Goal: Task Accomplishment & Management: Manage account settings

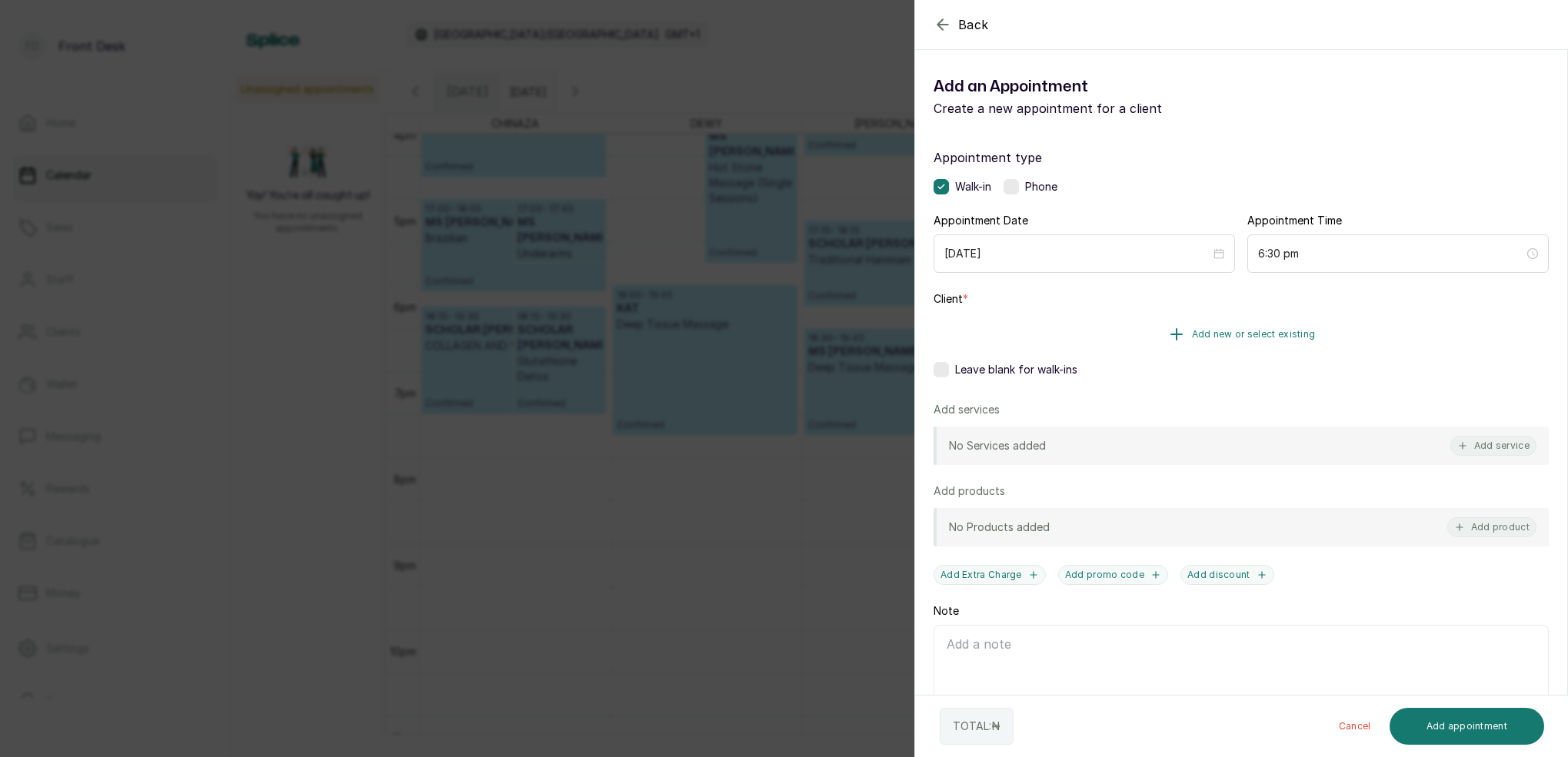
click at [1225, 337] on span "Add new or select existing" at bounding box center [1254, 334] width 124 height 13
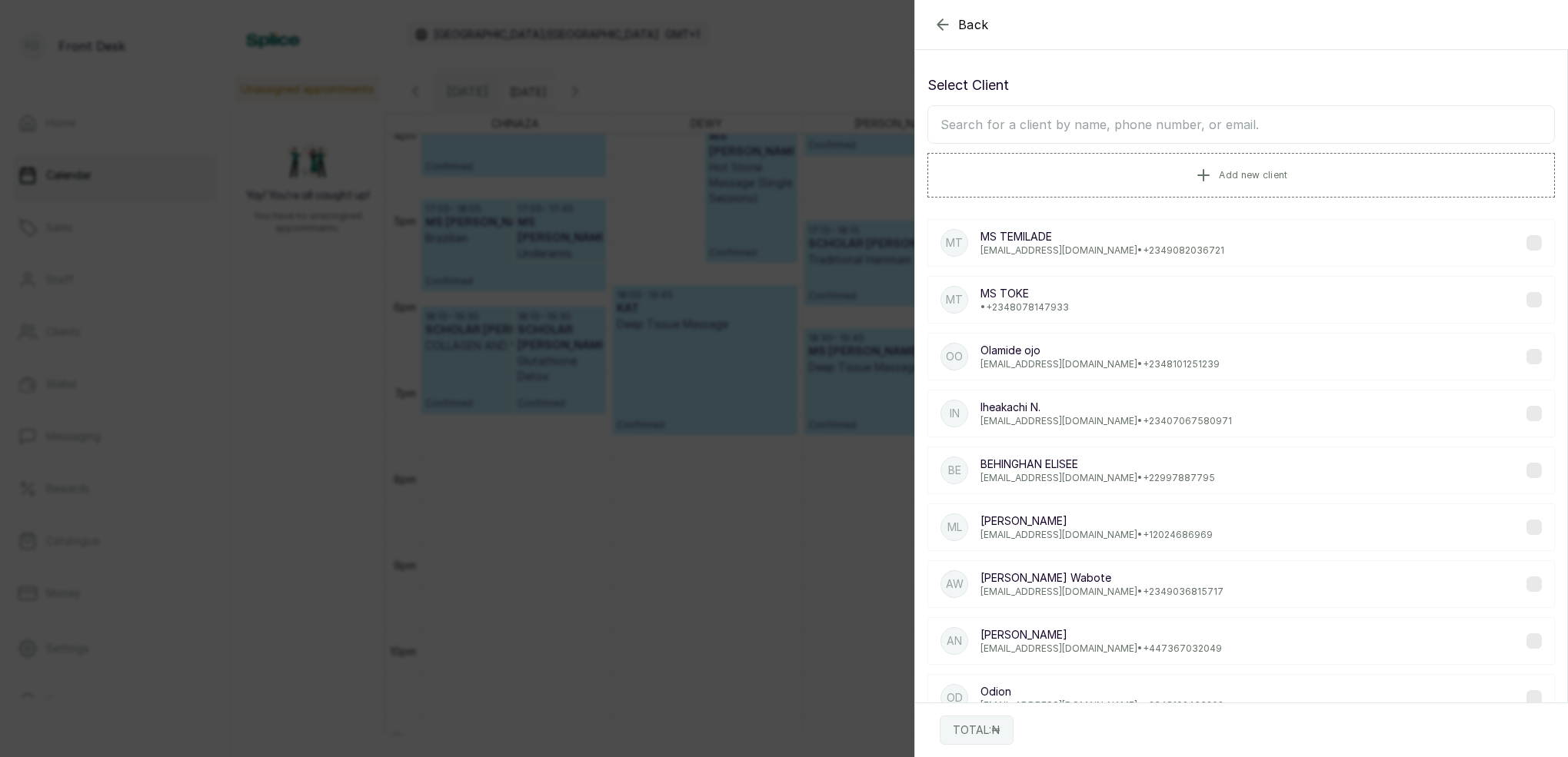
click at [1152, 124] on input "text" at bounding box center [1241, 124] width 628 height 38
type input "OM"
click at [940, 21] on icon "button" at bounding box center [943, 25] width 10 height 10
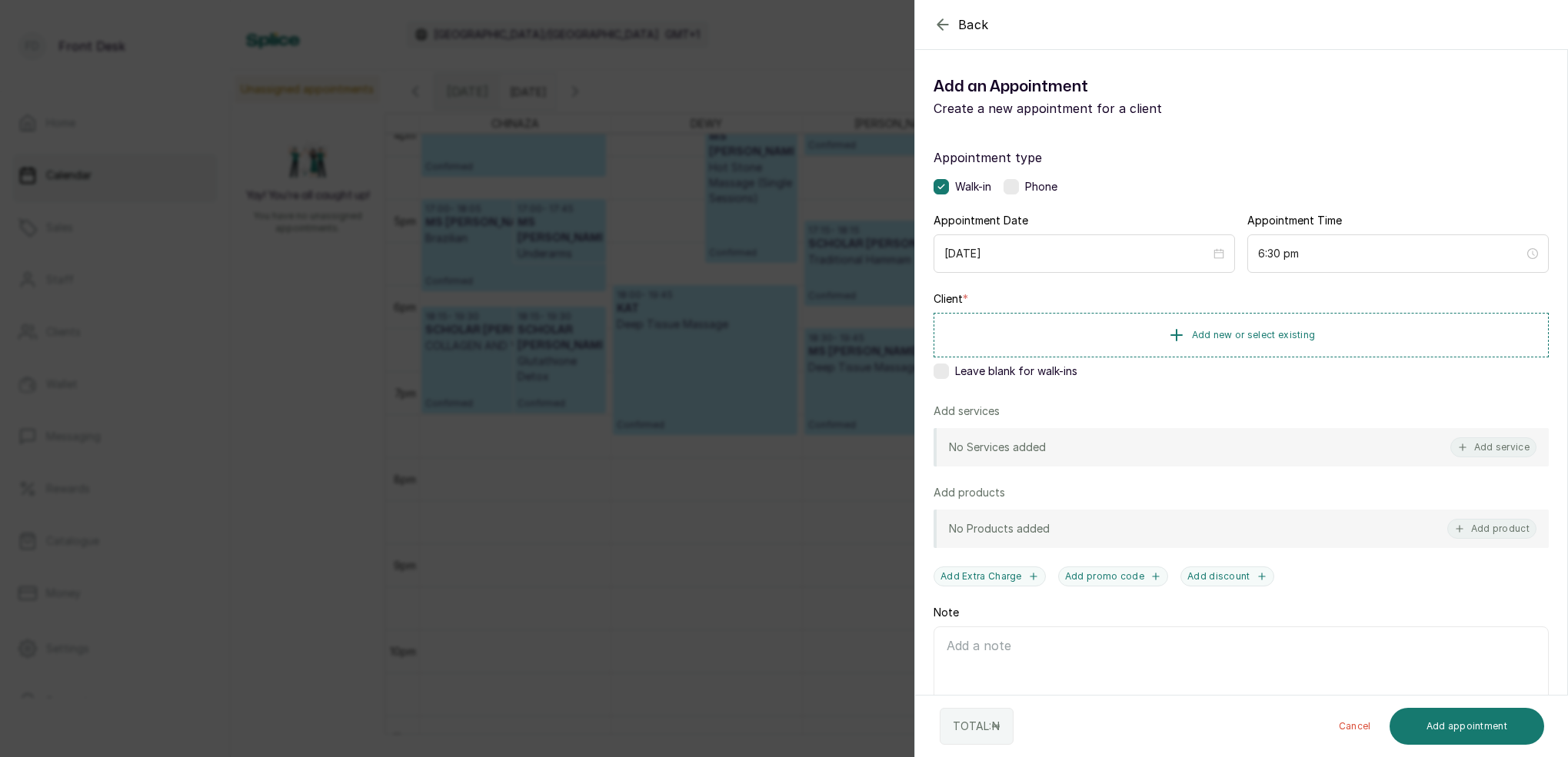
click at [945, 21] on icon "button" at bounding box center [943, 25] width 19 height 19
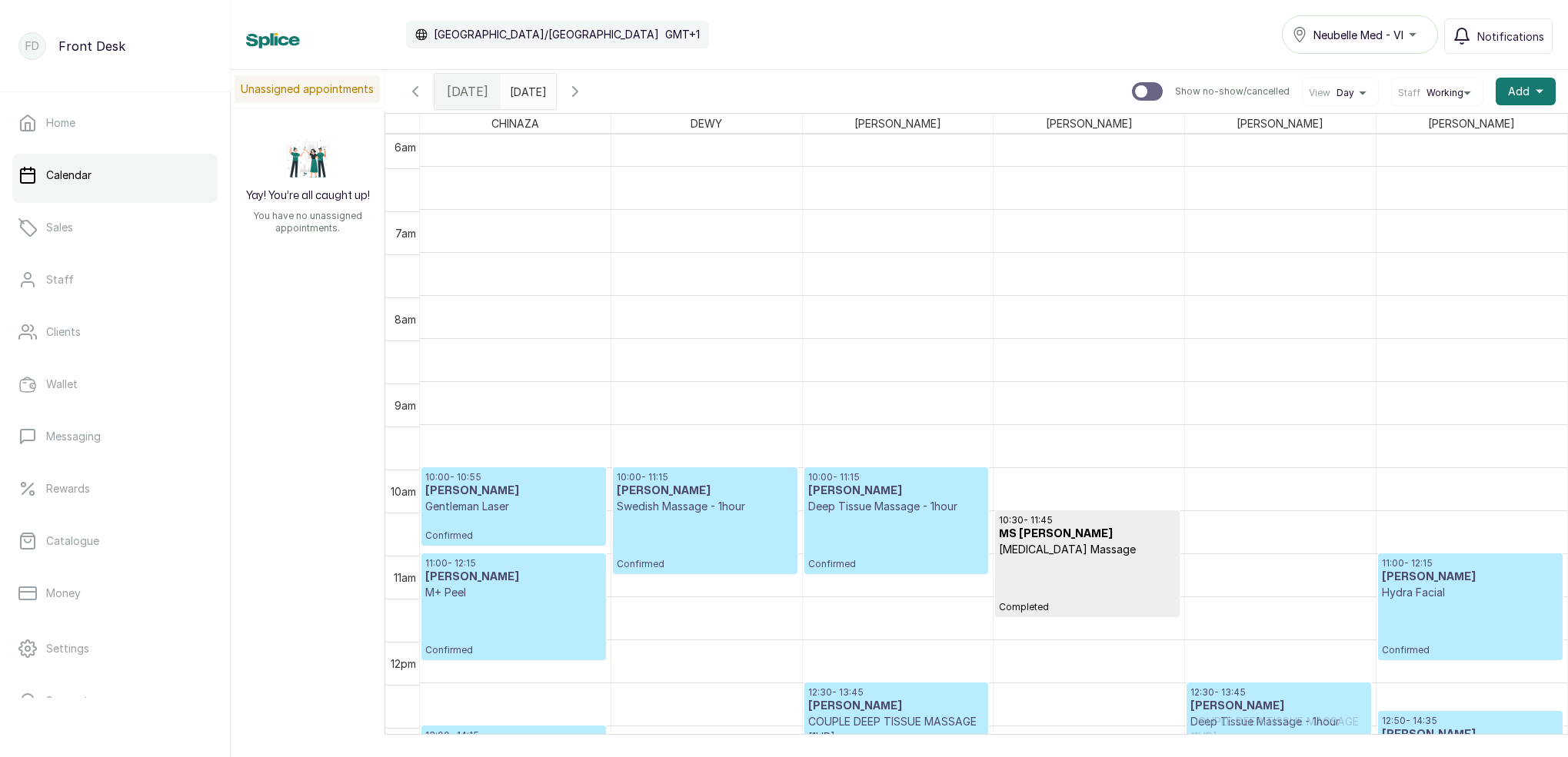
drag, startPoint x: 873, startPoint y: 378, endPoint x: 1292, endPoint y: 747, distance: 558.3
click at [1294, 745] on div "Calendar Africa/Lagos GMT+1 Neubelle Med - VI Notifications Unassigned appointm…" at bounding box center [899, 378] width 1338 height 757
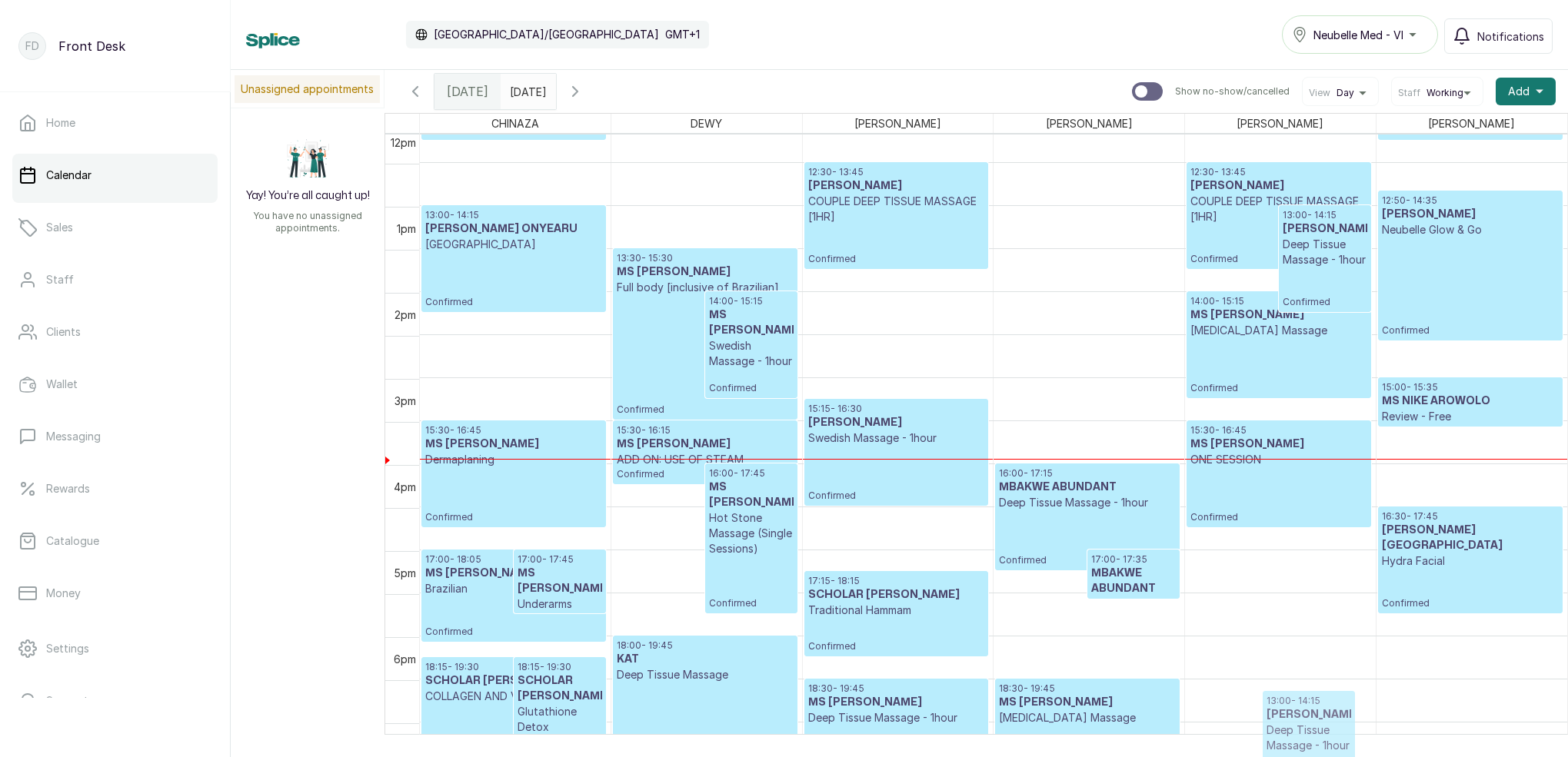
drag, startPoint x: 1310, startPoint y: 328, endPoint x: 1294, endPoint y: 739, distance: 411.3
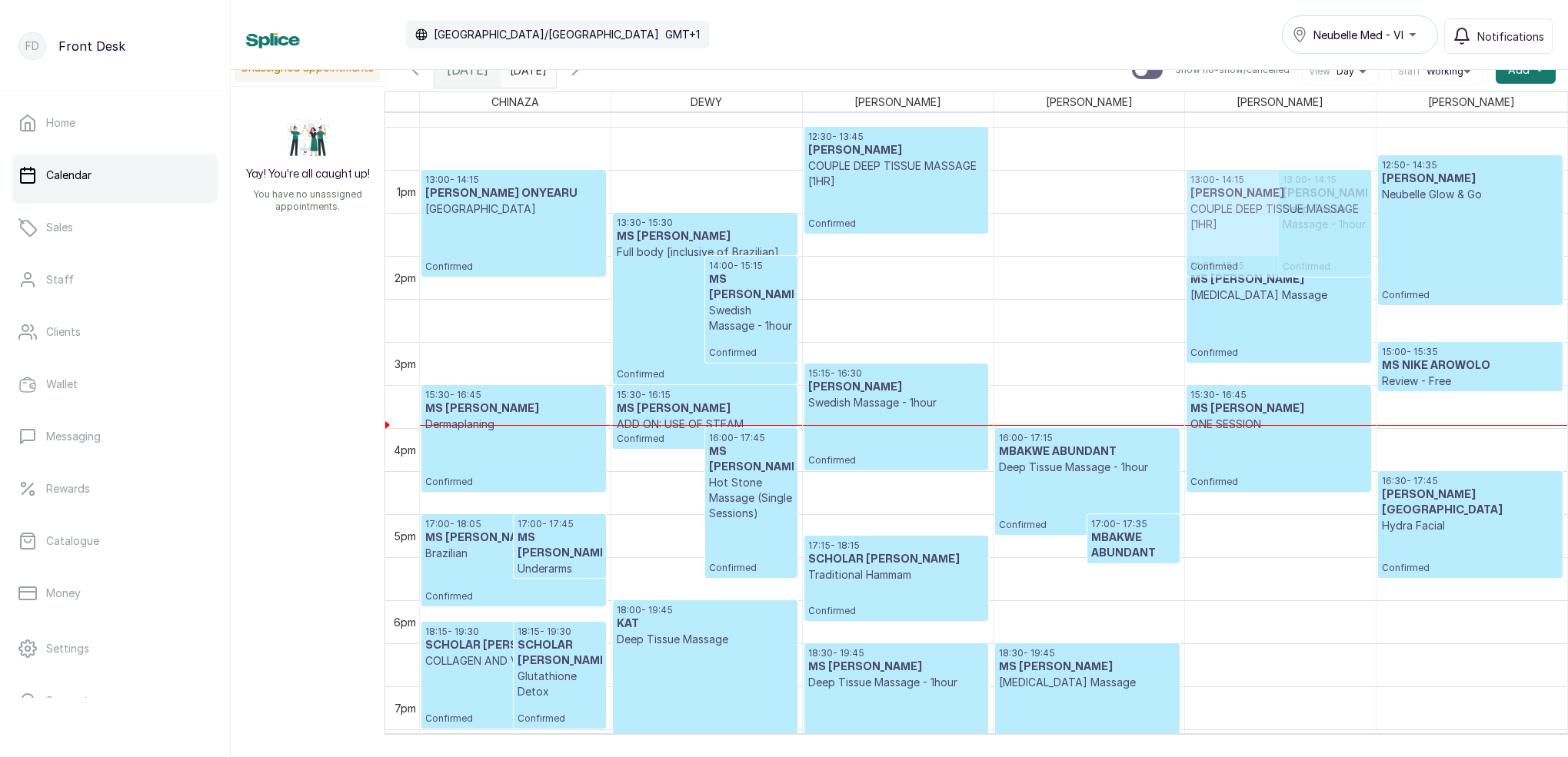
drag, startPoint x: 1300, startPoint y: 167, endPoint x: 1284, endPoint y: 216, distance: 51.5
click at [1284, 216] on div "12:30 - 13:45 Adenike Teluwo COUPLE DEEP TISSUE MASSAGE [1HR] Confirmed 13:00 -…" at bounding box center [1280, 84] width 191 height 2067
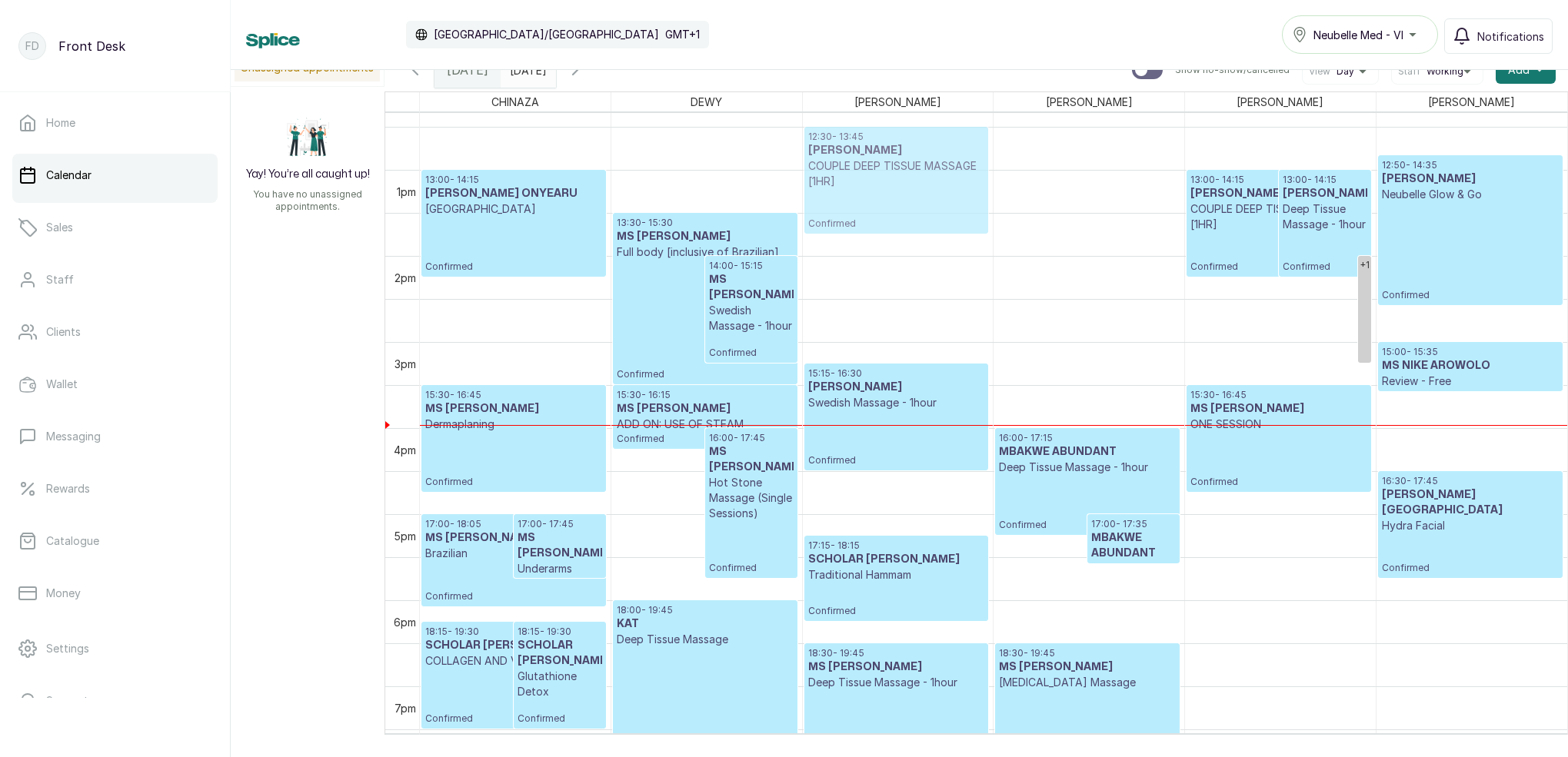
drag, startPoint x: 908, startPoint y: 212, endPoint x: 924, endPoint y: 191, distance: 26.4
click at [918, 188] on div "10:00 - 11:15 MS LARA SHOWUNMI Deep Tissue Massage - 1hour Confirmed 13:00 - 14…" at bounding box center [898, 84] width 191 height 2067
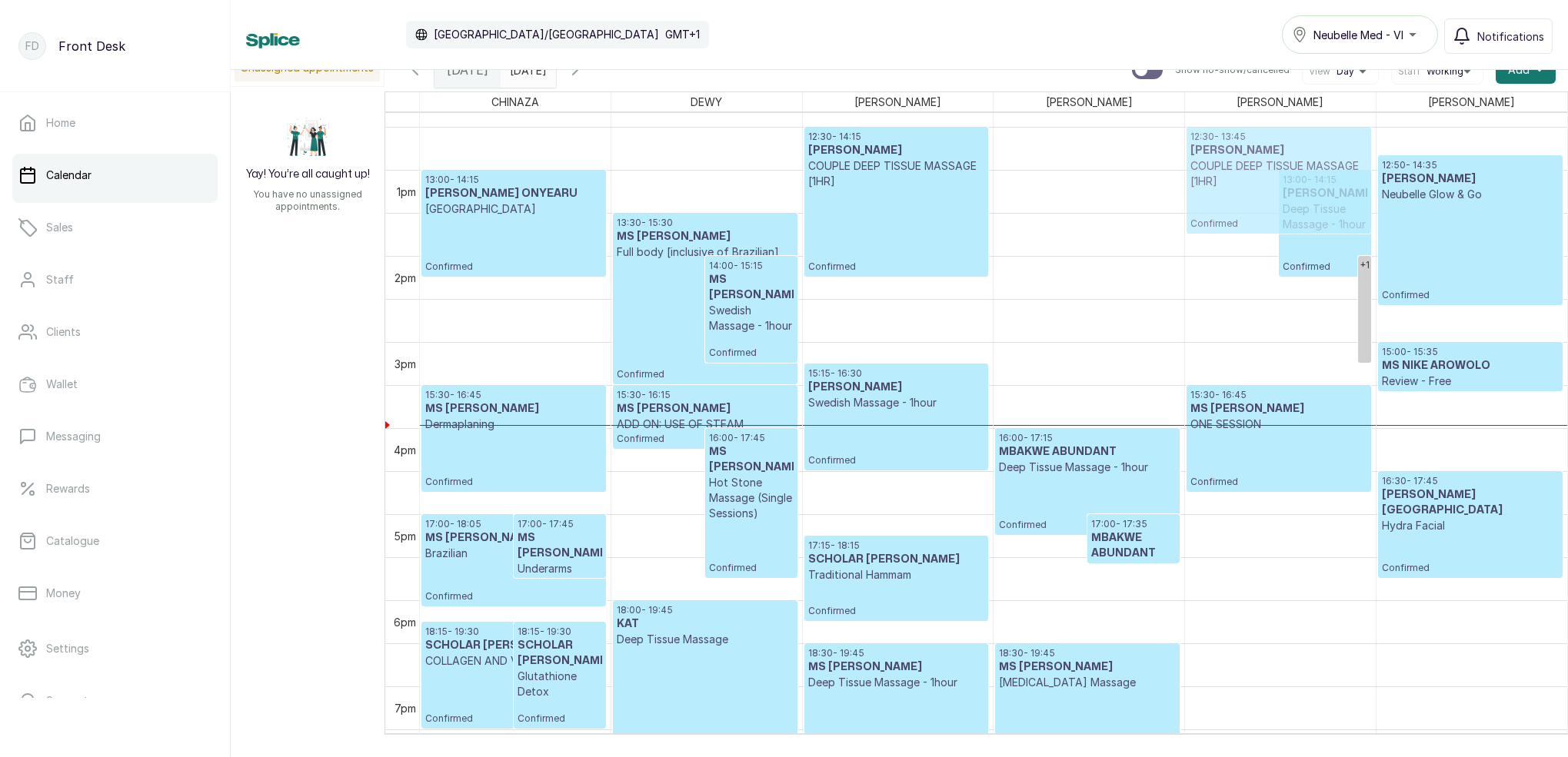
drag, startPoint x: 1225, startPoint y: 225, endPoint x: 1258, endPoint y: 243, distance: 37.6
click at [1226, 204] on div "+1 12:30 - 14:15 Adenike Teluwo COUPLE DEEP TISSUE MASSAGE [1HR] Confirmed 13:0…" at bounding box center [1280, 84] width 191 height 2067
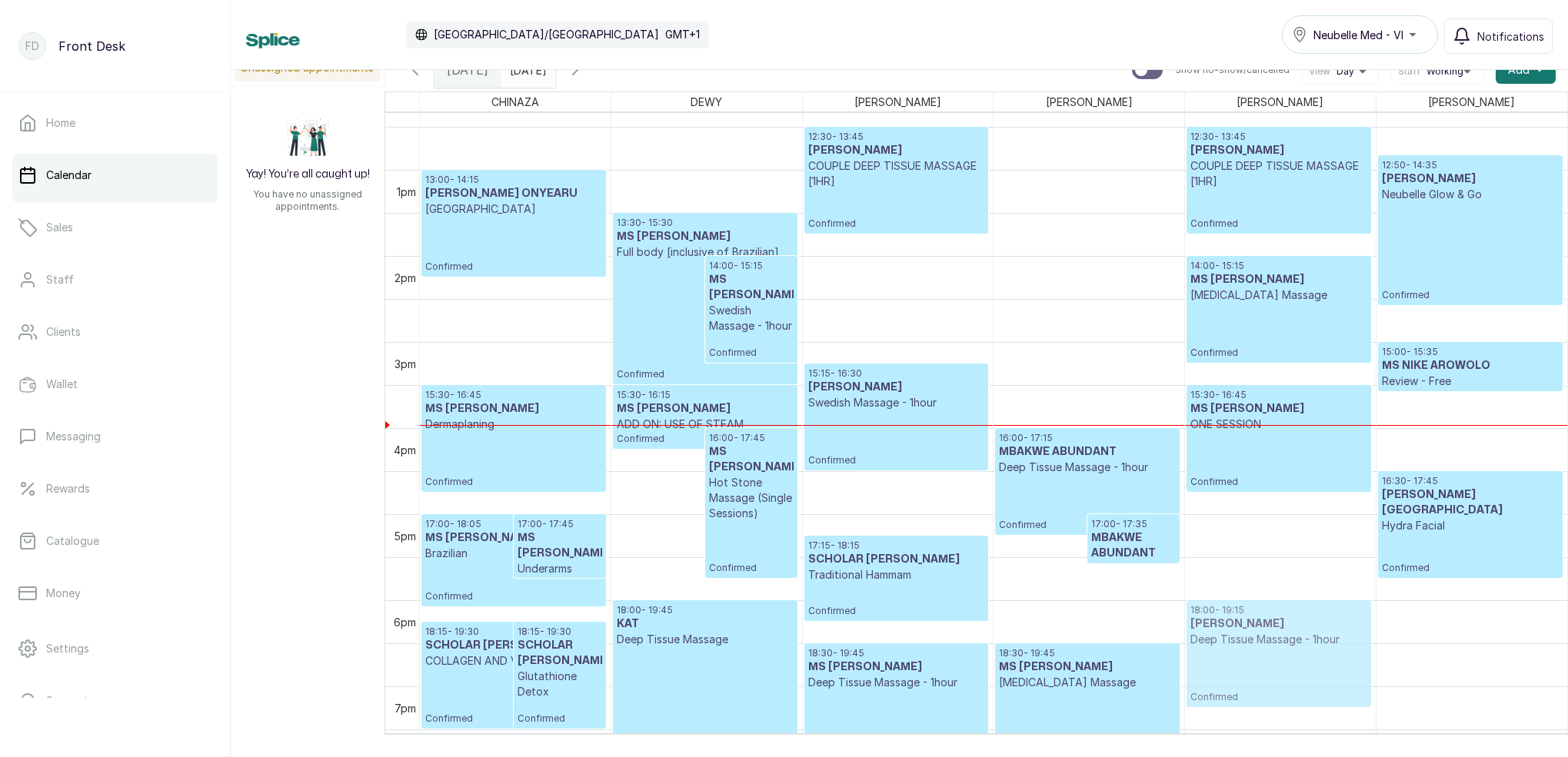
drag, startPoint x: 1313, startPoint y: 222, endPoint x: 1380, endPoint y: 724, distance: 506.5
click at [1281, 662] on div "12:30 - 13:45 Adenike Teluwo COUPLE DEEP TISSUE MASSAGE [1HR] Confirmed 13:00 -…" at bounding box center [1280, 84] width 191 height 2067
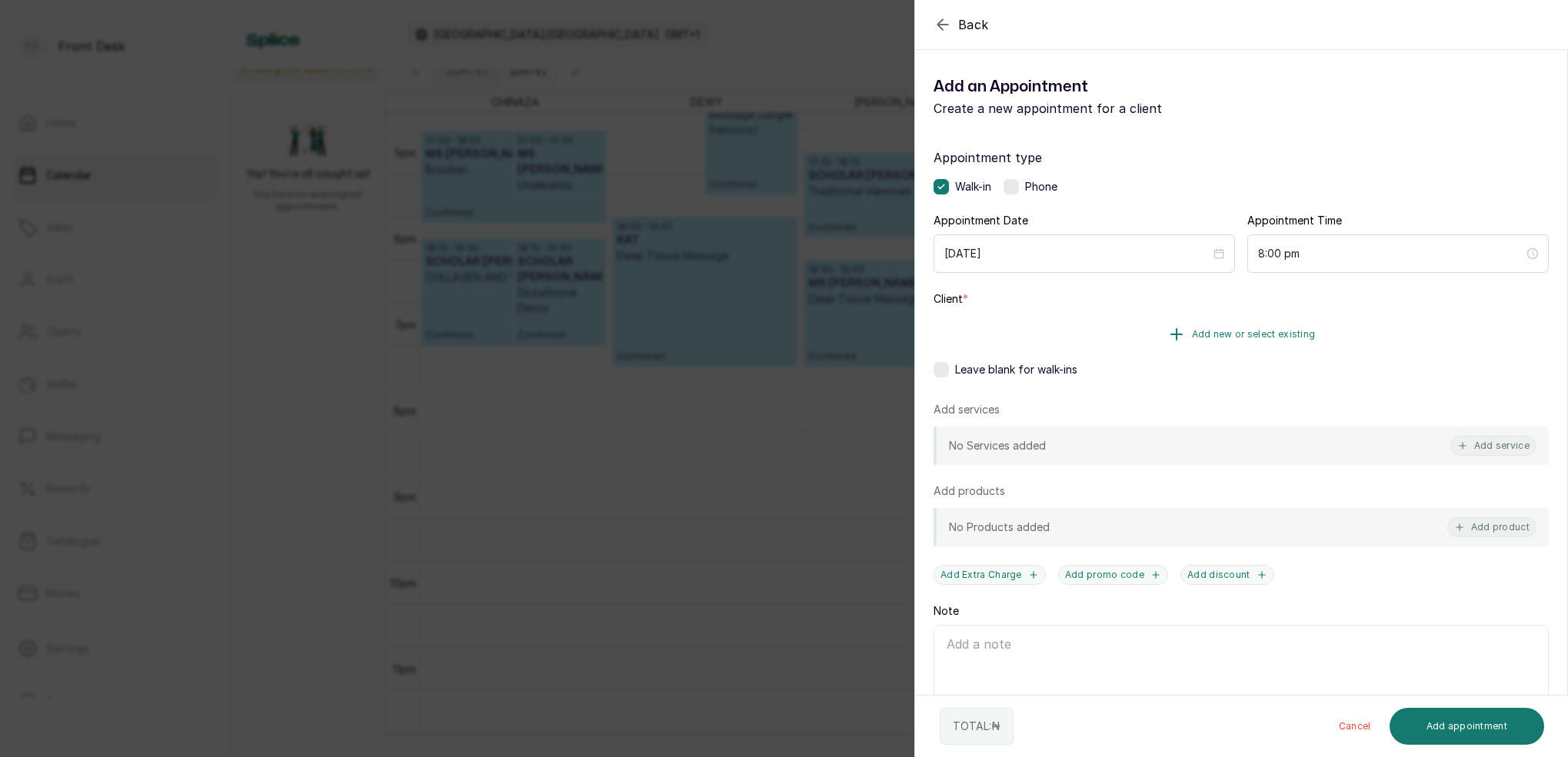
click at [1227, 338] on span "Add new or select existing" at bounding box center [1254, 334] width 124 height 13
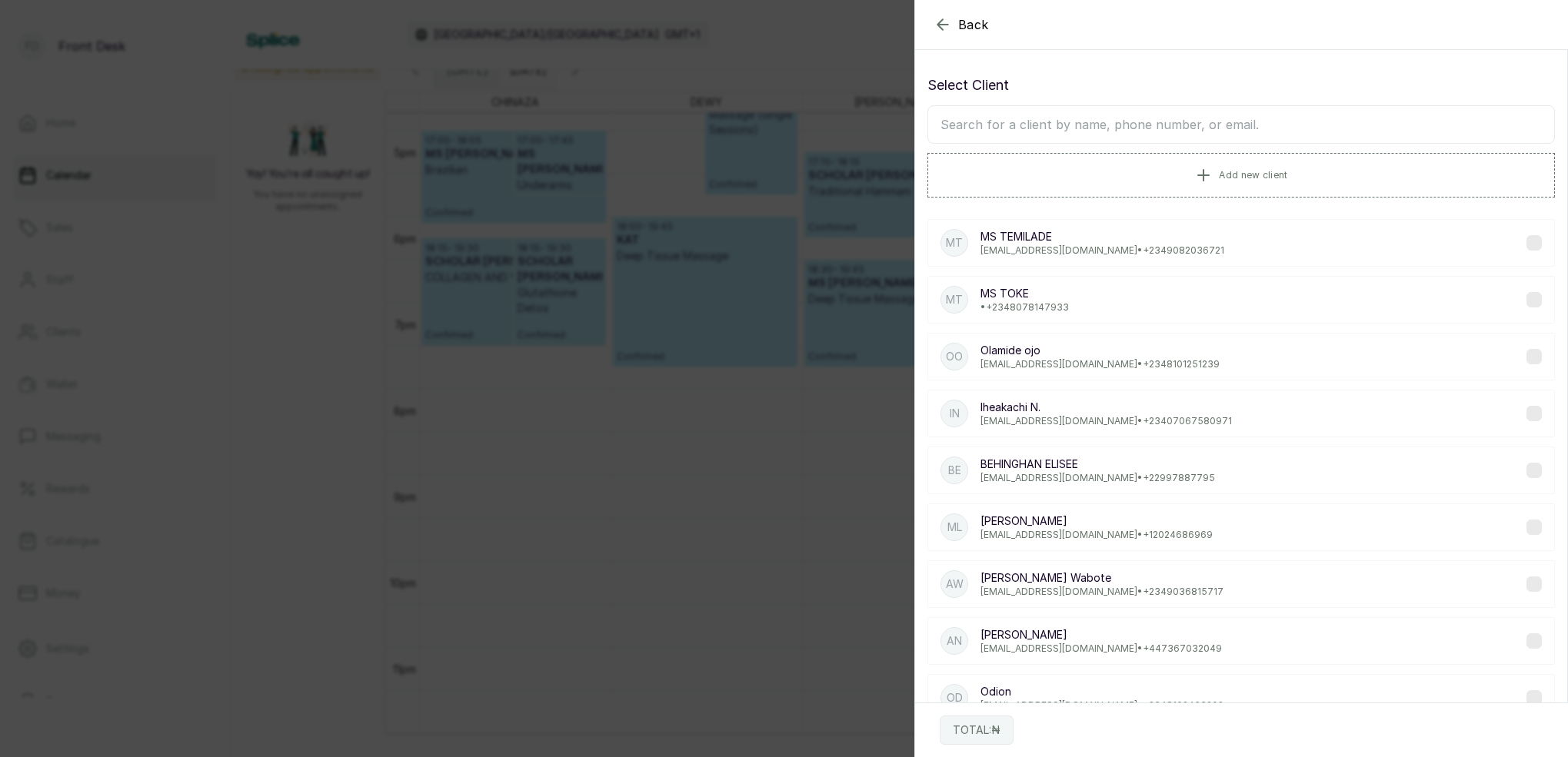
click at [1193, 135] on input "text" at bounding box center [1241, 124] width 628 height 38
type input "A"
click at [941, 25] on icon "button" at bounding box center [943, 25] width 10 height 10
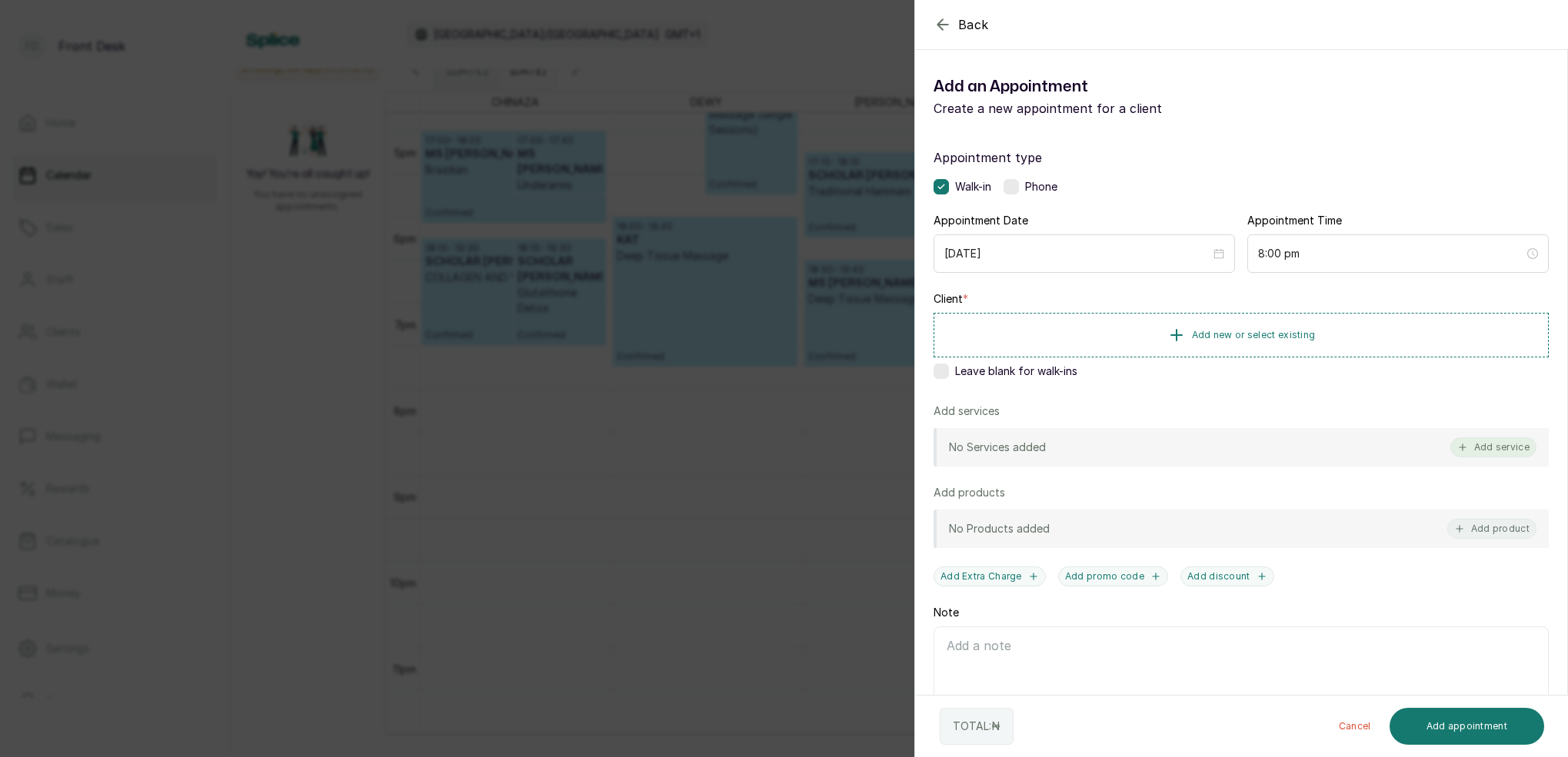
click at [1477, 447] on button "Add service" at bounding box center [1494, 448] width 86 height 20
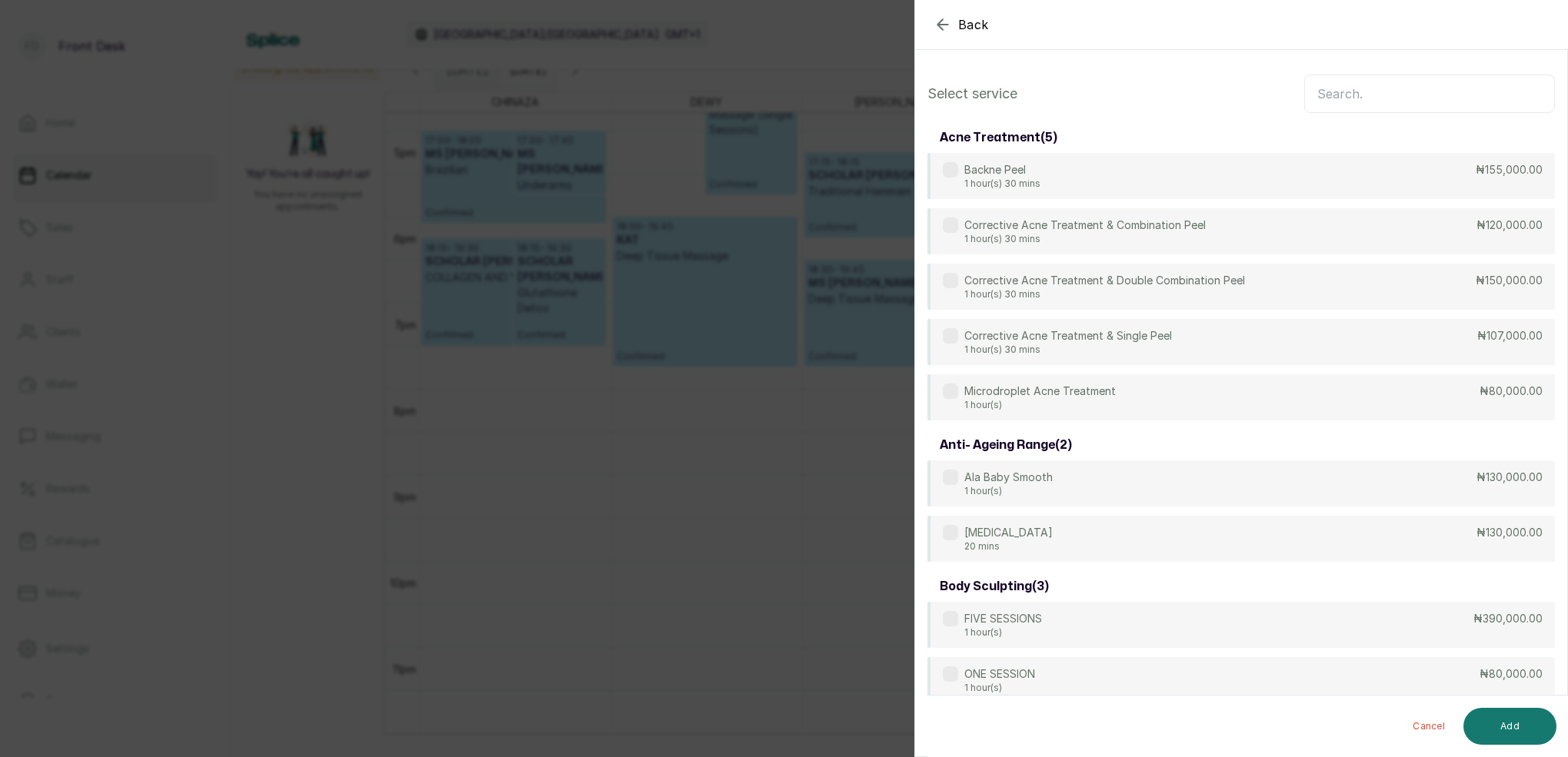
click at [1338, 97] on input "text" at bounding box center [1430, 93] width 251 height 38
type input "A"
type input "B"
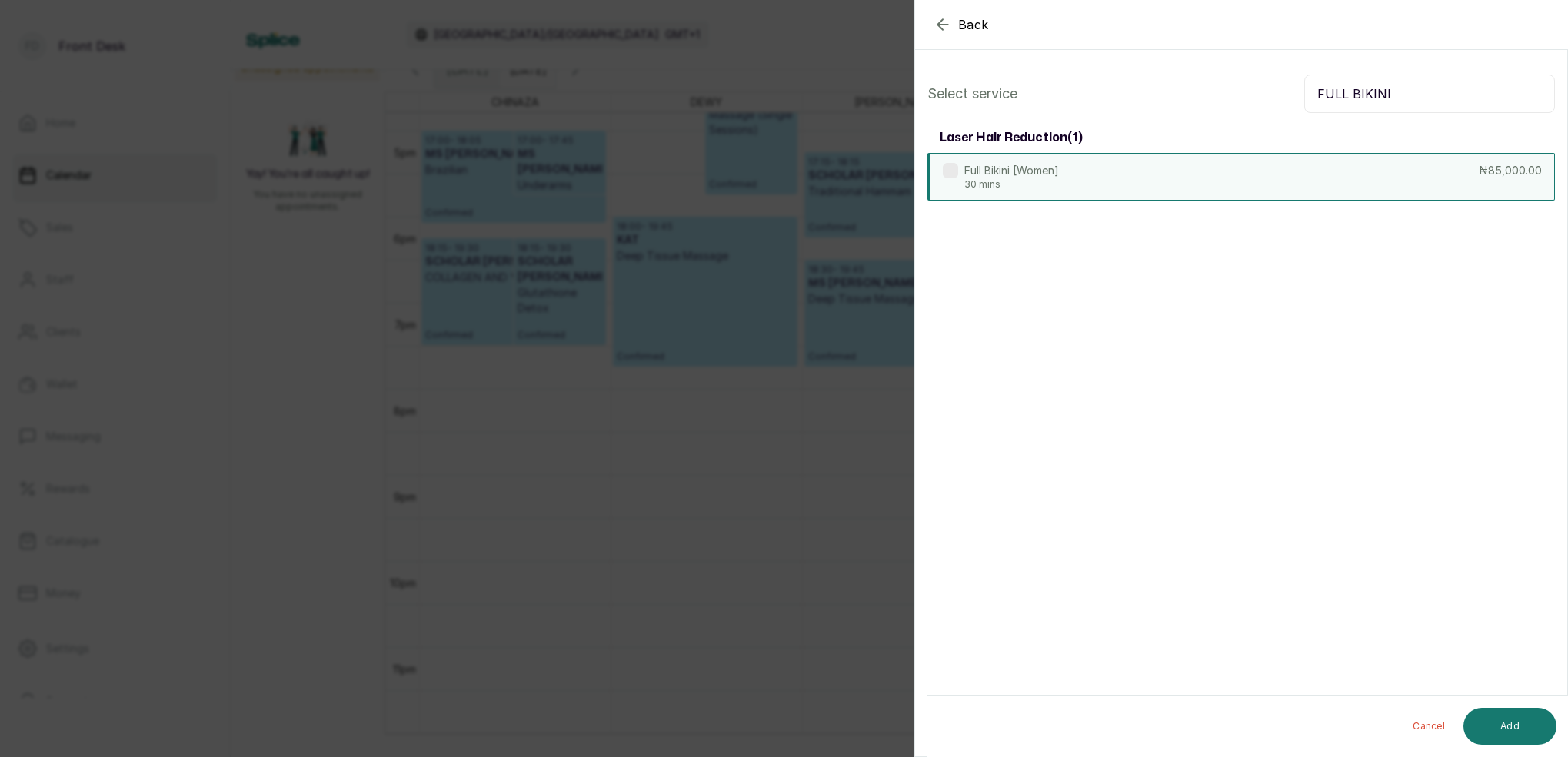
type input "FULL BIKINI"
click at [1087, 185] on div "Full Bikini [Women] 30 mins ₦85,000.00" at bounding box center [1241, 177] width 628 height 47
click at [934, 19] on icon "button" at bounding box center [943, 25] width 19 height 19
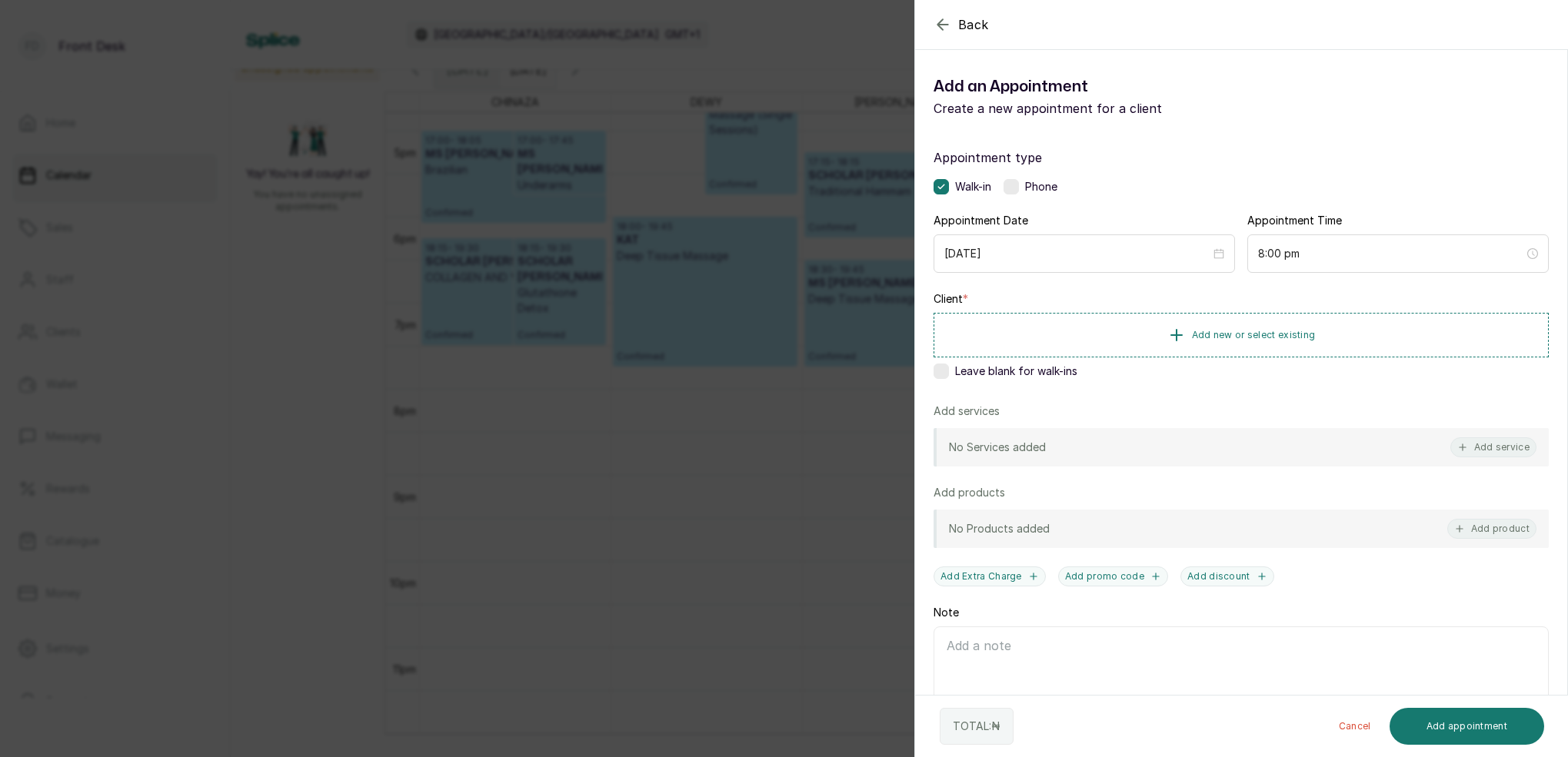
click at [939, 23] on icon "button" at bounding box center [943, 25] width 10 height 10
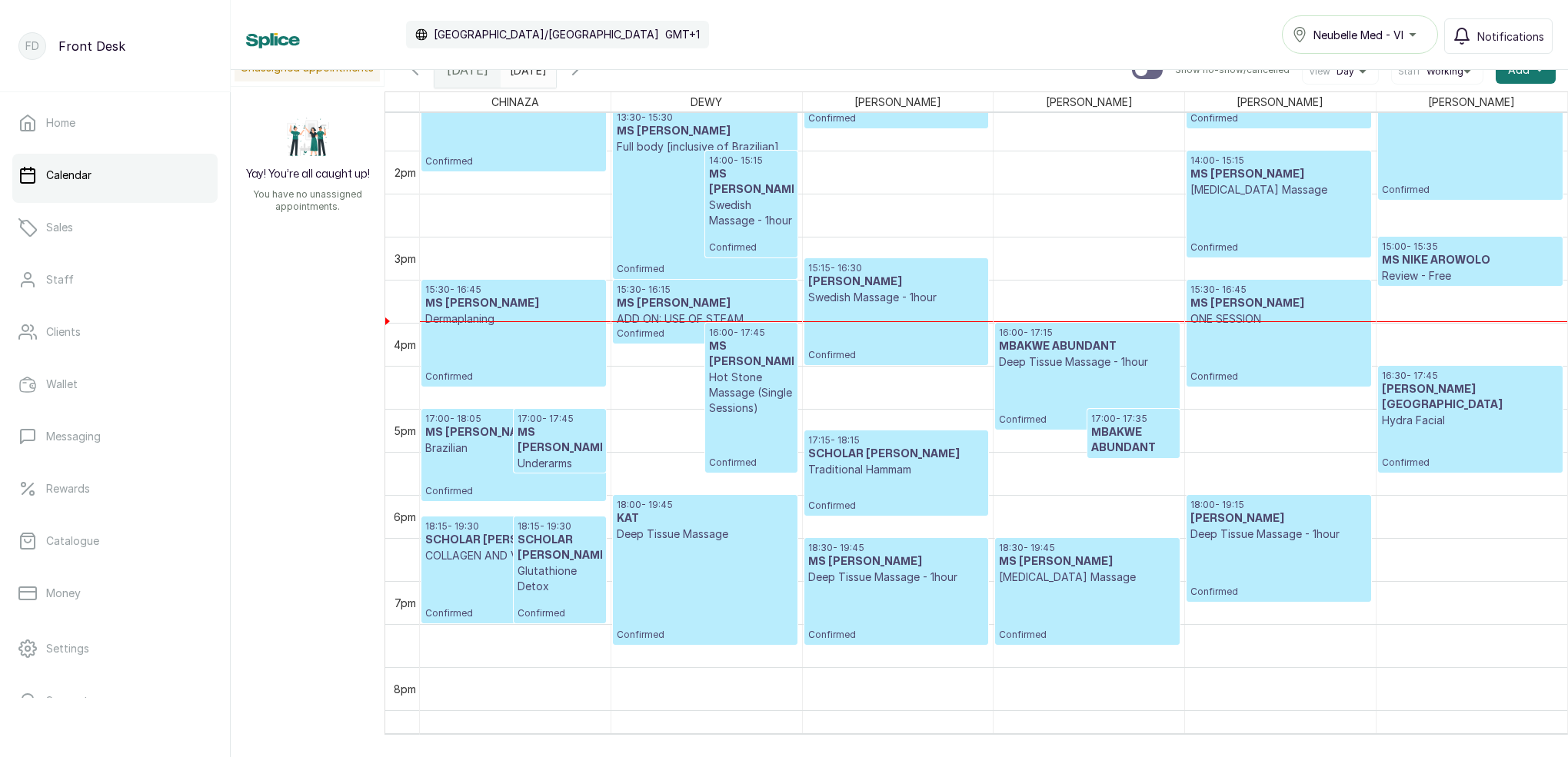
scroll to position [1163, 0]
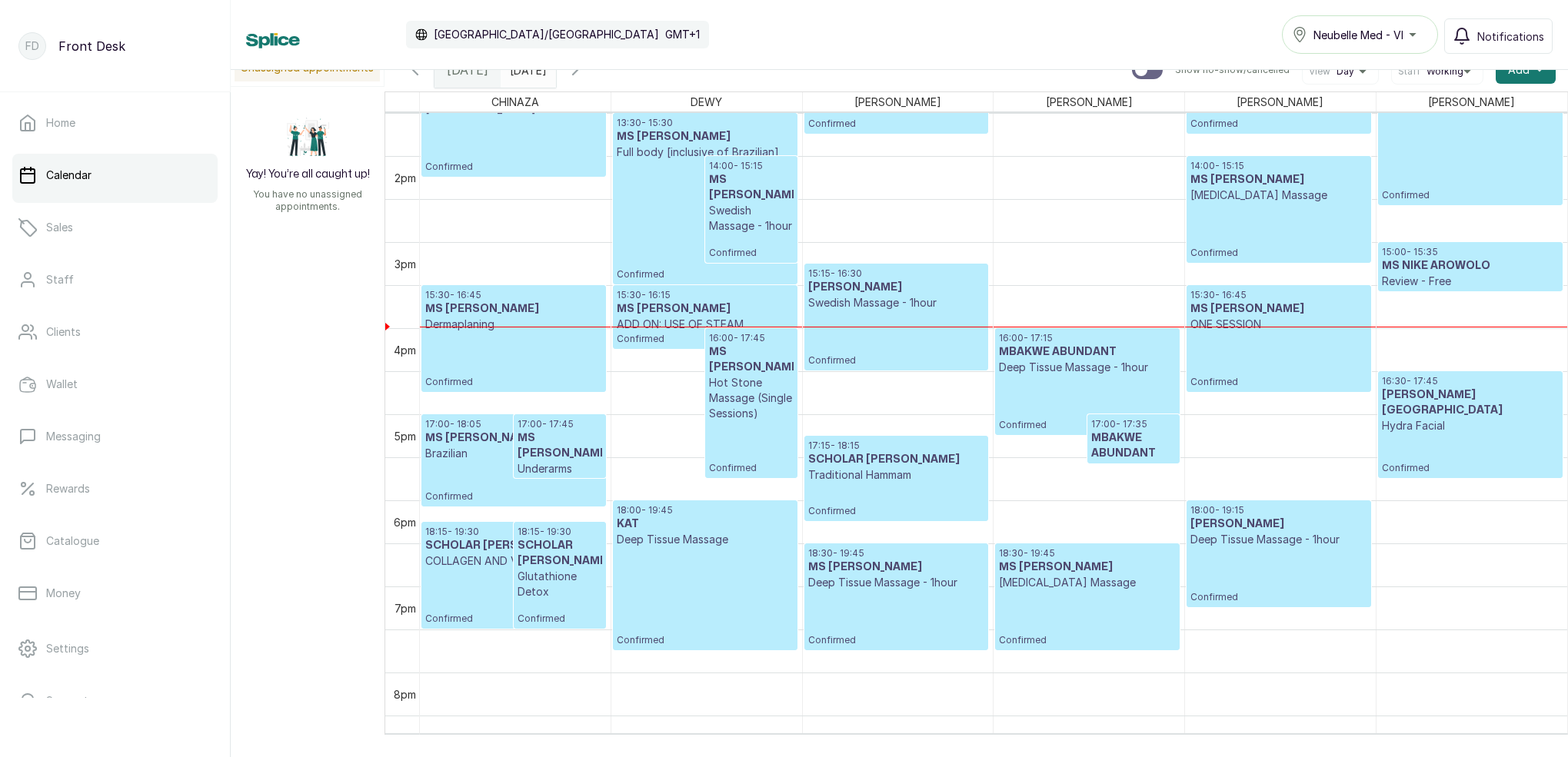
type input "dd/MM/yyyy"
click at [526, 73] on input "dd/MM/yyyy" at bounding box center [513, 67] width 25 height 26
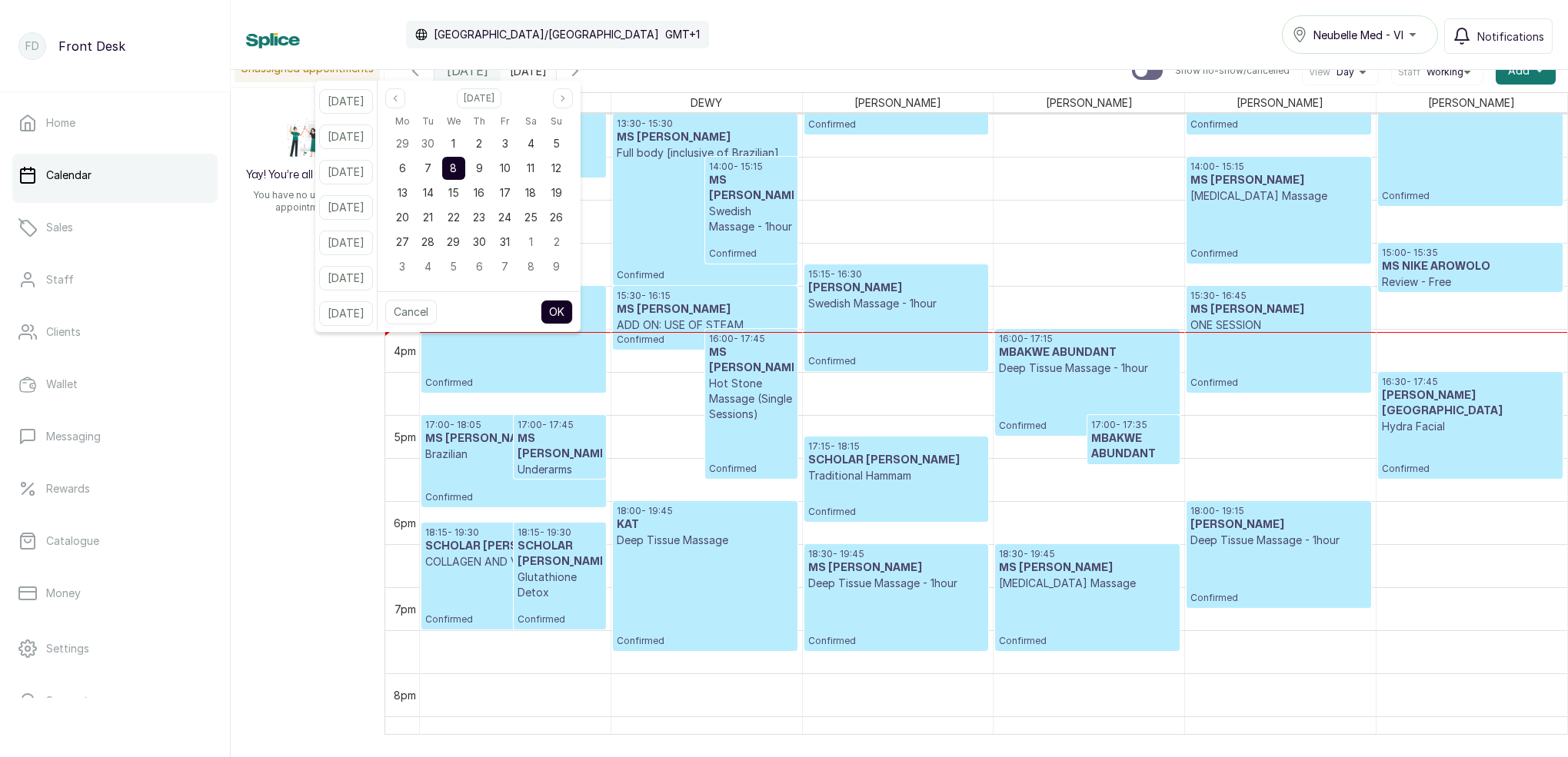
scroll to position [0, 0]
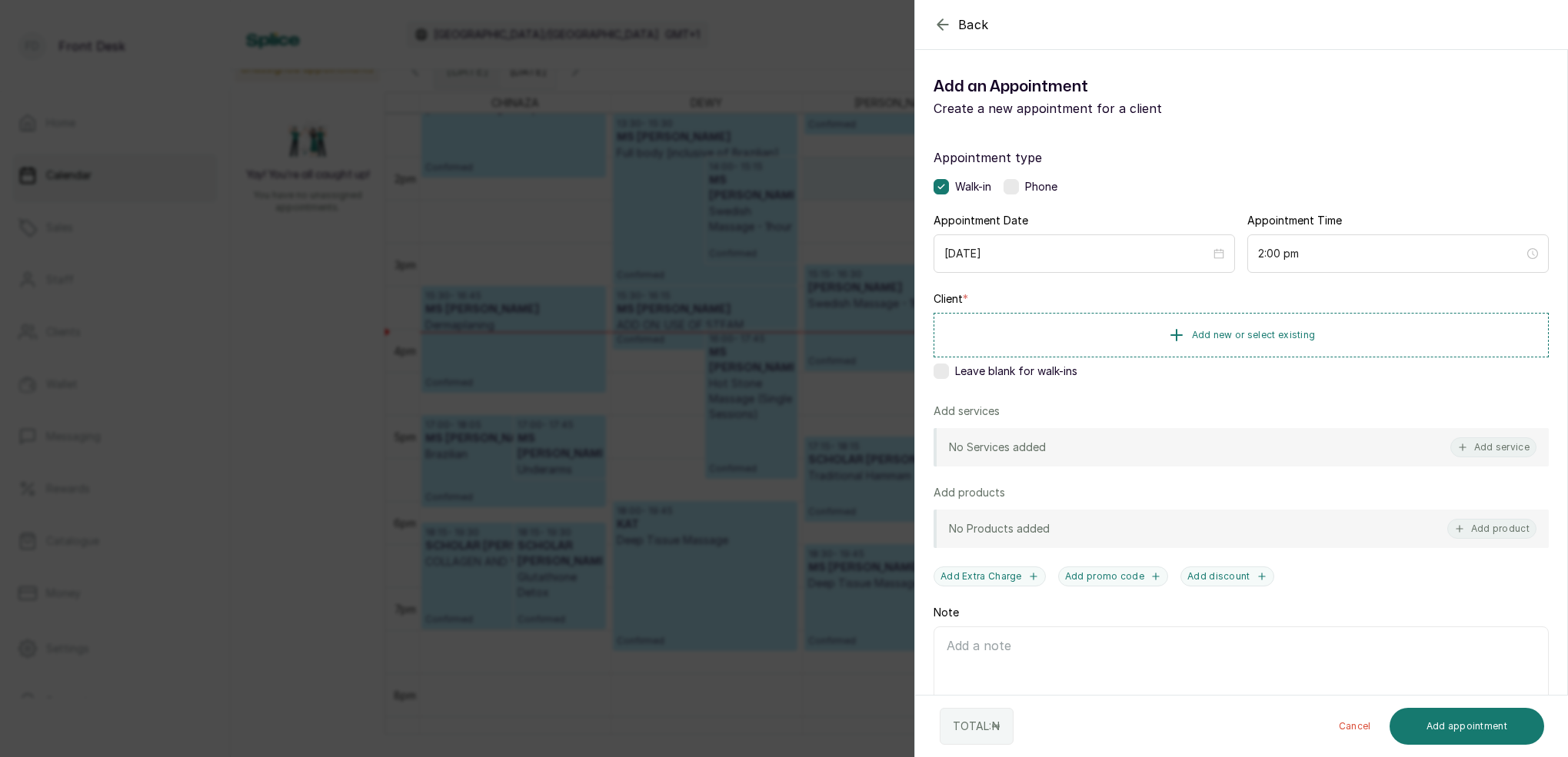
click at [942, 18] on icon "button" at bounding box center [943, 25] width 19 height 19
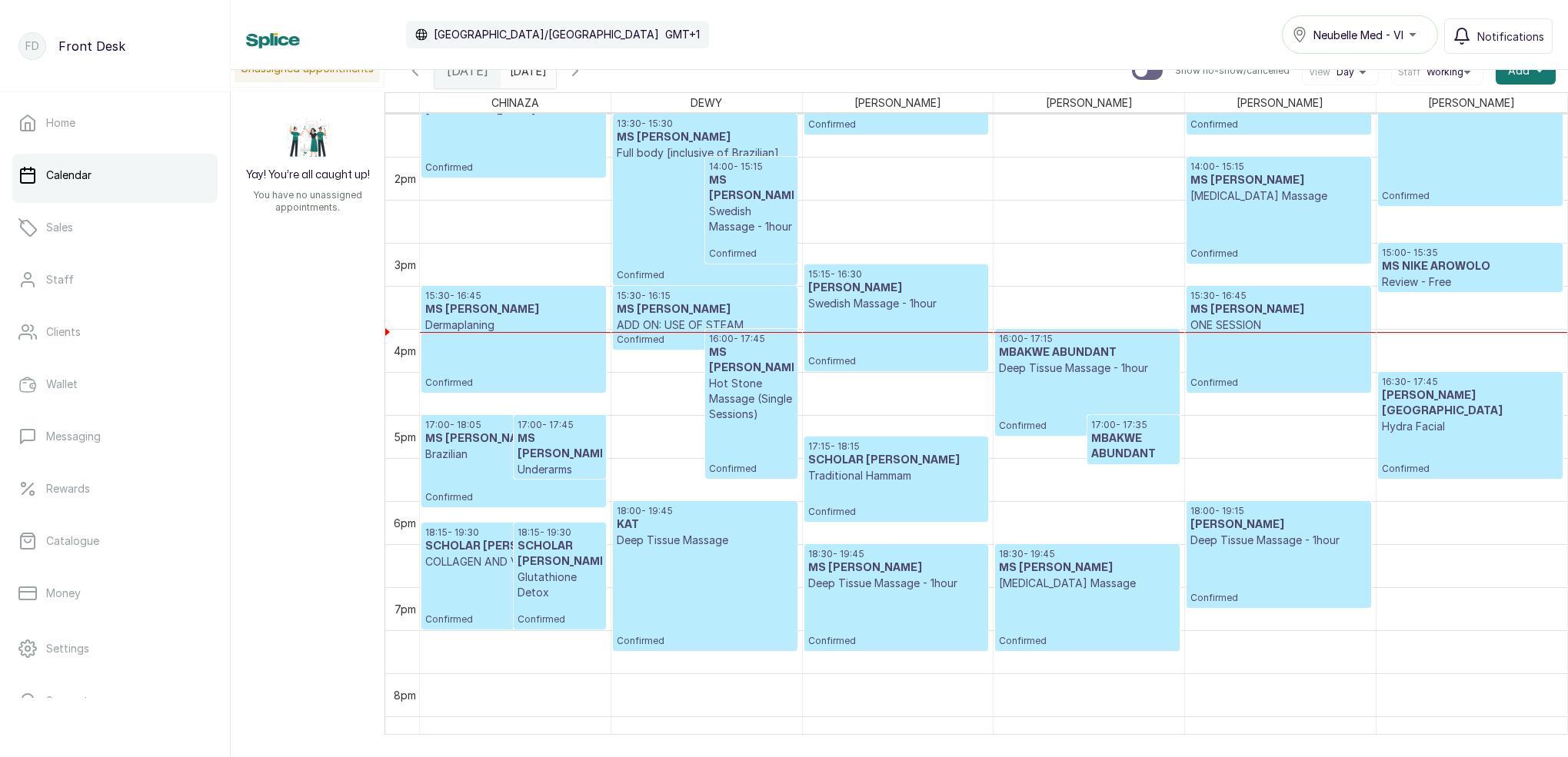
type input "dd/MM/yyyy"
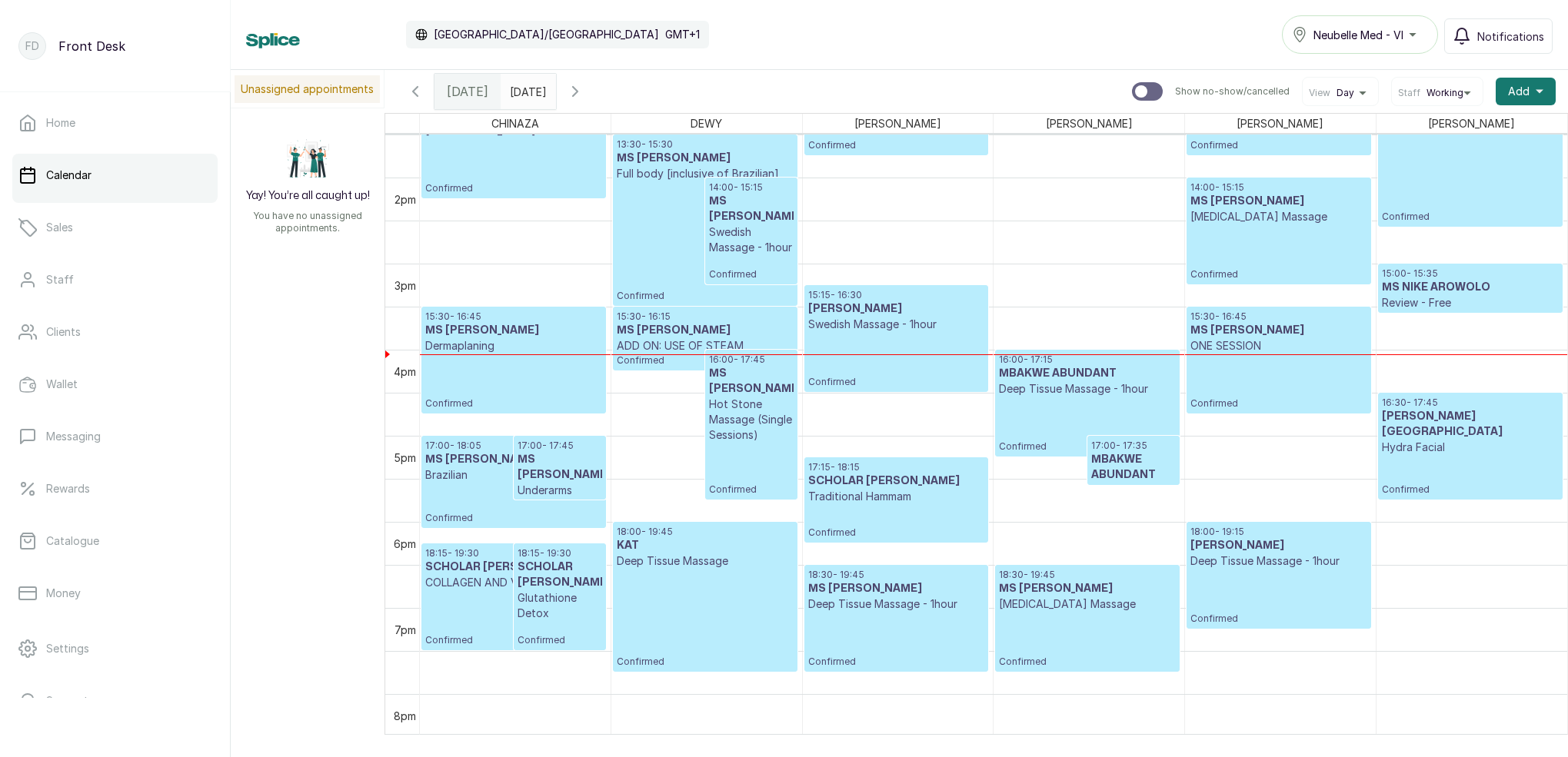
click at [731, 377] on h3 "MS [PERSON_NAME]" at bounding box center [751, 381] width 85 height 30
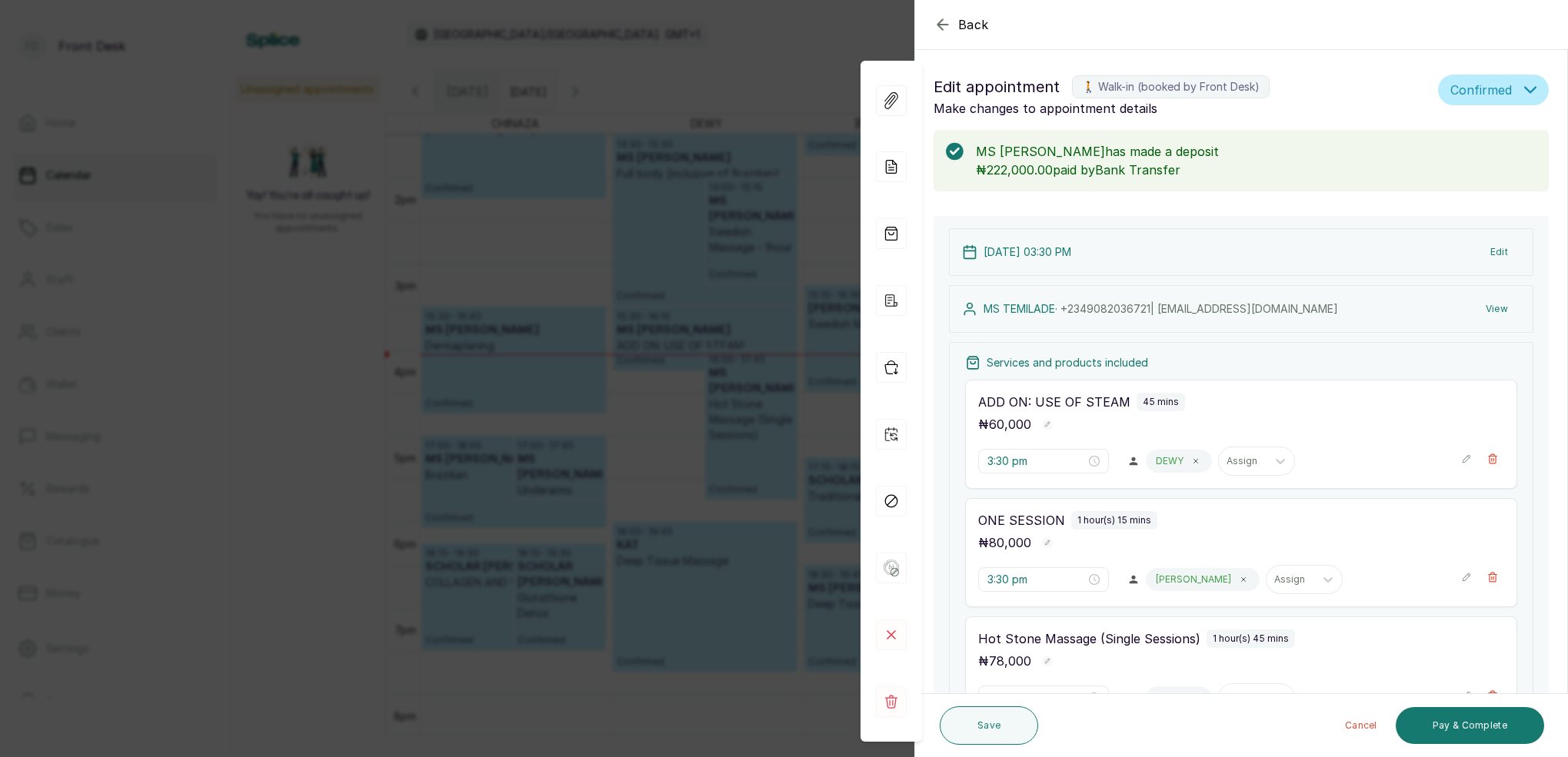
scroll to position [238, 0]
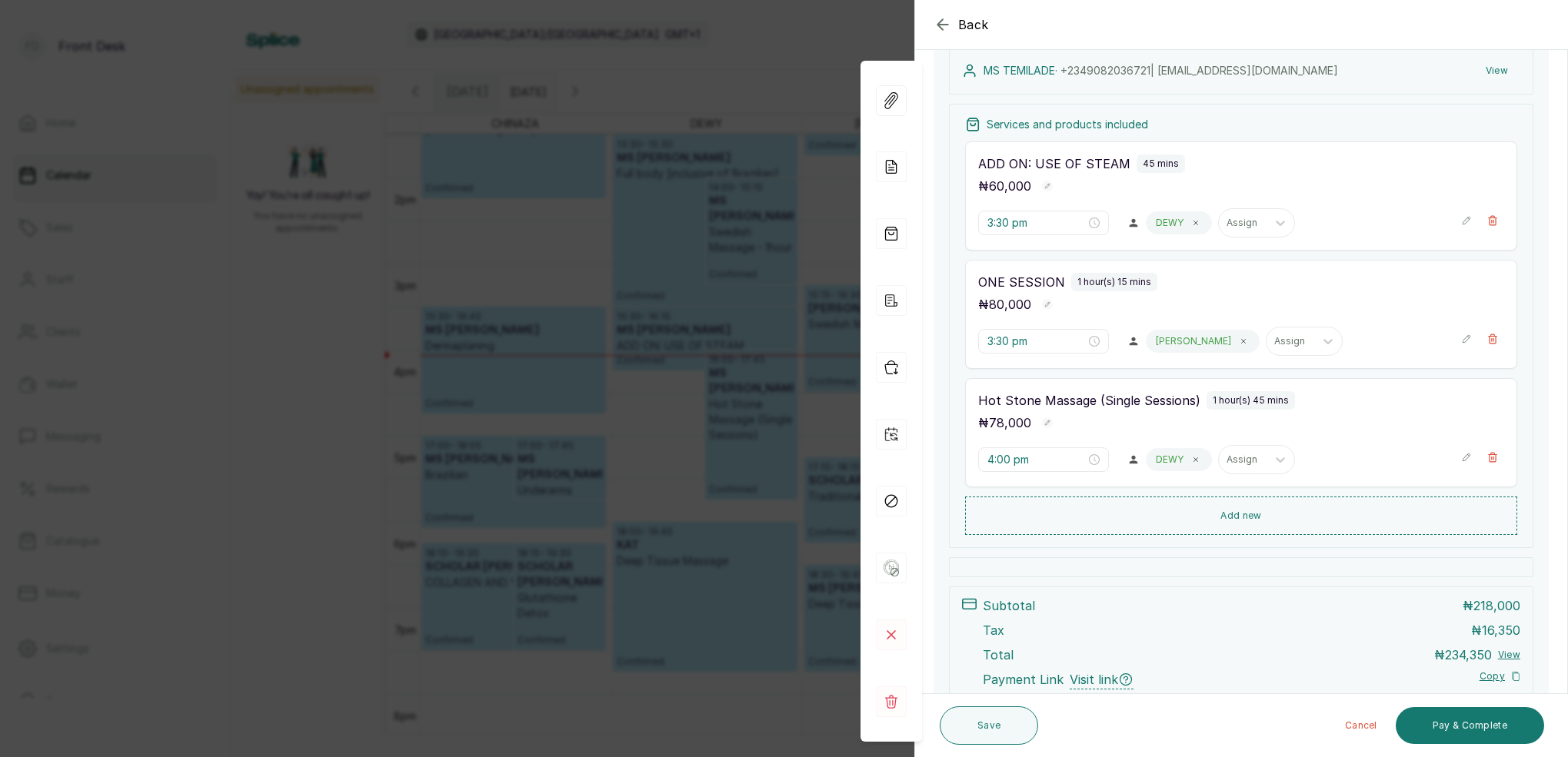
click at [940, 28] on icon "button" at bounding box center [943, 25] width 10 height 10
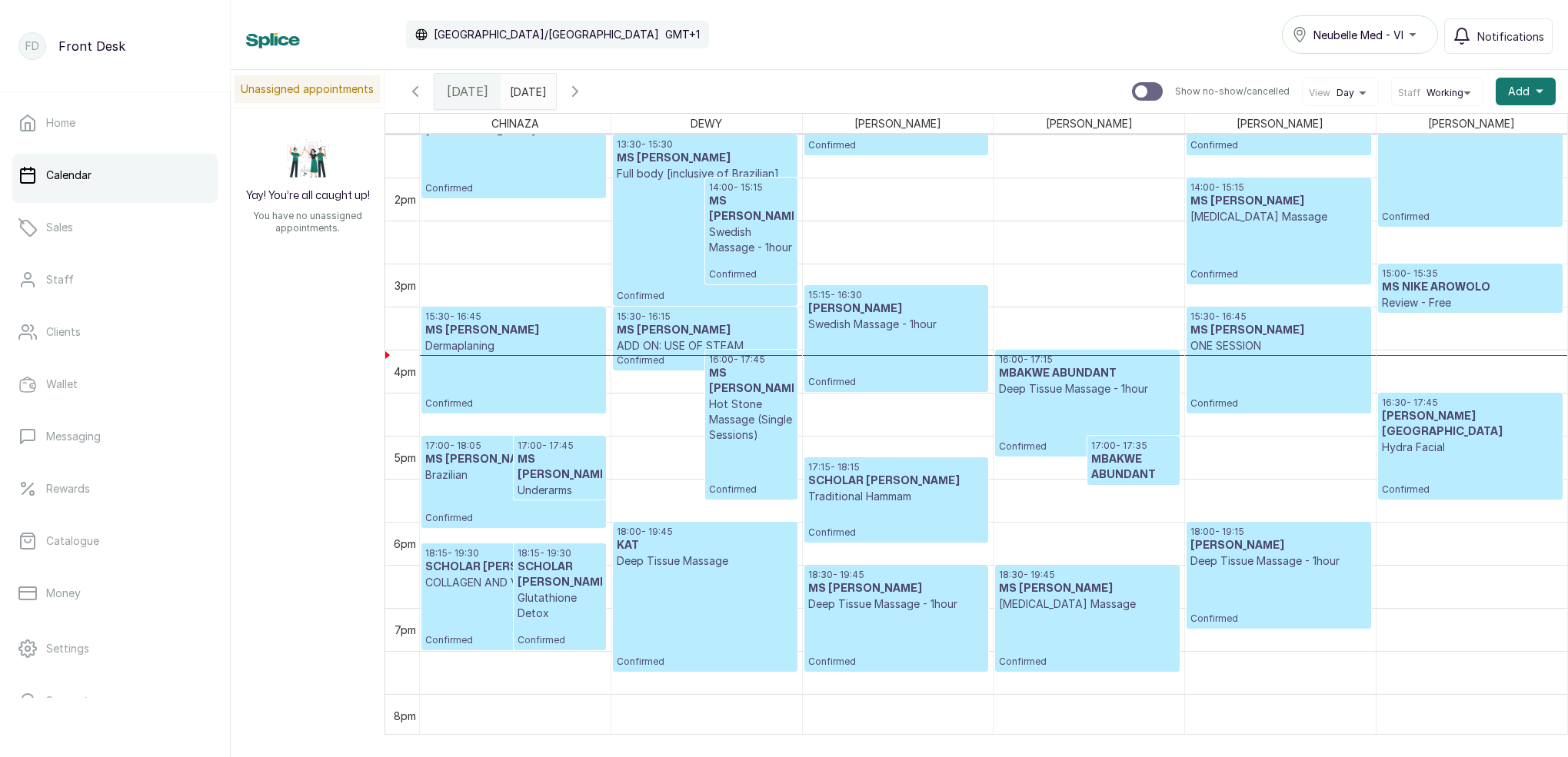
type input "dd/MM/yyyy"
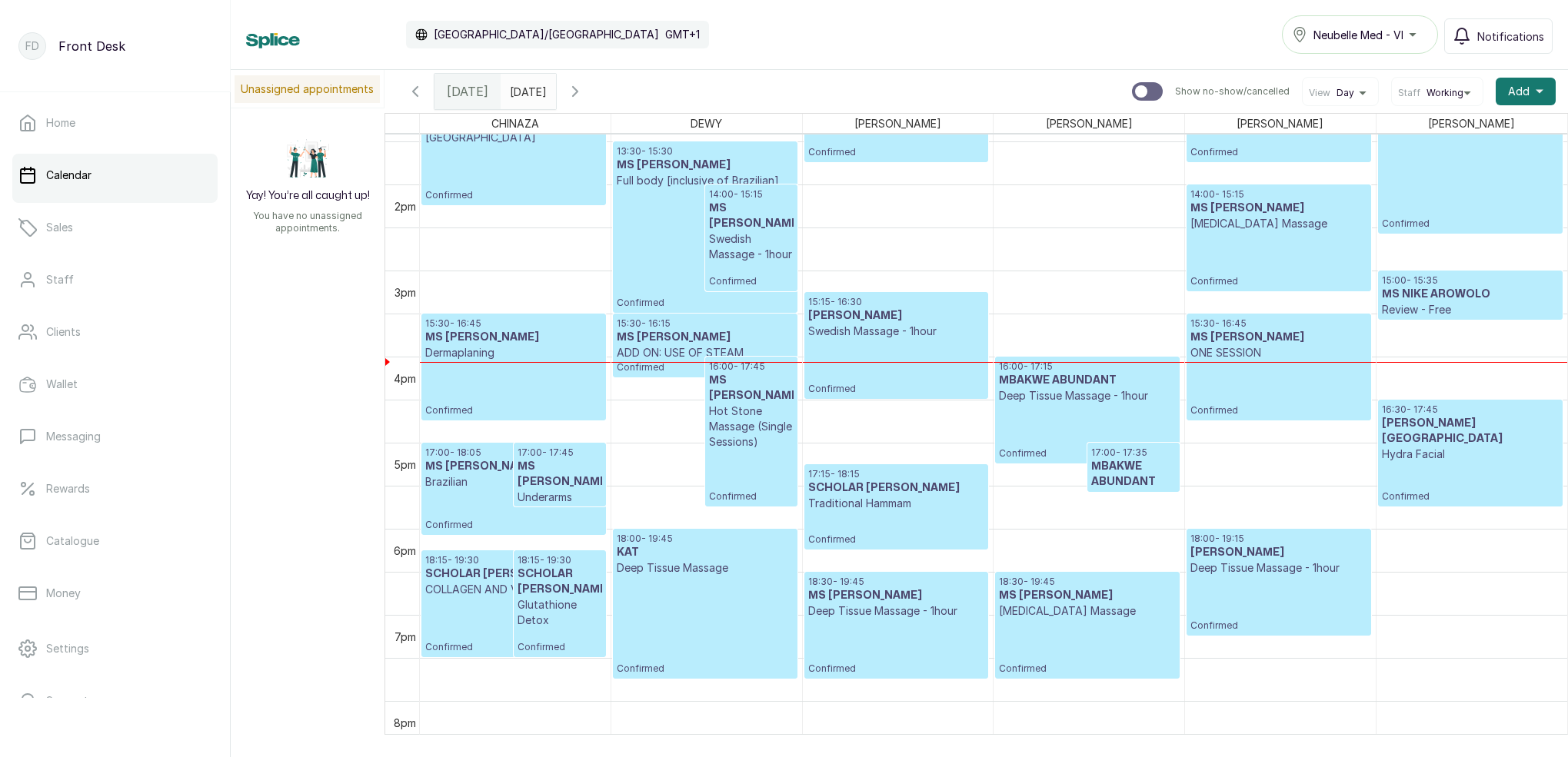
scroll to position [1138, 0]
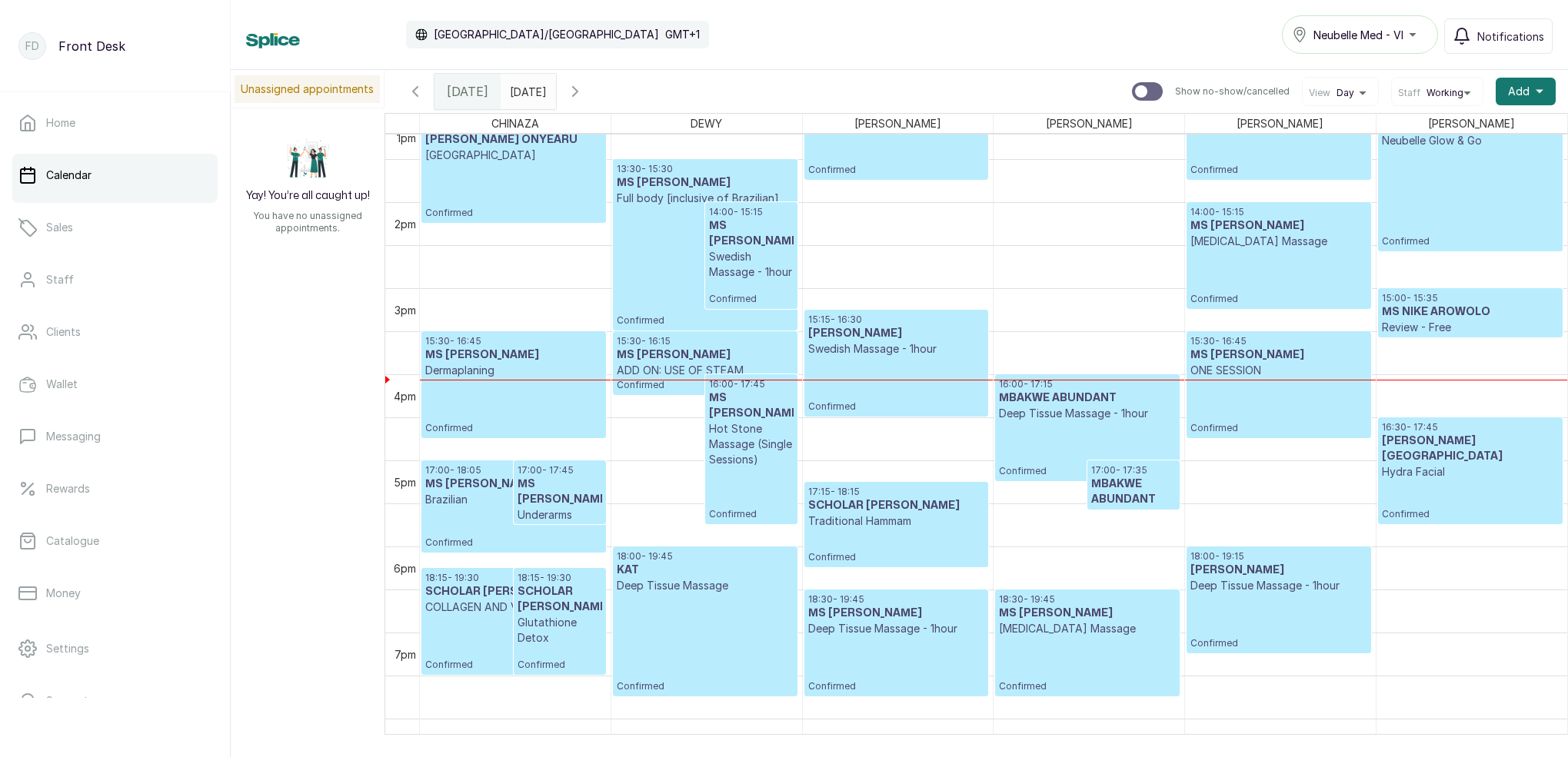
click at [748, 262] on p "Swedish Massage - 1hour" at bounding box center [751, 264] width 85 height 30
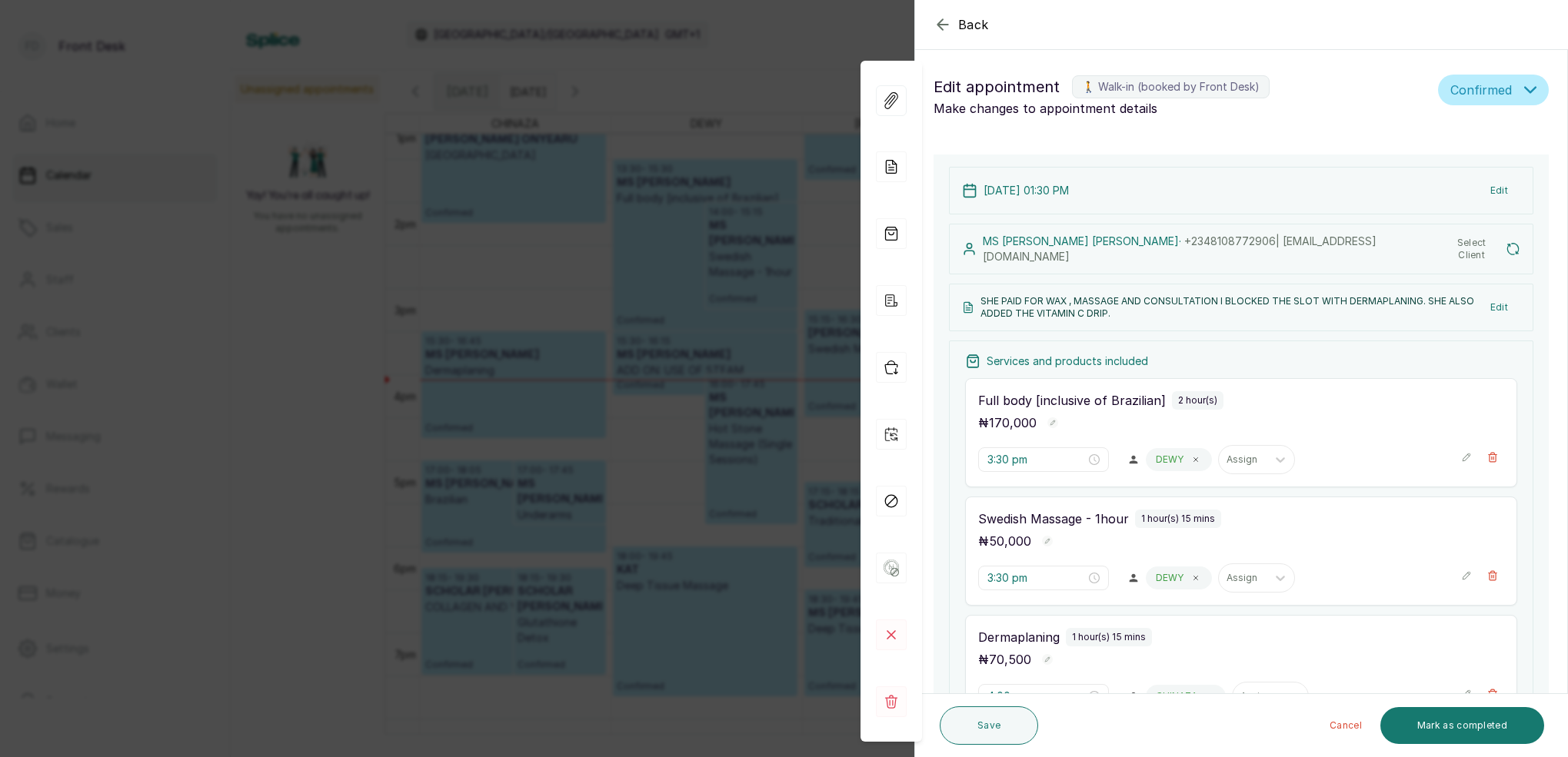
type input "1:30 pm"
type input "2:00 pm"
type input "3:30 pm"
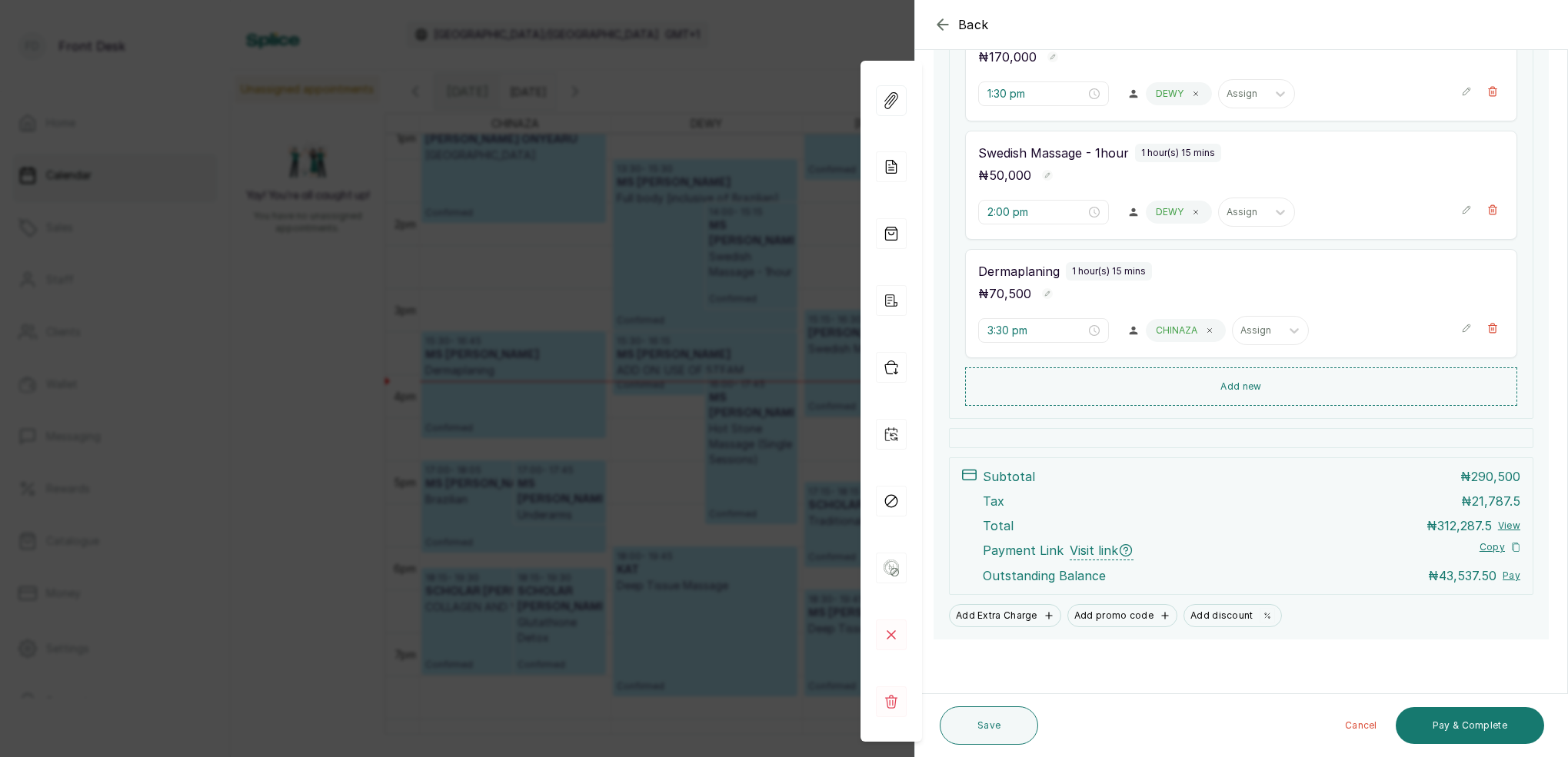
scroll to position [424, 0]
drag, startPoint x: 1495, startPoint y: 215, endPoint x: 1493, endPoint y: 226, distance: 11.2
click at [1495, 215] on button "Show no-show/cancelled" at bounding box center [1493, 209] width 23 height 23
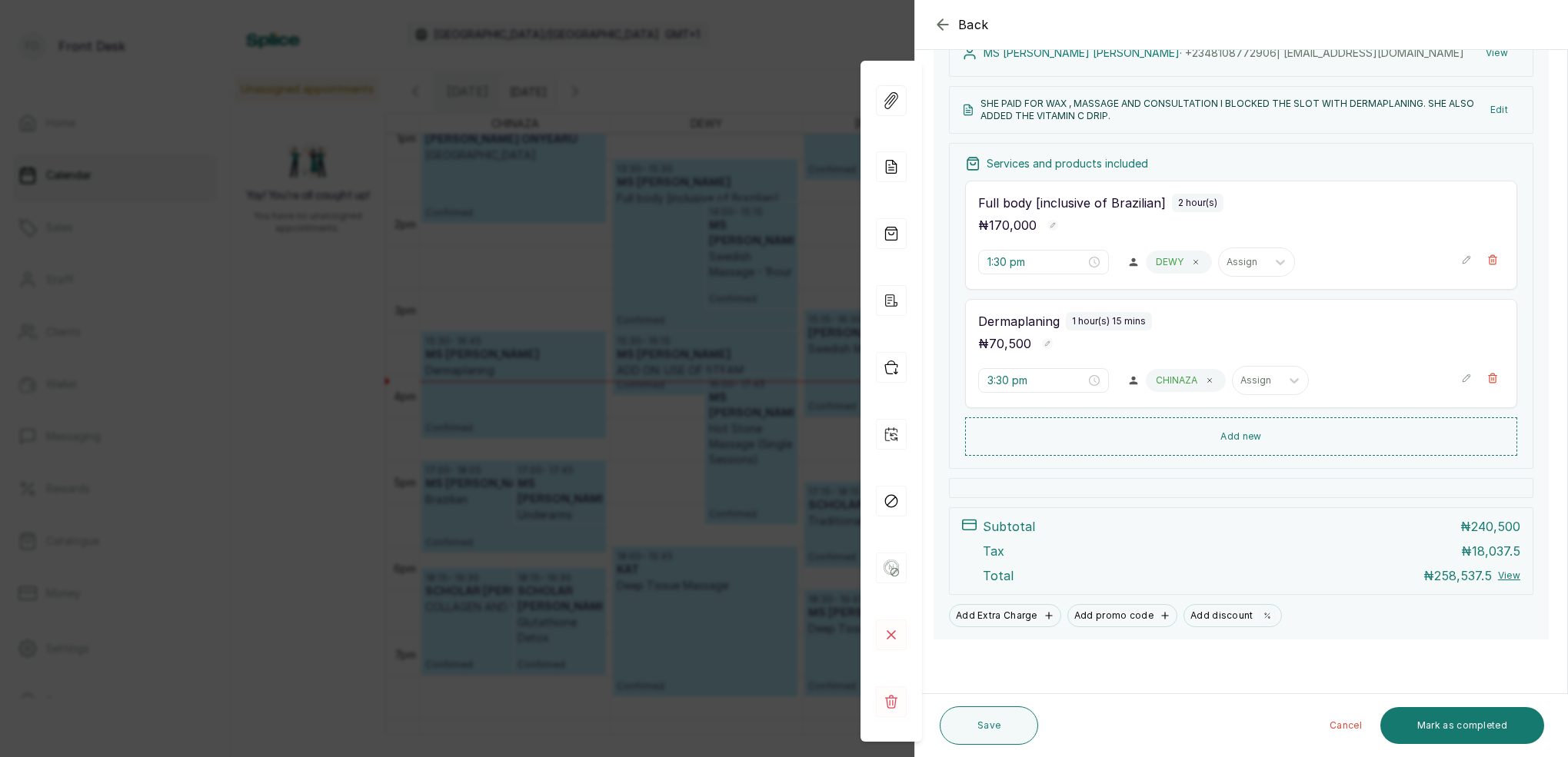
scroll to position [255, 0]
click at [1002, 382] on input "3:30 pm" at bounding box center [1037, 382] width 98 height 17
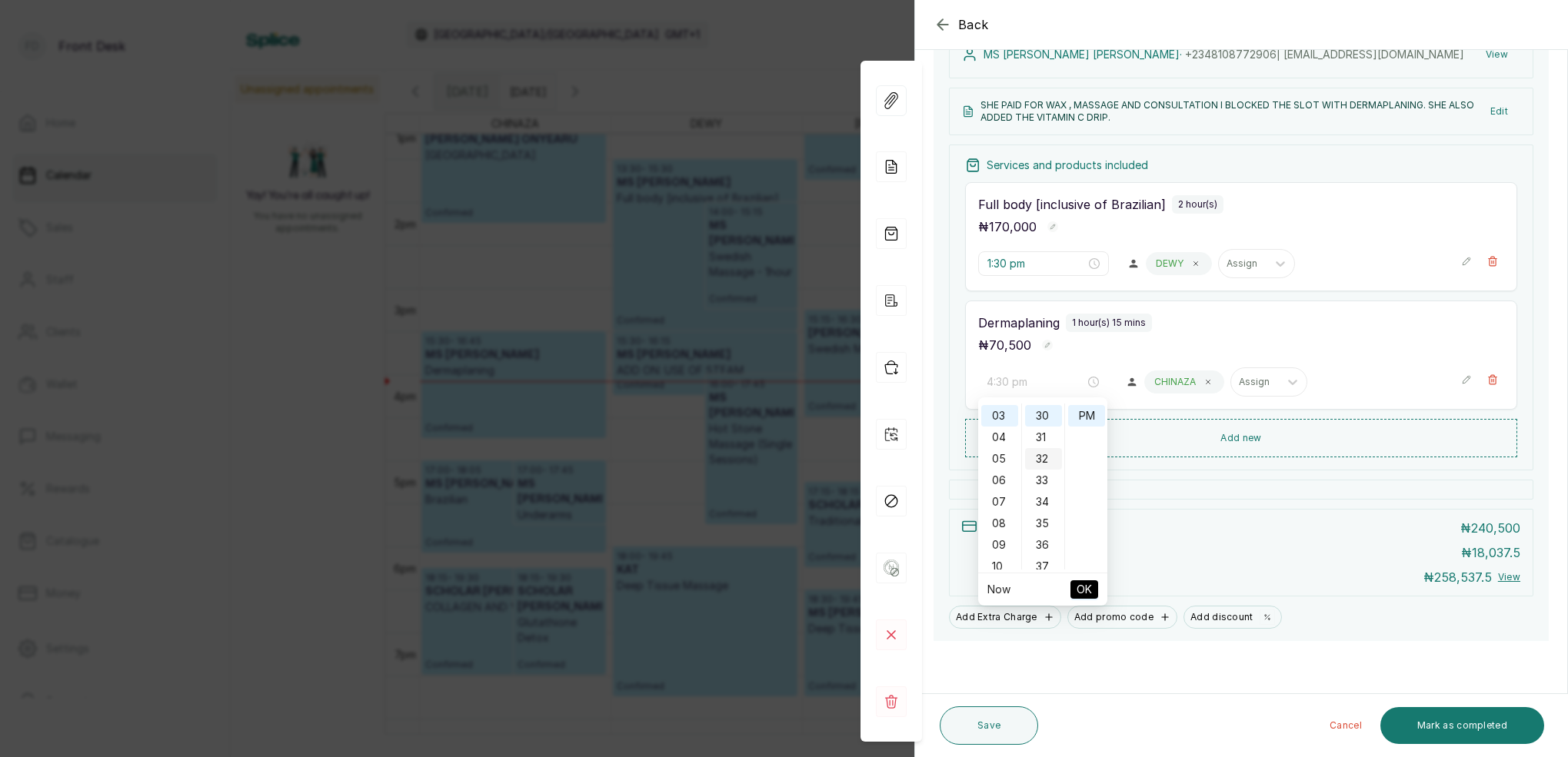
drag, startPoint x: 1000, startPoint y: 439, endPoint x: 1041, endPoint y: 452, distance: 43.0
click at [1000, 439] on div "04" at bounding box center [1000, 437] width 37 height 21
drag, startPoint x: 1046, startPoint y: 457, endPoint x: 1061, endPoint y: 472, distance: 21.2
click at [1046, 458] on div "05" at bounding box center [1044, 461] width 37 height 21
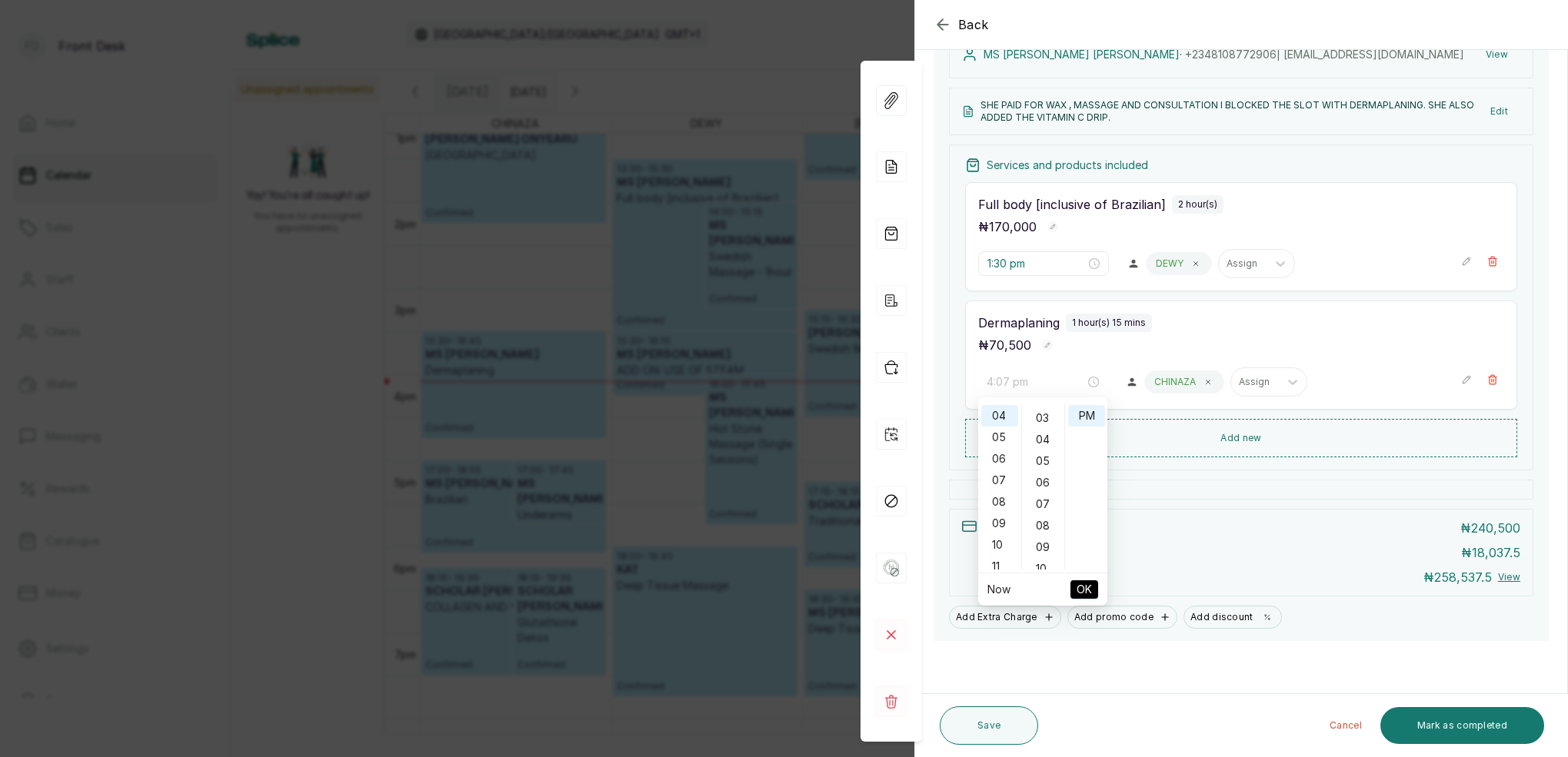
type input "4:05 pm"
click at [1083, 587] on span "OK" at bounding box center [1084, 589] width 15 height 30
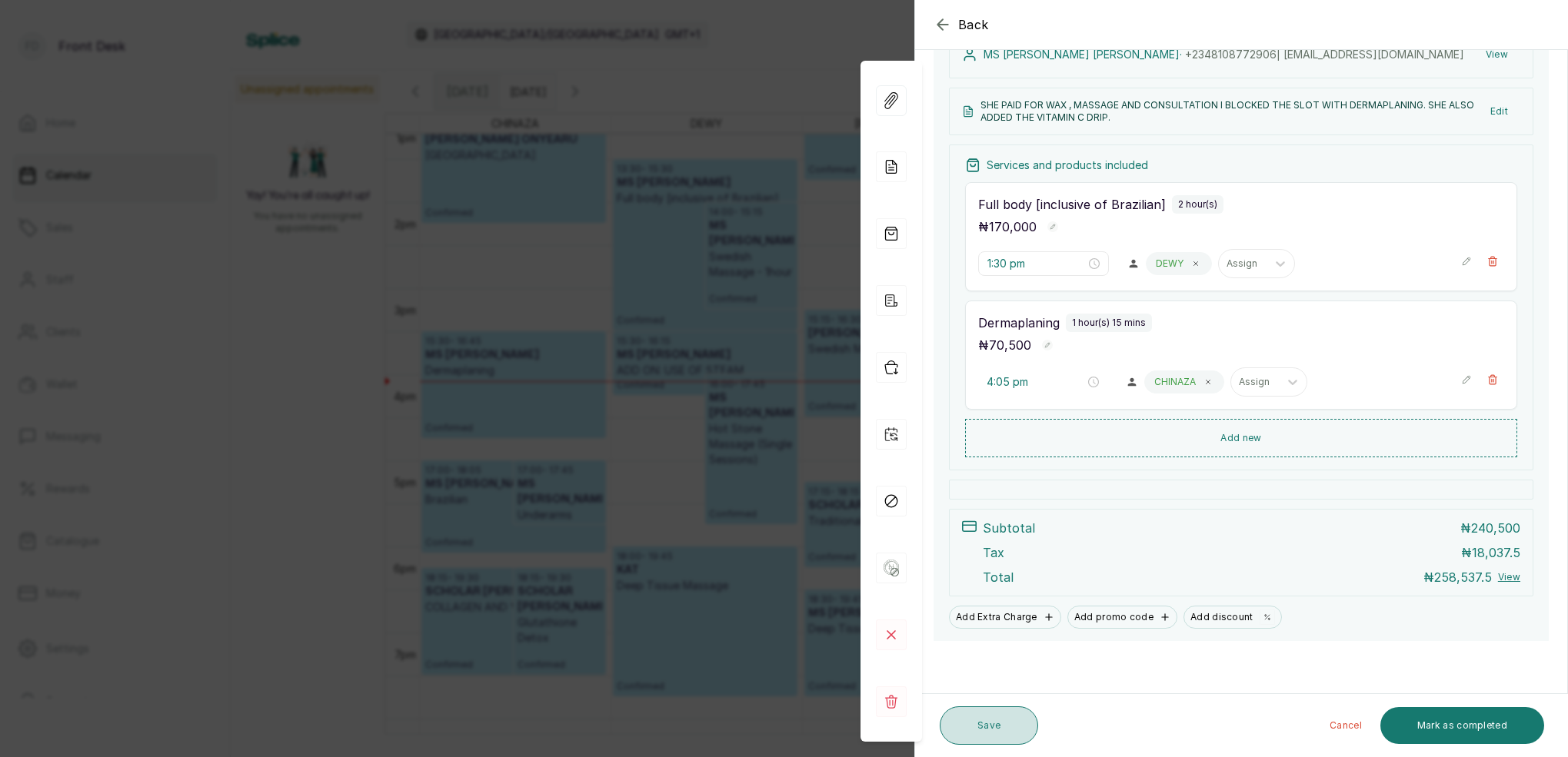
click at [975, 725] on button "Save" at bounding box center [989, 725] width 98 height 38
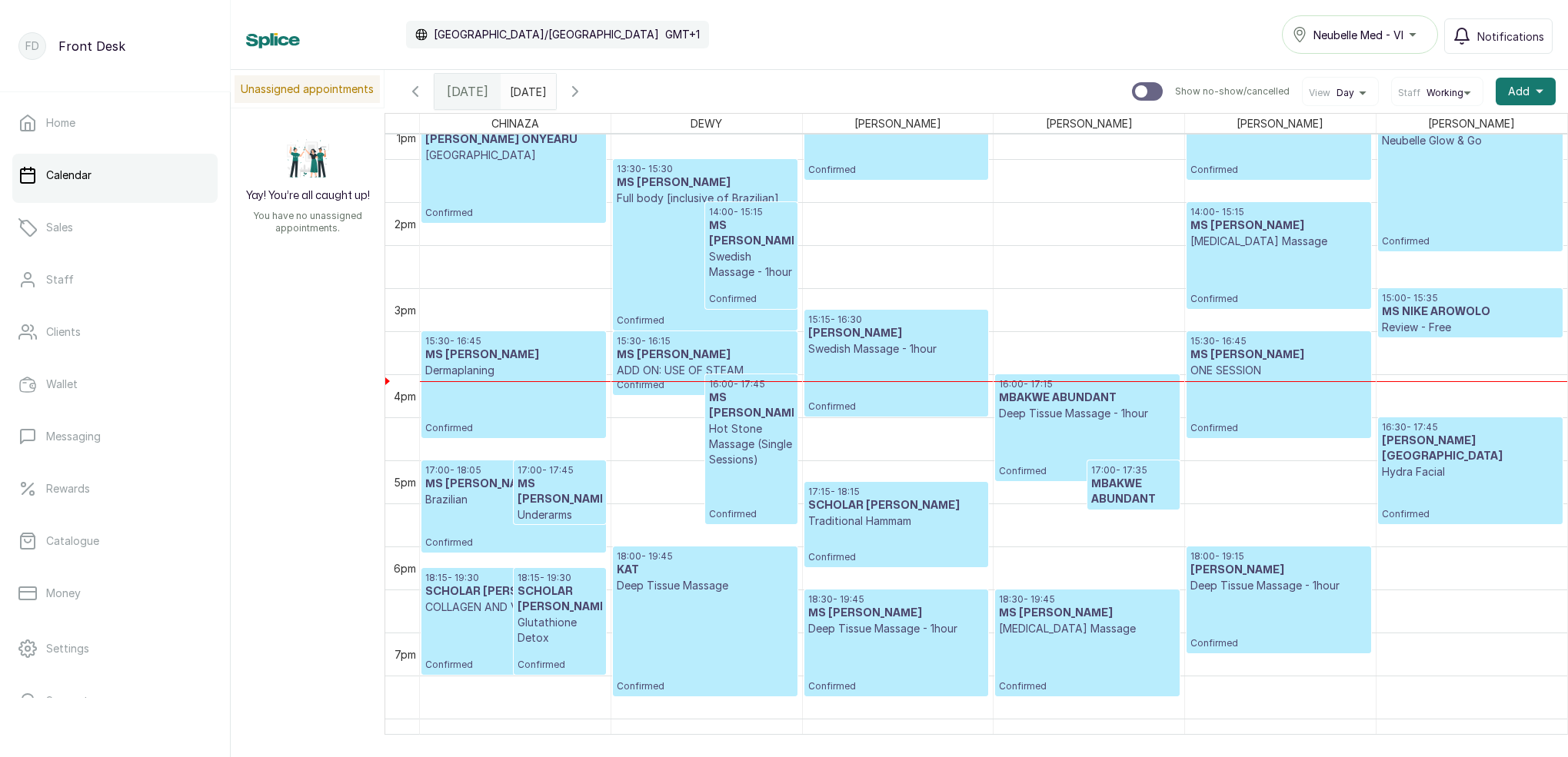
type input "dd/MM/yyyy"
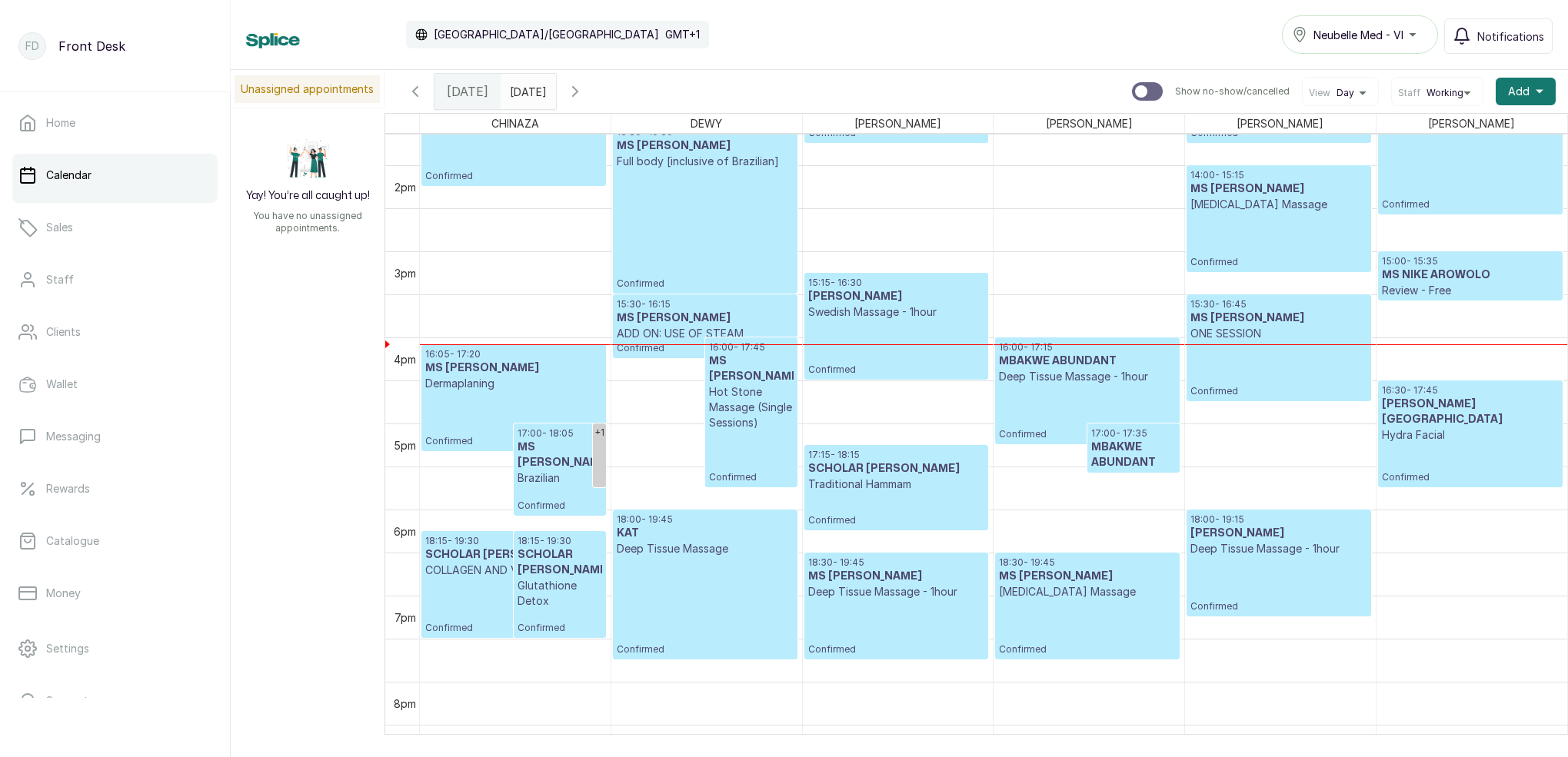
scroll to position [1178, 0]
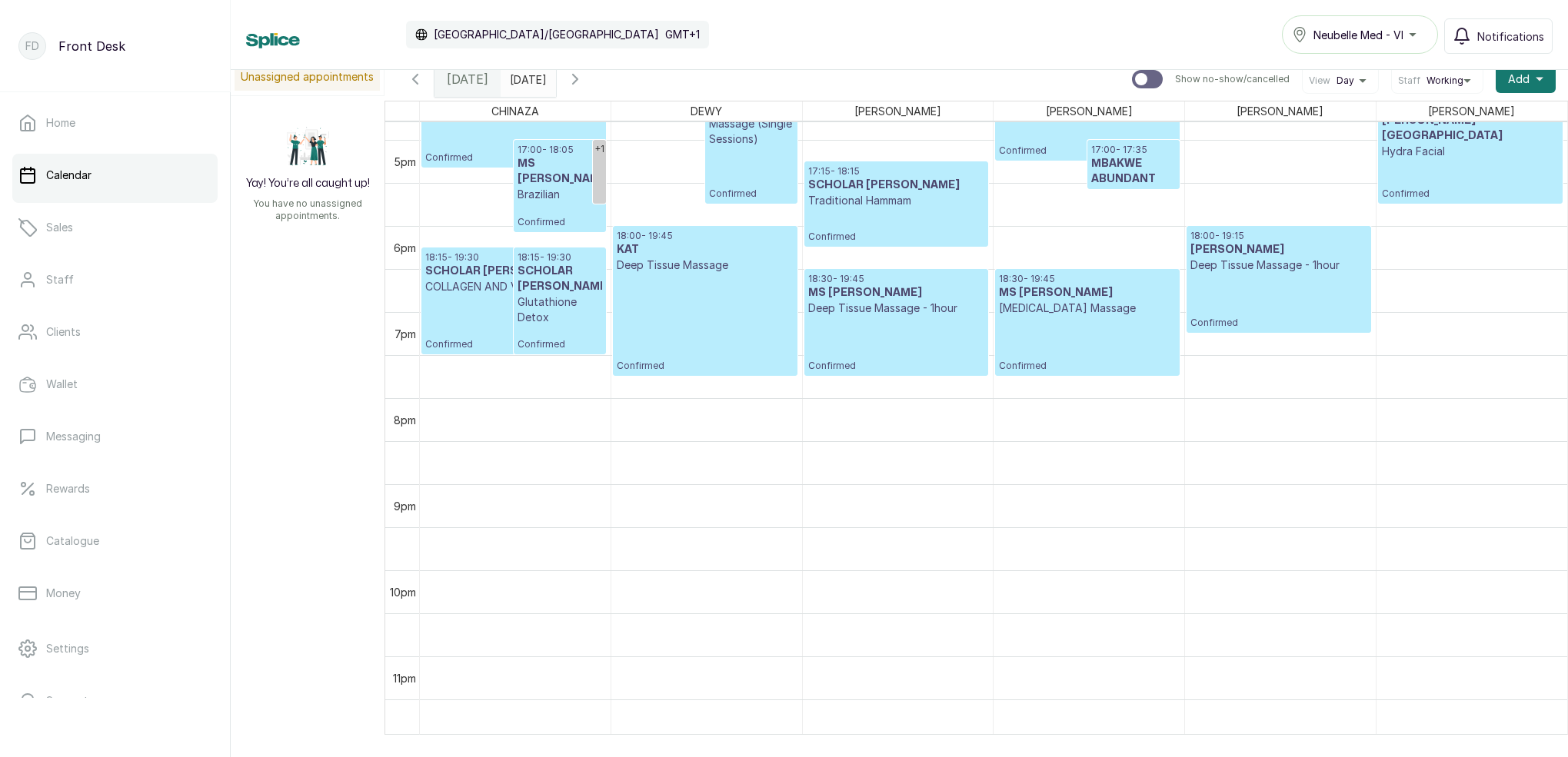
click at [523, 78] on input "dd/MM/yyyy" at bounding box center [513, 75] width 25 height 26
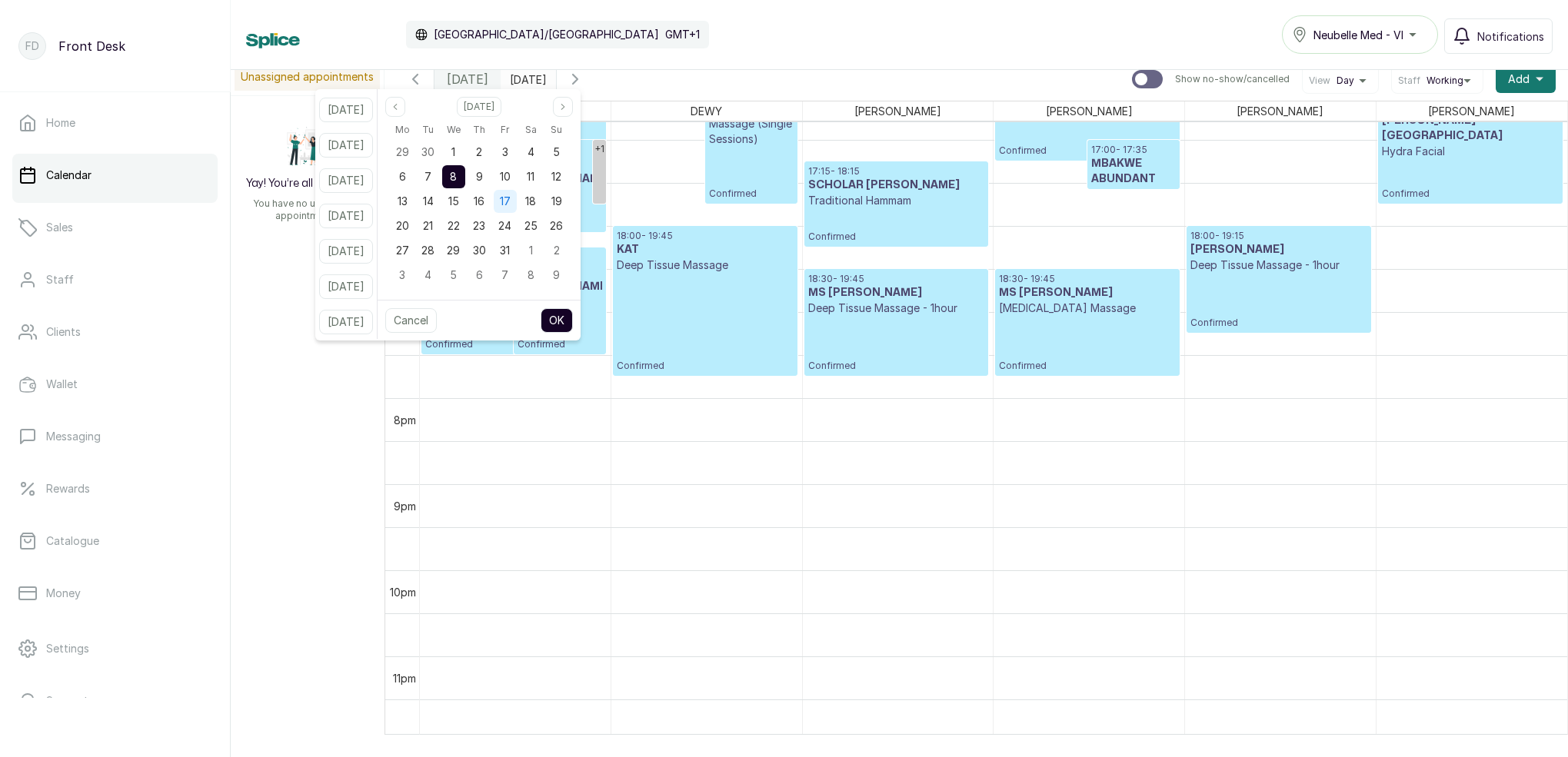
click at [517, 207] on div "17" at bounding box center [505, 201] width 23 height 23
click at [573, 327] on button "OK" at bounding box center [557, 320] width 32 height 25
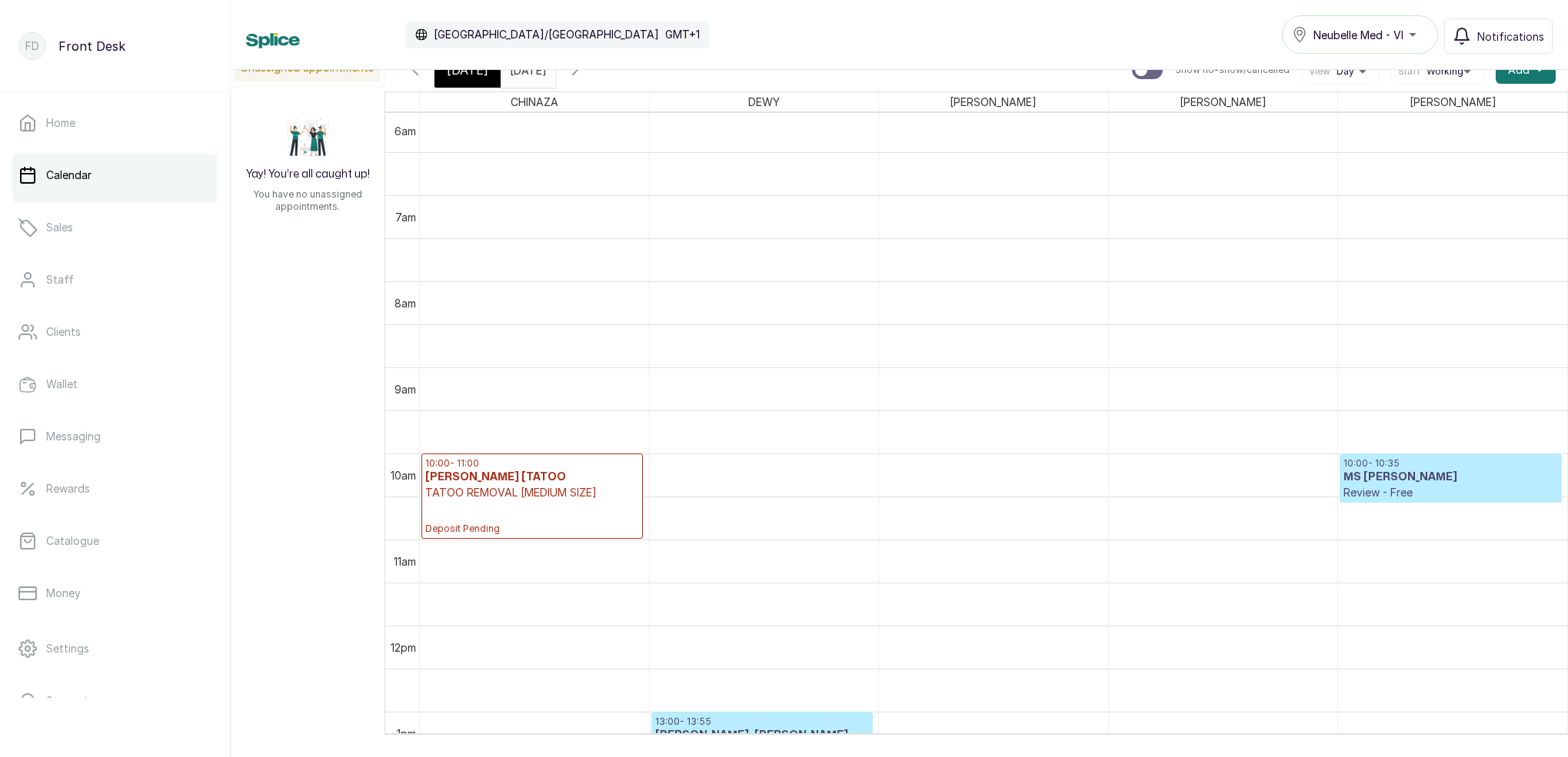
scroll to position [714, 0]
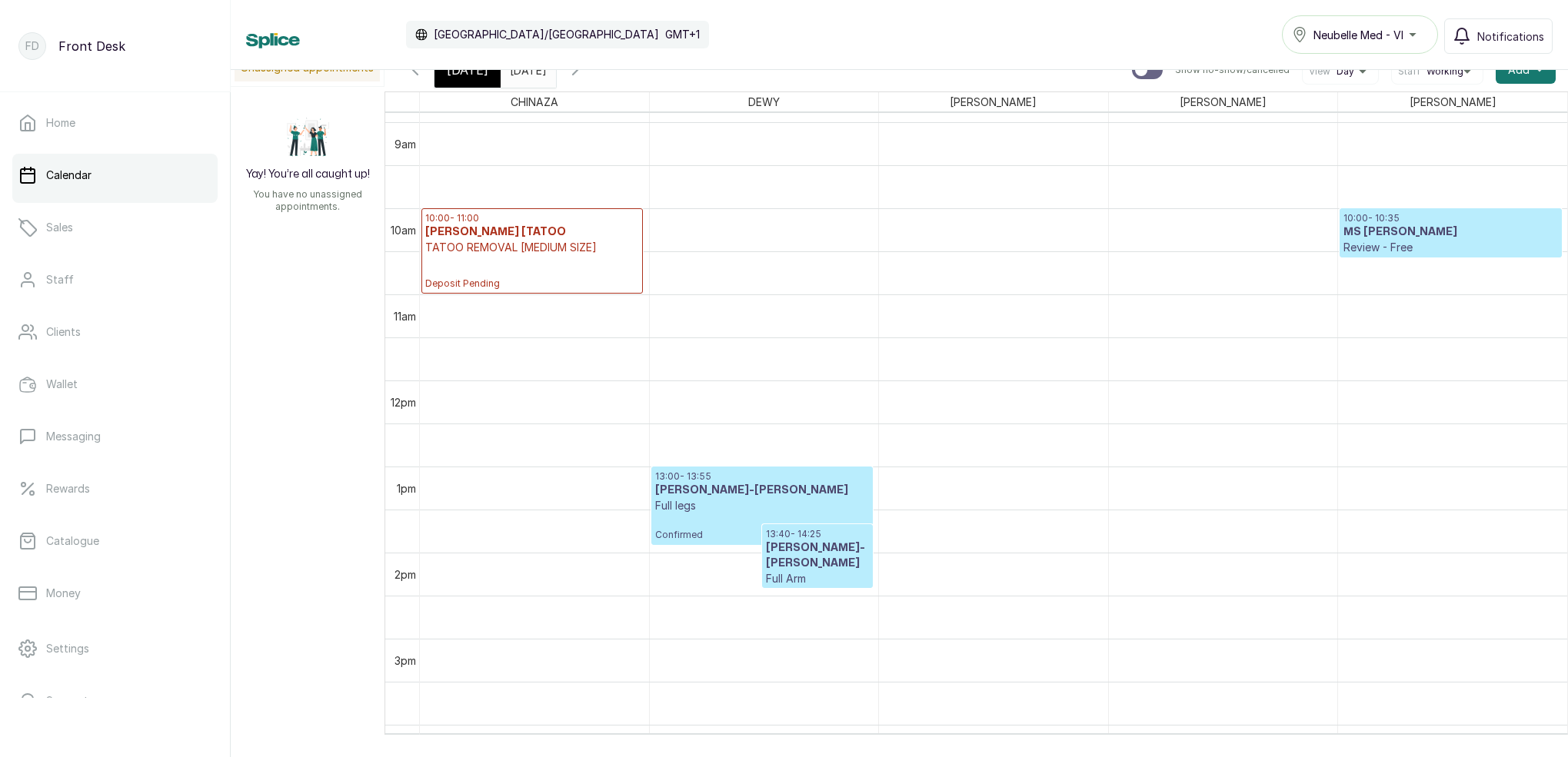
click at [526, 75] on input "17/10/2025" at bounding box center [513, 66] width 25 height 26
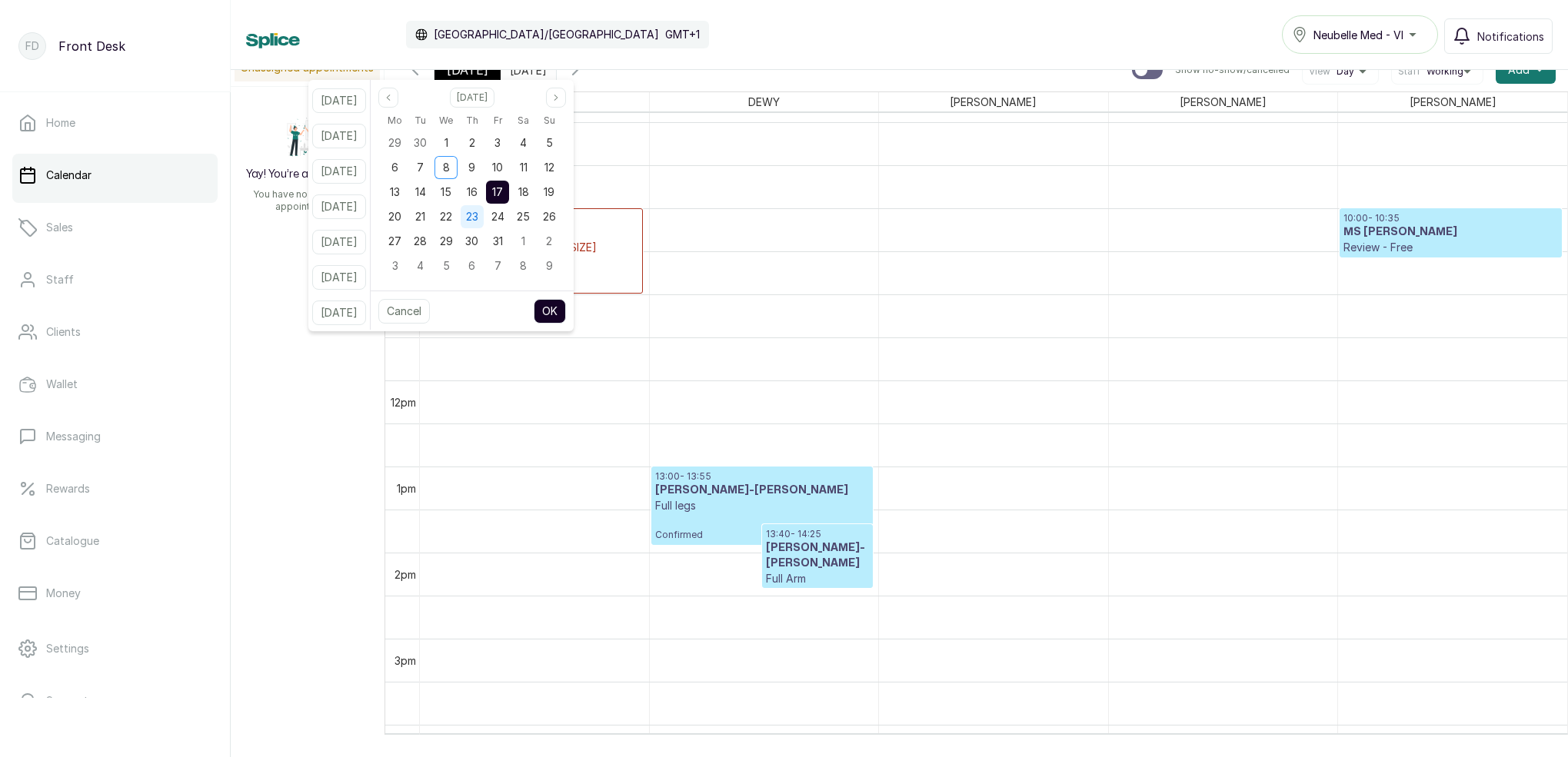
drag, startPoint x: 443, startPoint y: 193, endPoint x: 479, endPoint y: 220, distance: 45.0
click at [426, 193] on span "14" at bounding box center [420, 191] width 11 height 13
click at [566, 313] on button "OK" at bounding box center [550, 311] width 32 height 25
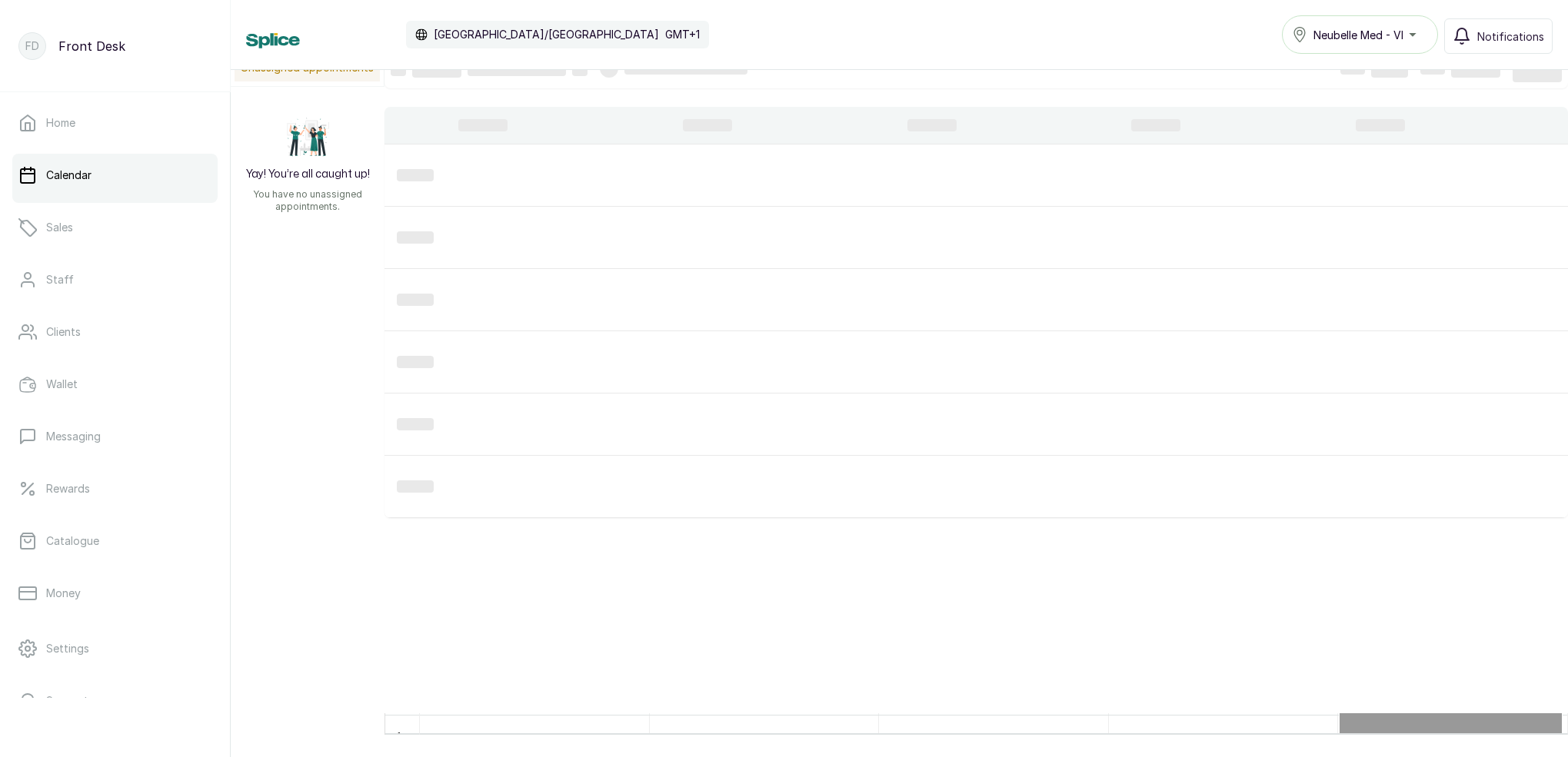
scroll to position [1, 0]
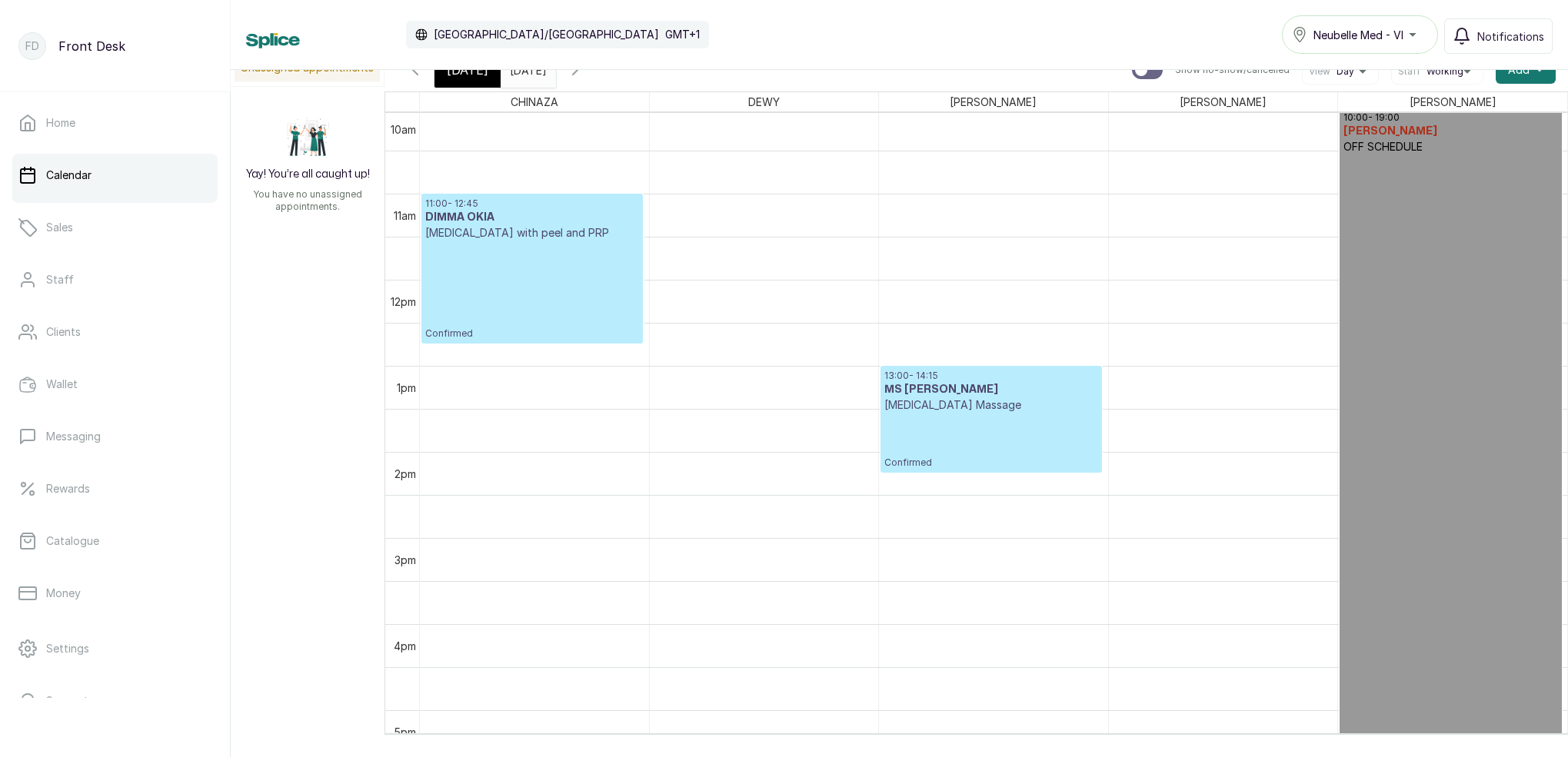
click at [526, 72] on input "14/10/2025" at bounding box center [513, 66] width 25 height 26
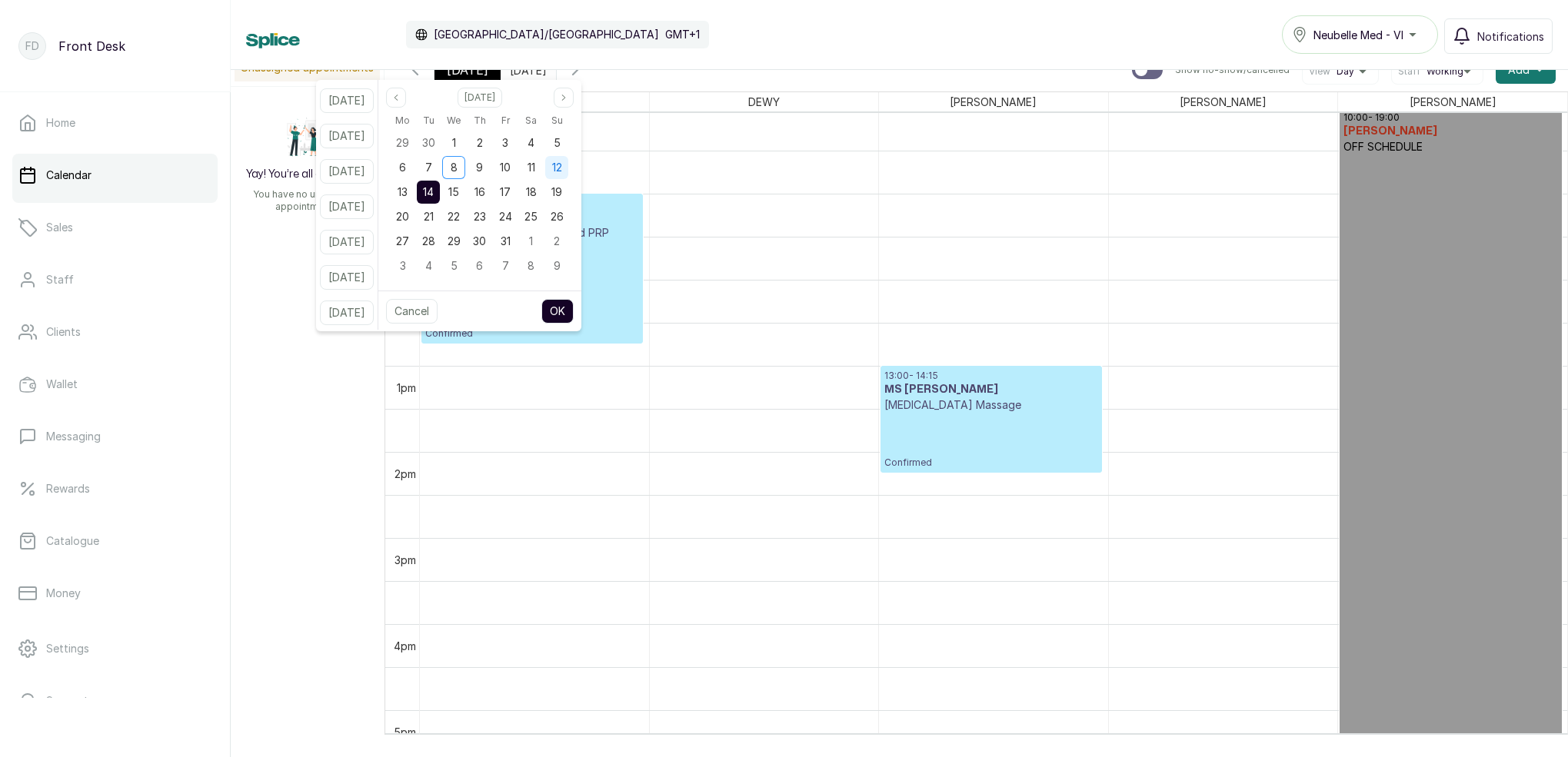
drag, startPoint x: 581, startPoint y: 164, endPoint x: 581, endPoint y: 179, distance: 15.0
click at [568, 164] on div "12" at bounding box center [557, 167] width 23 height 23
click at [573, 308] on button "OK" at bounding box center [557, 311] width 32 height 25
type input "12/10/2025"
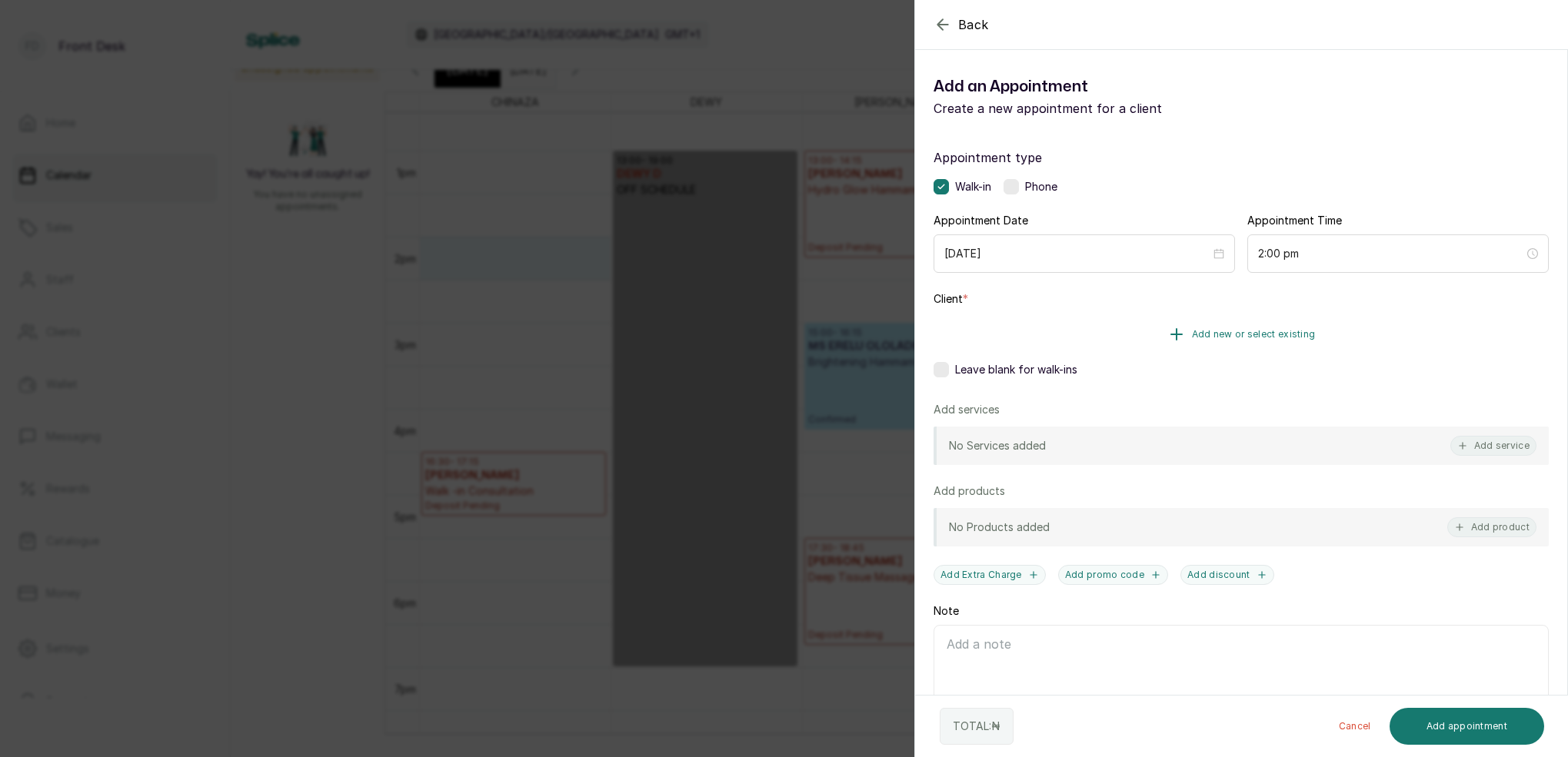
click at [1256, 336] on span "Add new or select existing" at bounding box center [1254, 334] width 124 height 13
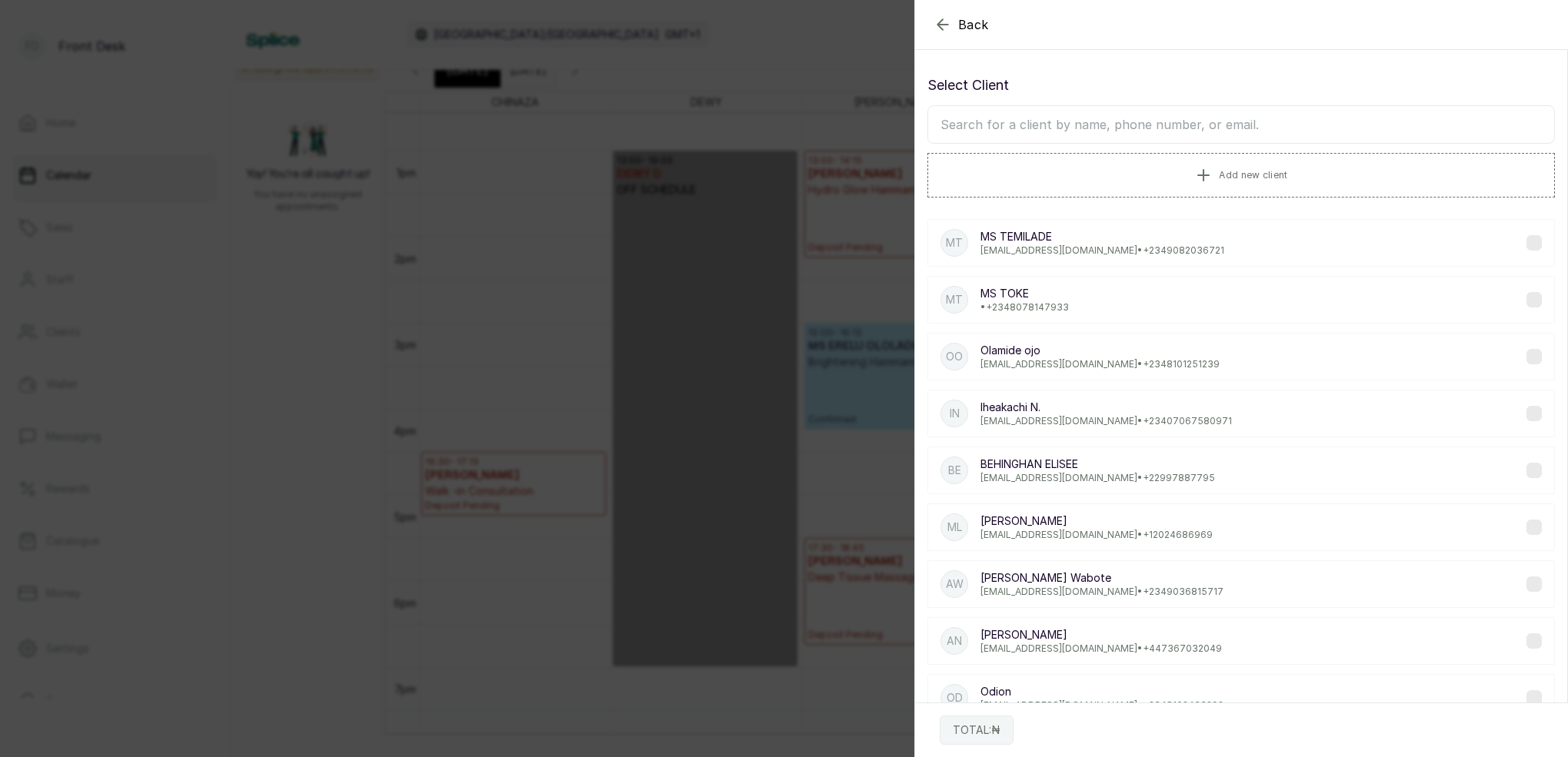
click at [1167, 121] on input "text" at bounding box center [1241, 124] width 628 height 38
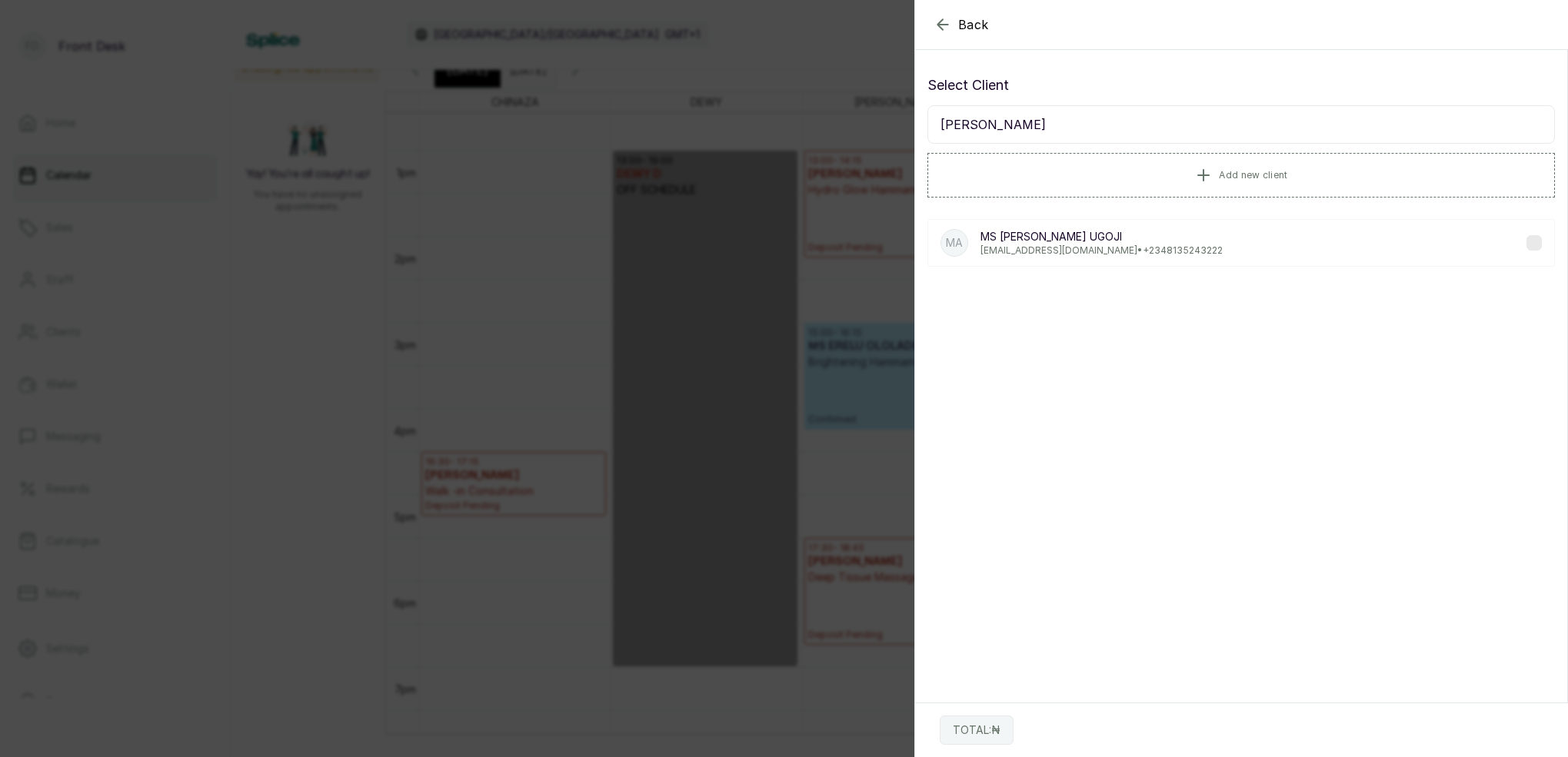
type input "MS ADA UGOJI"
click at [1033, 244] on p "MS ADA UGOJI" at bounding box center [1102, 237] width 242 height 15
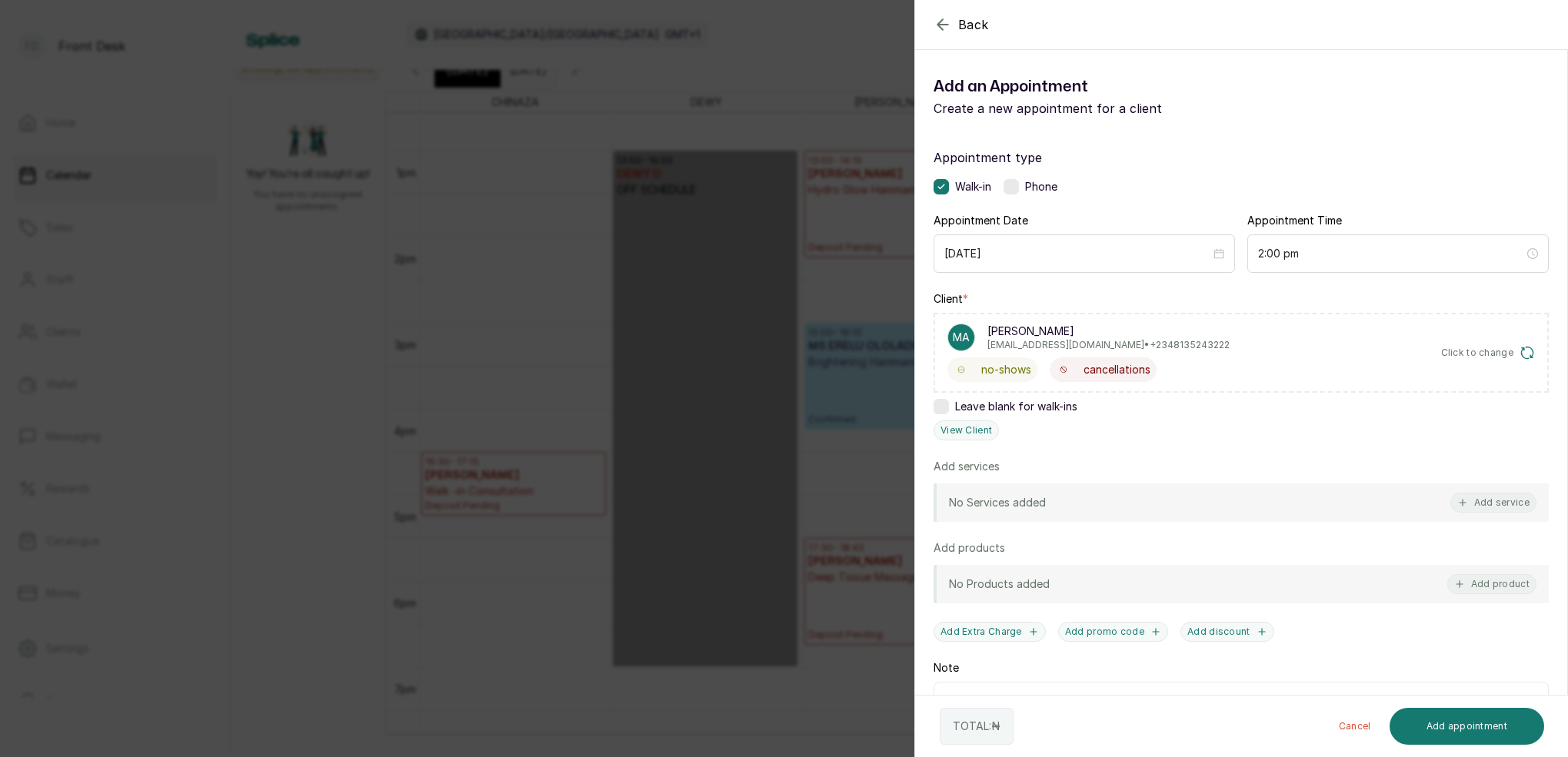
click at [1507, 500] on button "Add service" at bounding box center [1494, 503] width 86 height 20
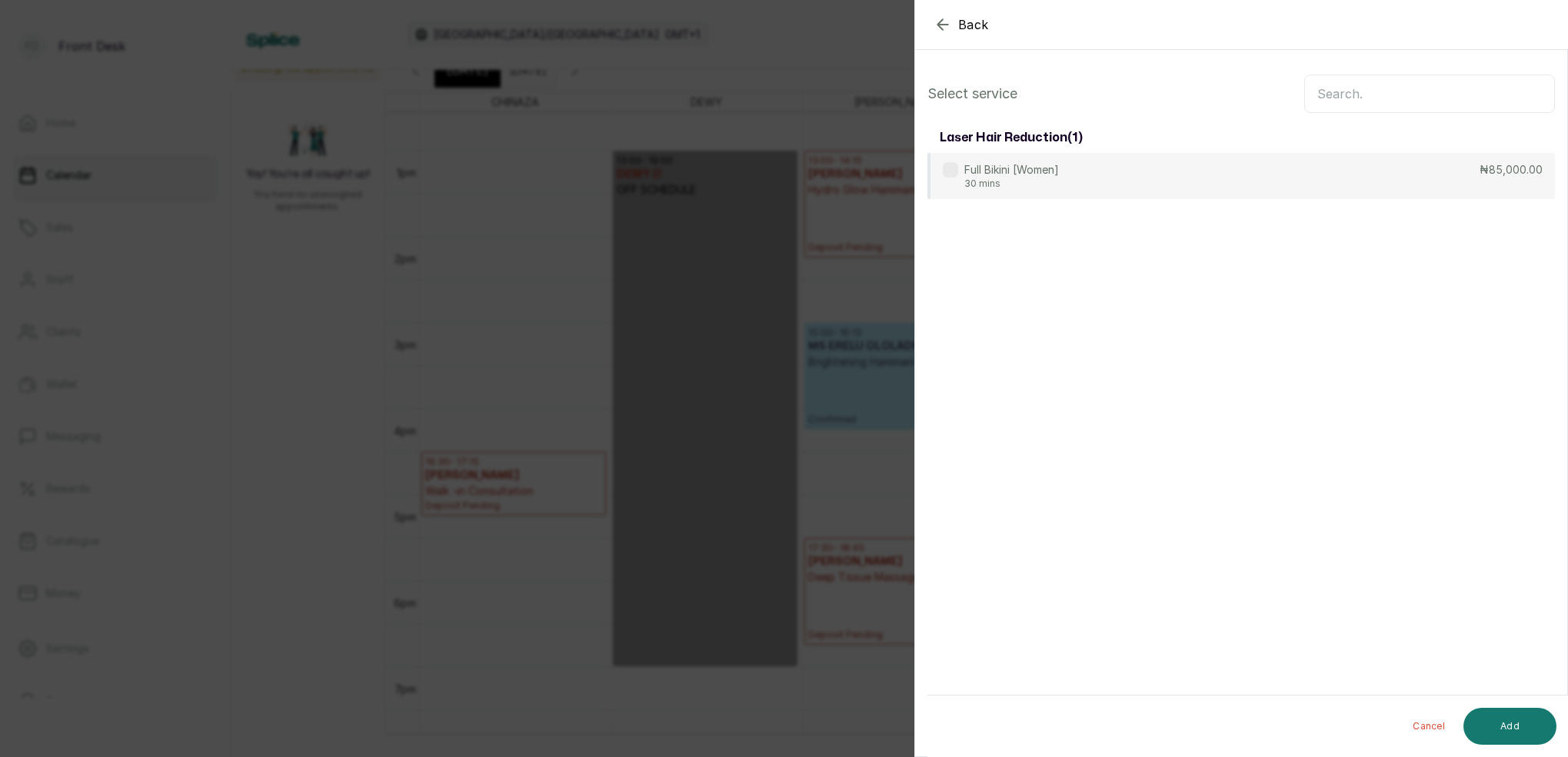
click at [1418, 87] on input "text" at bounding box center [1430, 93] width 251 height 38
type input "FULL BIKI"
click at [1243, 174] on div "Full Bikini [Women] 30 mins ₦85,000.00" at bounding box center [1241, 177] width 628 height 47
click at [1504, 730] on button "Add" at bounding box center [1510, 727] width 93 height 37
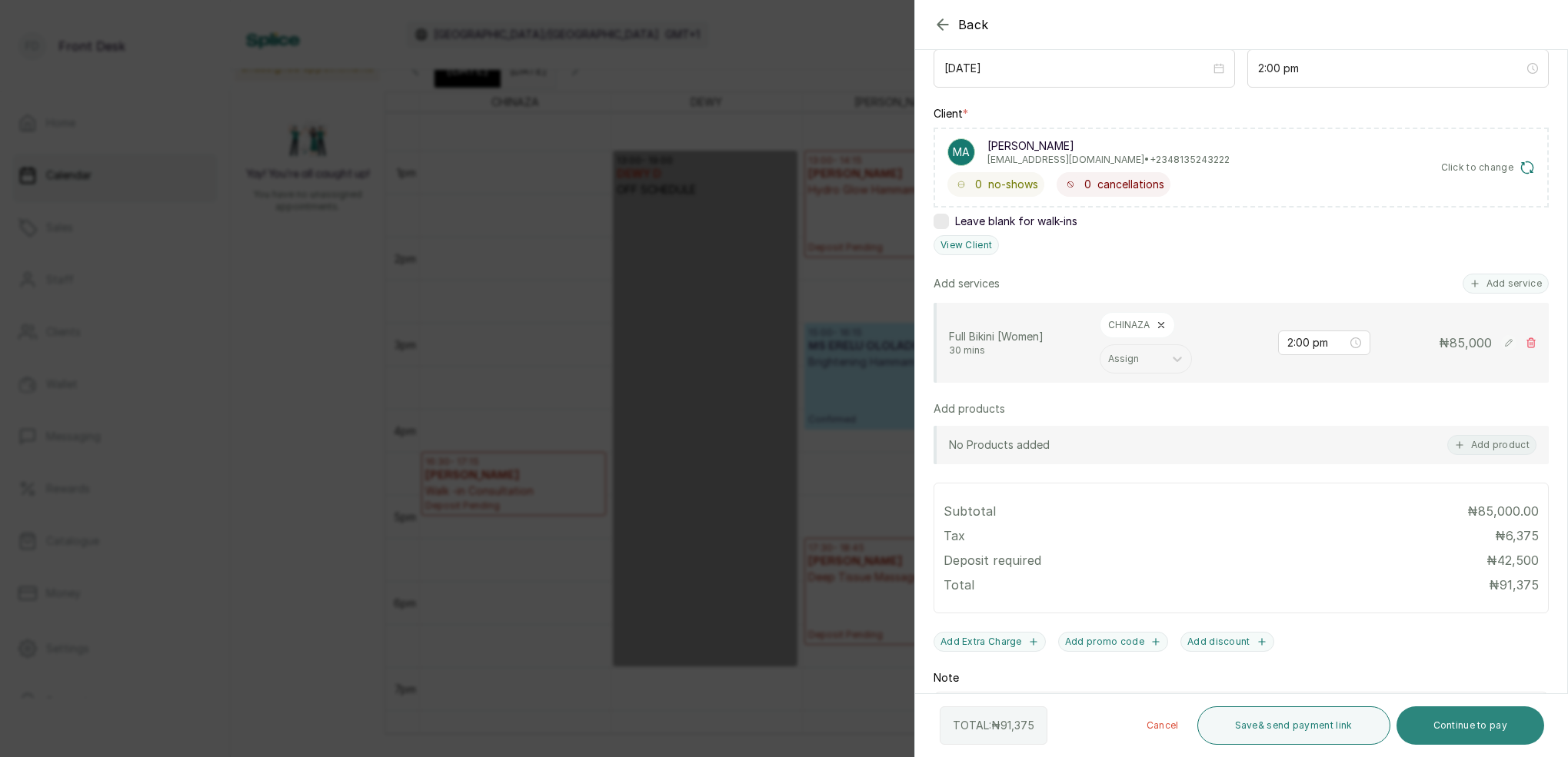
click at [1457, 729] on button "Continue to pay" at bounding box center [1471, 725] width 148 height 38
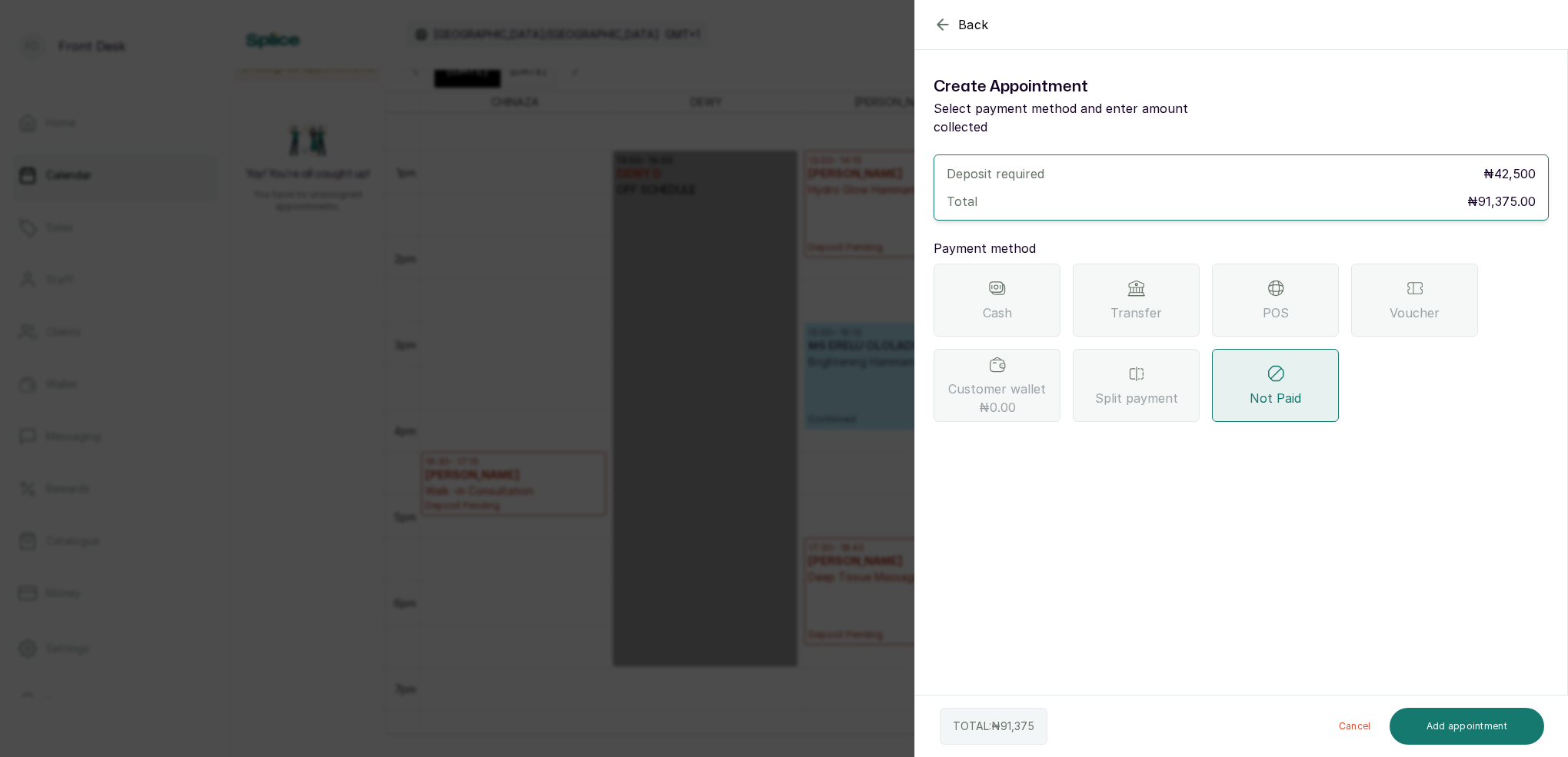
click at [1149, 268] on div "Transfer" at bounding box center [1137, 300] width 127 height 73
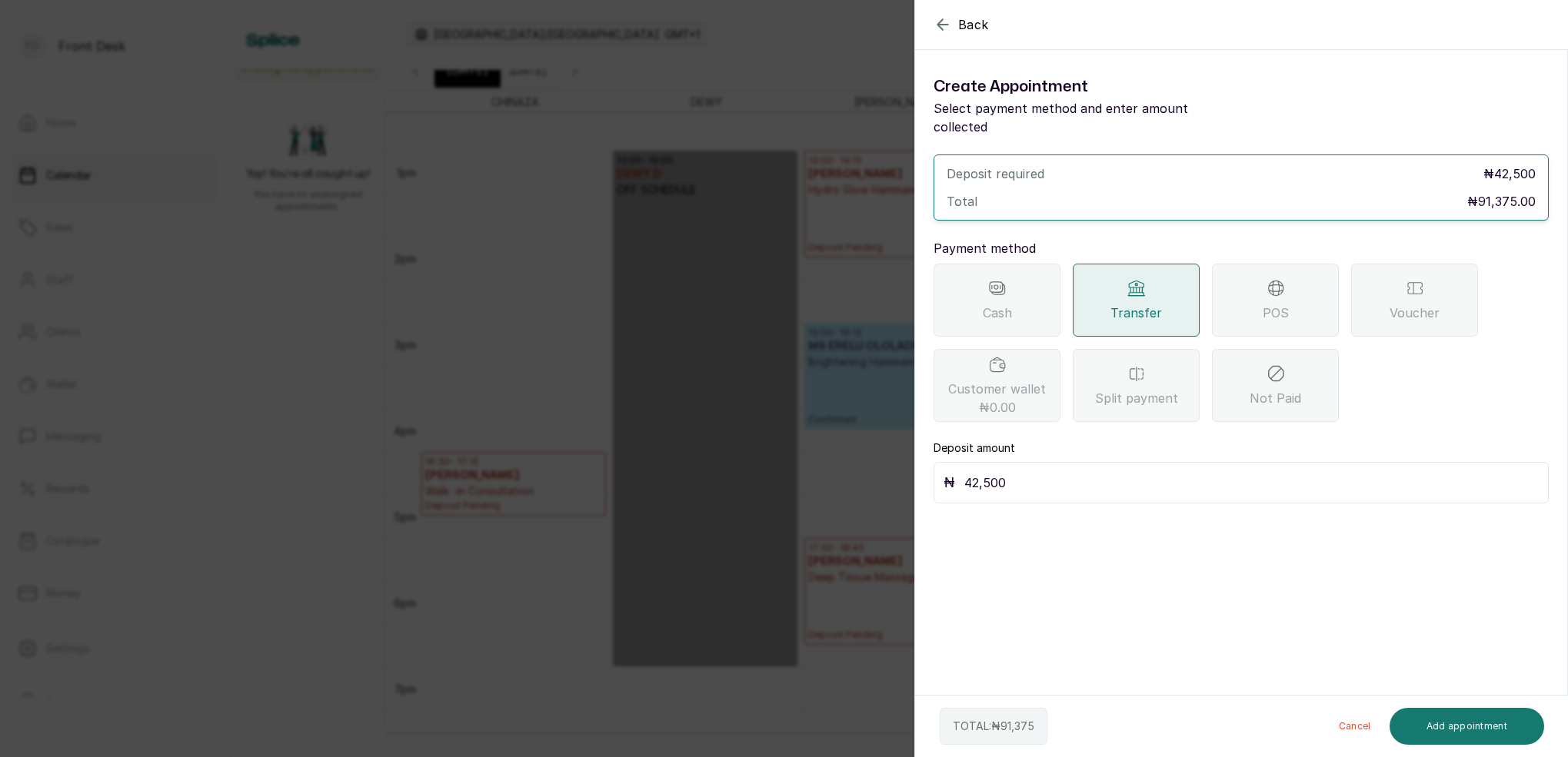
click at [1023, 476] on div "₦ 42,500" at bounding box center [1241, 483] width 615 height 41
click at [1019, 472] on input "42,500" at bounding box center [1252, 483] width 574 height 21
type input "46,000"
click at [1488, 734] on button "Add appointment" at bounding box center [1467, 727] width 155 height 37
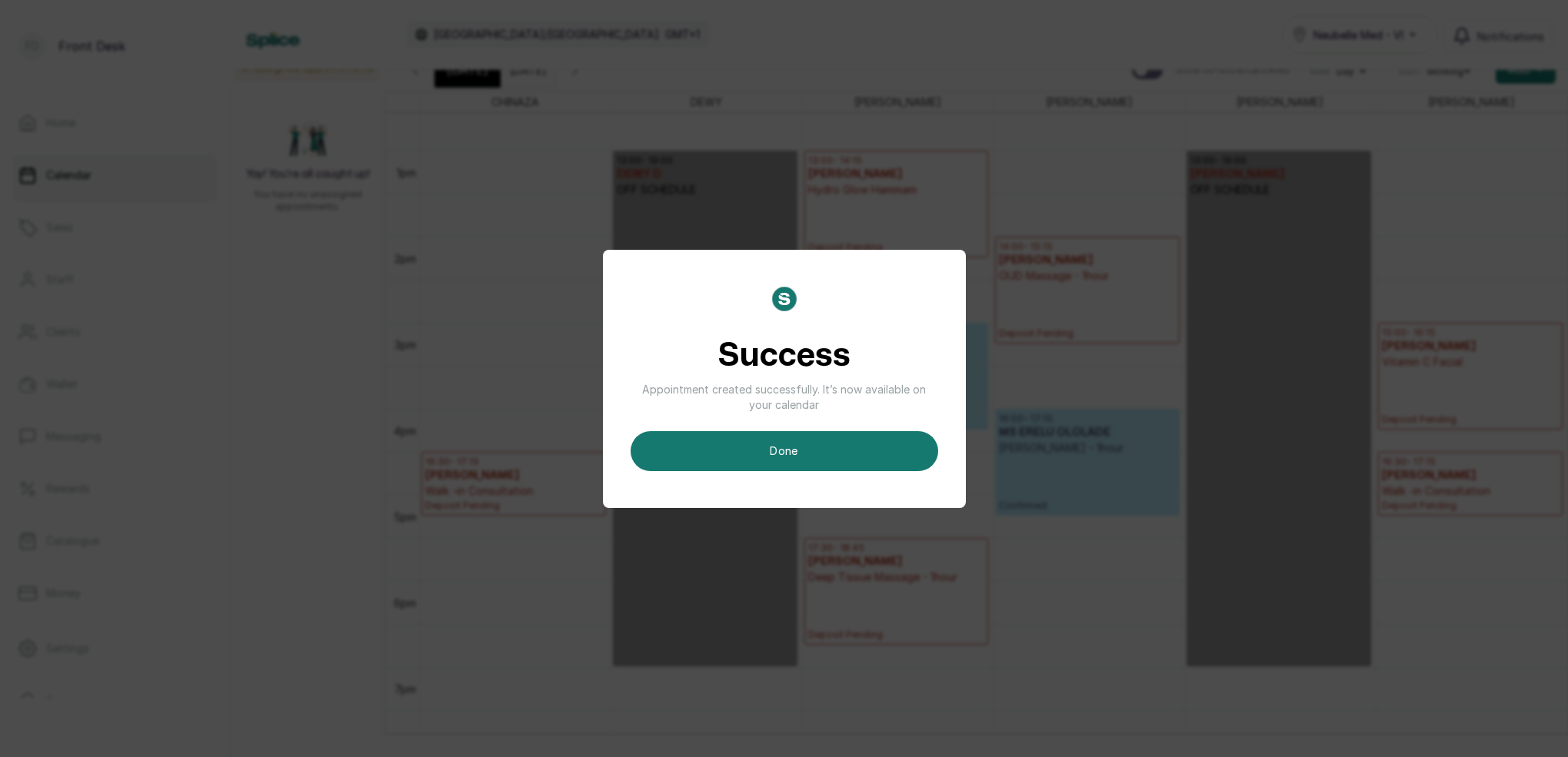
scroll to position [11, 0]
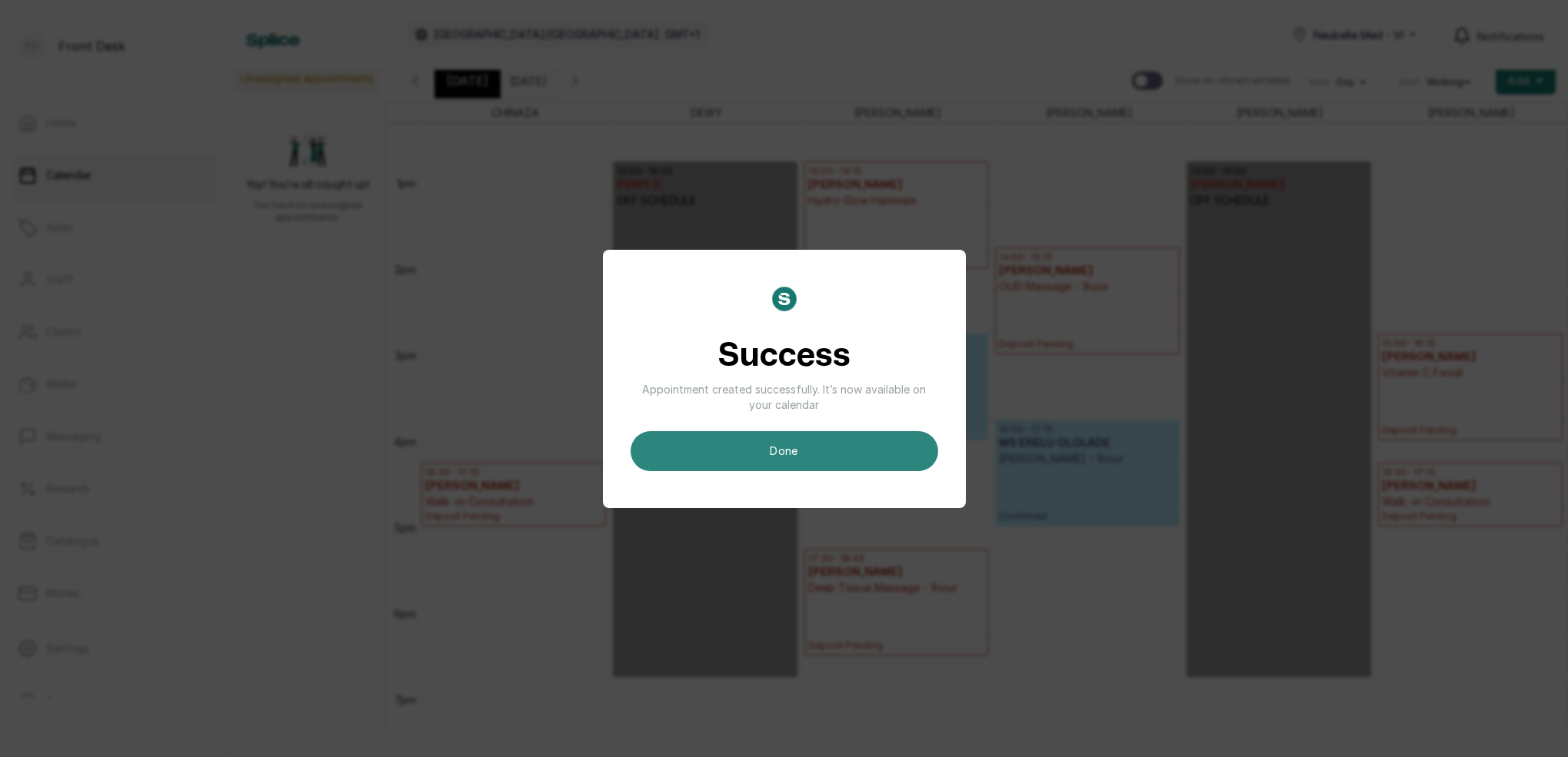
click at [869, 457] on button "done" at bounding box center [784, 450] width 308 height 40
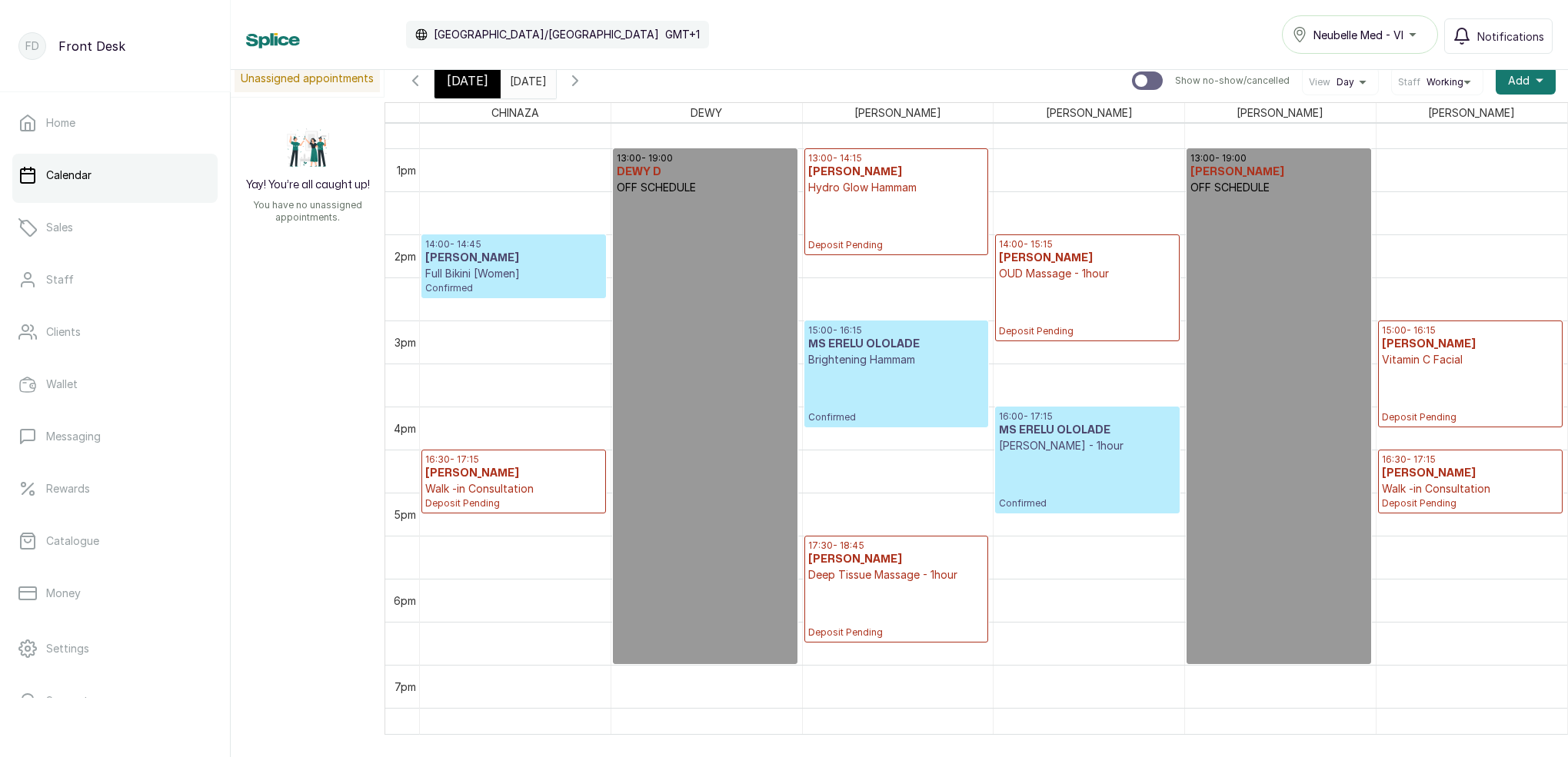
scroll to position [1086, 0]
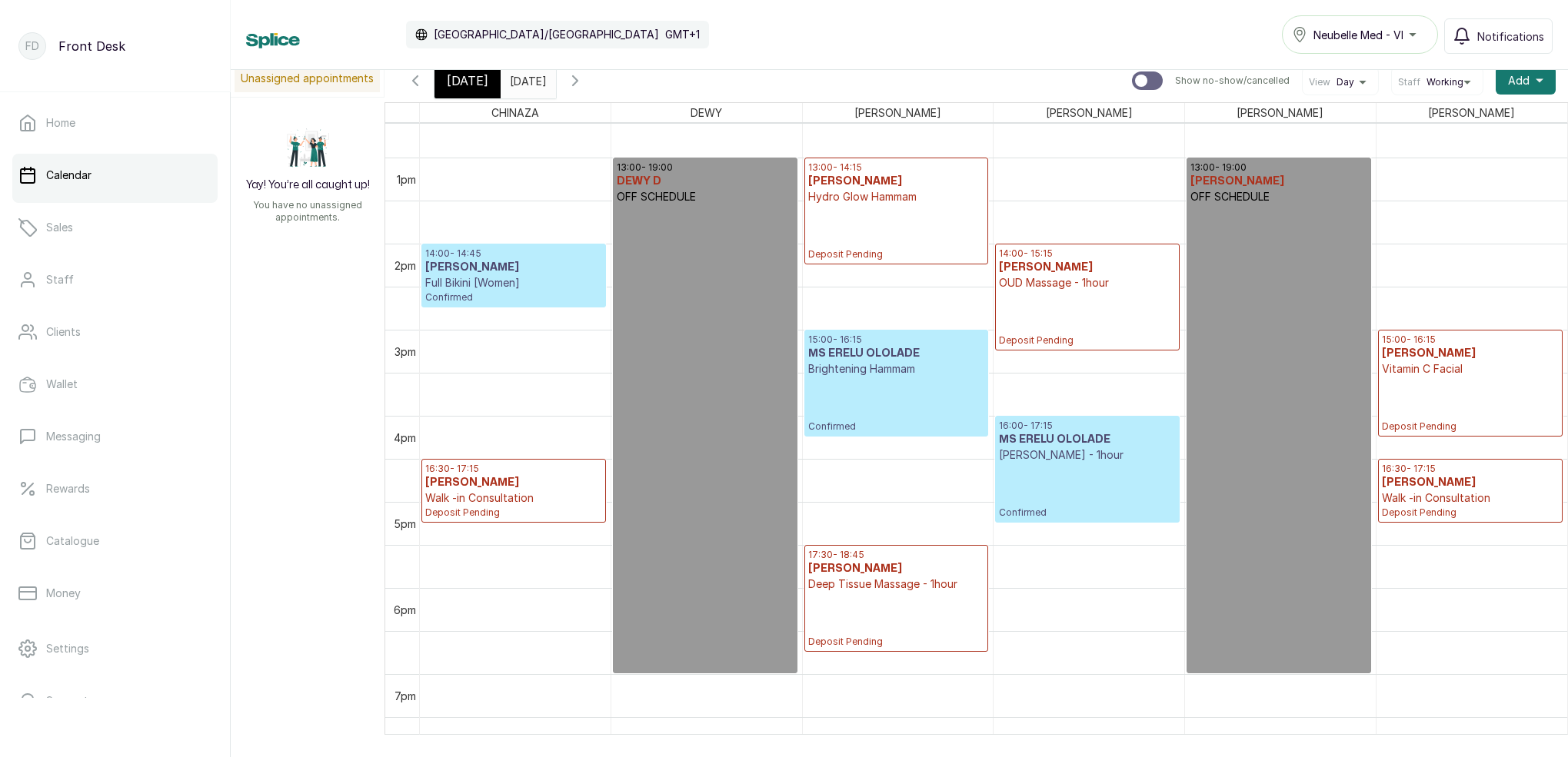
click at [570, 294] on p "Confirmed" at bounding box center [513, 296] width 177 height 13
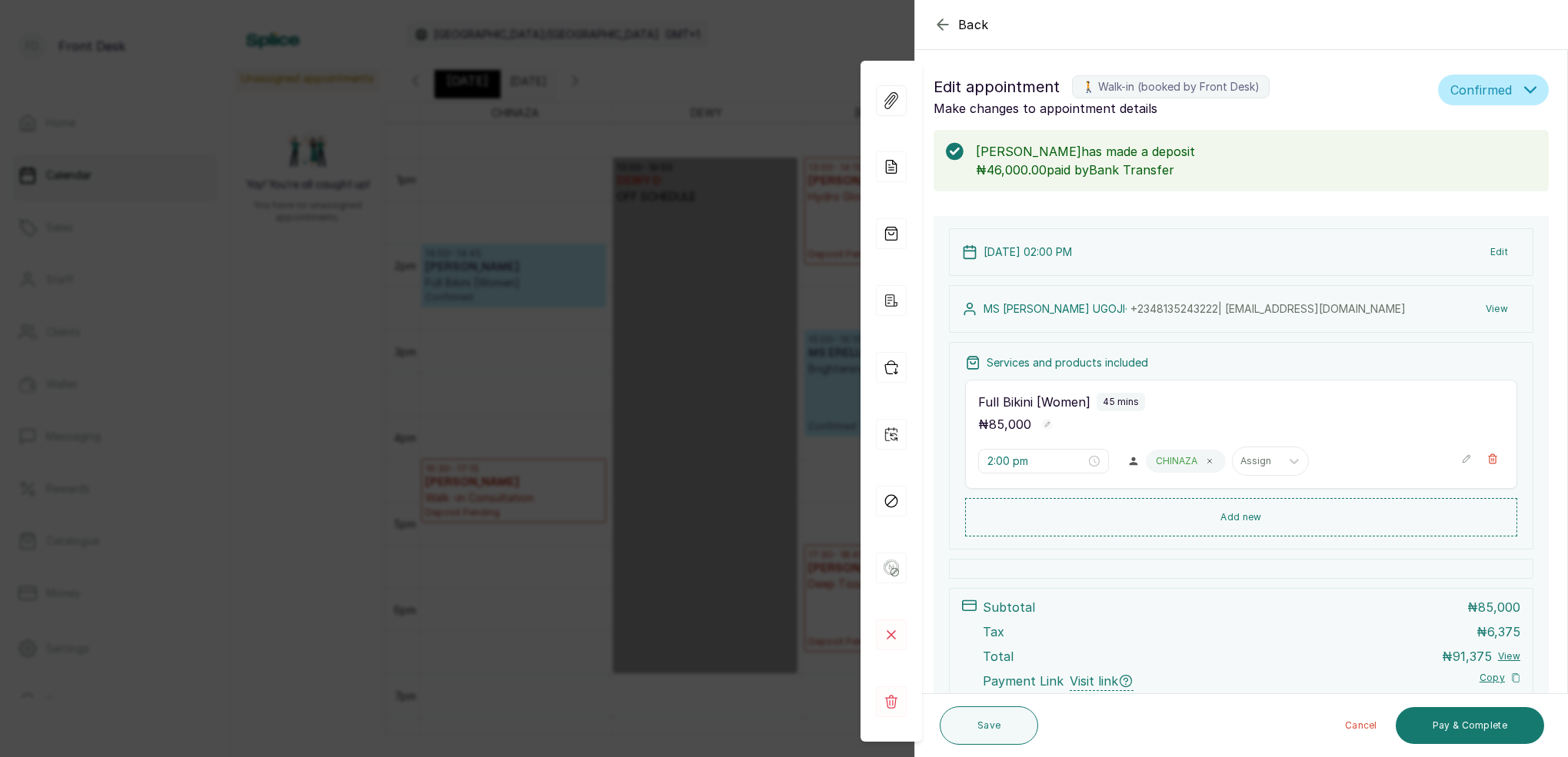
click at [953, 27] on button "Back" at bounding box center [961, 25] width 55 height 19
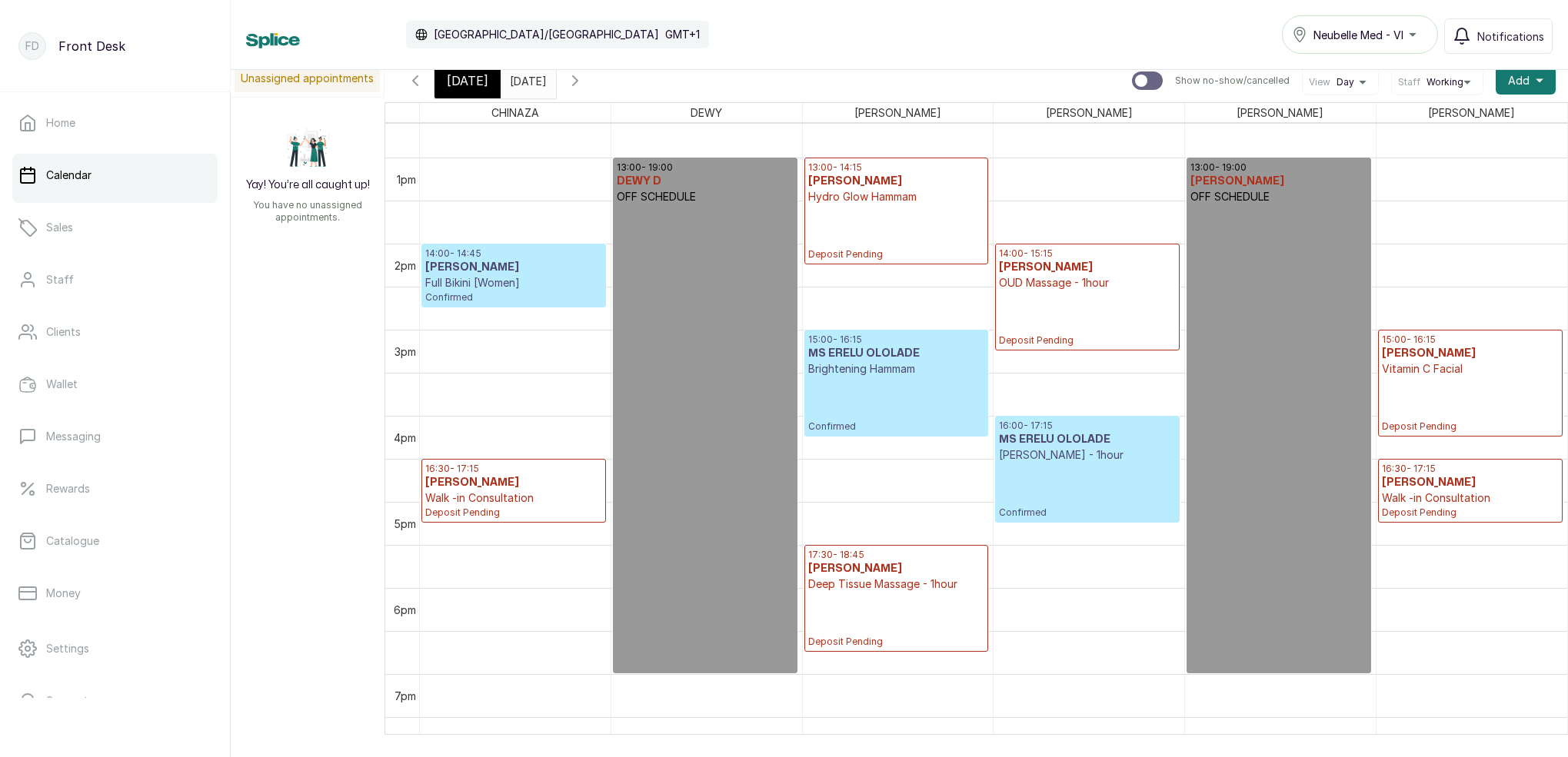
click at [454, 81] on span "[DATE]" at bounding box center [468, 80] width 42 height 19
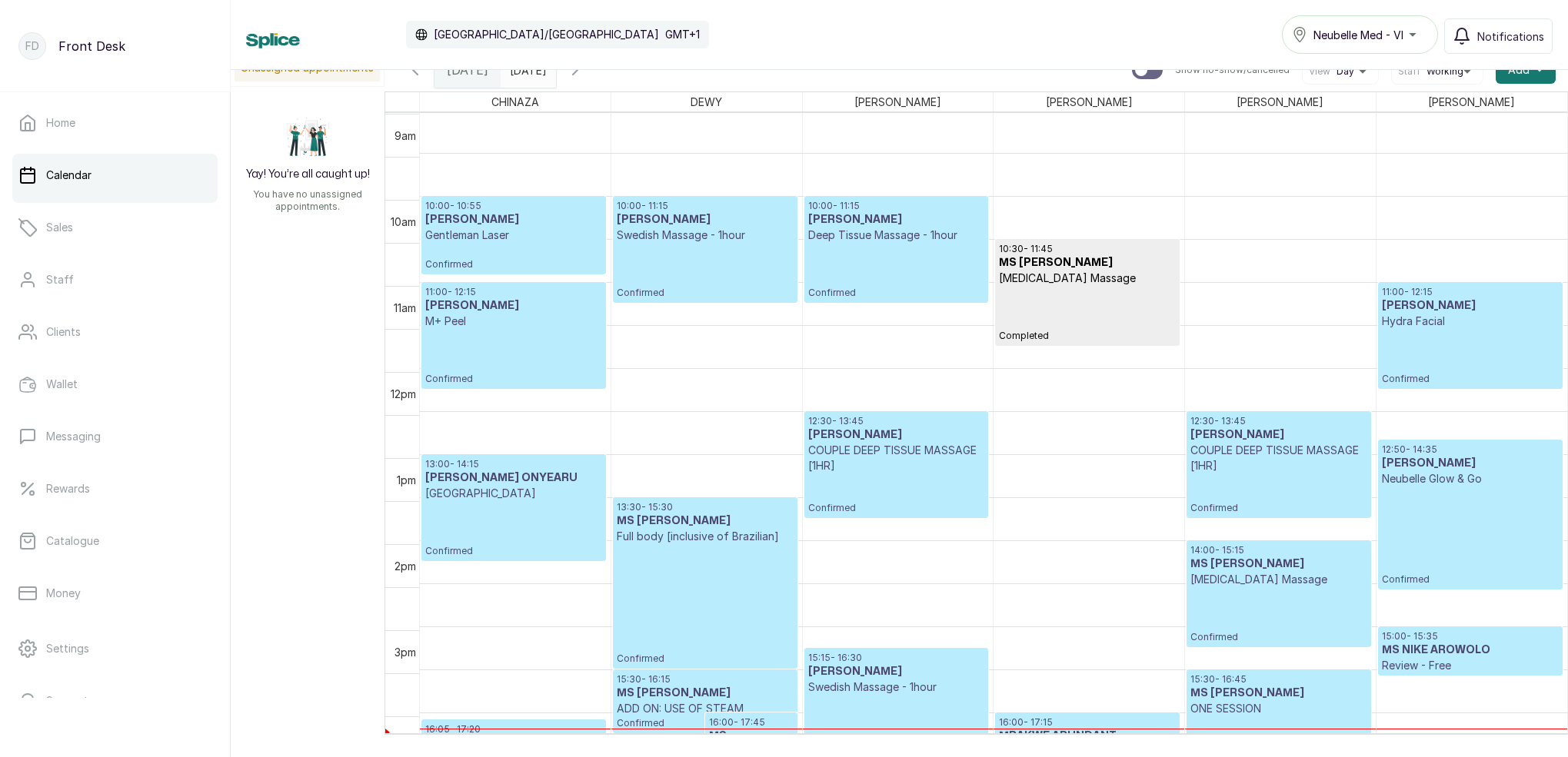
scroll to position [778, 0]
click at [585, 74] on icon "button" at bounding box center [575, 70] width 19 height 19
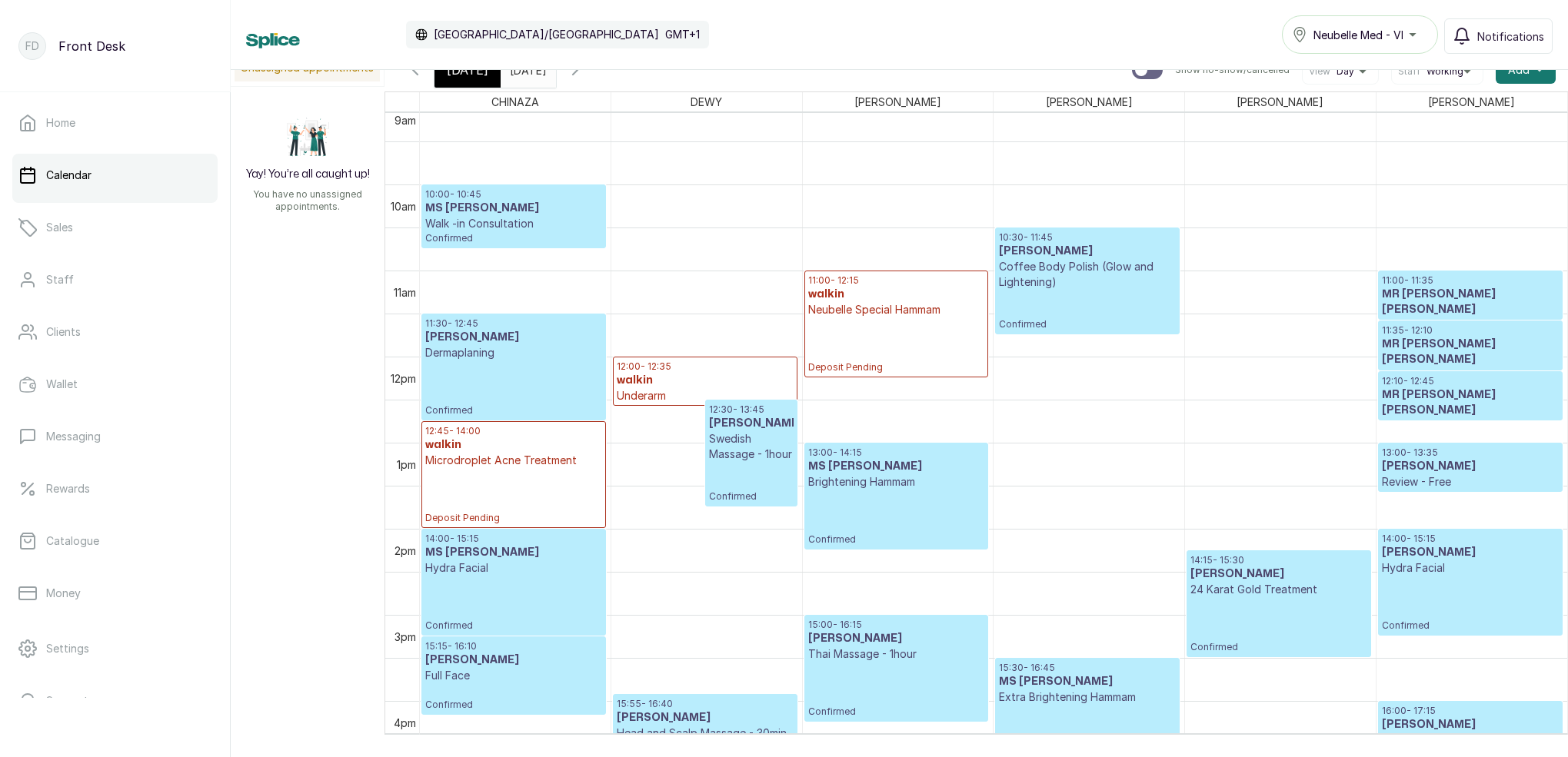
scroll to position [790, 0]
click at [478, 80] on div "[DATE]" at bounding box center [468, 70] width 66 height 36
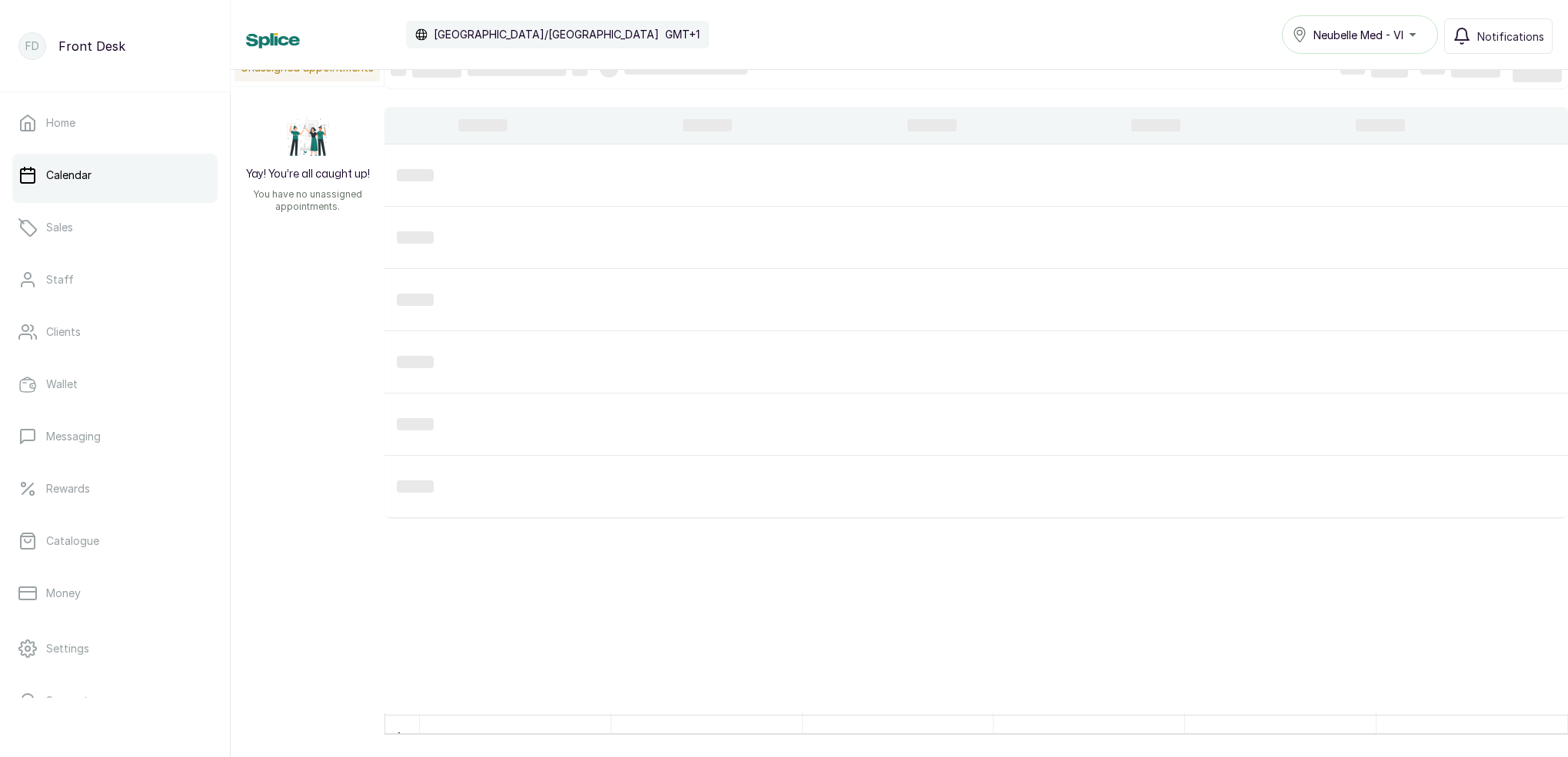
scroll to position [0, 0]
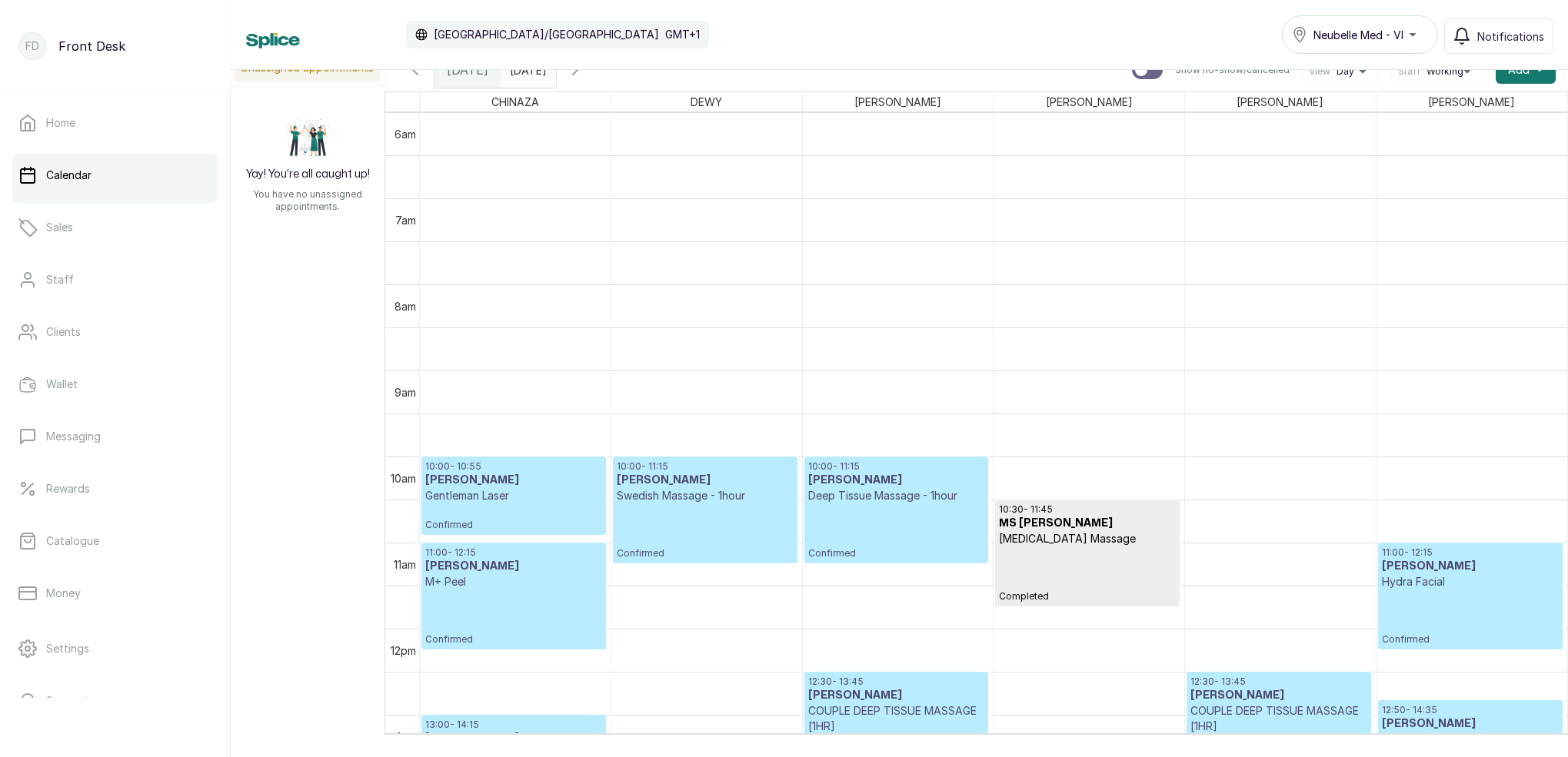
click at [556, 75] on span at bounding box center [540, 66] width 30 height 26
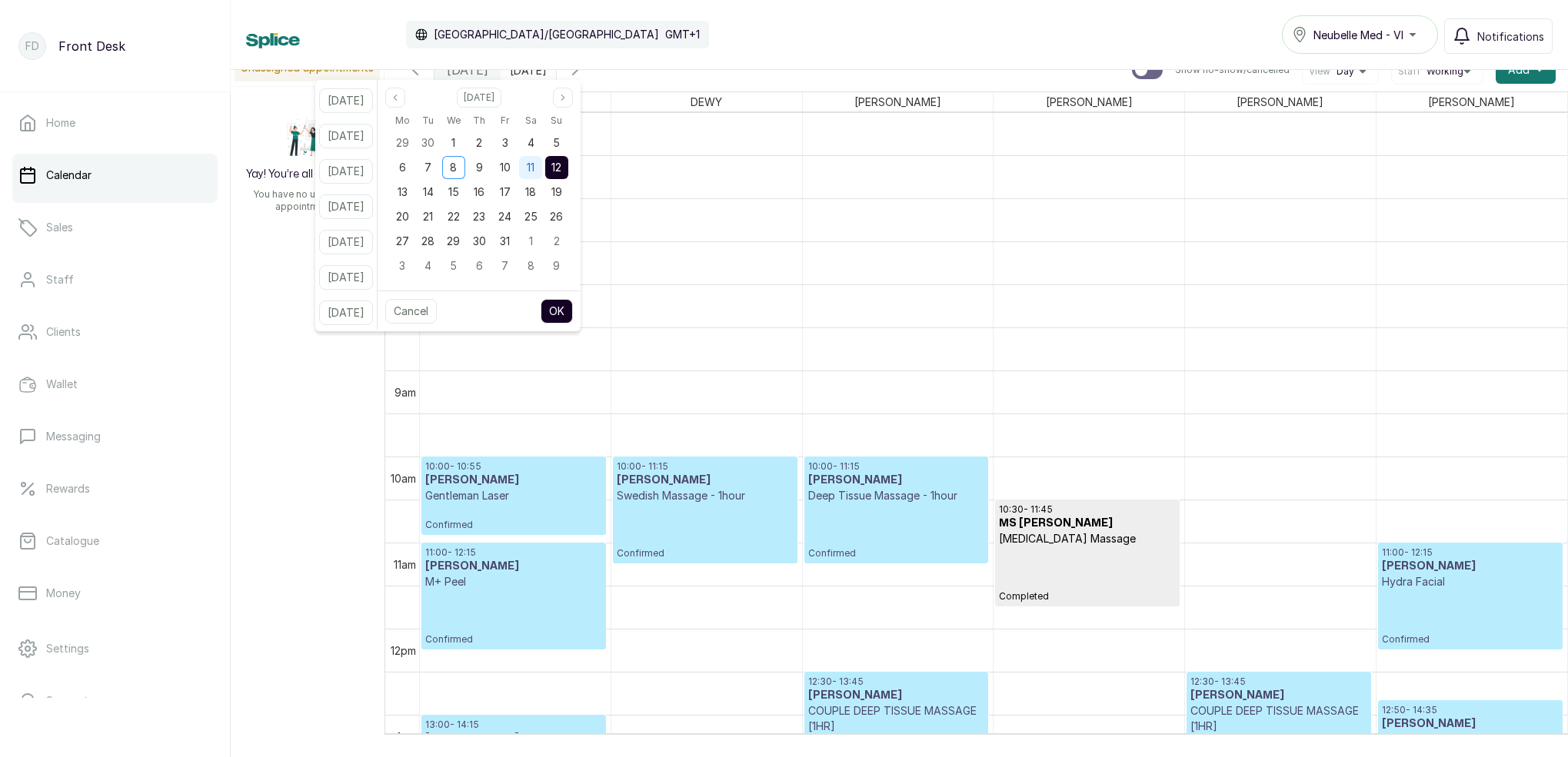
click at [535, 164] on span "11" at bounding box center [530, 167] width 8 height 13
click at [573, 307] on button "OK" at bounding box center [557, 311] width 32 height 25
type input "11/10/2025"
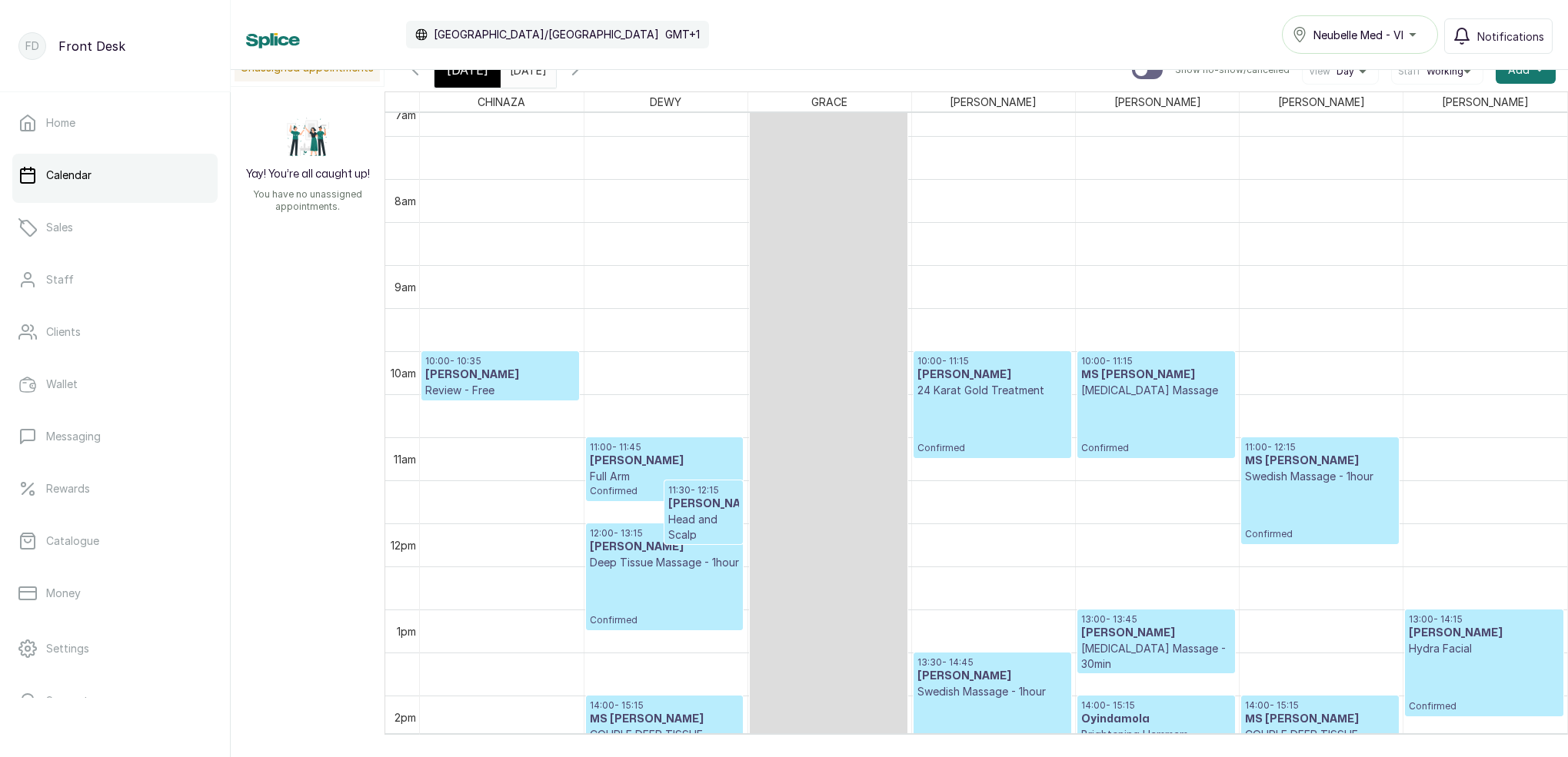
scroll to position [630, 0]
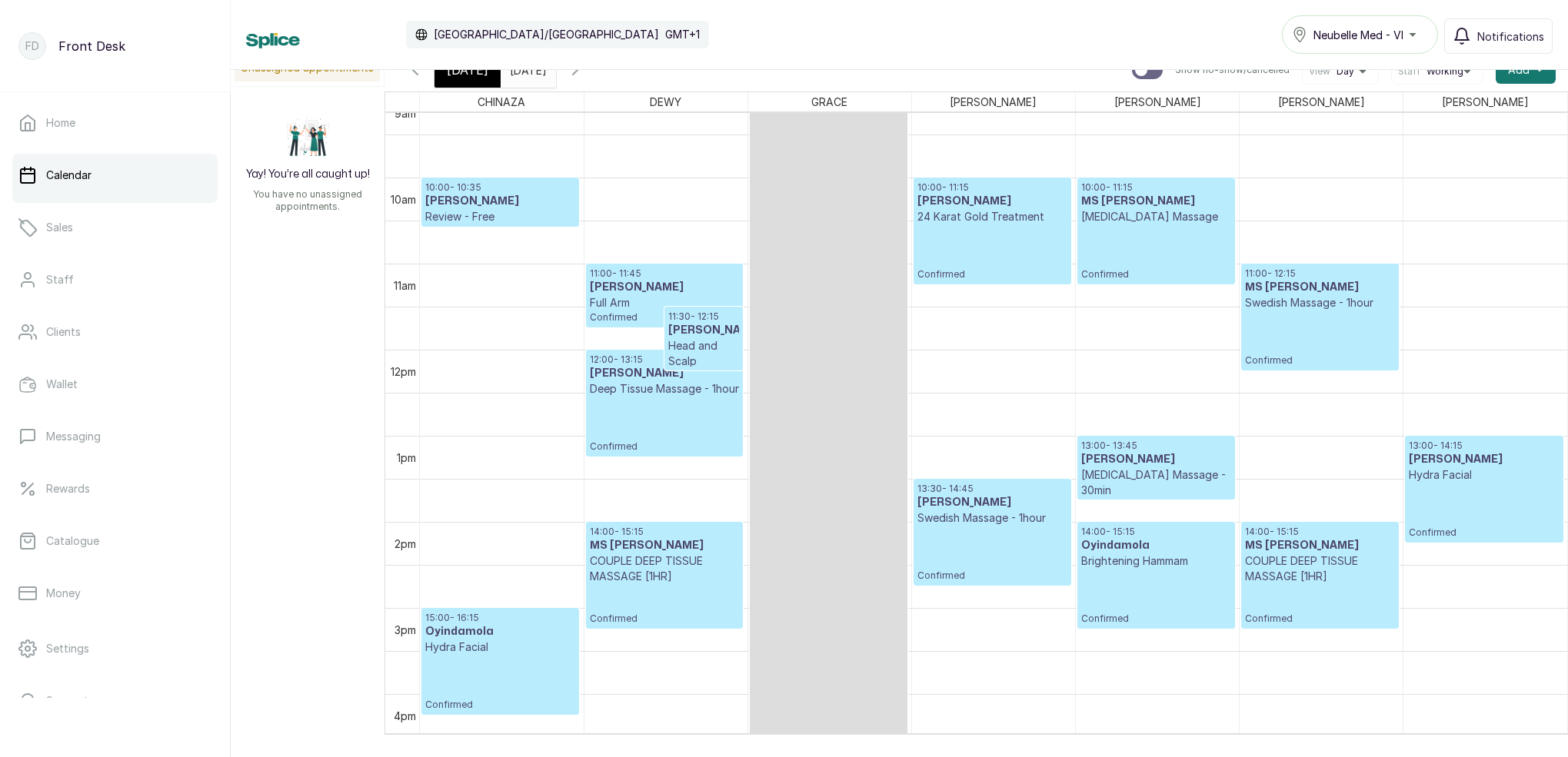
click at [480, 83] on div "[DATE]" at bounding box center [468, 70] width 66 height 36
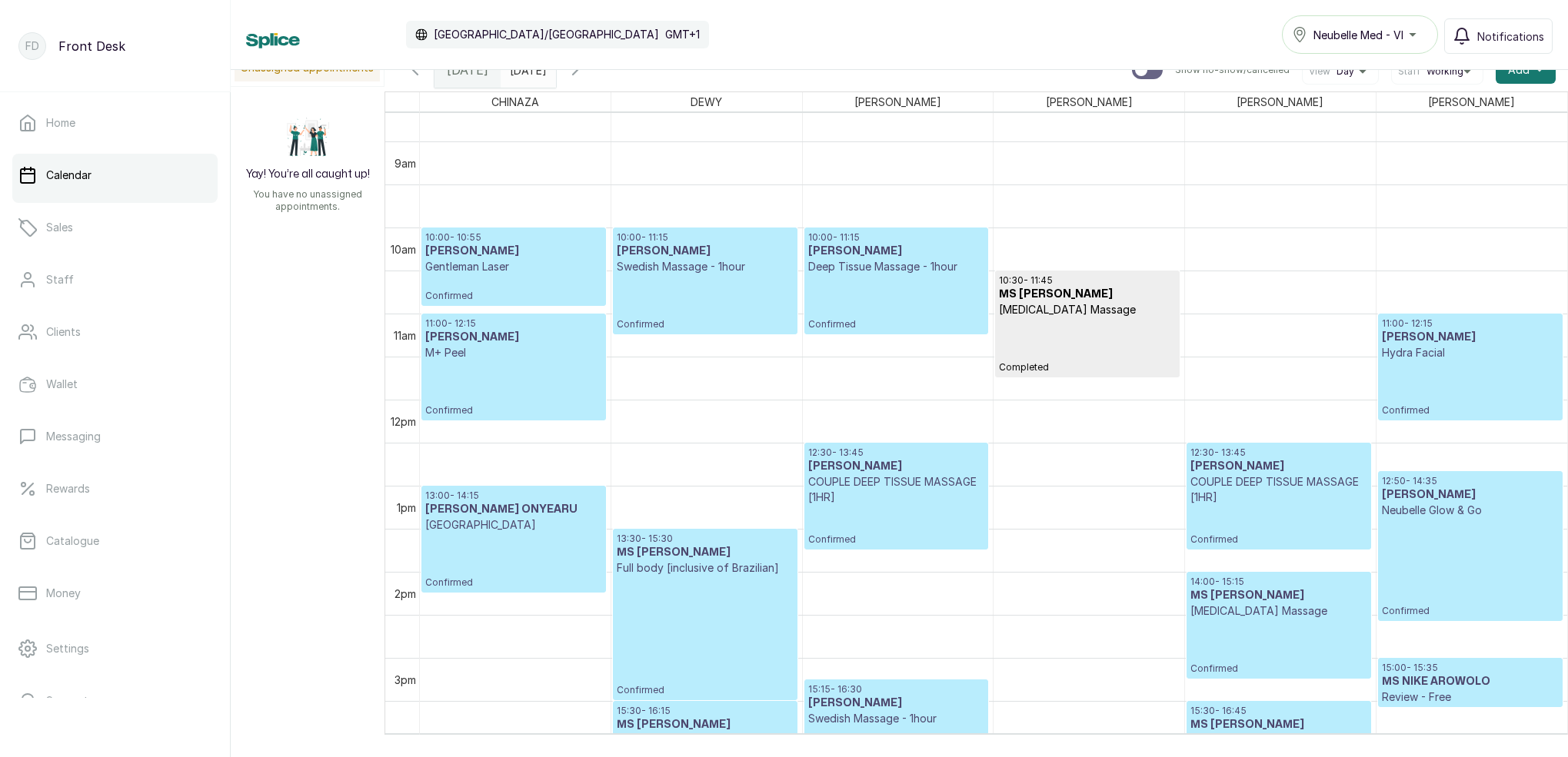
click at [503, 267] on p "Gentleman Laser" at bounding box center [513, 267] width 177 height 15
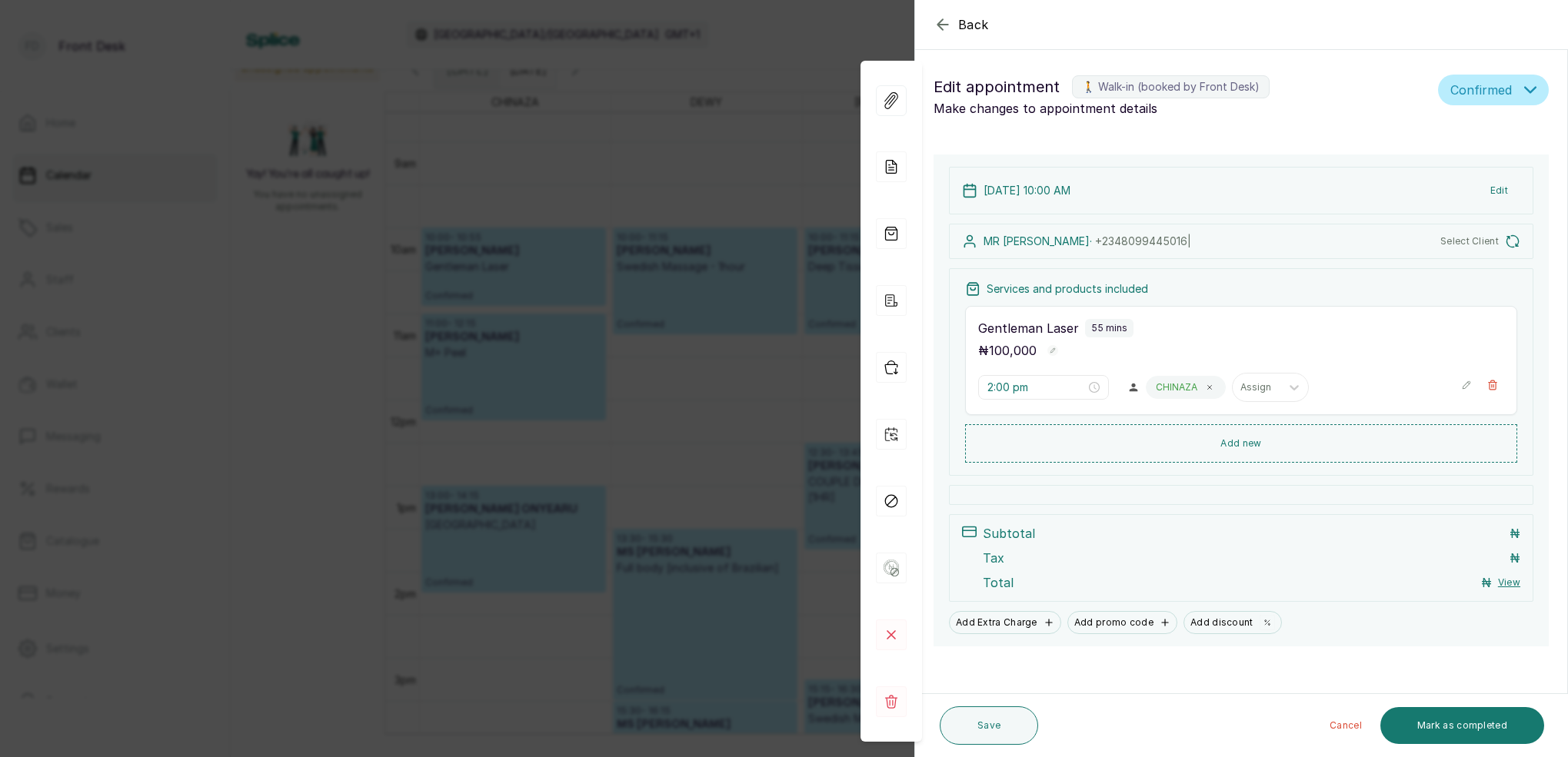
type input "10:00 am"
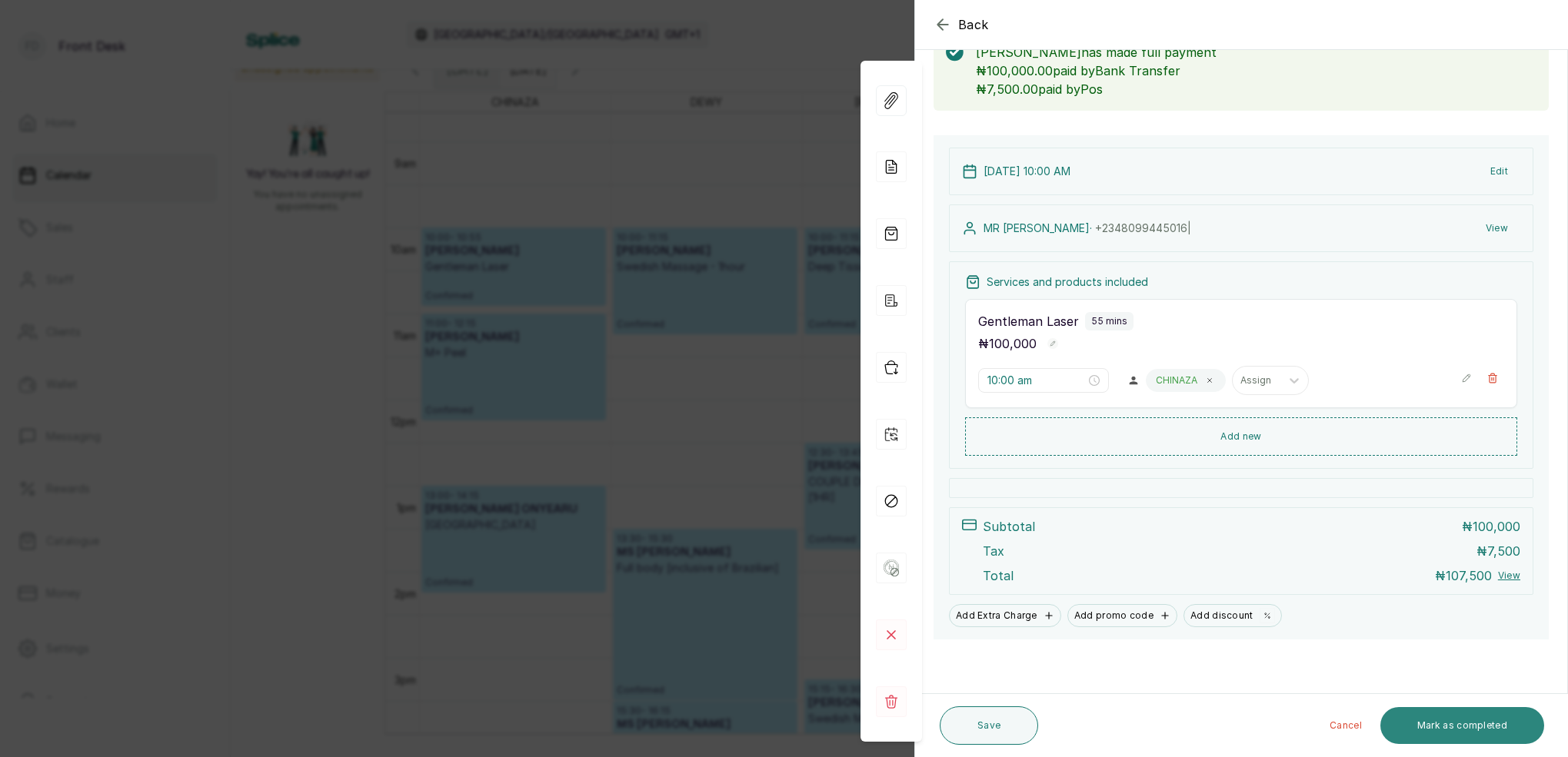
click at [1486, 732] on button "Mark as completed" at bounding box center [1462, 726] width 163 height 37
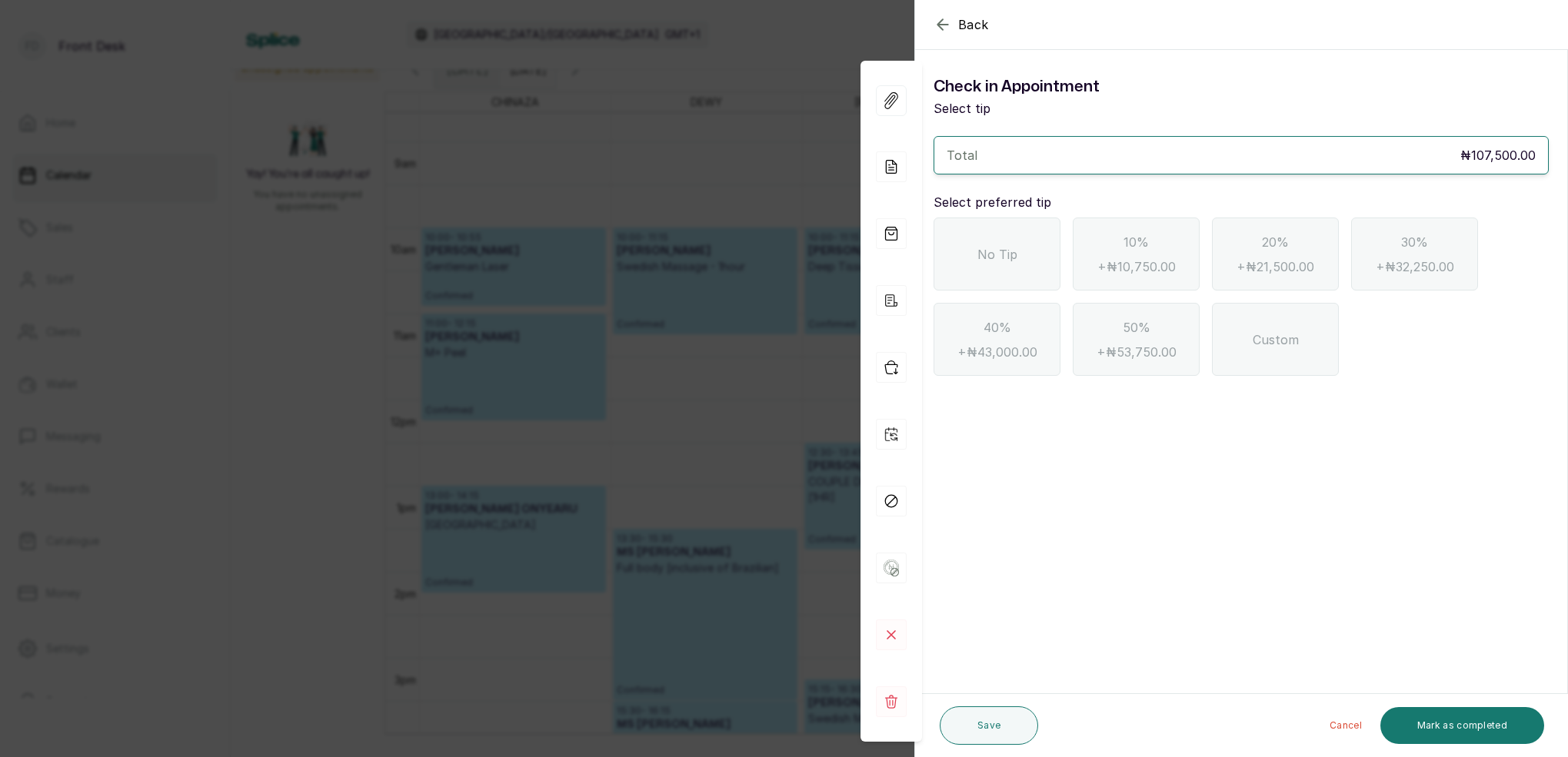
drag, startPoint x: 1025, startPoint y: 259, endPoint x: 1037, endPoint y: 268, distance: 15.0
click at [1027, 260] on div "No Tip" at bounding box center [997, 254] width 127 height 73
click at [1454, 711] on button "Mark as completed" at bounding box center [1462, 726] width 163 height 37
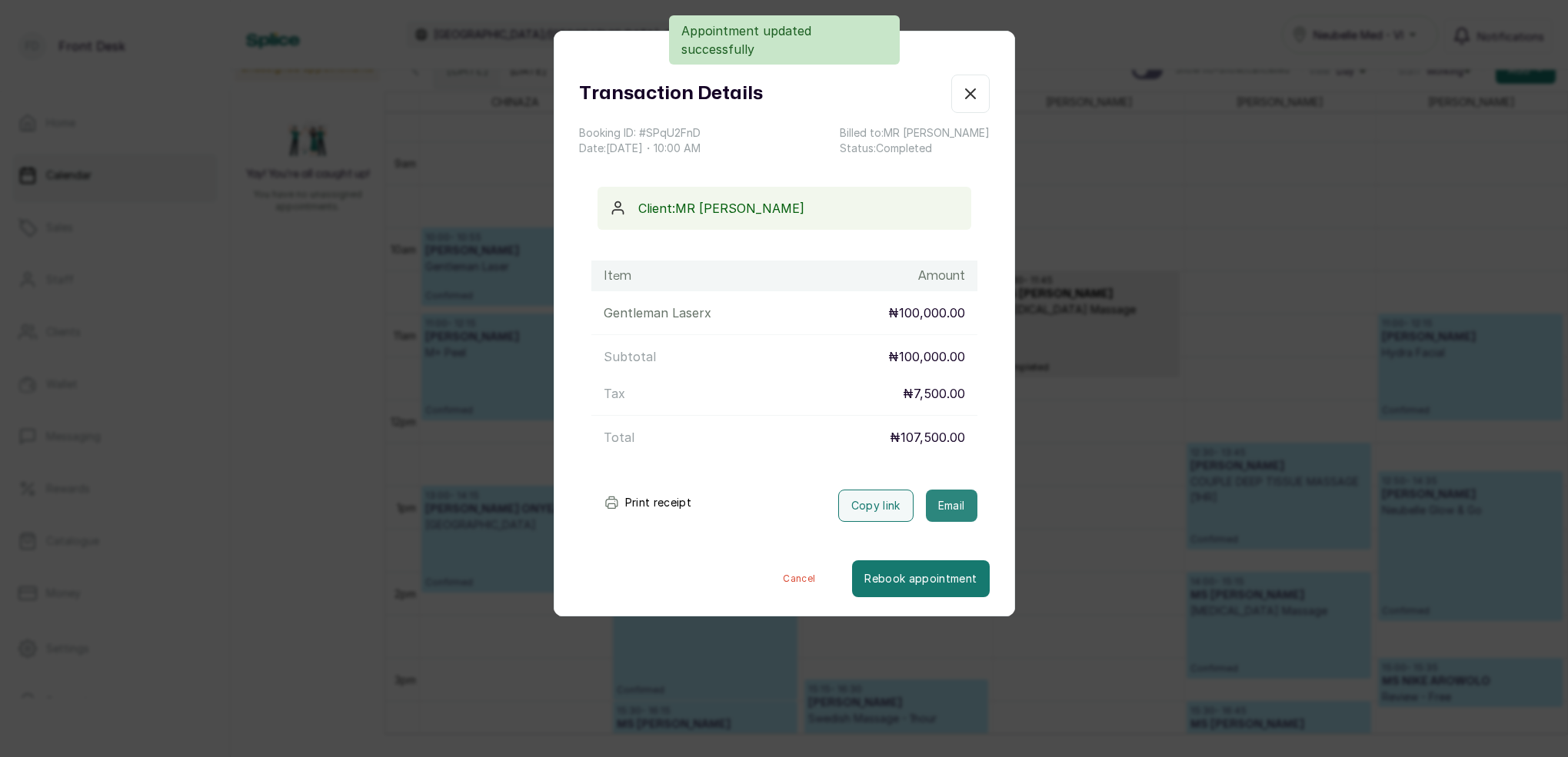
click at [937, 506] on button "Email" at bounding box center [951, 506] width 52 height 32
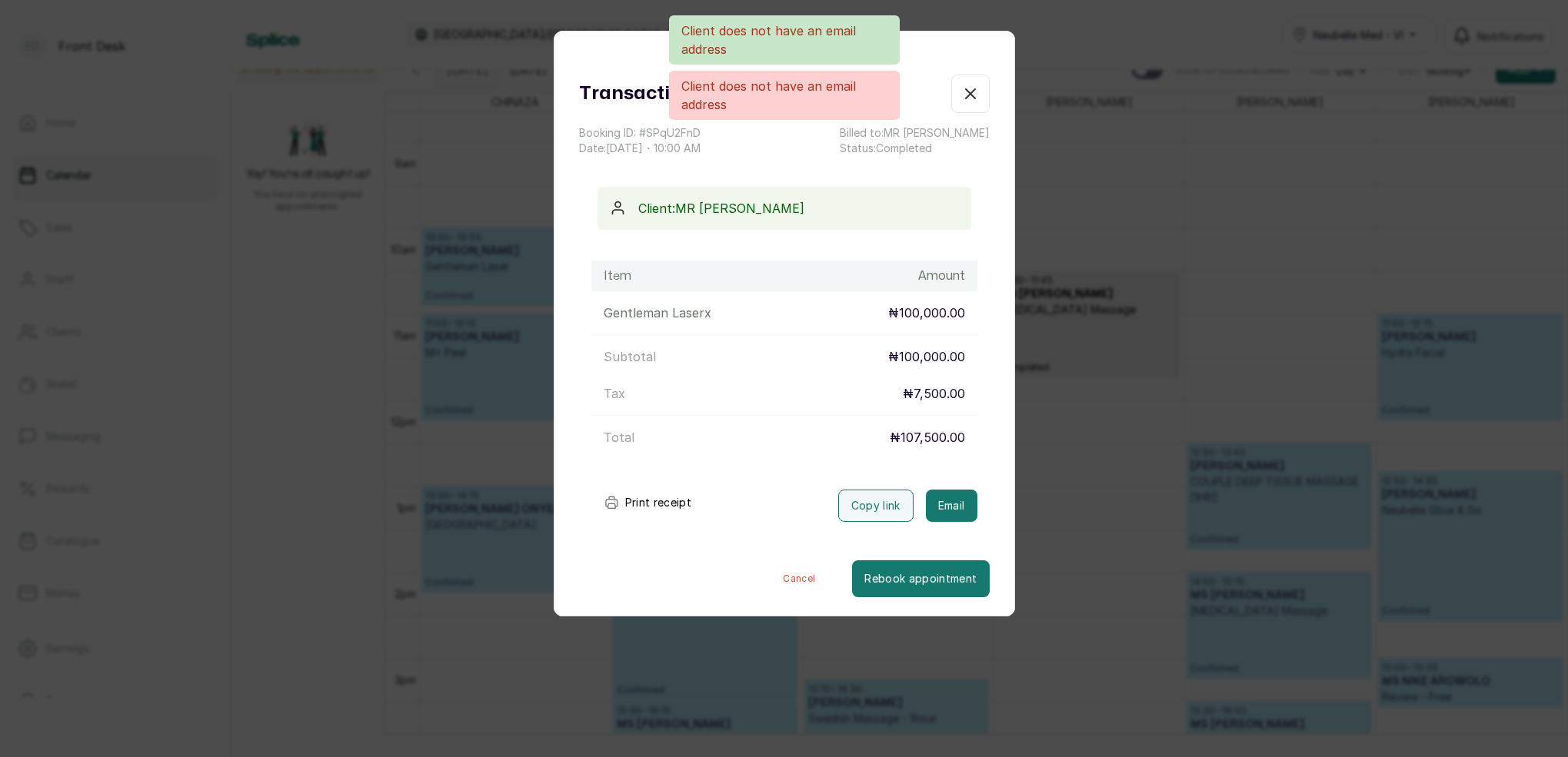
click at [965, 95] on div "Client does not have an email address Client does not have an email address" at bounding box center [784, 67] width 1568 height 104
click at [978, 93] on div "Client does not have an email address Client does not have an email address" at bounding box center [784, 67] width 1568 height 104
click at [972, 94] on div "Client does not have an email address Client does not have an email address" at bounding box center [784, 67] width 1568 height 104
click at [1119, 186] on div "Transaction Details Booking ID: # SPqU2FnD Date: 8 Oct, 2025 ・ 10:00 AM Billed …" at bounding box center [784, 378] width 1568 height 757
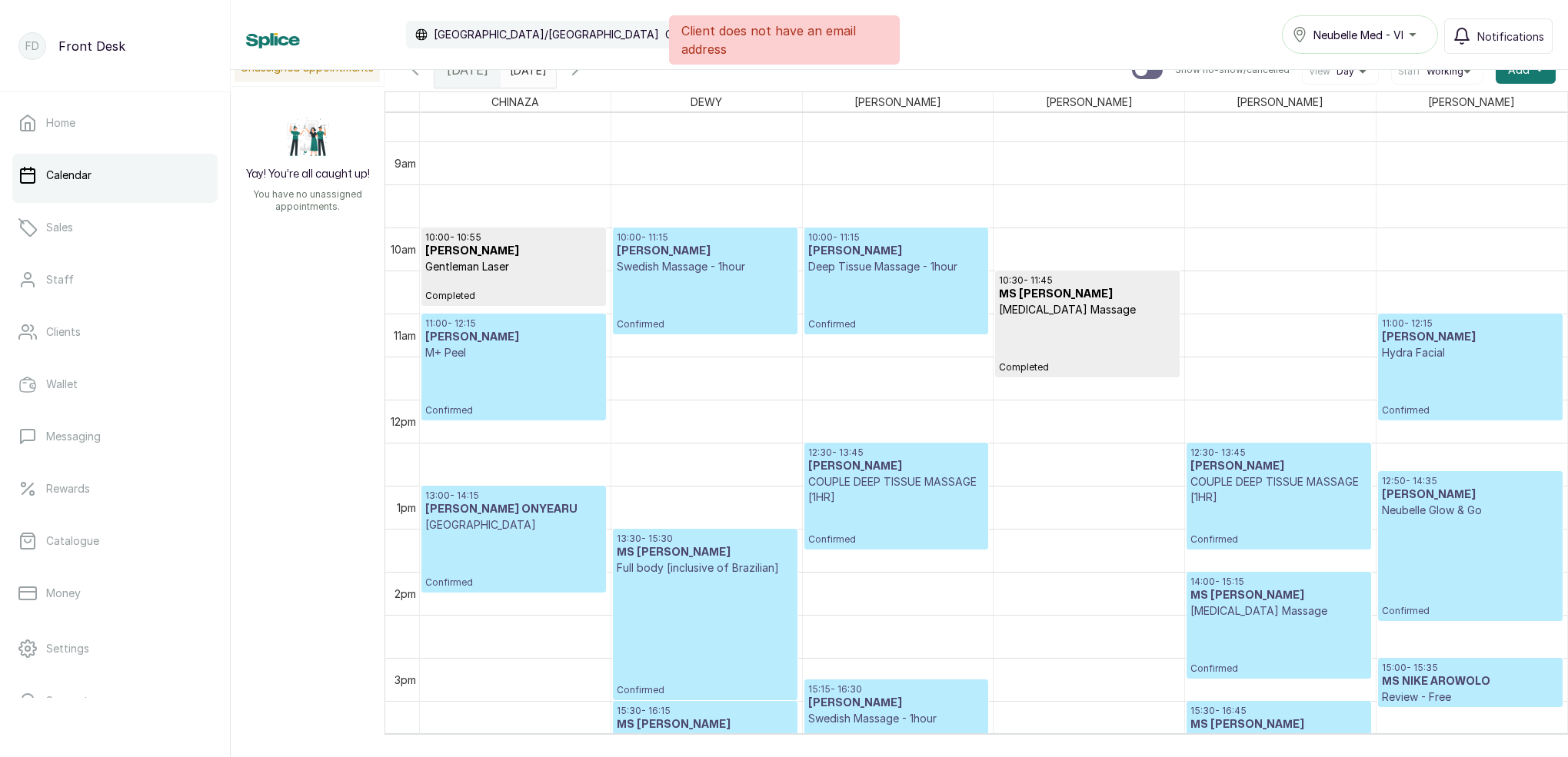
click at [498, 373] on p "Confirmed" at bounding box center [513, 389] width 177 height 56
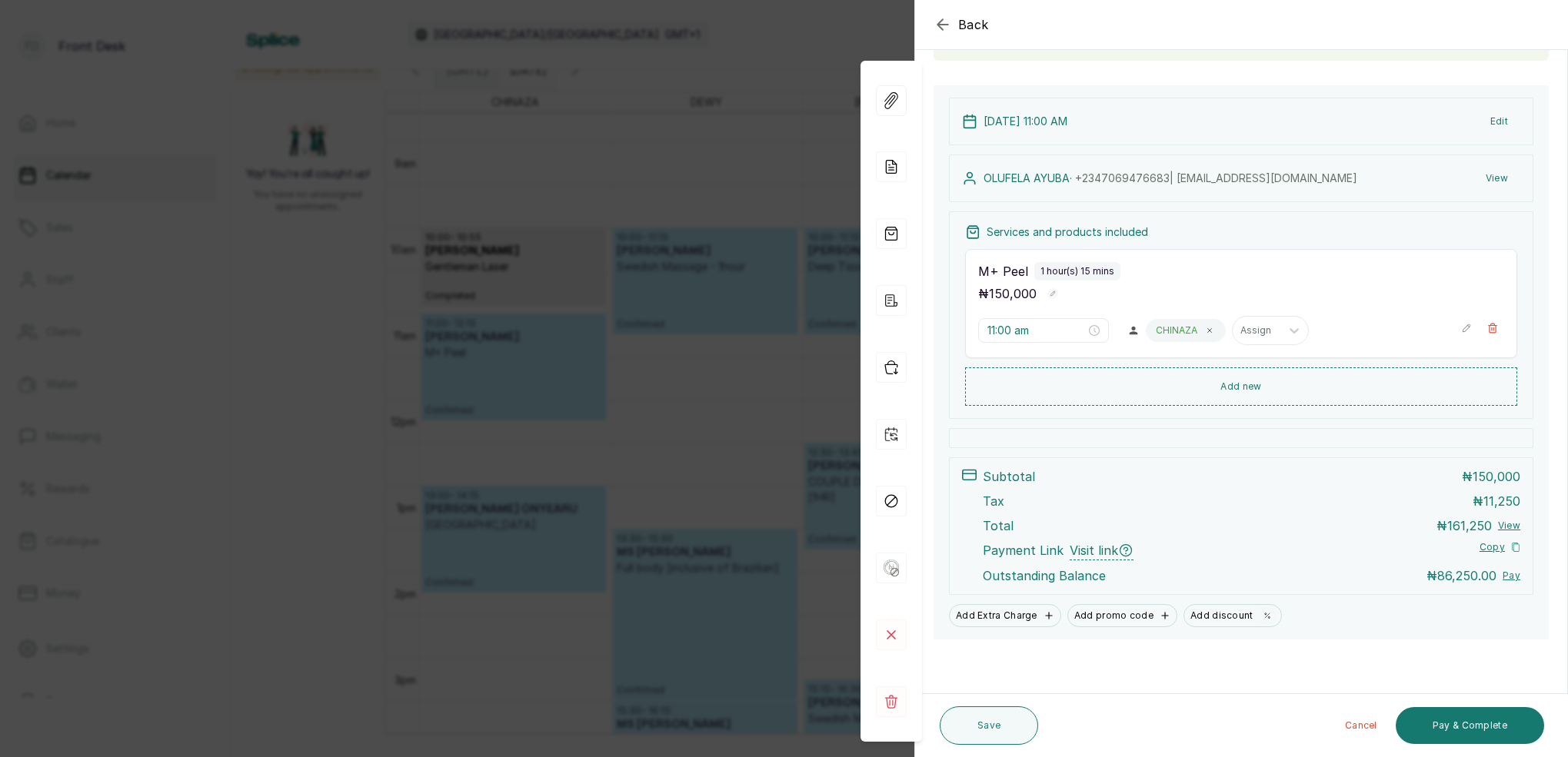
scroll to position [130, 0]
click at [1453, 727] on button "Pay & Complete" at bounding box center [1470, 726] width 148 height 37
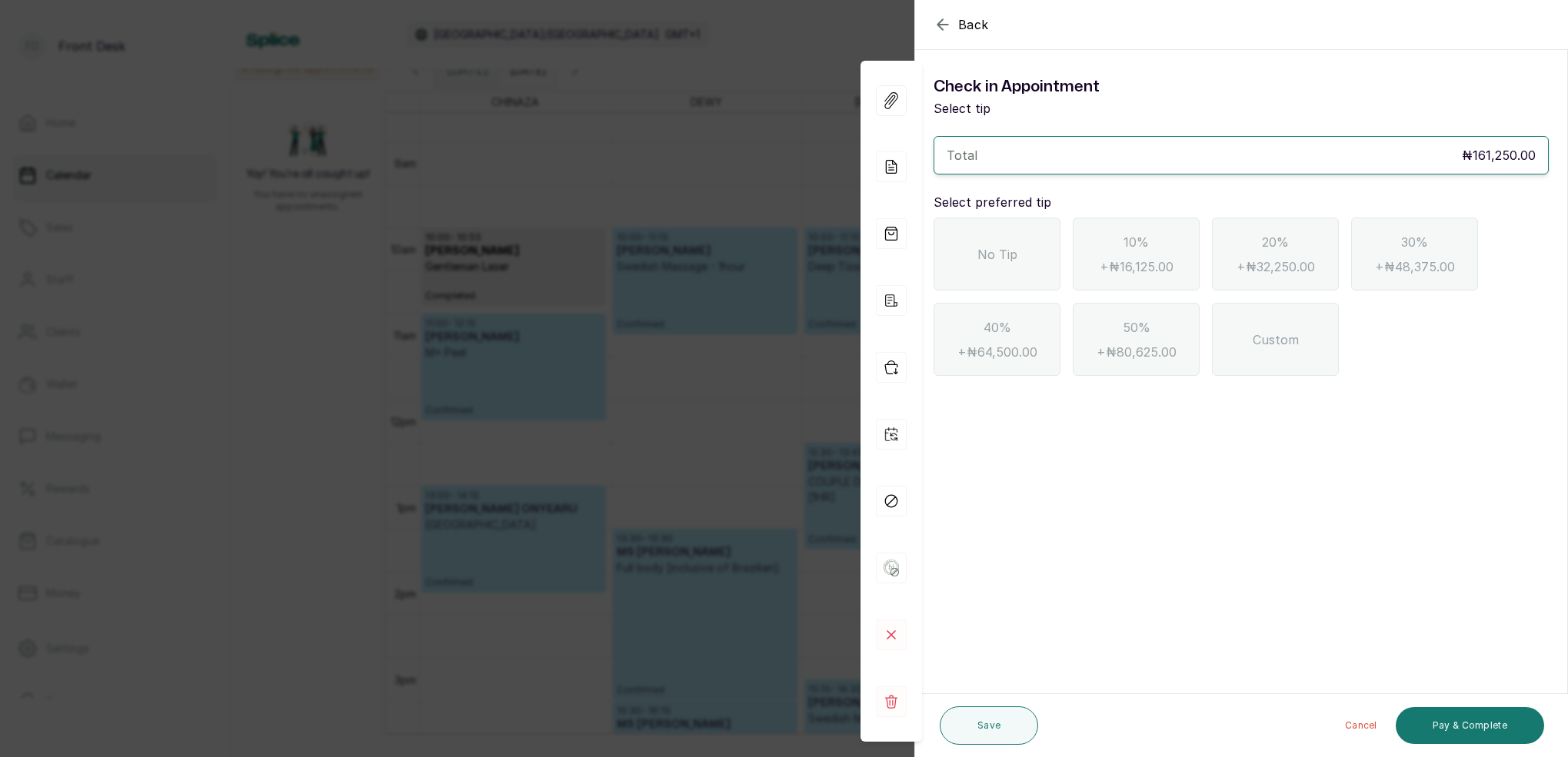
scroll to position [0, 0]
click at [947, 31] on icon "button" at bounding box center [943, 25] width 19 height 19
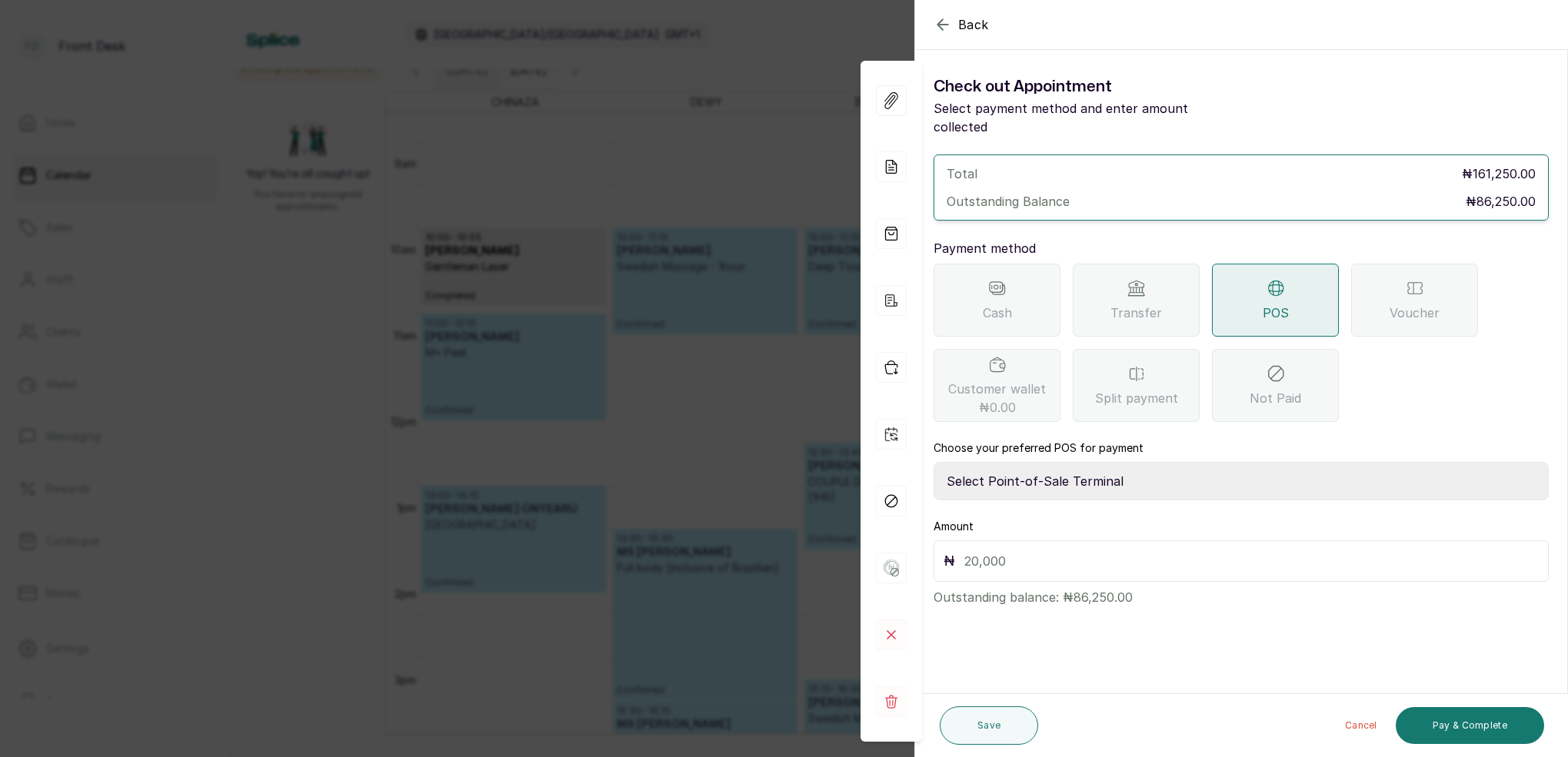
select select "7a4fd382-b2de-4137-8553-2ff33fa7fb29"
click at [1052, 550] on input "text" at bounding box center [1252, 561] width 574 height 21
type input "86,250"
click at [1468, 732] on button "Pay & Complete" at bounding box center [1470, 726] width 148 height 37
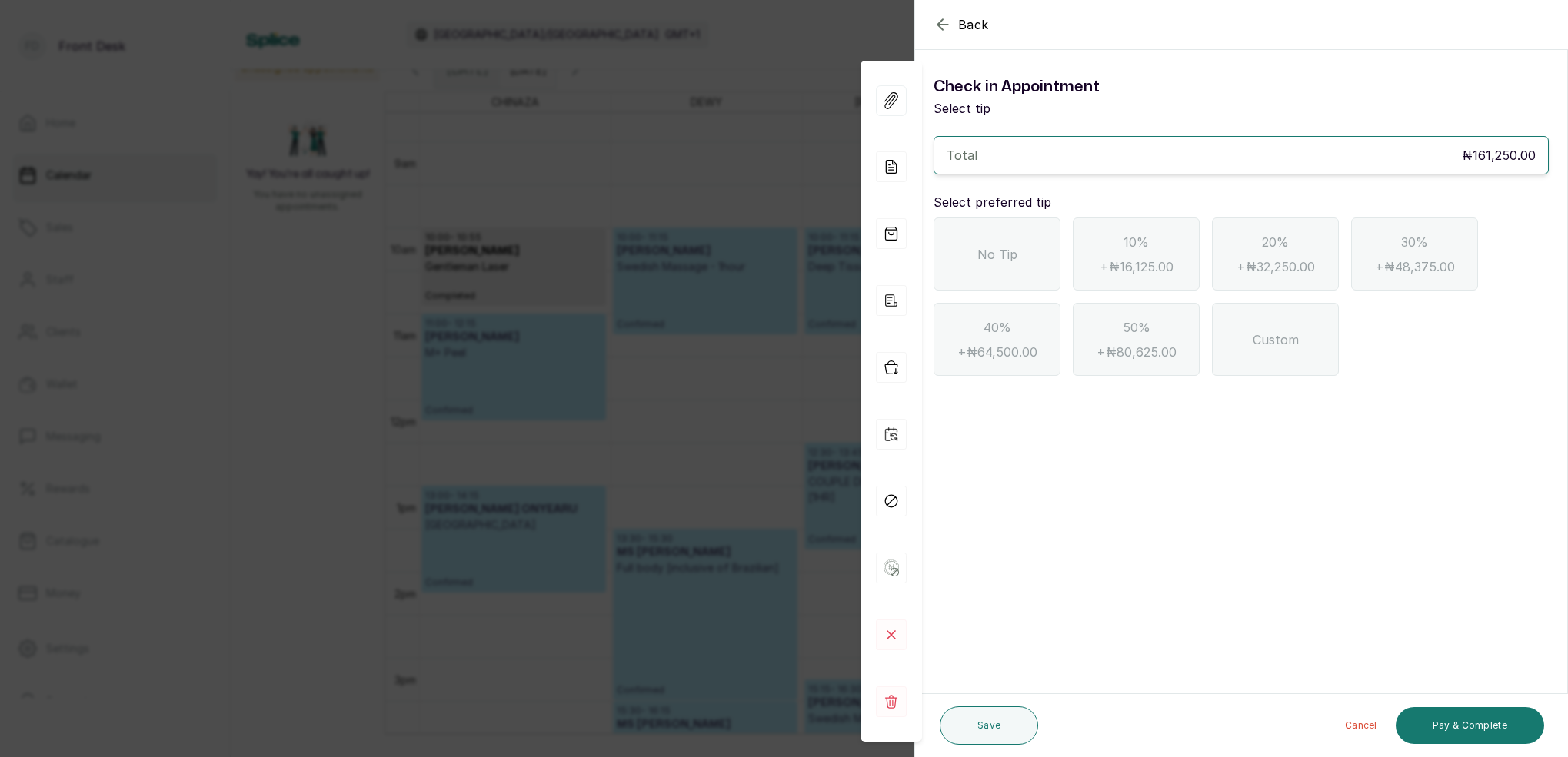
click at [1050, 272] on div "No Tip" at bounding box center [997, 254] width 127 height 73
click at [1443, 716] on button "Pay & Complete" at bounding box center [1470, 726] width 148 height 37
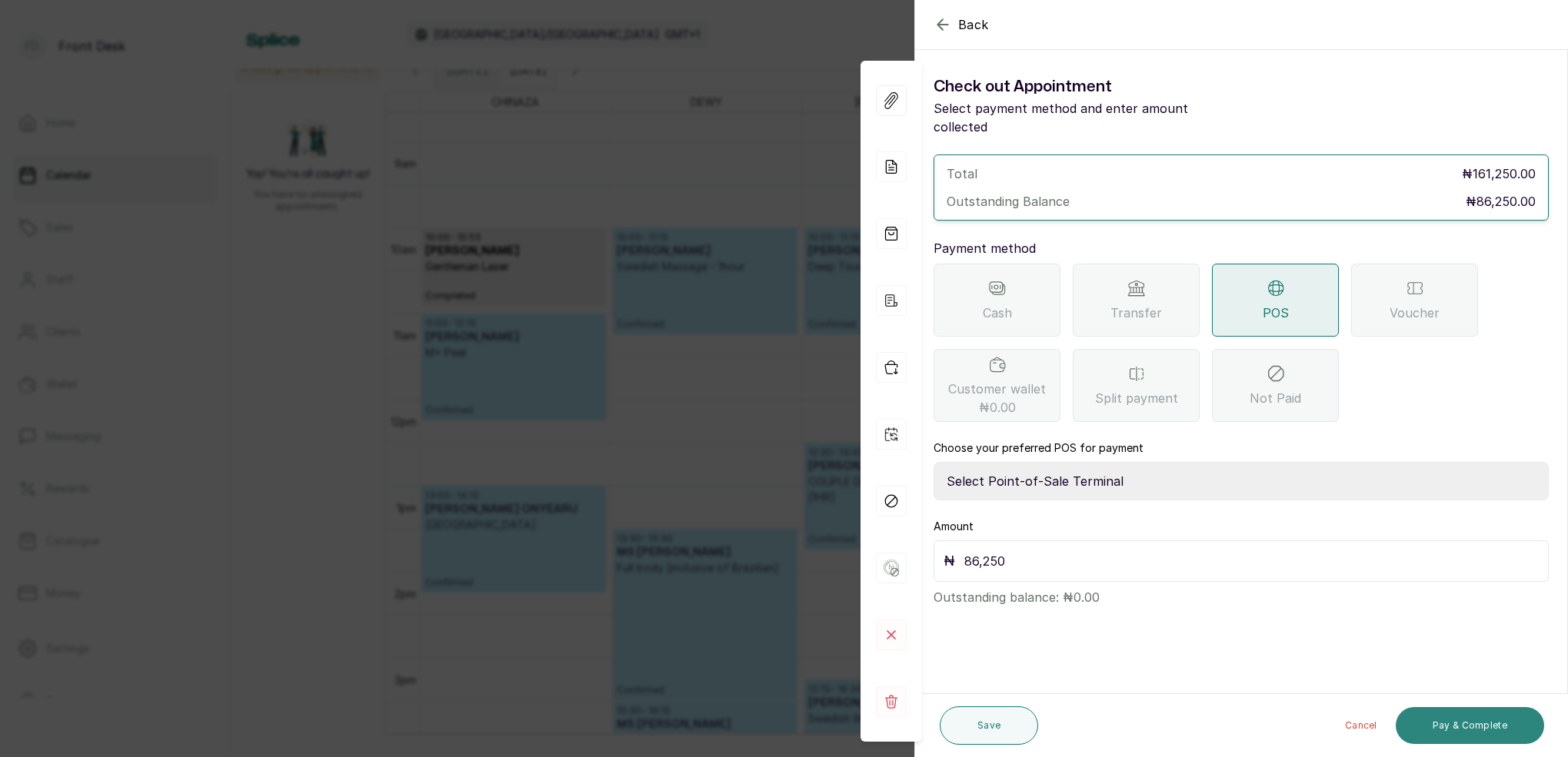
click at [1432, 725] on button "Pay & Complete" at bounding box center [1470, 726] width 148 height 37
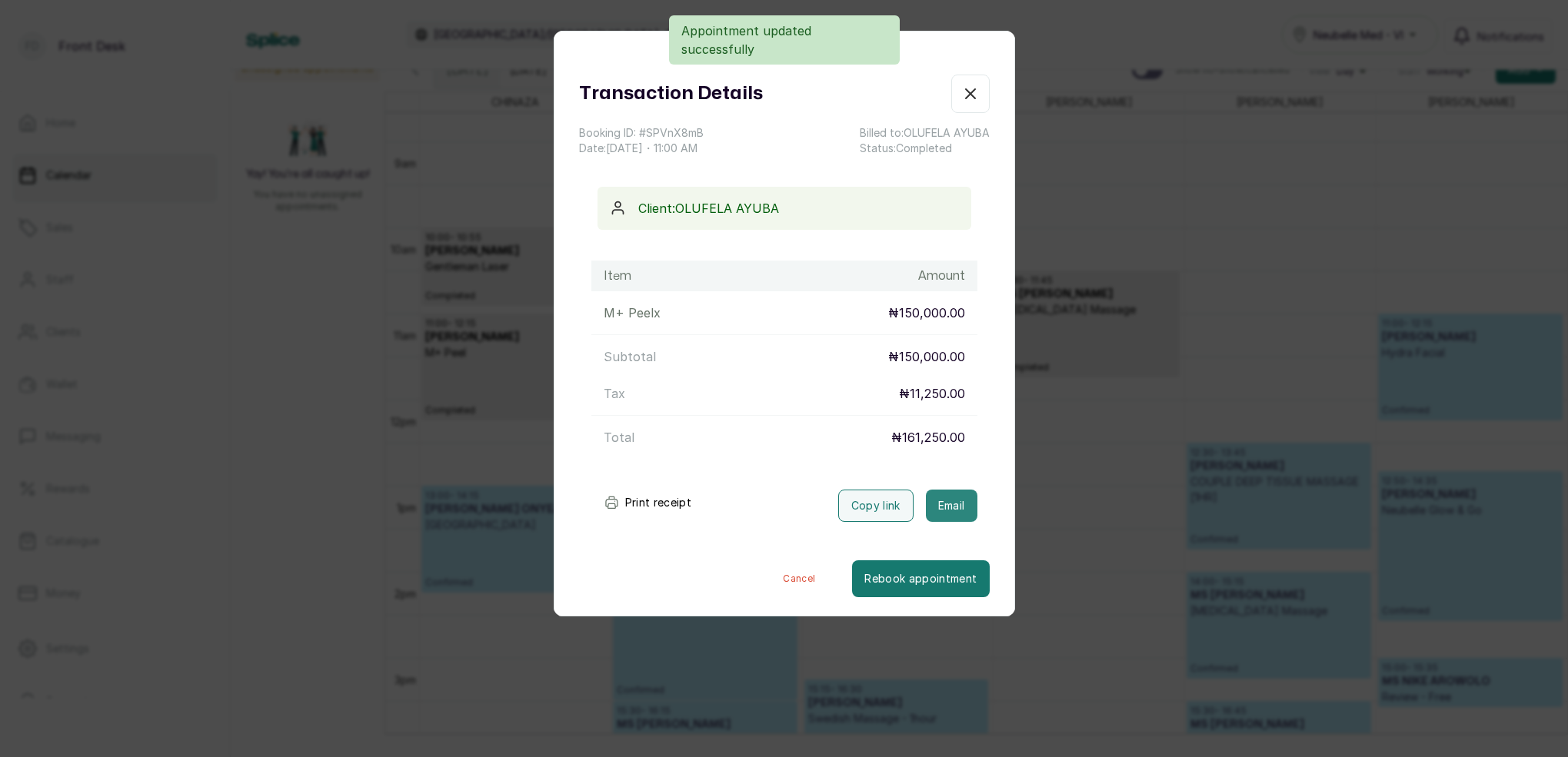
click at [966, 502] on button "Email" at bounding box center [951, 506] width 52 height 32
click at [977, 97] on icon "button" at bounding box center [971, 94] width 19 height 19
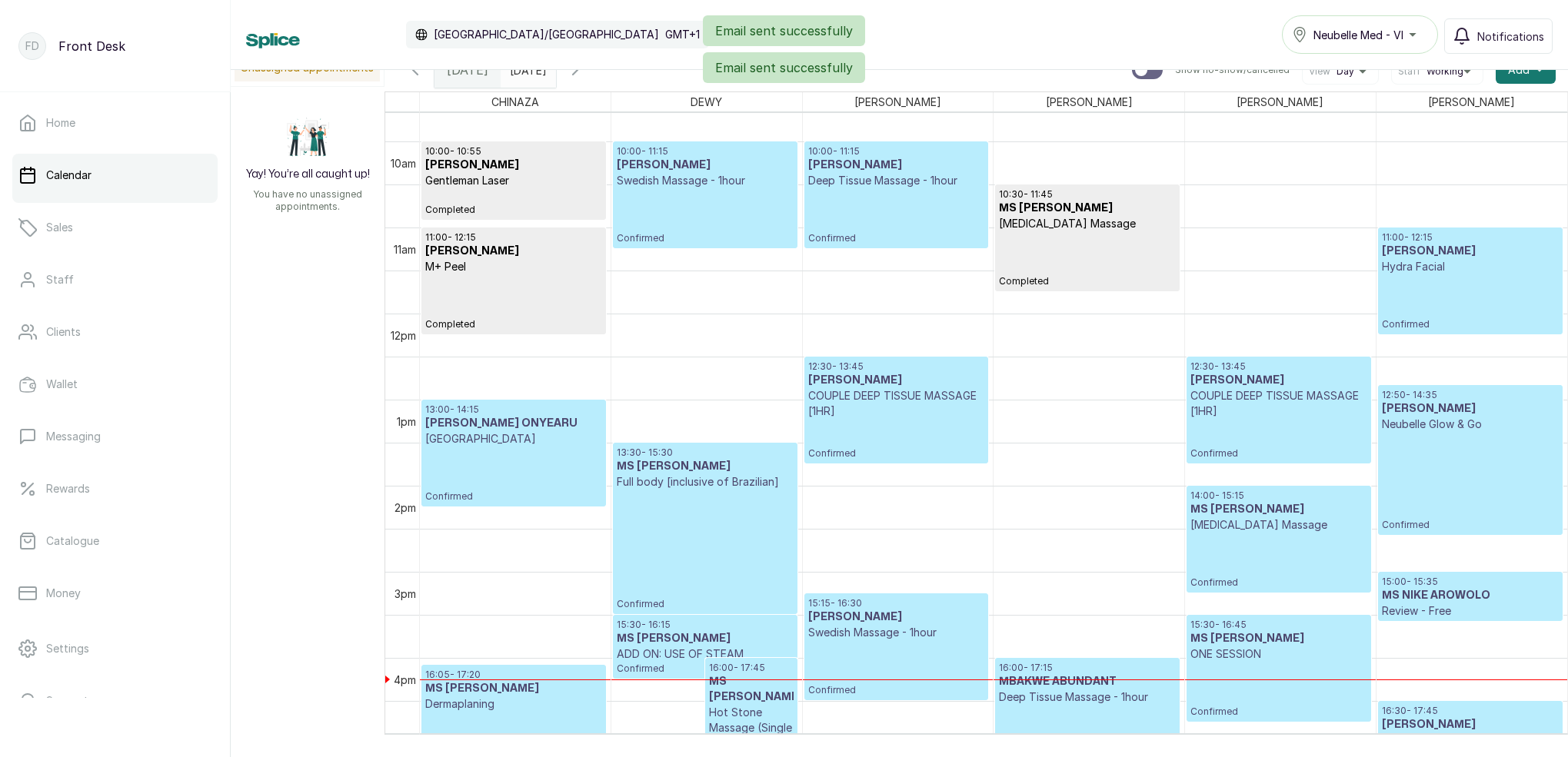
scroll to position [833, 0]
click at [890, 406] on p "COUPLE DEEP TISSUE MASSAGE [1HR]" at bounding box center [896, 403] width 176 height 30
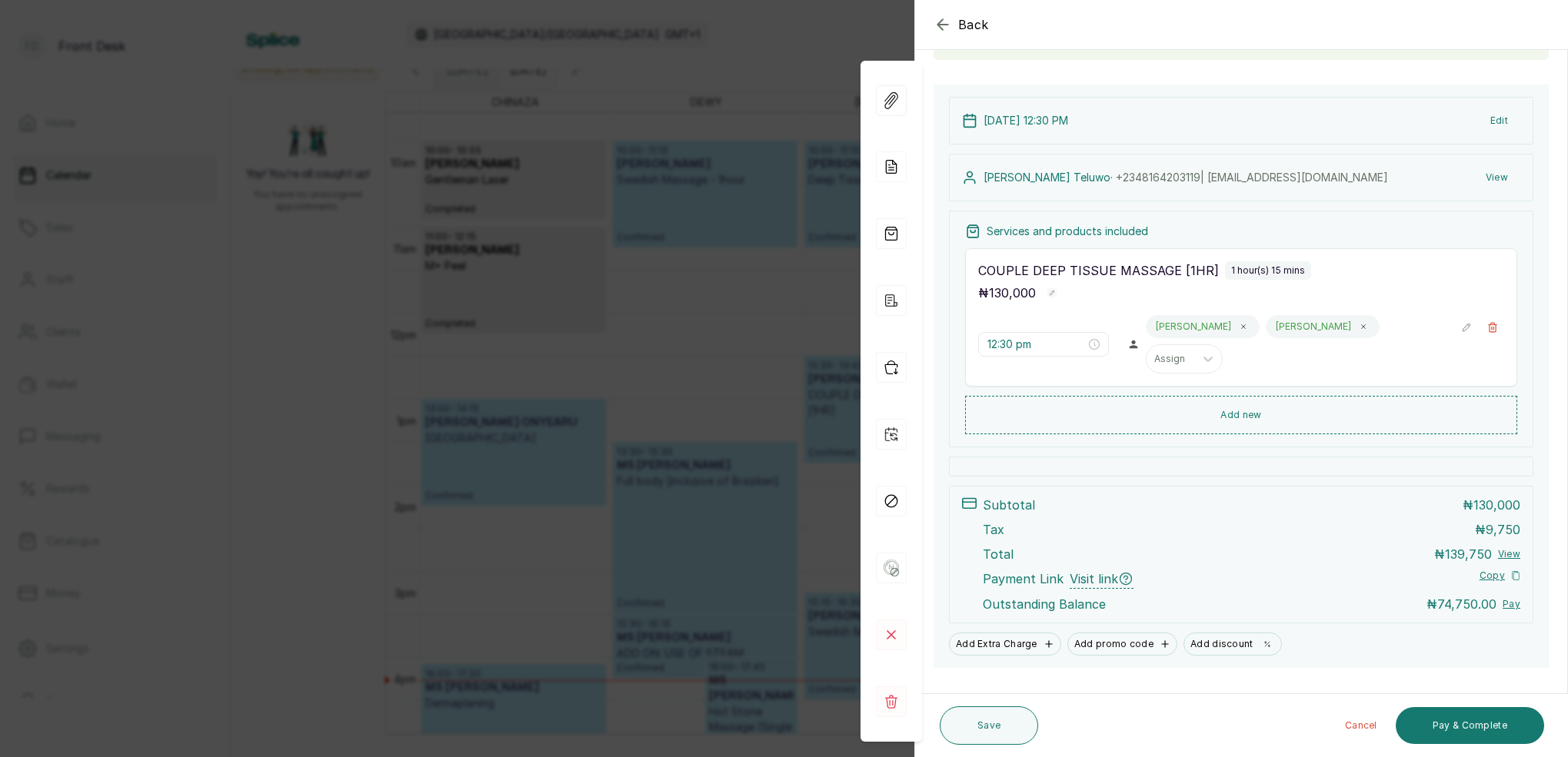
scroll to position [130, 0]
click at [1460, 724] on button "Pay & Complete" at bounding box center [1470, 726] width 148 height 37
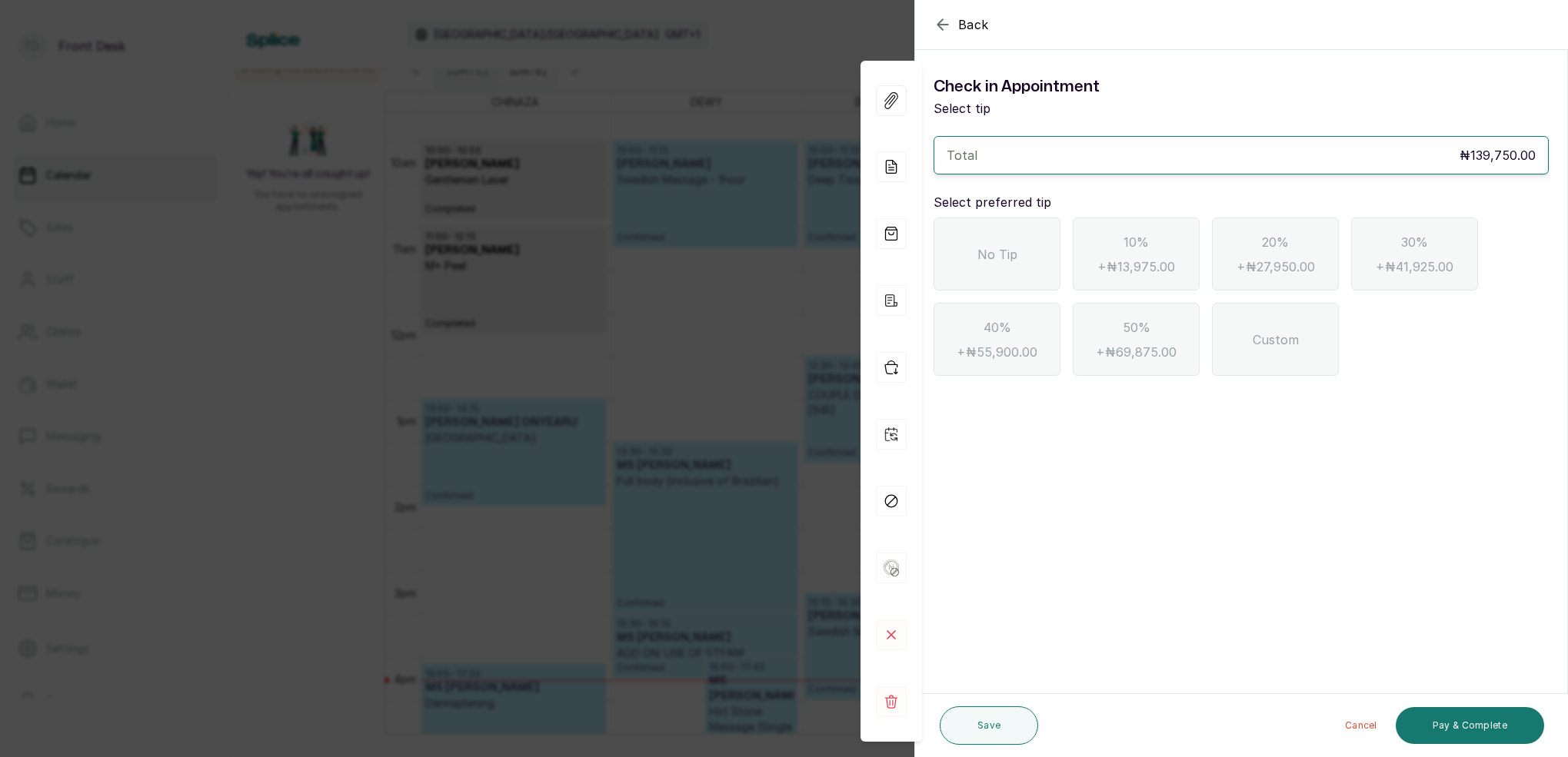
drag, startPoint x: 1460, startPoint y: 724, endPoint x: 1250, endPoint y: 519, distance: 293.5
click at [1460, 723] on button "Pay & Complete" at bounding box center [1470, 726] width 148 height 37
click at [943, 21] on icon "button" at bounding box center [943, 25] width 19 height 19
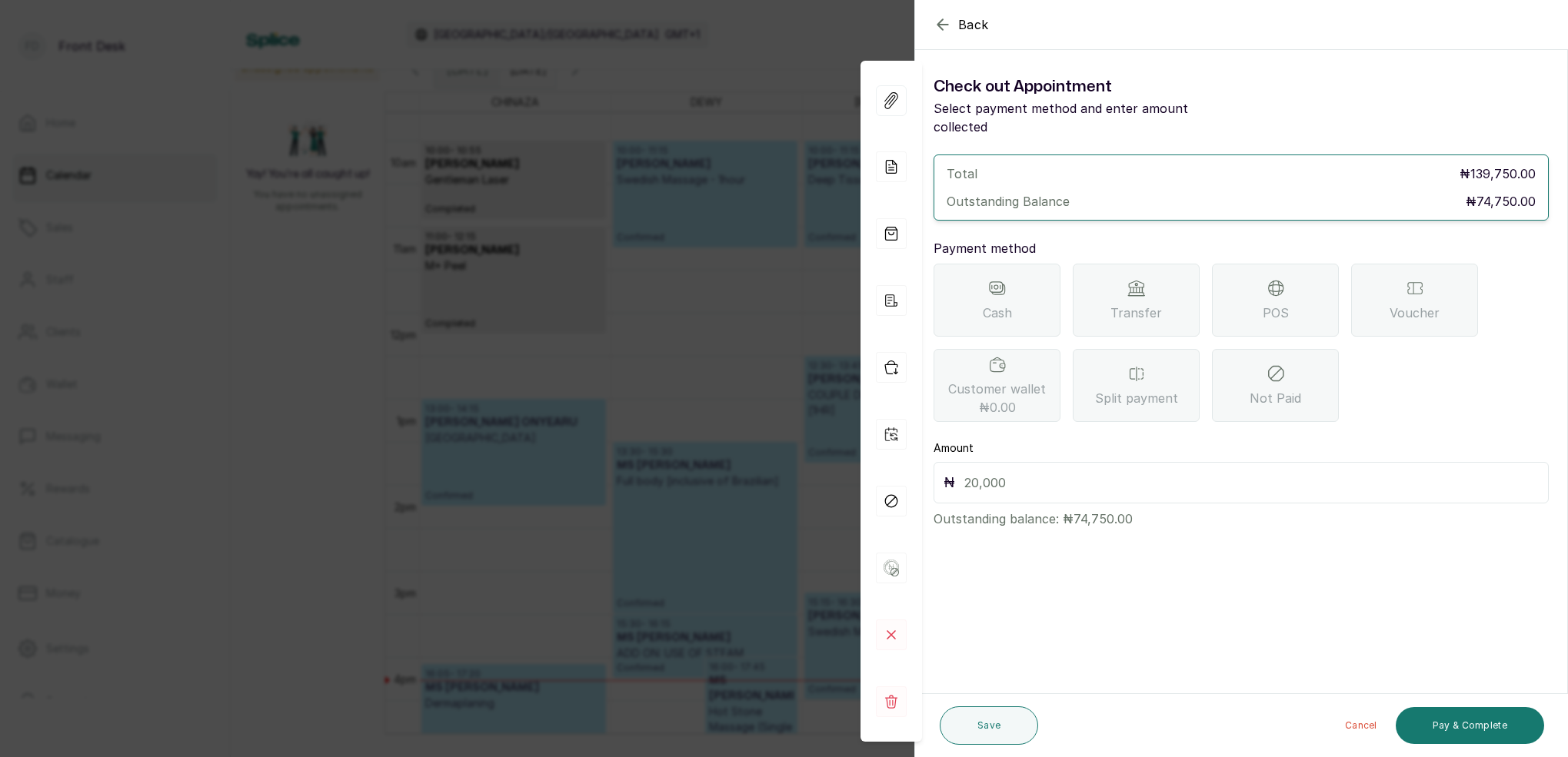
click at [1284, 304] on span "POS" at bounding box center [1276, 313] width 26 height 19
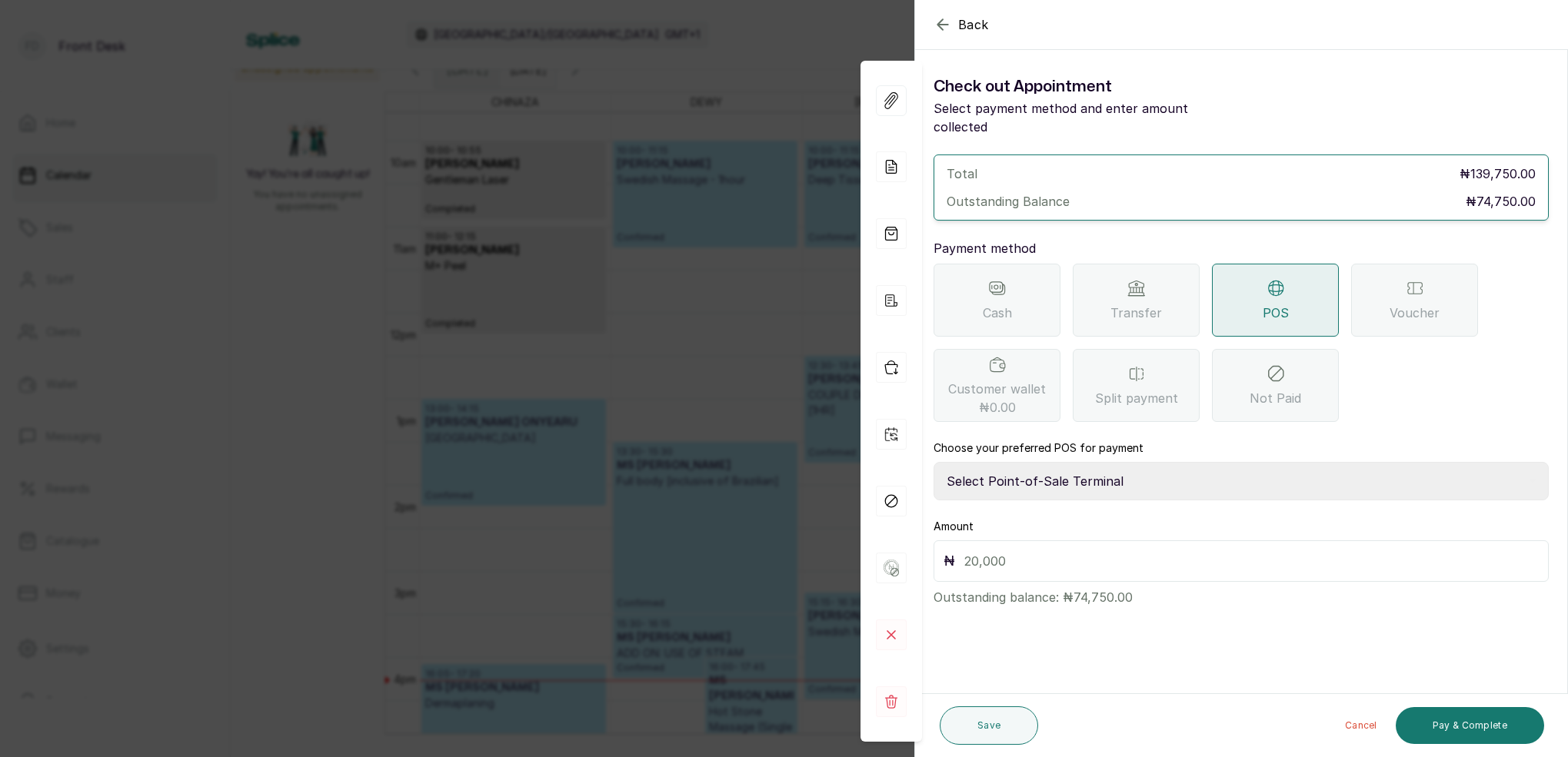
select select "7a4fd382-b2de-4137-8553-2ff33fa7fb29"
click at [1078, 550] on input "text" at bounding box center [1252, 561] width 574 height 21
type input "74,750"
click at [1449, 716] on button "Pay & Complete" at bounding box center [1470, 726] width 148 height 37
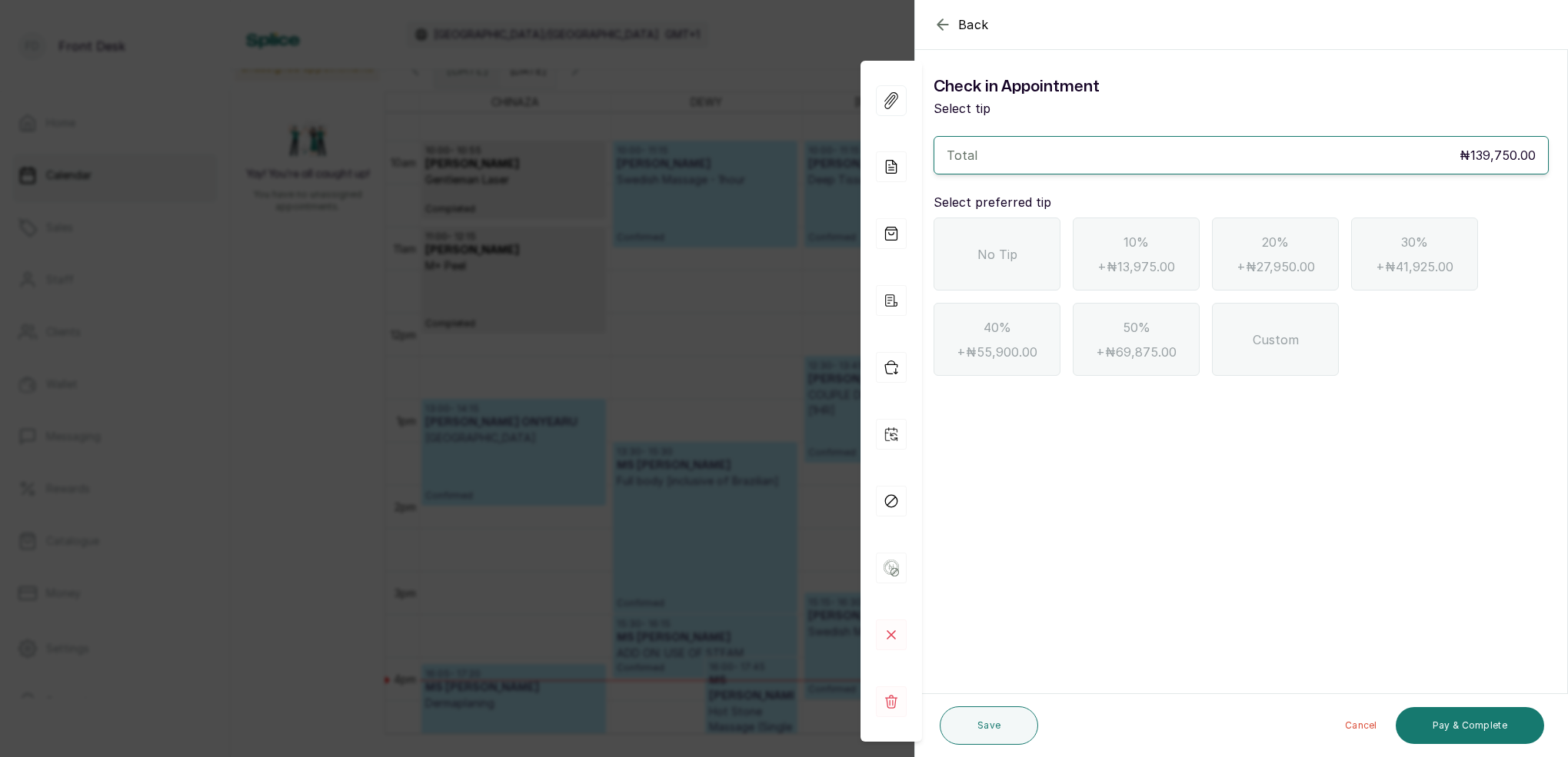
drag, startPoint x: 1019, startPoint y: 274, endPoint x: 1045, endPoint y: 307, distance: 42.0
click at [1019, 274] on div "No Tip" at bounding box center [997, 254] width 127 height 73
drag, startPoint x: 1471, startPoint y: 720, endPoint x: 1475, endPoint y: 710, distance: 10.8
click at [1470, 719] on button "Pay & Complete" at bounding box center [1470, 726] width 148 height 37
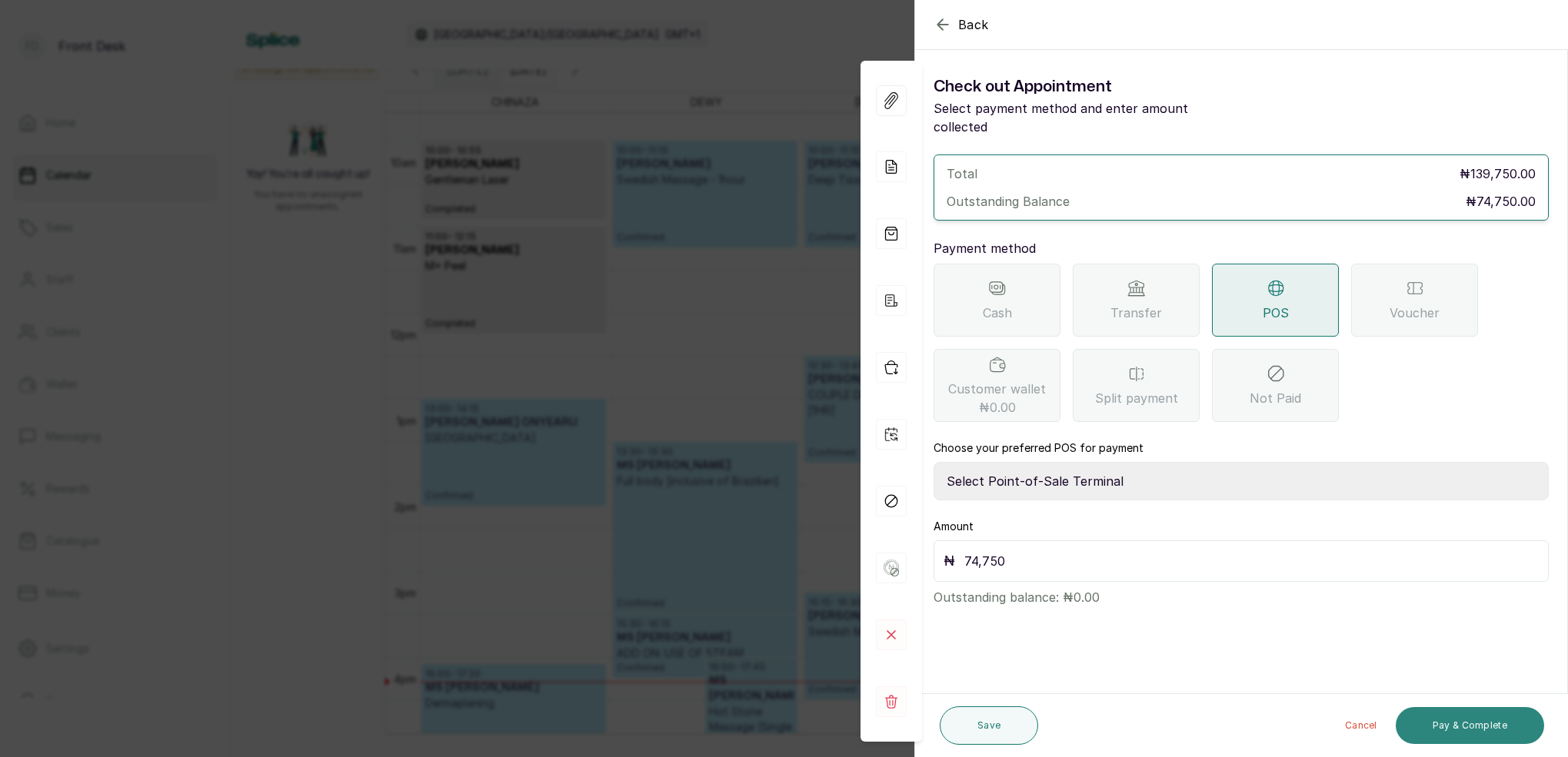
click at [1481, 716] on button "Pay & Complete" at bounding box center [1470, 726] width 148 height 37
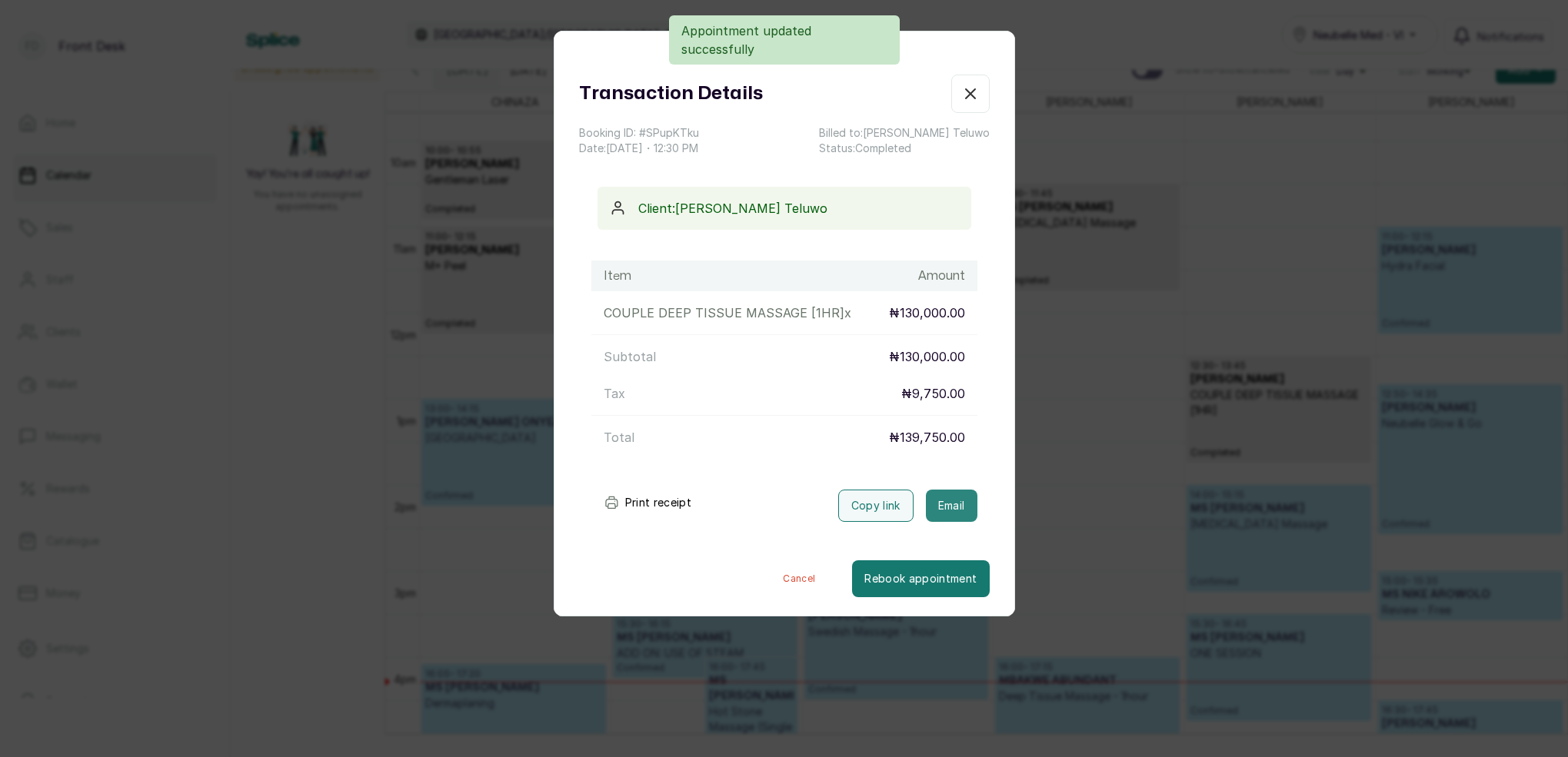
click at [940, 513] on button "Email" at bounding box center [951, 506] width 52 height 32
click at [971, 97] on icon "button" at bounding box center [971, 94] width 19 height 19
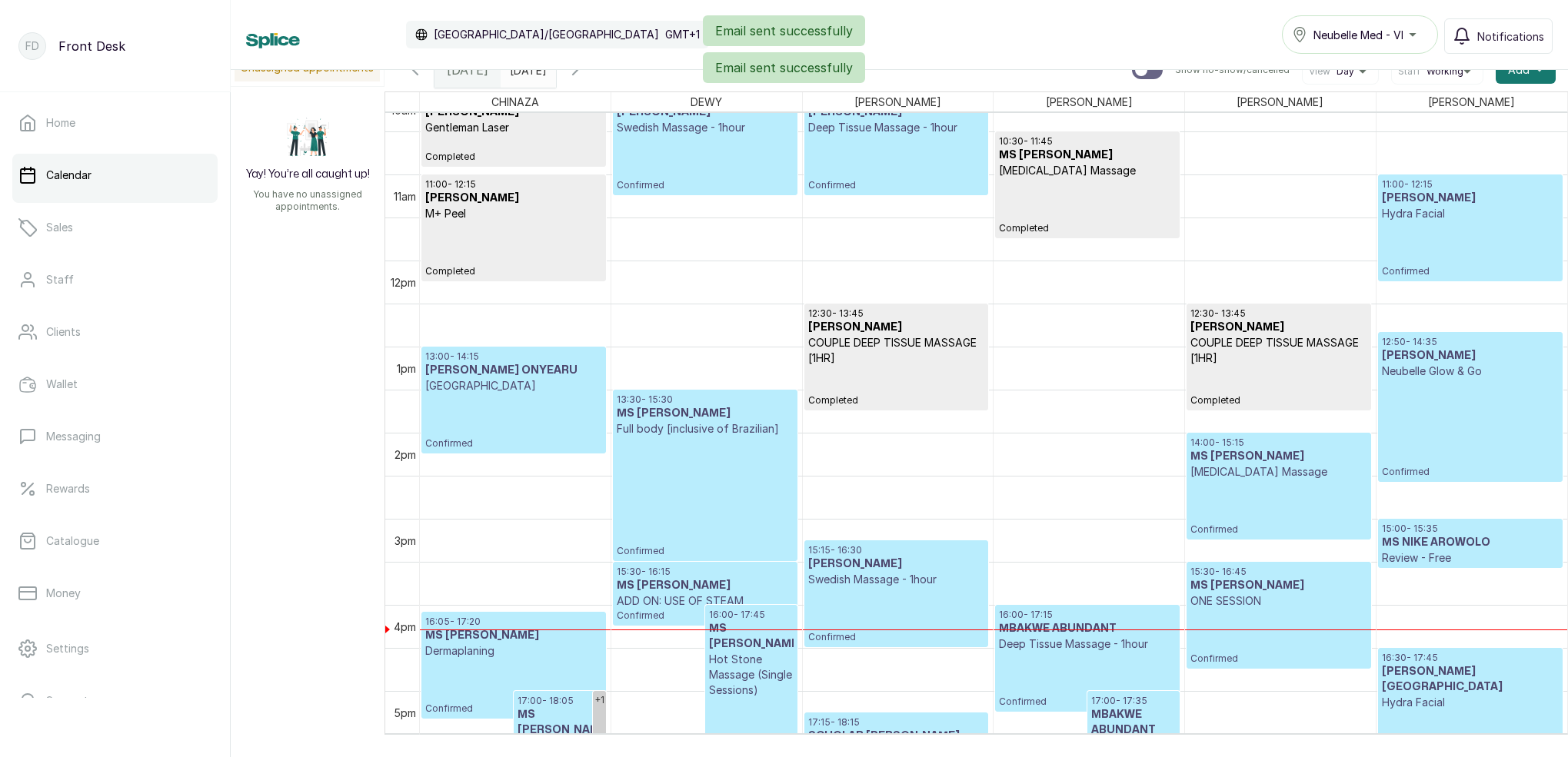
scroll to position [890, 0]
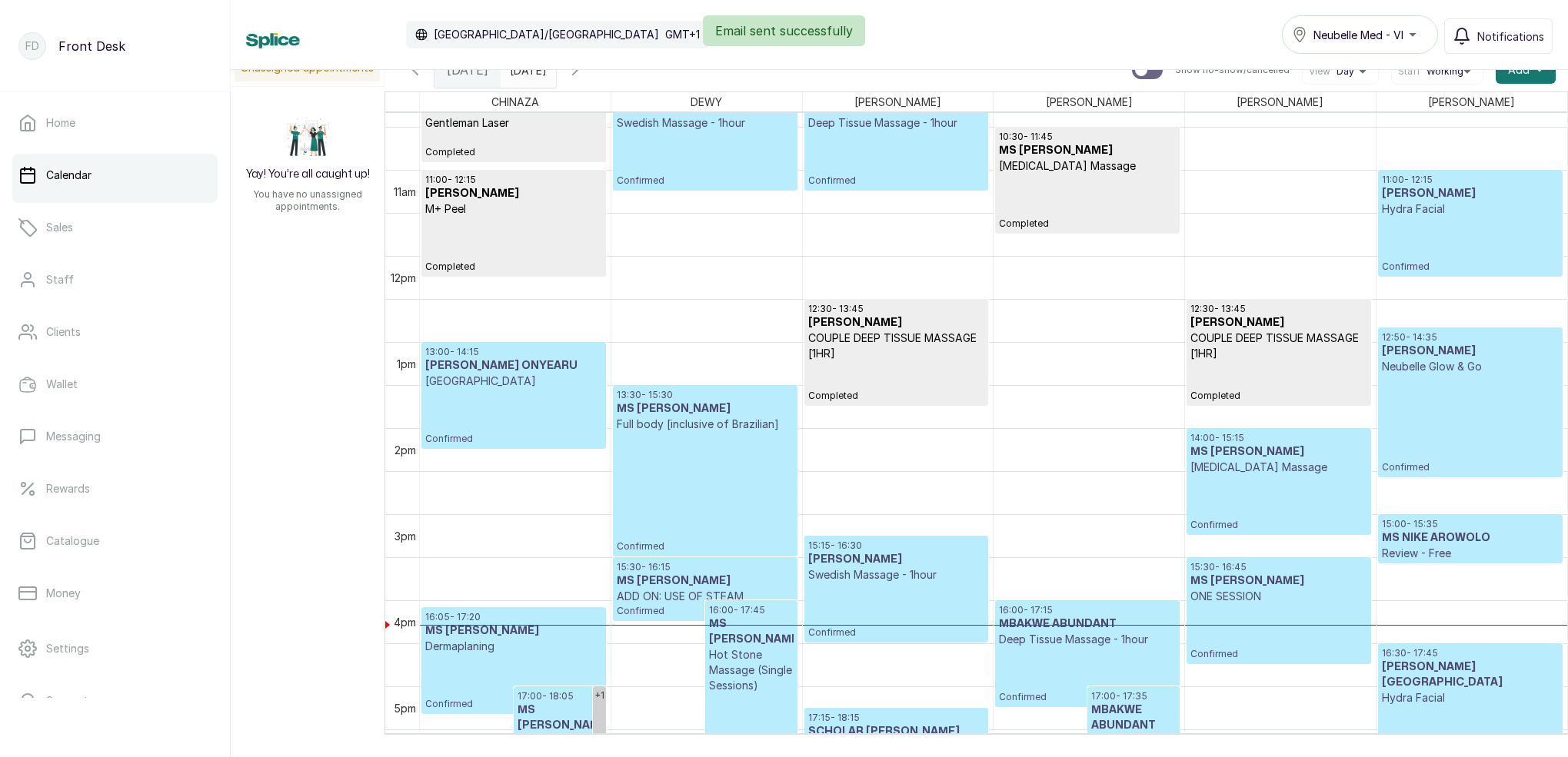
click at [888, 557] on h3 "[PERSON_NAME]" at bounding box center [896, 560] width 176 height 15
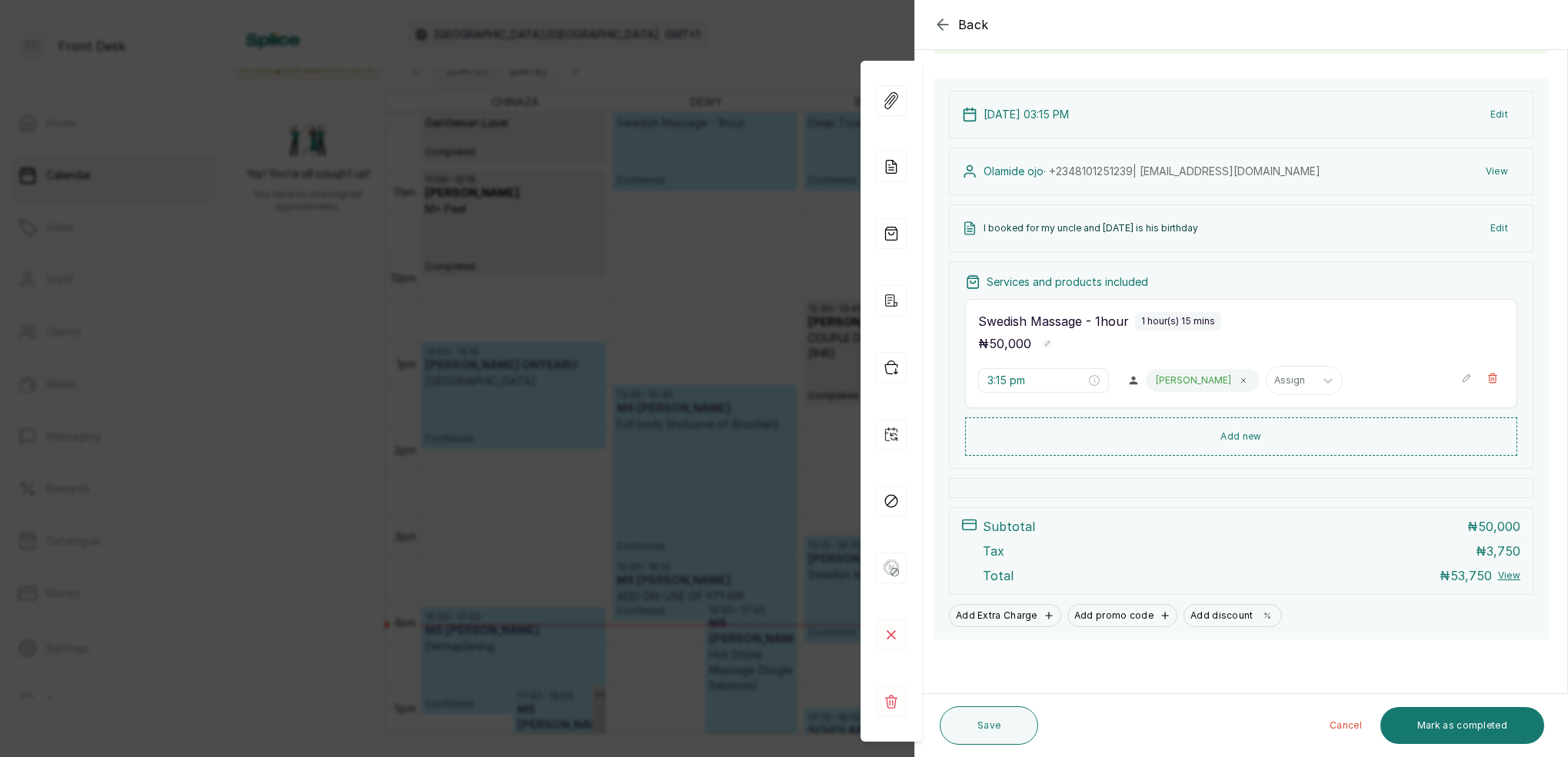
scroll to position [138, 0]
click at [761, 37] on div "Back Appointment Details Edit appointment 💻 Booked Online Make changes to appoi…" at bounding box center [784, 378] width 1568 height 757
click at [761, 37] on div "Calendar Africa/Lagos GMT+1 Neubelle Med - VI Notifications" at bounding box center [900, 34] width 1307 height 38
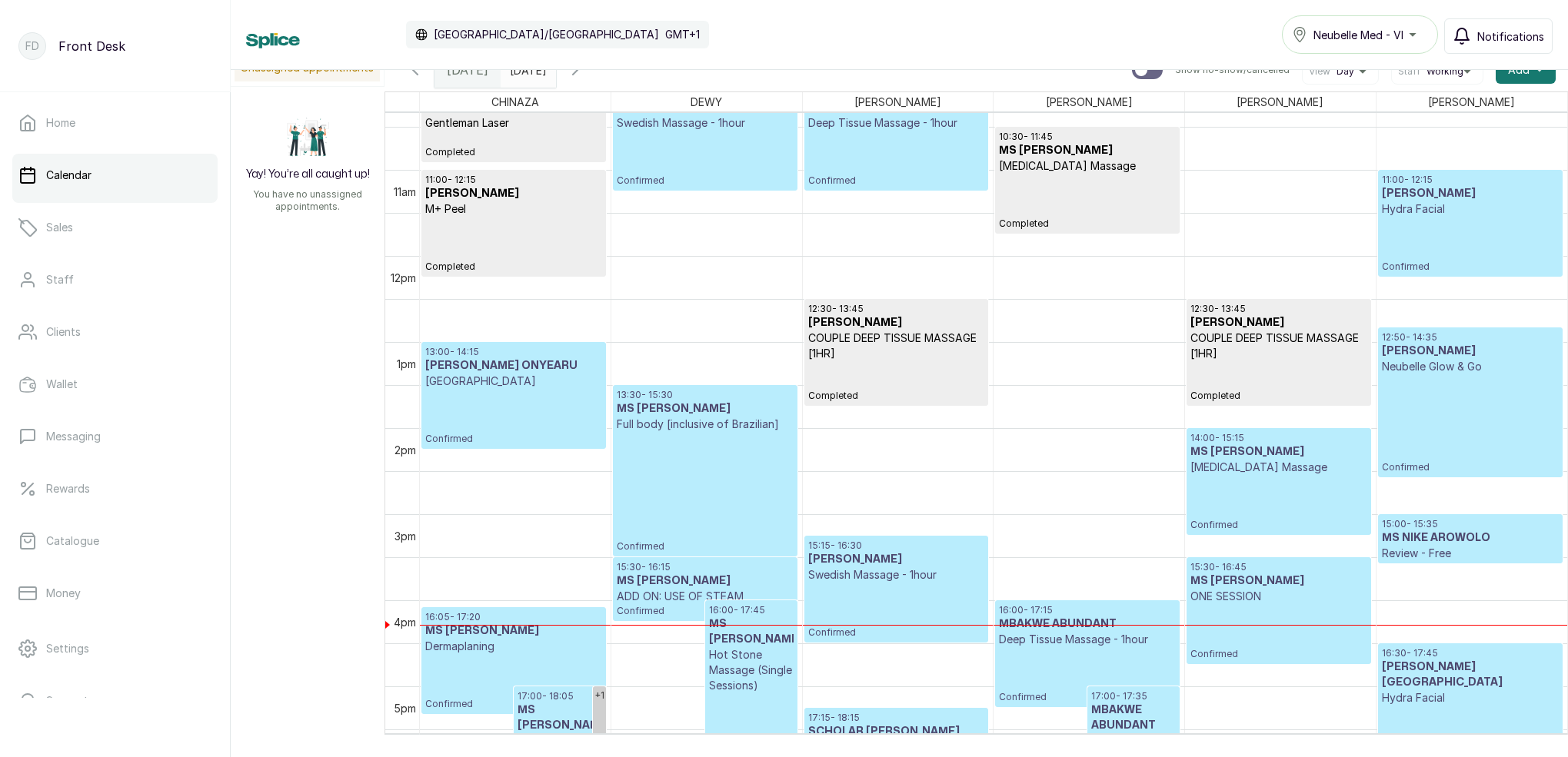
click at [1482, 35] on span "Notifications" at bounding box center [1510, 36] width 67 height 16
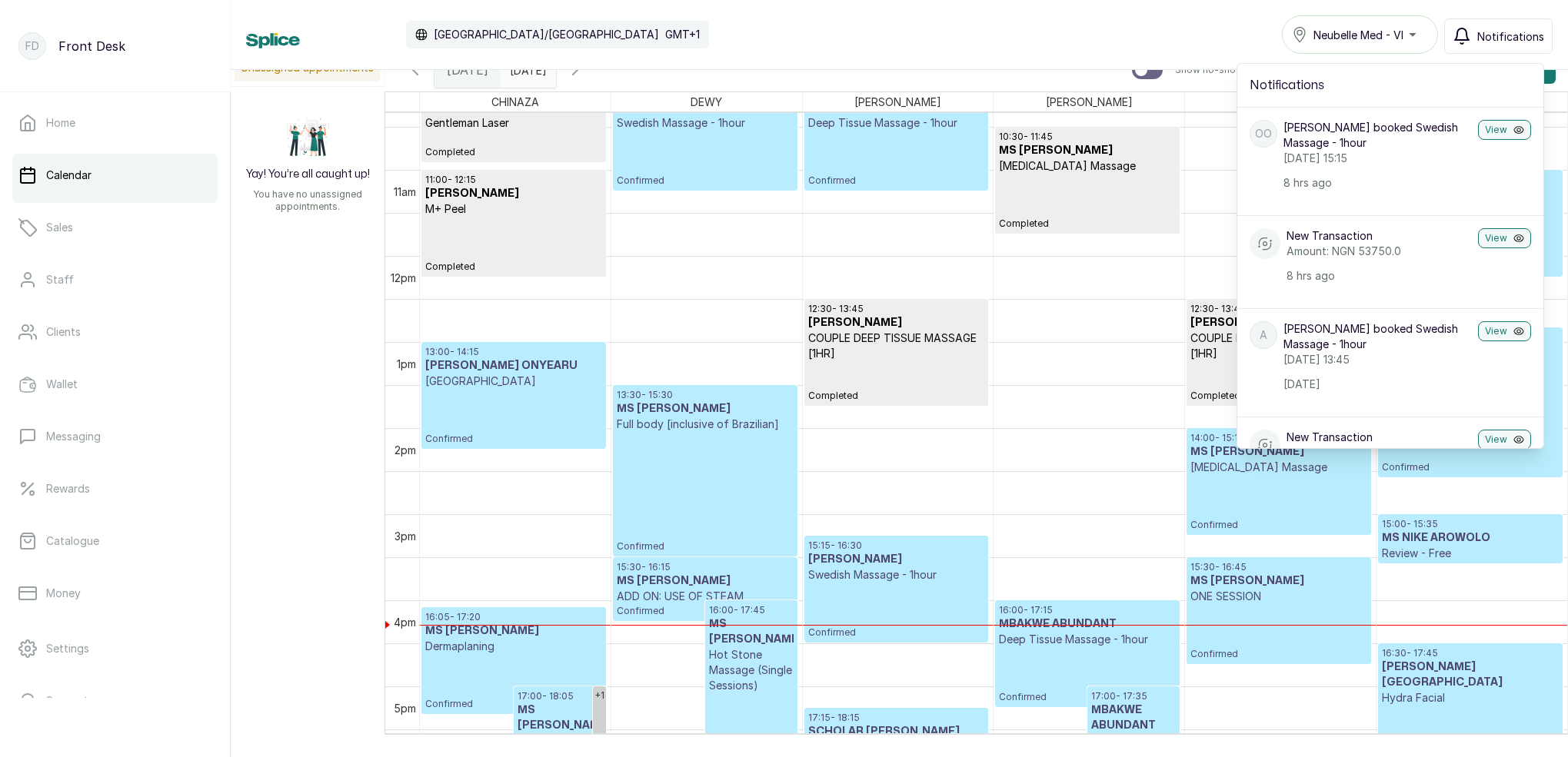
click at [1486, 39] on span "Notifications" at bounding box center [1510, 36] width 67 height 16
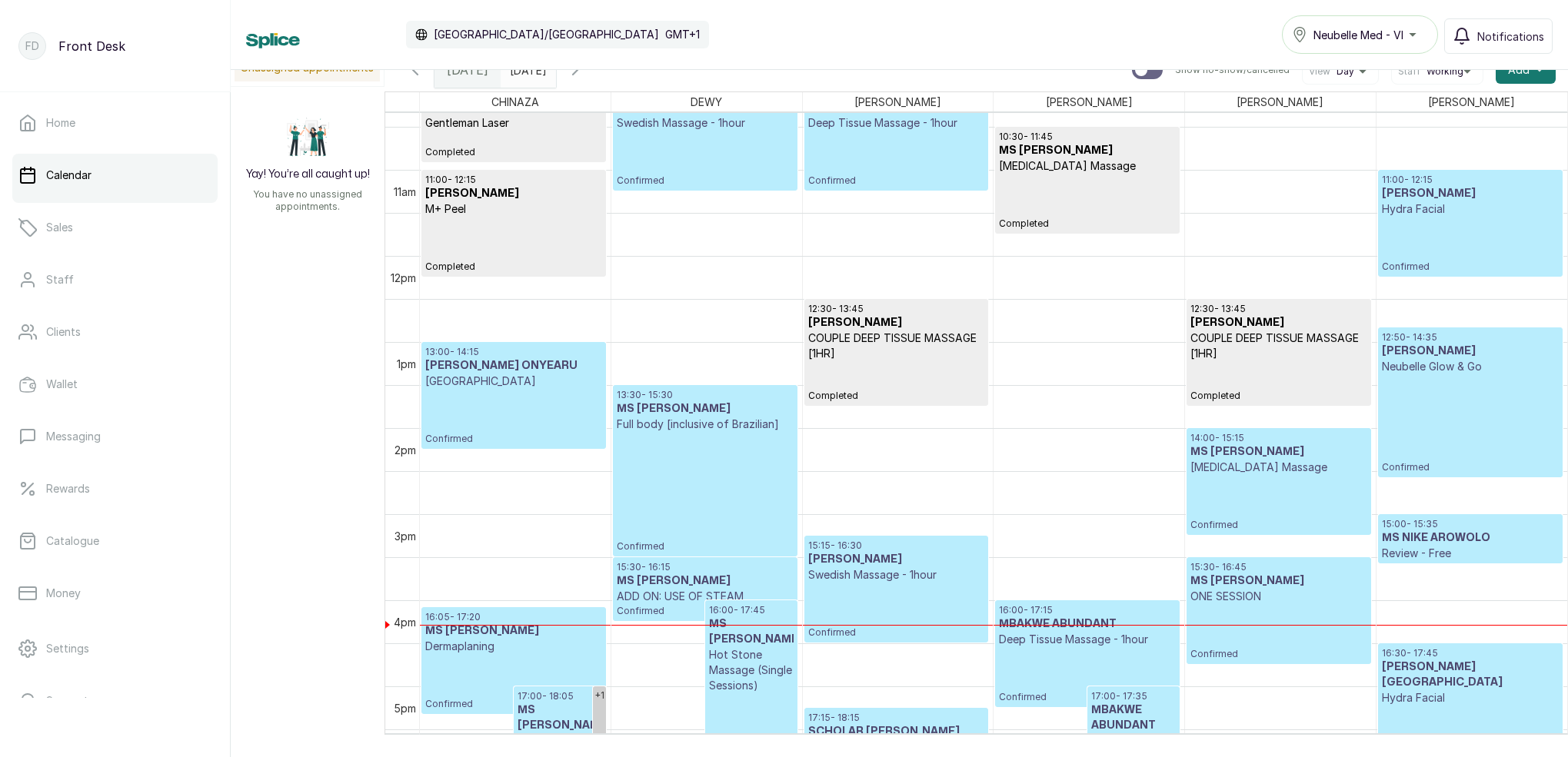
click at [907, 574] on p "Swedish Massage - 1hour" at bounding box center [896, 575] width 176 height 15
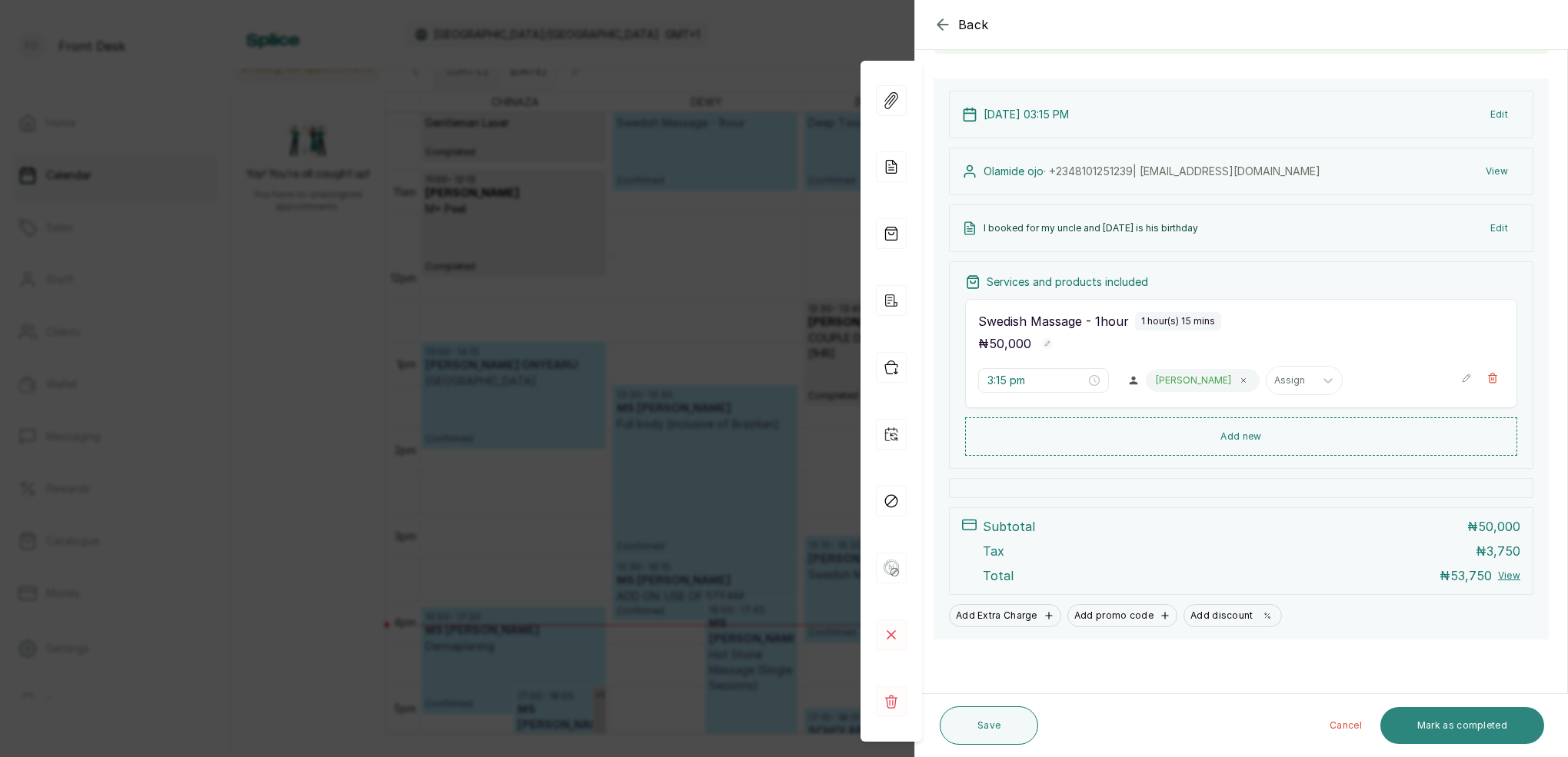
drag, startPoint x: 1494, startPoint y: 738, endPoint x: 1470, endPoint y: 693, distance: 51.0
click at [1494, 738] on button "Mark as completed" at bounding box center [1462, 726] width 163 height 37
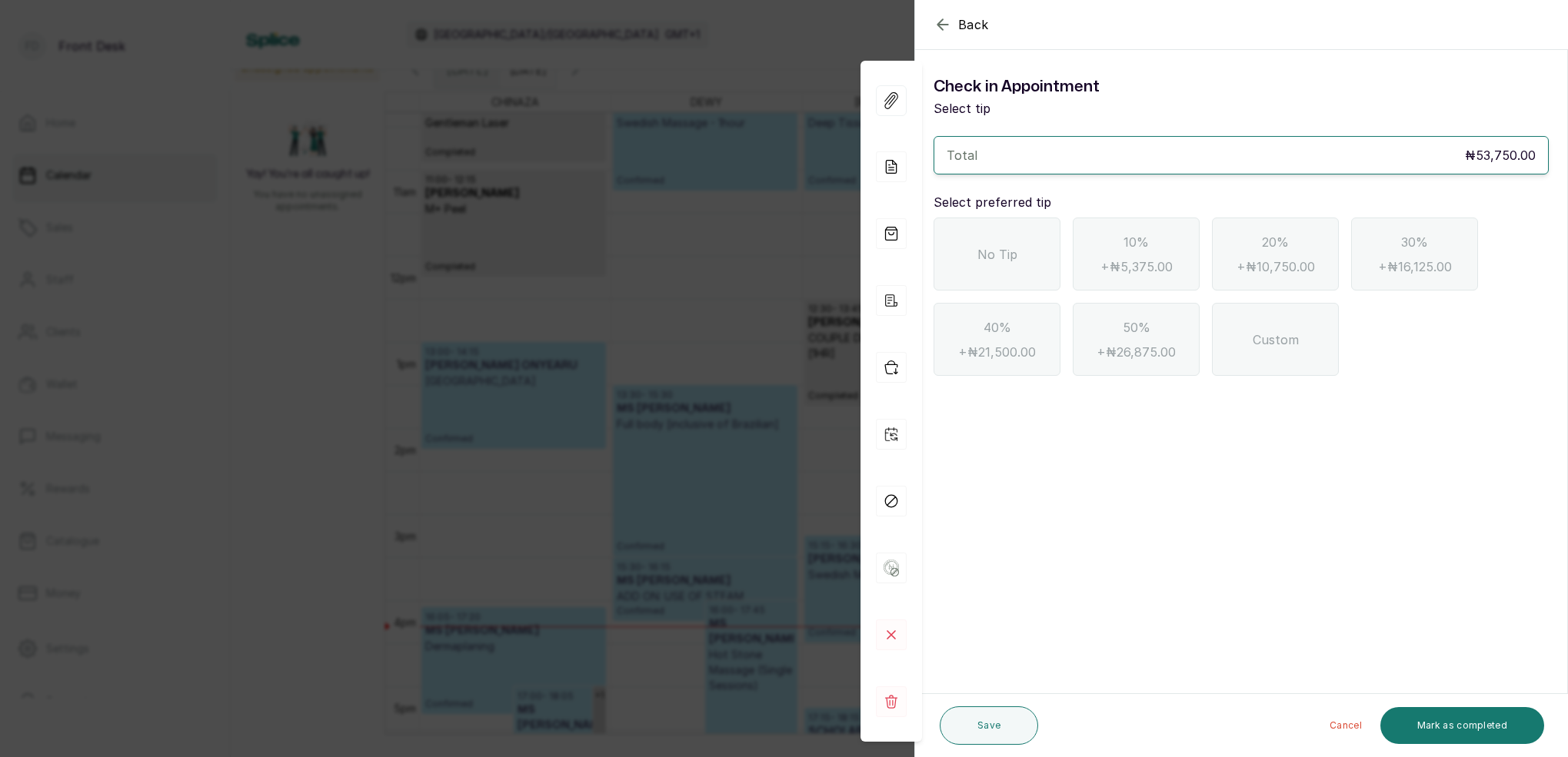
drag, startPoint x: 1039, startPoint y: 275, endPoint x: 1083, endPoint y: 305, distance: 53.3
click at [1039, 275] on div "No Tip" at bounding box center [997, 254] width 127 height 73
click at [1419, 727] on button "Mark as completed" at bounding box center [1462, 726] width 163 height 37
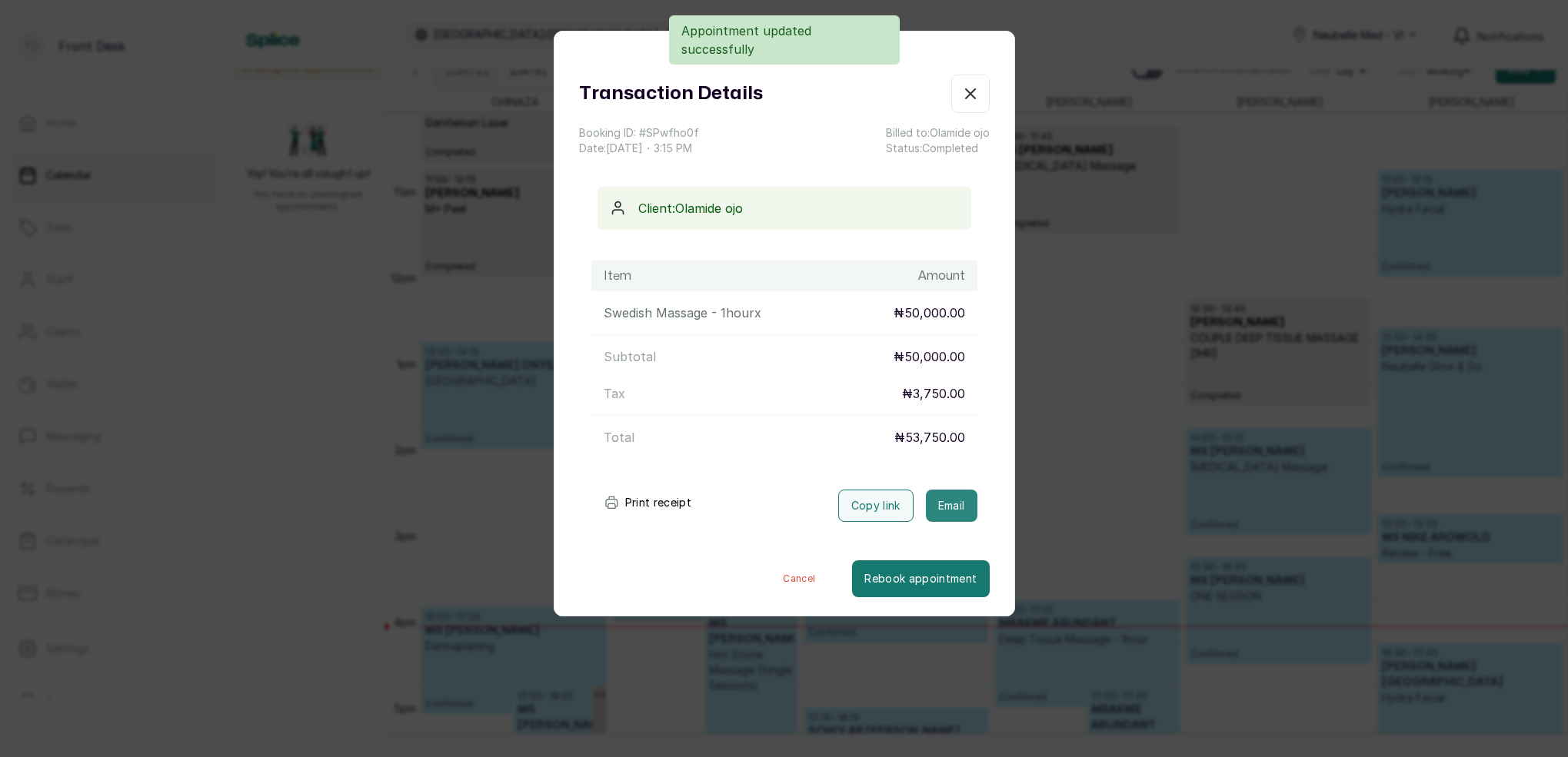
click at [959, 500] on button "Email" at bounding box center [951, 506] width 52 height 32
drag, startPoint x: 972, startPoint y: 93, endPoint x: 1116, endPoint y: 113, distance: 145.4
click at [972, 93] on icon "button" at bounding box center [971, 94] width 19 height 19
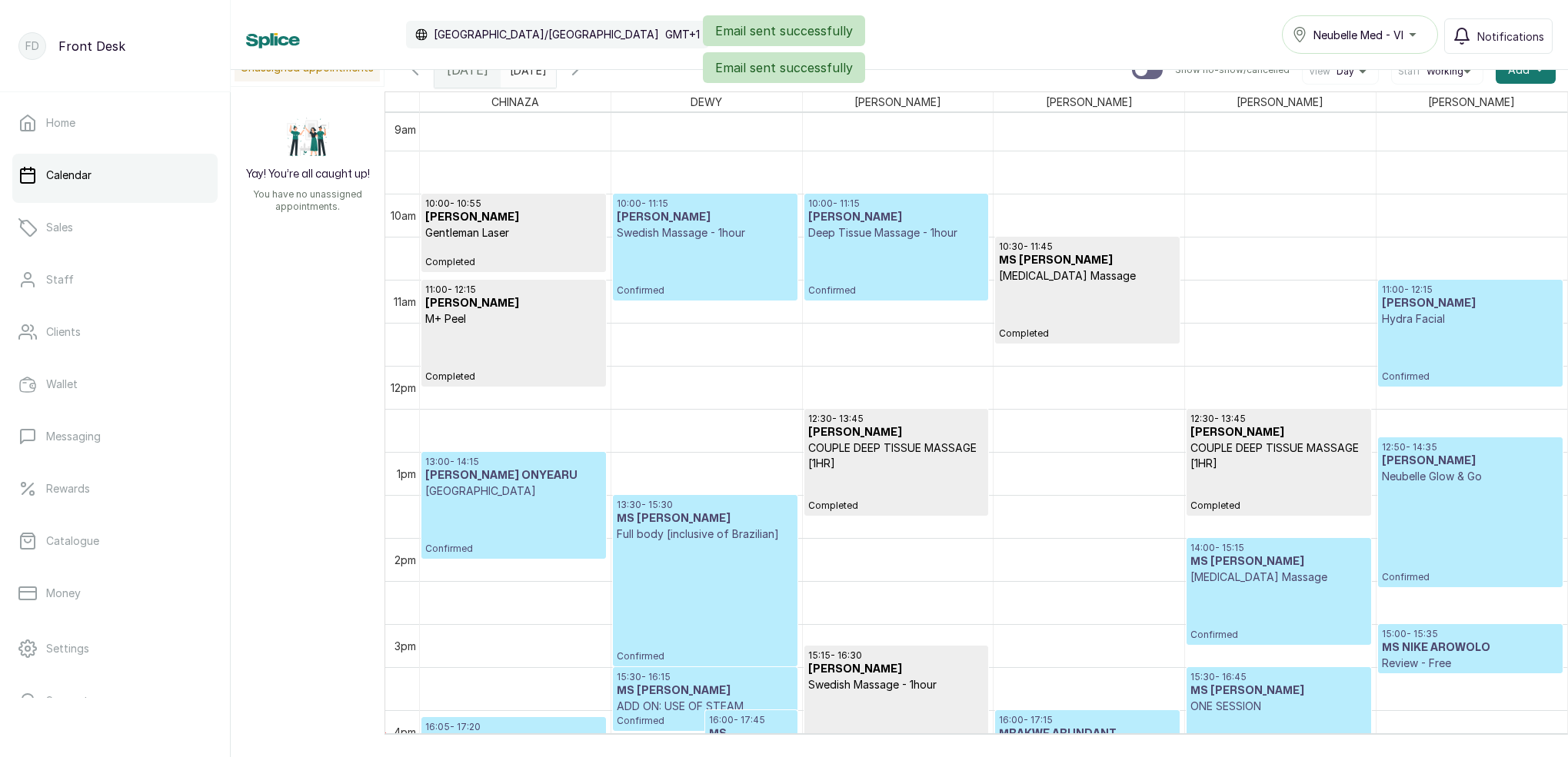
scroll to position [780, 0]
click at [617, 71] on div "Email sent successfully Email sent successfully" at bounding box center [784, 49] width 1568 height 68
click at [619, 75] on div "Email sent successfully Email sent successfully" at bounding box center [784, 49] width 1568 height 68
click at [618, 71] on div "Email sent successfully Email sent successfully" at bounding box center [784, 49] width 1568 height 68
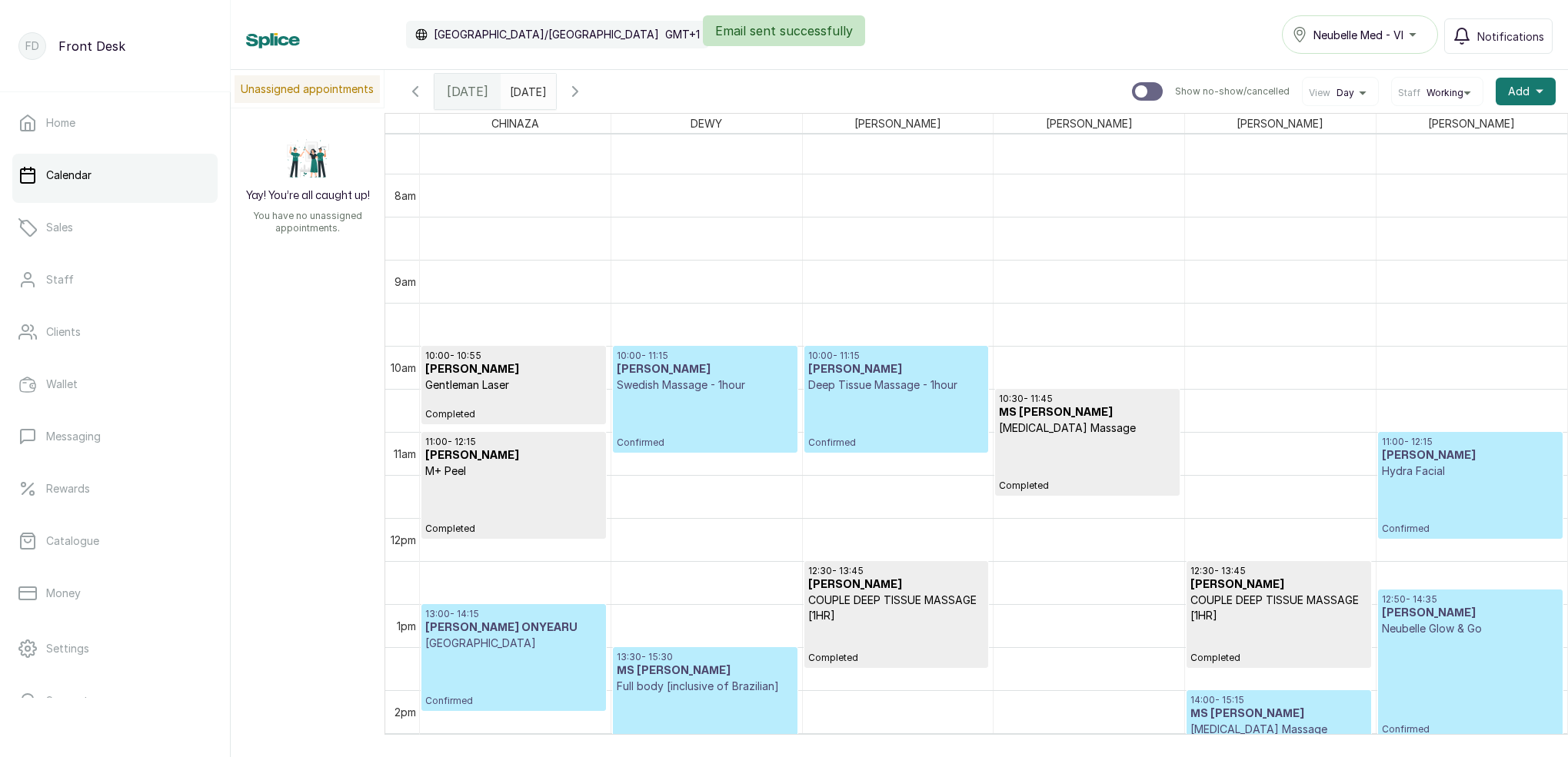
scroll to position [0, 0]
click at [578, 93] on icon "button" at bounding box center [574, 91] width 4 height 9
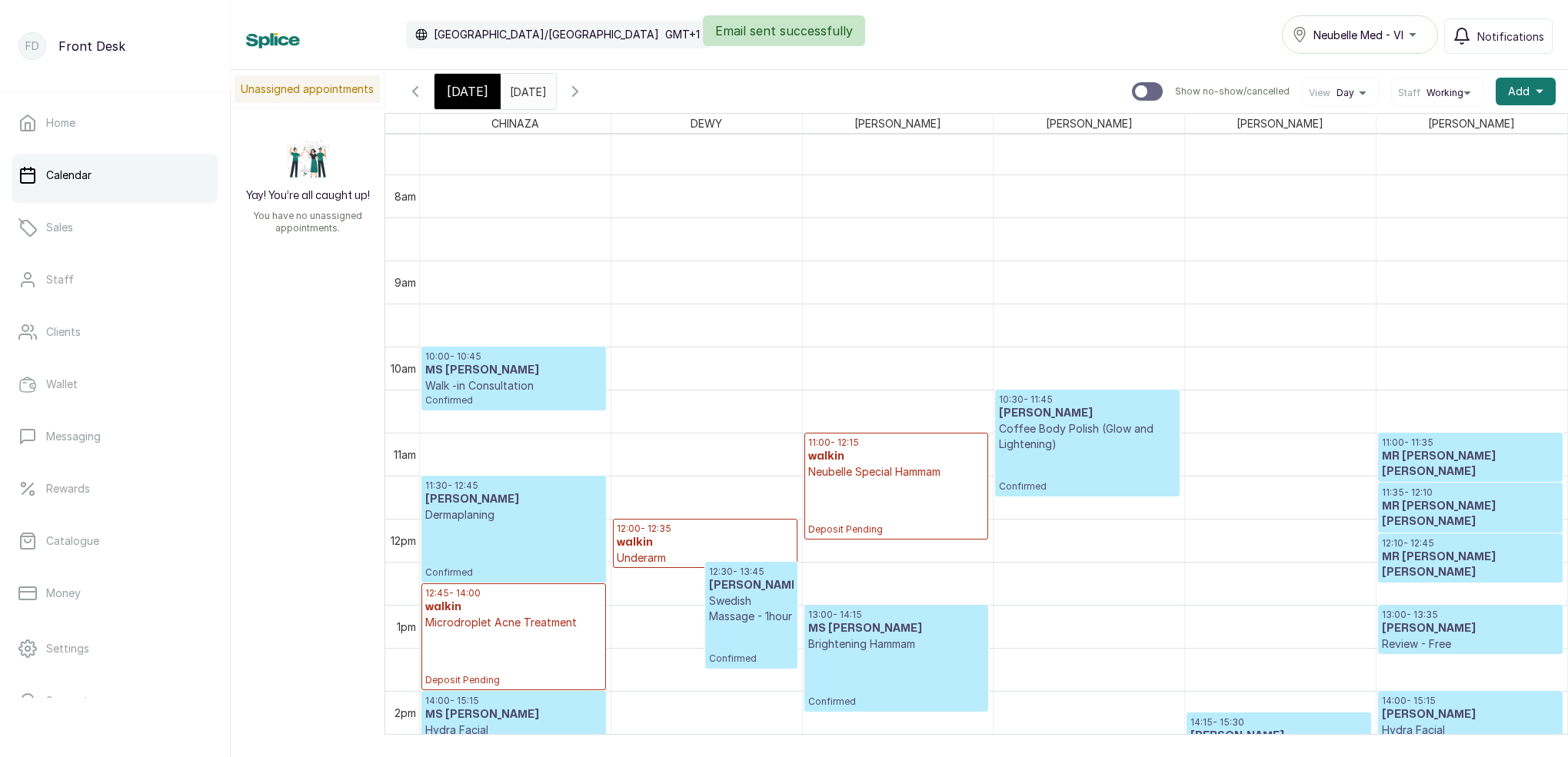
scroll to position [796, 0]
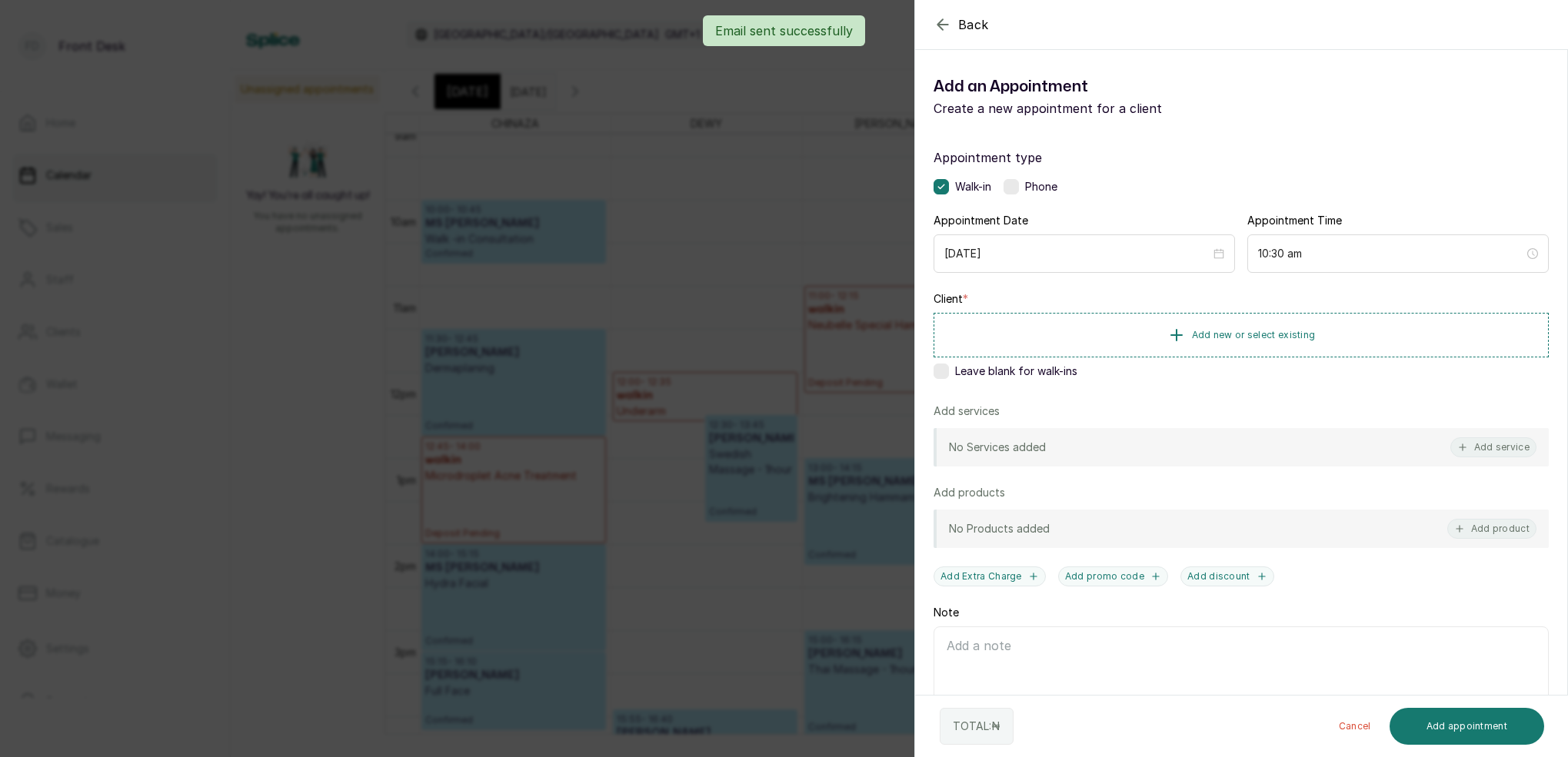
click at [726, 146] on div "Back Add Appointment Add an Appointment Create a new appointment for a client A…" at bounding box center [784, 378] width 1568 height 757
click at [945, 368] on label at bounding box center [941, 371] width 15 height 15
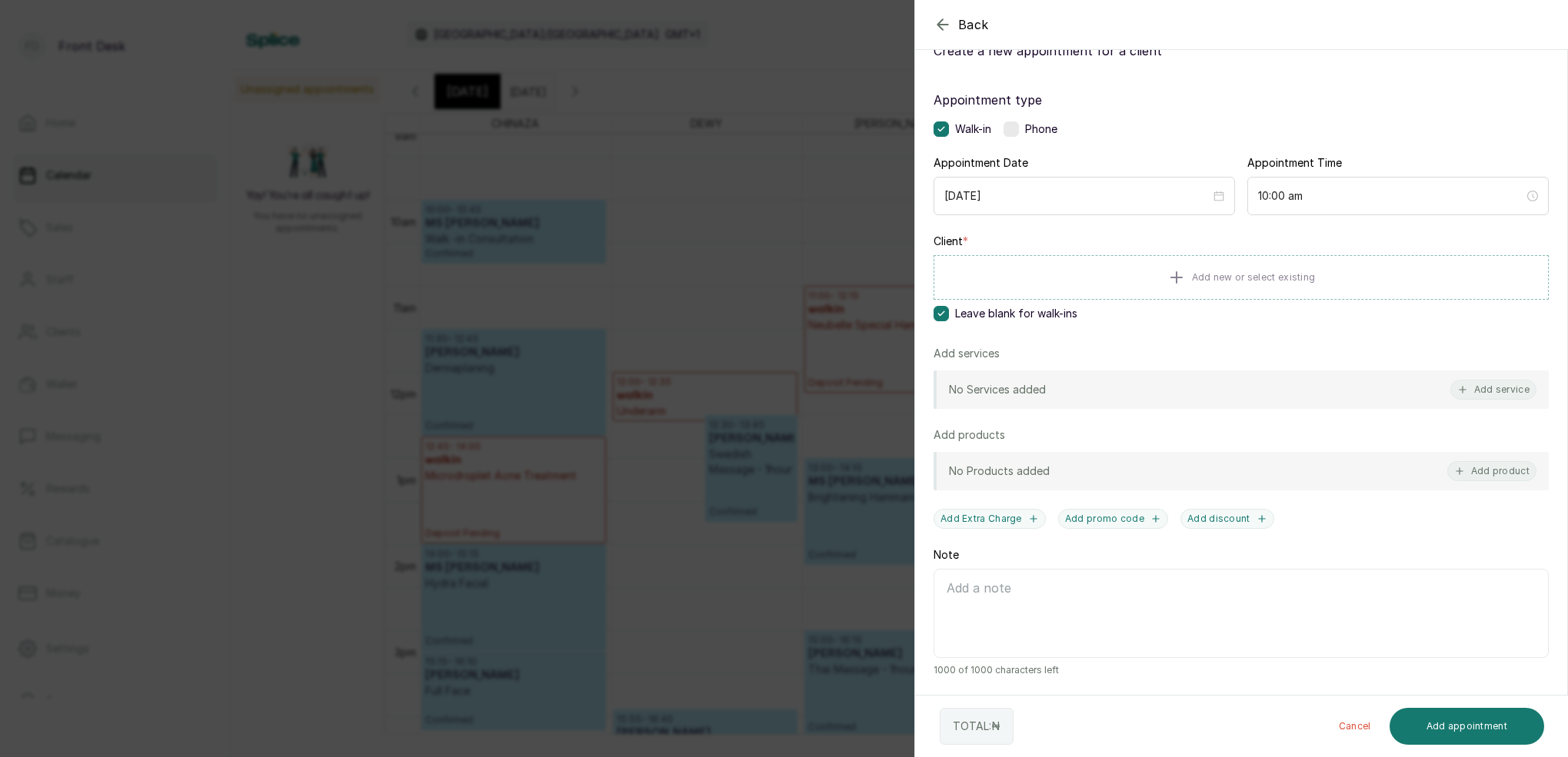
scroll to position [58, 0]
click at [768, 161] on div "Back Add Appointment Add an Appointment Create a new appointment for a client A…" at bounding box center [784, 378] width 1568 height 757
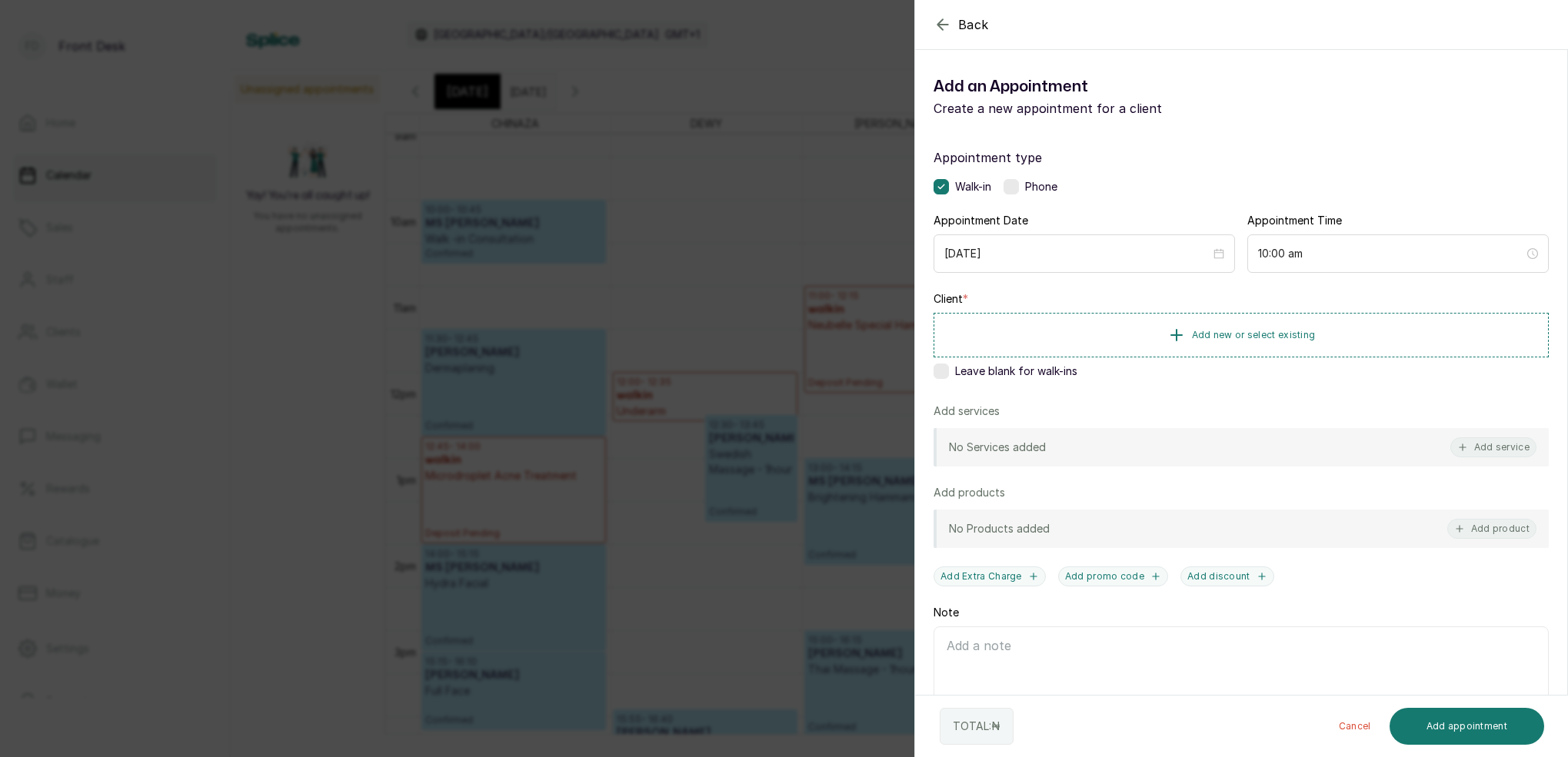
click at [943, 365] on label at bounding box center [941, 371] width 15 height 15
click at [1515, 450] on button "Add service" at bounding box center [1494, 448] width 86 height 20
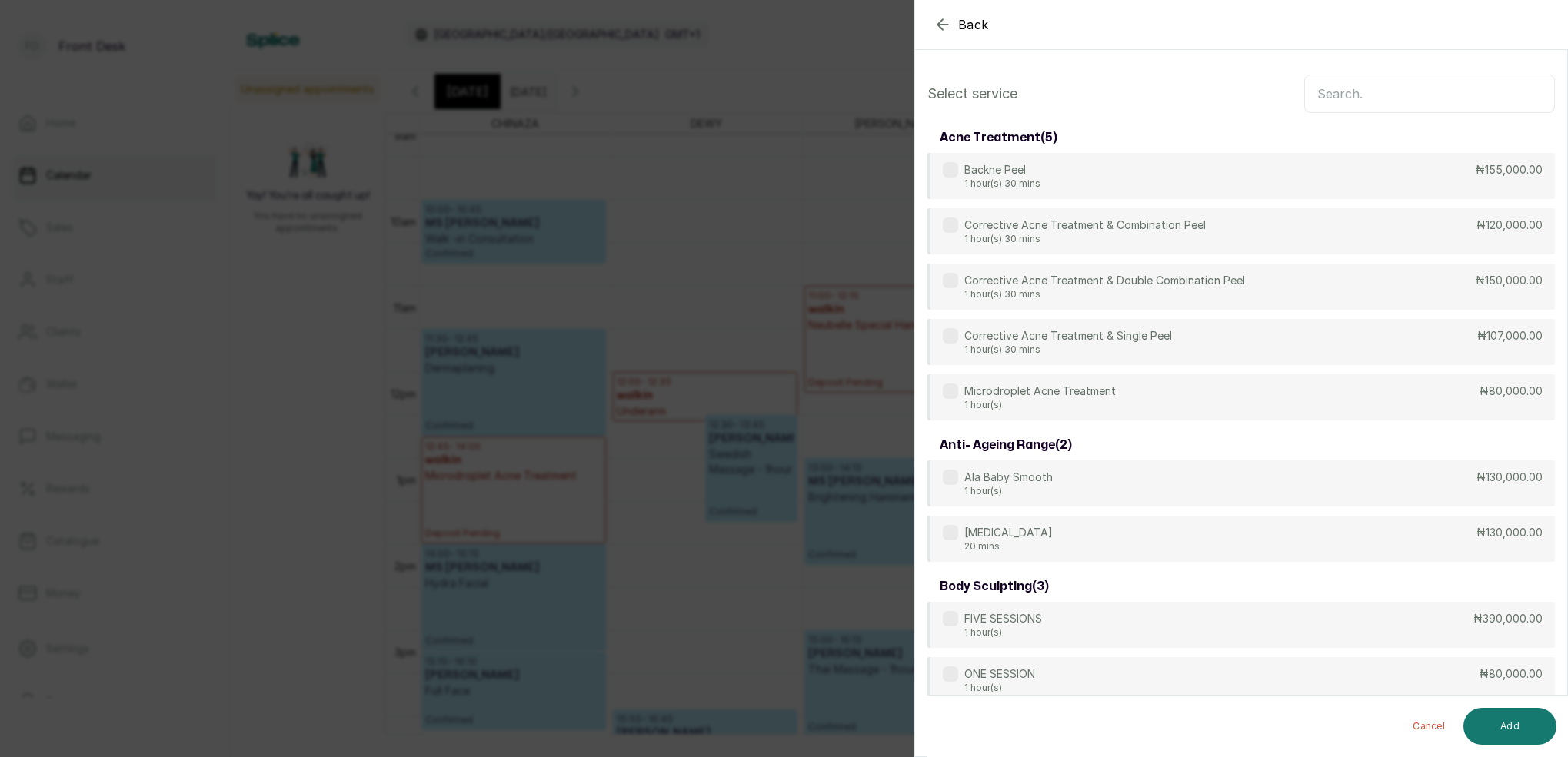
click at [1319, 90] on input "text" at bounding box center [1430, 93] width 251 height 38
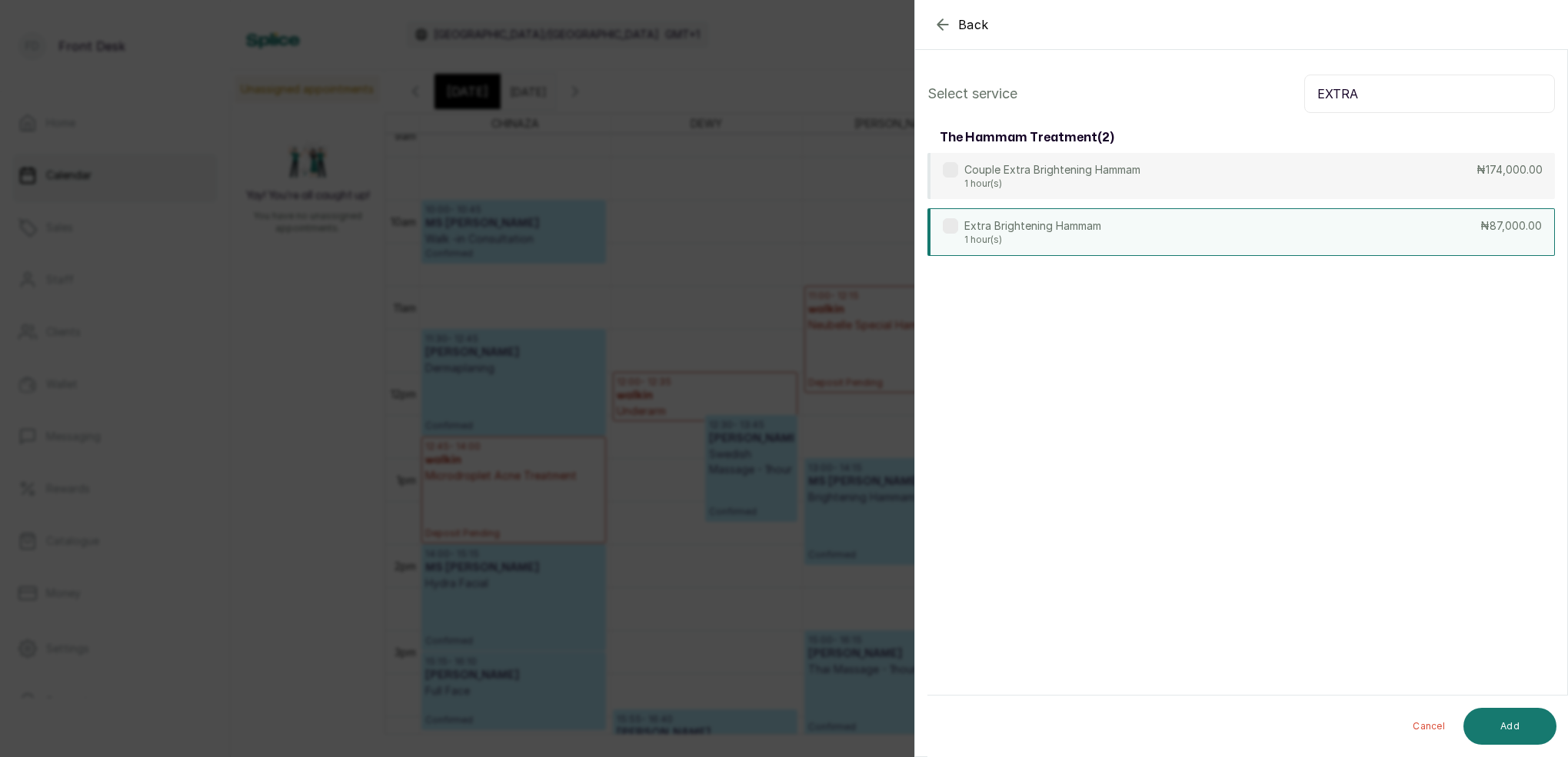
type input "EXTRA"
click at [1005, 229] on p "Extra Brightening Hammam" at bounding box center [1033, 226] width 137 height 15
click at [1504, 732] on button "Add" at bounding box center [1510, 727] width 93 height 37
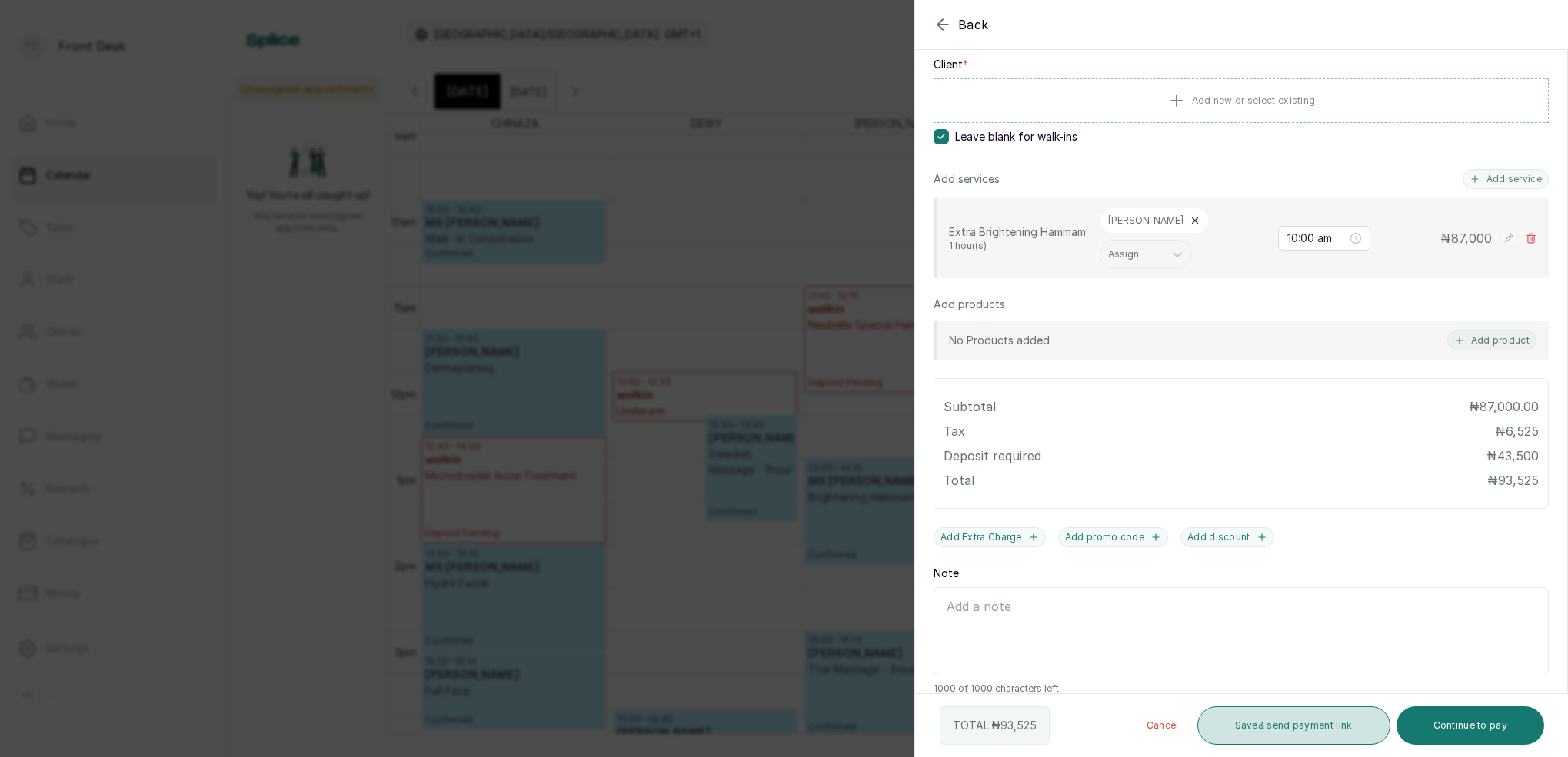
click at [1310, 726] on button "Save & send payment link" at bounding box center [1294, 725] width 193 height 38
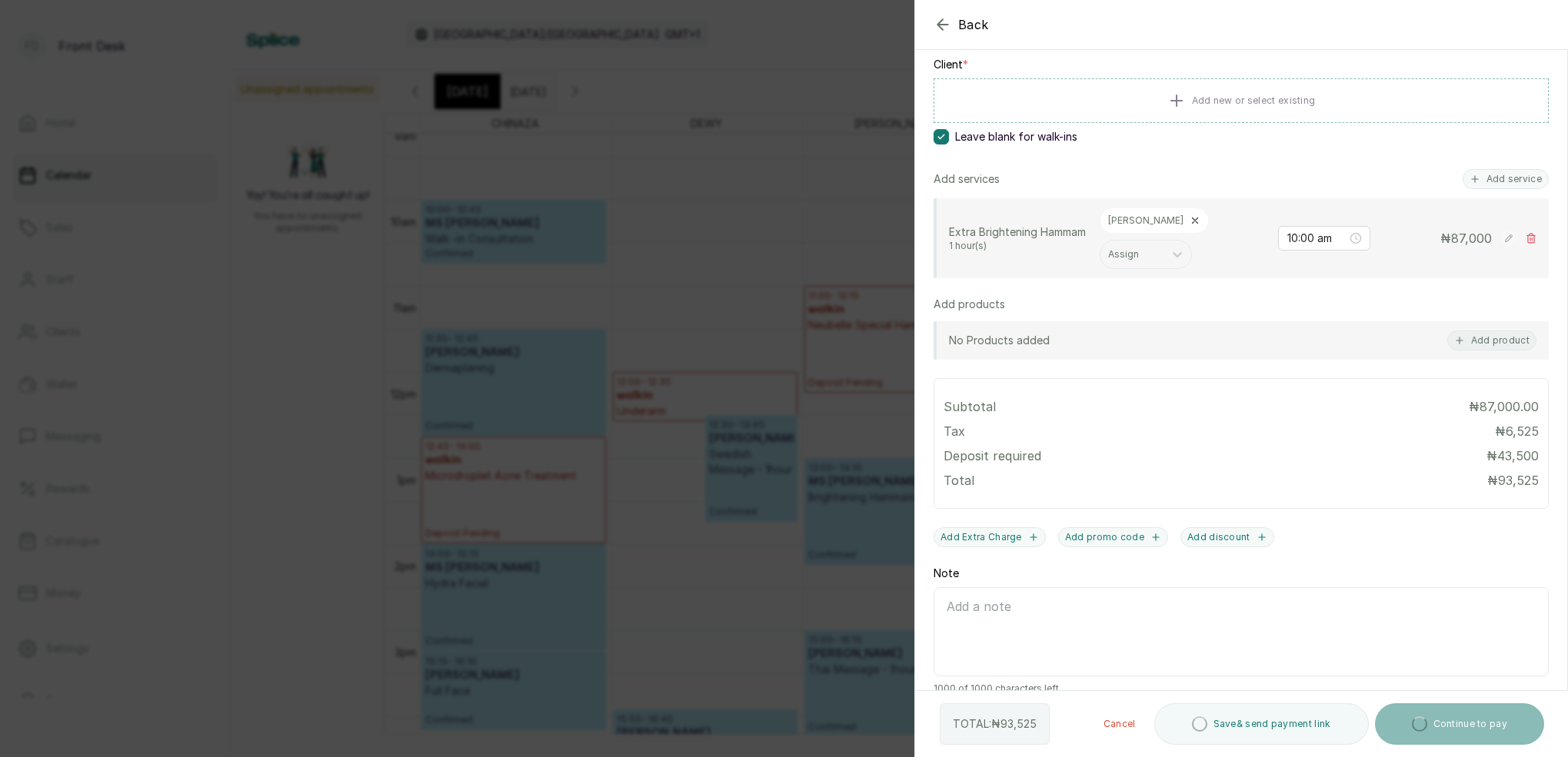
scroll to position [233, 0]
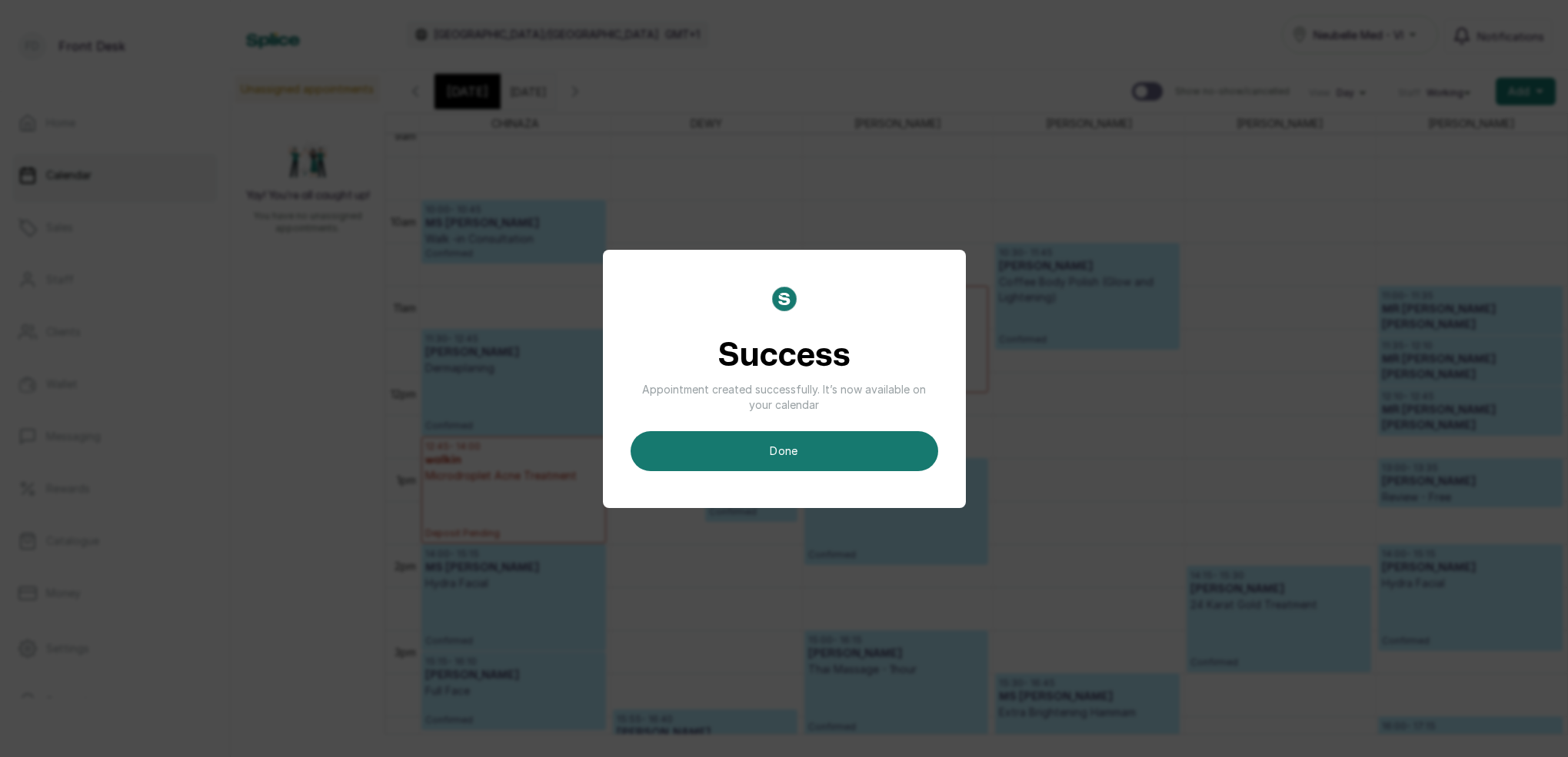
click at [828, 445] on button "done" at bounding box center [784, 450] width 308 height 40
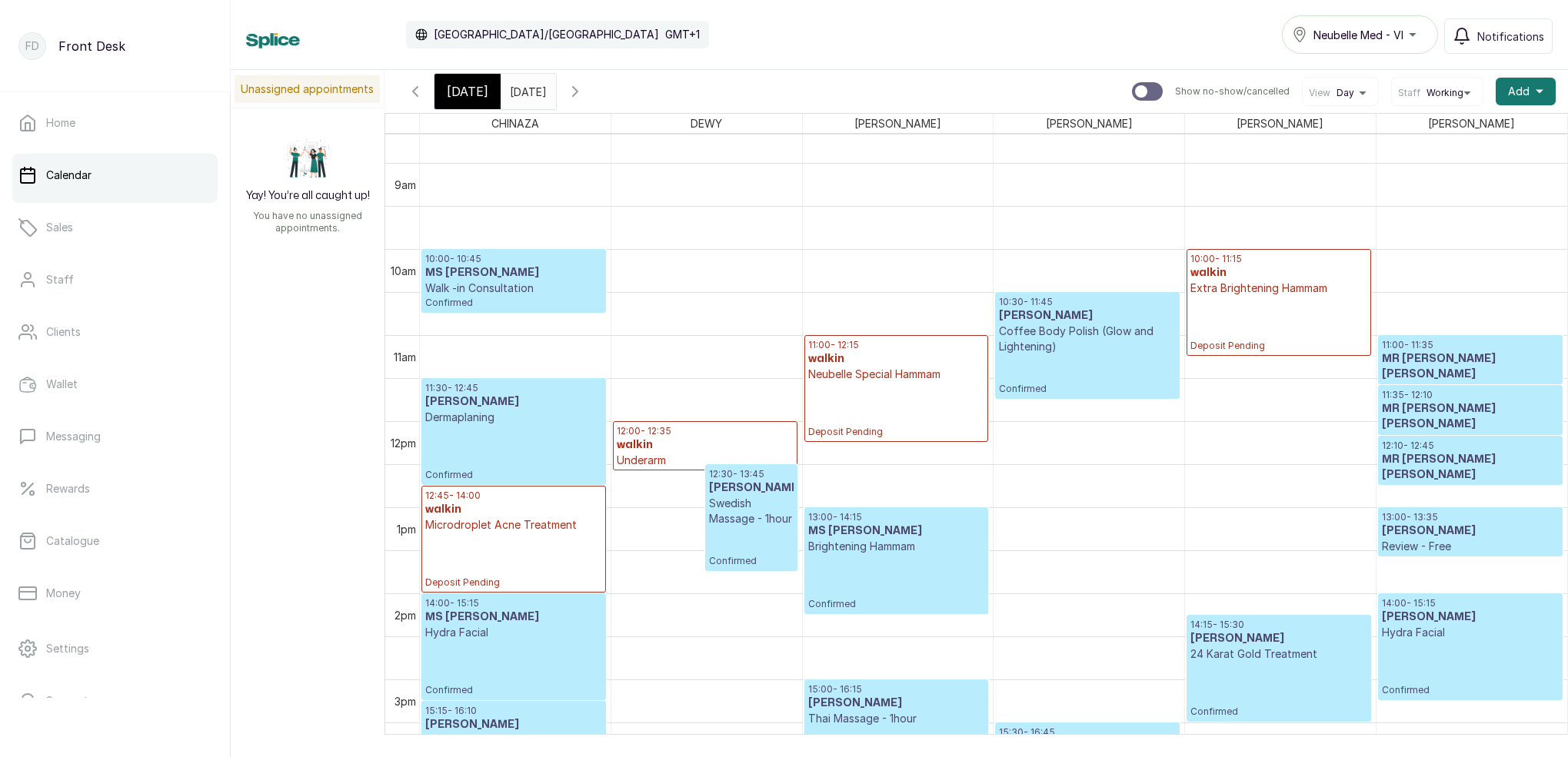
scroll to position [732, 0]
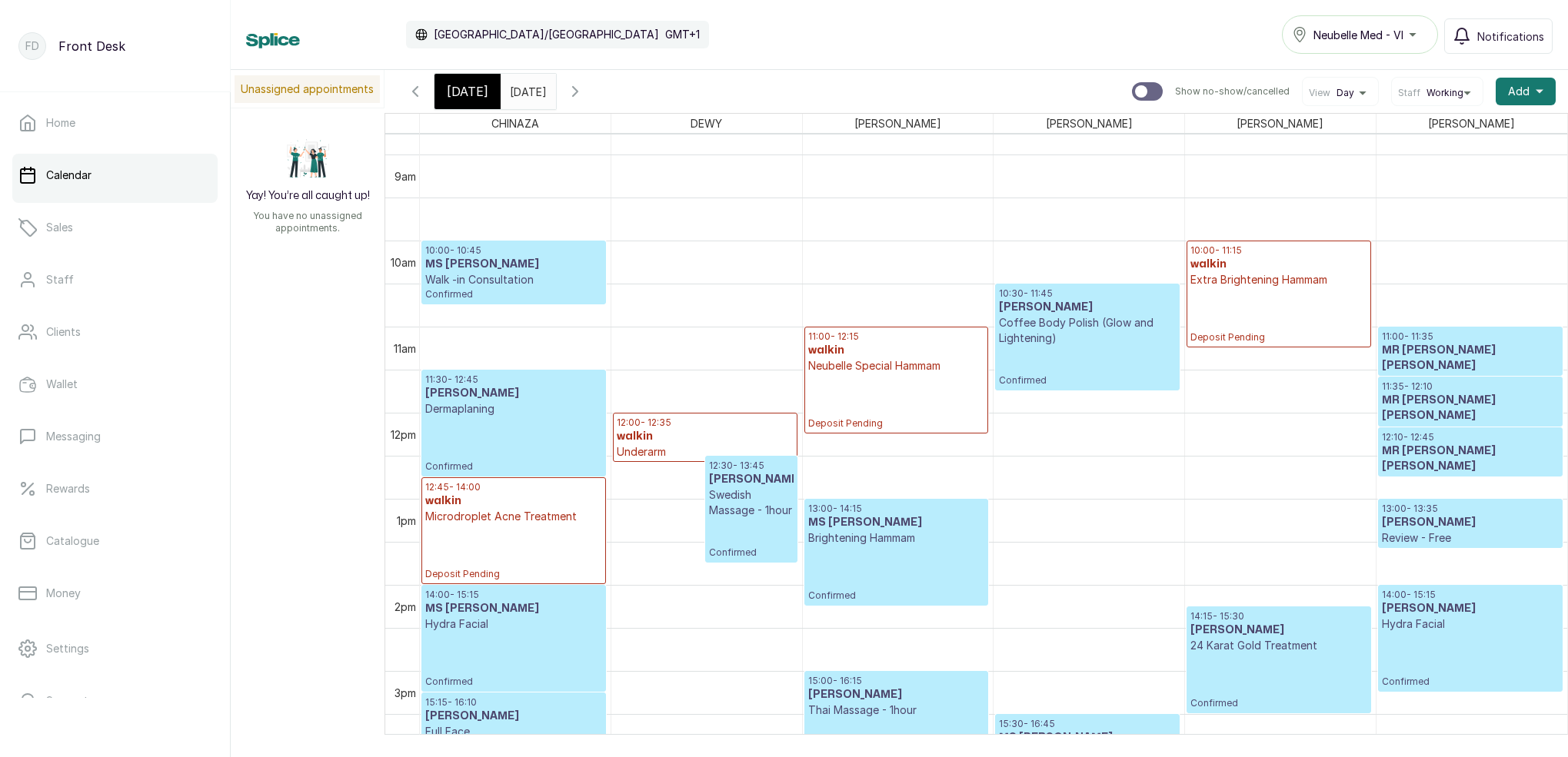
click at [482, 92] on span "[DATE]" at bounding box center [468, 91] width 42 height 19
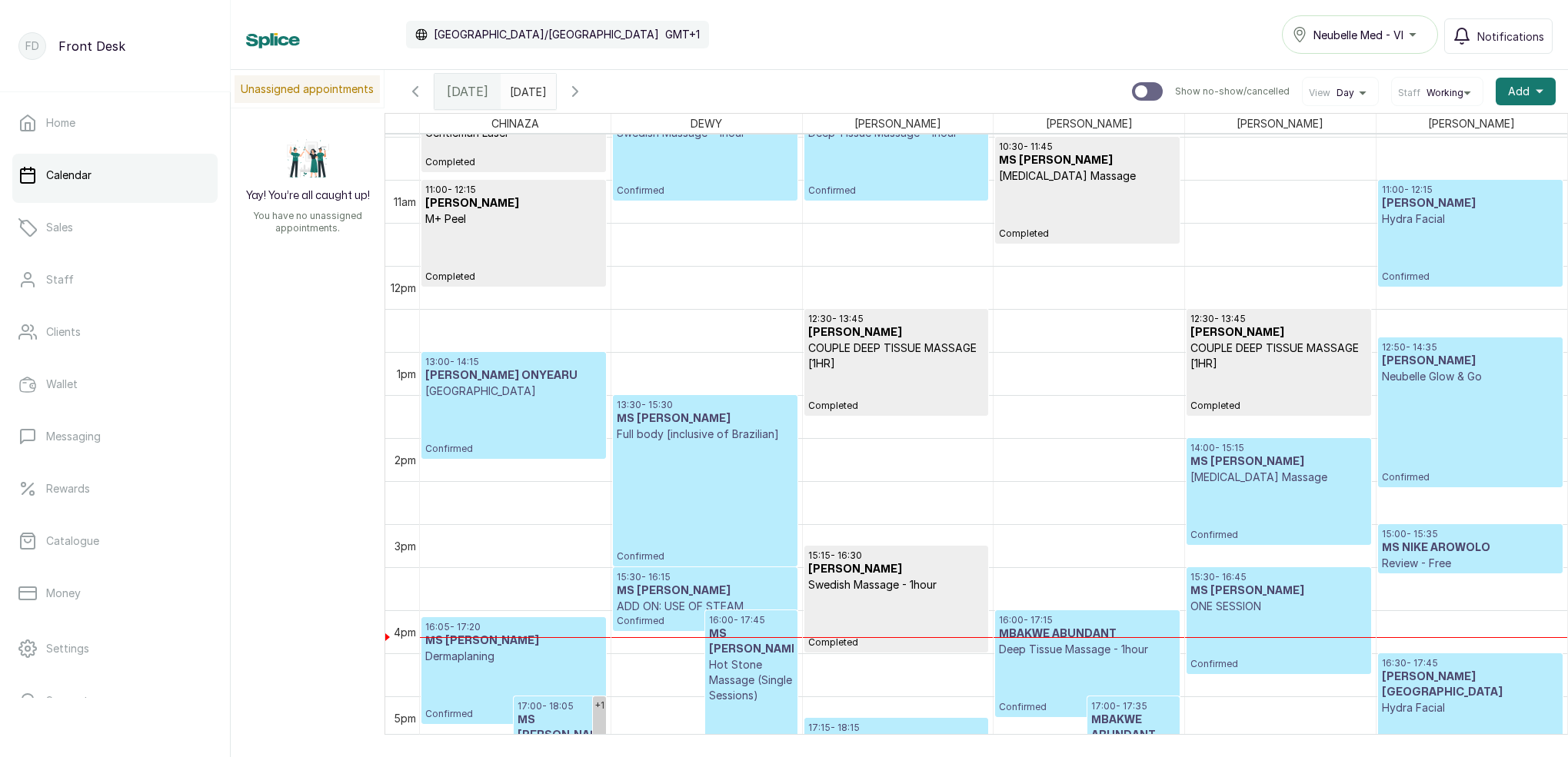
click at [503, 394] on p "[GEOGRAPHIC_DATA]" at bounding box center [513, 391] width 177 height 15
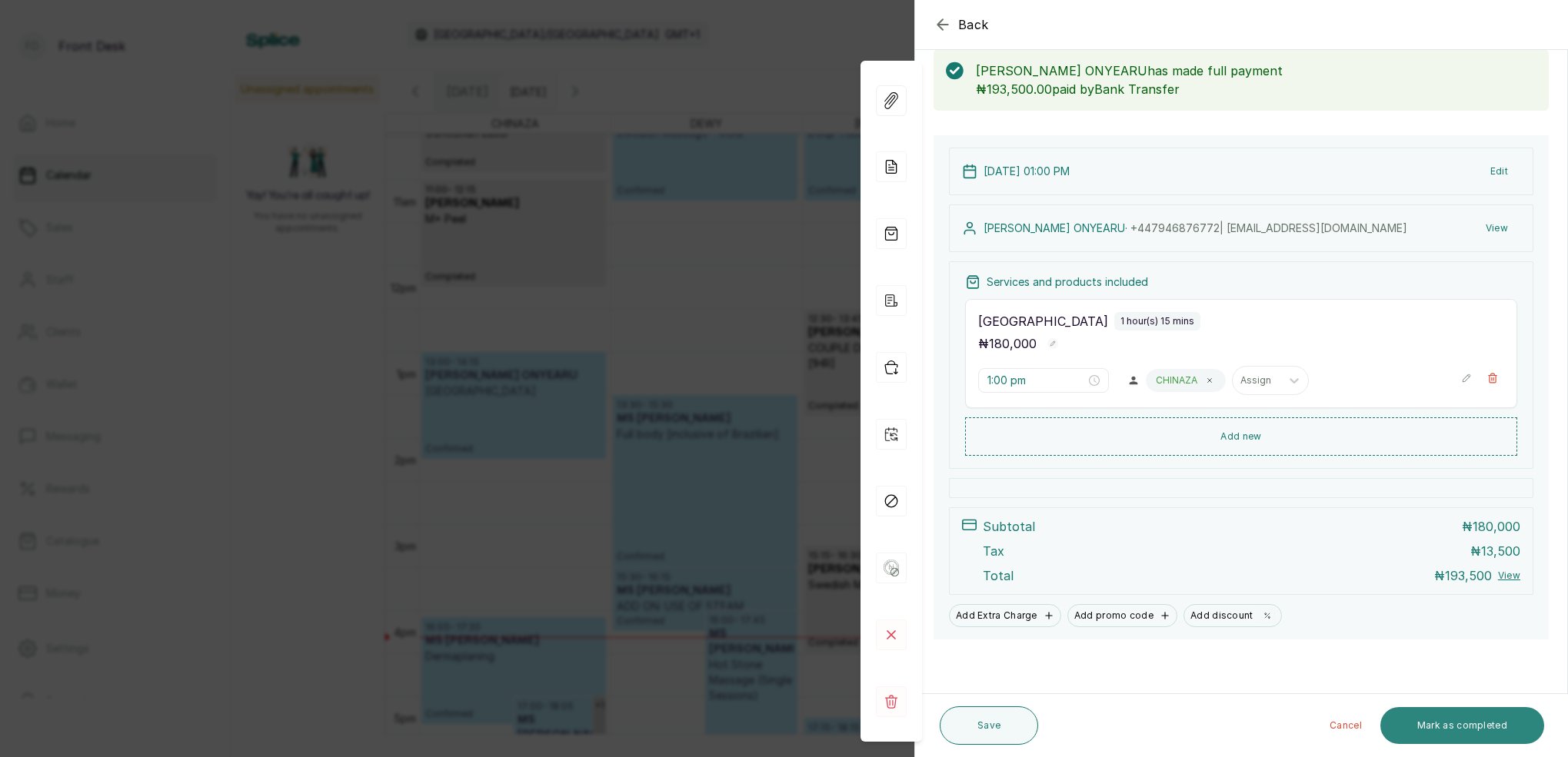
drag, startPoint x: 1513, startPoint y: 722, endPoint x: 1511, endPoint y: 712, distance: 10.2
click at [1513, 721] on button "Mark as completed" at bounding box center [1462, 726] width 163 height 37
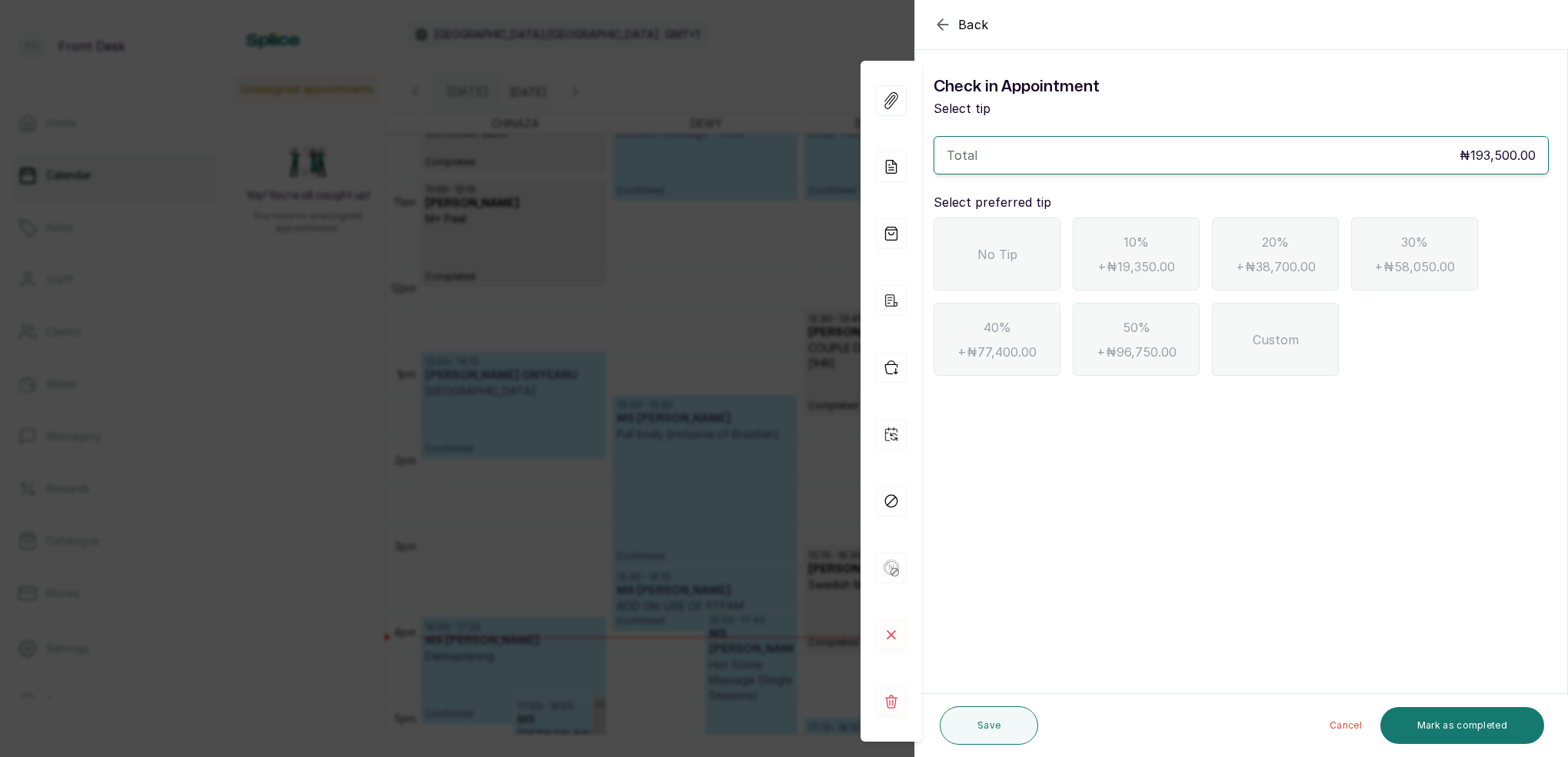
click at [1006, 269] on div "No Tip" at bounding box center [997, 254] width 127 height 73
click at [1484, 725] on button "Mark as completed" at bounding box center [1462, 726] width 163 height 37
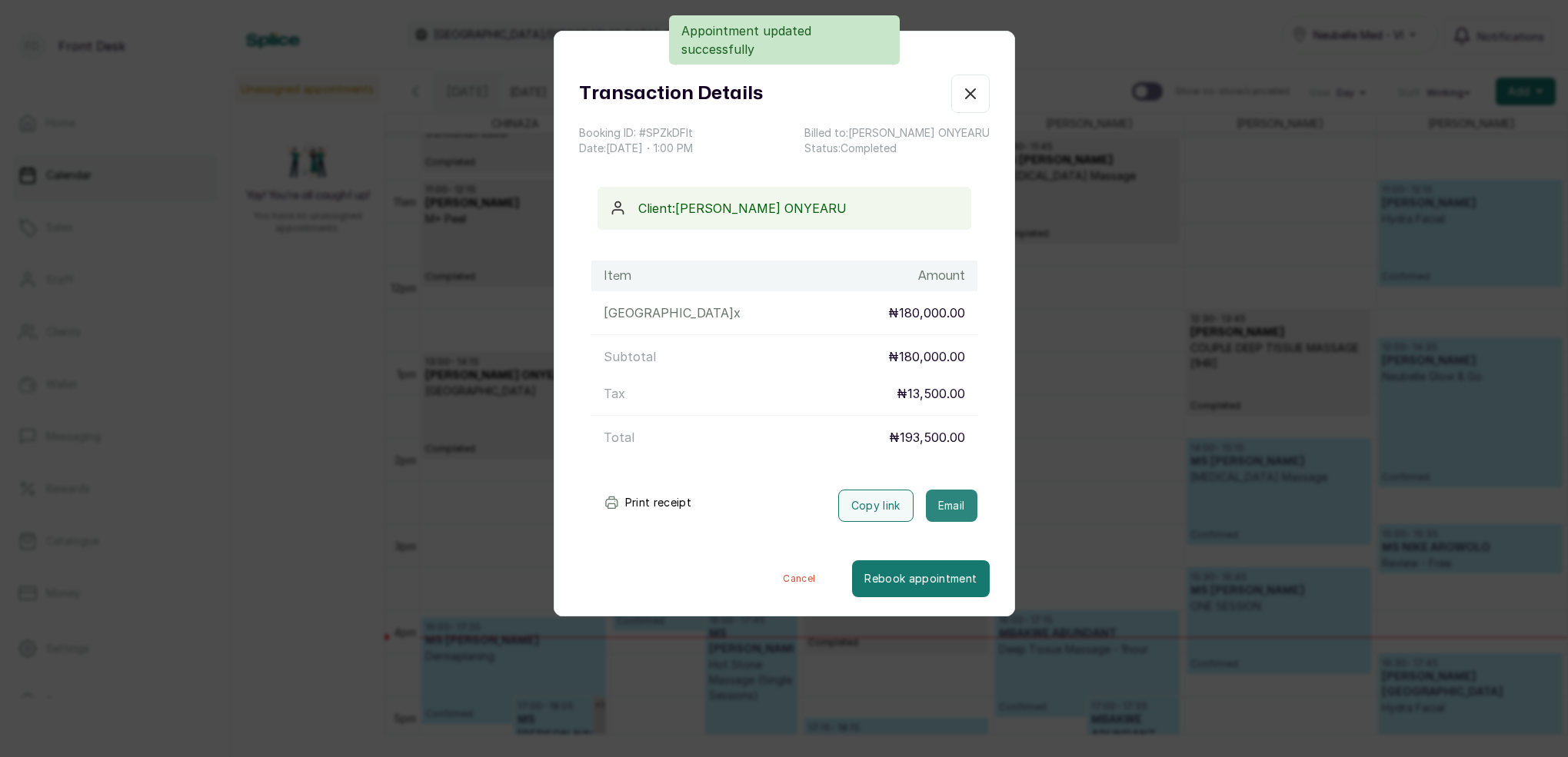
click at [959, 510] on button "Email" at bounding box center [951, 506] width 52 height 32
click at [974, 97] on icon "button" at bounding box center [971, 94] width 19 height 19
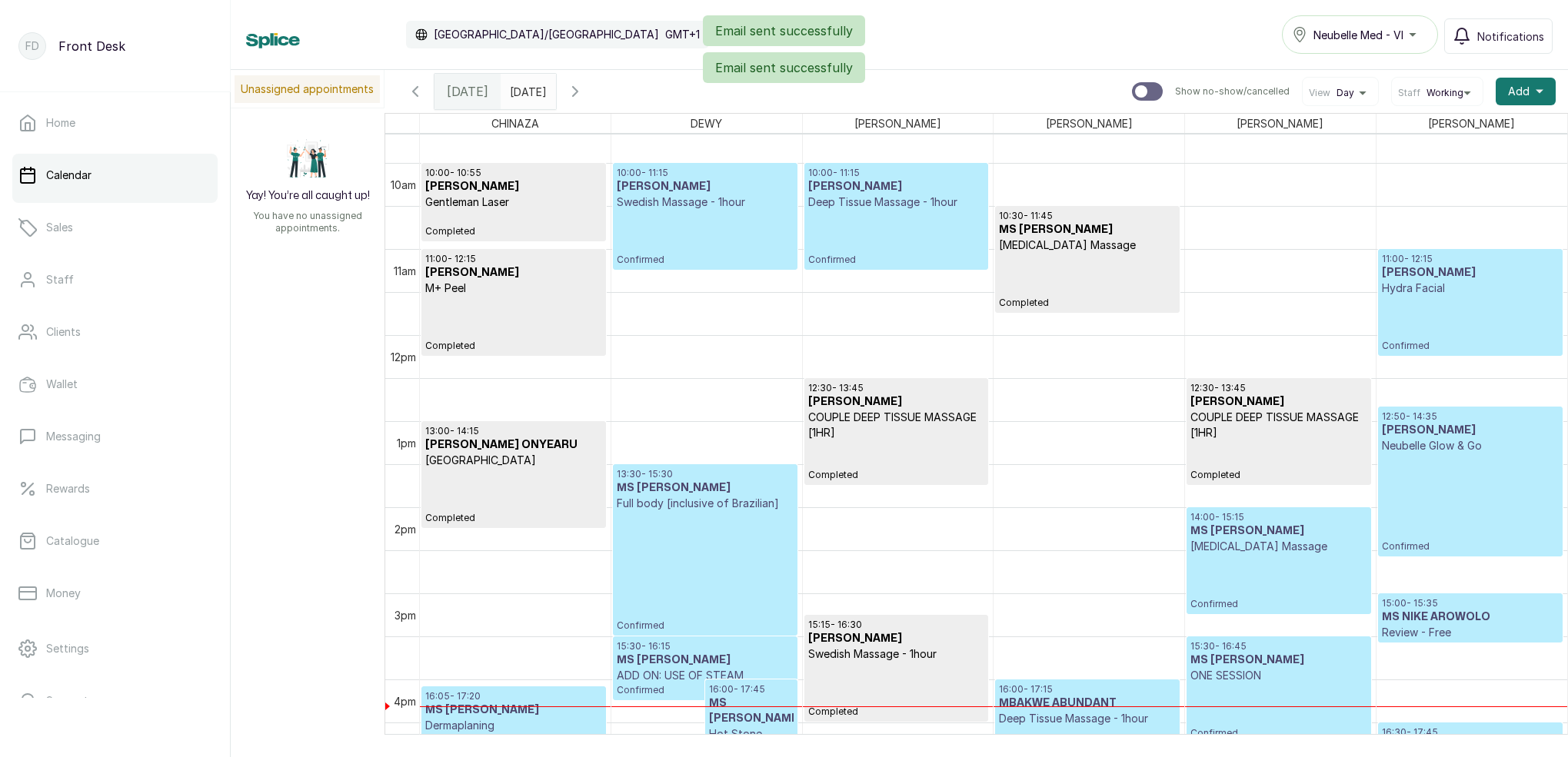
click at [694, 221] on p "Confirmed" at bounding box center [705, 238] width 176 height 56
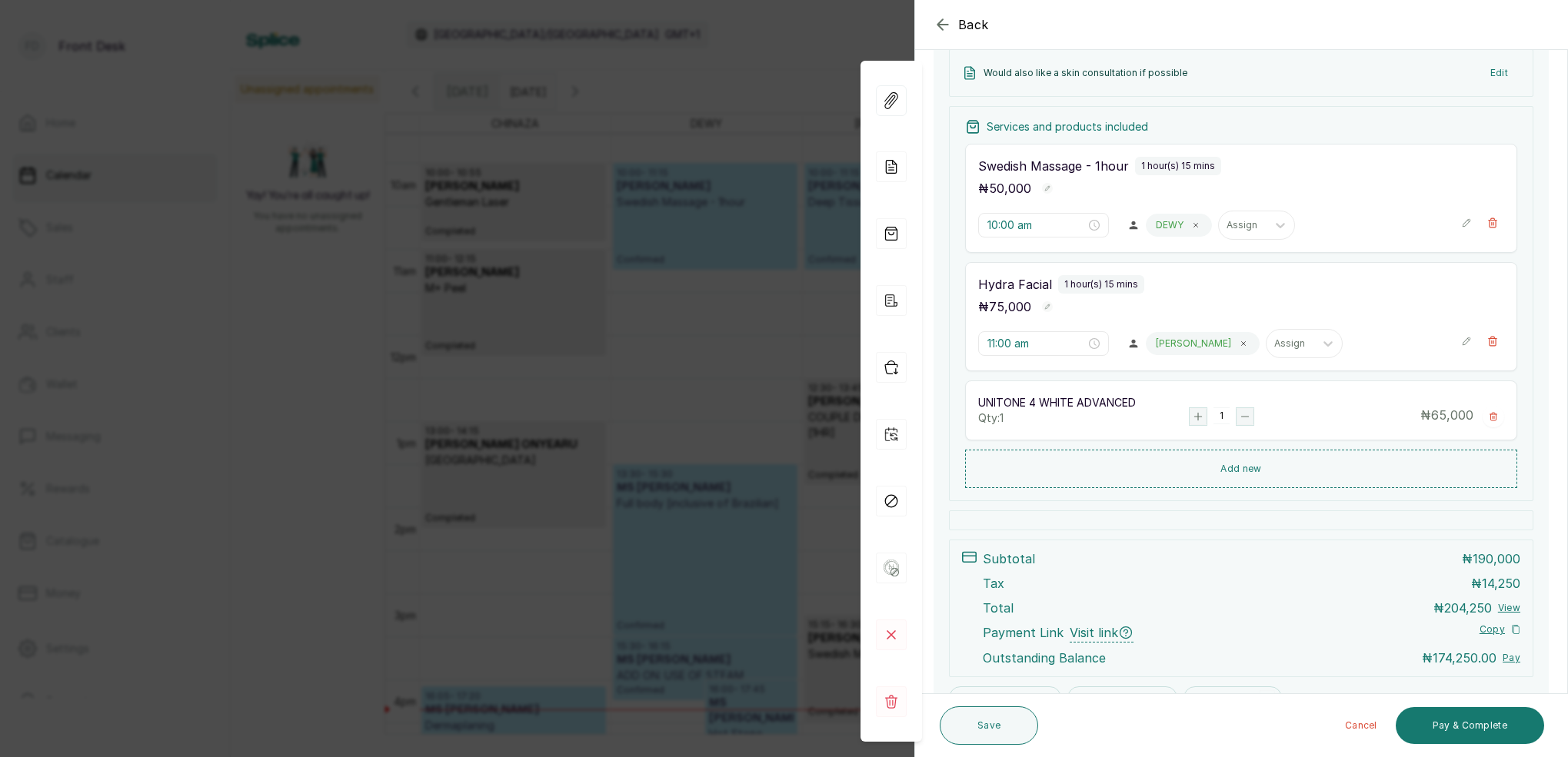
scroll to position [292, 0]
click at [696, 174] on div "Back Appointment Details Edit appointment 💻 Booked Online Make changes to appoi…" at bounding box center [784, 378] width 1568 height 757
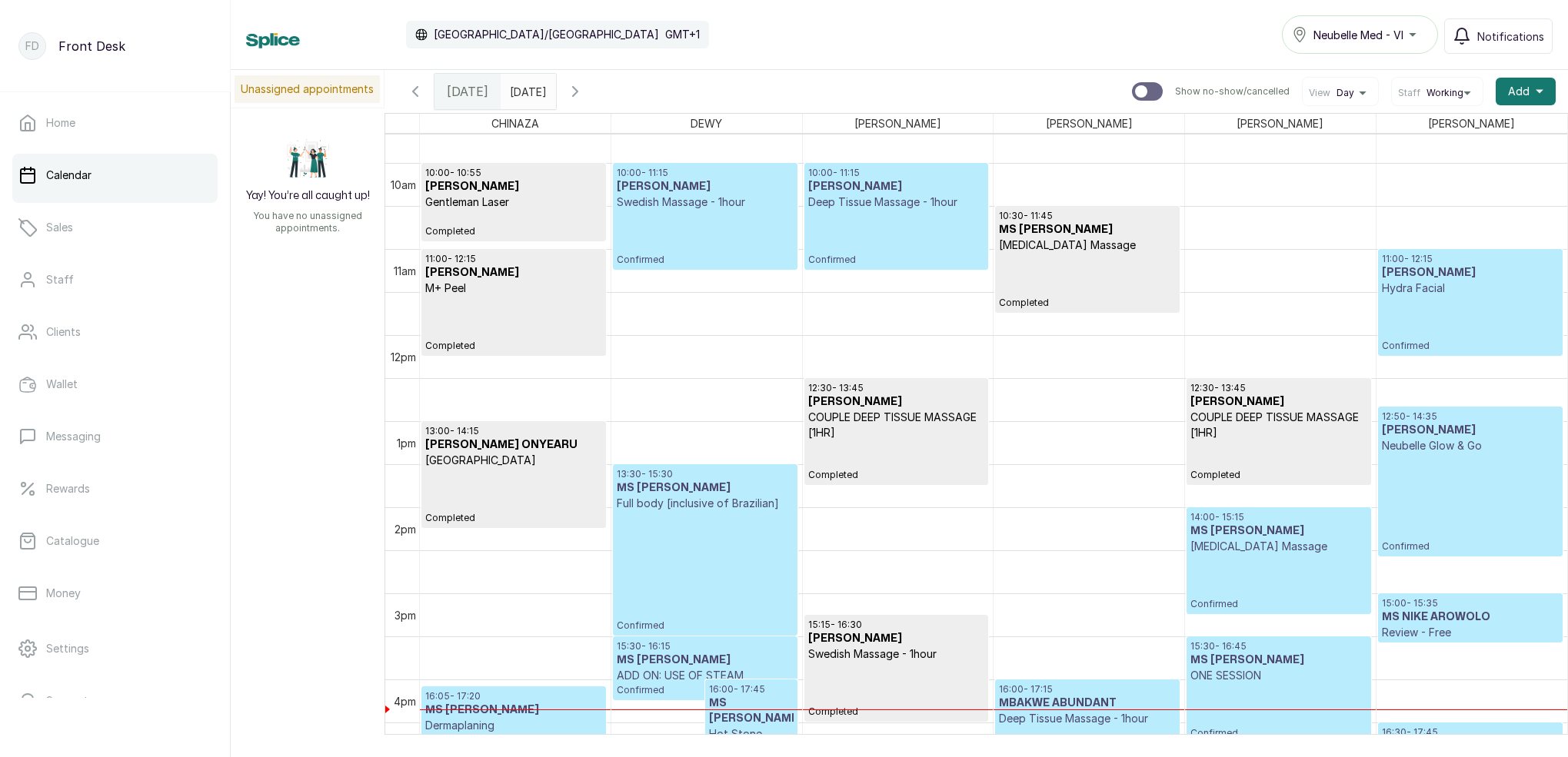
click at [927, 235] on p "Confirmed" at bounding box center [896, 238] width 176 height 56
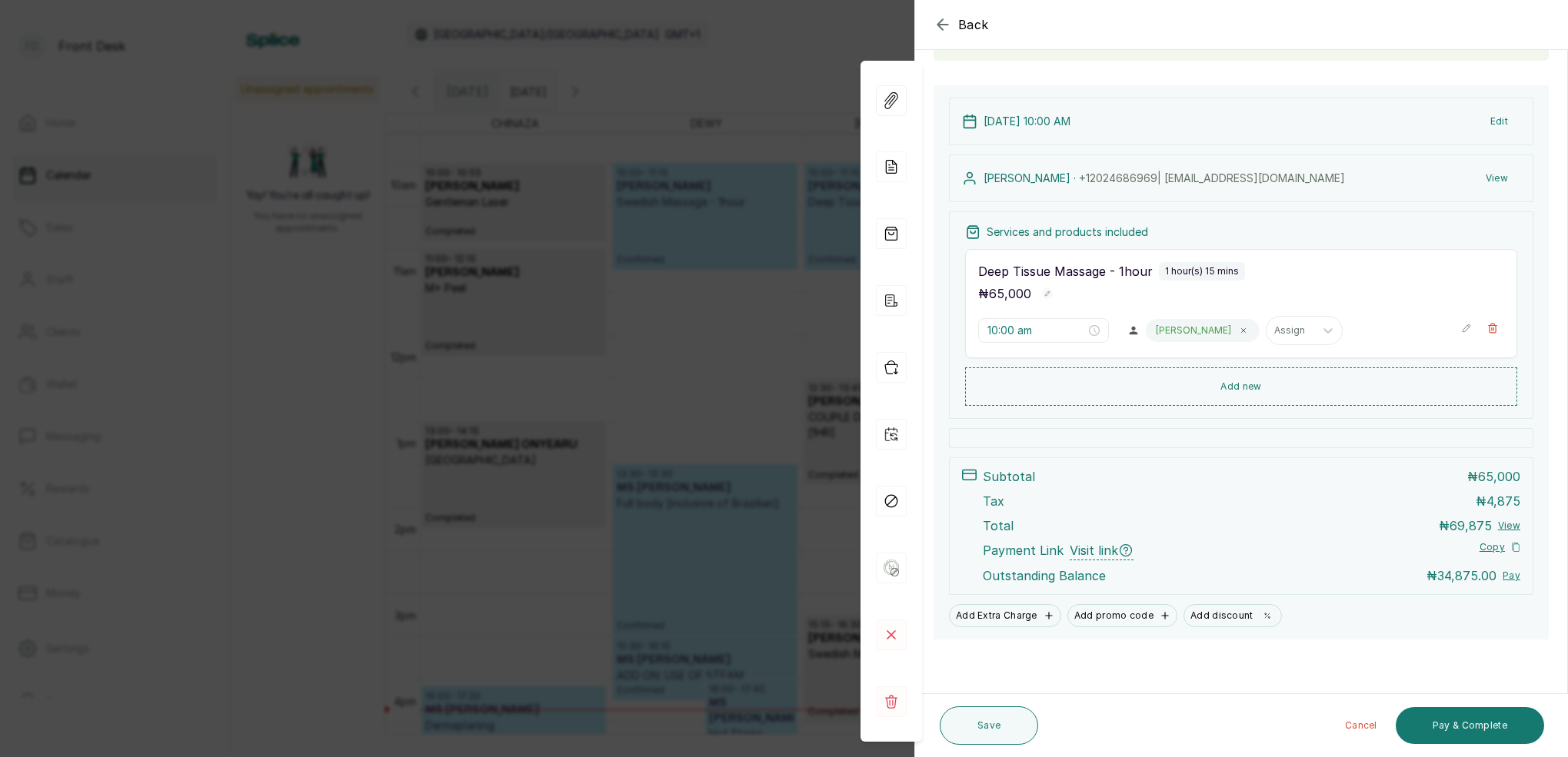
scroll to position [130, 0]
click at [779, 194] on div "Back Appointment Details Edit appointment 🚶 Walk-in (booked by Front Desk) Make…" at bounding box center [784, 378] width 1568 height 757
click at [779, 194] on h3 "[PERSON_NAME]" at bounding box center [705, 187] width 176 height 15
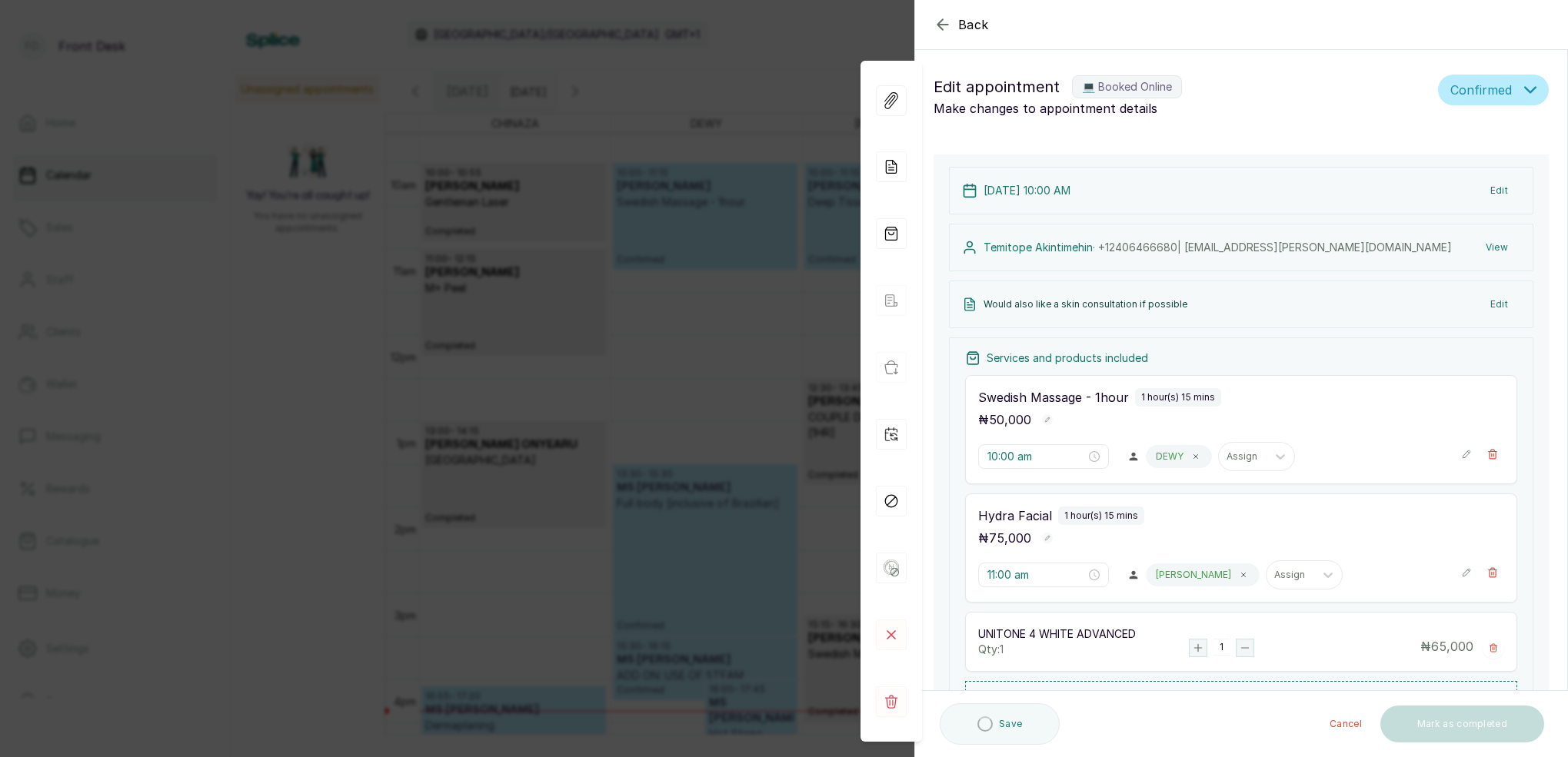
click at [750, 212] on div "Back Appointment Details Edit appointment 💻 Booked Online Make changes to appoi…" at bounding box center [784, 378] width 1568 height 757
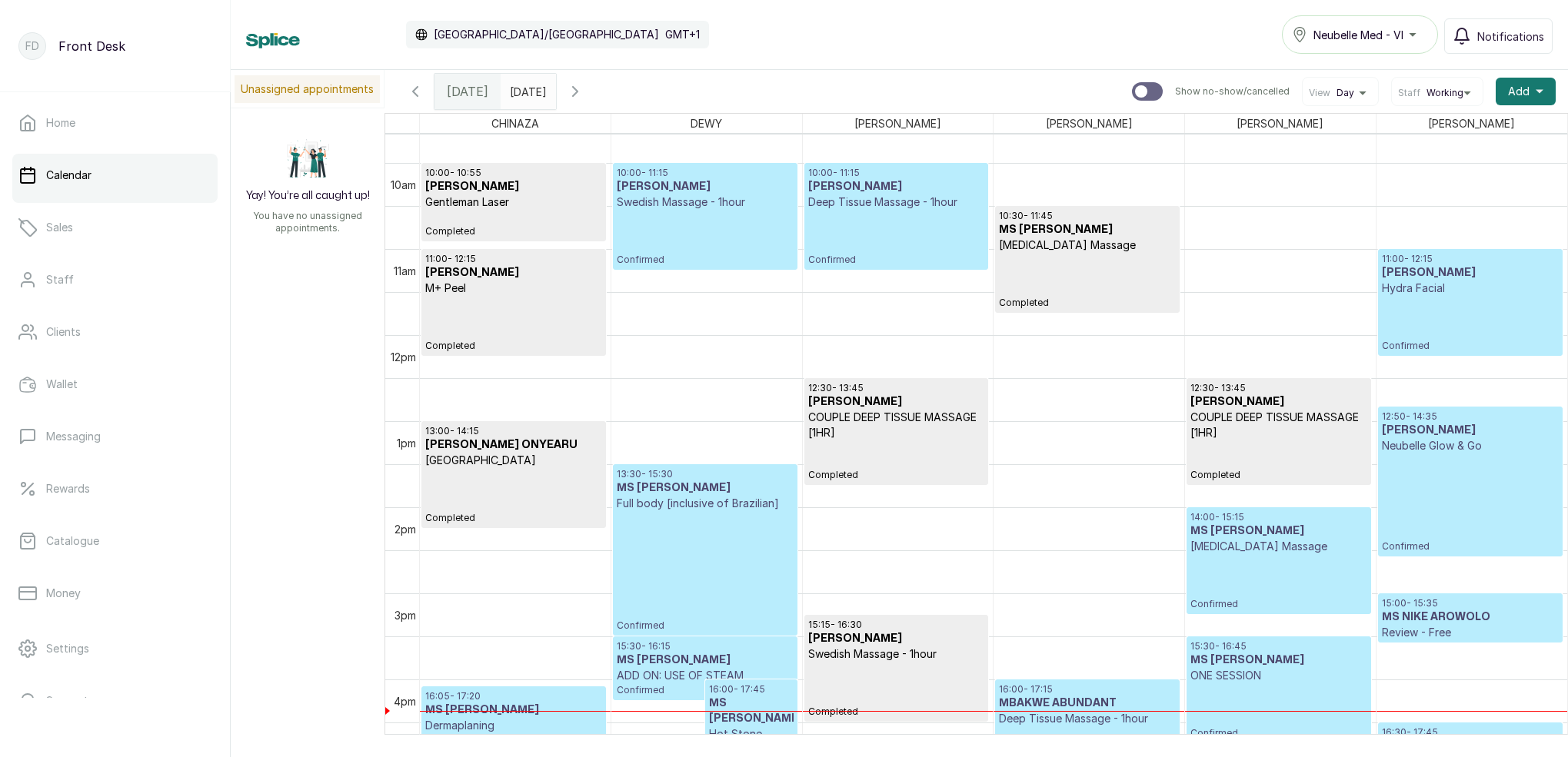
click at [738, 211] on p "Confirmed" at bounding box center [705, 238] width 176 height 56
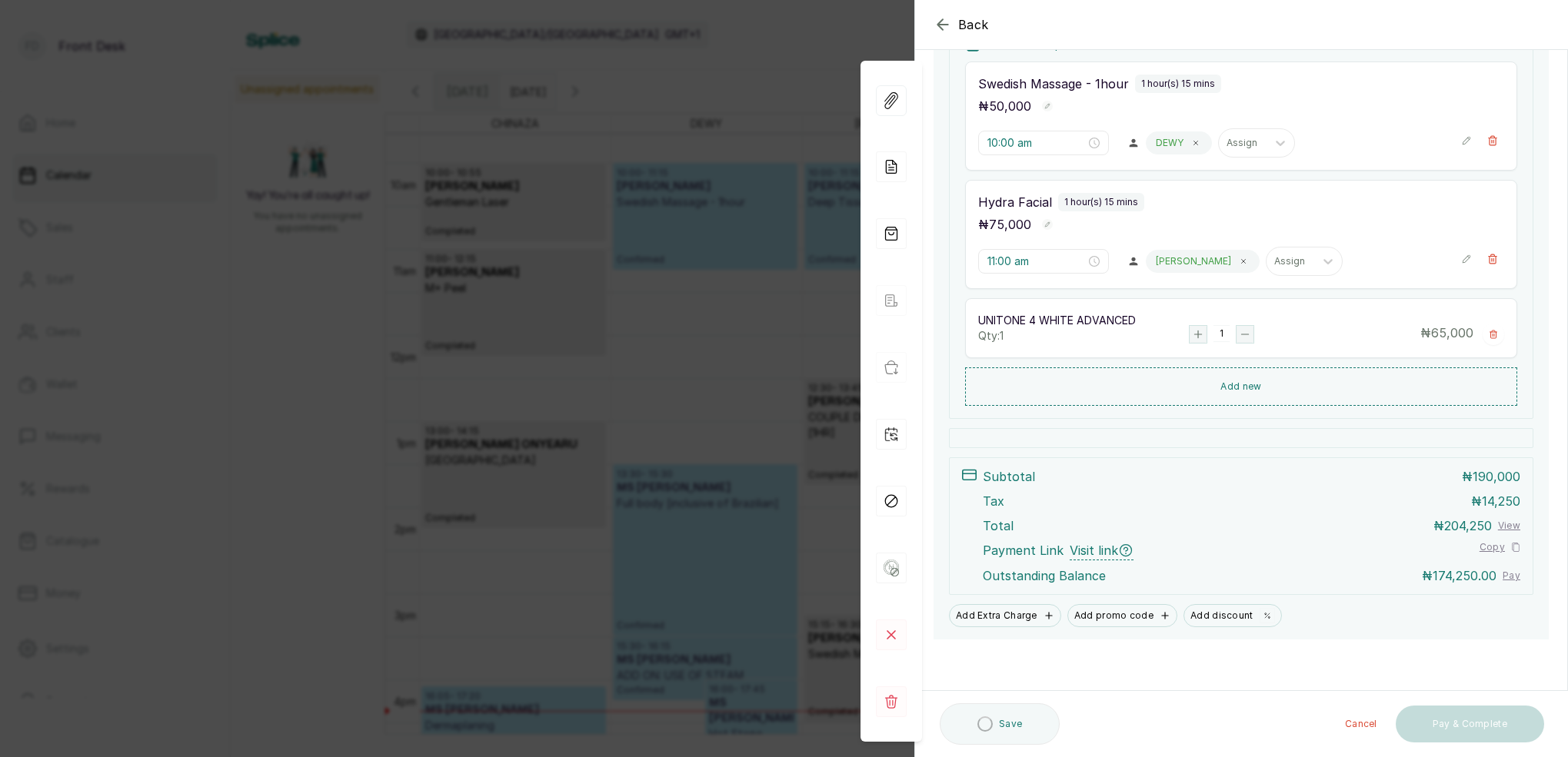
scroll to position [375, 0]
click at [802, 226] on div "Back Appointment Details Edit appointment 💻 Booked Online Make changes to appoi…" at bounding box center [784, 378] width 1568 height 757
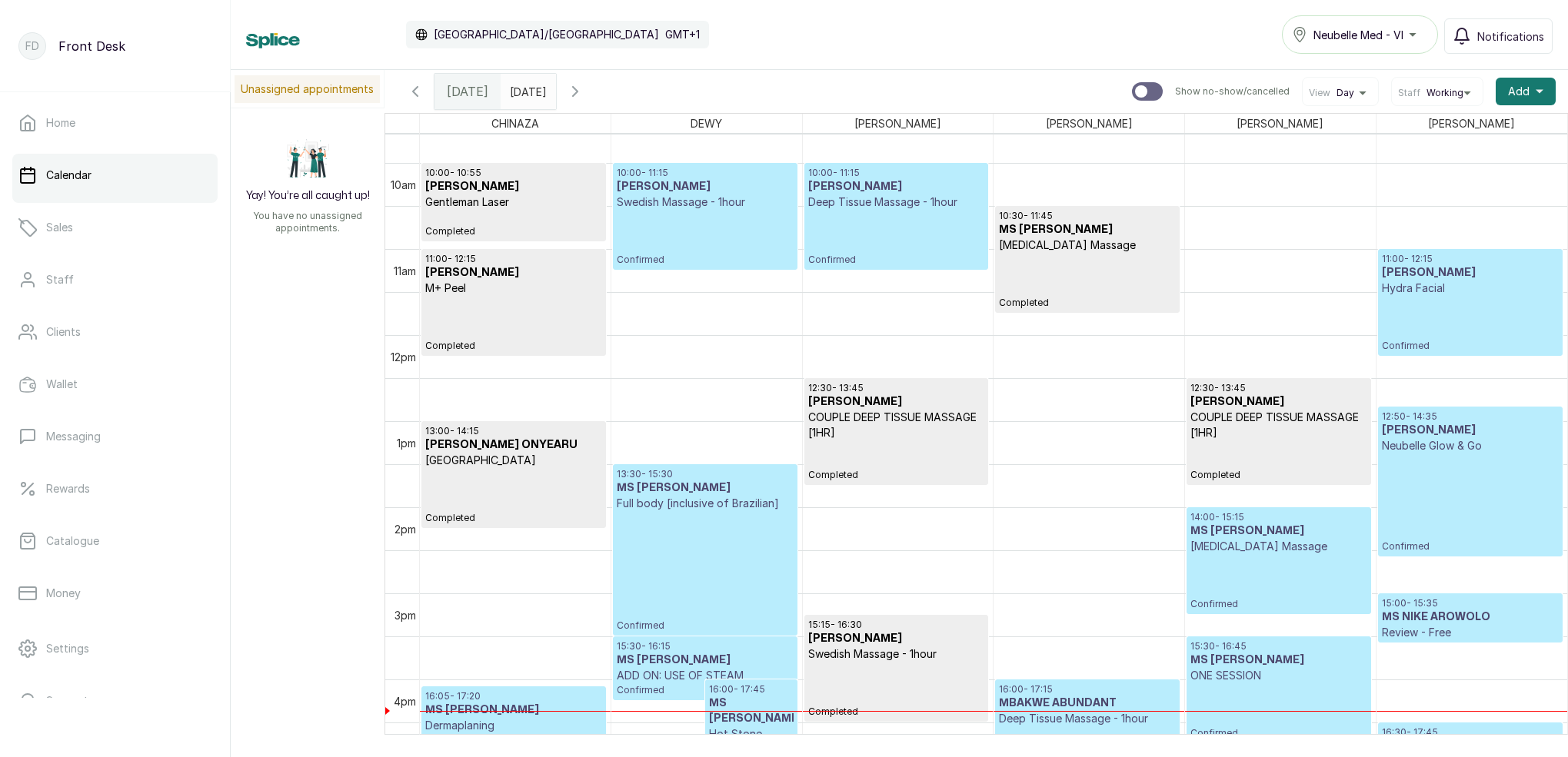
click at [872, 213] on p "Confirmed" at bounding box center [896, 238] width 176 height 56
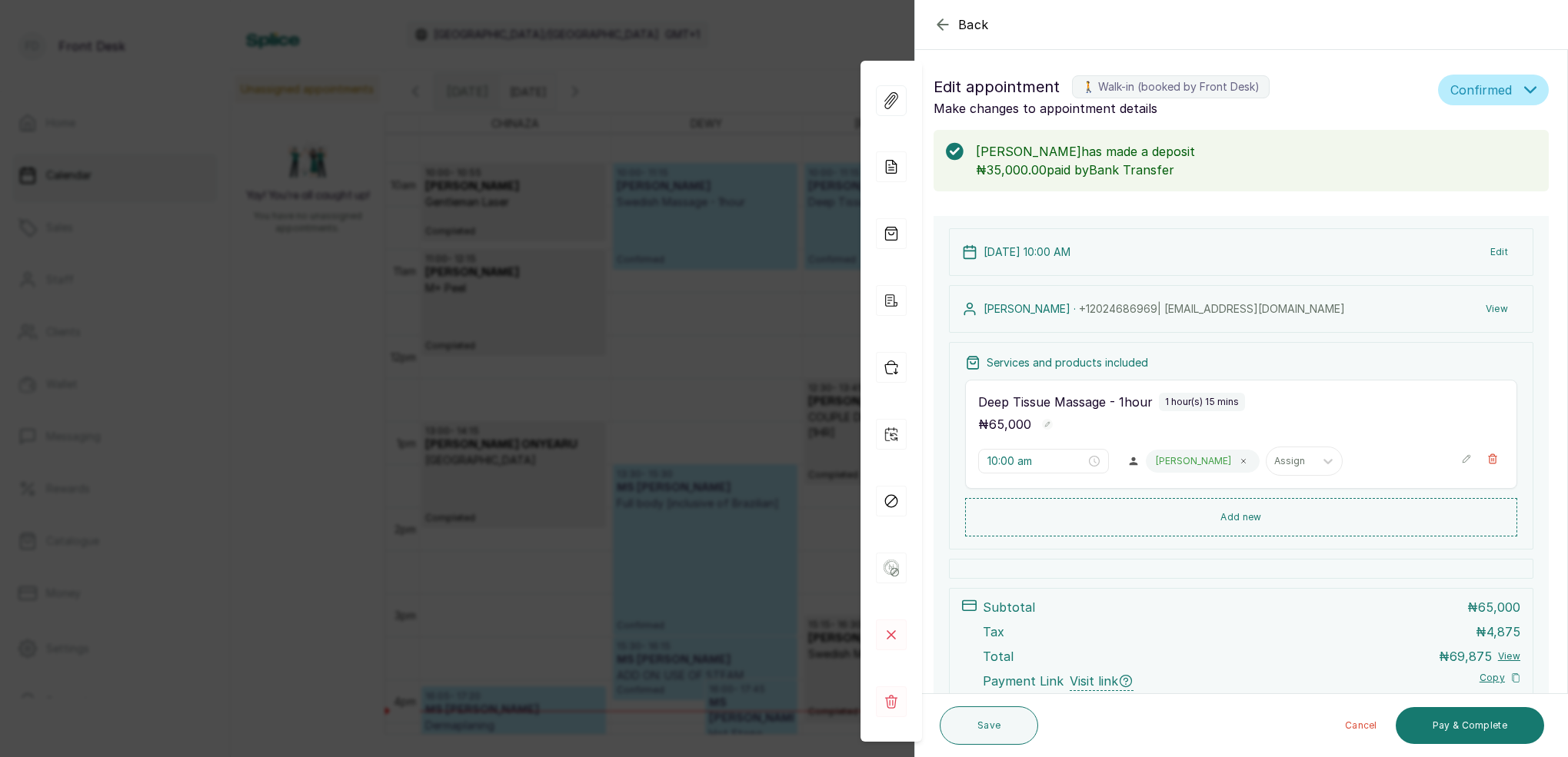
scroll to position [0, 0]
click at [775, 226] on div "Back Appointment Details Edit appointment 🚶 Walk-in (booked by Front Desk) Make…" at bounding box center [784, 378] width 1568 height 757
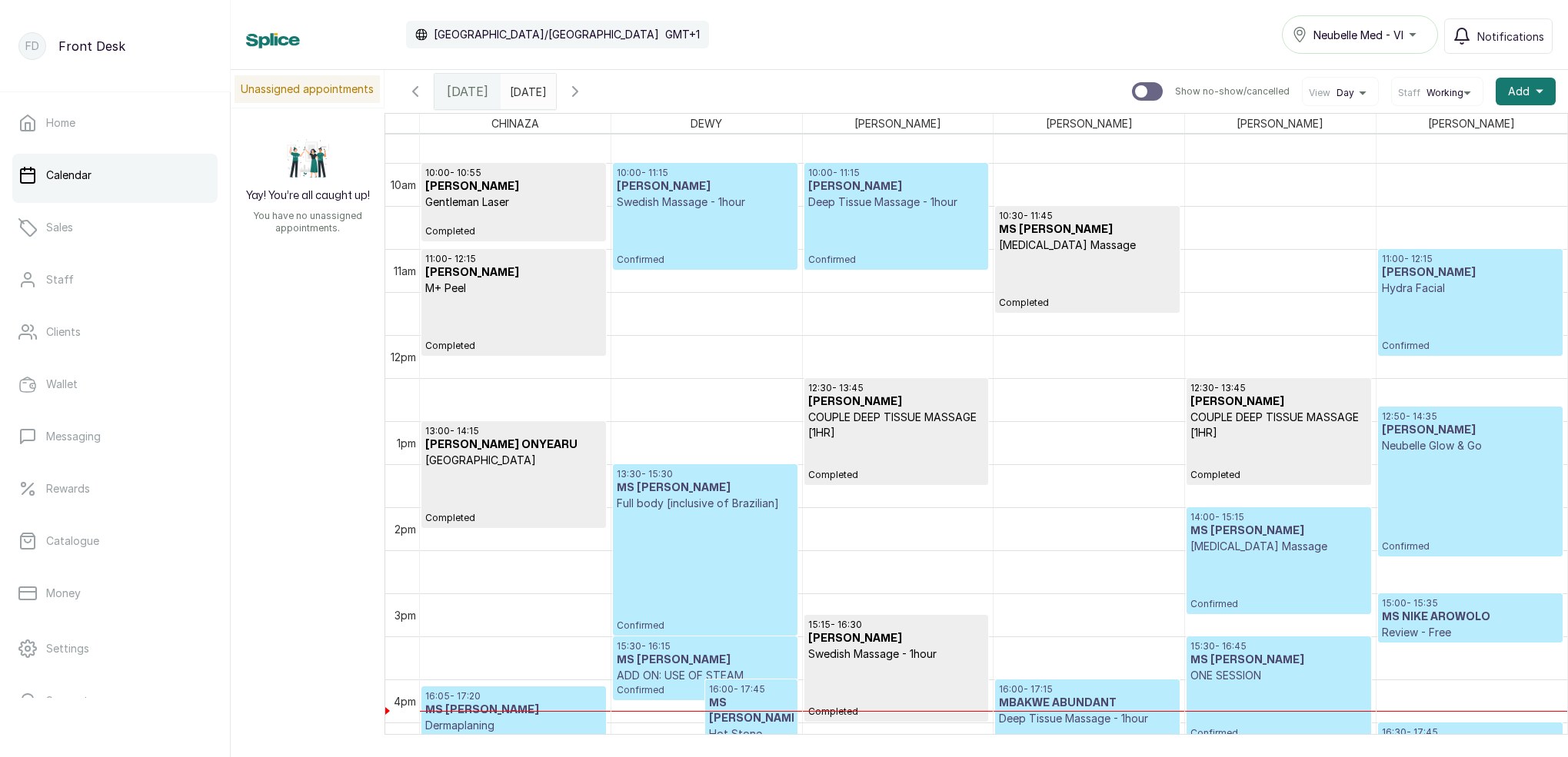
click at [876, 231] on p "Confirmed" at bounding box center [896, 238] width 176 height 56
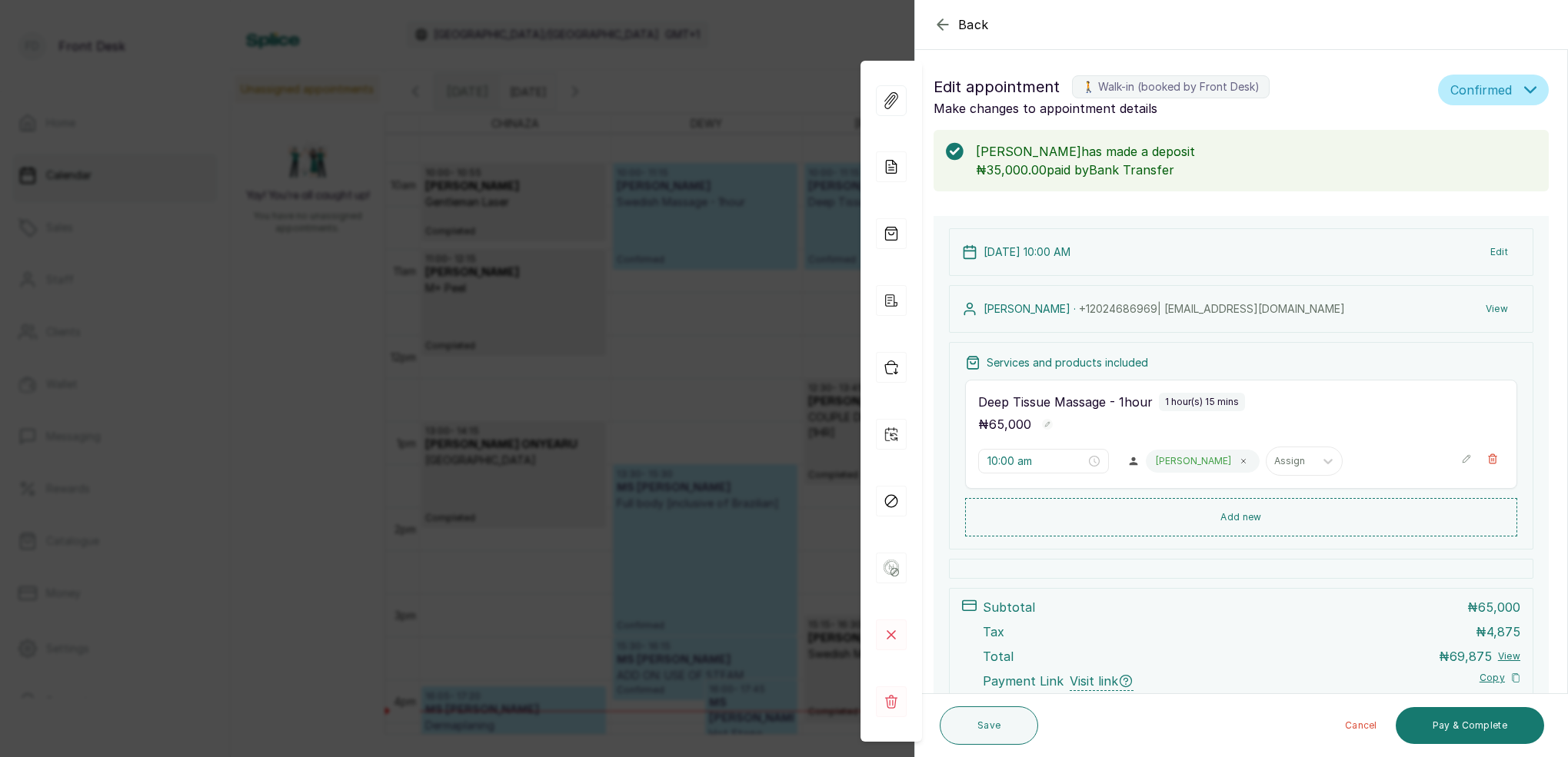
click at [685, 218] on div "Back Appointment Details Edit appointment 🚶 Walk-in (booked by Front Desk) Make…" at bounding box center [784, 378] width 1568 height 757
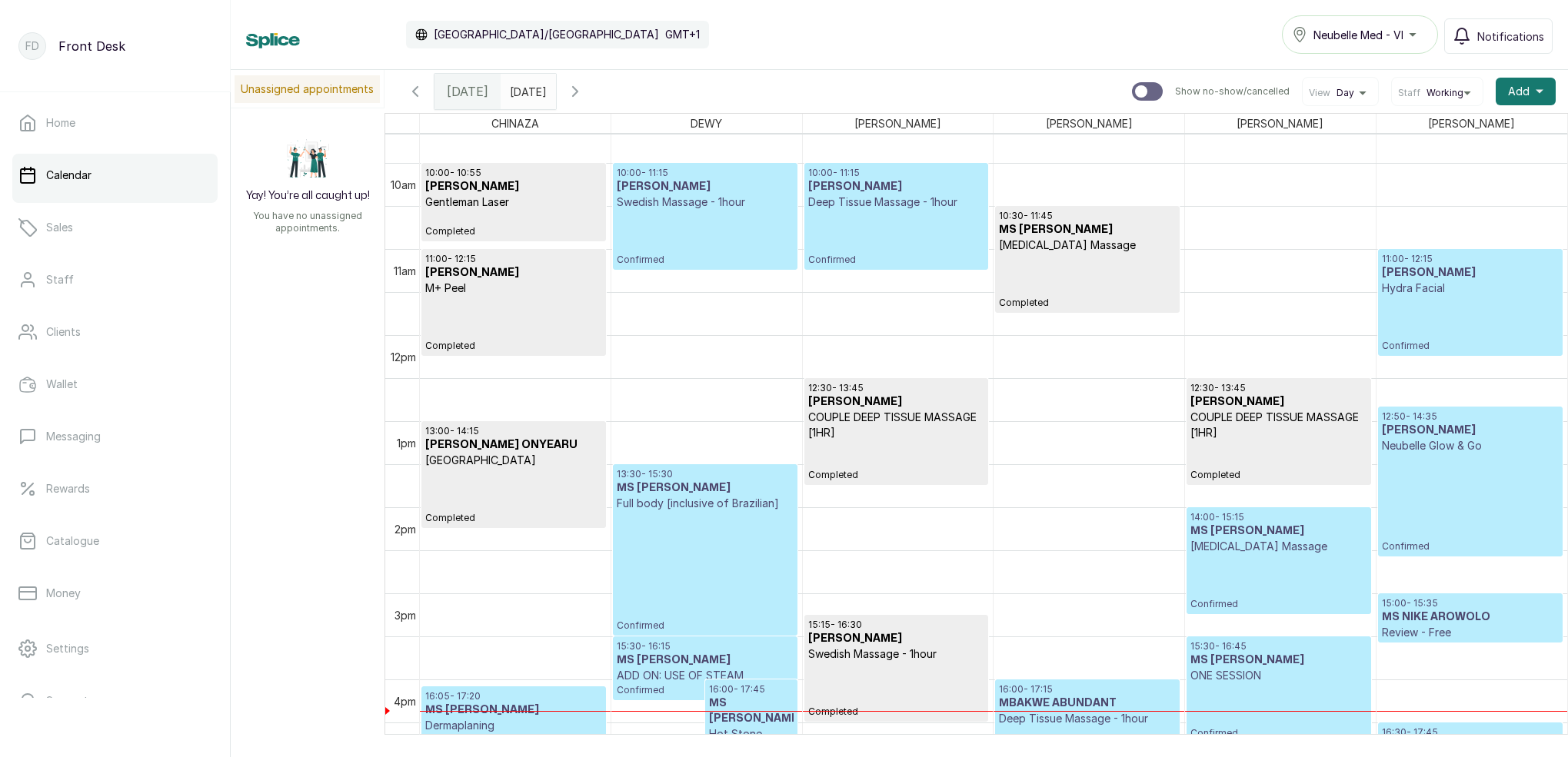
click at [696, 218] on p "Confirmed" at bounding box center [705, 238] width 176 height 56
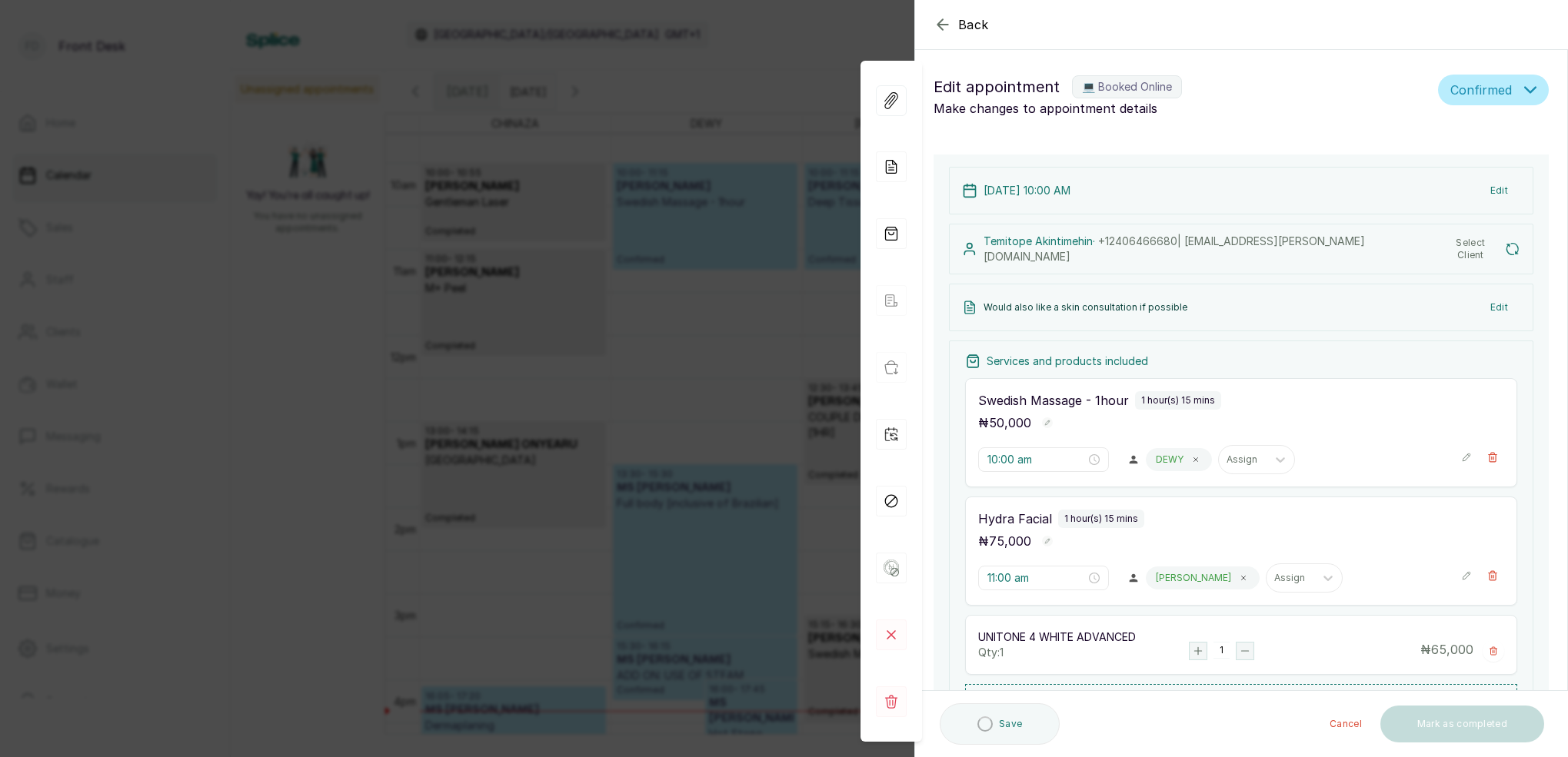
drag, startPoint x: 712, startPoint y: 231, endPoint x: 799, endPoint y: 229, distance: 87.0
click at [712, 231] on div "Back Appointment Details Edit appointment 💻 Booked Online Make changes to appoi…" at bounding box center [784, 378] width 1568 height 757
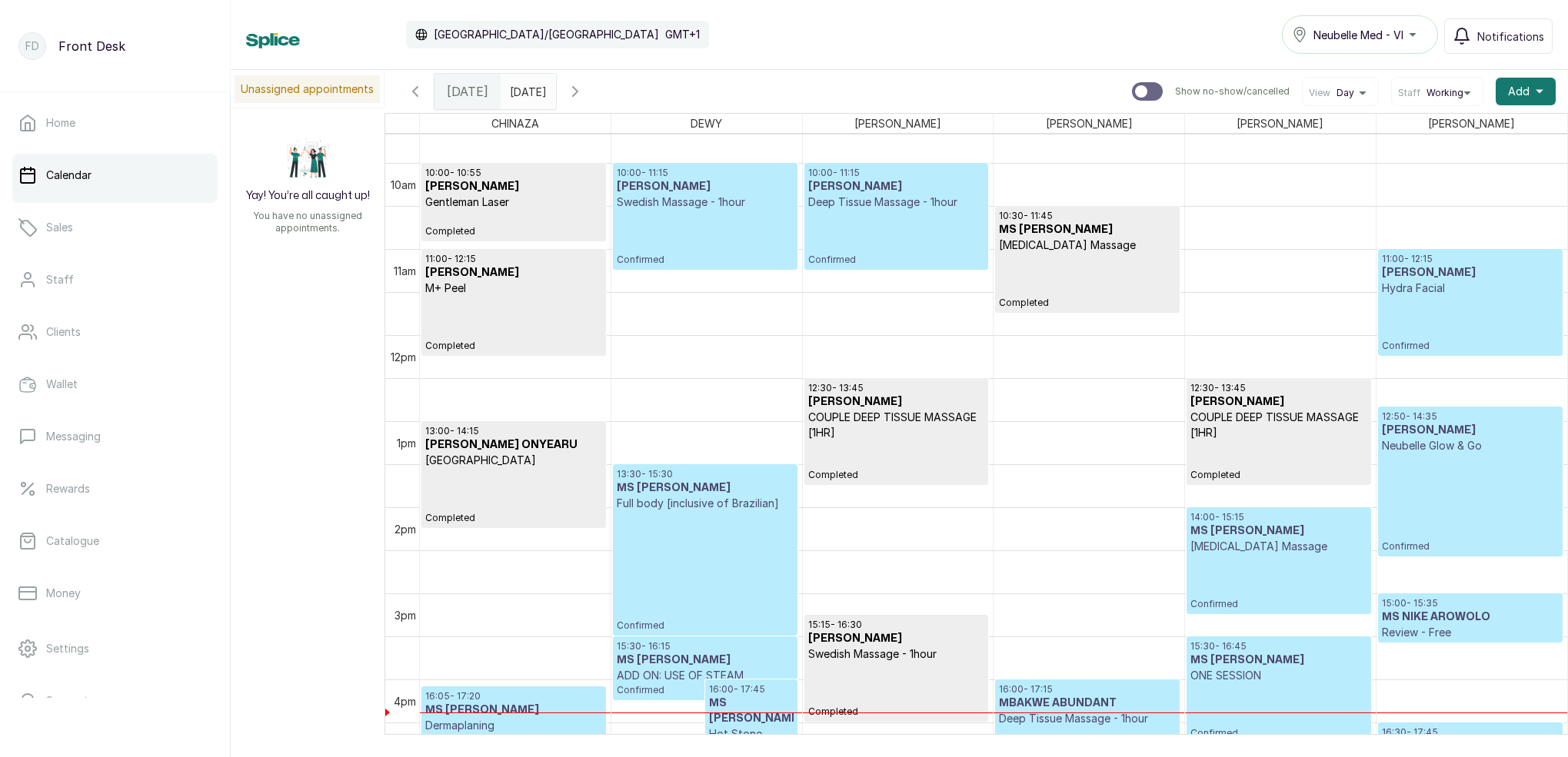
click at [832, 222] on p "Confirmed" at bounding box center [896, 238] width 176 height 56
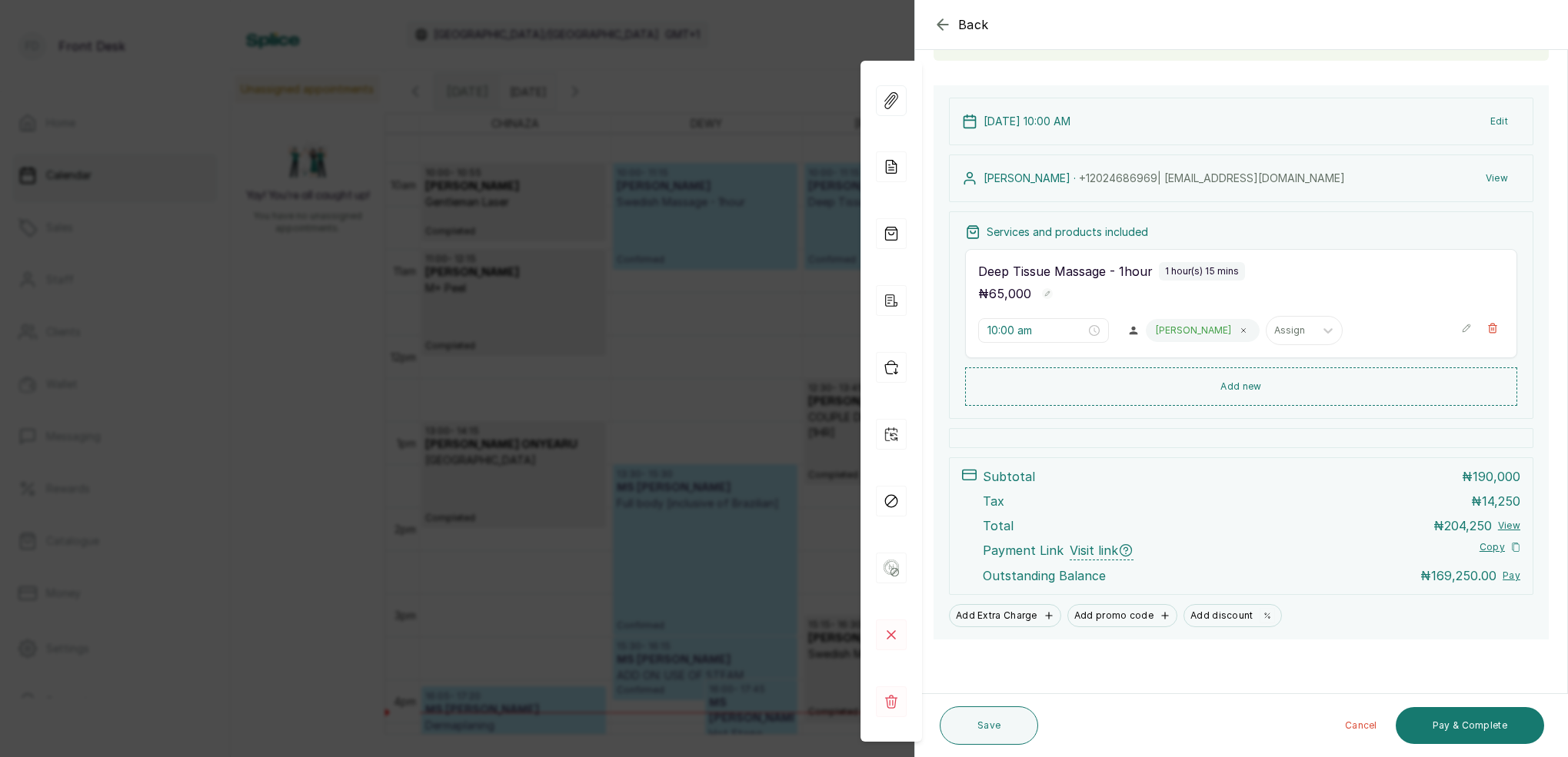
scroll to position [130, 0]
click at [715, 236] on div "Back Appointment Details Edit appointment 🚶 Walk-in (booked by Front Desk) Make…" at bounding box center [784, 378] width 1568 height 757
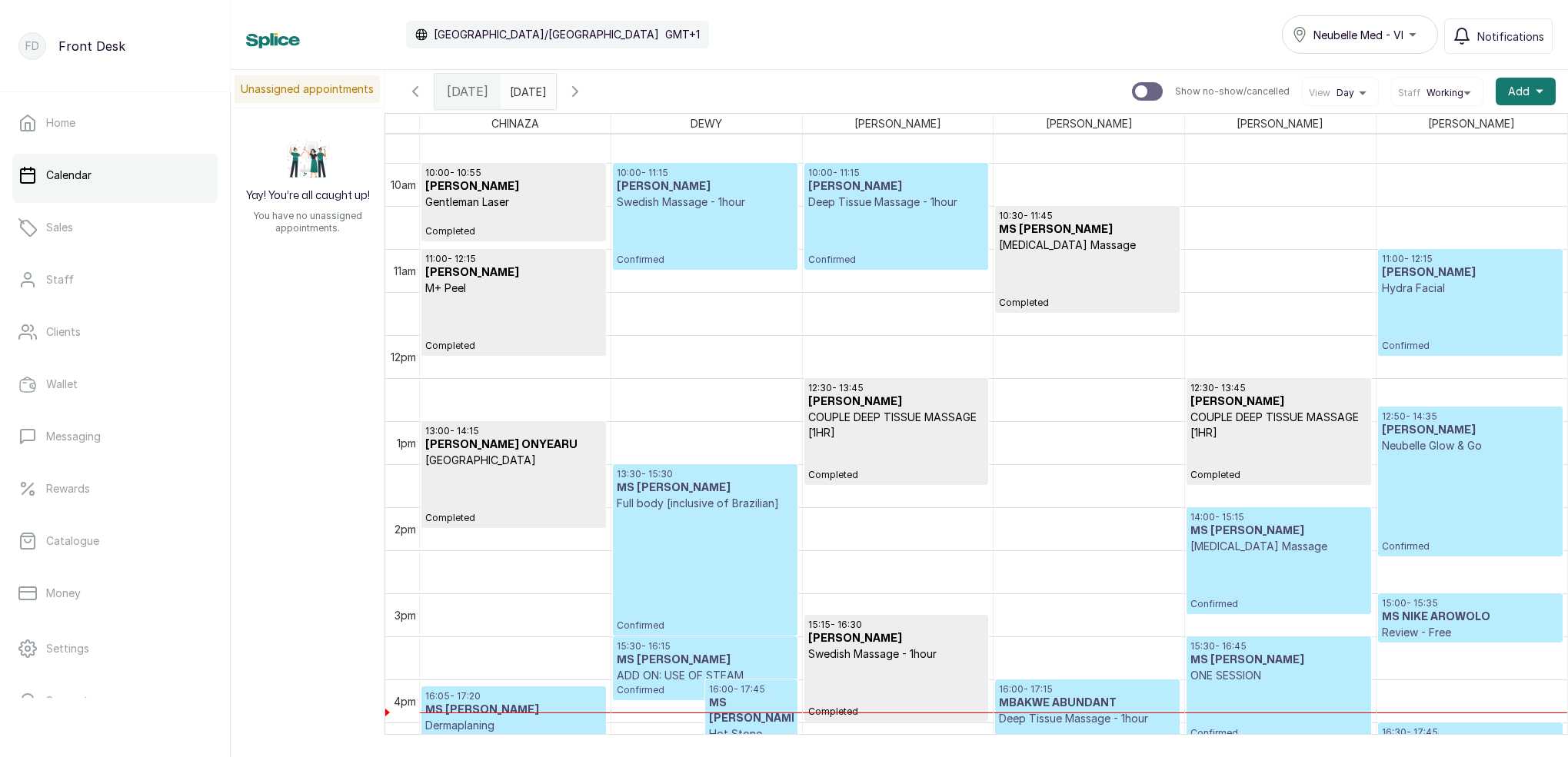
click at [833, 222] on p "Confirmed" at bounding box center [896, 238] width 176 height 56
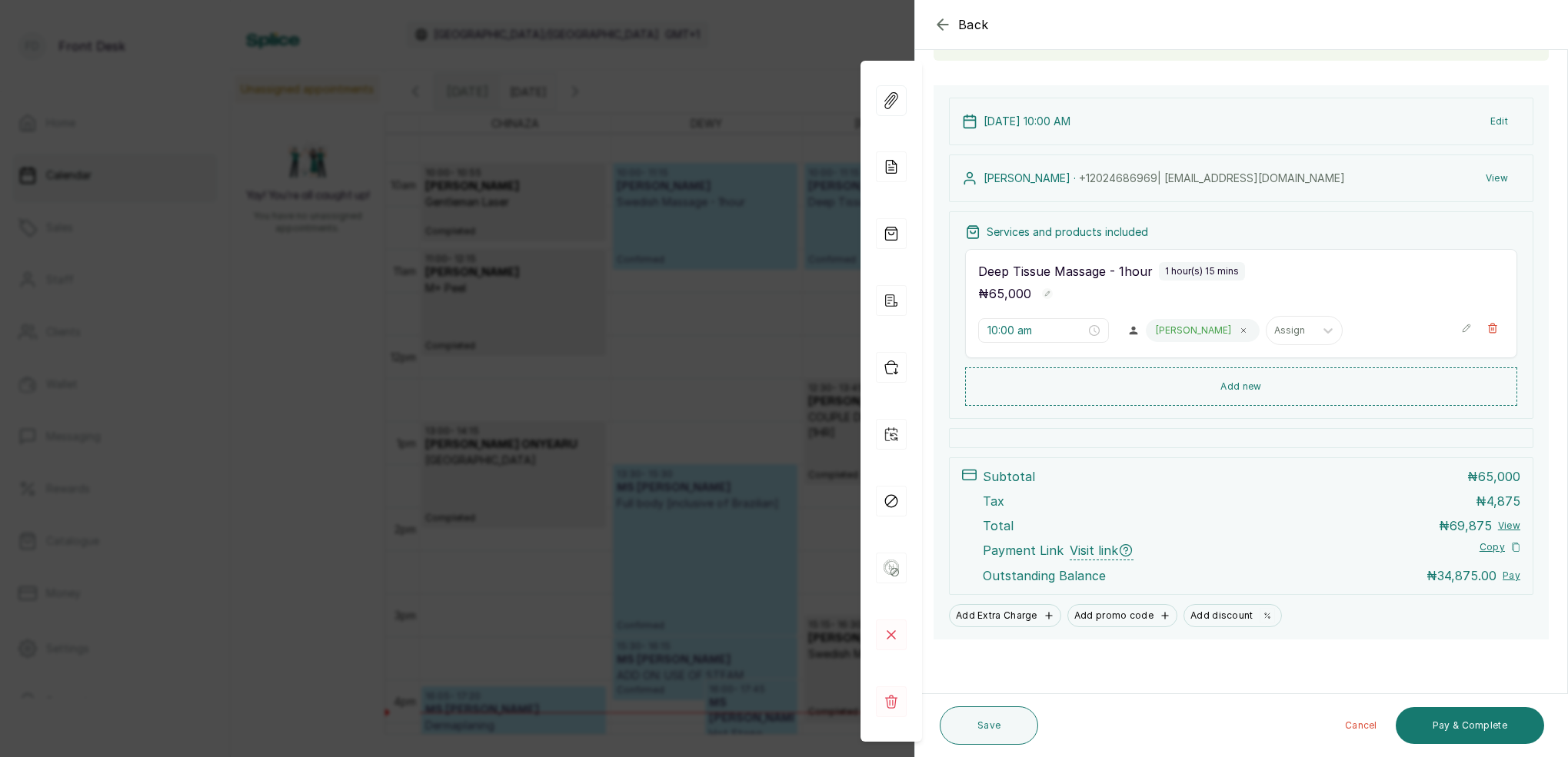
scroll to position [130, 0]
click at [678, 272] on div "Back Appointment Details Edit appointment 🚶 Walk-in (booked by Front Desk) Make…" at bounding box center [784, 378] width 1568 height 757
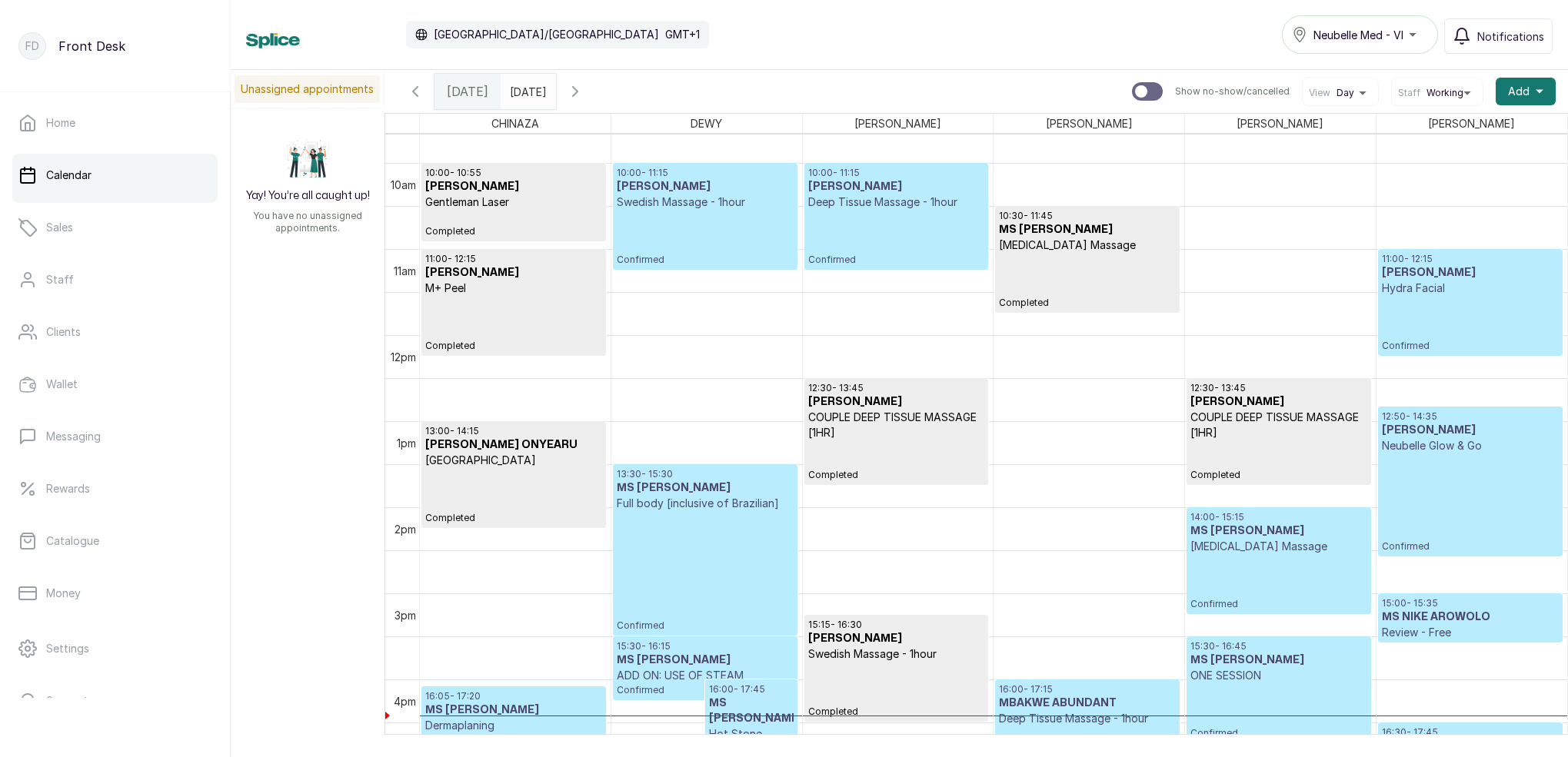
click at [526, 90] on input "11/10/2025" at bounding box center [513, 87] width 25 height 26
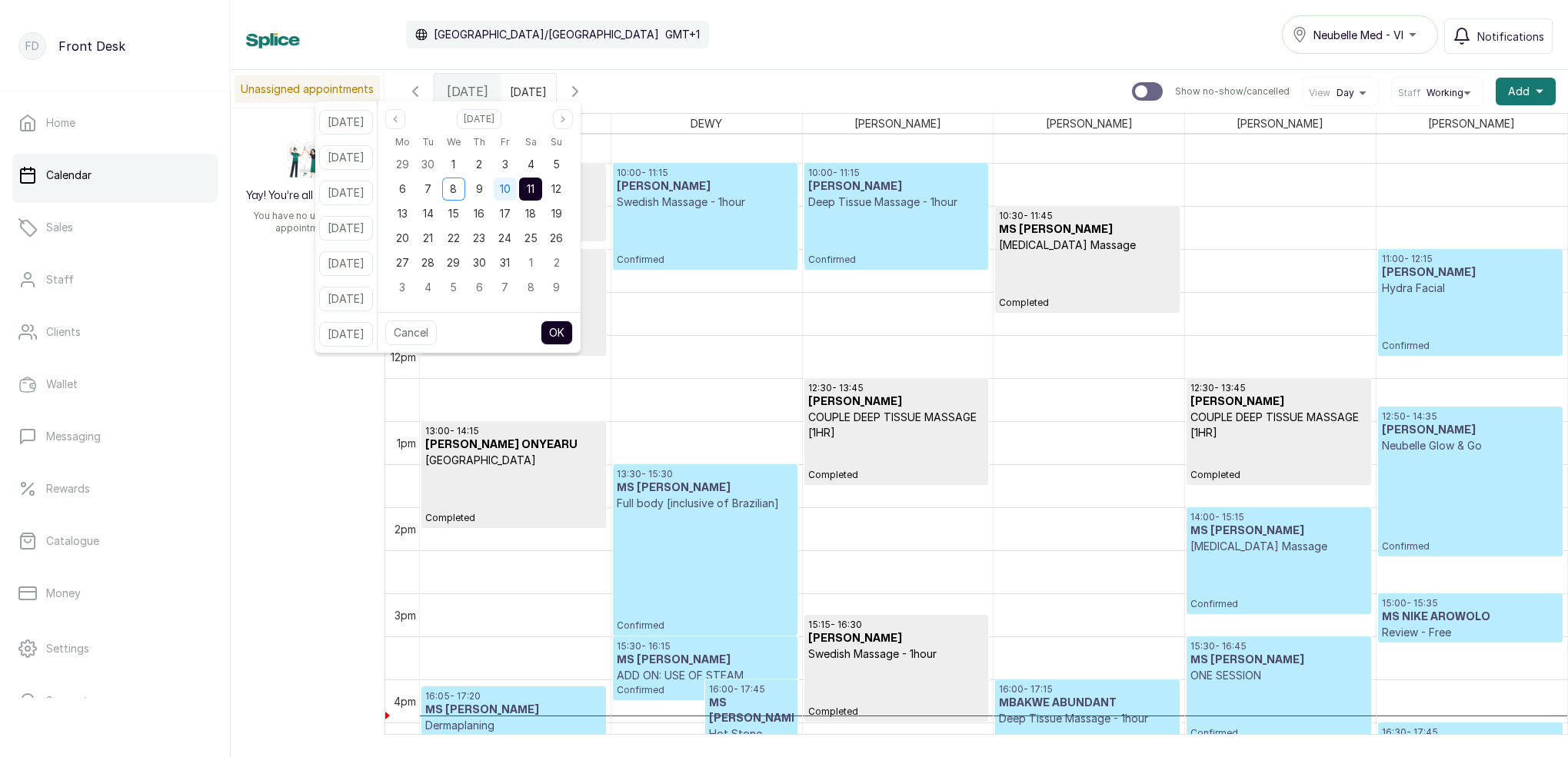
click at [511, 194] on span "10" at bounding box center [505, 188] width 11 height 13
drag, startPoint x: 554, startPoint y: 192, endPoint x: 559, endPoint y: 205, distance: 13.9
click at [542, 192] on div "11" at bounding box center [530, 189] width 23 height 23
click at [573, 333] on button "OK" at bounding box center [557, 333] width 32 height 25
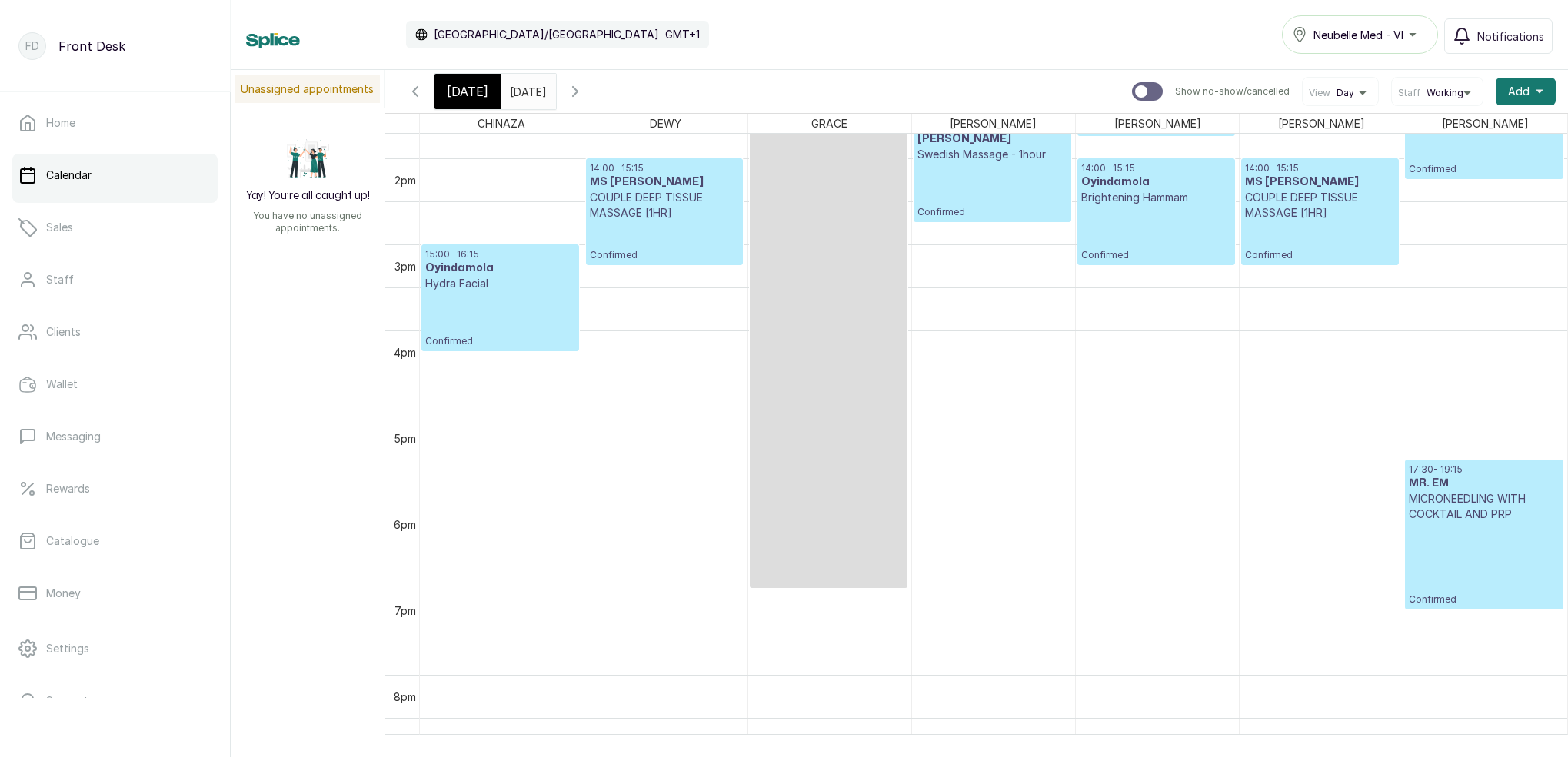
scroll to position [1180, 0]
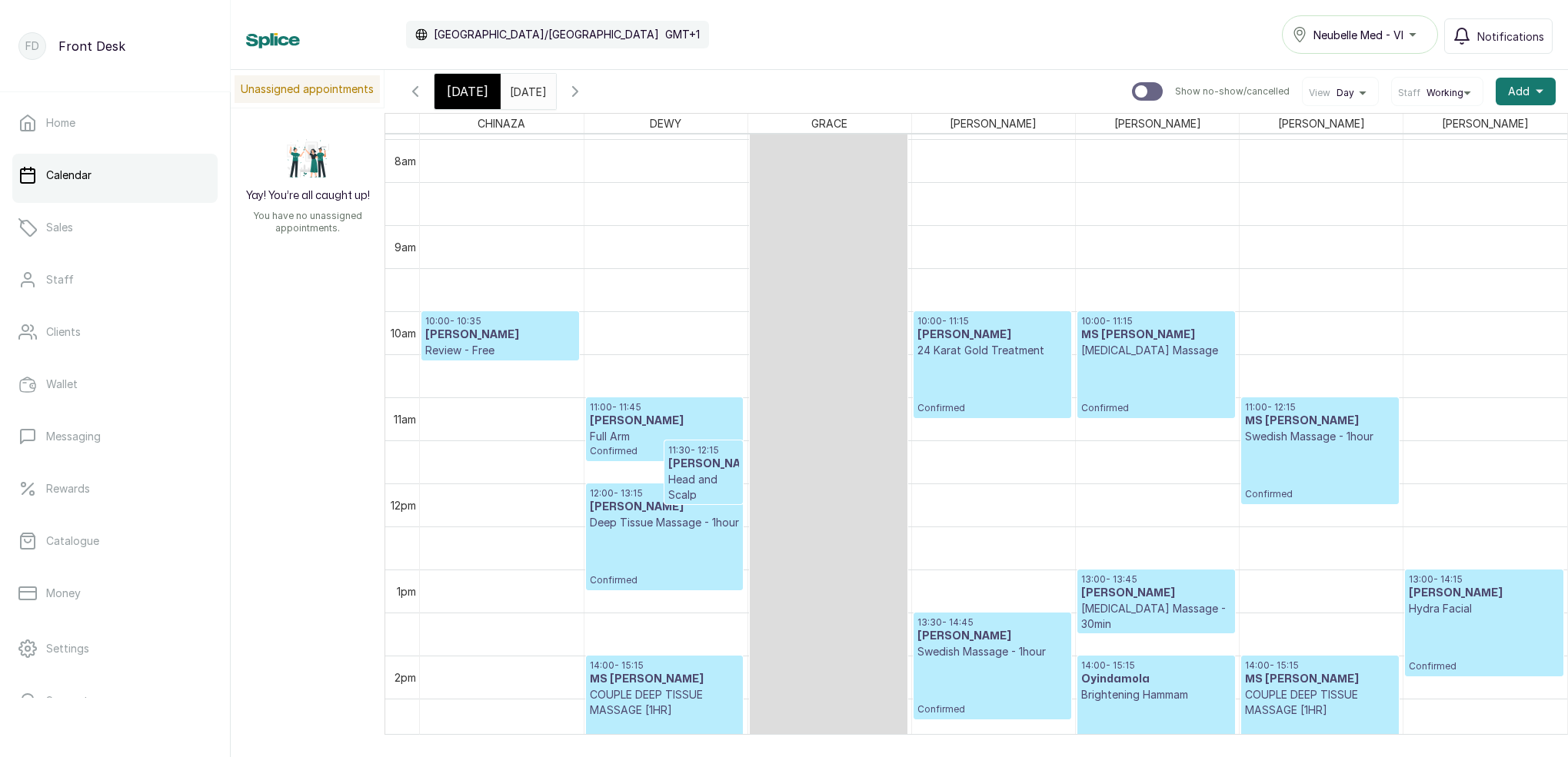
click at [526, 92] on input "11/10/2025" at bounding box center [513, 87] width 25 height 26
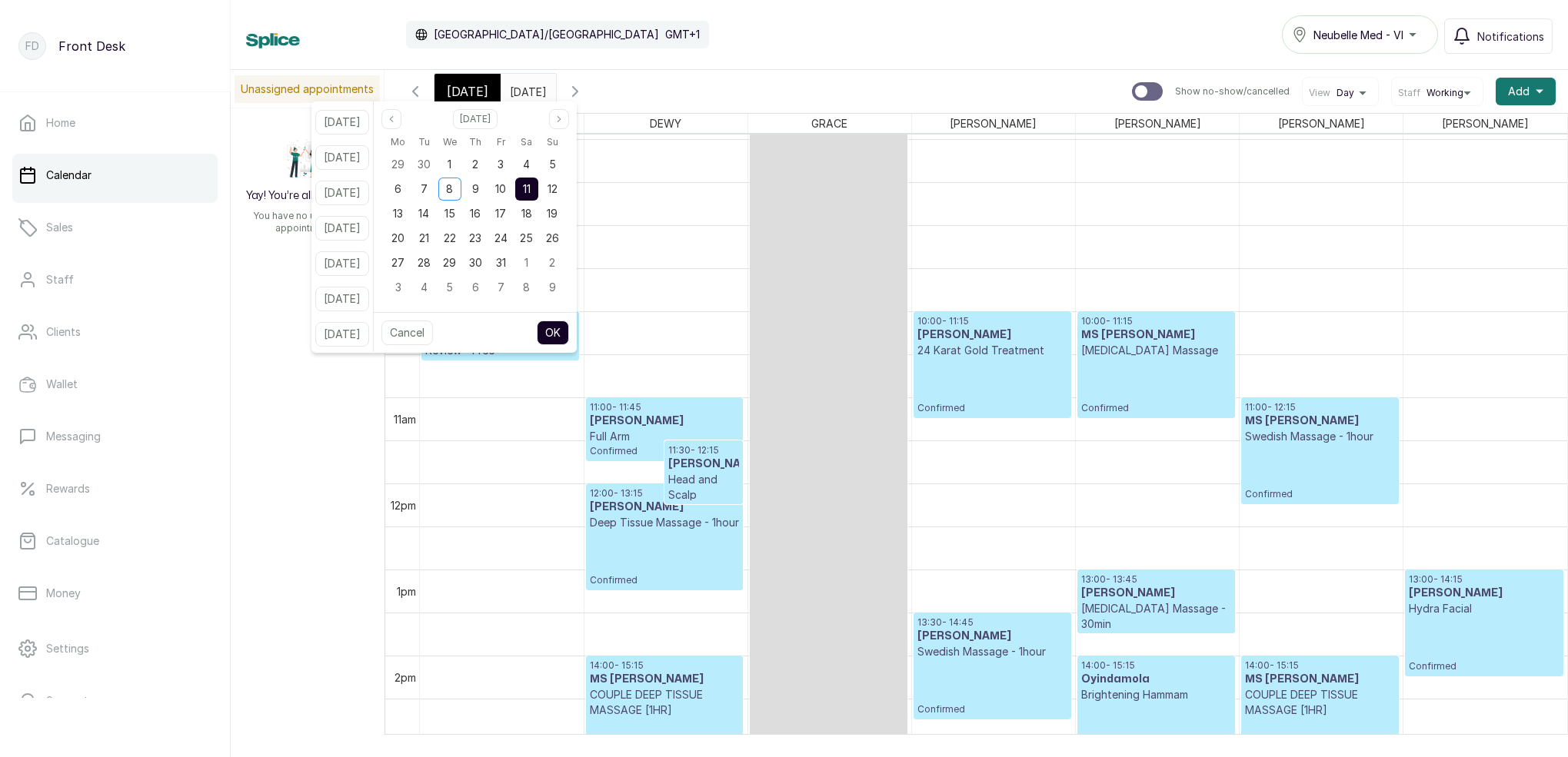
click at [718, 62] on div "Calendar Africa/Lagos GMT+1 Neubelle Med - VI Notifications" at bounding box center [899, 35] width 1338 height 70
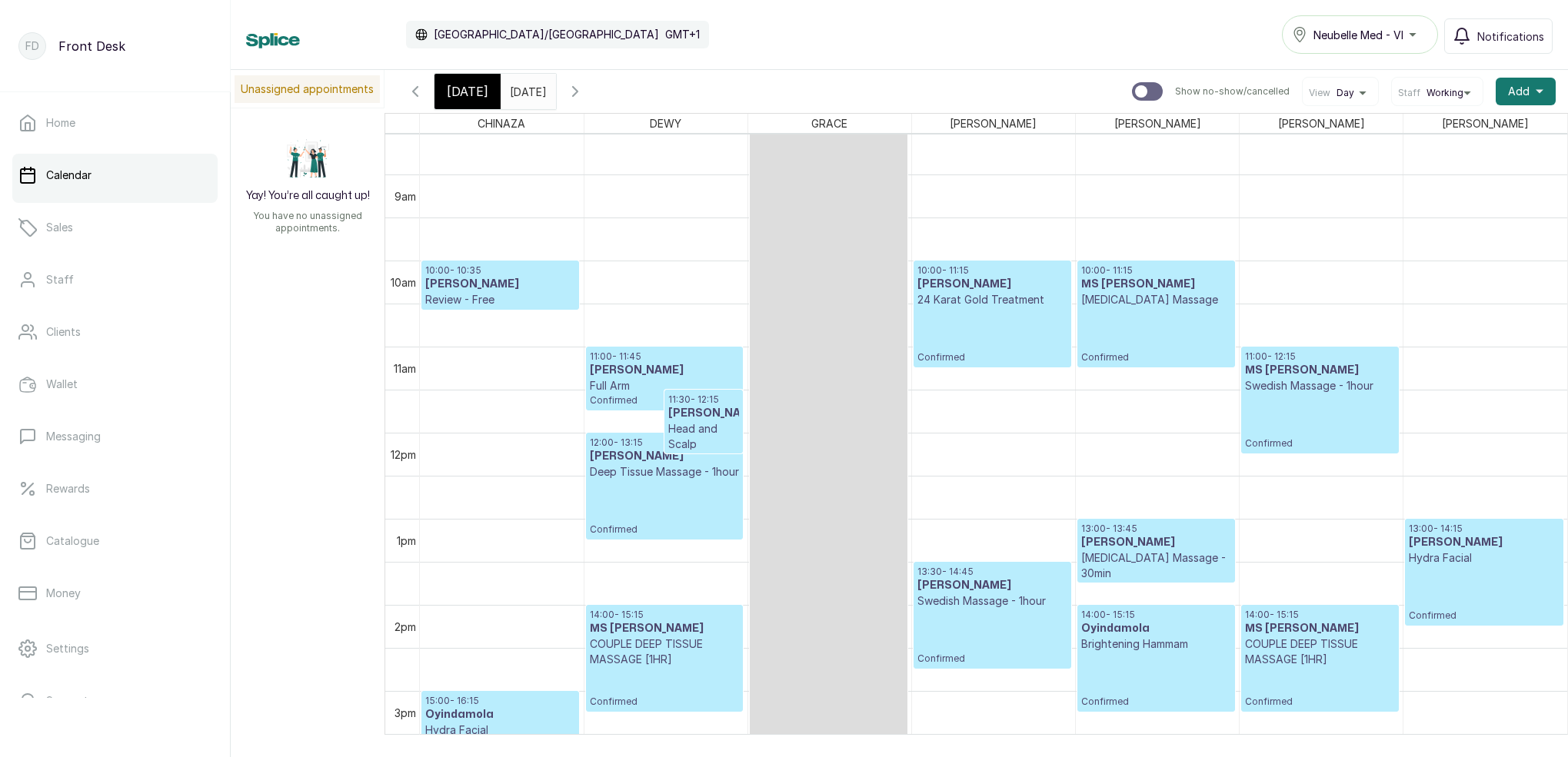
click at [526, 91] on input "11/10/2025" at bounding box center [513, 87] width 25 height 26
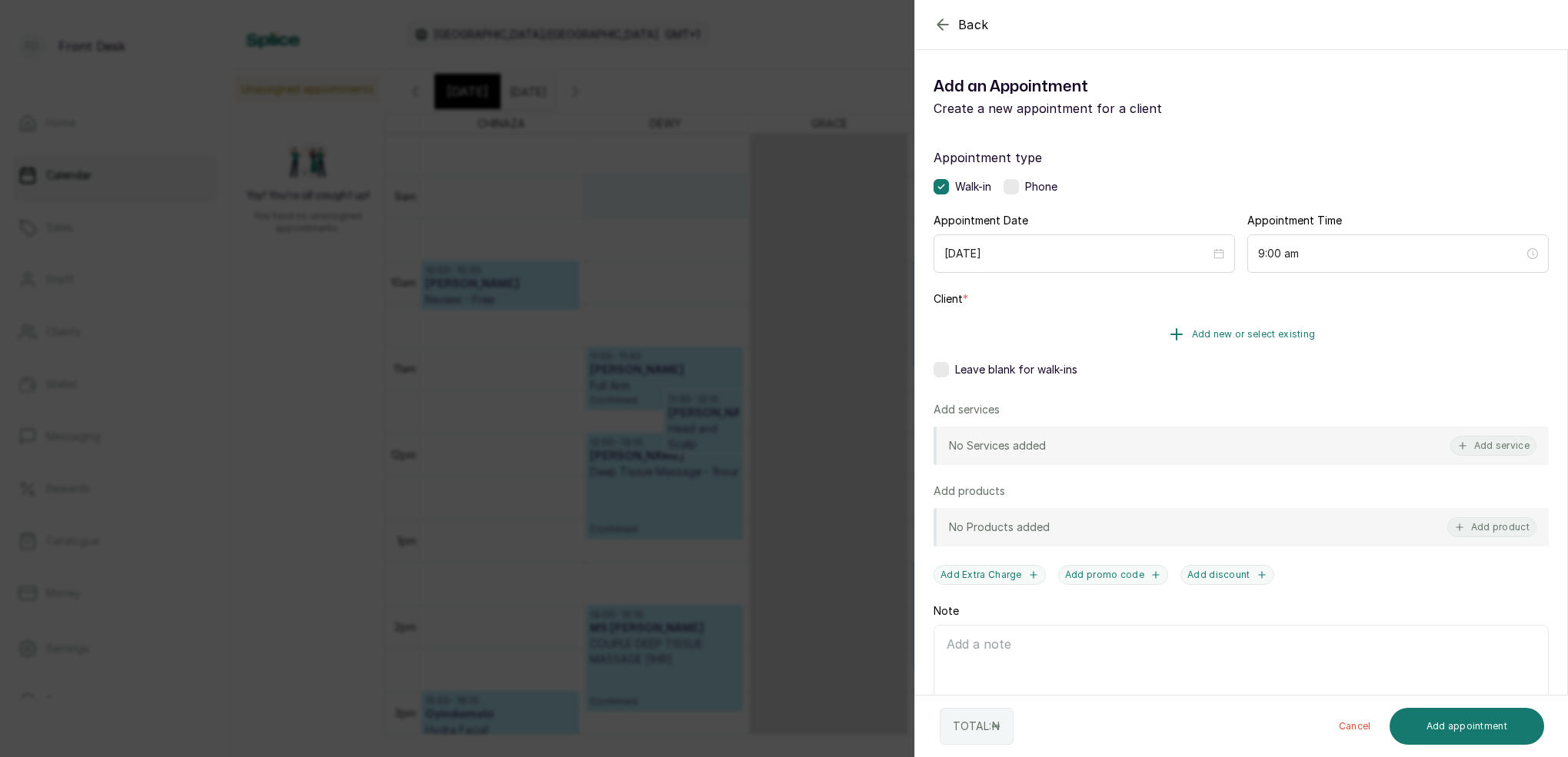
click at [1298, 330] on span "Add new or select existing" at bounding box center [1254, 334] width 124 height 13
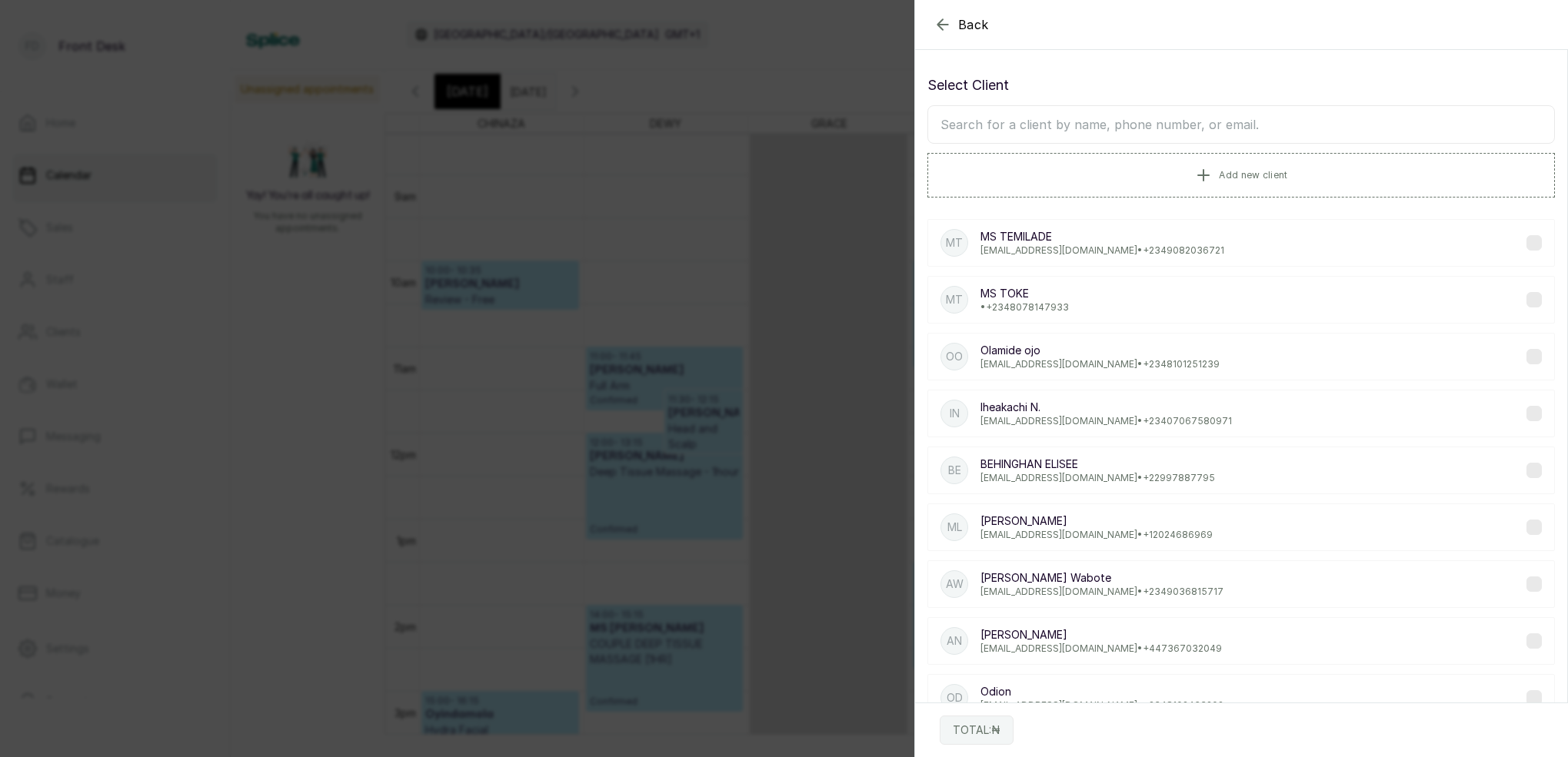
click at [1231, 122] on input "text" at bounding box center [1241, 124] width 628 height 38
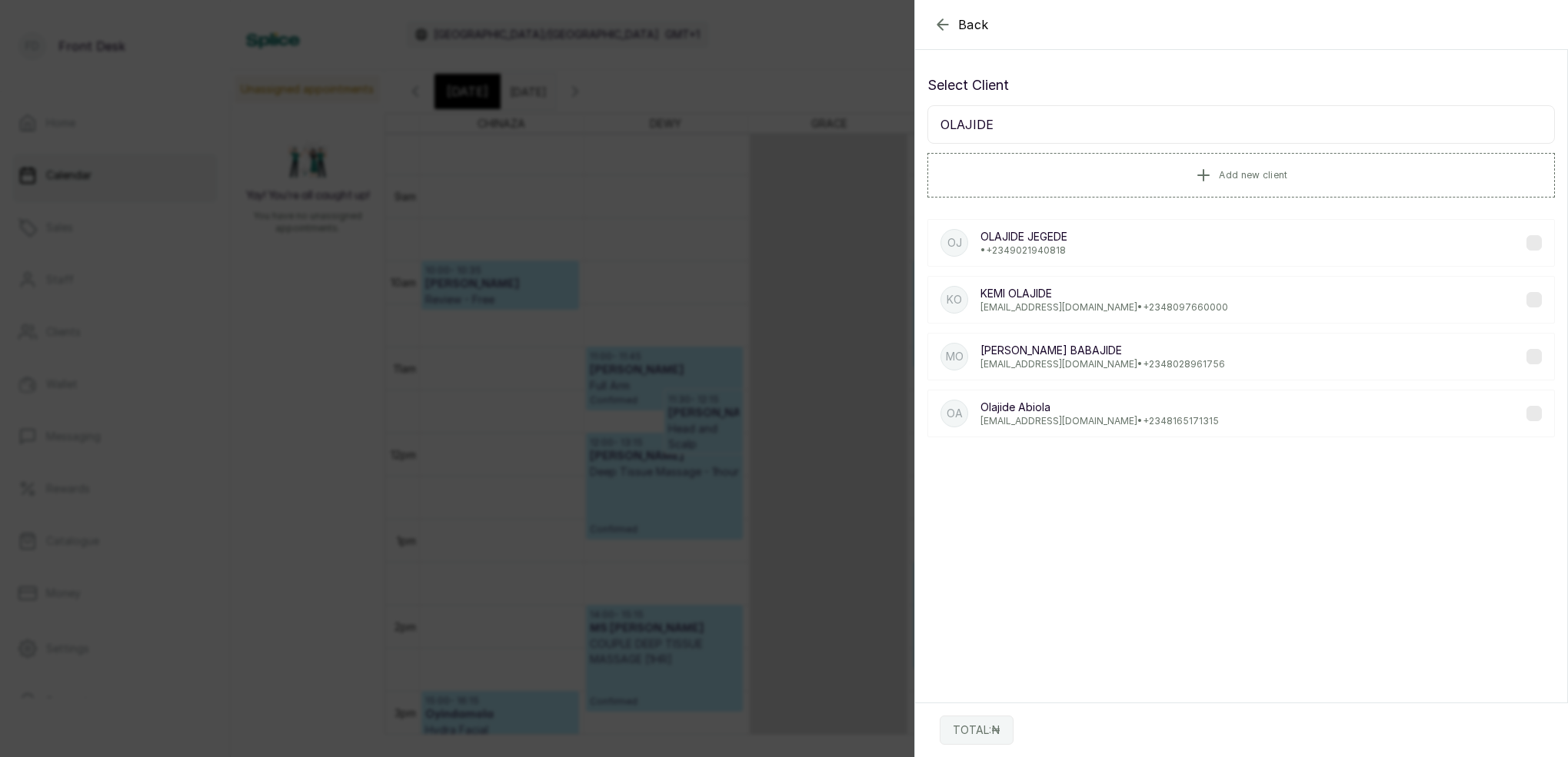
type input "OLAJIDE"
click at [1100, 303] on p "mabeladigun@gmail.com • +234 8097660000" at bounding box center [1105, 307] width 247 height 13
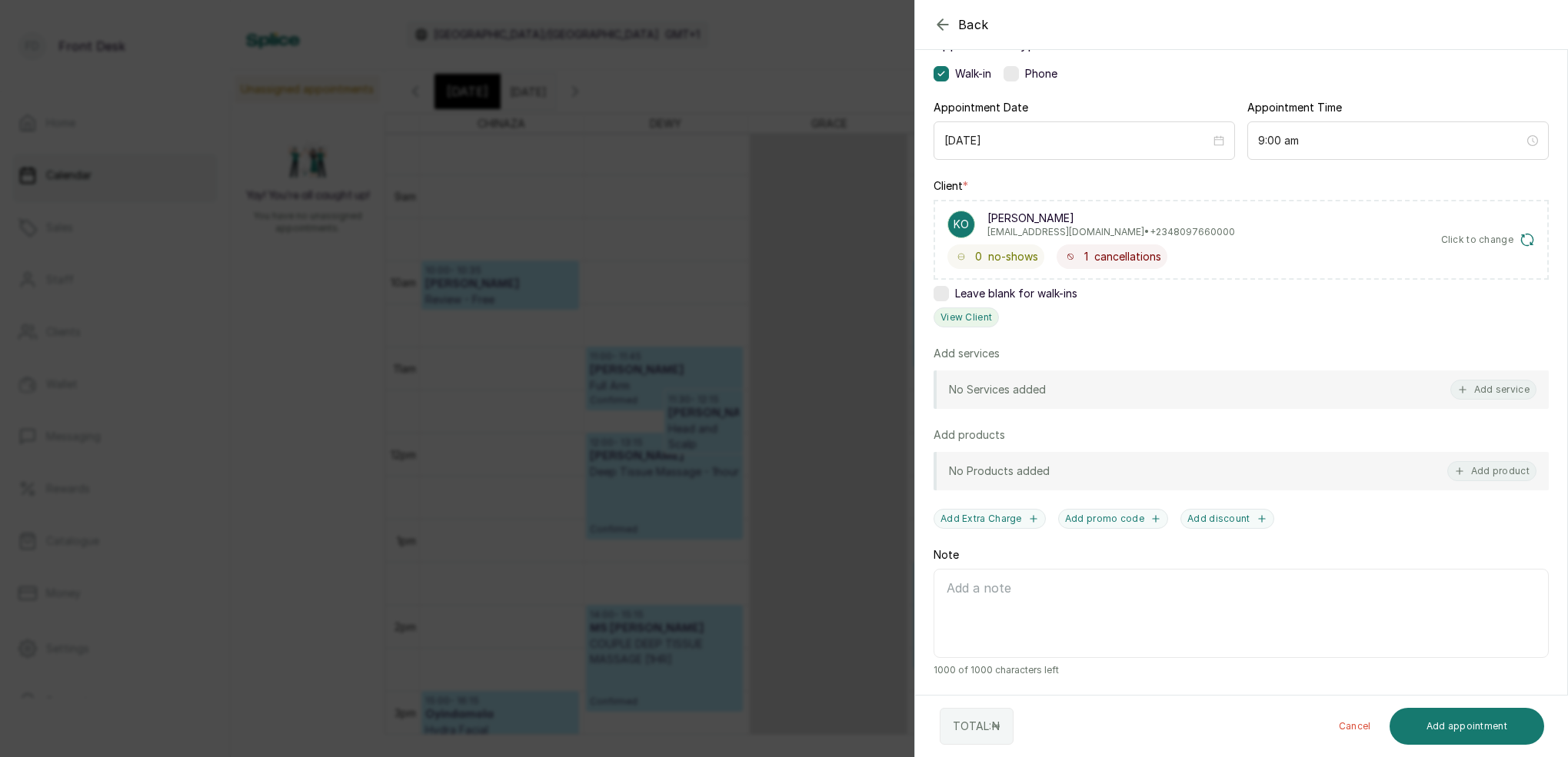
click at [985, 318] on button "View Client" at bounding box center [966, 318] width 65 height 20
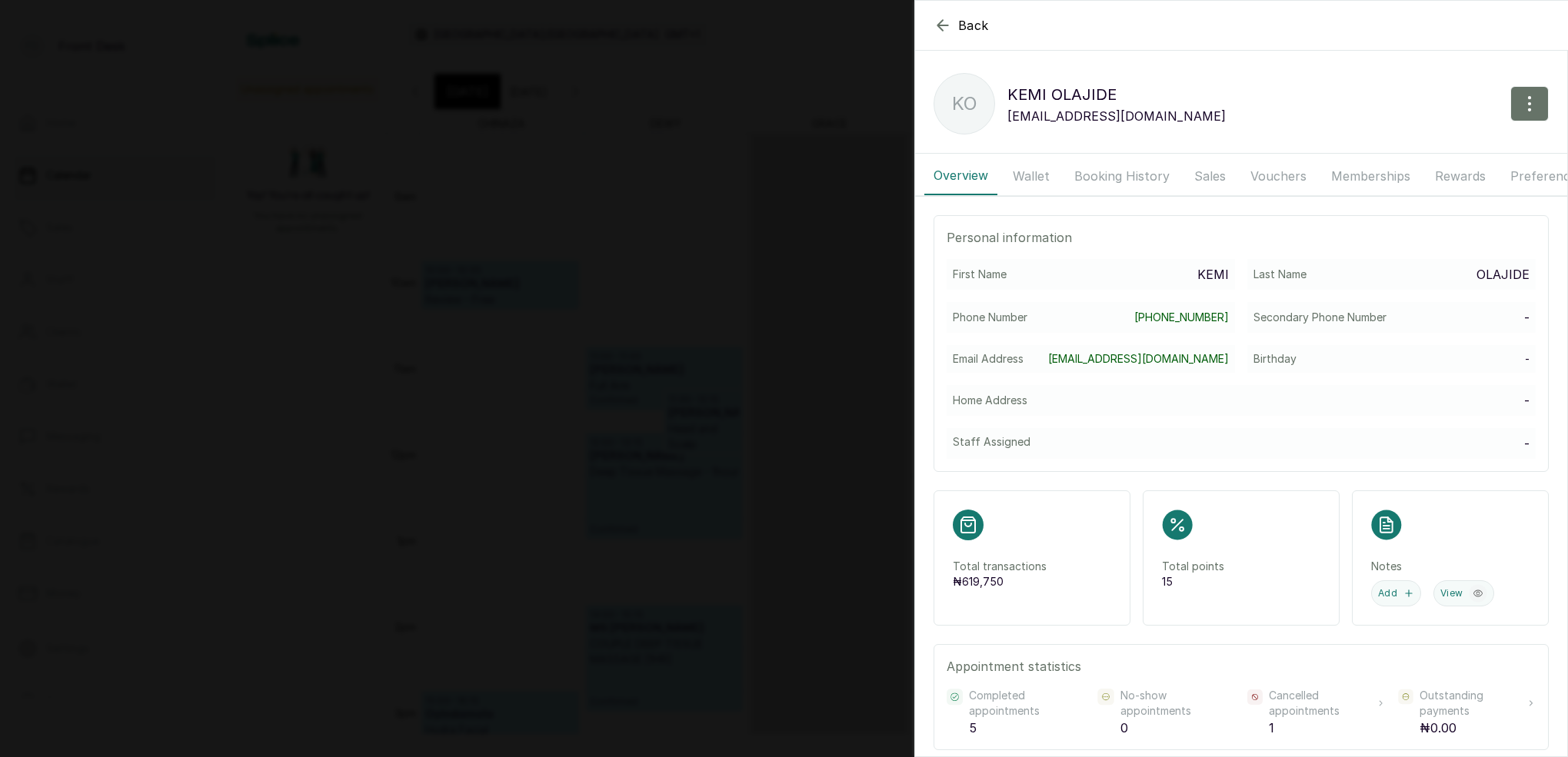
drag, startPoint x: 1043, startPoint y: 180, endPoint x: 1070, endPoint y: 181, distance: 27.0
click at [1043, 180] on button "Wallet" at bounding box center [1031, 175] width 55 height 38
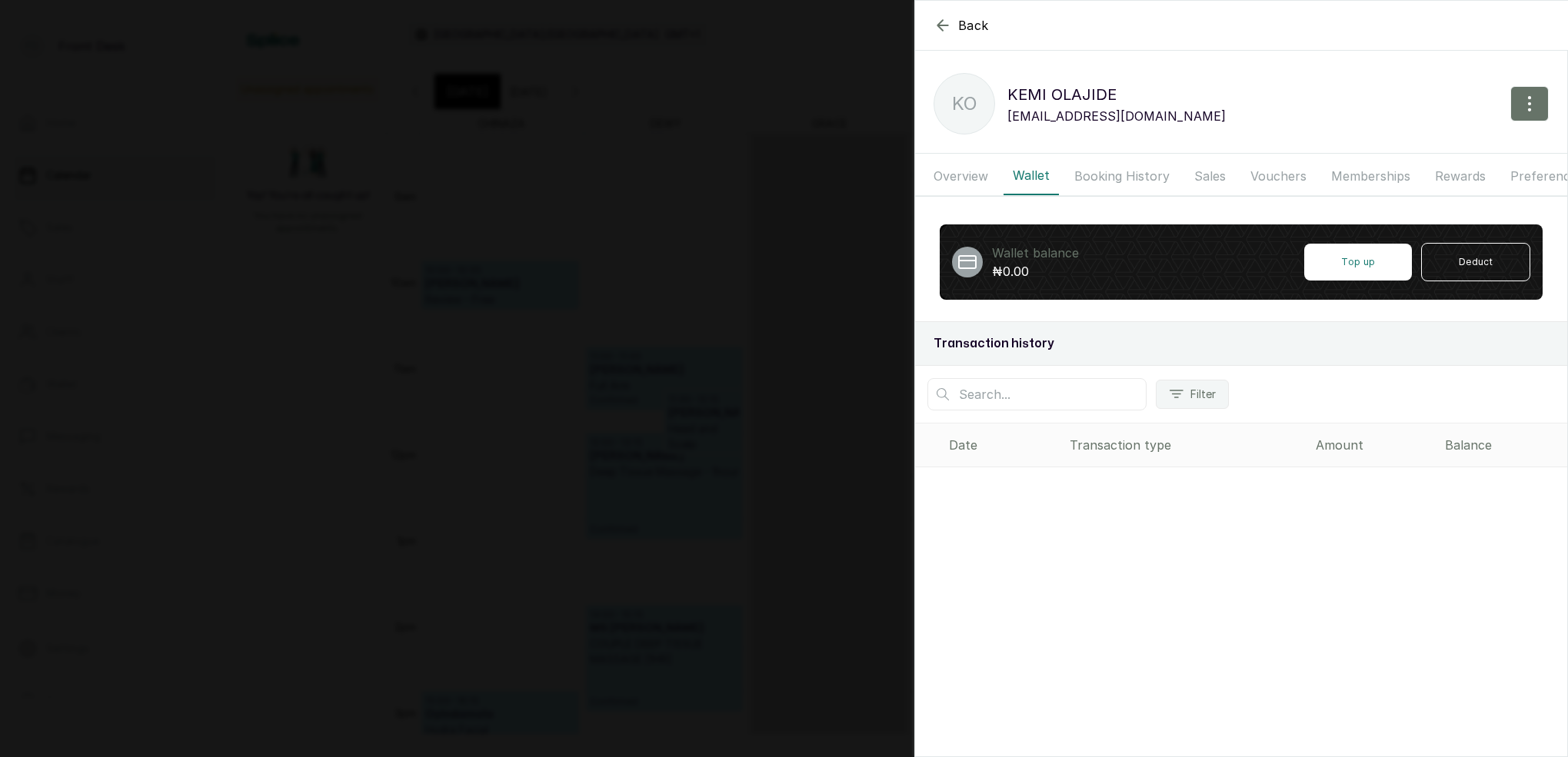
click at [1104, 179] on button "Booking History" at bounding box center [1122, 175] width 114 height 38
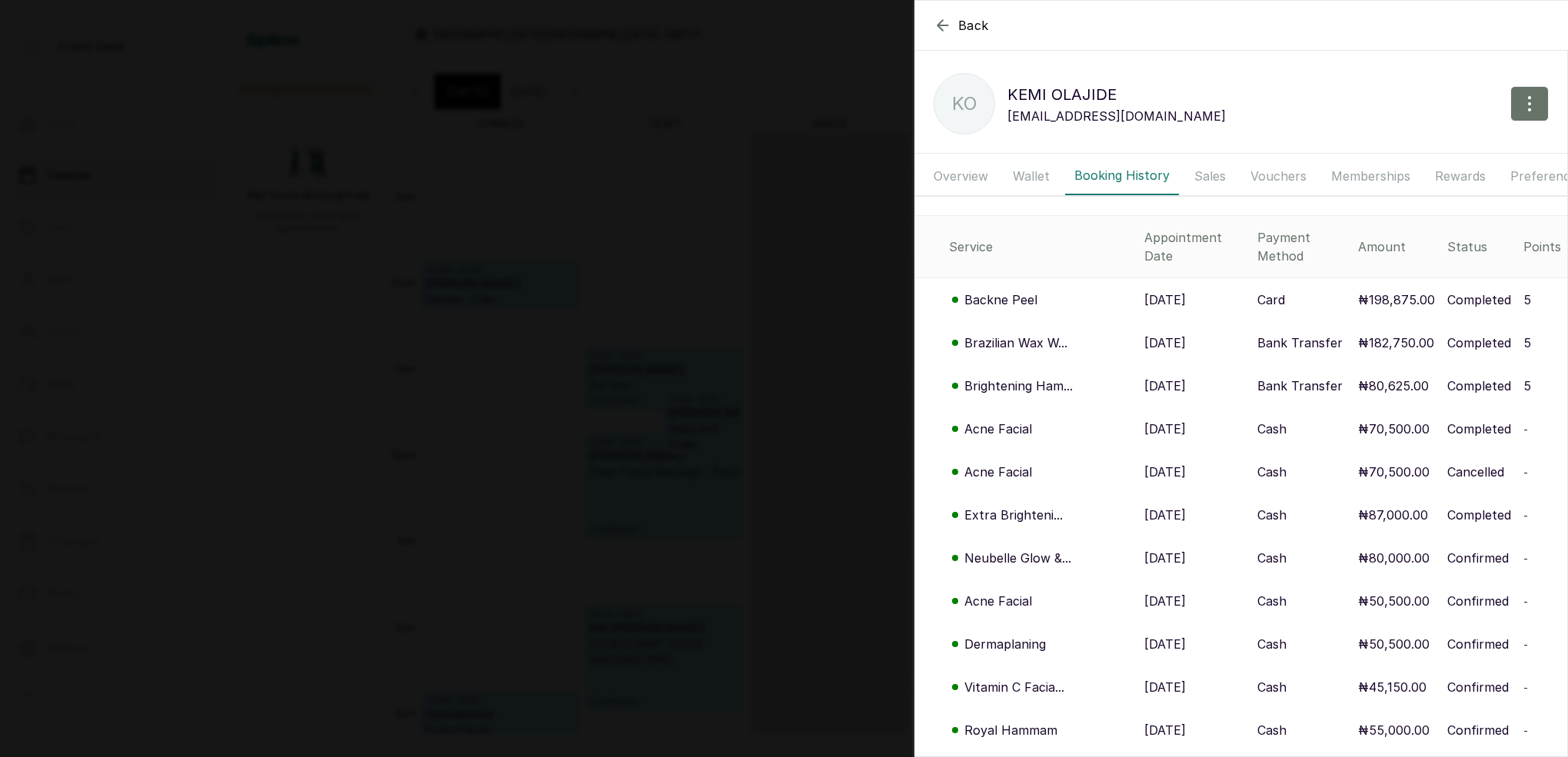
click at [1023, 290] on p "Backne Peel" at bounding box center [1001, 300] width 73 height 19
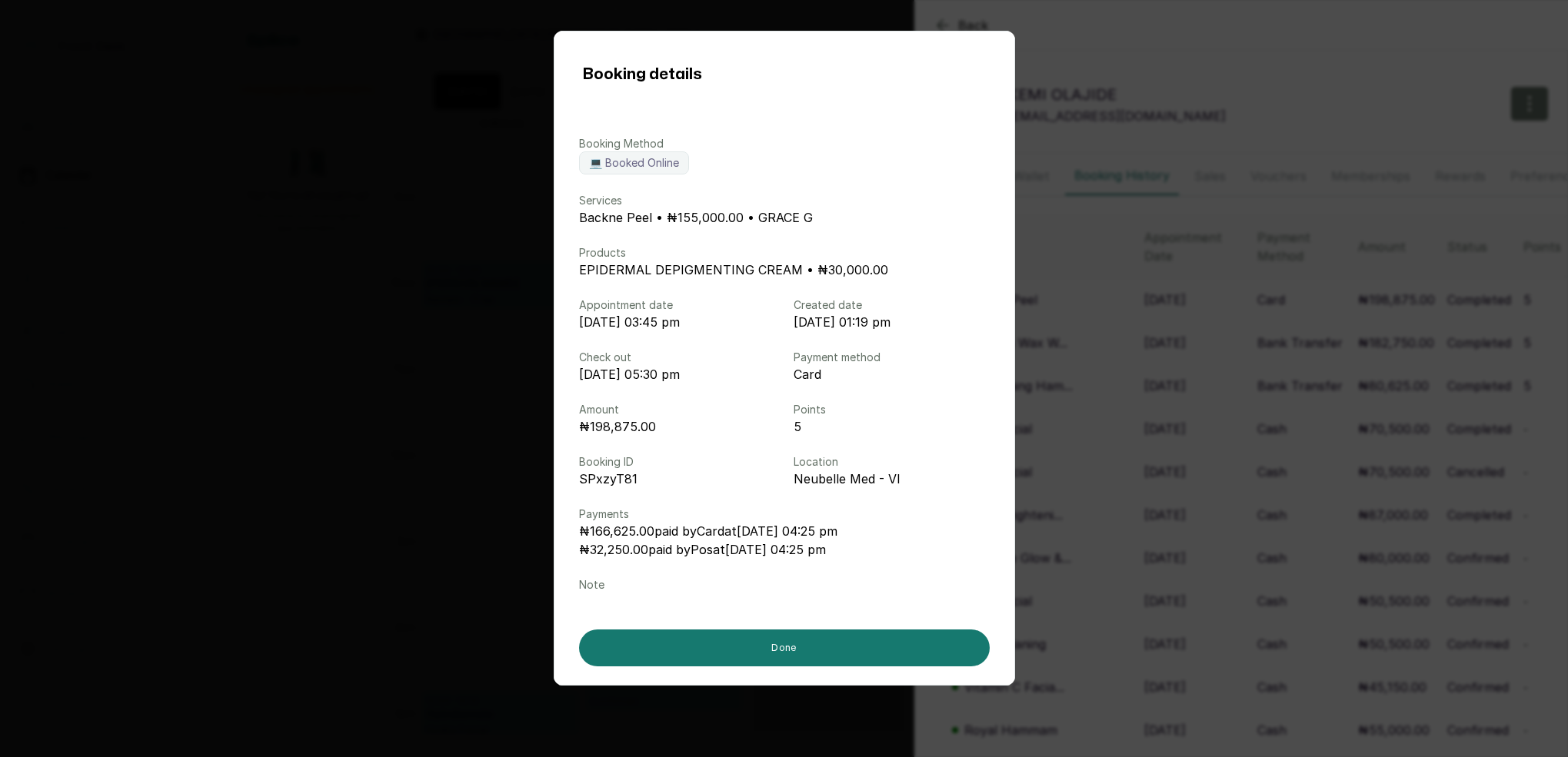
click at [363, 289] on div "Booking details Booking Method 💻 Booked Online Services Backne Peel • ₦155,000.…" at bounding box center [784, 378] width 1568 height 757
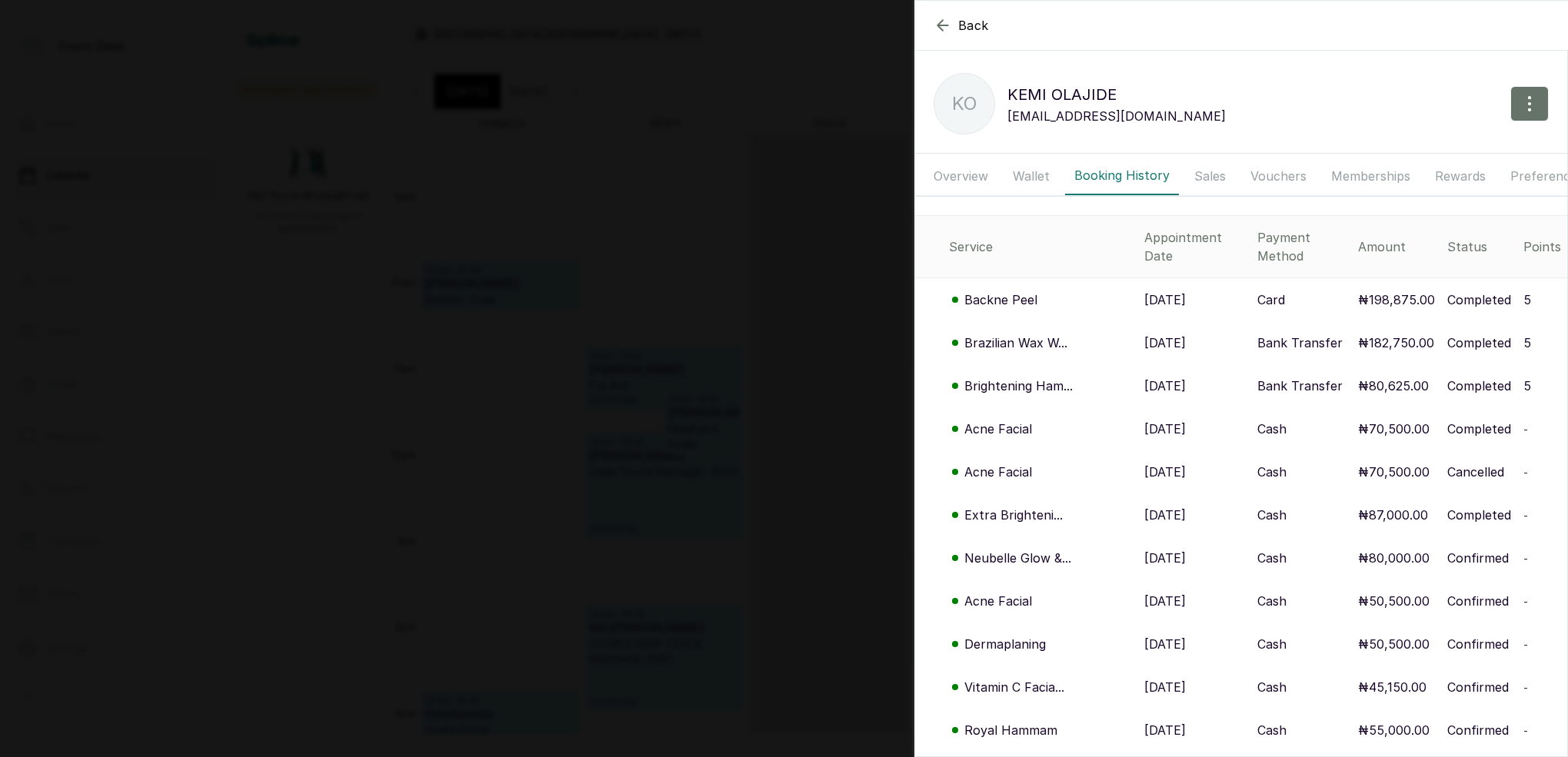
click at [363, 289] on div "Back KEMI OLAJIDE KO KEMI OLAJIDE mabeladigun@gmail.com Overview Wallet Booking…" at bounding box center [784, 378] width 1568 height 757
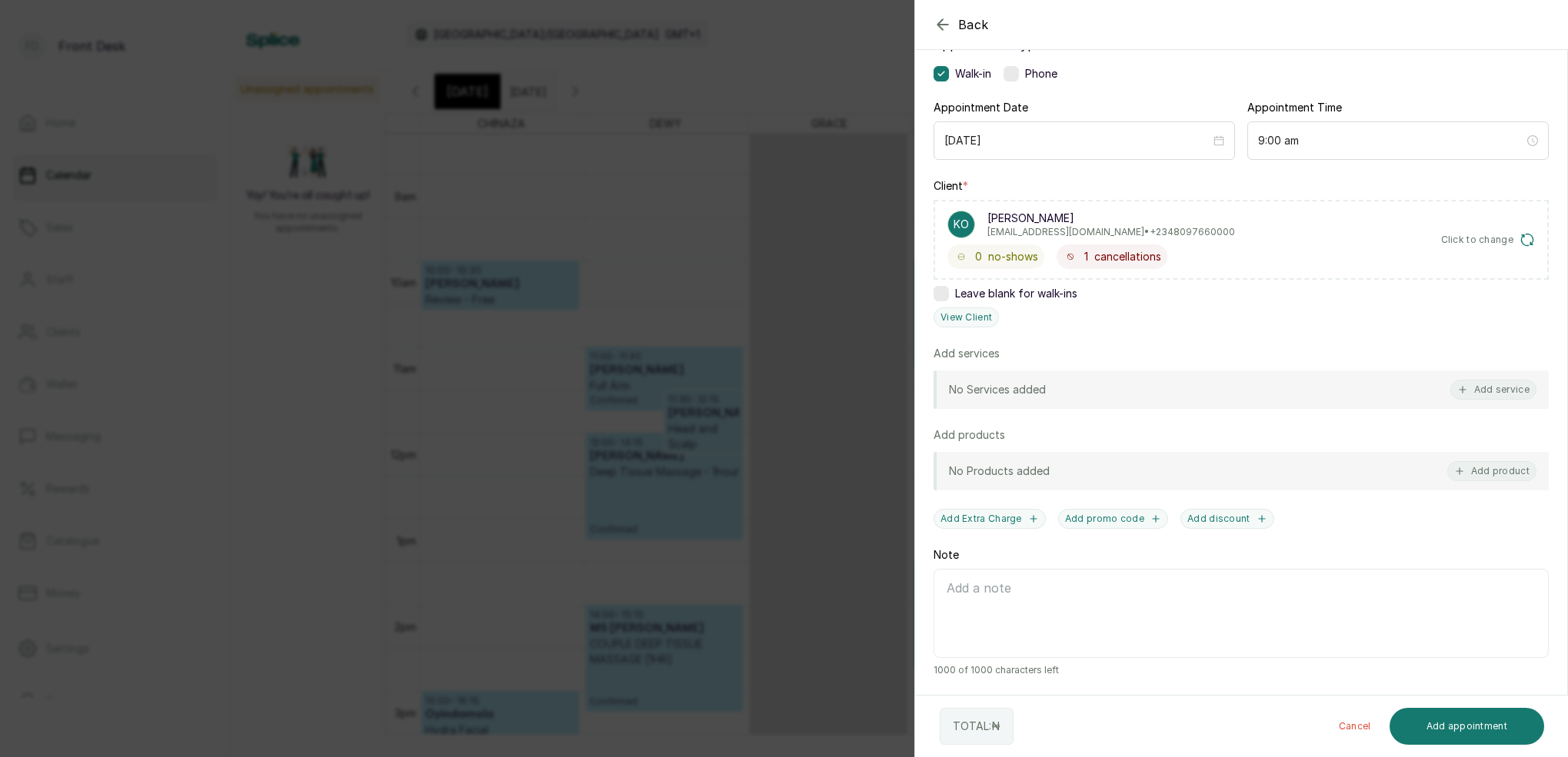
click at [809, 155] on div "Back Add Appointment Add an Appointment Create a new appointment for a client A…" at bounding box center [784, 378] width 1568 height 757
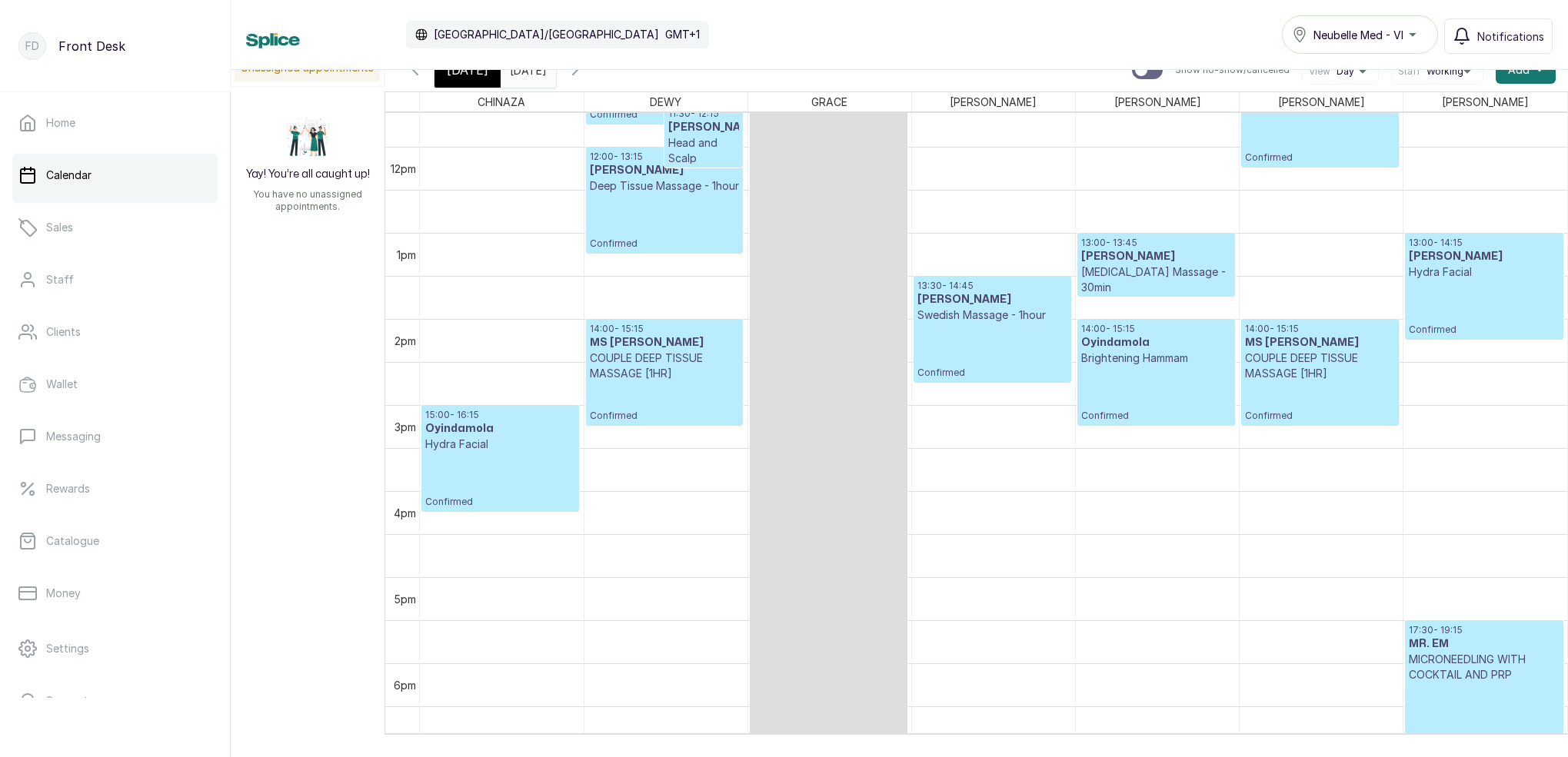
scroll to position [1004, 0]
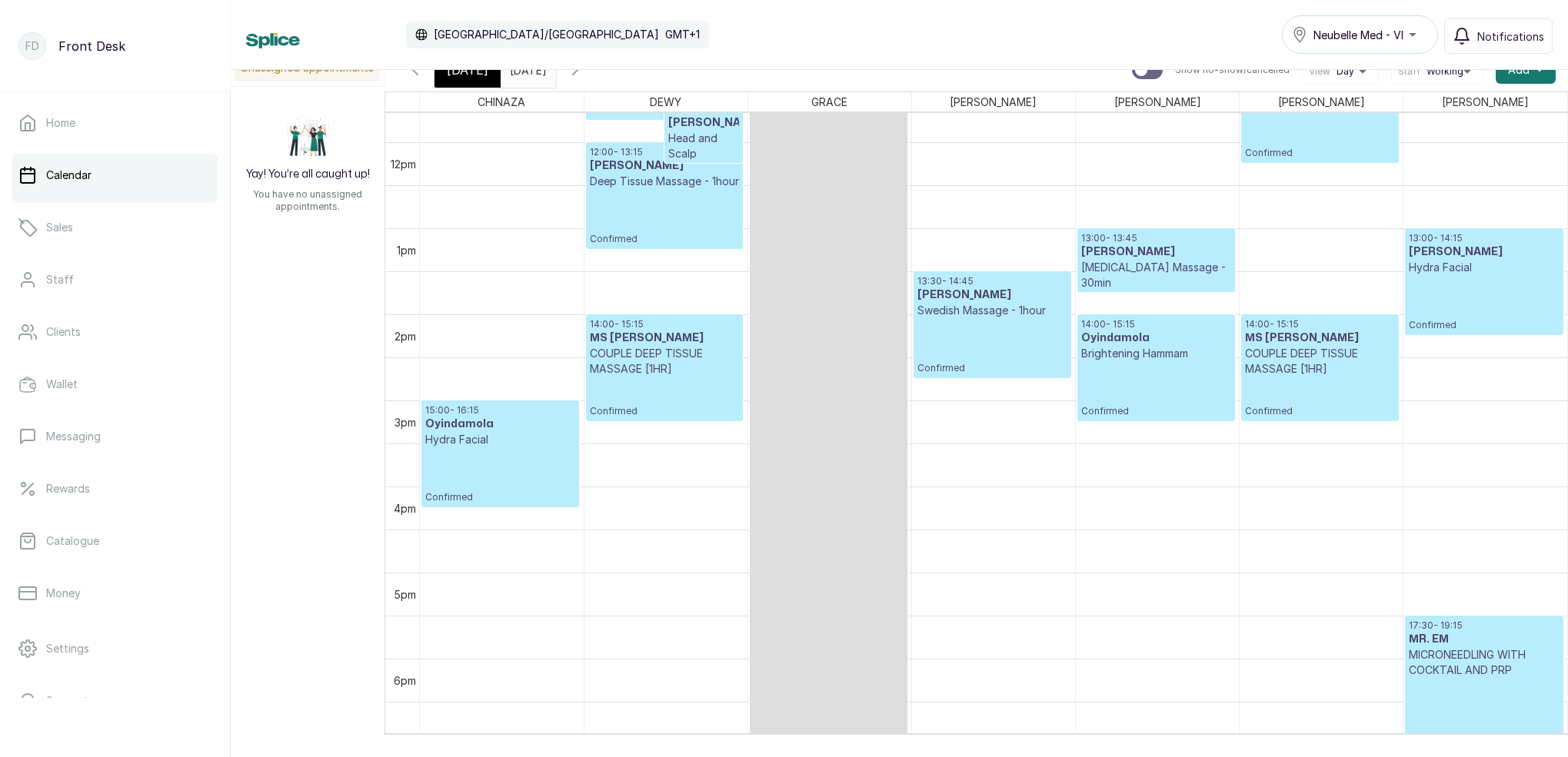
click at [468, 81] on div "[DATE]" at bounding box center [468, 70] width 66 height 36
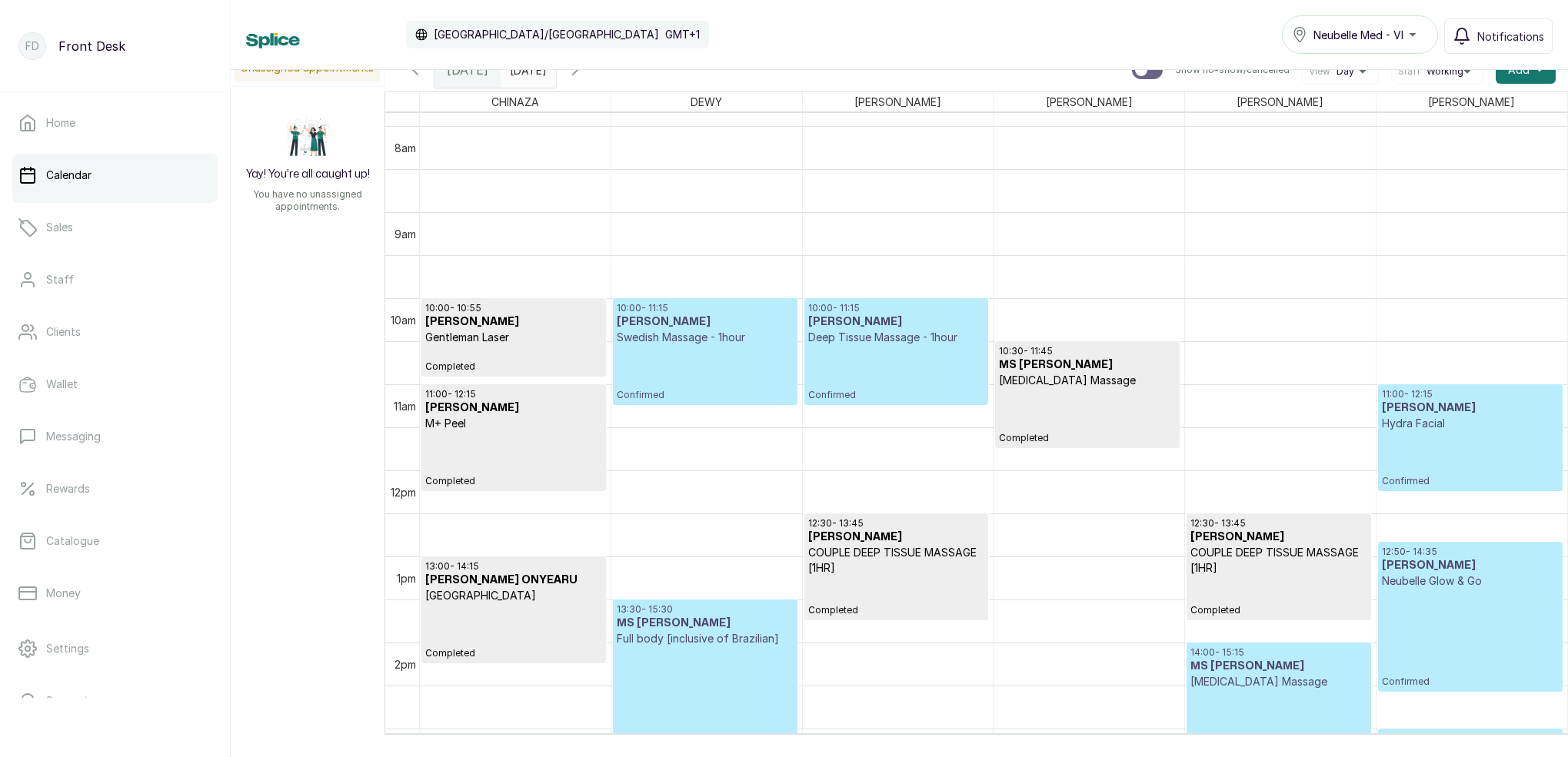
scroll to position [815, 0]
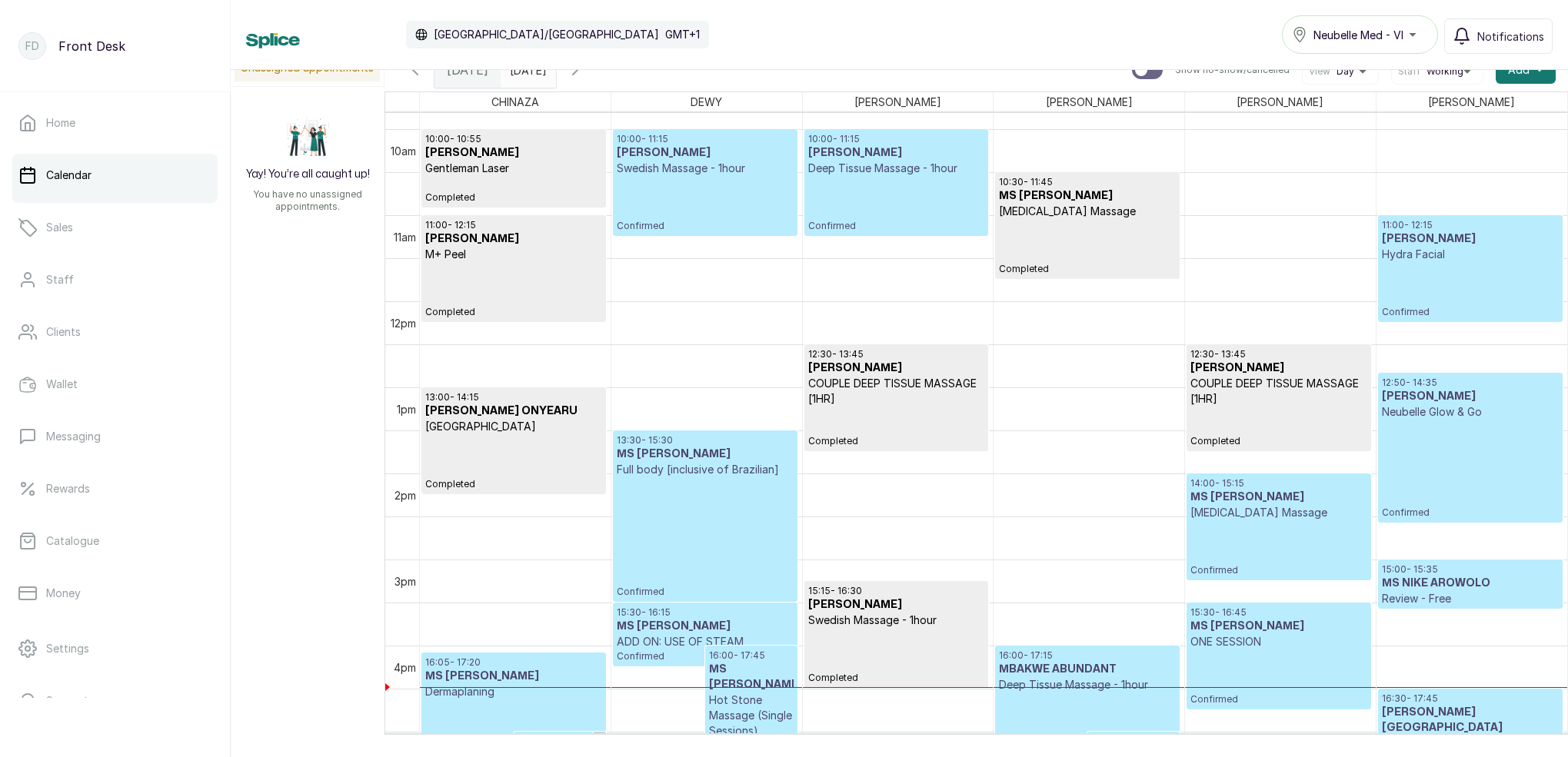
click at [884, 197] on p "Confirmed" at bounding box center [896, 204] width 176 height 56
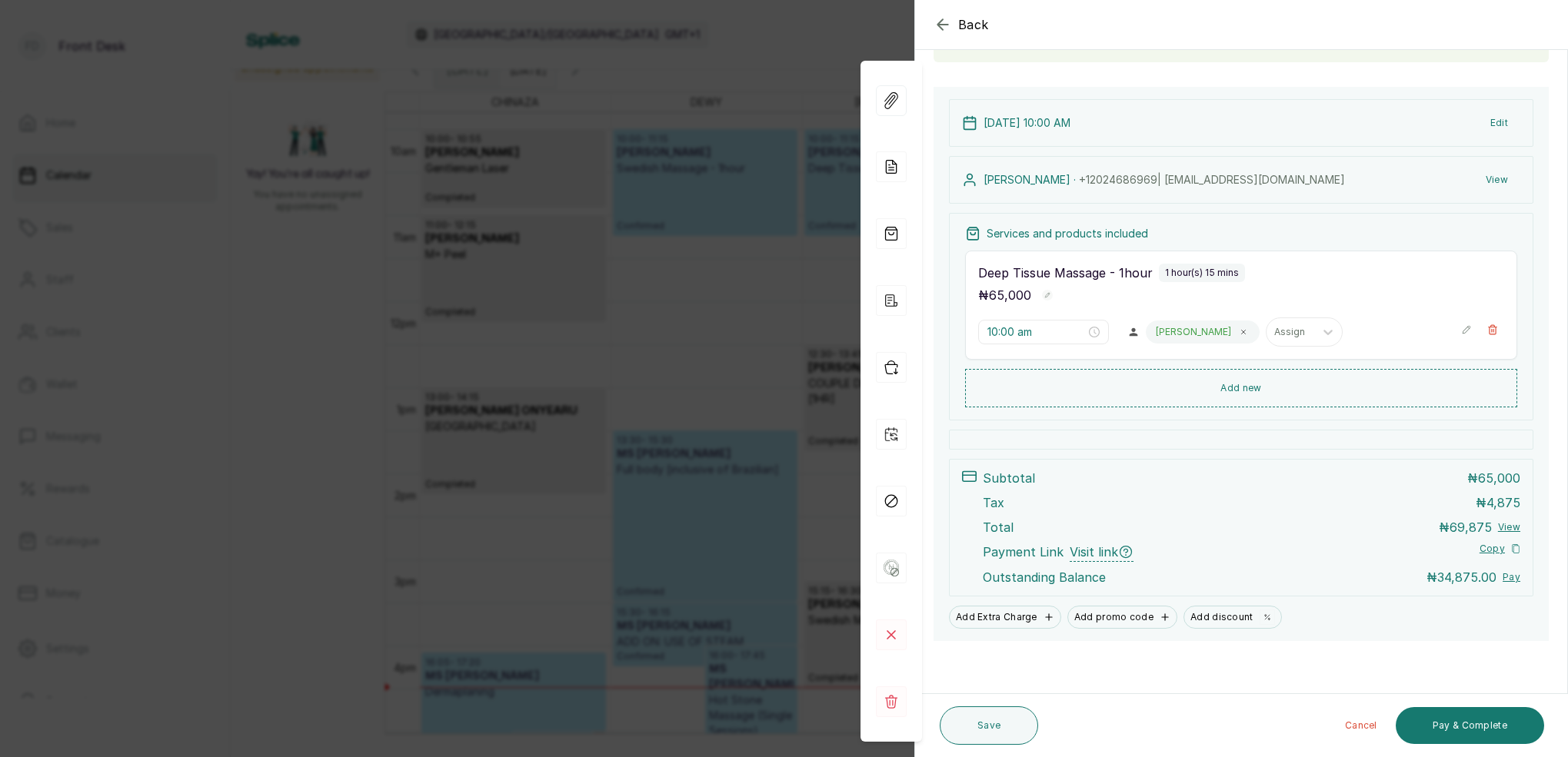
drag, startPoint x: 674, startPoint y: 321, endPoint x: 701, endPoint y: 269, distance: 58.6
click at [675, 320] on div "Back Appointment Details Edit appointment 🚶 Walk-in (booked by Front Desk) Make…" at bounding box center [784, 378] width 1568 height 757
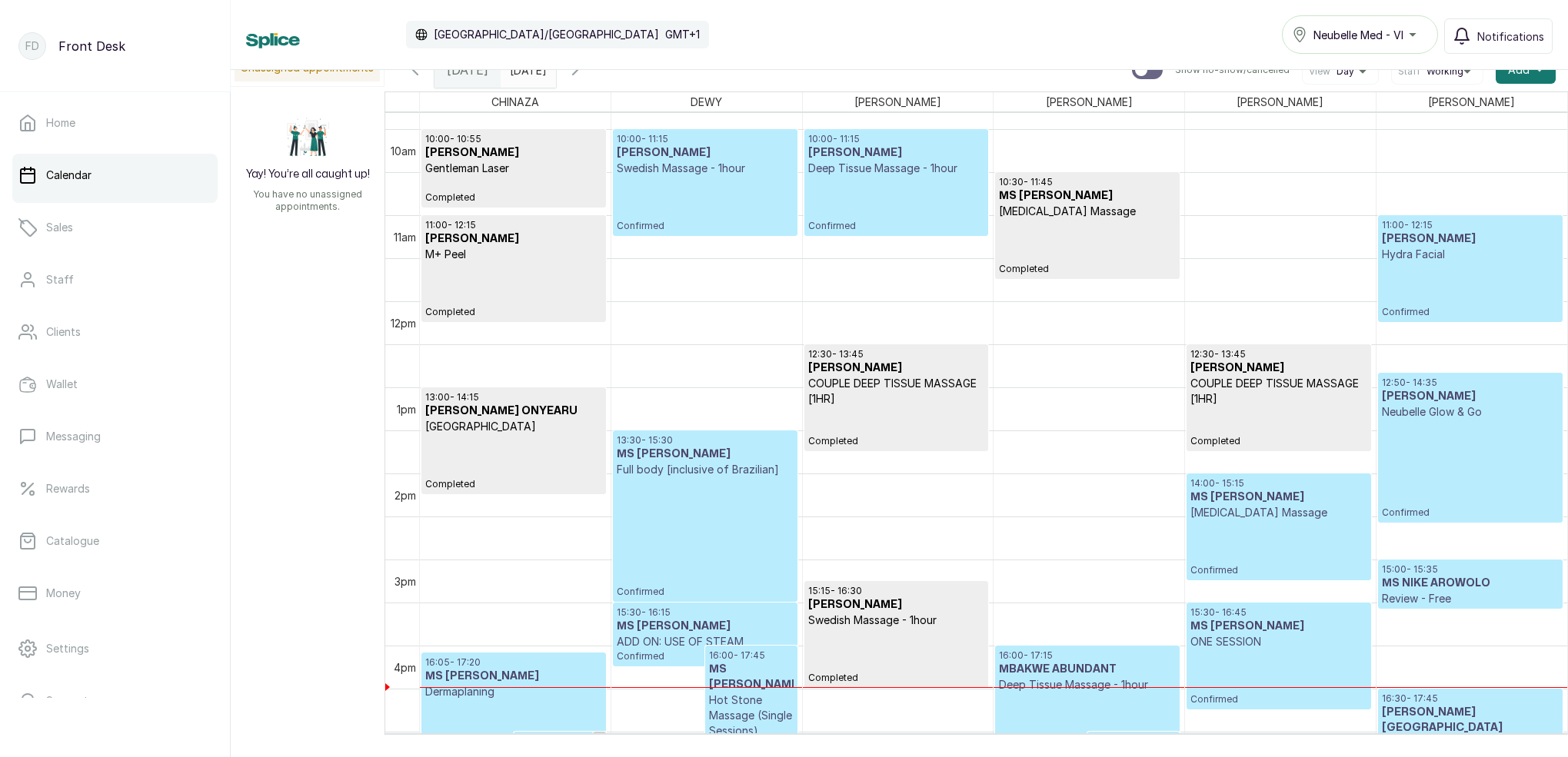
click at [701, 196] on p "Confirmed" at bounding box center [705, 204] width 176 height 56
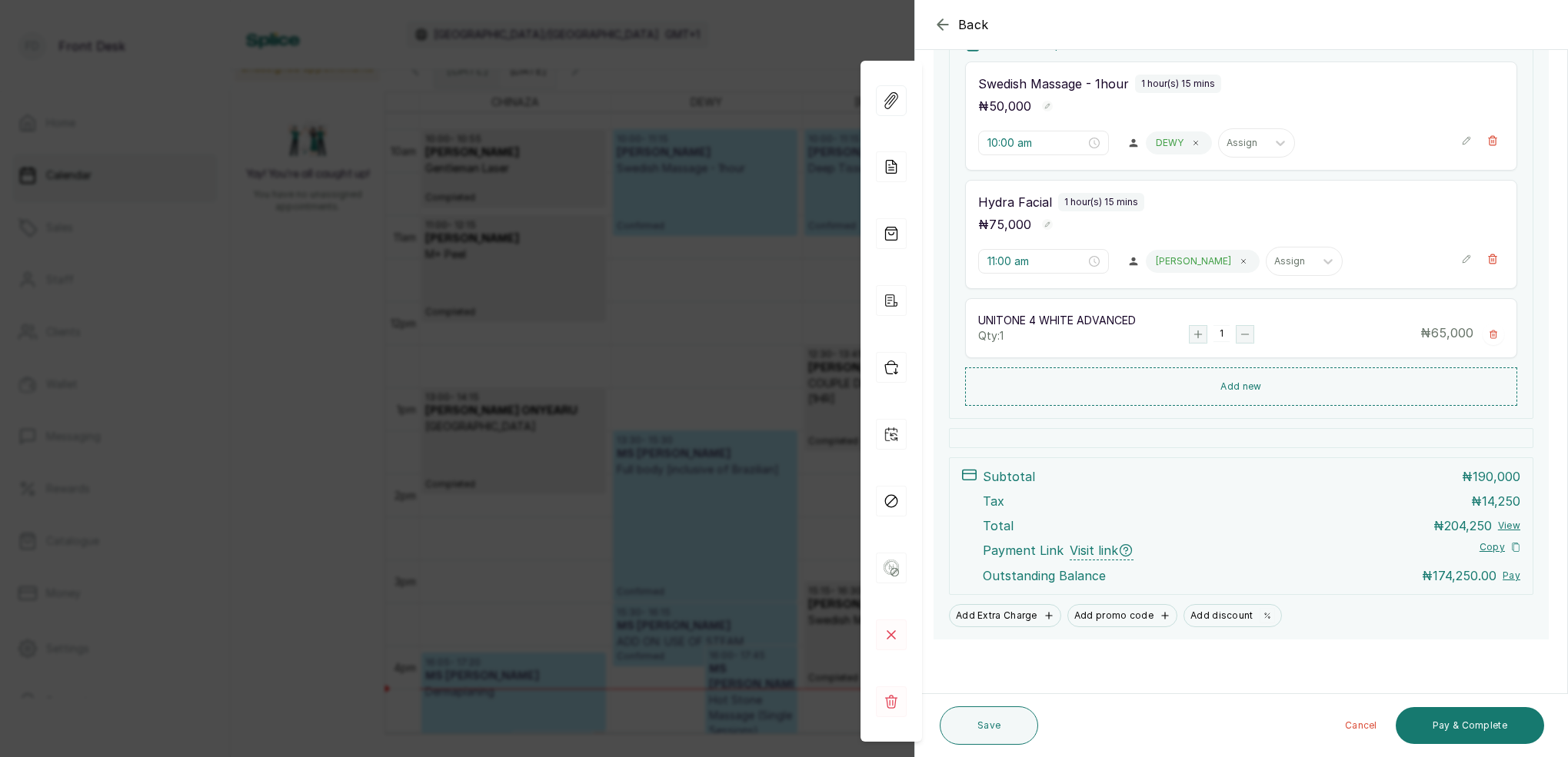
click at [784, 235] on div "Back Appointment Details Edit appointment 💻 Booked Online Make changes to appoi…" at bounding box center [784, 378] width 1568 height 757
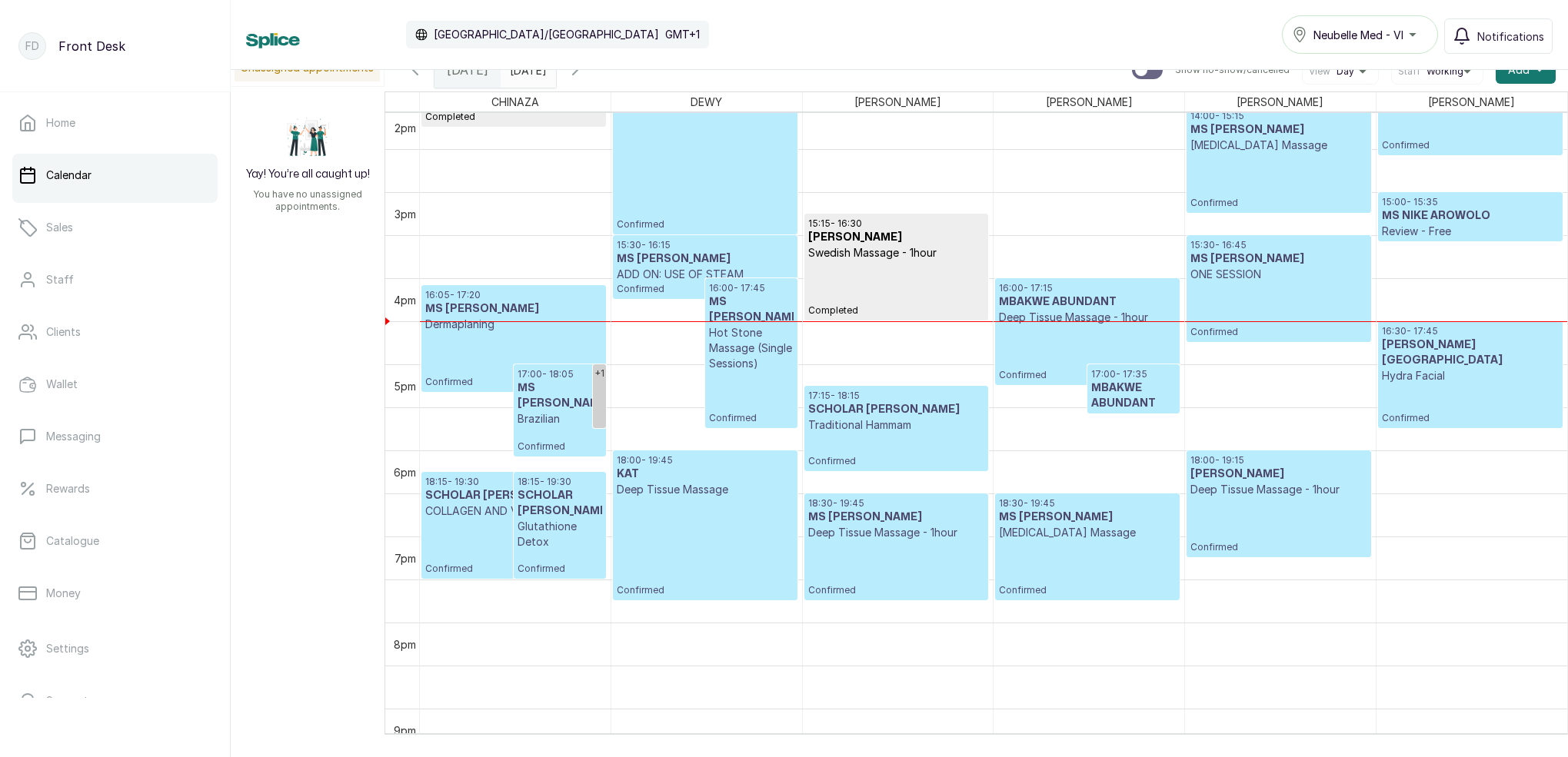
click at [1128, 393] on h3 "MBAKWE ABUNDANT" at bounding box center [1133, 395] width 85 height 30
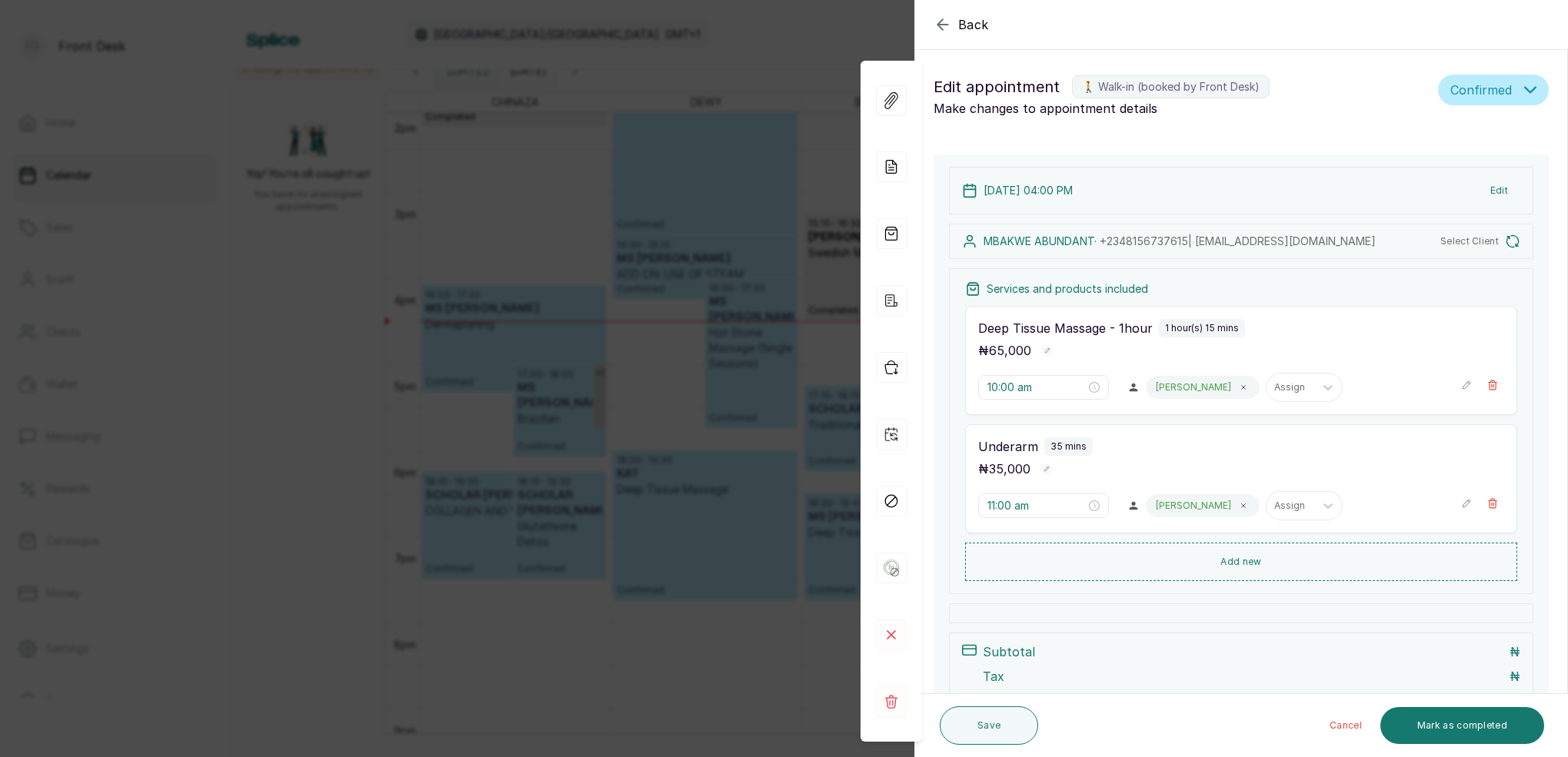
type input "4:00 pm"
type input "5:00 pm"
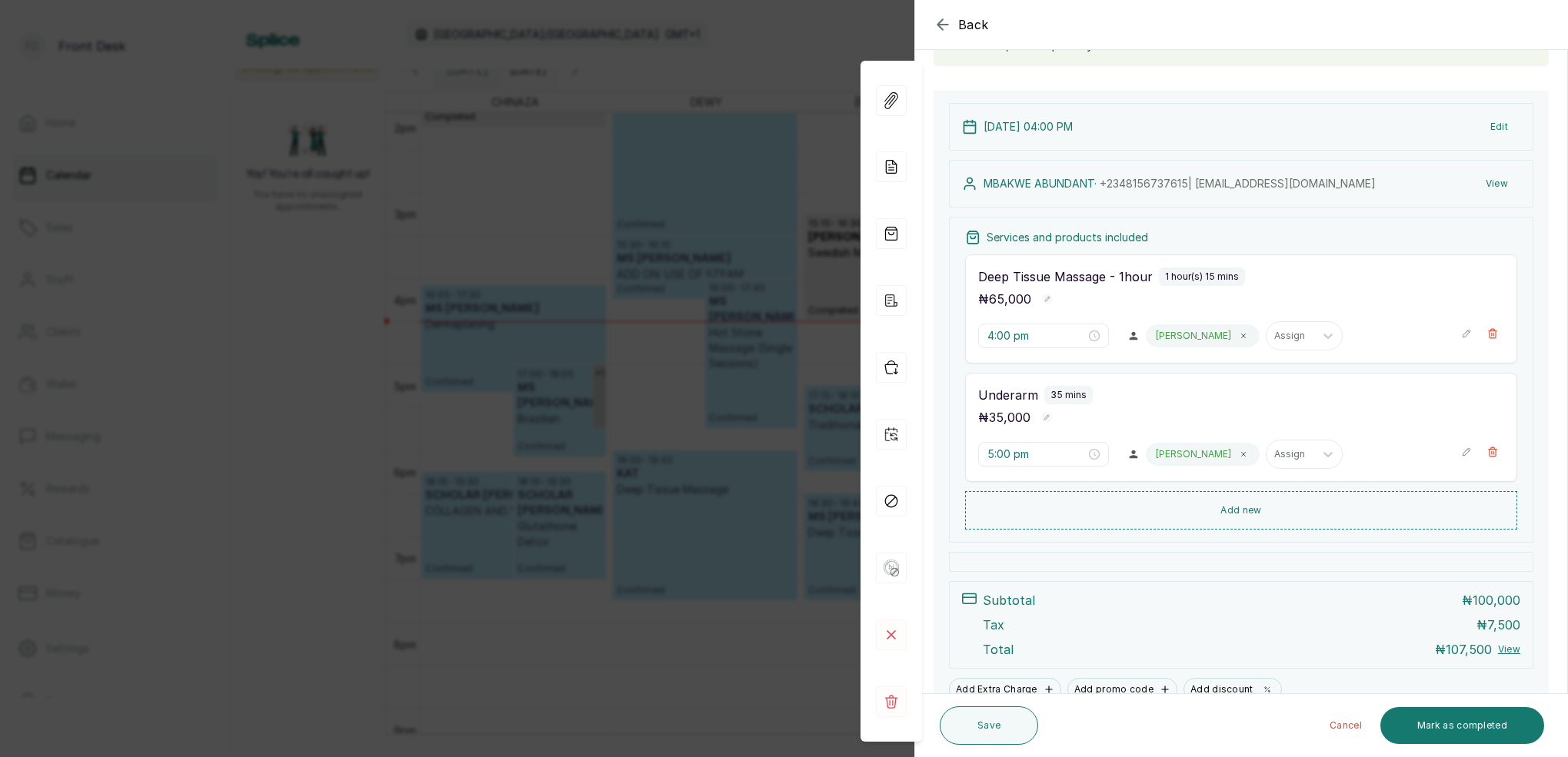
drag, startPoint x: 826, startPoint y: 37, endPoint x: 840, endPoint y: 45, distance: 16.1
click at [826, 37] on div "Back Appointment Details Edit appointment 🚶 Walk-in (booked by Front Desk) Make…" at bounding box center [784, 378] width 1568 height 757
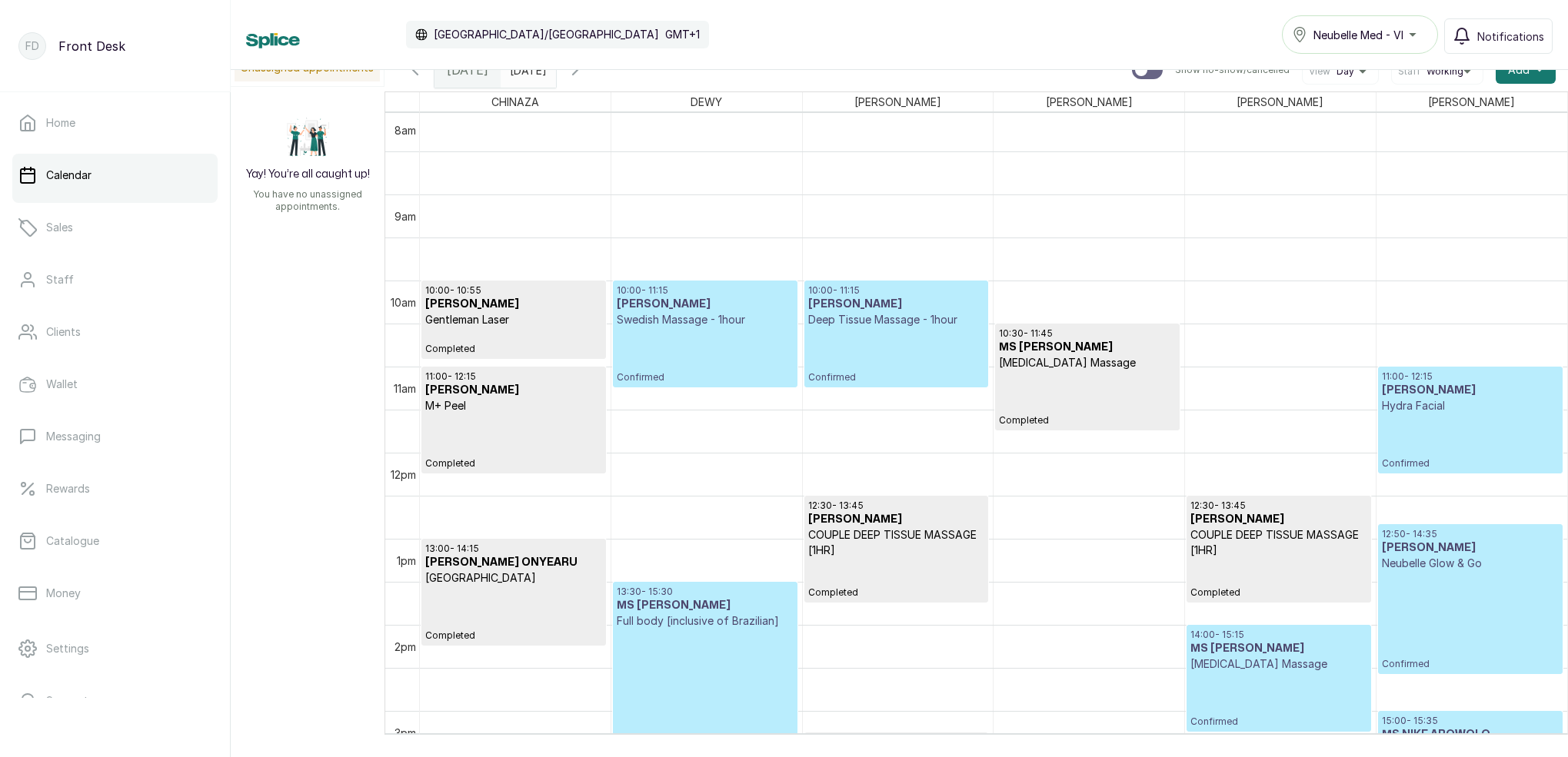
scroll to position [706, 0]
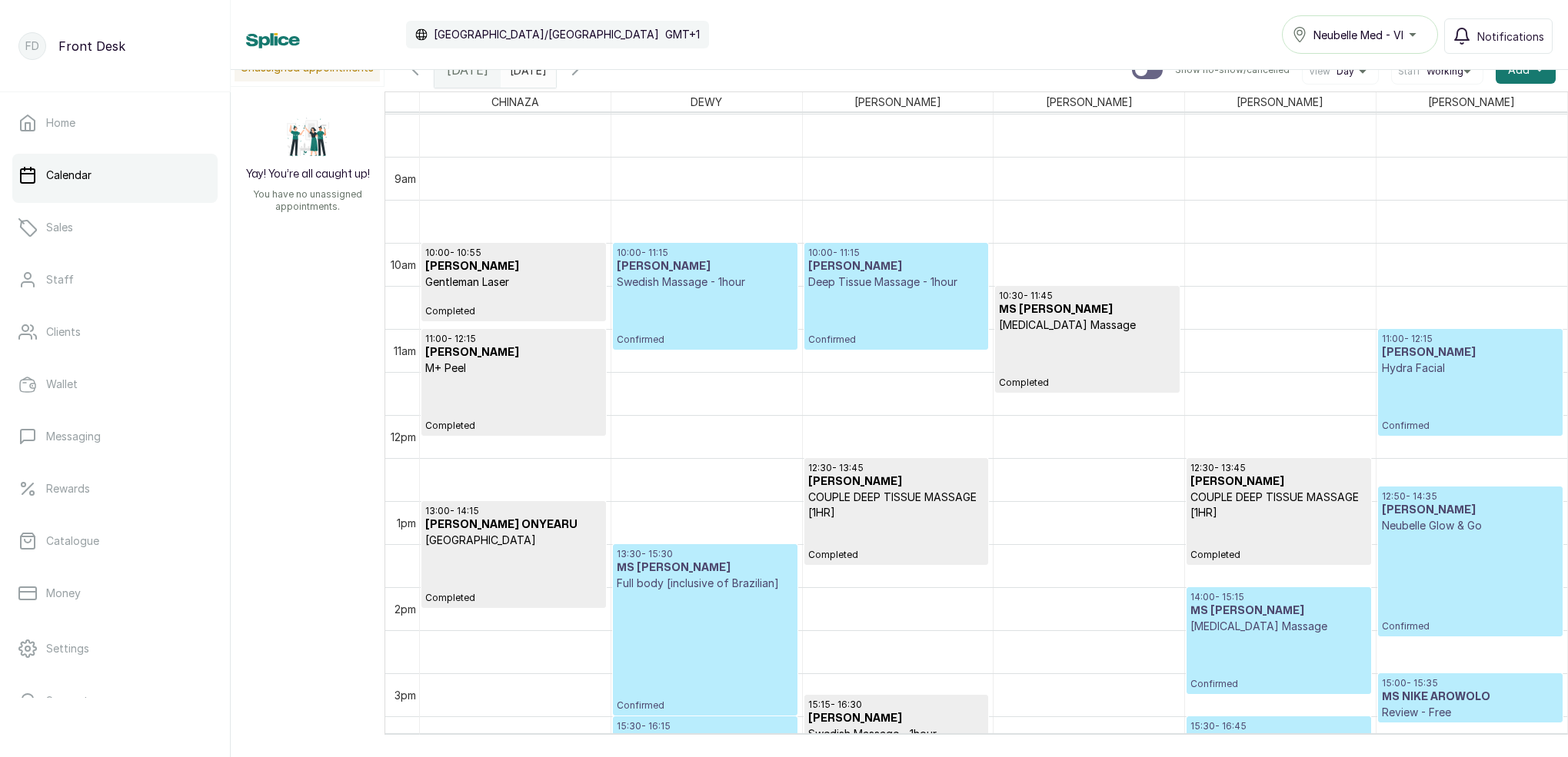
click at [718, 288] on p "Swedish Massage - 1hour" at bounding box center [705, 282] width 176 height 15
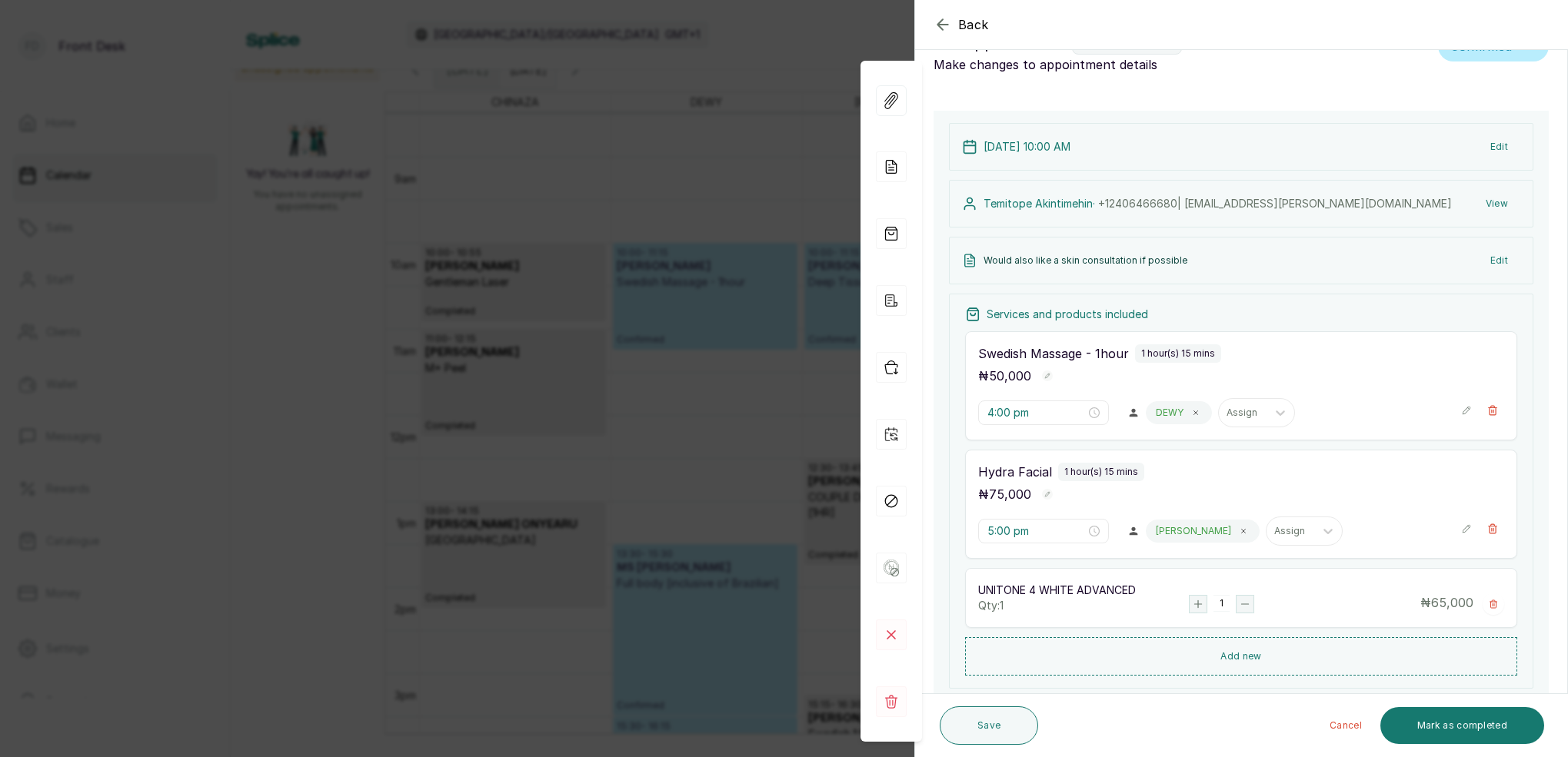
type input "10:00 am"
type input "11:00 am"
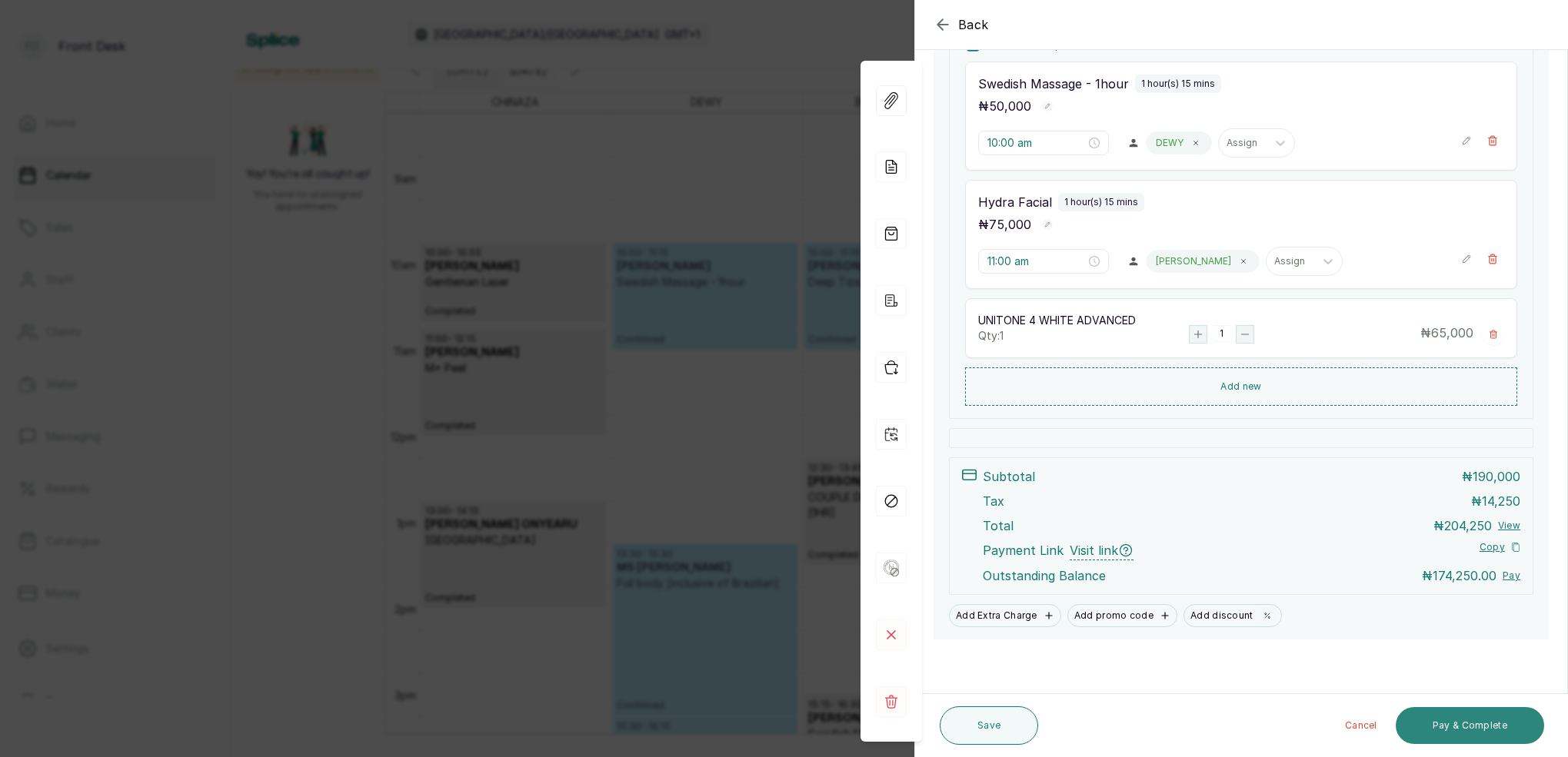
click at [1482, 725] on button "Pay & Complete" at bounding box center [1470, 726] width 148 height 37
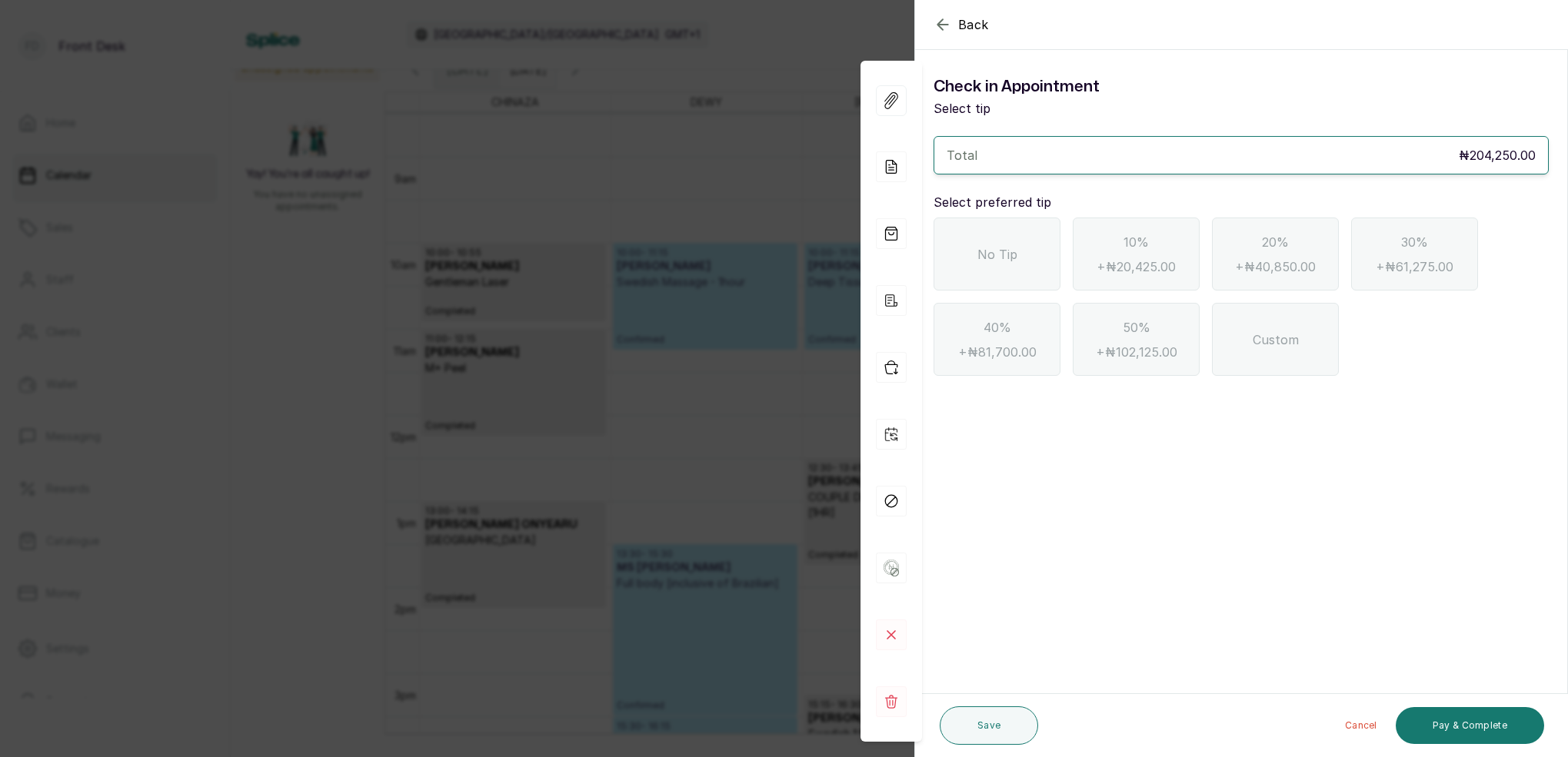
click at [941, 23] on icon "button" at bounding box center [943, 25] width 19 height 19
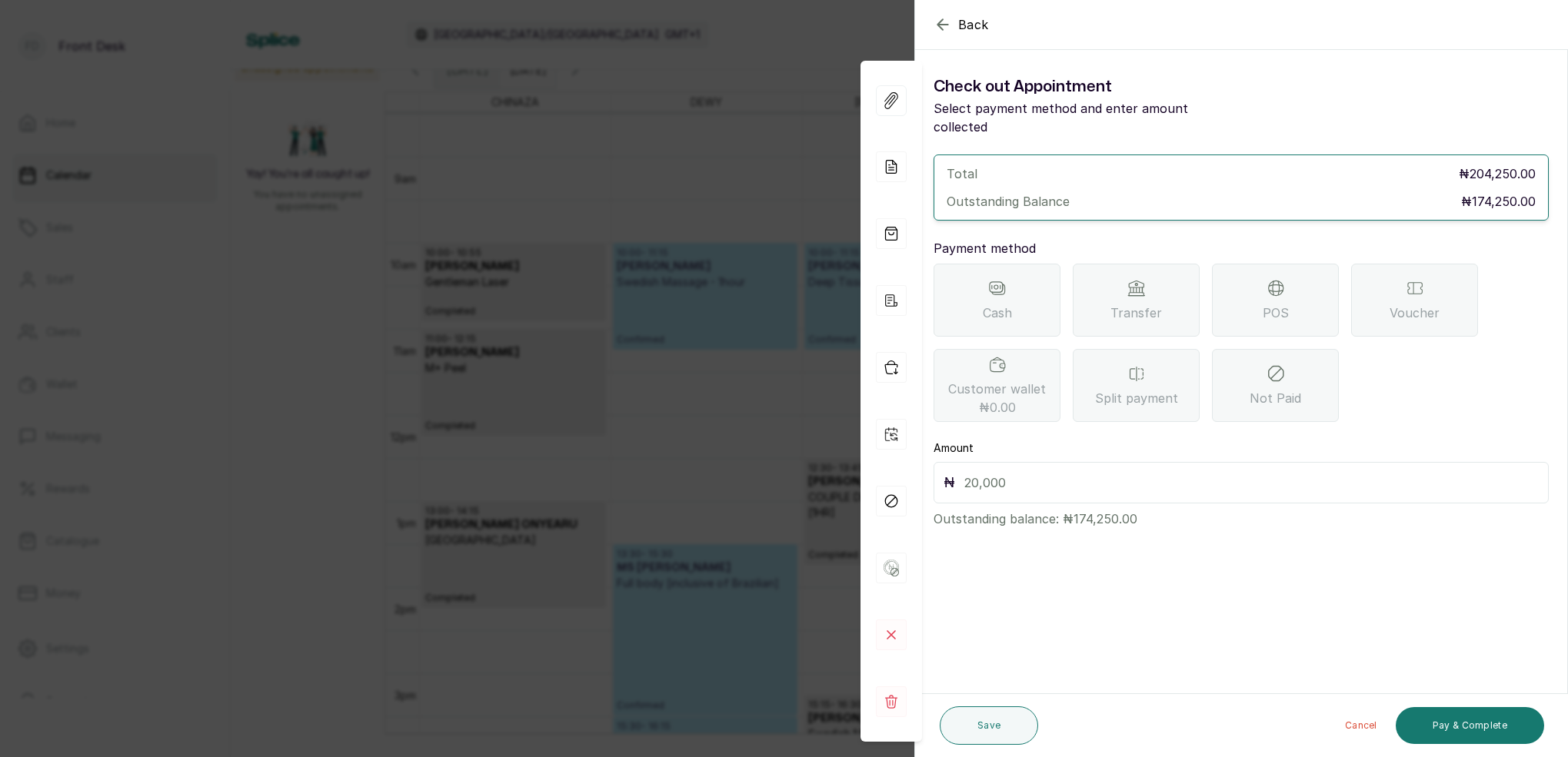
click at [1302, 282] on div "POS" at bounding box center [1276, 300] width 127 height 73
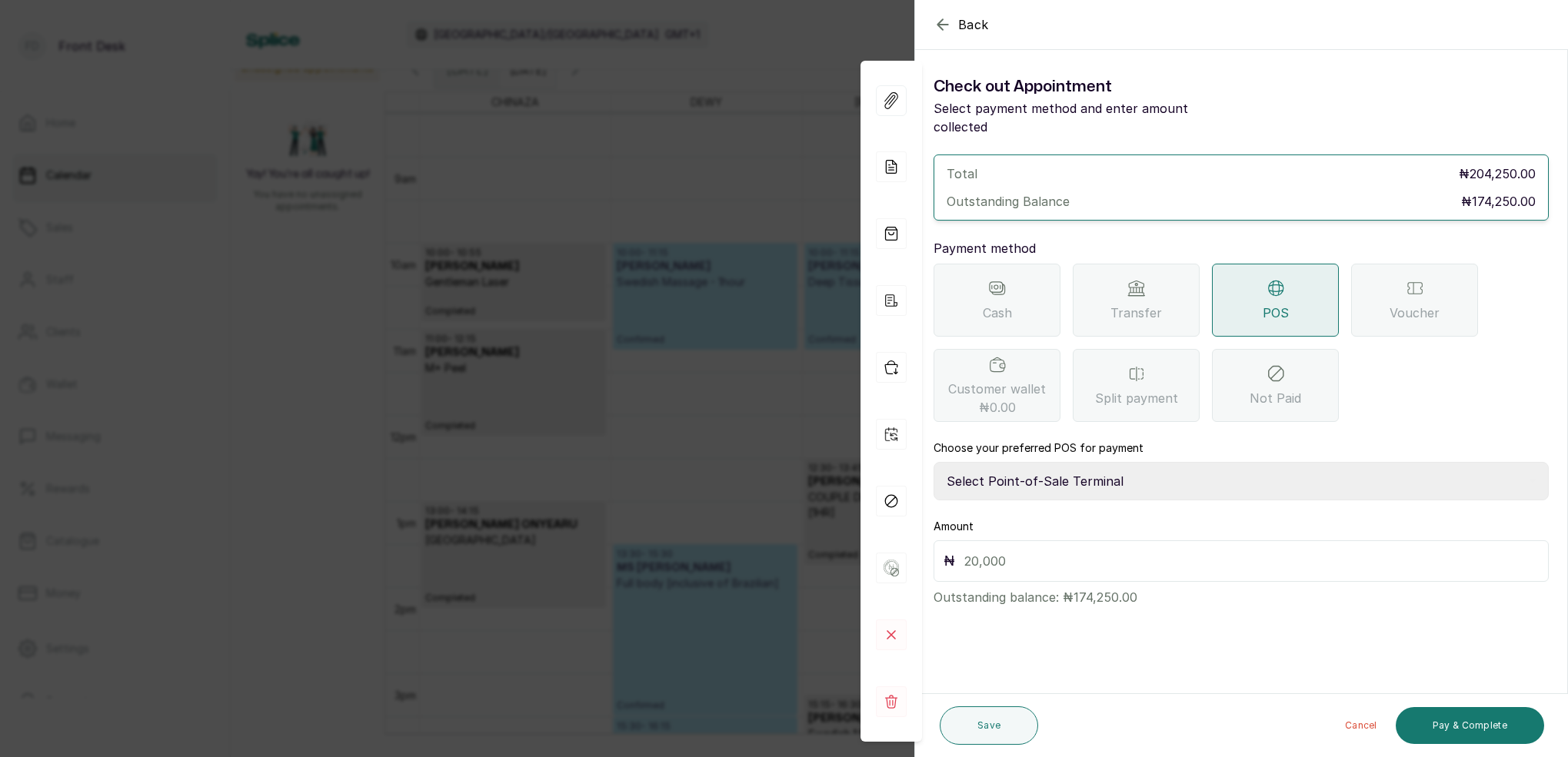
select select "7a4fd382-b2de-4137-8553-2ff33fa7fb29"
click at [1078, 552] on input "text" at bounding box center [1252, 561] width 574 height 21
type input "174,250"
click at [999, 726] on button "Save" at bounding box center [989, 725] width 98 height 38
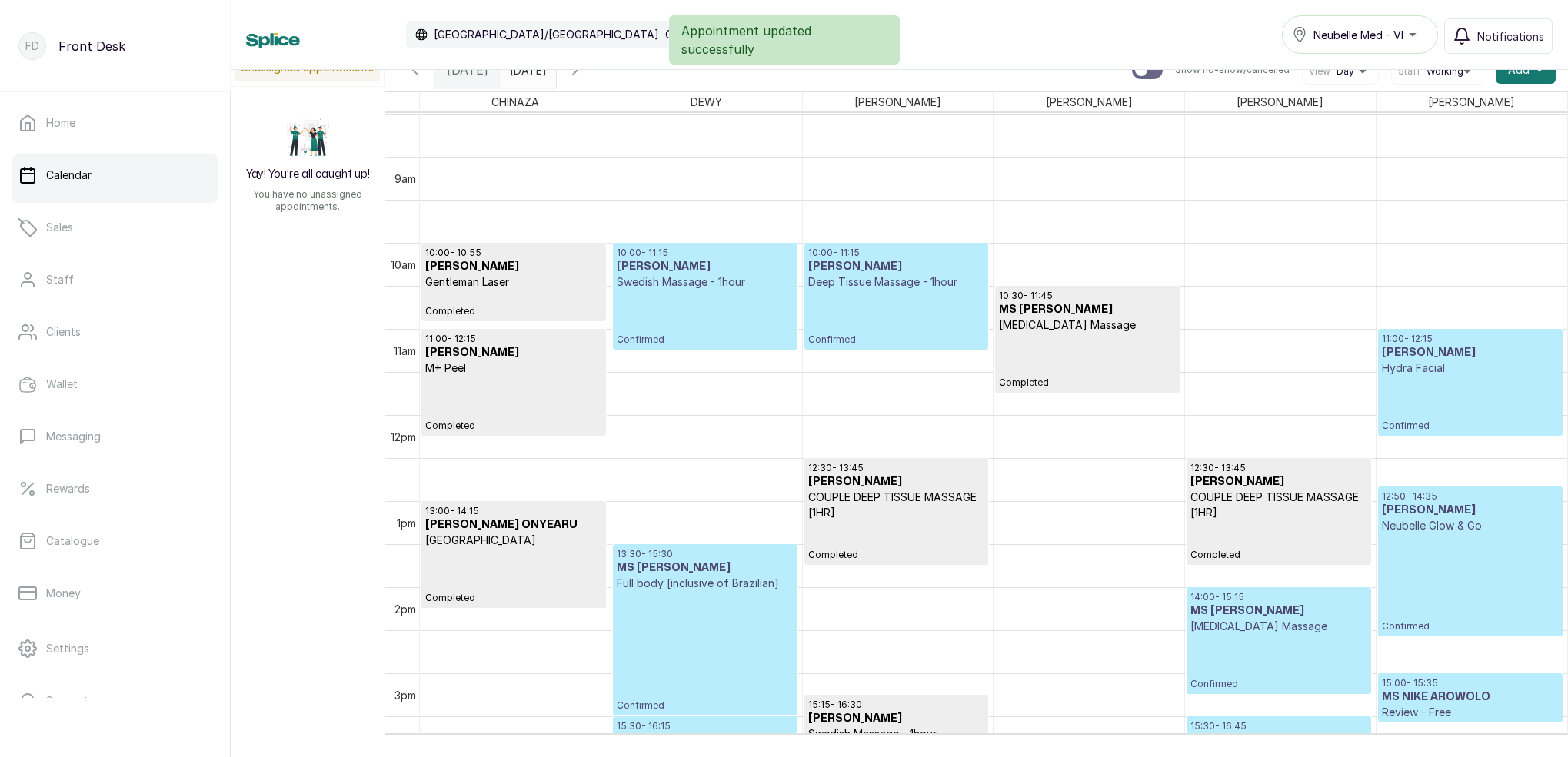
click at [913, 299] on p "Confirmed" at bounding box center [896, 318] width 176 height 56
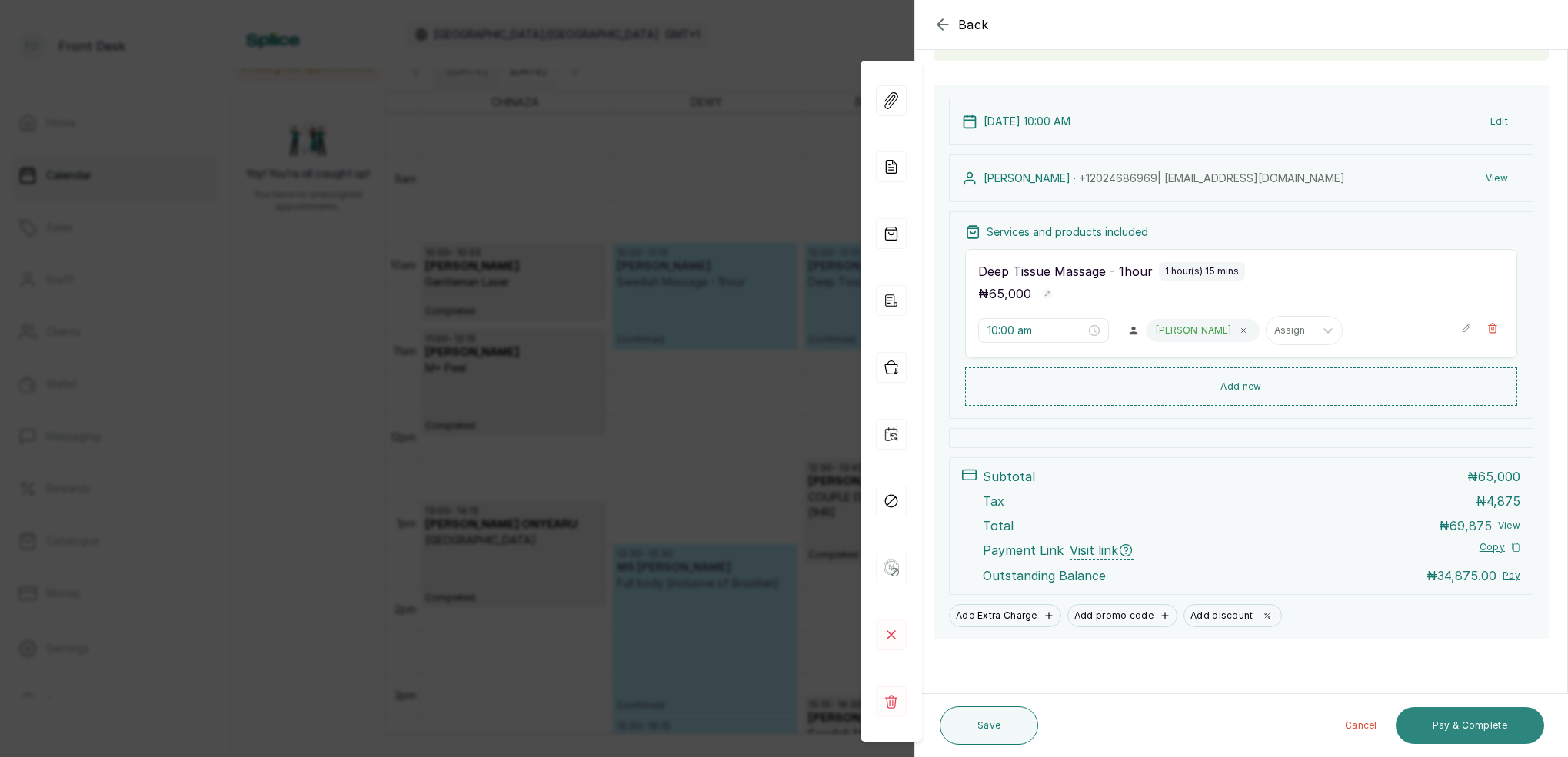
scroll to position [130, 0]
click at [1491, 726] on button "Pay & Complete" at bounding box center [1470, 726] width 148 height 37
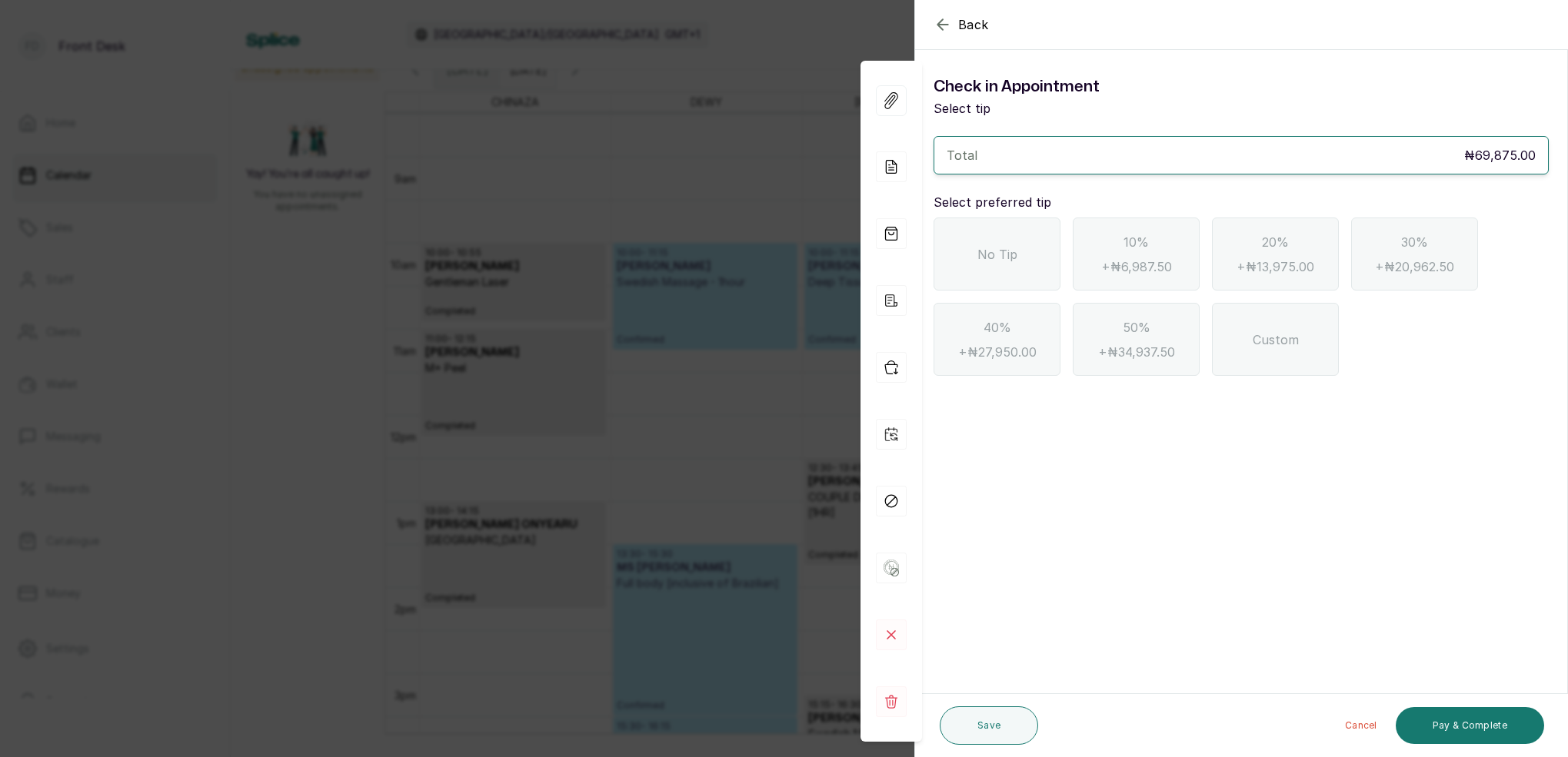
click at [942, 26] on icon "button" at bounding box center [943, 25] width 19 height 19
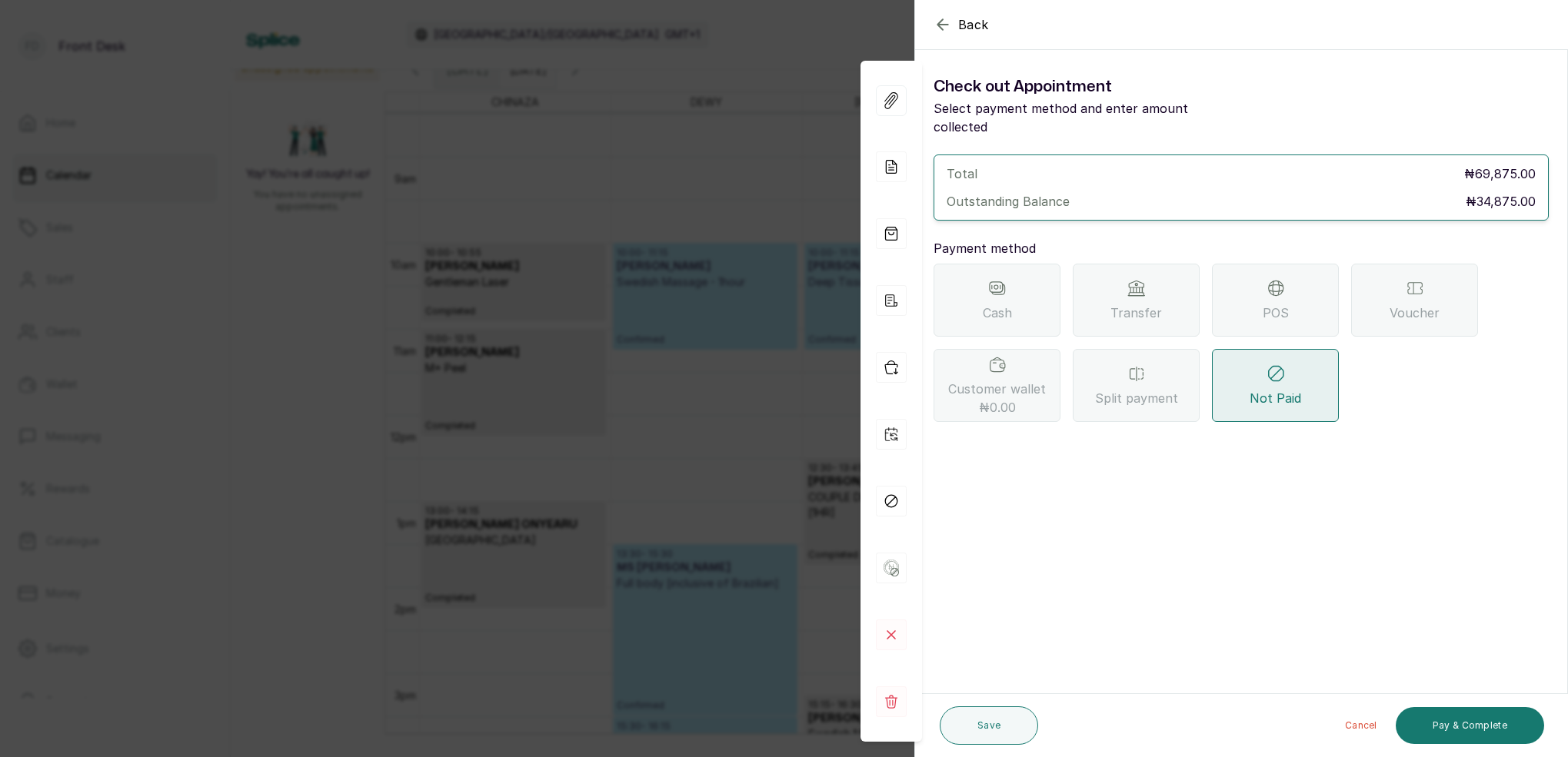
click at [1138, 304] on span "Transfer" at bounding box center [1136, 313] width 52 height 19
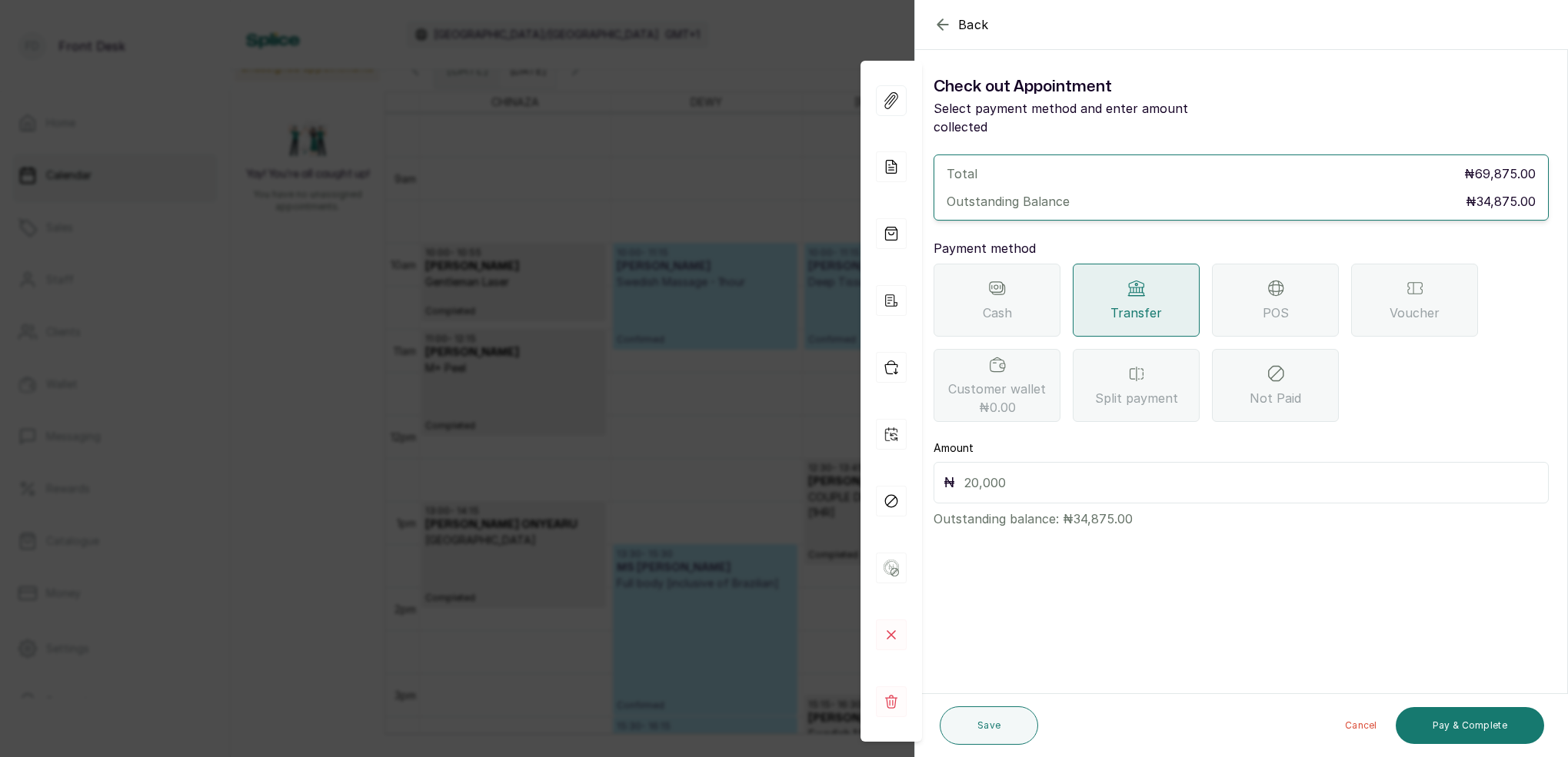
click at [987, 472] on input "text" at bounding box center [1252, 483] width 574 height 21
type input "69,875"
click at [1266, 304] on span "POS" at bounding box center [1276, 313] width 26 height 19
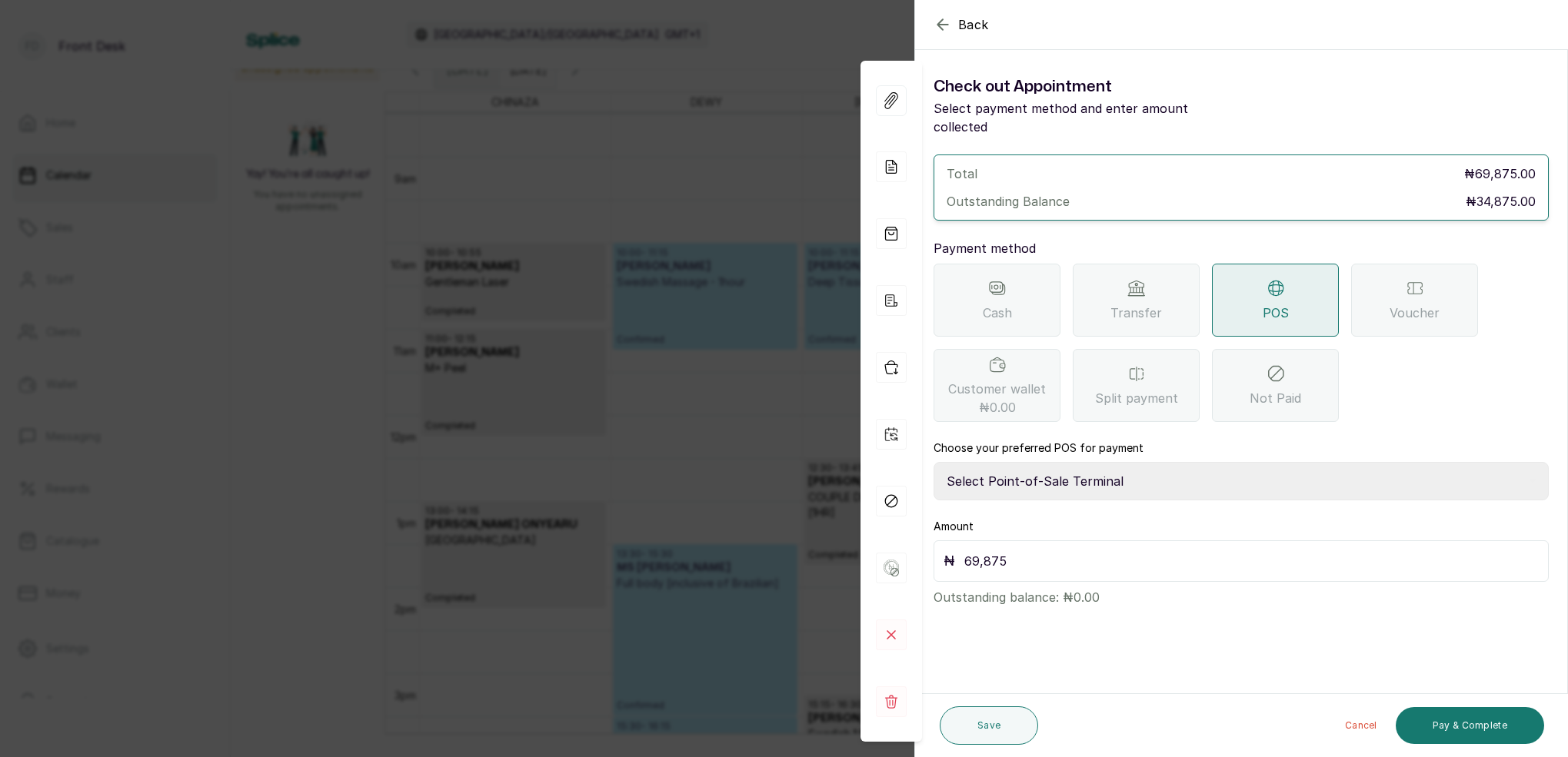
select select "7a4fd382-b2de-4137-8553-2ff33fa7fb29"
click at [1034, 550] on input "69,875" at bounding box center [1252, 561] width 574 height 21
click at [1020, 718] on button "Save" at bounding box center [989, 725] width 98 height 38
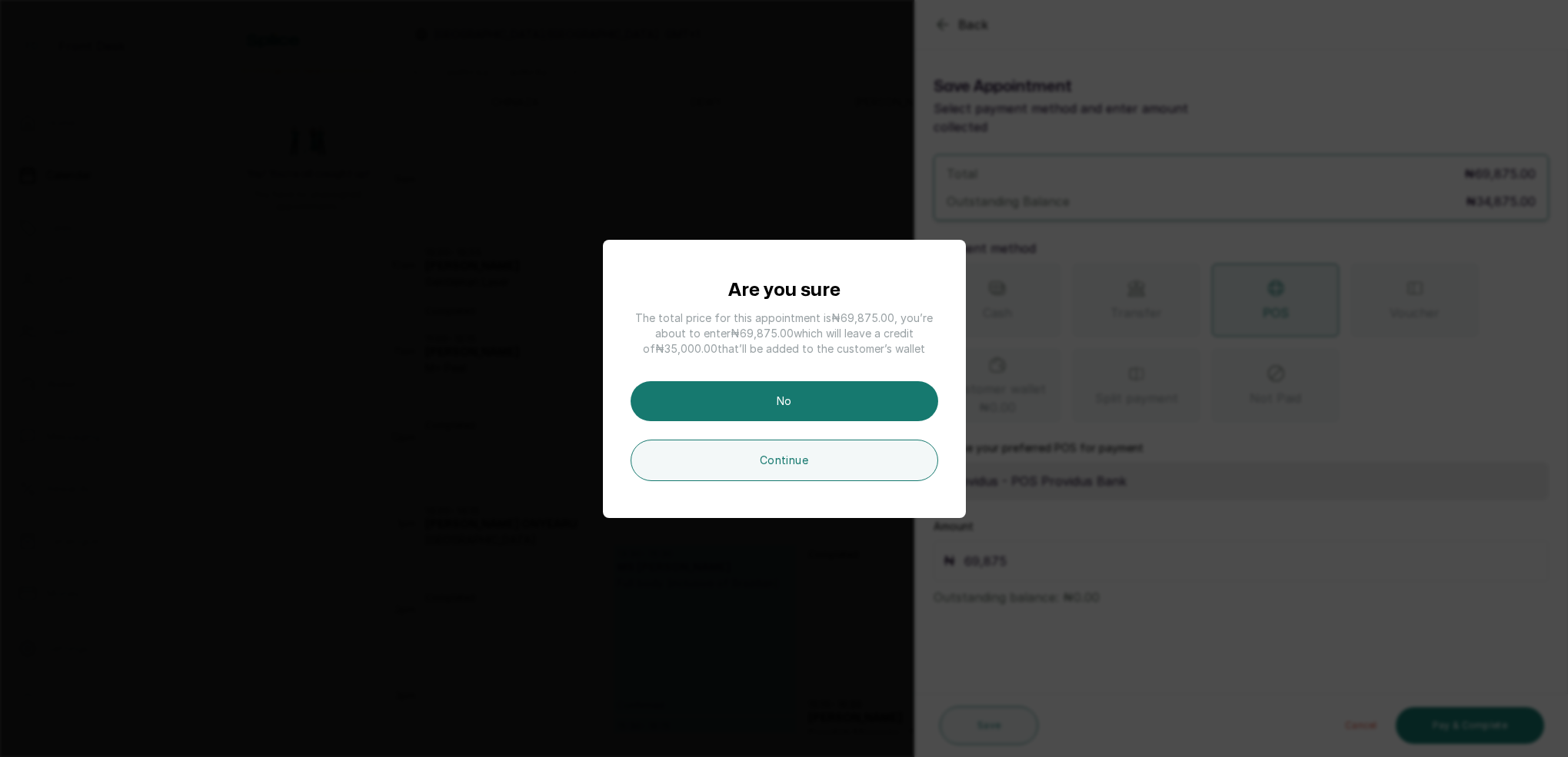
click at [830, 458] on button "Continue" at bounding box center [784, 460] width 308 height 41
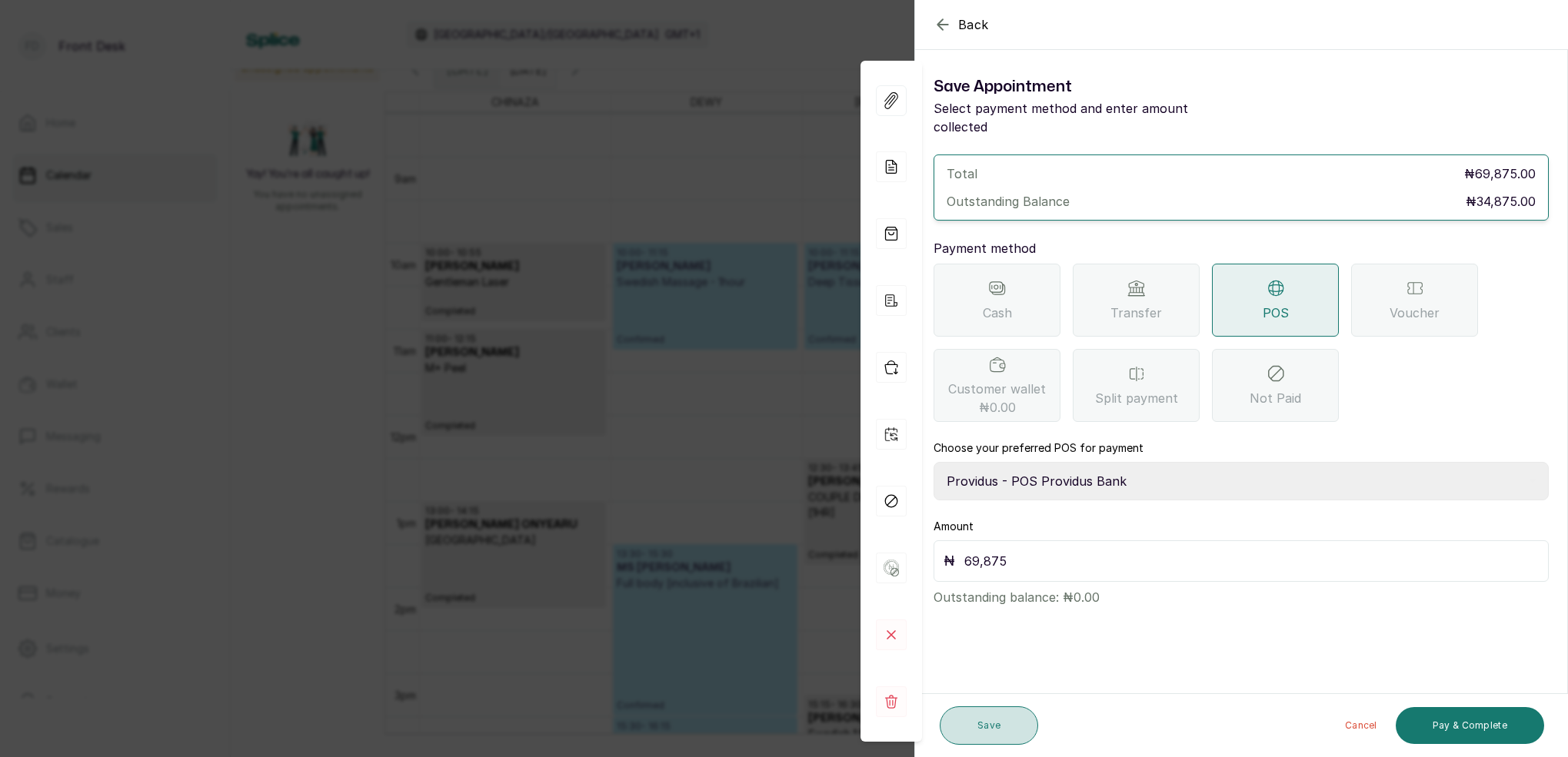
click at [1013, 721] on button "Save" at bounding box center [989, 725] width 98 height 38
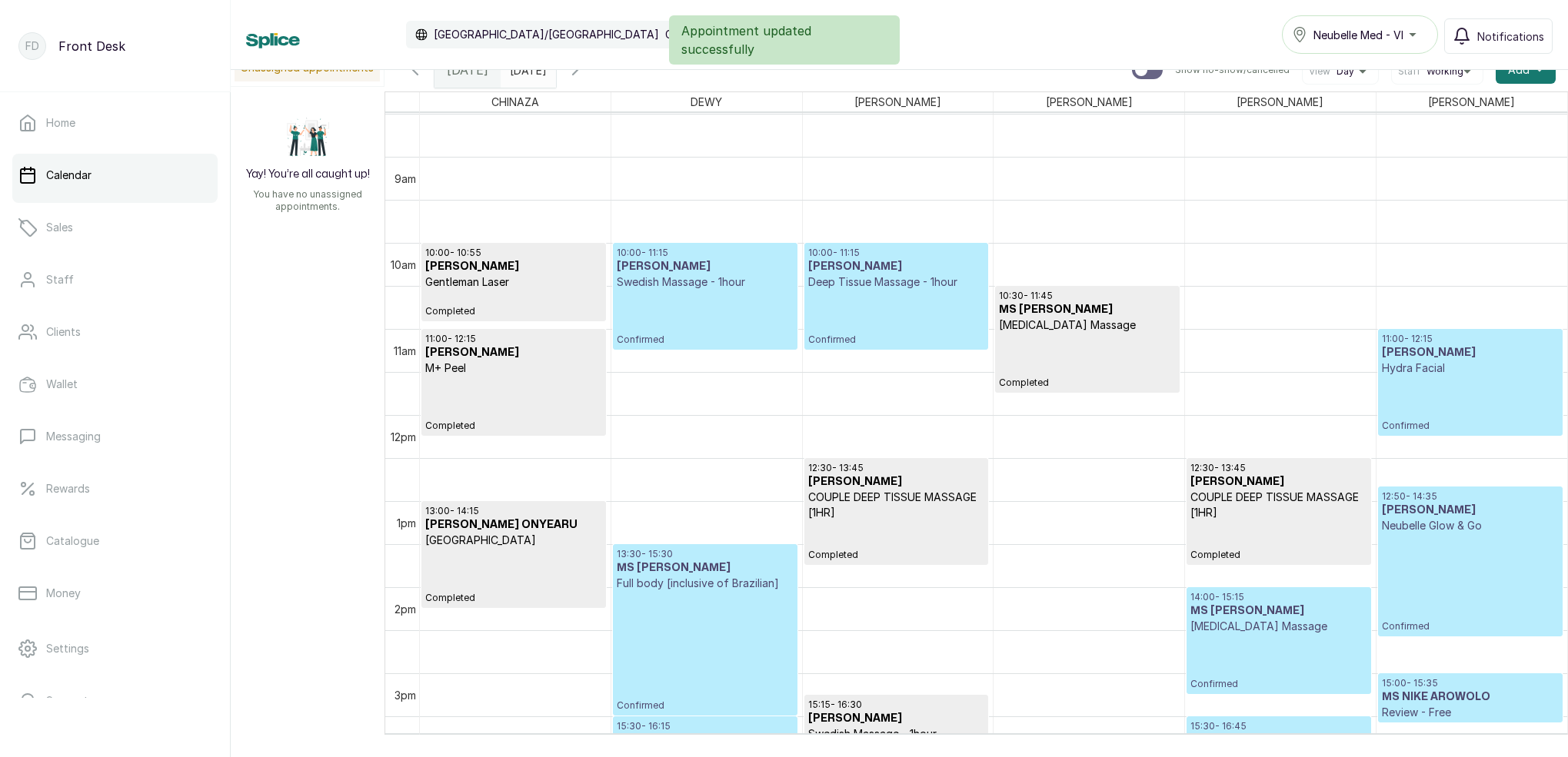
click at [930, 316] on p "Confirmed" at bounding box center [896, 318] width 176 height 56
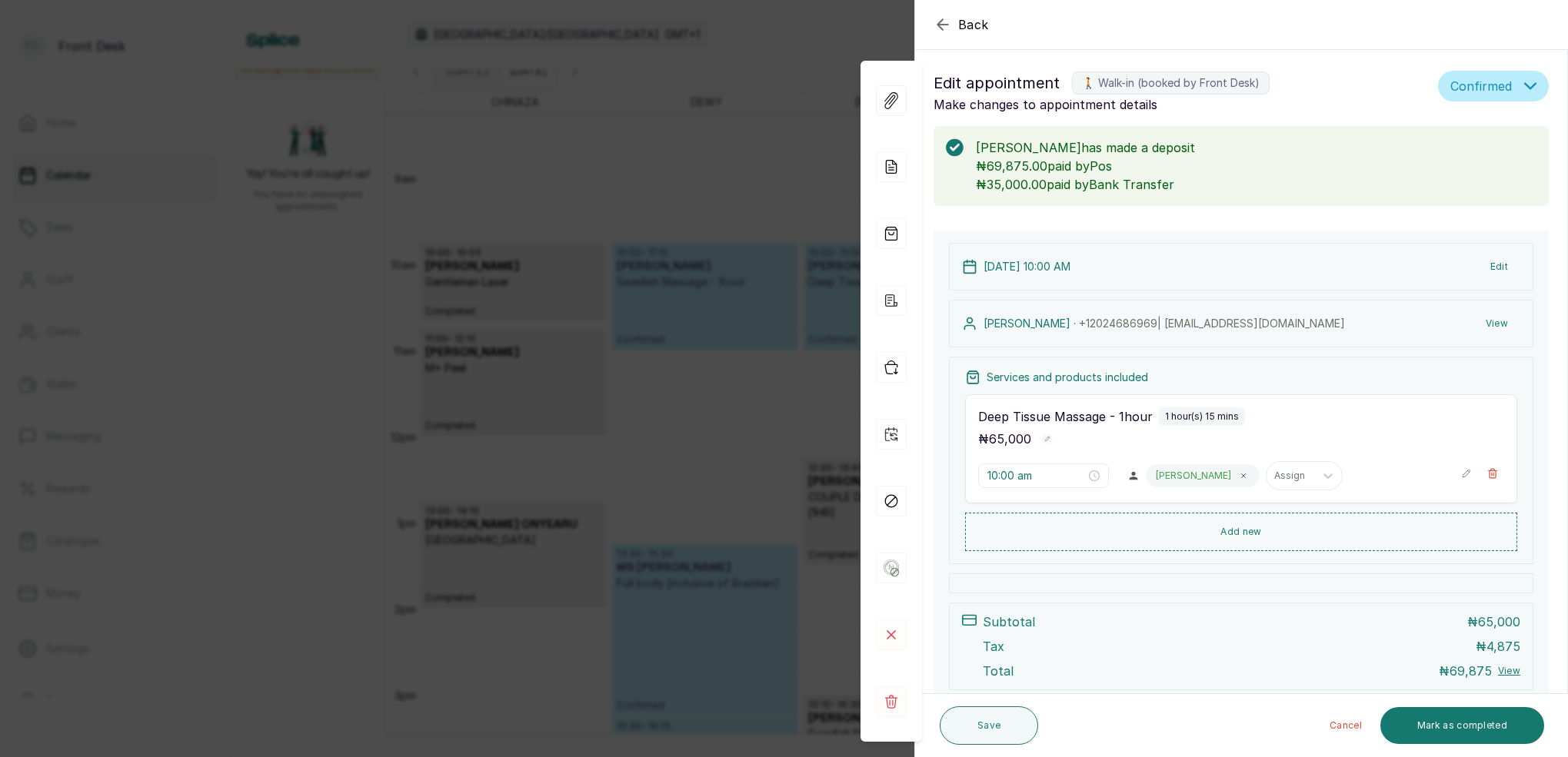
scroll to position [3, 0]
click at [752, 207] on div "Back Appointment Details Edit appointment 🚶 Walk-in (booked by Front Desk) Make…" at bounding box center [784, 378] width 1568 height 757
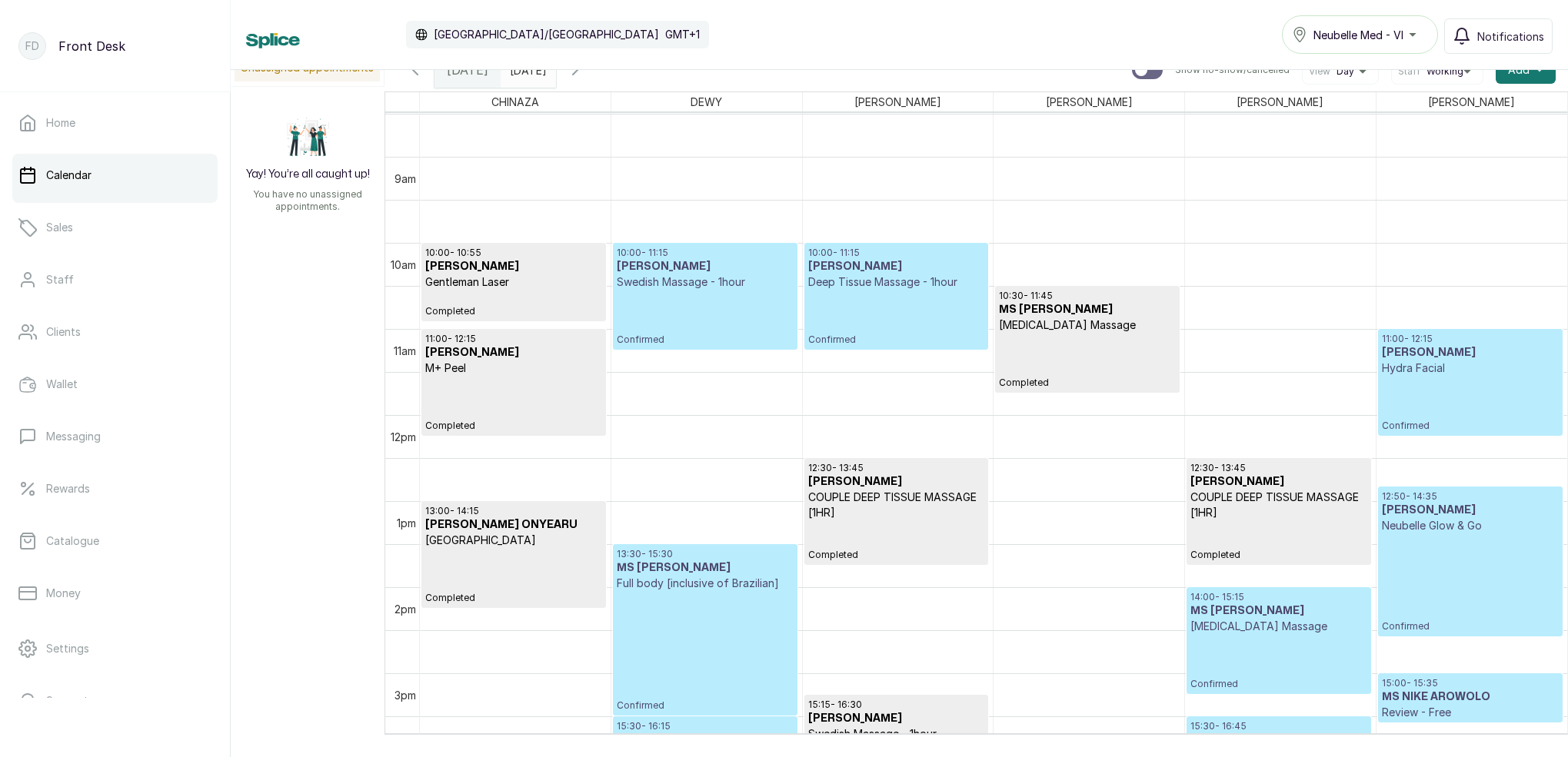
click at [740, 295] on p "Confirmed" at bounding box center [705, 318] width 176 height 56
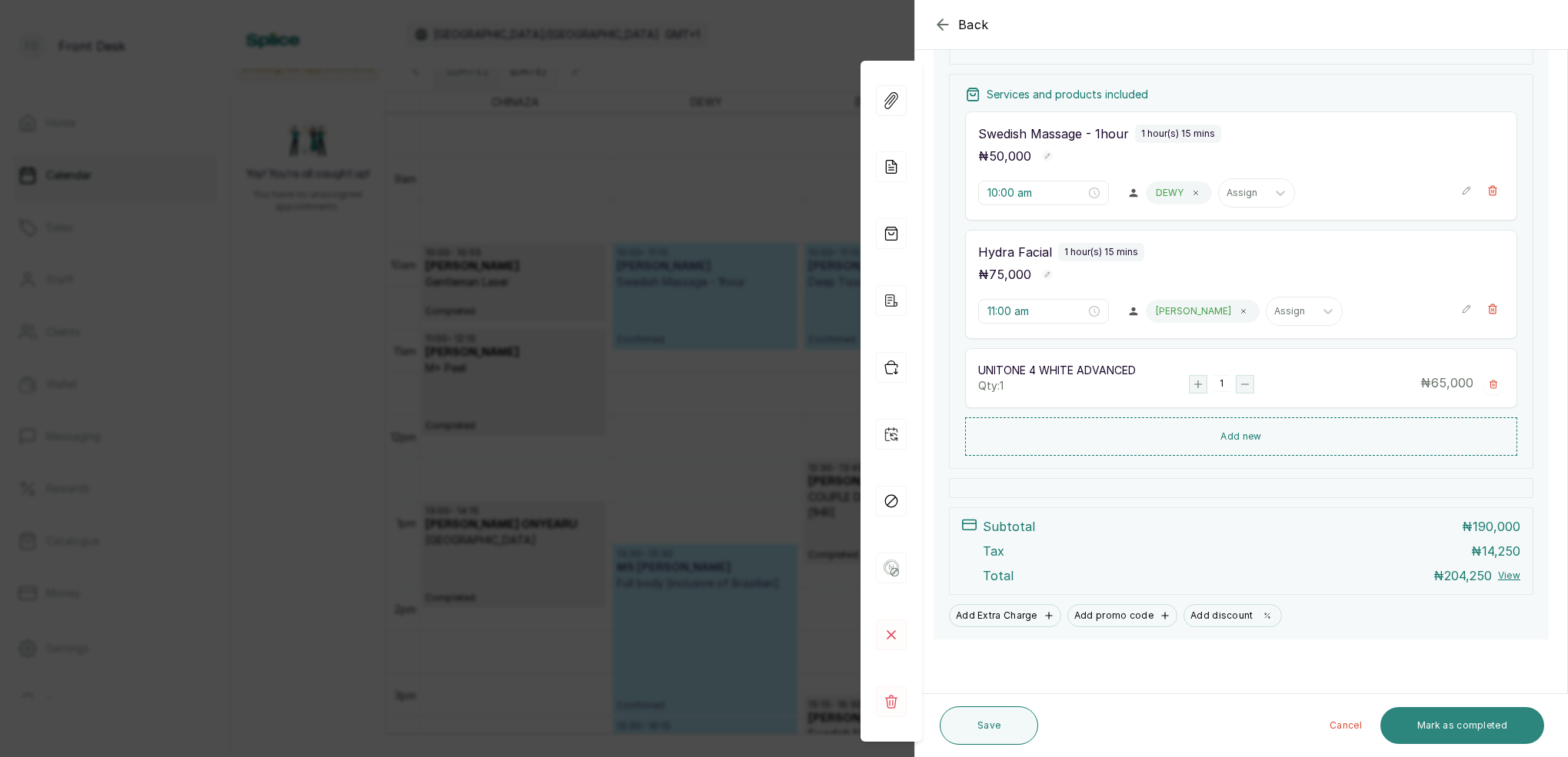
scroll to position [344, 0]
drag, startPoint x: 1470, startPoint y: 732, endPoint x: 1473, endPoint y: 717, distance: 15.3
click at [1470, 732] on button "Mark as completed" at bounding box center [1462, 726] width 163 height 37
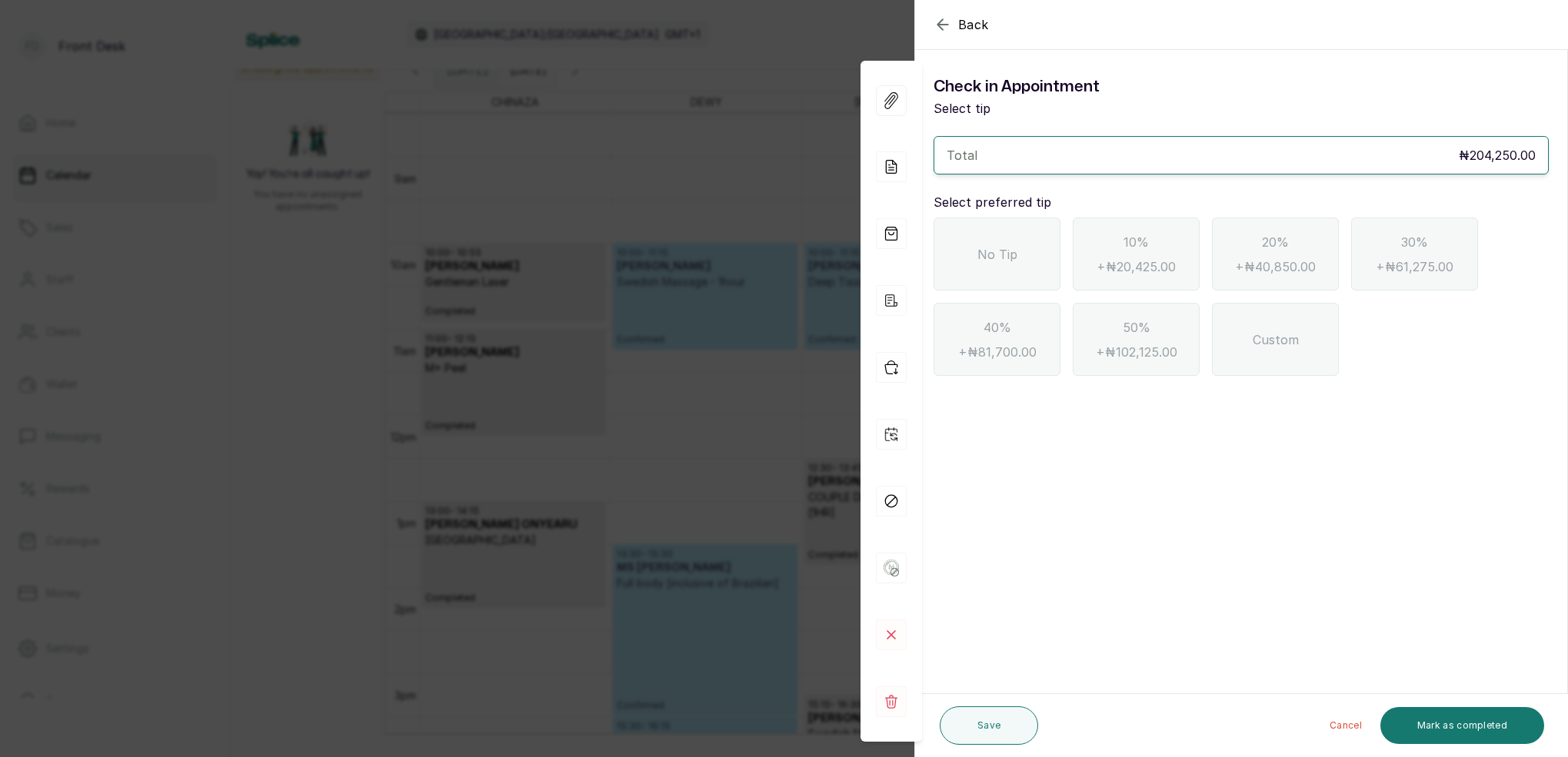
click at [1019, 264] on div "No Tip" at bounding box center [997, 254] width 127 height 73
click at [1479, 719] on button "Mark as completed" at bounding box center [1462, 726] width 163 height 37
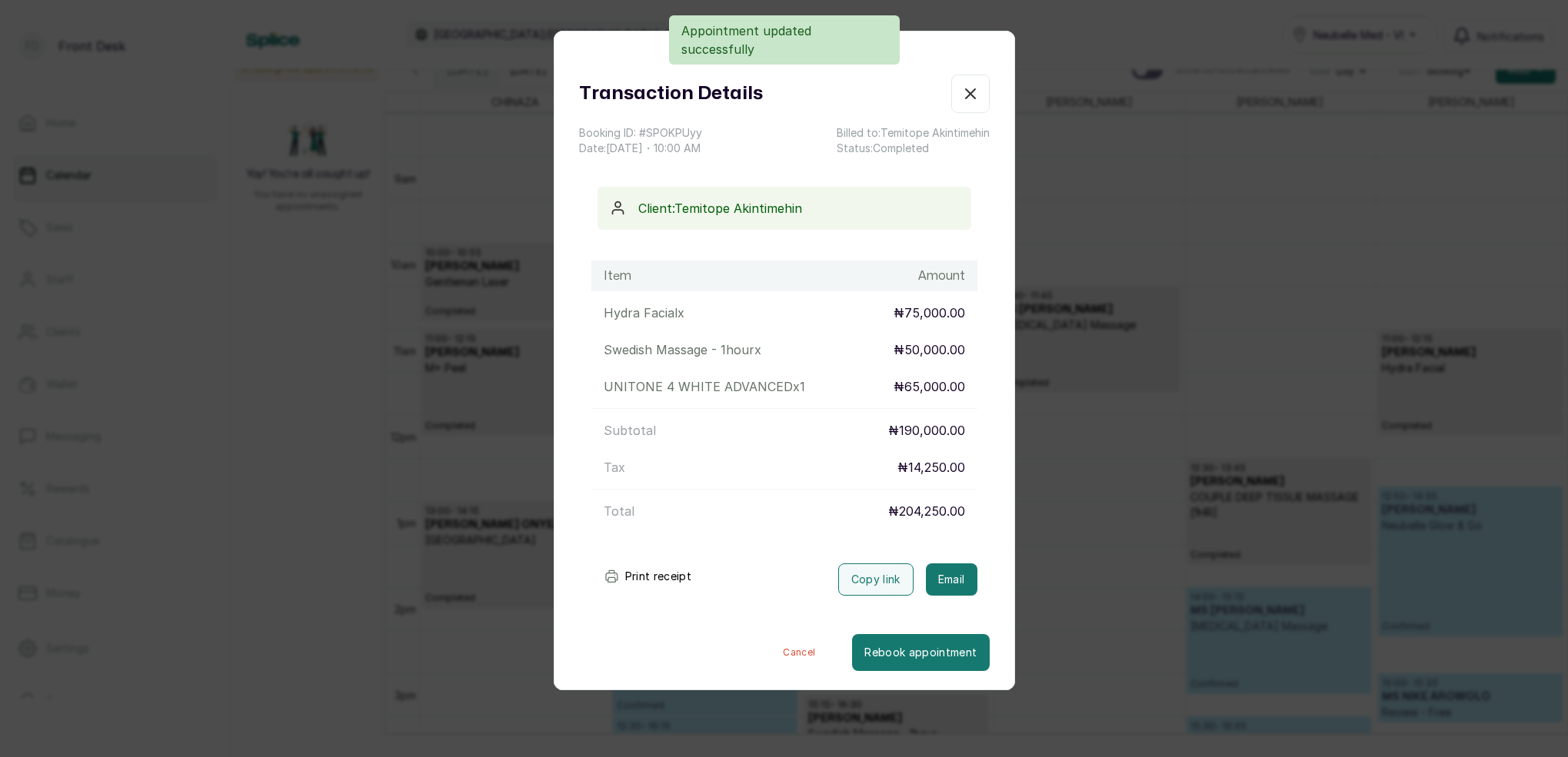
drag, startPoint x: 950, startPoint y: 572, endPoint x: 960, endPoint y: 531, distance: 42.2
click at [952, 571] on button "Email" at bounding box center [951, 580] width 52 height 32
click at [973, 97] on icon "button" at bounding box center [970, 93] width 9 height 9
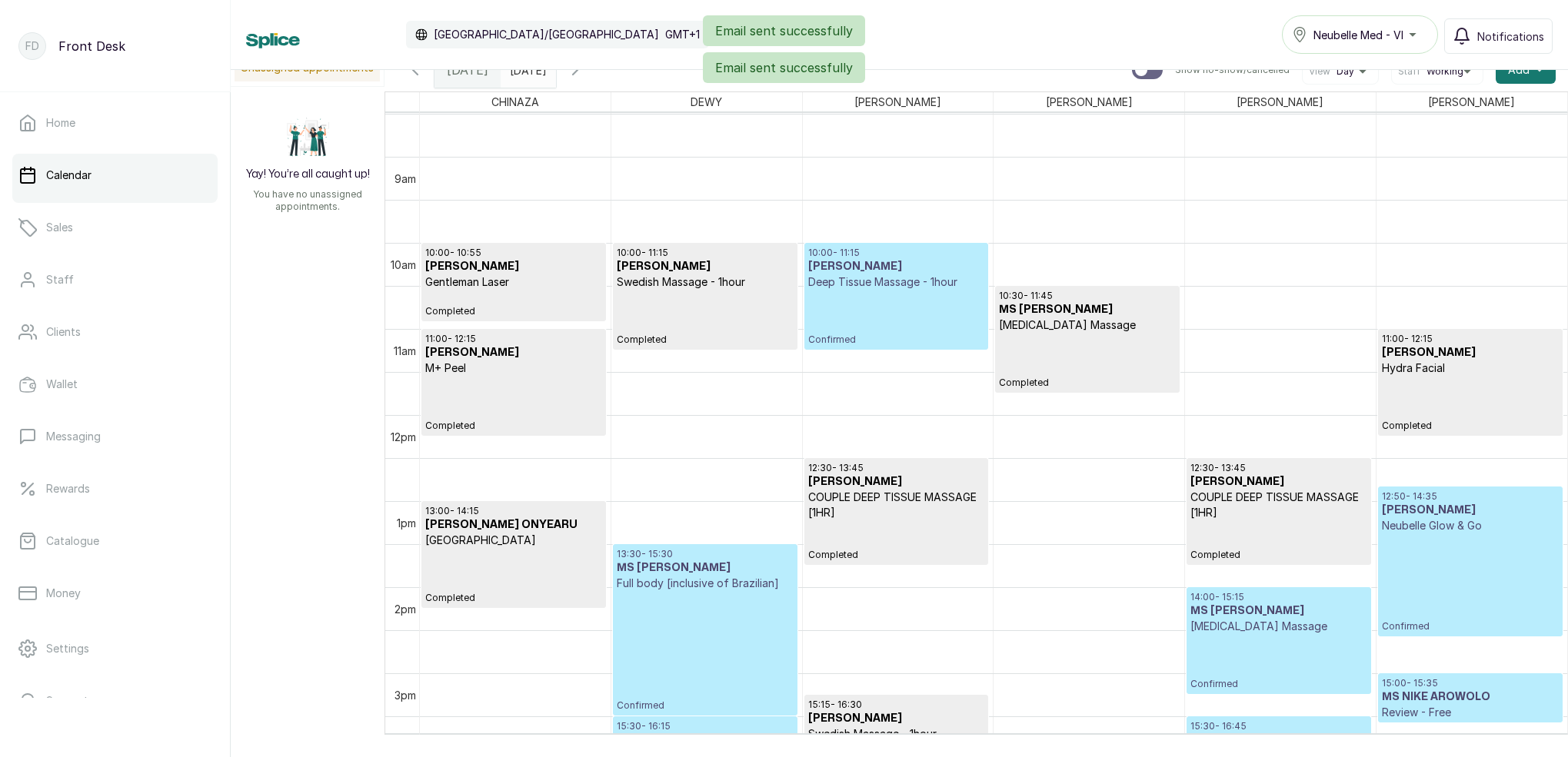
click at [784, 300] on p "Completed" at bounding box center [705, 318] width 176 height 56
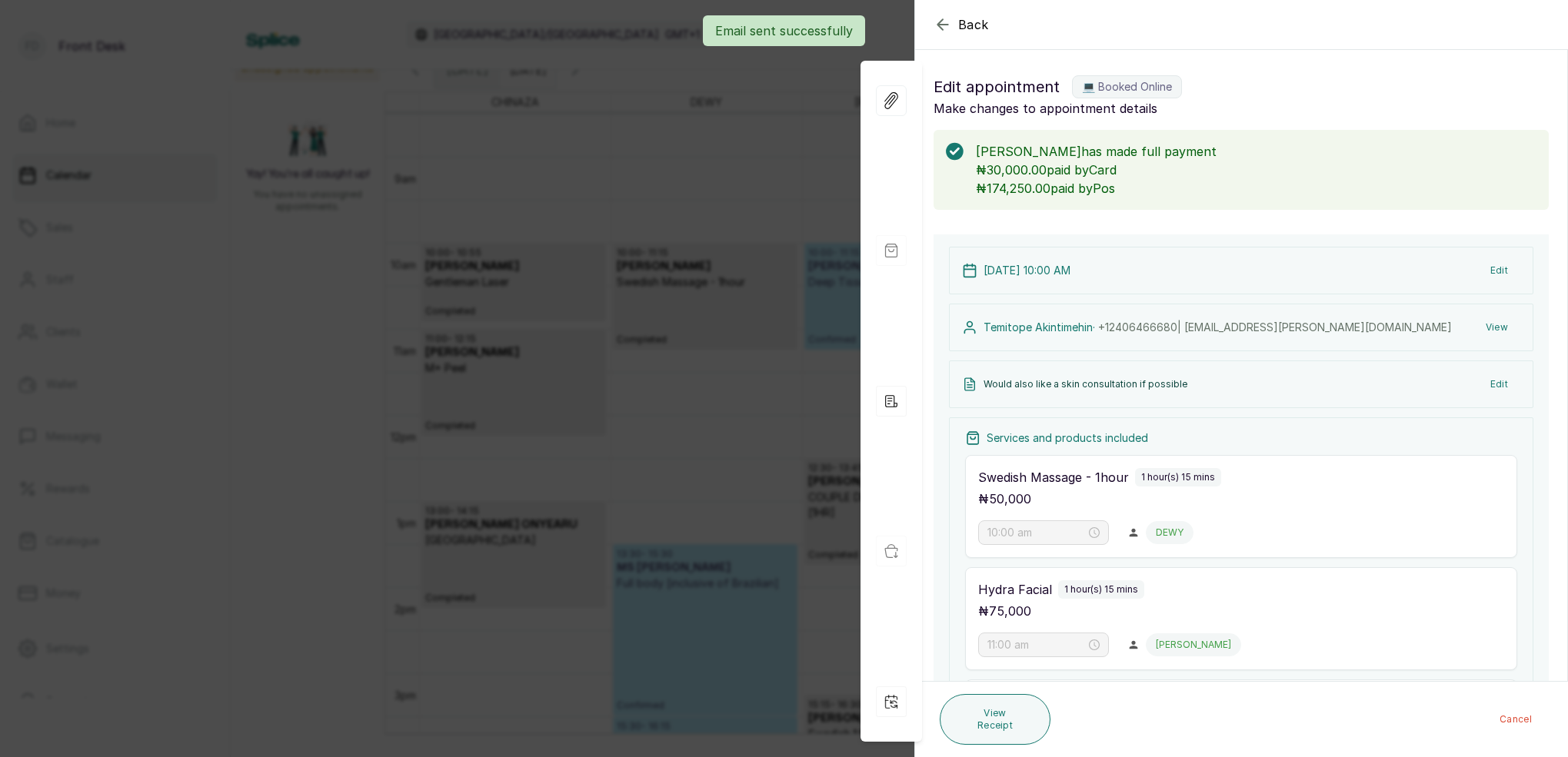
click at [822, 230] on div "Back Appointment Details Edit appointment 💻 Booked Online Make changes to appoi…" at bounding box center [784, 378] width 1568 height 757
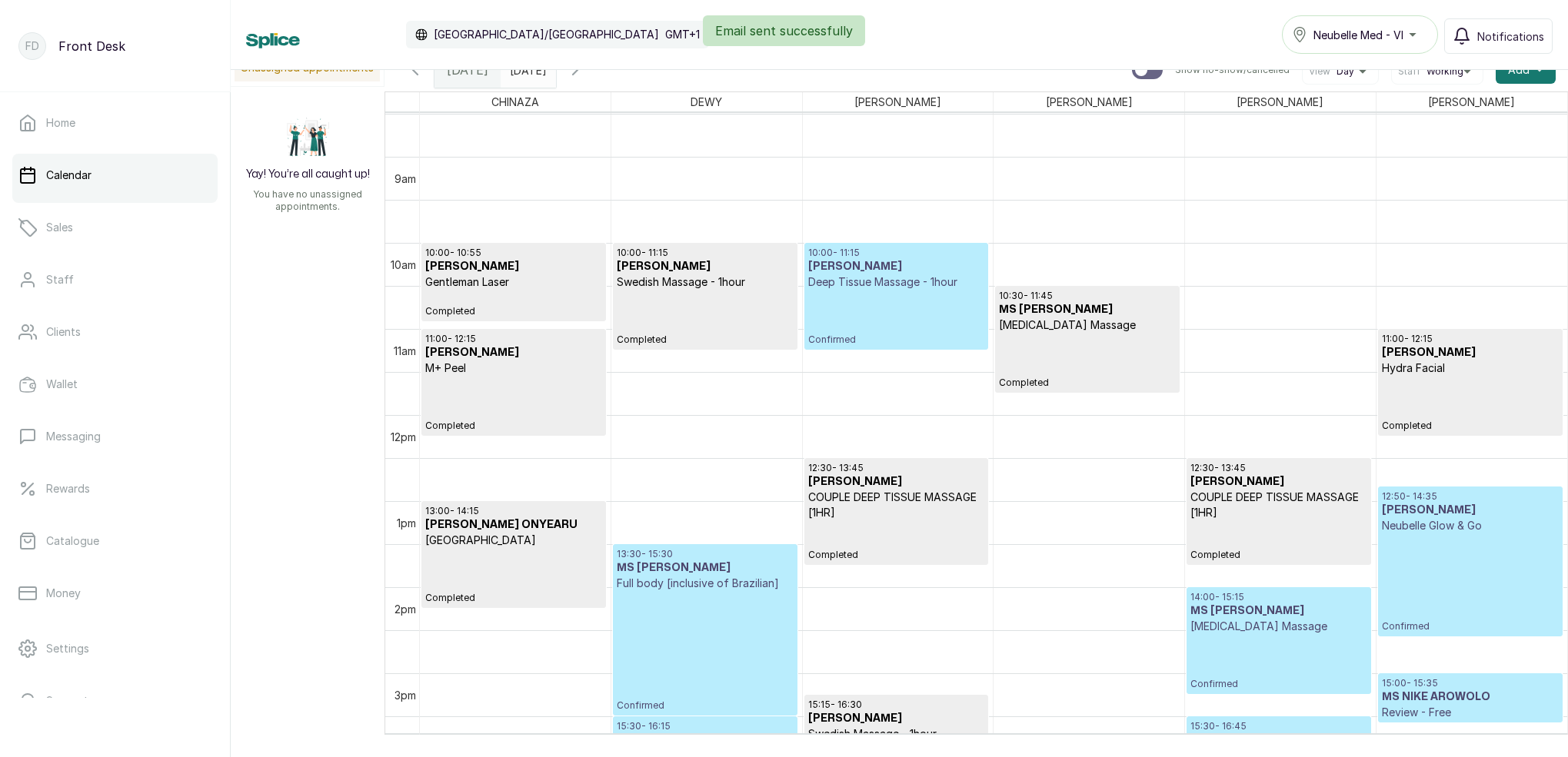
click at [881, 293] on p "Confirmed" at bounding box center [896, 318] width 176 height 56
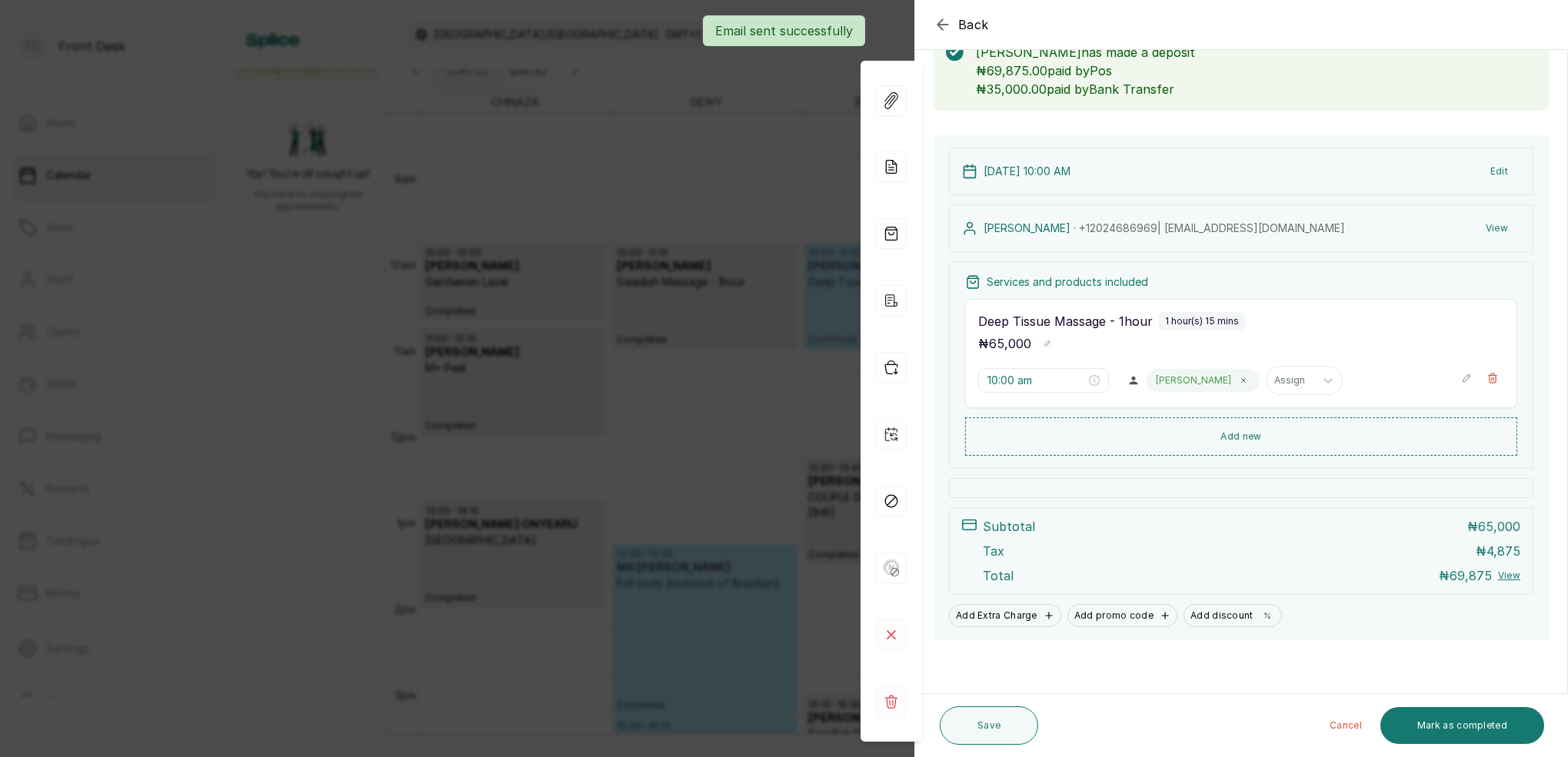
scroll to position [99, 0]
click at [1515, 728] on button "Mark as completed" at bounding box center [1462, 726] width 163 height 37
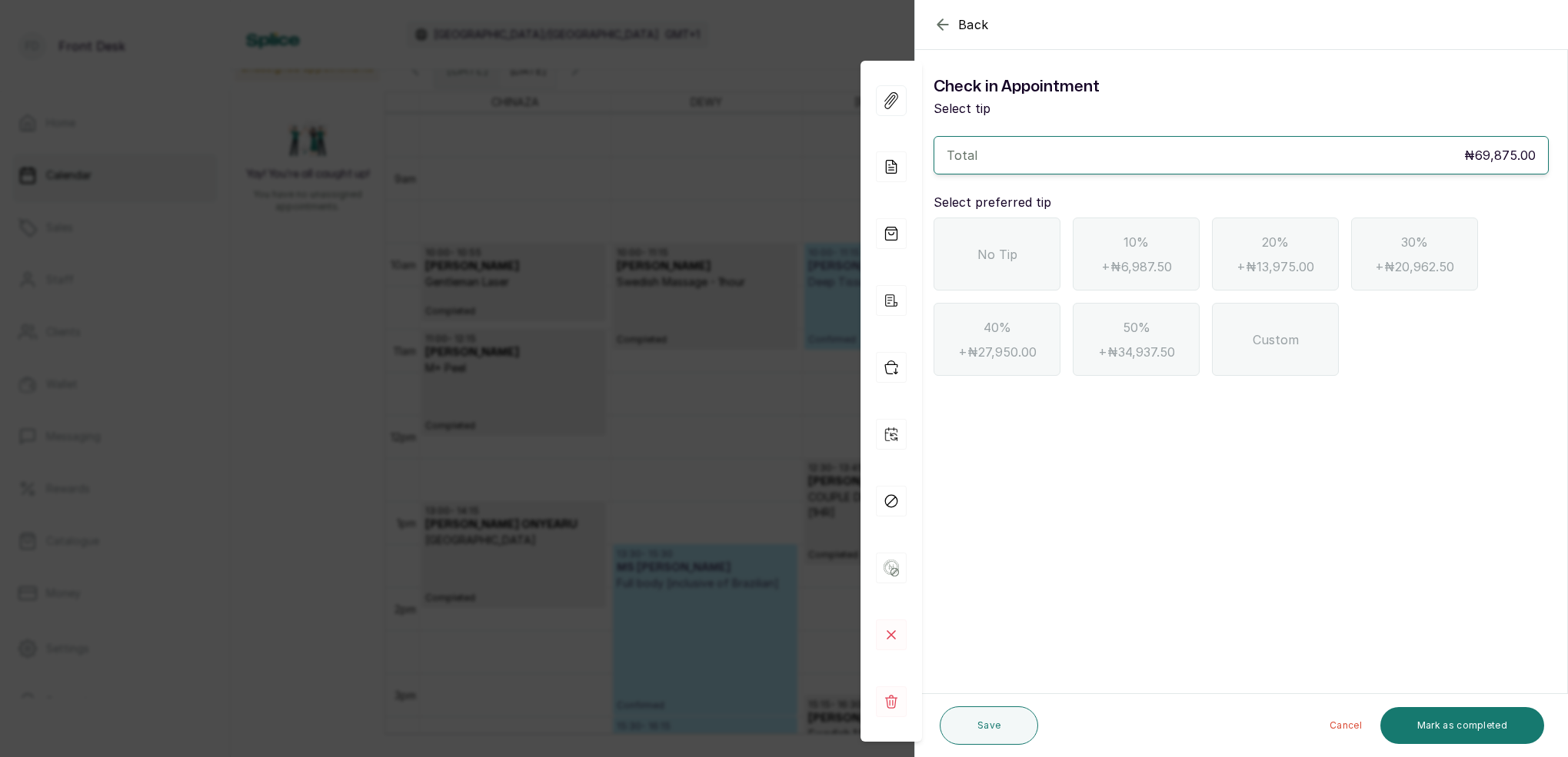
click at [1036, 265] on div "No Tip" at bounding box center [997, 254] width 127 height 73
click at [1477, 731] on button "Mark as completed" at bounding box center [1462, 726] width 163 height 37
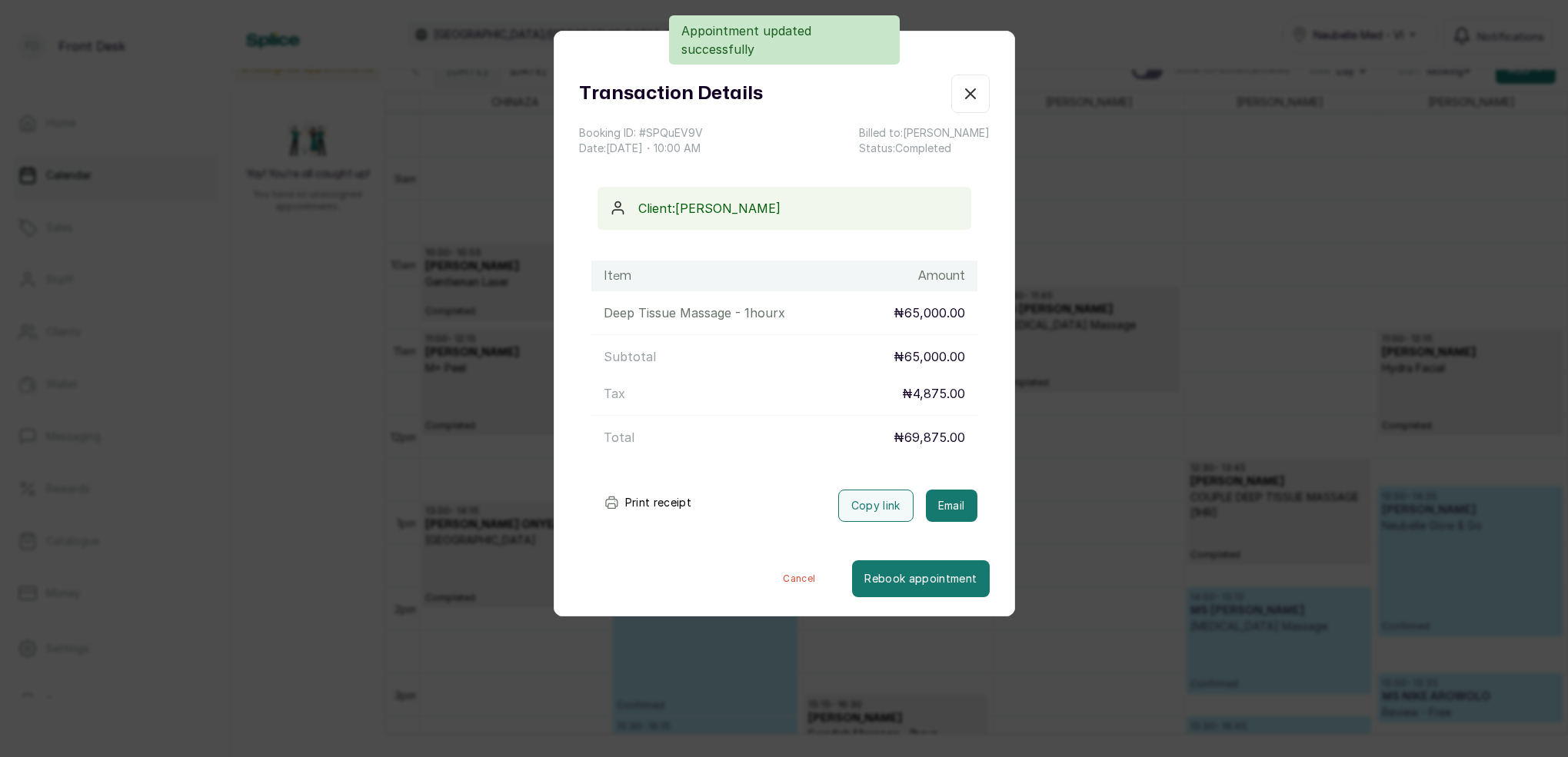
drag, startPoint x: 974, startPoint y: 503, endPoint x: 1021, endPoint y: 251, distance: 256.3
click at [972, 501] on button "Email" at bounding box center [951, 506] width 52 height 32
drag, startPoint x: 981, startPoint y: 96, endPoint x: 1091, endPoint y: 82, distance: 110.9
click at [981, 96] on button "Show no-show/cancelled" at bounding box center [970, 93] width 38 height 38
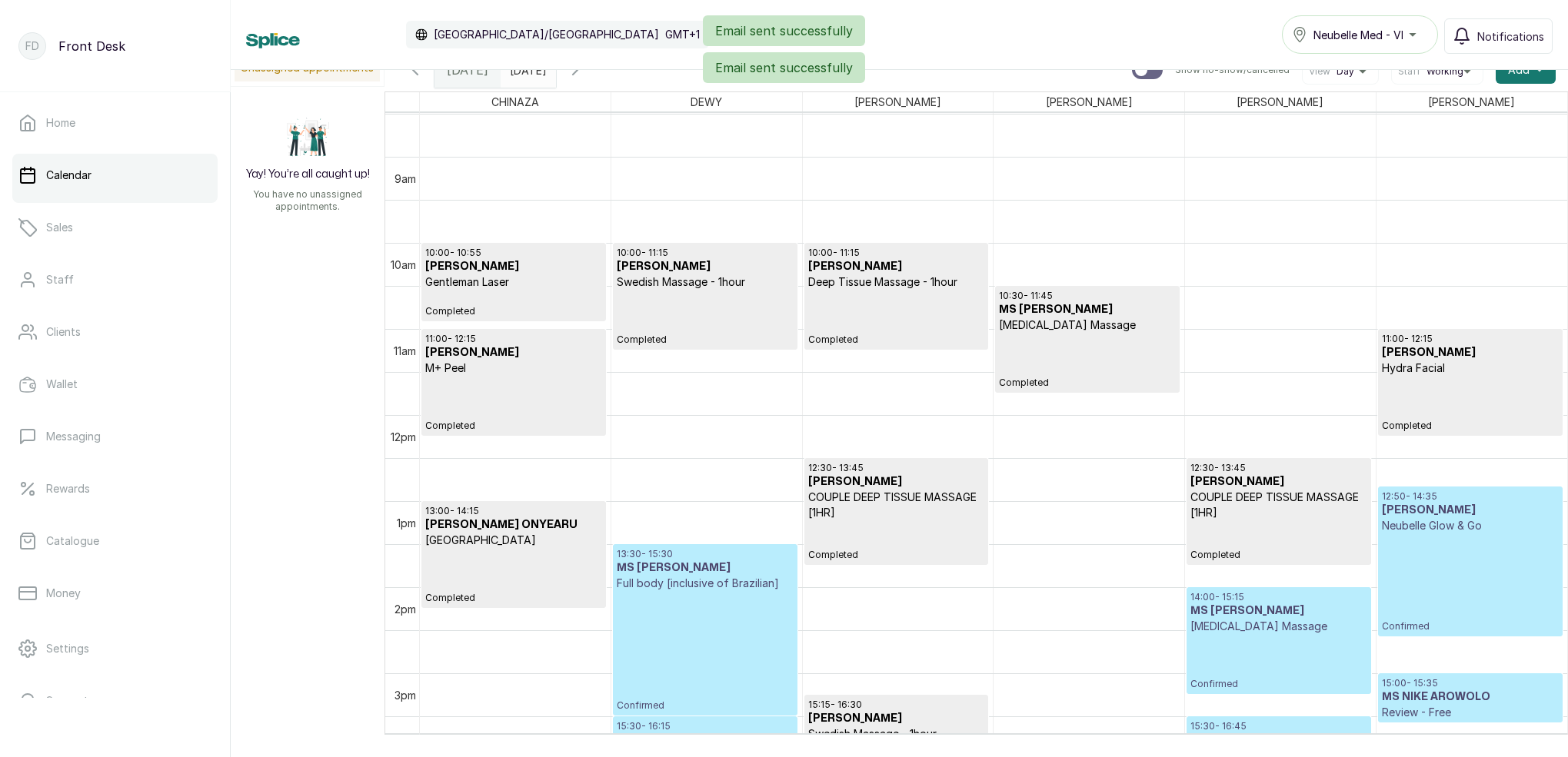
click at [555, 73] on div "Email sent successfully Email sent successfully" at bounding box center [784, 49] width 1568 height 68
click at [565, 78] on div "Email sent successfully Email sent successfully" at bounding box center [784, 49] width 1568 height 68
click at [556, 75] on span at bounding box center [540, 66] width 30 height 26
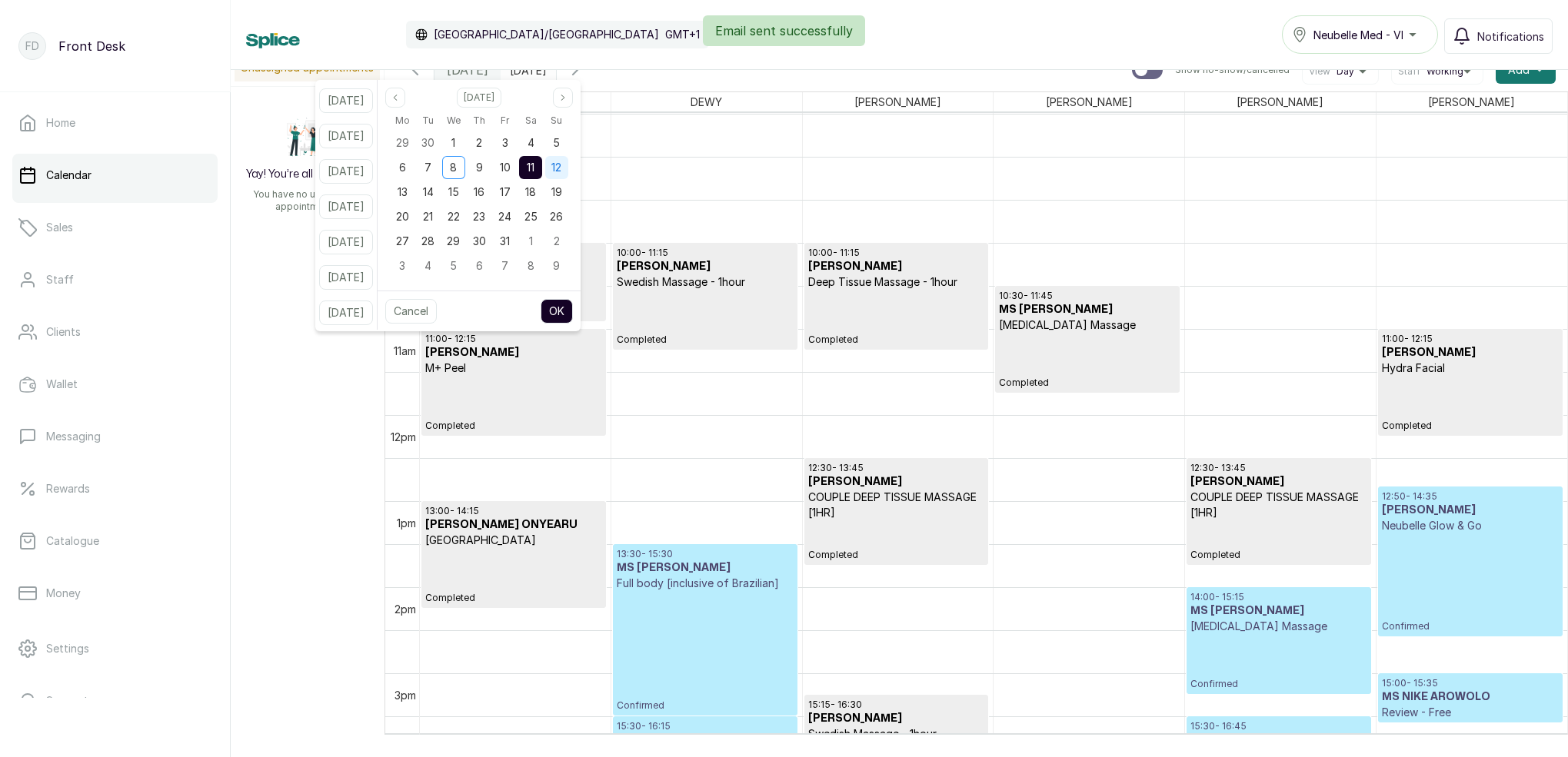
click at [562, 167] on span "12" at bounding box center [557, 167] width 10 height 13
click at [573, 312] on button "OK" at bounding box center [557, 311] width 32 height 25
type input "12/10/2025"
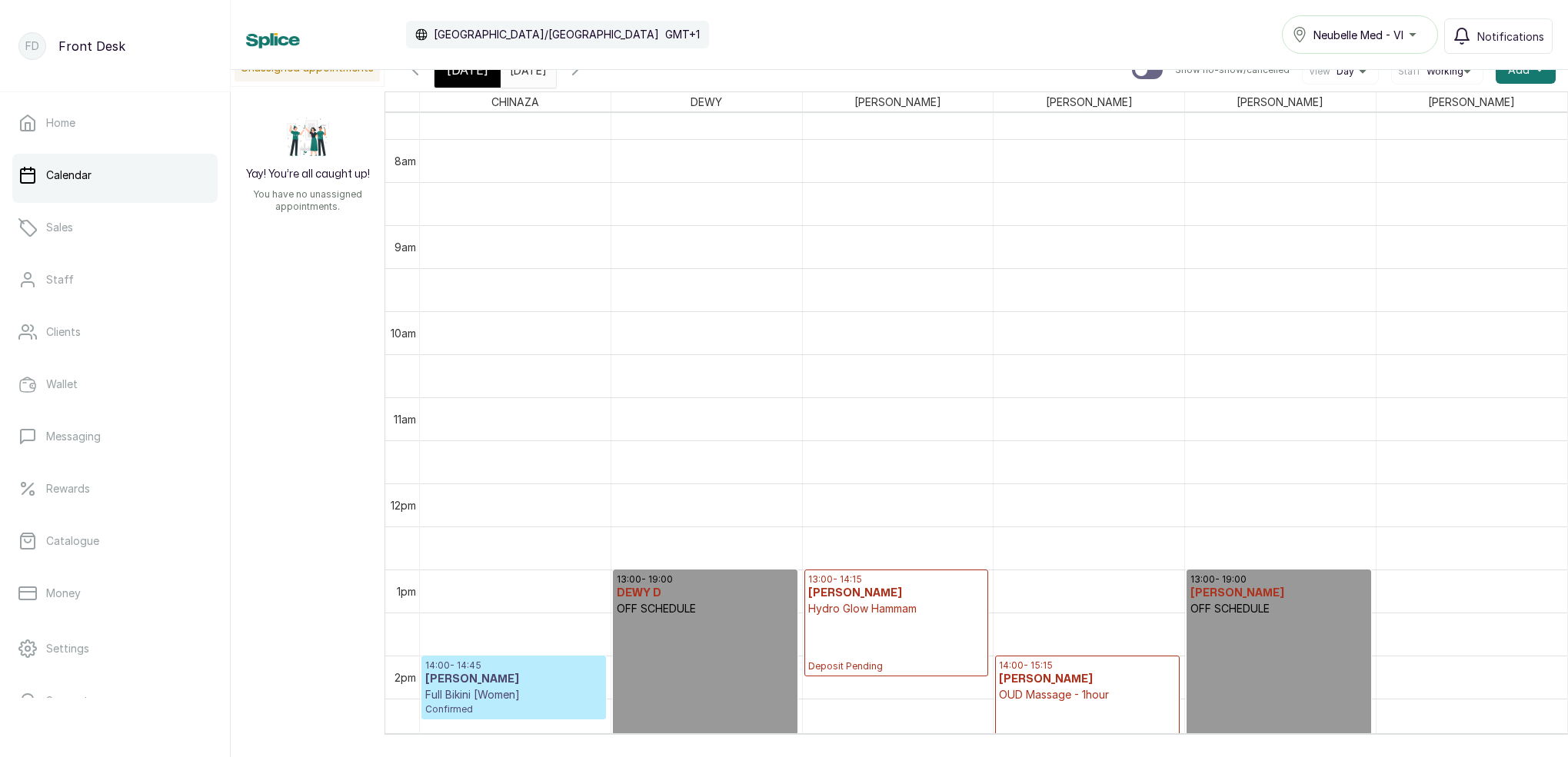
scroll to position [854, 0]
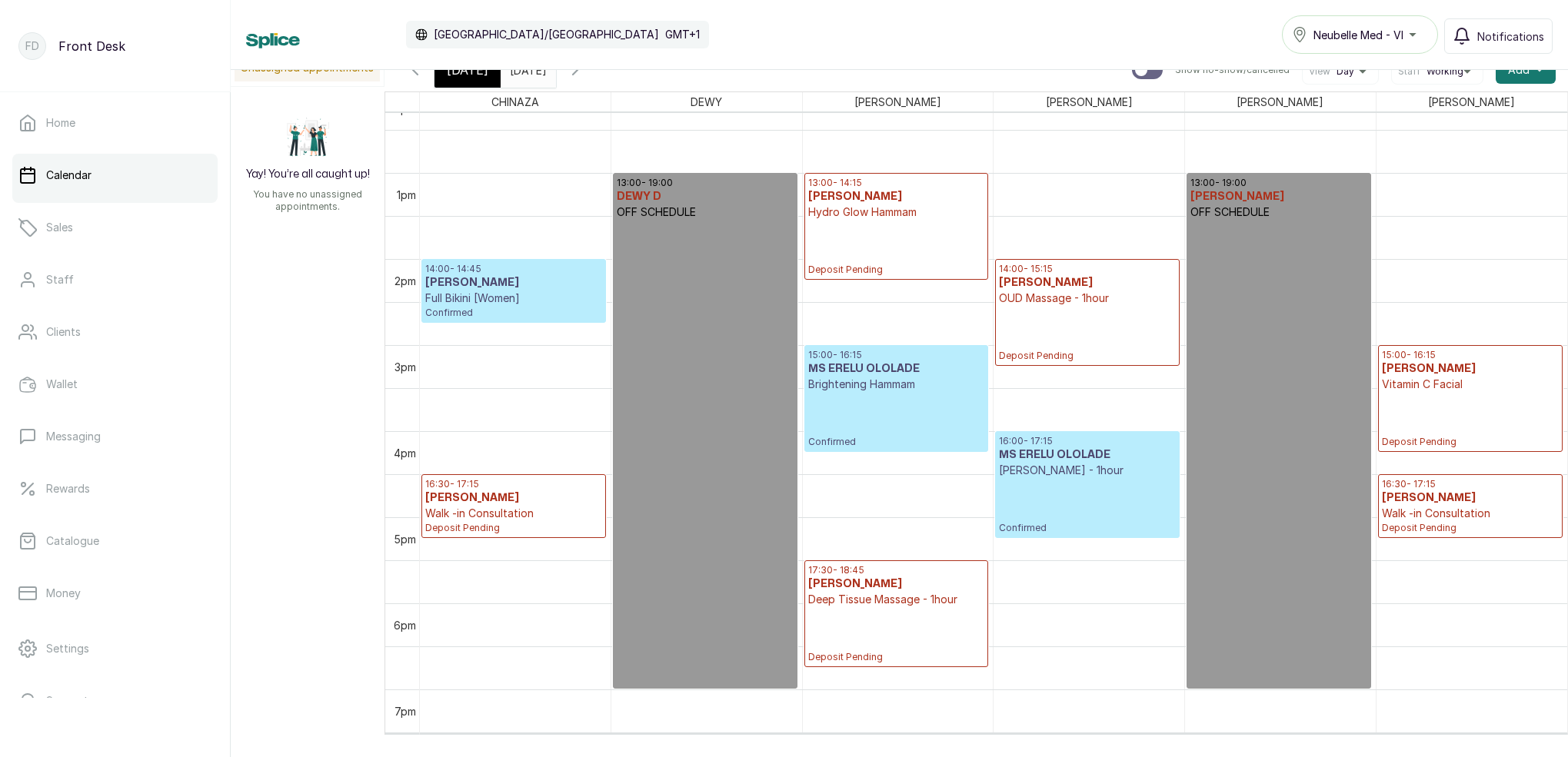
click at [512, 515] on p "Walk -in Consultation" at bounding box center [513, 513] width 177 height 15
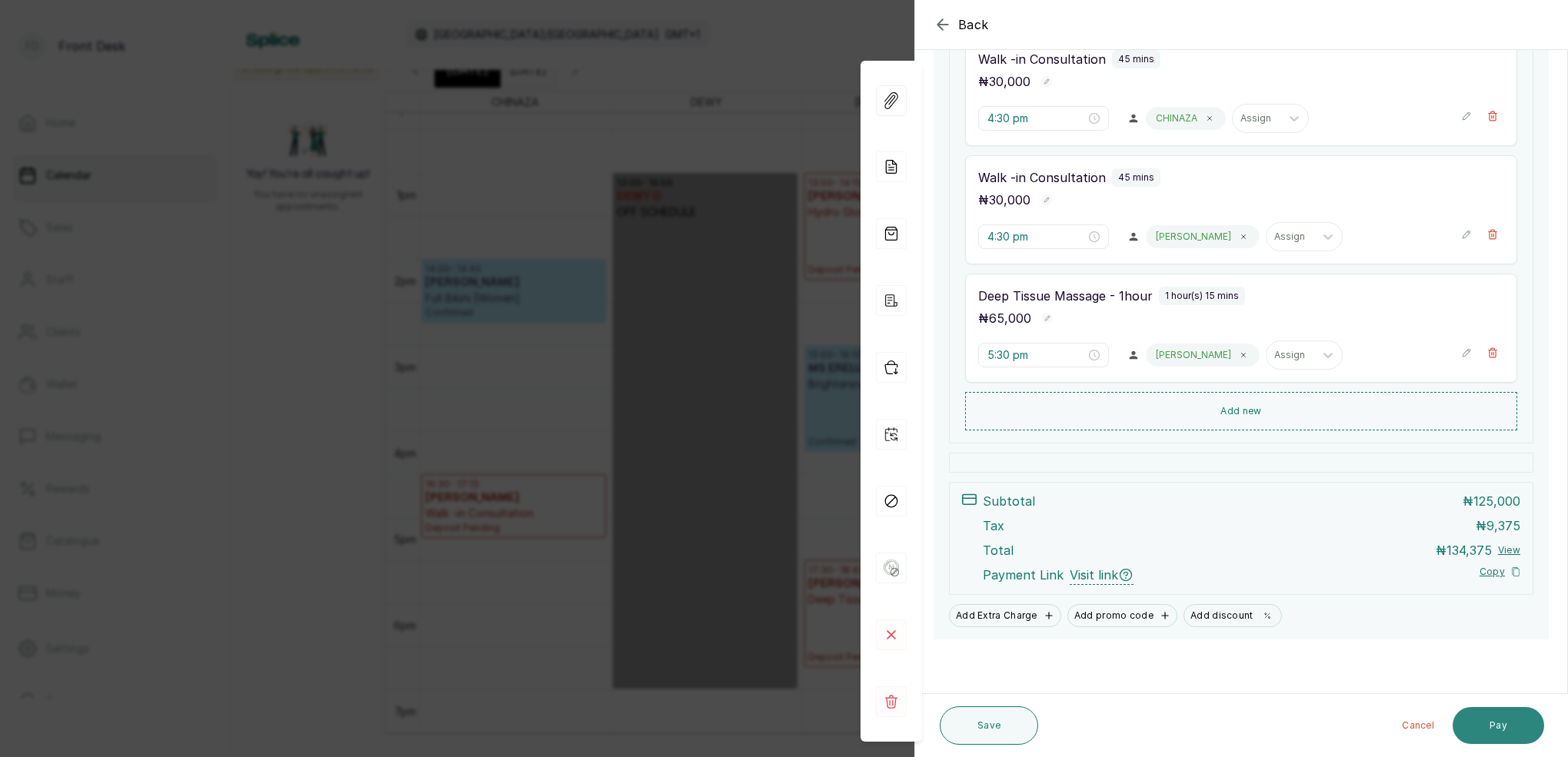
click at [1516, 729] on button "Pay" at bounding box center [1499, 726] width 91 height 37
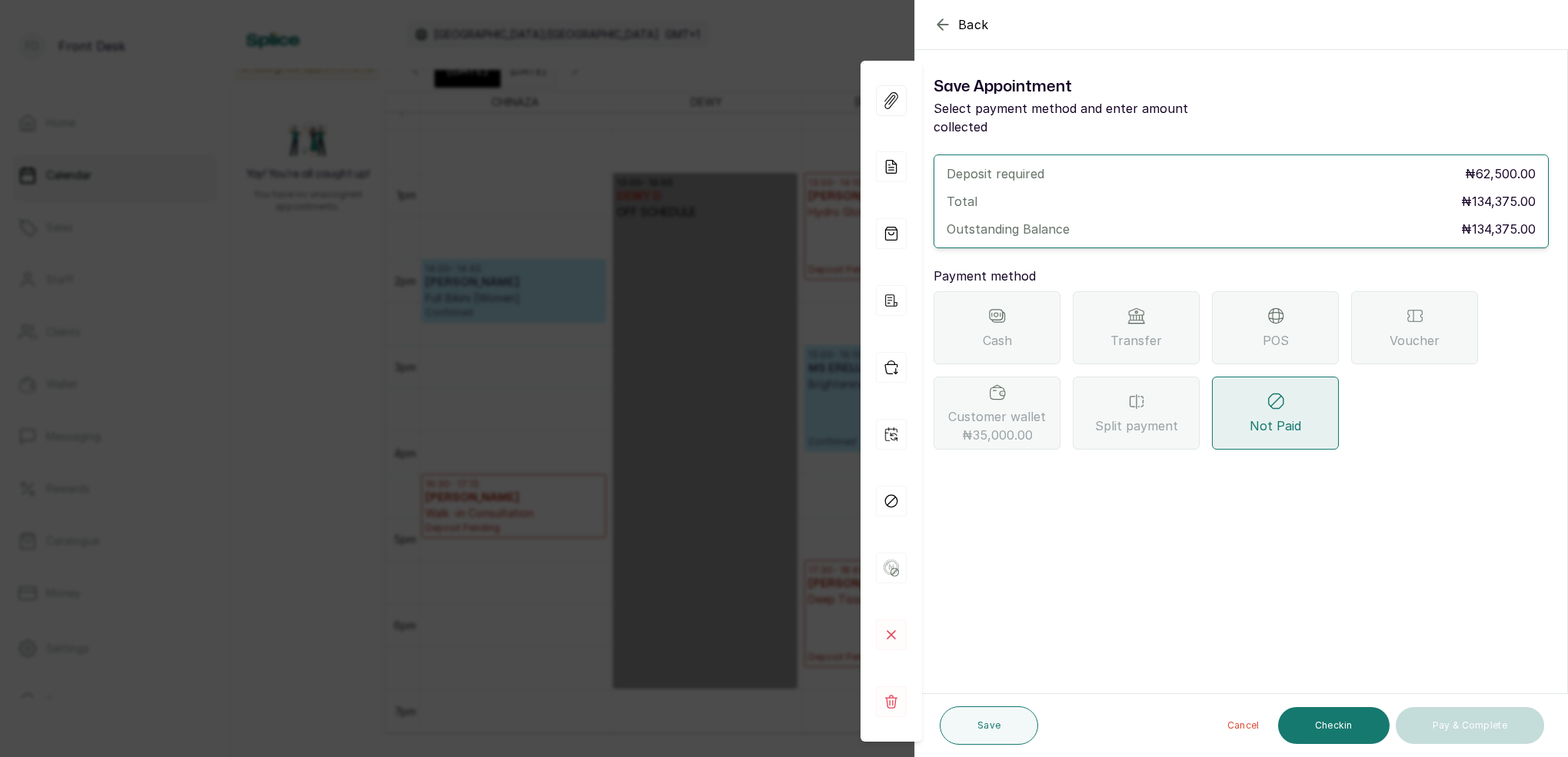
click at [994, 407] on span "Customer wallet ₦35,000.00" at bounding box center [997, 426] width 97 height 37
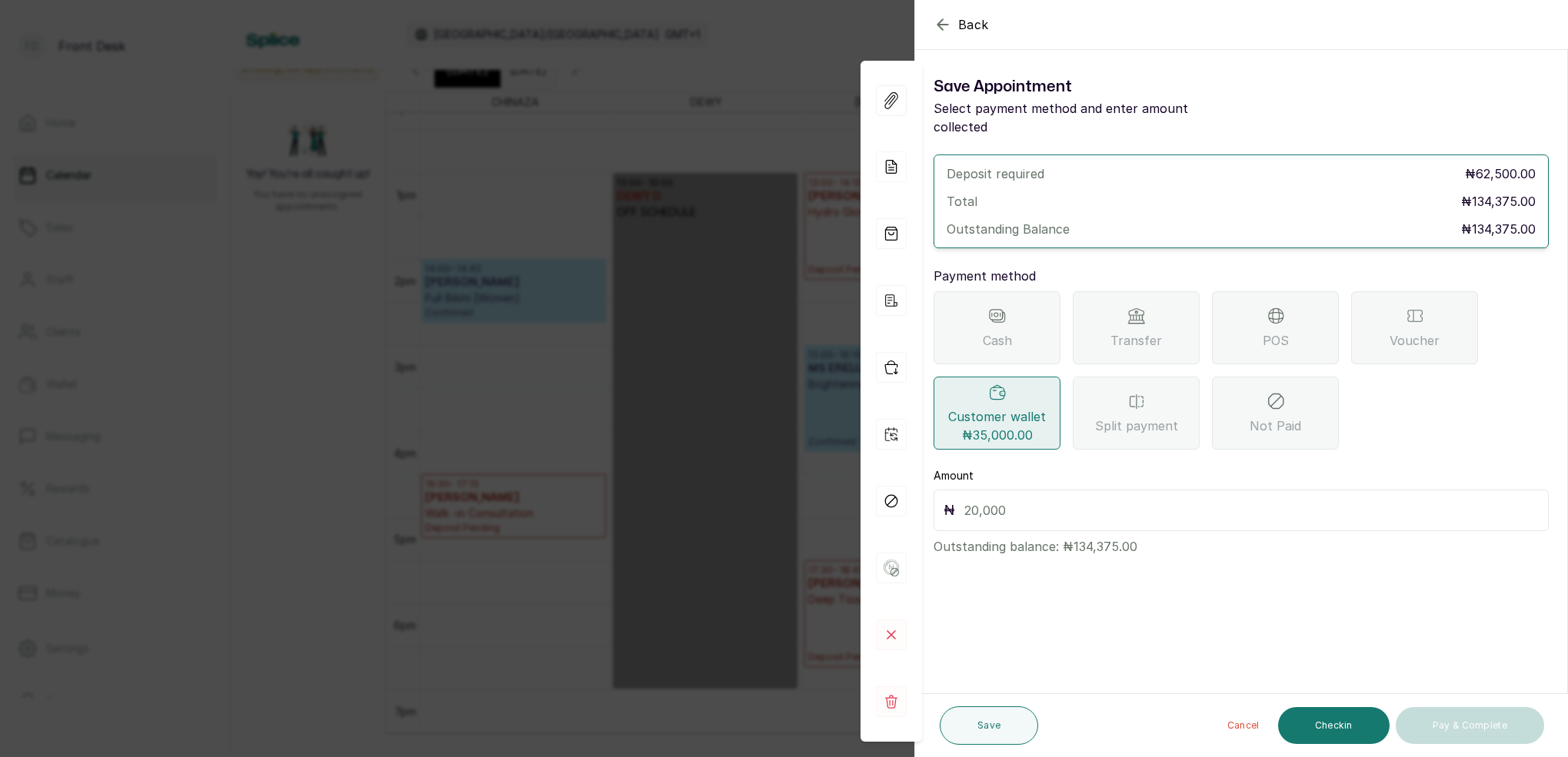
click at [983, 500] on input "text" at bounding box center [1252, 510] width 574 height 21
type input "35,000"
click at [1003, 724] on button "Save" at bounding box center [989, 725] width 98 height 38
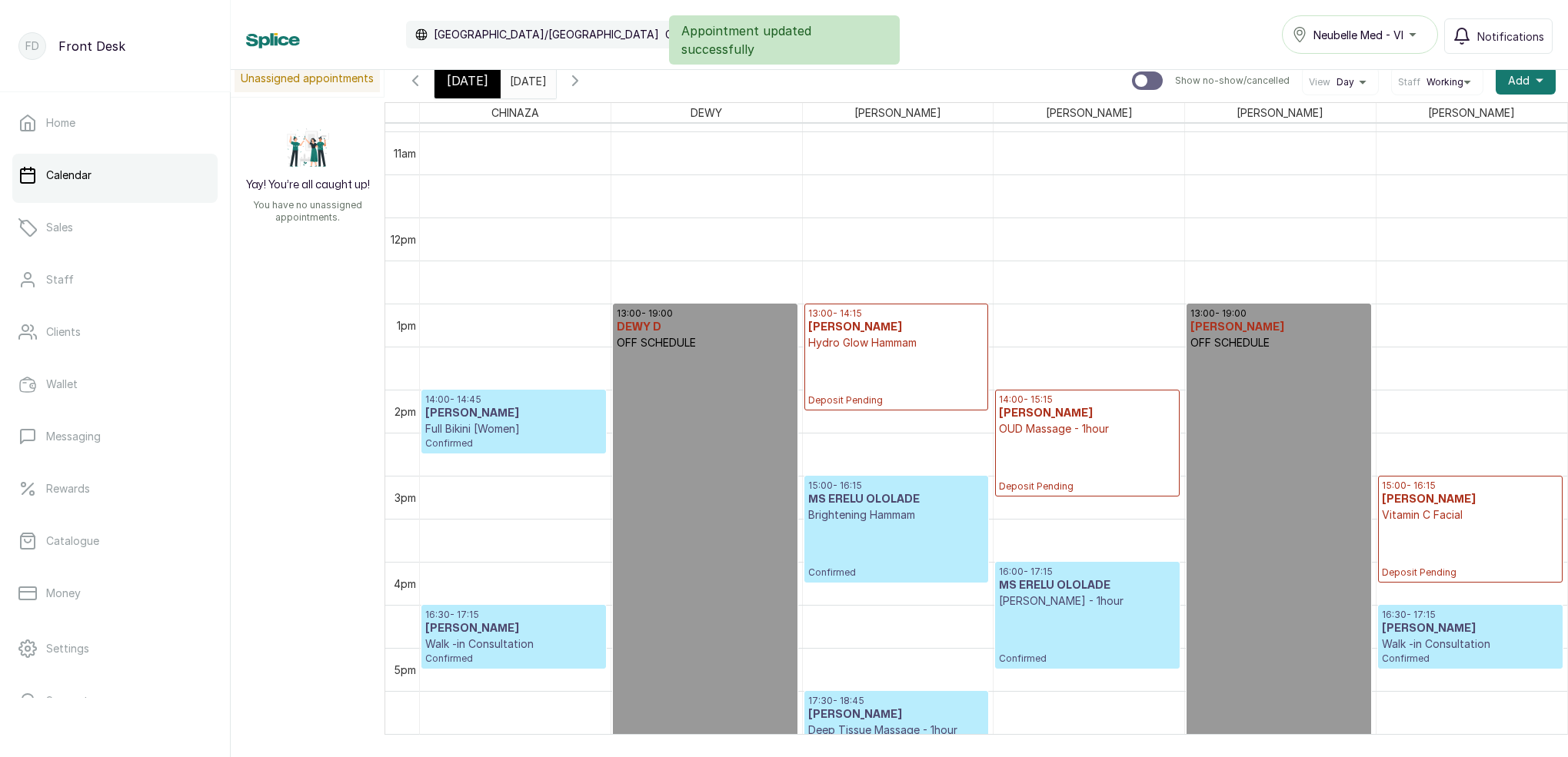
click at [458, 88] on span "[DATE]" at bounding box center [468, 80] width 42 height 19
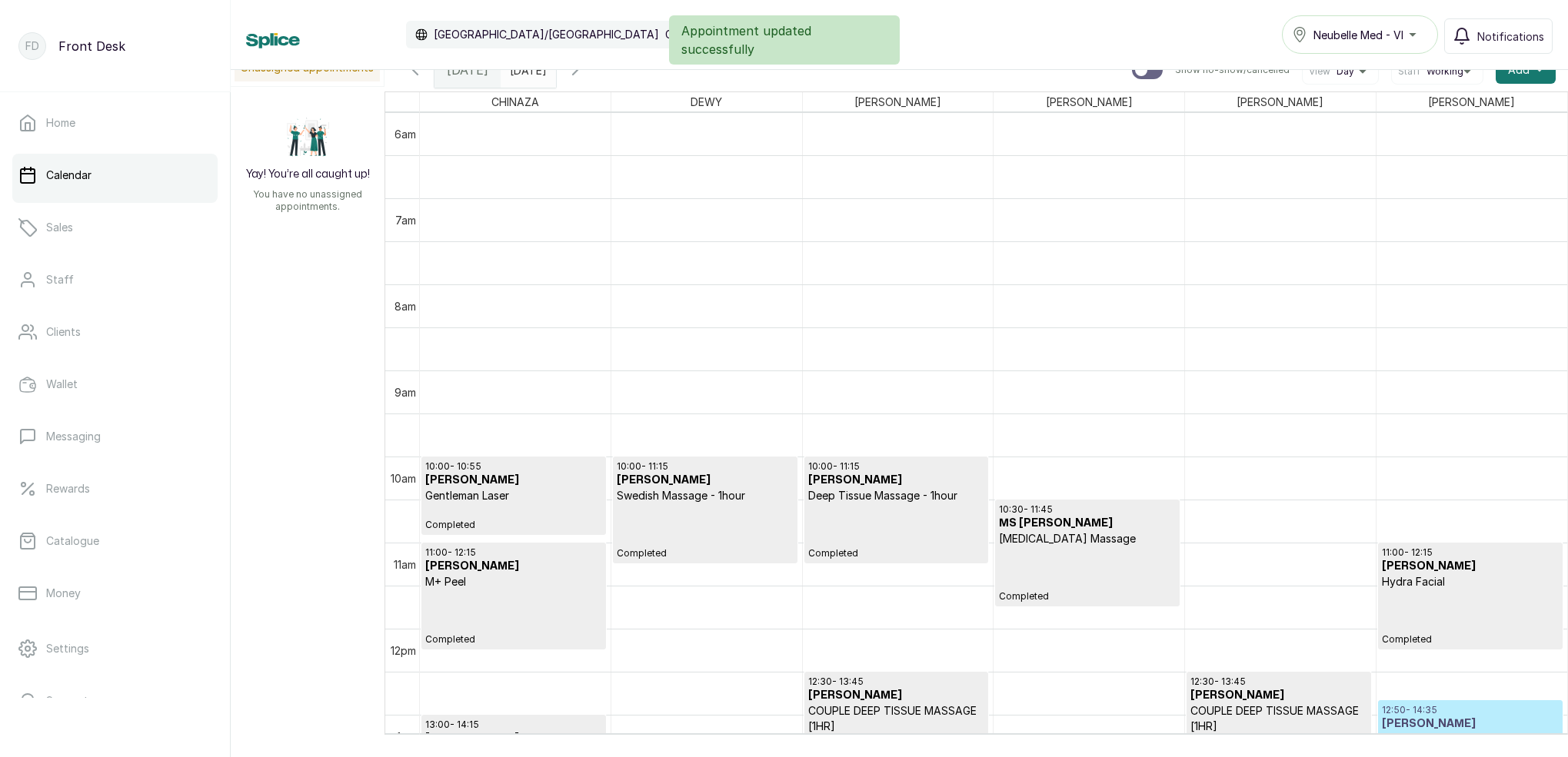
click at [585, 71] on icon "button" at bounding box center [575, 70] width 19 height 19
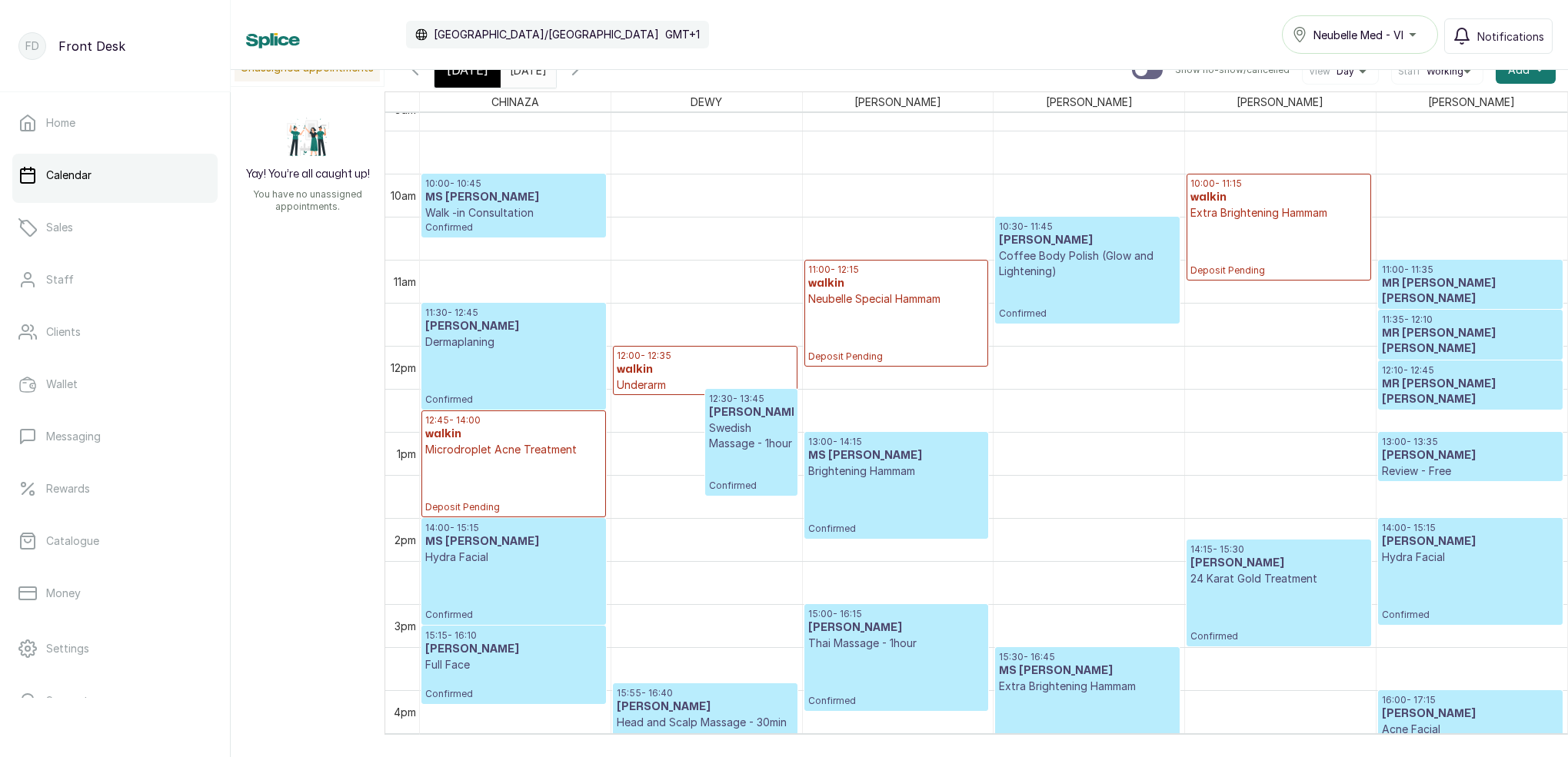
click at [1256, 229] on p "Deposit Pending" at bounding box center [1279, 249] width 176 height 56
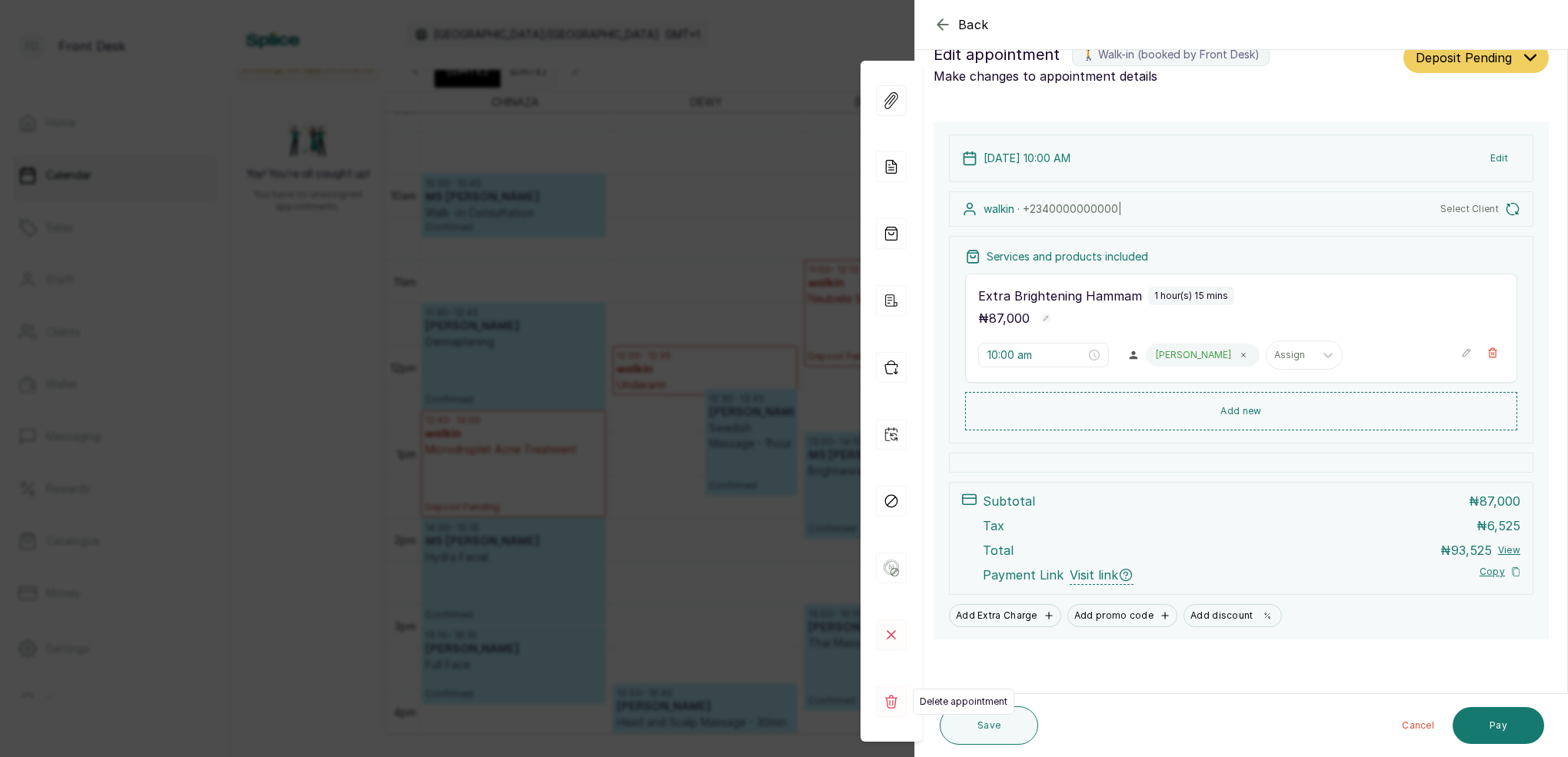
click at [893, 705] on icon at bounding box center [891, 702] width 30 height 30
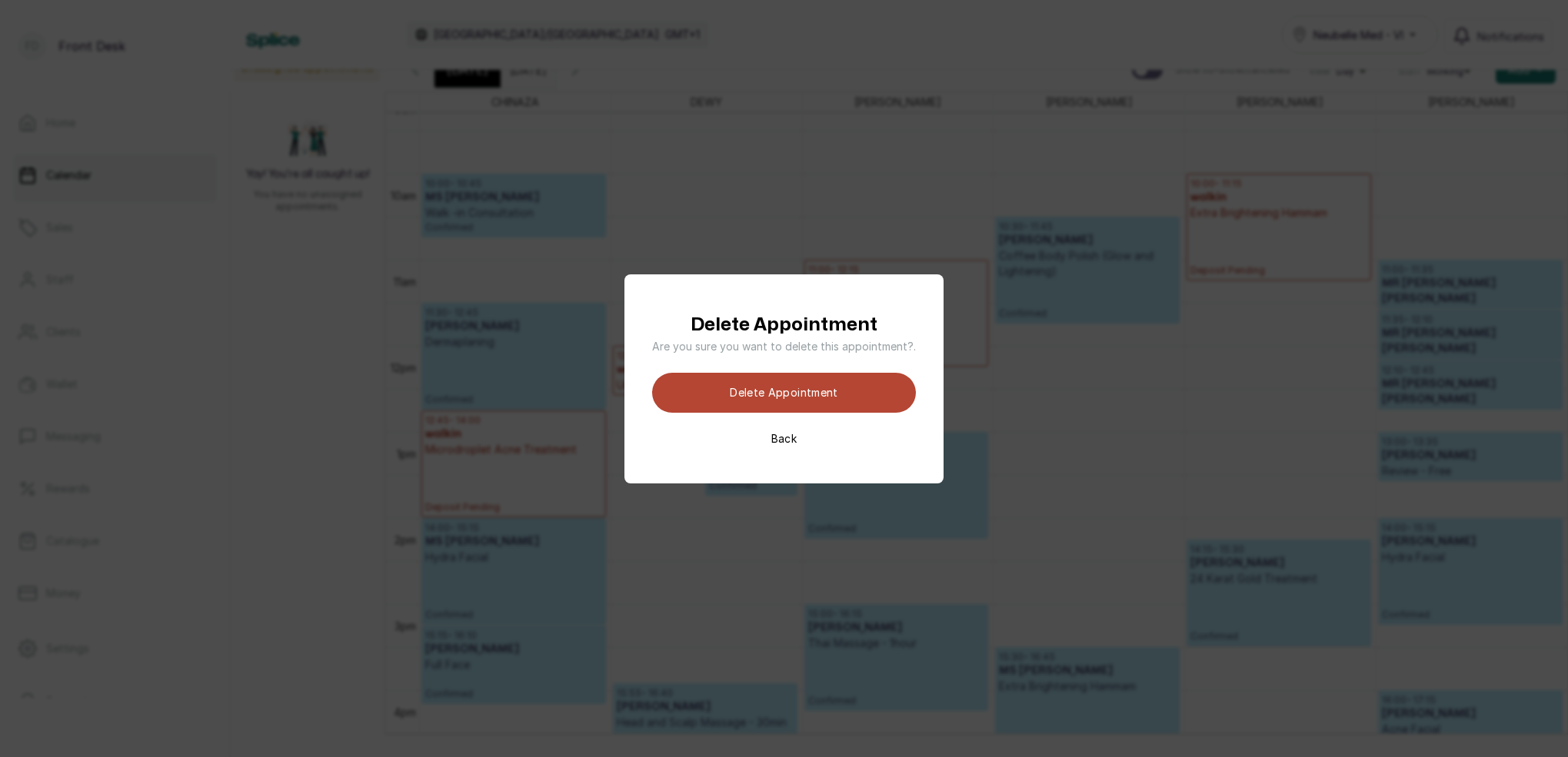
click at [832, 395] on button "Delete appointment" at bounding box center [784, 392] width 263 height 40
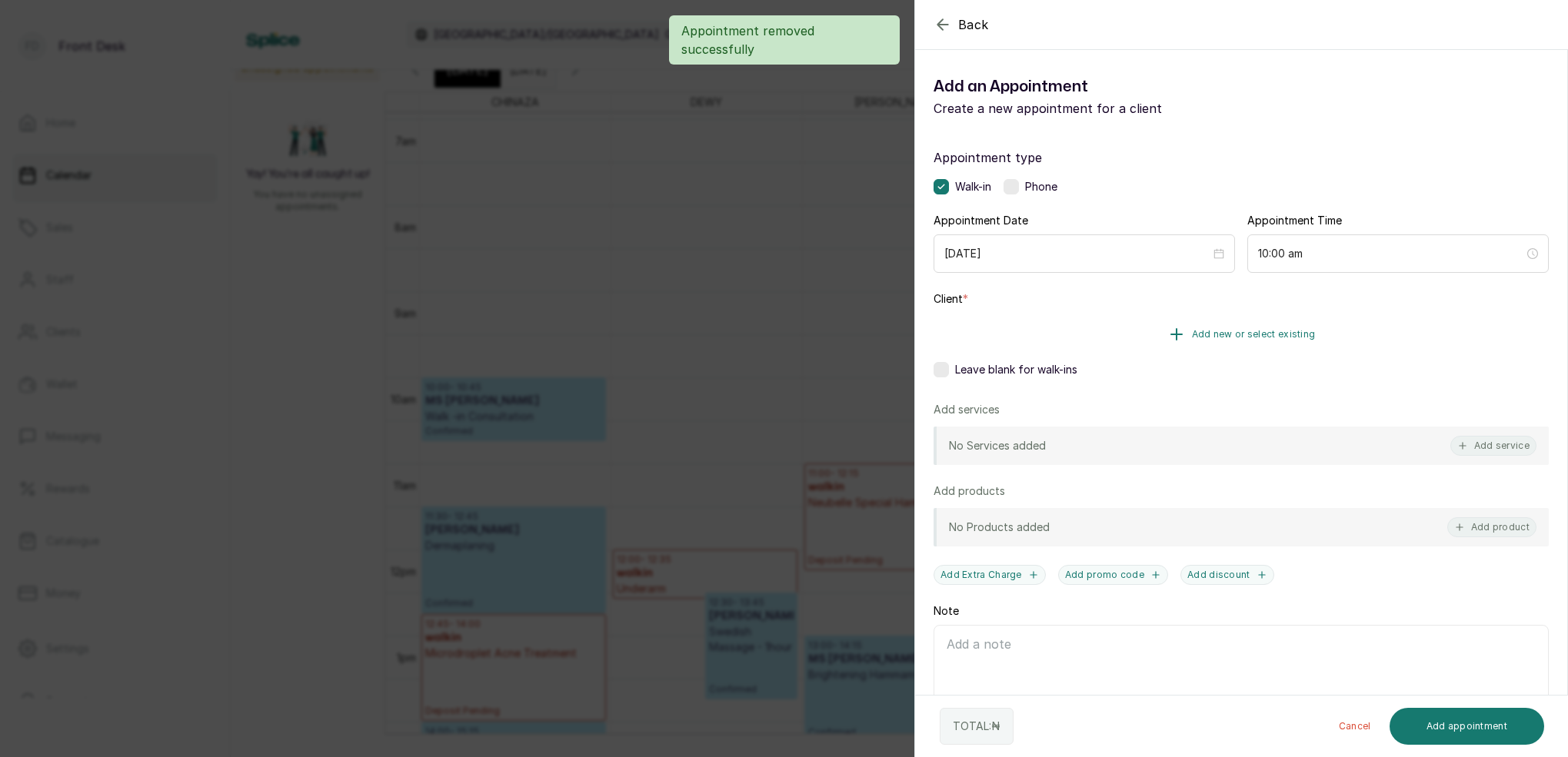
click at [1286, 335] on span "Add new or select existing" at bounding box center [1254, 334] width 124 height 13
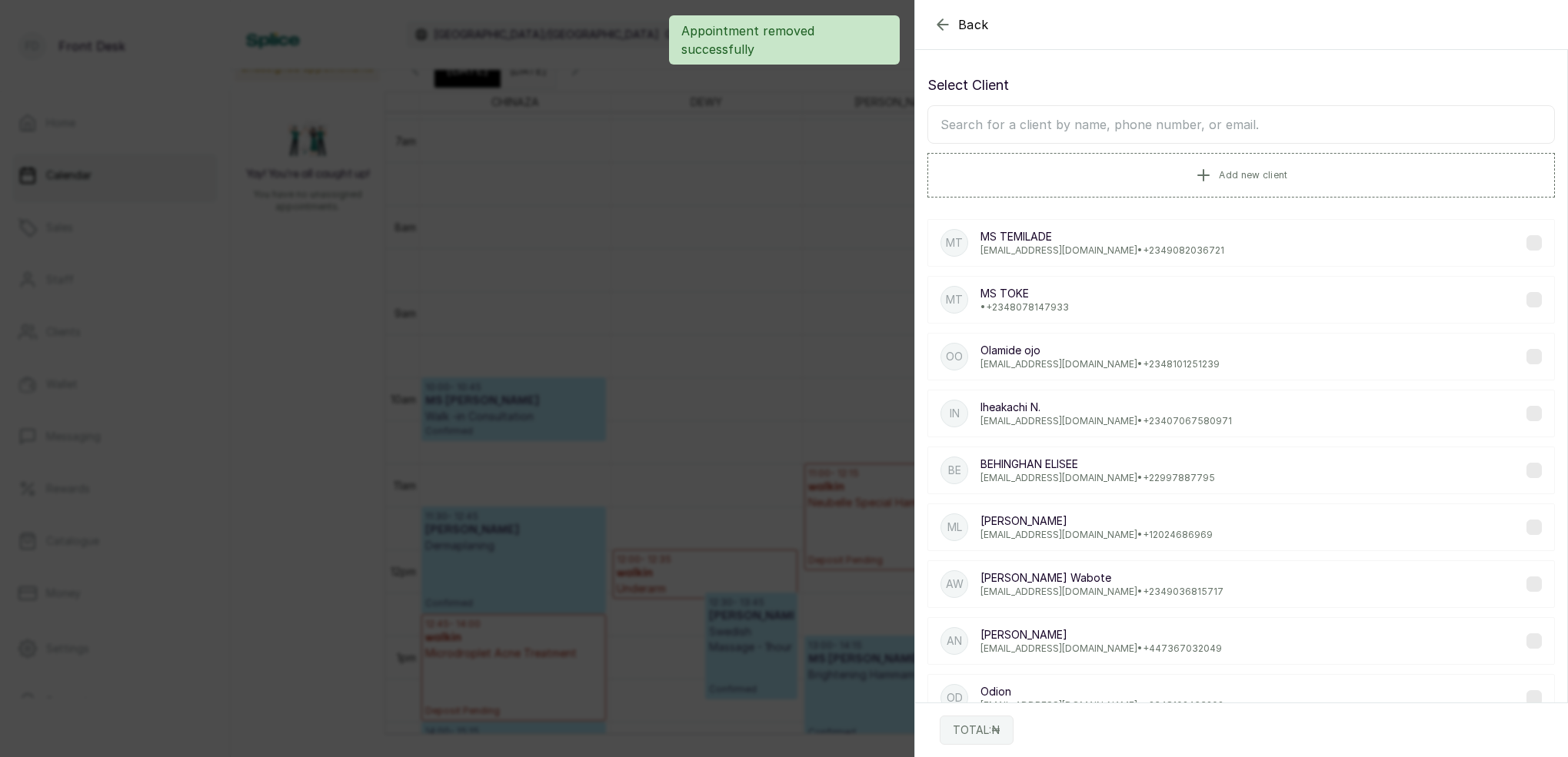
click at [1191, 132] on input "text" at bounding box center [1241, 124] width 628 height 38
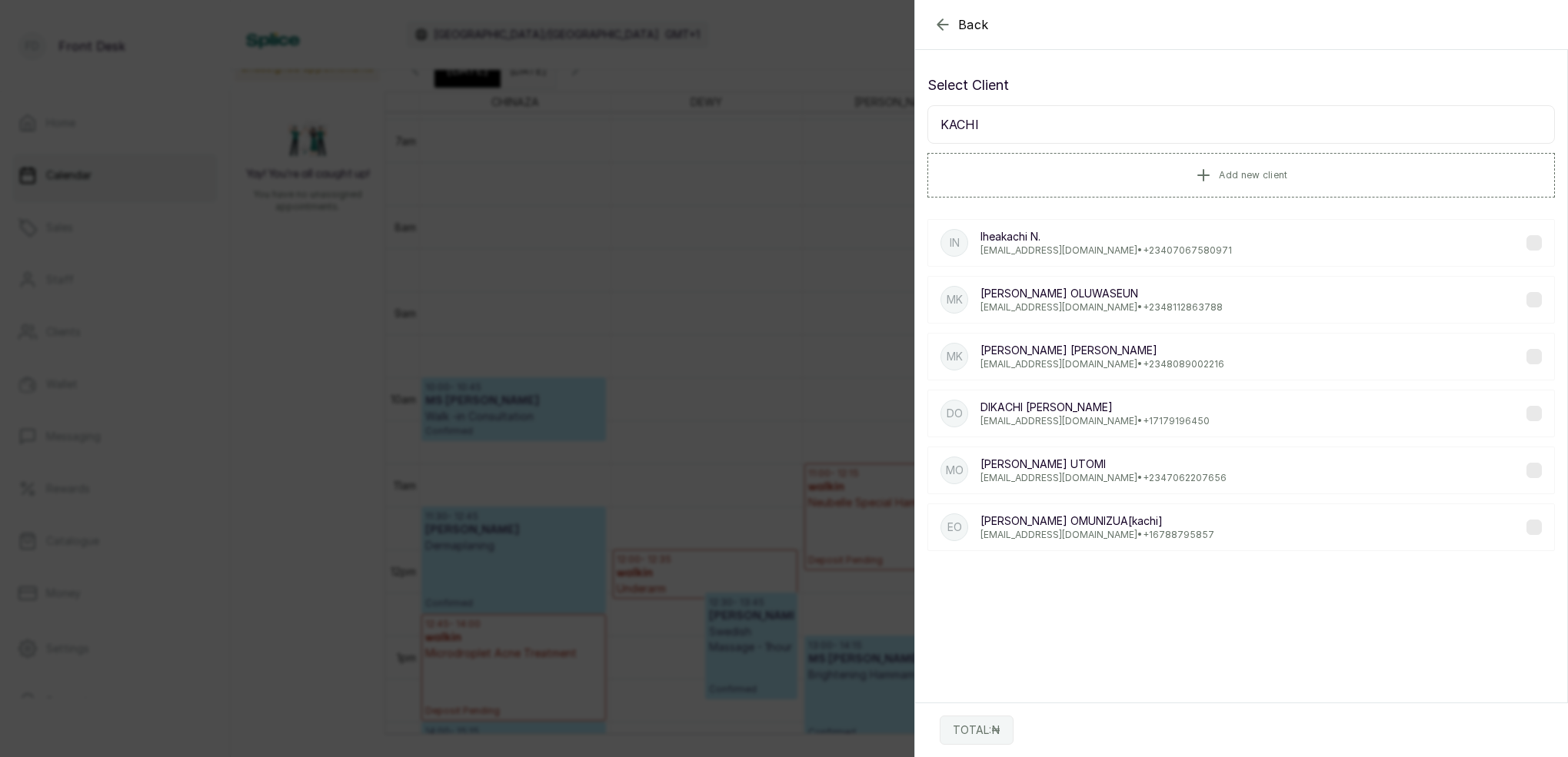
type input "KACHI"
click at [1072, 360] on p "kachitim@gmail.com • +234 8089002216" at bounding box center [1103, 364] width 244 height 13
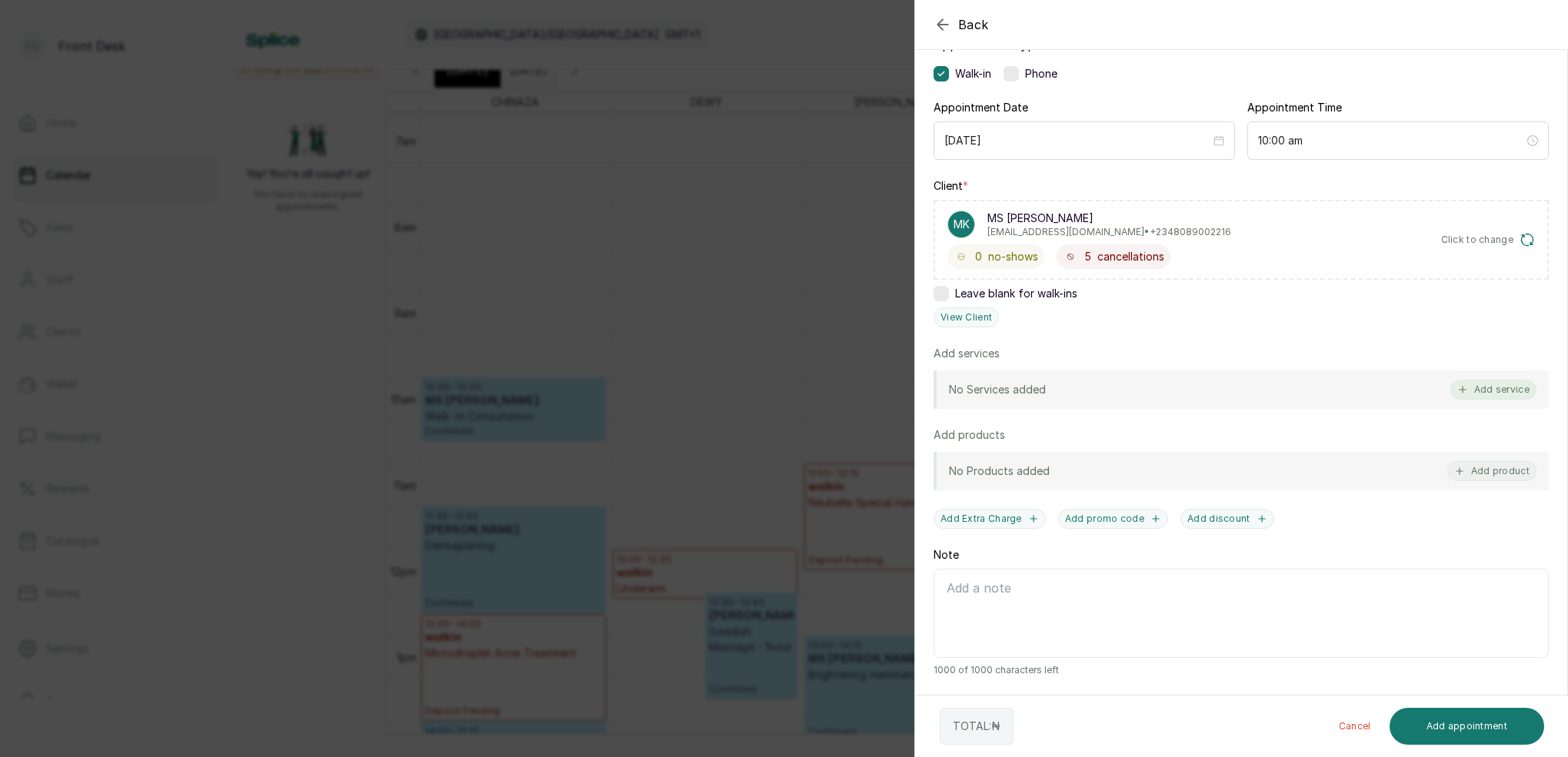
click at [1510, 395] on button "Add service" at bounding box center [1494, 390] width 86 height 20
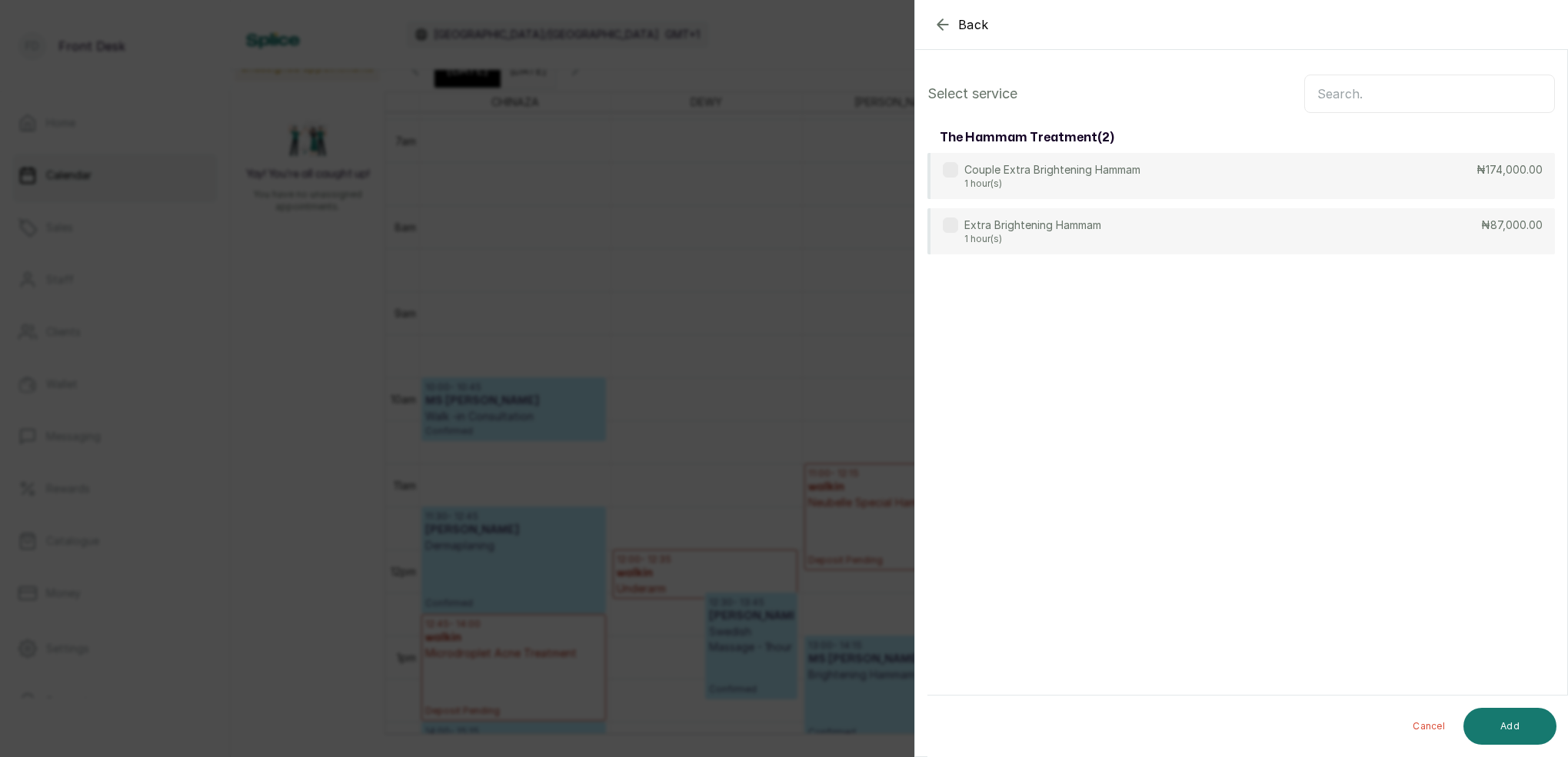
click at [1373, 88] on input "text" at bounding box center [1430, 93] width 251 height 38
type input "EXTRA"
click at [1024, 234] on p "1 hour(s)" at bounding box center [1033, 240] width 137 height 13
click at [1524, 723] on button "Add" at bounding box center [1510, 727] width 93 height 37
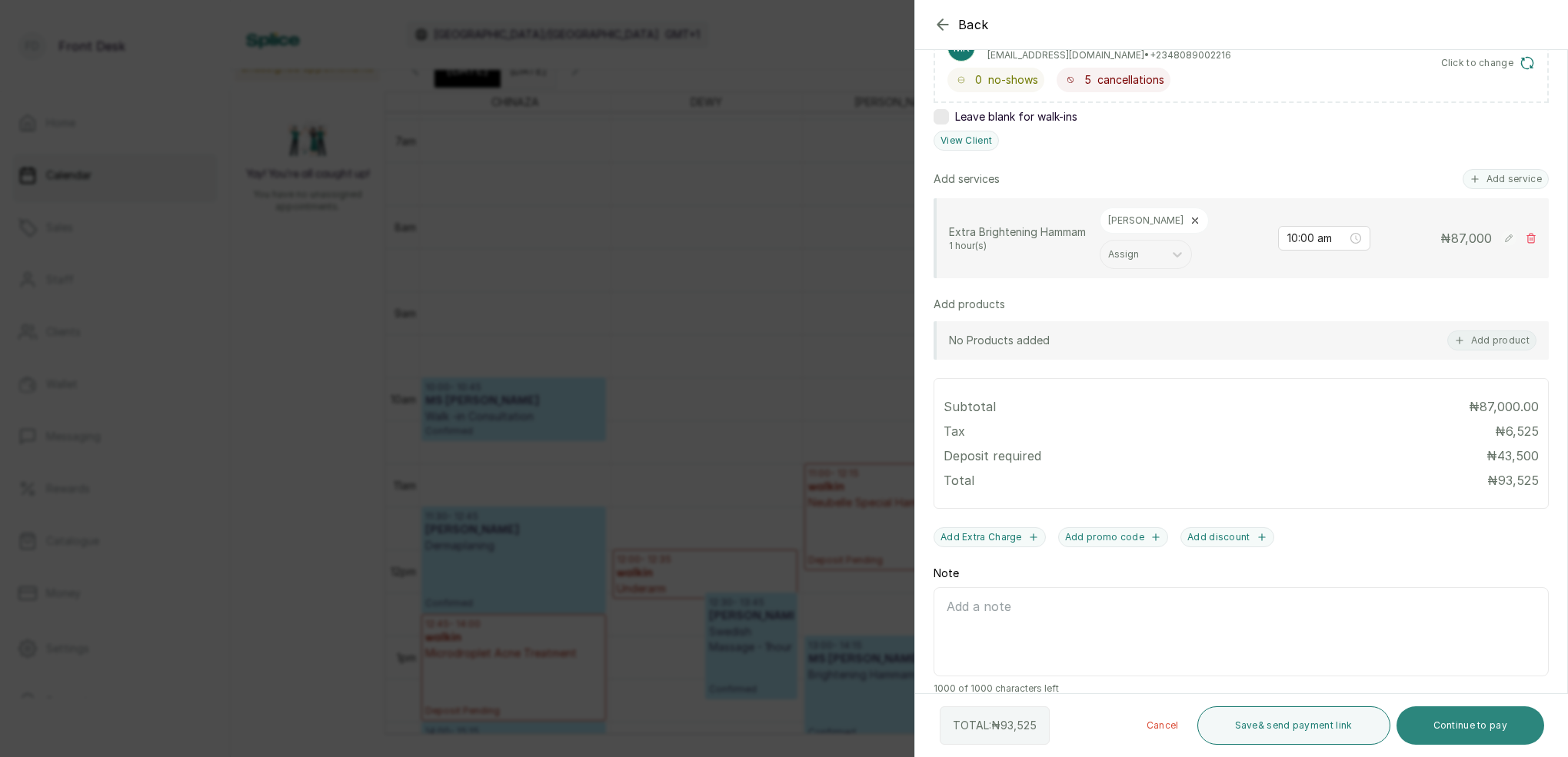
click at [1476, 727] on button "Continue to pay" at bounding box center [1471, 725] width 148 height 38
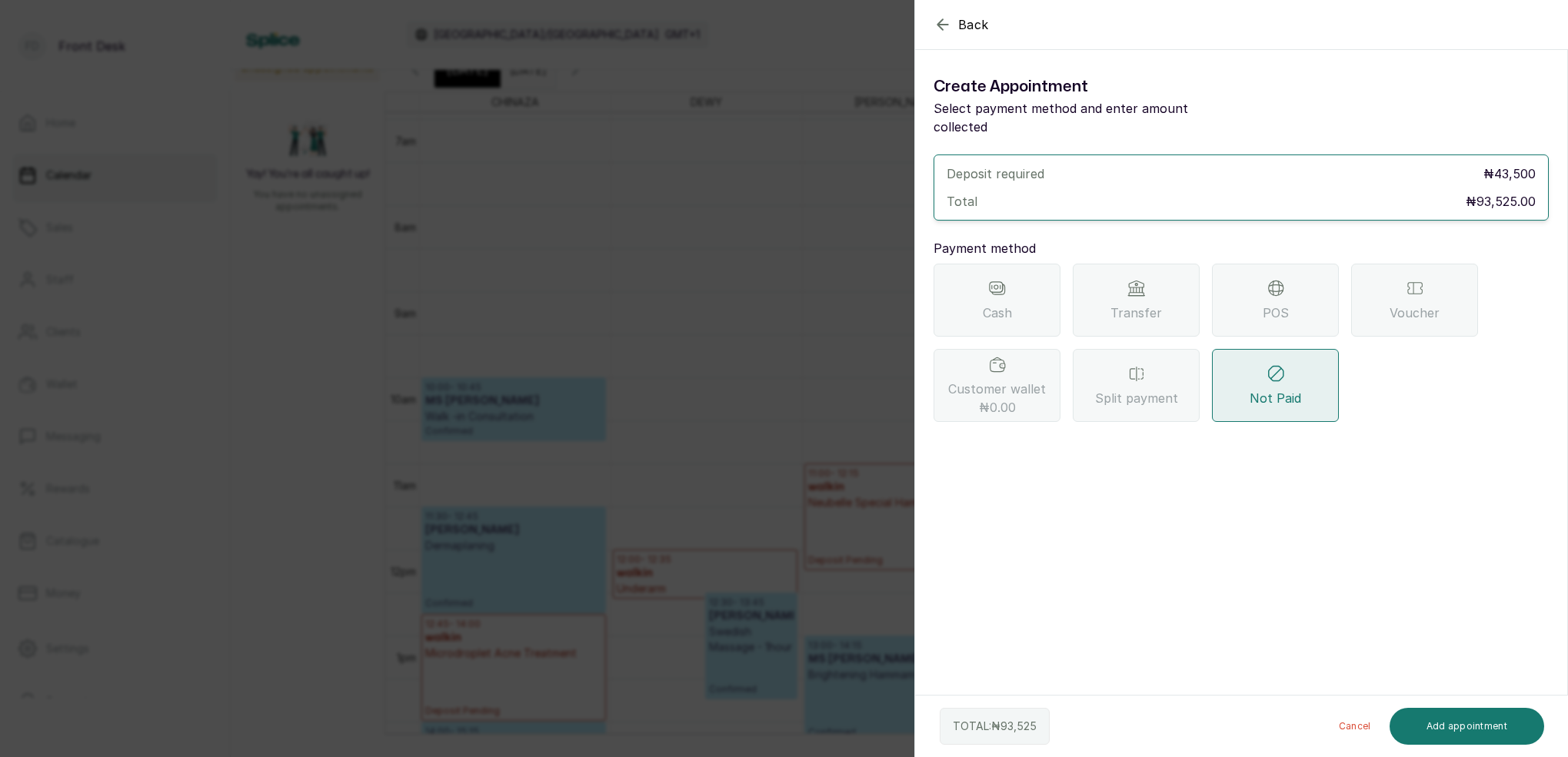
drag, startPoint x: 1119, startPoint y: 271, endPoint x: 1128, endPoint y: 302, distance: 32.3
click at [1118, 272] on div "Transfer" at bounding box center [1137, 300] width 127 height 73
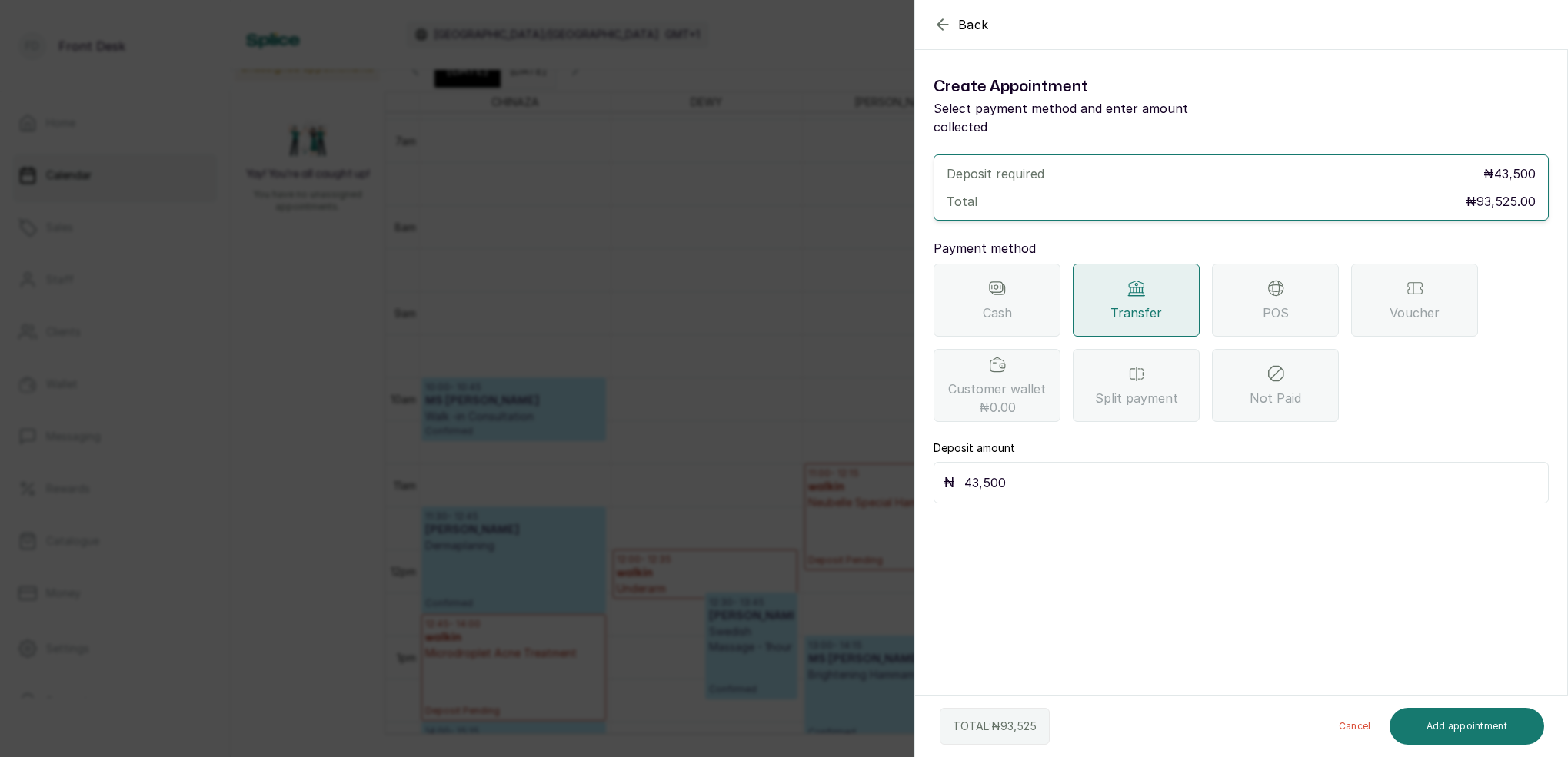
click at [1018, 472] on input "43,500" at bounding box center [1252, 483] width 574 height 21
type input "4"
type input "93,525"
click at [1474, 728] on button "Add appointment" at bounding box center [1467, 727] width 155 height 37
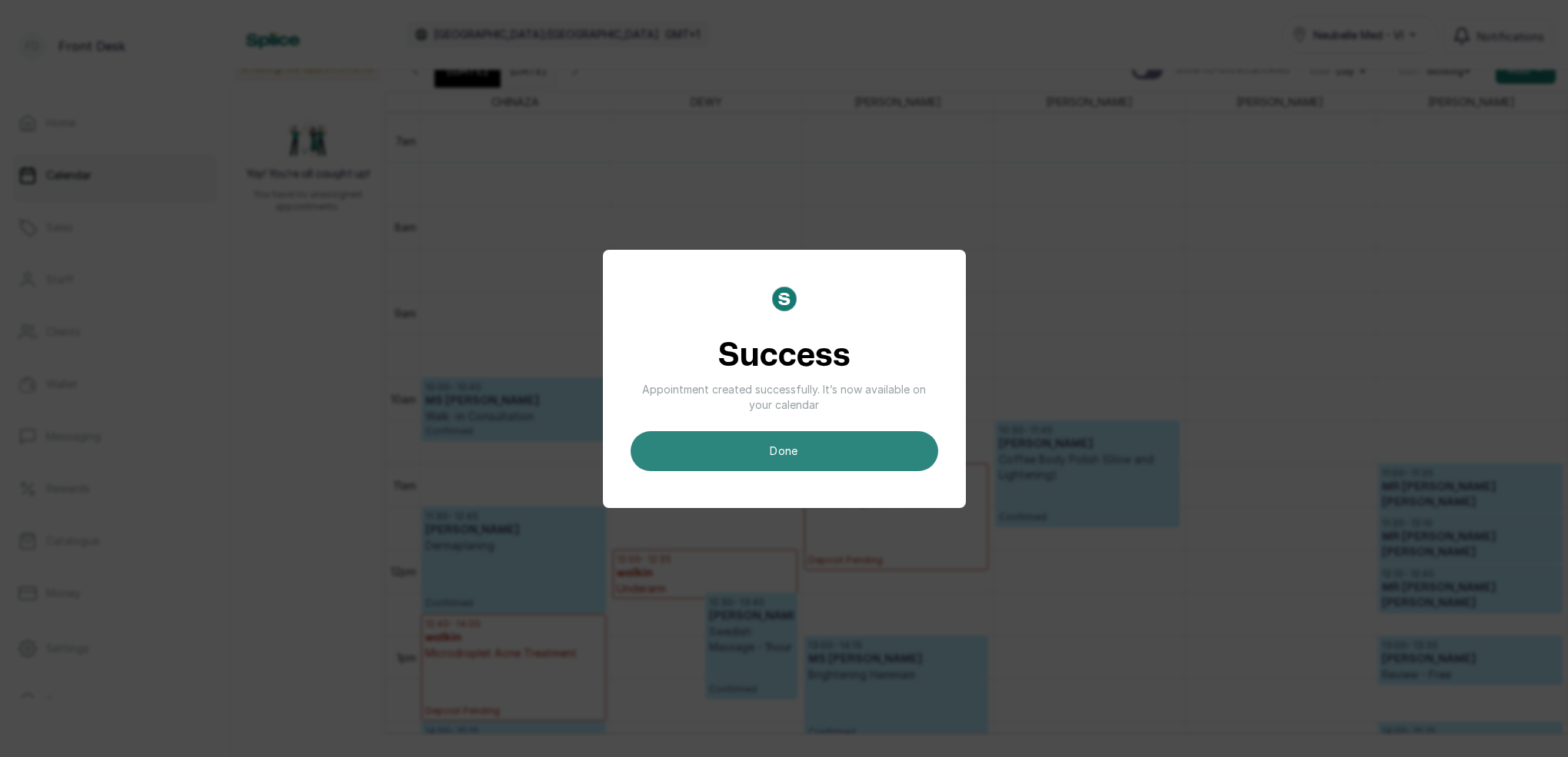
drag, startPoint x: 807, startPoint y: 479, endPoint x: 812, endPoint y: 456, distance: 23.5
click at [809, 475] on div "Success Appointment created successfully. It’s now available on your calendar d…" at bounding box center [784, 378] width 363 height 258
click at [814, 454] on button "done" at bounding box center [784, 450] width 308 height 40
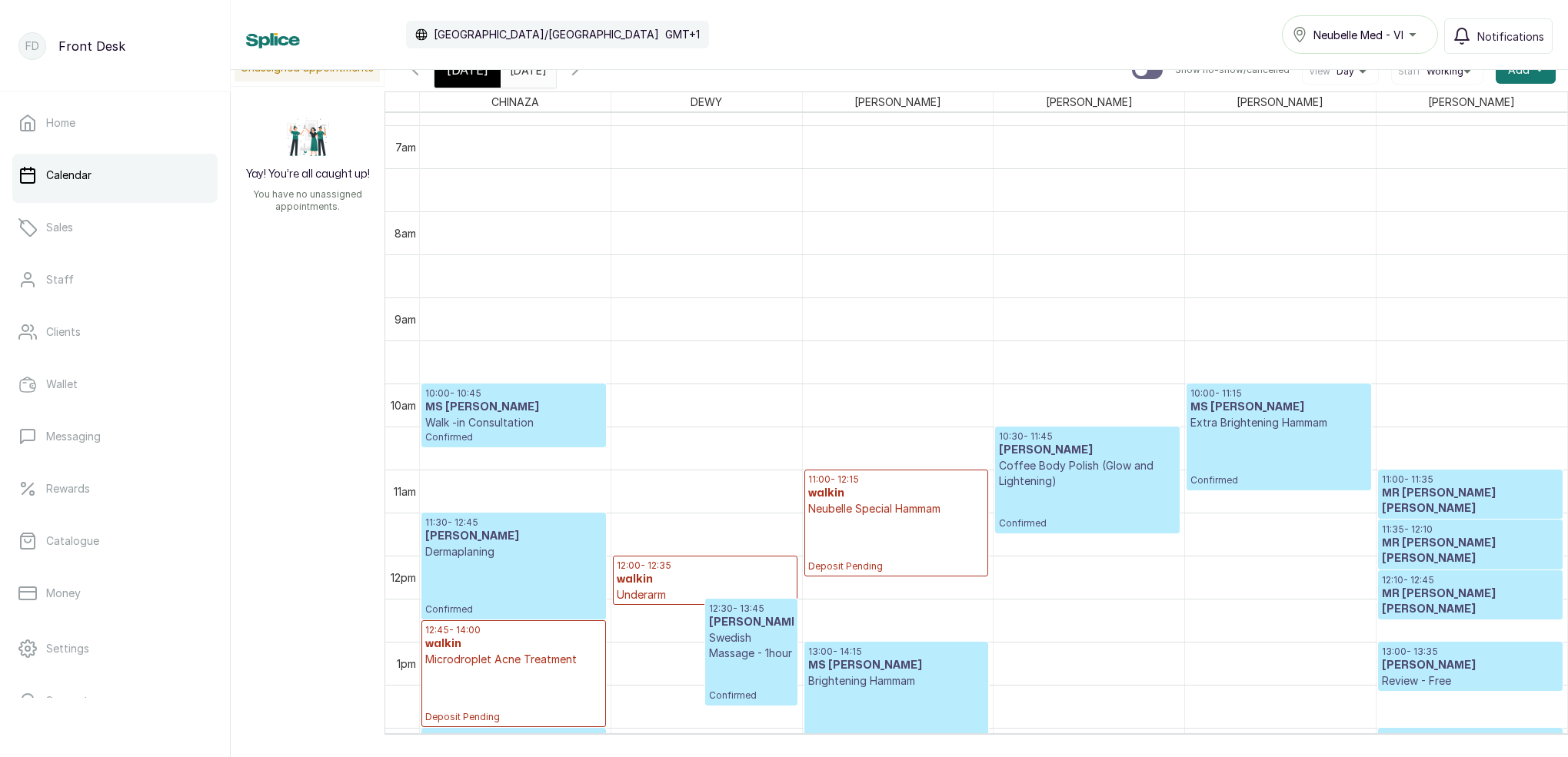
click at [456, 80] on div "[DATE]" at bounding box center [468, 70] width 66 height 36
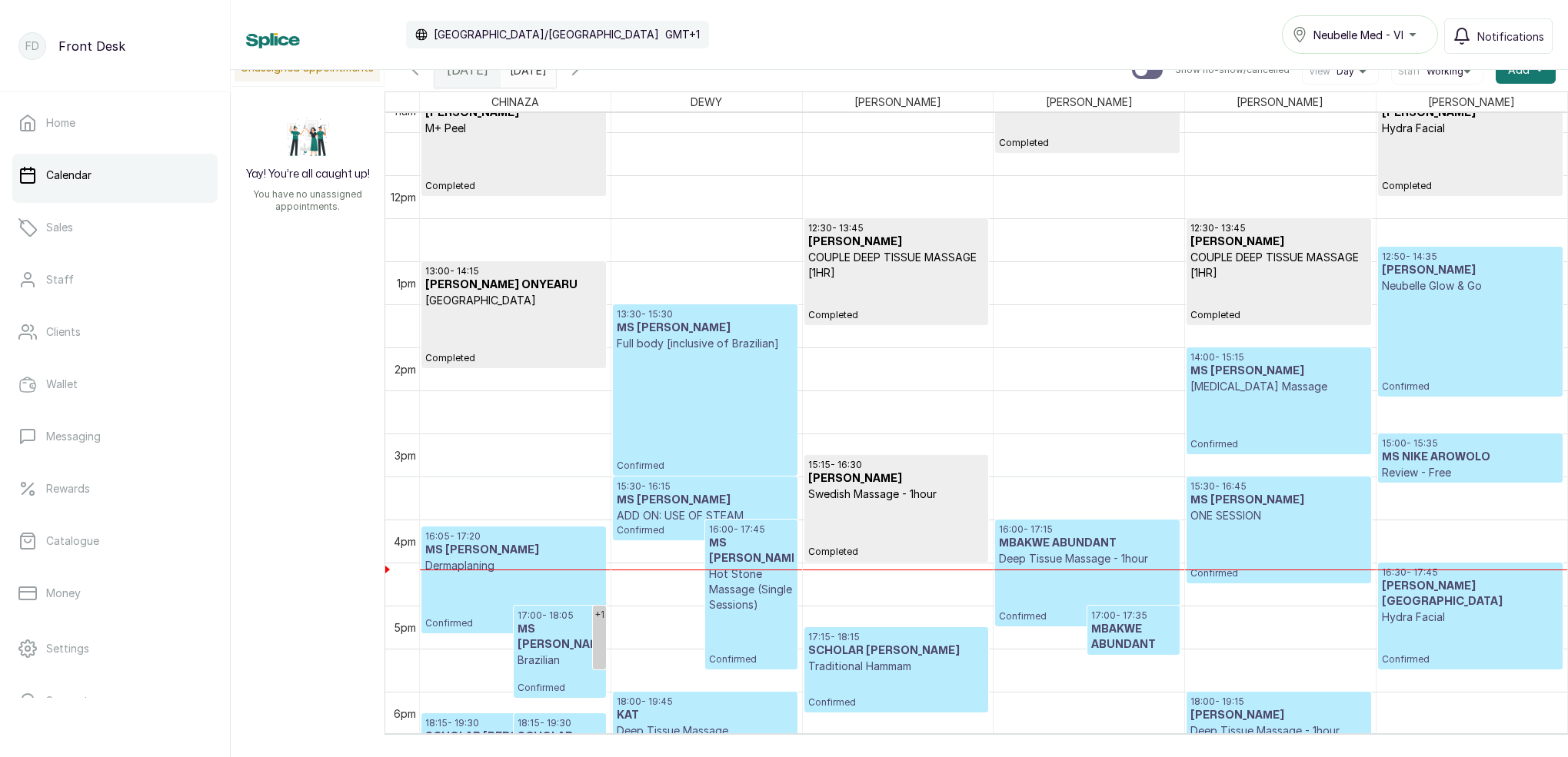
scroll to position [973, 0]
click at [1431, 312] on p "Confirmed" at bounding box center [1471, 341] width 177 height 99
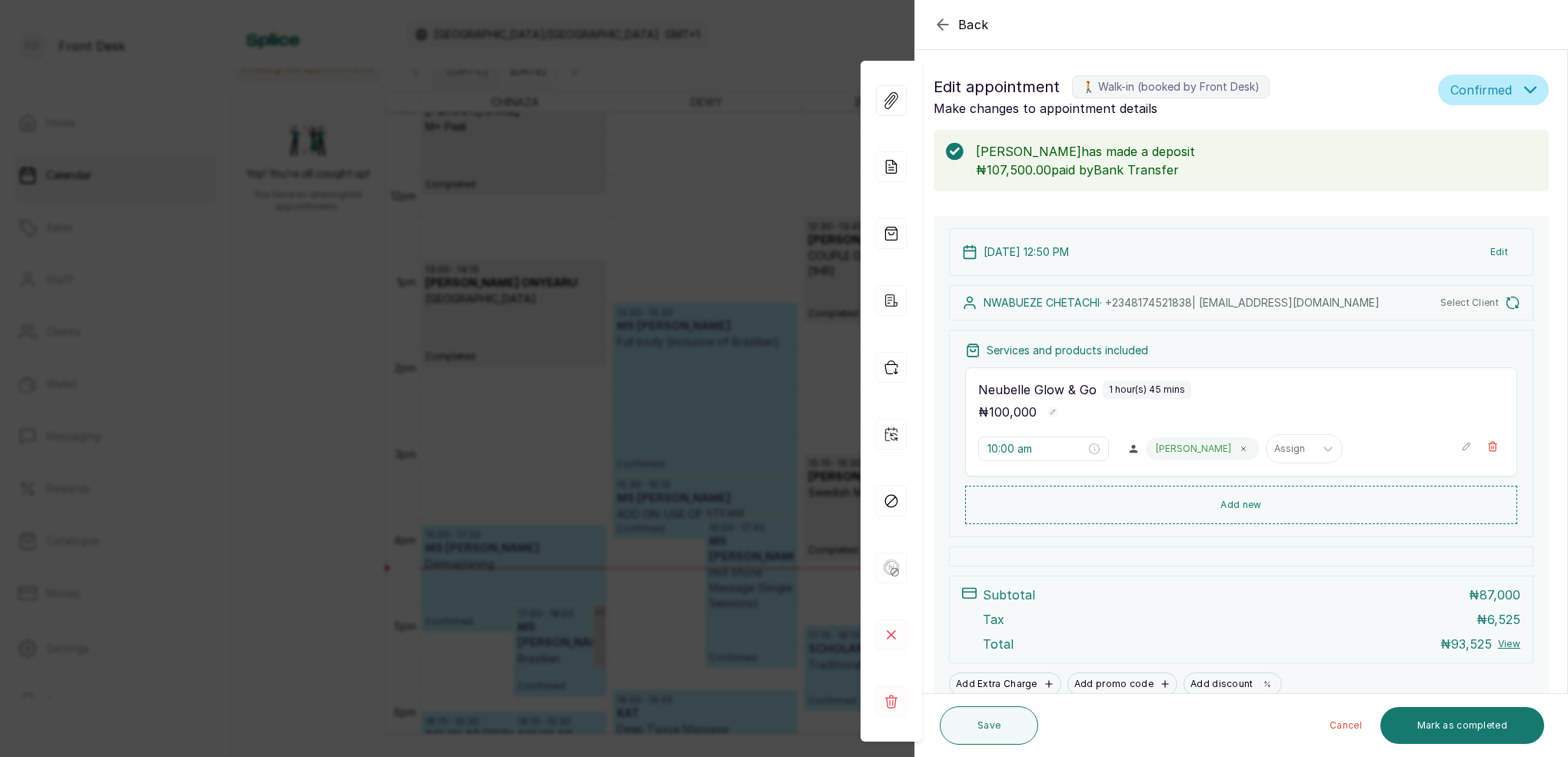
type input "12:50 pm"
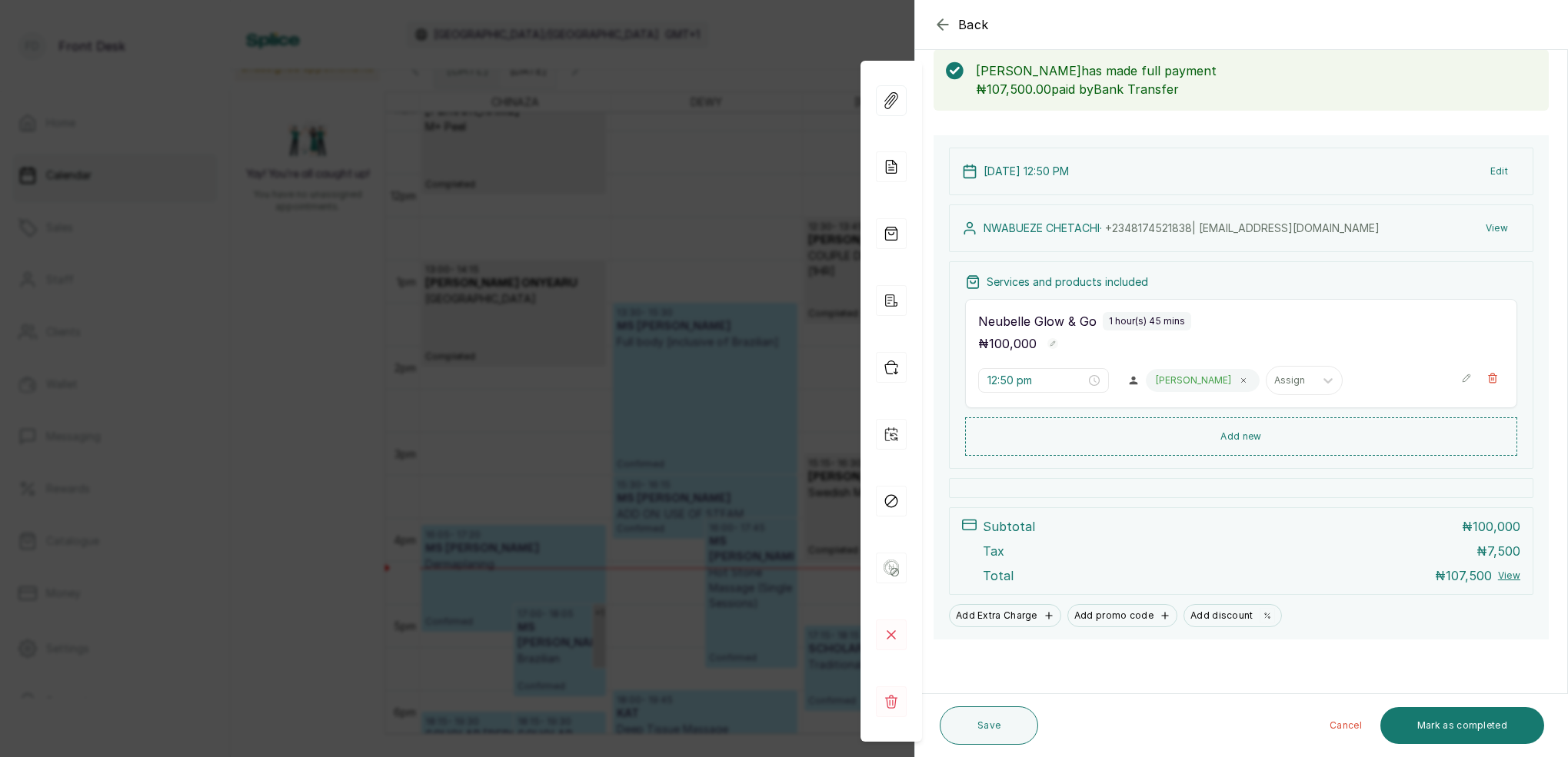
scroll to position [80, 0]
click at [795, 169] on div "Back Appointment Details Edit appointment 🚶 Walk-in (booked by Front Desk) Make…" at bounding box center [784, 378] width 1568 height 757
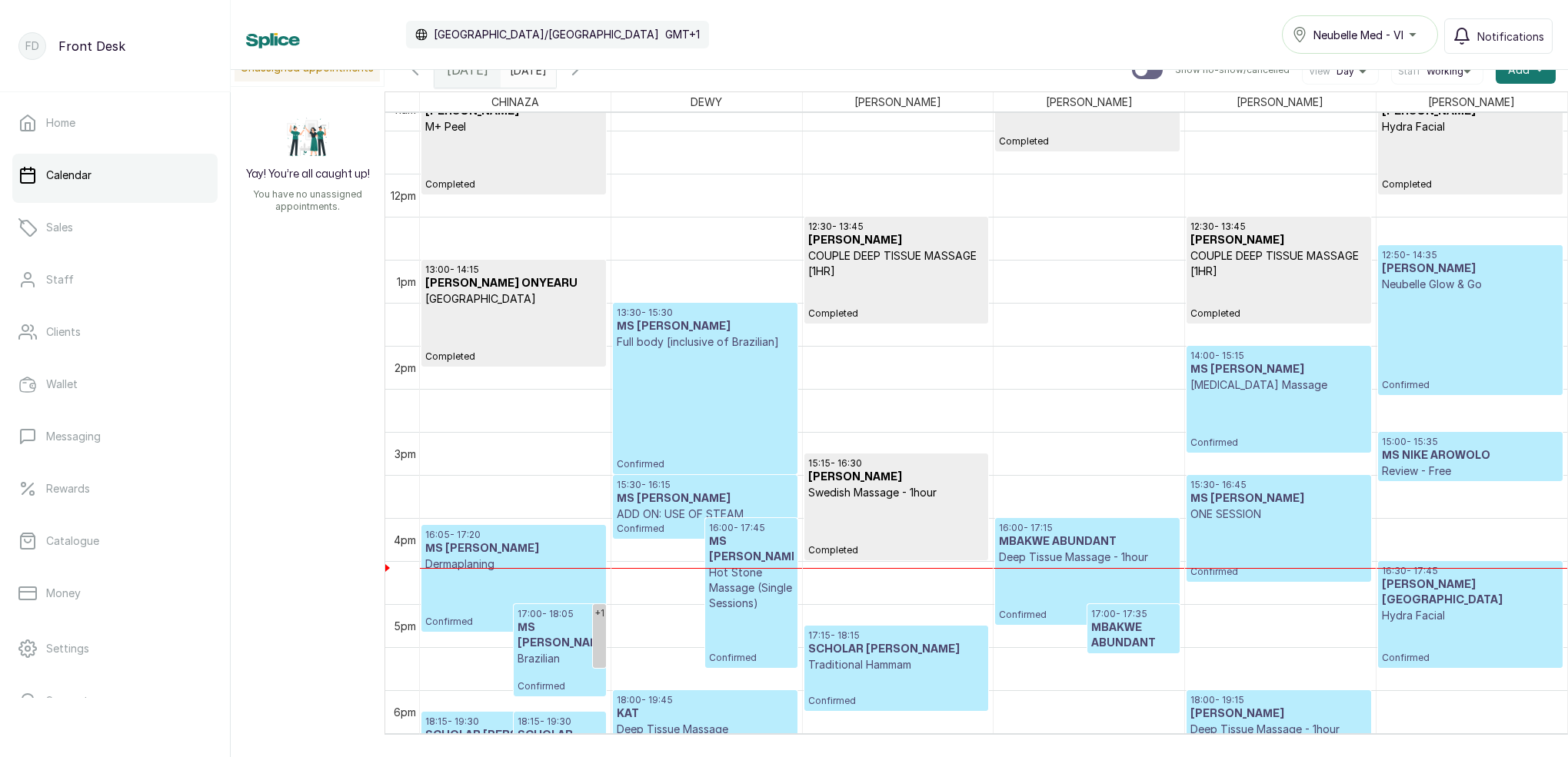
click at [1461, 465] on p "Review - Free" at bounding box center [1471, 472] width 177 height 15
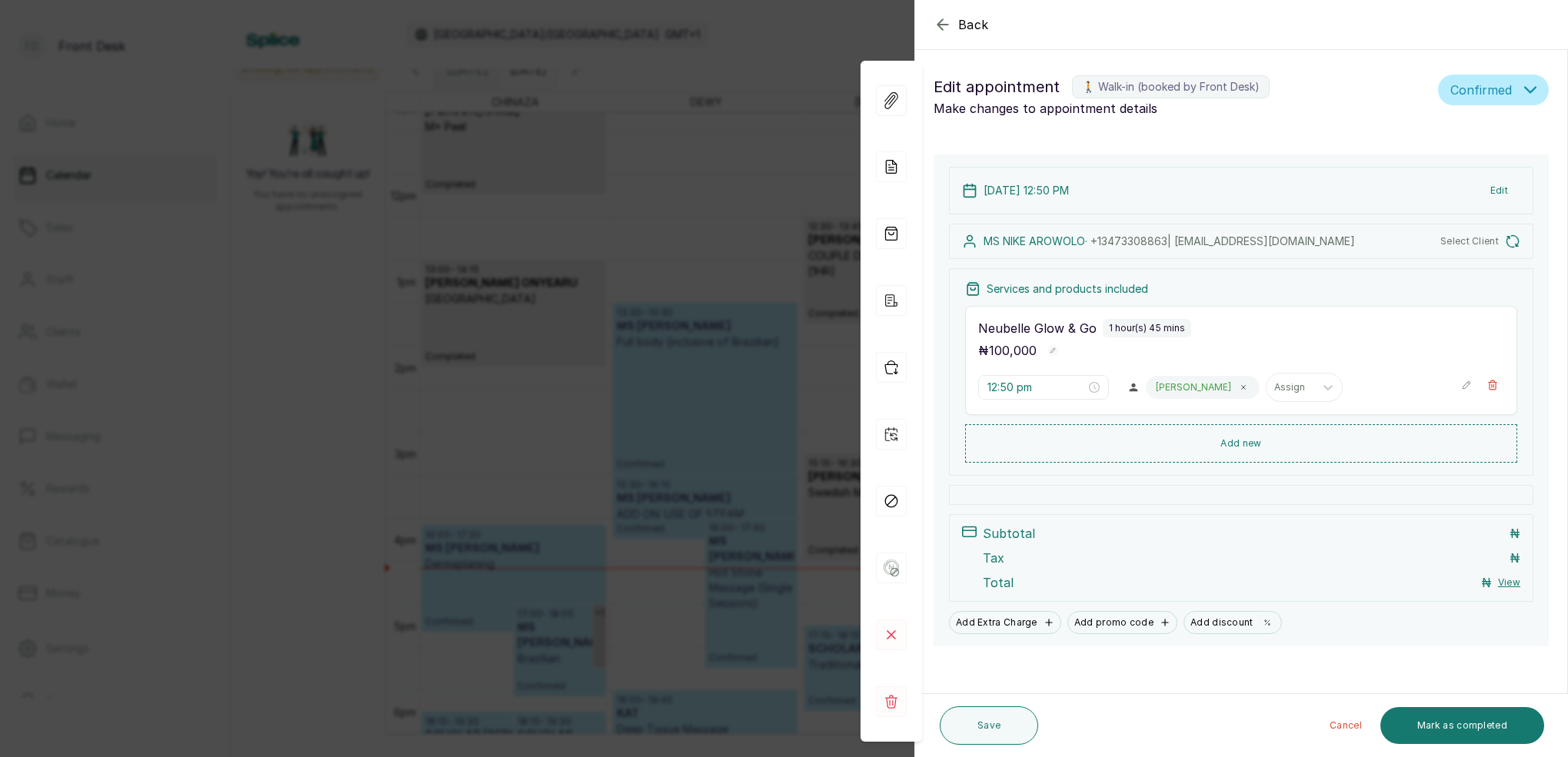
type input "3:00 pm"
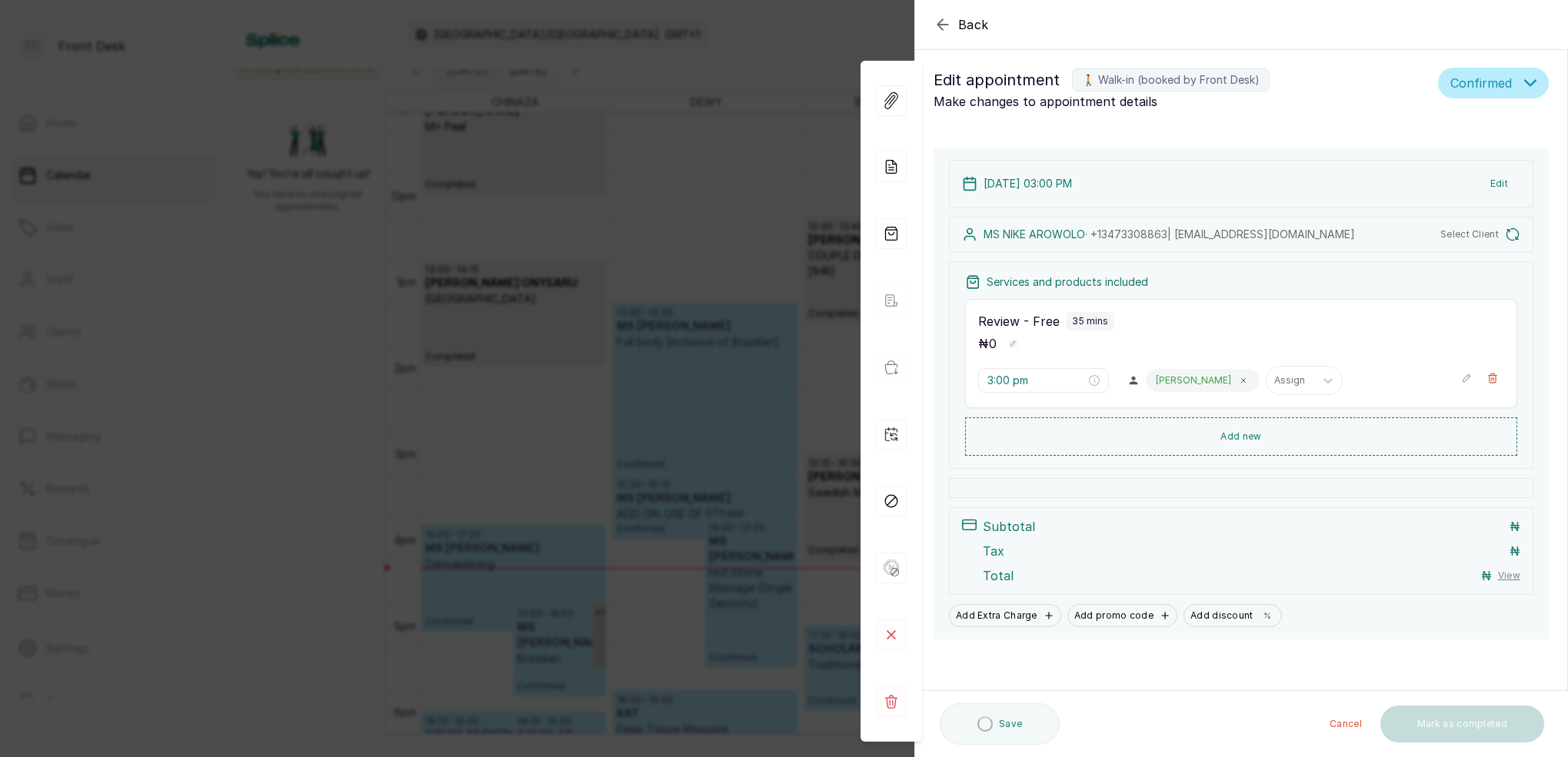
scroll to position [7, 0]
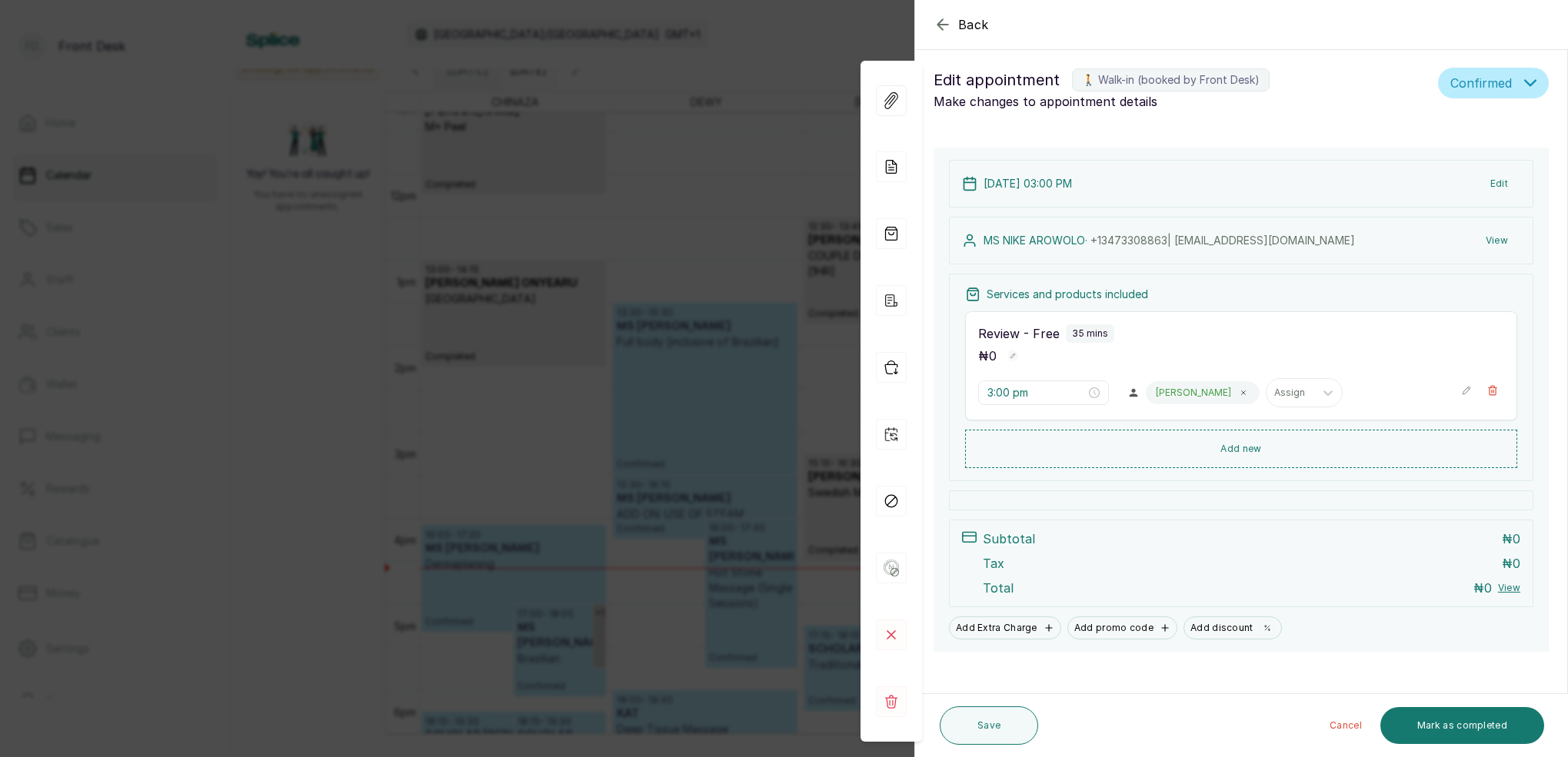
click at [1503, 238] on button "View" at bounding box center [1497, 240] width 47 height 28
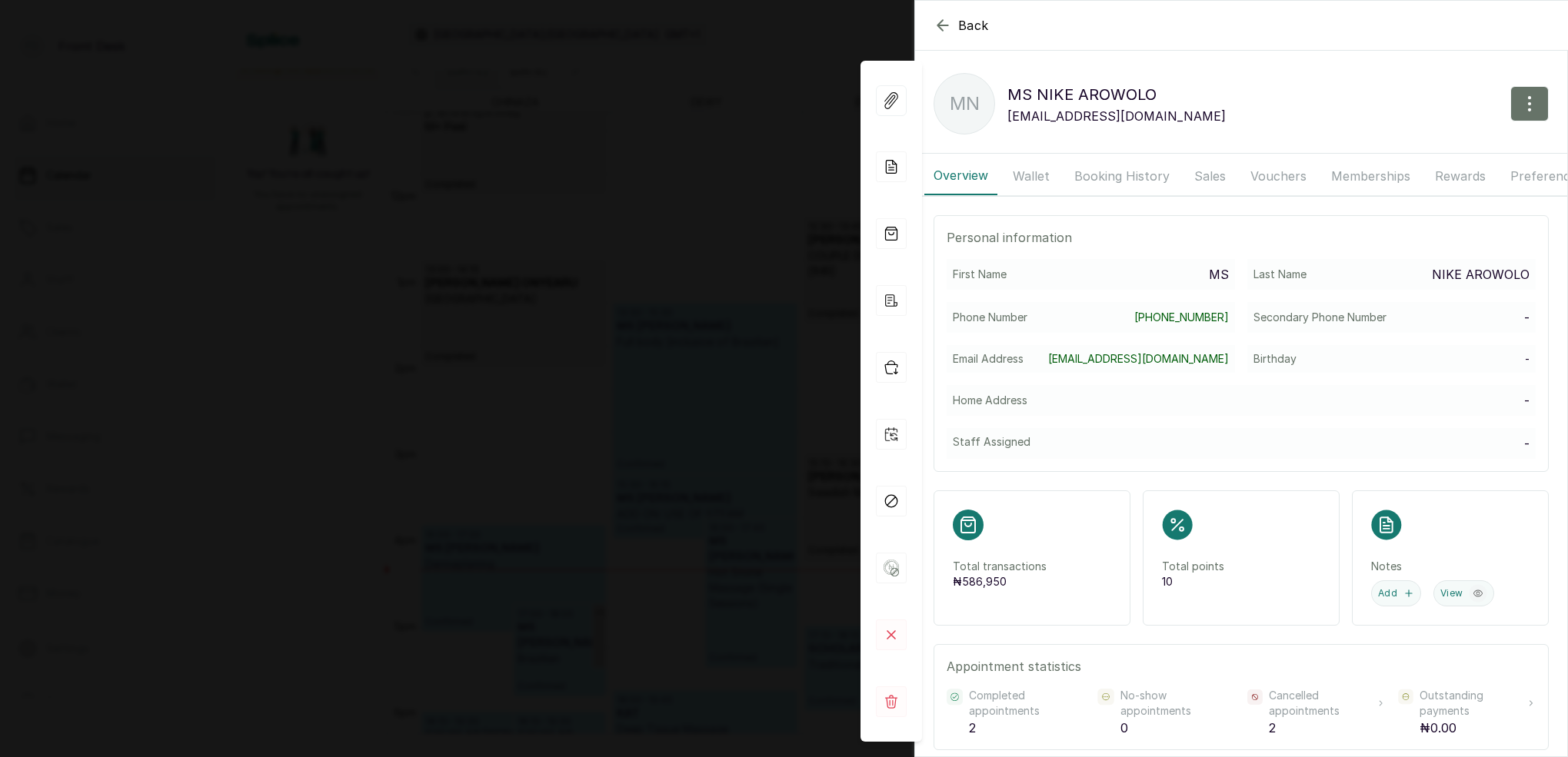
click at [1095, 179] on button "Booking History" at bounding box center [1122, 175] width 114 height 38
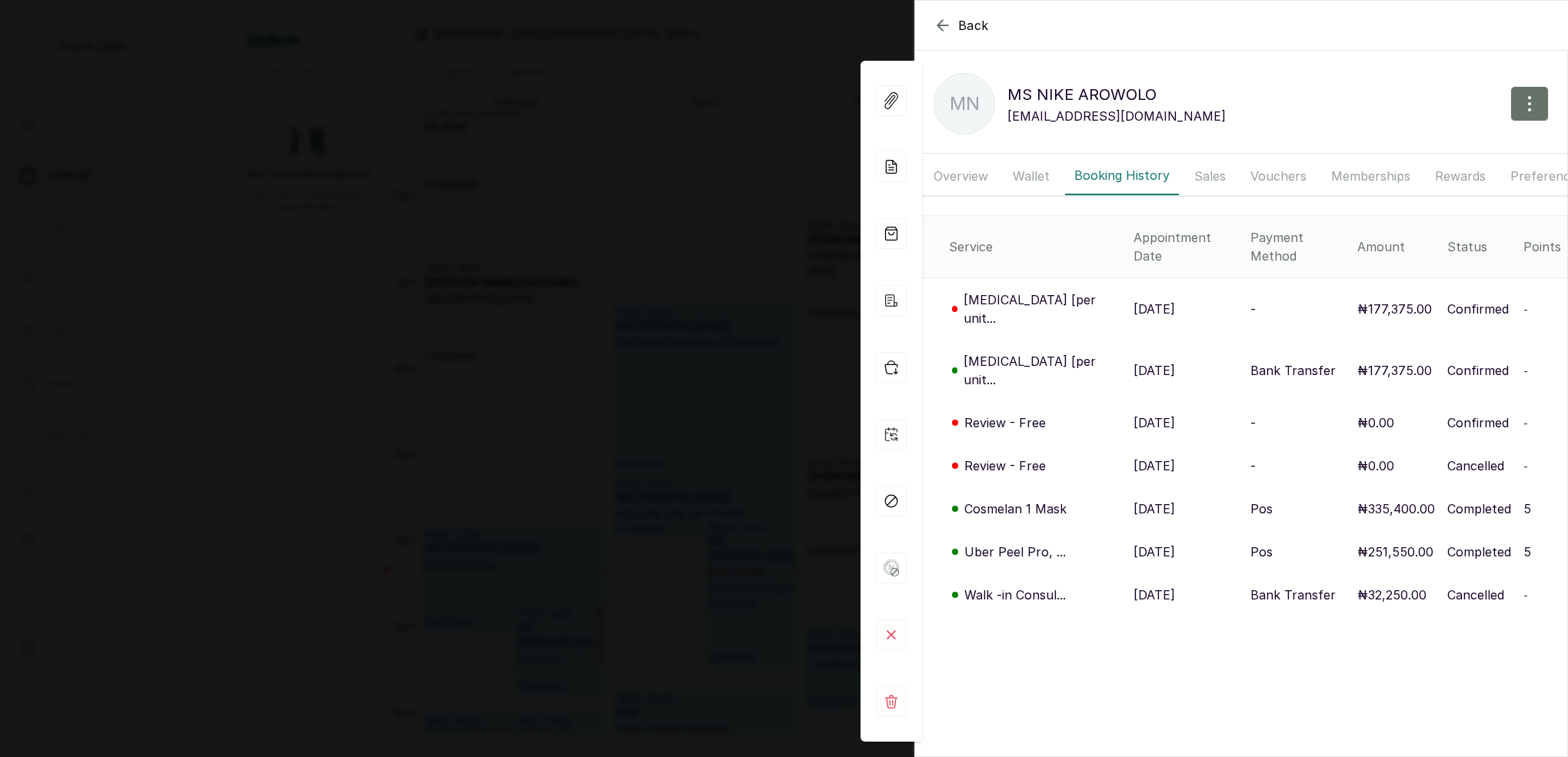
click at [1000, 352] on p "Botox [per unit..." at bounding box center [1043, 371] width 158 height 37
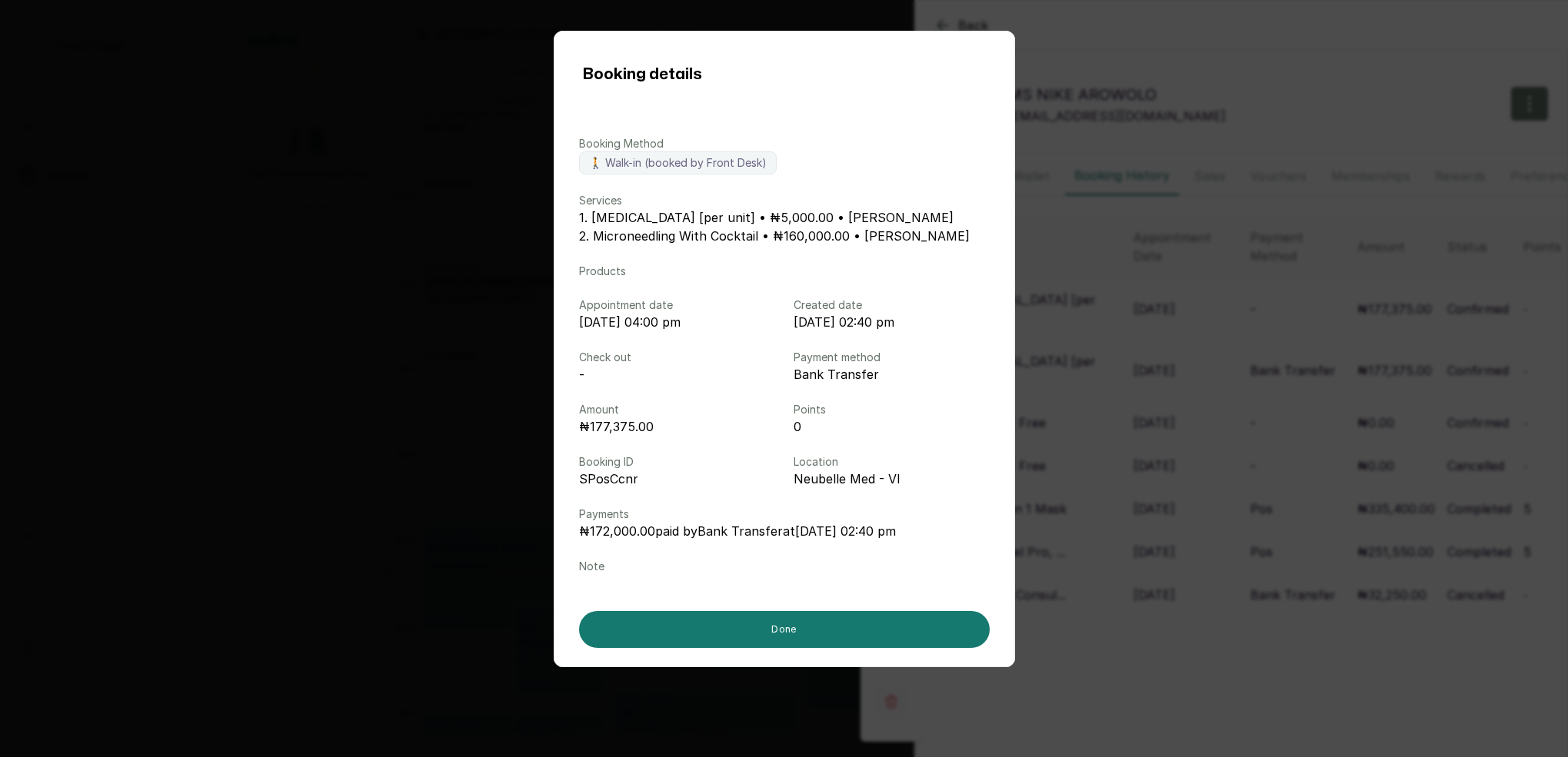
click at [1087, 294] on div "Booking details Booking Method 🚶 Walk-in (booked by Front Desk) Services 1. Bot…" at bounding box center [784, 378] width 1568 height 757
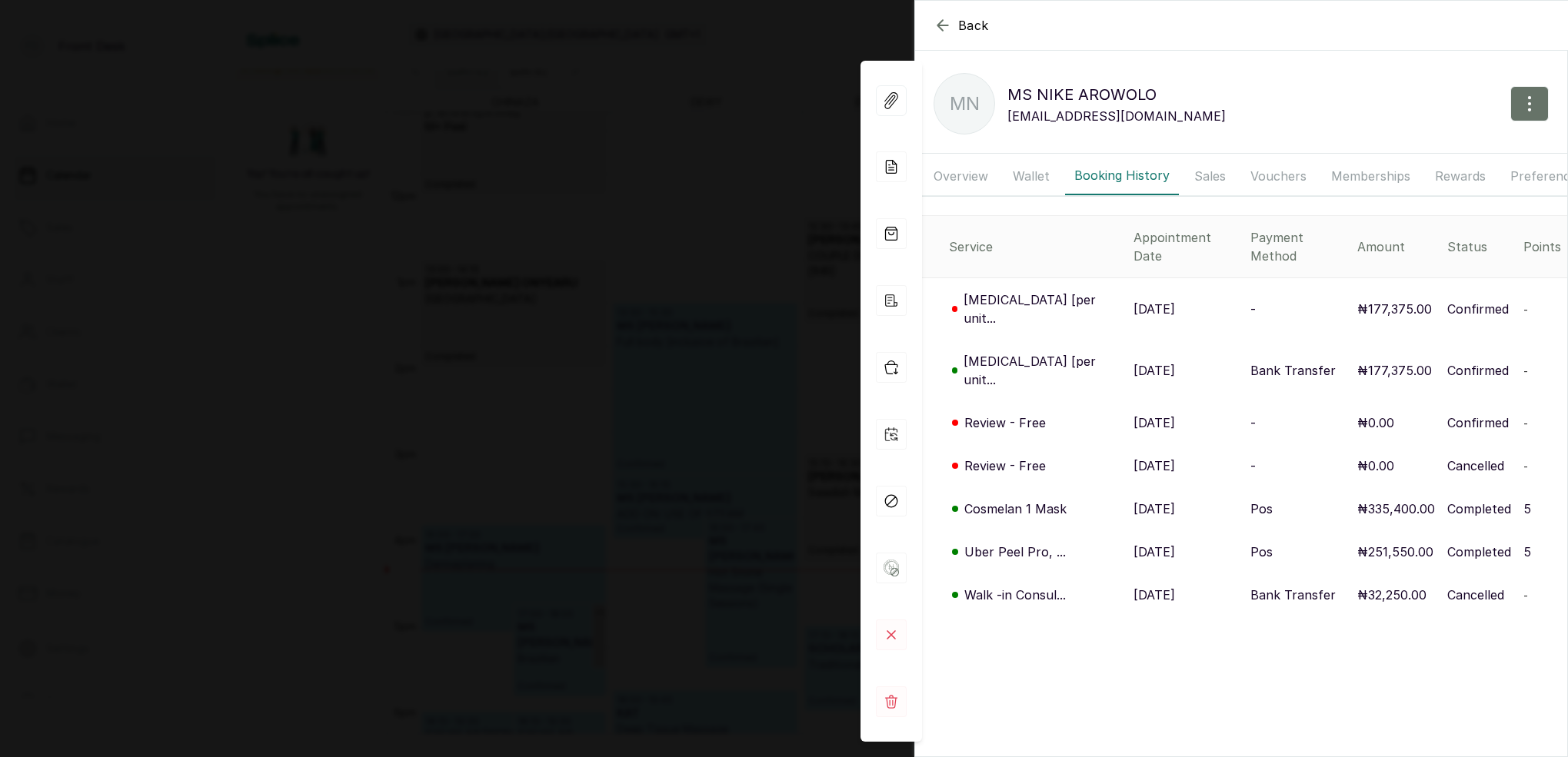
click at [1035, 290] on p "Botox [per unit..." at bounding box center [1043, 309] width 158 height 37
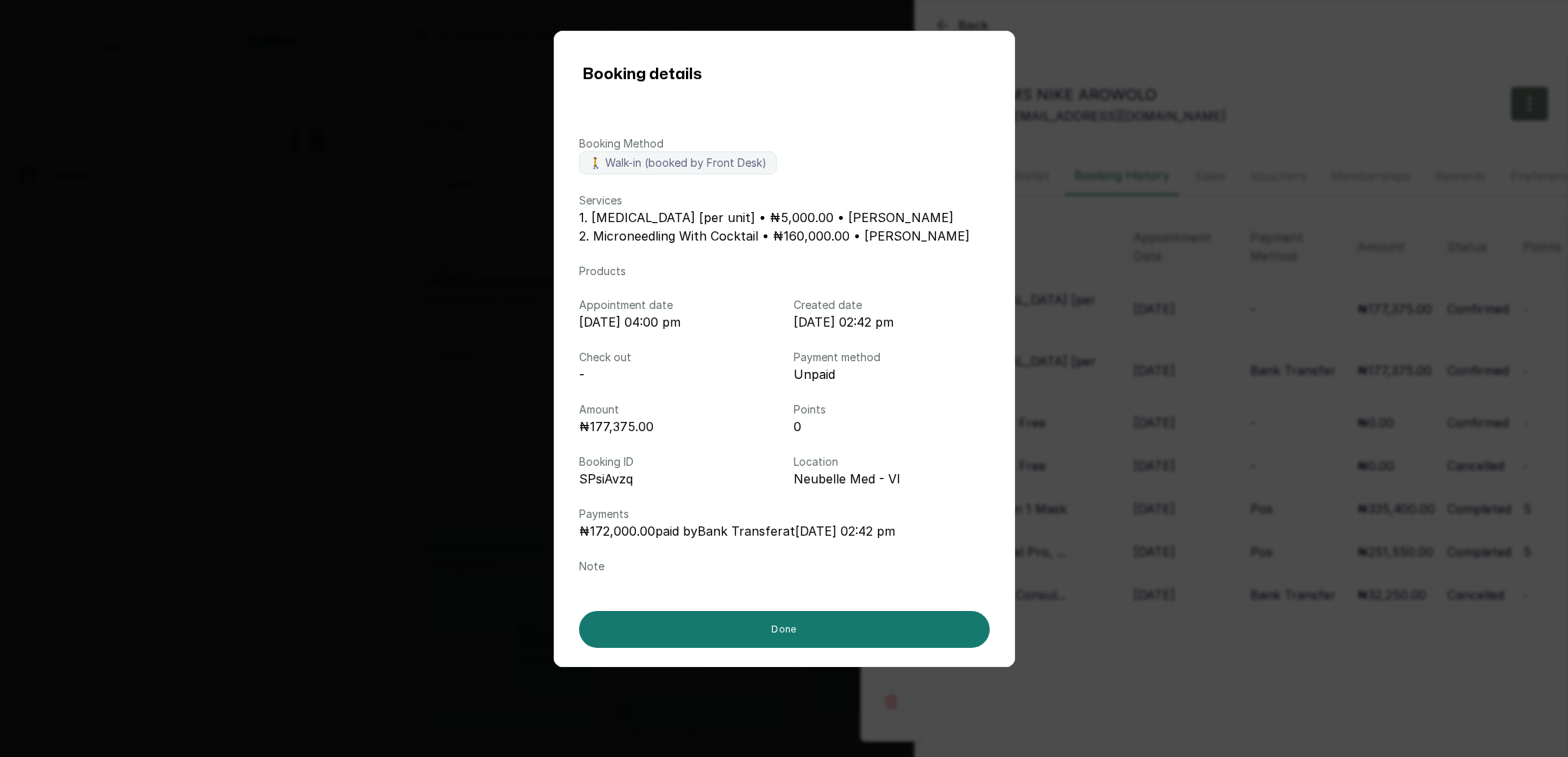
drag, startPoint x: 1102, startPoint y: 296, endPoint x: 1083, endPoint y: 295, distance: 19.0
click at [1102, 296] on div "Booking details Booking Method 🚶 Walk-in (booked by Front Desk) Services 1. Bot…" at bounding box center [784, 378] width 1568 height 757
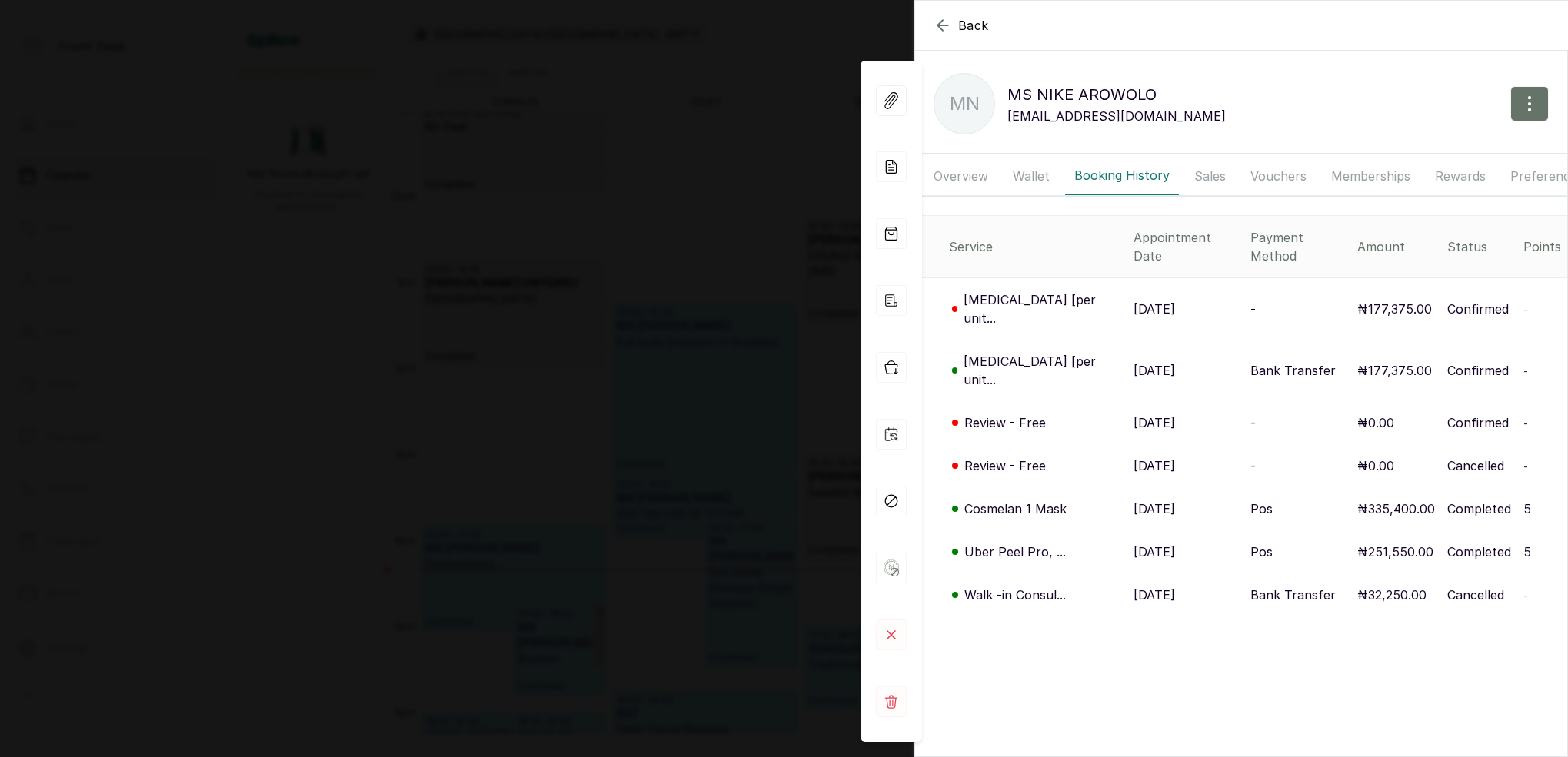
click at [1020, 352] on p "Botox [per unit..." at bounding box center [1043, 371] width 158 height 37
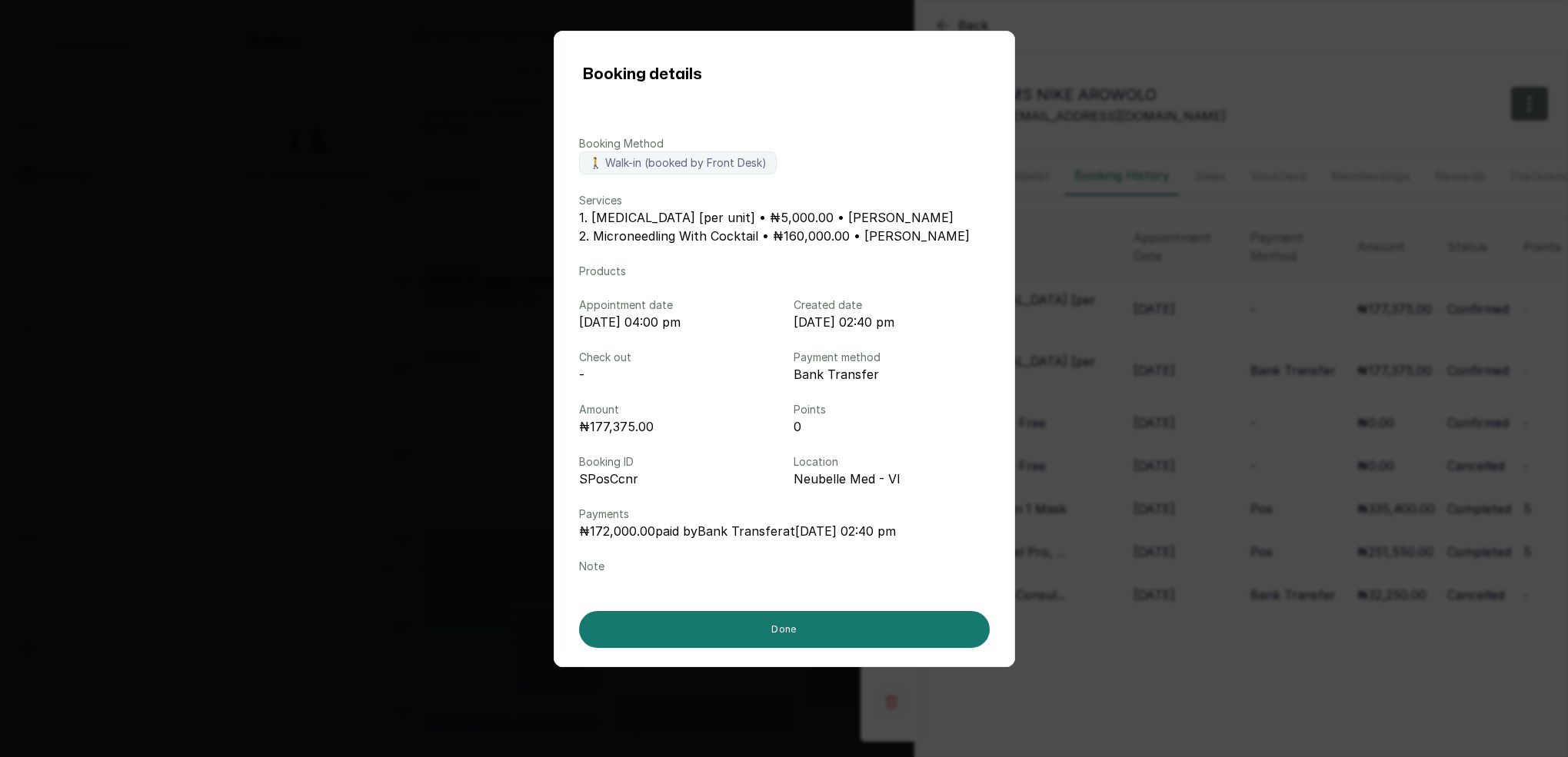
drag, startPoint x: 1118, startPoint y: 338, endPoint x: 1091, endPoint y: 336, distance: 27.1
click at [1118, 339] on div "Booking details Booking Method 🚶 Walk-in (booked by Front Desk) Services 1. Bot…" at bounding box center [784, 378] width 1568 height 757
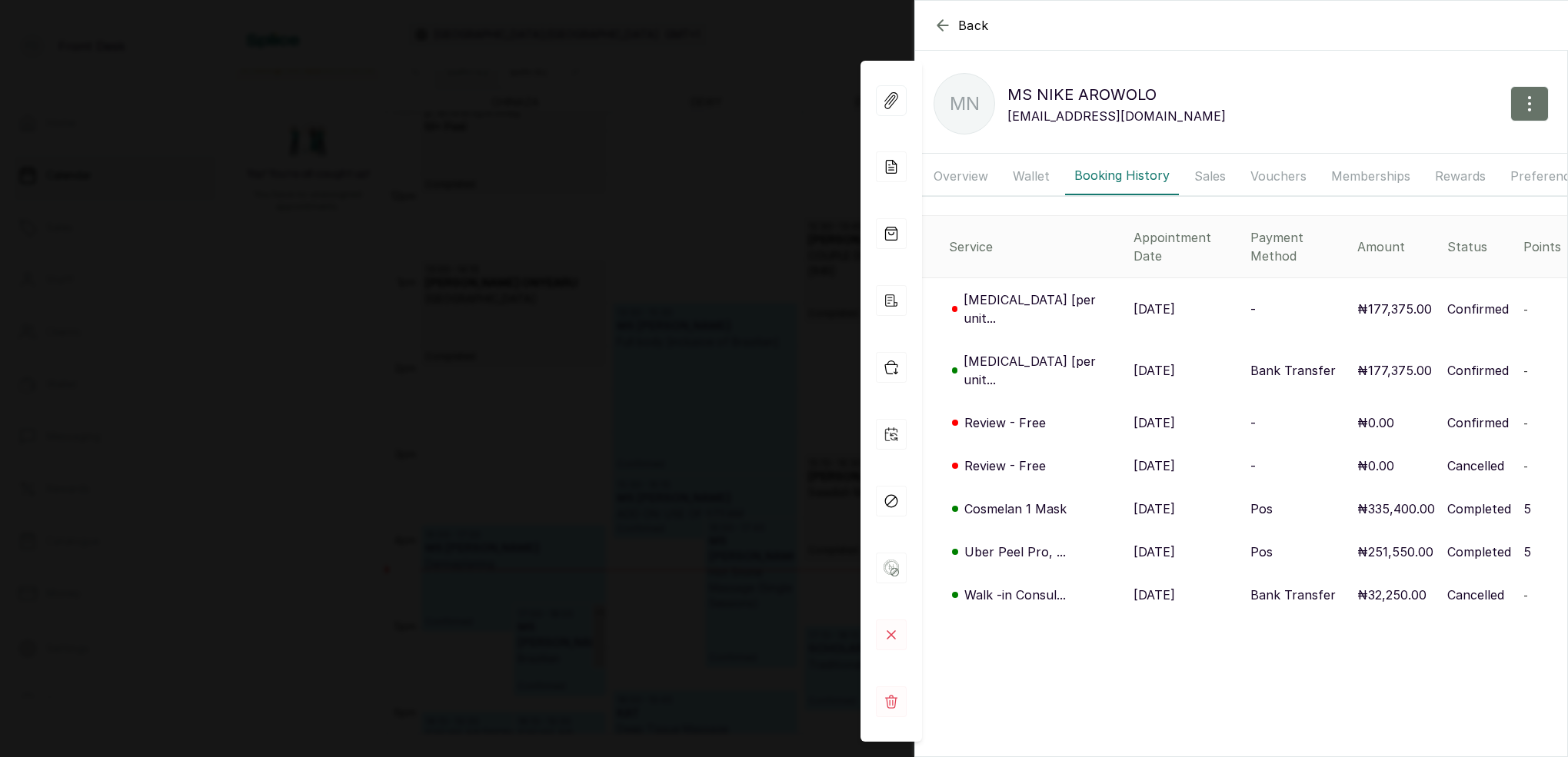
click at [995, 352] on p "Botox [per unit..." at bounding box center [1043, 371] width 158 height 37
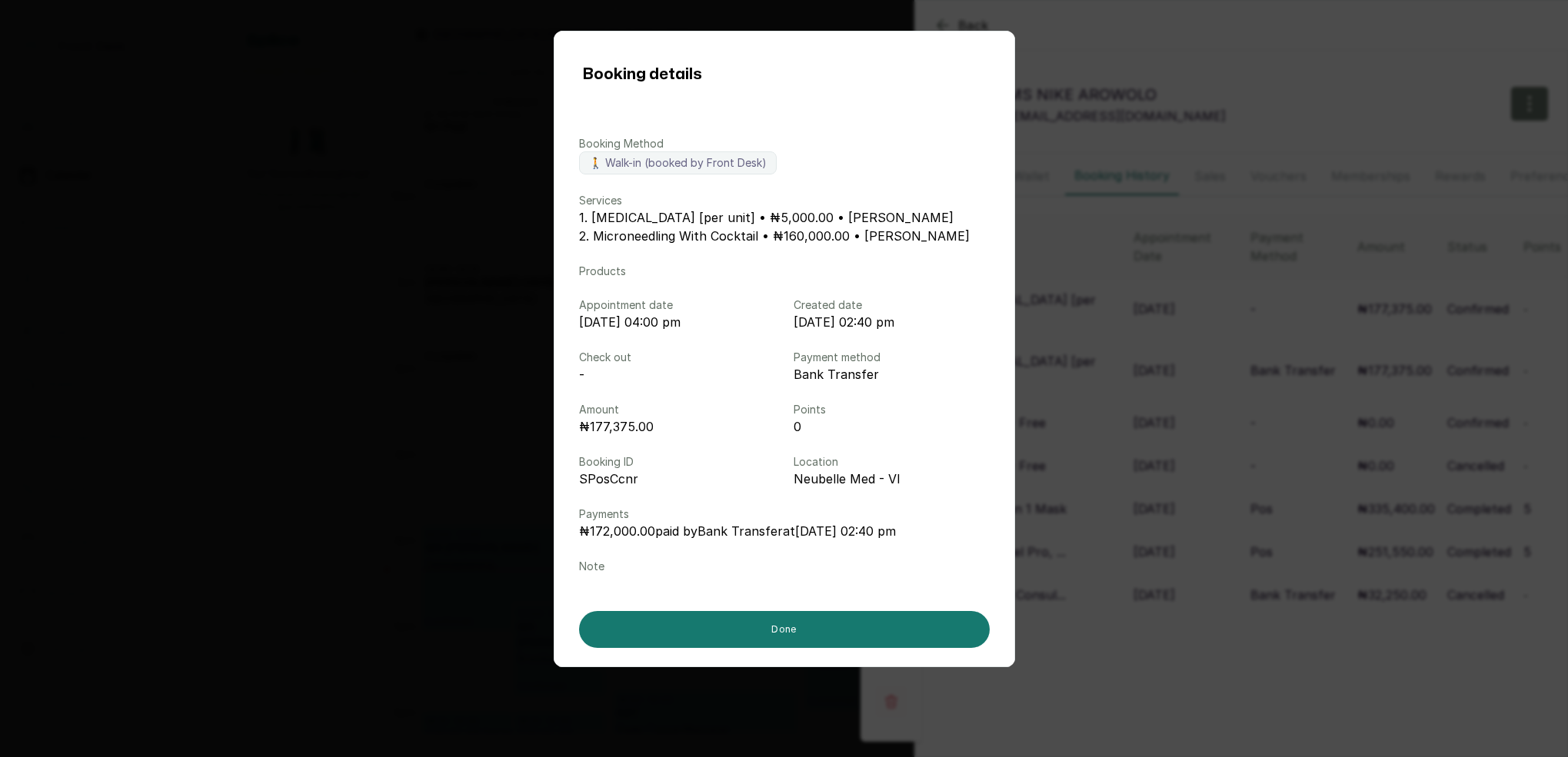
drag, startPoint x: 1088, startPoint y: 322, endPoint x: 1075, endPoint y: 307, distance: 19.8
click at [1088, 322] on div "Booking details Booking Method 🚶 Walk-in (booked by Front Desk) Services 1. Bot…" at bounding box center [784, 378] width 1568 height 757
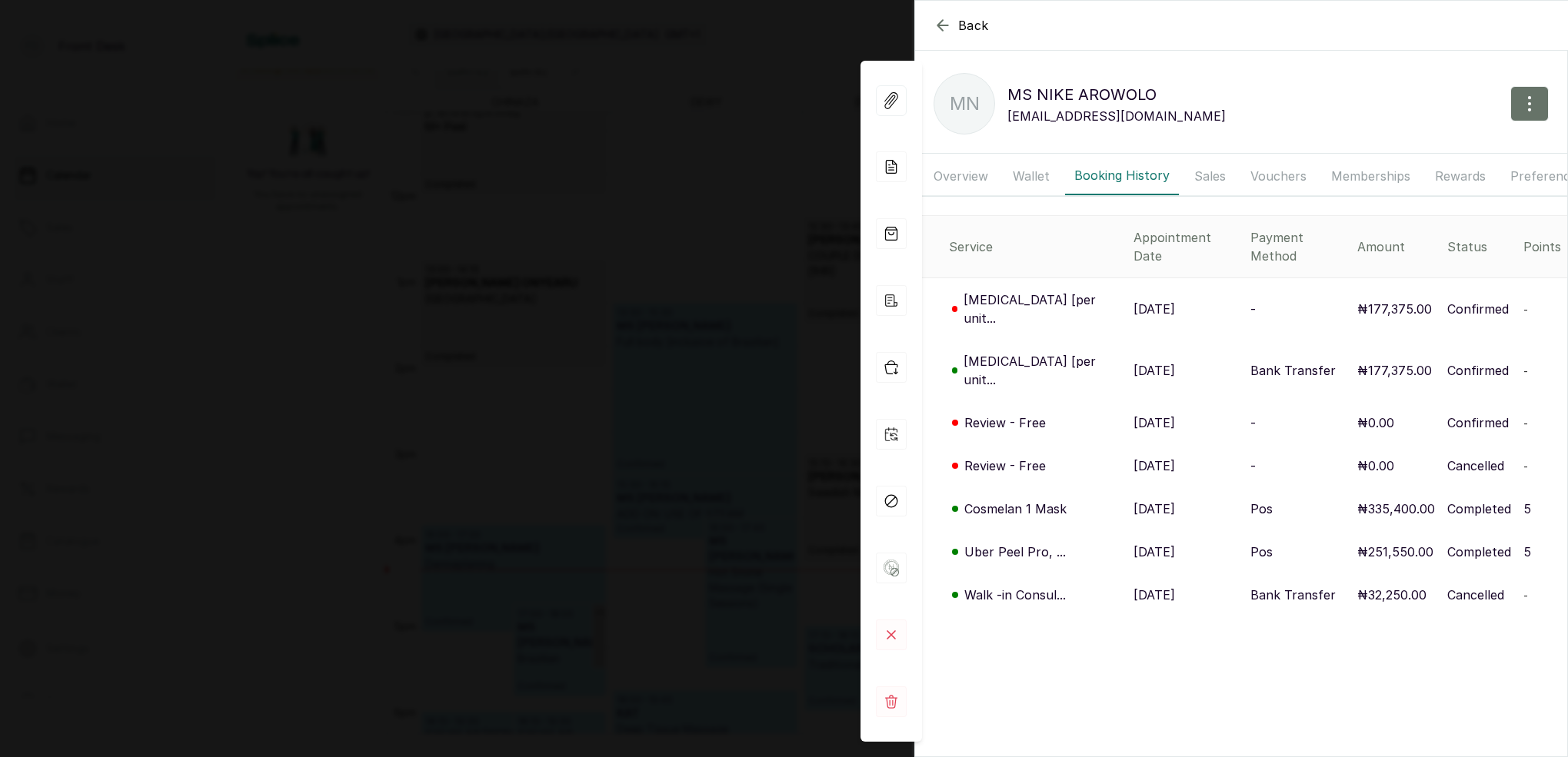
click at [1022, 290] on p "Botox [per unit..." at bounding box center [1043, 309] width 158 height 37
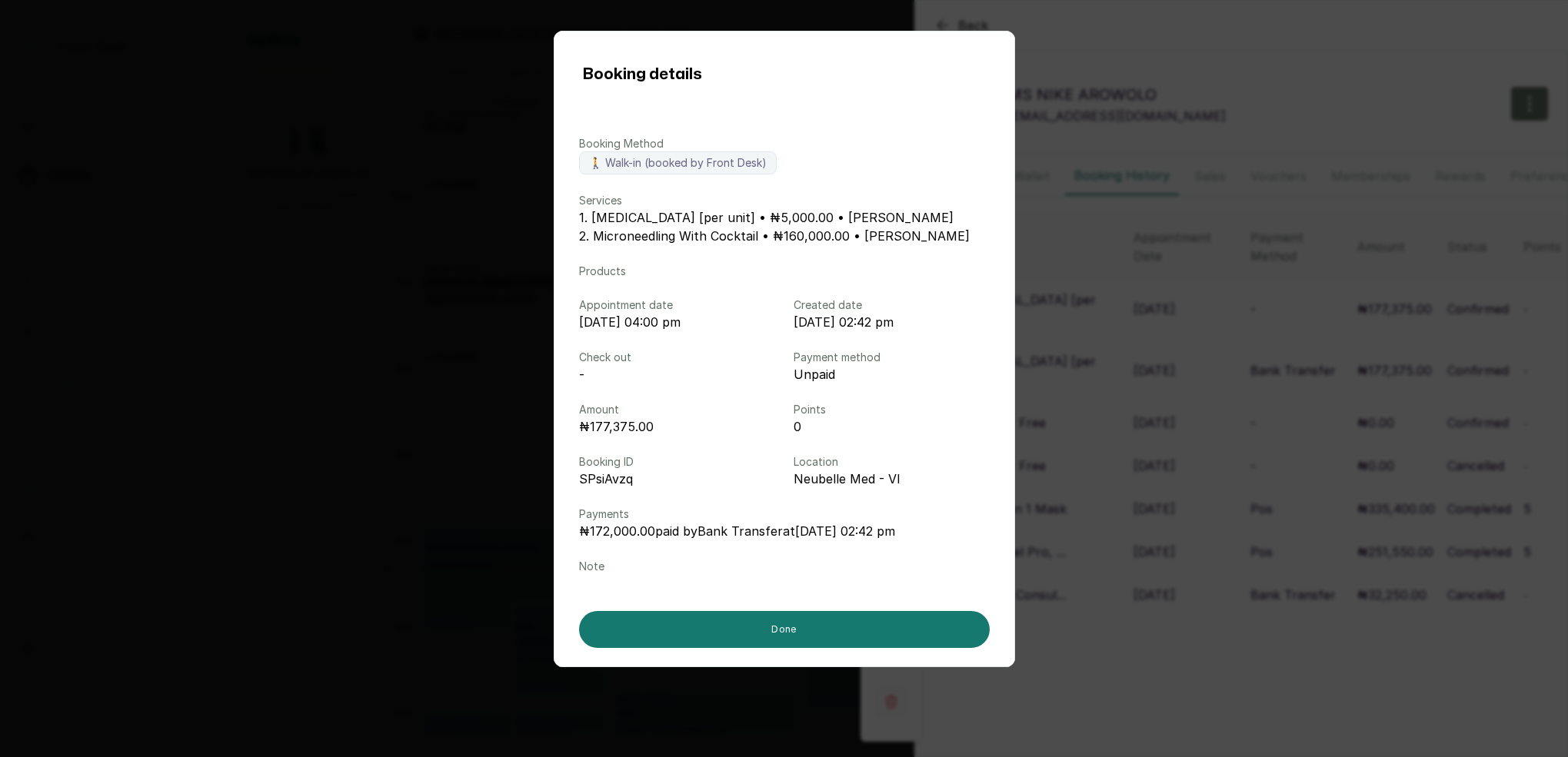
click at [1150, 301] on div "Booking details Booking Method 🚶 Walk-in (booked by Front Desk) Services 1. Bot…" at bounding box center [784, 378] width 1568 height 757
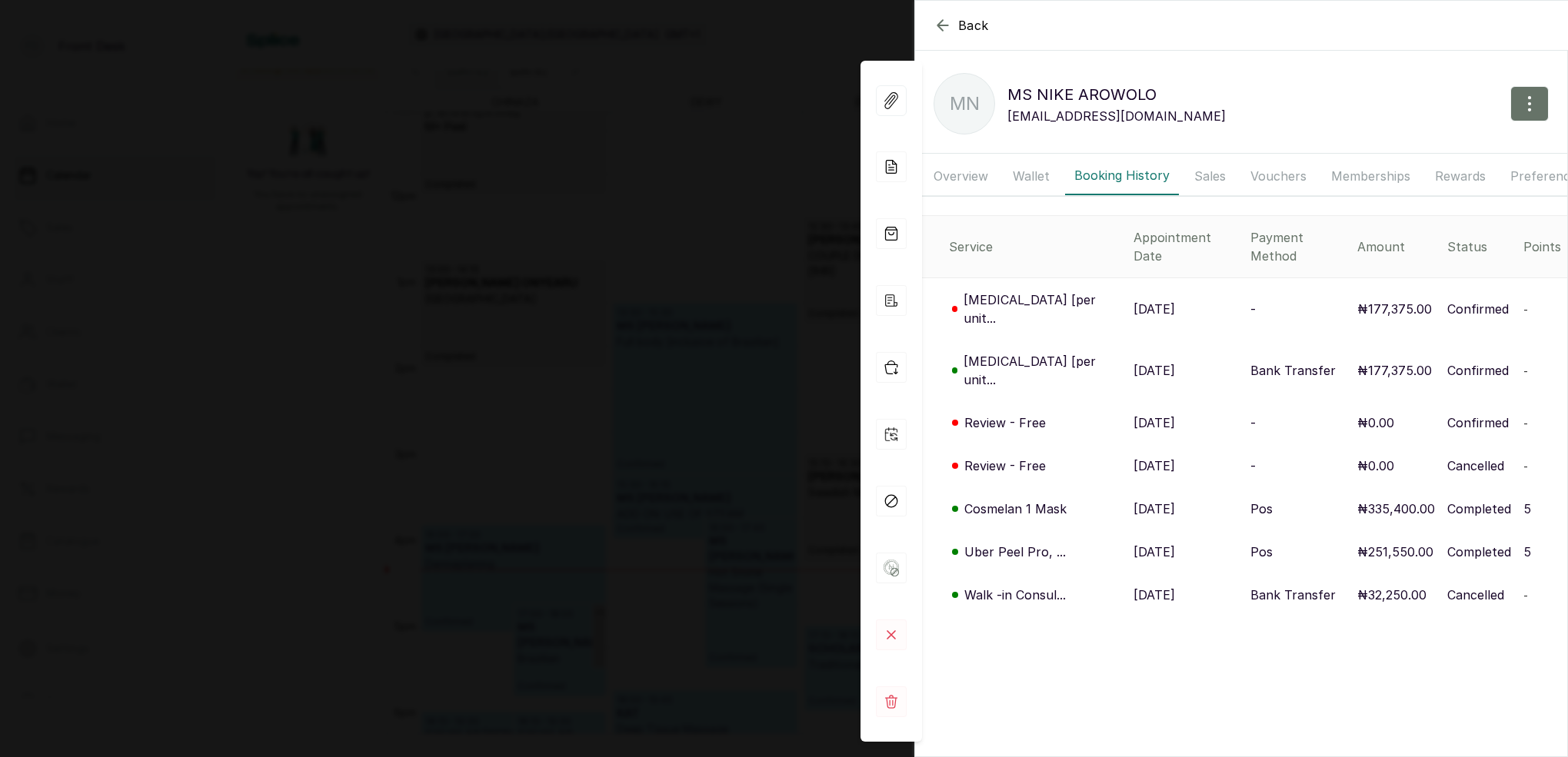
click at [831, 268] on div "Back MS NIKE AROWOLO MN MS NIKE AROWOLO nike.arowolo@gmail.com Overview Wallet …" at bounding box center [784, 378] width 1568 height 757
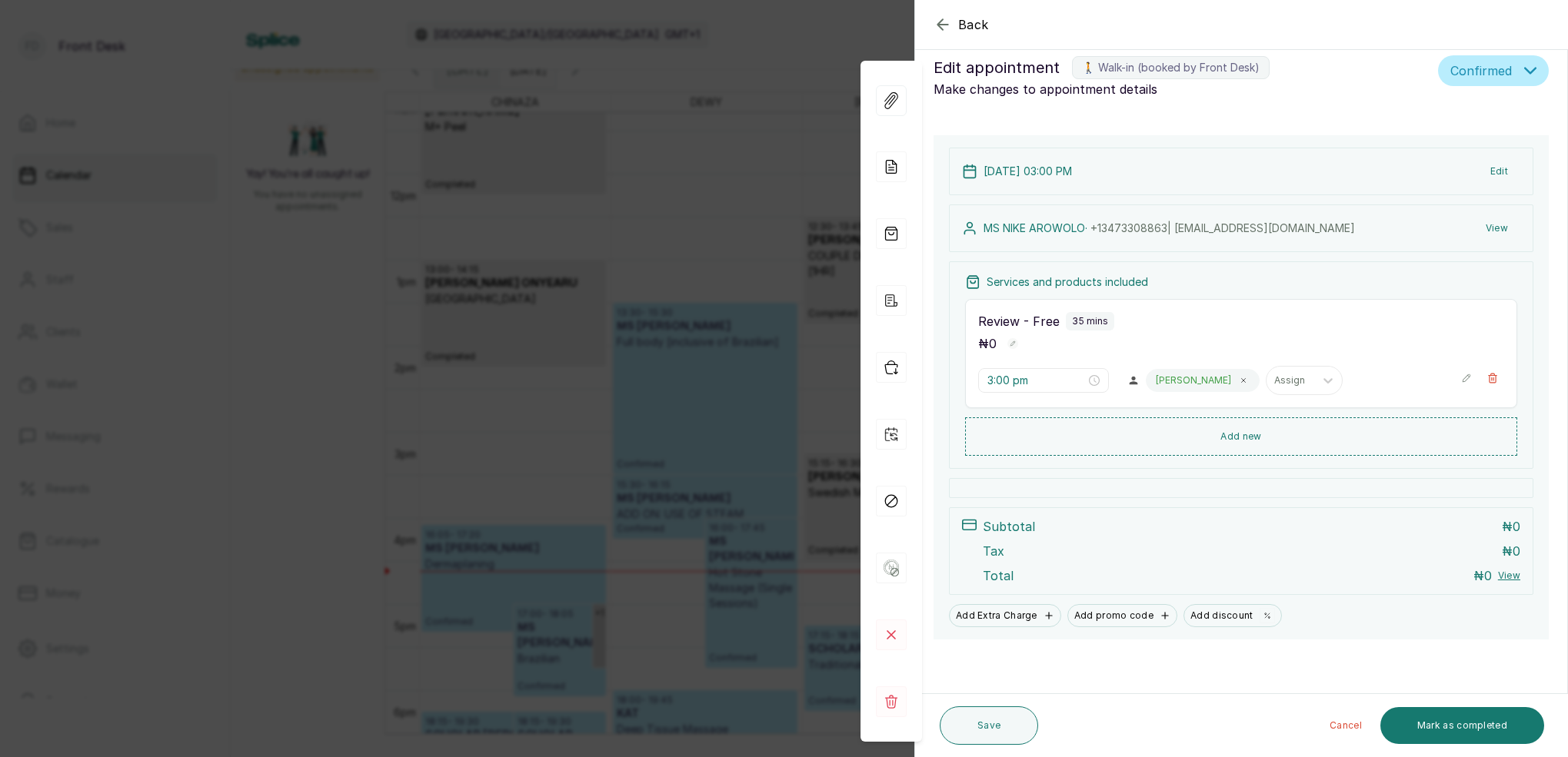
scroll to position [19, 0]
click at [1500, 724] on button "Mark as completed" at bounding box center [1462, 726] width 163 height 37
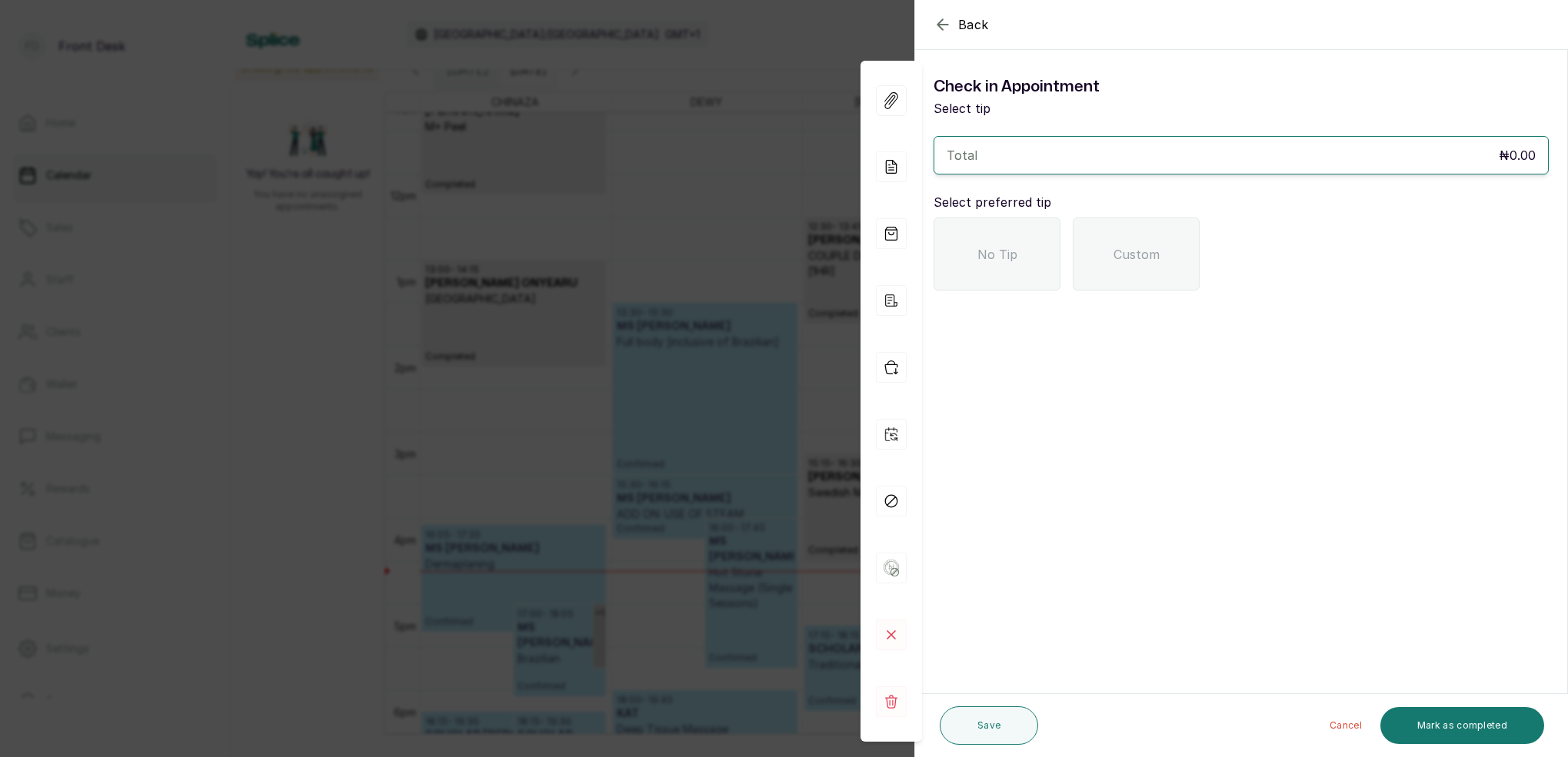
scroll to position [0, 0]
click at [994, 238] on div "No Tip" at bounding box center [997, 254] width 127 height 73
click at [712, 255] on div "Back Appointment Details Check in Appointment Select tip Total ₦0.00 Select pre…" at bounding box center [784, 378] width 1568 height 757
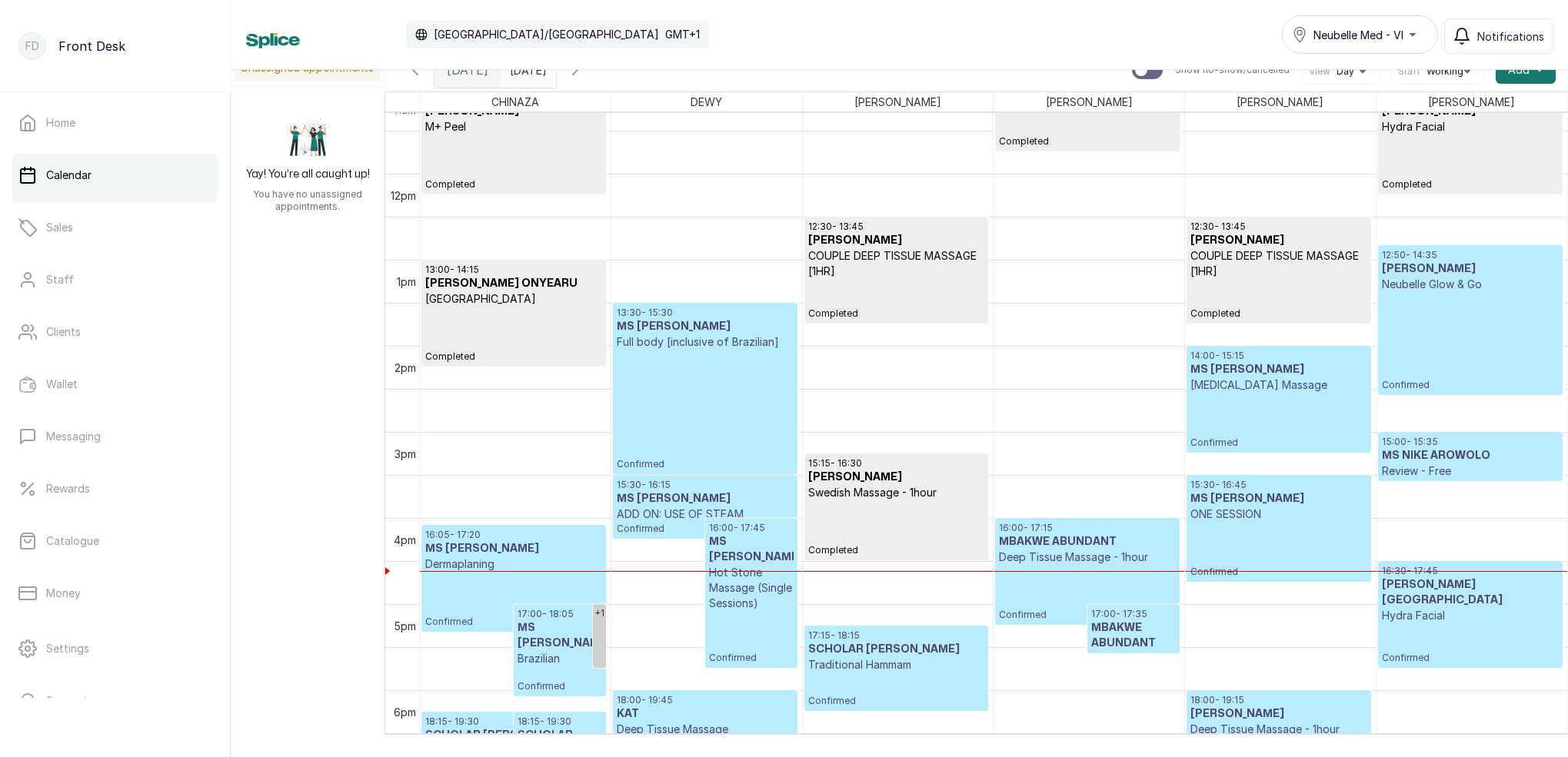
click at [1432, 456] on h3 "MS NIKE AROWOLO" at bounding box center [1471, 456] width 177 height 15
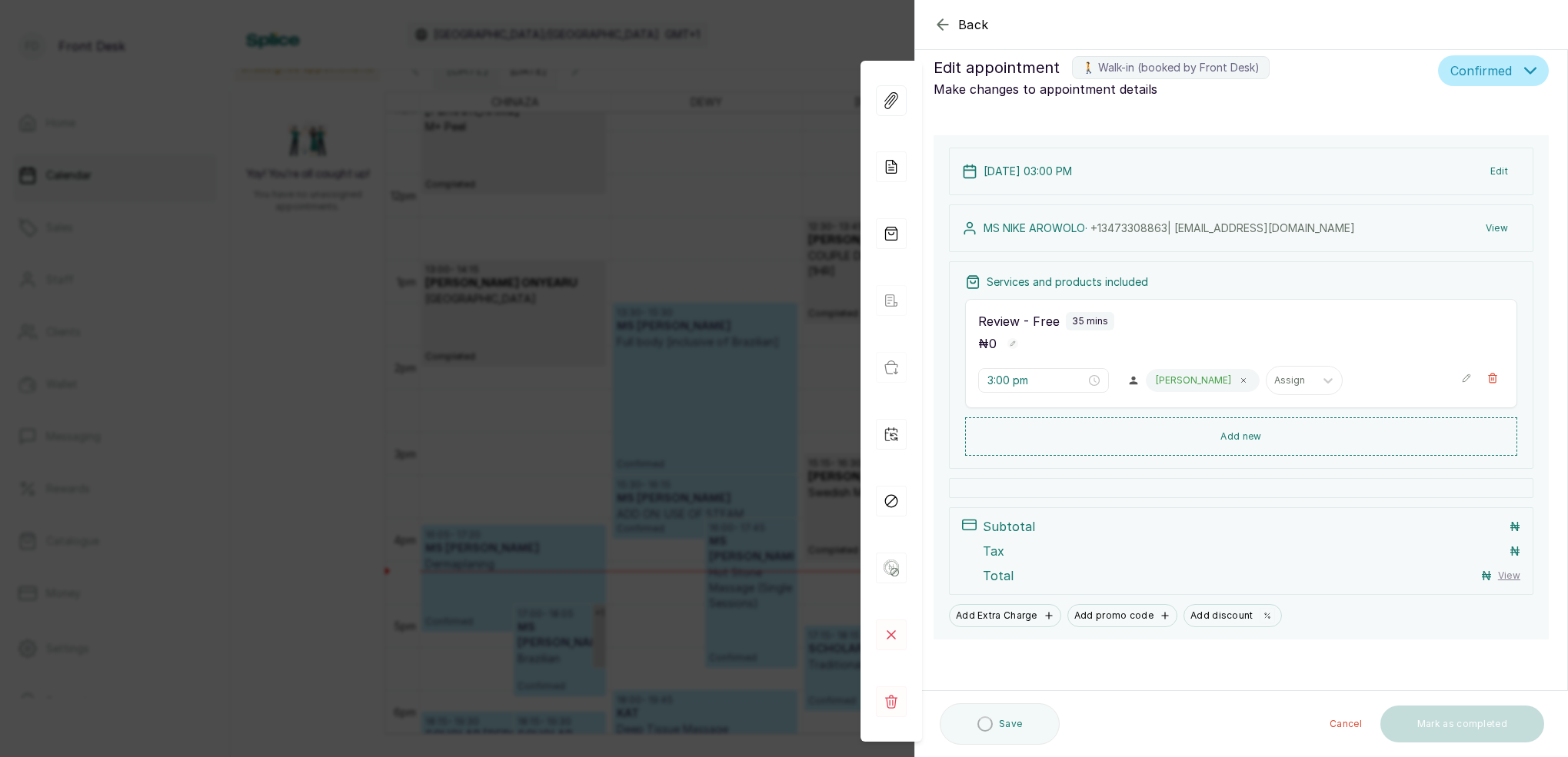
scroll to position [19, 0]
click at [1483, 727] on button "Mark as completed" at bounding box center [1462, 726] width 163 height 37
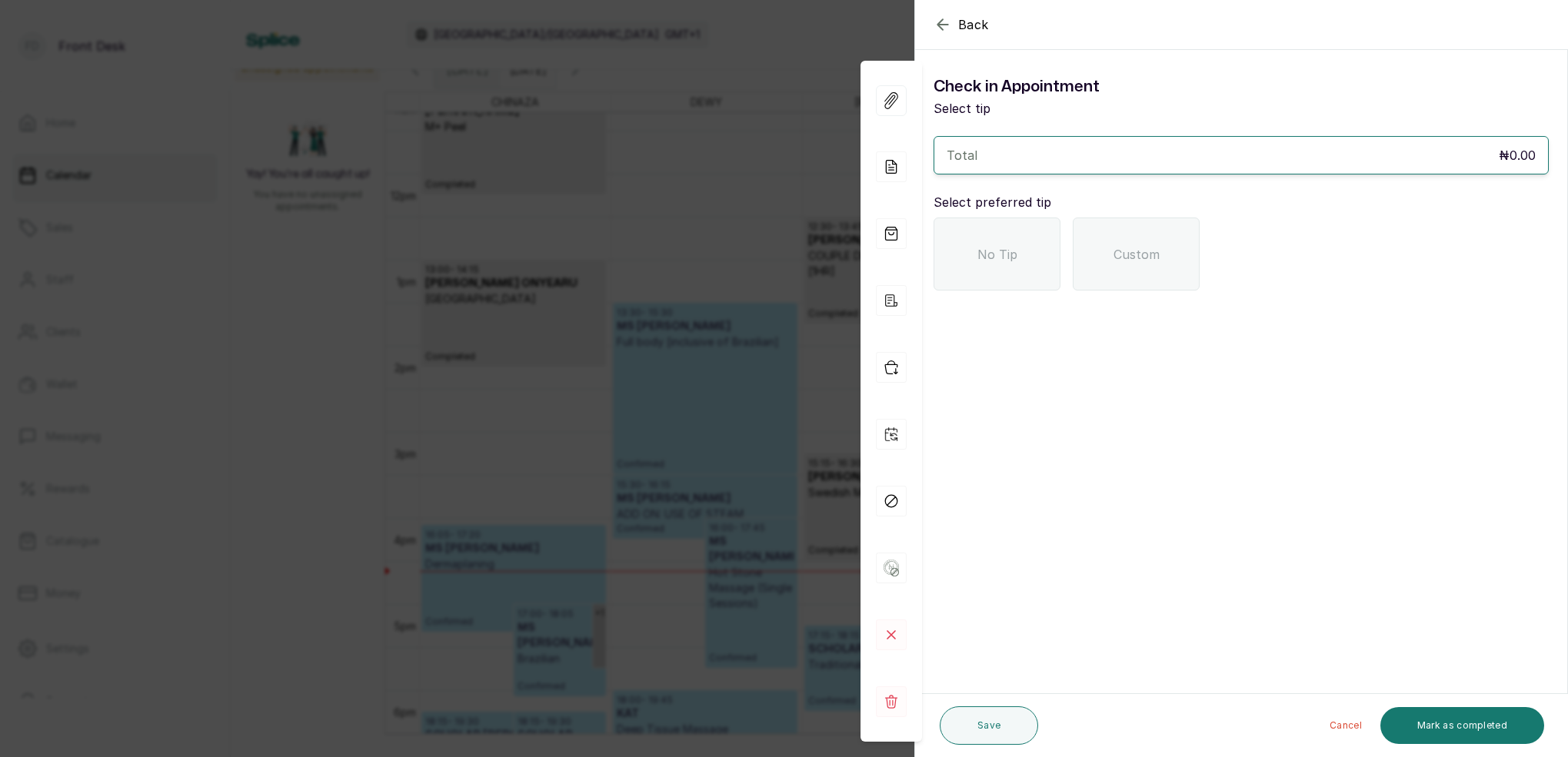
click at [1047, 248] on div "No Tip" at bounding box center [997, 254] width 127 height 73
click at [1460, 717] on button "Mark as completed" at bounding box center [1462, 726] width 163 height 37
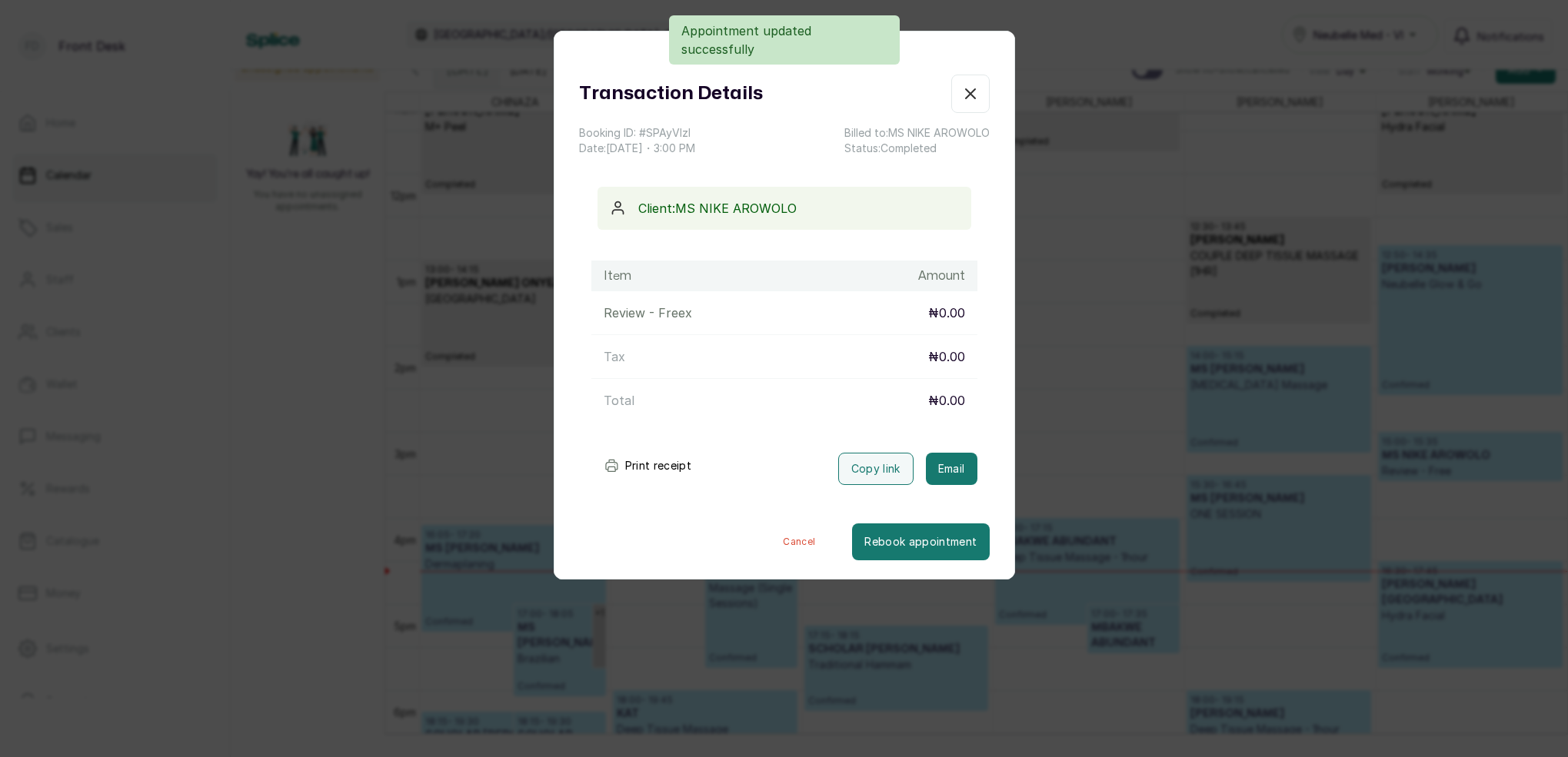
click at [954, 459] on button "Email" at bounding box center [951, 469] width 52 height 32
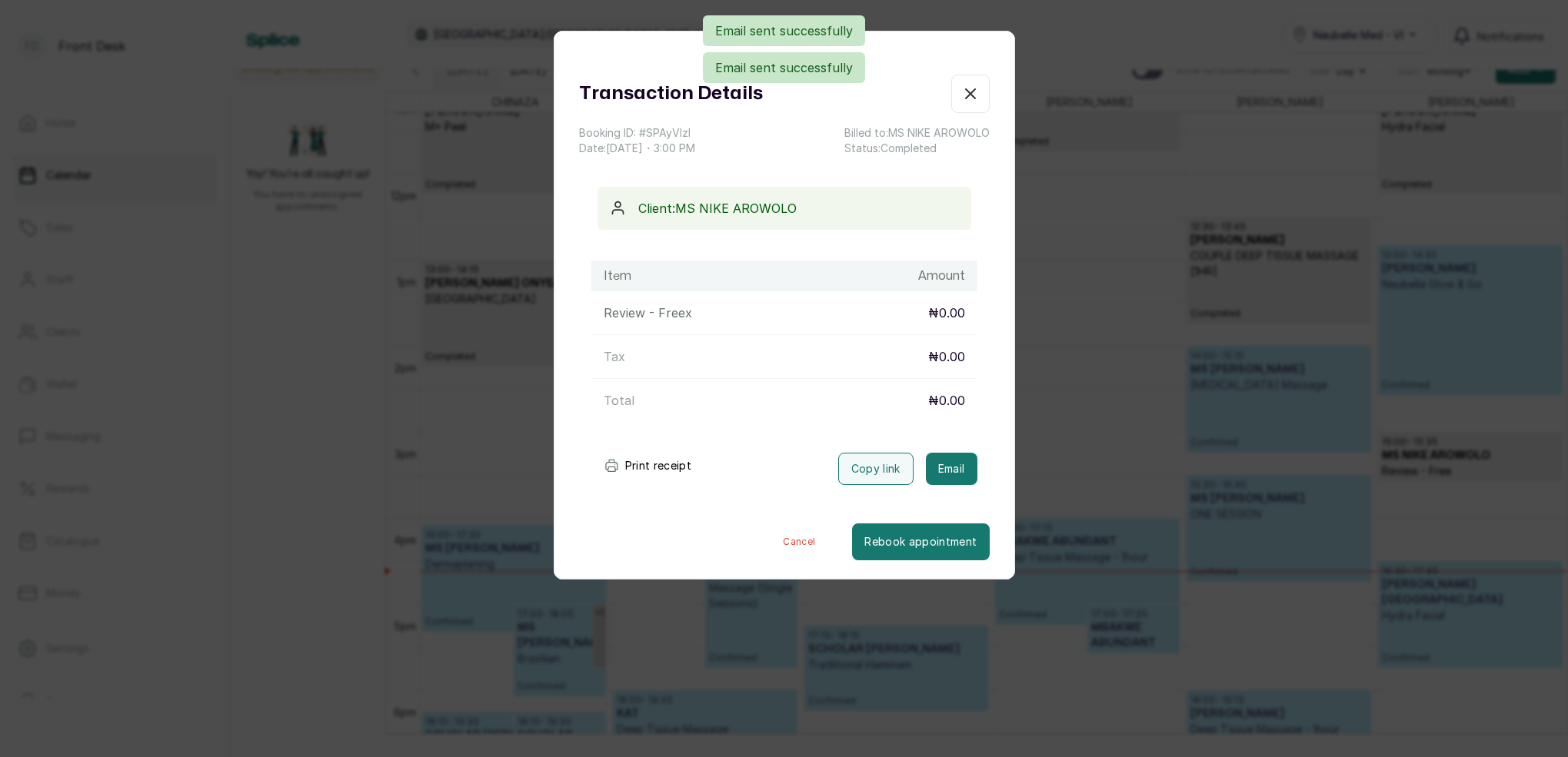
click at [972, 92] on icon "button" at bounding box center [970, 93] width 9 height 9
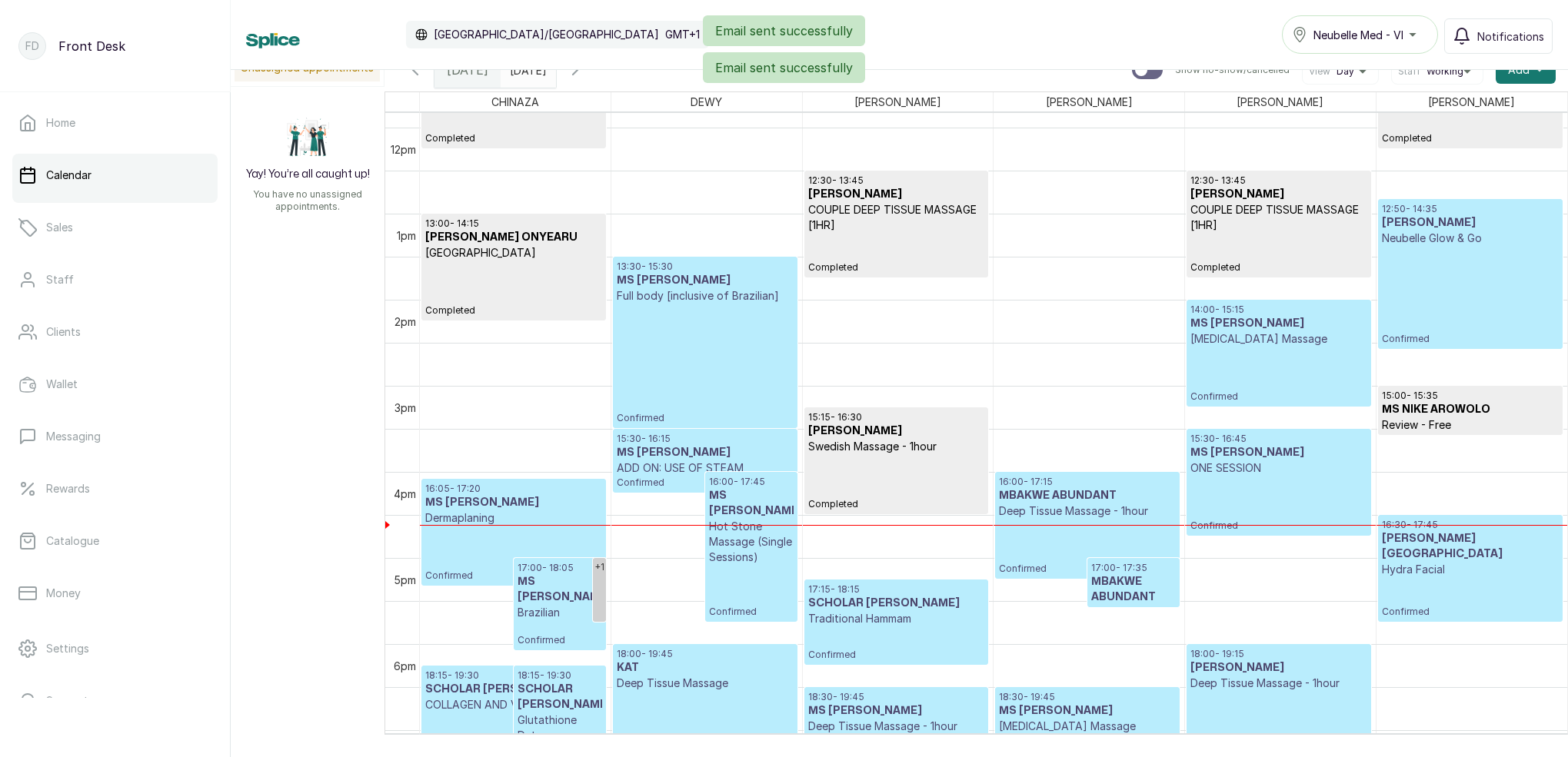
scroll to position [1019, 0]
click at [1411, 252] on p "Confirmed" at bounding box center [1471, 296] width 177 height 99
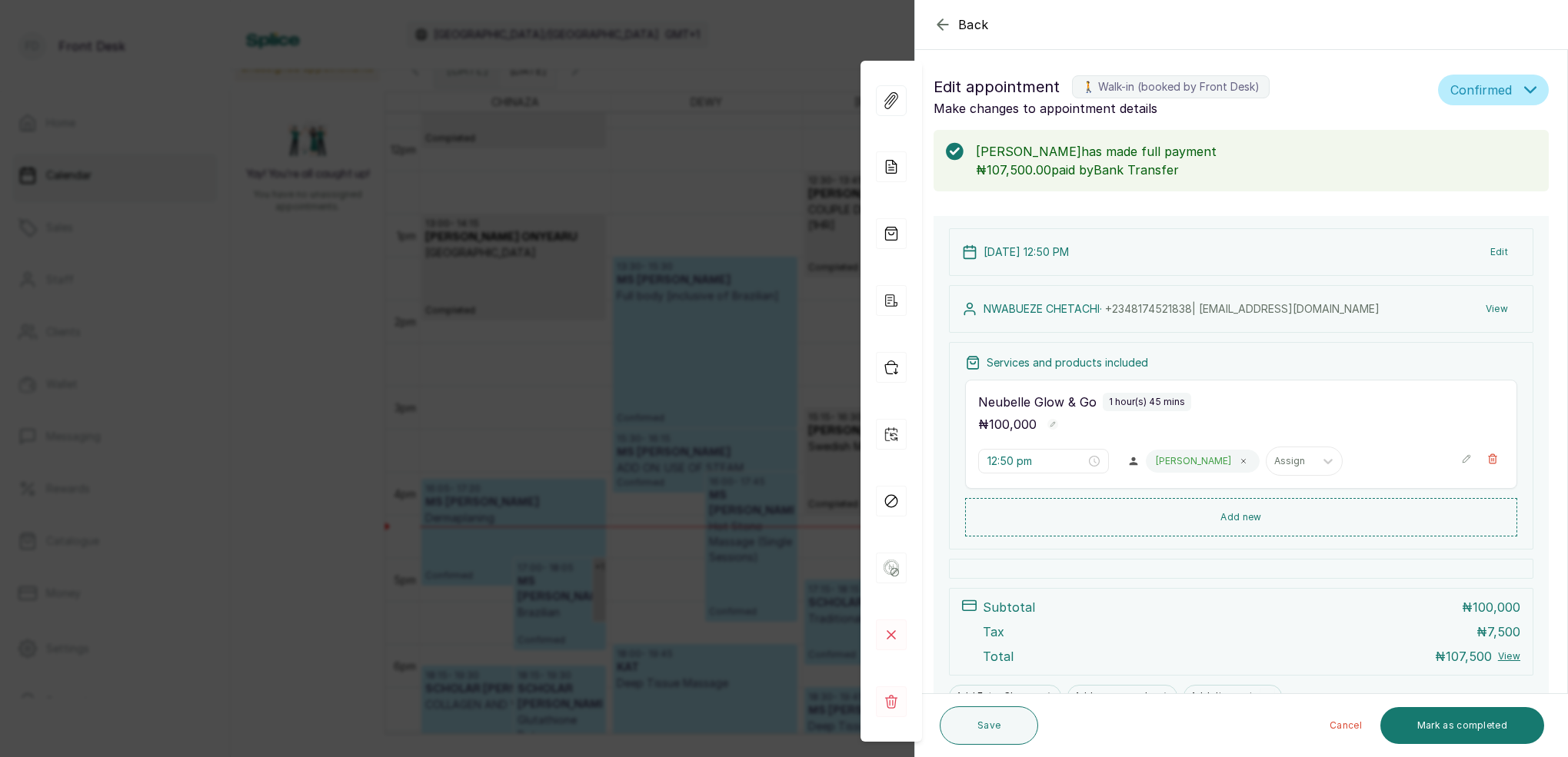
scroll to position [80, 0]
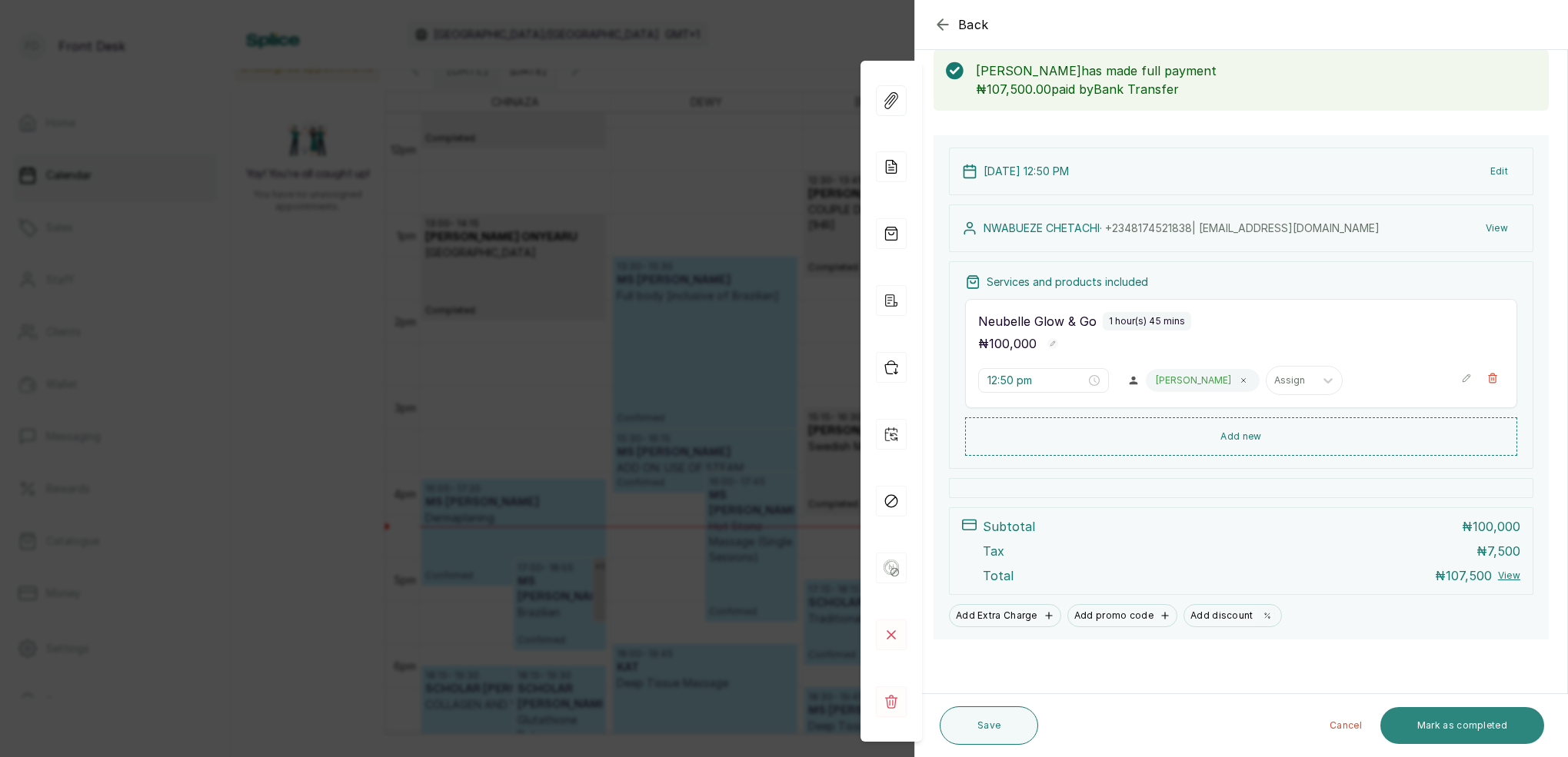
click at [1474, 732] on button "Mark as completed" at bounding box center [1462, 726] width 163 height 37
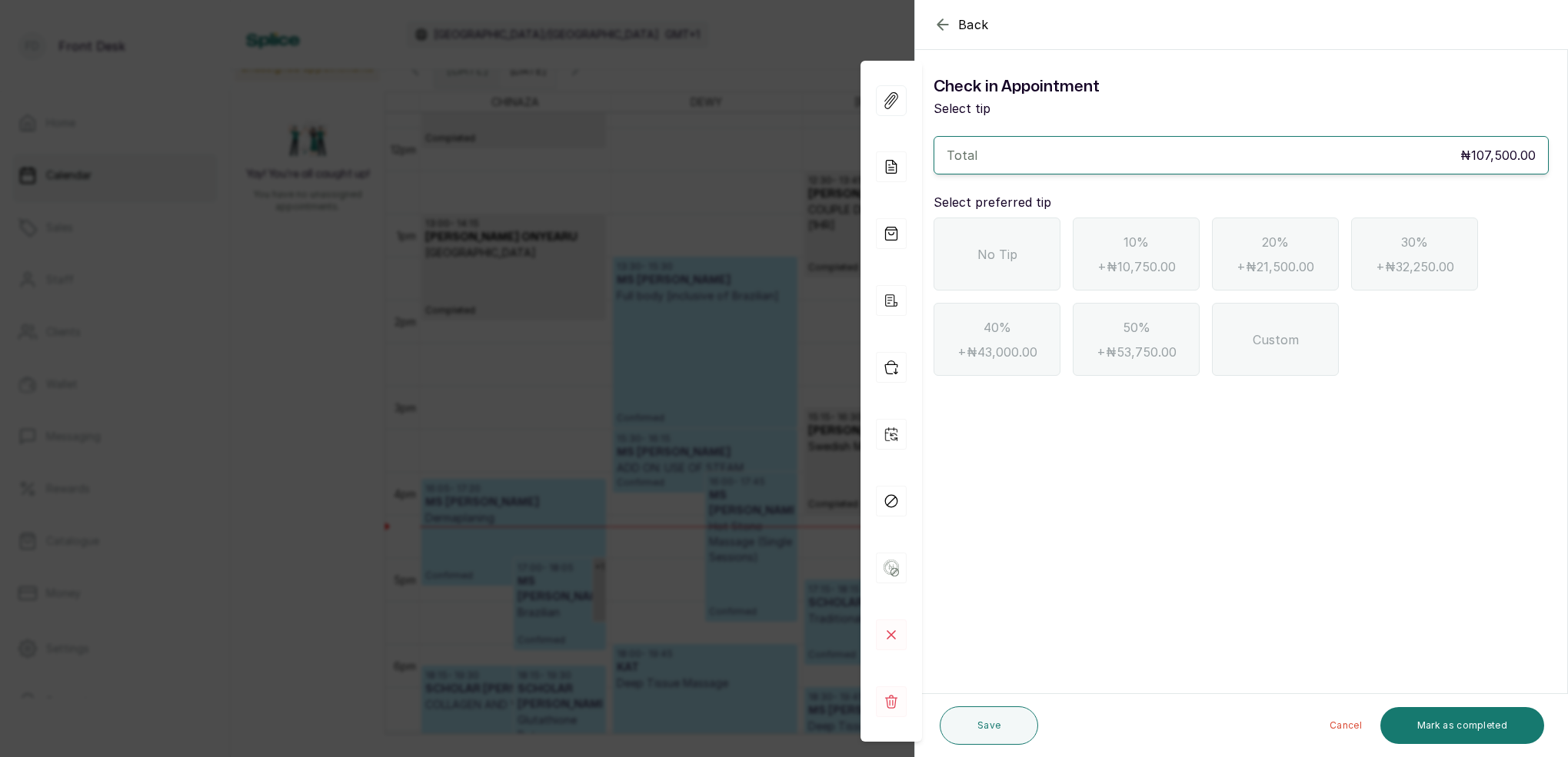
scroll to position [0, 0]
click at [967, 265] on div "No Tip" at bounding box center [997, 254] width 127 height 73
click at [1442, 728] on button "Mark as completed" at bounding box center [1462, 726] width 163 height 37
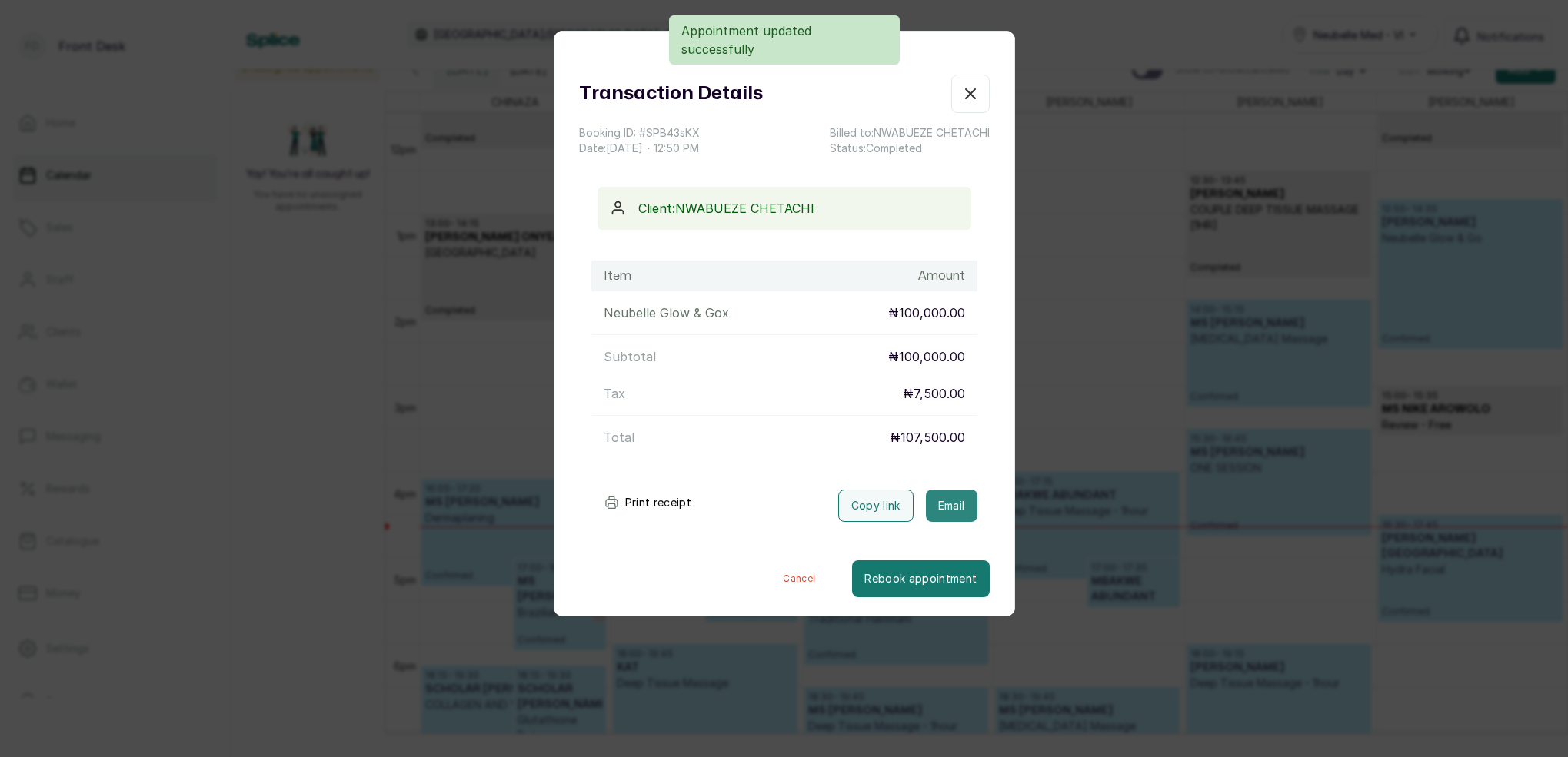
click at [961, 506] on button "Email" at bounding box center [951, 506] width 52 height 32
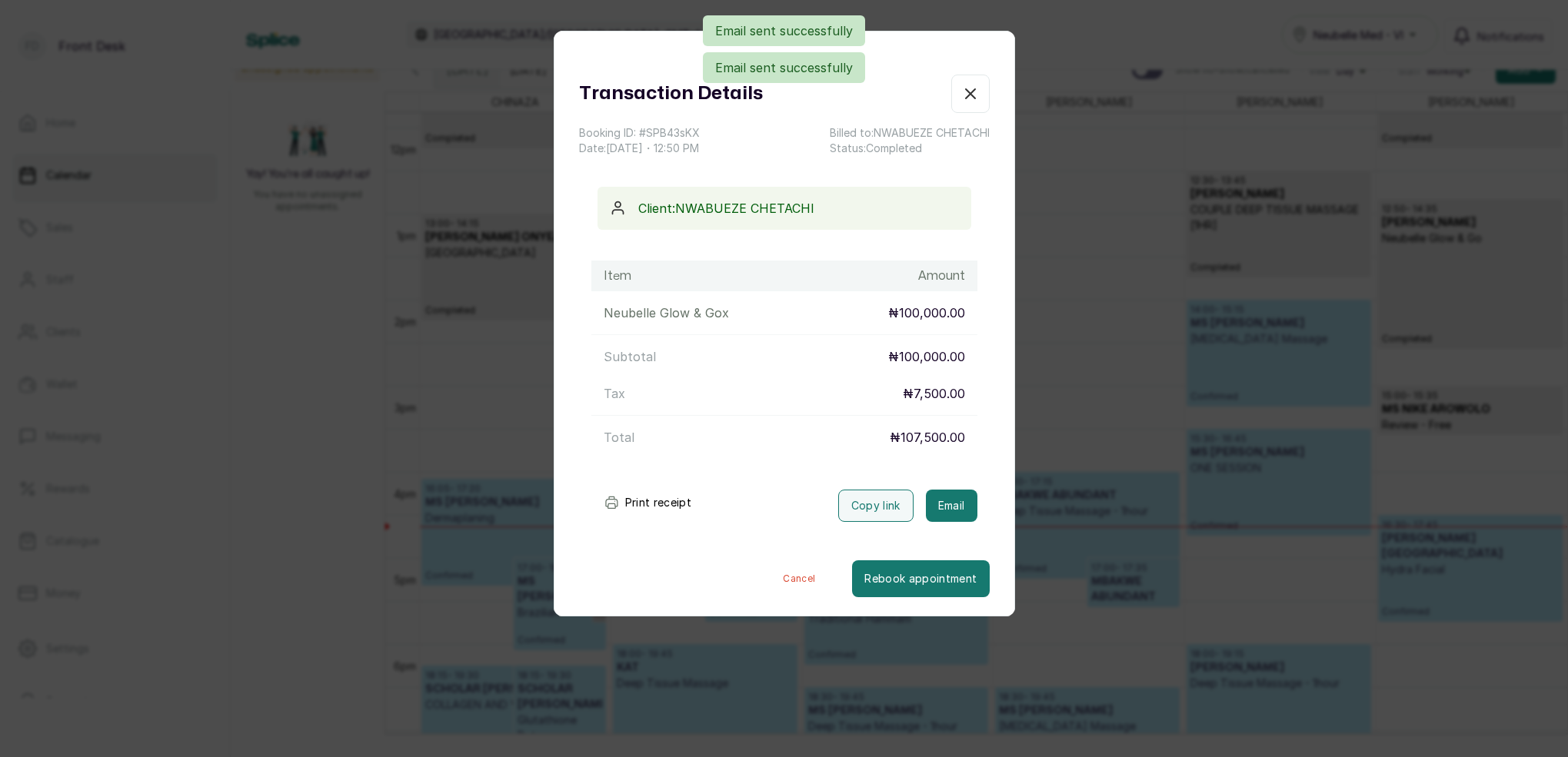
click at [972, 97] on icon "button" at bounding box center [970, 93] width 9 height 9
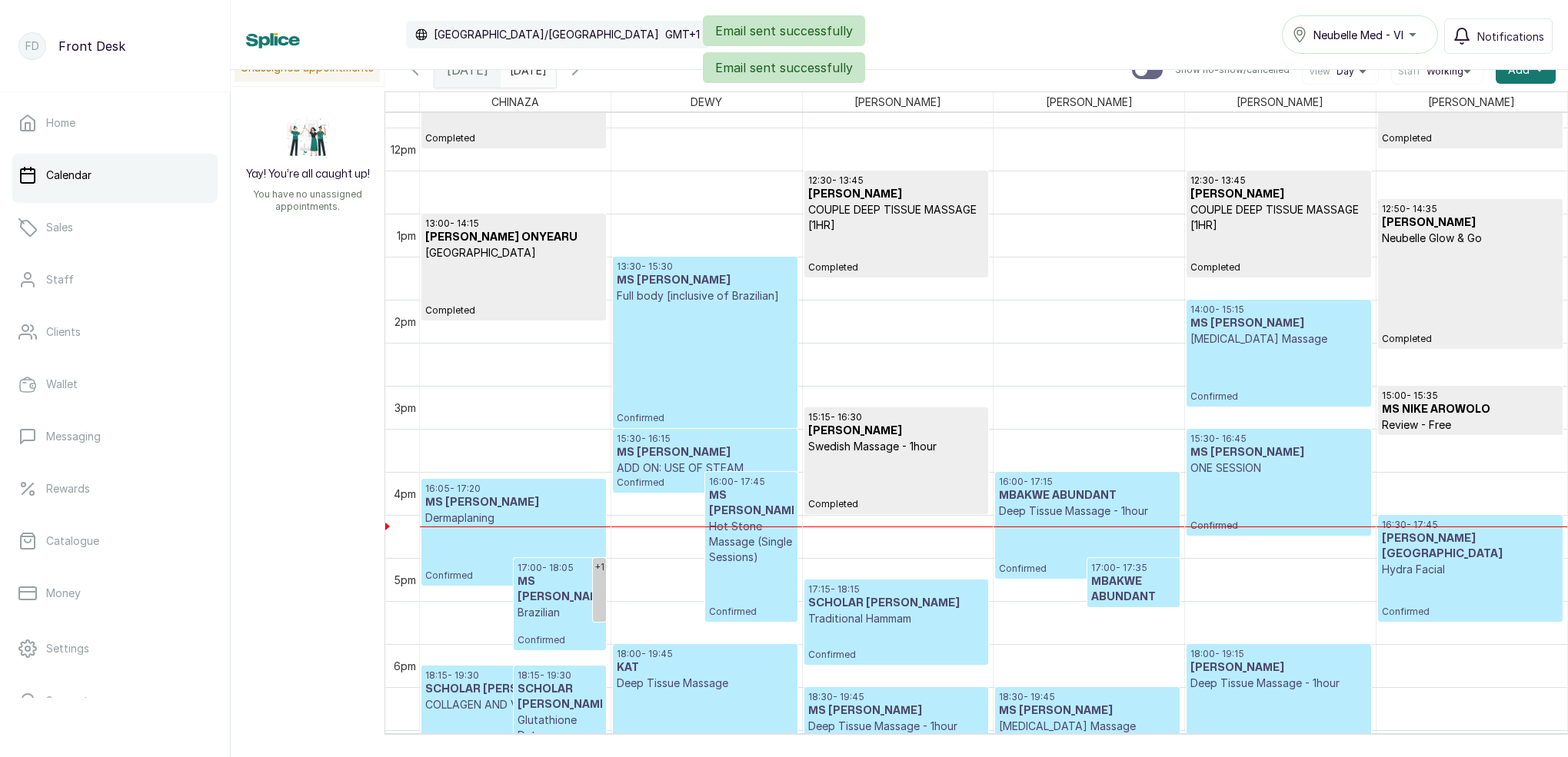
click at [1249, 365] on p "Confirmed" at bounding box center [1279, 375] width 176 height 56
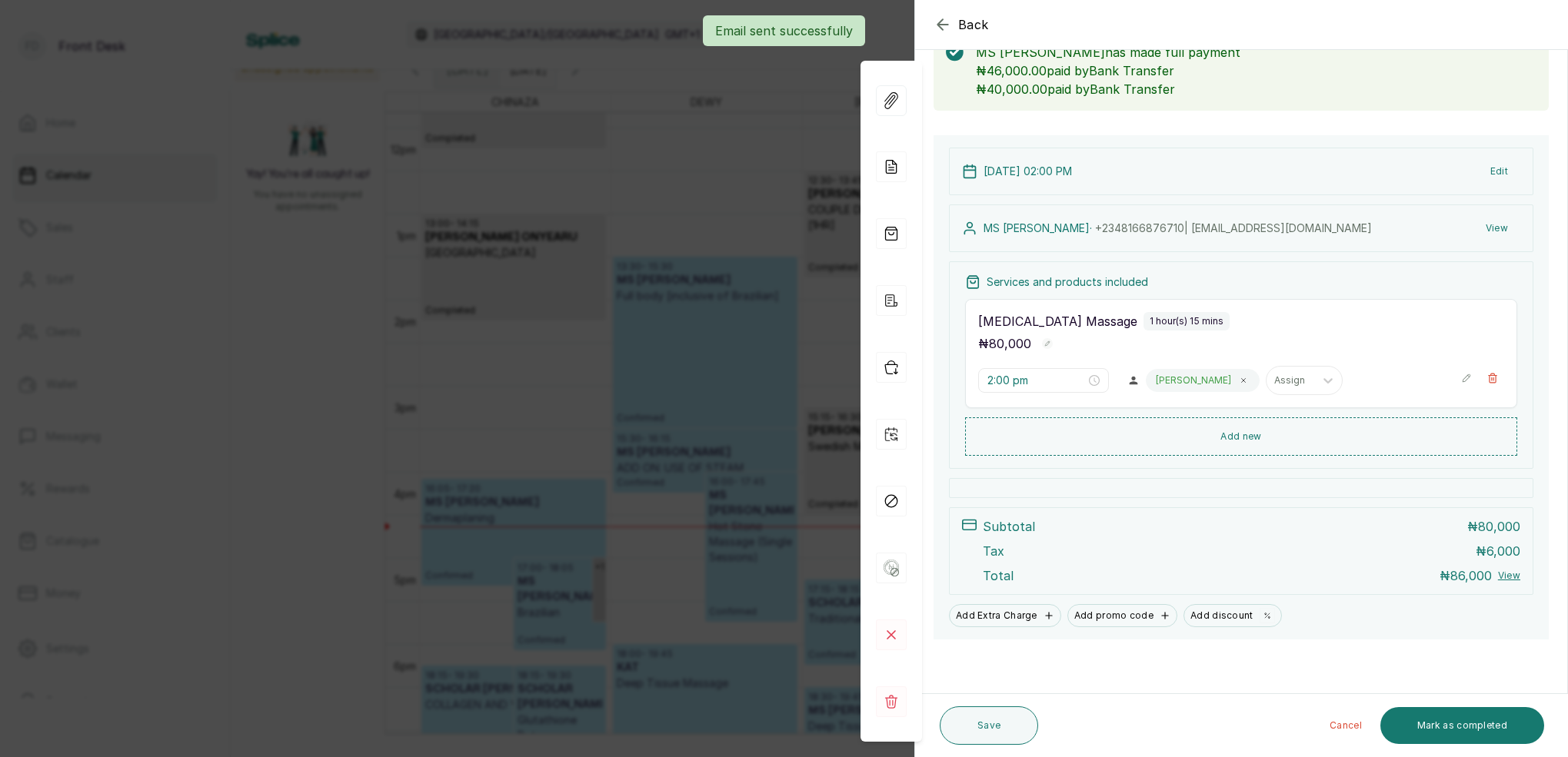
scroll to position [99, 0]
click at [1501, 721] on button "Mark as completed" at bounding box center [1462, 726] width 163 height 37
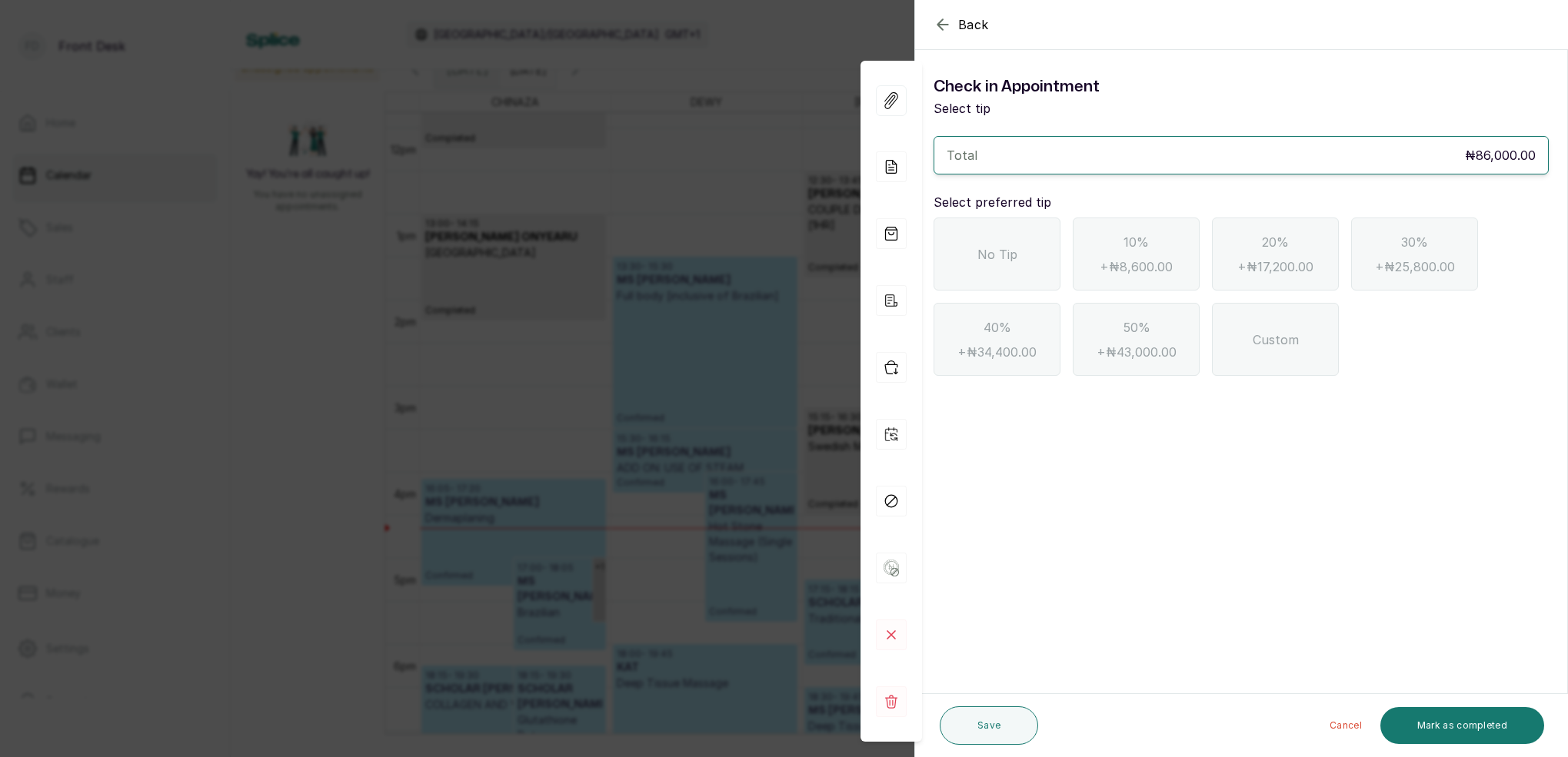
scroll to position [0, 0]
click at [1046, 266] on div "No Tip" at bounding box center [997, 254] width 127 height 73
click at [1474, 720] on button "Mark as completed" at bounding box center [1462, 726] width 163 height 37
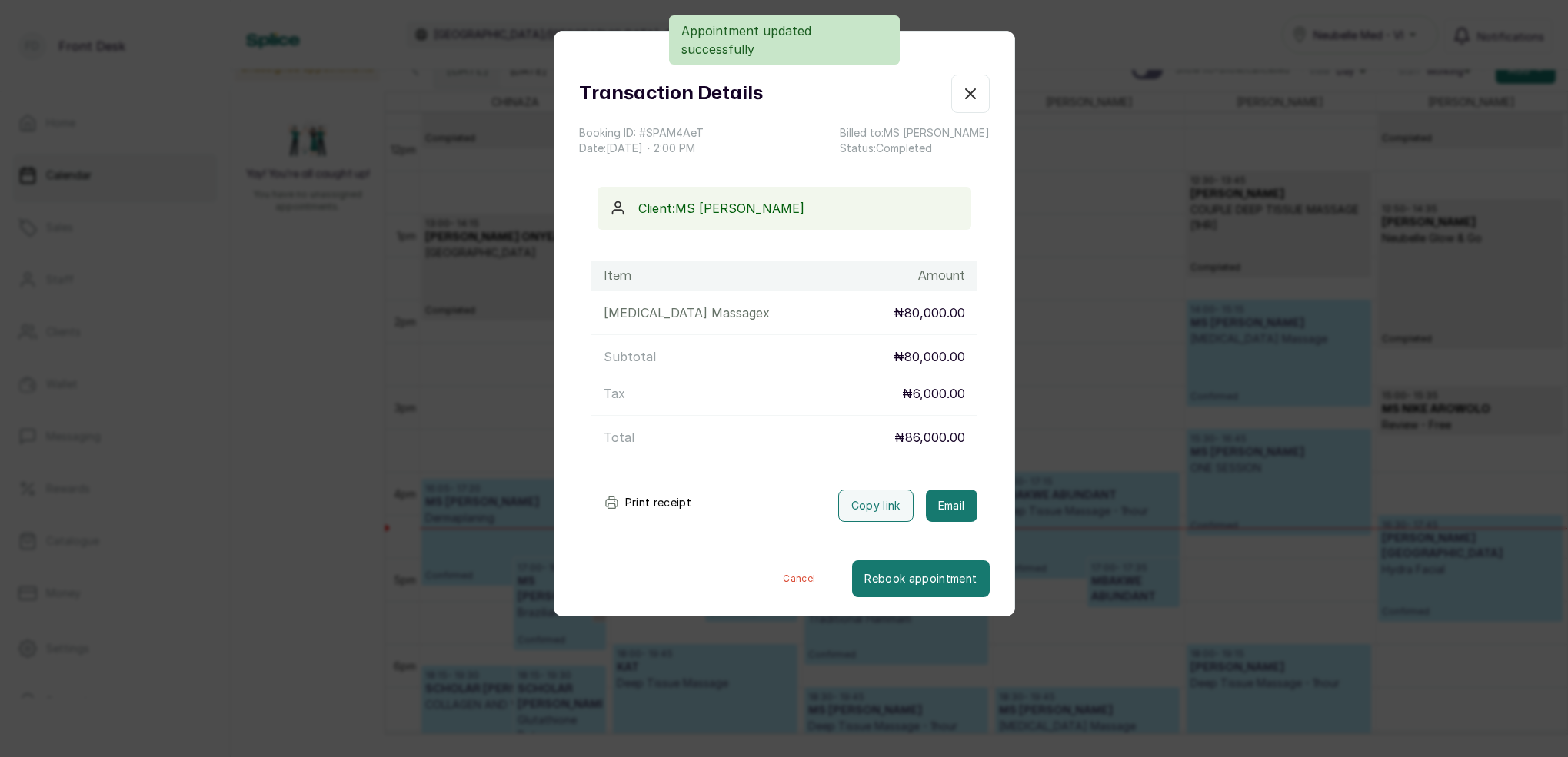
drag, startPoint x: 961, startPoint y: 506, endPoint x: 961, endPoint y: 420, distance: 86.0
click at [961, 505] on button "Email" at bounding box center [951, 506] width 52 height 32
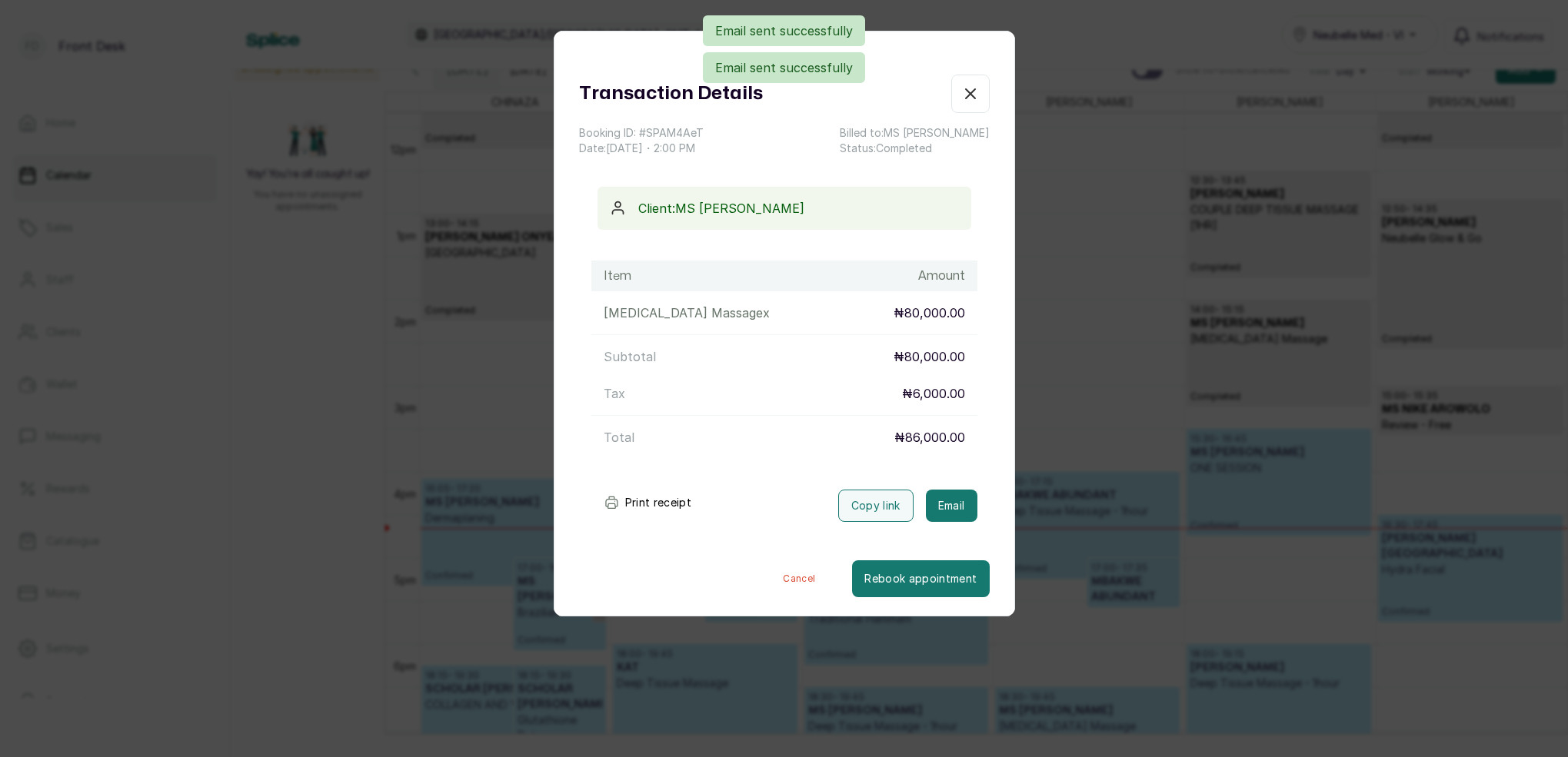
click at [976, 97] on icon "button" at bounding box center [971, 94] width 19 height 19
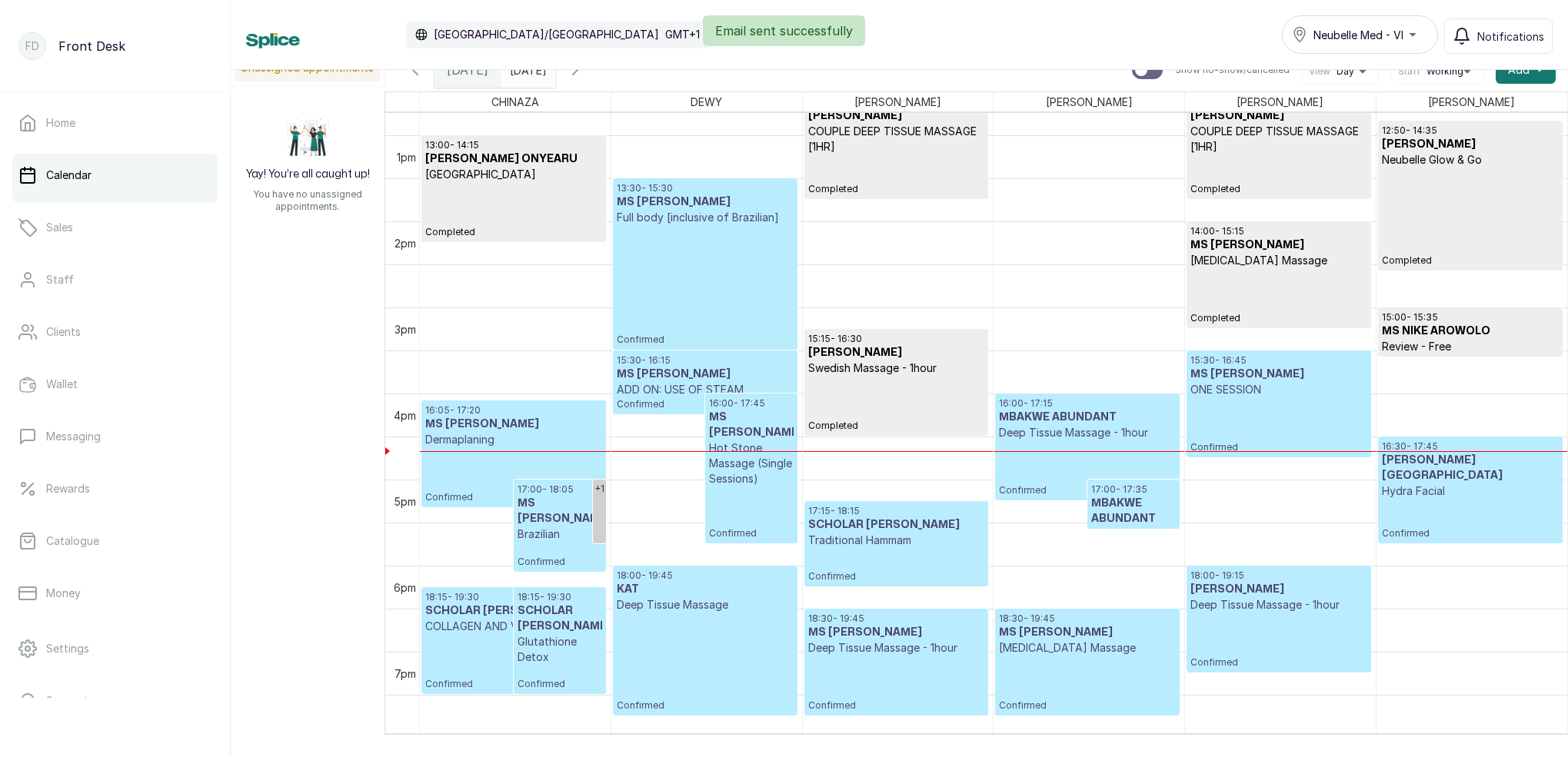
scroll to position [1098, 0]
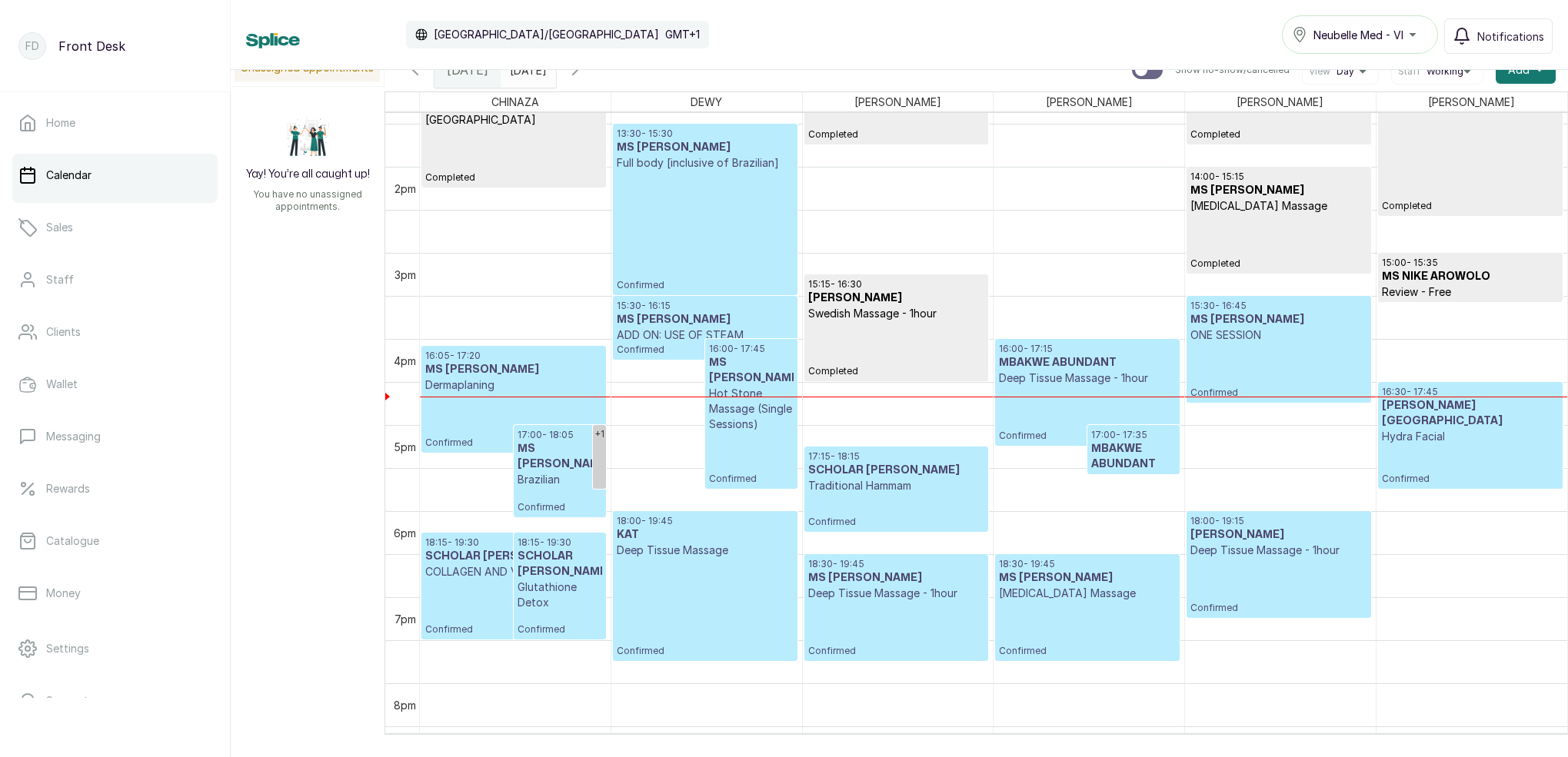
click at [1433, 445] on p "Confirmed" at bounding box center [1471, 465] width 177 height 41
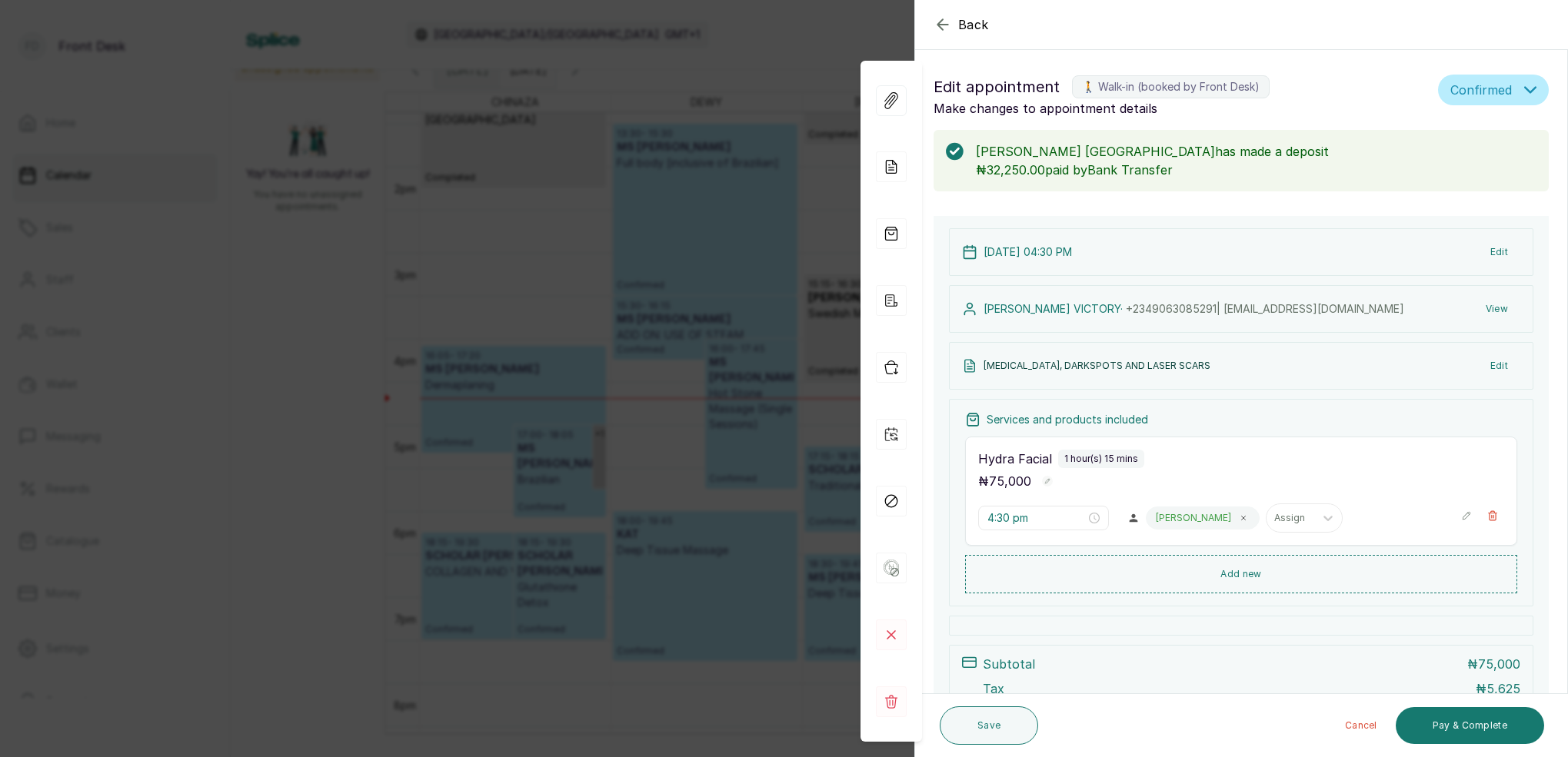
click at [807, 152] on div "Back Appointment Details Edit appointment 🚶 Walk-in (booked by Front Desk) Make…" at bounding box center [784, 378] width 1568 height 757
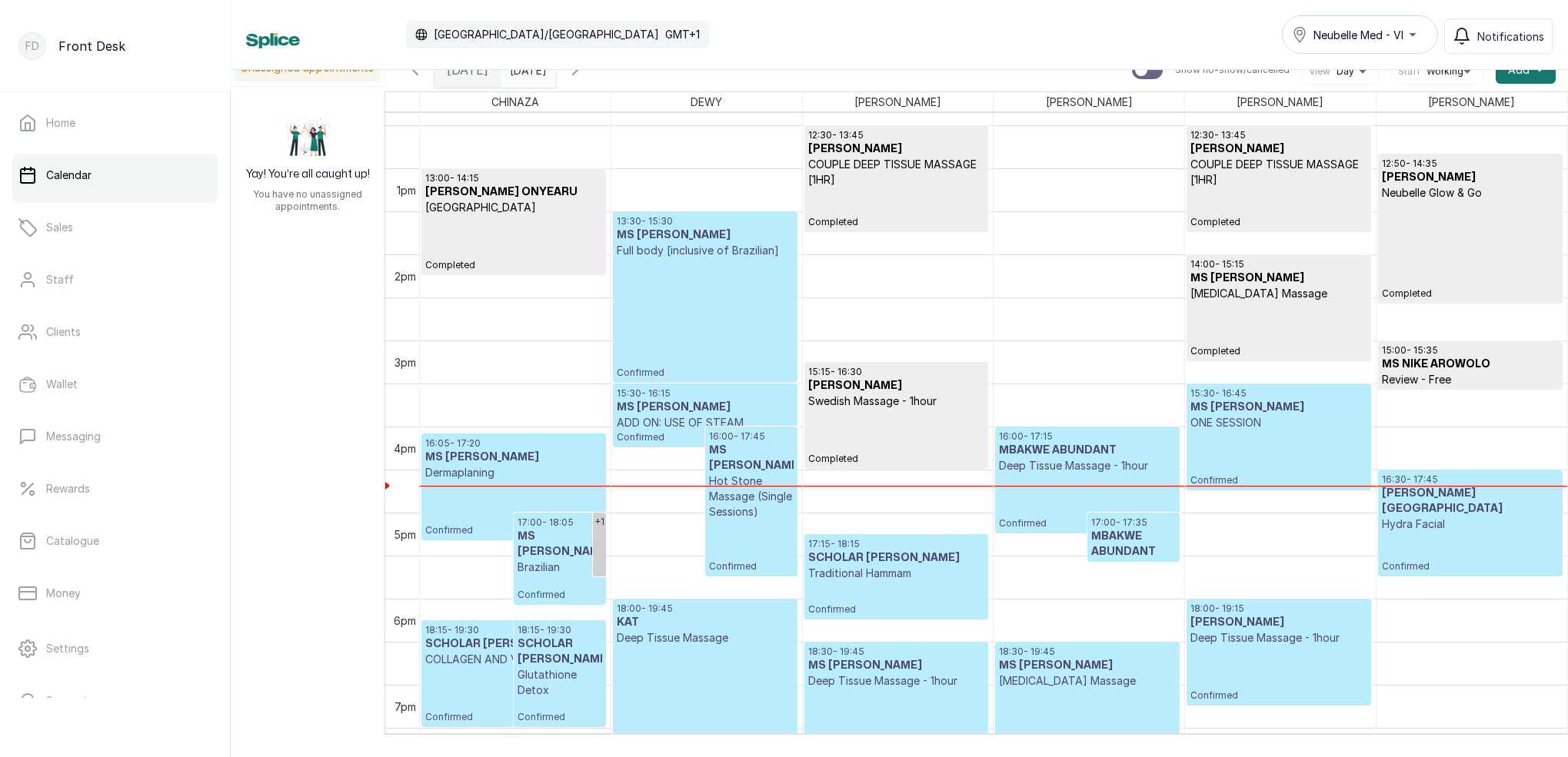
scroll to position [1169, 0]
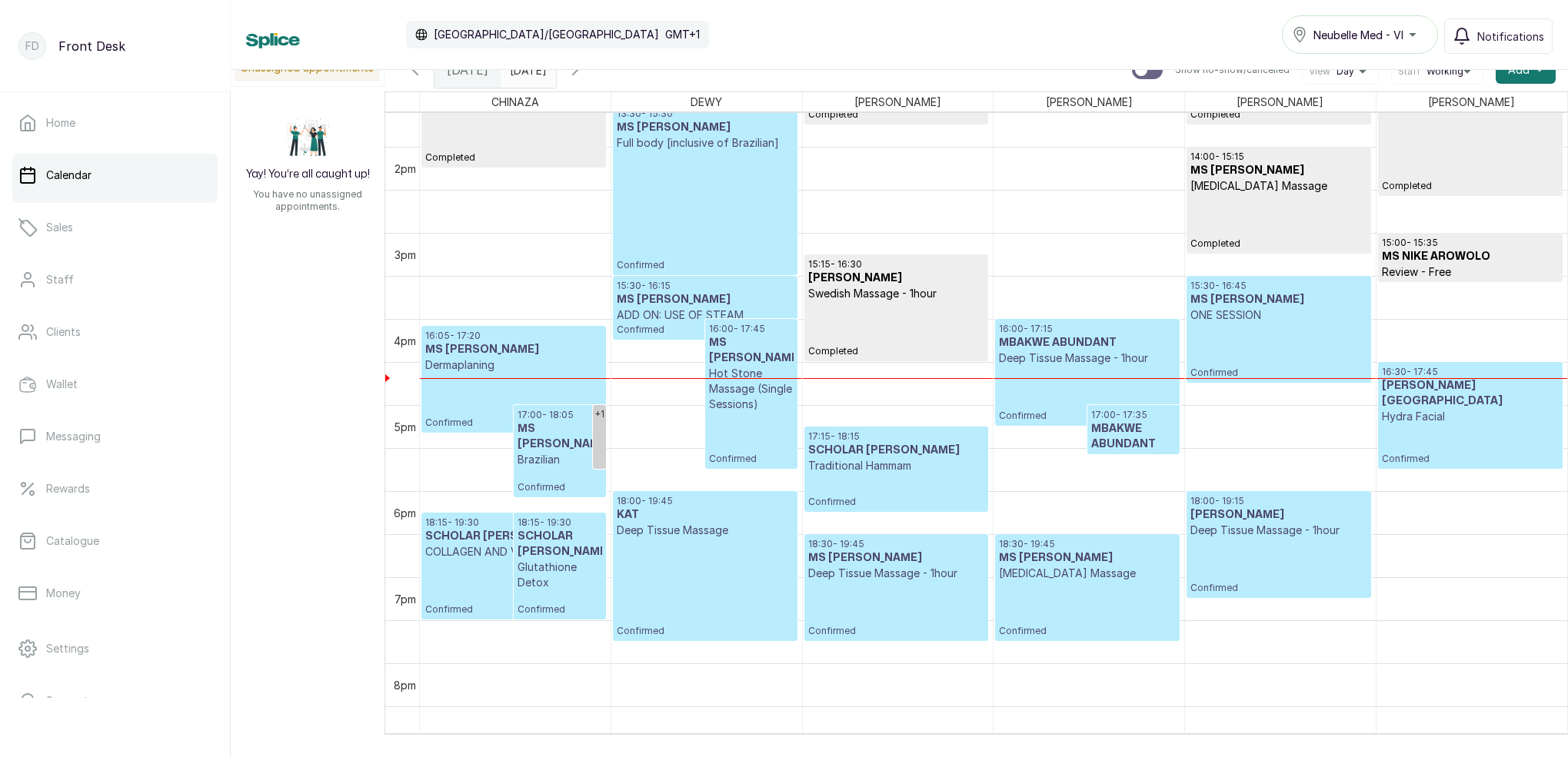
click at [1147, 550] on h3 "MS [PERSON_NAME]" at bounding box center [1088, 558] width 176 height 15
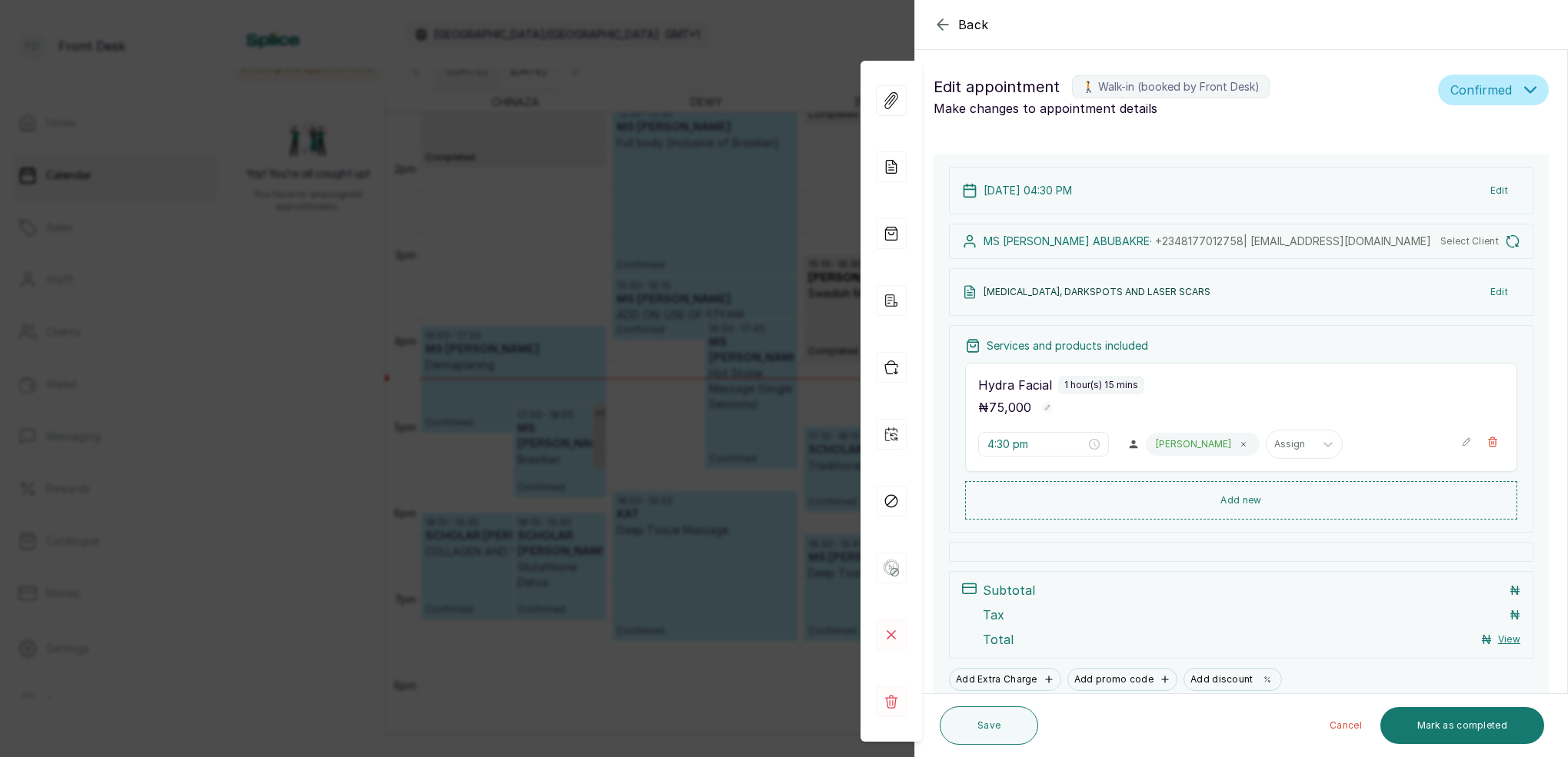
type input "6:30 pm"
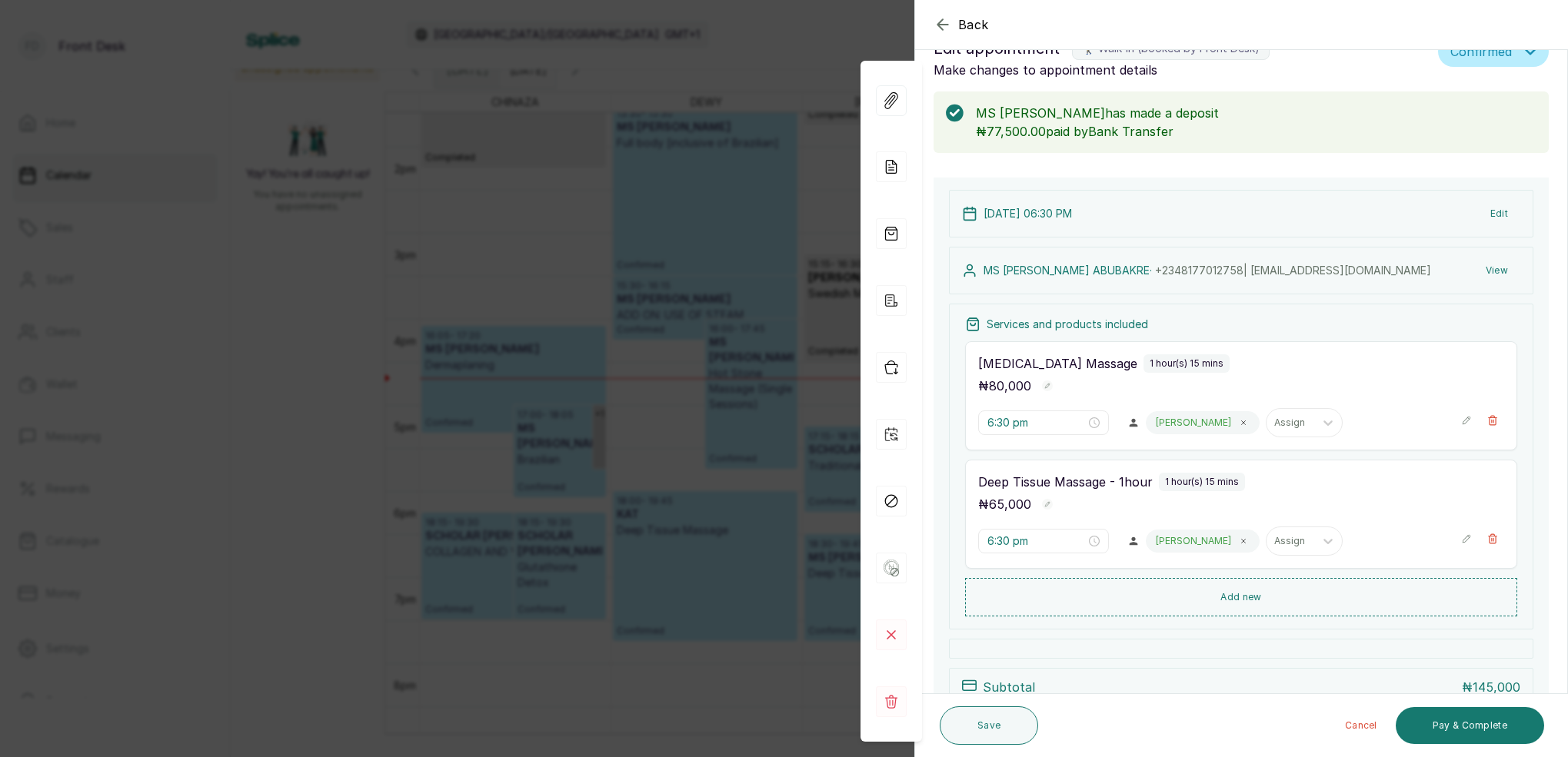
click at [705, 220] on div "Back Appointment Details Edit appointment 🚶 Walk-in (booked by Front Desk) Make…" at bounding box center [784, 378] width 1568 height 757
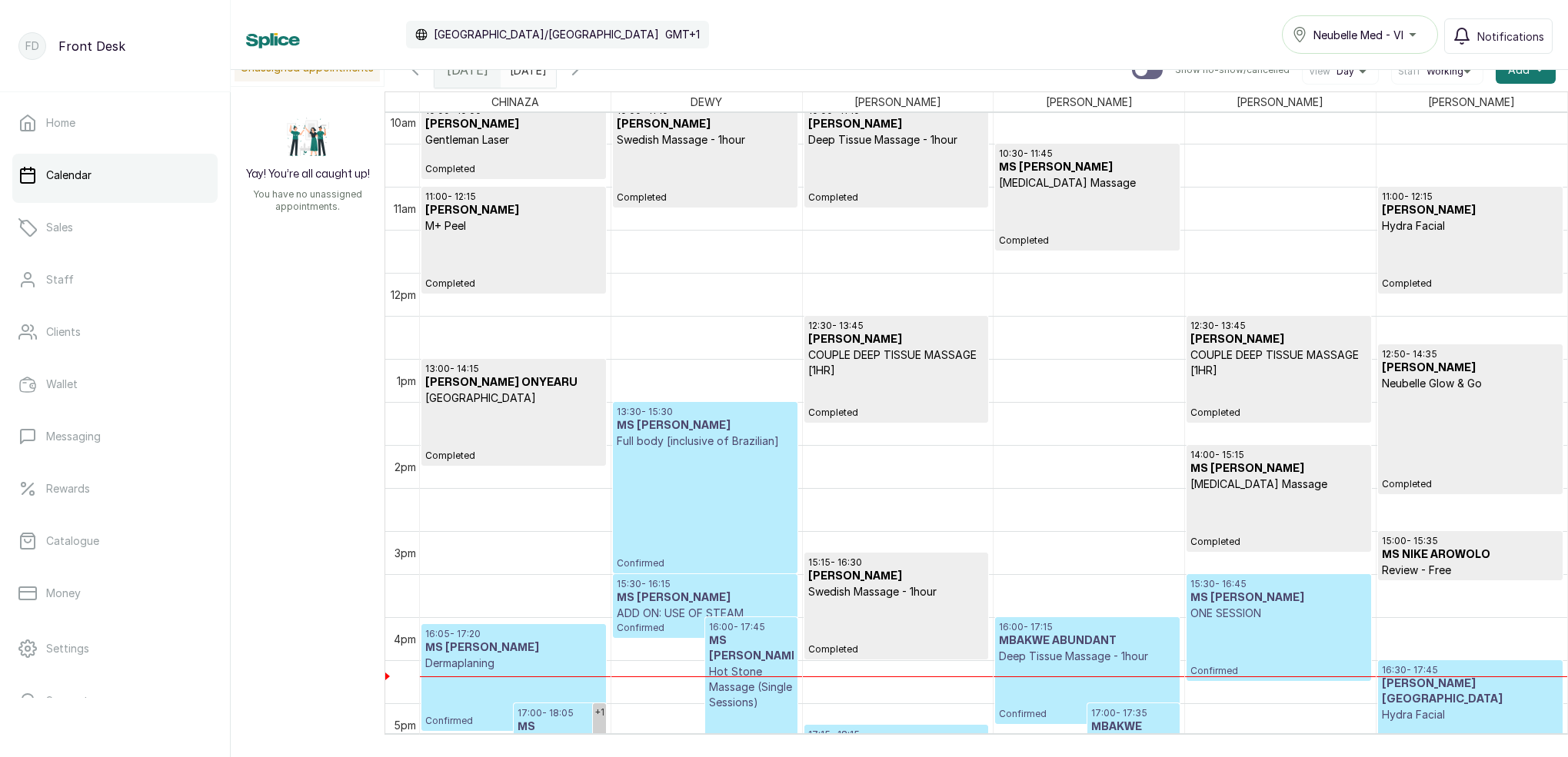
click at [1236, 365] on p "COUPLE DEEP TISSUE MASSAGE [1HR]" at bounding box center [1279, 362] width 176 height 30
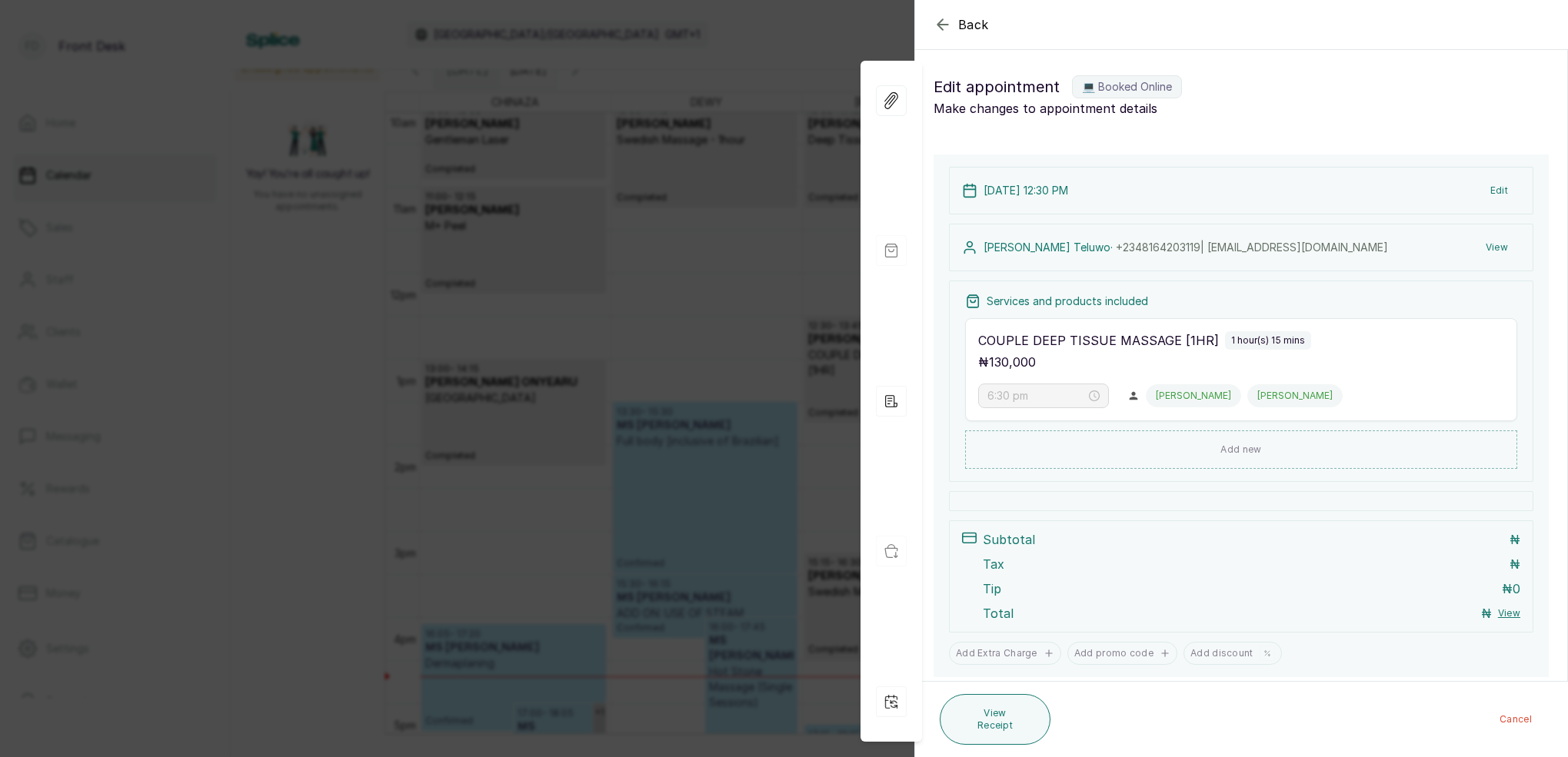
type input "12:30 pm"
click at [1505, 246] on button "View" at bounding box center [1497, 247] width 47 height 28
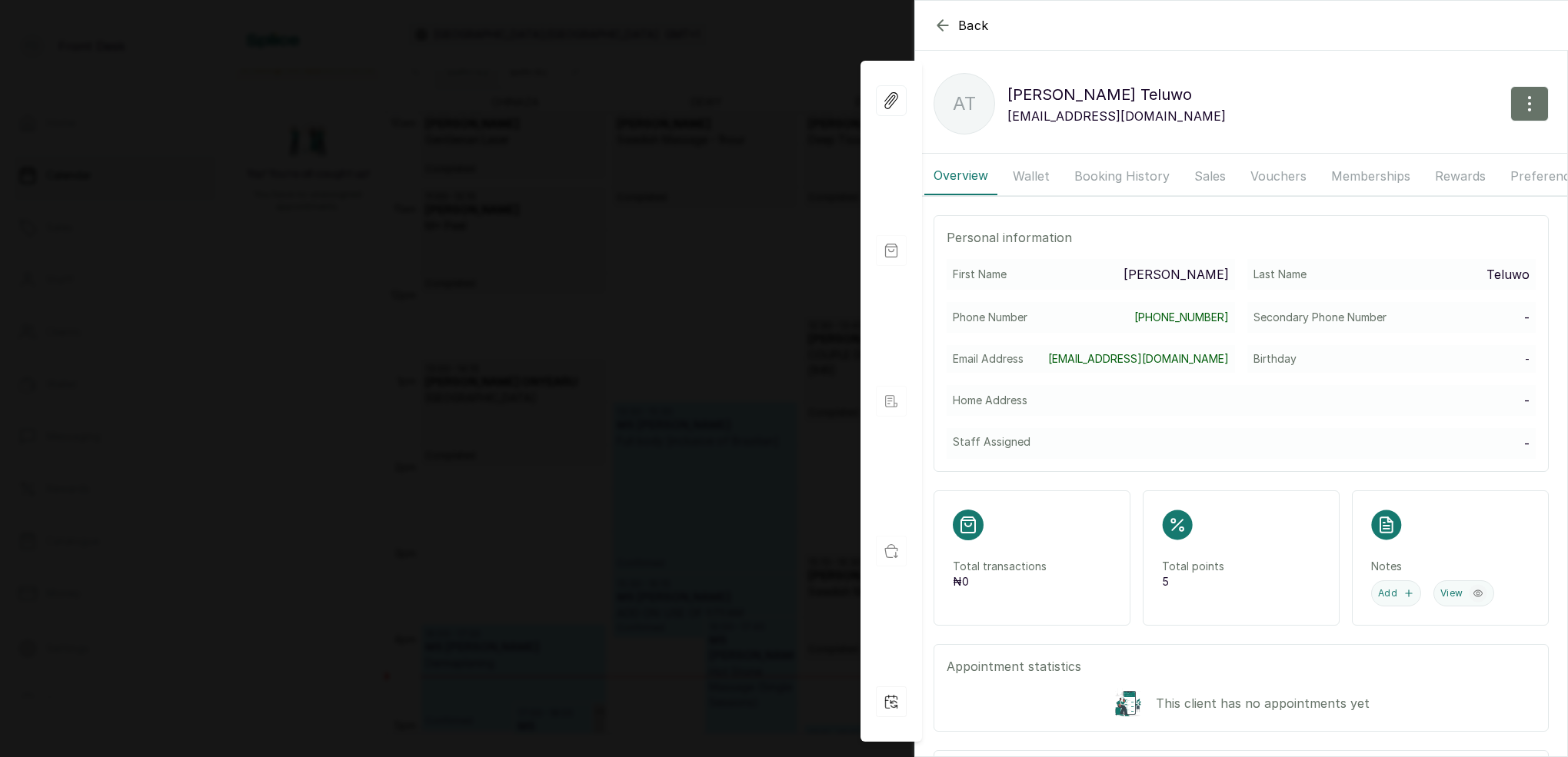
click at [1100, 175] on button "Booking History" at bounding box center [1122, 175] width 114 height 38
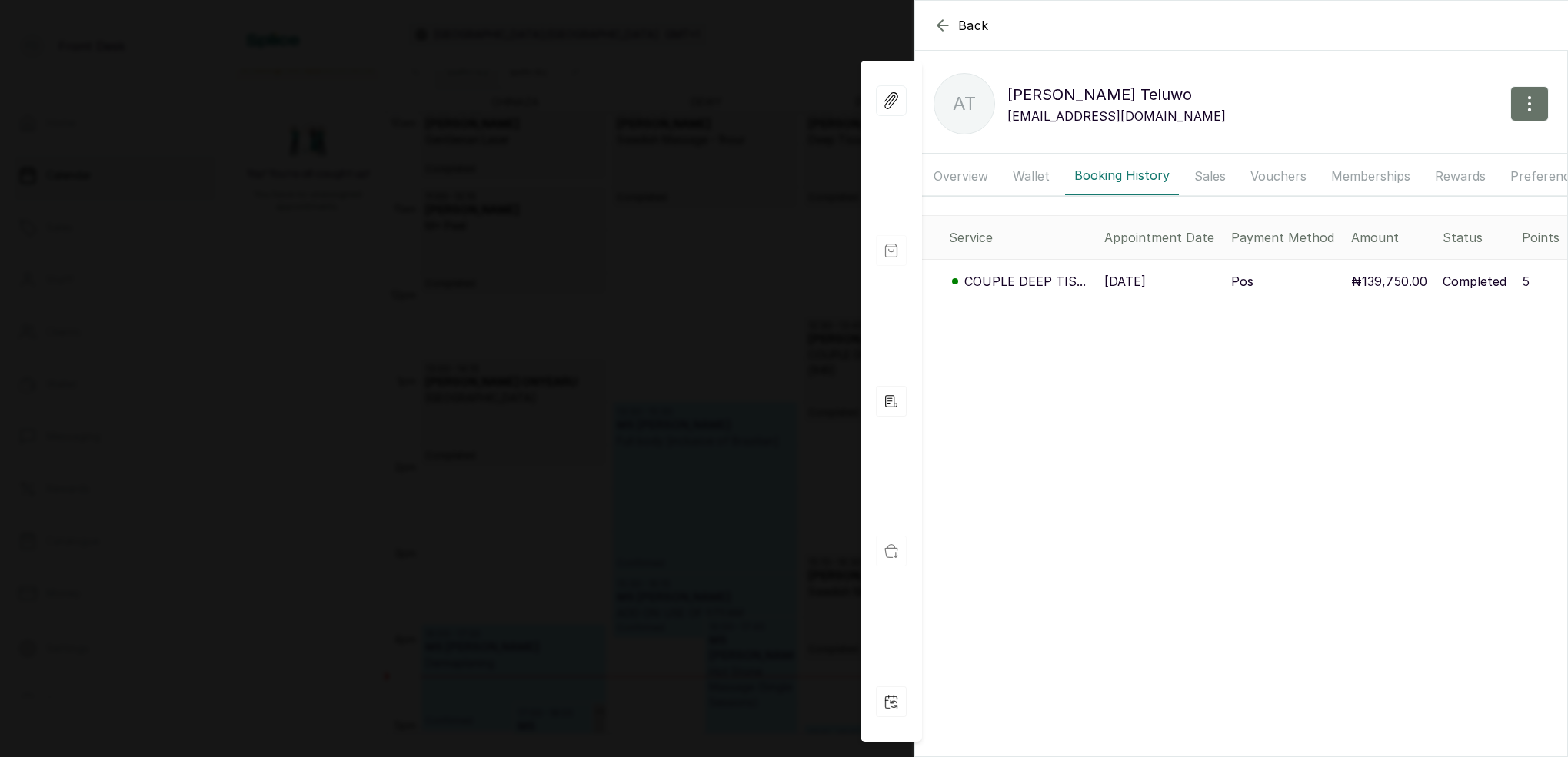
click at [1016, 274] on p "COUPLE DEEP TIS..." at bounding box center [1025, 281] width 121 height 19
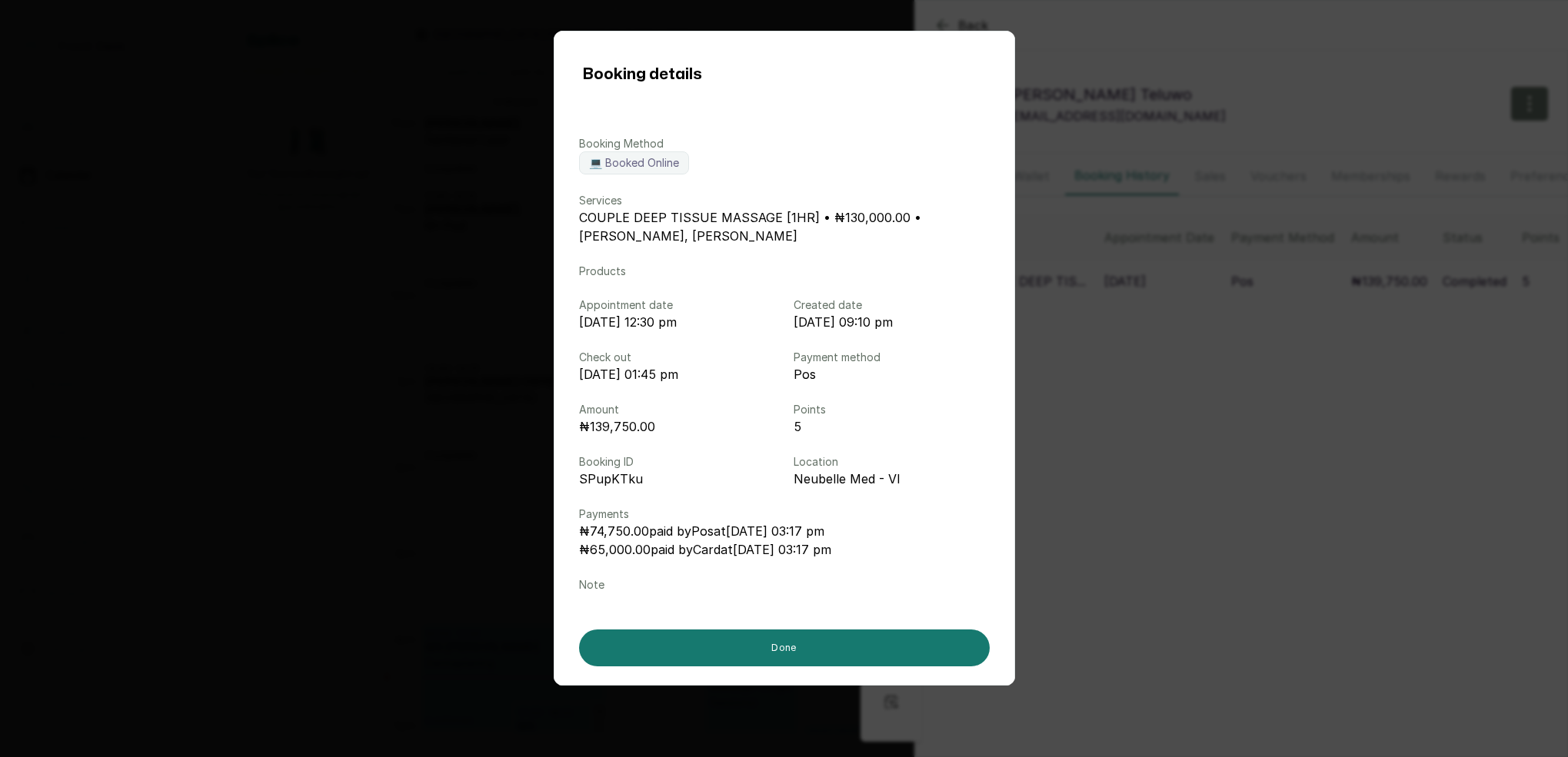
click at [1158, 351] on div "Booking details Booking Method 💻 Booked Online Services COUPLE DEEP TISSUE MASS…" at bounding box center [784, 378] width 1568 height 757
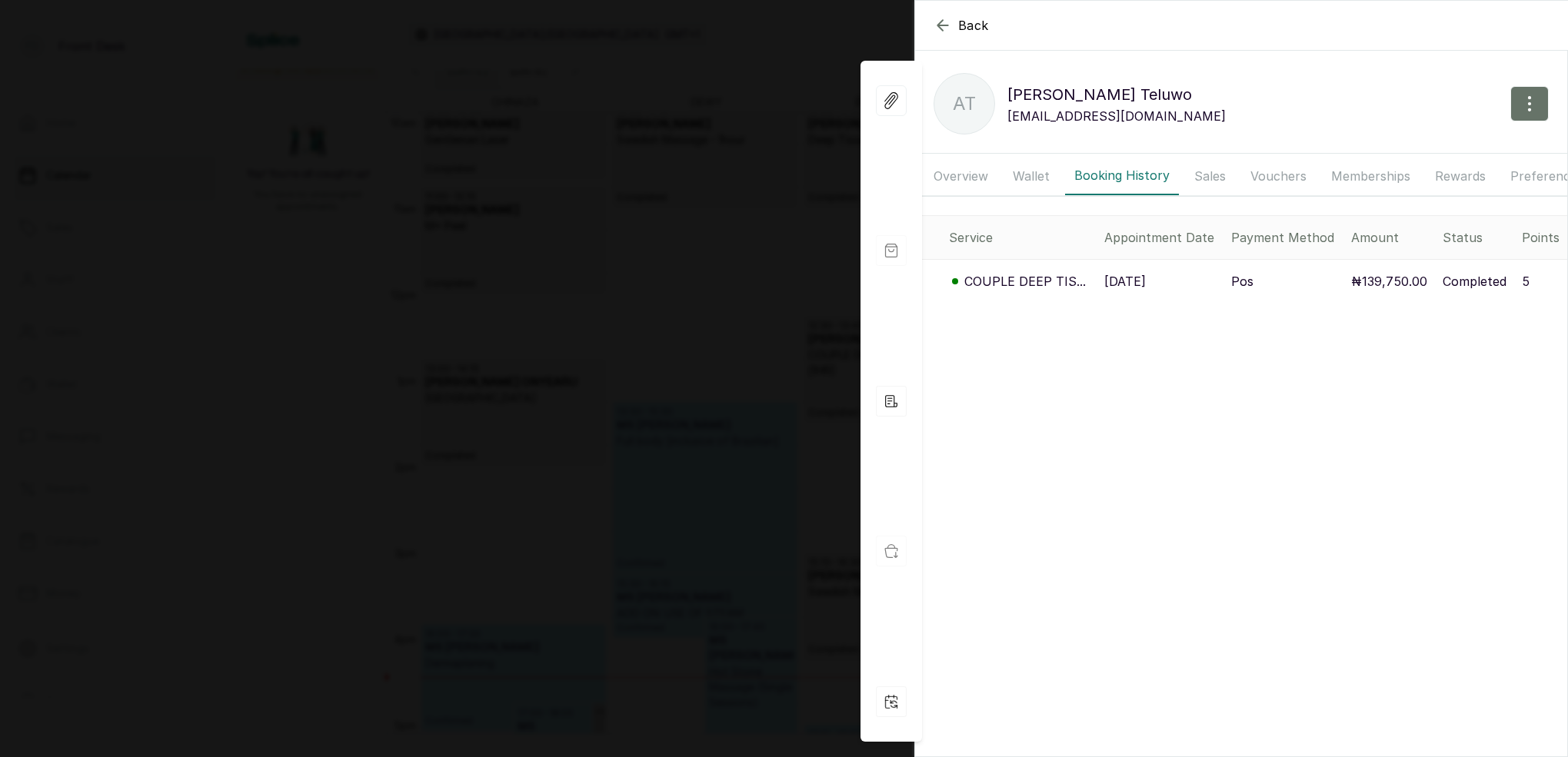
click at [809, 157] on div "Back Adenike Teluwo AT Adenike Teluwo teluwogbemisola@yahoo.com Overview Wallet…" at bounding box center [784, 378] width 1568 height 757
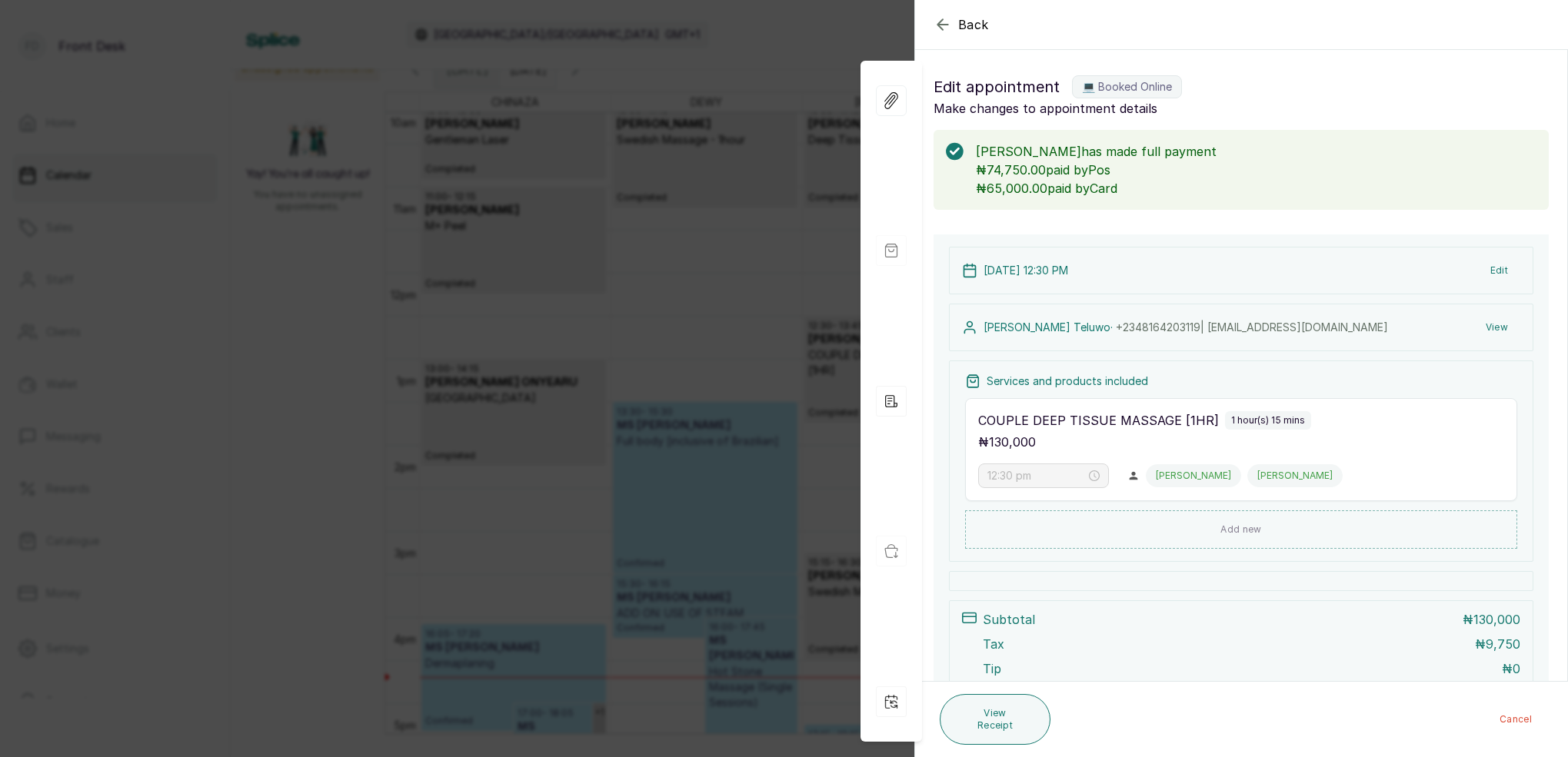
click at [748, 242] on div "Back Appointment Details Edit appointment 💻 Booked Online Make changes to appoi…" at bounding box center [784, 378] width 1568 height 757
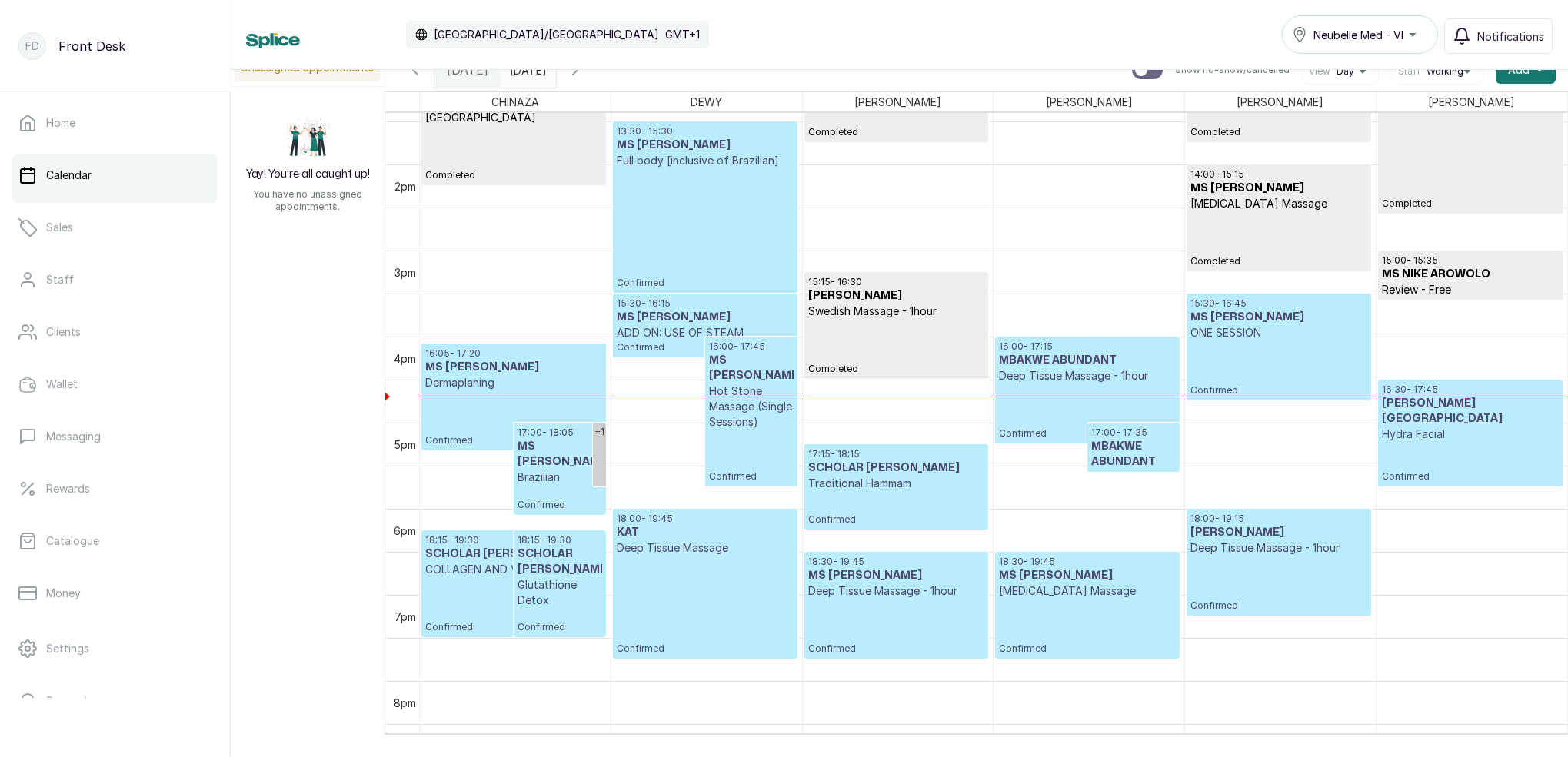
scroll to position [1165, 0]
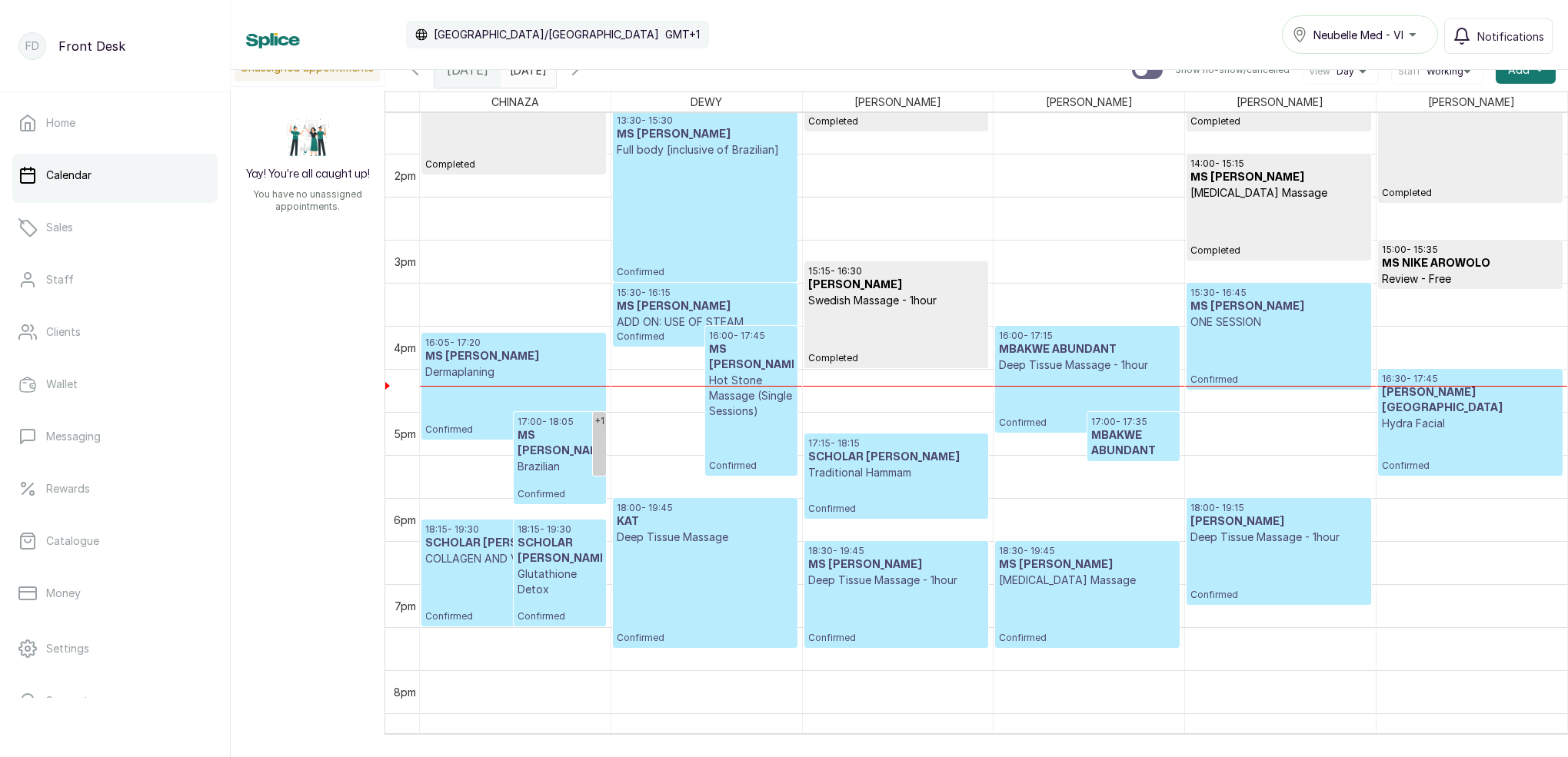
click at [578, 74] on icon "button" at bounding box center [574, 69] width 4 height 9
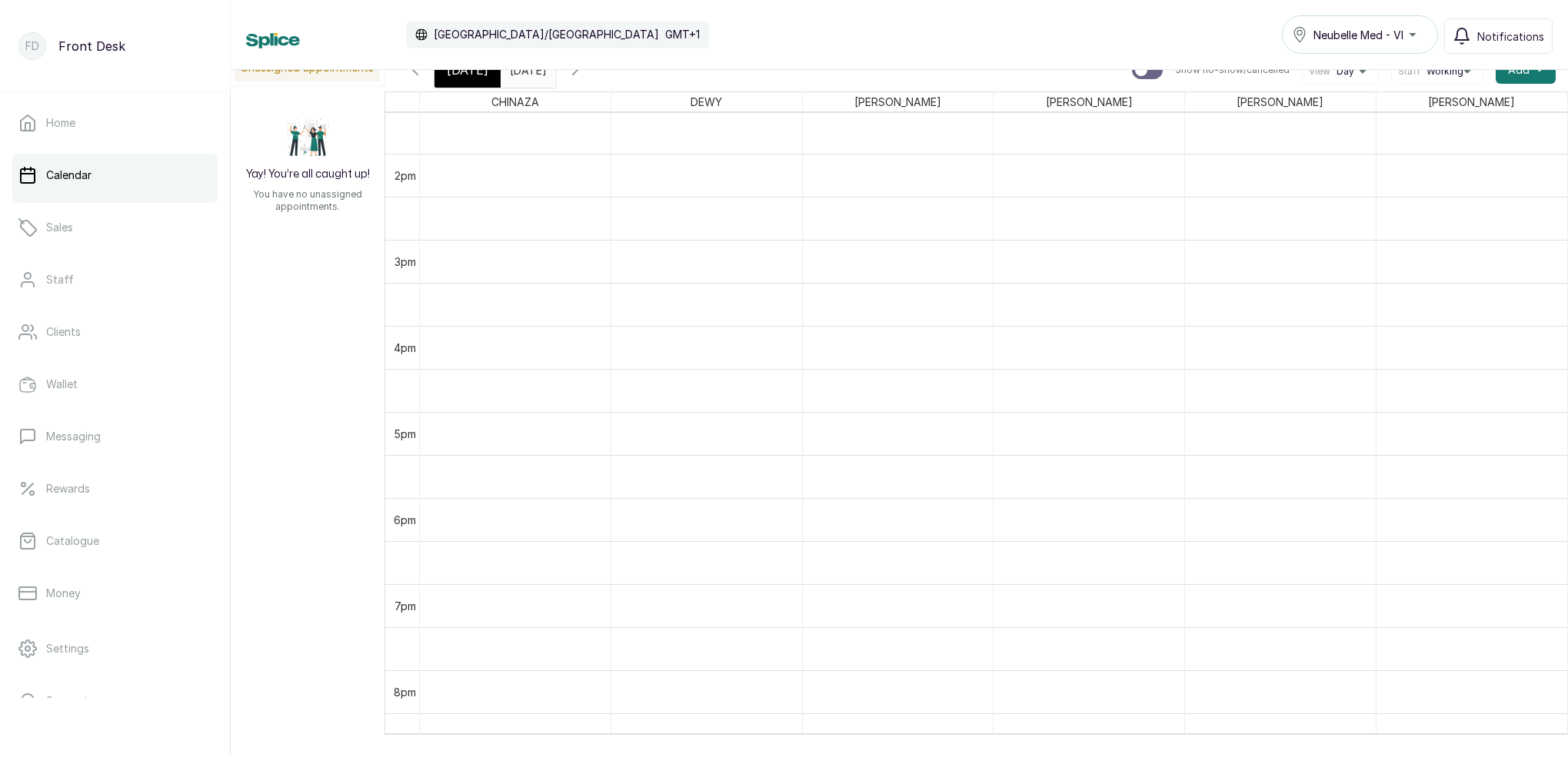
scroll to position [517, 0]
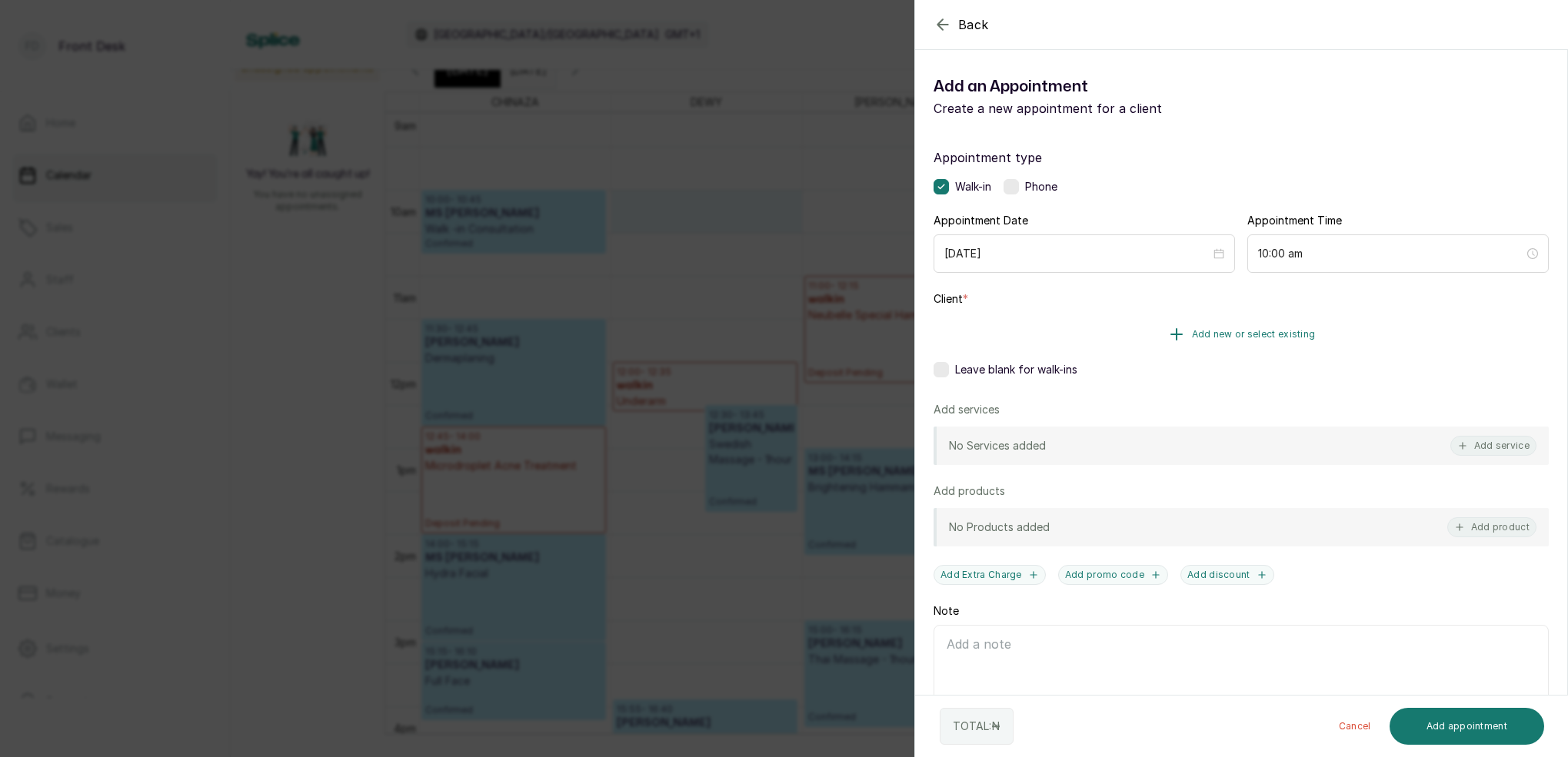
click at [1277, 335] on span "Add new or select existing" at bounding box center [1254, 334] width 124 height 13
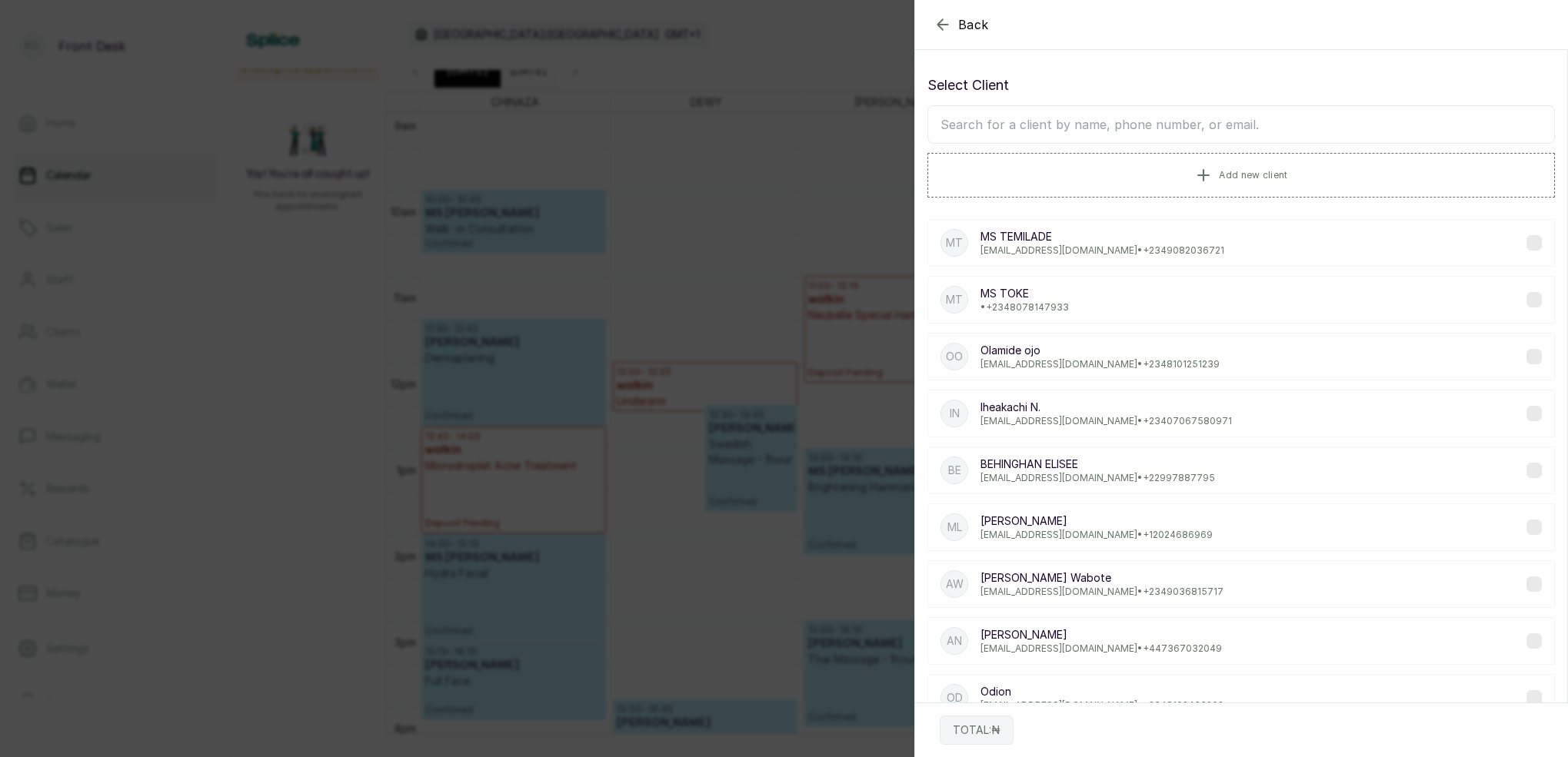
click at [1200, 136] on input "text" at bounding box center [1241, 124] width 628 height 38
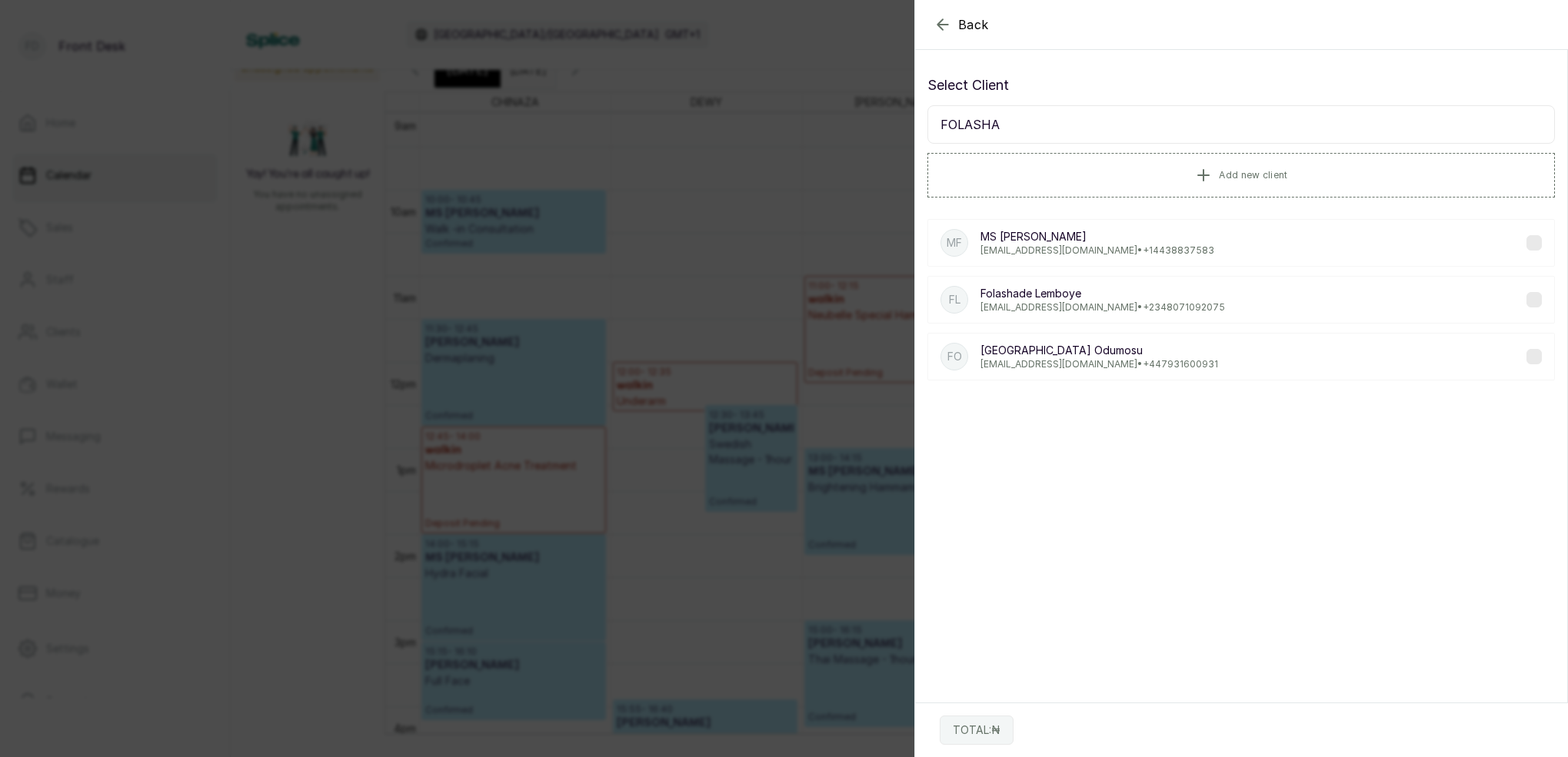
type input "FOLASHA"
click at [1091, 298] on p "Folashade Lemboye" at bounding box center [1103, 294] width 245 height 15
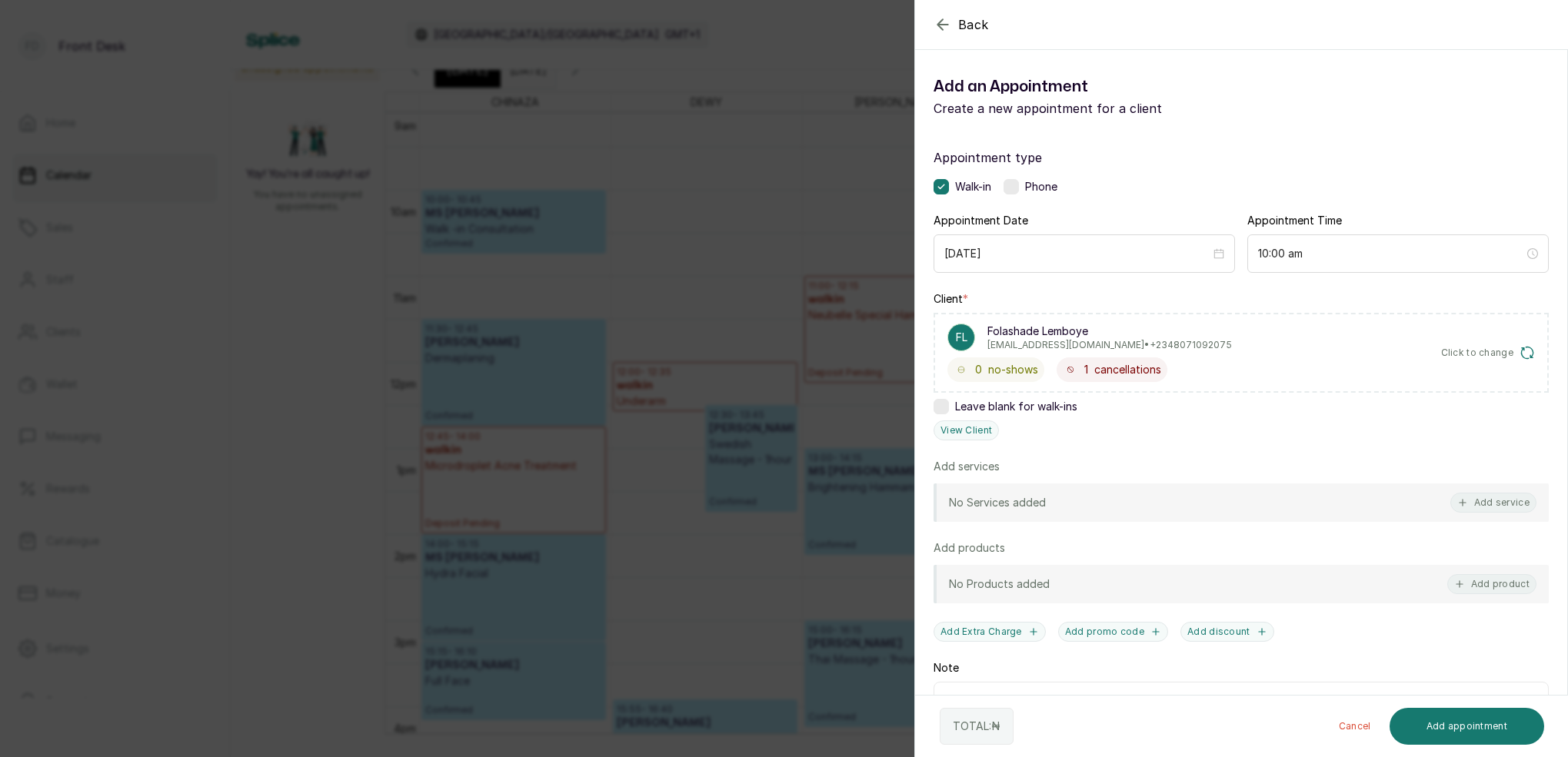
click at [945, 28] on icon "button" at bounding box center [943, 25] width 19 height 19
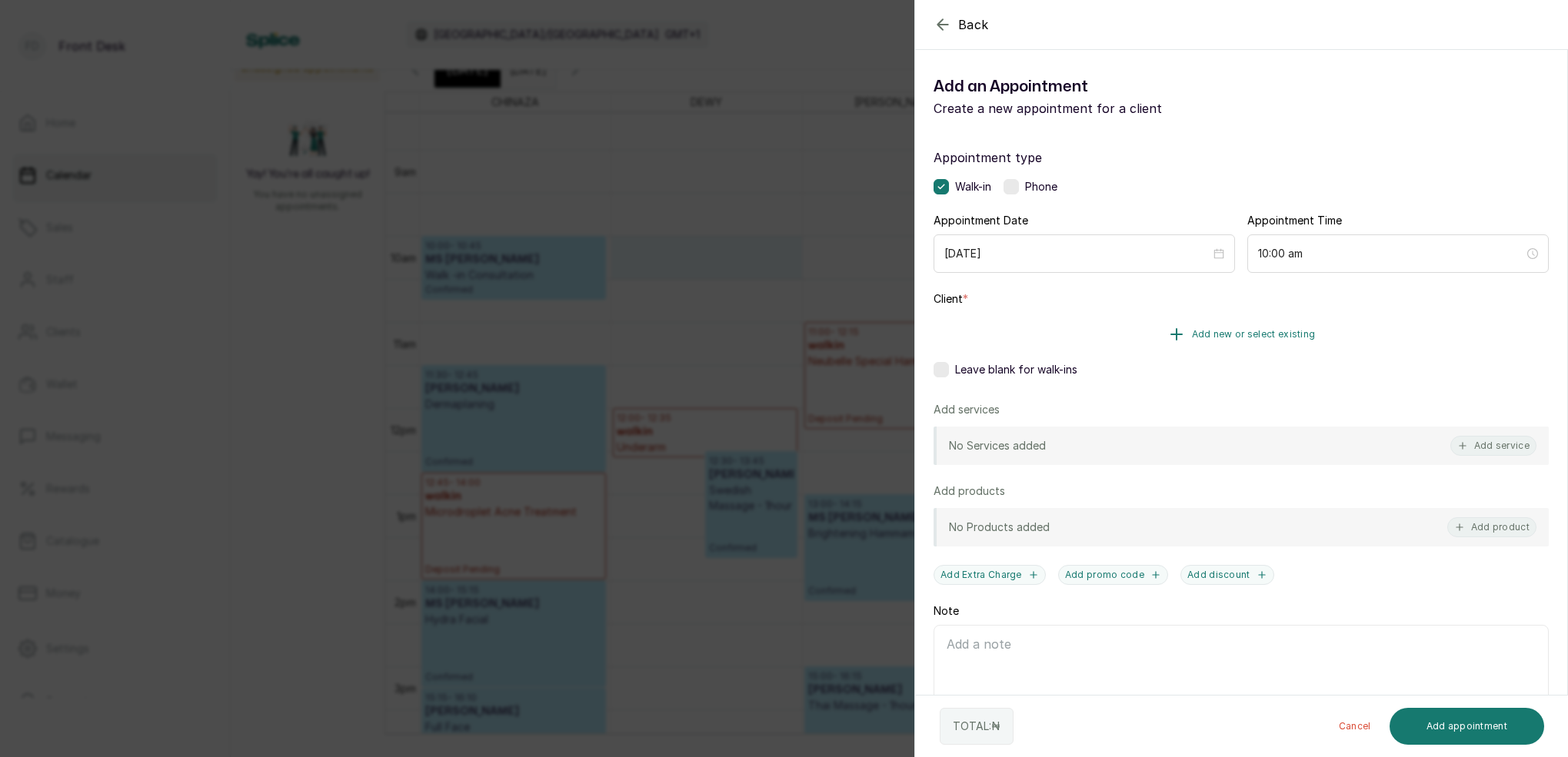
click at [1283, 334] on span "Add new or select existing" at bounding box center [1254, 334] width 124 height 13
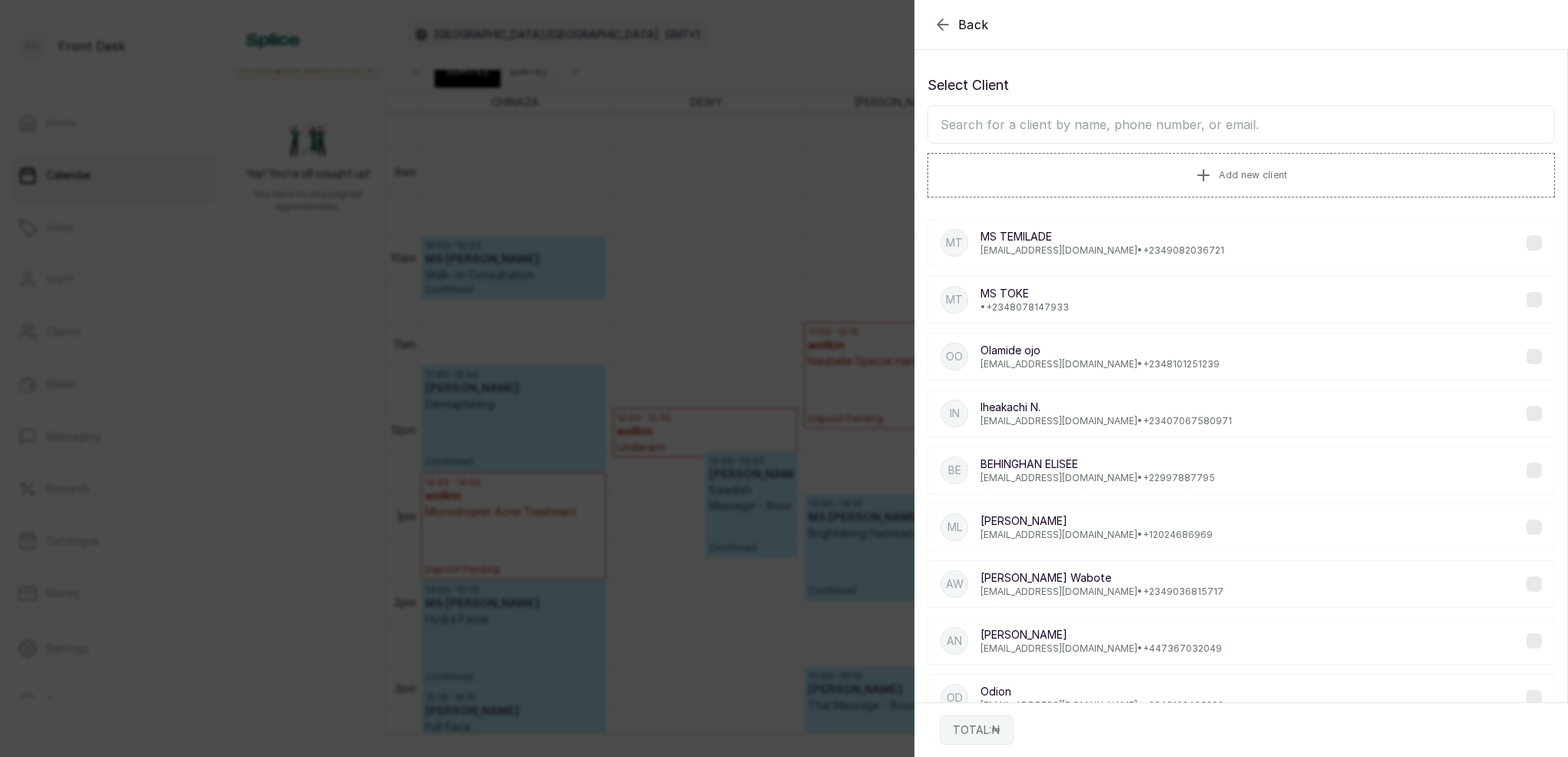
click at [1128, 121] on input "text" at bounding box center [1241, 124] width 628 height 38
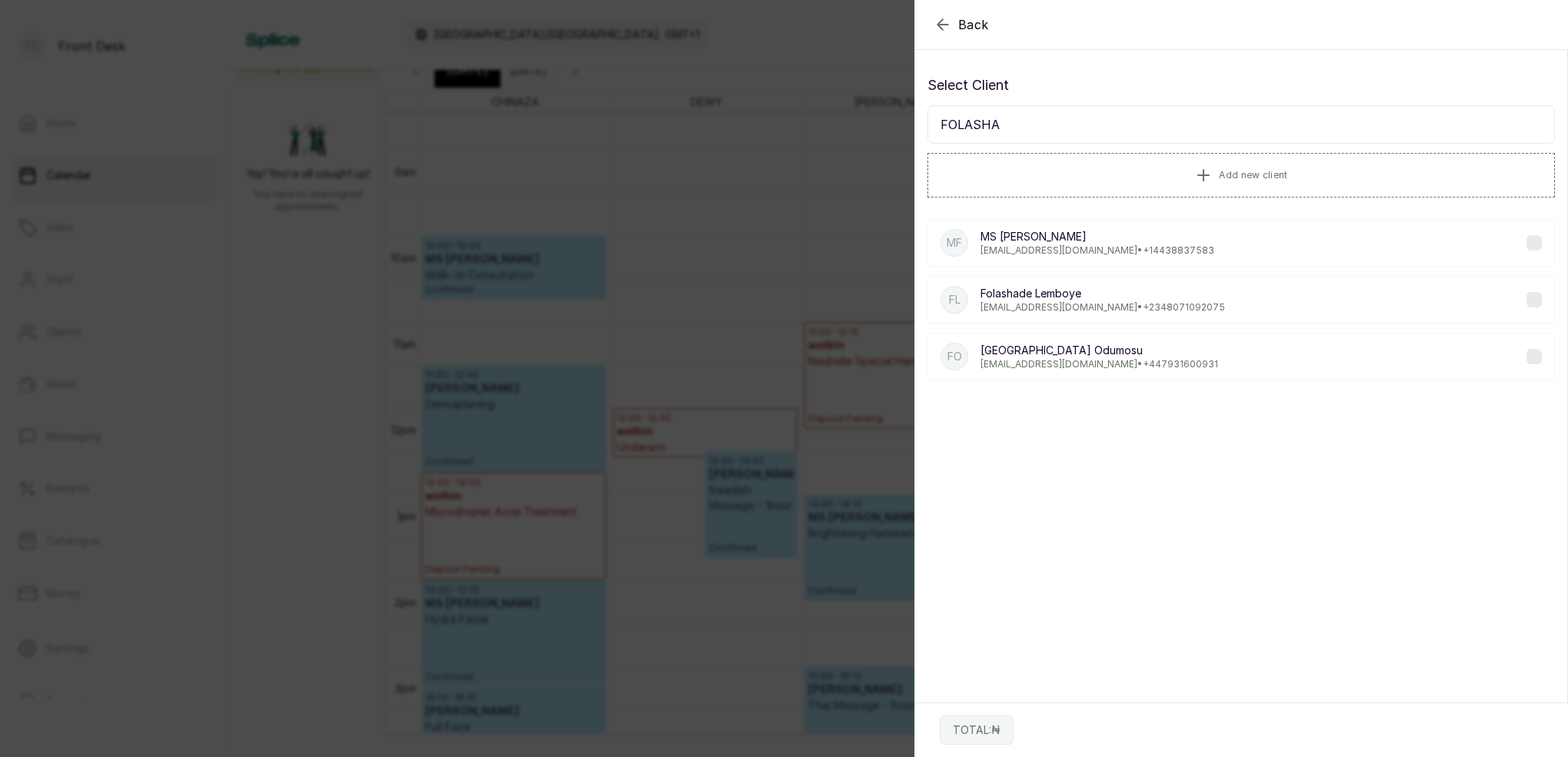
type input "FOLASHA"
click at [1096, 251] on p "folasade16@gmail.com • +1 4438837583" at bounding box center [1098, 251] width 234 height 13
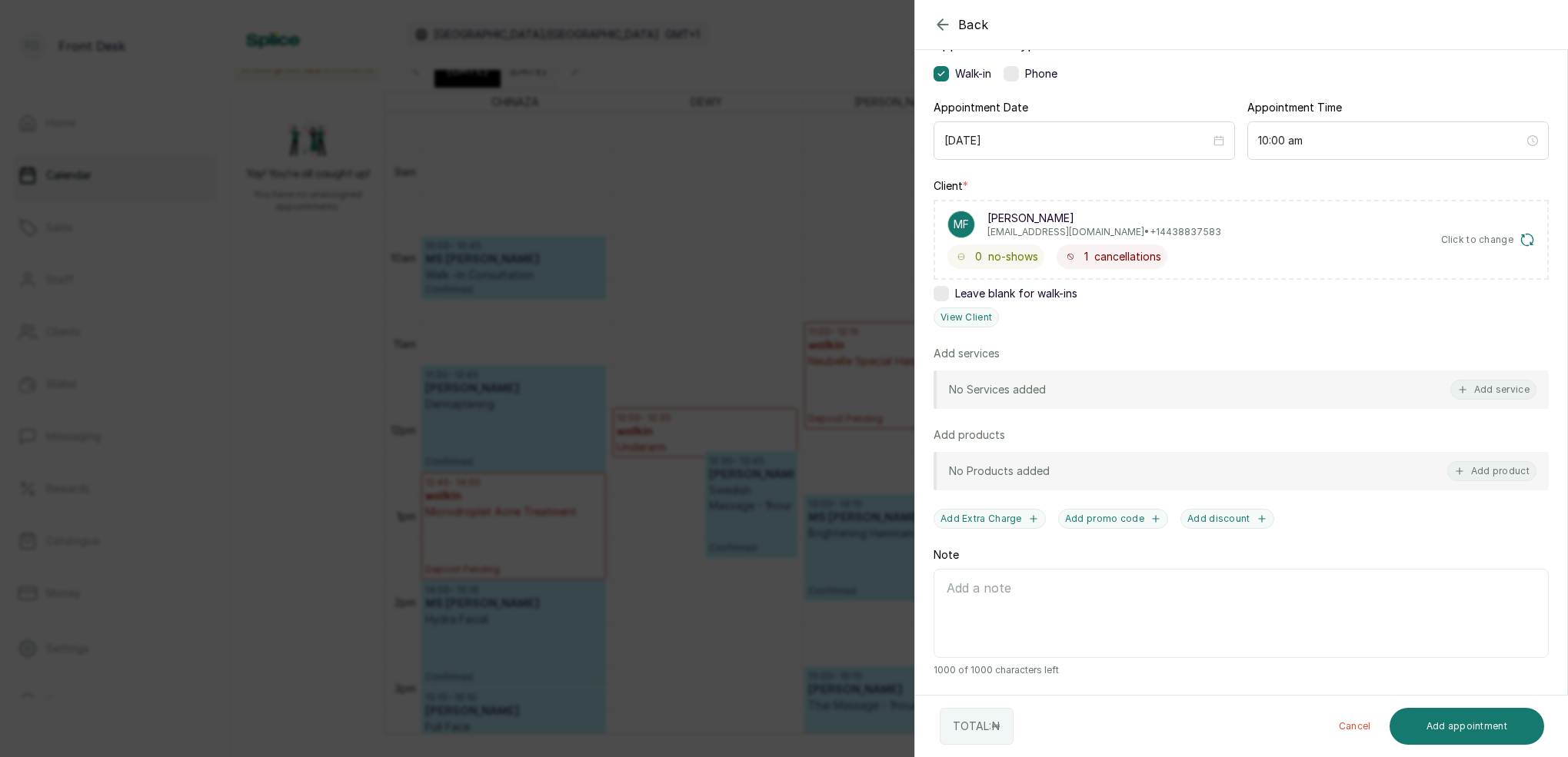
scroll to position [113, 0]
click at [1512, 392] on button "Add service" at bounding box center [1494, 390] width 86 height 20
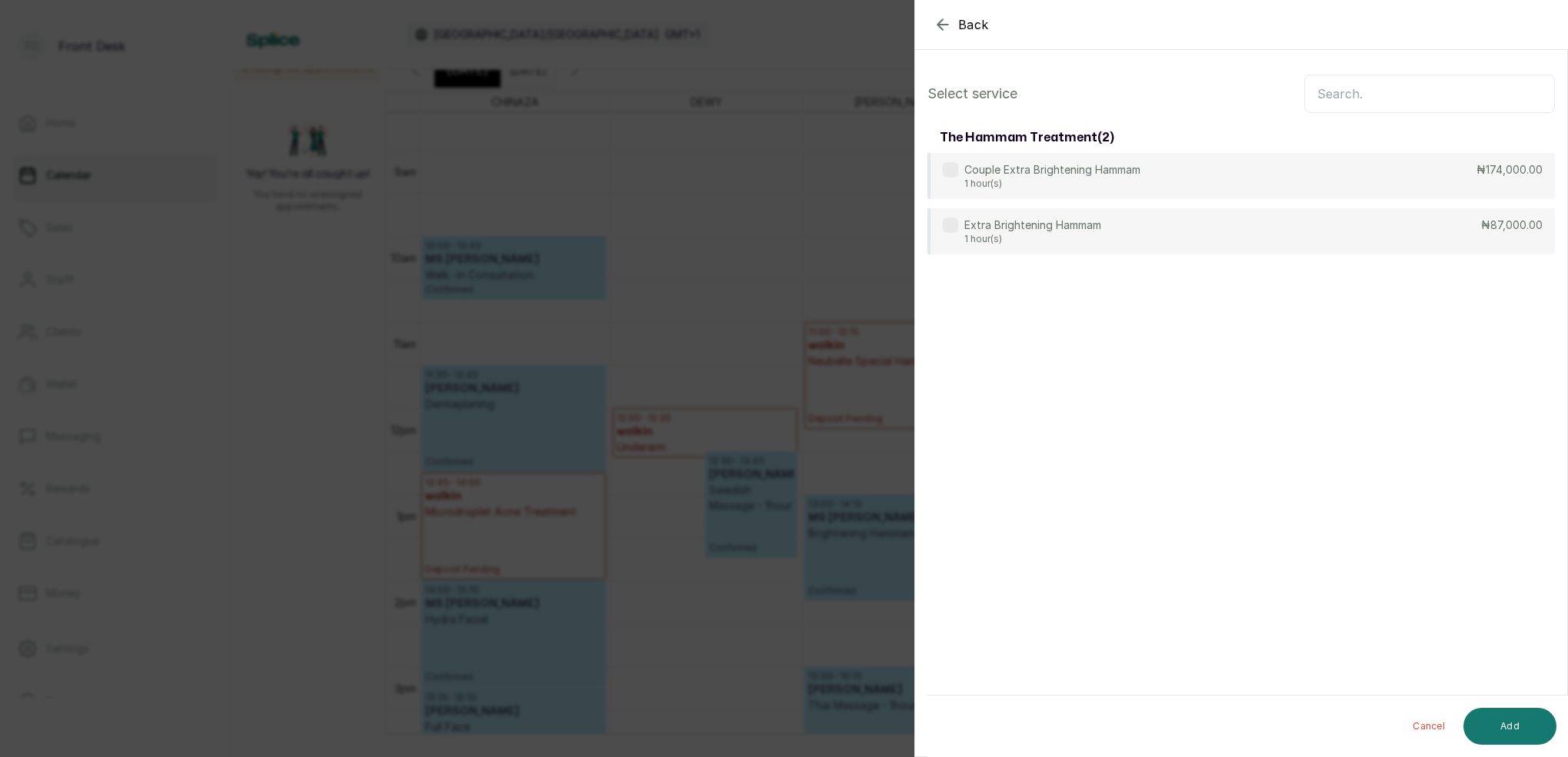
click at [1353, 91] on input "text" at bounding box center [1430, 93] width 251 height 38
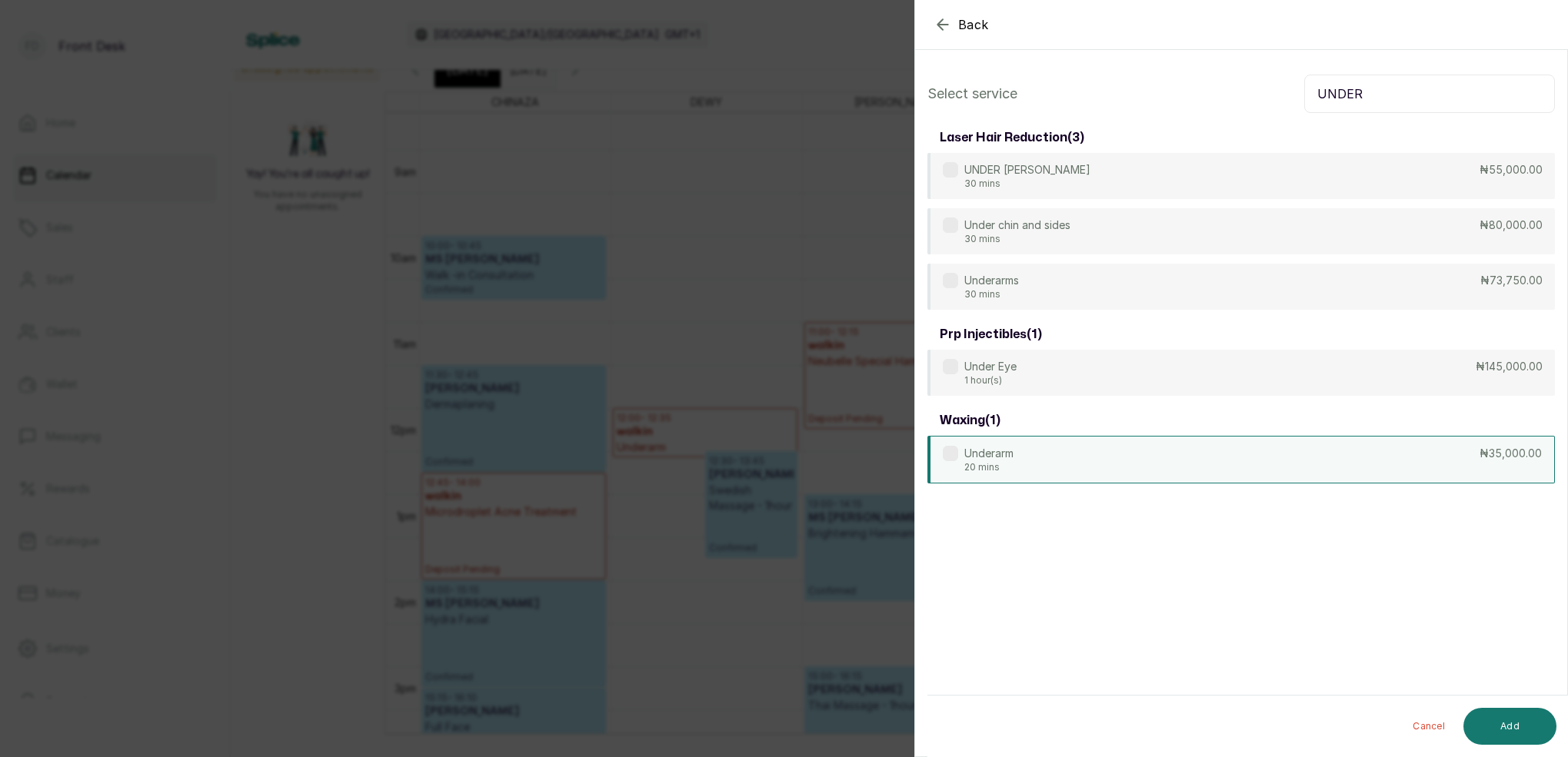
type input "UNDER"
drag, startPoint x: 1008, startPoint y: 467, endPoint x: 1029, endPoint y: 467, distance: 21.0
click at [1008, 467] on p "20 mins" at bounding box center [989, 467] width 49 height 13
click at [1535, 722] on button "Add" at bounding box center [1510, 727] width 93 height 37
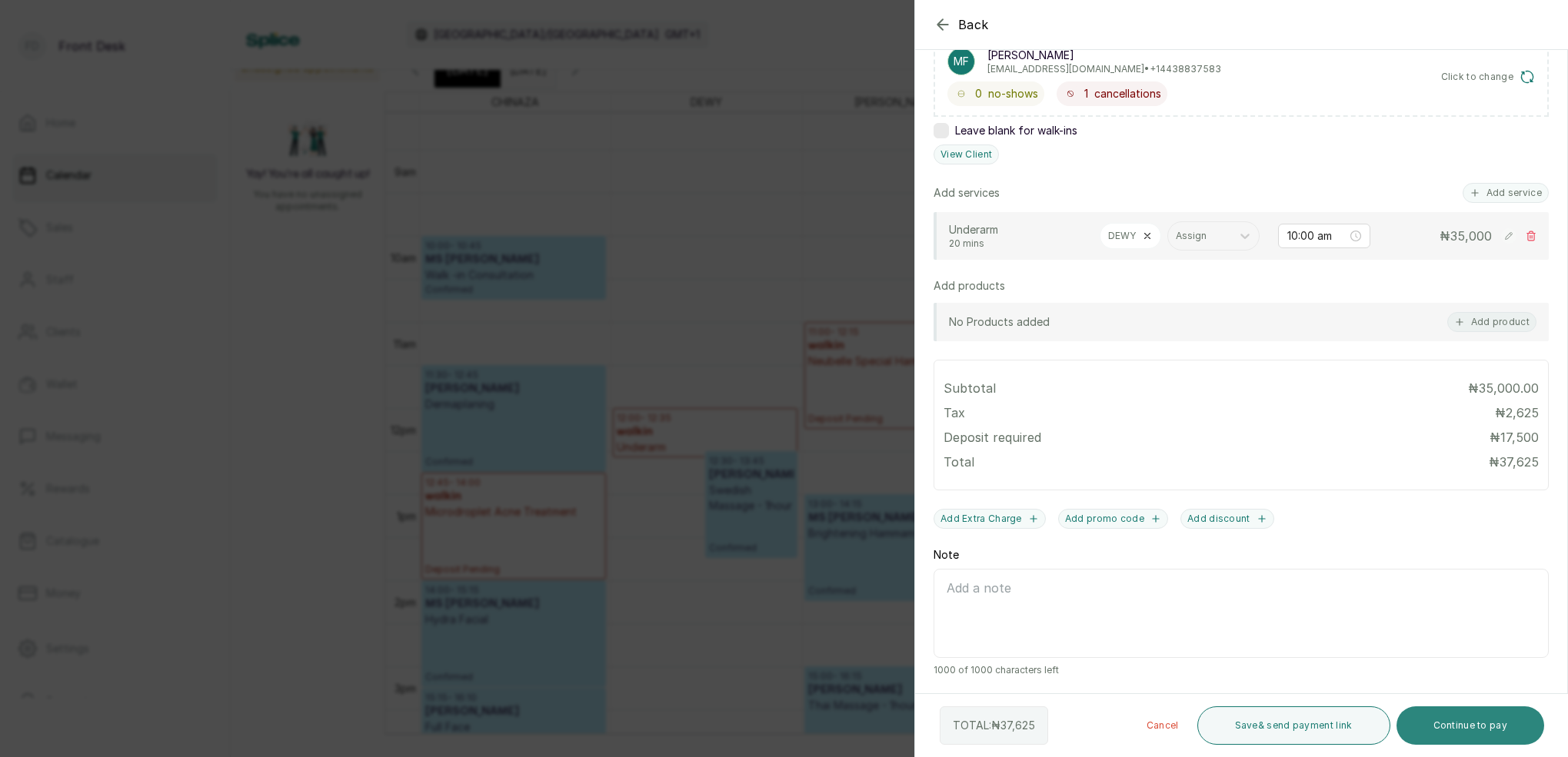
scroll to position [276, 0]
click at [1492, 727] on button "Continue to pay" at bounding box center [1471, 725] width 148 height 38
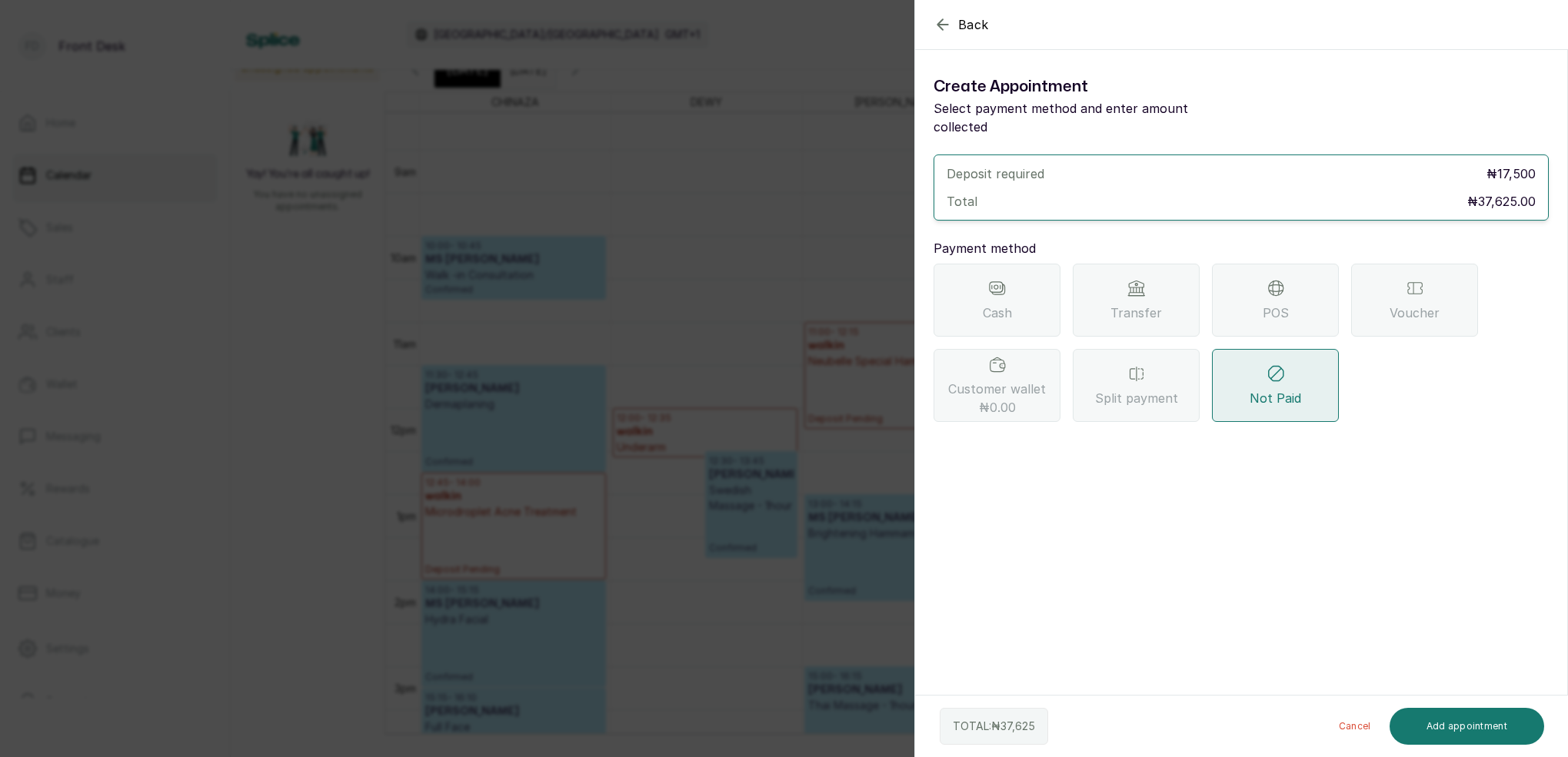
click at [1133, 304] on span "Transfer" at bounding box center [1136, 313] width 52 height 19
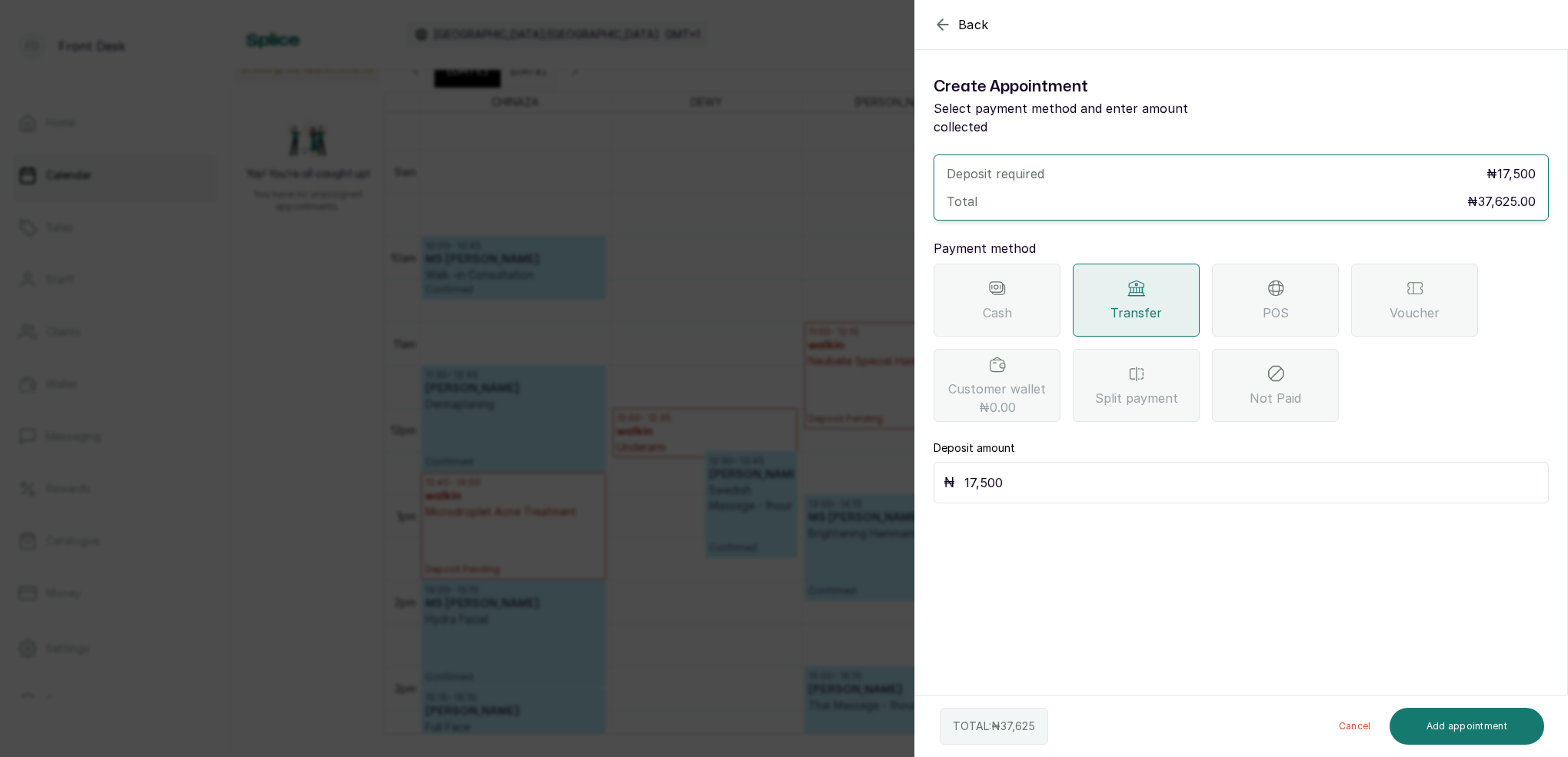
click at [1060, 472] on input "17,500" at bounding box center [1252, 483] width 574 height 21
type input "1"
type input "37,625"
click at [1471, 716] on button "Add appointment" at bounding box center [1467, 727] width 155 height 37
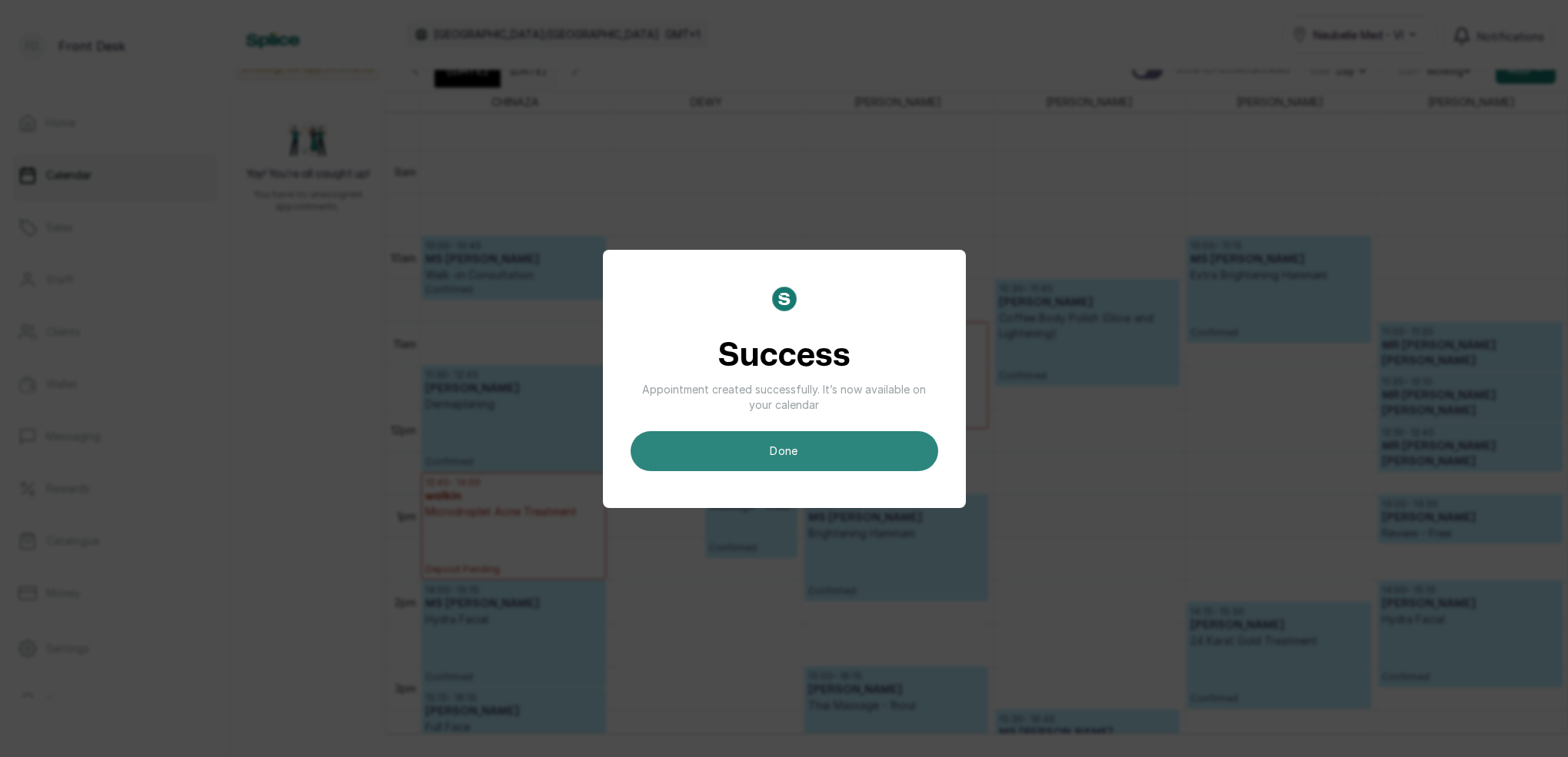
click at [790, 451] on button "done" at bounding box center [784, 450] width 308 height 40
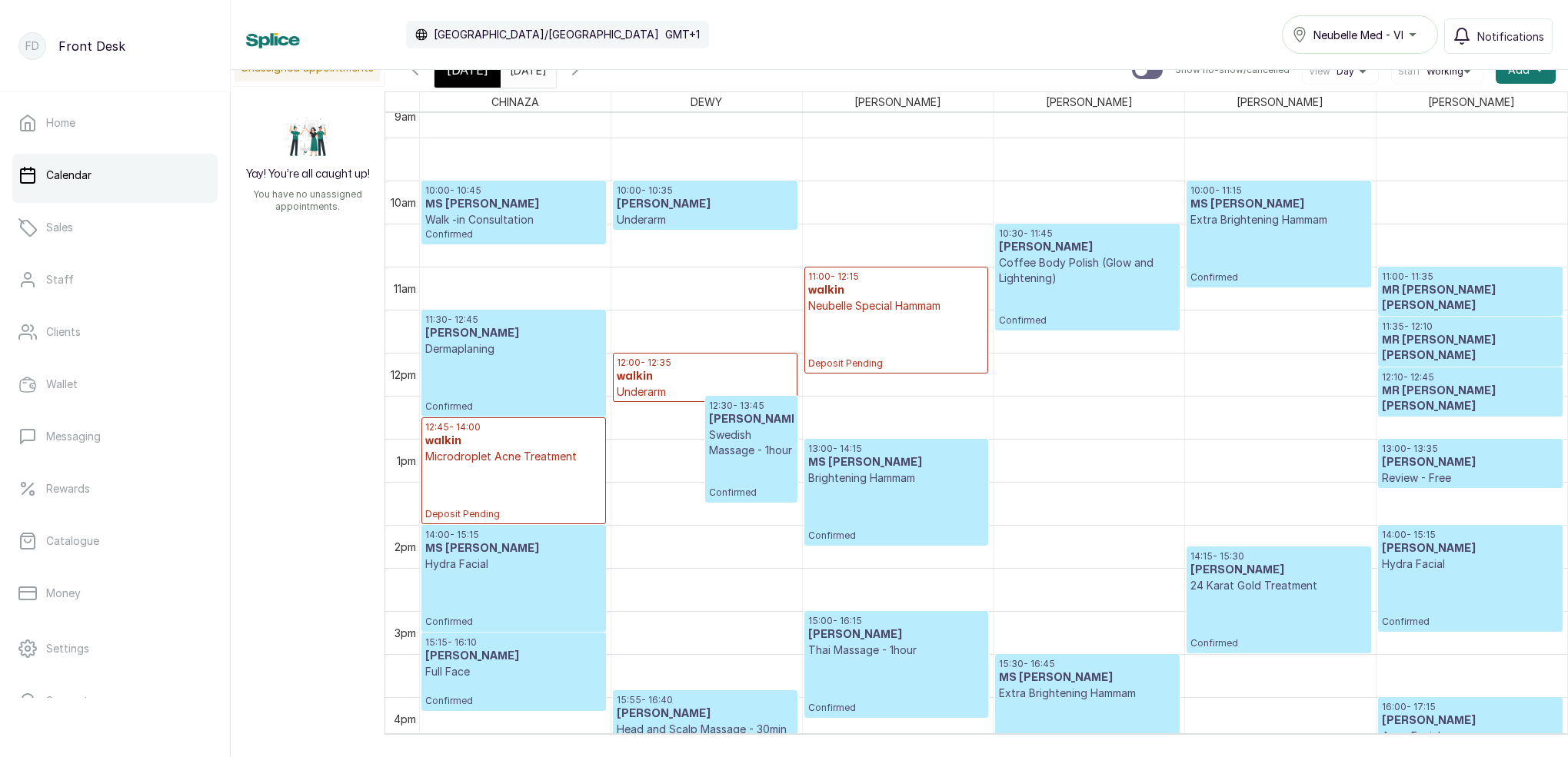
scroll to position [802, 0]
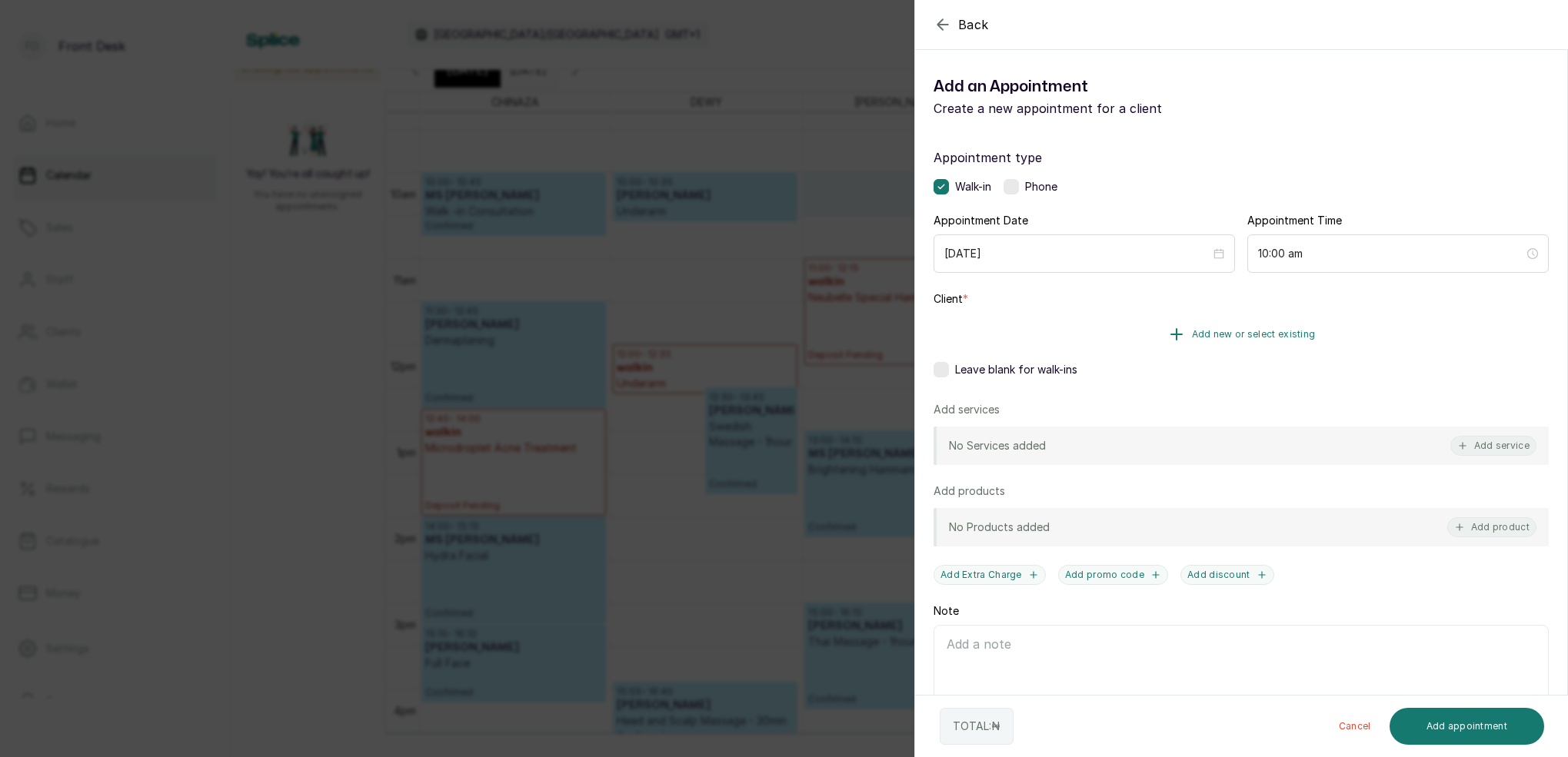
click at [1292, 334] on span "Add new or select existing" at bounding box center [1254, 334] width 124 height 13
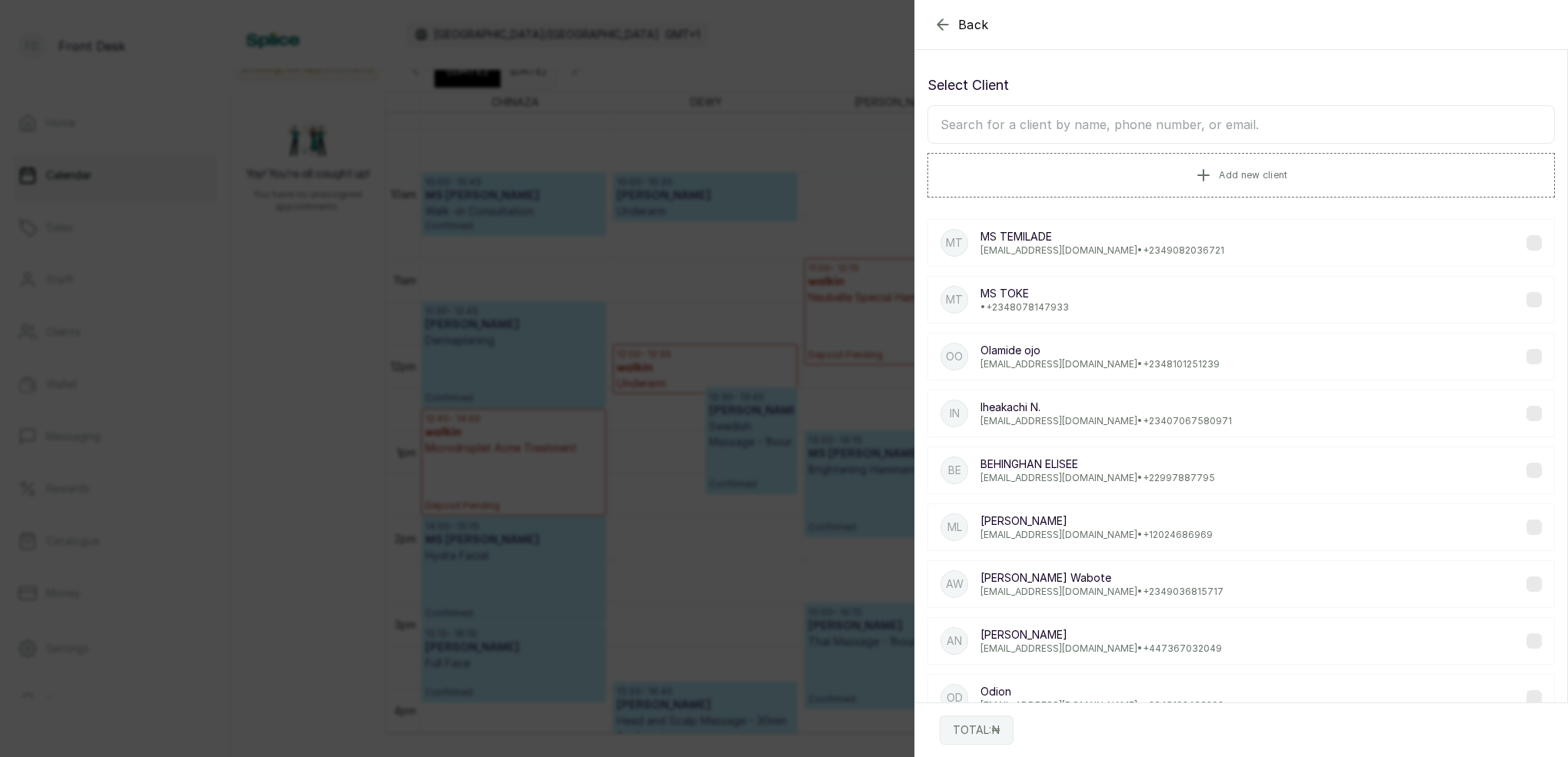
click at [1197, 124] on input "text" at bounding box center [1241, 124] width 628 height 38
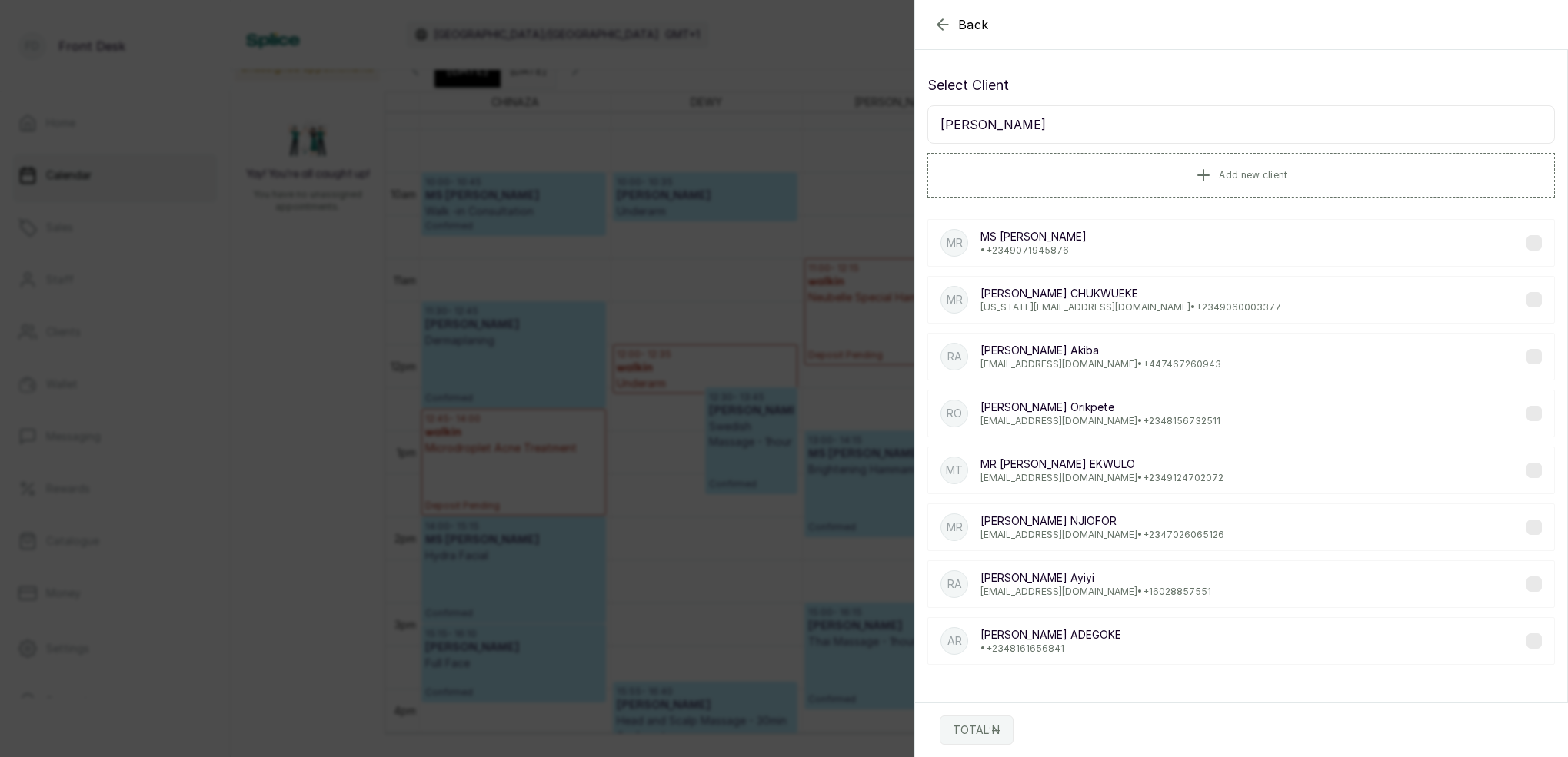
type input "RUTH"
click at [1106, 254] on div "MR MS RUTH • +234 9071945876" at bounding box center [1241, 243] width 628 height 47
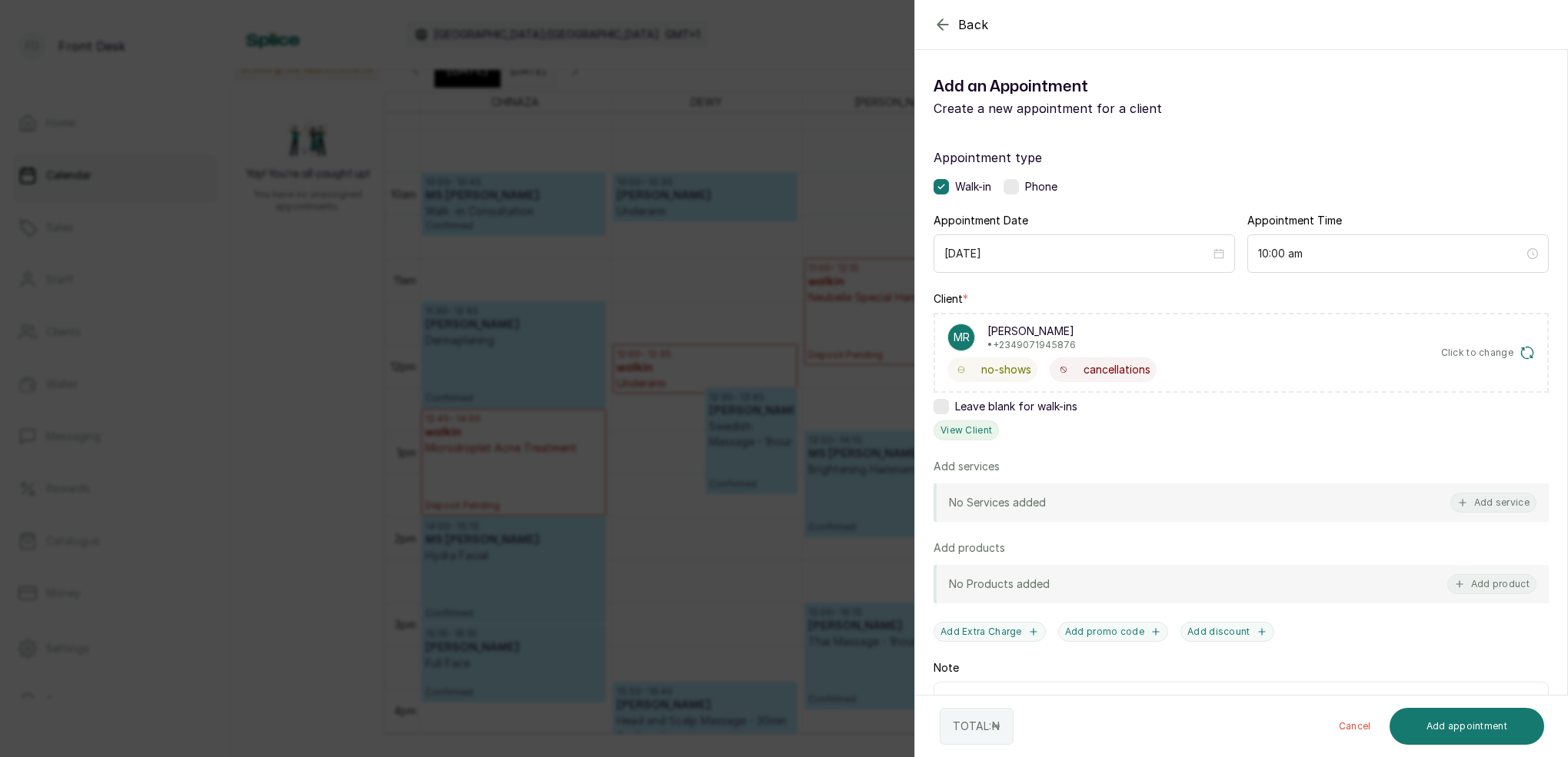
click at [967, 438] on button "View Client" at bounding box center [966, 431] width 65 height 20
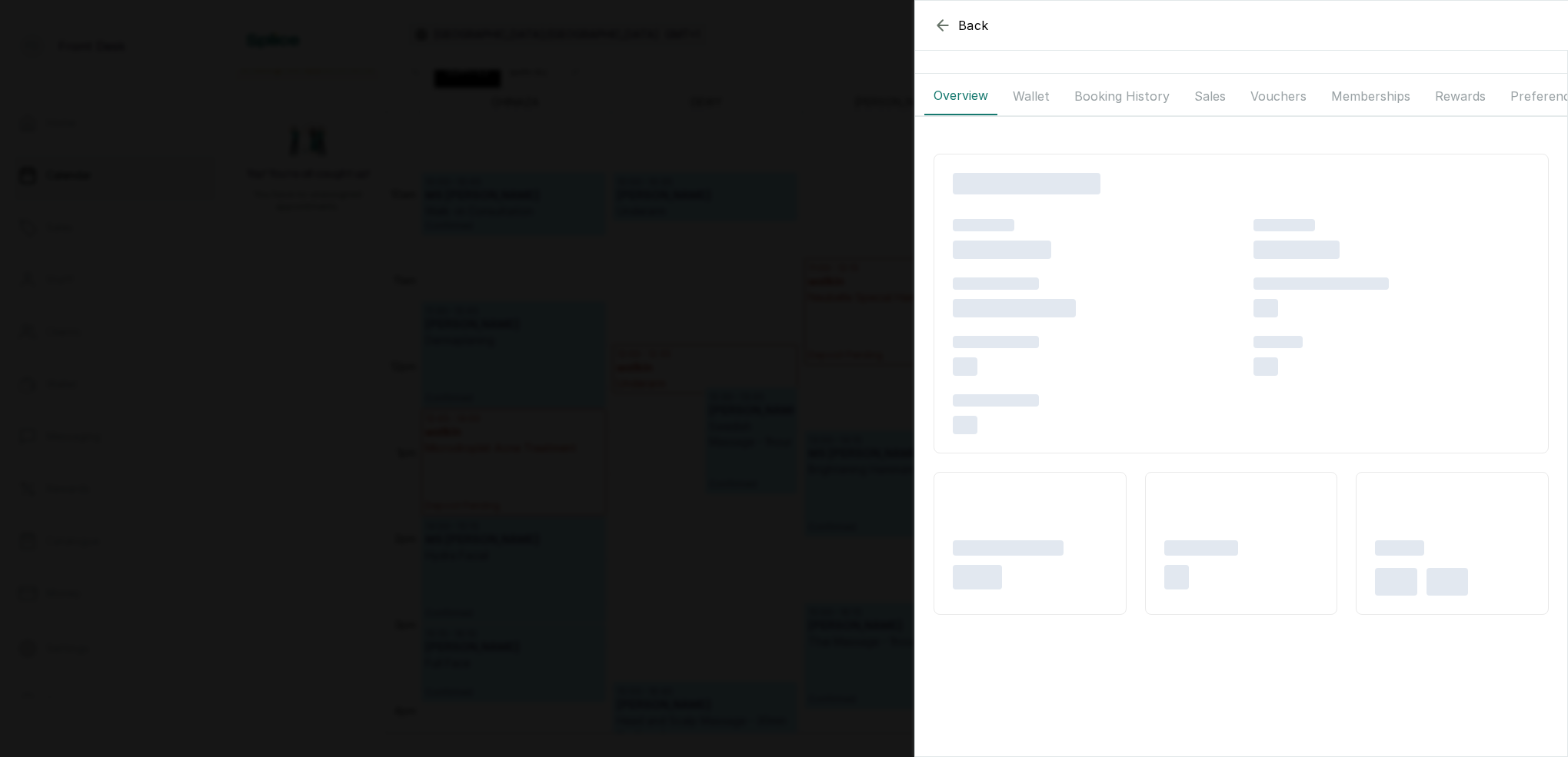
click at [1126, 95] on button "Booking History" at bounding box center [1122, 96] width 114 height 38
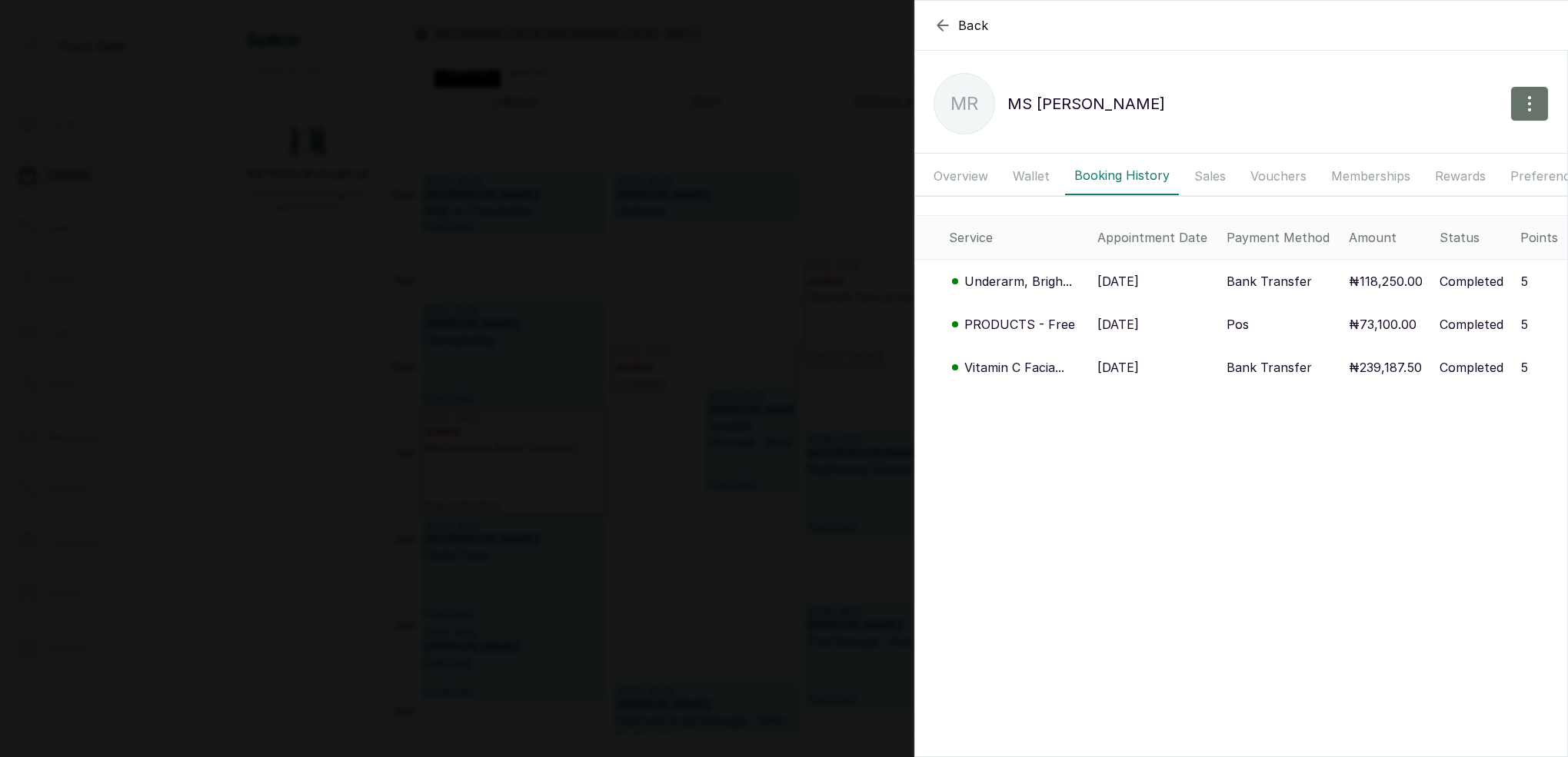
click at [1022, 364] on p "Vitamin C Facia..." at bounding box center [1015, 367] width 100 height 19
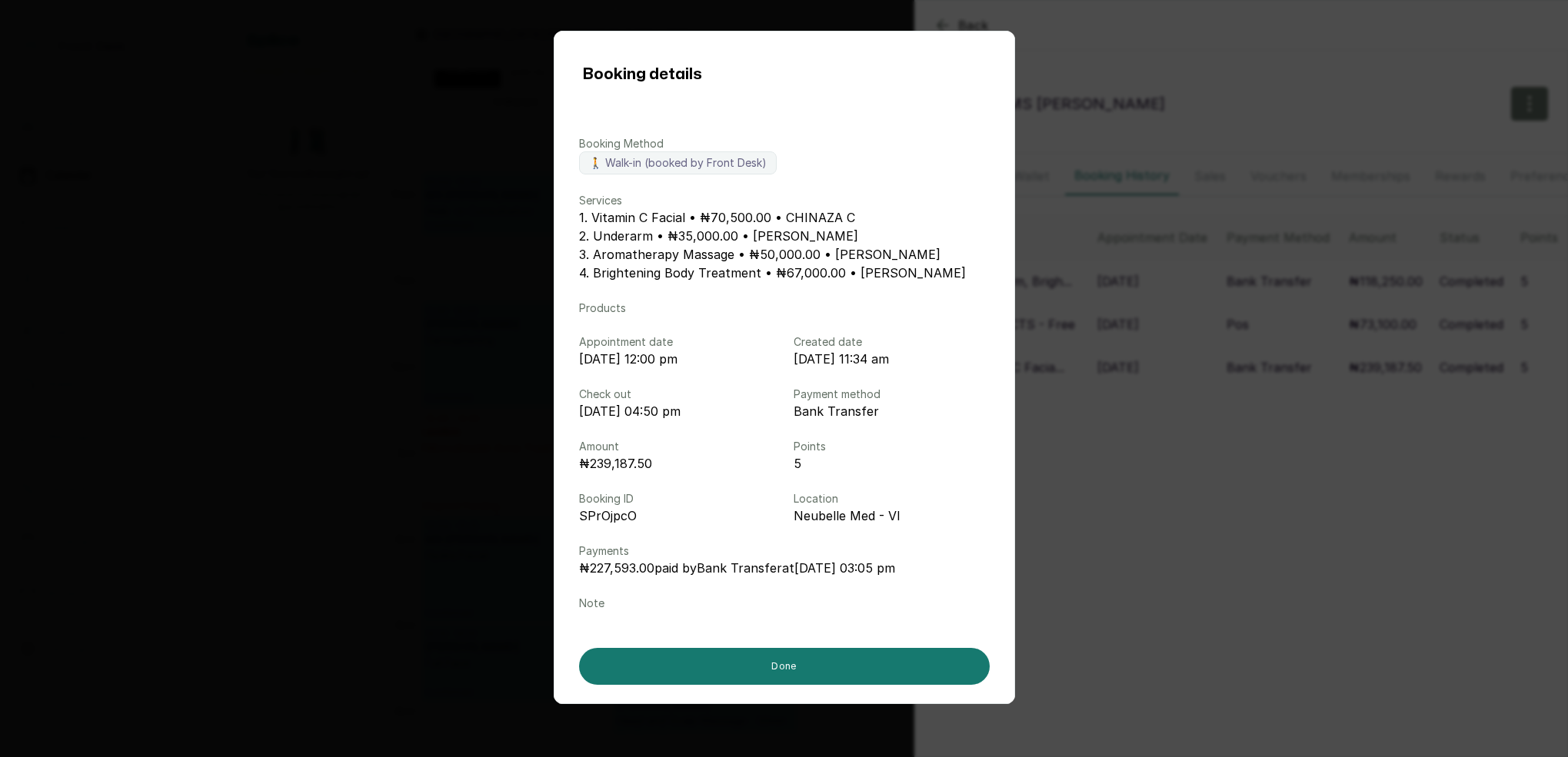
click at [1050, 363] on div "Booking details Booking Method 🚶 Walk-in (booked by Front Desk) Services 1. Vit…" at bounding box center [784, 378] width 1568 height 757
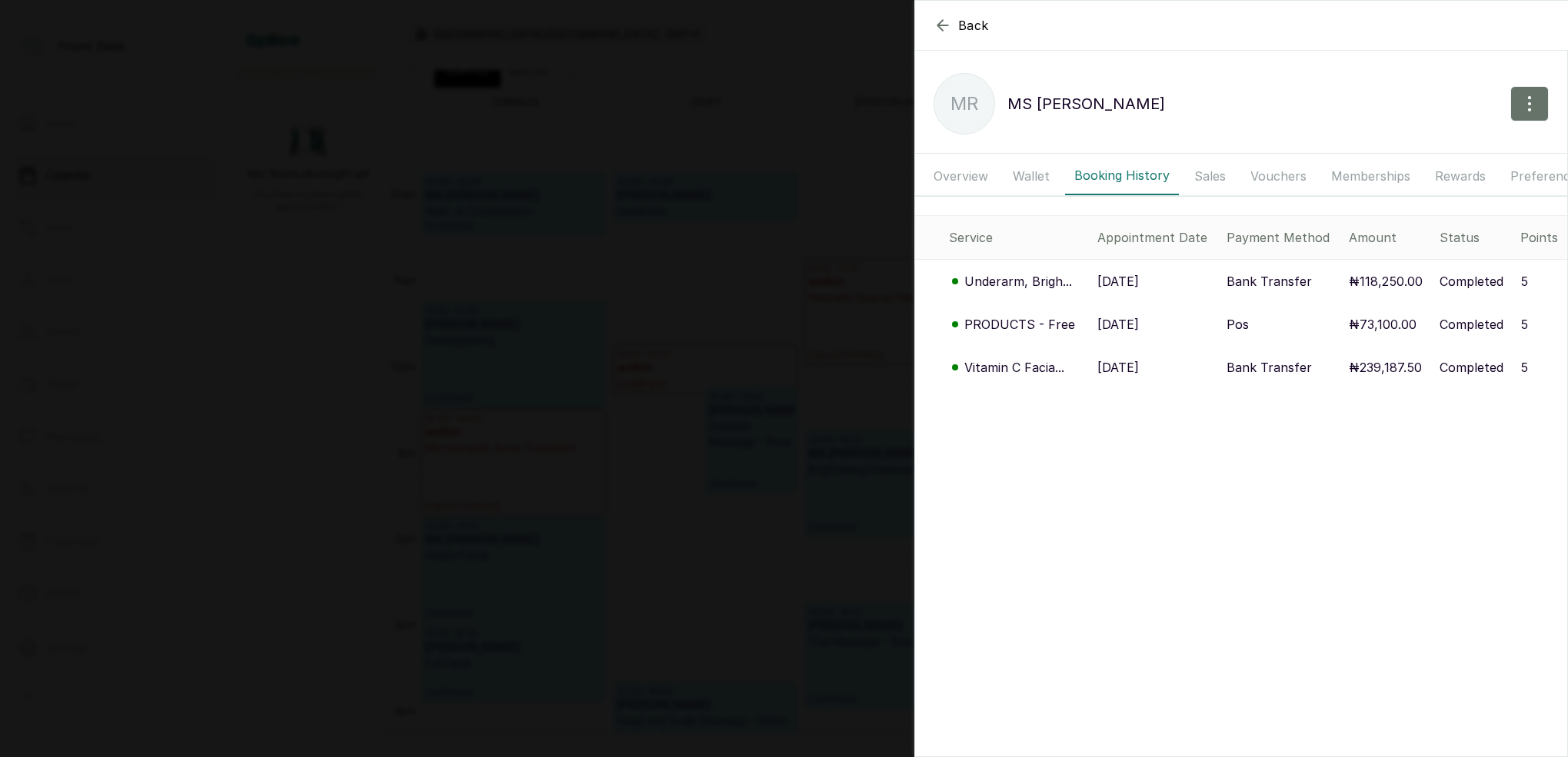
click at [1008, 281] on p "Underarm, Brigh..." at bounding box center [1018, 281] width 108 height 19
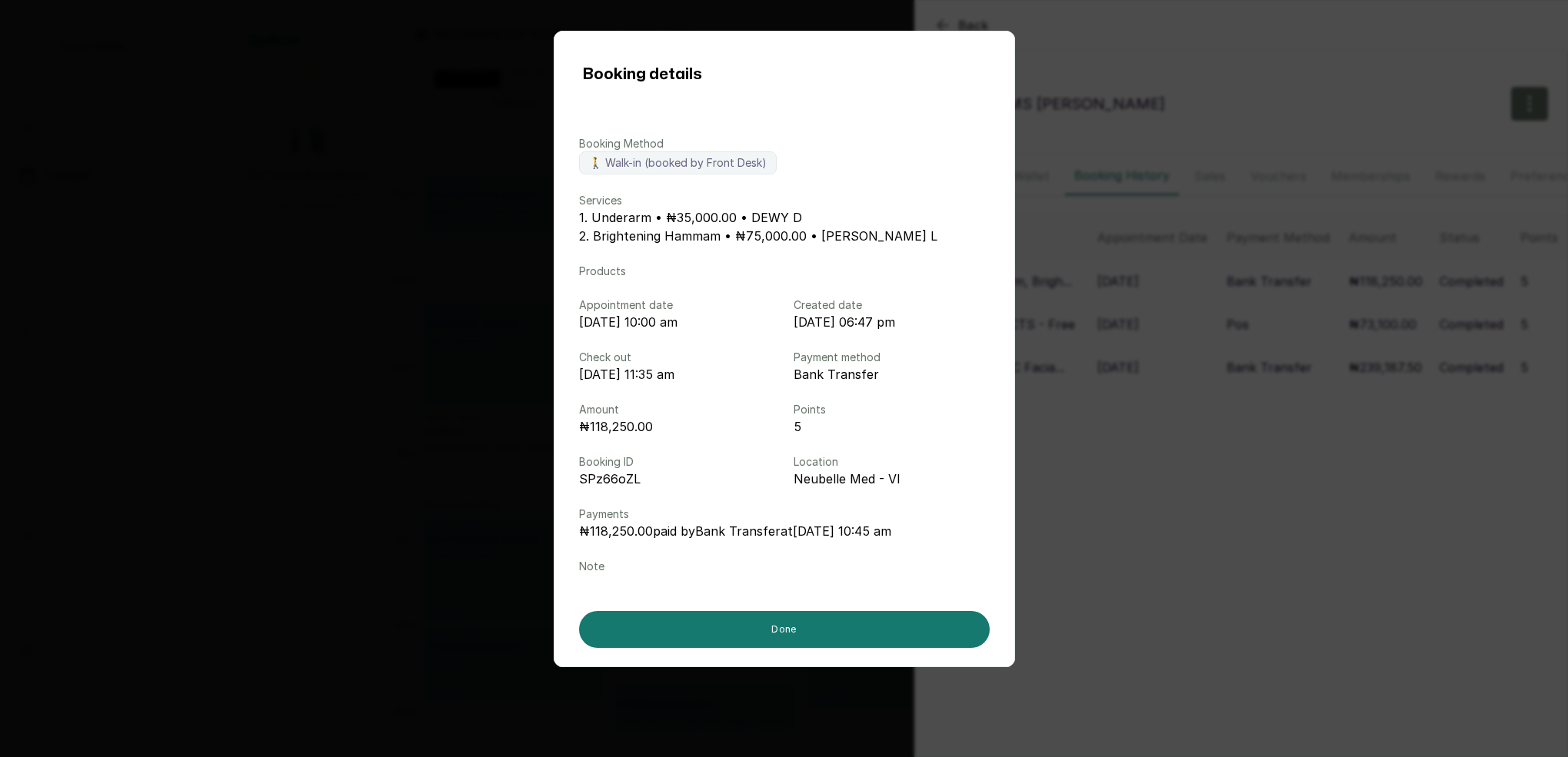
drag, startPoint x: 1100, startPoint y: 301, endPoint x: 1108, endPoint y: 305, distance: 8.9
click at [1099, 301] on div "Booking details Booking Method 🚶 Walk-in (booked by Front Desk) Services 1. Und…" at bounding box center [784, 378] width 1568 height 757
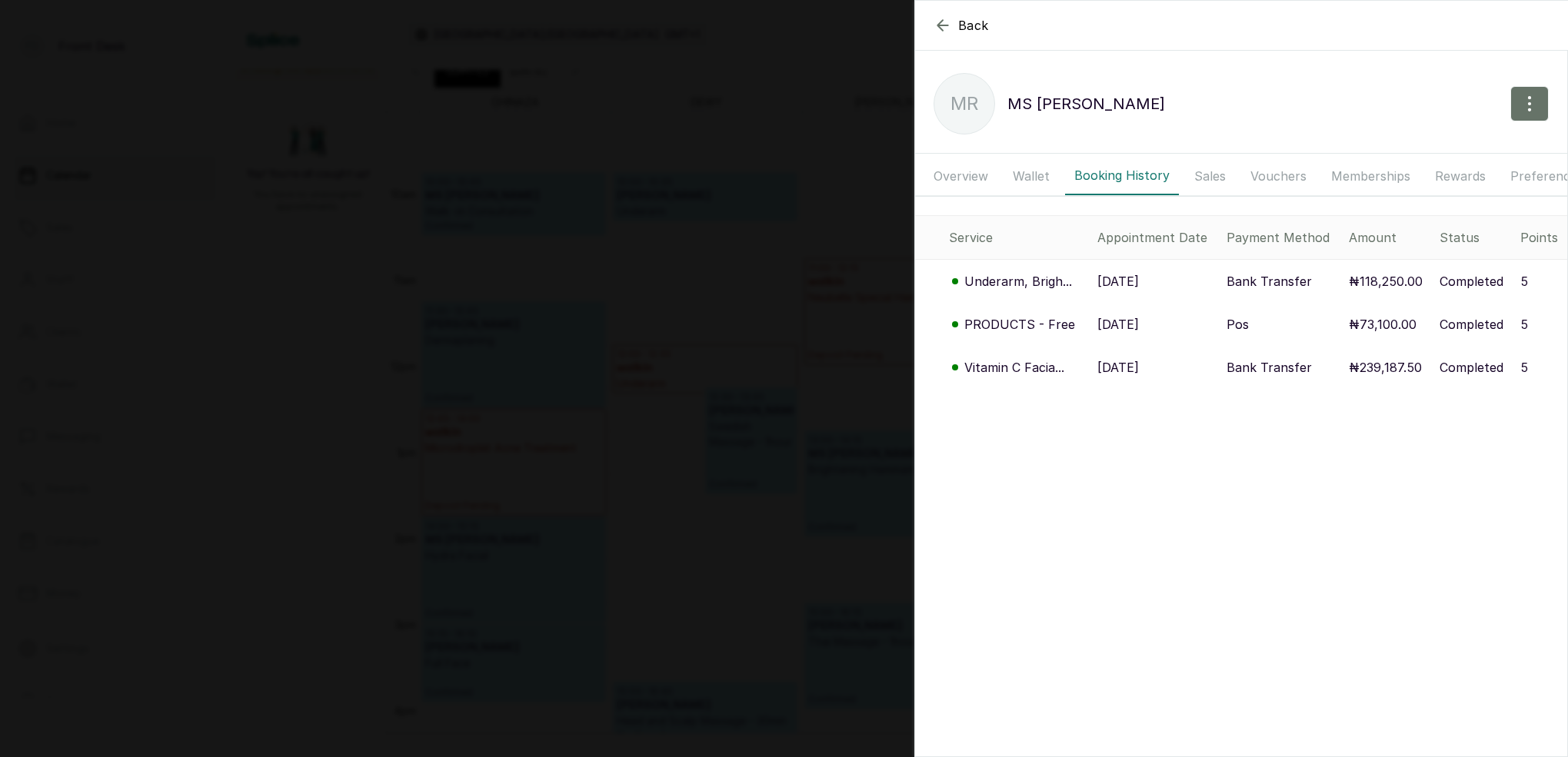
click at [798, 285] on div "Back MS RUTH MR MS RUTH Overview Wallet Booking History Sales Vouchers Membersh…" at bounding box center [784, 378] width 1568 height 757
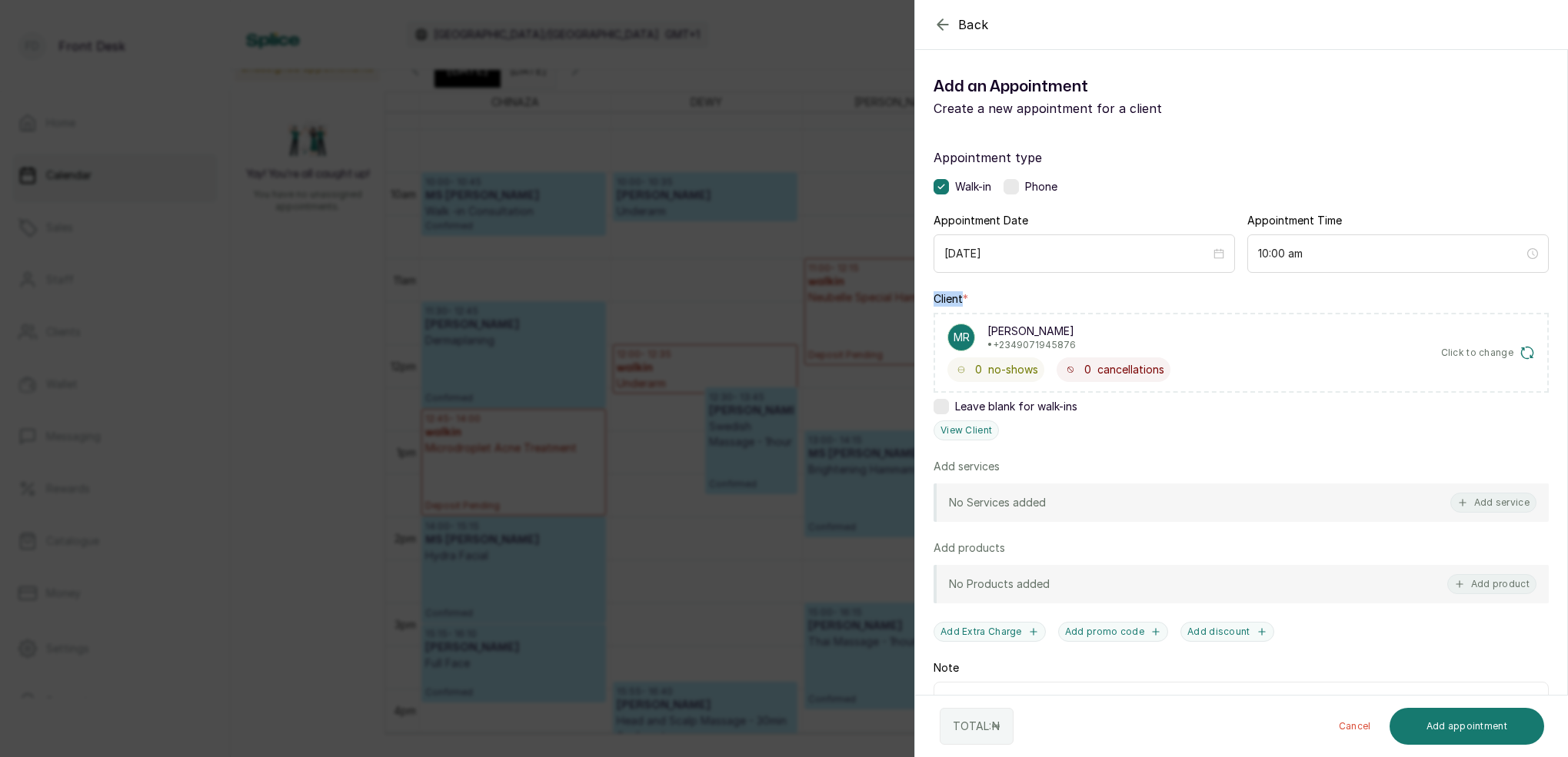
click at [799, 285] on div "Back Add Appointment Add an Appointment Create a new appointment for a client A…" at bounding box center [784, 378] width 1568 height 757
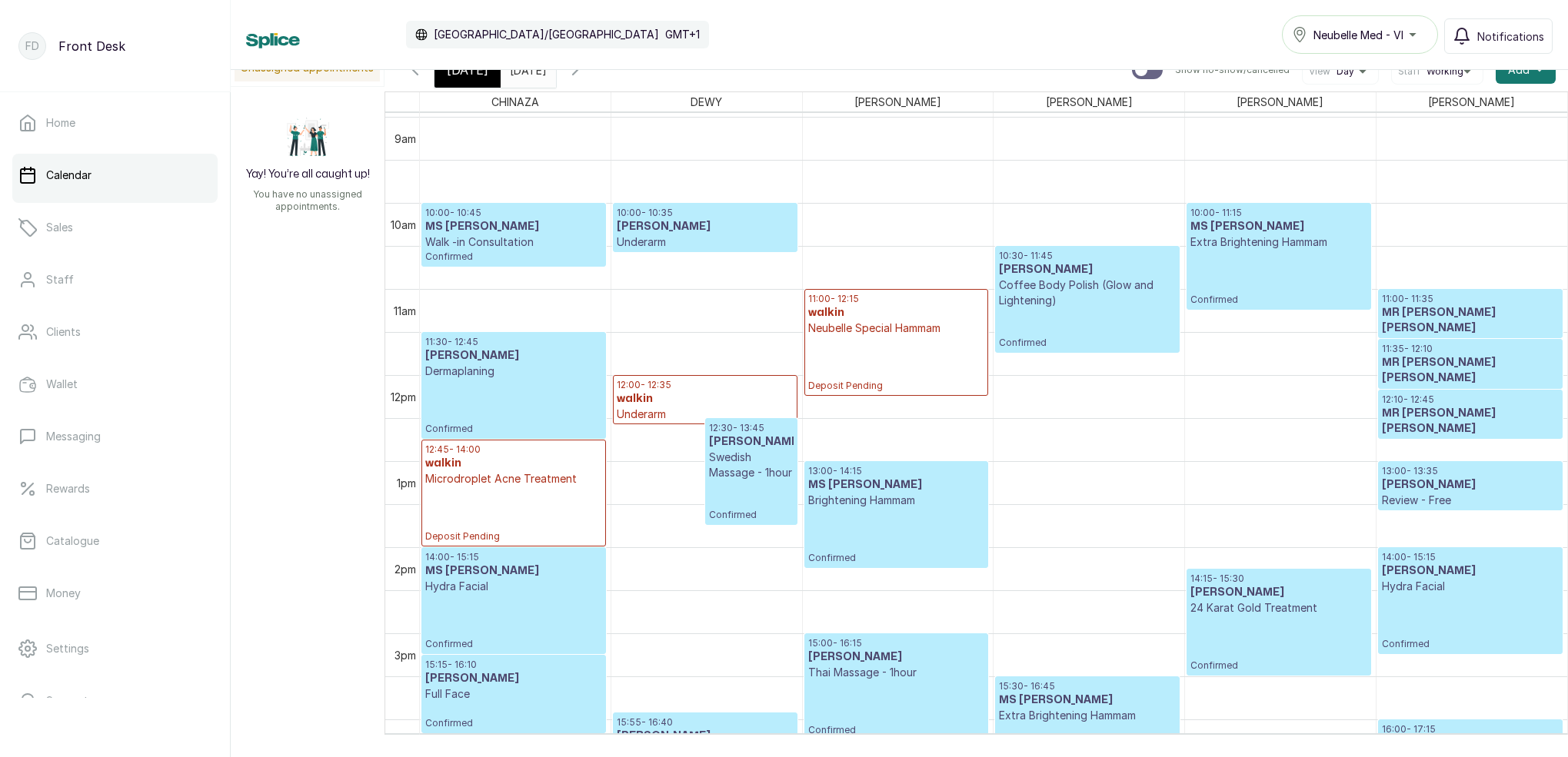
scroll to position [756, 0]
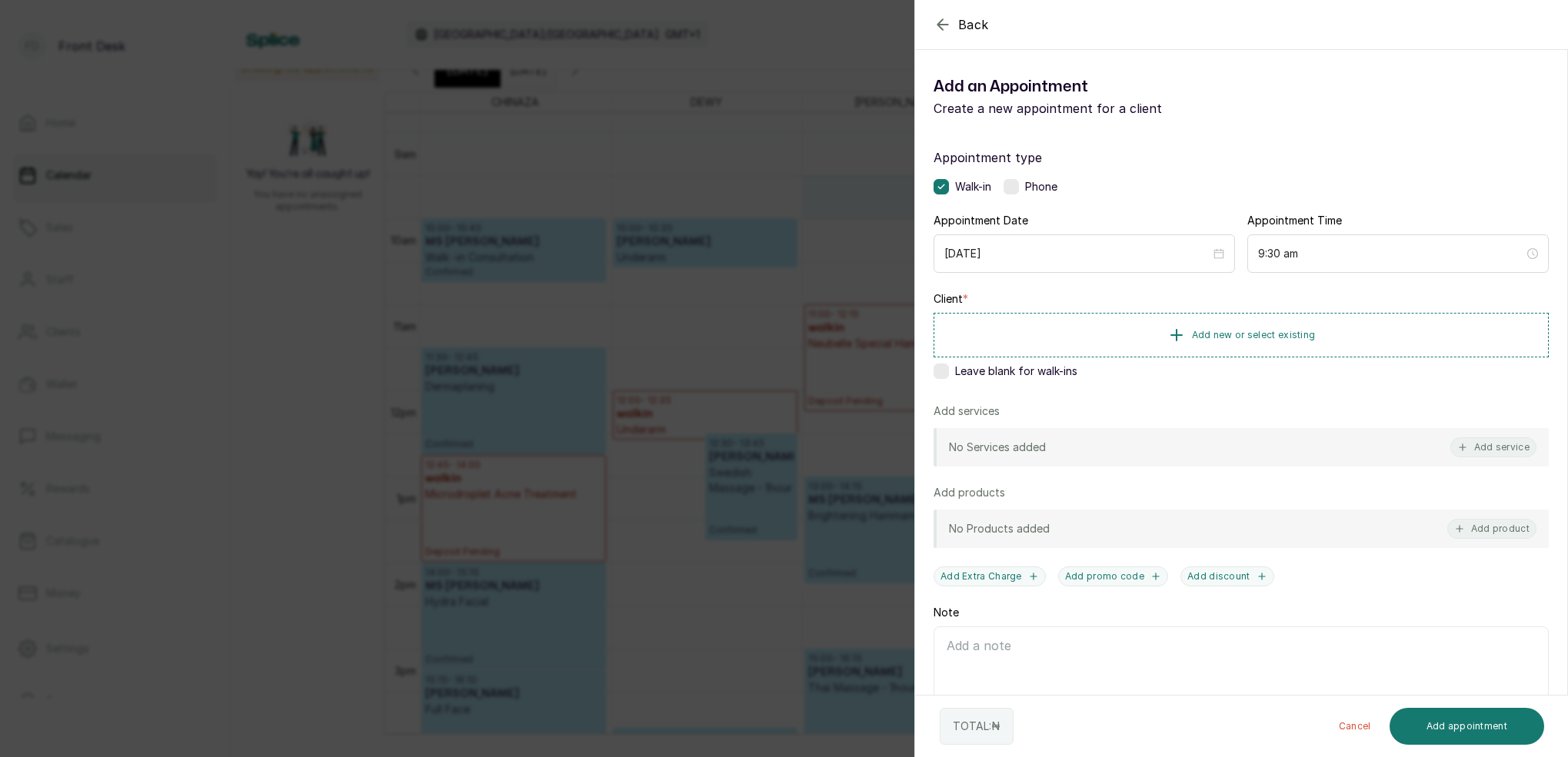
click at [826, 249] on div "Back Add Appointment Add an Appointment Create a new appointment for a client A…" at bounding box center [784, 378] width 1568 height 757
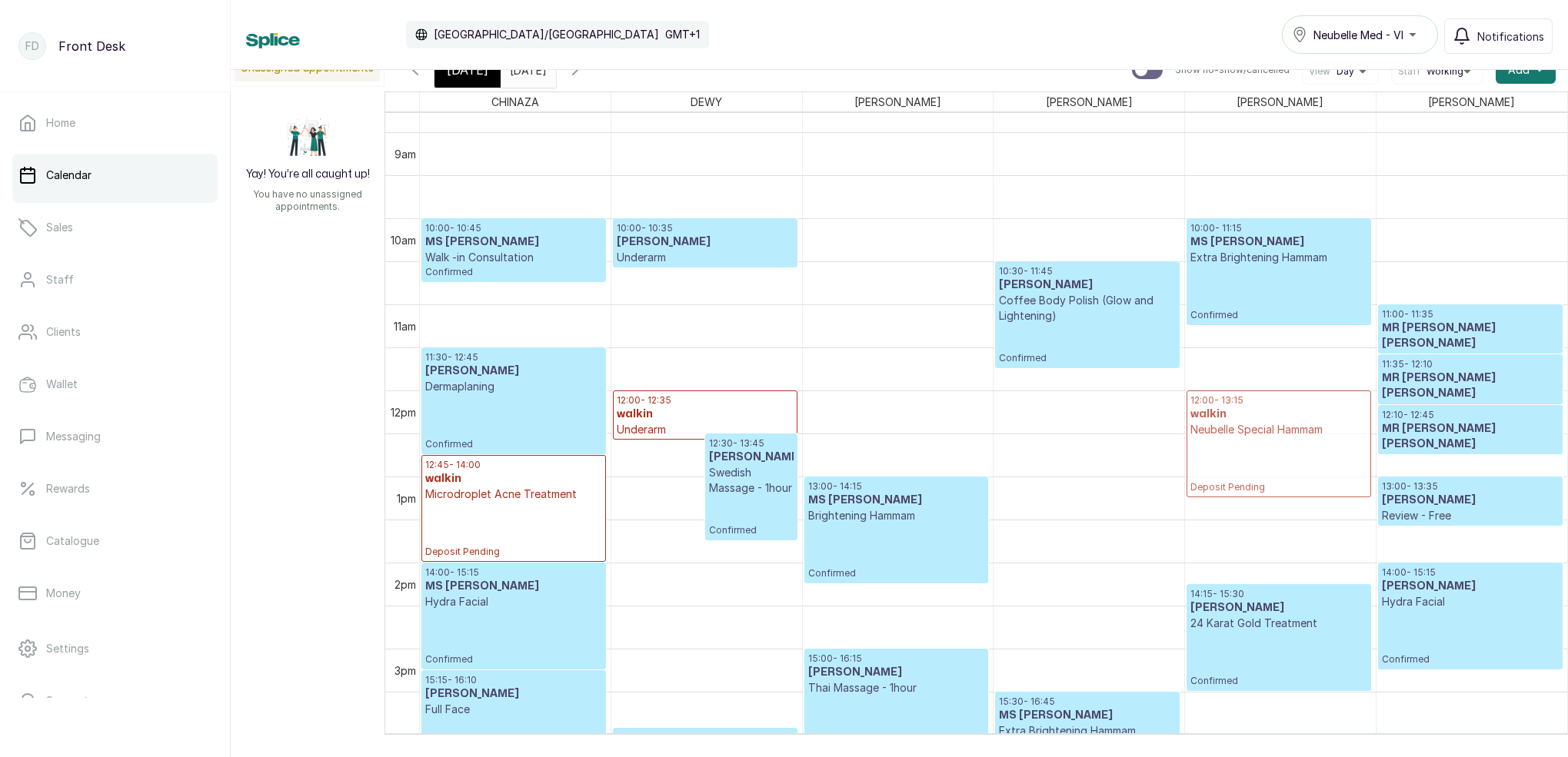
drag, startPoint x: 921, startPoint y: 353, endPoint x: 1216, endPoint y: 366, distance: 295.3
click at [1217, 430] on tr "17:00 - 17:45 SCHOLAR ANTHONY Half Face Confirmed 17:30 - 18:15 SCHOLAR ANTHONY…" at bounding box center [994, 390] width 1148 height 2067
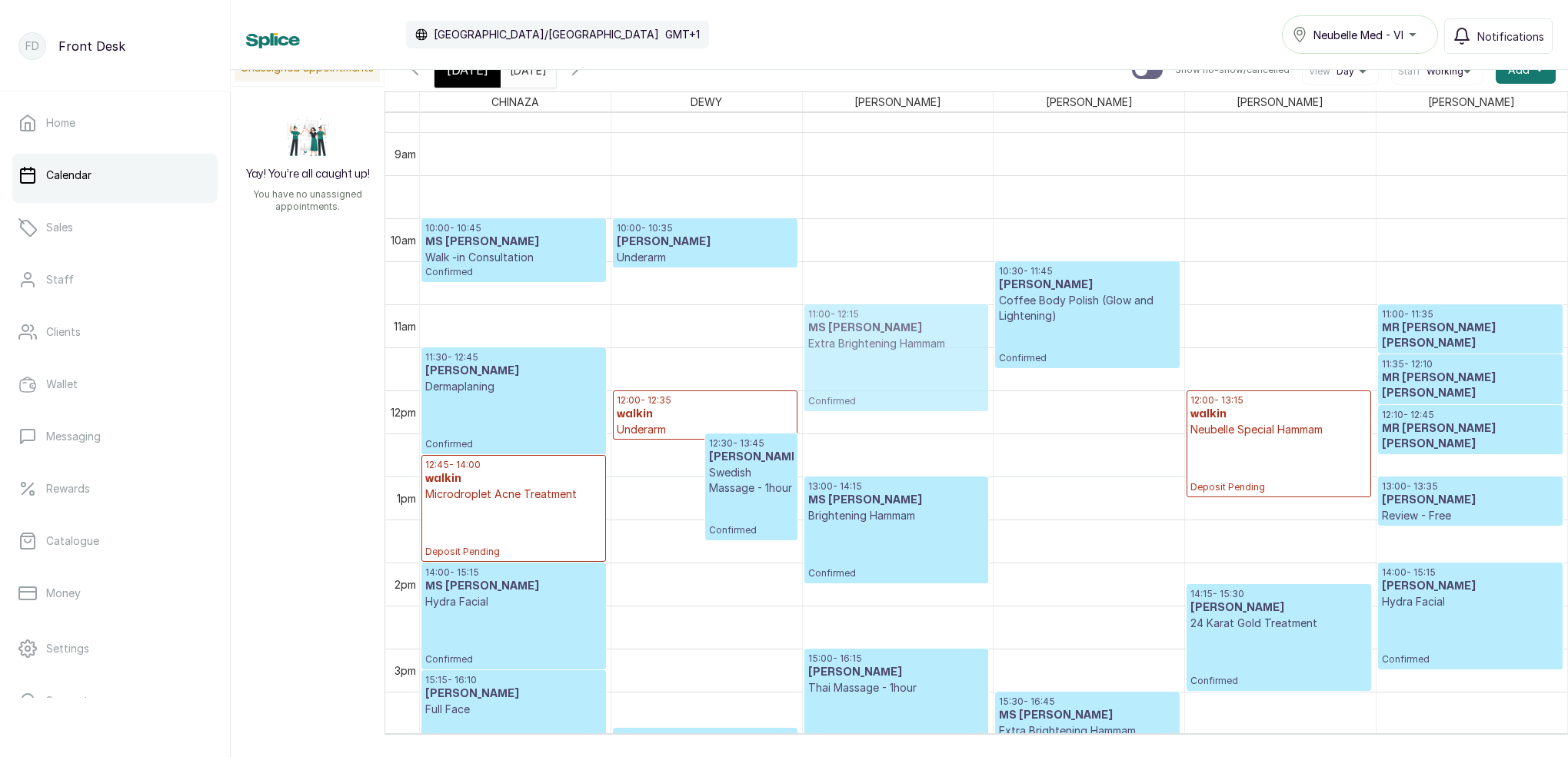
drag, startPoint x: 1256, startPoint y: 240, endPoint x: 913, endPoint y: 312, distance: 350.5
click at [913, 312] on tr "17:00 - 17:45 SCHOLAR ANTHONY Half Face Confirmed 17:30 - 18:15 SCHOLAR ANTHONY…" at bounding box center [994, 390] width 1148 height 2067
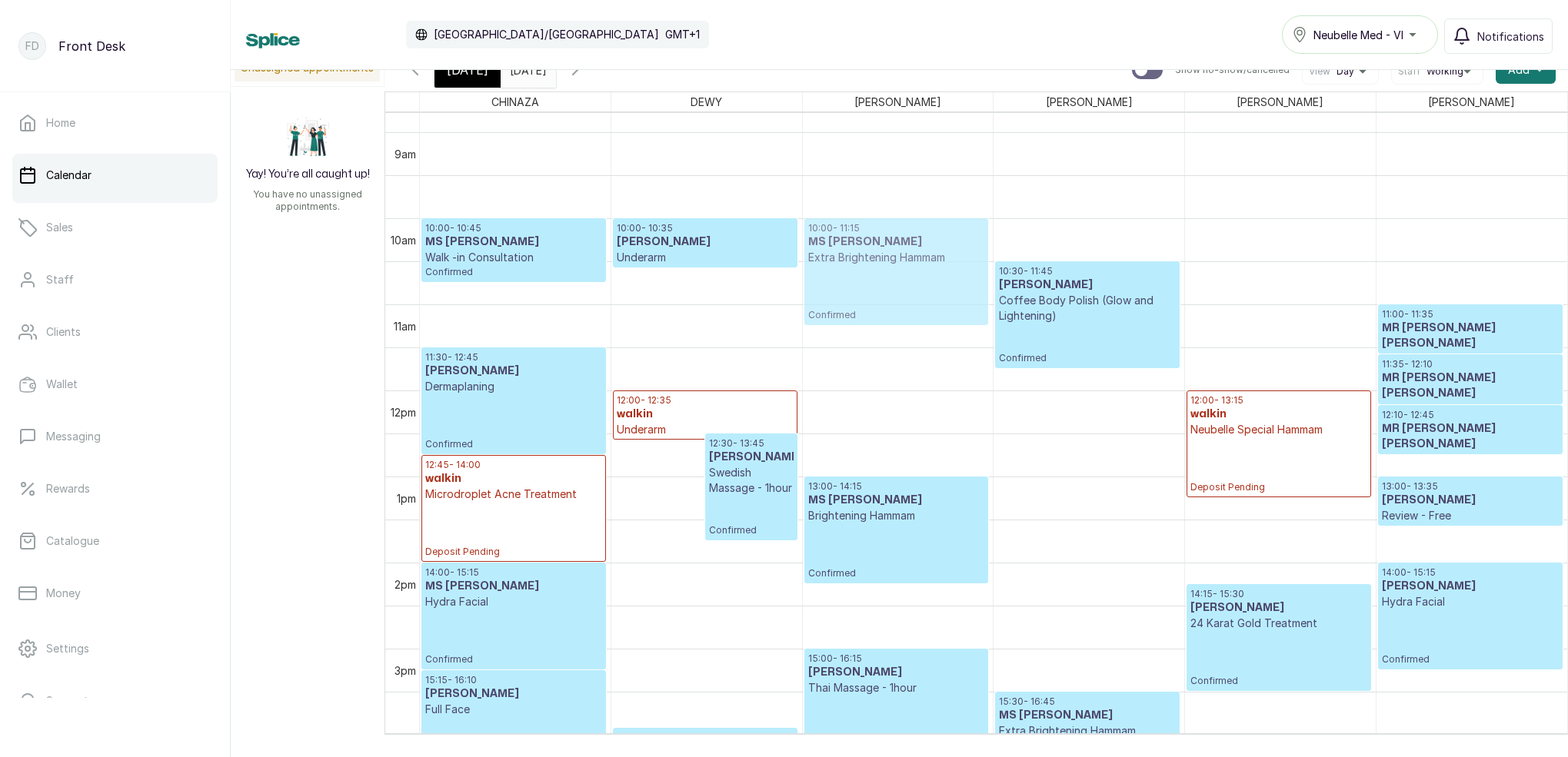
drag, startPoint x: 872, startPoint y: 334, endPoint x: 881, endPoint y: 264, distance: 70.6
click at [881, 264] on div "11:00 - 12:15 MS KACHI TIM Extra Brightening Hammam Confirmed 13:00 - 14:15 MS …" at bounding box center [898, 390] width 191 height 2067
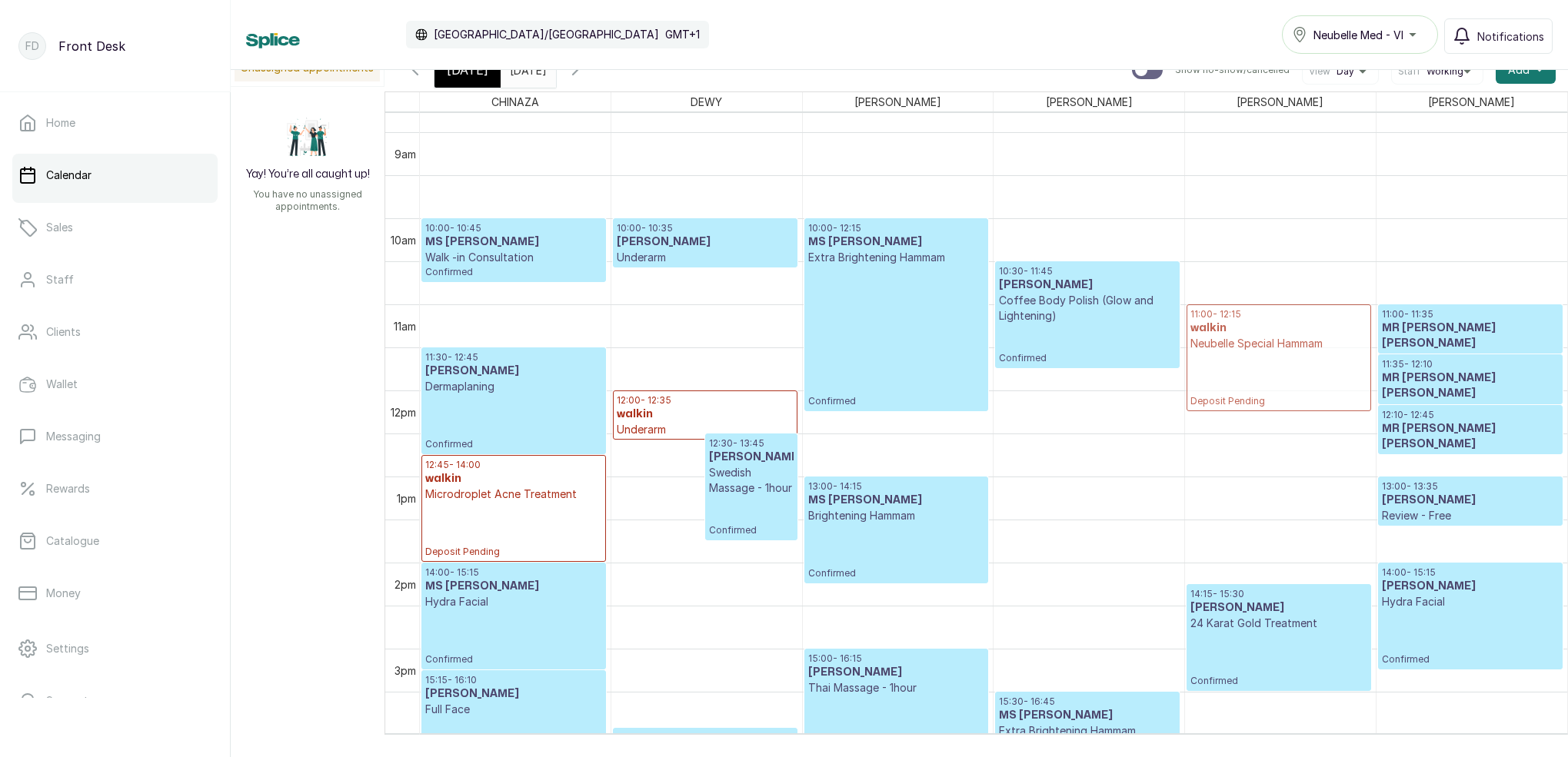
drag, startPoint x: 1260, startPoint y: 424, endPoint x: 1272, endPoint y: 343, distance: 81.9
click at [1272, 343] on div "12:00 - 13:15 walkin Neubelle Special Hammam Deposit Pending 14:15 - 15:30 MS O…" at bounding box center [1280, 390] width 191 height 2067
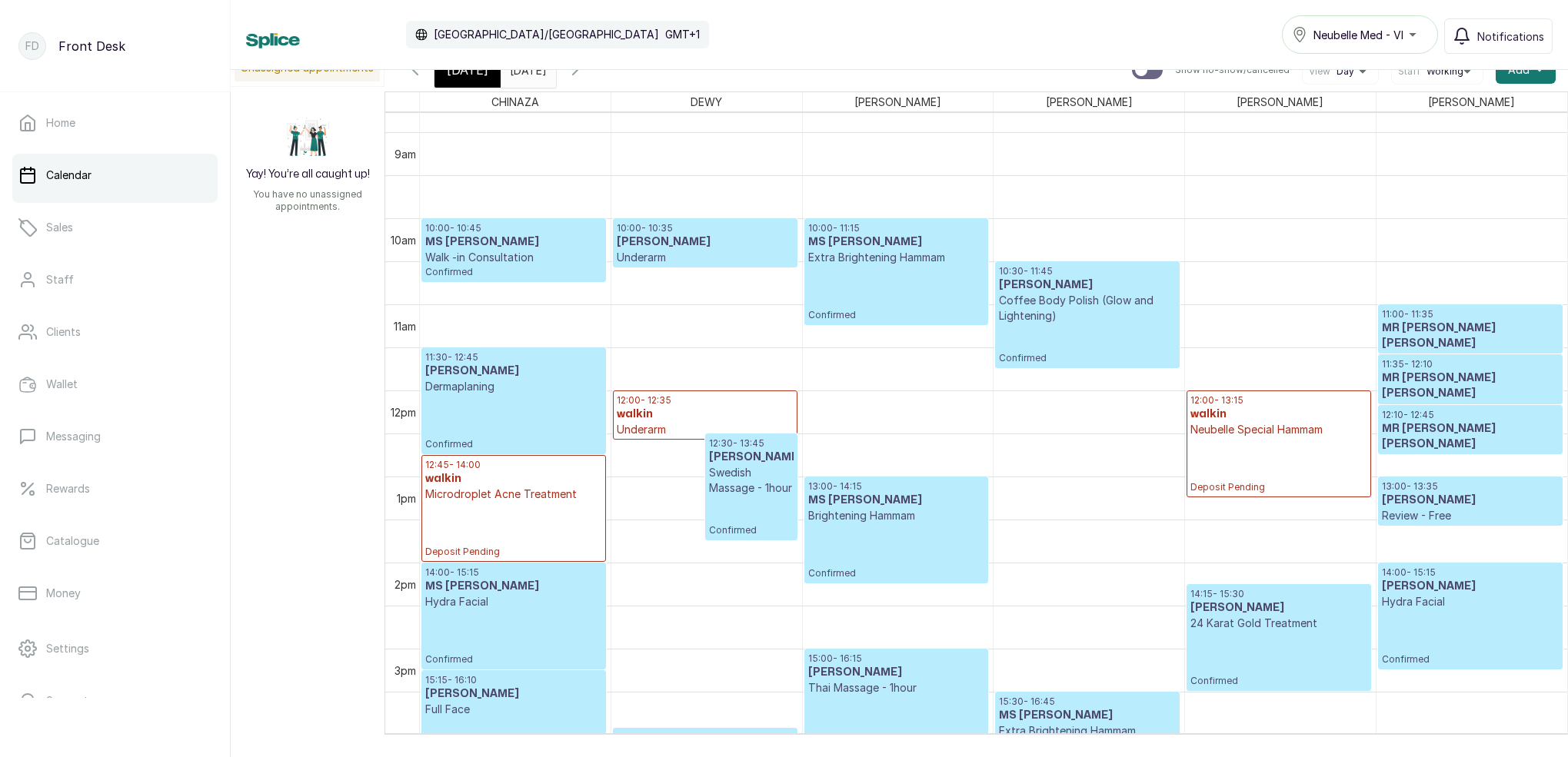
scroll to position [754, 0]
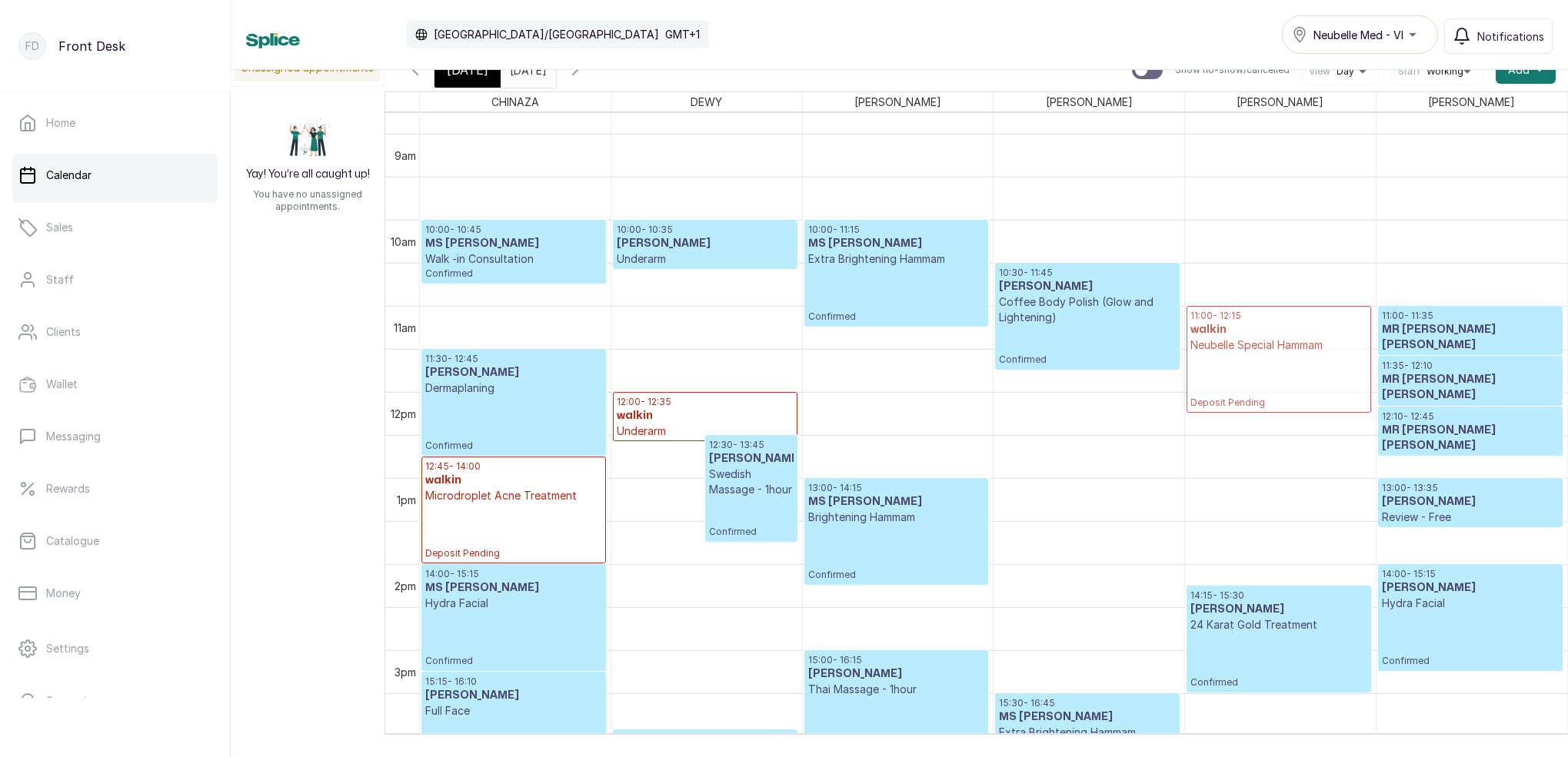
drag, startPoint x: 1286, startPoint y: 462, endPoint x: 1283, endPoint y: 386, distance: 76.1
click at [1283, 386] on div "12:00 - 13:15 walkin Neubelle Special Hammam Deposit Pending 14:15 - 15:30 MS O…" at bounding box center [1280, 392] width 191 height 2067
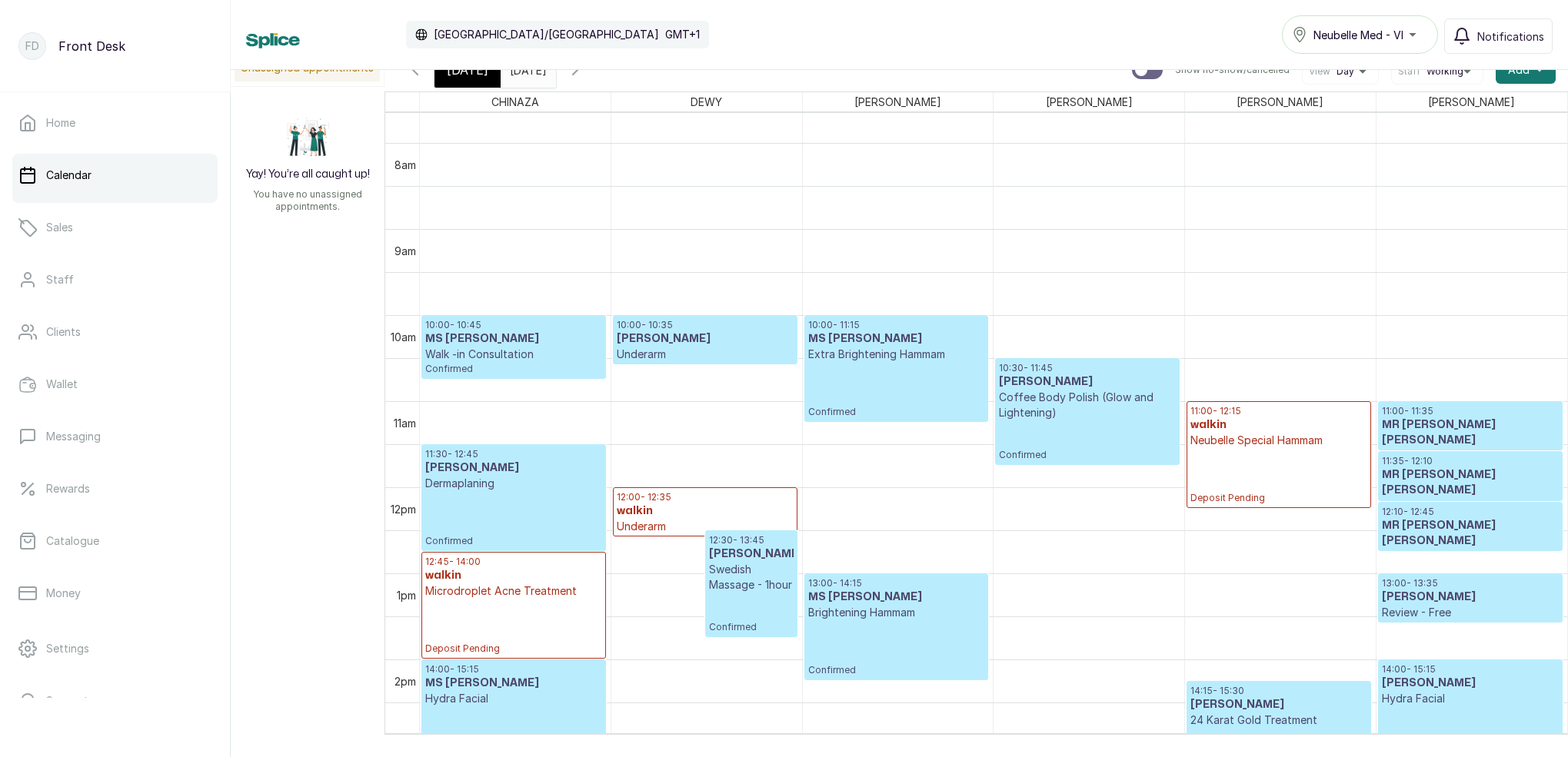
scroll to position [659, 0]
drag, startPoint x: 464, startPoint y: 77, endPoint x: 481, endPoint y: 87, distance: 19.7
click at [463, 77] on span "[DATE]" at bounding box center [468, 70] width 42 height 19
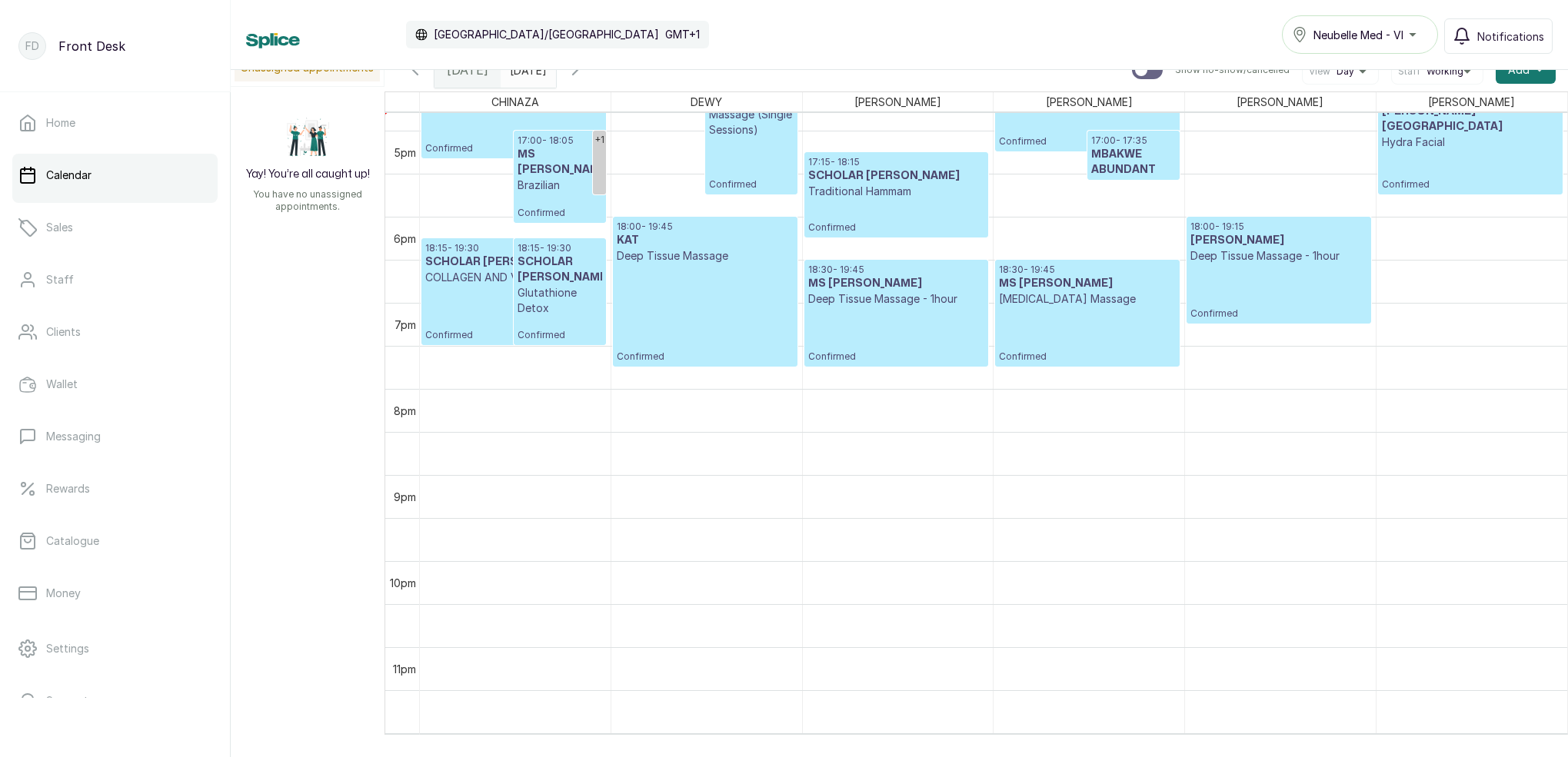
scroll to position [1446, 0]
click at [1074, 342] on p "Confirmed" at bounding box center [1088, 334] width 176 height 56
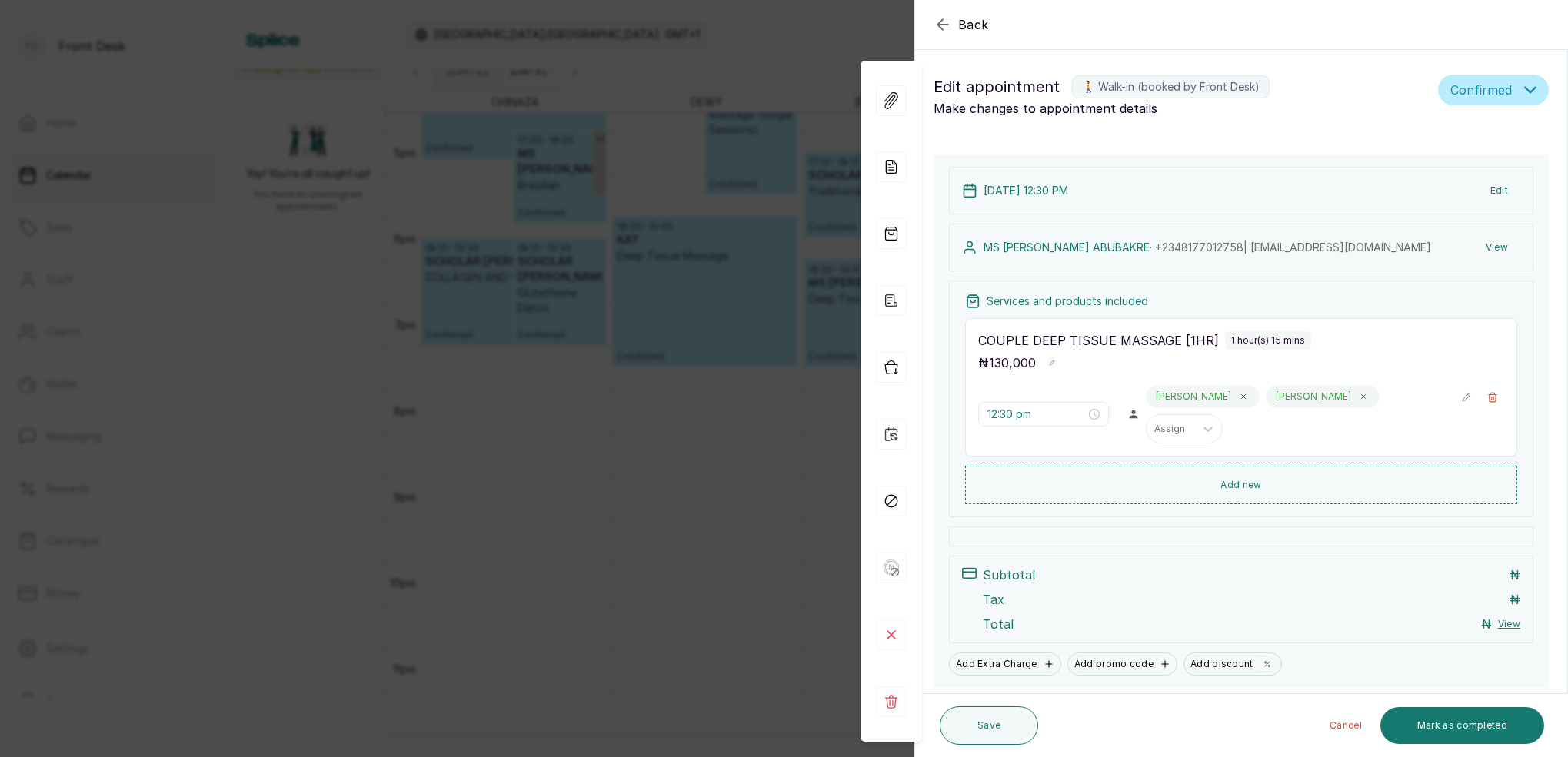
type input "6:30 pm"
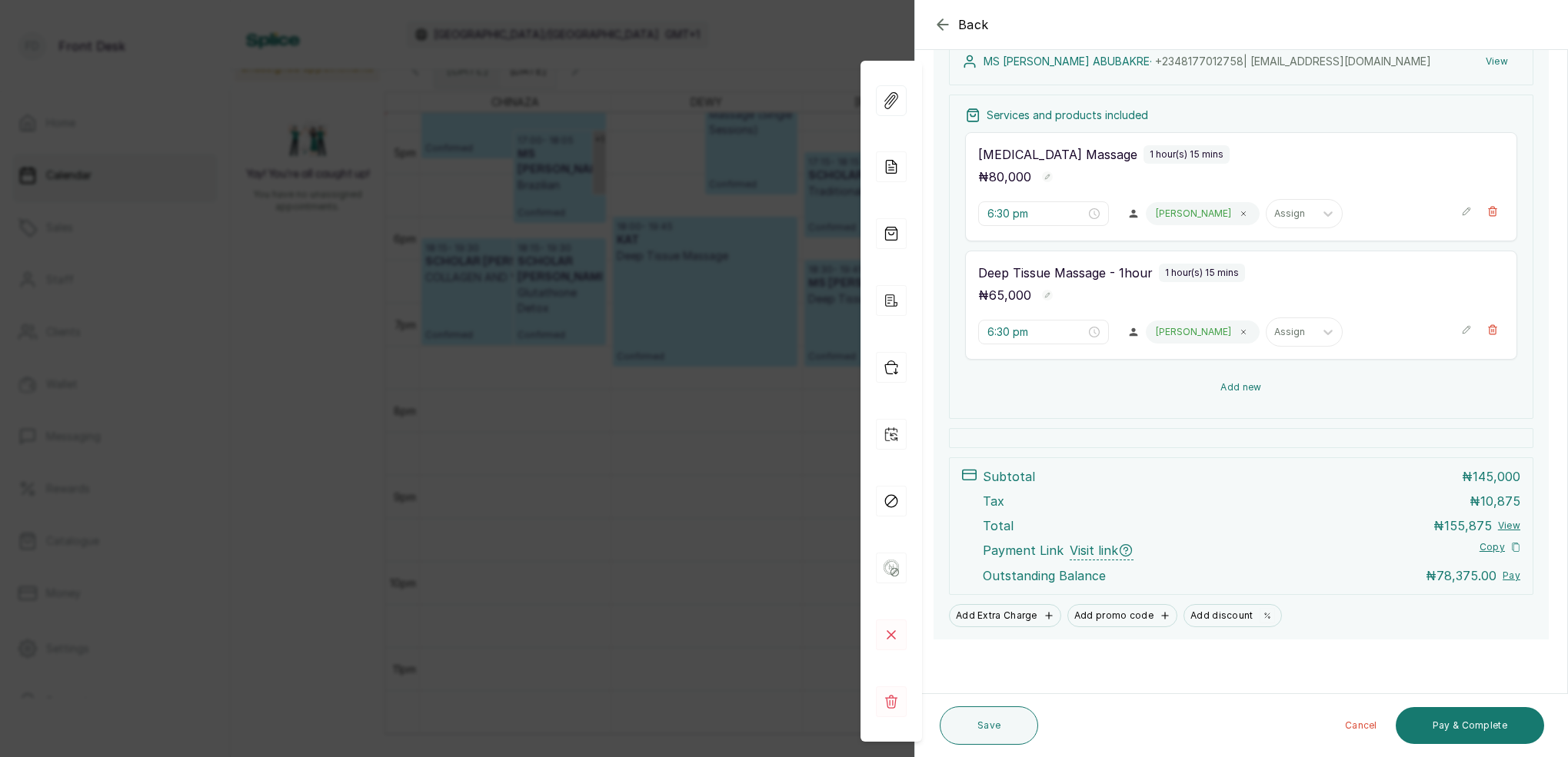
scroll to position [249, 0]
click at [805, 130] on div "Back Appointment Details Edit appointment 🚶 Walk-in (booked by Front Desk) Make…" at bounding box center [784, 378] width 1568 height 757
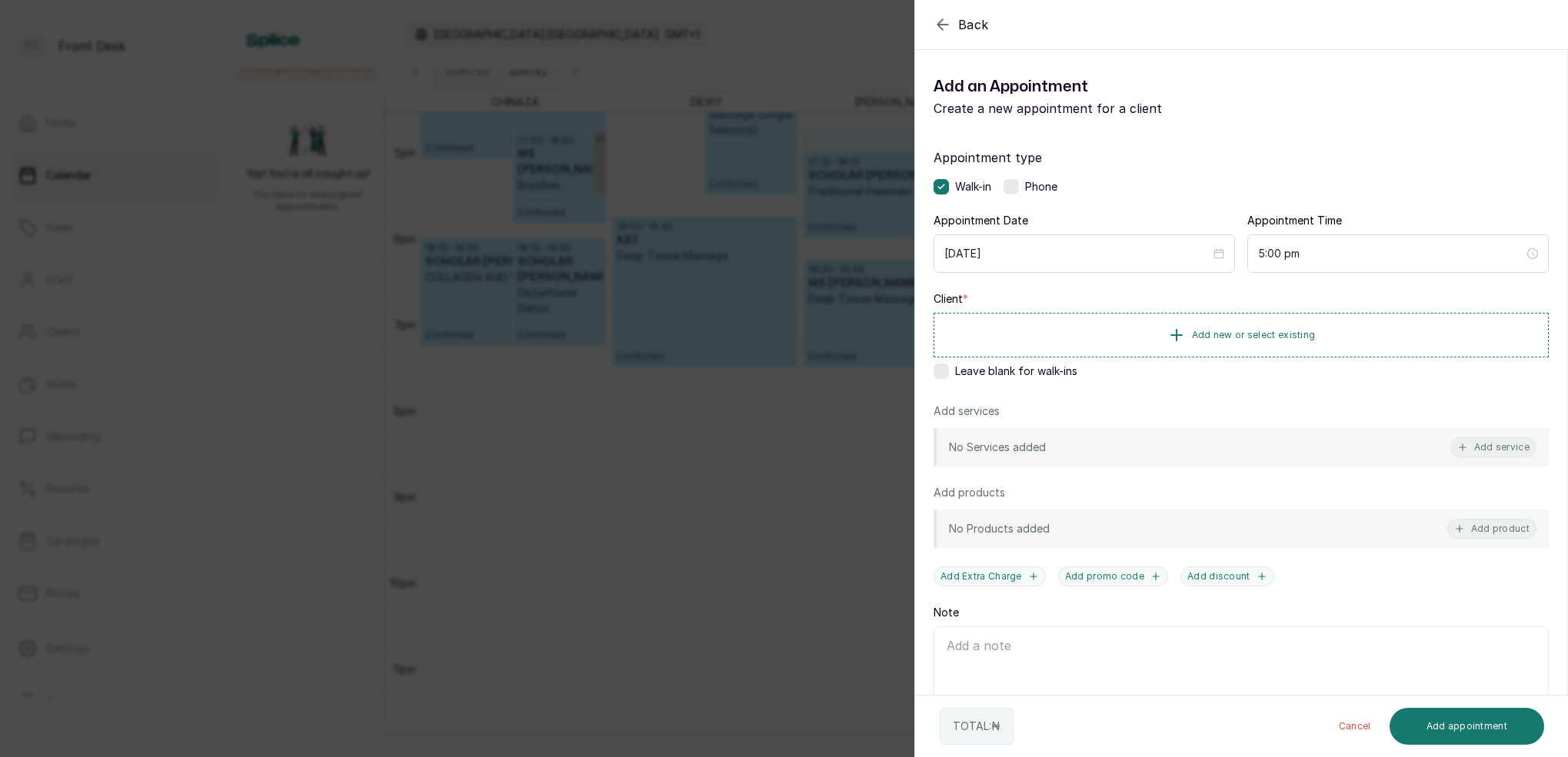
click at [797, 48] on div "Back Add Appointment Add an Appointment Create a new appointment for a client A…" at bounding box center [784, 378] width 1568 height 757
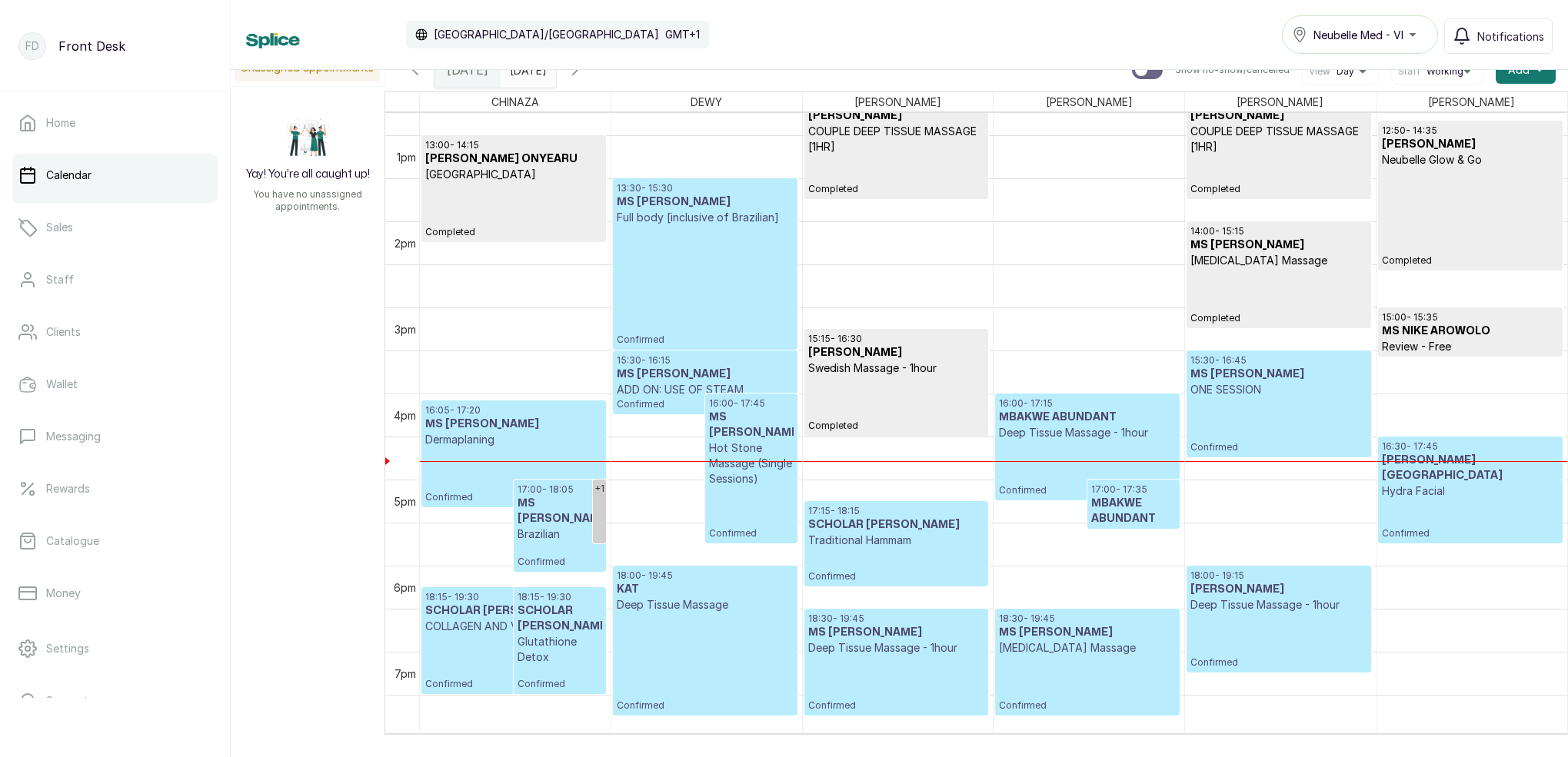
scroll to position [1158, 0]
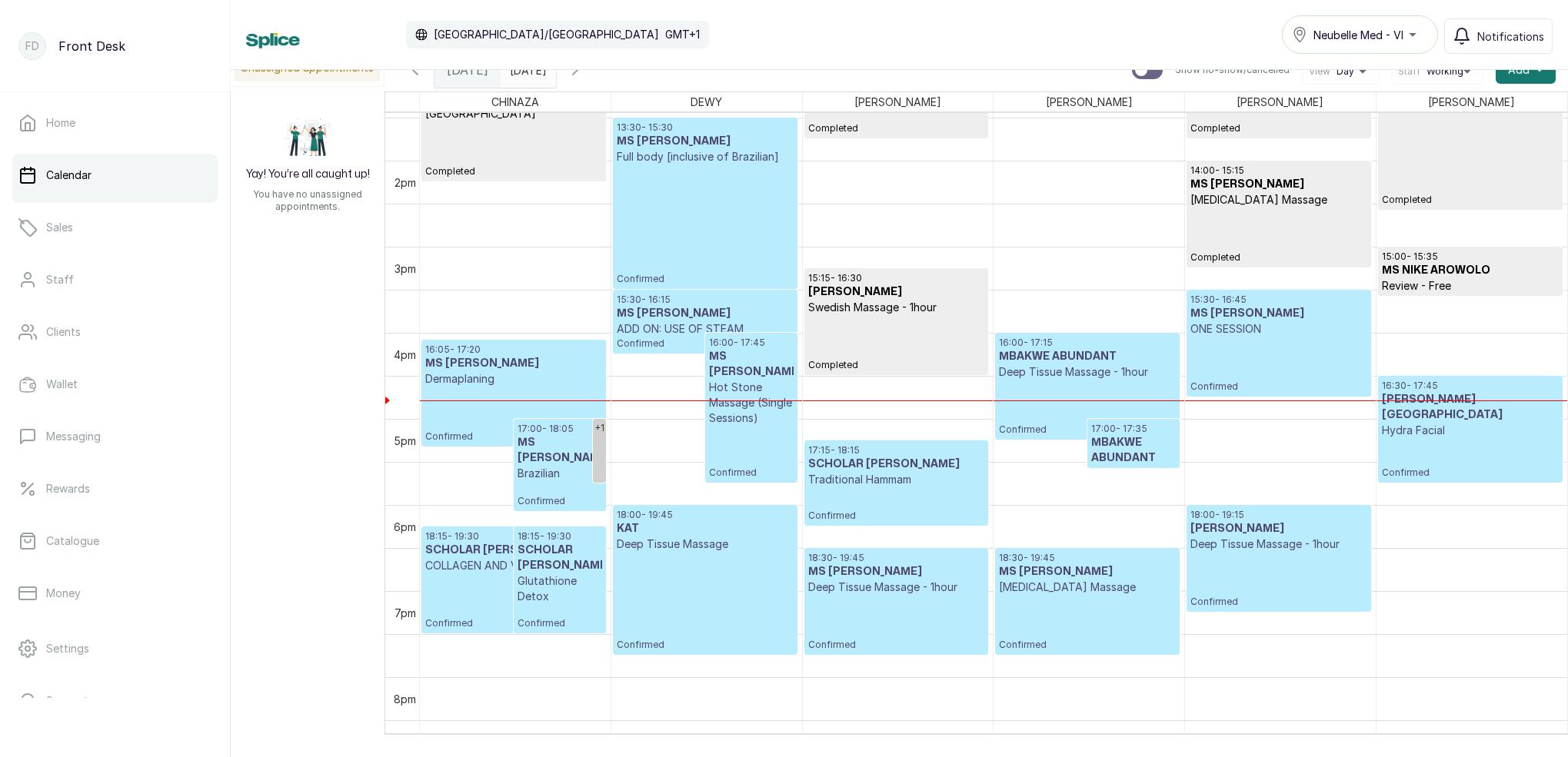
click at [1282, 544] on p "Deep Tissue Massage - 1hour" at bounding box center [1279, 544] width 176 height 15
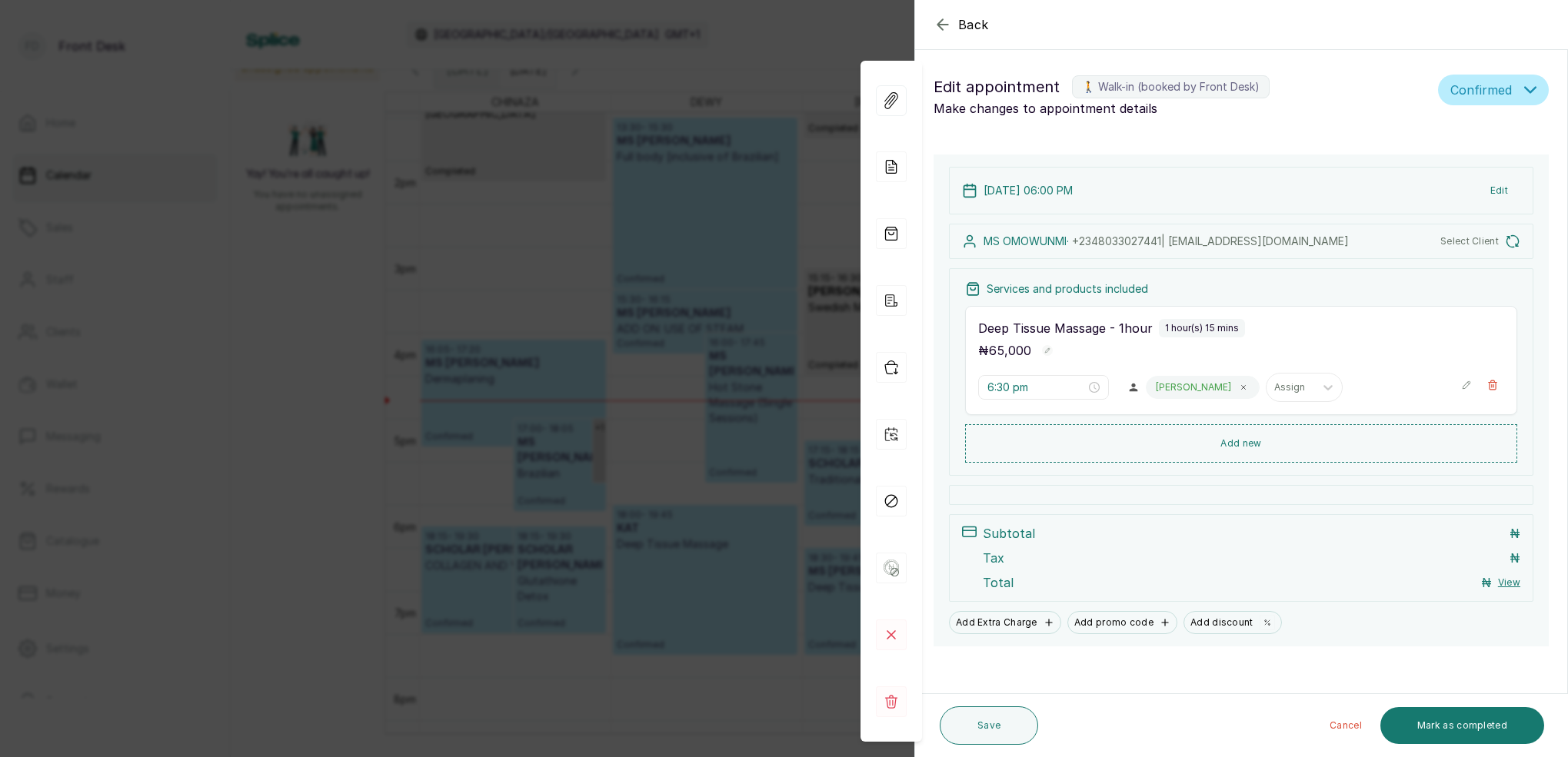
type input "6:00 pm"
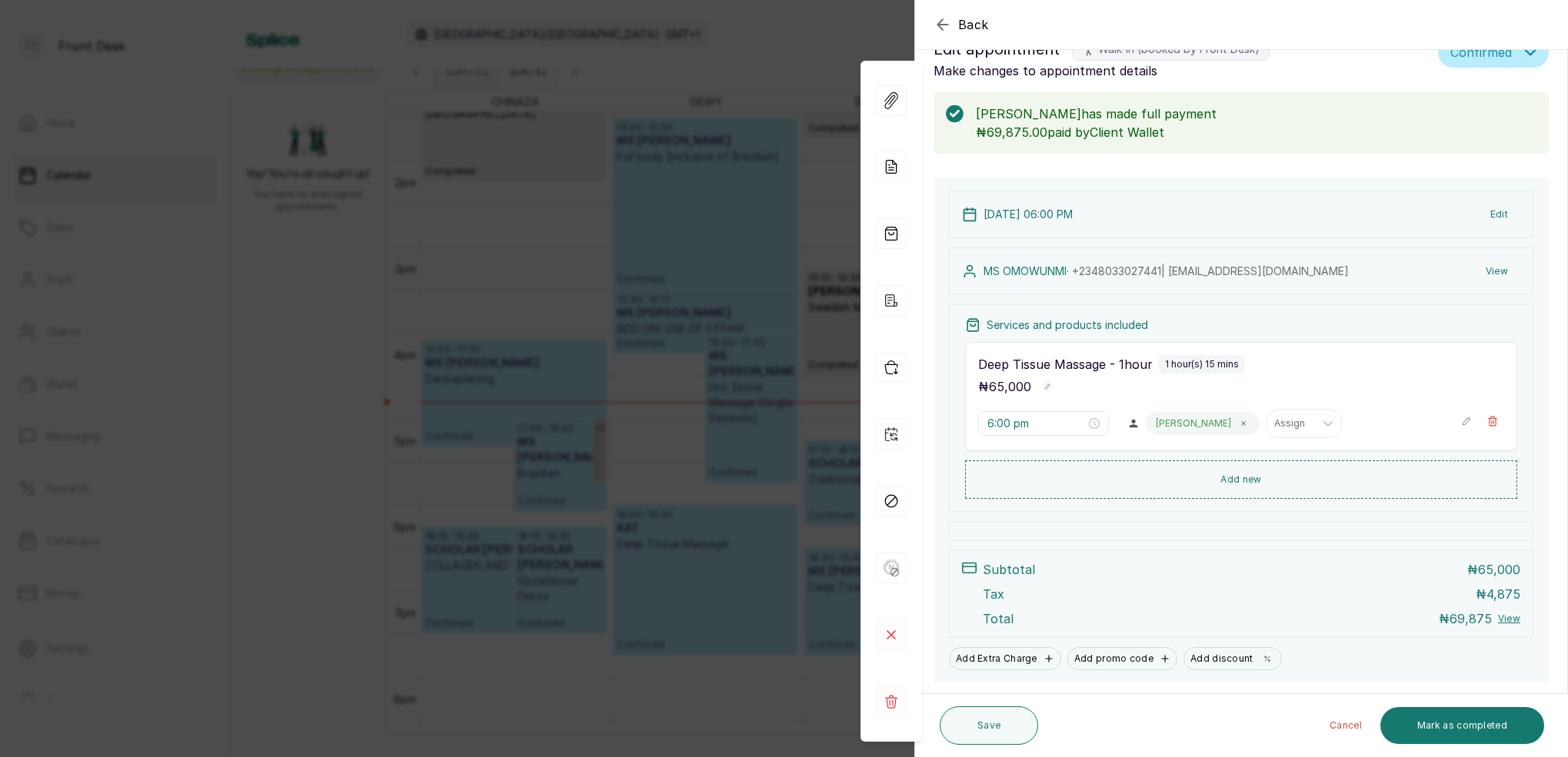
scroll to position [30, 0]
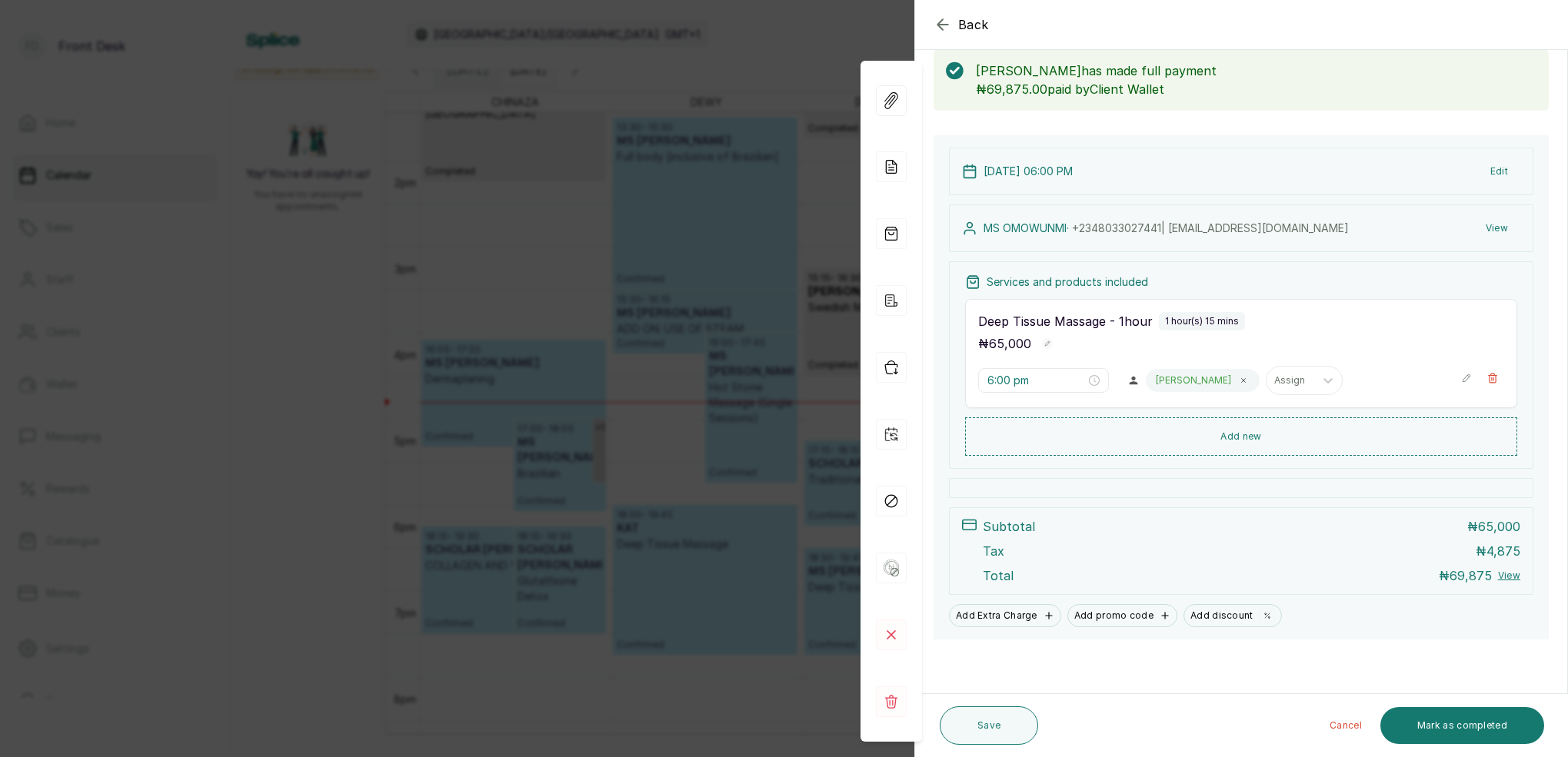
click at [743, 213] on div "Back Appointment Details Edit appointment 🚶 Walk-in (booked by Front Desk) Make…" at bounding box center [784, 378] width 1568 height 757
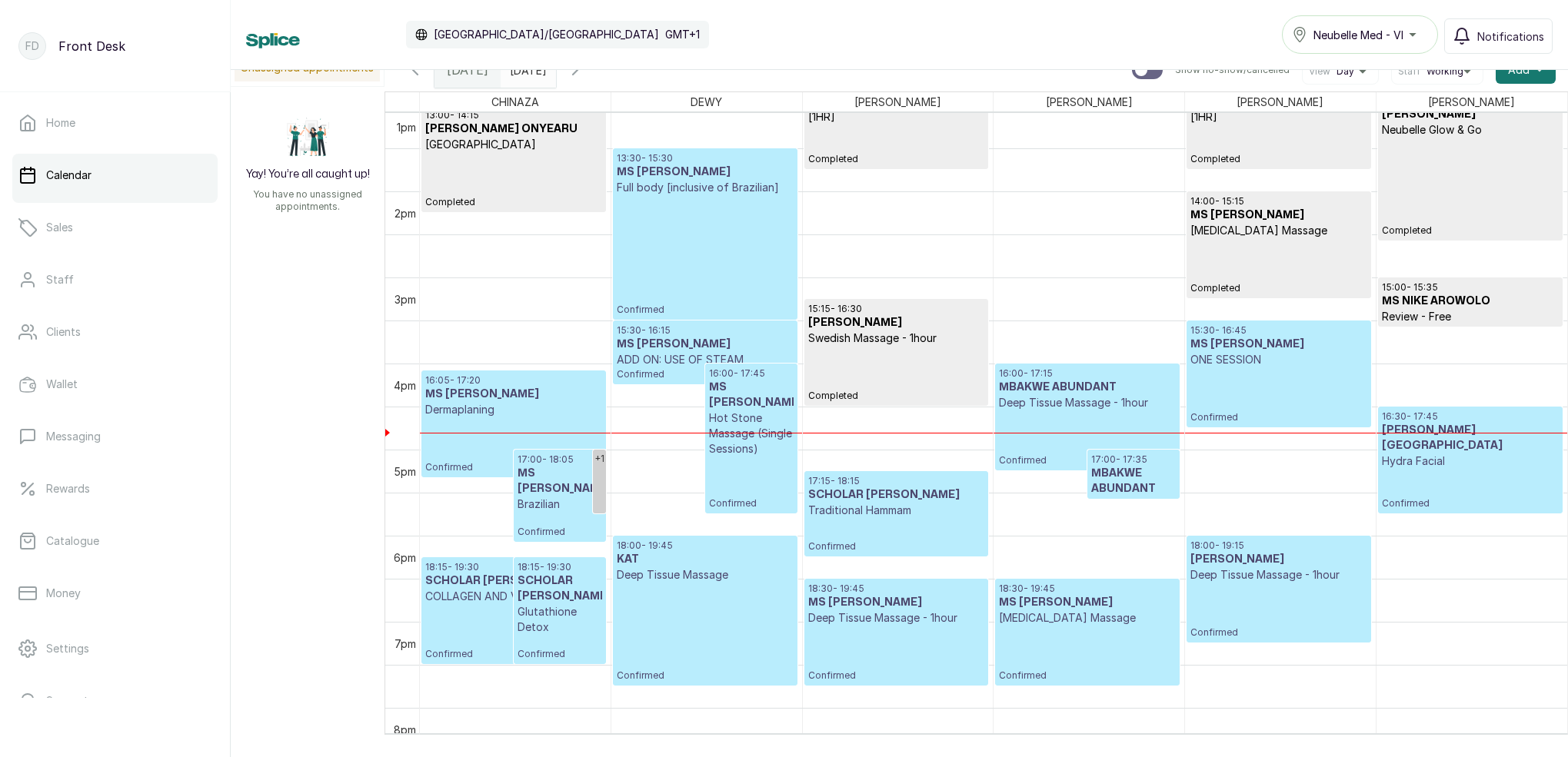
scroll to position [1128, 0]
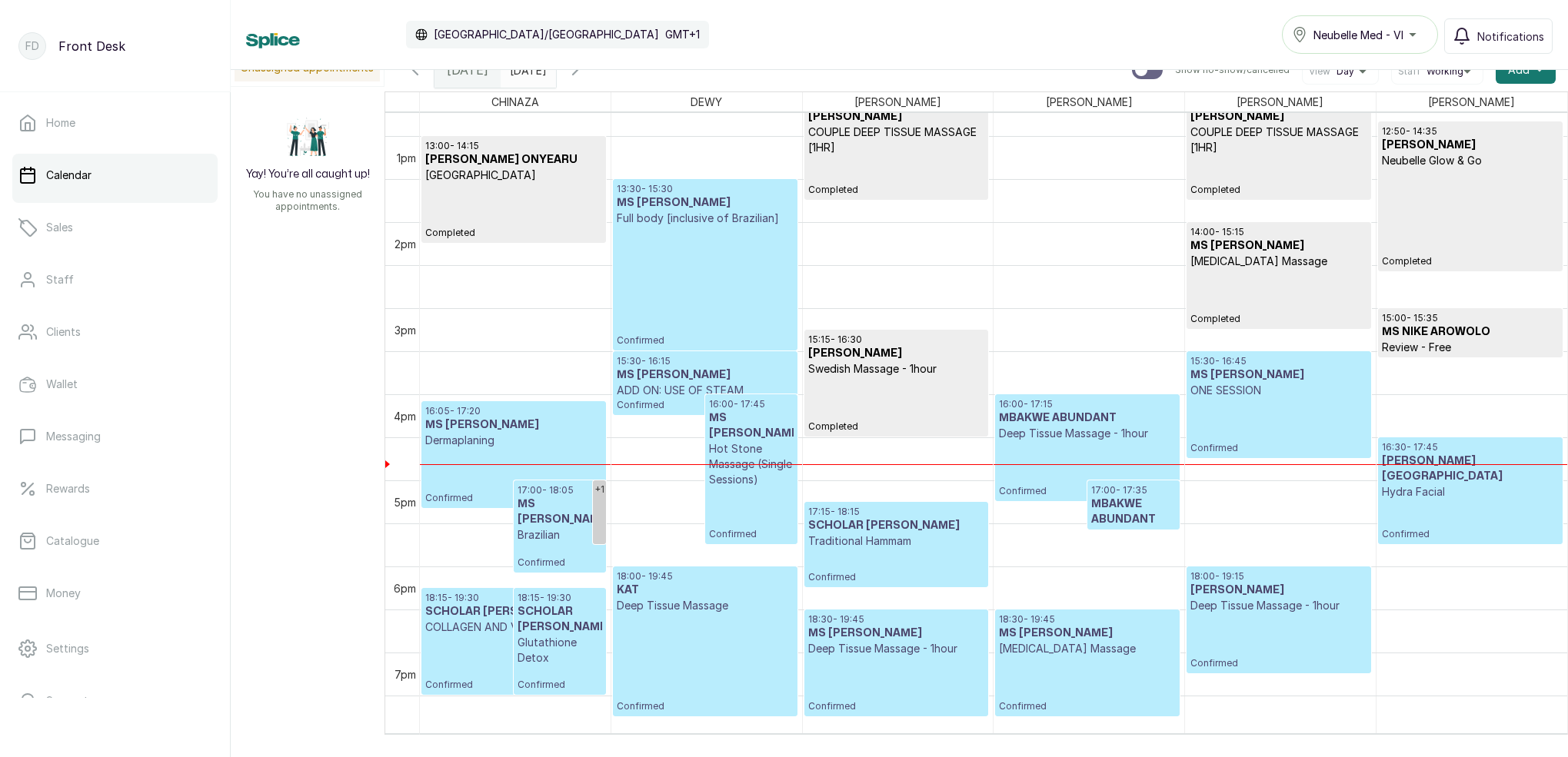
click at [1050, 431] on p "Deep Tissue Massage - 1hour" at bounding box center [1088, 434] width 176 height 15
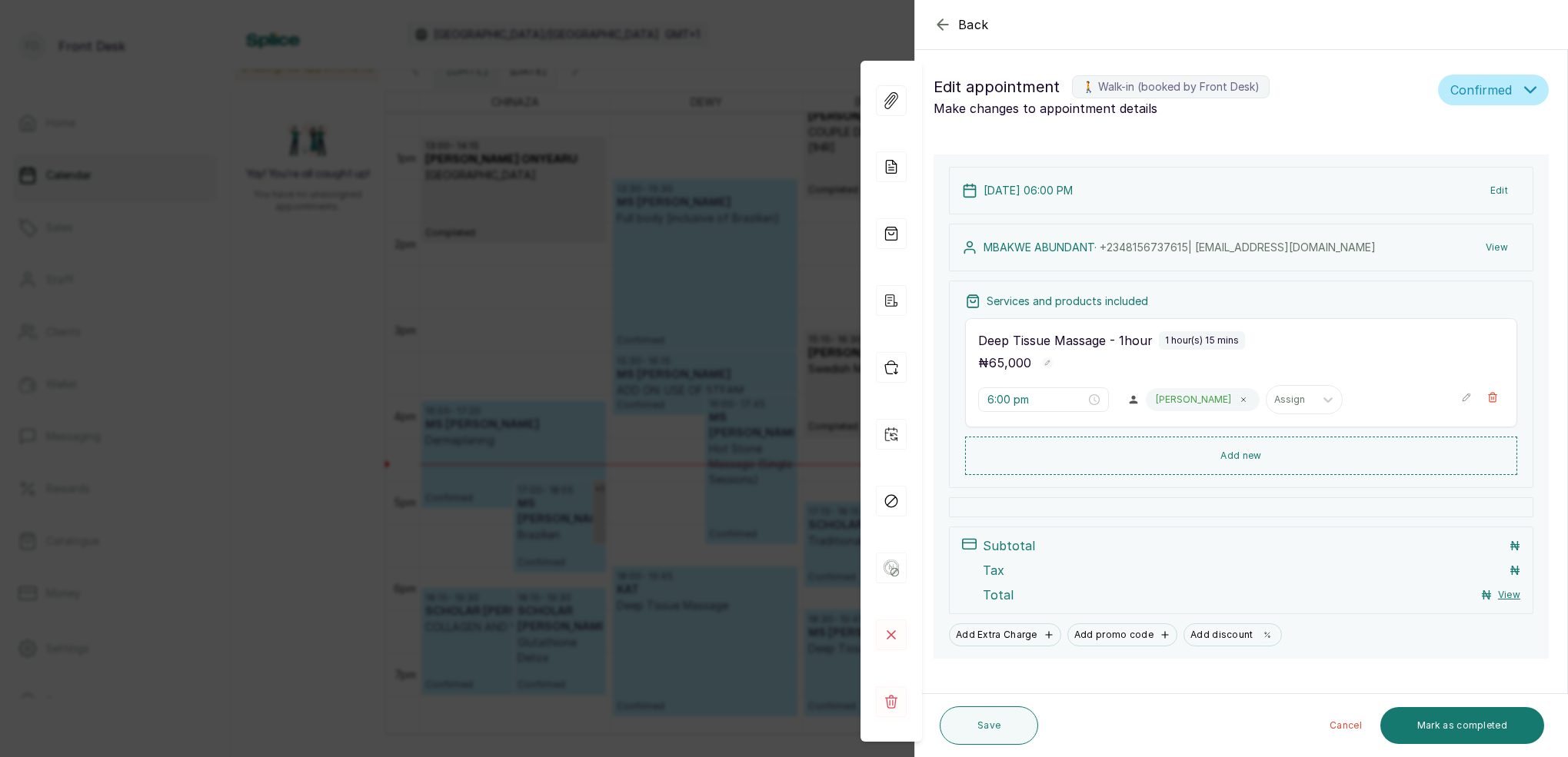
type input "4:00 pm"
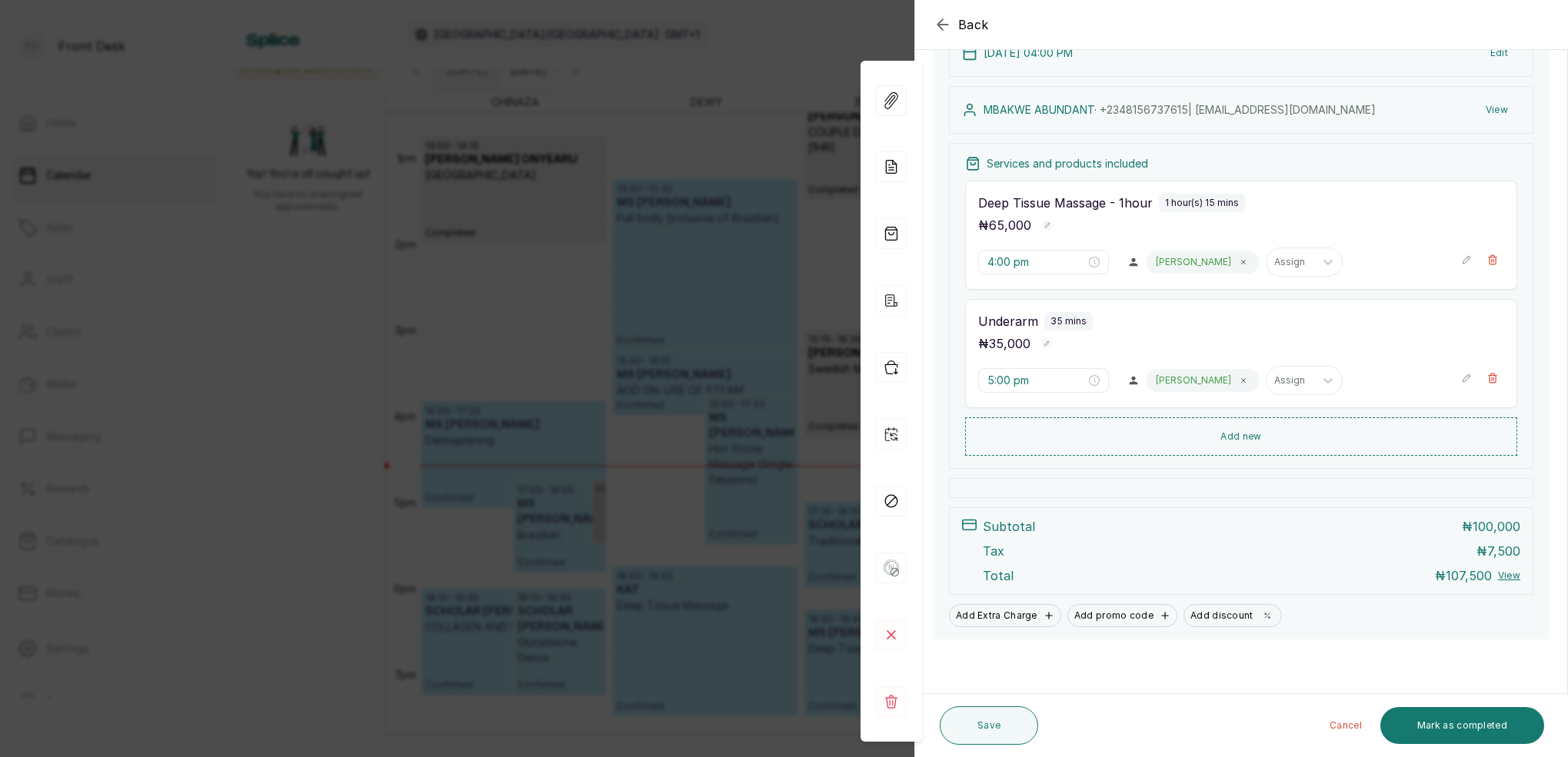
scroll to position [199, 0]
click at [716, 283] on div "Back Appointment Details Edit appointment 🚶 Walk-in (booked by Front Desk) Make…" at bounding box center [784, 378] width 1568 height 757
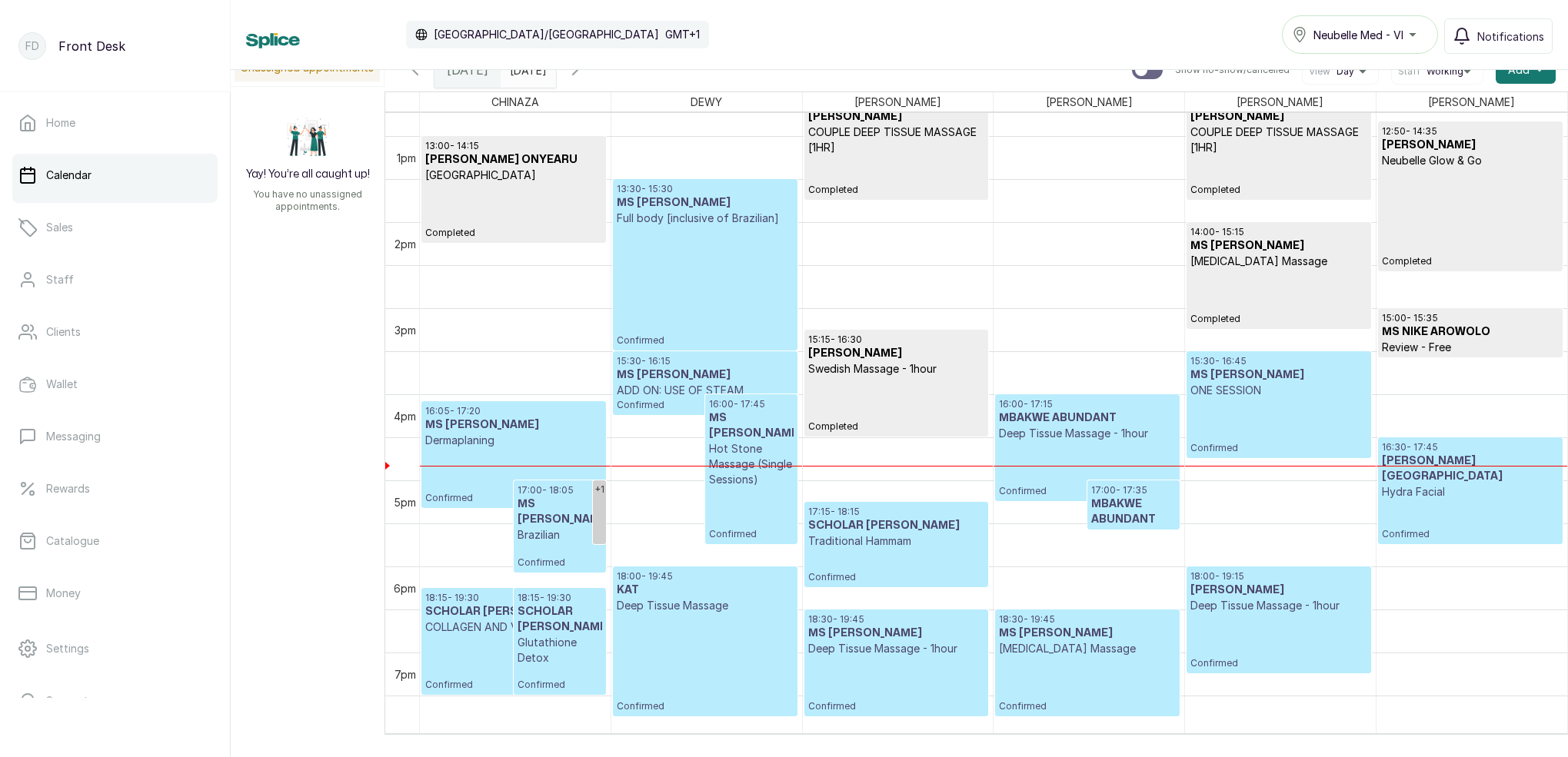
click at [717, 282] on p "Confirmed" at bounding box center [705, 286] width 176 height 121
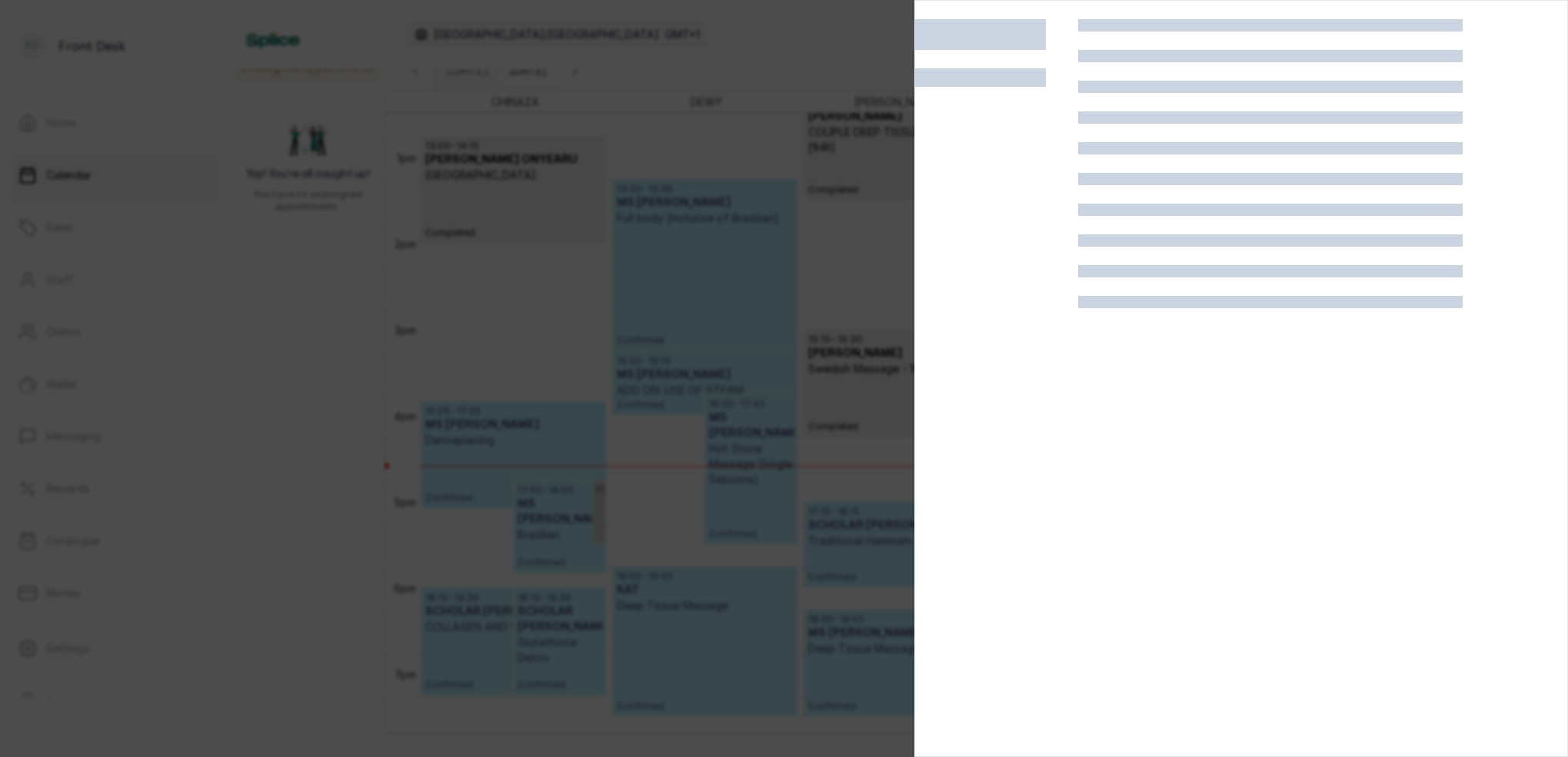
click at [854, 150] on div at bounding box center [784, 378] width 1568 height 757
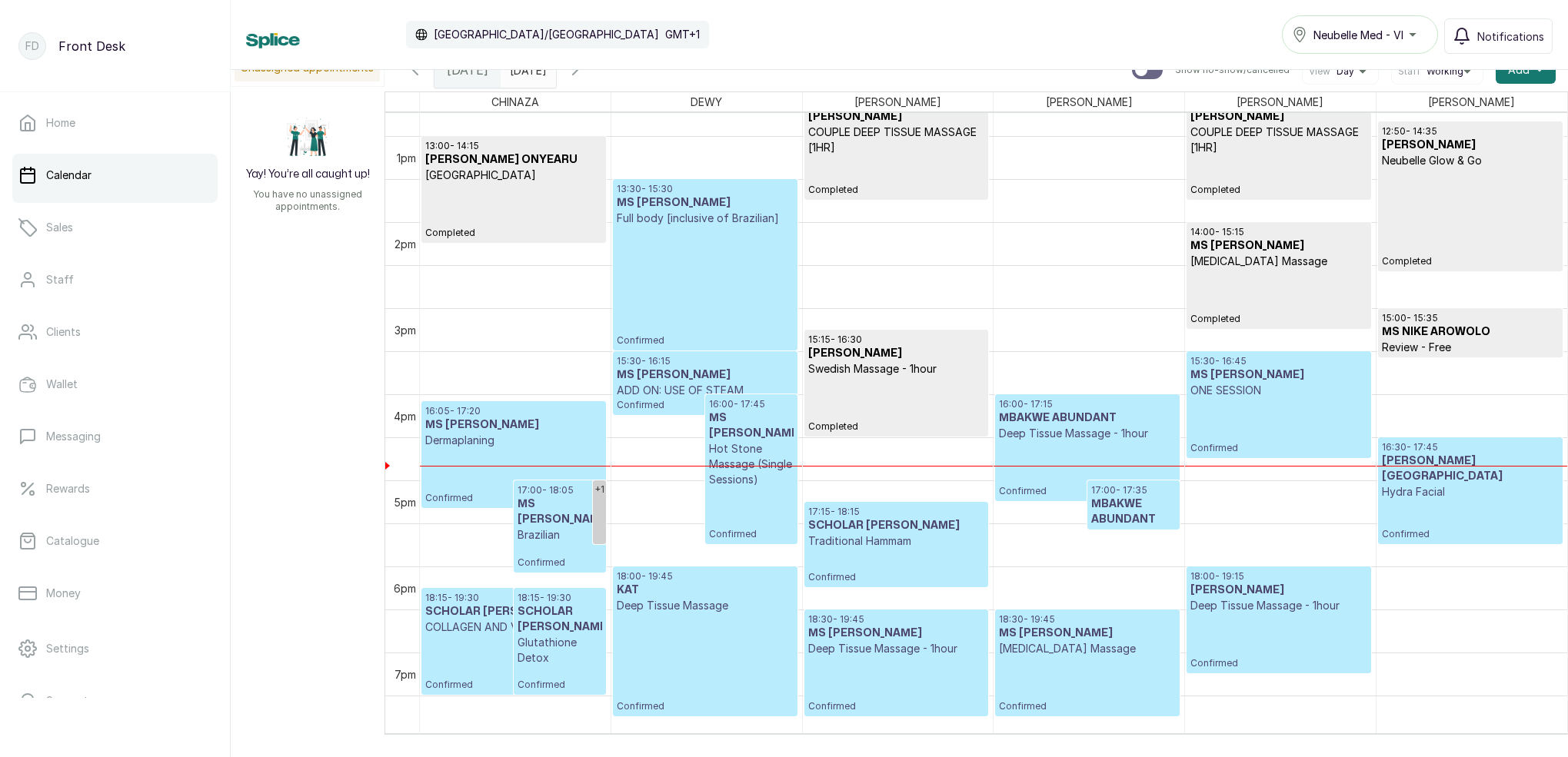
click at [556, 77] on span at bounding box center [540, 66] width 30 height 26
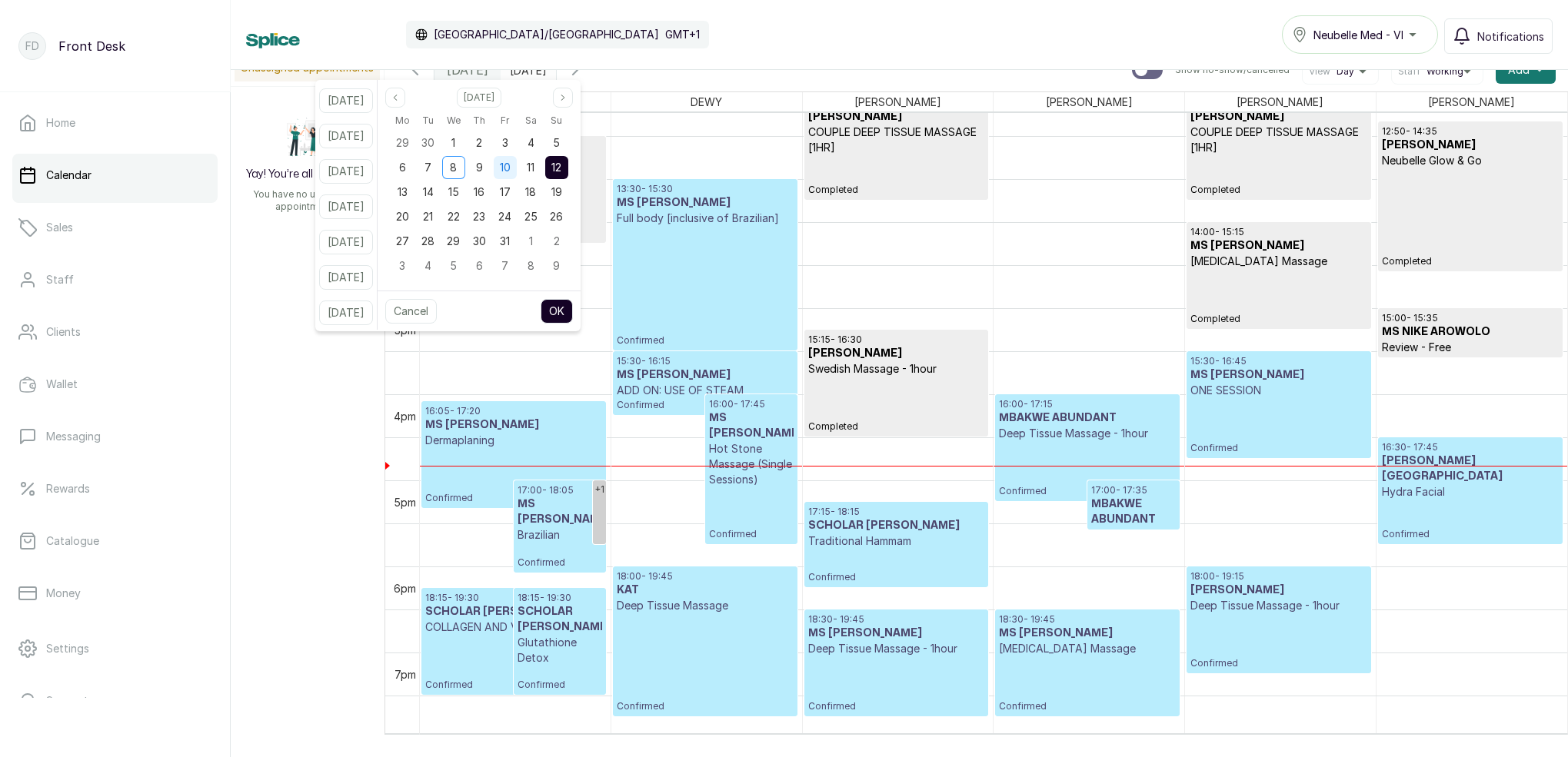
click at [517, 168] on div "10" at bounding box center [505, 167] width 23 height 23
click at [573, 304] on button "OK" at bounding box center [557, 311] width 32 height 25
type input "10/10/2025"
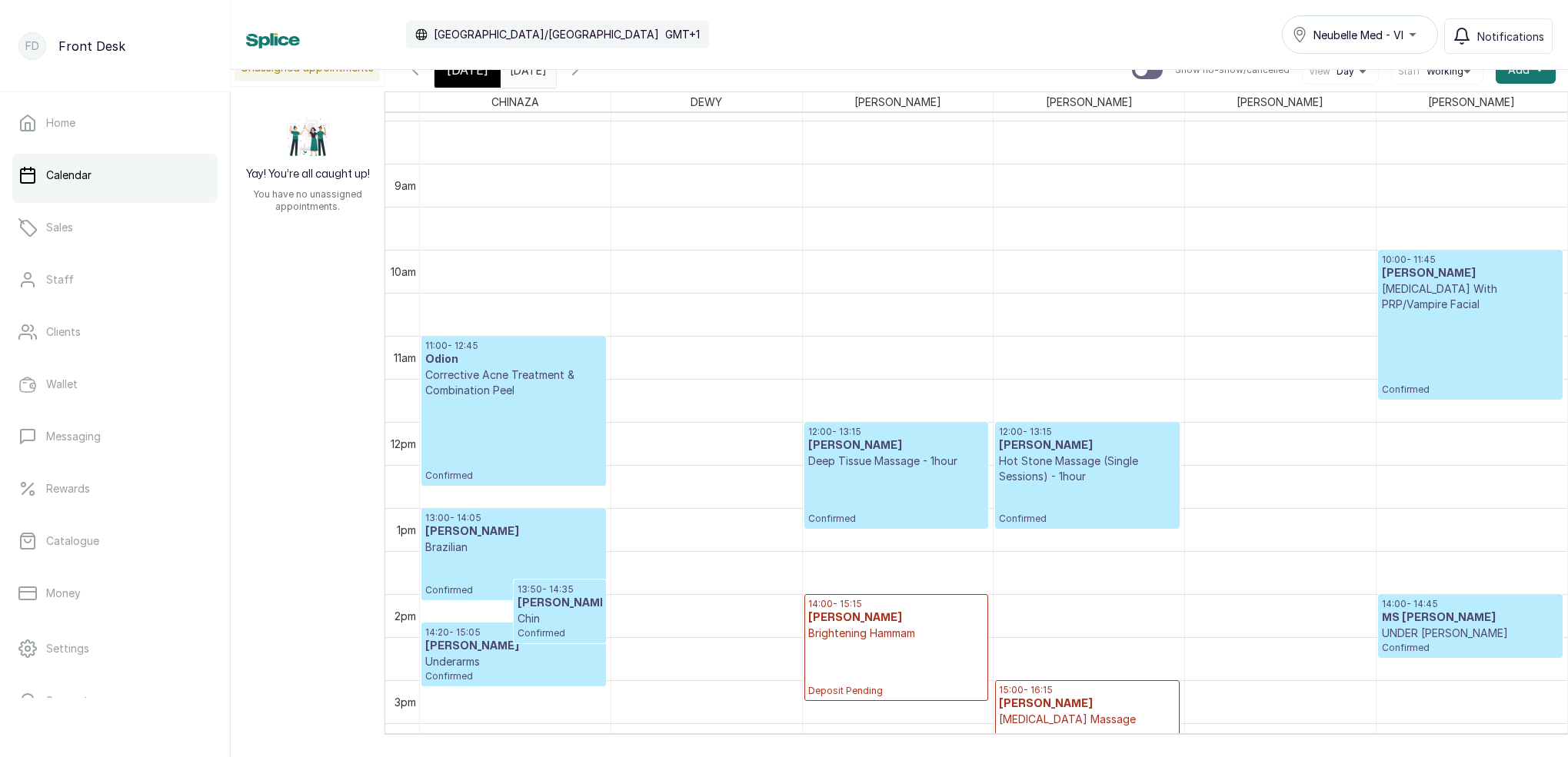
scroll to position [727, 0]
click at [1451, 289] on p "Micro-Needling With PRP/Vampire Facial" at bounding box center [1471, 295] width 177 height 30
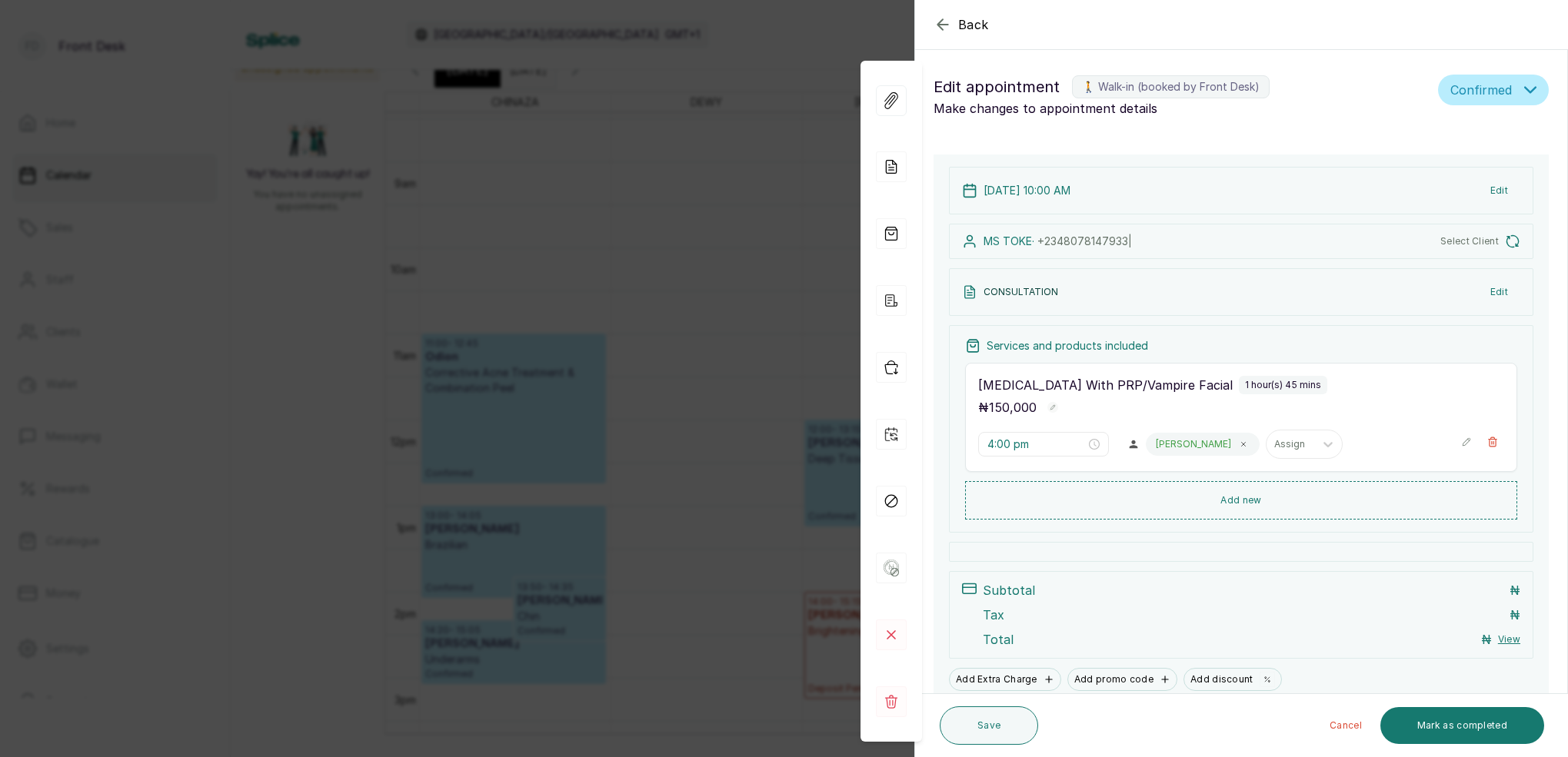
type input "10:00 am"
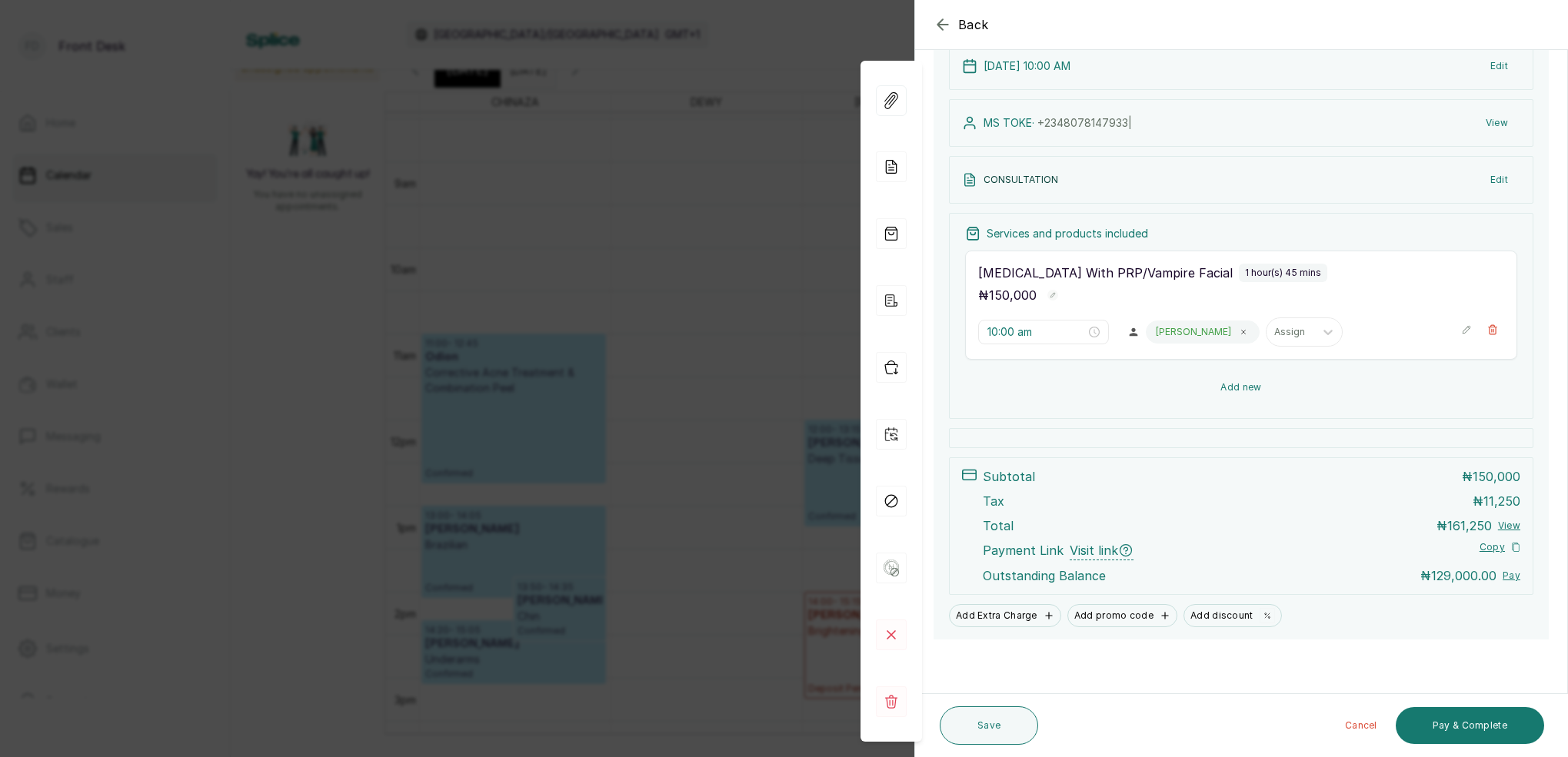
scroll to position [186, 0]
click at [596, 274] on div "Back Appointment Details Edit appointment 🚶 Walk-in (booked by Front Desk) Make…" at bounding box center [784, 378] width 1568 height 757
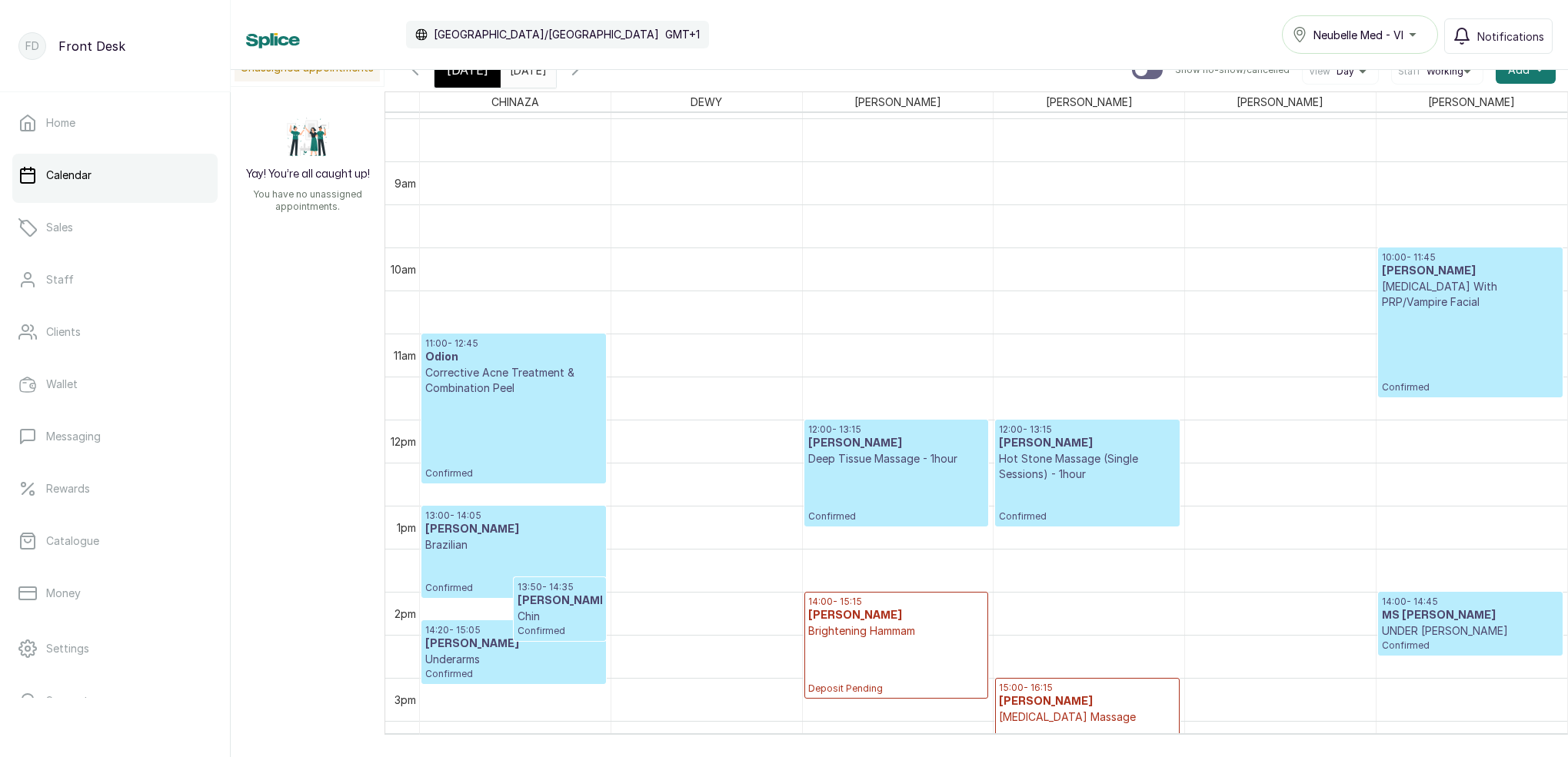
scroll to position [11, 0]
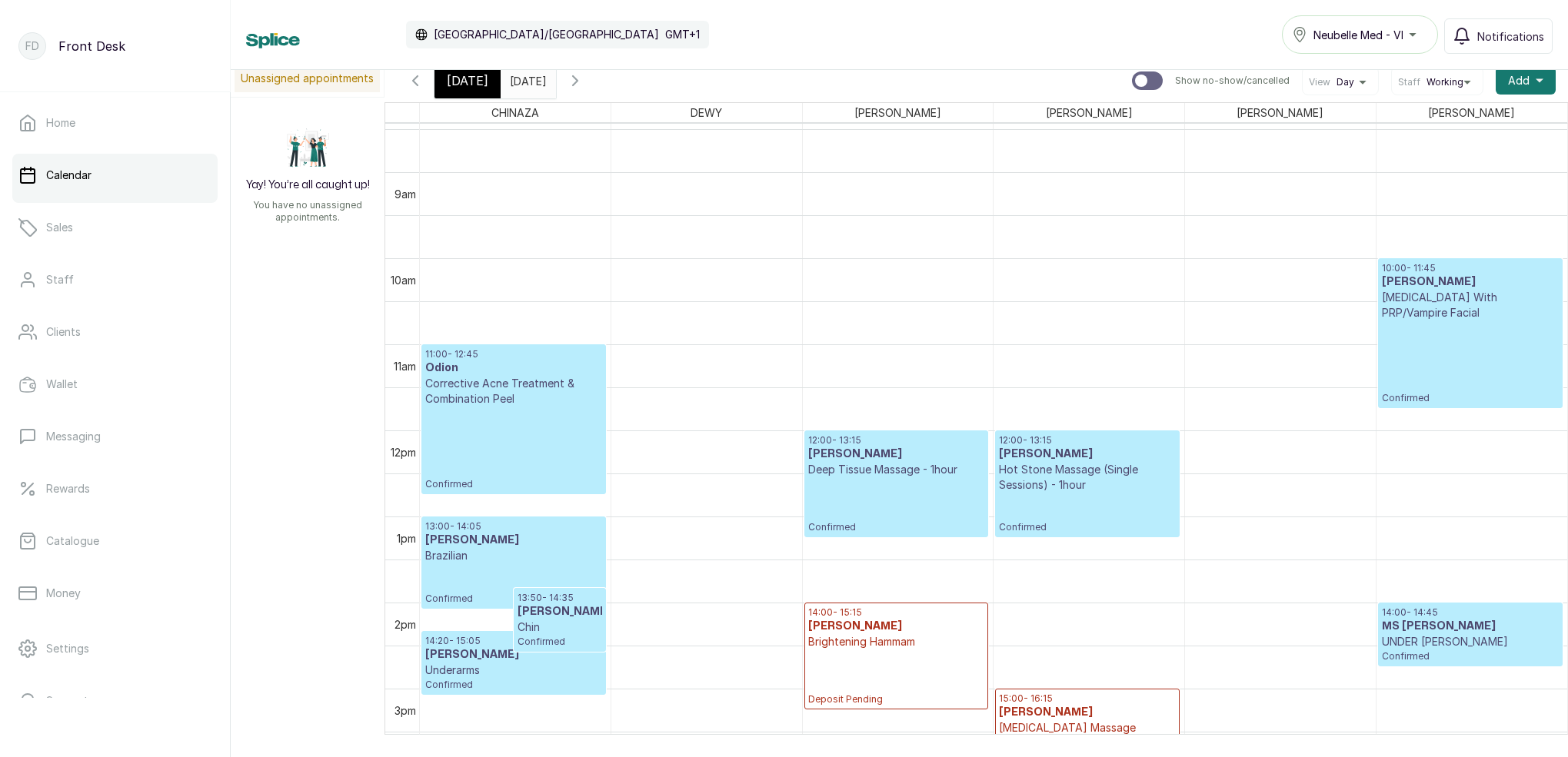
click at [420, 83] on icon "button" at bounding box center [415, 80] width 19 height 19
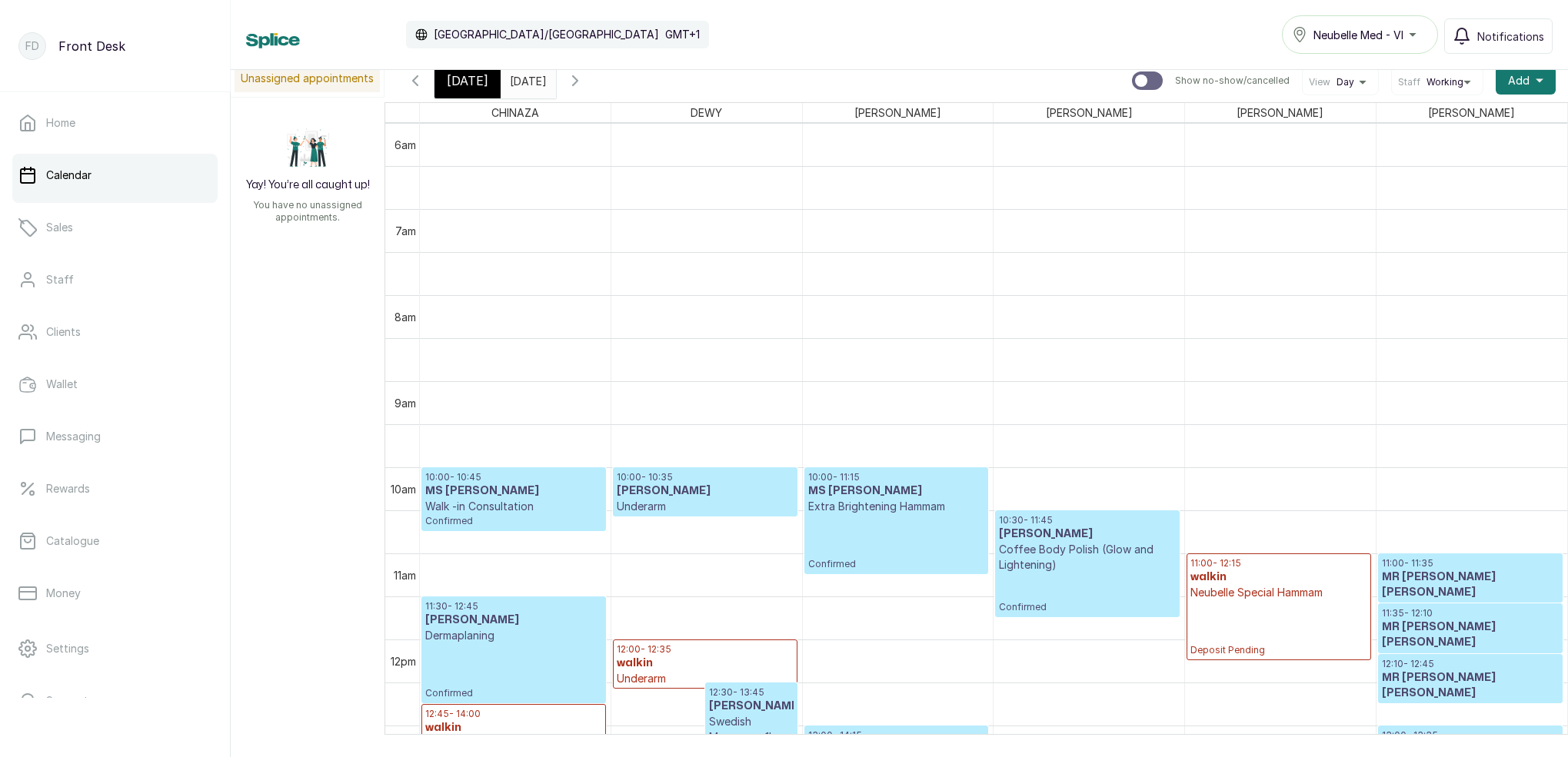
scroll to position [0, 0]
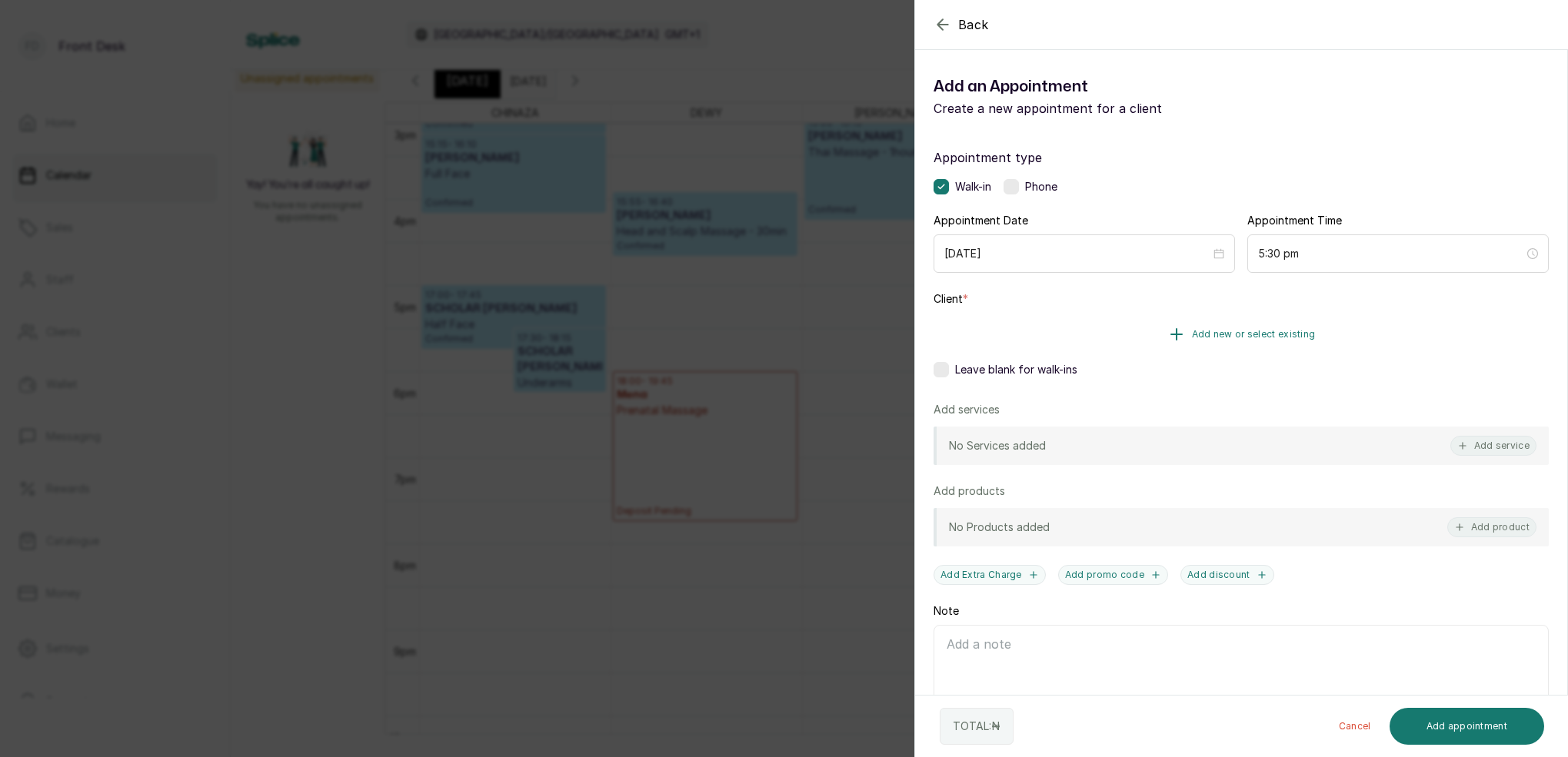
click at [1183, 341] on icon "button" at bounding box center [1177, 334] width 19 height 19
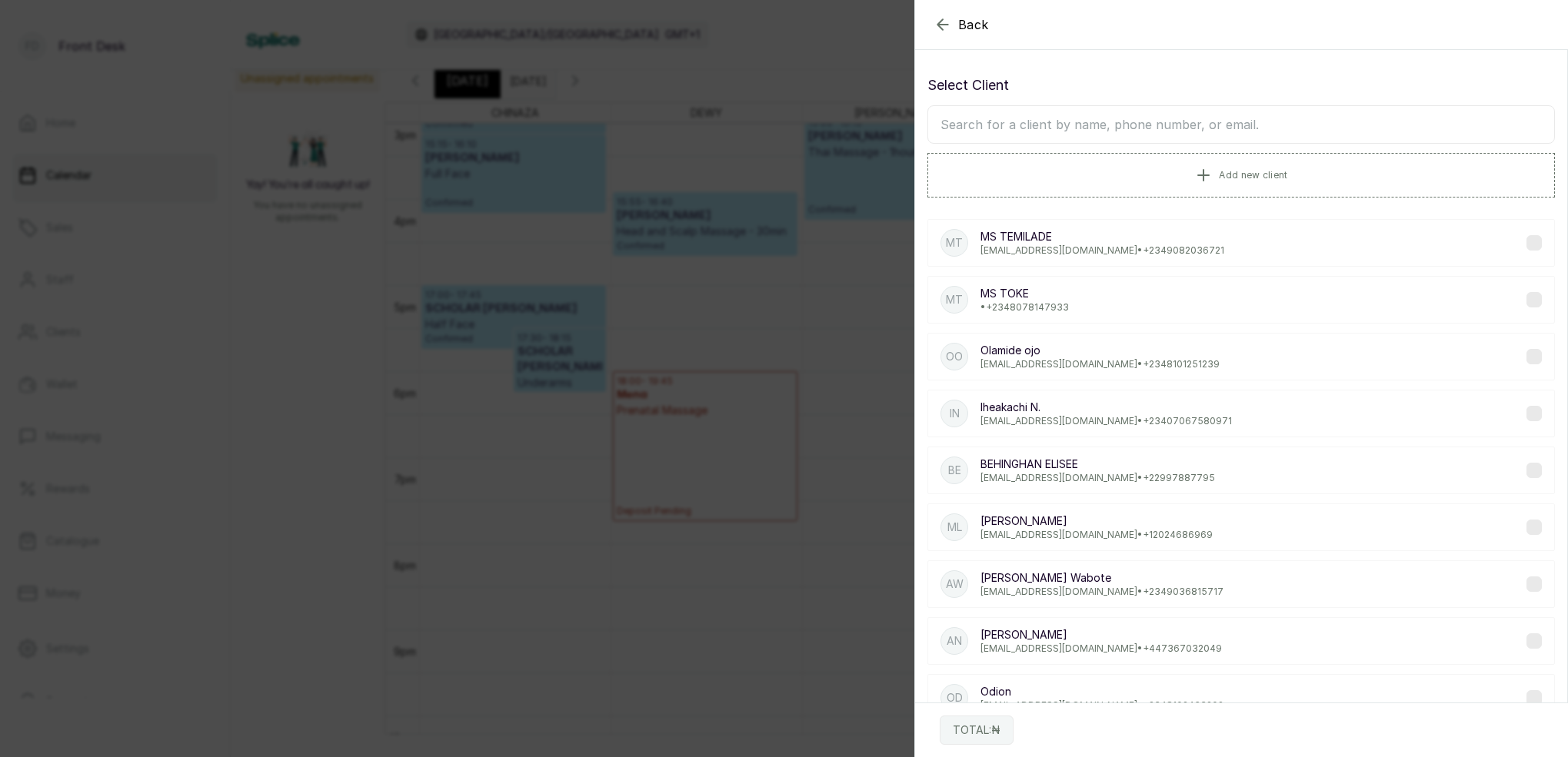
click at [1220, 133] on input "text" at bounding box center [1241, 124] width 628 height 38
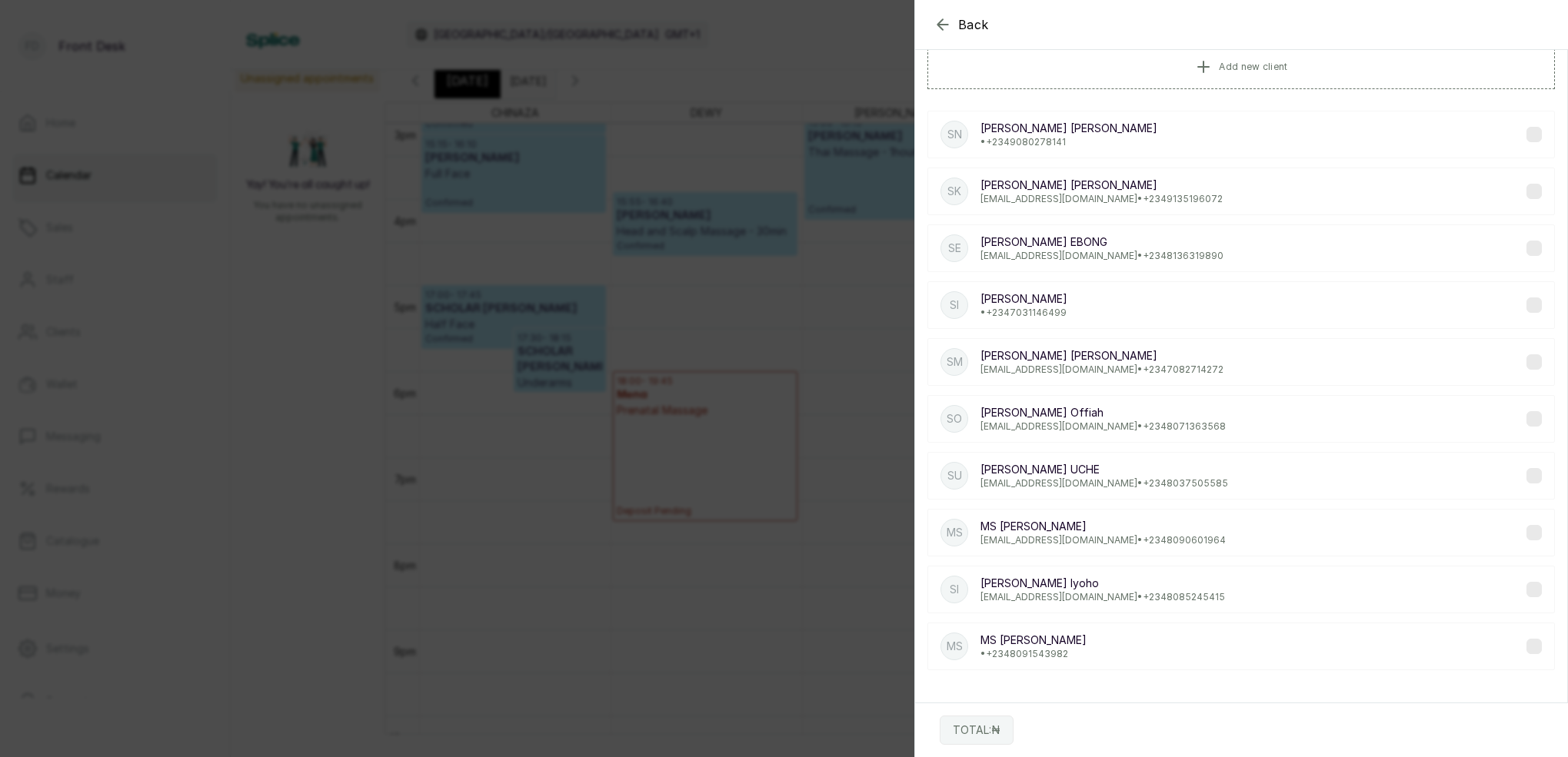
type input "STEPHANIE"
click at [1013, 528] on p "MS STEPHANIE" at bounding box center [1104, 527] width 246 height 15
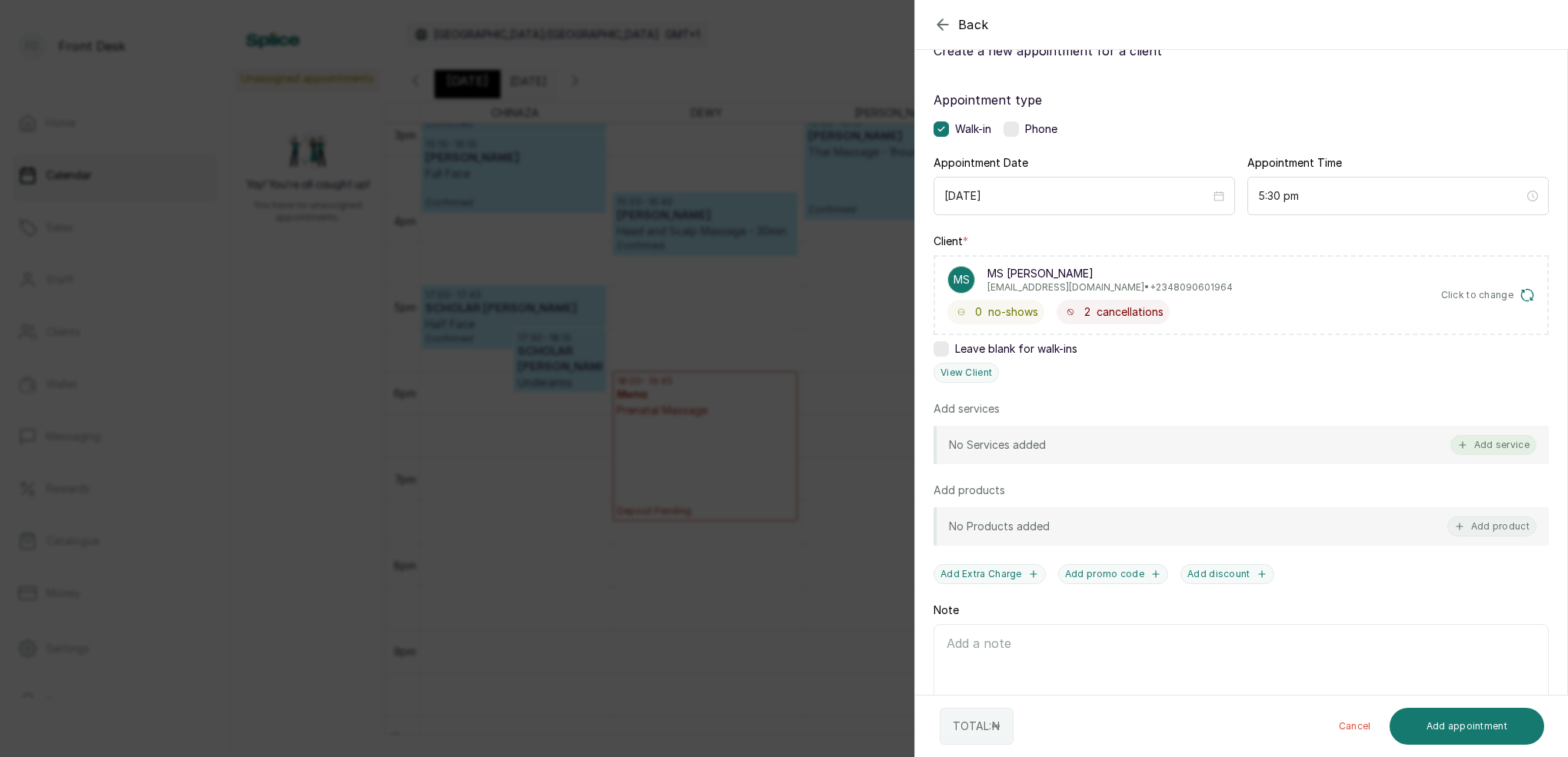
click at [1481, 450] on button "Add service" at bounding box center [1494, 445] width 86 height 20
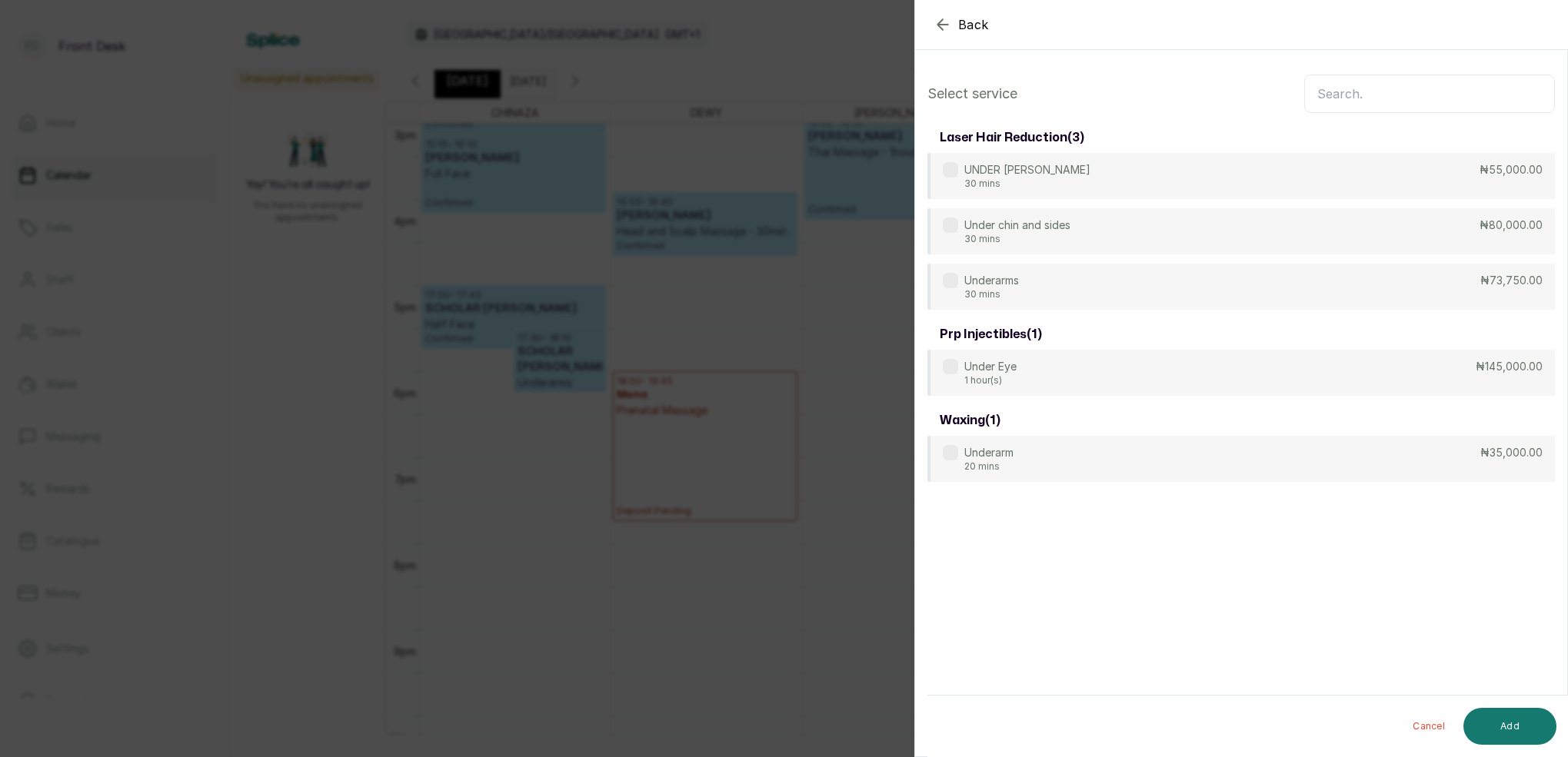
click at [1406, 85] on input "text" at bounding box center [1430, 93] width 251 height 38
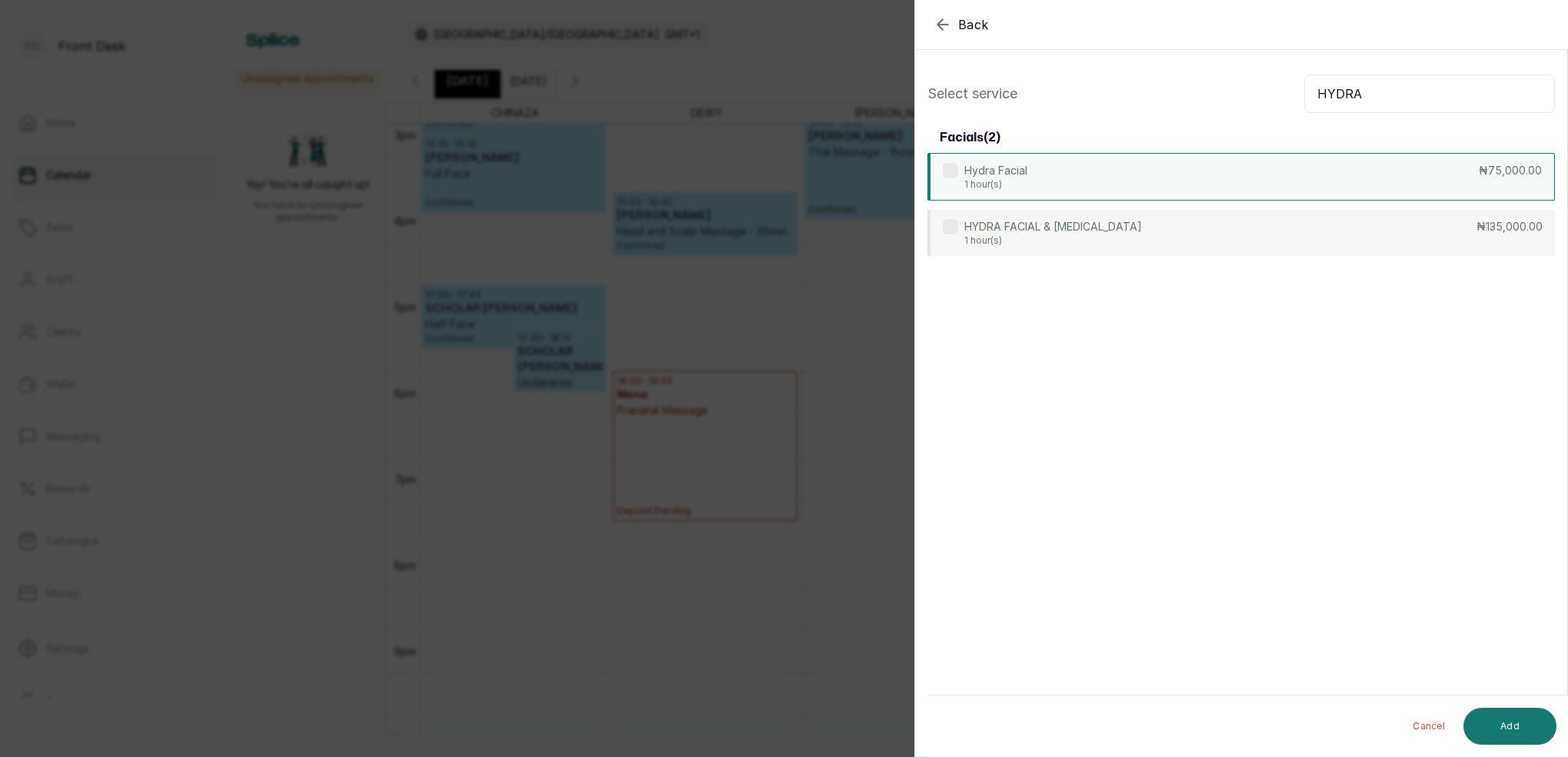
type input "HYDRA"
click at [1090, 182] on div "Hydra Facial 1 hour(s) ₦75,000.00" at bounding box center [1241, 177] width 628 height 47
click at [1509, 728] on button "Add" at bounding box center [1510, 727] width 93 height 37
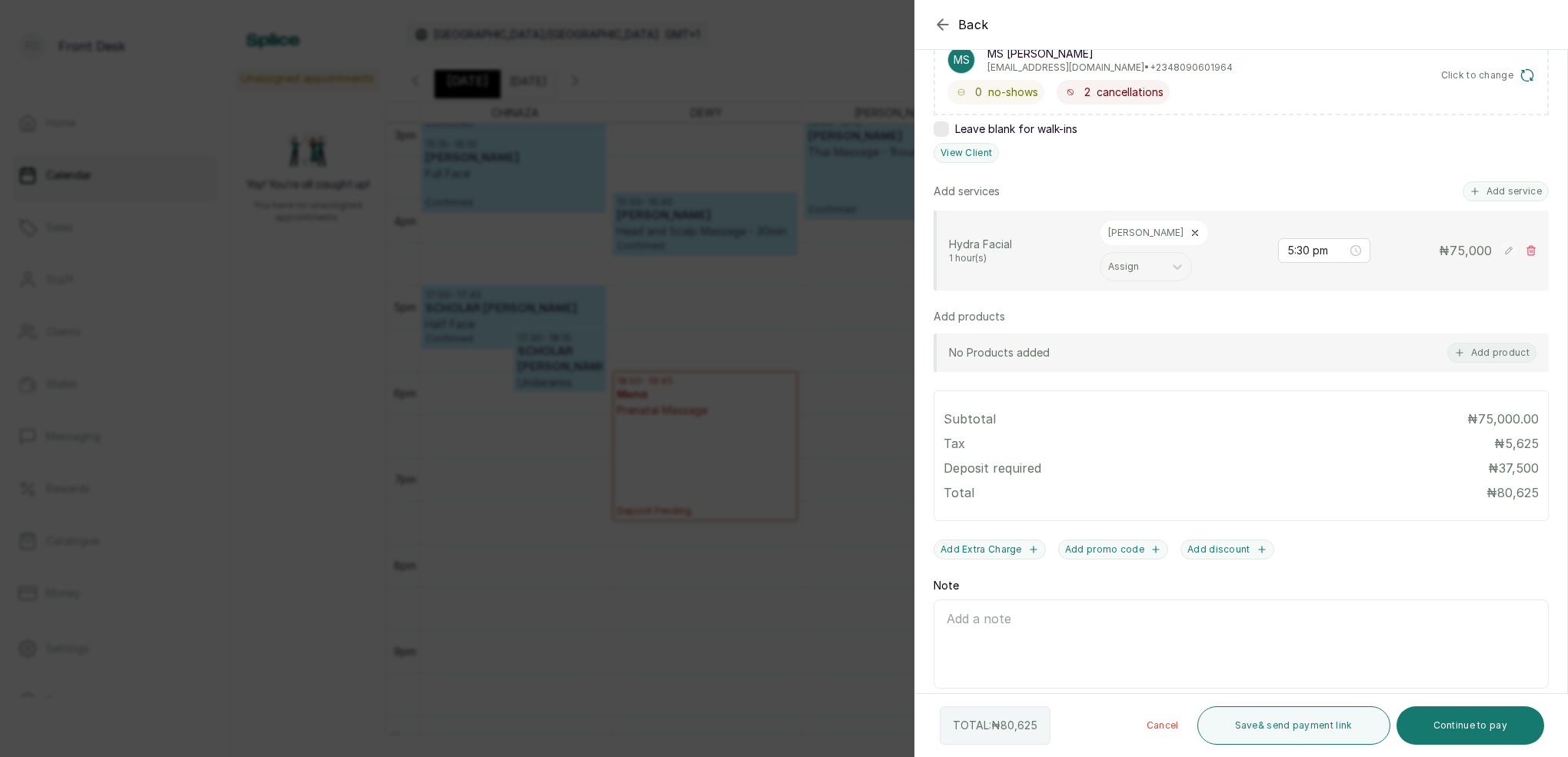
scroll to position [276, 0]
click at [1460, 723] on button "Continue to pay" at bounding box center [1471, 725] width 148 height 38
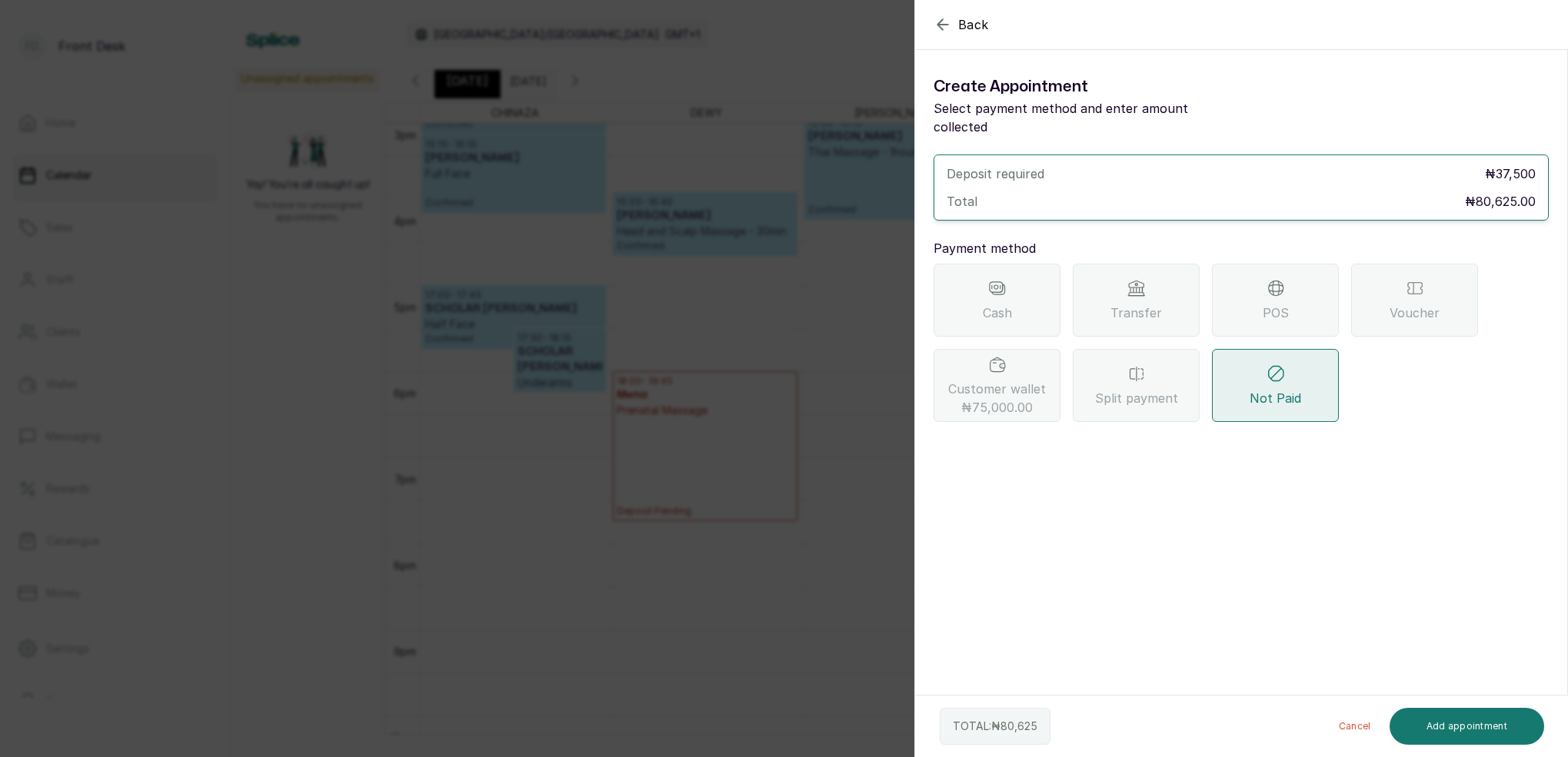
click at [1126, 273] on div "Transfer" at bounding box center [1137, 300] width 127 height 73
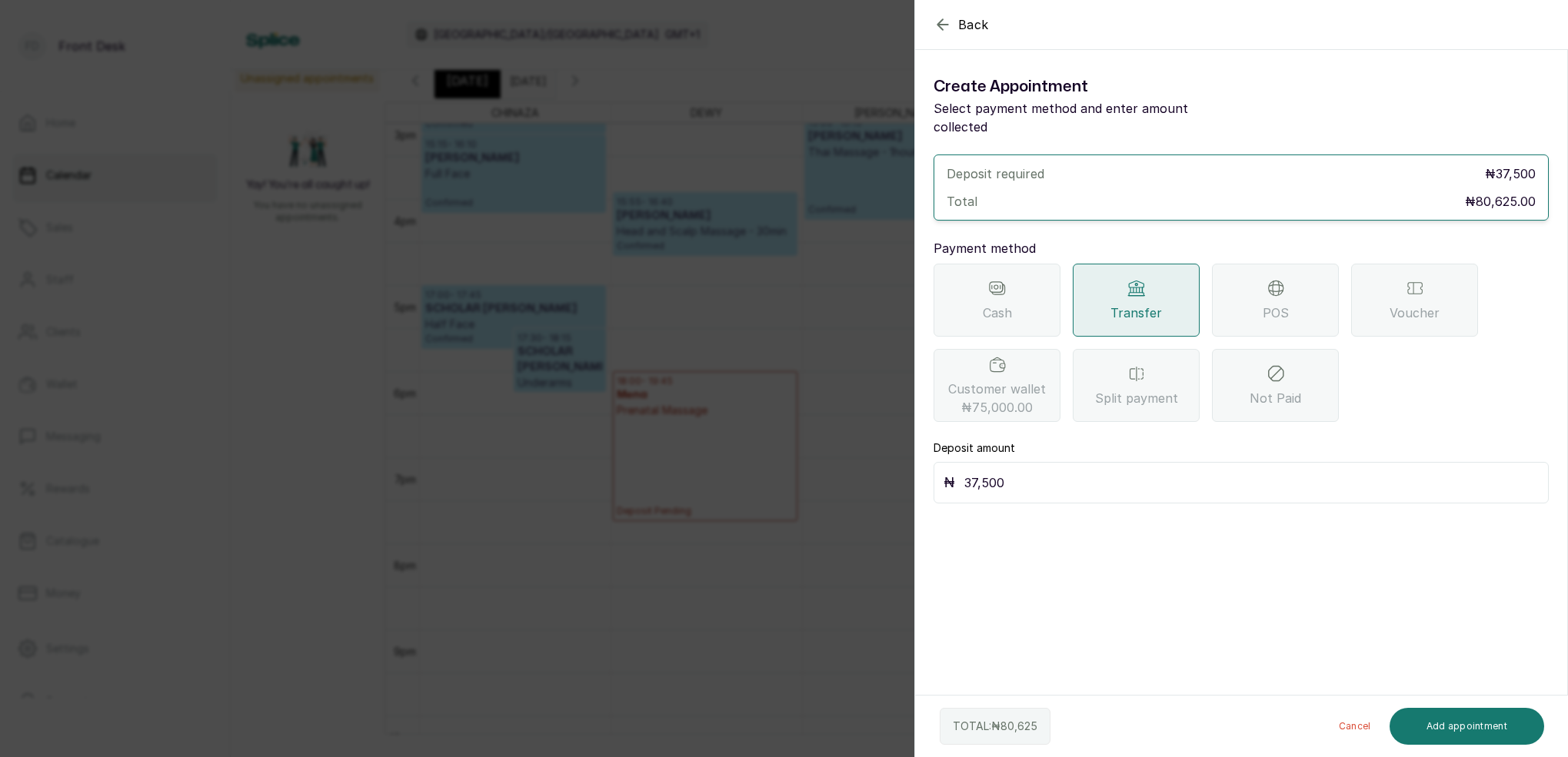
click at [1055, 472] on input "37,500" at bounding box center [1252, 483] width 574 height 21
type input "3"
type input "8"
click at [1014, 398] on span "₦75,000.00" at bounding box center [997, 407] width 71 height 19
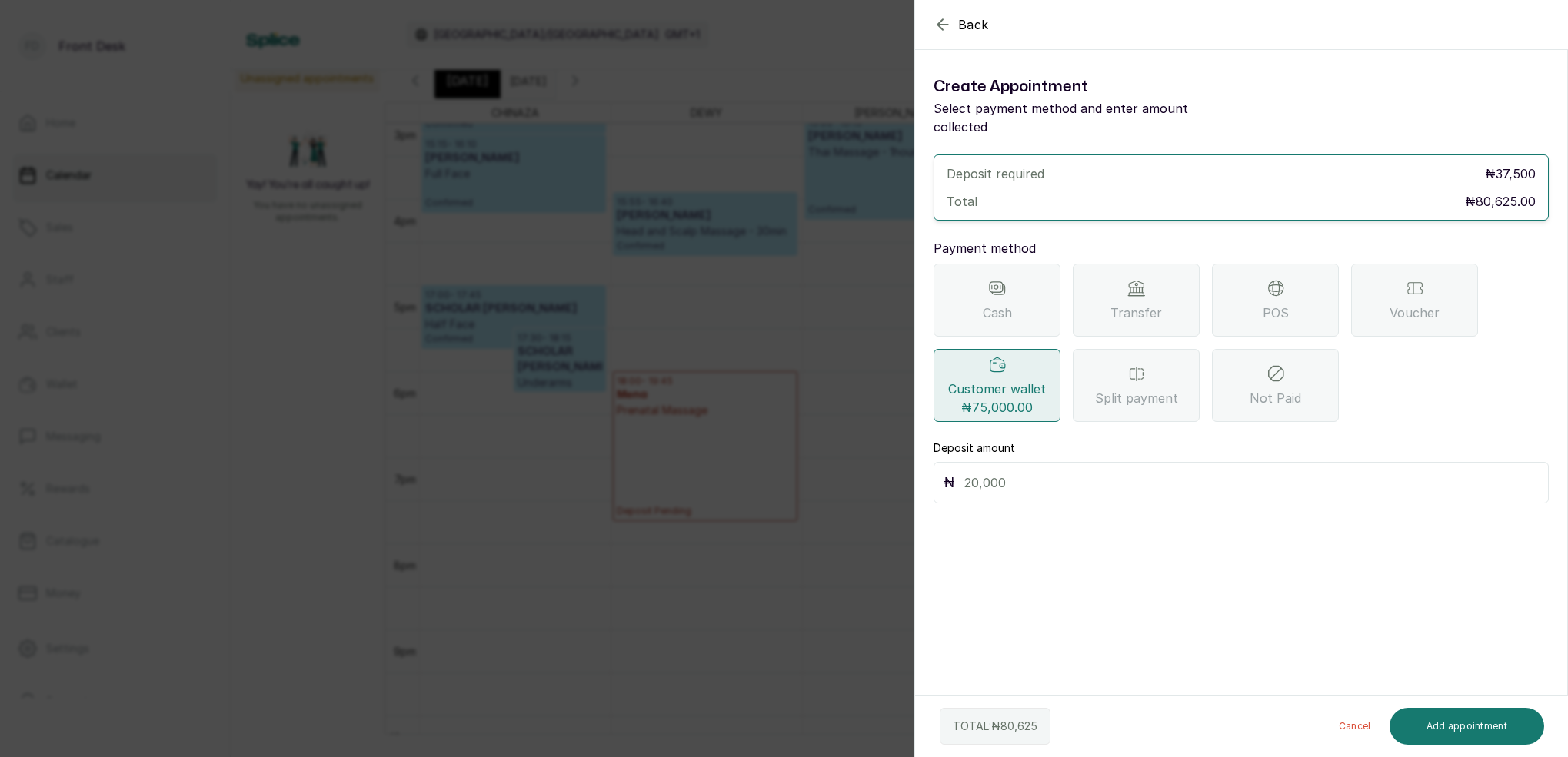
click at [1006, 472] on input "text" at bounding box center [1252, 483] width 574 height 21
type input "75,000"
click at [1431, 729] on button "Add appointment" at bounding box center [1467, 727] width 155 height 37
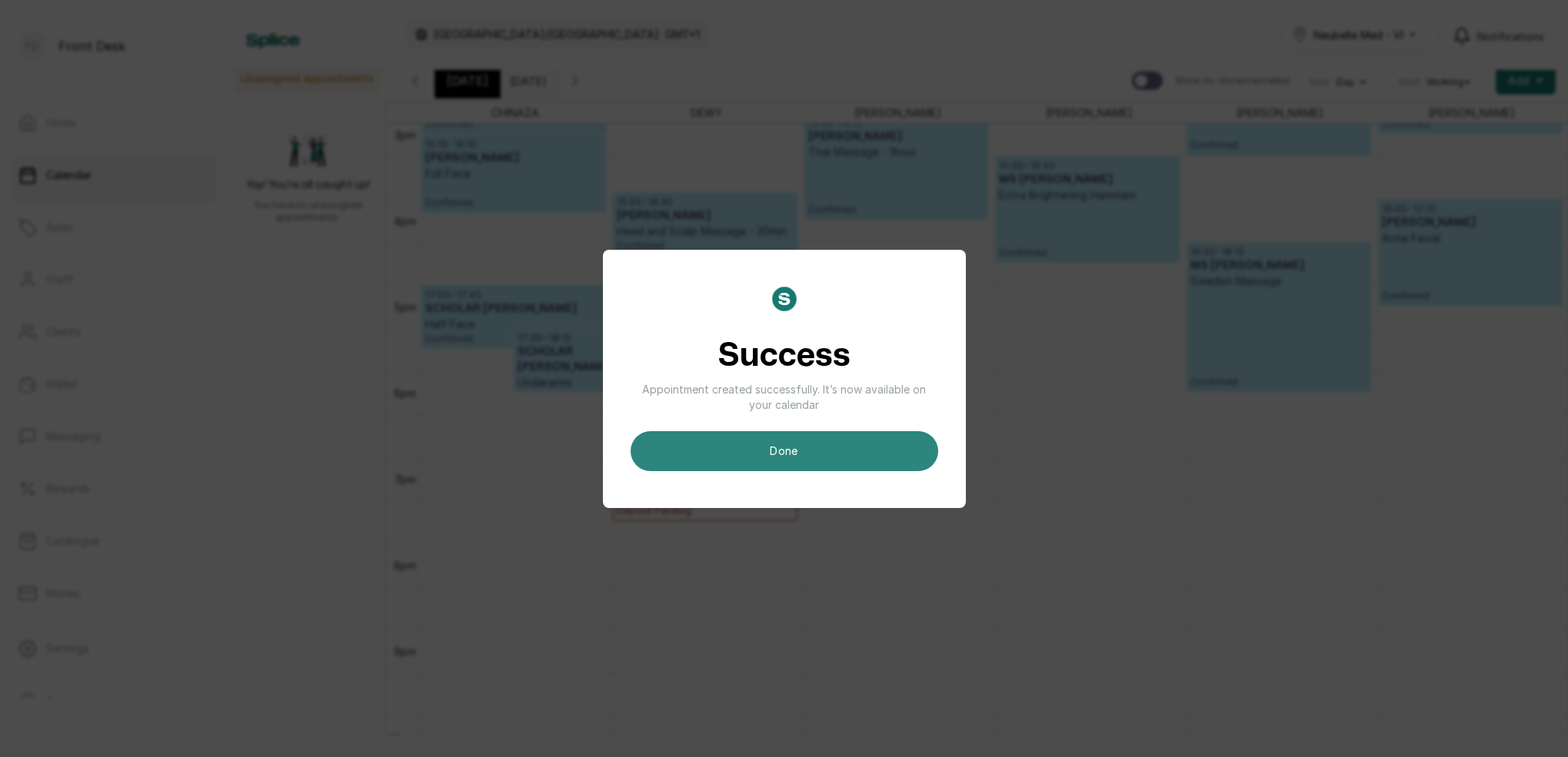
click at [840, 447] on button "done" at bounding box center [784, 450] width 308 height 40
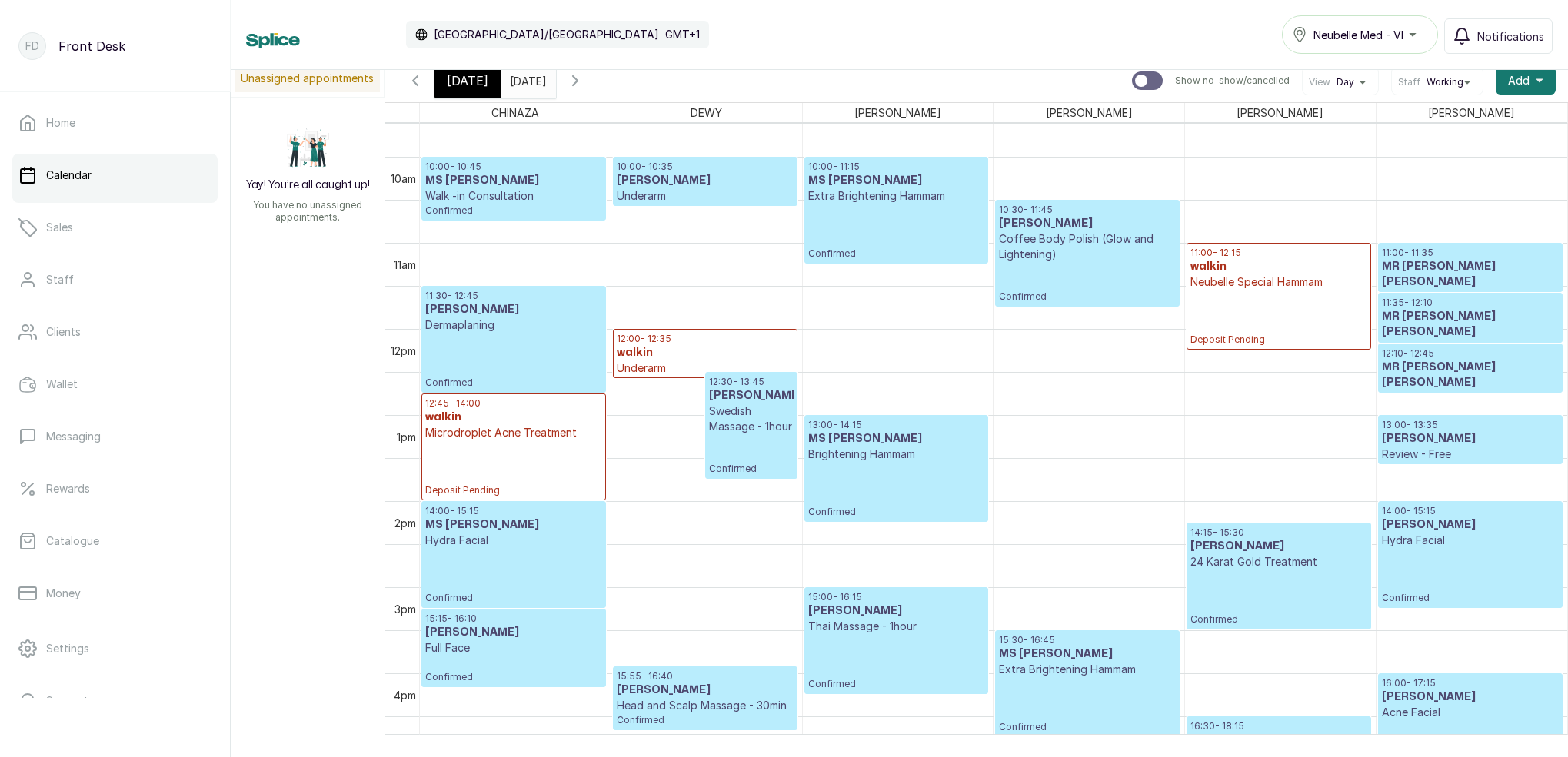
scroll to position [518, 0]
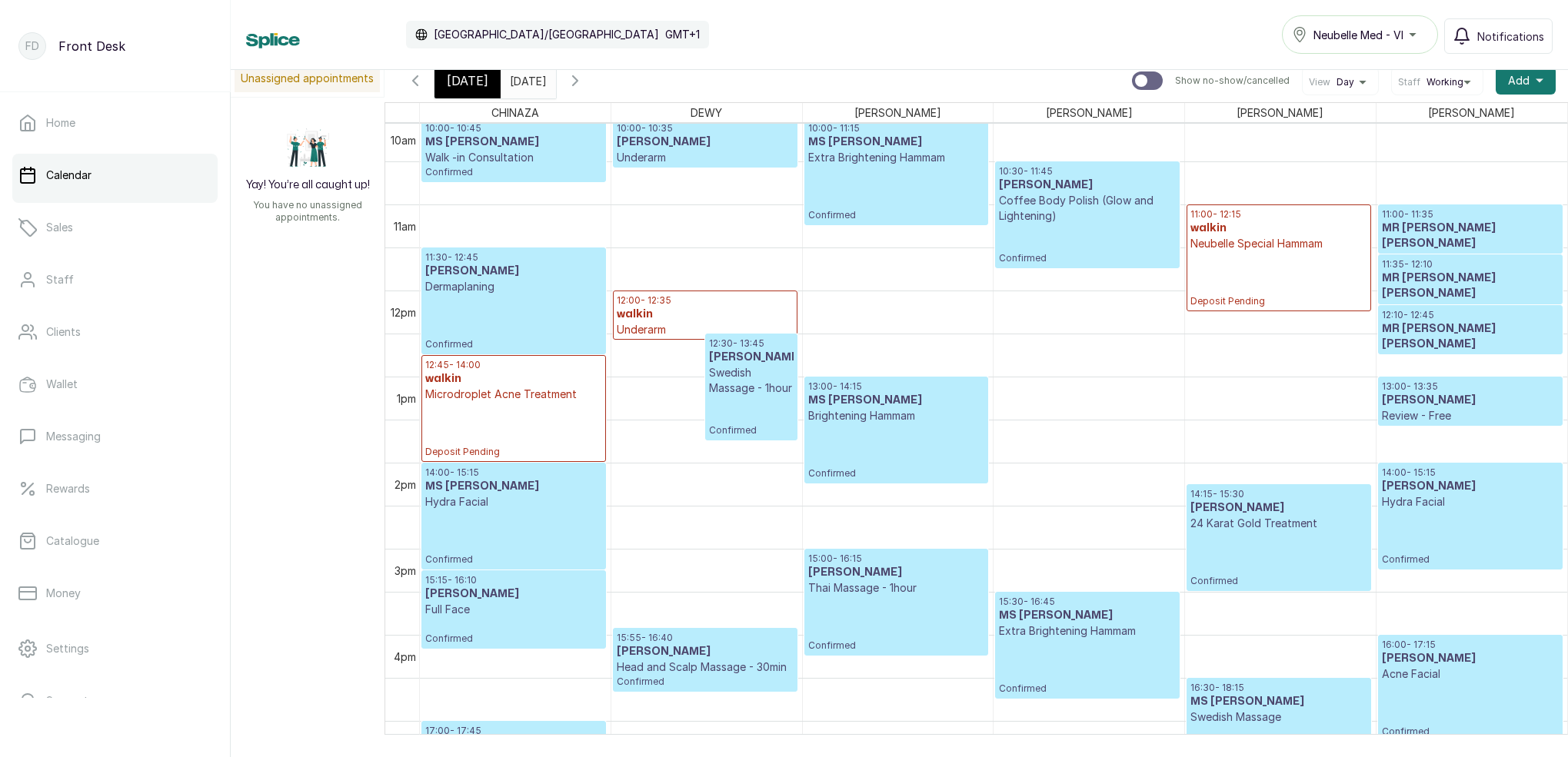
click at [585, 85] on icon "button" at bounding box center [575, 80] width 19 height 19
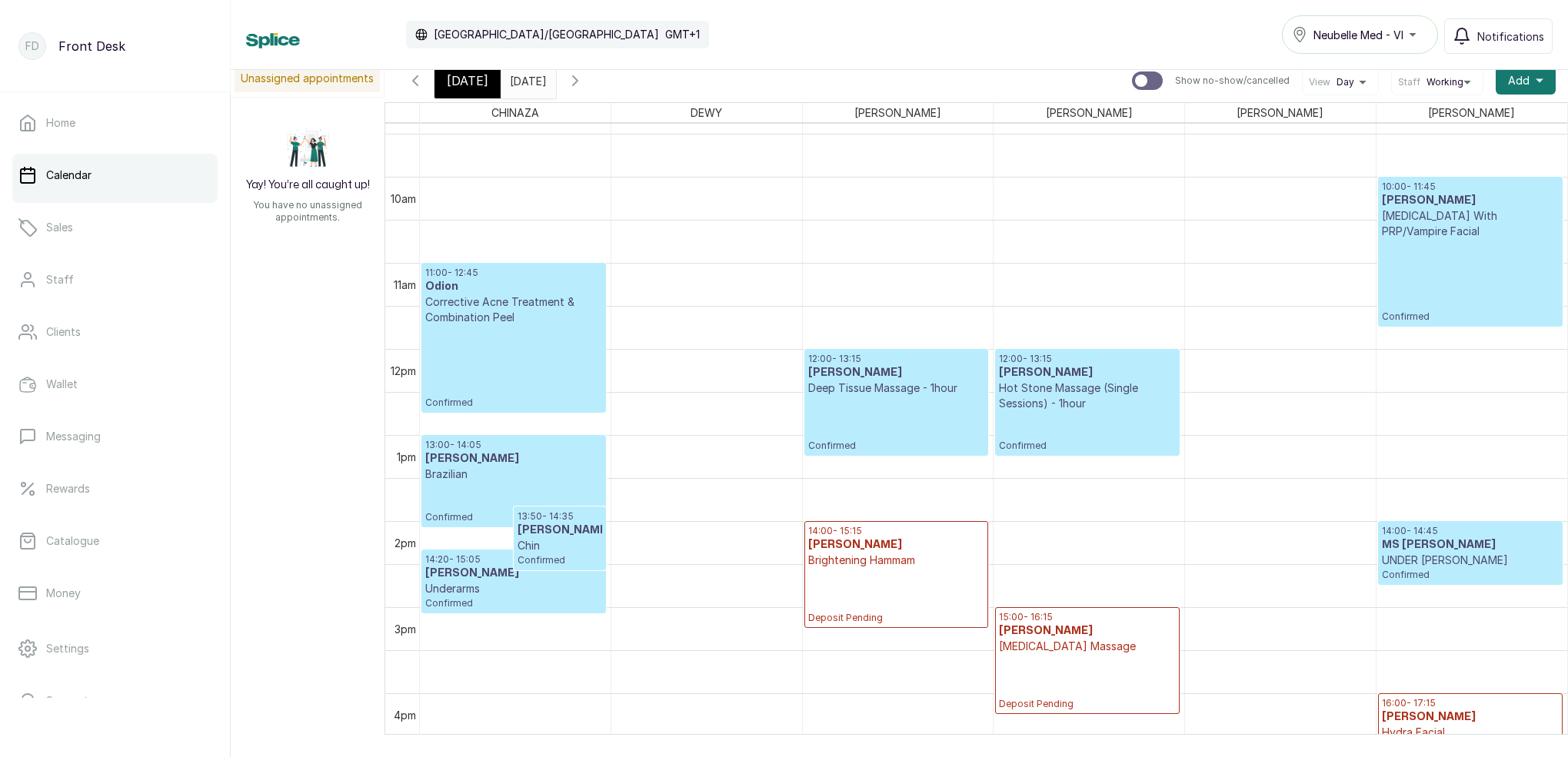
click at [1458, 271] on p "Confirmed" at bounding box center [1471, 280] width 177 height 84
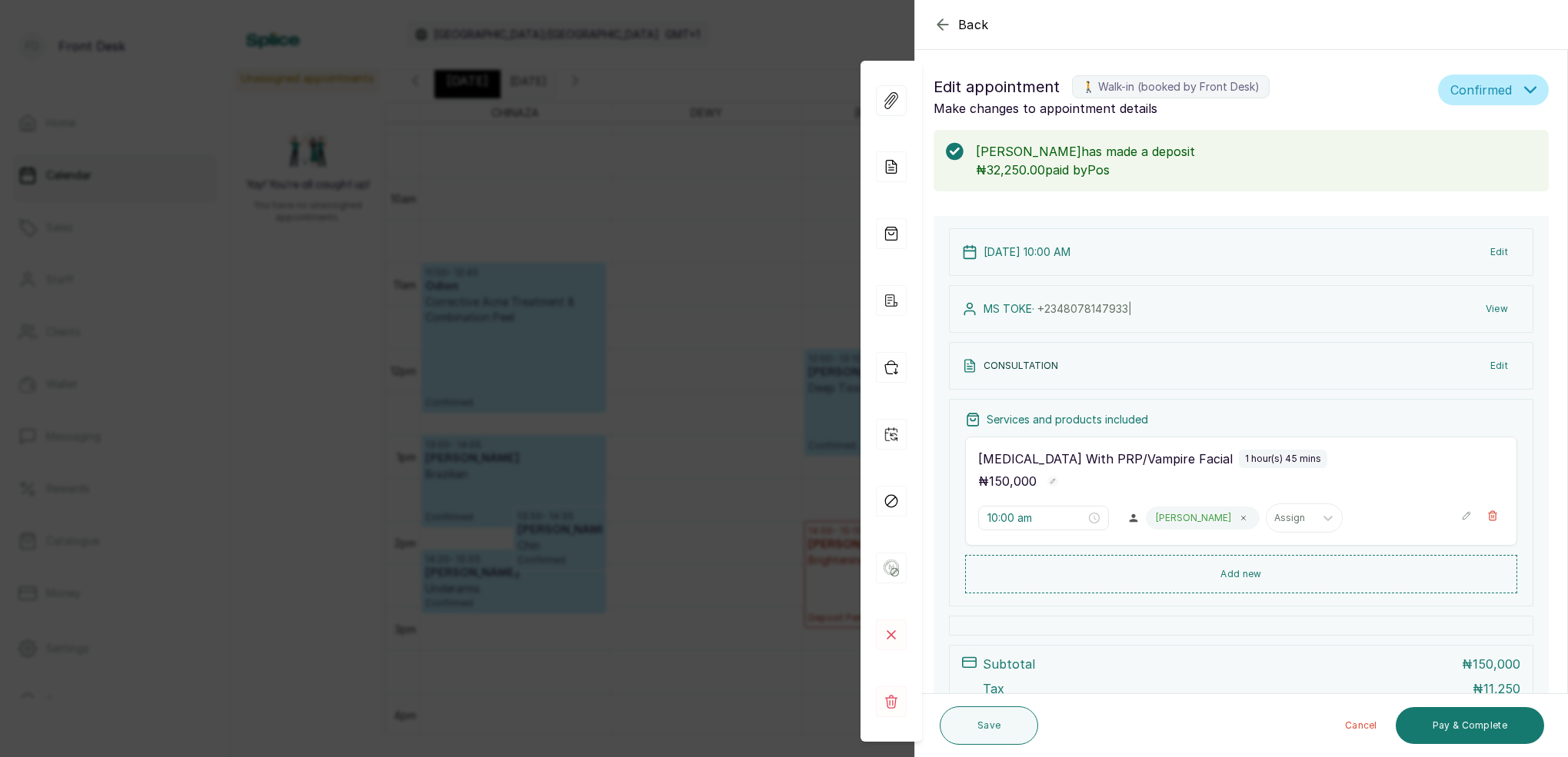
click at [693, 211] on div "Back Appointment Details Edit appointment 🚶 Walk-in (booked by Front Desk) Make…" at bounding box center [784, 378] width 1568 height 757
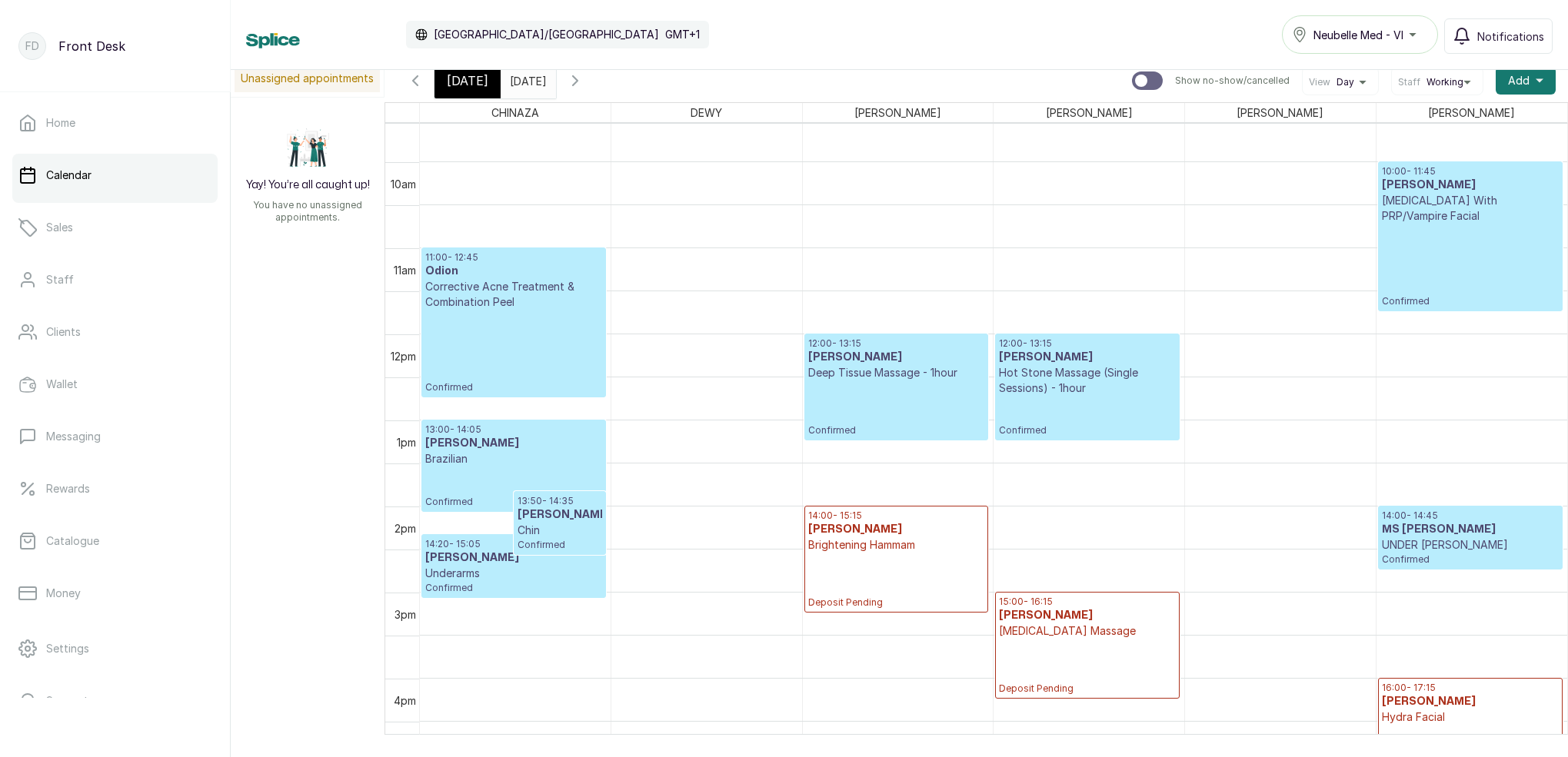
scroll to position [823, 0]
click at [471, 88] on span "[DATE]" at bounding box center [468, 80] width 42 height 19
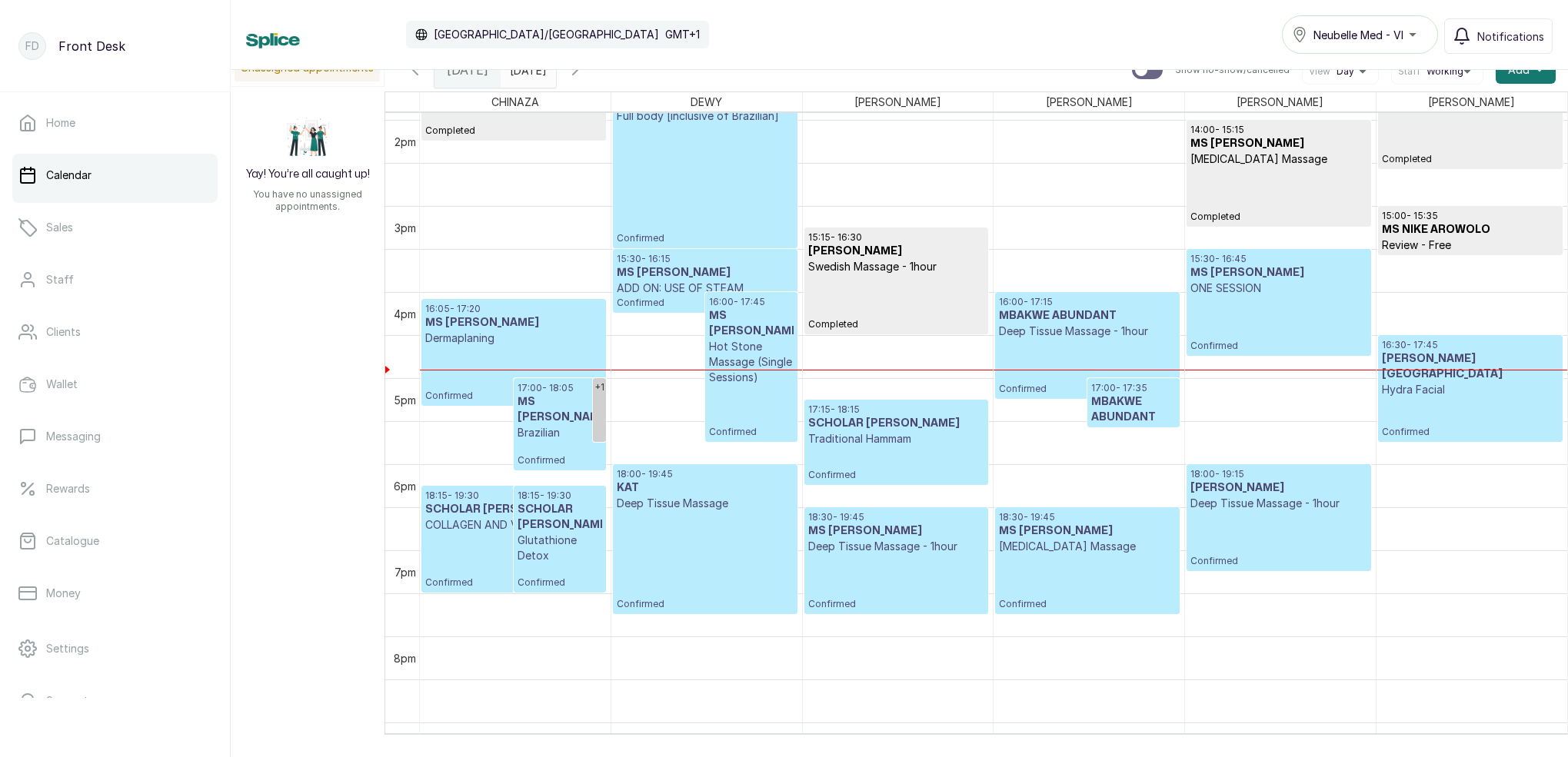
scroll to position [1133, 0]
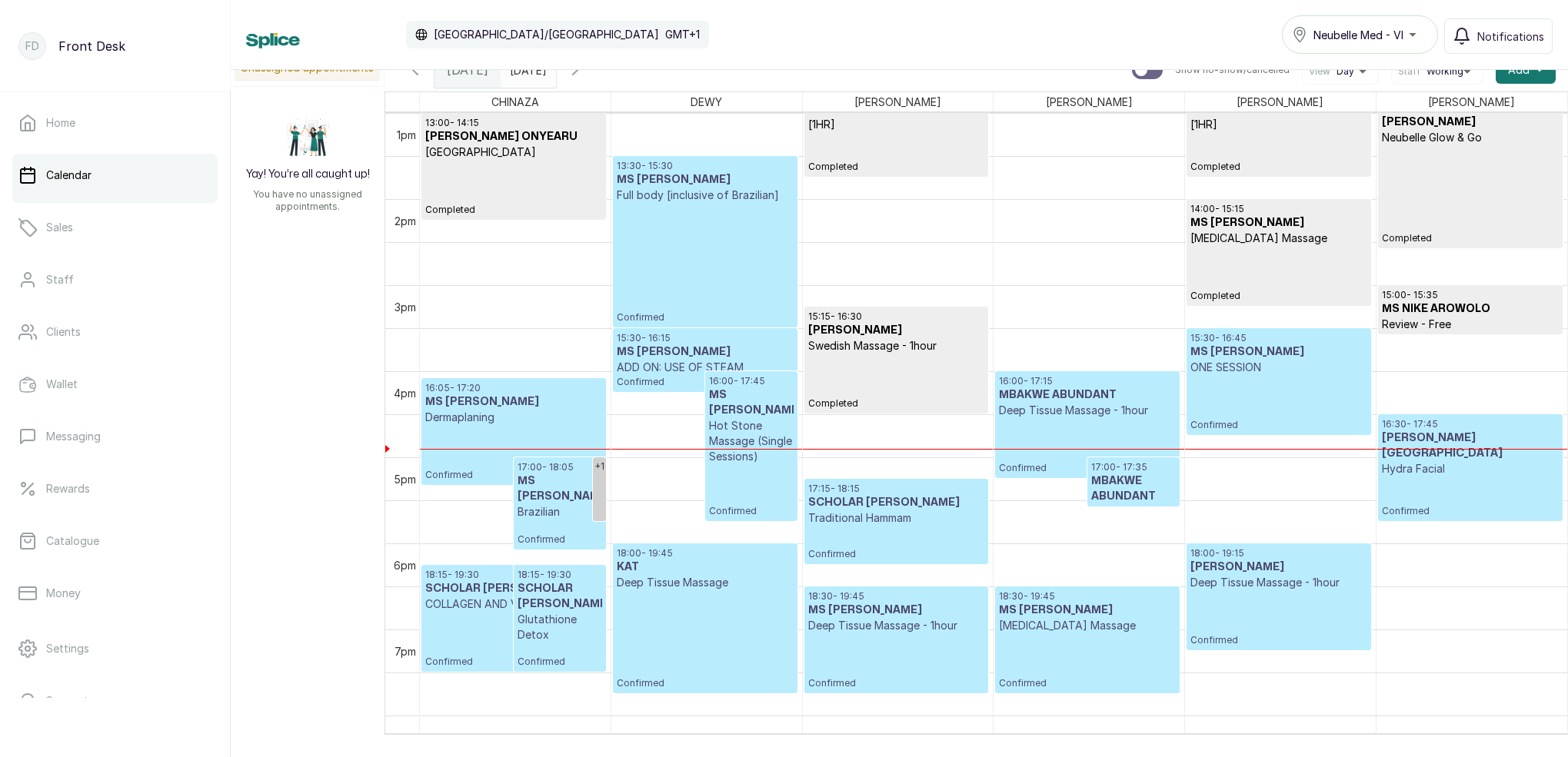
click at [1409, 491] on p "Confirmed" at bounding box center [1471, 497] width 177 height 41
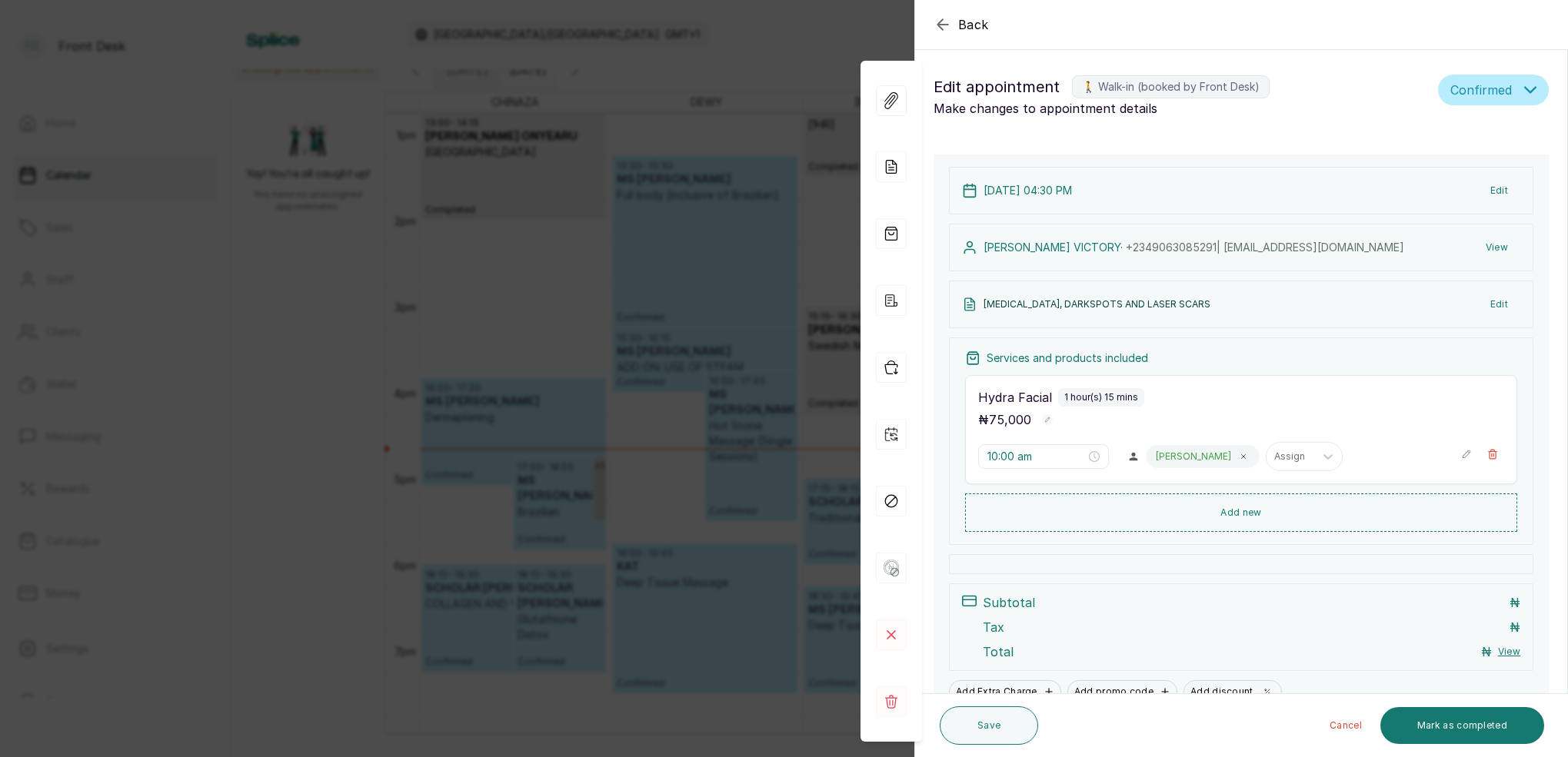
type input "4:30 pm"
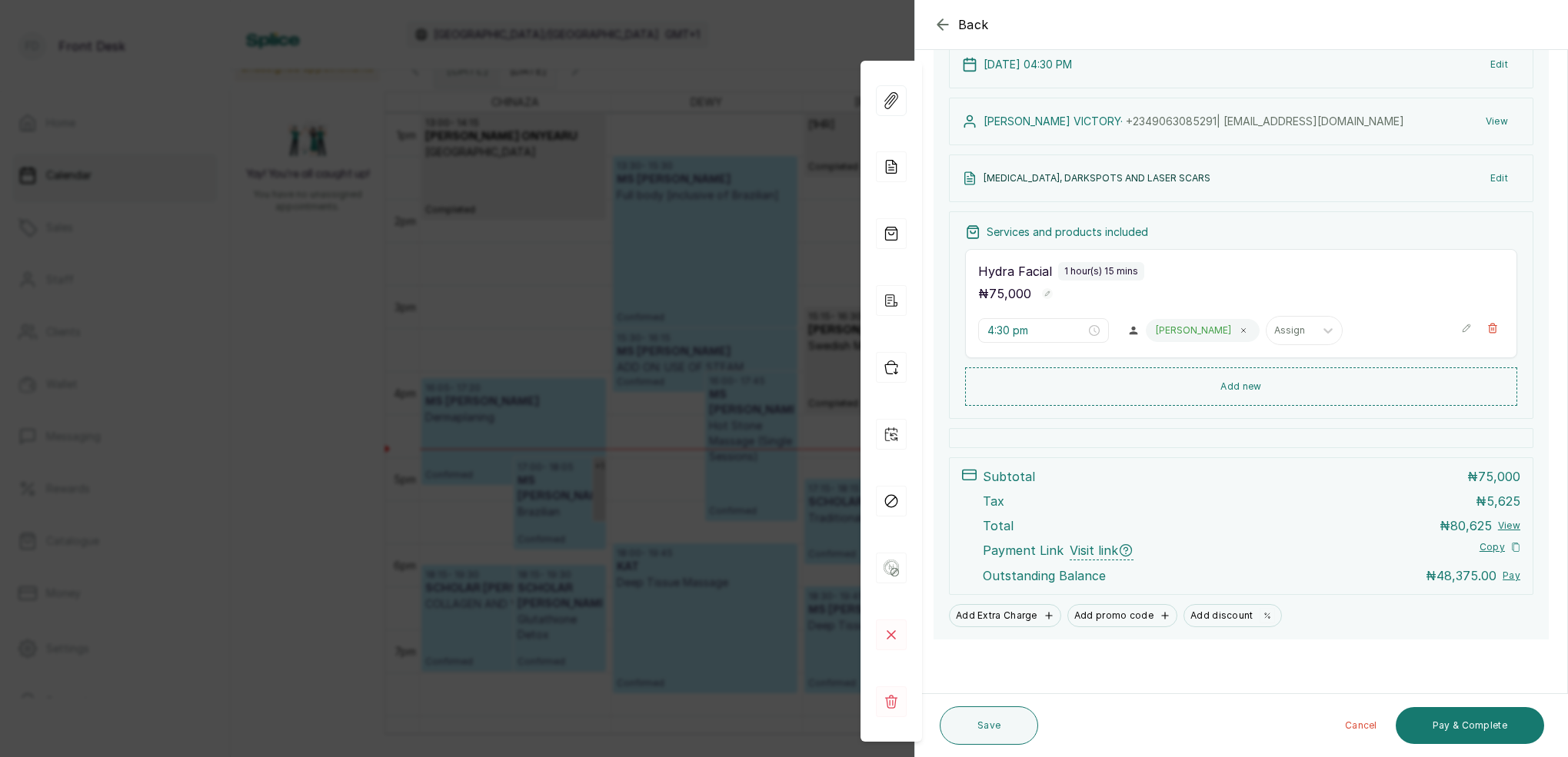
scroll to position [188, 0]
click at [1496, 330] on icon "button" at bounding box center [1493, 328] width 8 height 9
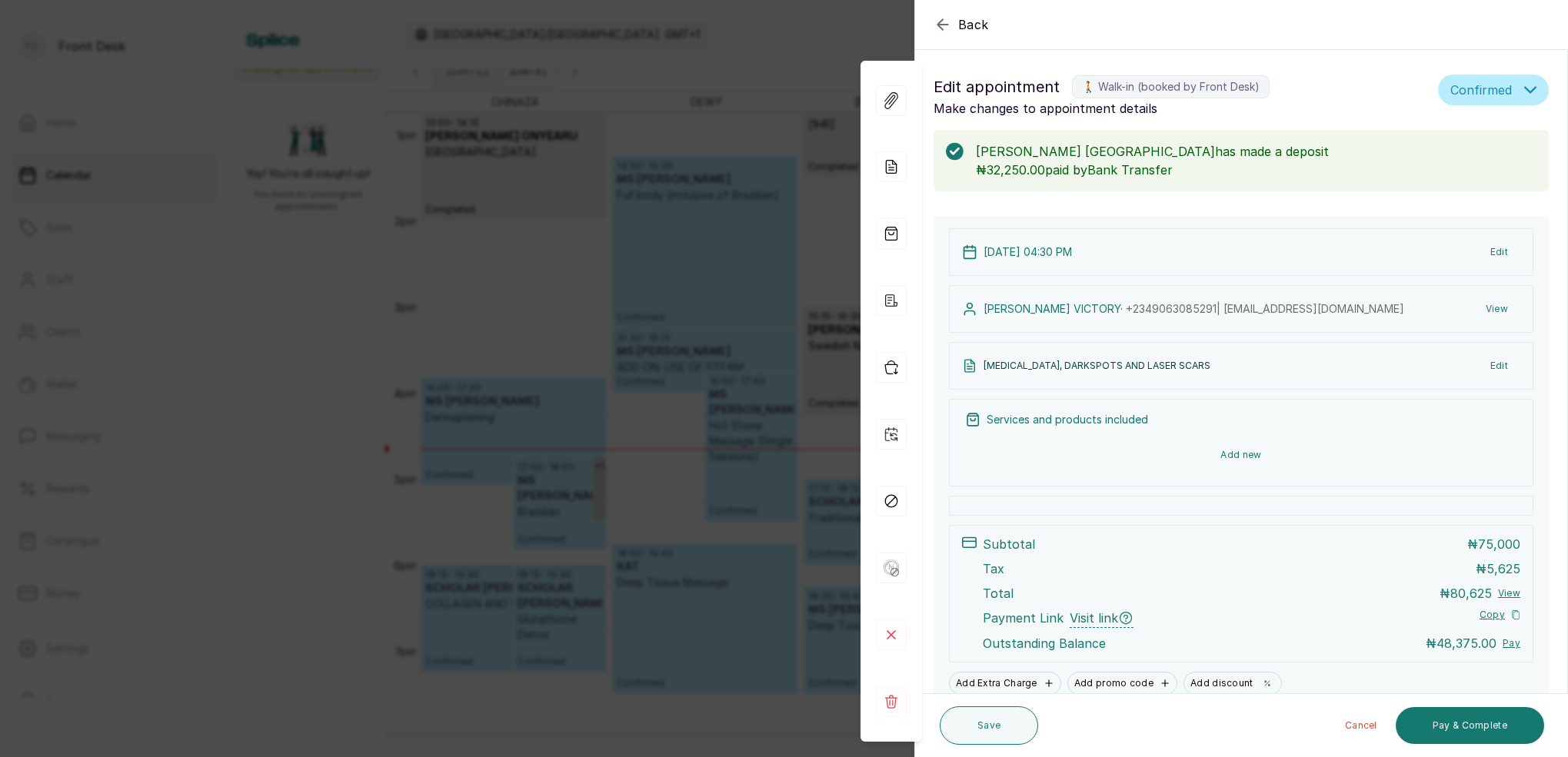
scroll to position [0, 0]
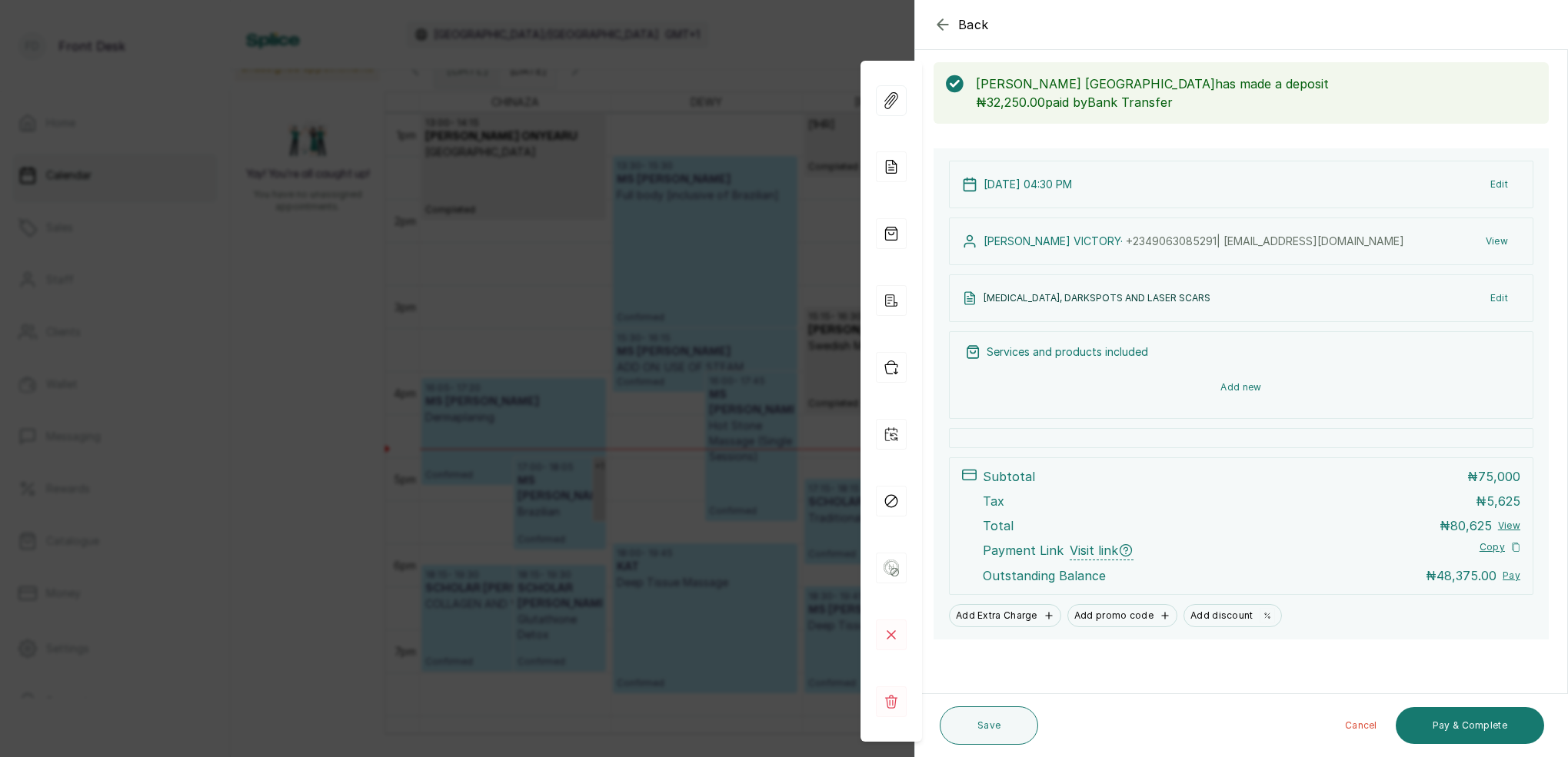
click at [1251, 386] on button "Add new" at bounding box center [1242, 388] width 552 height 37
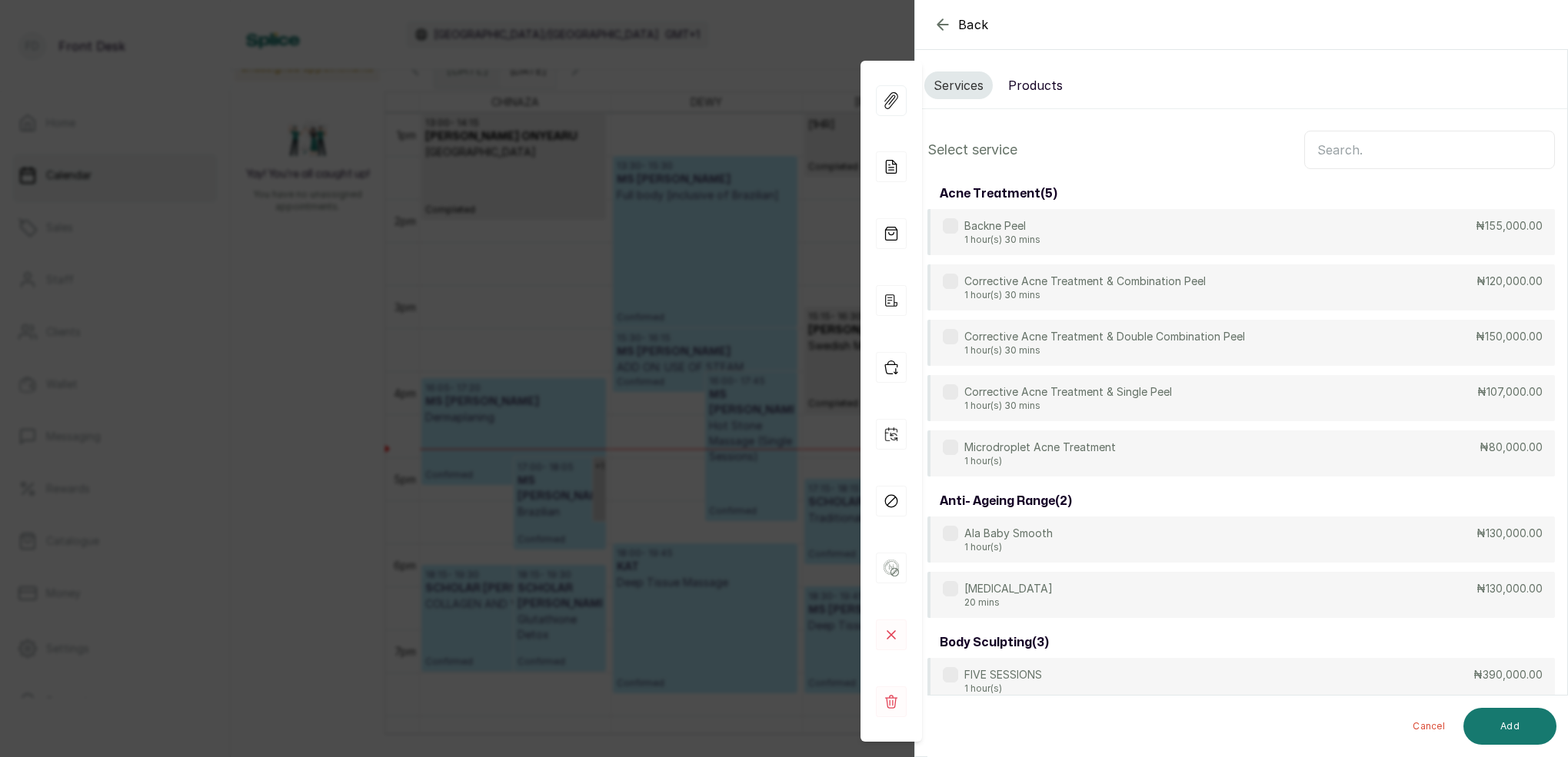
click at [1347, 160] on input "text" at bounding box center [1430, 149] width 251 height 38
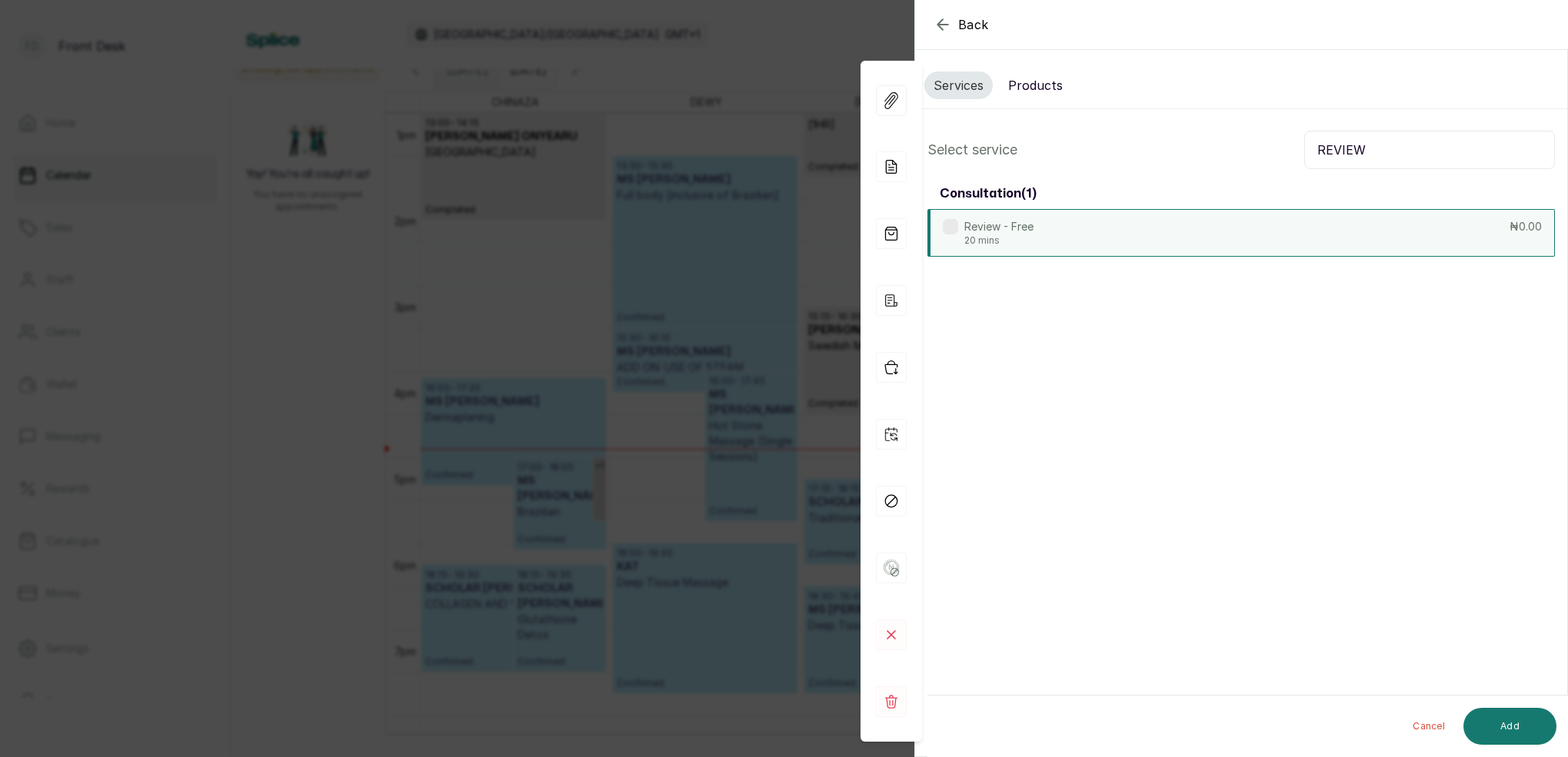
type input "REVIEW"
drag, startPoint x: 976, startPoint y: 222, endPoint x: 1055, endPoint y: 242, distance: 81.5
click at [978, 221] on p "Review - Free" at bounding box center [1000, 227] width 69 height 15
click at [1510, 715] on button "Add" at bounding box center [1510, 727] width 93 height 37
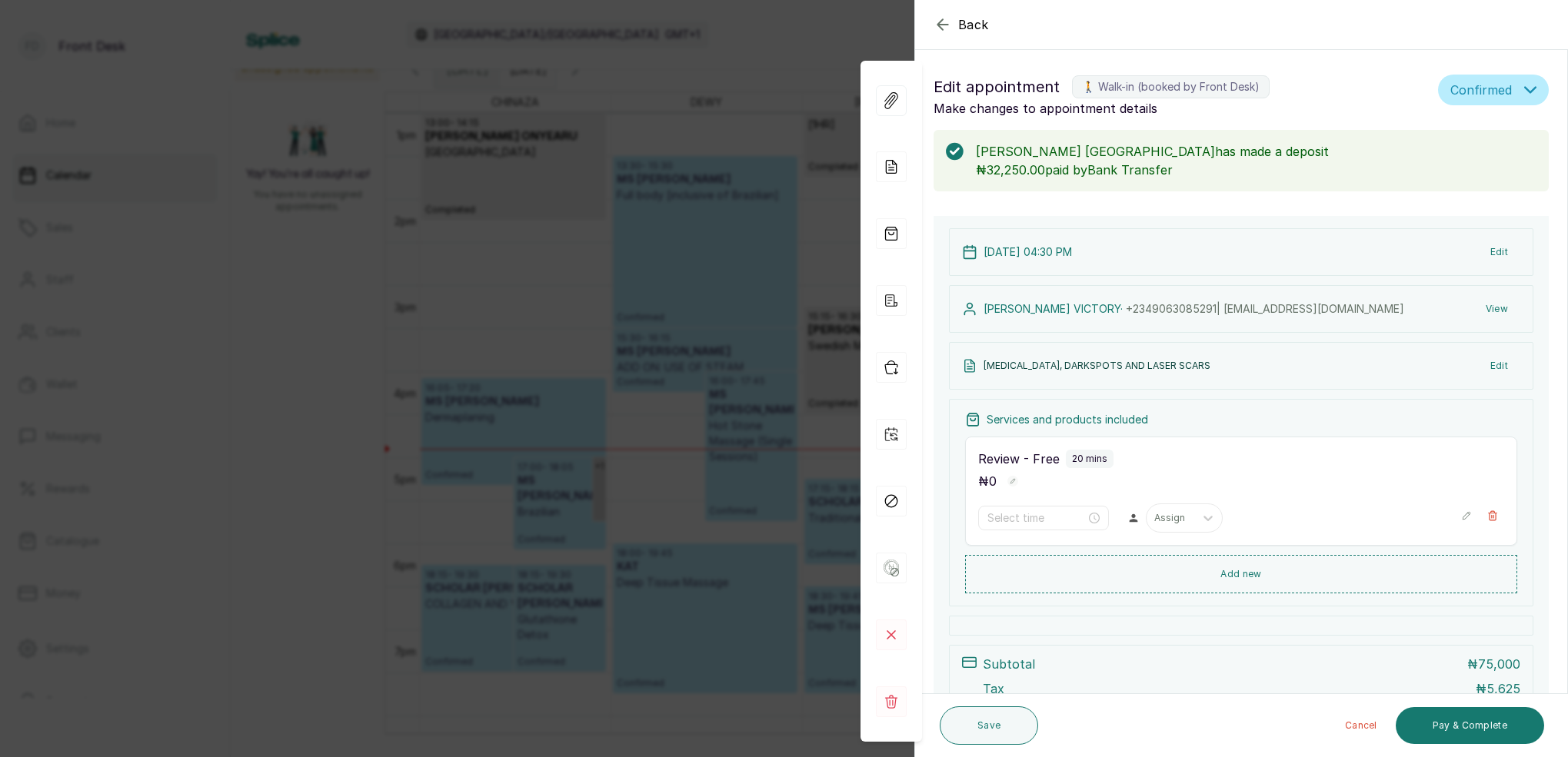
type input "4:30 pm"
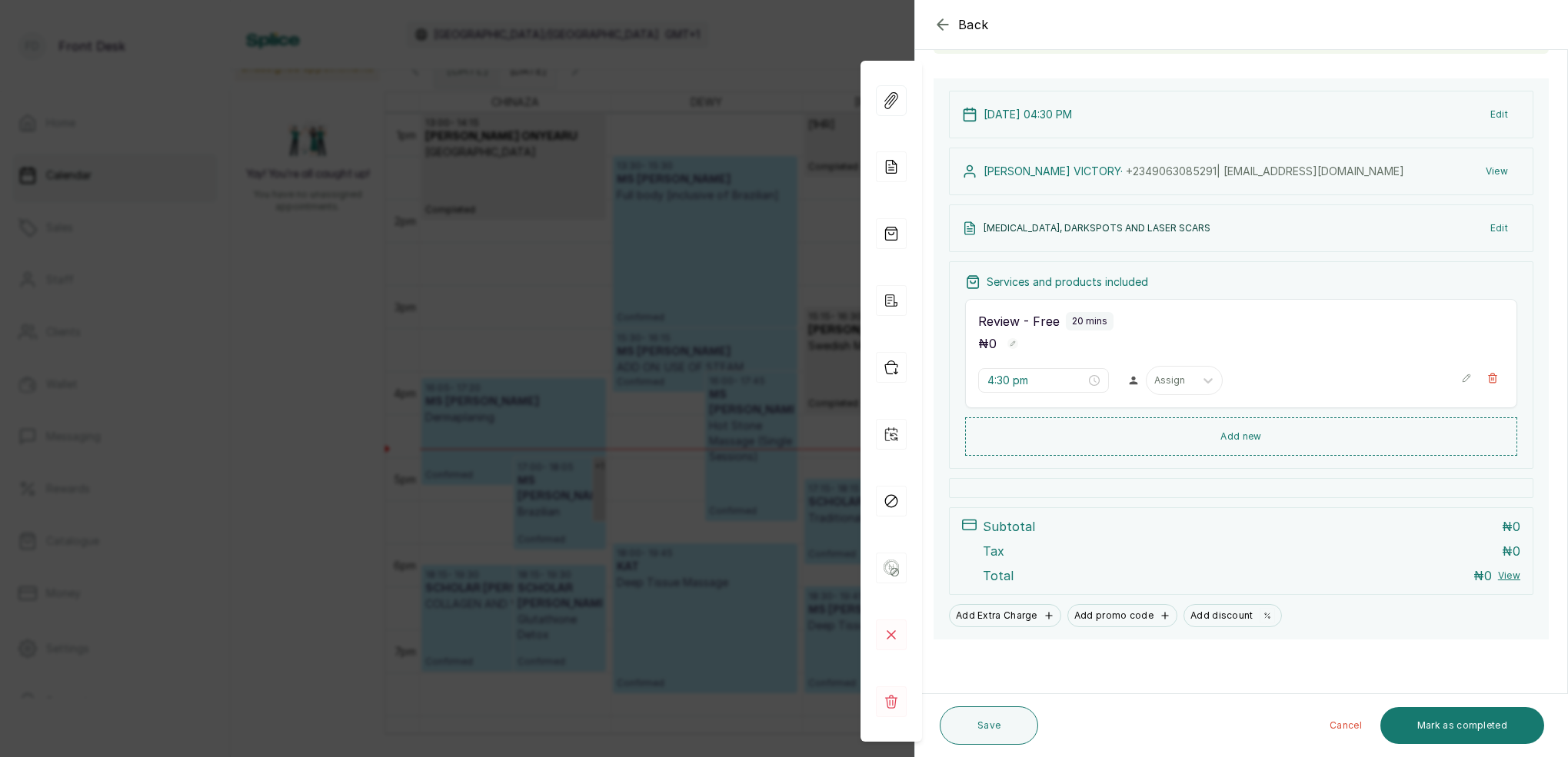
click at [1255, 229] on div "HYPERPIGMENTATION, DARKSPOTS AND LASER SCARS Edit" at bounding box center [1241, 229] width 585 height 47
click at [1241, 229] on div "HYPERPIGMENTATION, DARKSPOTS AND LASER SCARS Edit" at bounding box center [1241, 229] width 585 height 47
click at [894, 175] on icon at bounding box center [891, 167] width 30 height 30
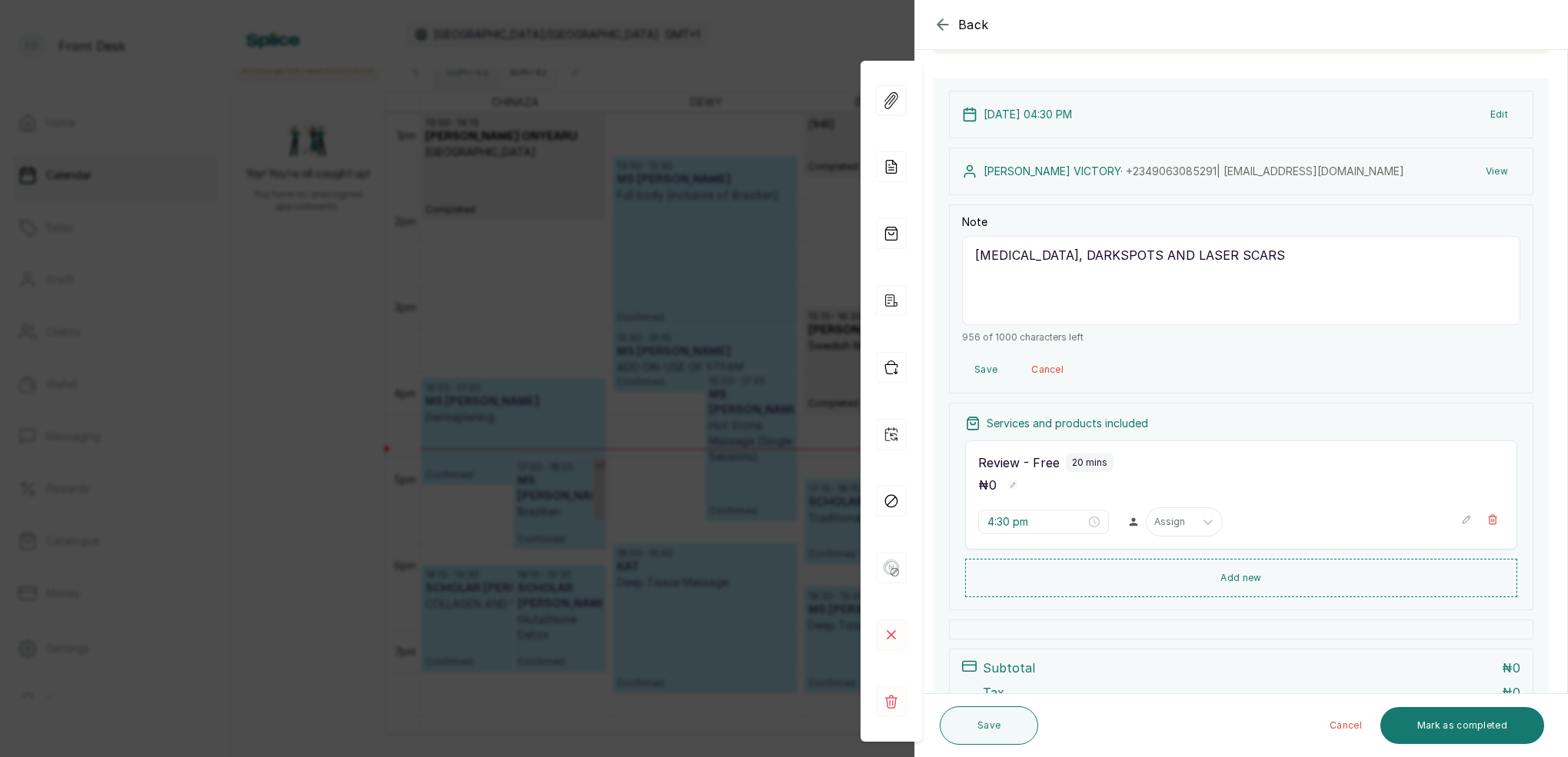
click at [975, 251] on textarea "HYPERPIGMENTATION, DARKSPOTS AND LASER SCARS" at bounding box center [1241, 280] width 558 height 89
type textarea "CONSULTATION FOR HYPERPIGMENTATION, DARKSPOTS AND LASER SCARS"
click at [998, 730] on button "Save" at bounding box center [989, 725] width 98 height 38
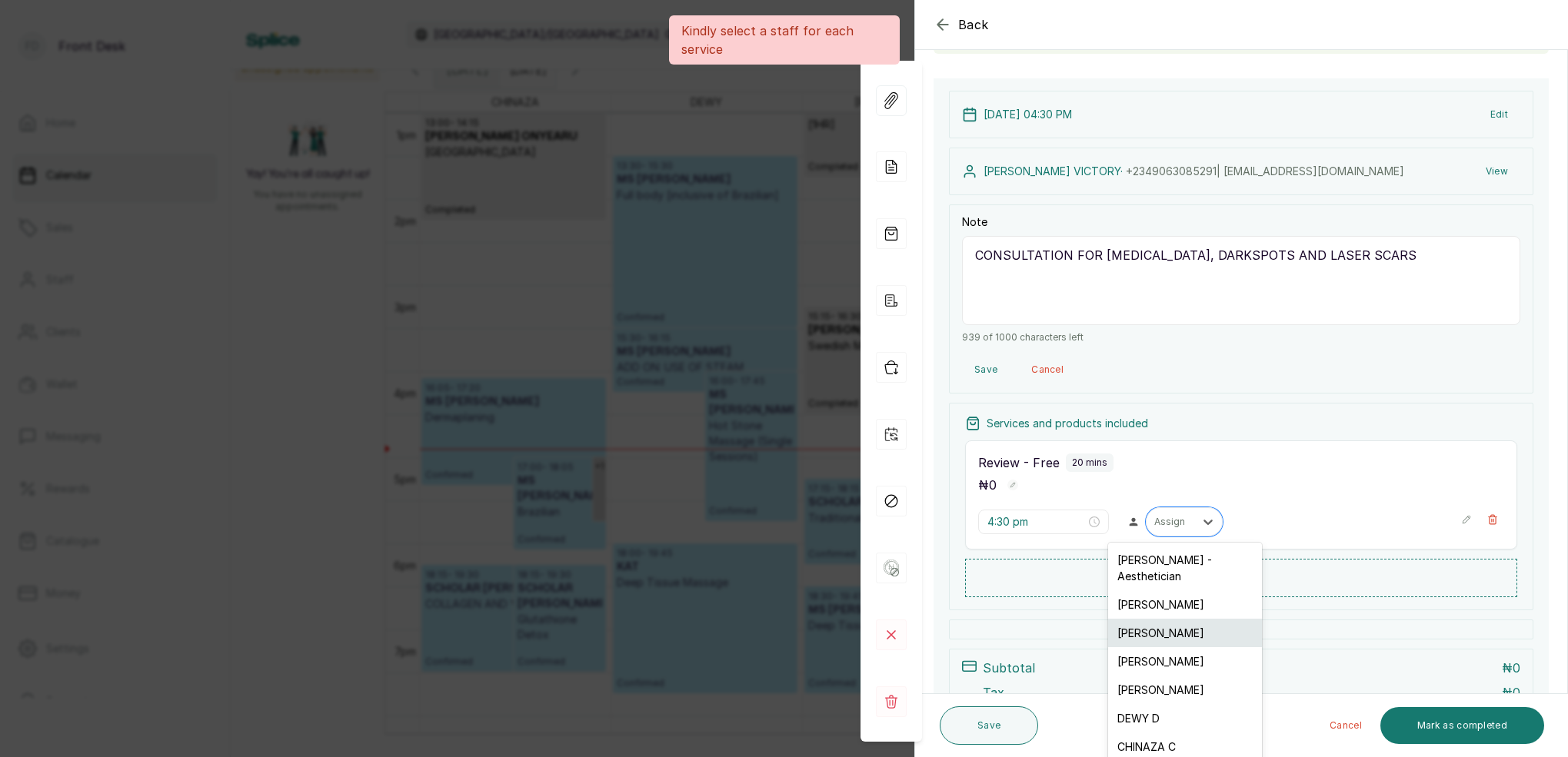
drag, startPoint x: 1176, startPoint y: 521, endPoint x: 1182, endPoint y: 605, distance: 84.2
click at [1176, 520] on div "Assign" at bounding box center [1171, 522] width 32 height 11
click at [1172, 561] on div "MARY I - Aesthetician" at bounding box center [1185, 568] width 154 height 45
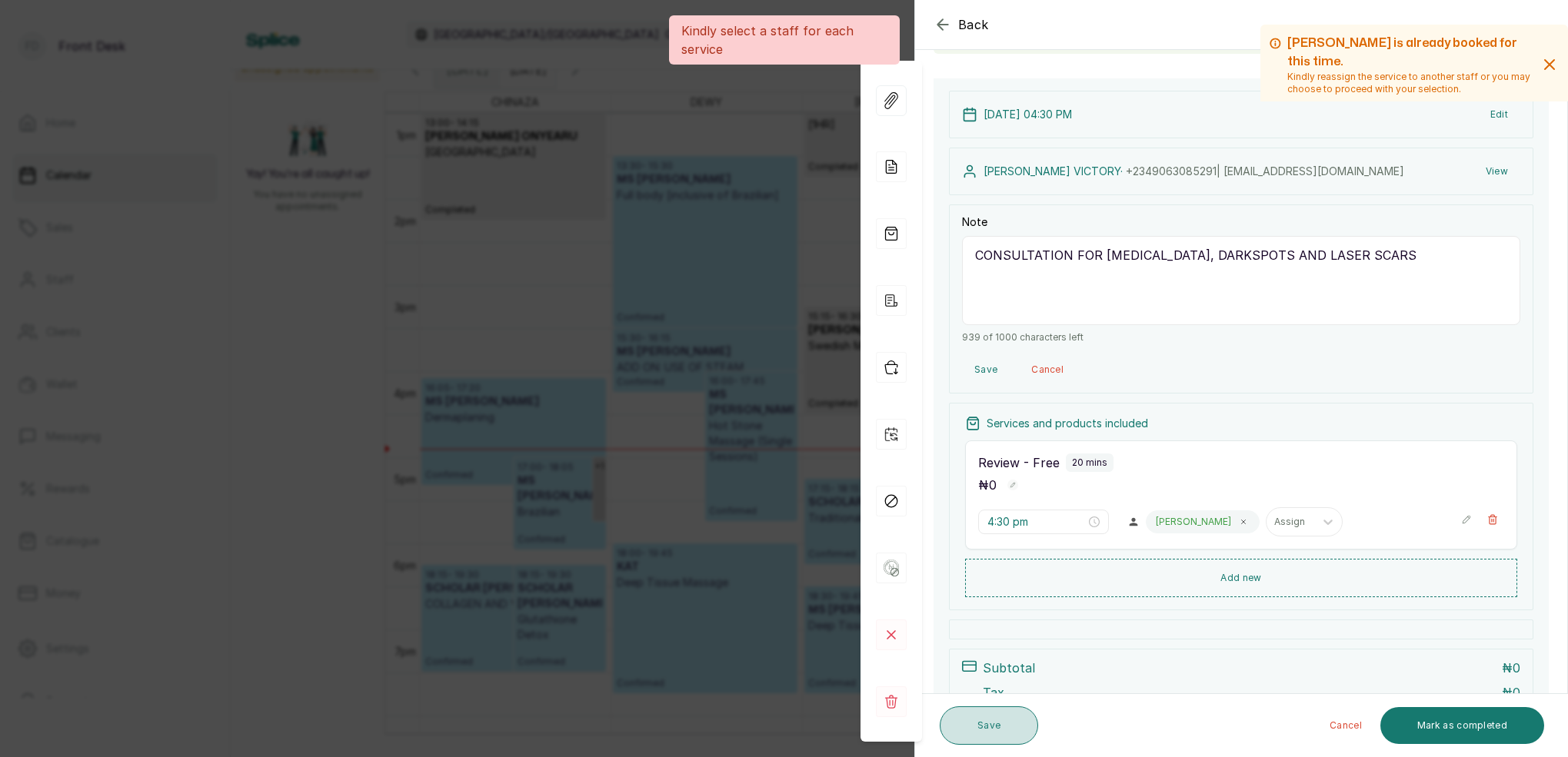
click at [990, 729] on button "Save" at bounding box center [989, 725] width 98 height 38
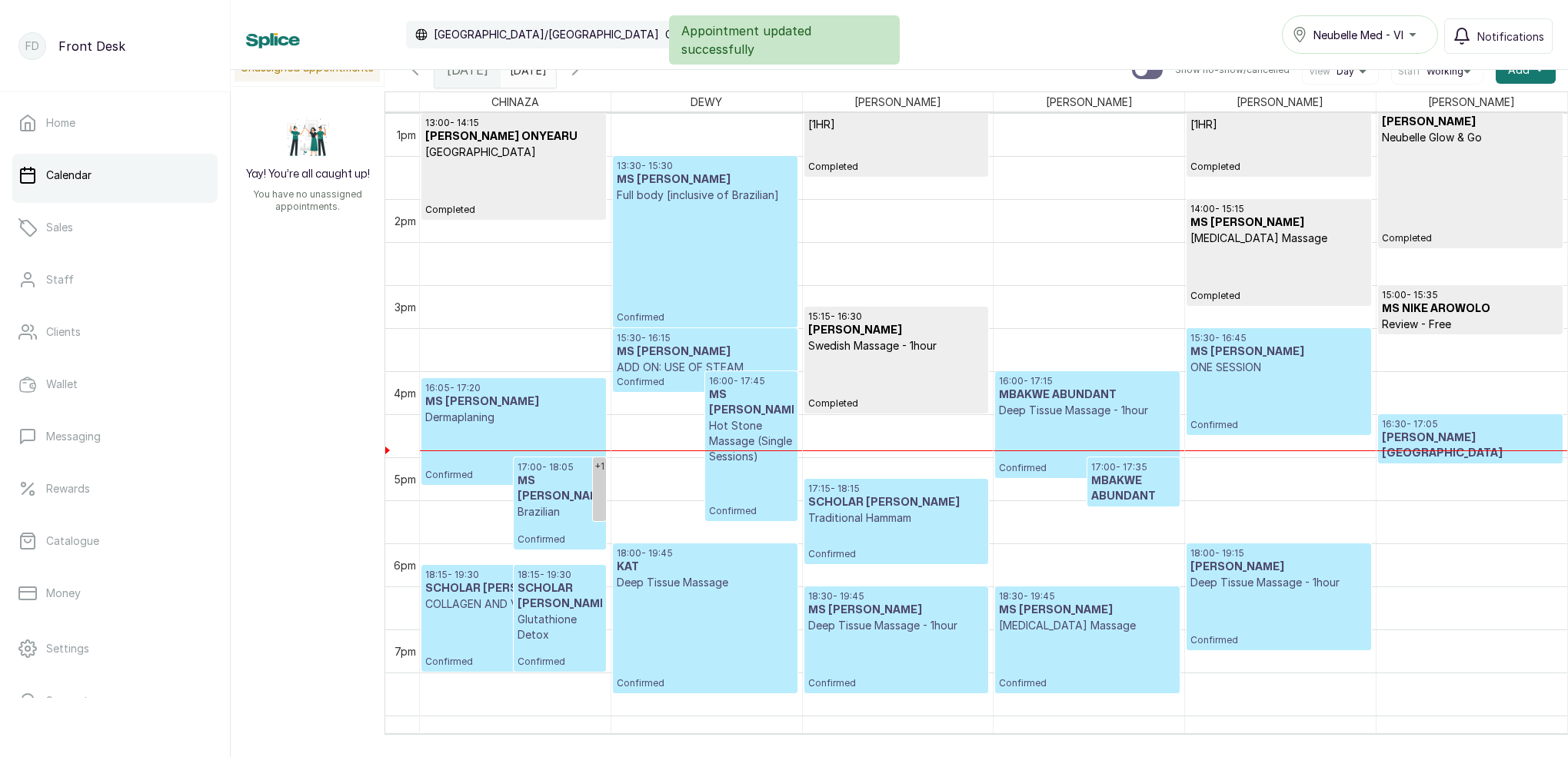
click at [1437, 441] on h3 "[PERSON_NAME] [GEOGRAPHIC_DATA]" at bounding box center [1471, 445] width 177 height 30
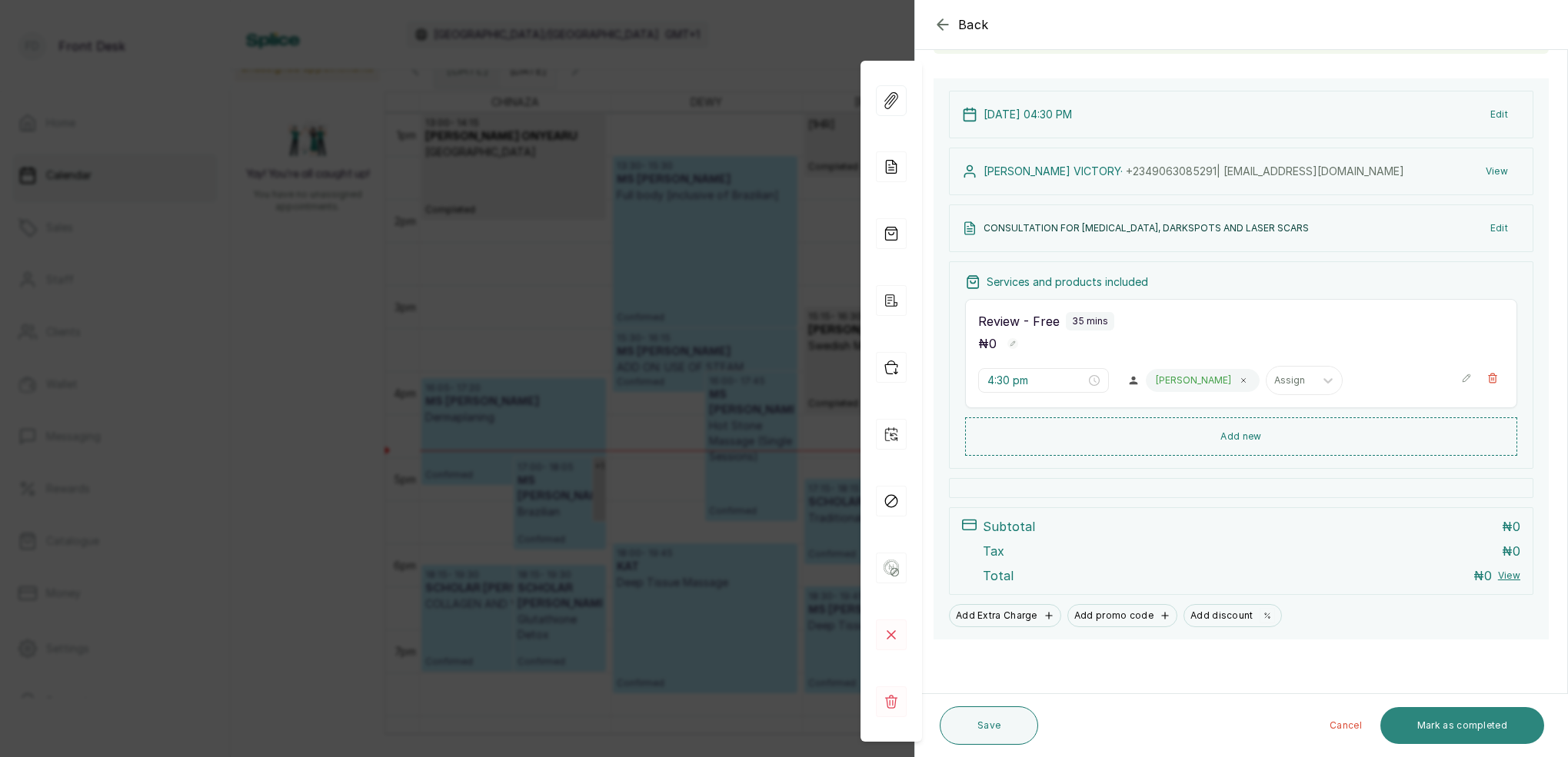
scroll to position [138, 0]
drag, startPoint x: 1492, startPoint y: 735, endPoint x: 1491, endPoint y: 723, distance: 12.0
click at [1489, 728] on button "Mark as completed" at bounding box center [1462, 726] width 163 height 37
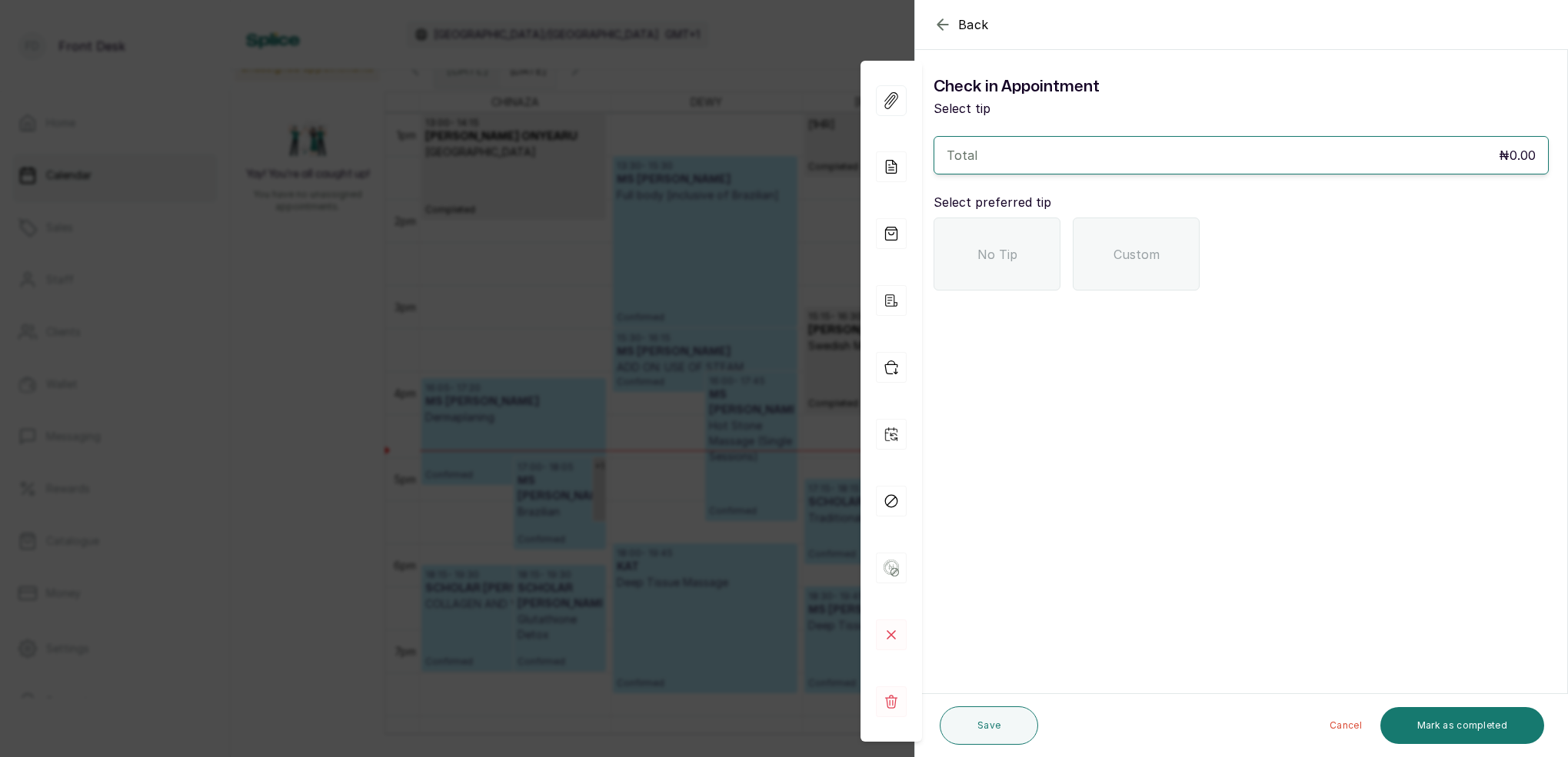
scroll to position [0, 0]
click at [966, 263] on div "No Tip" at bounding box center [997, 254] width 127 height 73
click at [1477, 720] on button "Mark as completed" at bounding box center [1462, 726] width 163 height 37
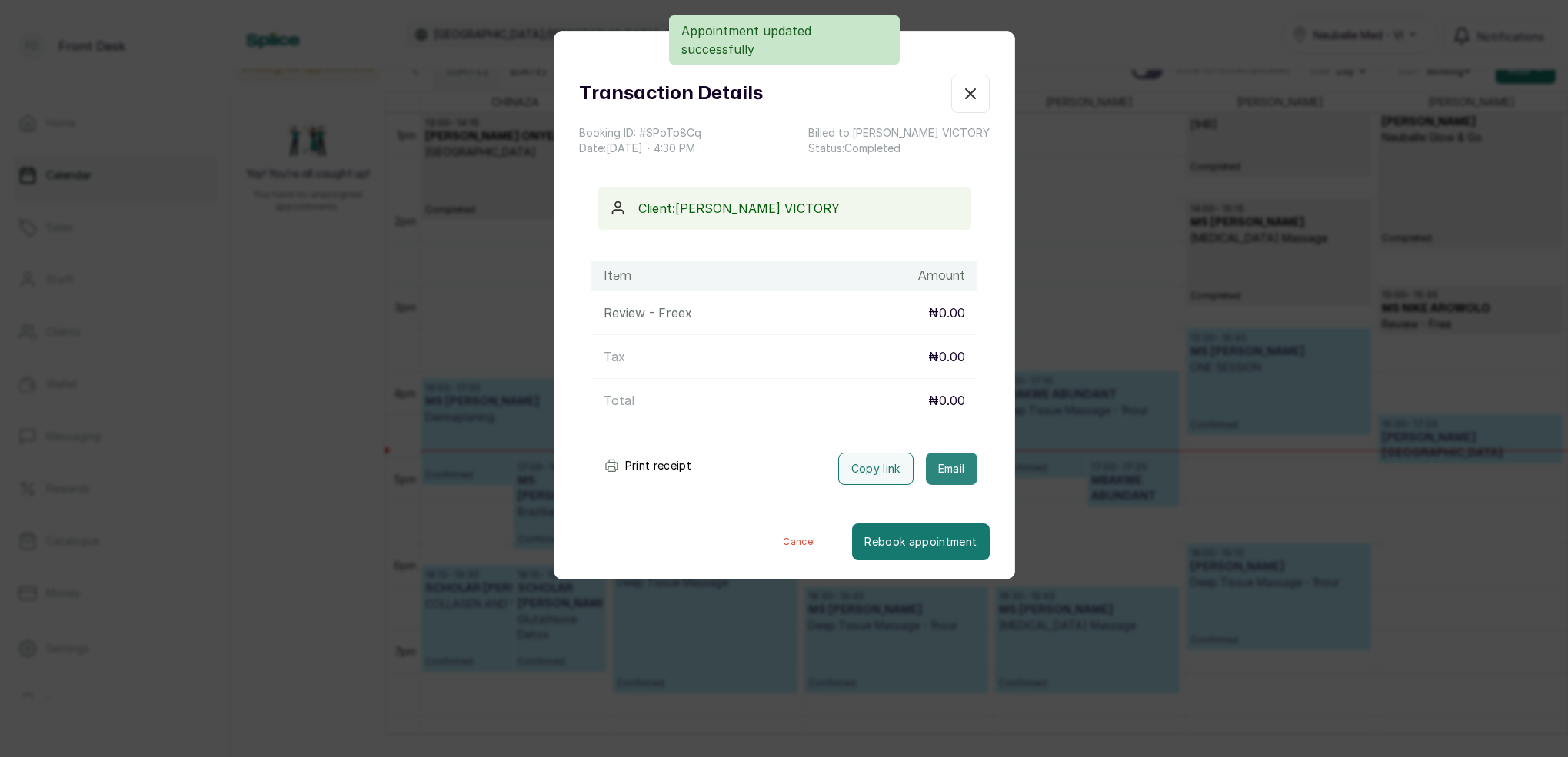
click at [967, 461] on button "Email" at bounding box center [951, 469] width 52 height 32
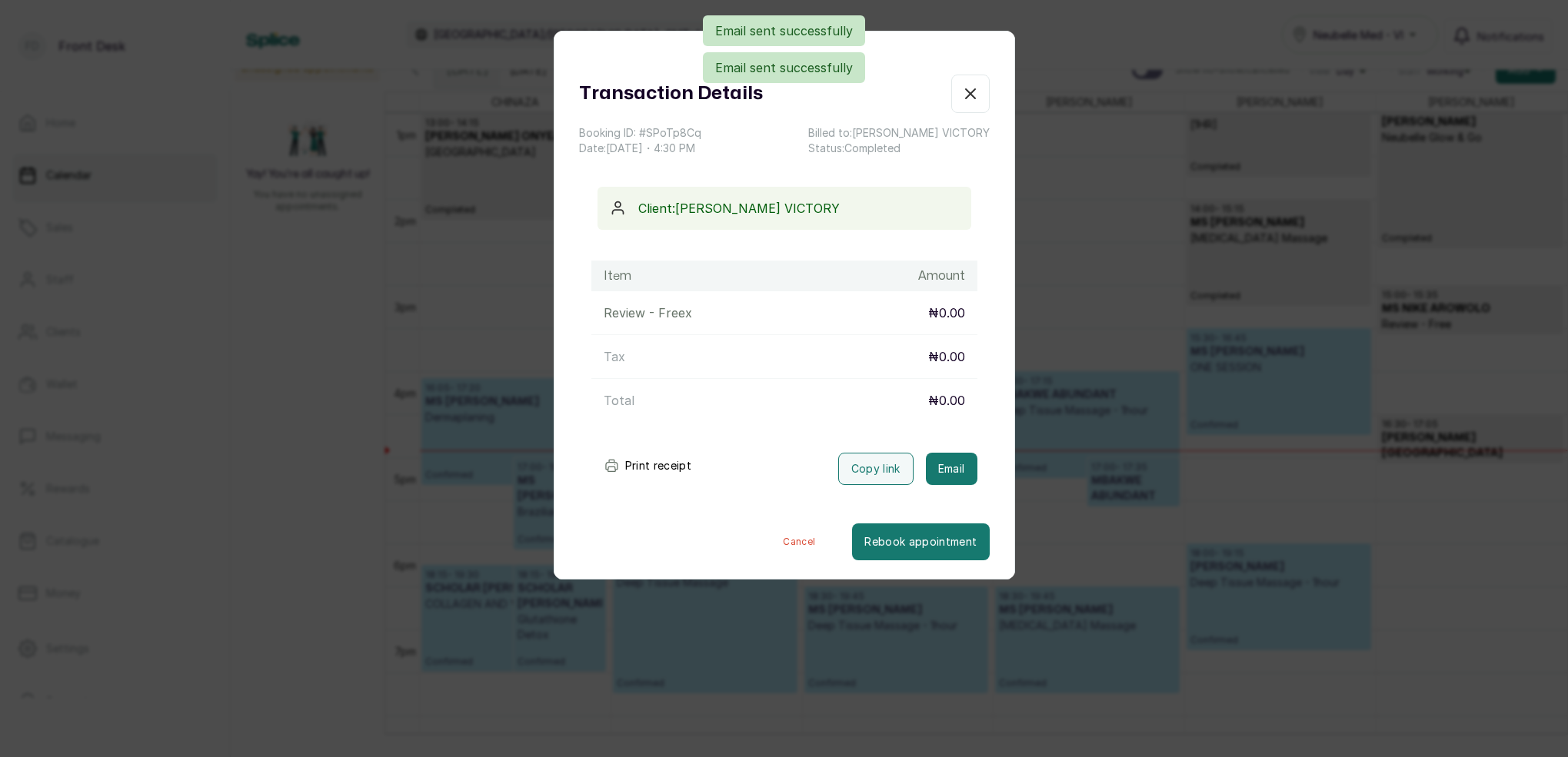
click at [968, 91] on icon "button" at bounding box center [971, 94] width 19 height 19
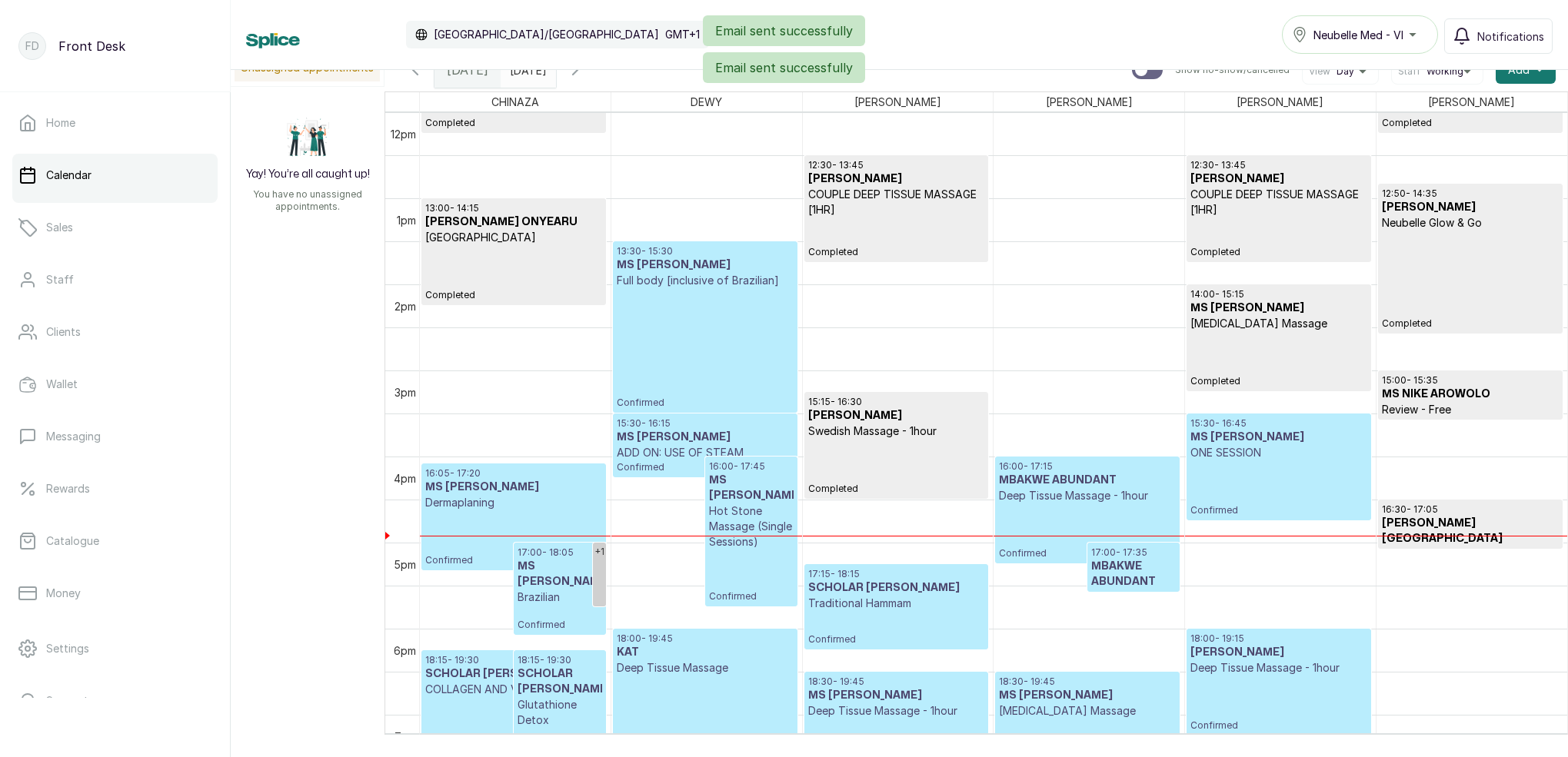
scroll to position [1036, 0]
click at [555, 75] on div "Email sent successfully Email sent successfully" at bounding box center [784, 49] width 1568 height 68
click at [526, 77] on input "10/10/2025" at bounding box center [513, 66] width 25 height 26
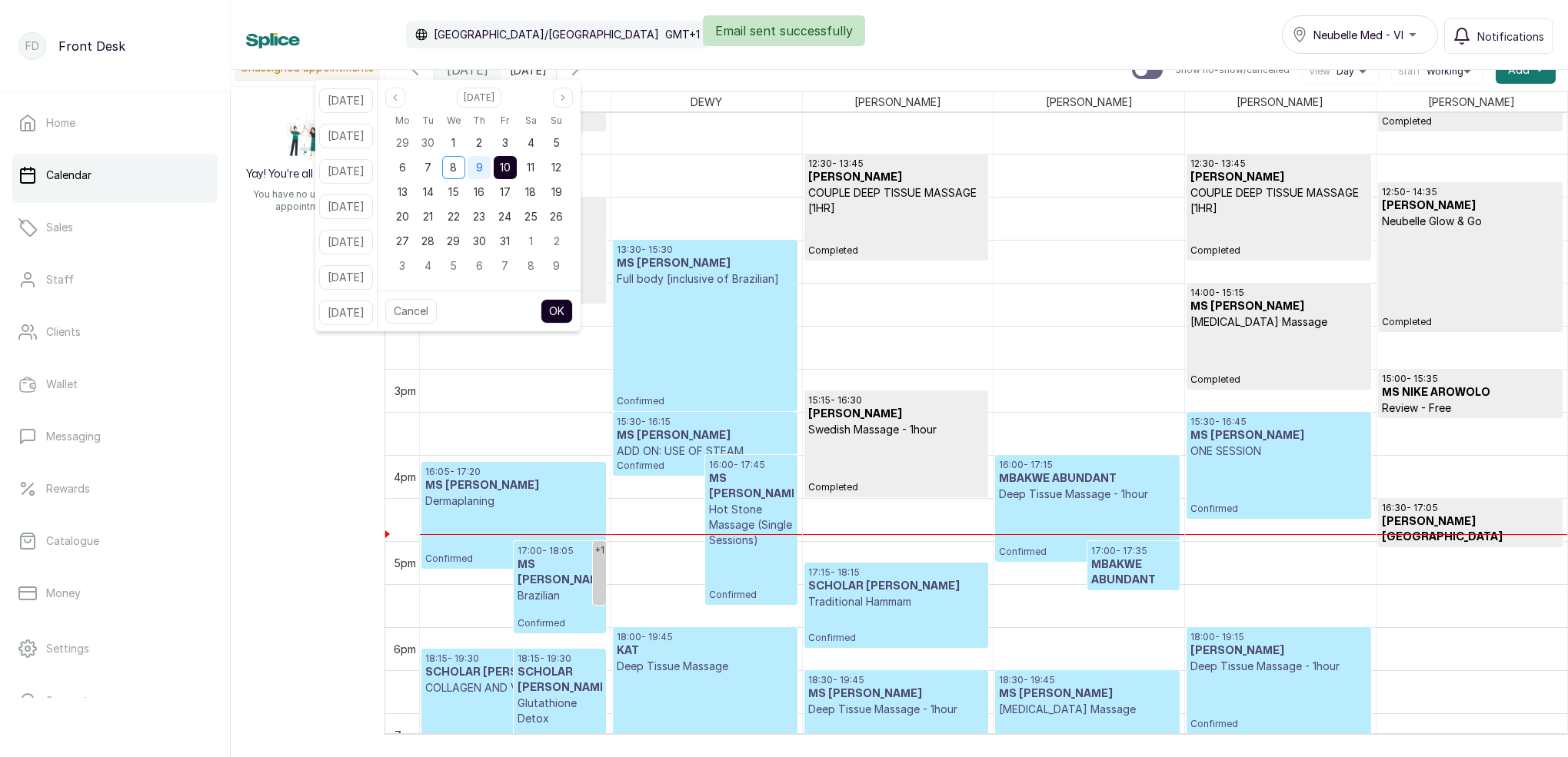
click at [490, 169] on div "9" at bounding box center [479, 167] width 23 height 23
click at [511, 168] on span "10" at bounding box center [505, 167] width 11 height 13
click at [573, 313] on button "OK" at bounding box center [557, 311] width 32 height 25
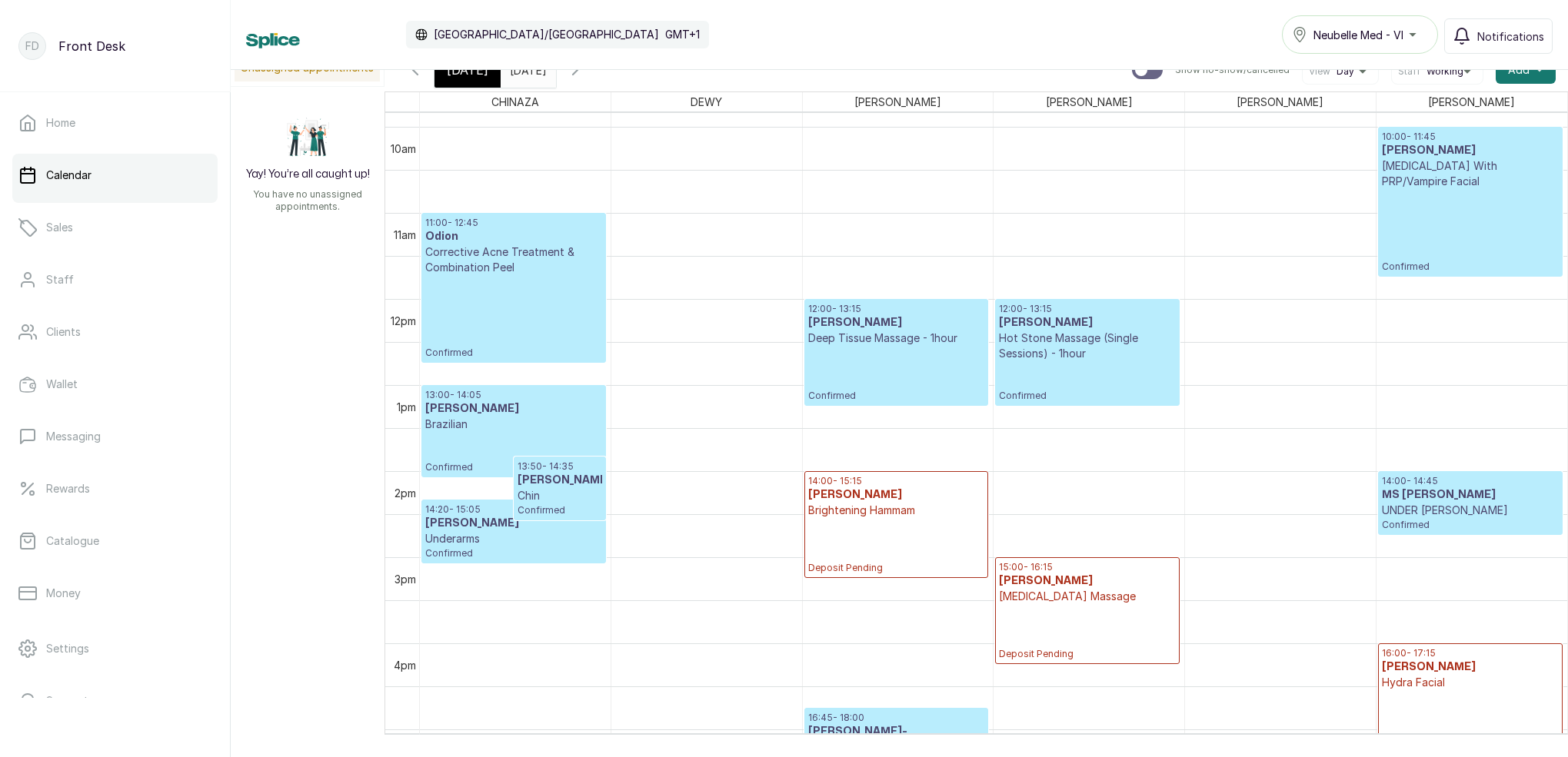
scroll to position [887, 0]
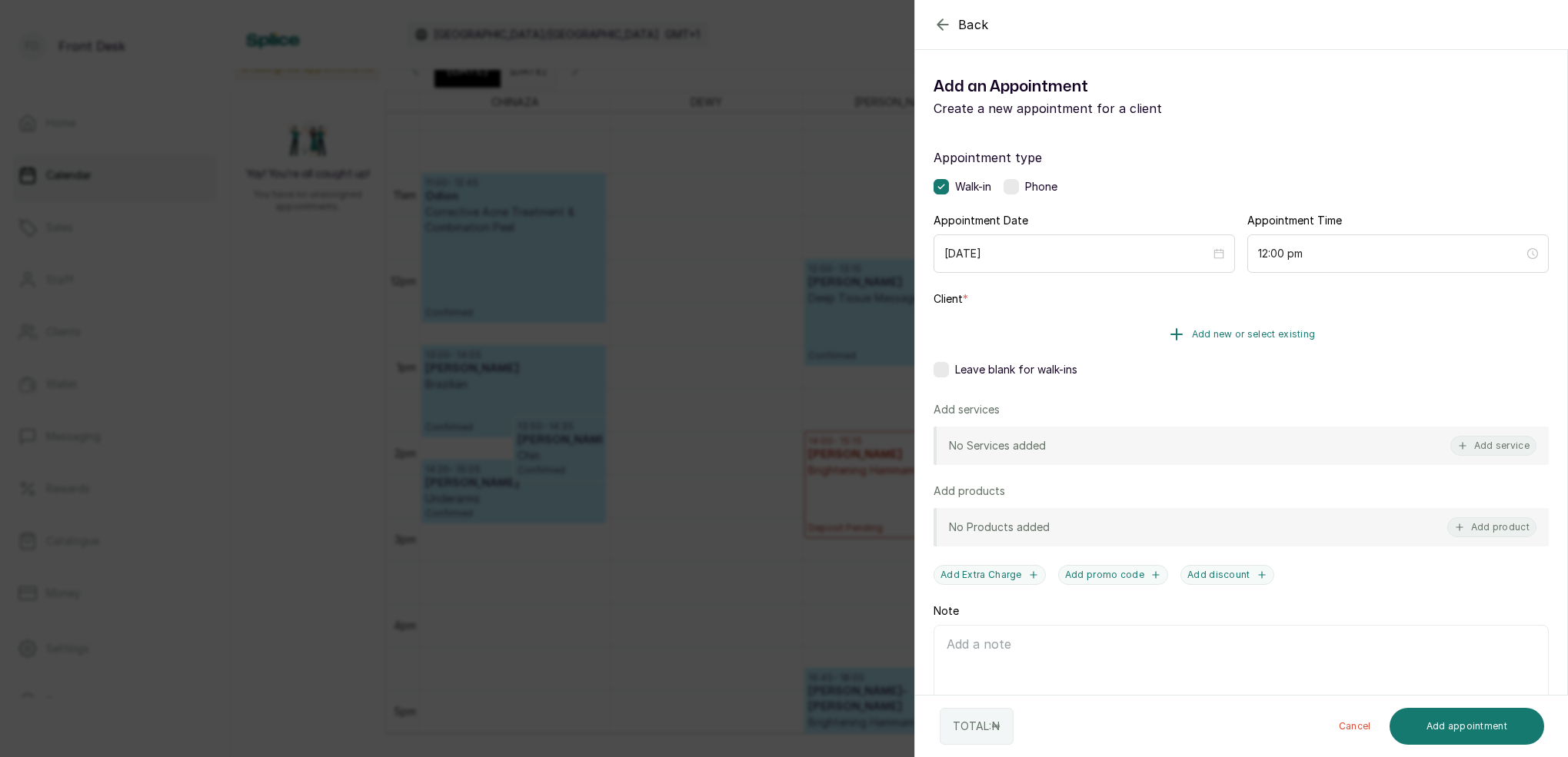
click at [1286, 336] on span "Add new or select existing" at bounding box center [1254, 334] width 124 height 13
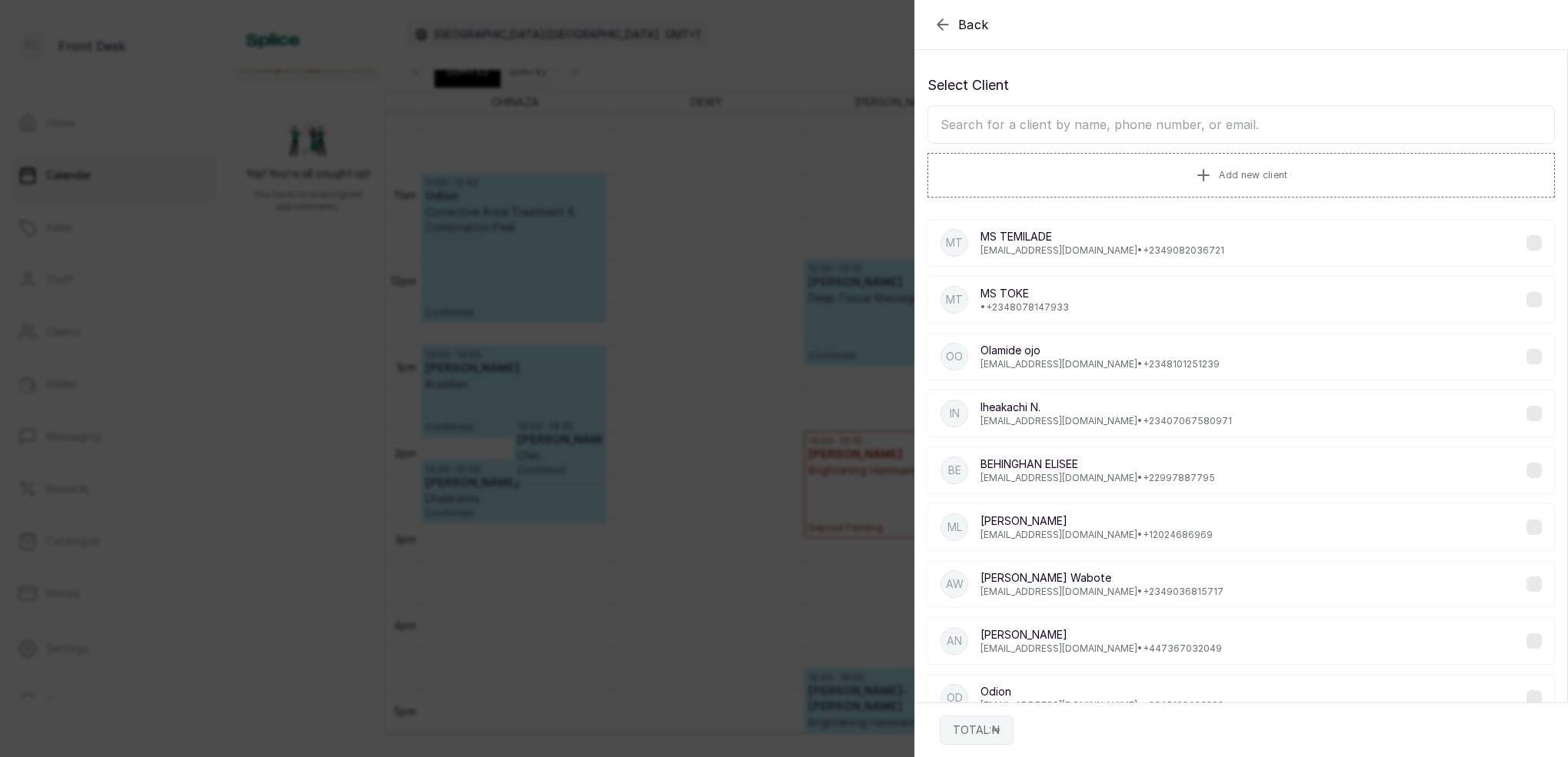
click at [1119, 127] on input "text" at bounding box center [1241, 124] width 628 height 38
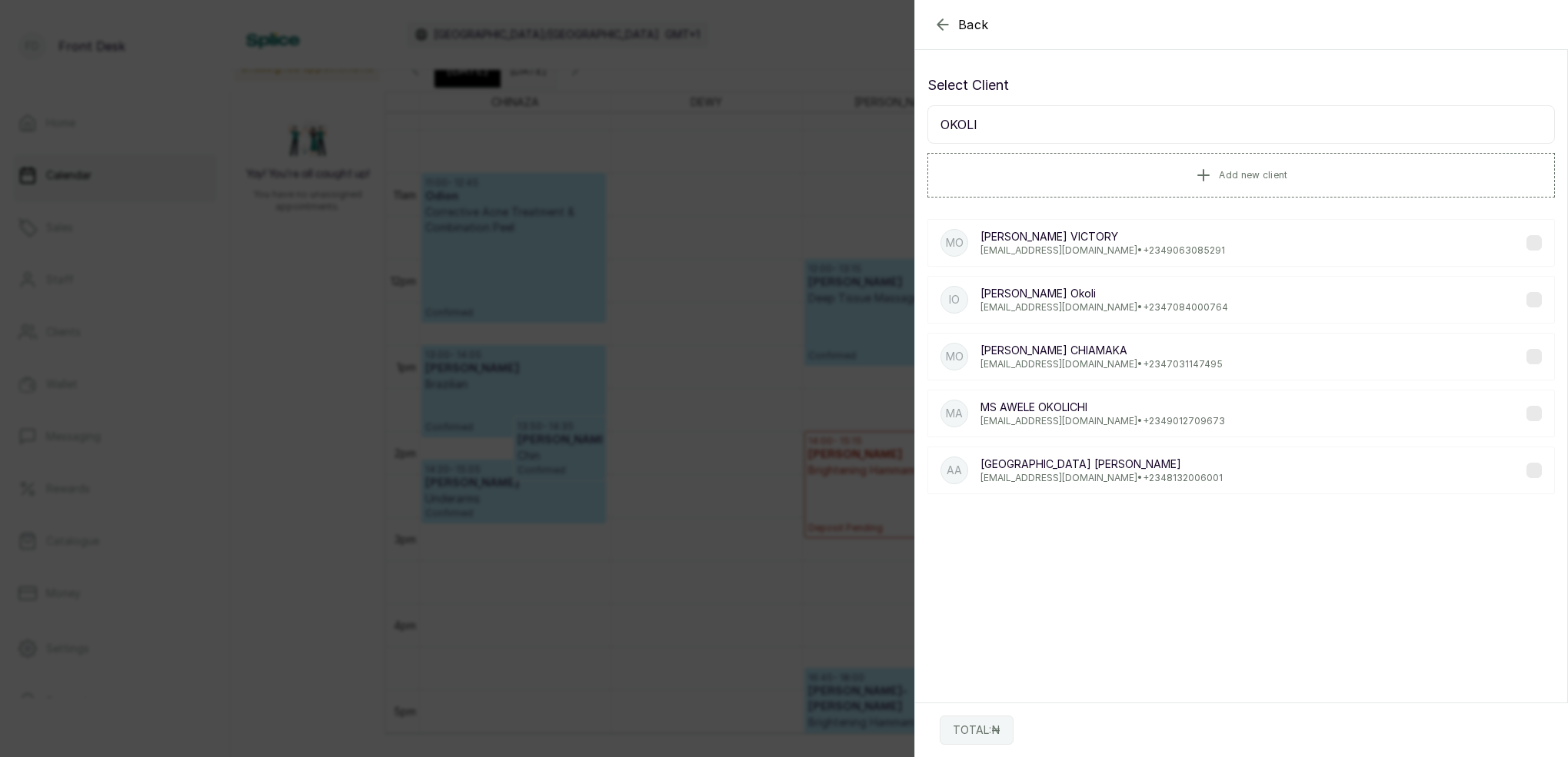
type input "OKOLI"
click at [1039, 251] on p "Vchisom196@gmail.com • +234 9063085291" at bounding box center [1103, 251] width 245 height 13
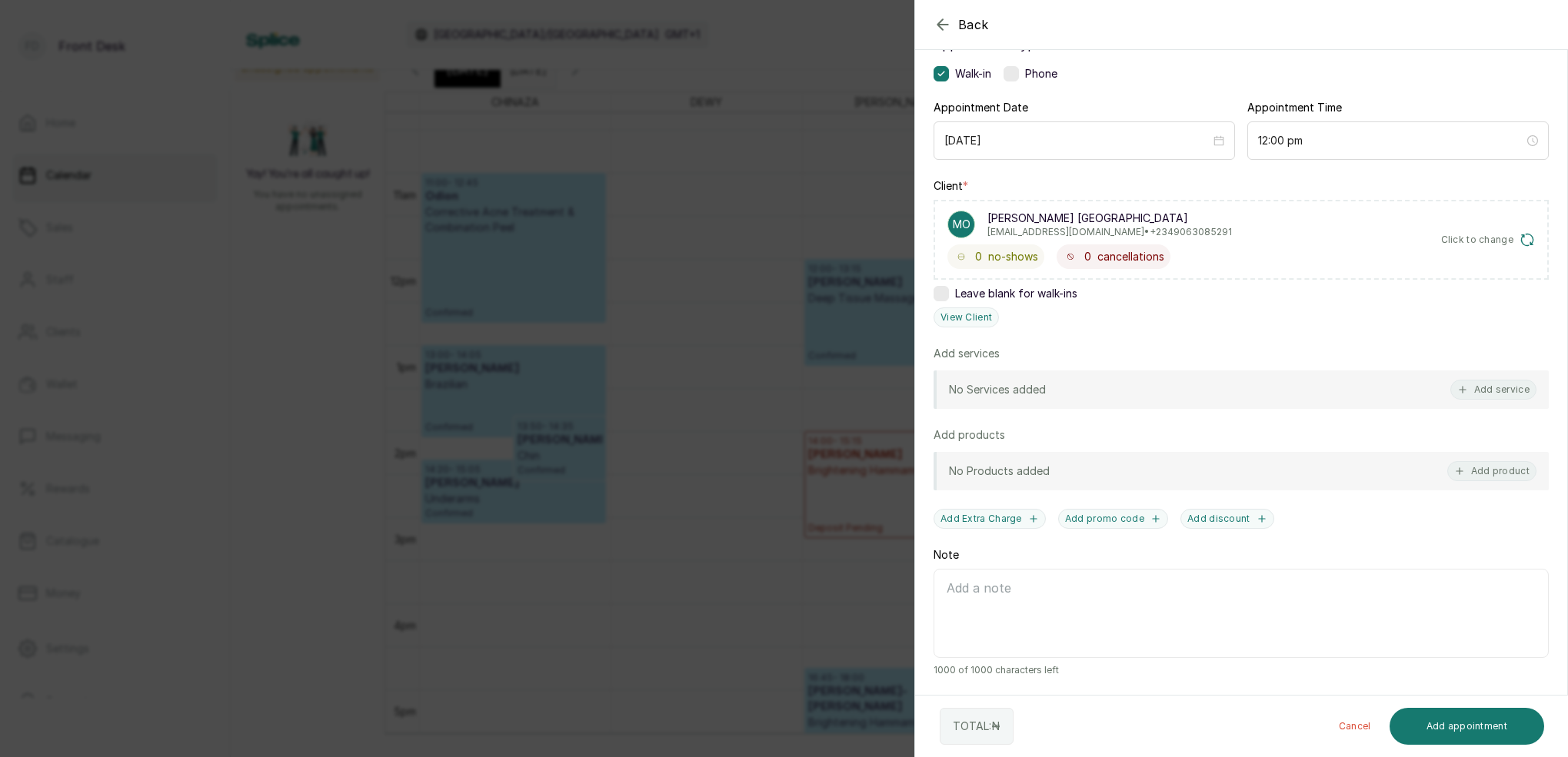
scroll to position [113, 0]
drag, startPoint x: 1510, startPoint y: 384, endPoint x: 1465, endPoint y: 357, distance: 52.5
click at [1509, 384] on button "Add service" at bounding box center [1494, 390] width 86 height 20
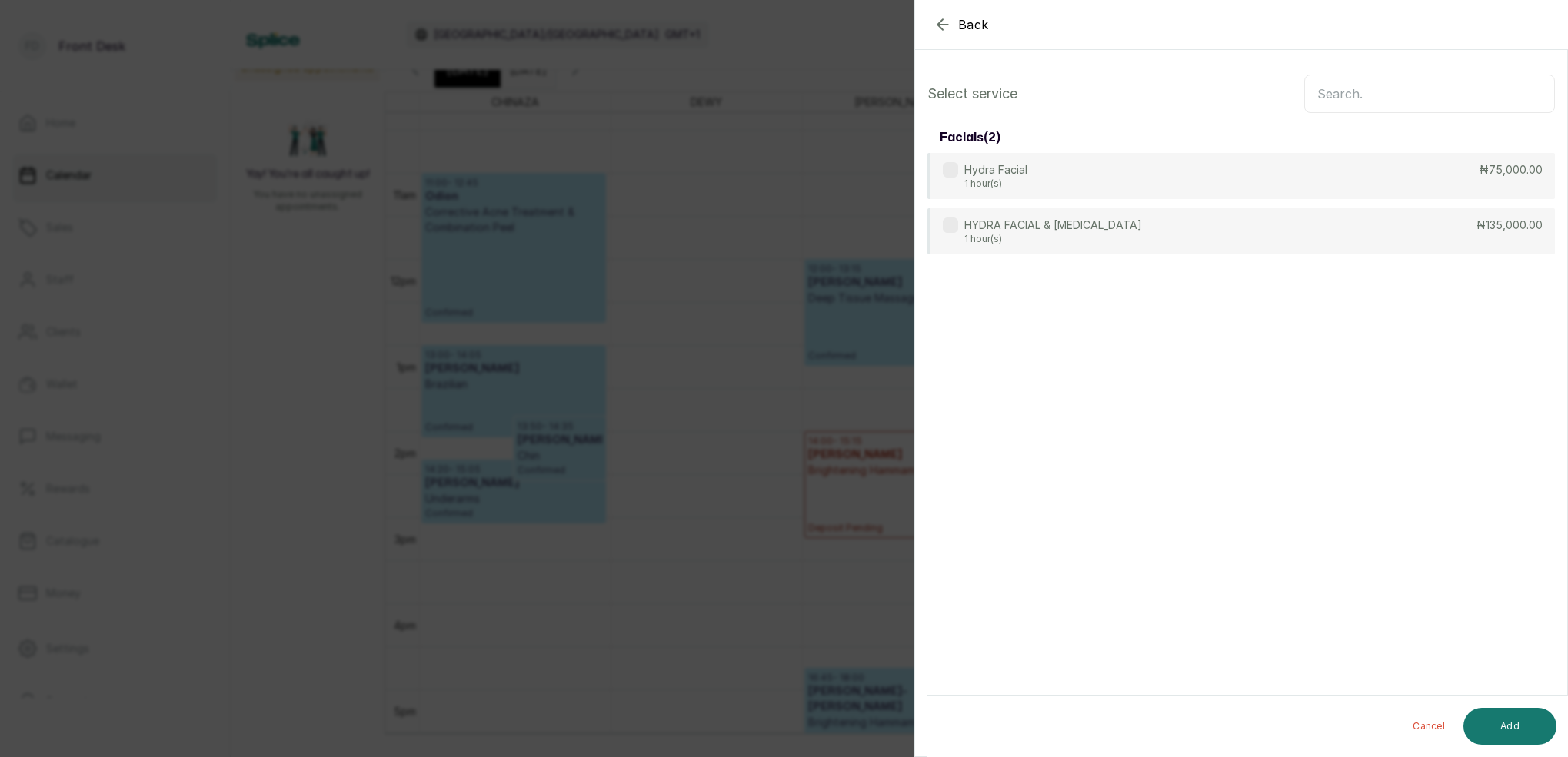
click at [1373, 97] on input "text" at bounding box center [1430, 93] width 251 height 38
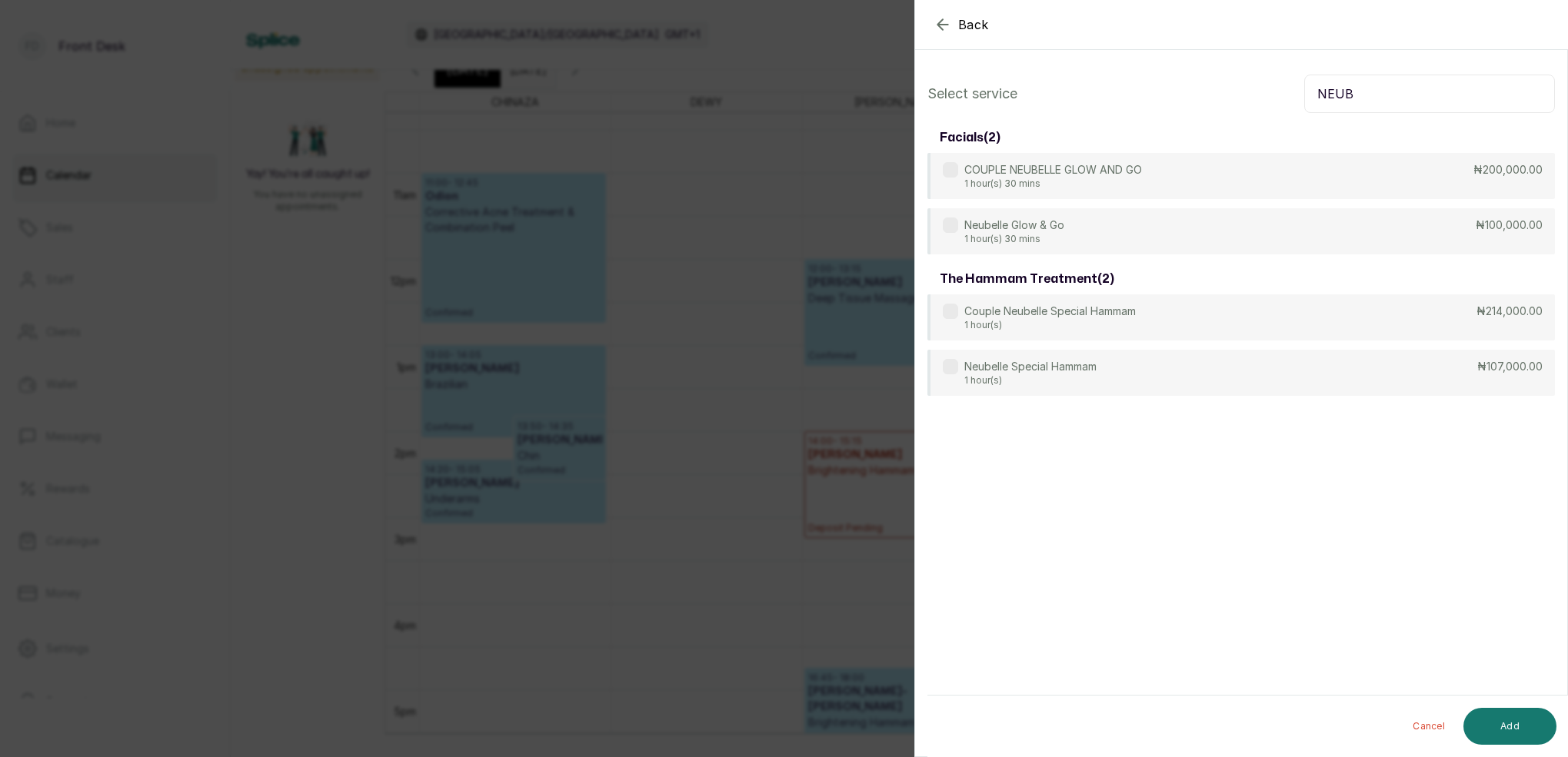
type input "NEUB"
click at [1045, 232] on p "Neubelle Glow & Go" at bounding box center [1015, 225] width 100 height 15
click at [1493, 723] on button "Add" at bounding box center [1510, 727] width 93 height 37
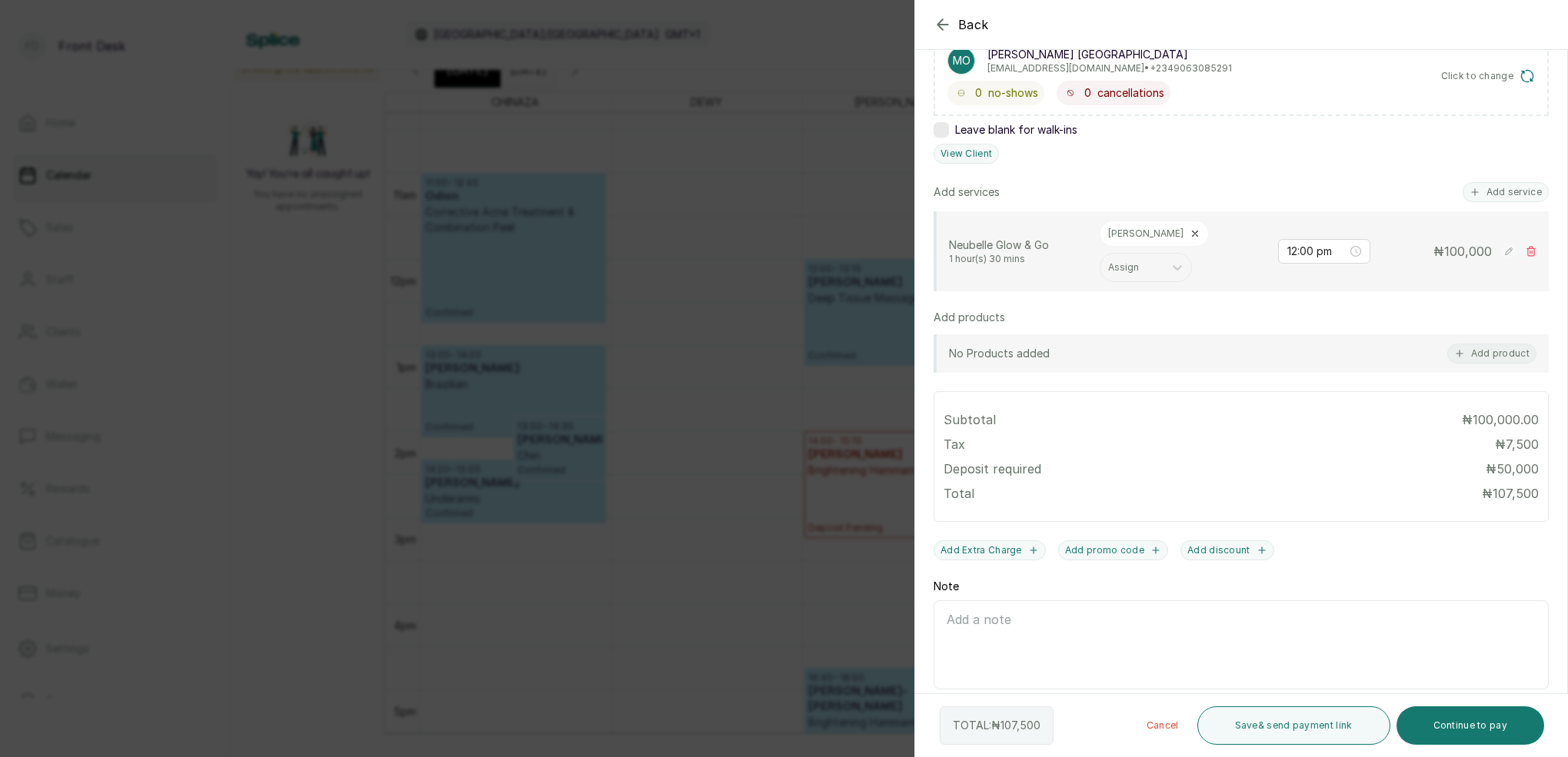
scroll to position [276, 0]
click at [1485, 723] on button "Continue to pay" at bounding box center [1471, 725] width 148 height 38
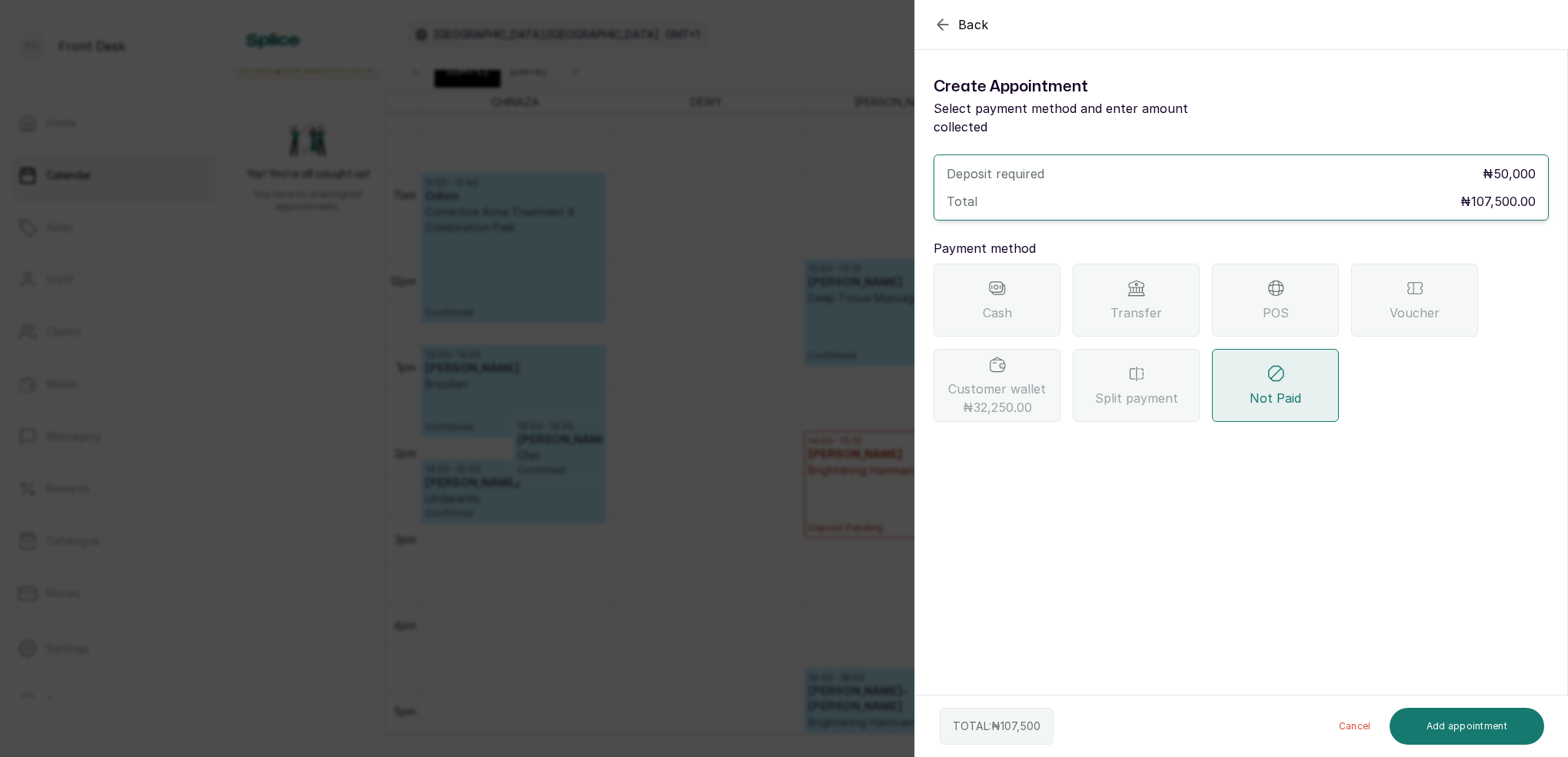
click at [1026, 380] on span "Customer wallet ₦32,250.00" at bounding box center [997, 399] width 97 height 37
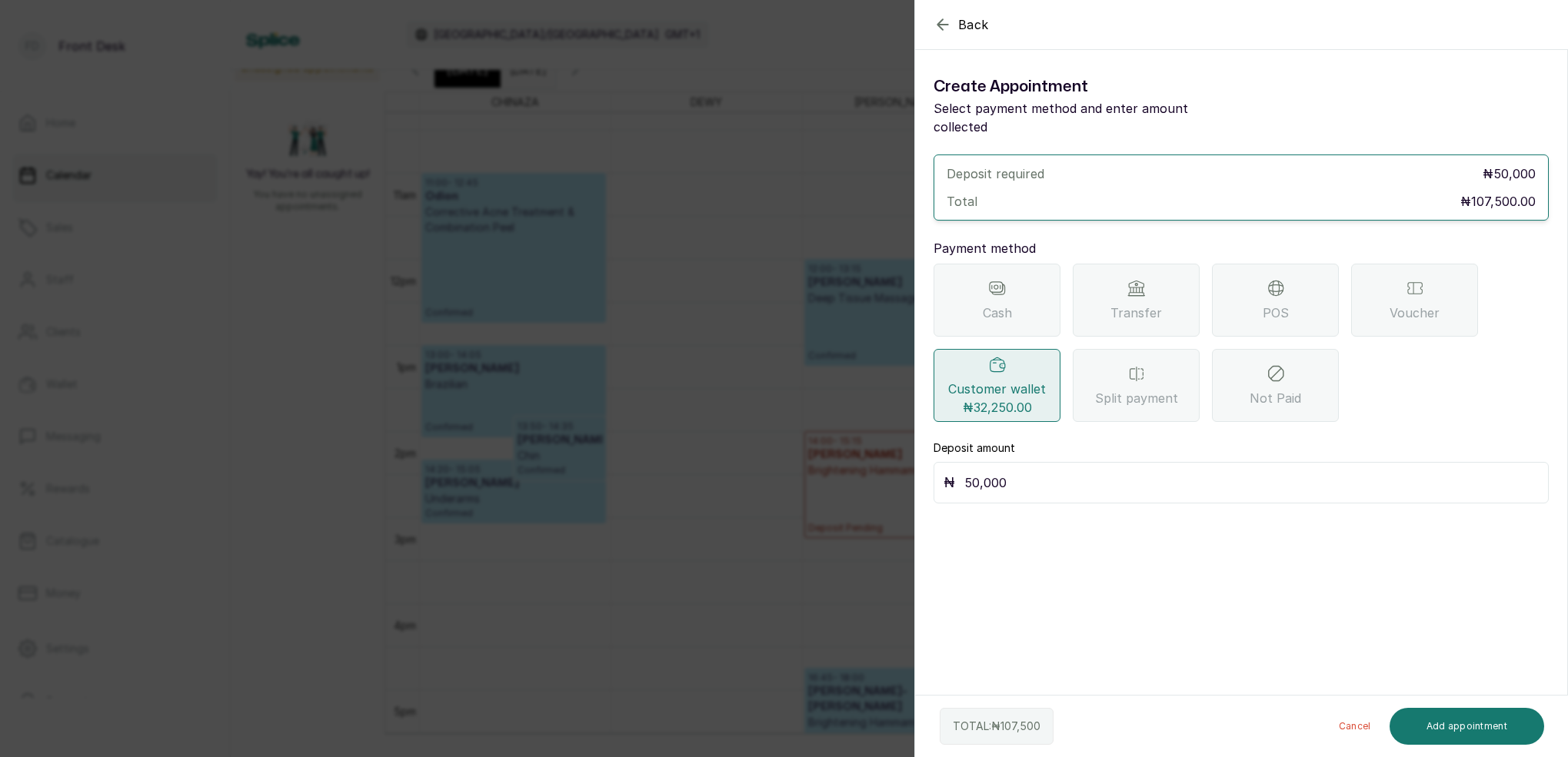
click at [1010, 472] on input "50,000" at bounding box center [1252, 483] width 574 height 21
type input "5"
type input "32,250"
click at [1488, 721] on button "Add appointment" at bounding box center [1467, 727] width 155 height 37
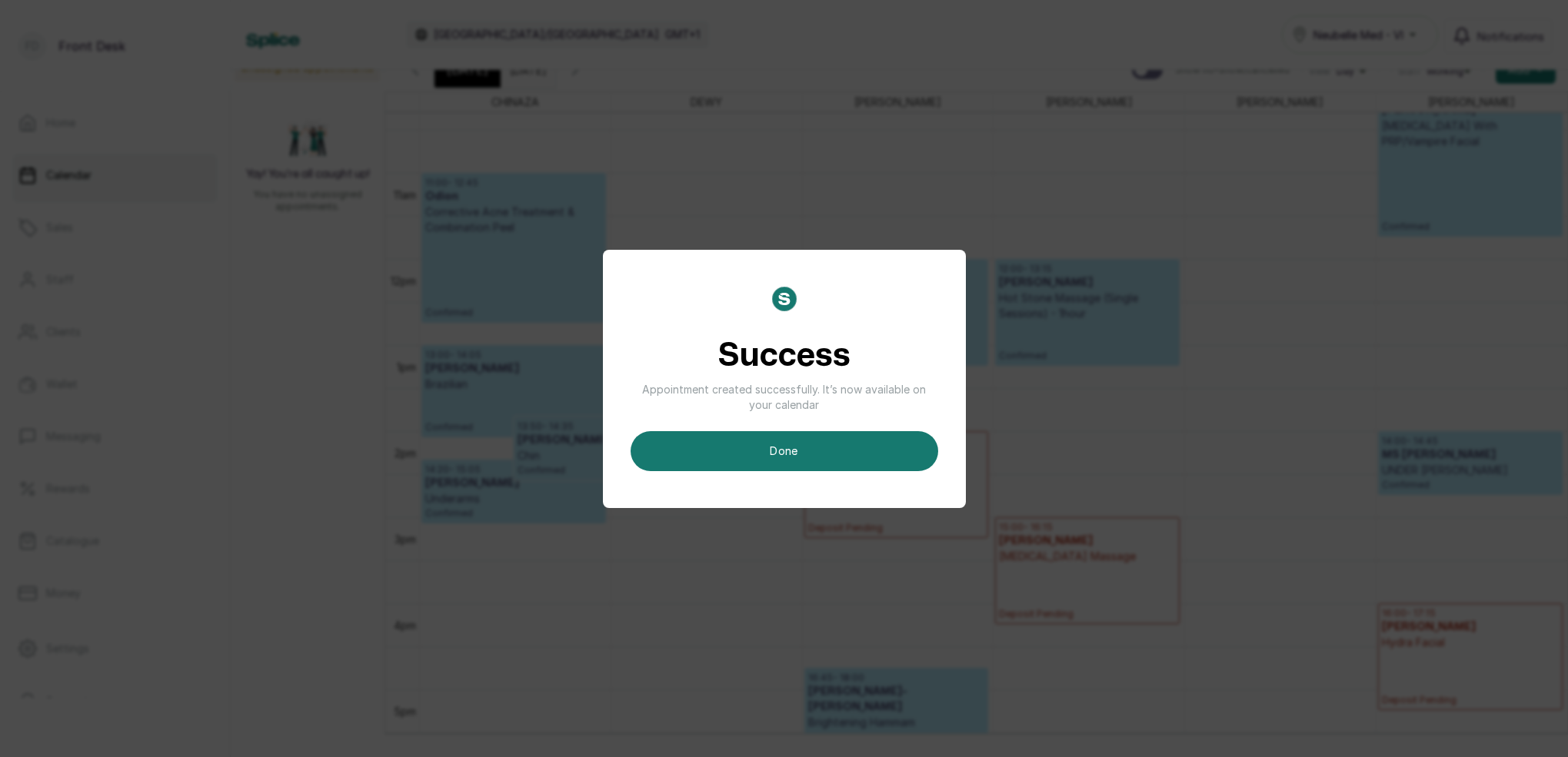
scroll to position [894, 0]
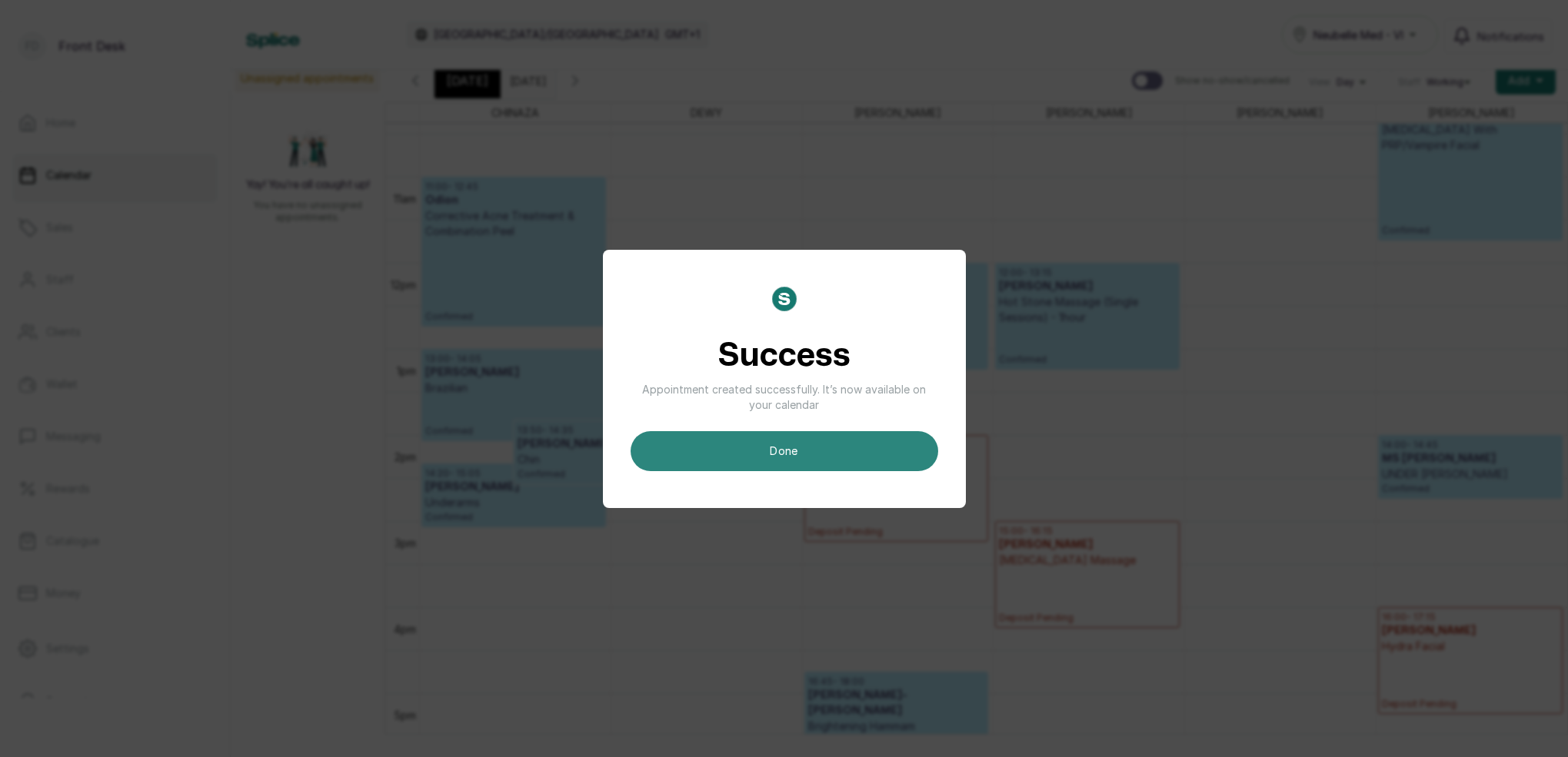
click at [858, 439] on button "done" at bounding box center [784, 450] width 308 height 40
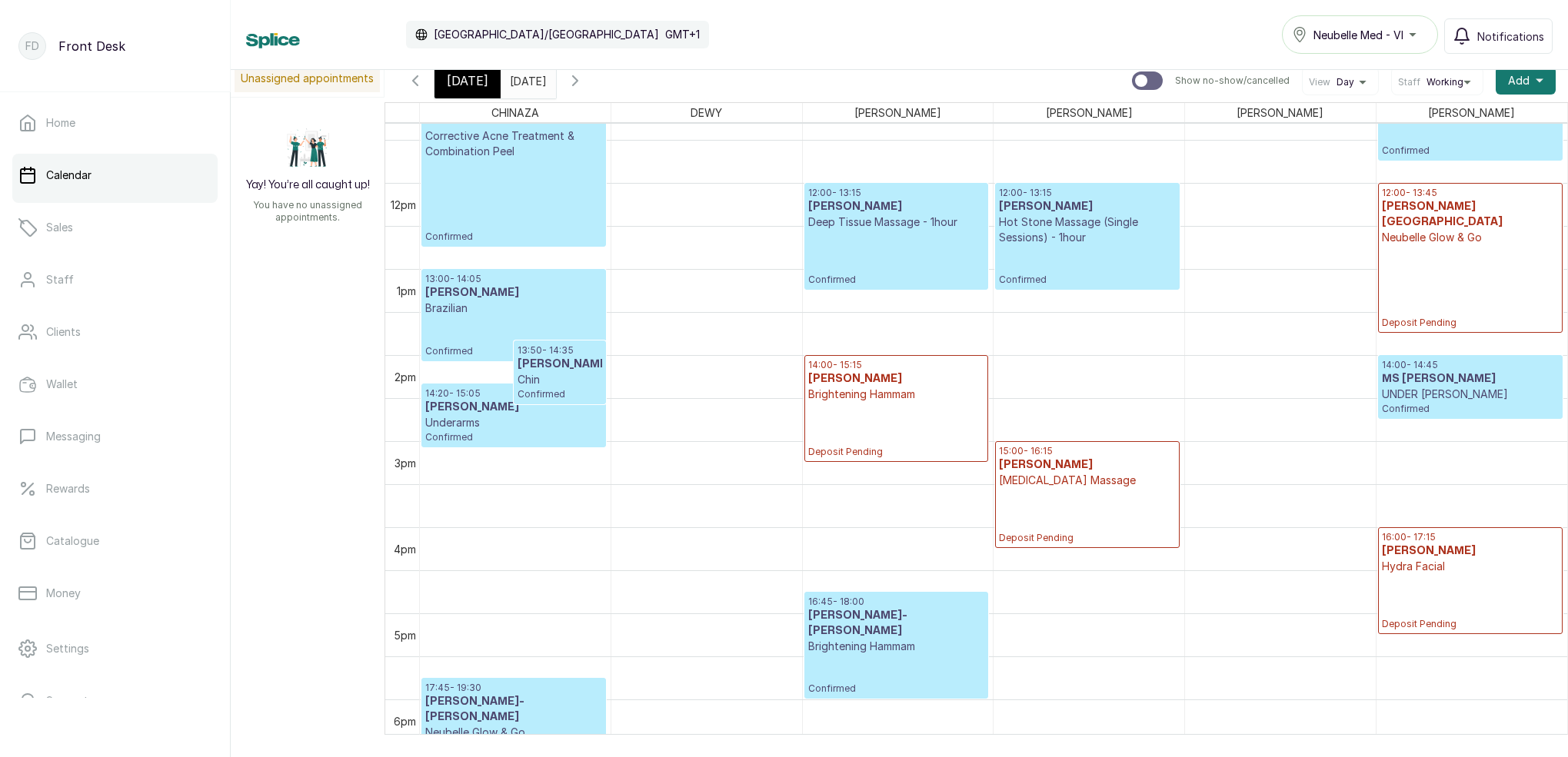
scroll to position [1000, 0]
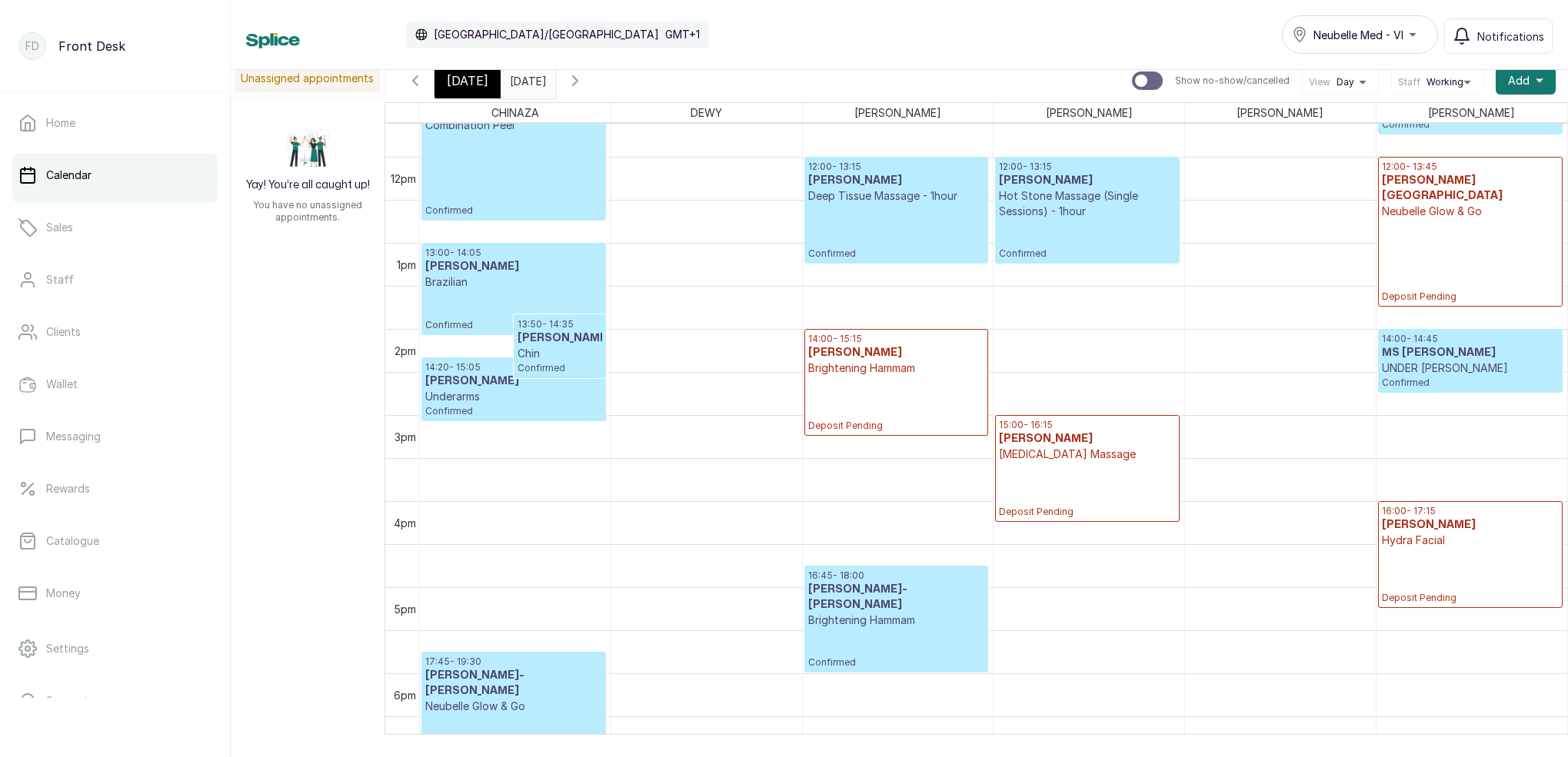
click at [1482, 219] on p "Deposit Pending" at bounding box center [1471, 261] width 177 height 84
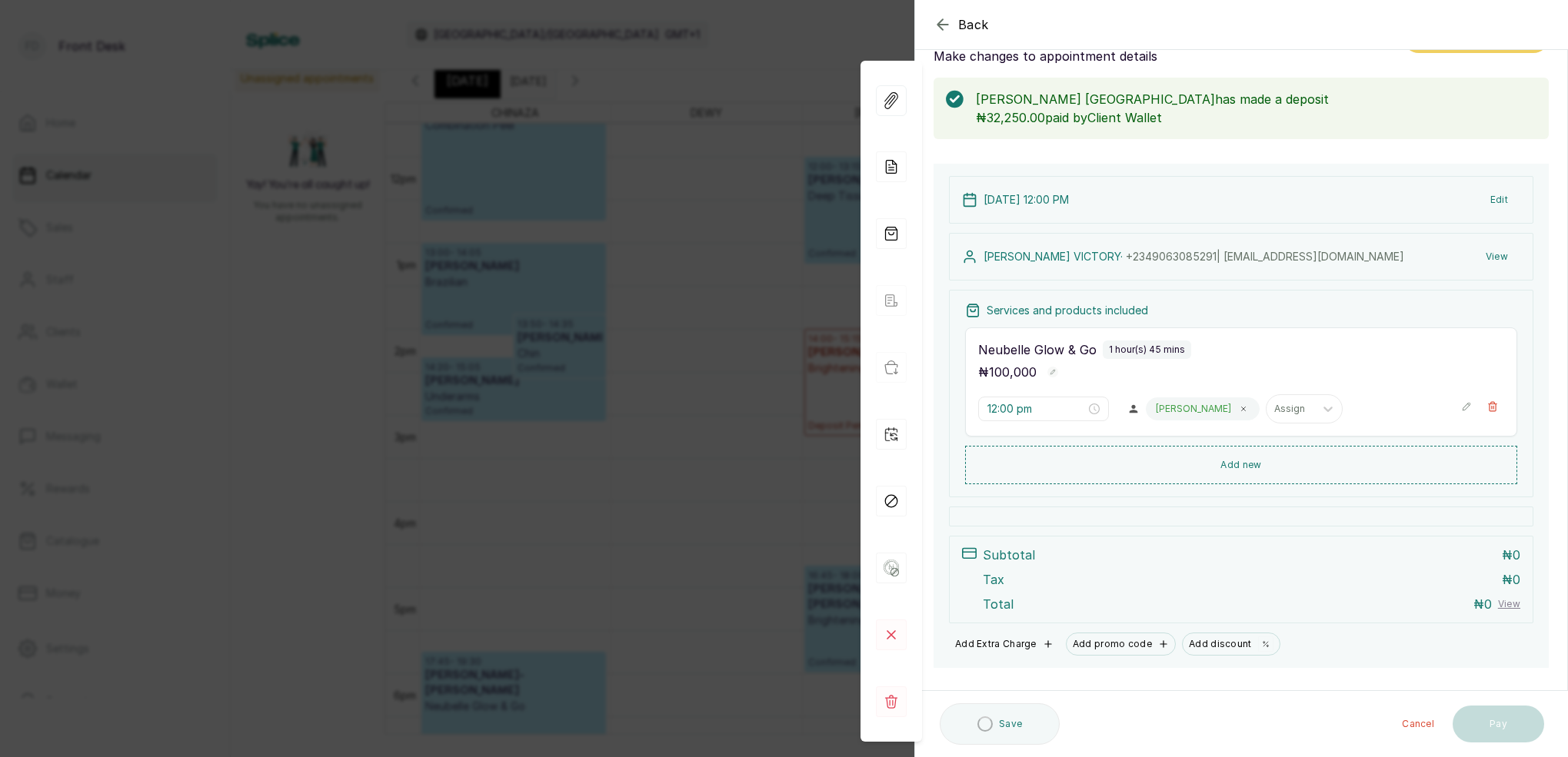
scroll to position [54, 0]
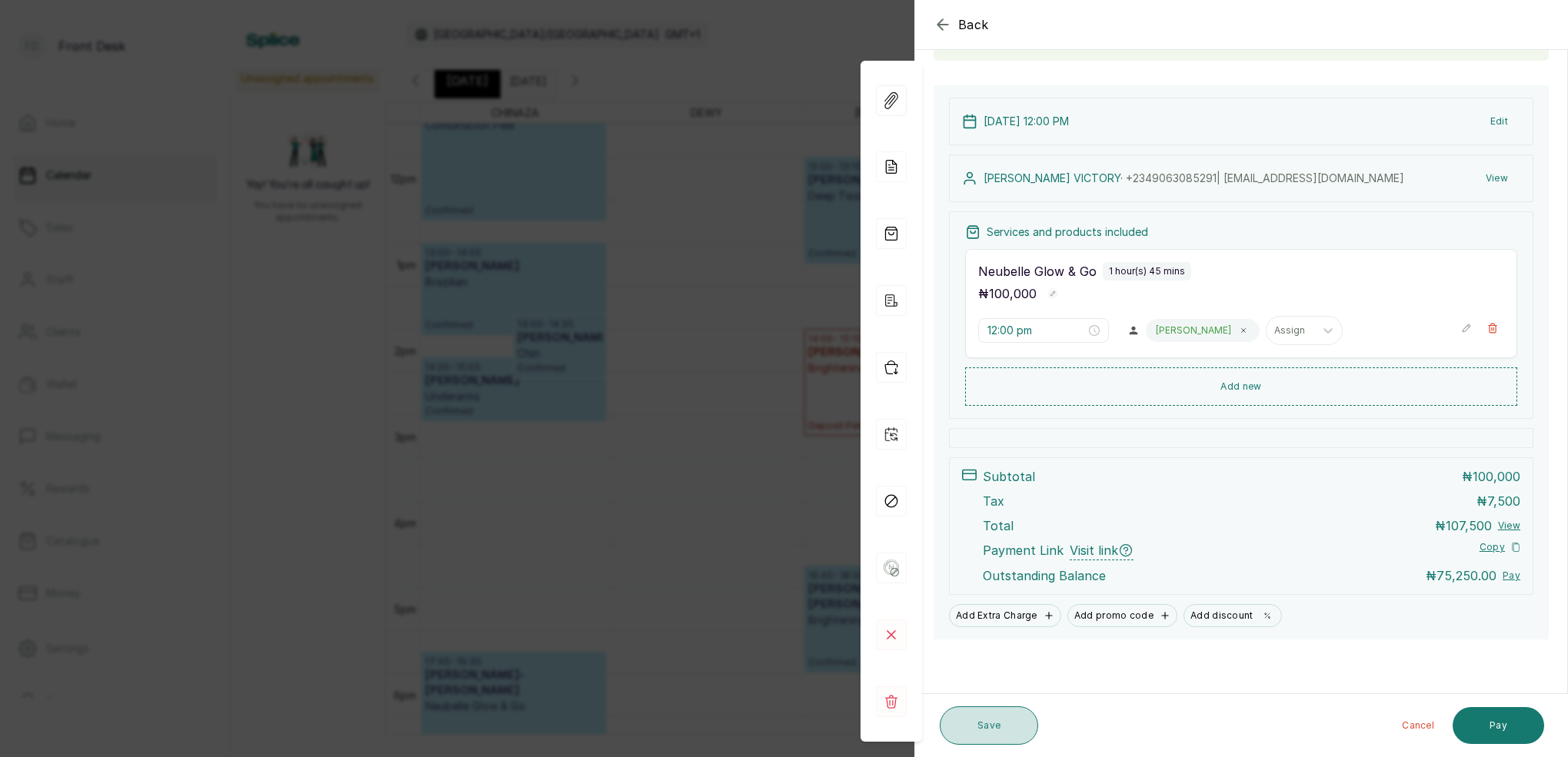
click at [998, 725] on button "Save" at bounding box center [989, 725] width 98 height 38
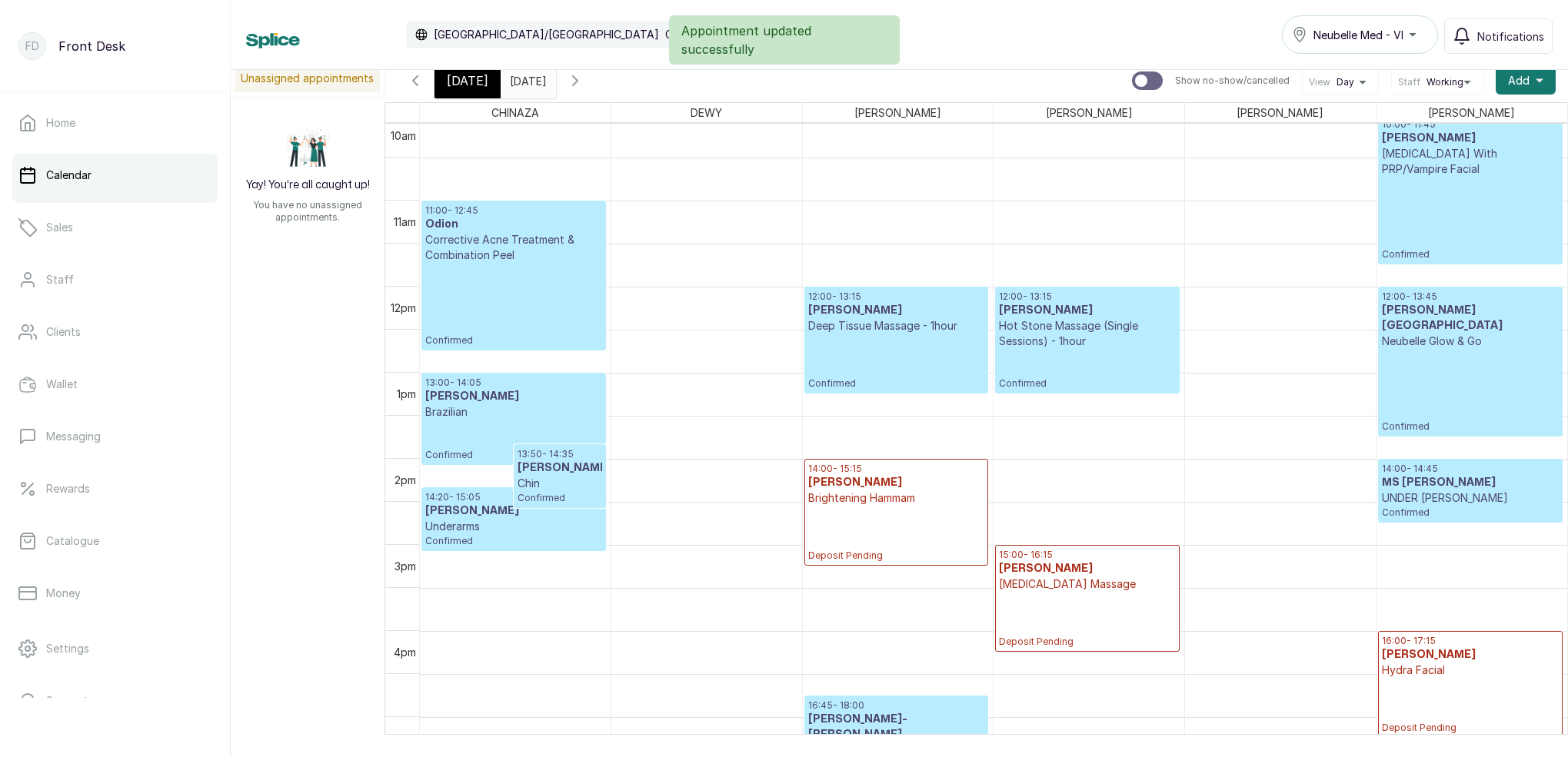
scroll to position [871, 0]
click at [464, 86] on span "[DATE]" at bounding box center [468, 80] width 42 height 19
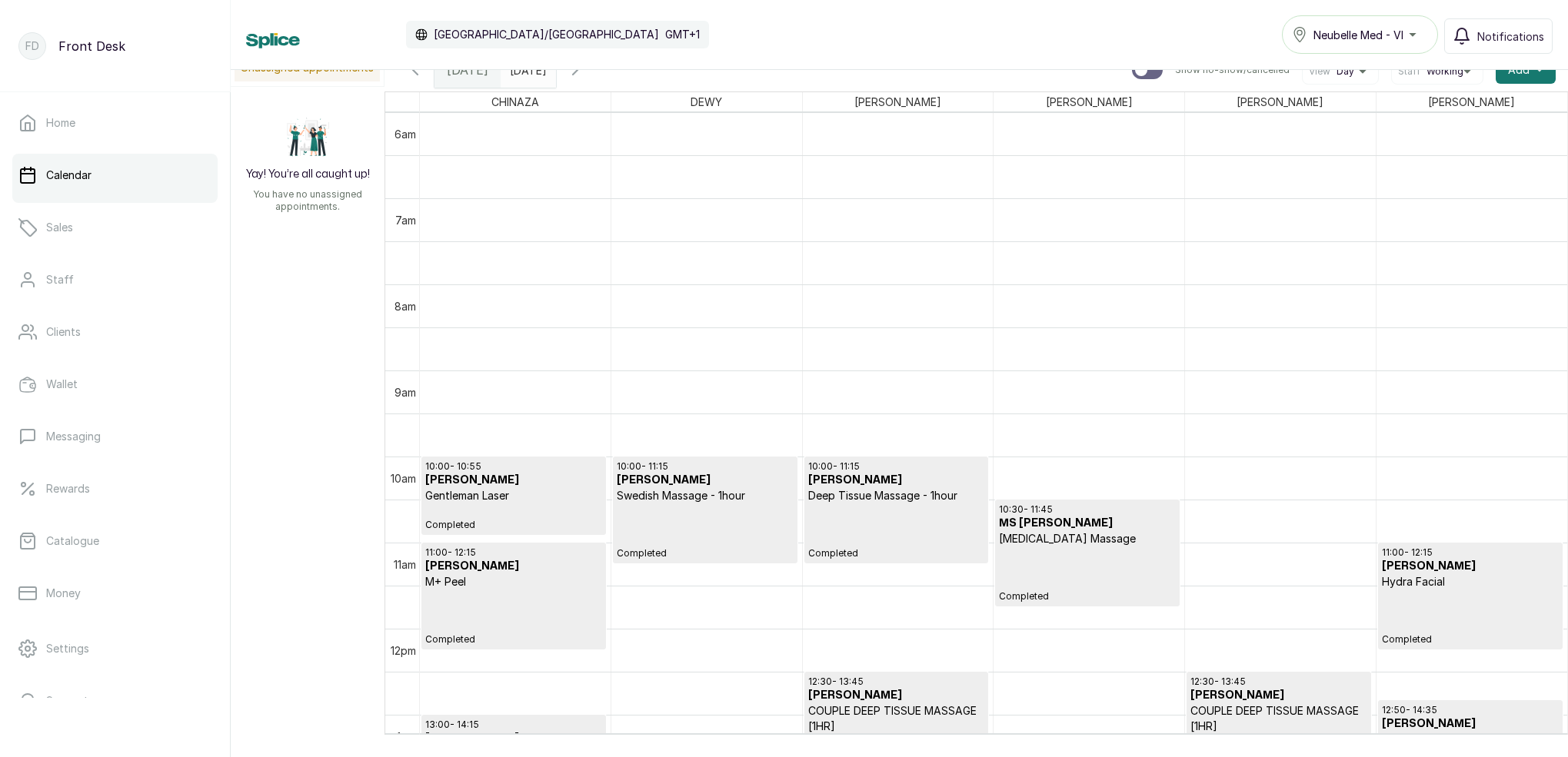
scroll to position [682, 0]
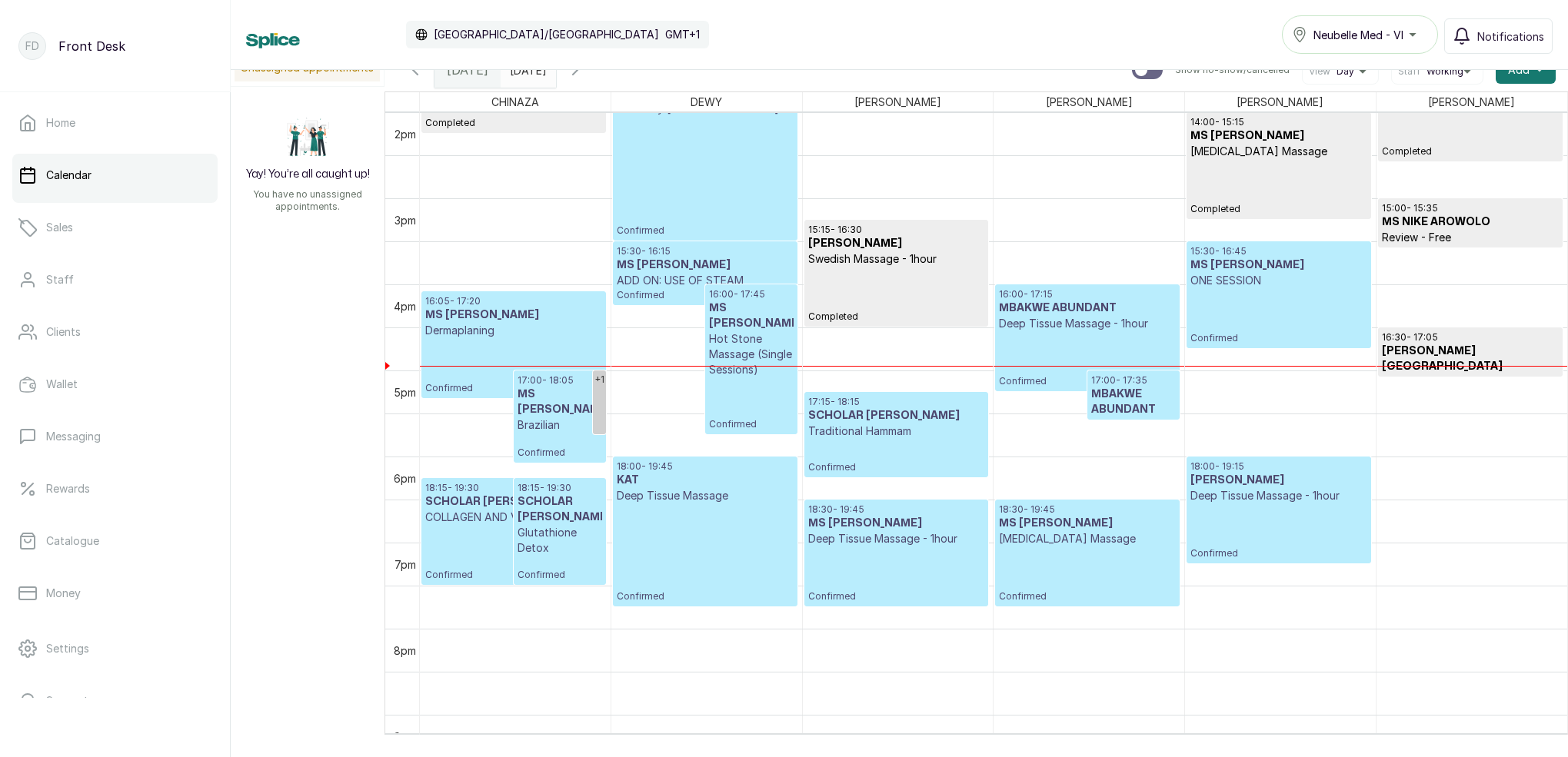
click at [746, 311] on h3 "MS [PERSON_NAME]" at bounding box center [751, 316] width 85 height 30
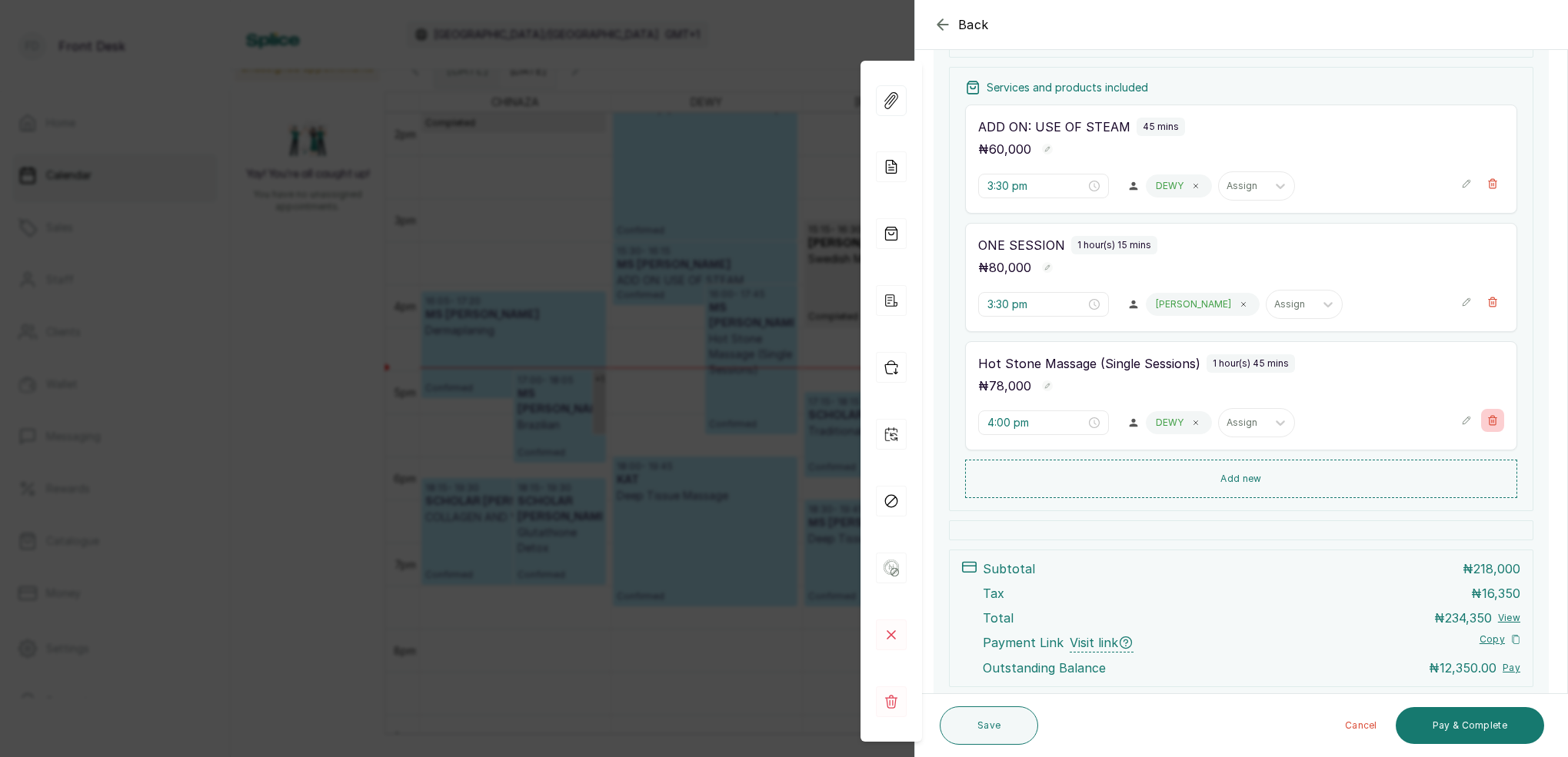
click at [1495, 420] on icon "button" at bounding box center [1493, 420] width 11 height 11
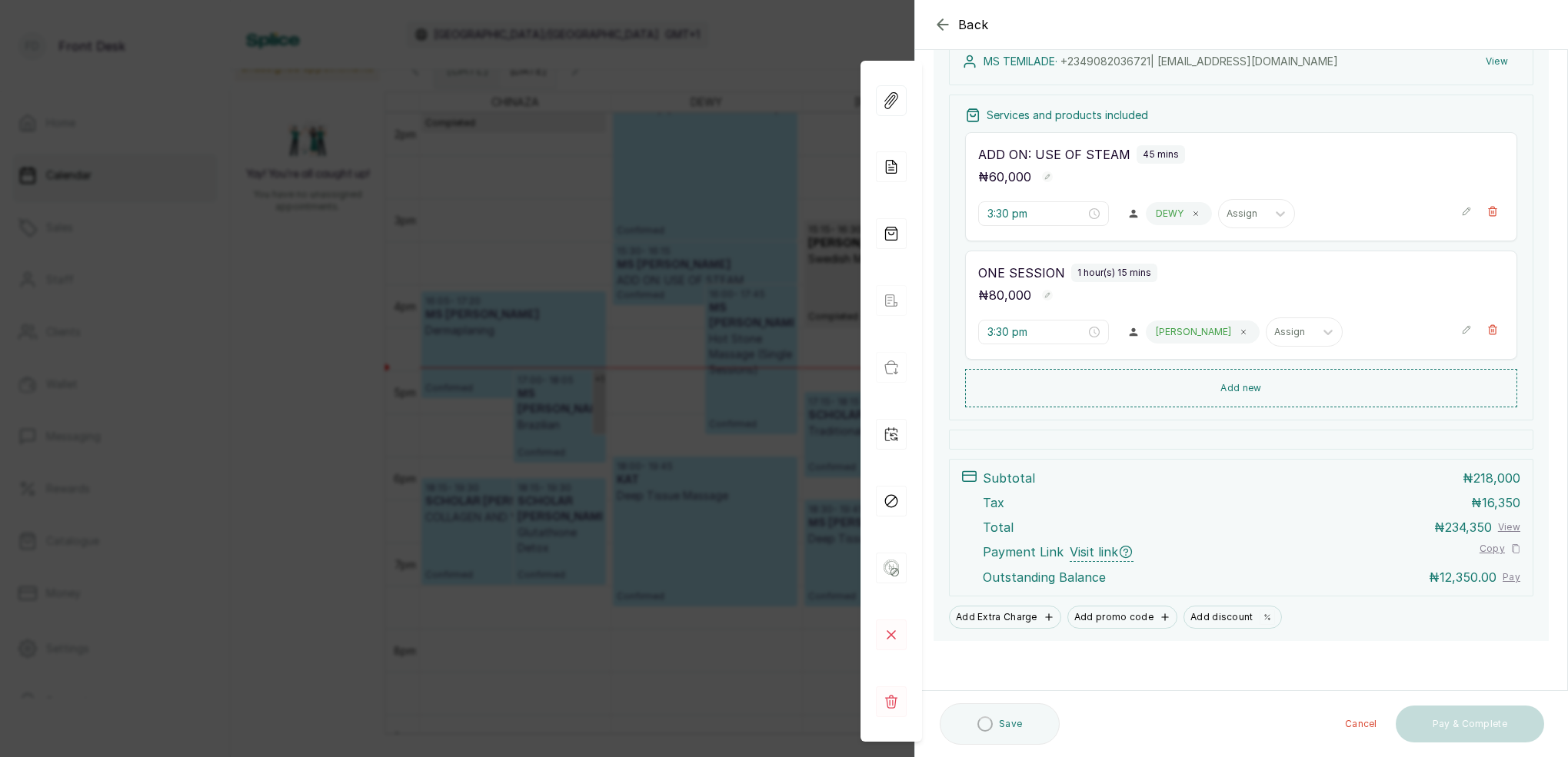
click at [1244, 385] on button "Add new" at bounding box center [1242, 388] width 552 height 38
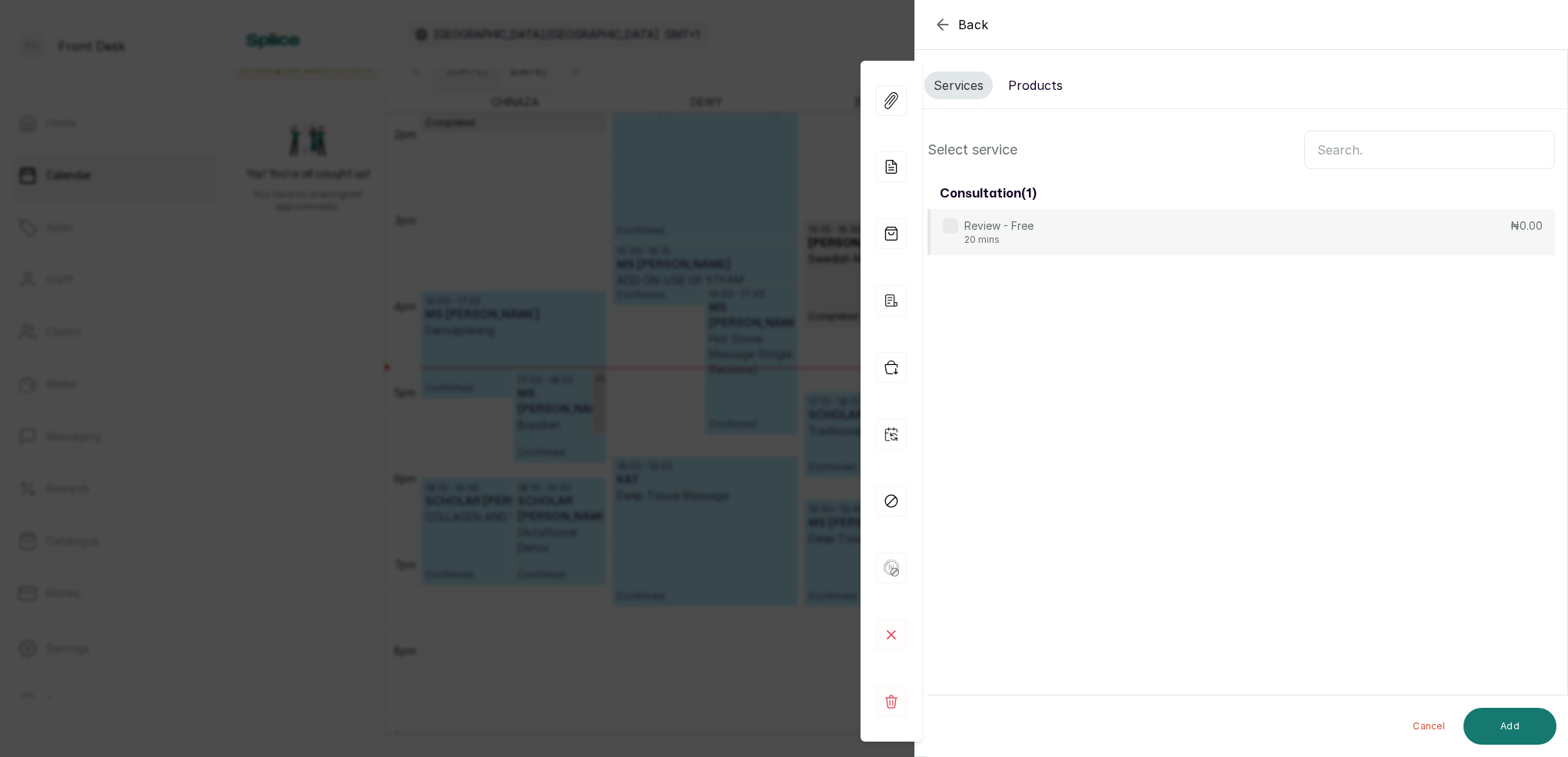
drag, startPoint x: 1403, startPoint y: 144, endPoint x: 1398, endPoint y: 151, distance: 8.6
click at [1398, 151] on input "text" at bounding box center [1430, 149] width 251 height 38
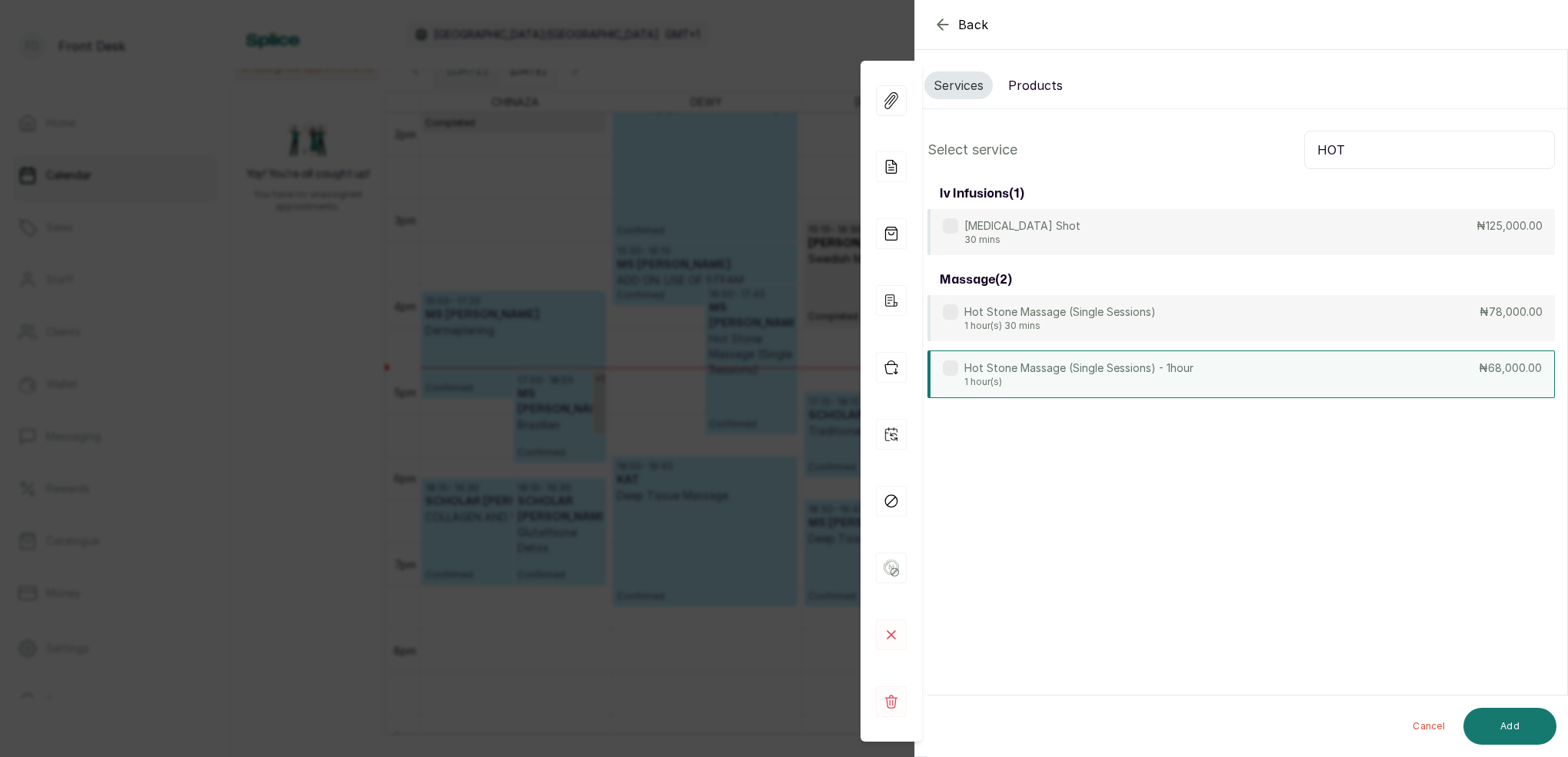
type input "HOT"
drag, startPoint x: 1097, startPoint y: 364, endPoint x: 1171, endPoint y: 398, distance: 81.4
click at [1098, 363] on p "Hot Stone Massage (Single Sessions) - 1hour" at bounding box center [1079, 367] width 230 height 15
click at [1503, 723] on button "Add" at bounding box center [1510, 727] width 93 height 37
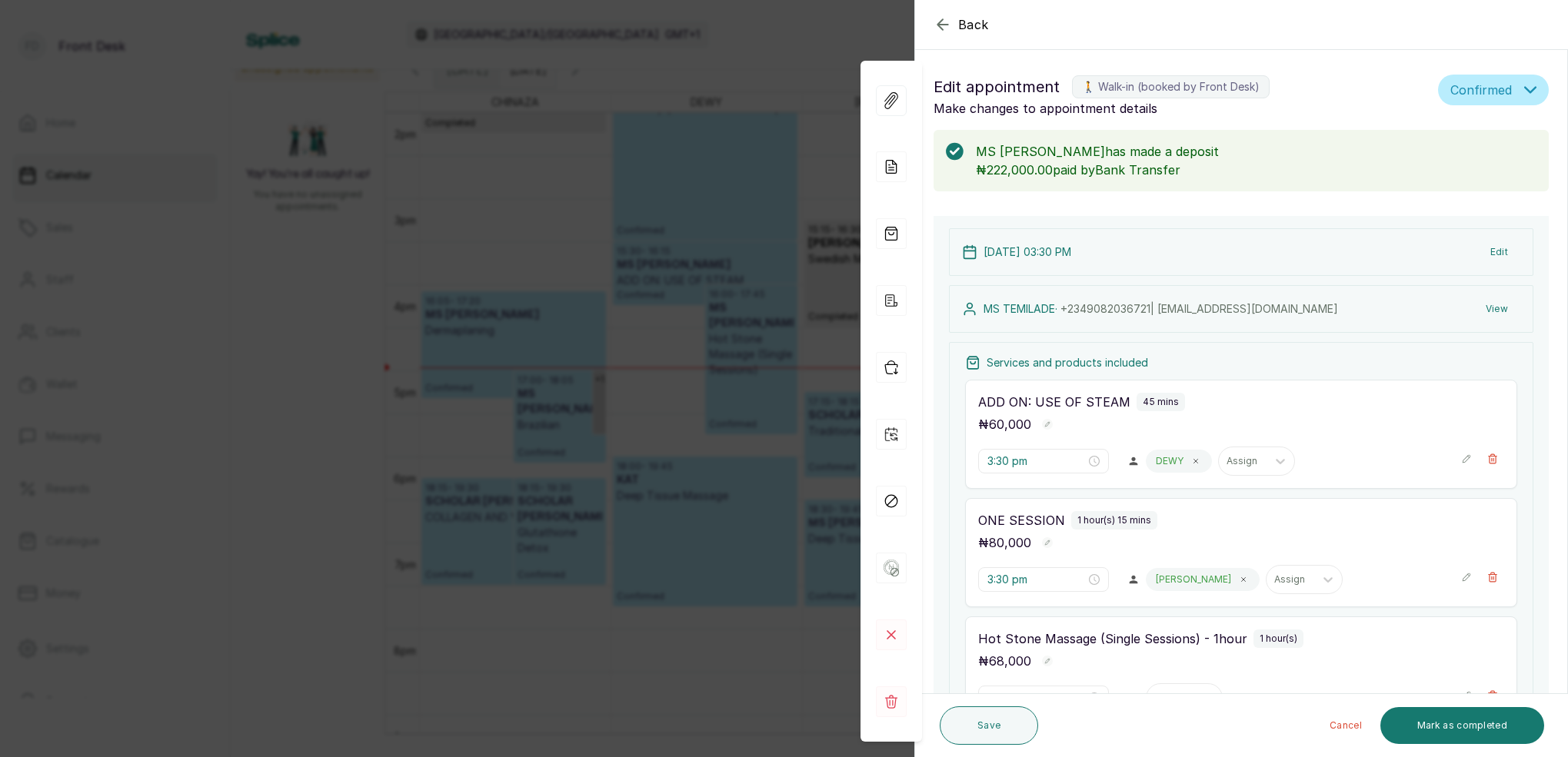
type input "4:45 pm"
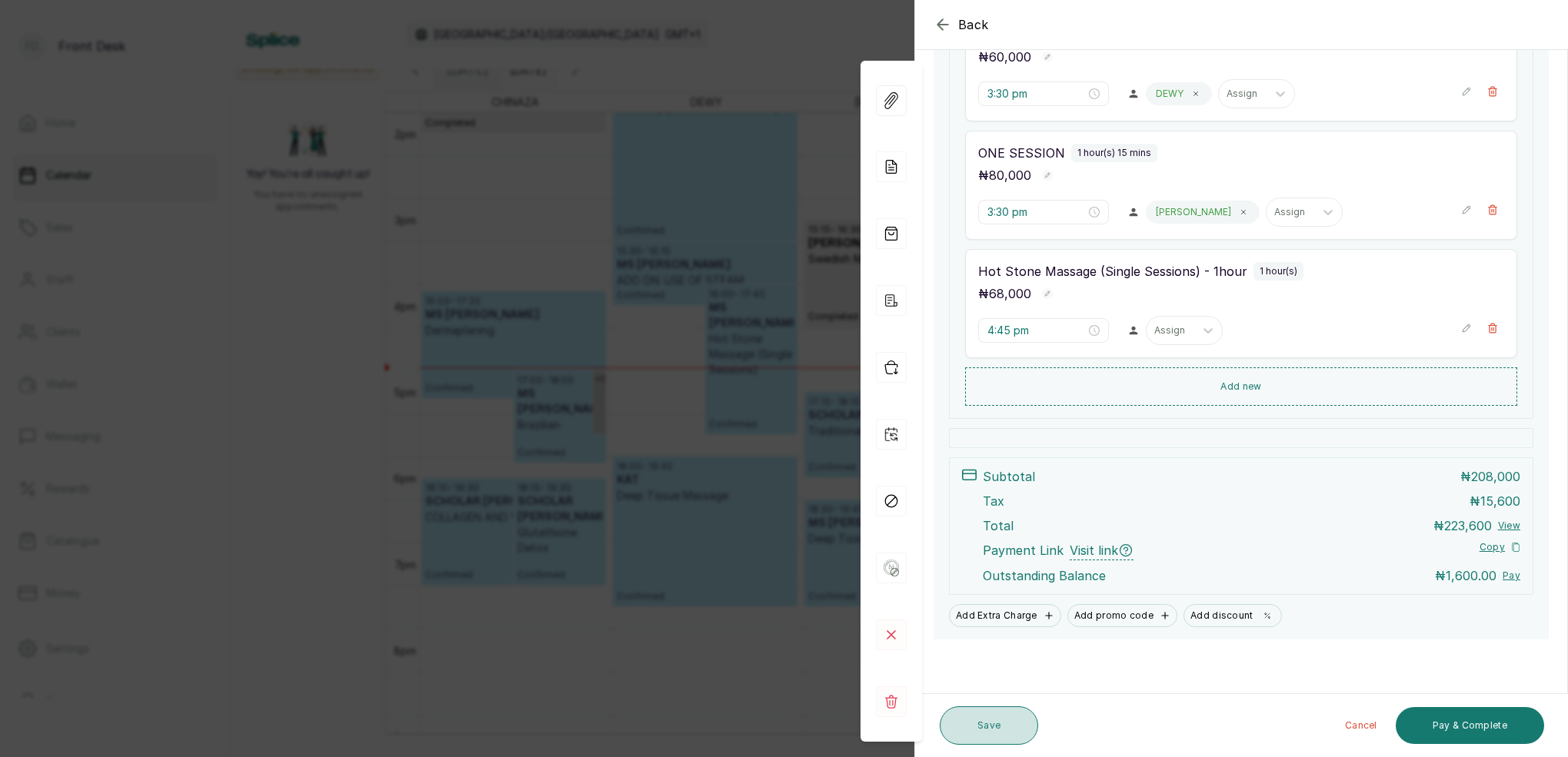
click at [995, 728] on button "Save" at bounding box center [989, 725] width 98 height 38
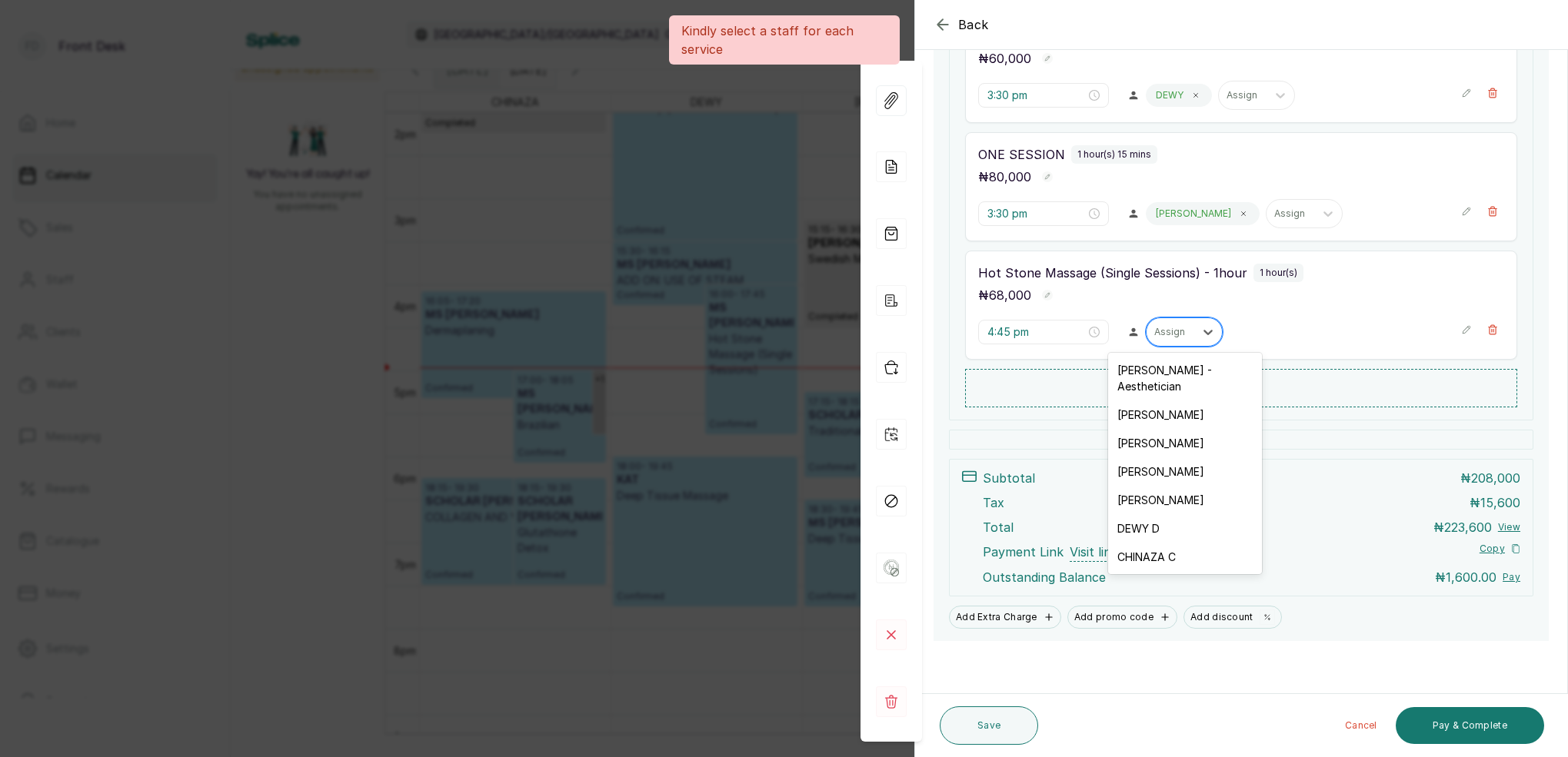
click at [1177, 329] on div "Assign" at bounding box center [1171, 332] width 32 height 11
click at [1158, 514] on div "DEWY D" at bounding box center [1185, 528] width 154 height 29
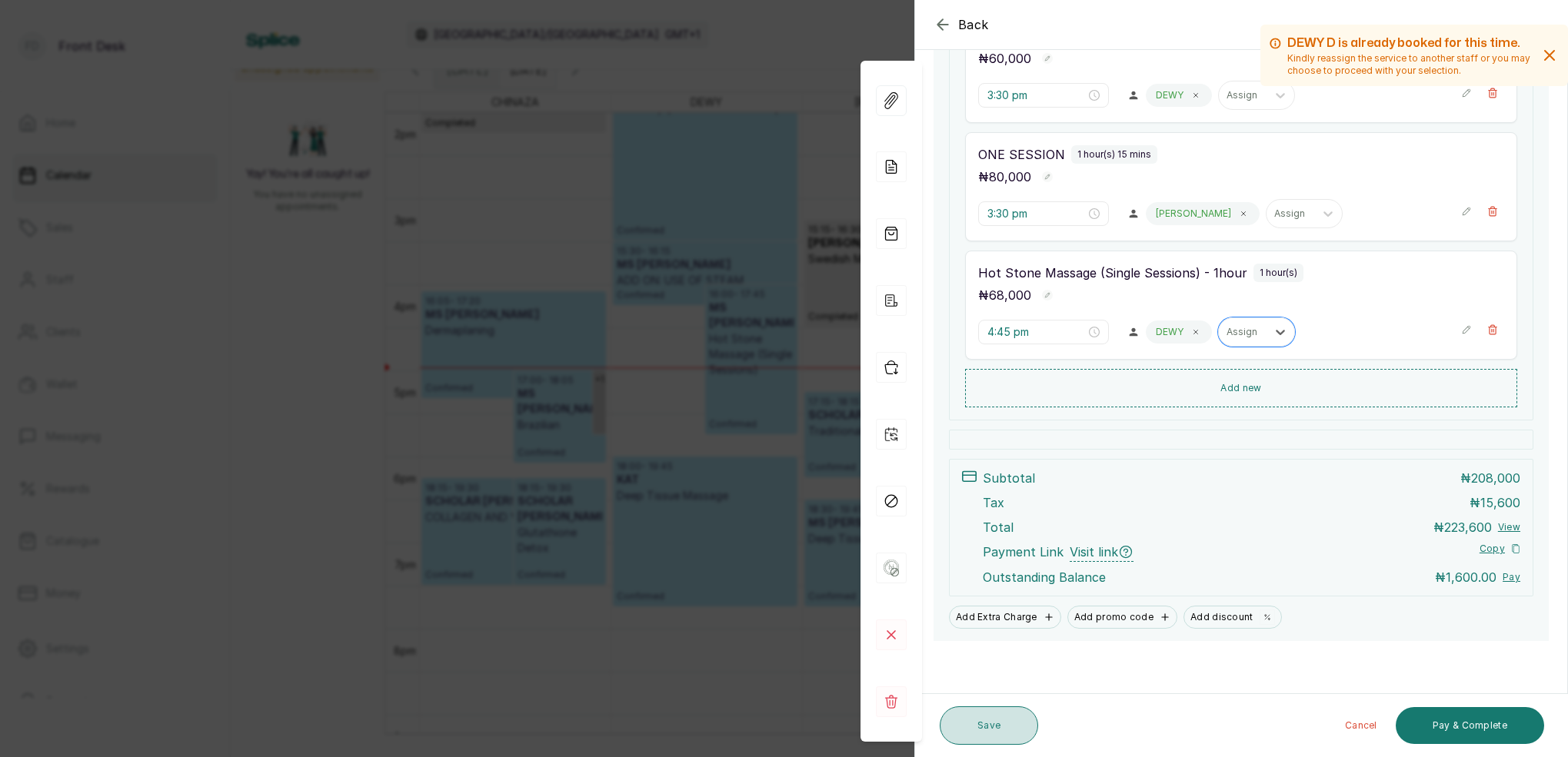
click at [983, 727] on button "Save" at bounding box center [989, 725] width 98 height 38
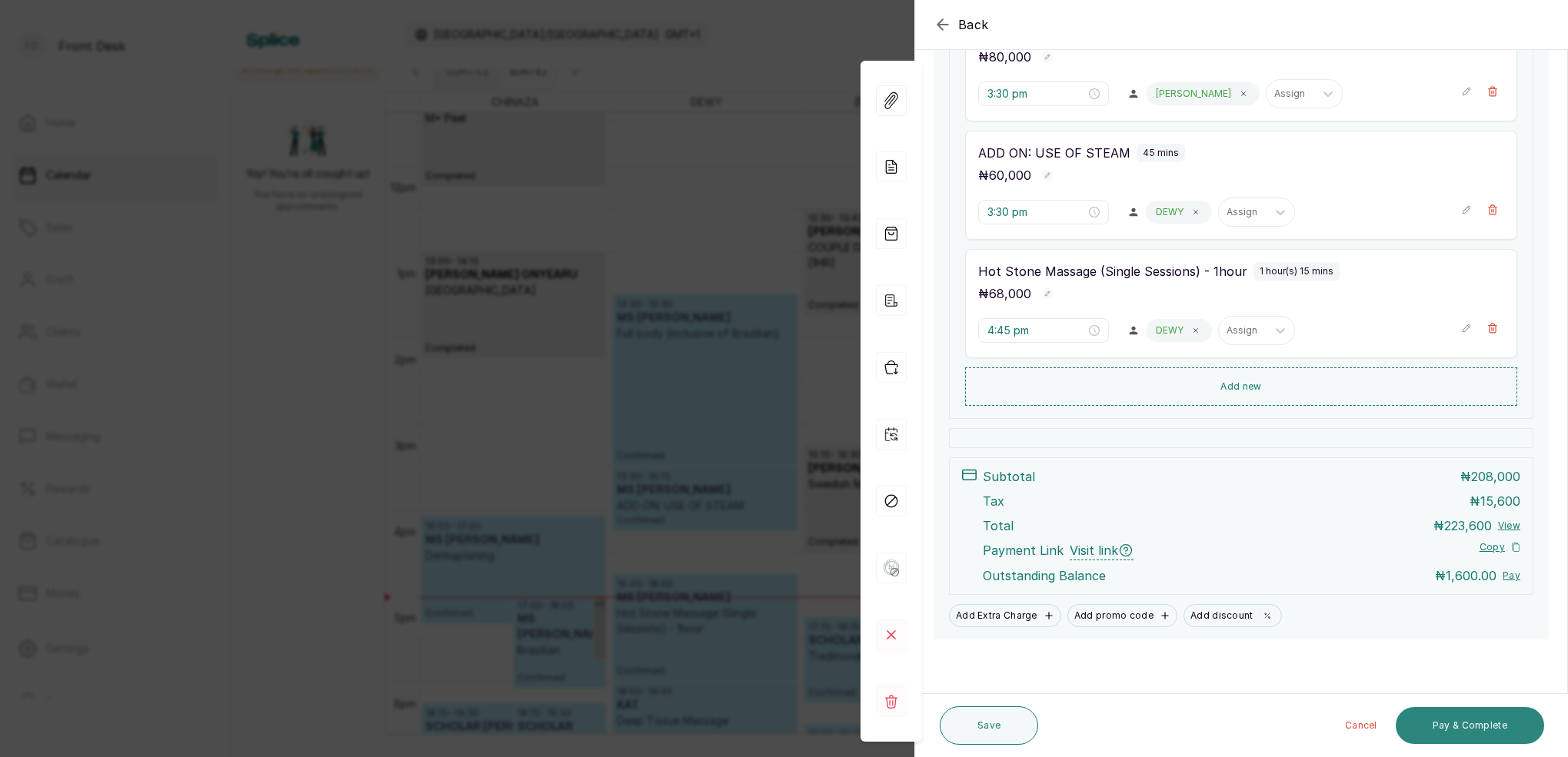
scroll to position [367, 0]
click at [1488, 722] on button "Pay & Complete" at bounding box center [1470, 726] width 148 height 37
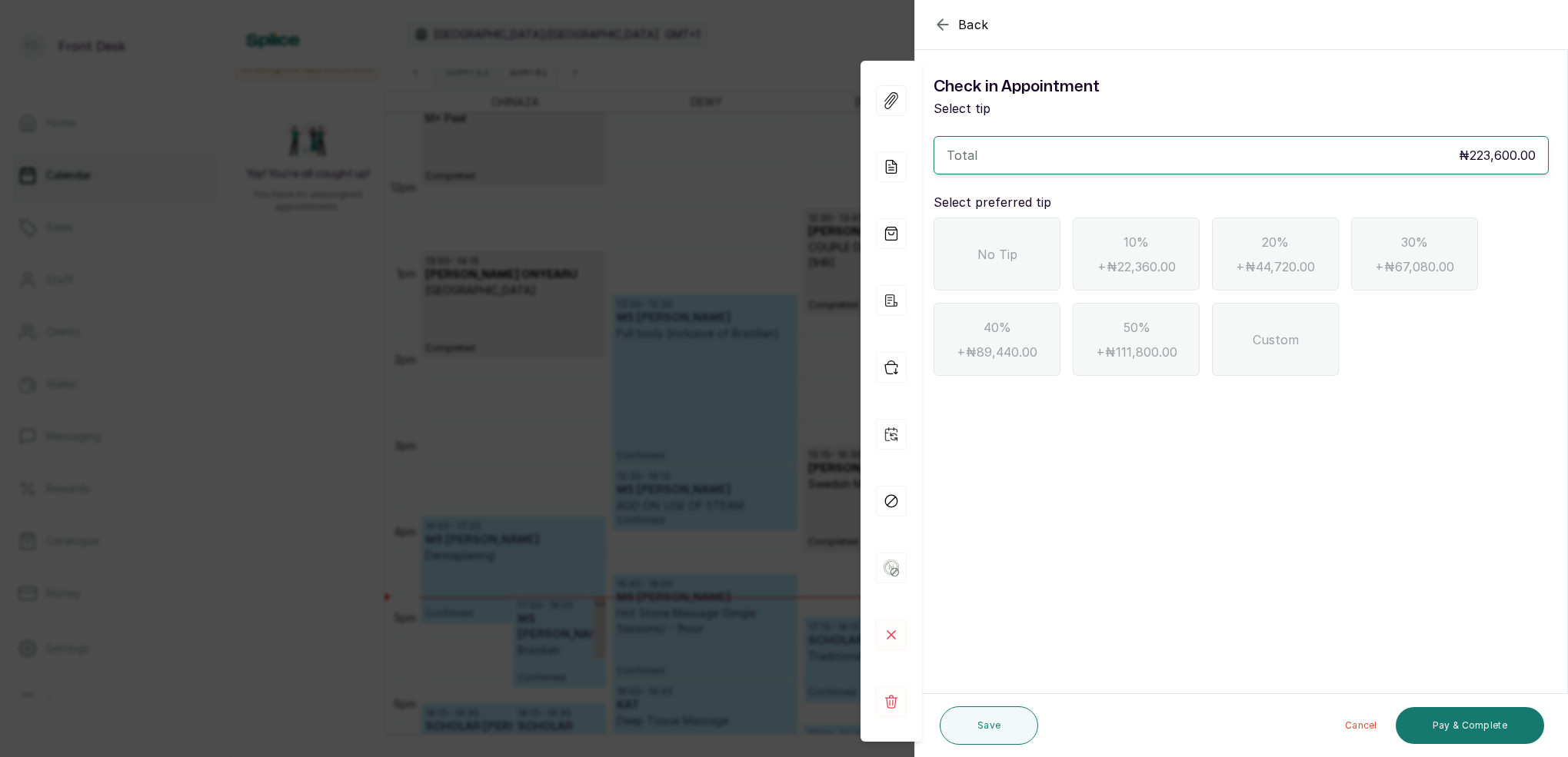
scroll to position [0, 0]
drag, startPoint x: 946, startPoint y: 25, endPoint x: 984, endPoint y: 58, distance: 50.3
click at [947, 27] on icon "button" at bounding box center [943, 25] width 19 height 19
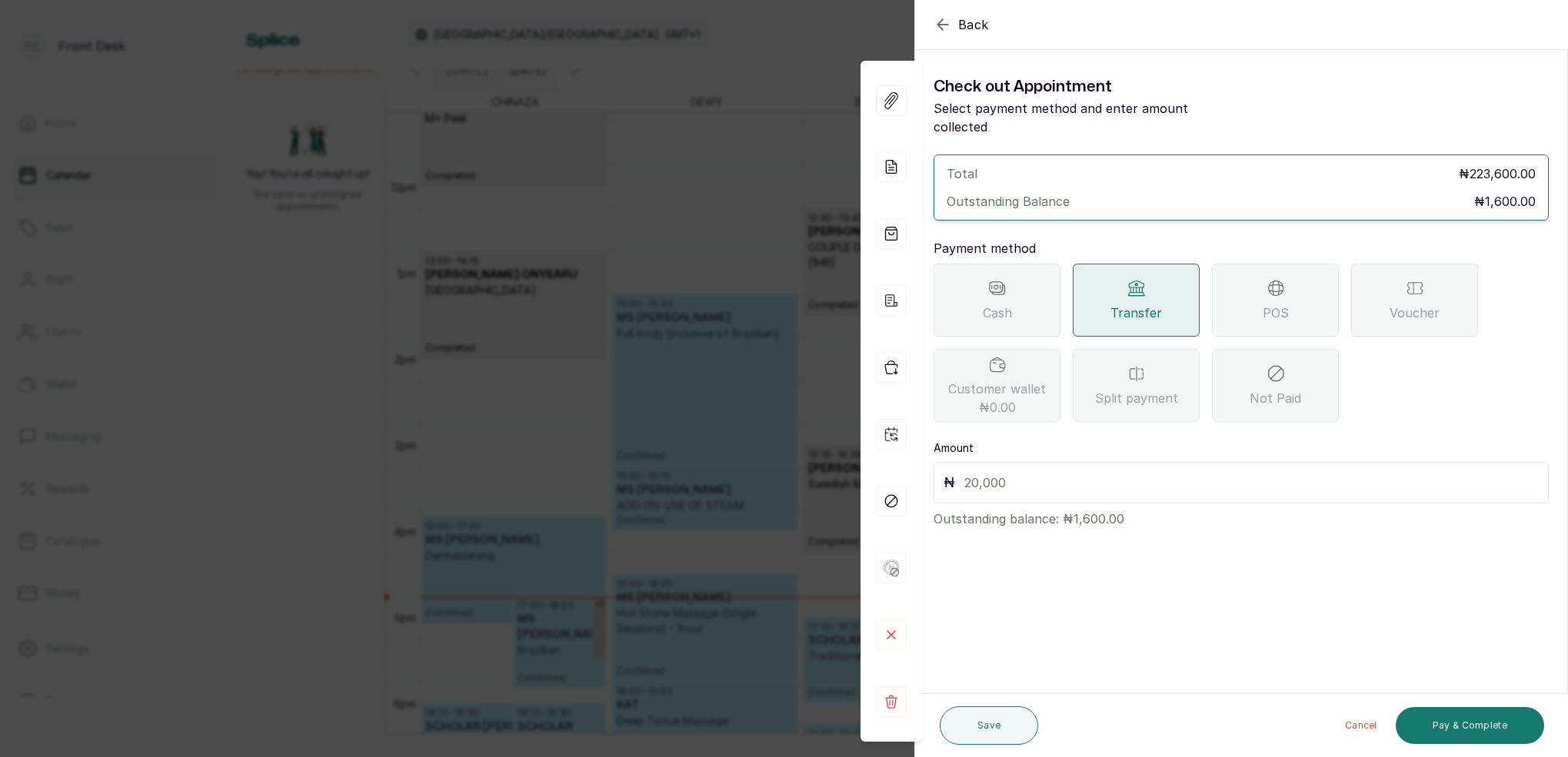
drag, startPoint x: 1116, startPoint y: 453, endPoint x: 1126, endPoint y: 448, distance: 11.2
click at [1116, 462] on div "₦" at bounding box center [1241, 483] width 615 height 41
click at [1125, 472] on input "text" at bounding box center [1252, 483] width 574 height 21
type input "1,600"
click at [1019, 732] on button "Save" at bounding box center [989, 725] width 98 height 38
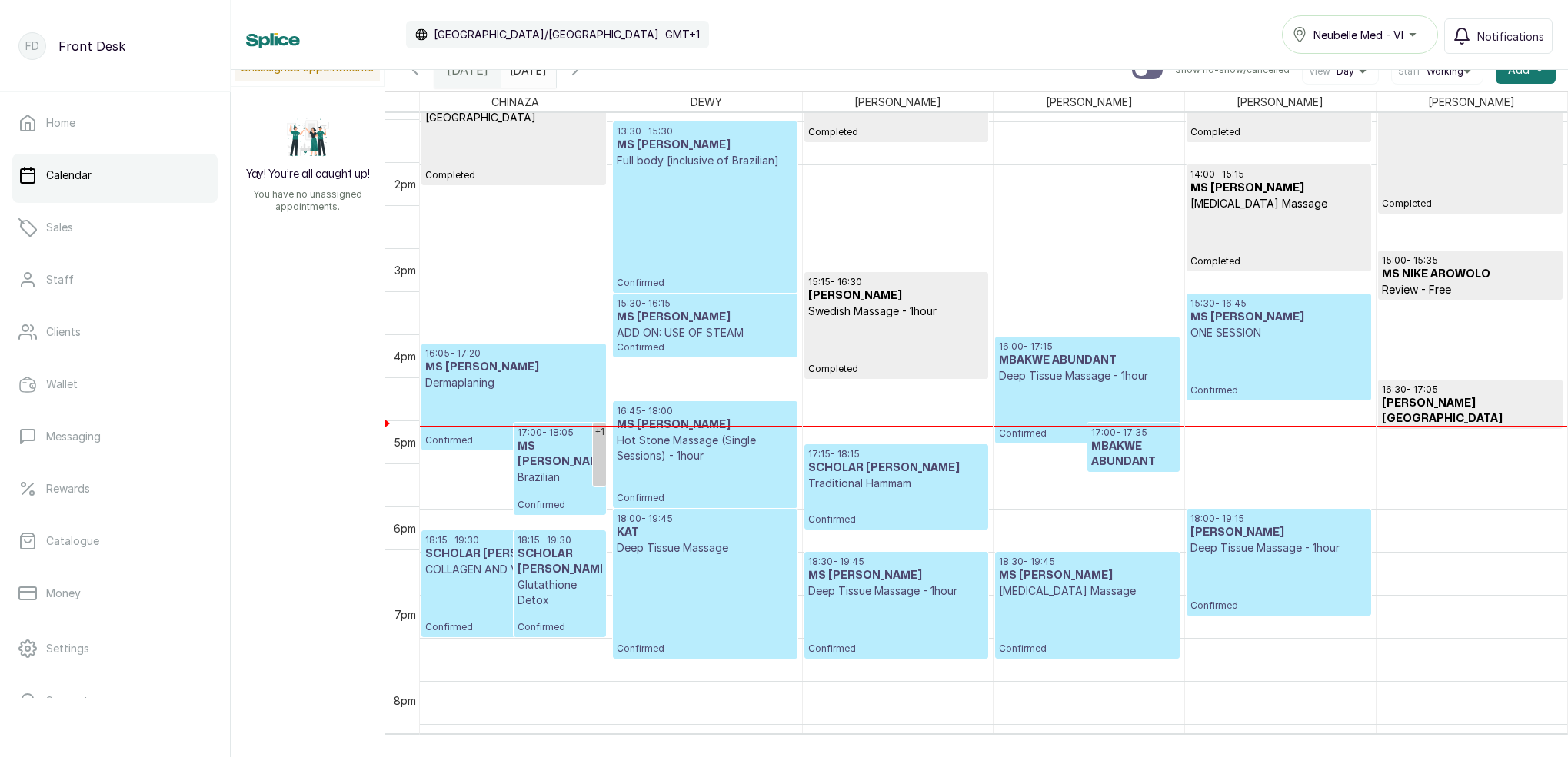
scroll to position [1157, 0]
click at [601, 450] on link "+1" at bounding box center [599, 452] width 13 height 64
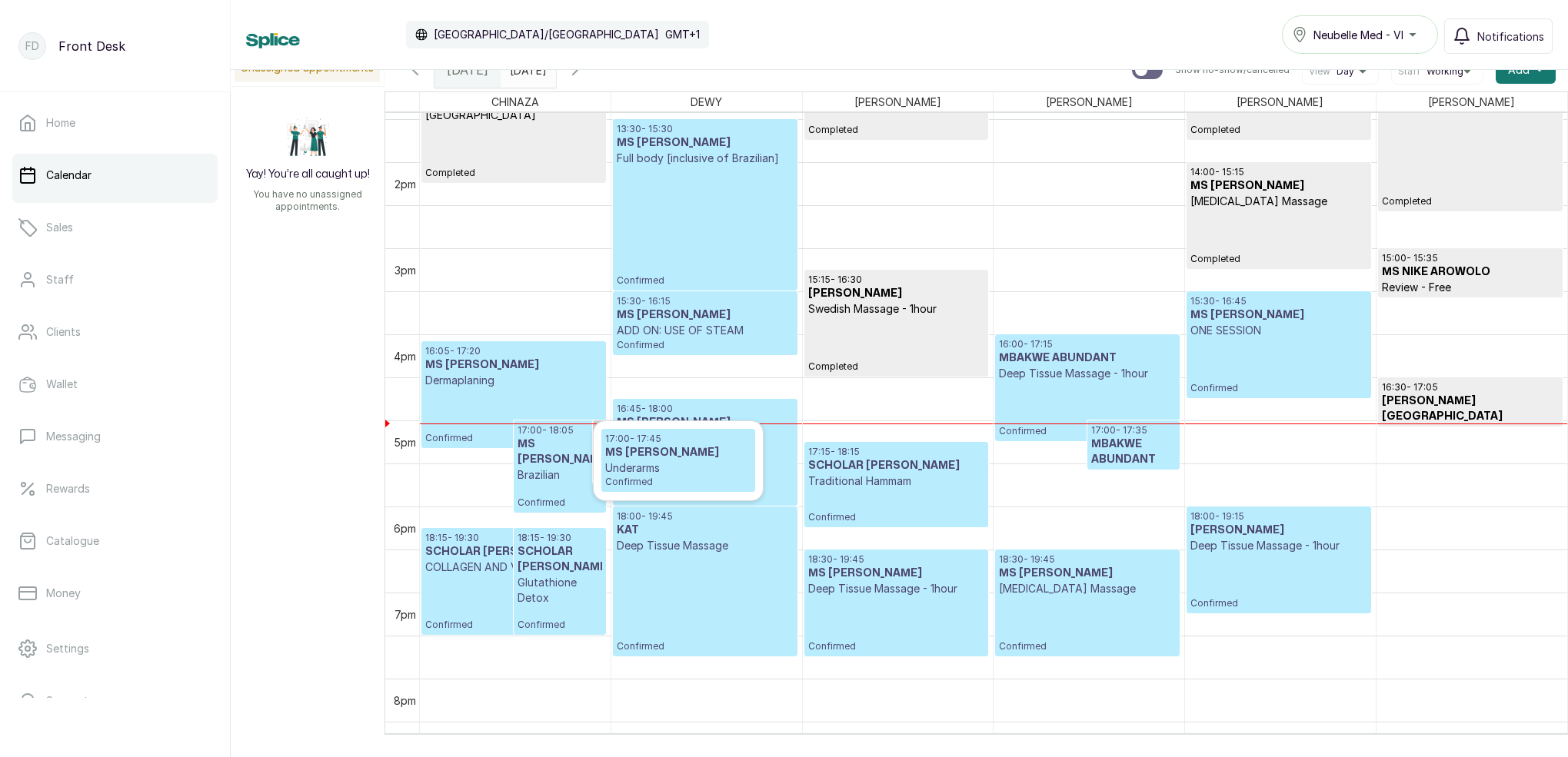
click at [663, 470] on p "Underarms" at bounding box center [679, 468] width 147 height 15
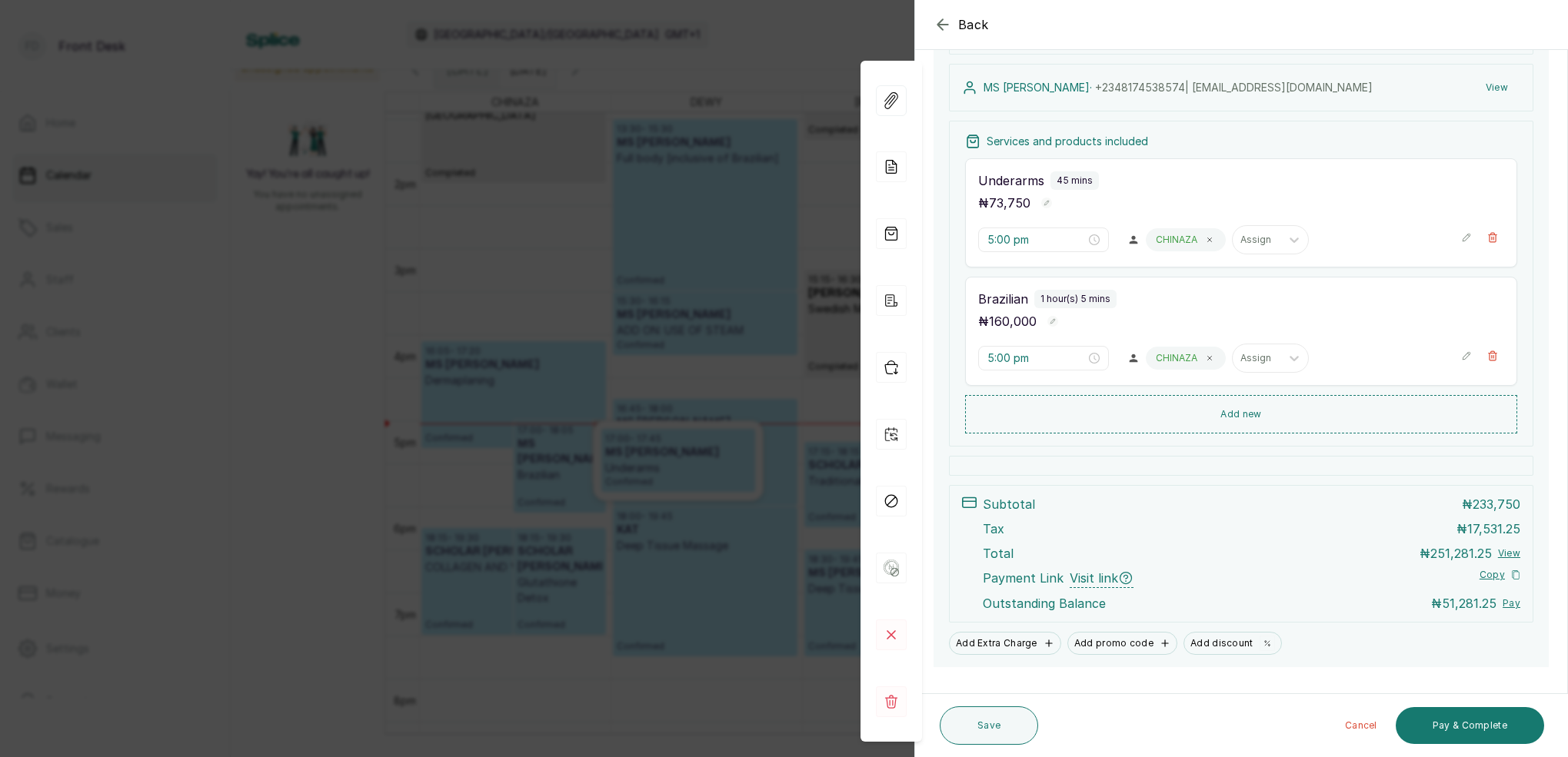
scroll to position [249, 0]
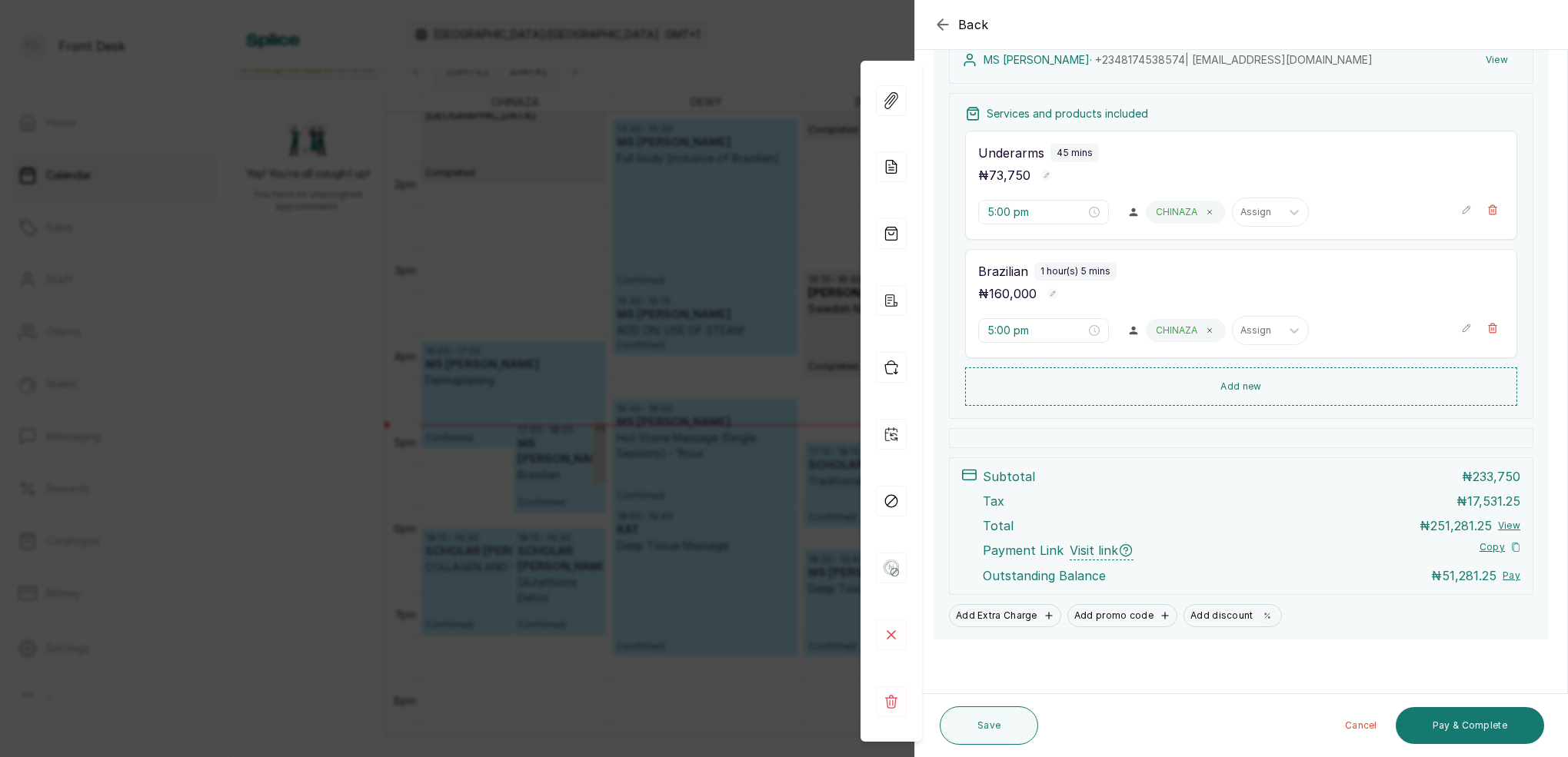
click at [650, 209] on div "Back Appointment Details Edit appointment 🚶 Walk-in (booked by Front Desk) Make…" at bounding box center [784, 378] width 1568 height 757
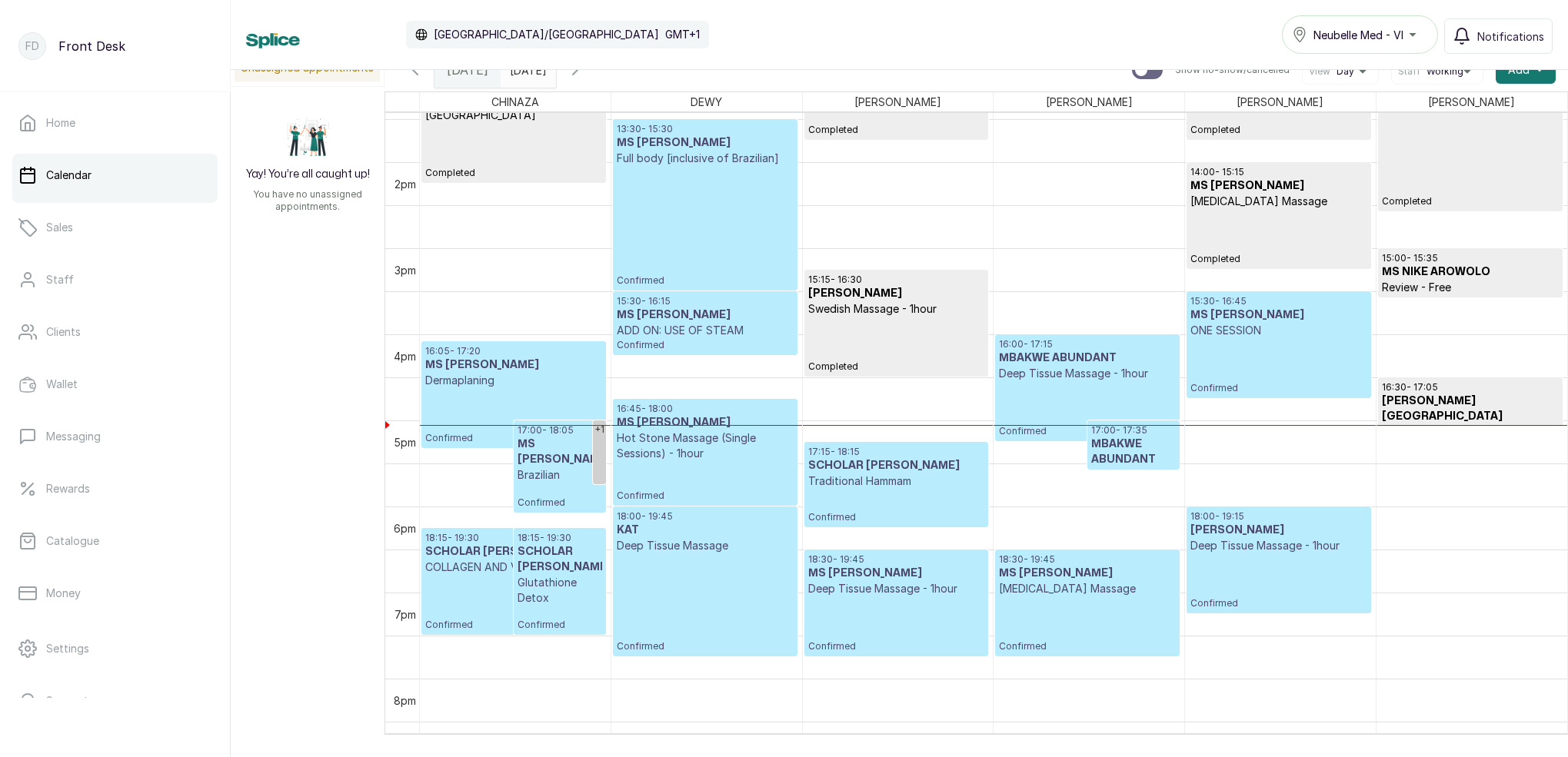
click at [556, 75] on span at bounding box center [540, 66] width 30 height 26
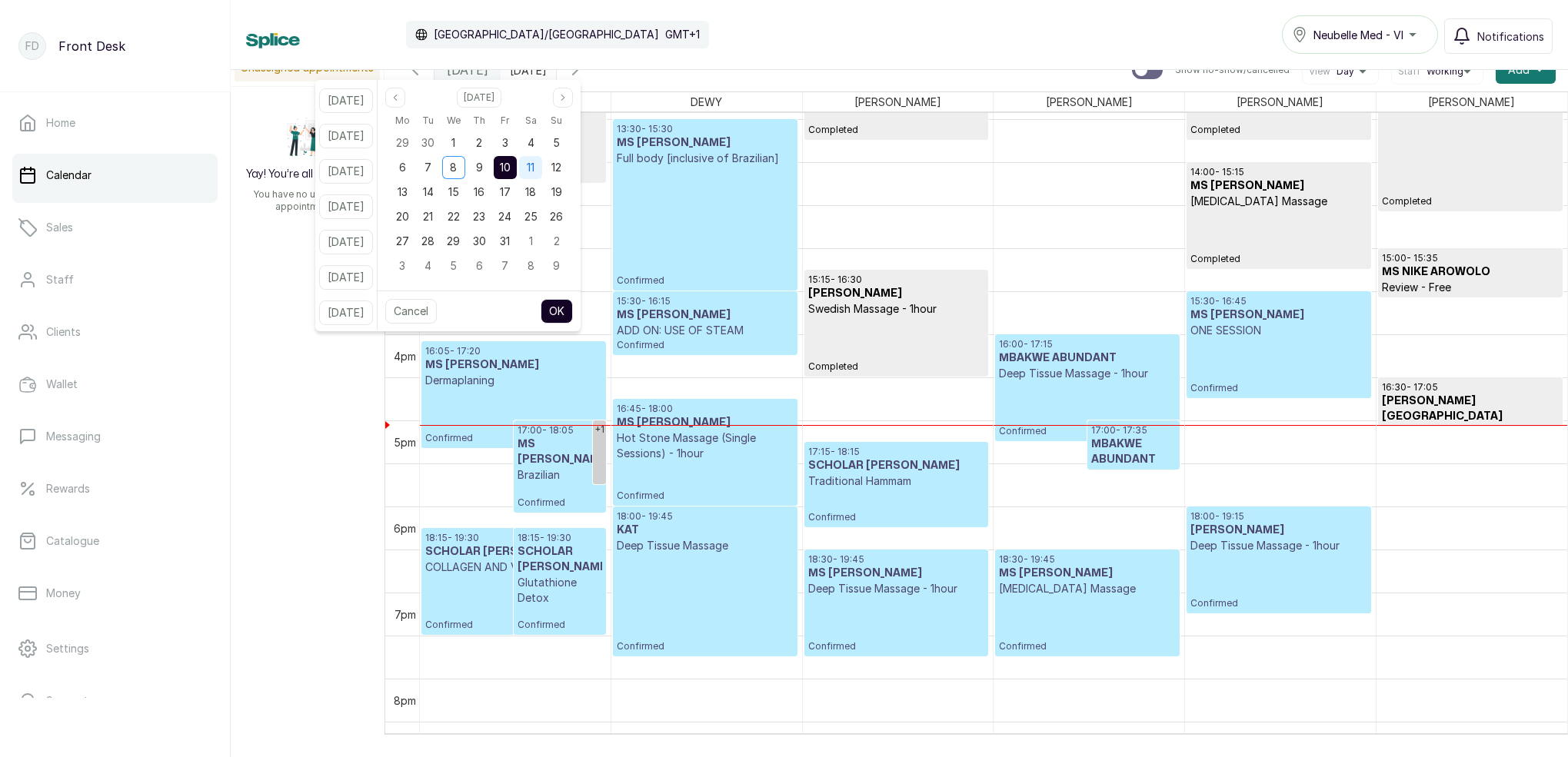
click at [542, 159] on div "11" at bounding box center [530, 167] width 23 height 23
drag, startPoint x: 573, startPoint y: 314, endPoint x: 718, endPoint y: 246, distance: 160.2
click at [573, 313] on button "OK" at bounding box center [557, 311] width 32 height 25
type input "11/10/2025"
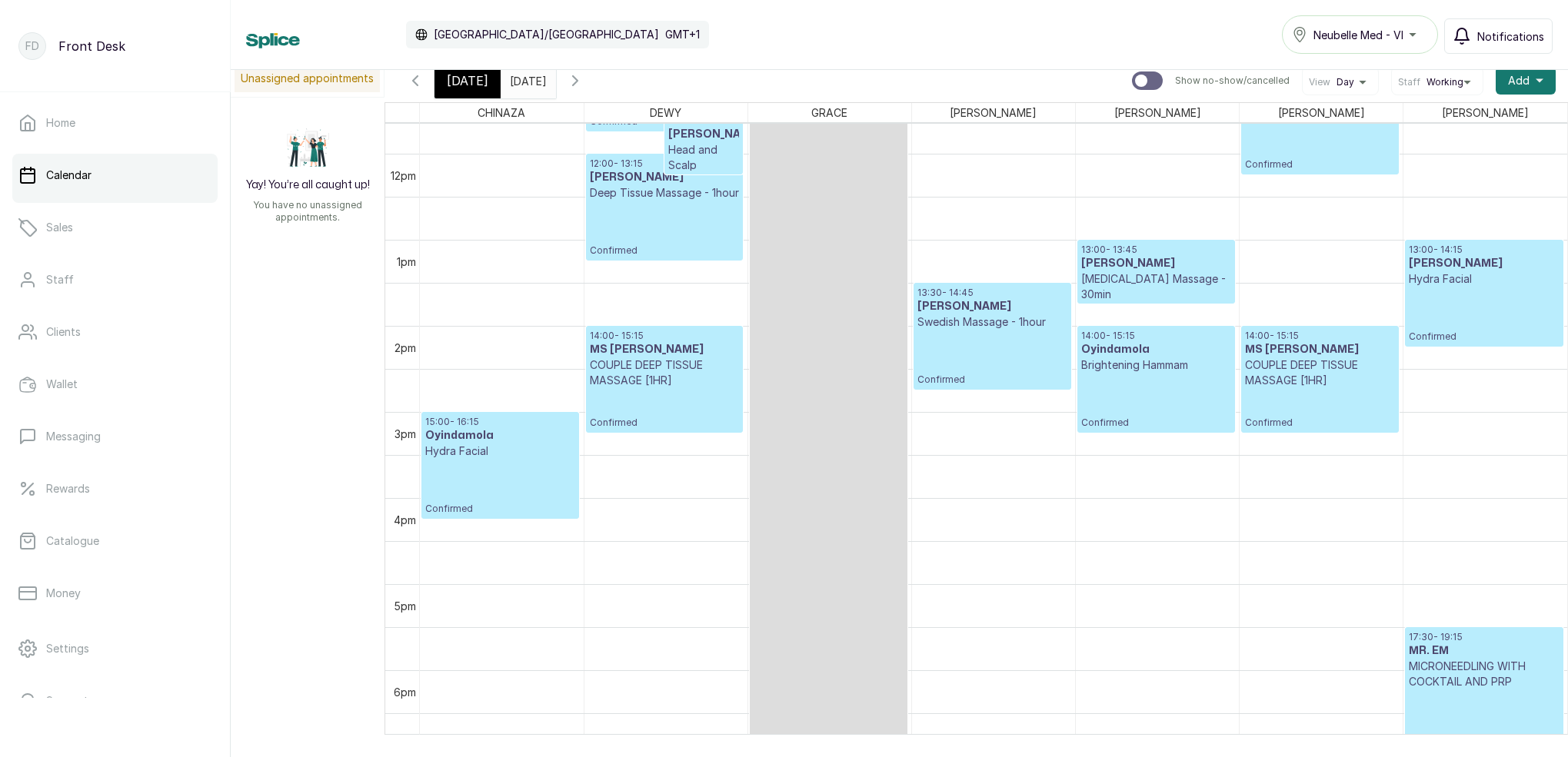
scroll to position [1000, 0]
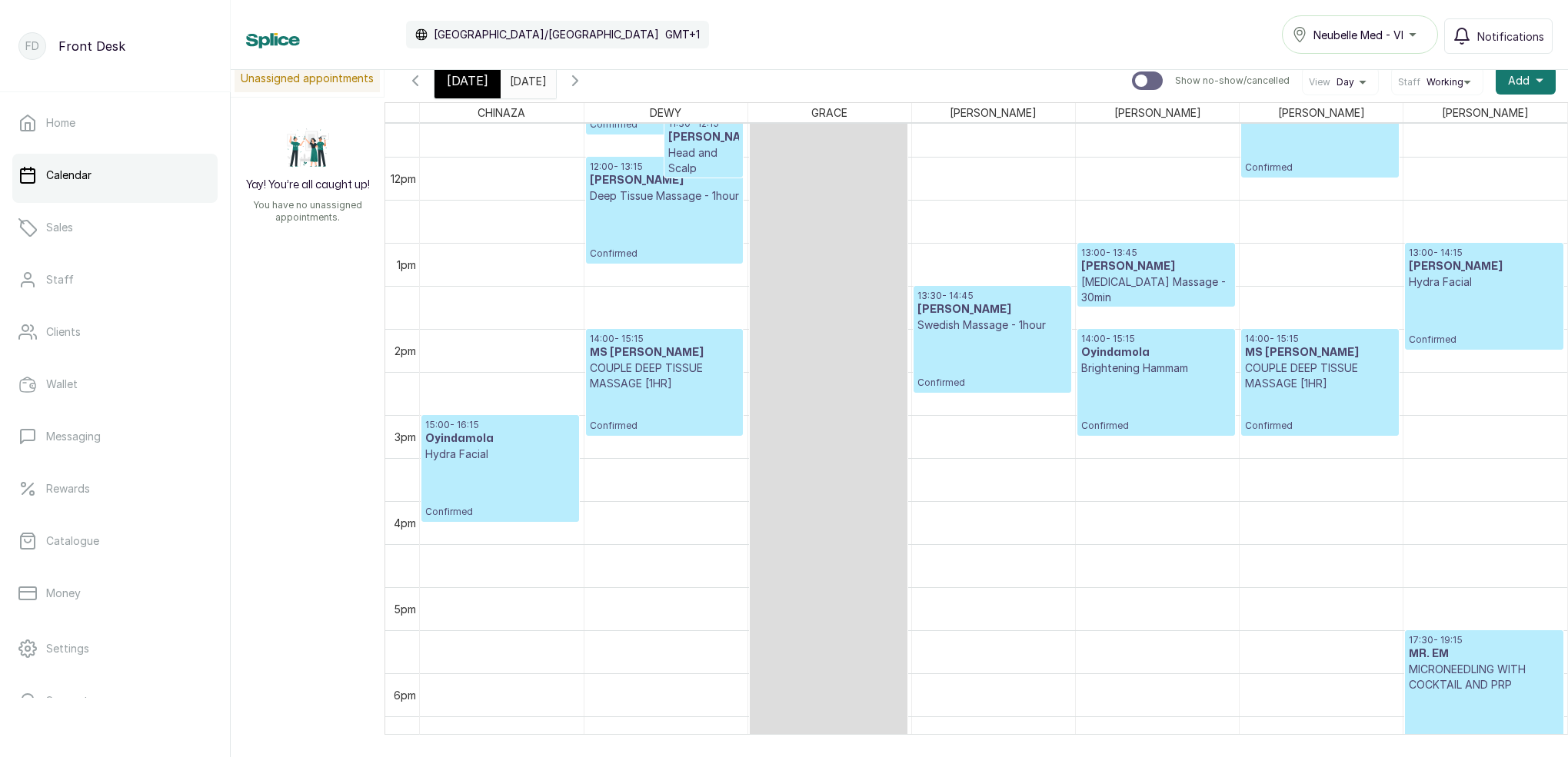
click at [585, 81] on icon "button" at bounding box center [575, 80] width 19 height 19
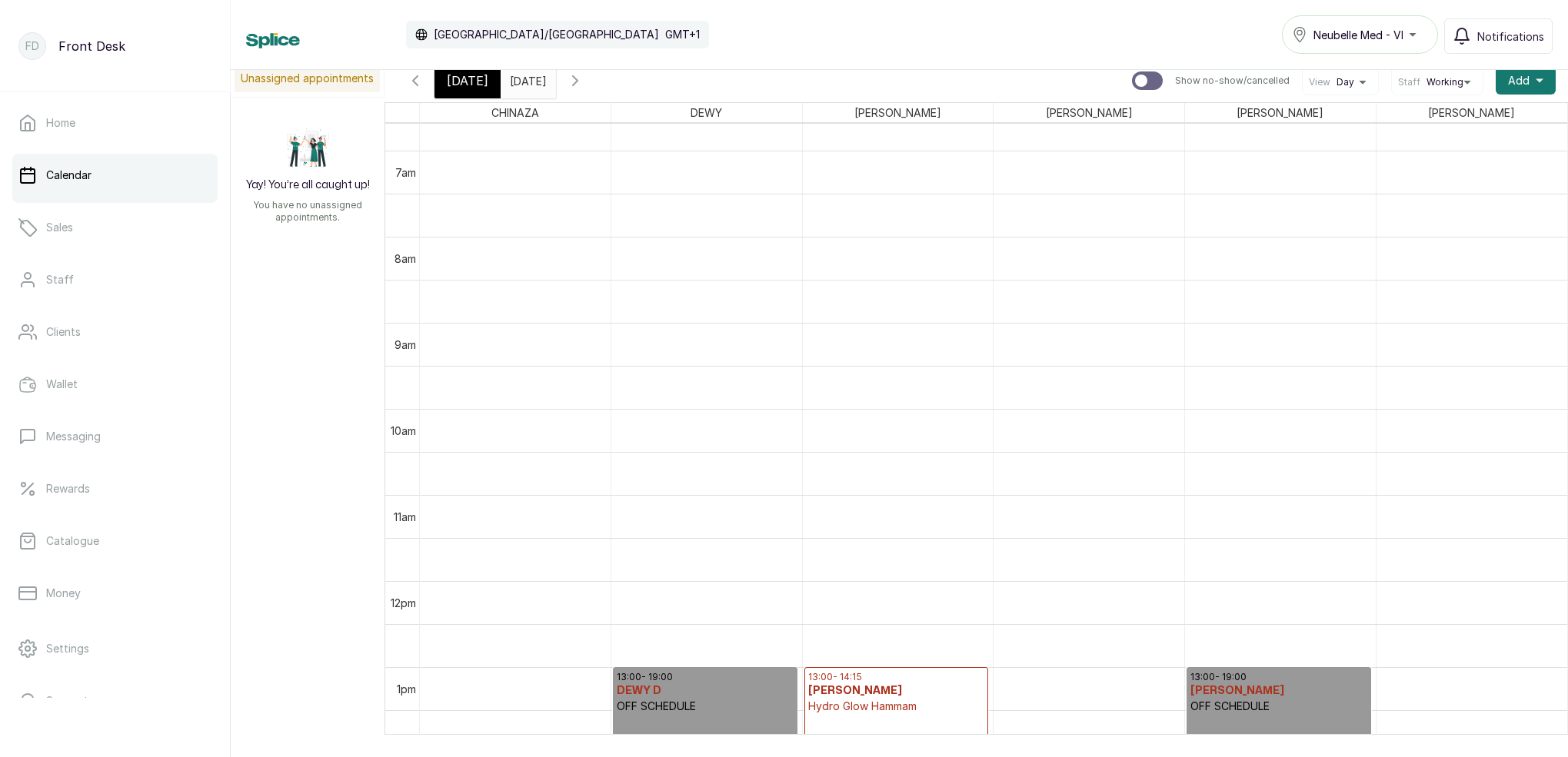
scroll to position [715, 0]
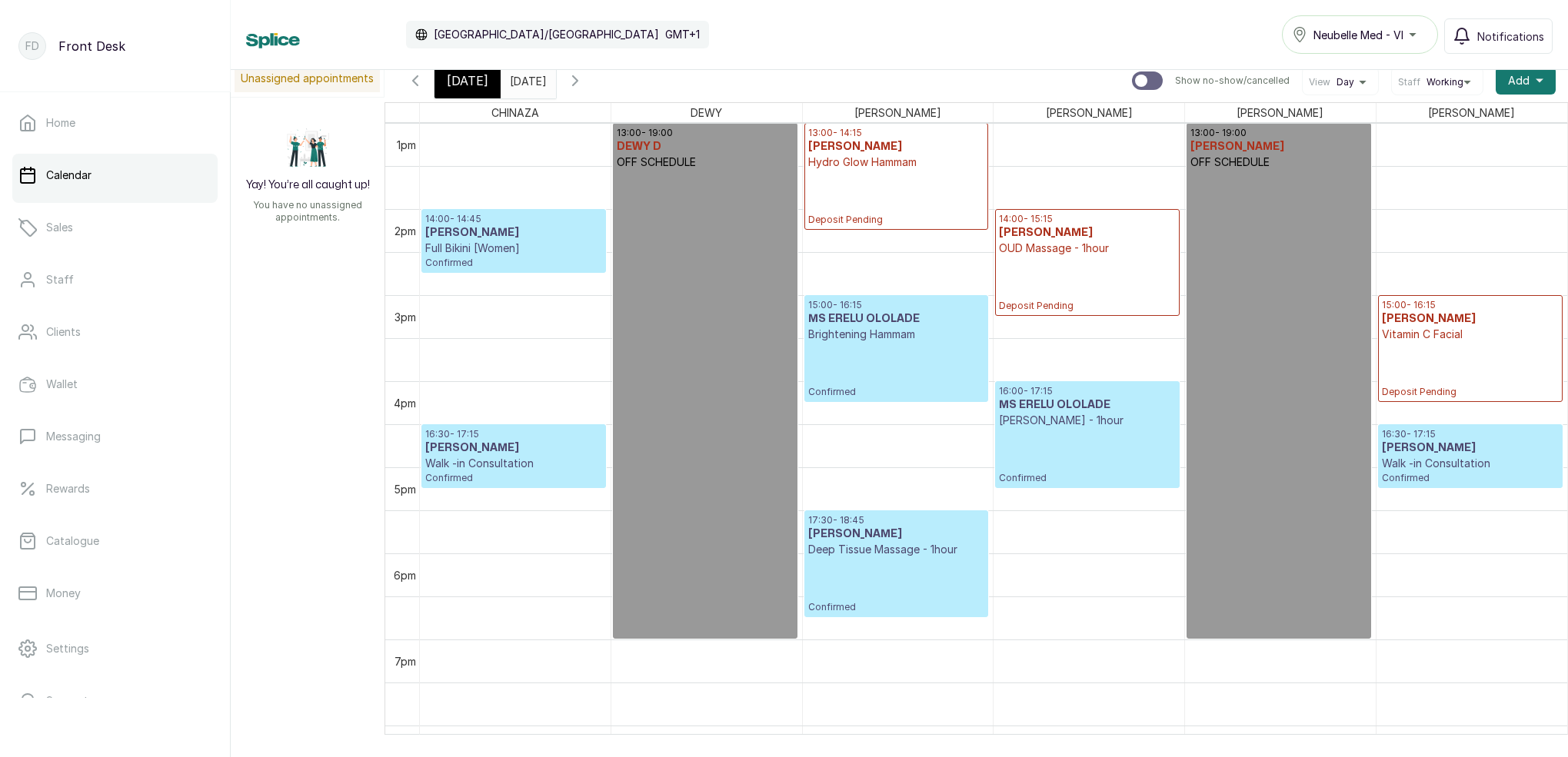
click at [487, 80] on div "[DATE]" at bounding box center [468, 80] width 66 height 36
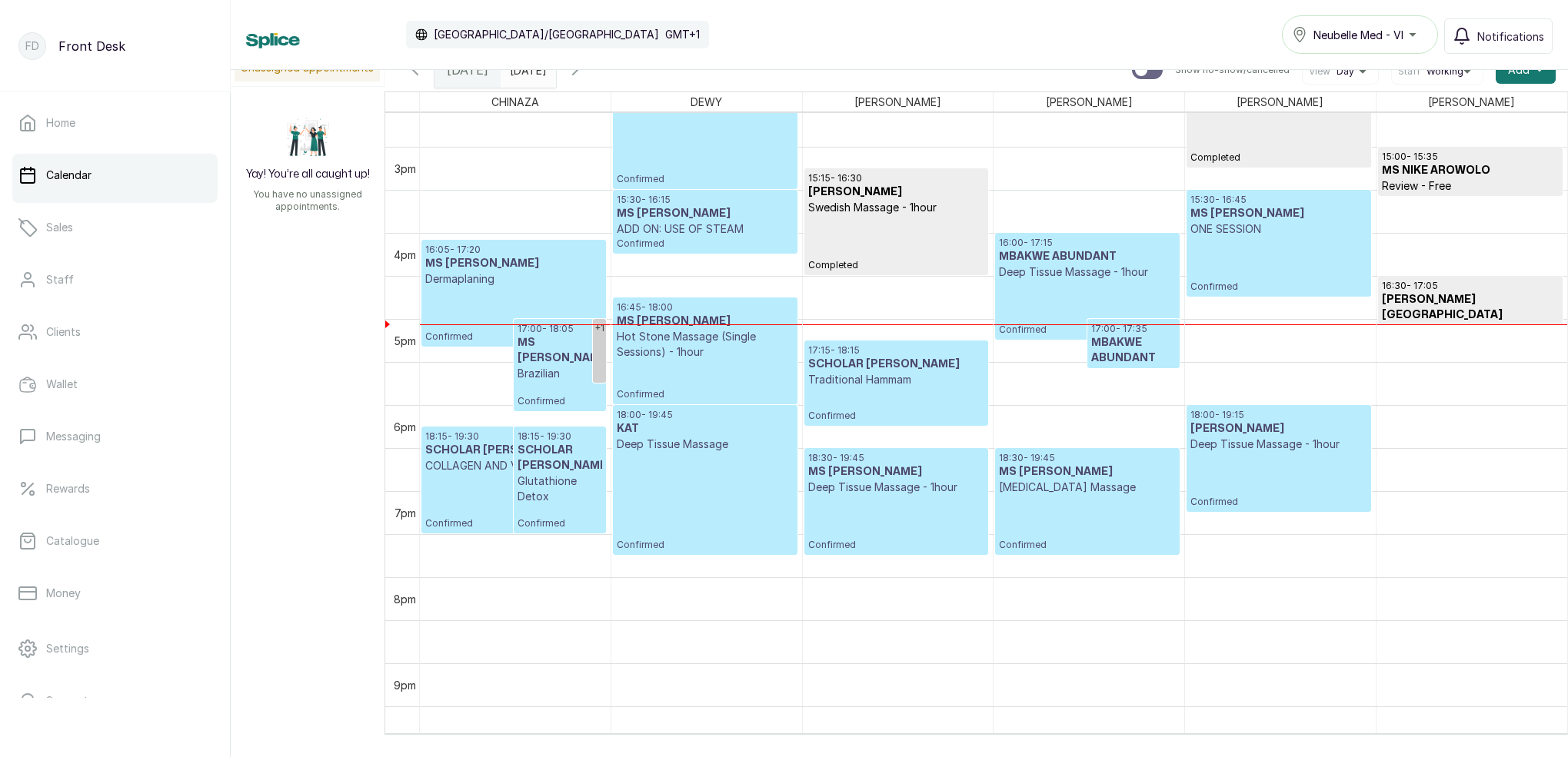
click at [880, 380] on p "Traditional Hammam" at bounding box center [896, 379] width 176 height 15
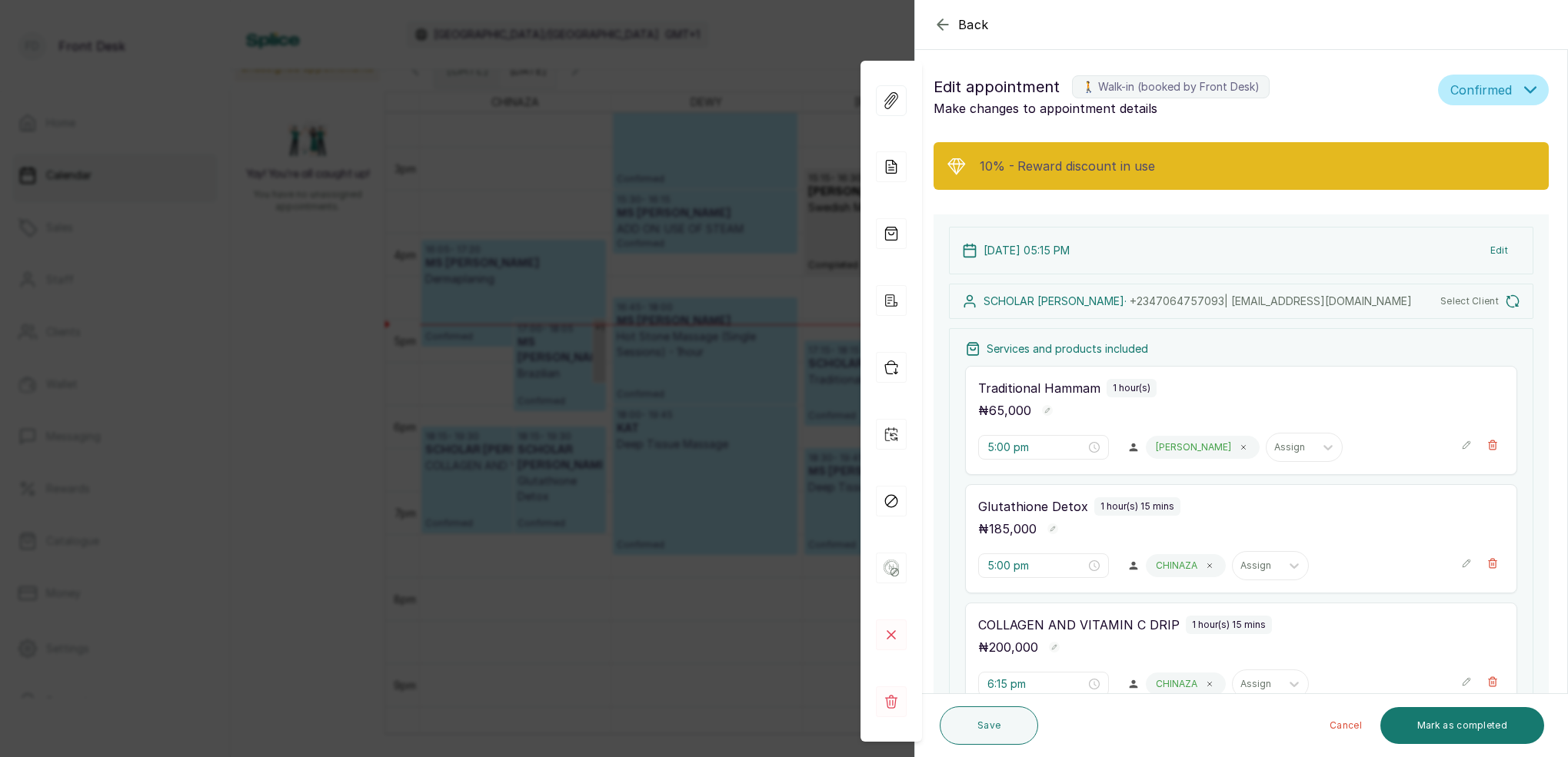
type input "5:15 pm"
type input "6:15 pm"
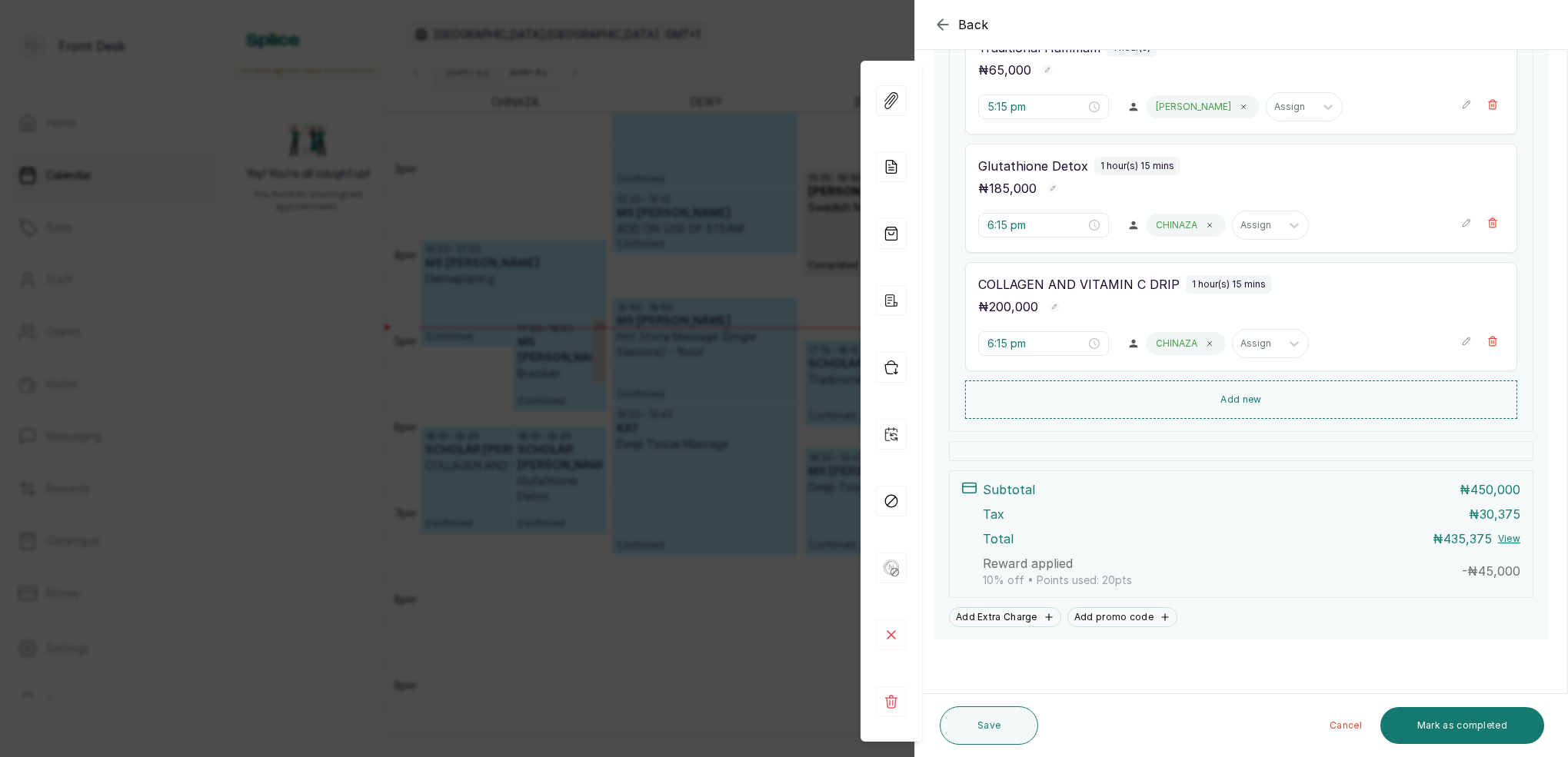
scroll to position [414, 0]
click at [792, 103] on div "Back Appointment Details Edit appointment 🚶 Walk-in (booked by Front Desk) Make…" at bounding box center [784, 378] width 1568 height 757
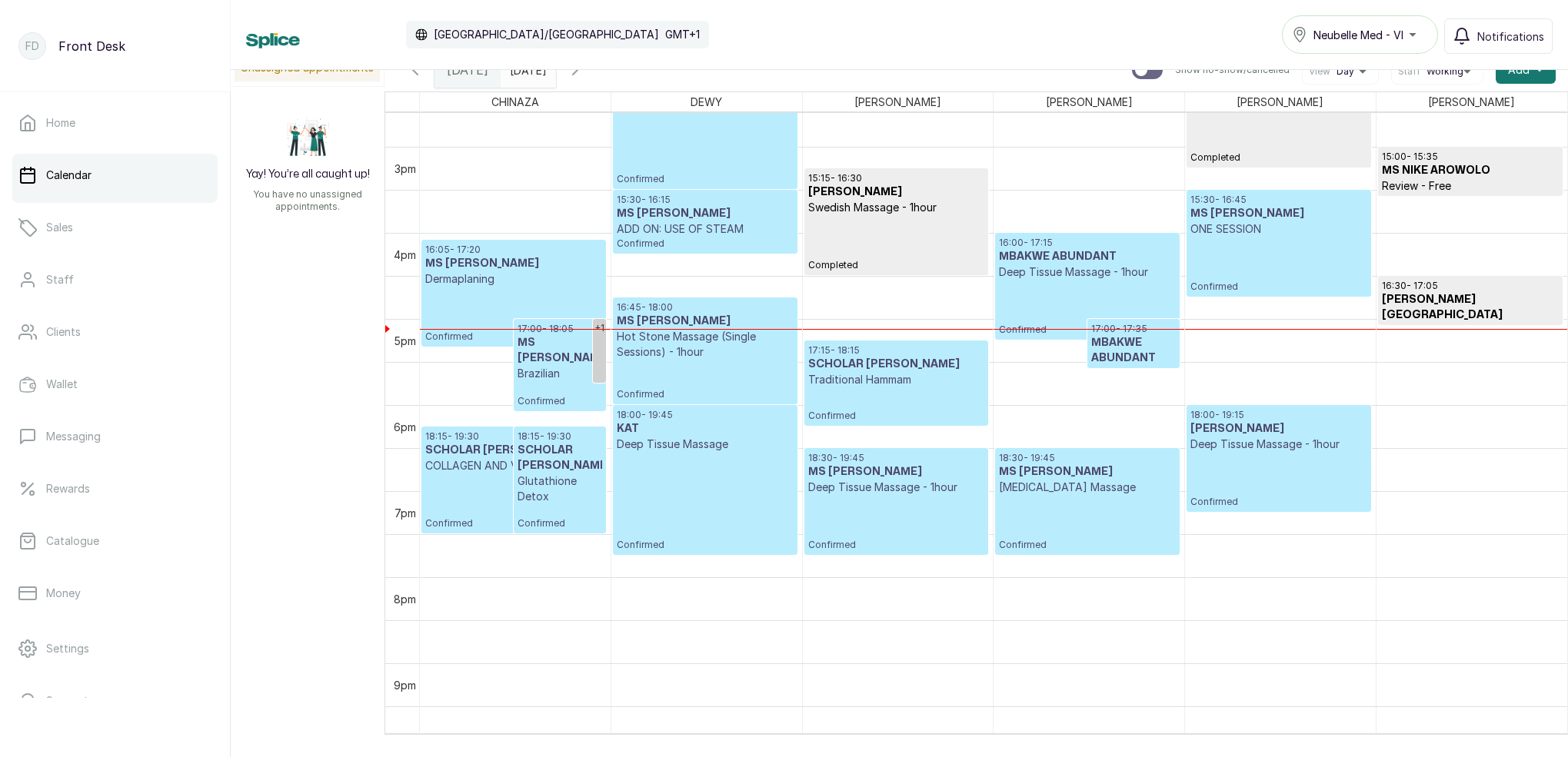
drag, startPoint x: 792, startPoint y: 103, endPoint x: 822, endPoint y: 104, distance: 30.0
click at [792, 103] on div "DEWY" at bounding box center [706, 102] width 191 height 19
click at [1116, 314] on p "Confirmed" at bounding box center [1088, 308] width 176 height 56
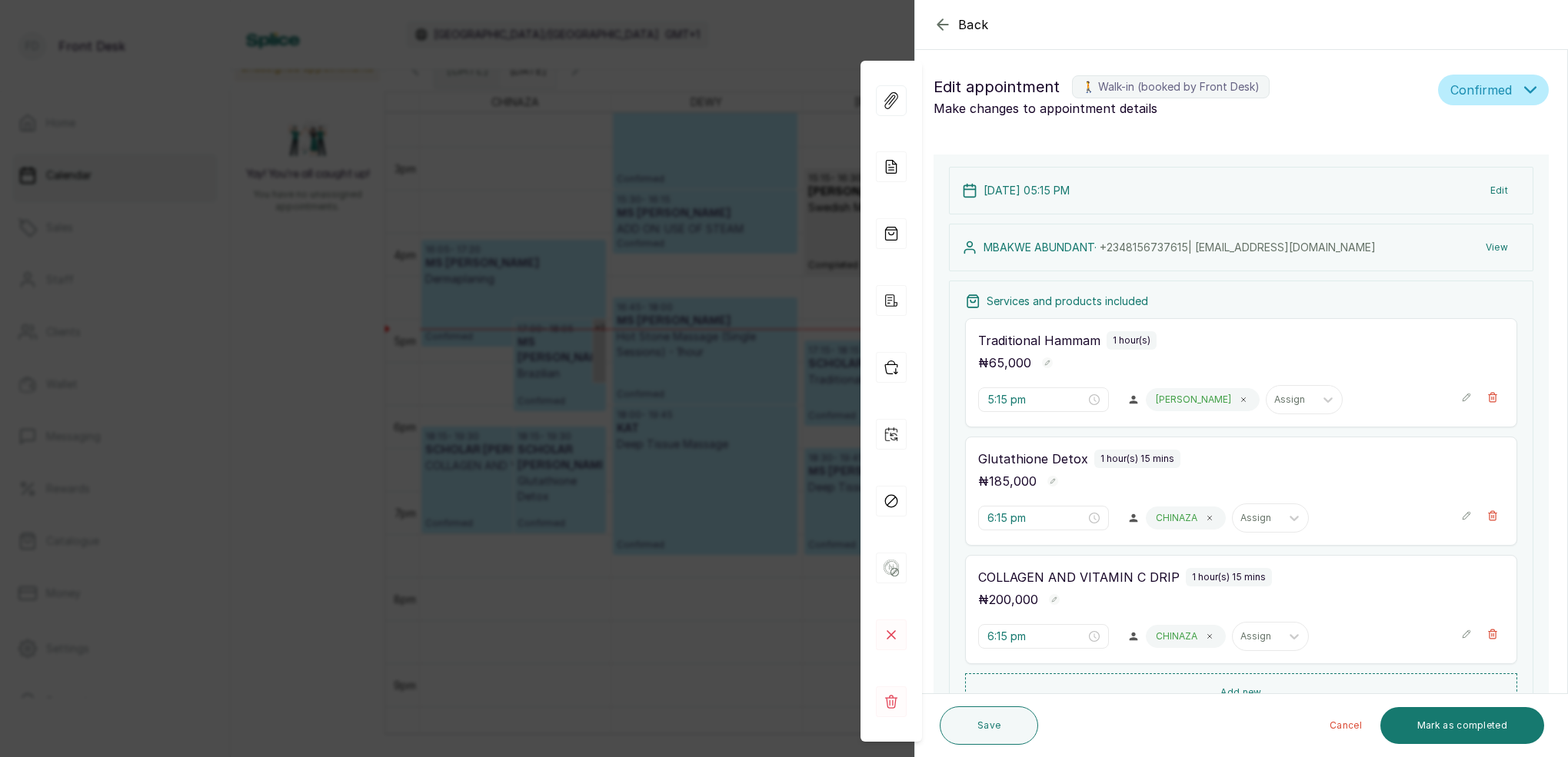
type input "4:00 pm"
type input "5:00 pm"
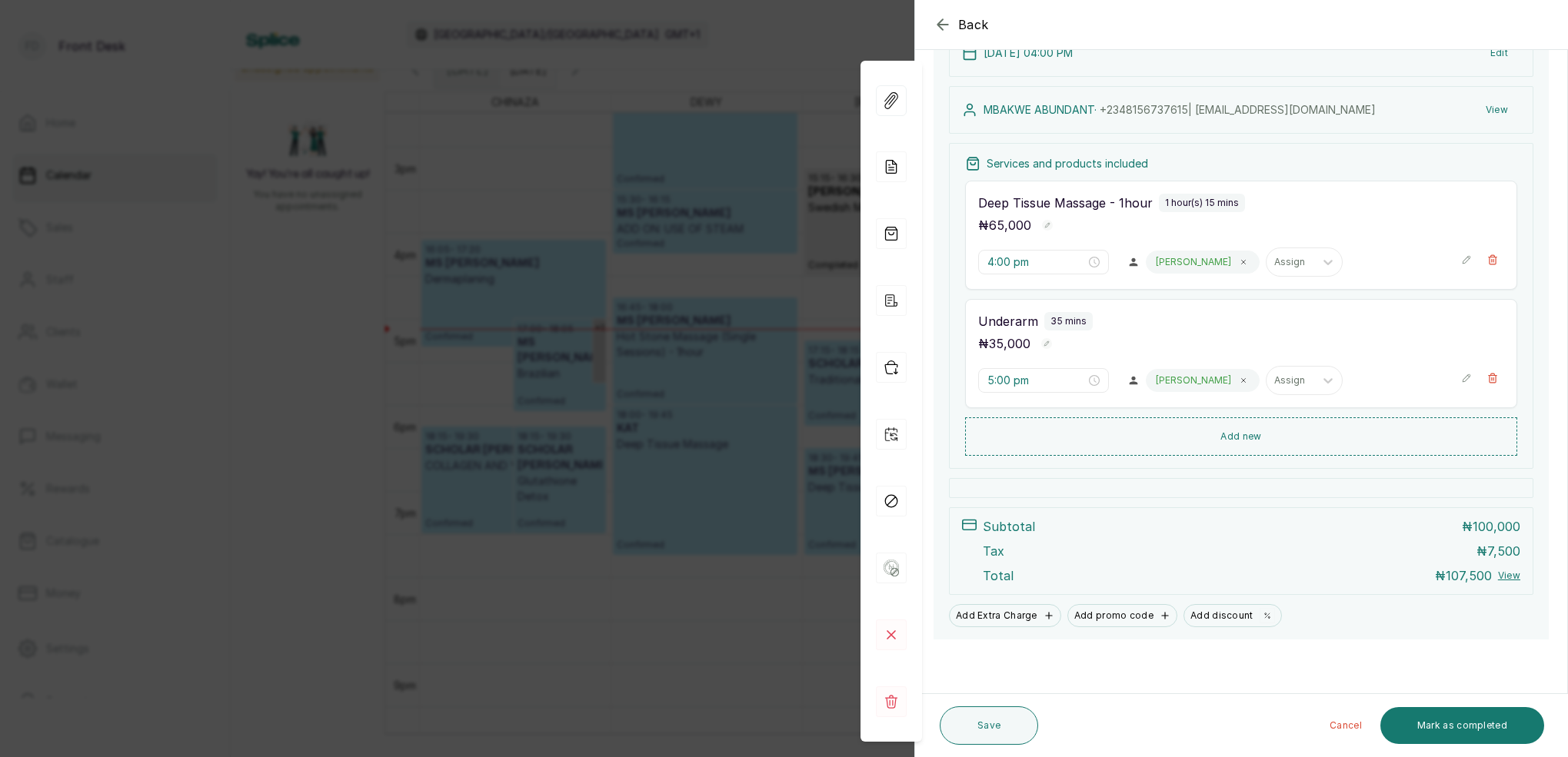
scroll to position [199, 0]
click at [799, 124] on div "Back Appointment Details Edit appointment 🚶 Walk-in (booked by Front Desk) Make…" at bounding box center [784, 378] width 1568 height 757
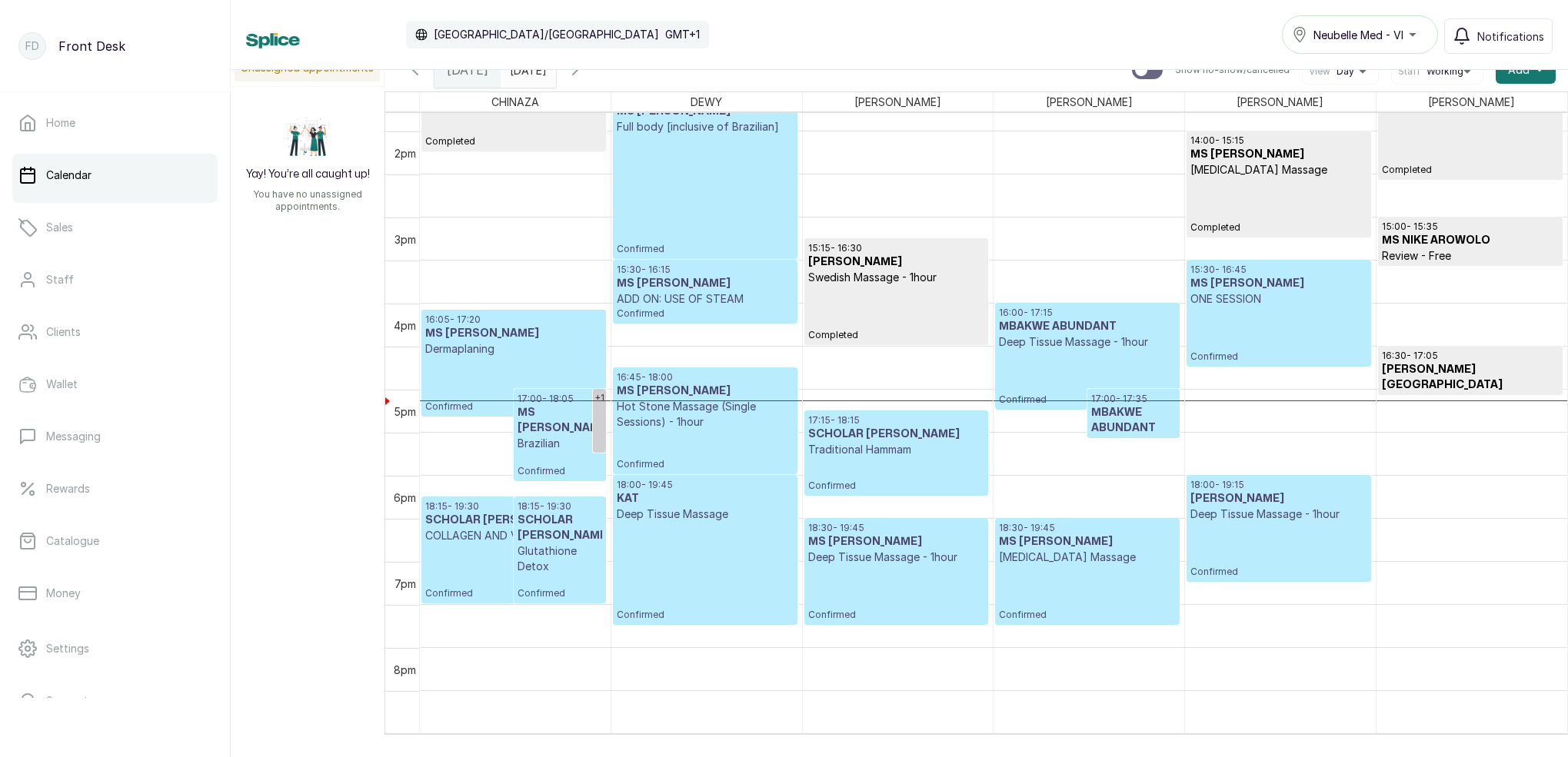
scroll to position [1187, 0]
click at [601, 422] on link "+1" at bounding box center [599, 421] width 13 height 64
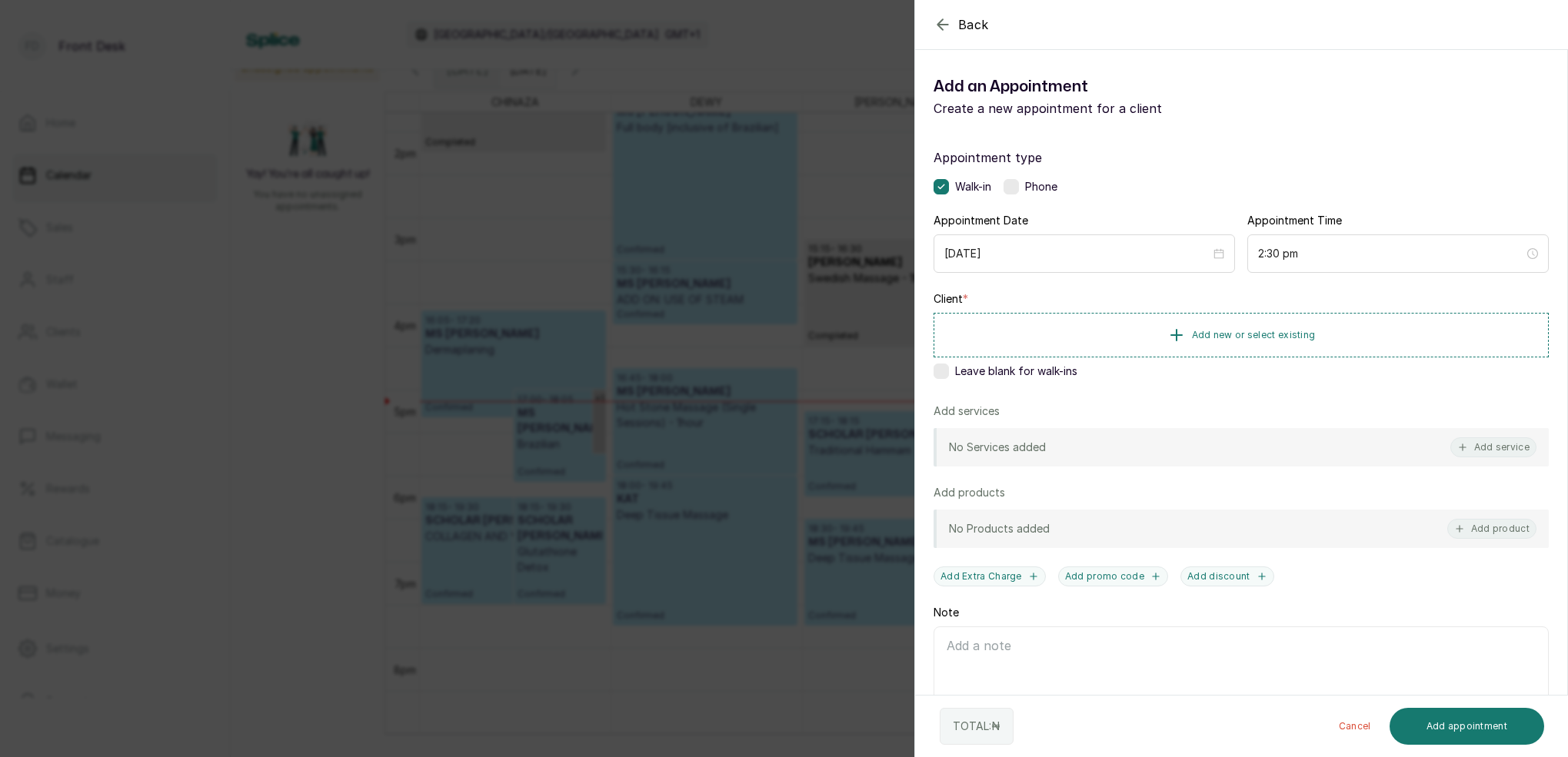
click at [821, 160] on div "Back Add Appointment Add an Appointment Create a new appointment for a client A…" at bounding box center [784, 378] width 1568 height 757
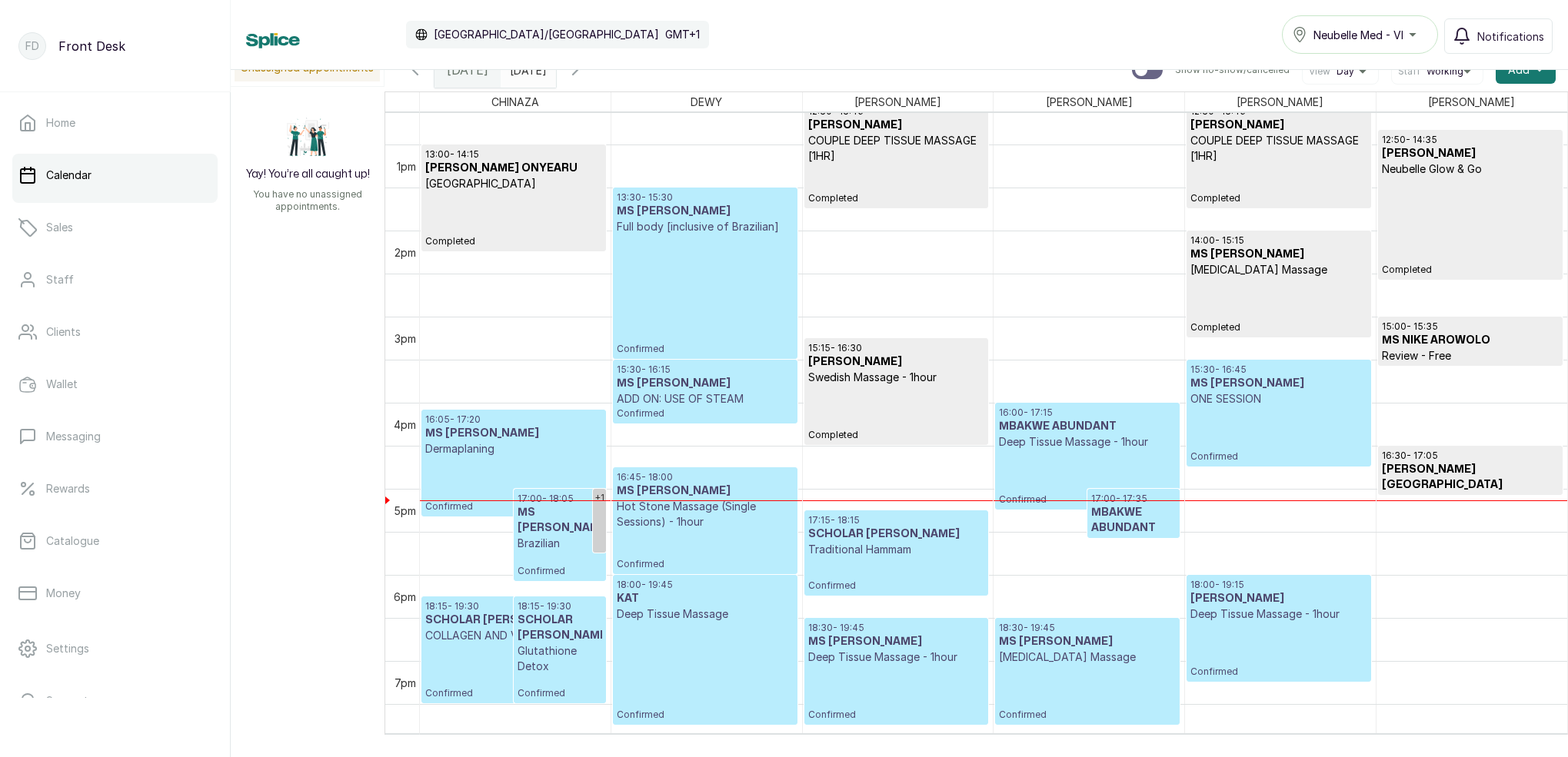
scroll to position [1090, 0]
click at [1136, 463] on p "Confirmed" at bounding box center [1088, 476] width 176 height 56
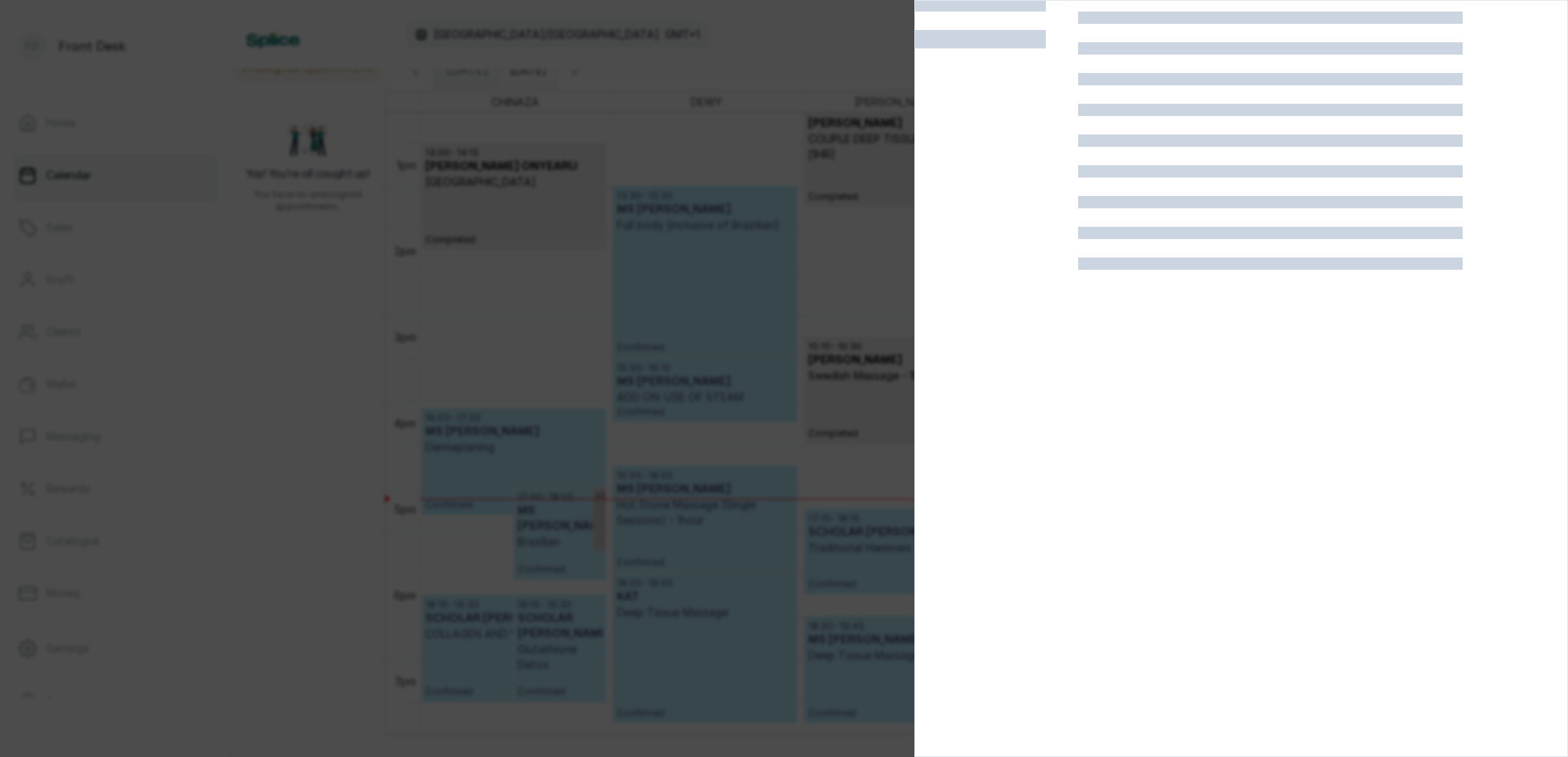
scroll to position [38, 0]
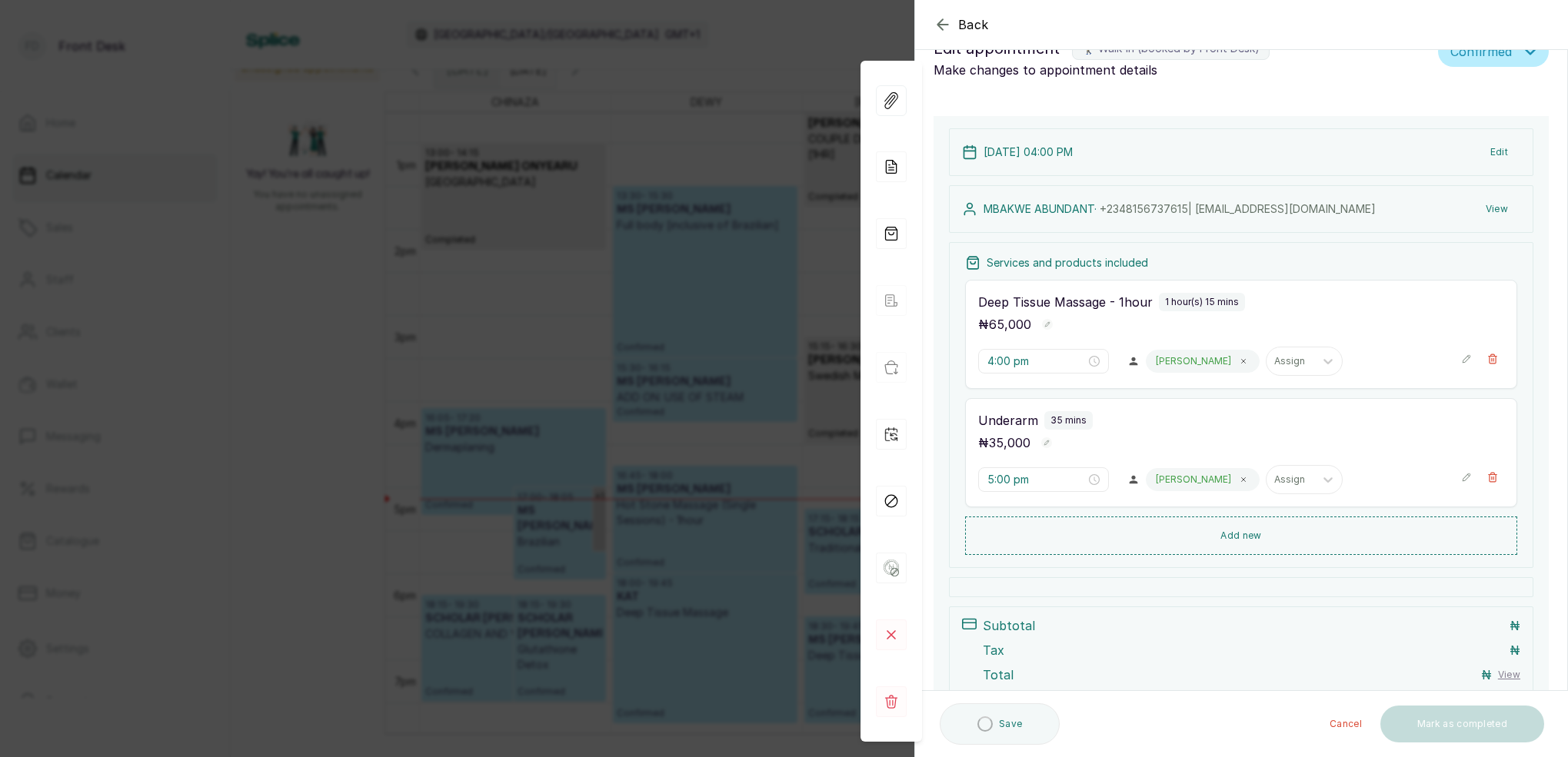
click at [679, 115] on div "Back Appointment Details Edit appointment 🚶 Walk-in (booked by Front Desk) Make…" at bounding box center [784, 378] width 1568 height 757
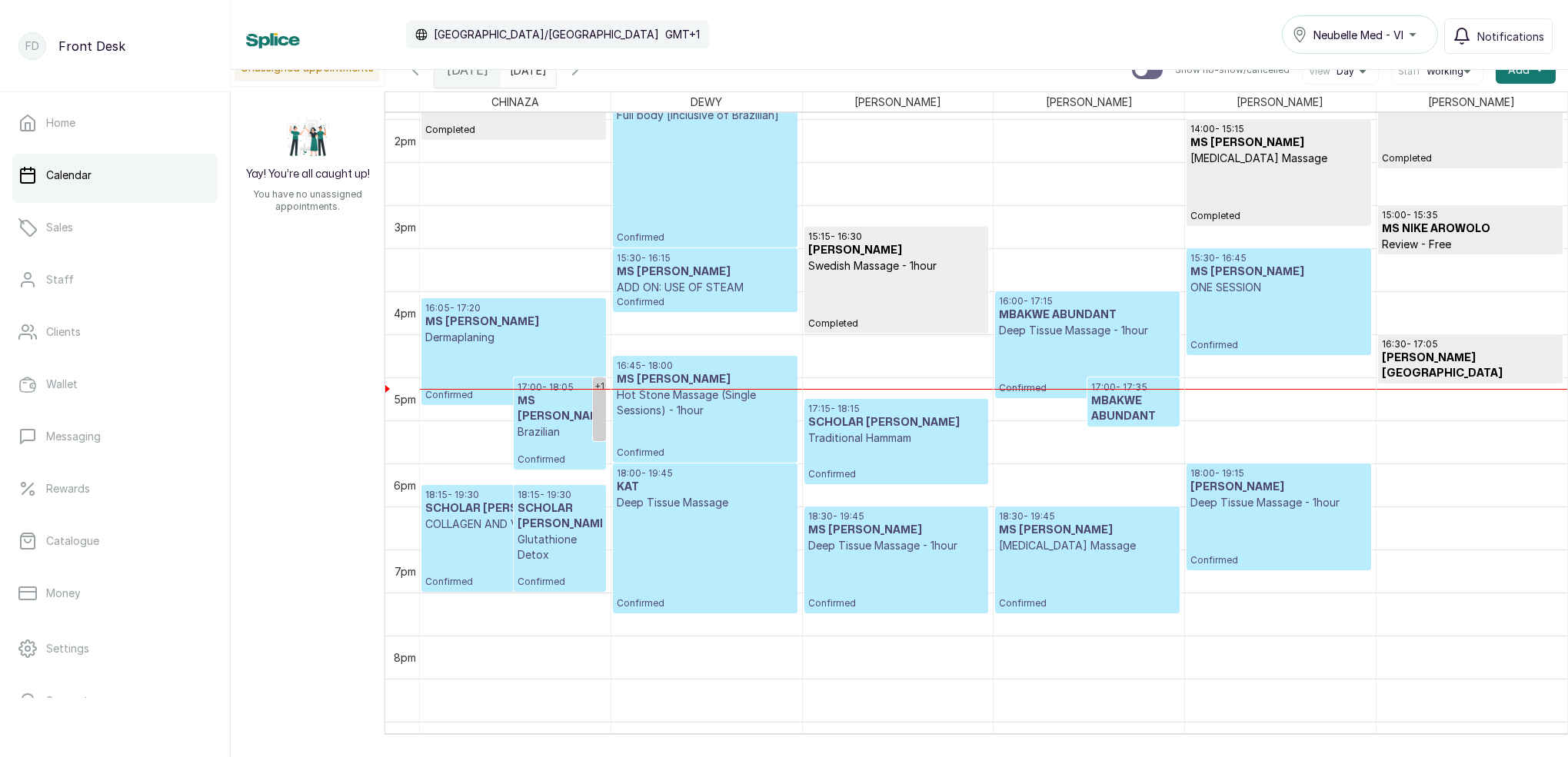
scroll to position [1200, 0]
click at [578, 74] on icon "button" at bounding box center [574, 69] width 4 height 9
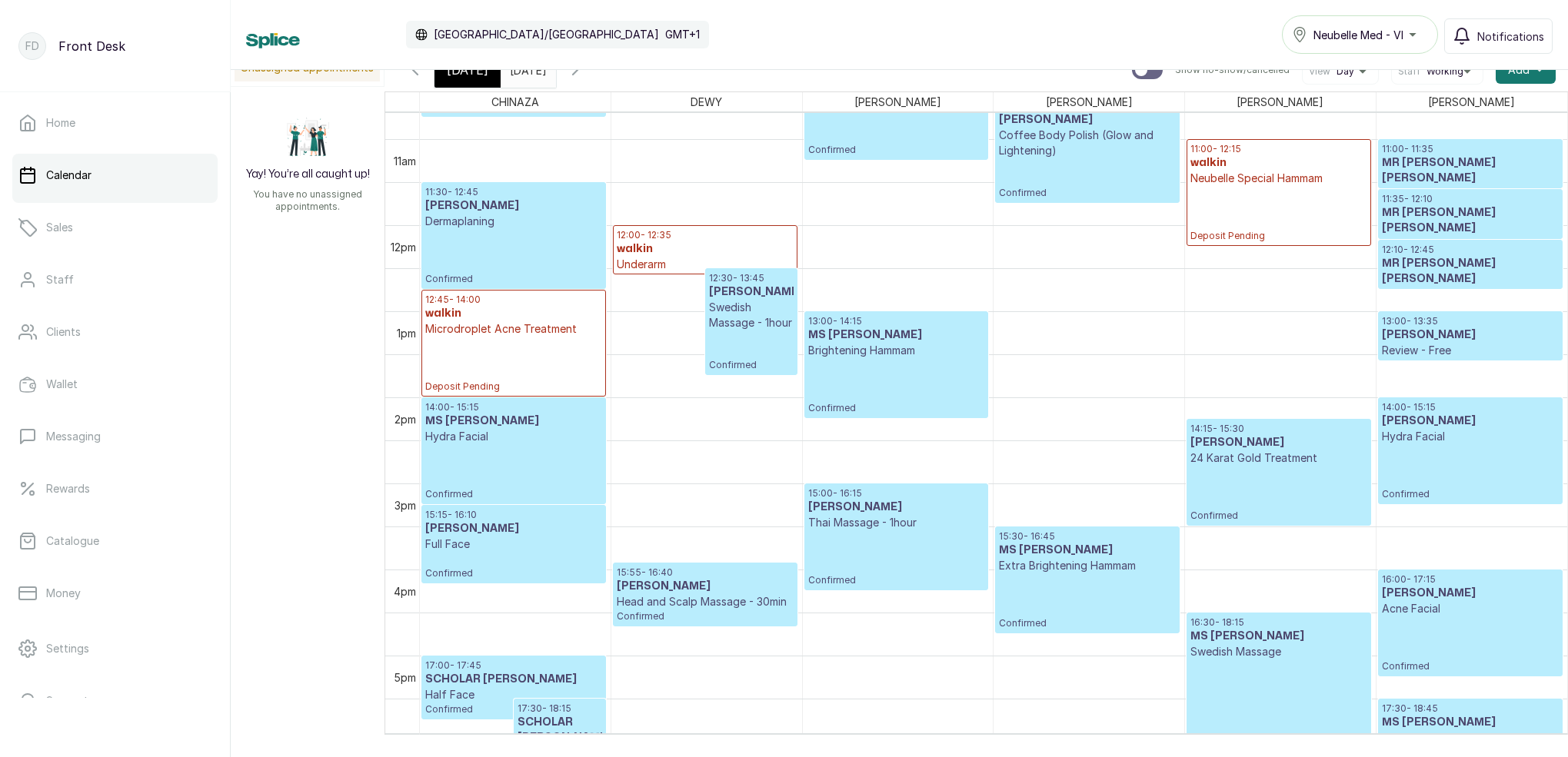
scroll to position [921, 0]
click at [1244, 648] on p "Swedish Massage" at bounding box center [1279, 652] width 176 height 15
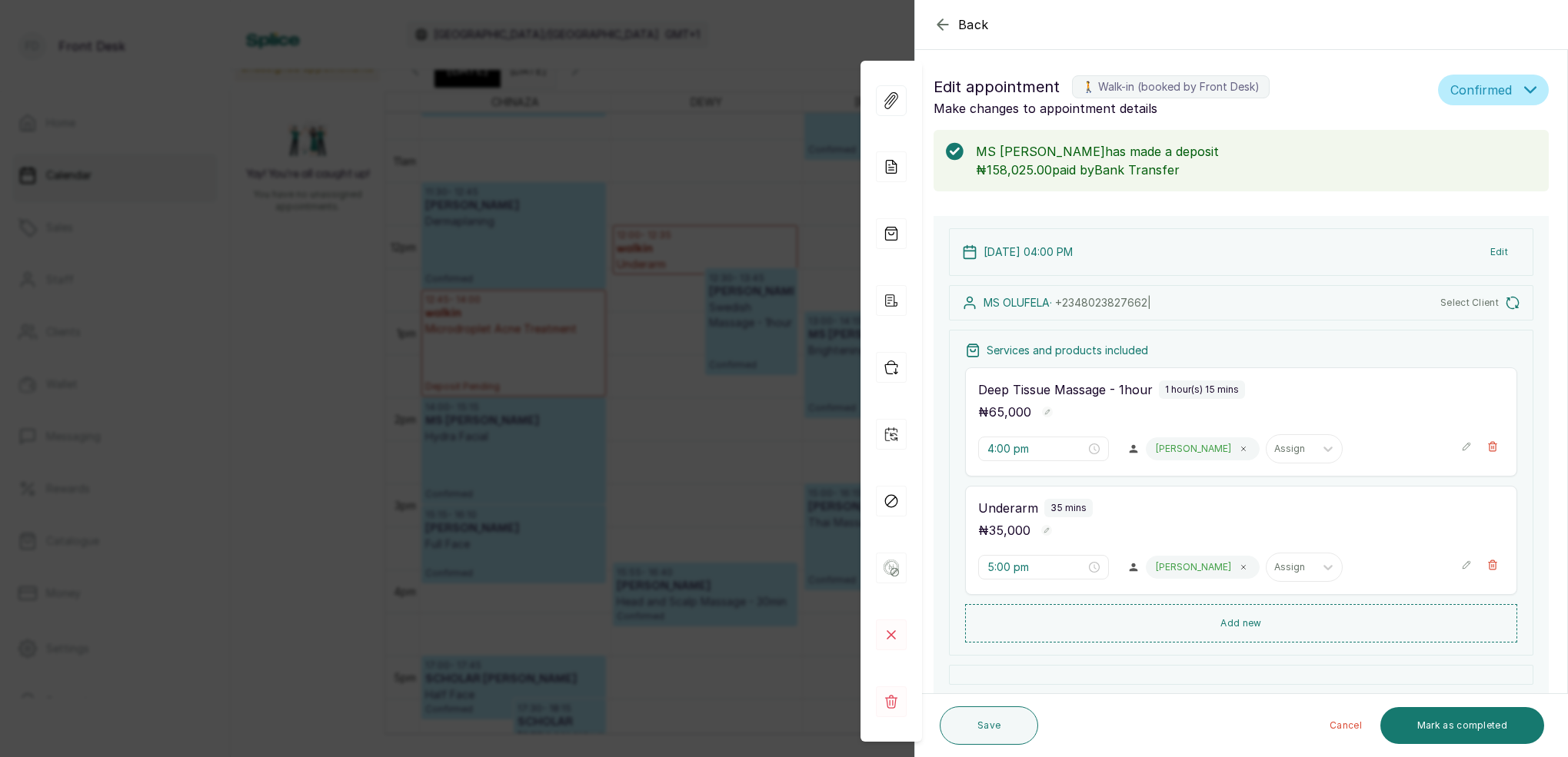
type input "3:30 pm"
type input "4:30 pm"
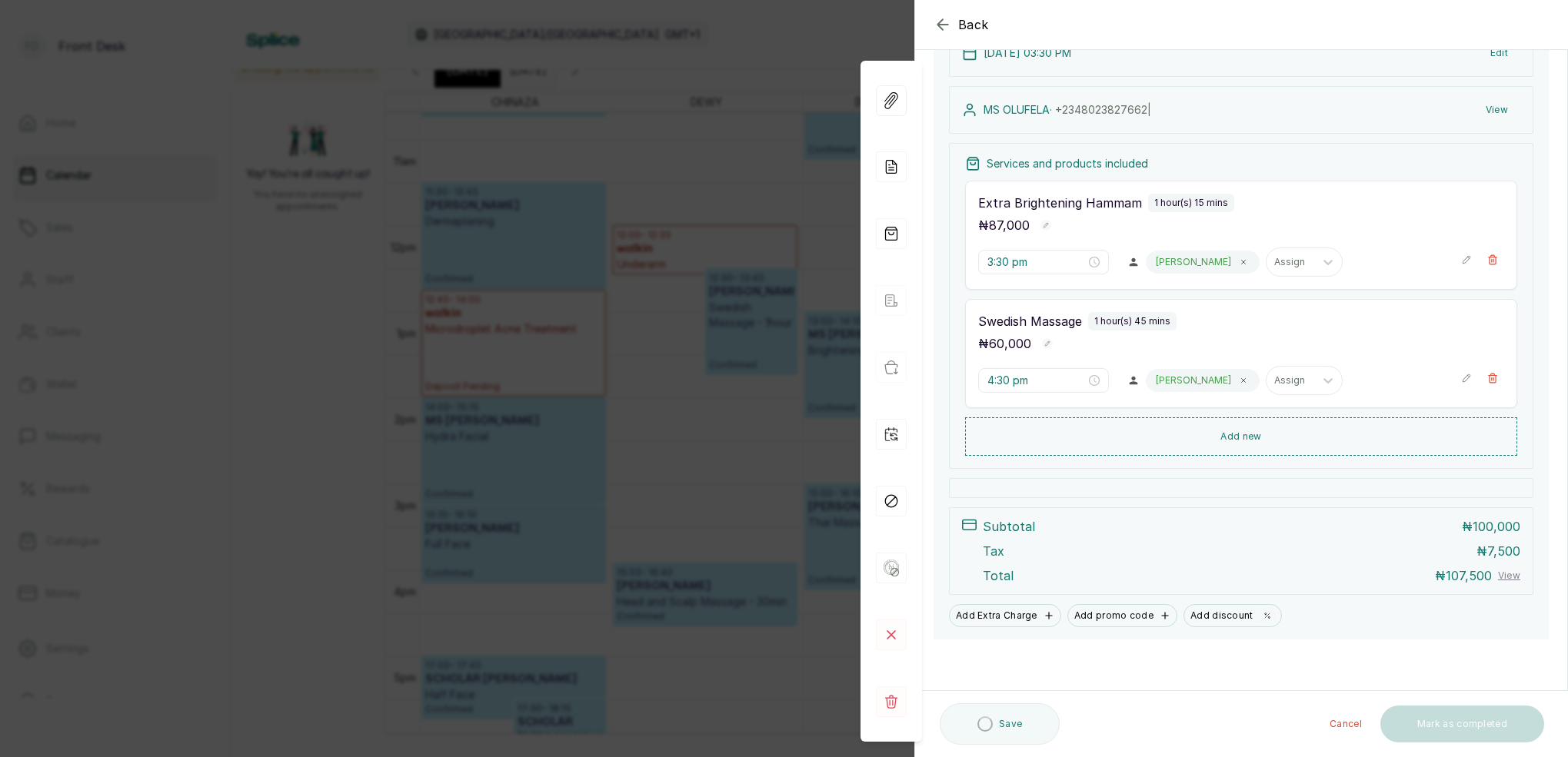
scroll to position [198, 0]
click at [819, 83] on div "Back Appointment Details Edit appointment 🚶 Walk-in (booked by Front Desk) Make…" at bounding box center [784, 378] width 1568 height 757
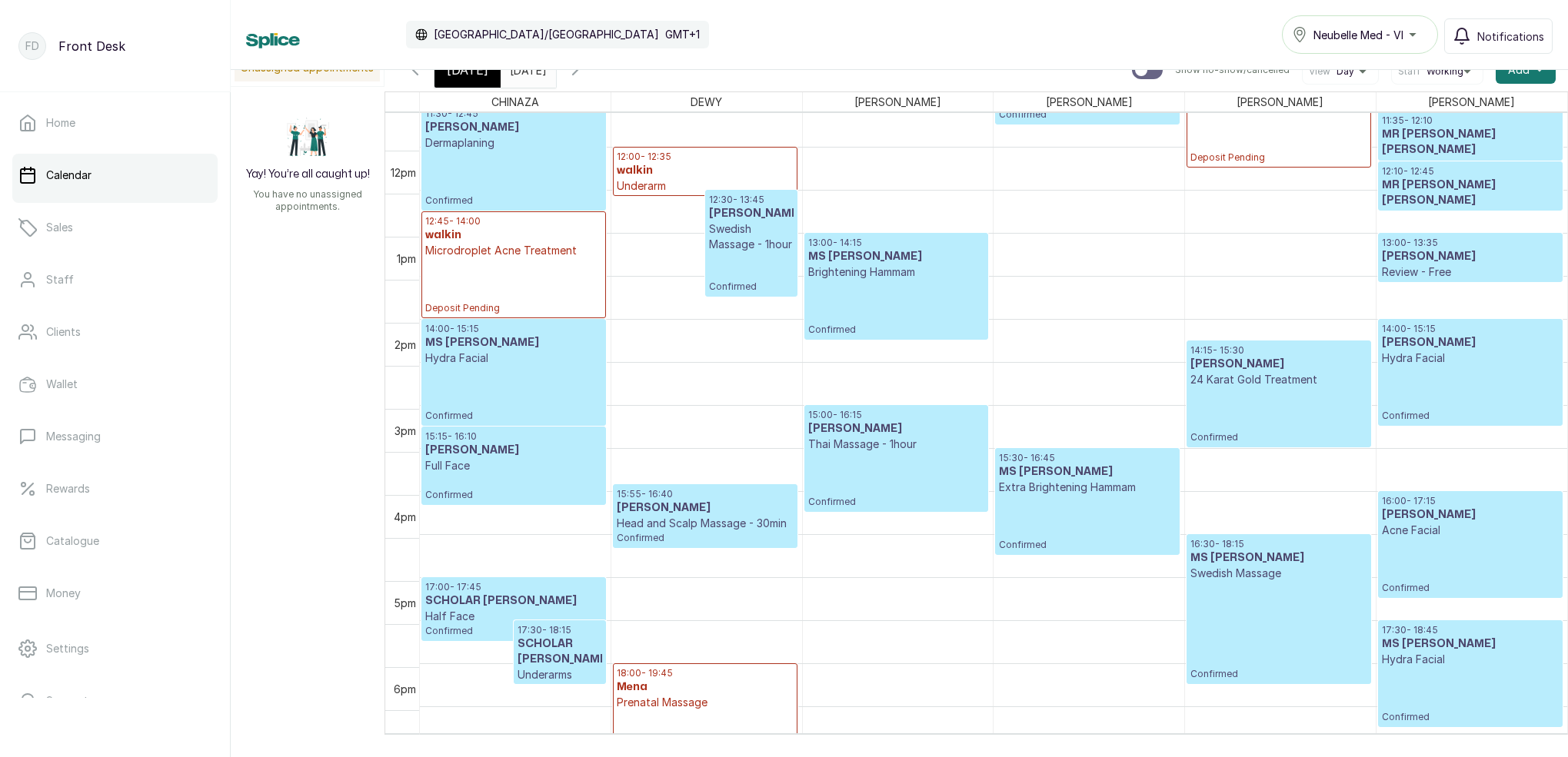
scroll to position [999, 0]
click at [585, 79] on icon "button" at bounding box center [575, 70] width 19 height 19
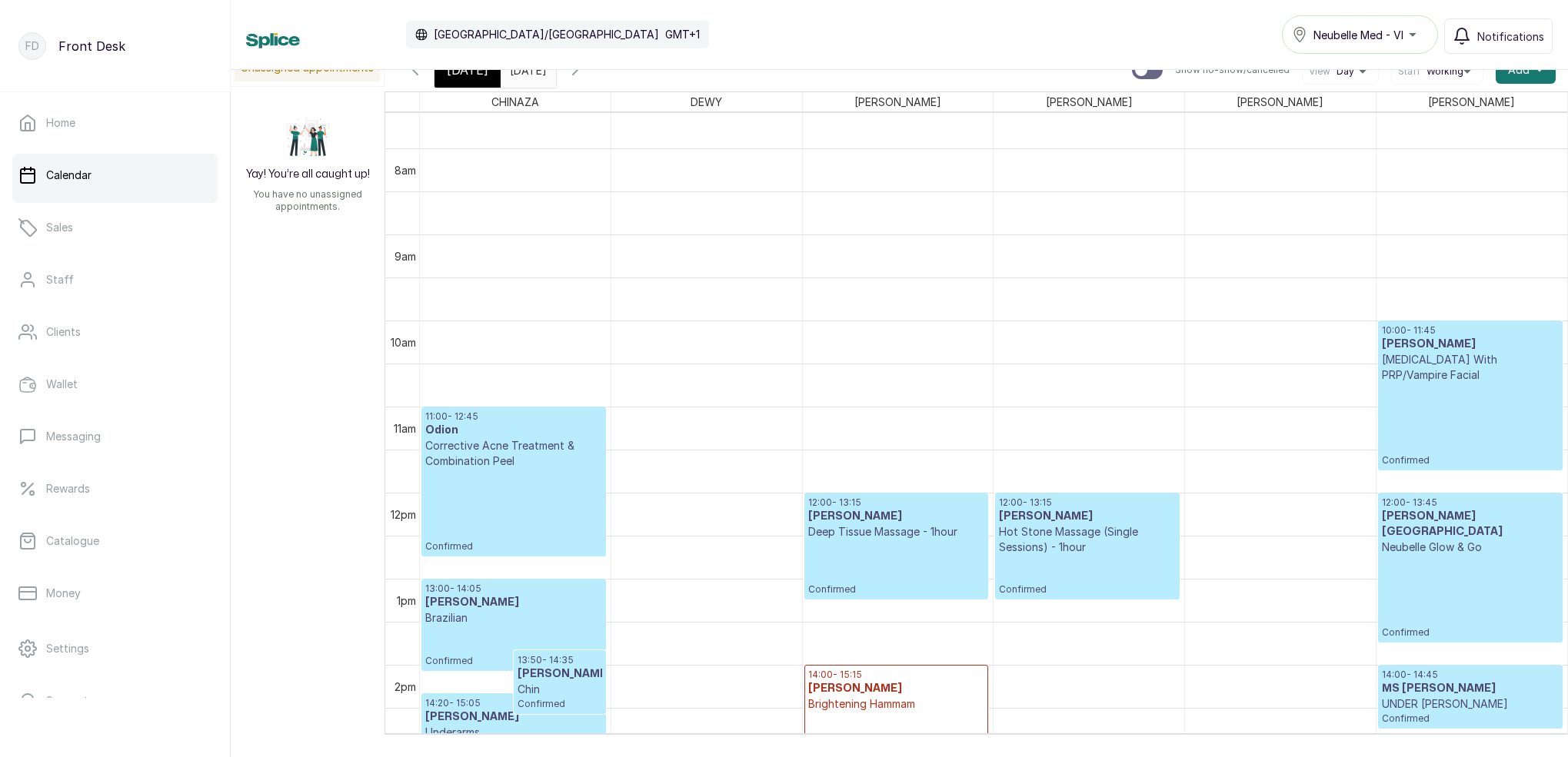
scroll to position [693, 0]
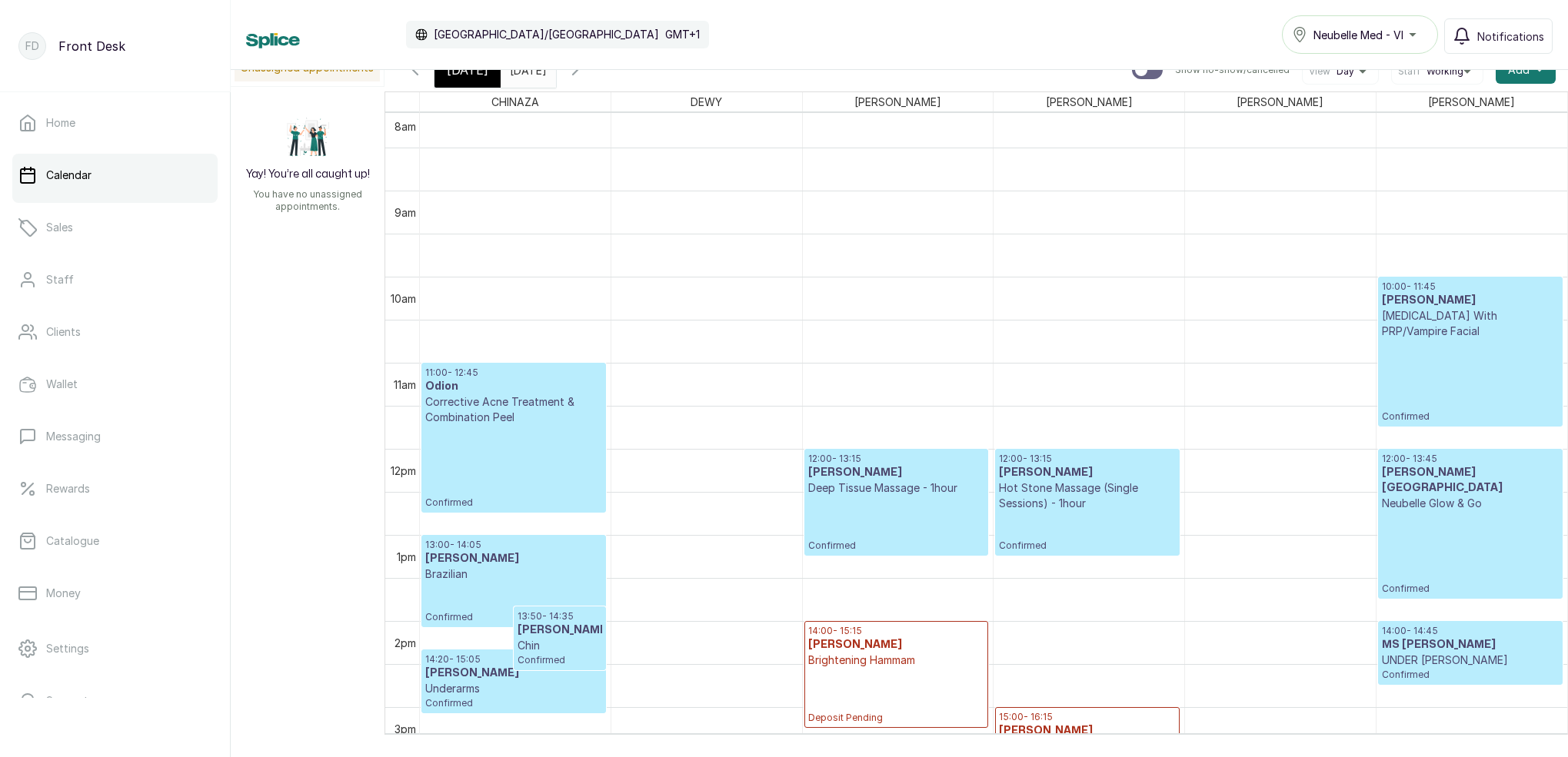
click at [1456, 375] on p "Confirmed" at bounding box center [1471, 380] width 177 height 84
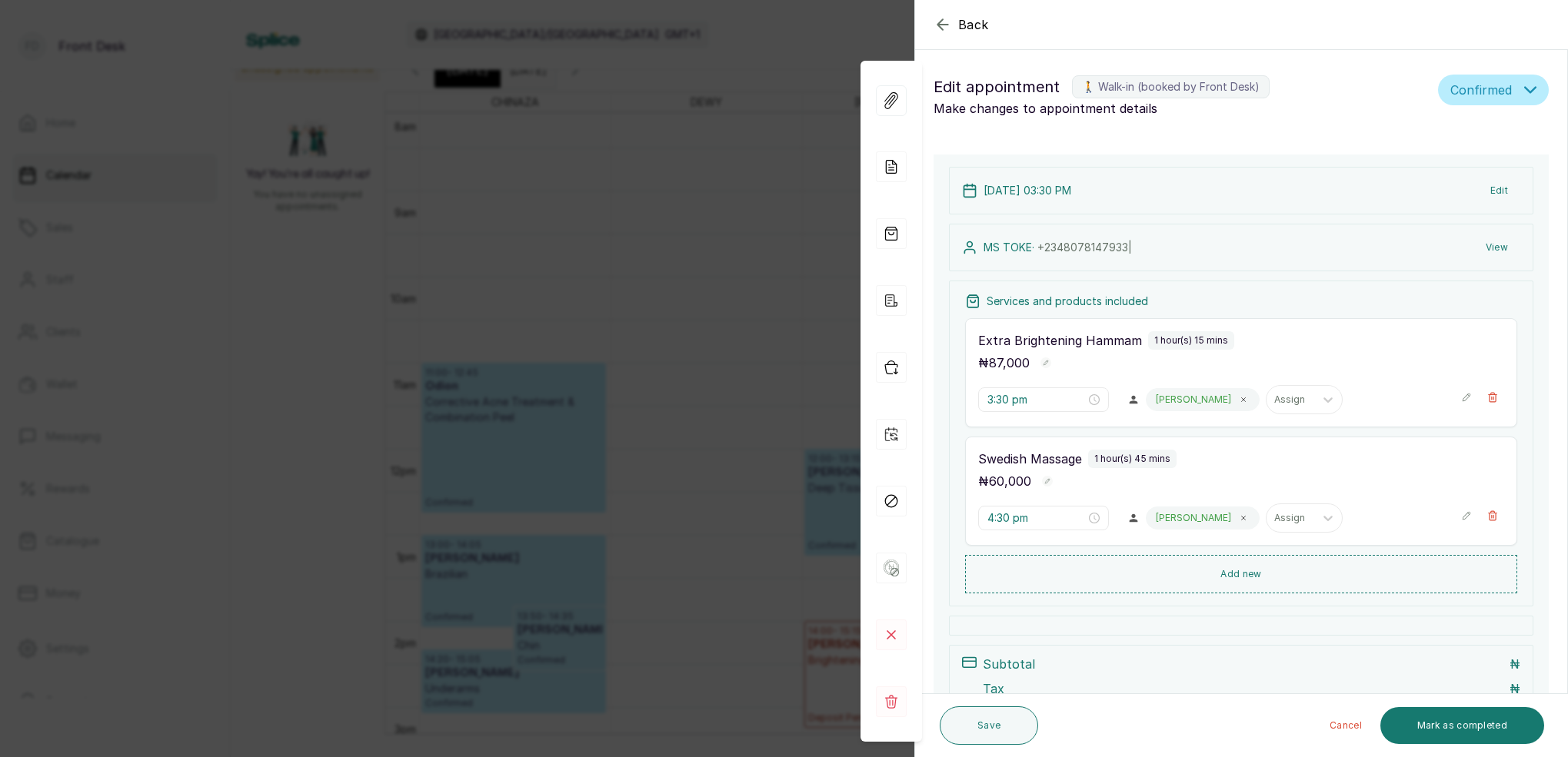
type input "10:00 am"
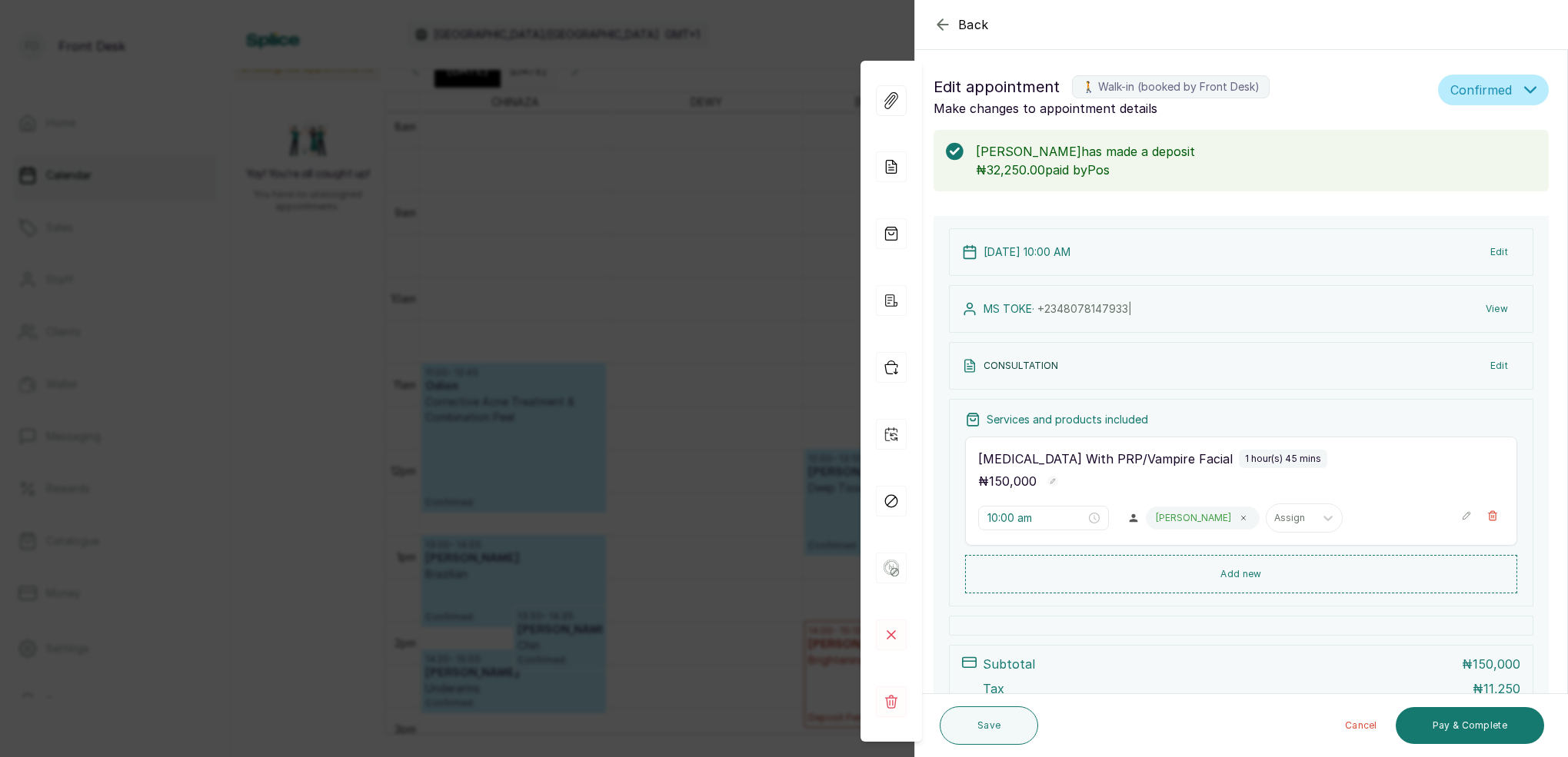
click at [598, 478] on div "Back Appointment Details Edit appointment 🚶 Walk-in (booked by Front Desk) Make…" at bounding box center [784, 378] width 1568 height 757
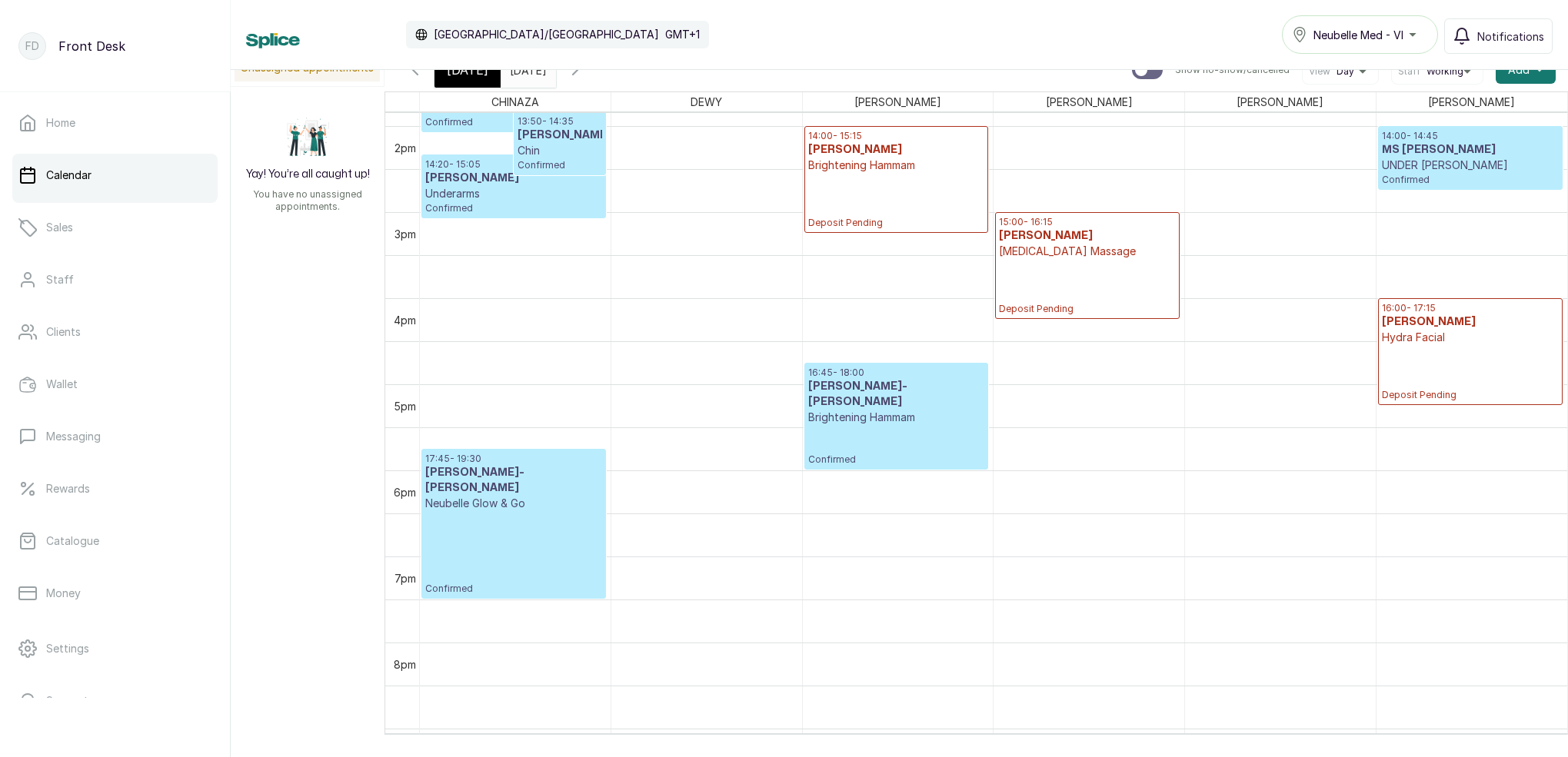
scroll to position [1315, 0]
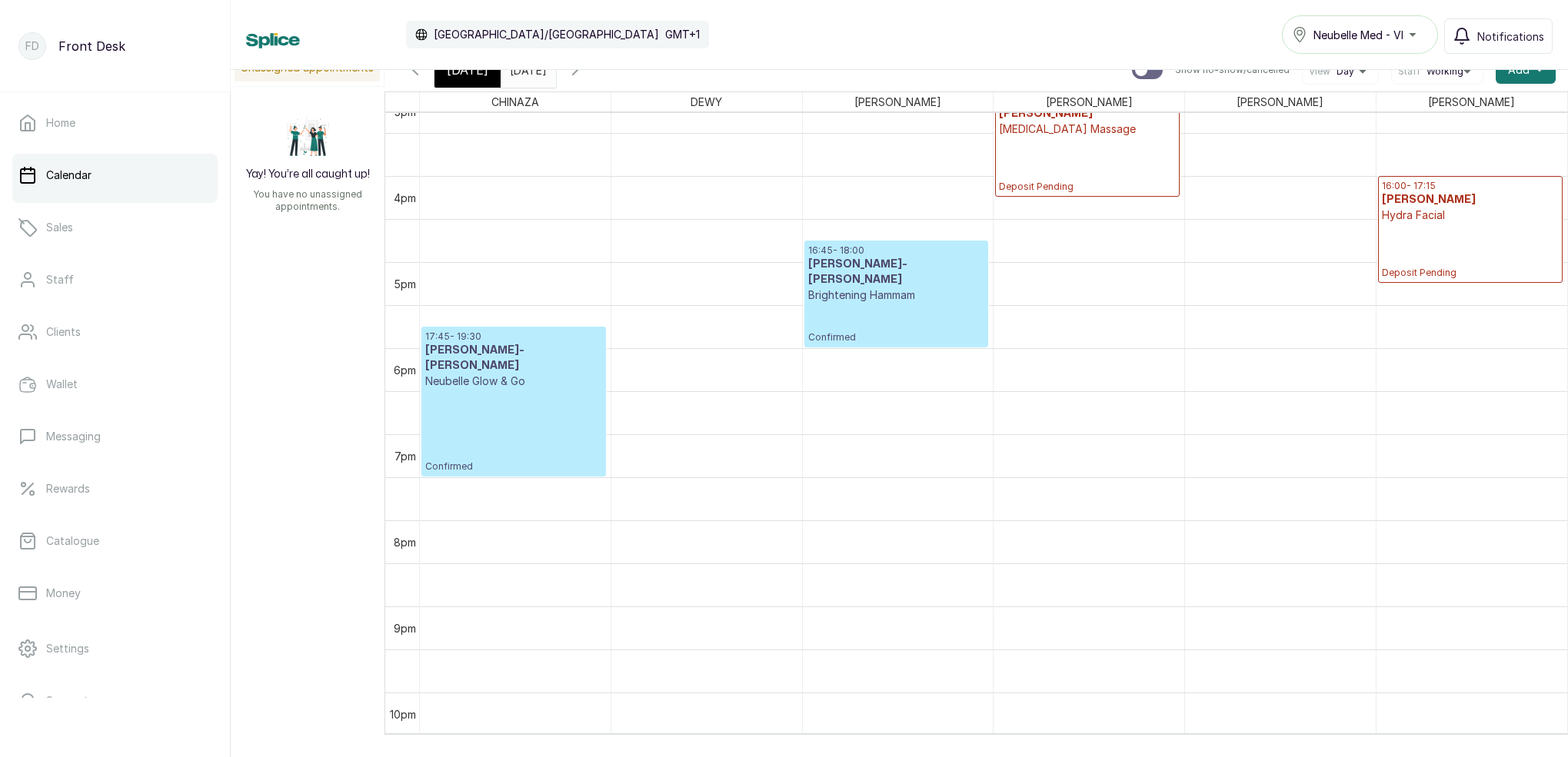
click at [482, 75] on span "[DATE]" at bounding box center [468, 70] width 42 height 19
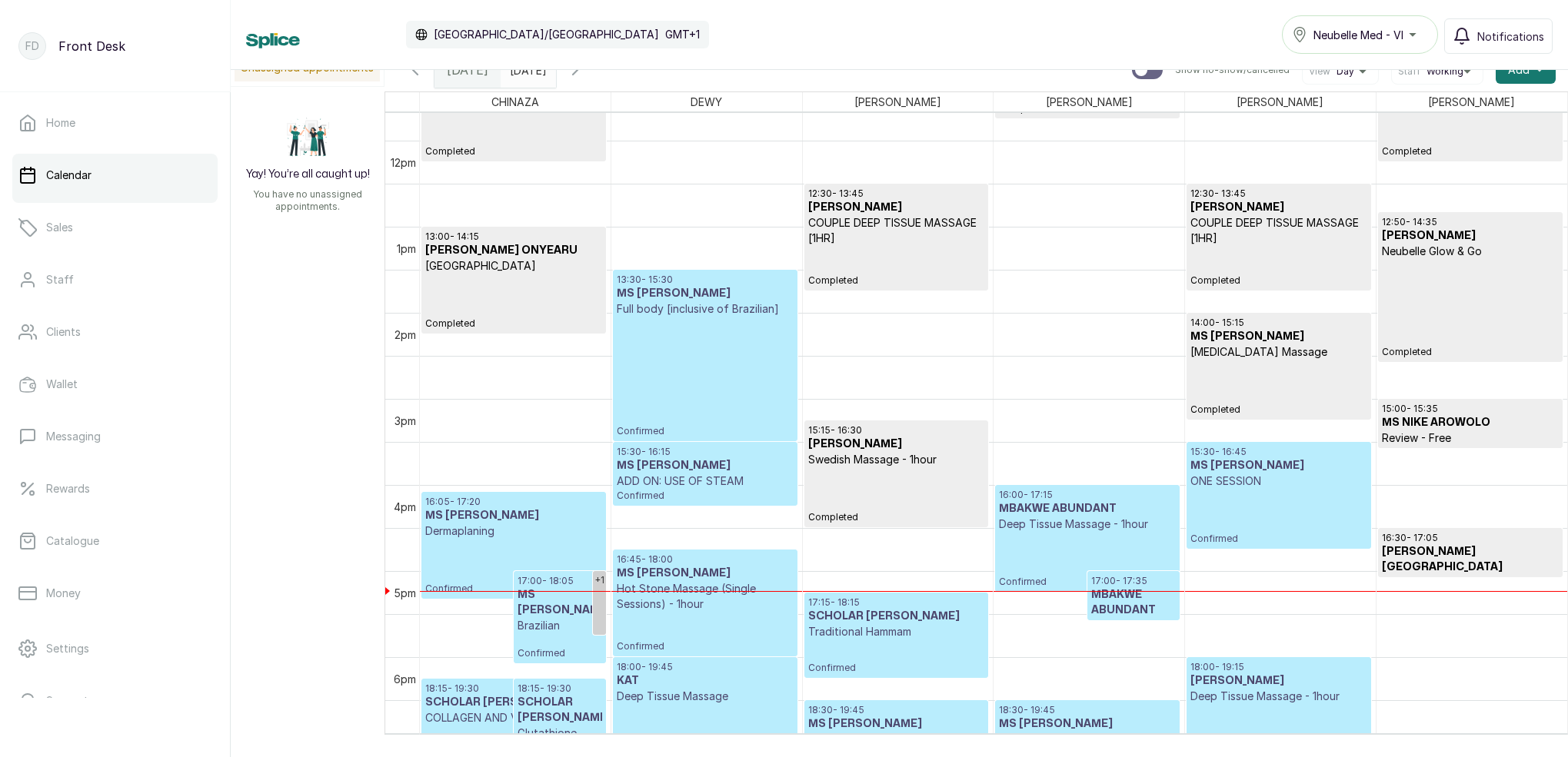
scroll to position [1032, 0]
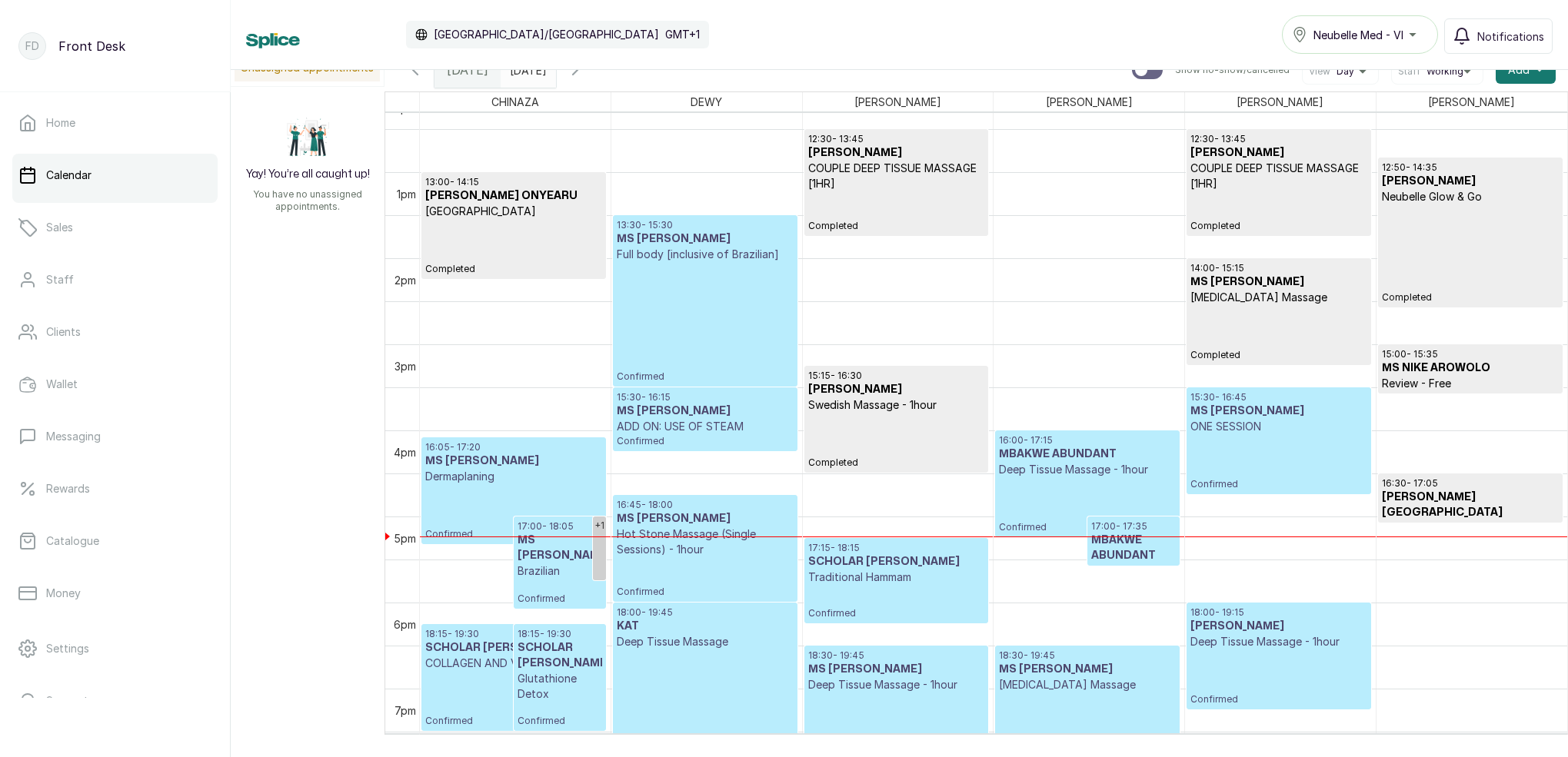
click at [540, 549] on span "17:00 - 18:05 MS NATASHA Brazilian" at bounding box center [560, 550] width 85 height 58
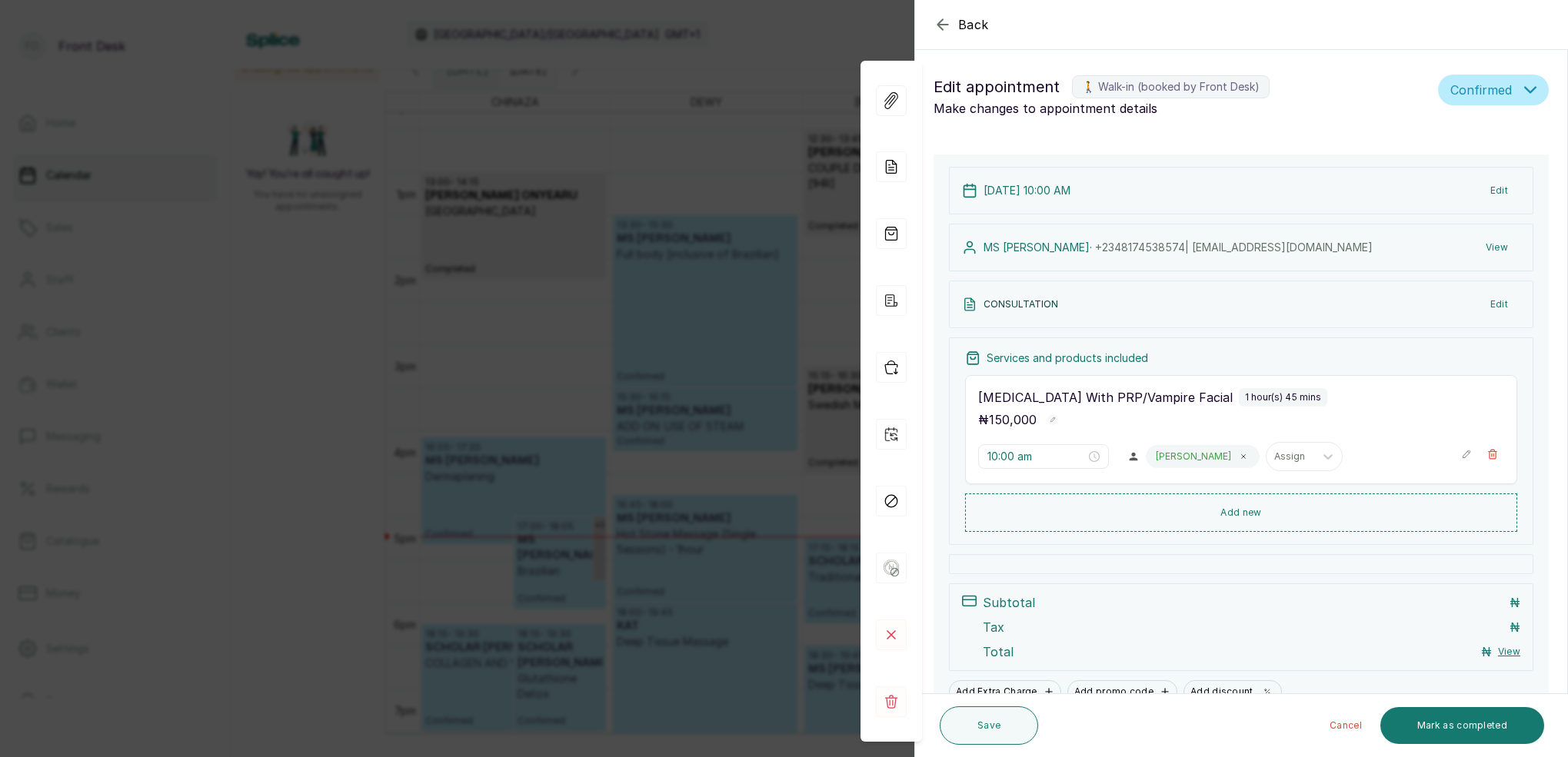
type input "5:00 pm"
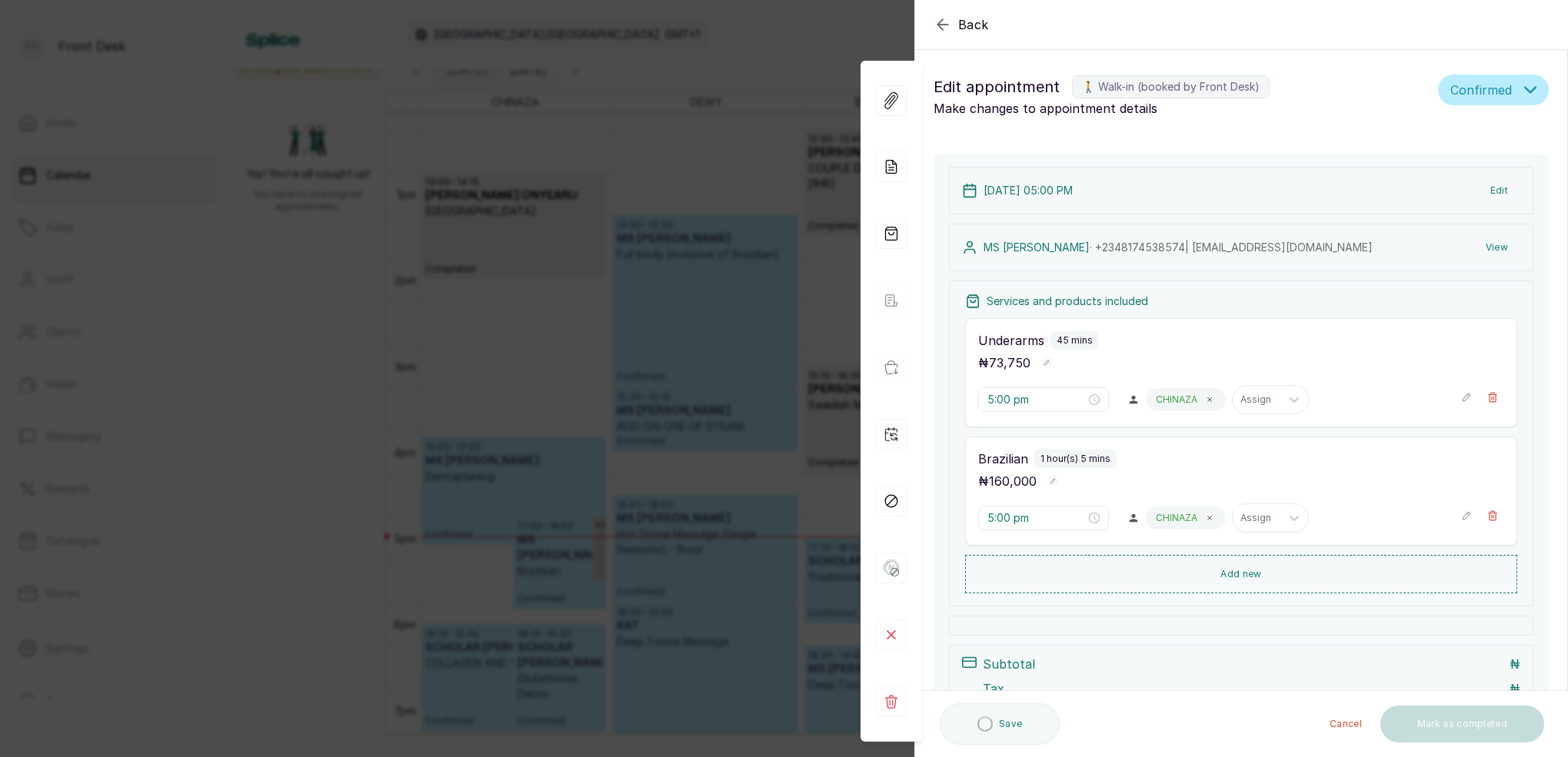
click at [578, 554] on div "Back Appointment Details Edit appointment 🚶 Walk-in (booked by Front Desk) Make…" at bounding box center [784, 378] width 1568 height 757
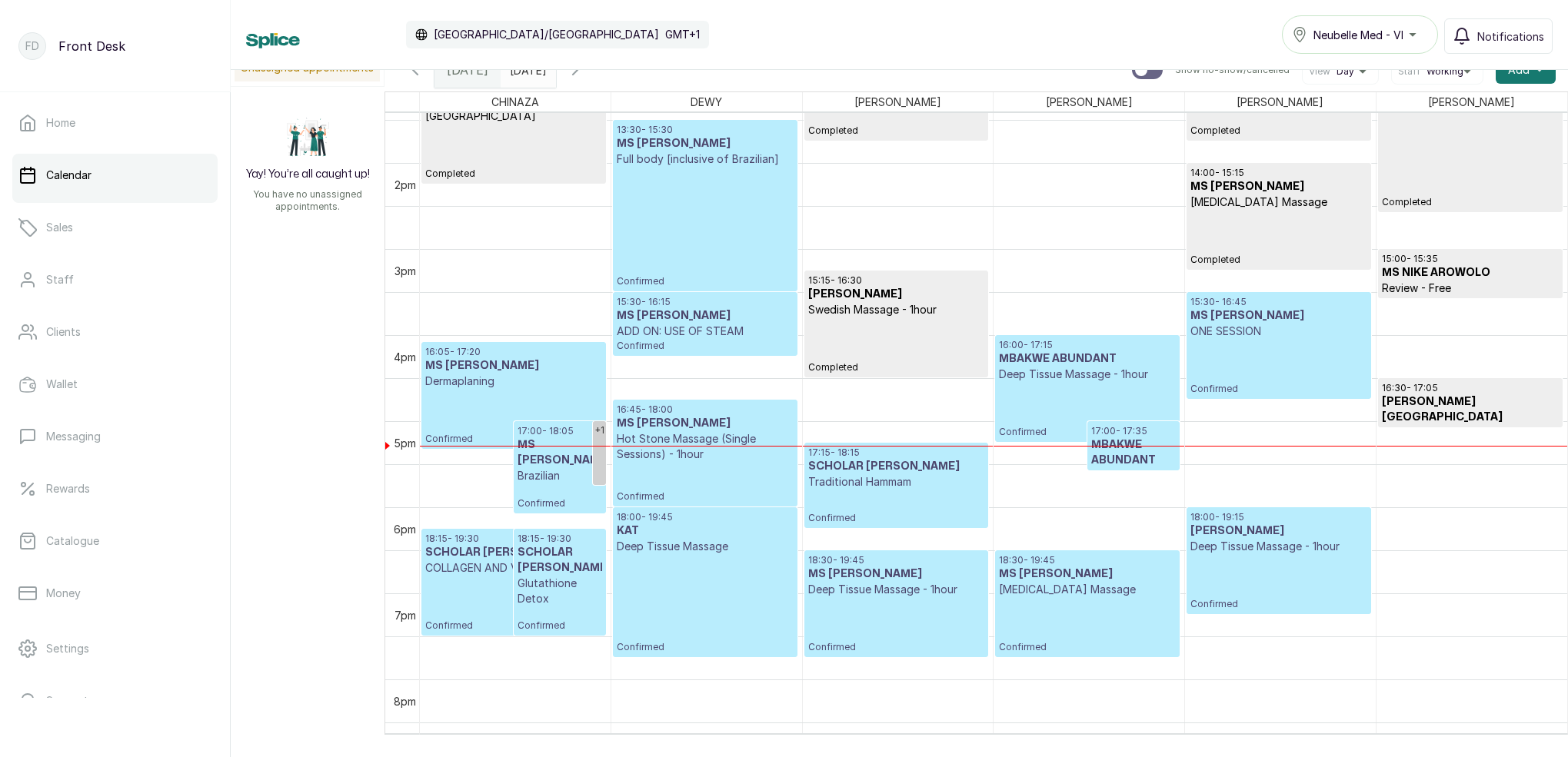
scroll to position [1170, 0]
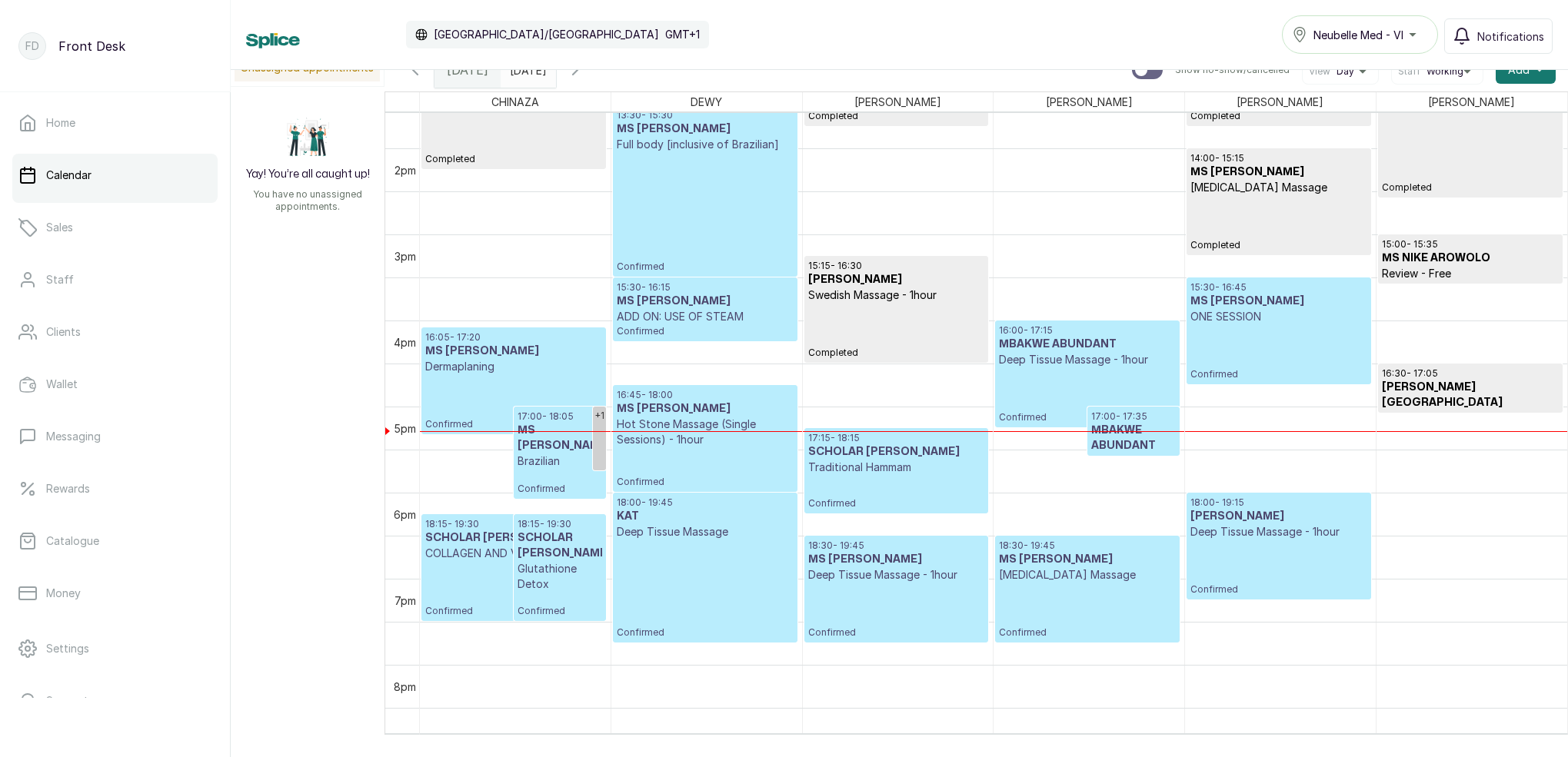
click at [1113, 414] on p "17:00 - 17:35" at bounding box center [1133, 417] width 85 height 13
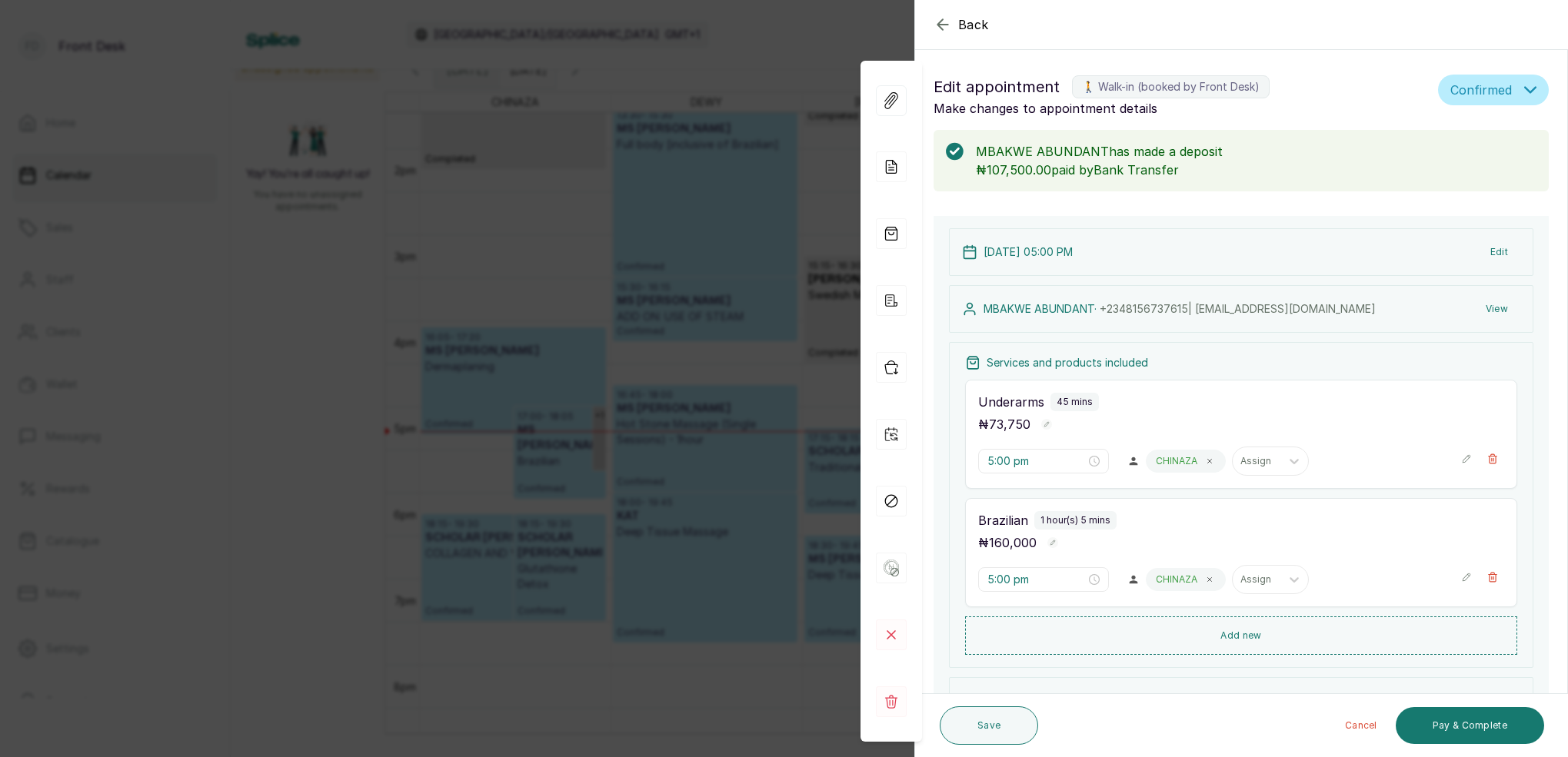
type input "4:00 pm"
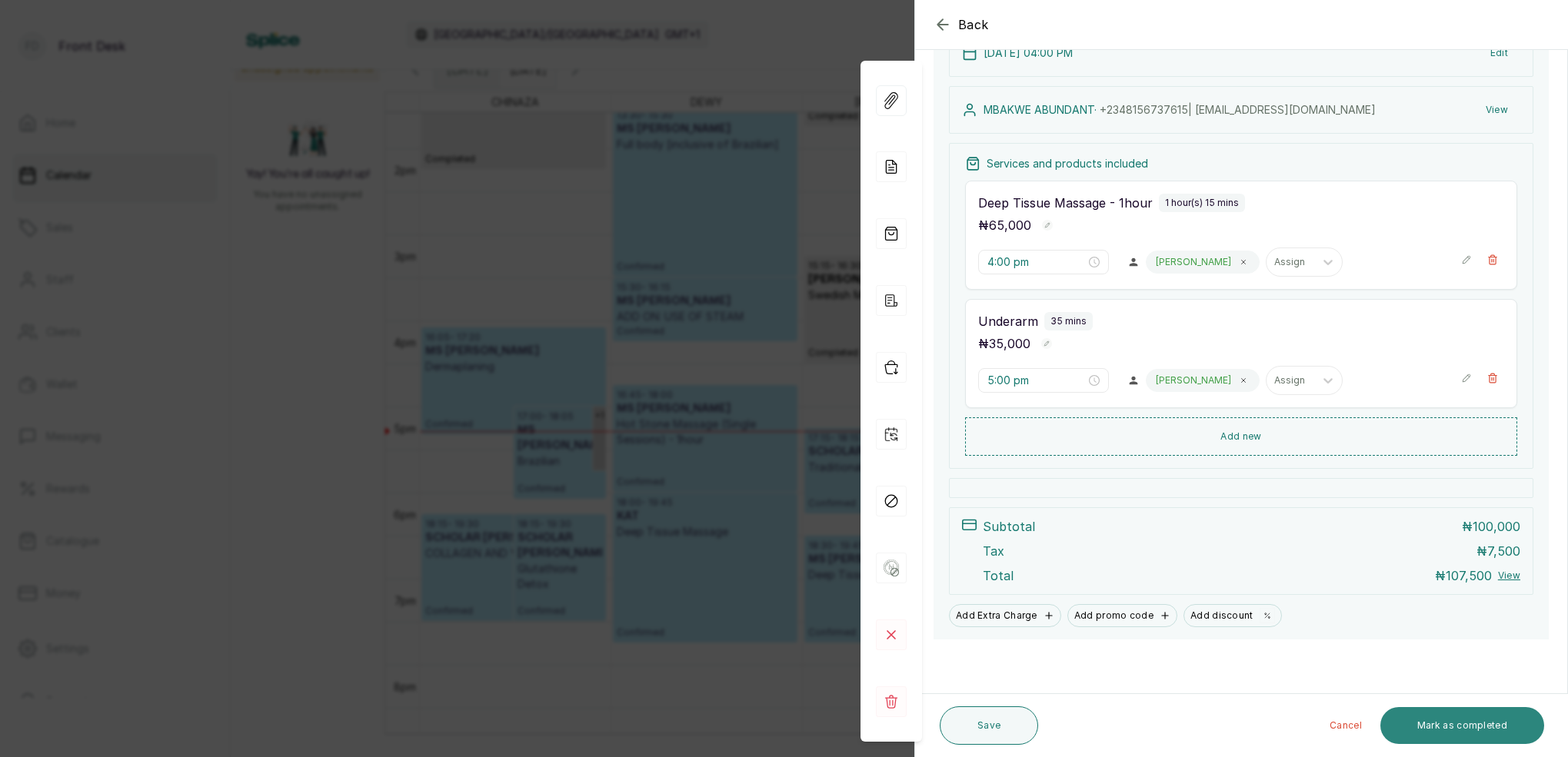
scroll to position [199, 0]
drag, startPoint x: 1496, startPoint y: 721, endPoint x: 1327, endPoint y: 572, distance: 225.3
click at [1496, 721] on button "Mark as completed" at bounding box center [1462, 726] width 163 height 37
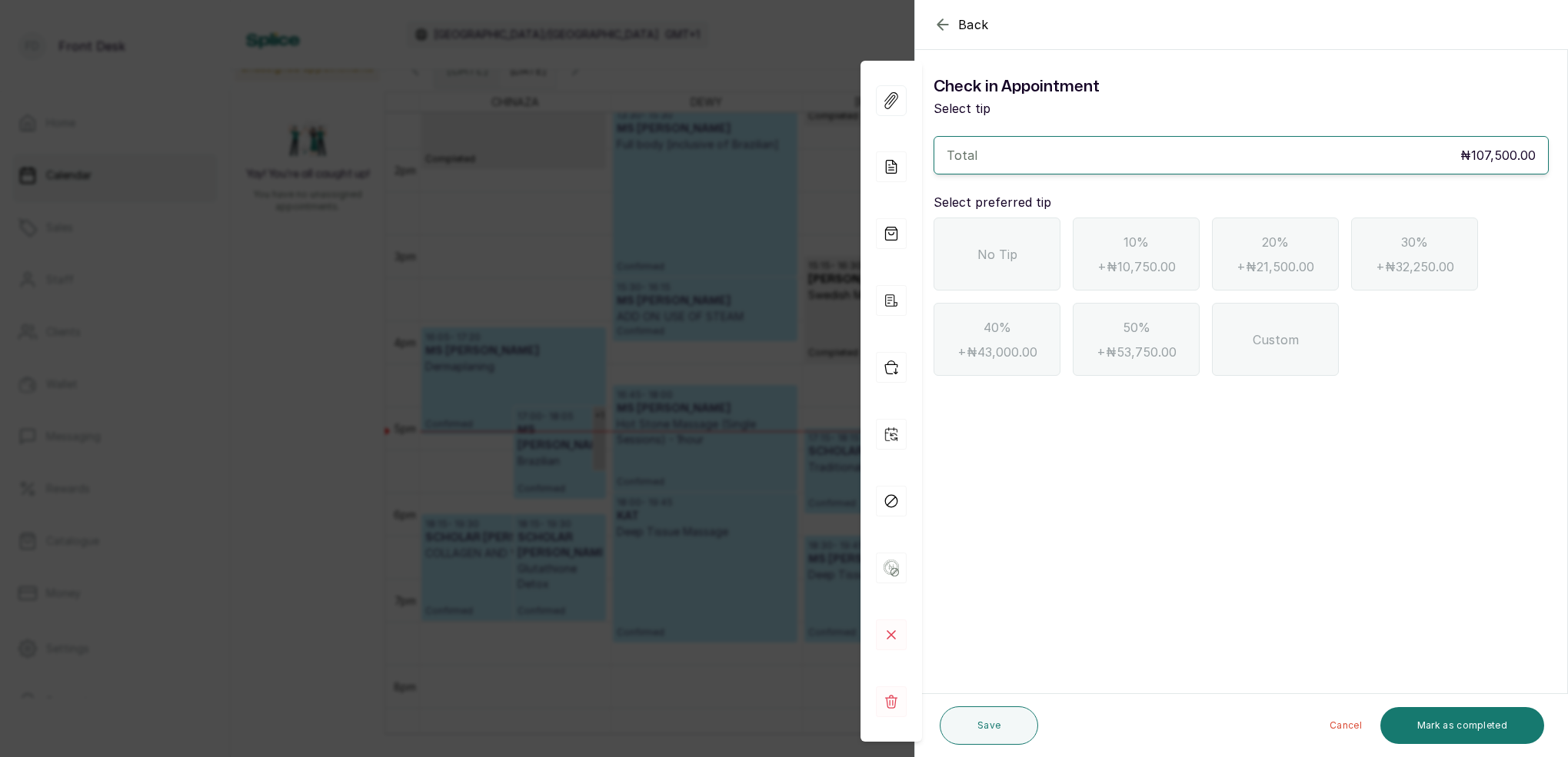
scroll to position [0, 0]
click at [989, 270] on div "No Tip" at bounding box center [997, 254] width 127 height 73
click at [1464, 733] on button "Mark as completed" at bounding box center [1462, 726] width 163 height 37
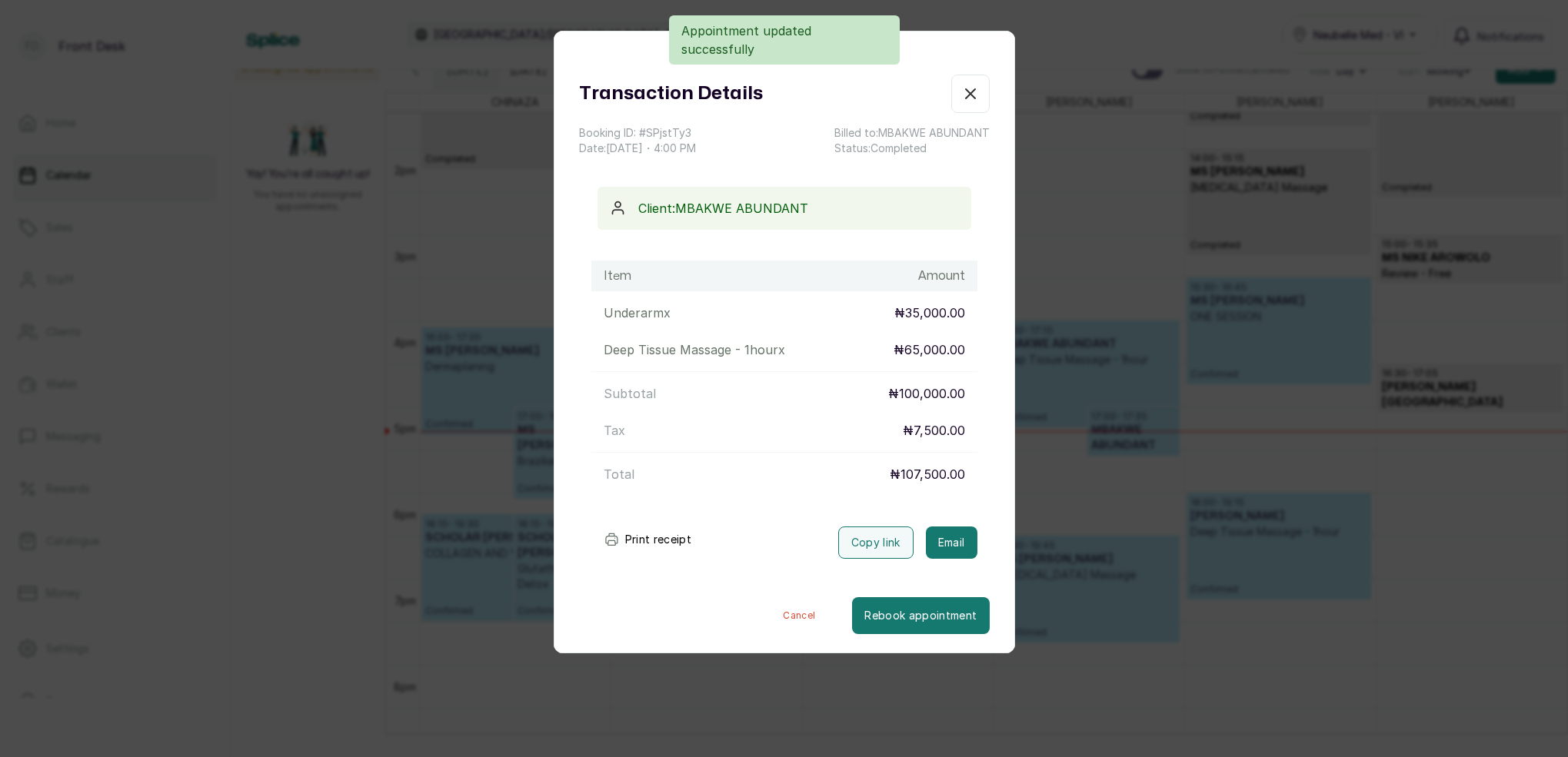
drag, startPoint x: 940, startPoint y: 553, endPoint x: 1041, endPoint y: 213, distance: 354.7
click at [940, 553] on button "Email" at bounding box center [951, 543] width 52 height 32
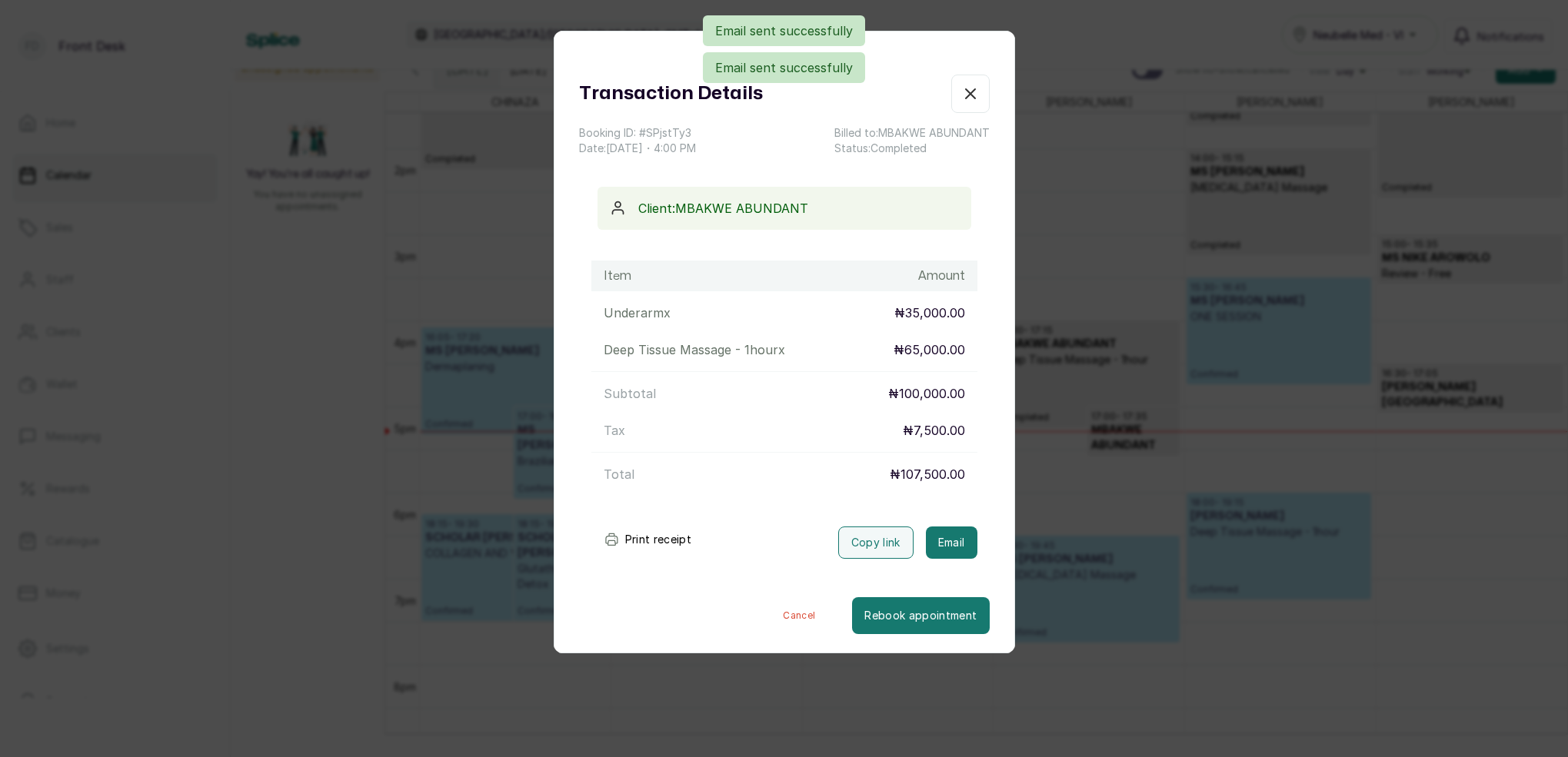
click at [972, 97] on icon "button" at bounding box center [971, 94] width 19 height 19
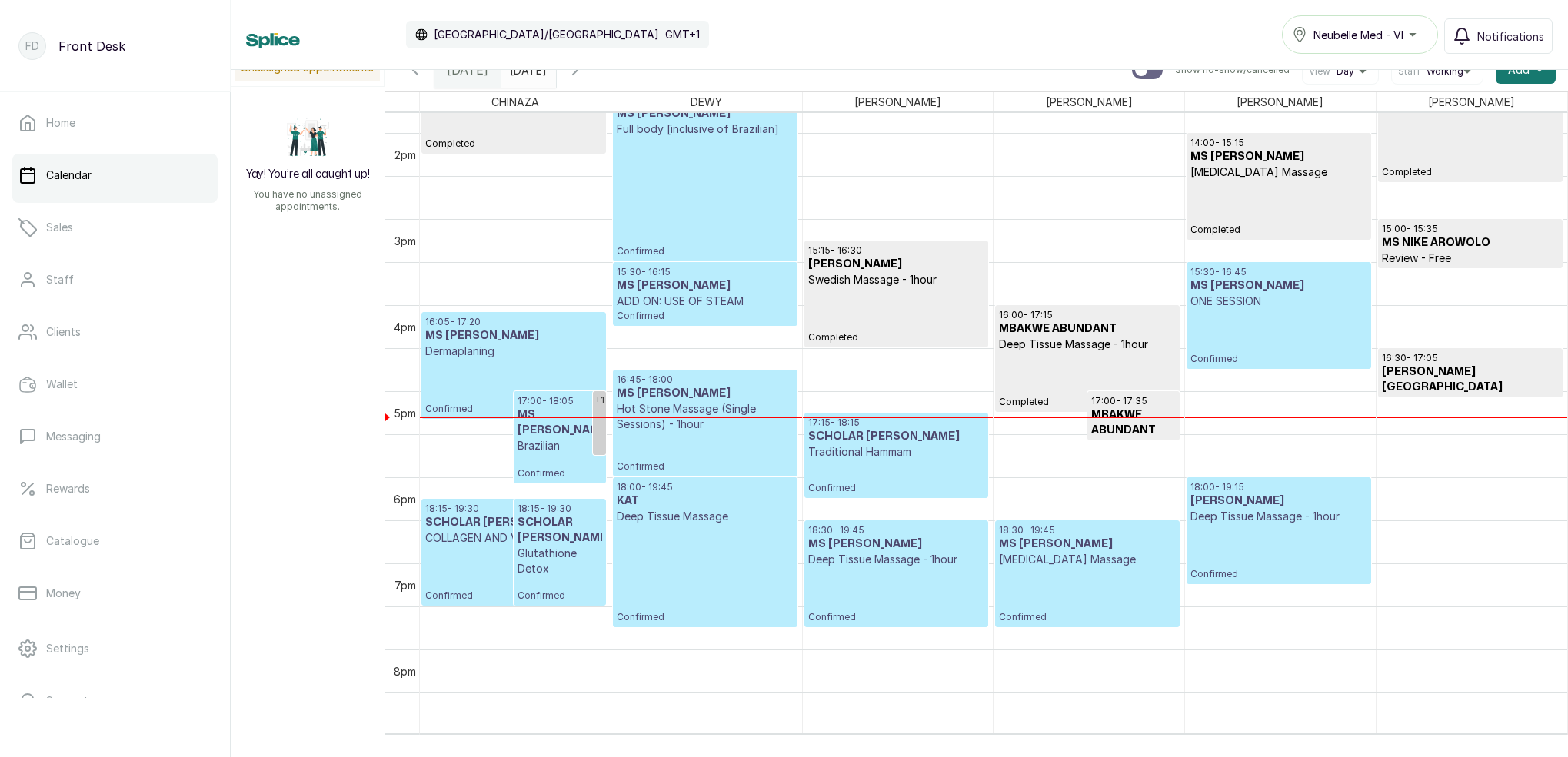
scroll to position [1142, 0]
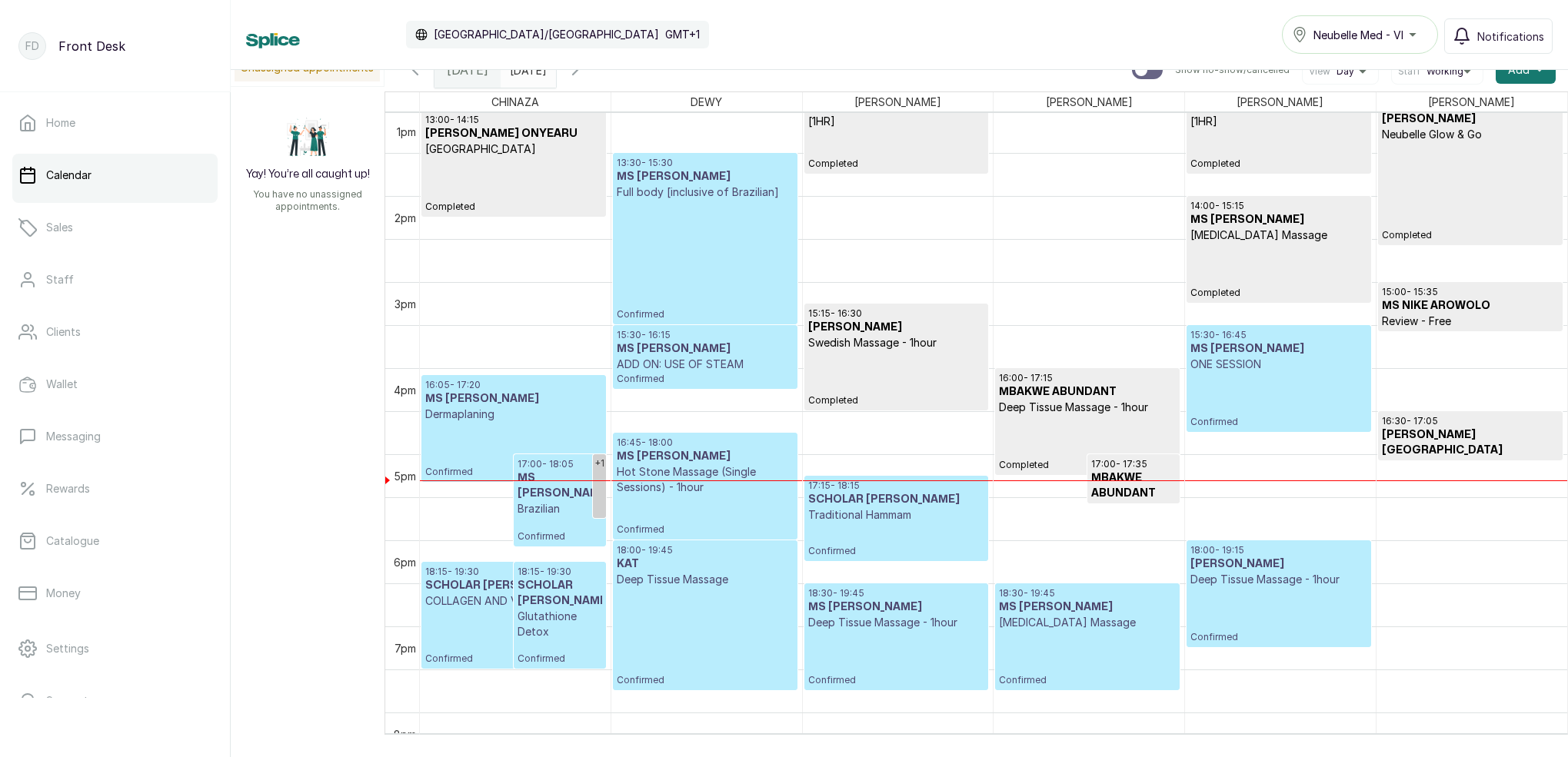
click at [707, 450] on h3 "MS [PERSON_NAME]" at bounding box center [705, 456] width 176 height 15
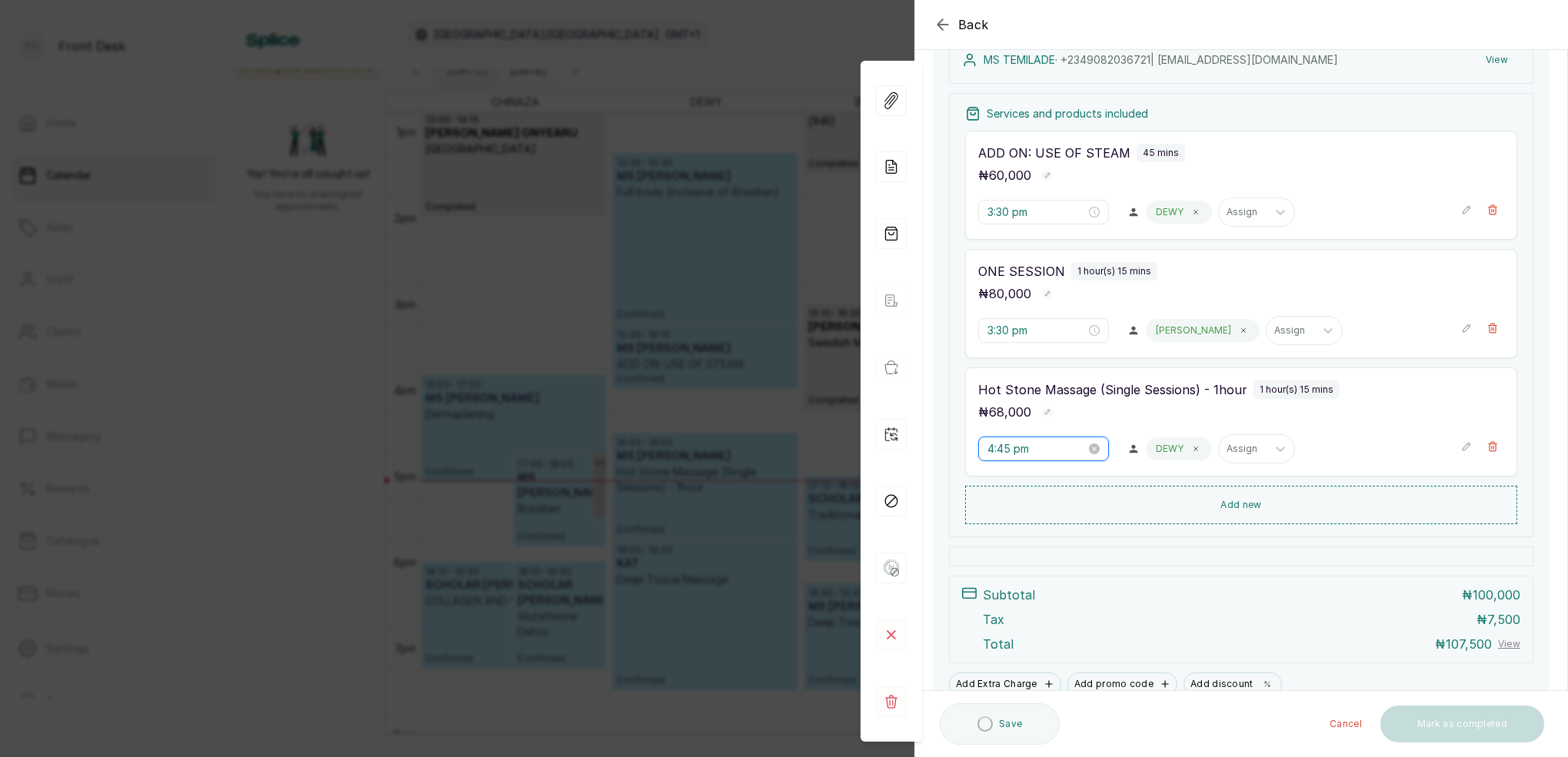
click at [1015, 453] on input "4:45 pm" at bounding box center [1037, 449] width 98 height 17
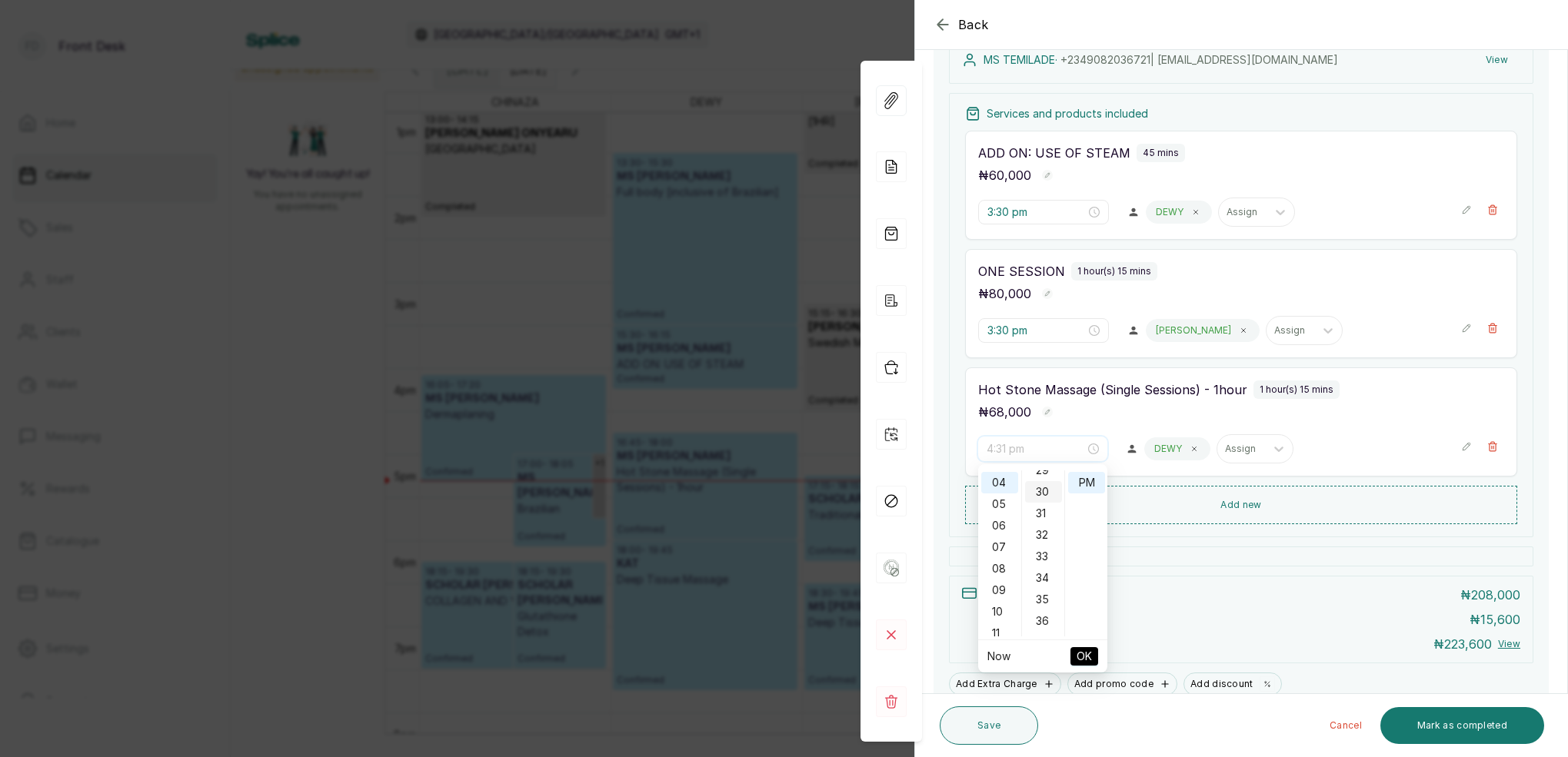
type input "4:30 pm"
click at [1049, 493] on div "30" at bounding box center [1044, 491] width 37 height 21
click at [1094, 483] on div "PM" at bounding box center [1087, 483] width 37 height 21
drag, startPoint x: 1091, startPoint y: 663, endPoint x: 1082, endPoint y: 666, distance: 9.5
click at [1091, 662] on span "OK" at bounding box center [1084, 656] width 15 height 30
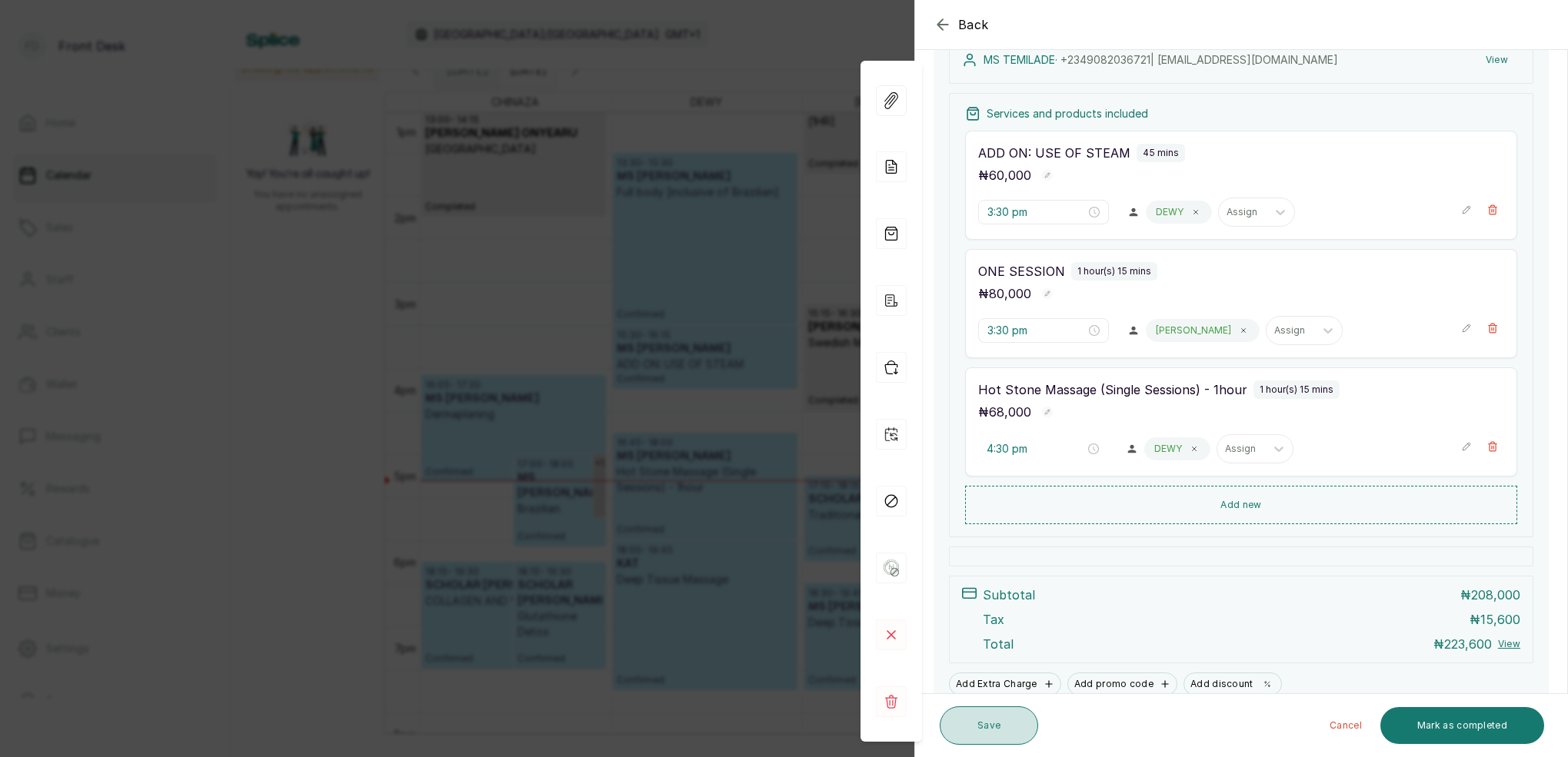
click at [970, 738] on button "Save" at bounding box center [989, 725] width 98 height 38
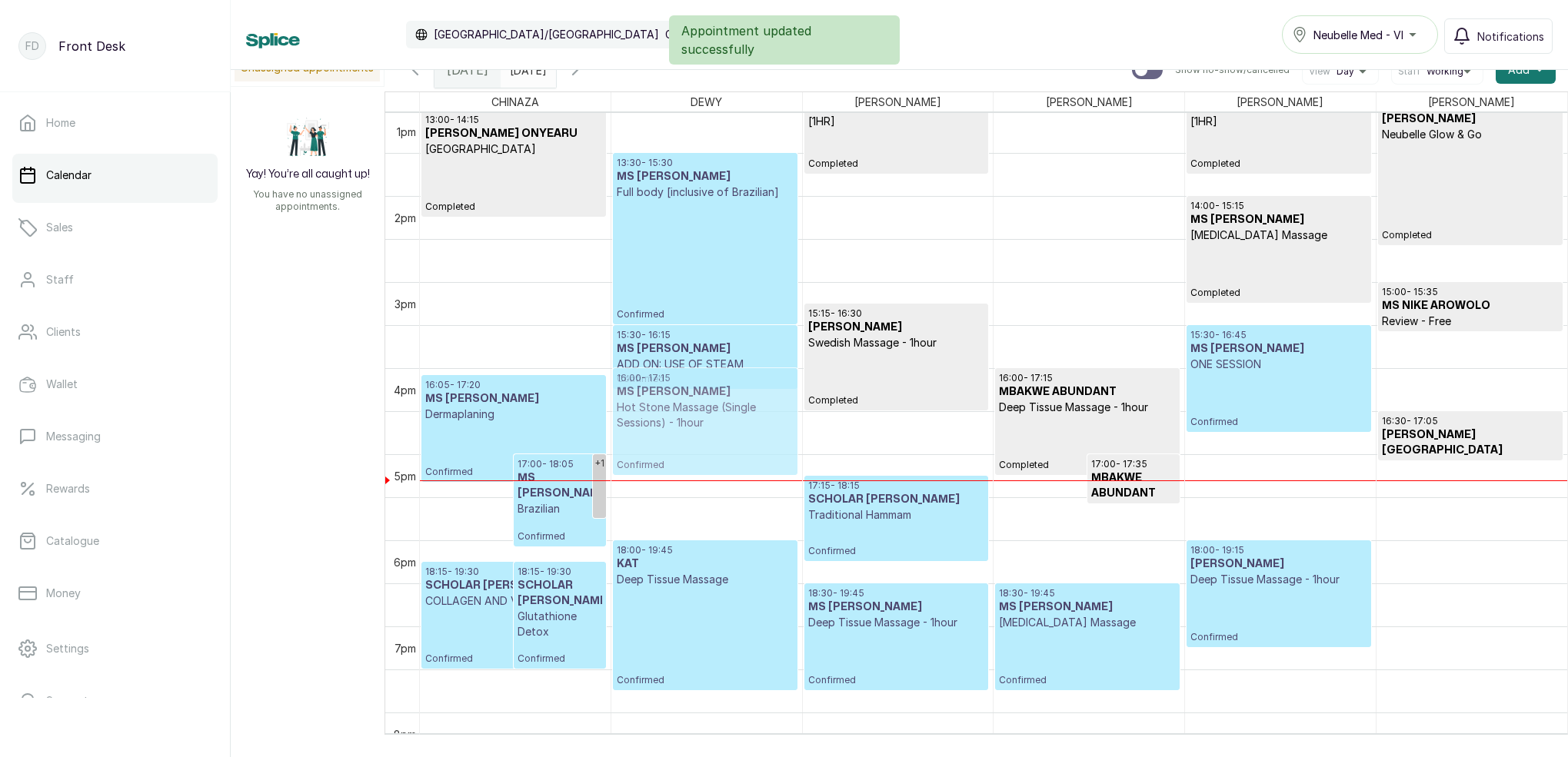
drag, startPoint x: 674, startPoint y: 432, endPoint x: 676, endPoint y: 398, distance: 34.1
click at [676, 398] on div "10:00 - 11:15 Temitope Akintimehin Swedish Massage - 1hour Completed 13:30 - 15…" at bounding box center [706, 24] width 191 height 2067
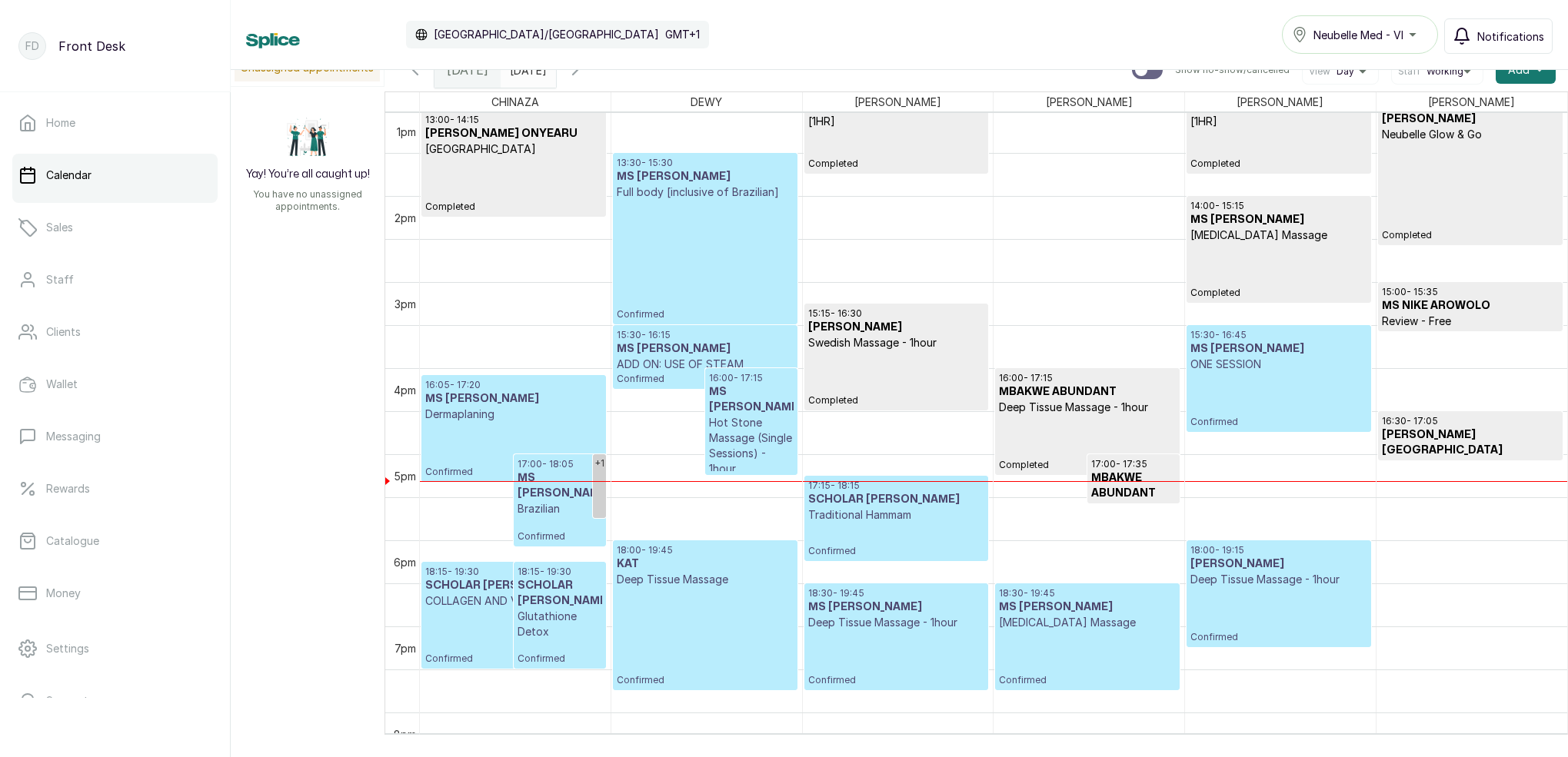
click at [1507, 30] on span "Notifications" at bounding box center [1510, 36] width 67 height 16
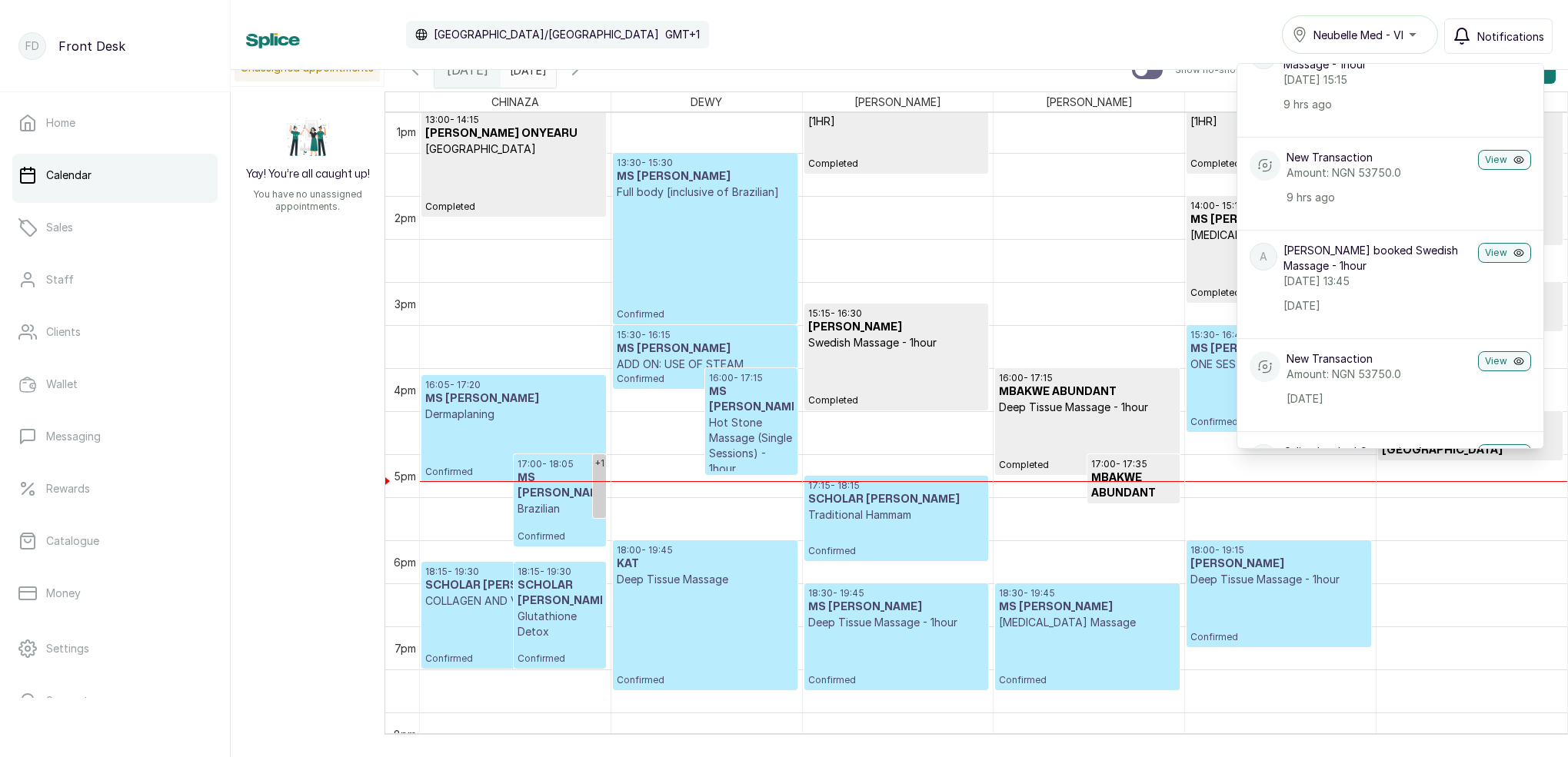
click at [1468, 39] on icon "button" at bounding box center [1462, 36] width 14 height 15
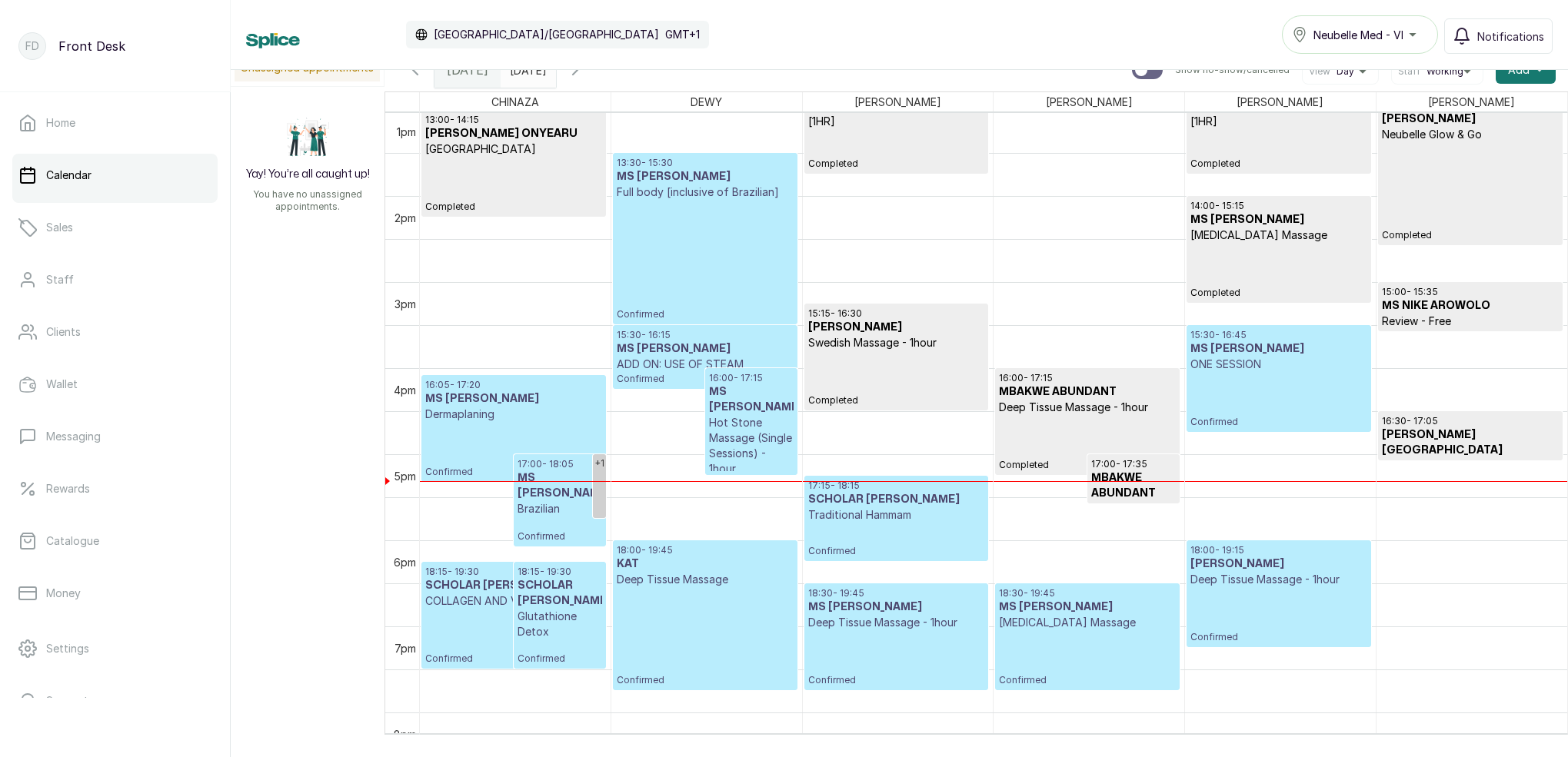
scroll to position [0, 2]
click at [738, 367] on p "ADD ON: USE OF STEAM" at bounding box center [705, 364] width 176 height 15
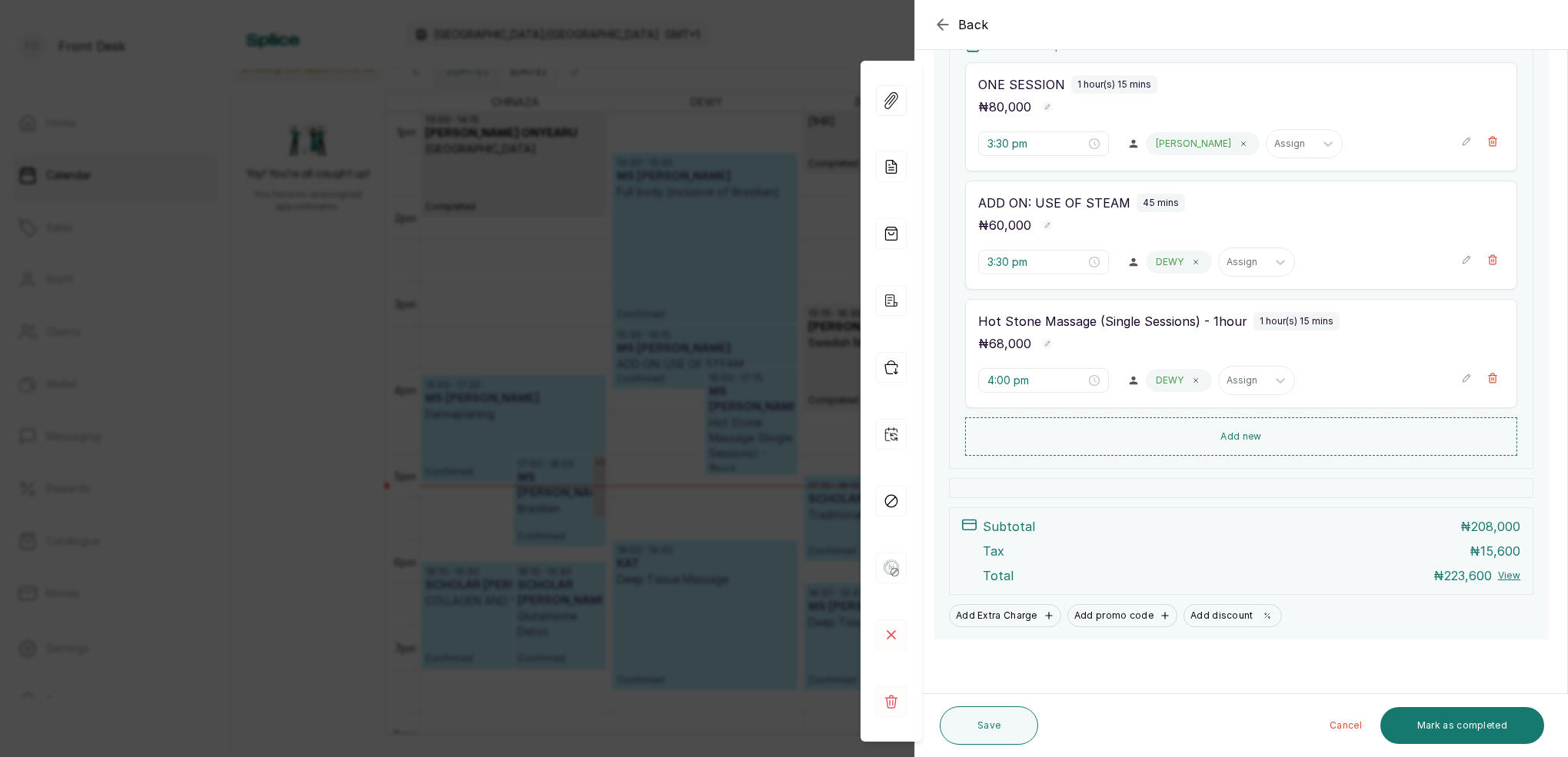
scroll to position [336, 0]
click at [1454, 715] on button "Mark as completed" at bounding box center [1462, 726] width 163 height 37
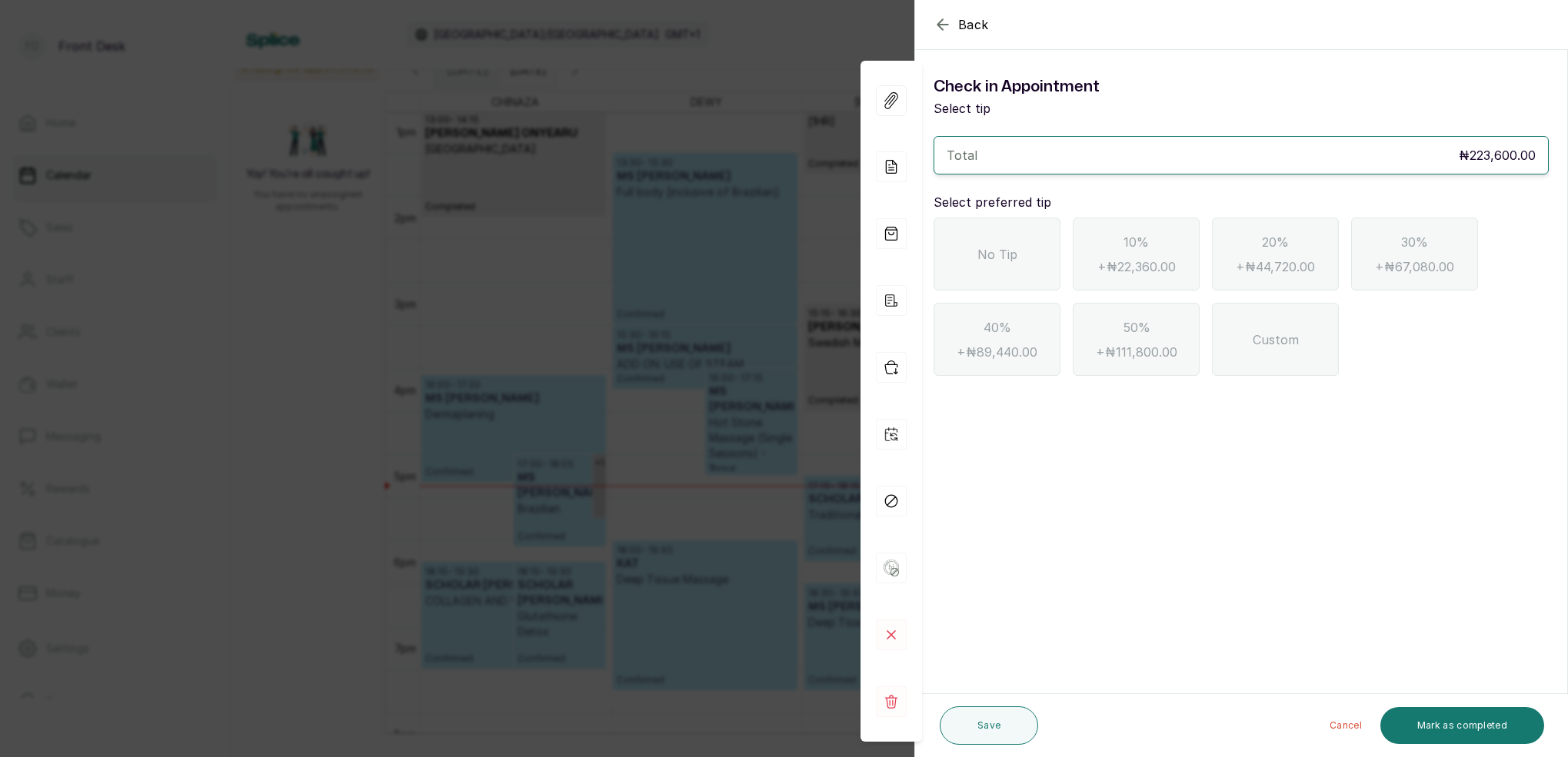
scroll to position [0, 0]
click at [1034, 249] on div "No Tip" at bounding box center [997, 254] width 127 height 73
click at [1479, 721] on button "Mark as completed" at bounding box center [1462, 726] width 163 height 37
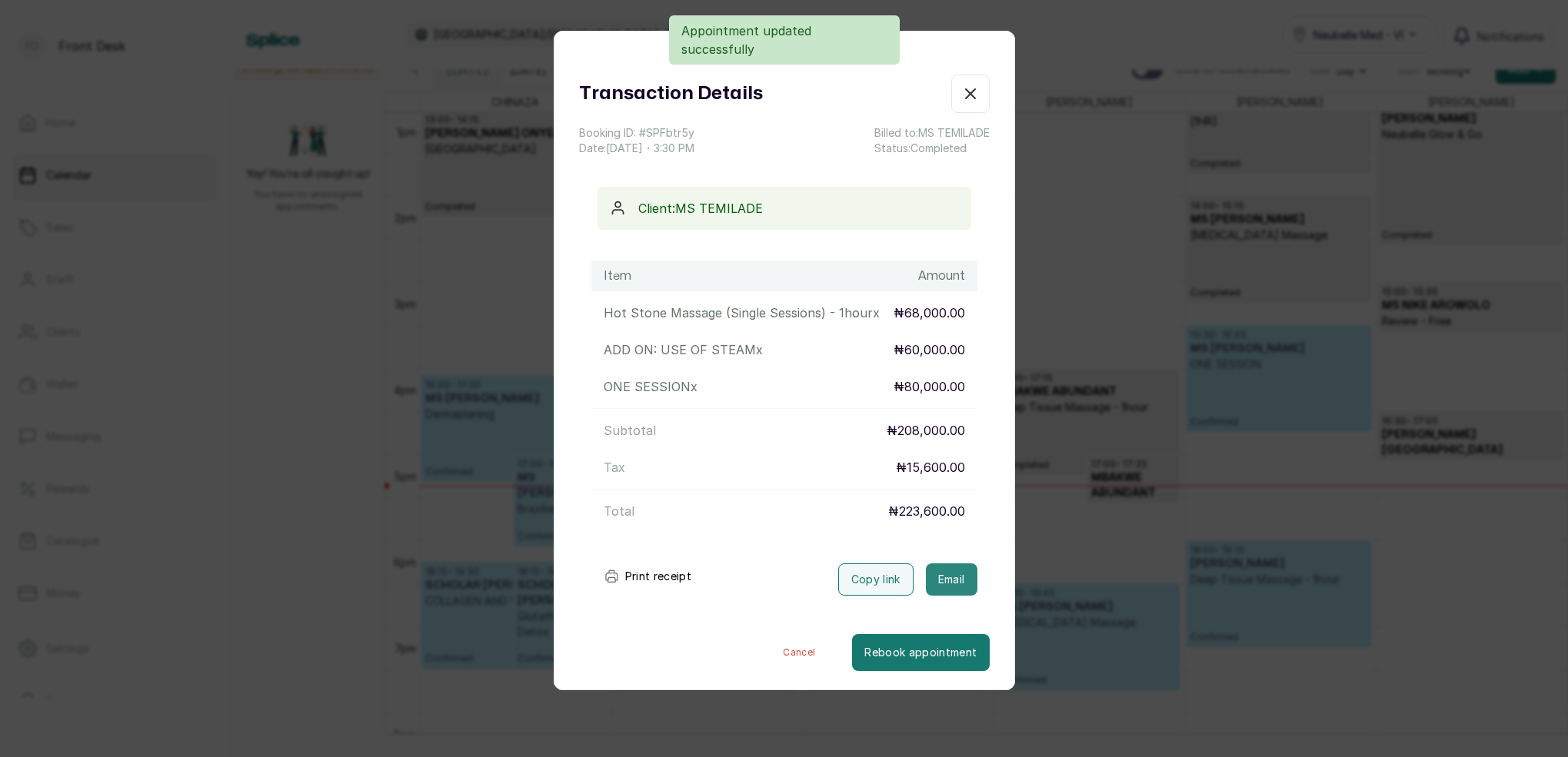
click at [965, 575] on button "Email" at bounding box center [951, 580] width 52 height 32
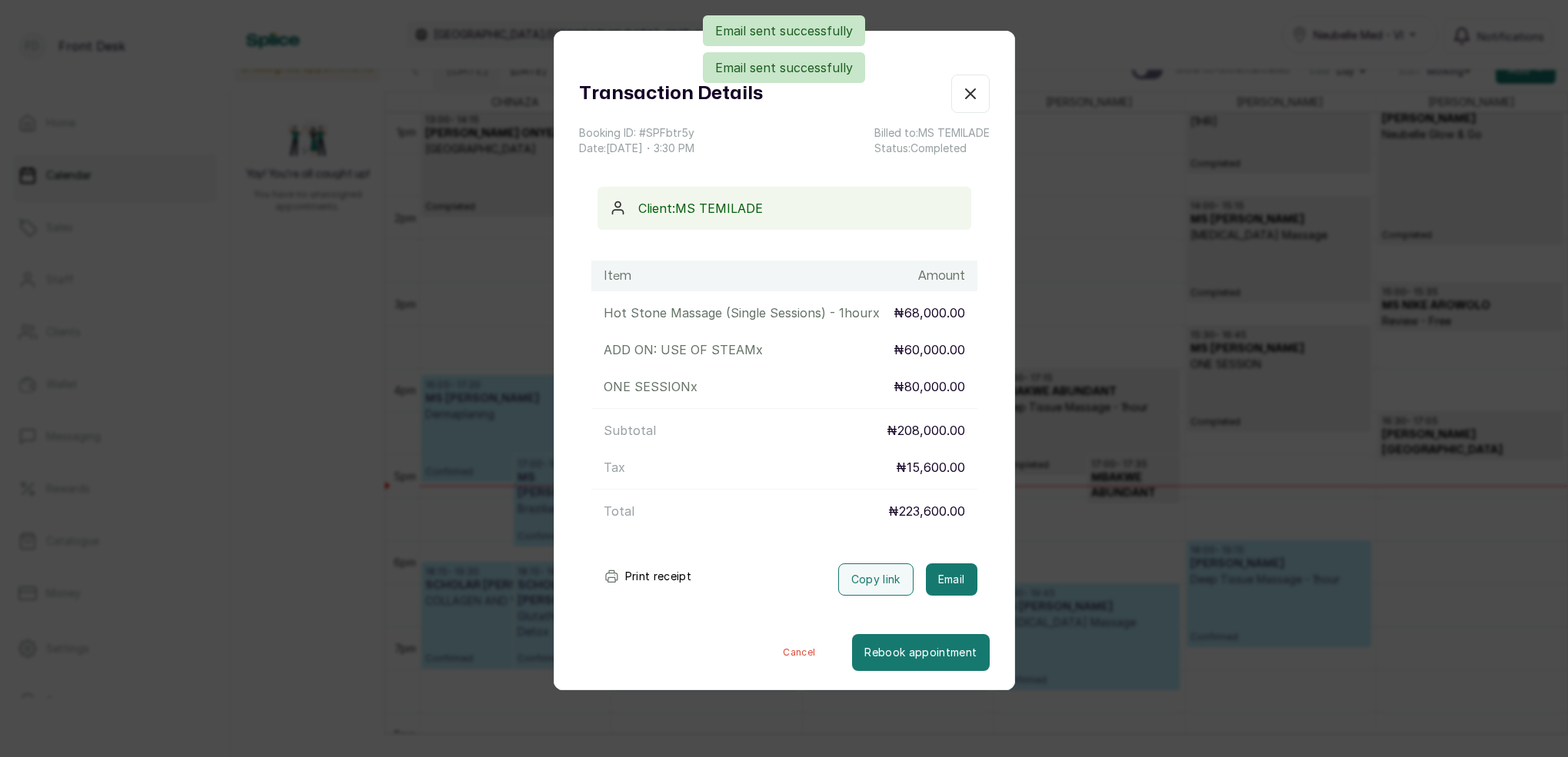
click at [970, 97] on icon "button" at bounding box center [971, 94] width 19 height 19
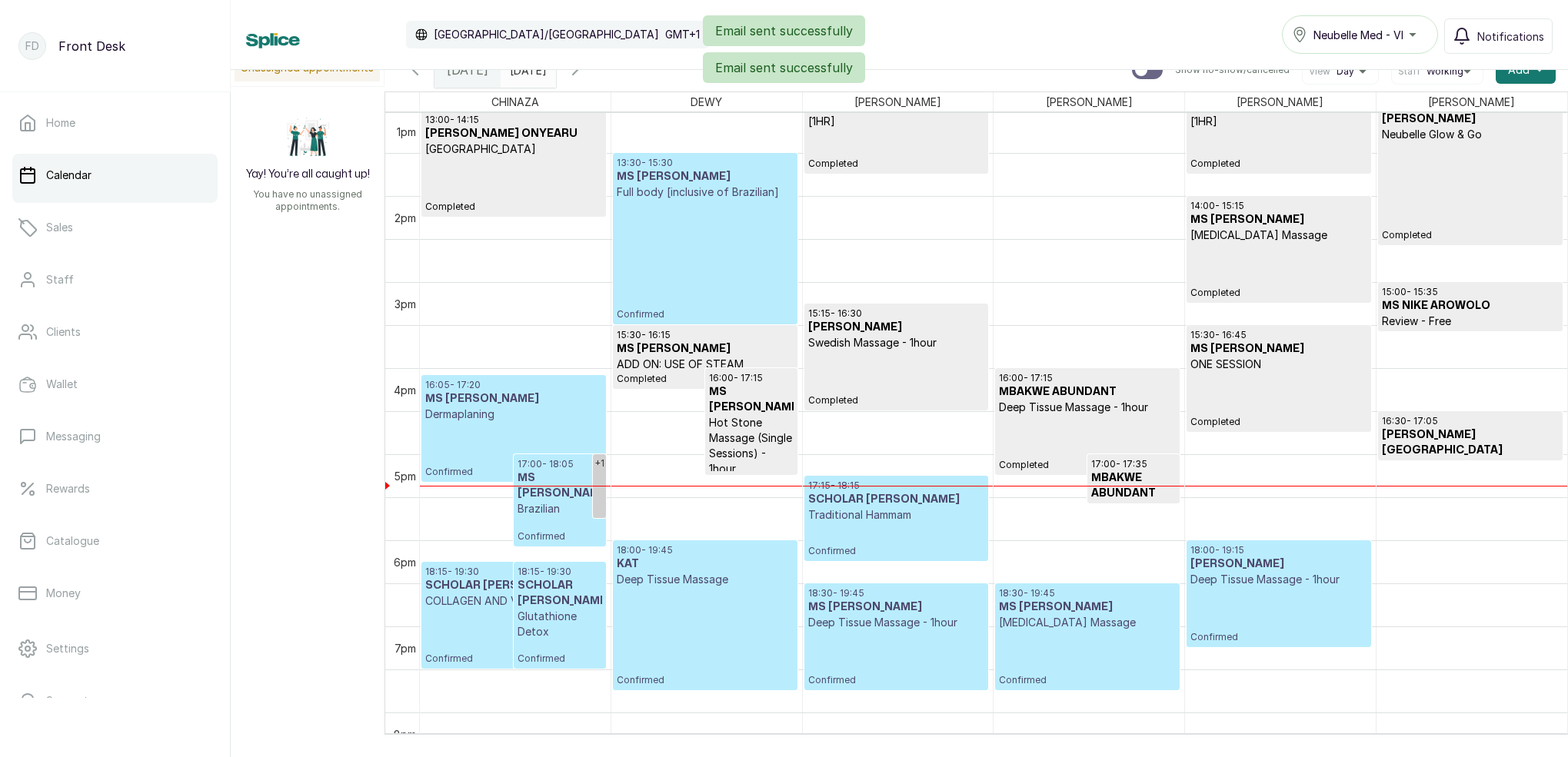
click at [729, 267] on p "Confirmed" at bounding box center [705, 260] width 176 height 121
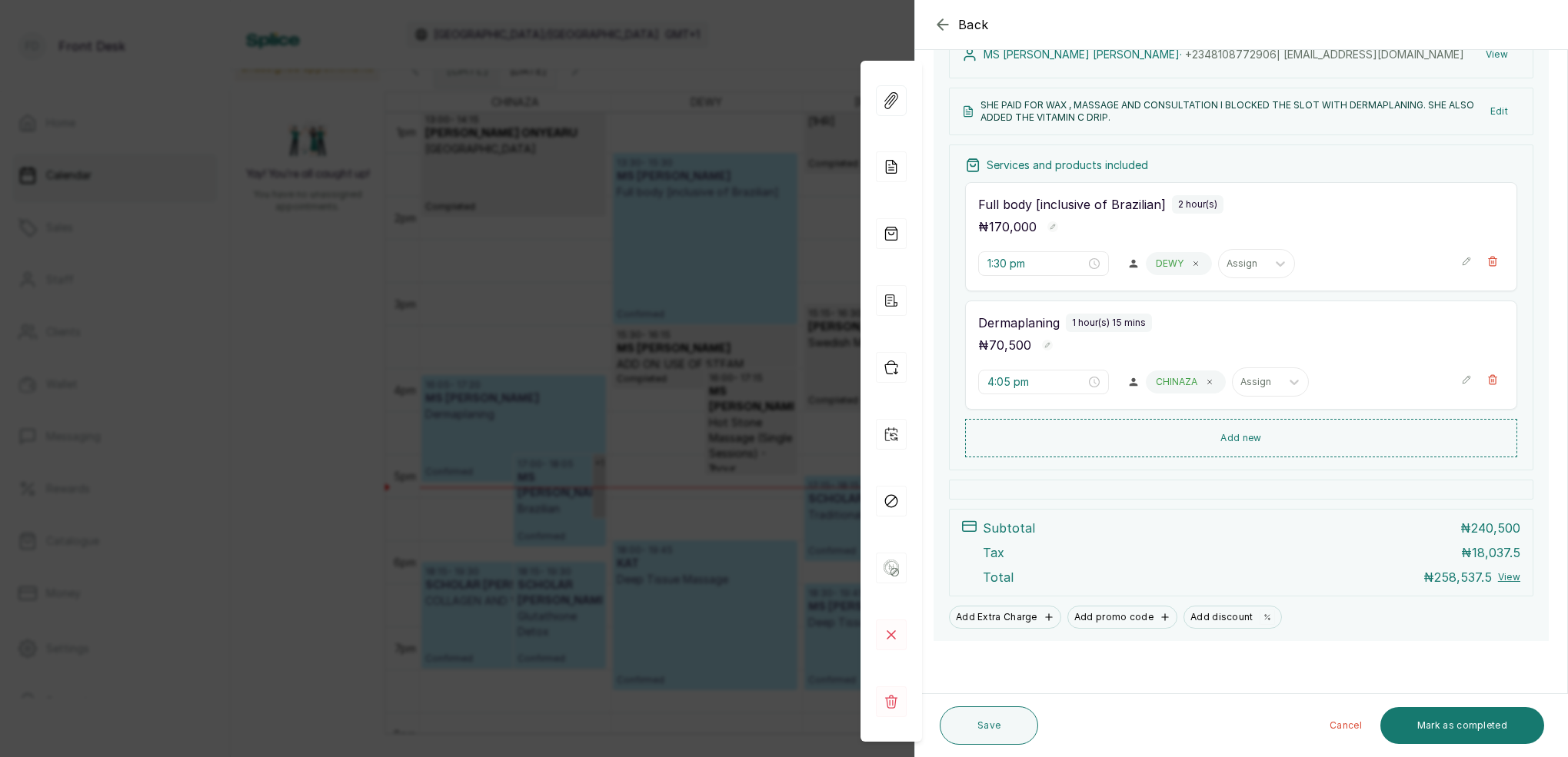
scroll to position [256, 0]
click at [744, 81] on div "Back Appointment Details Edit appointment 🚶 Walk-in (booked by Front Desk) Make…" at bounding box center [784, 378] width 1568 height 757
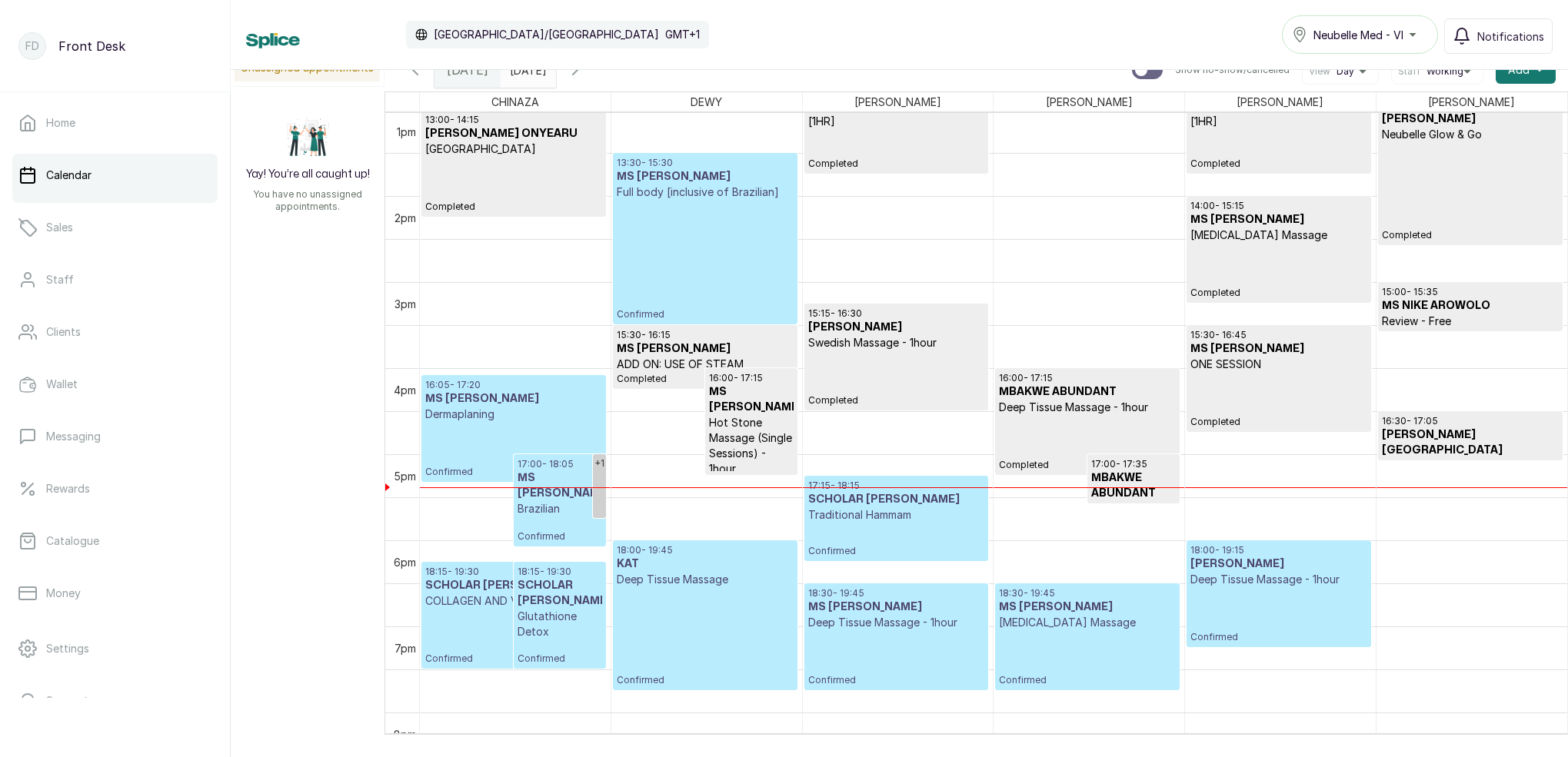
click at [734, 235] on p "Confirmed" at bounding box center [705, 260] width 176 height 121
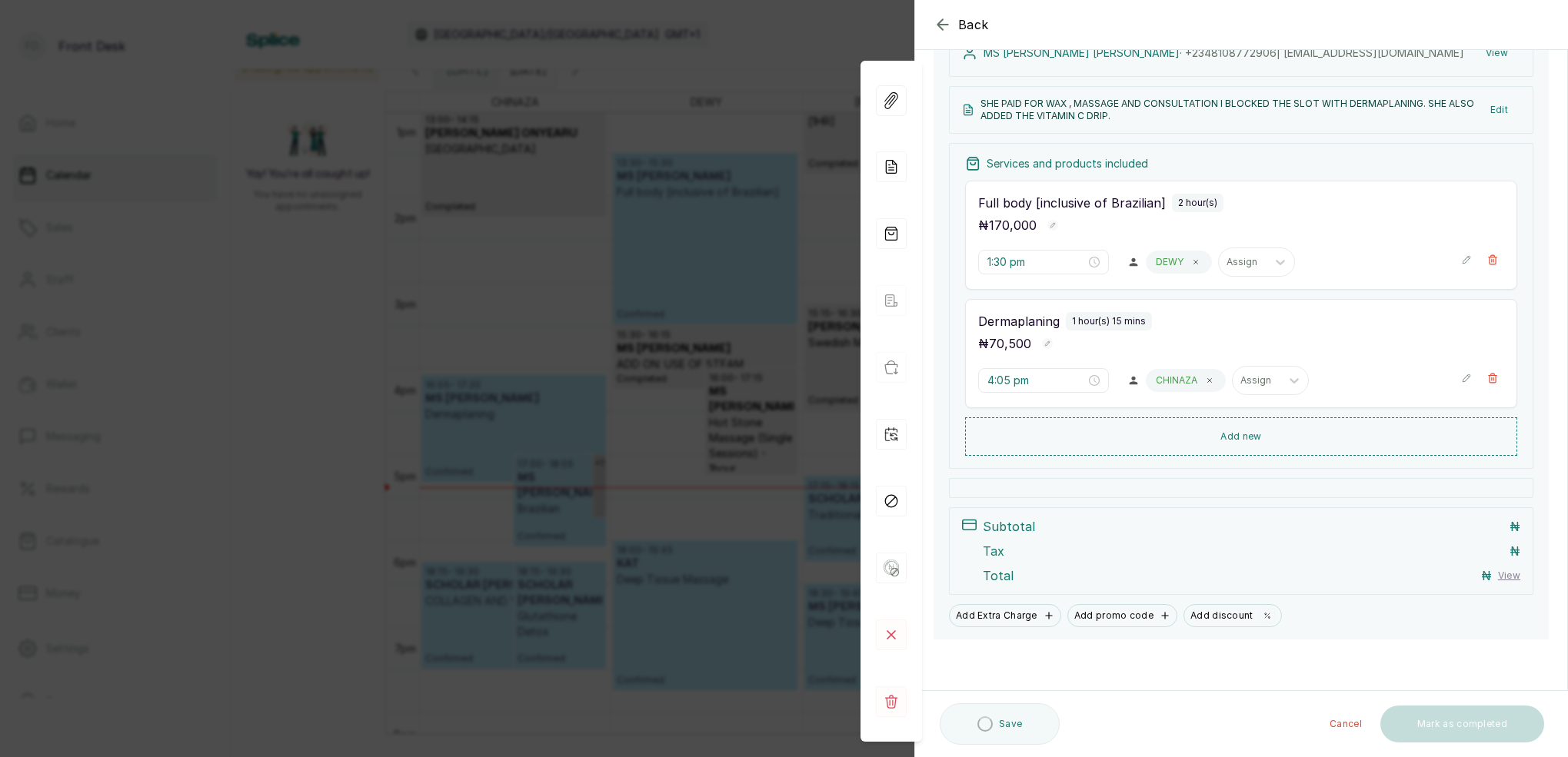
scroll to position [195, 0]
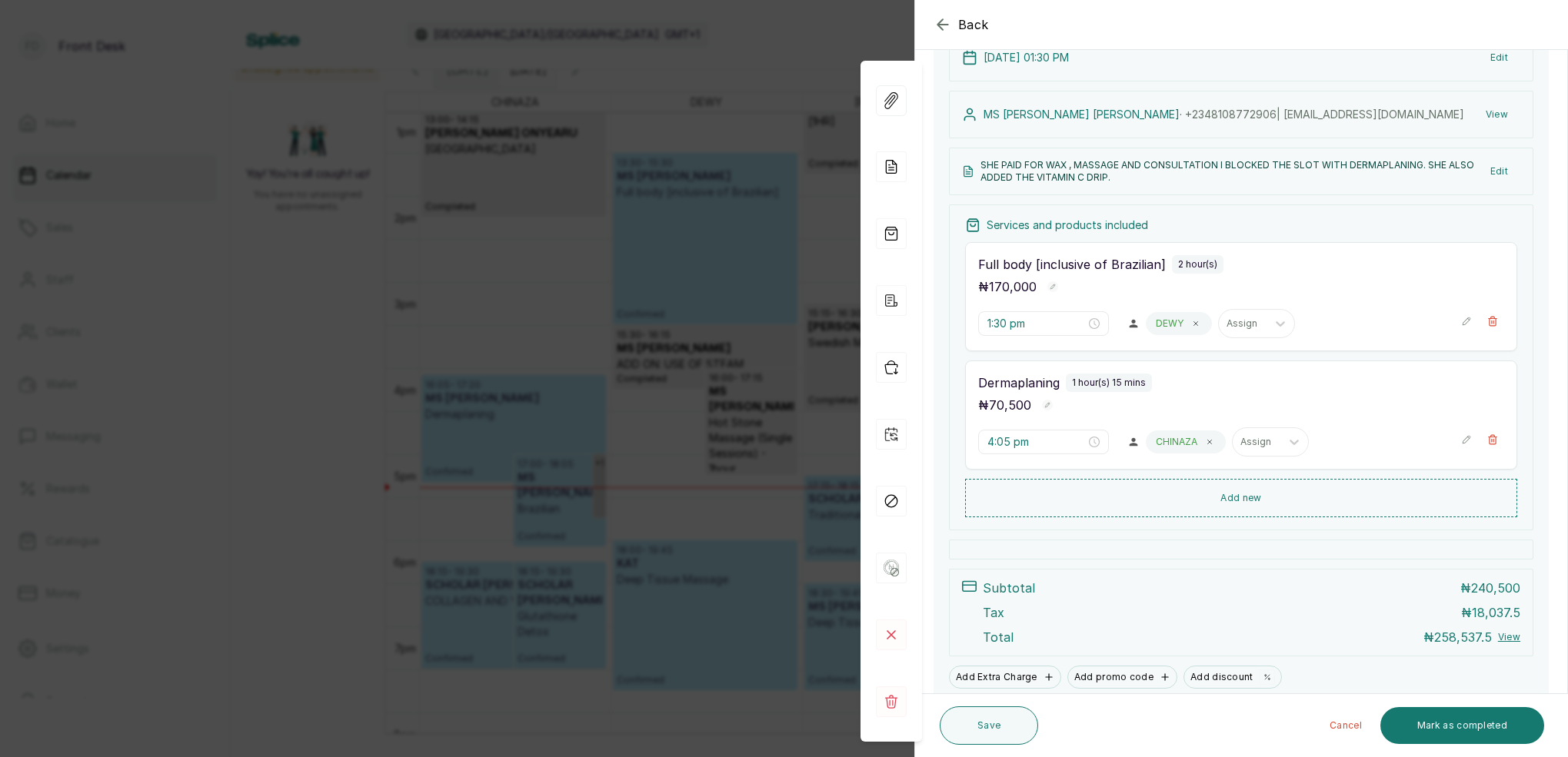
click at [752, 97] on div "Back Appointment Details Edit appointment 🚶 Walk-in (booked by Front Desk) Make…" at bounding box center [784, 378] width 1568 height 757
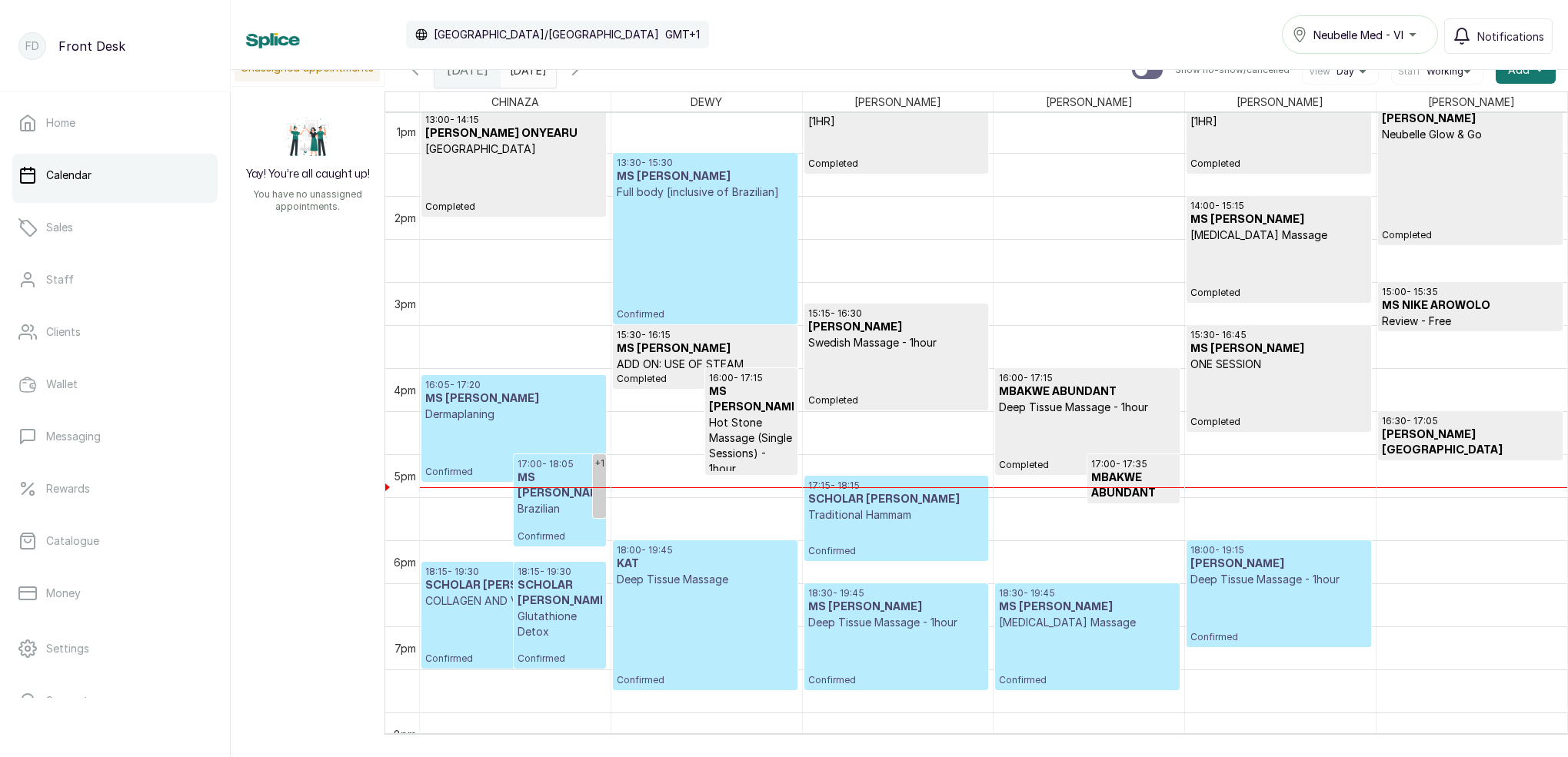
scroll to position [0, 0]
click at [745, 274] on p "Confirmed" at bounding box center [705, 260] width 176 height 121
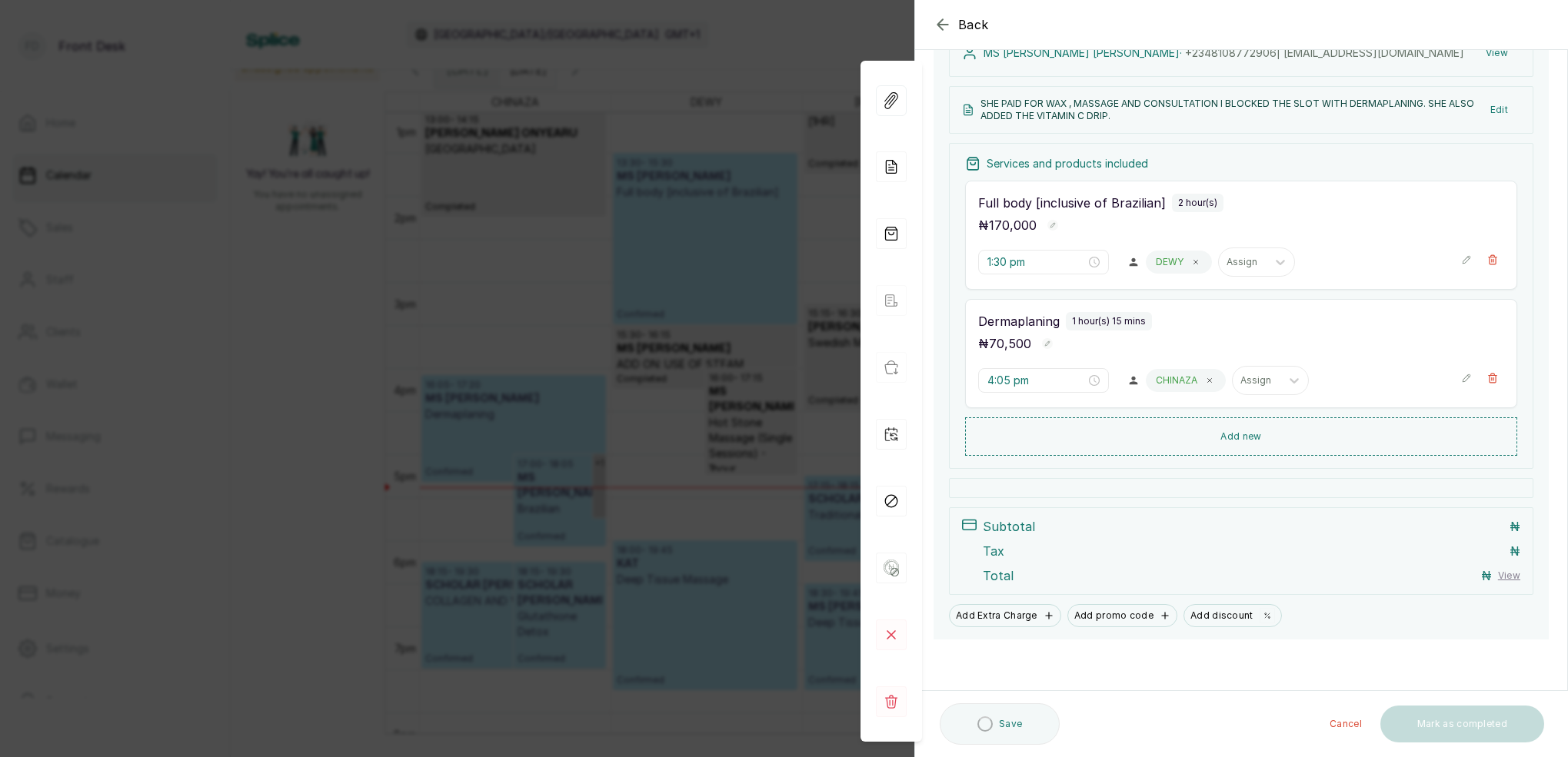
scroll to position [195, 0]
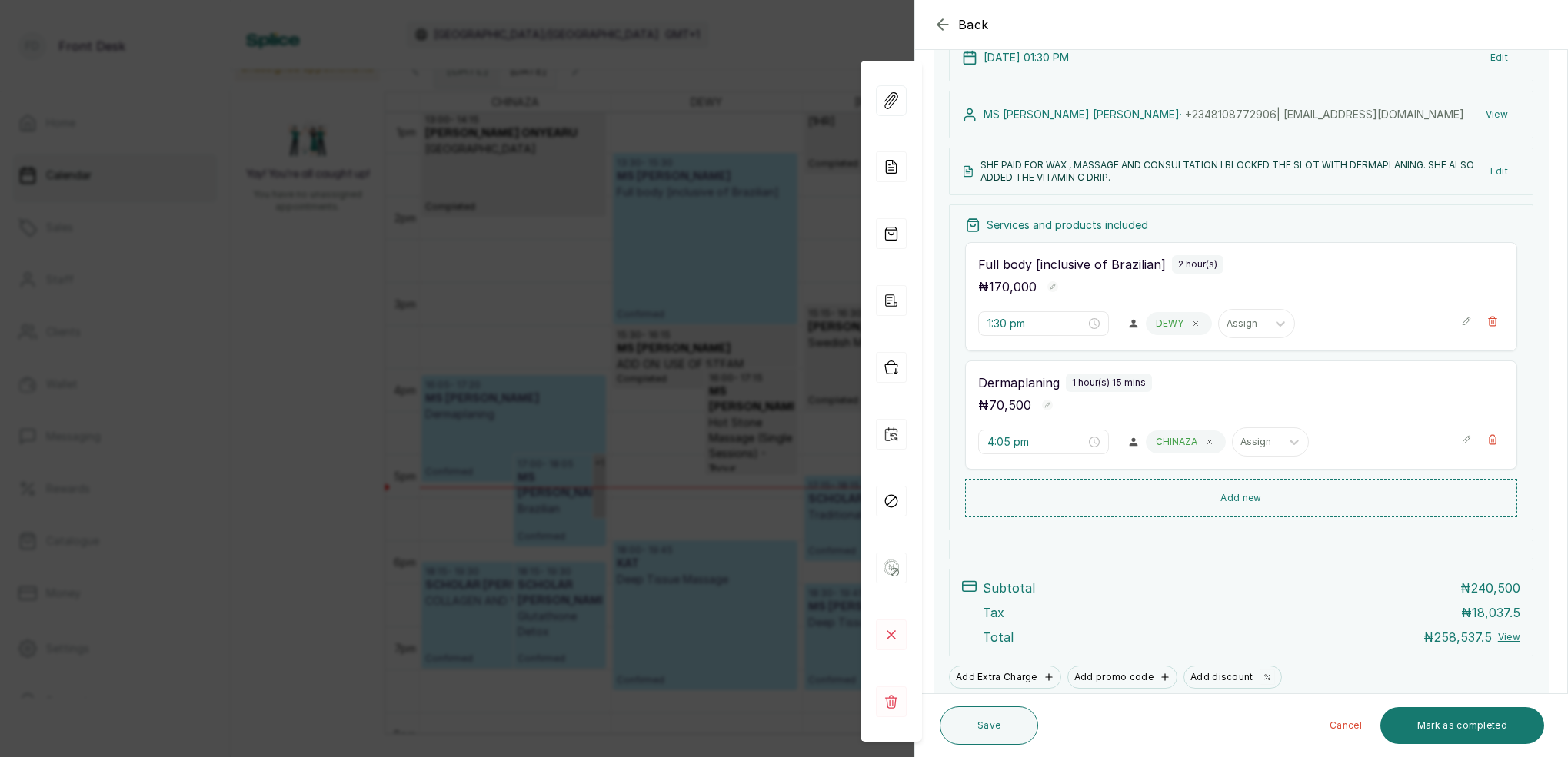
click at [668, 126] on div "Back Appointment Details Edit appointment 🚶 Walk-in (booked by Front Desk) Make…" at bounding box center [784, 378] width 1568 height 757
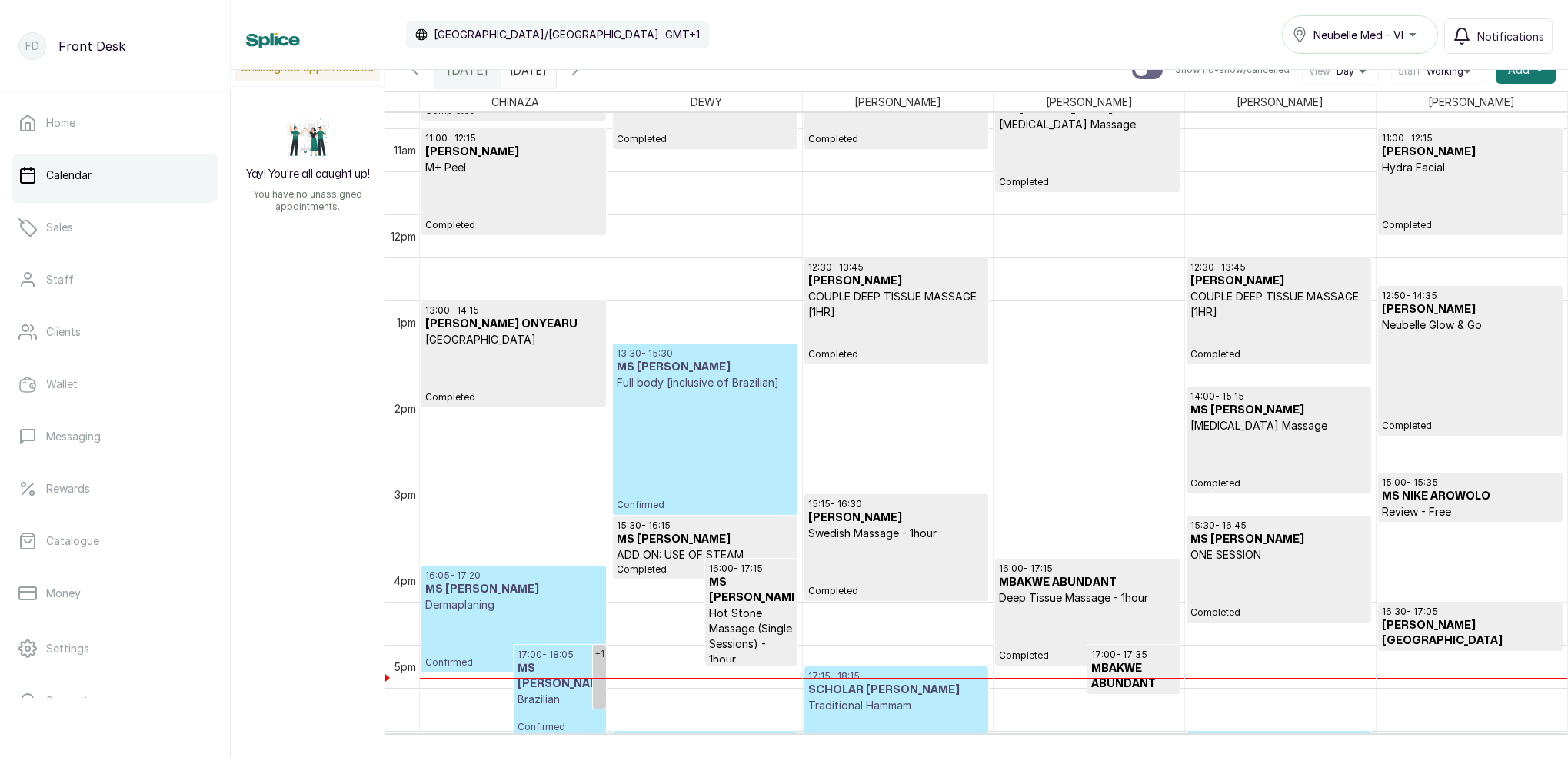
scroll to position [936, 0]
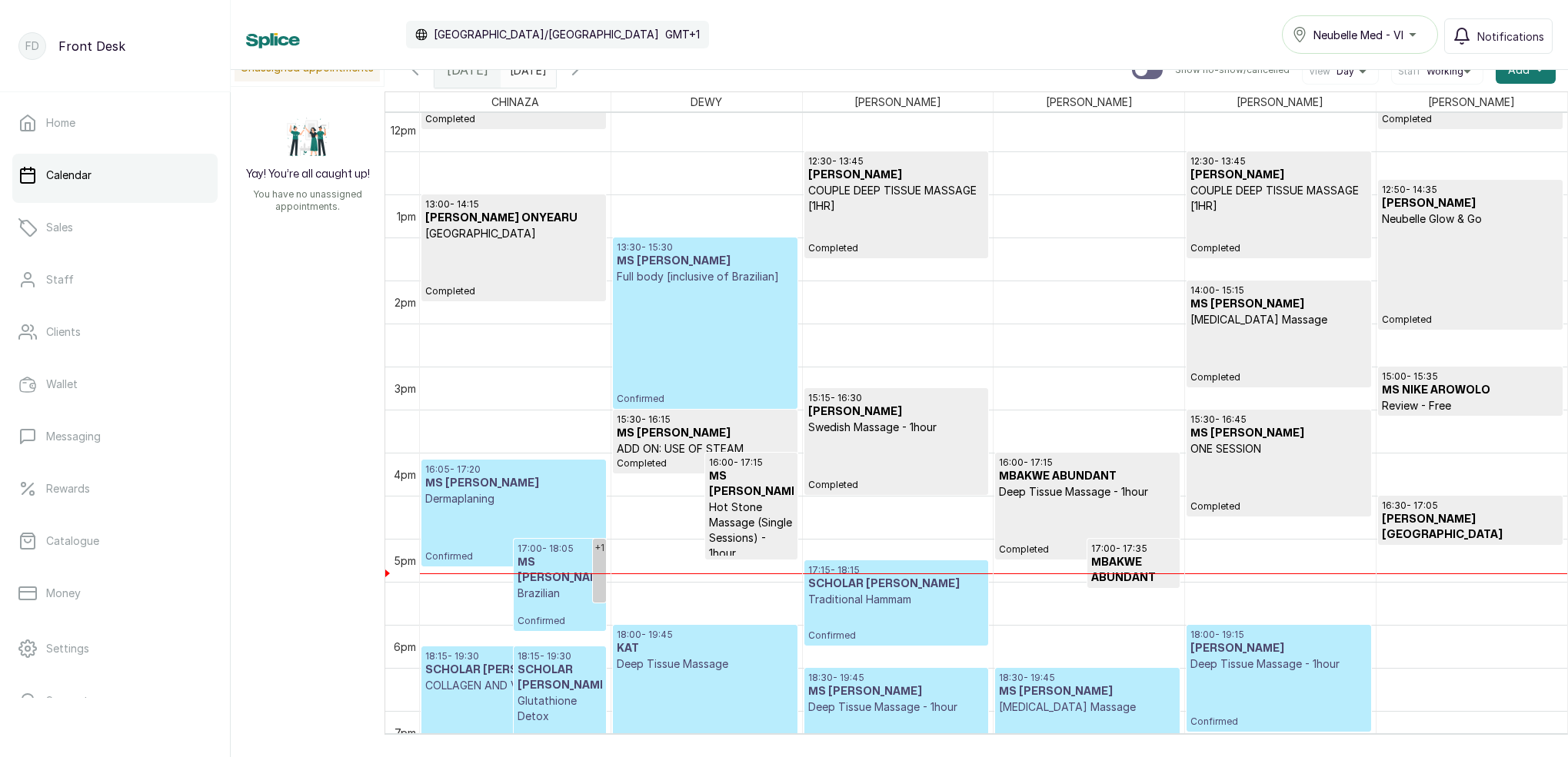
click at [585, 74] on icon "button" at bounding box center [575, 70] width 19 height 19
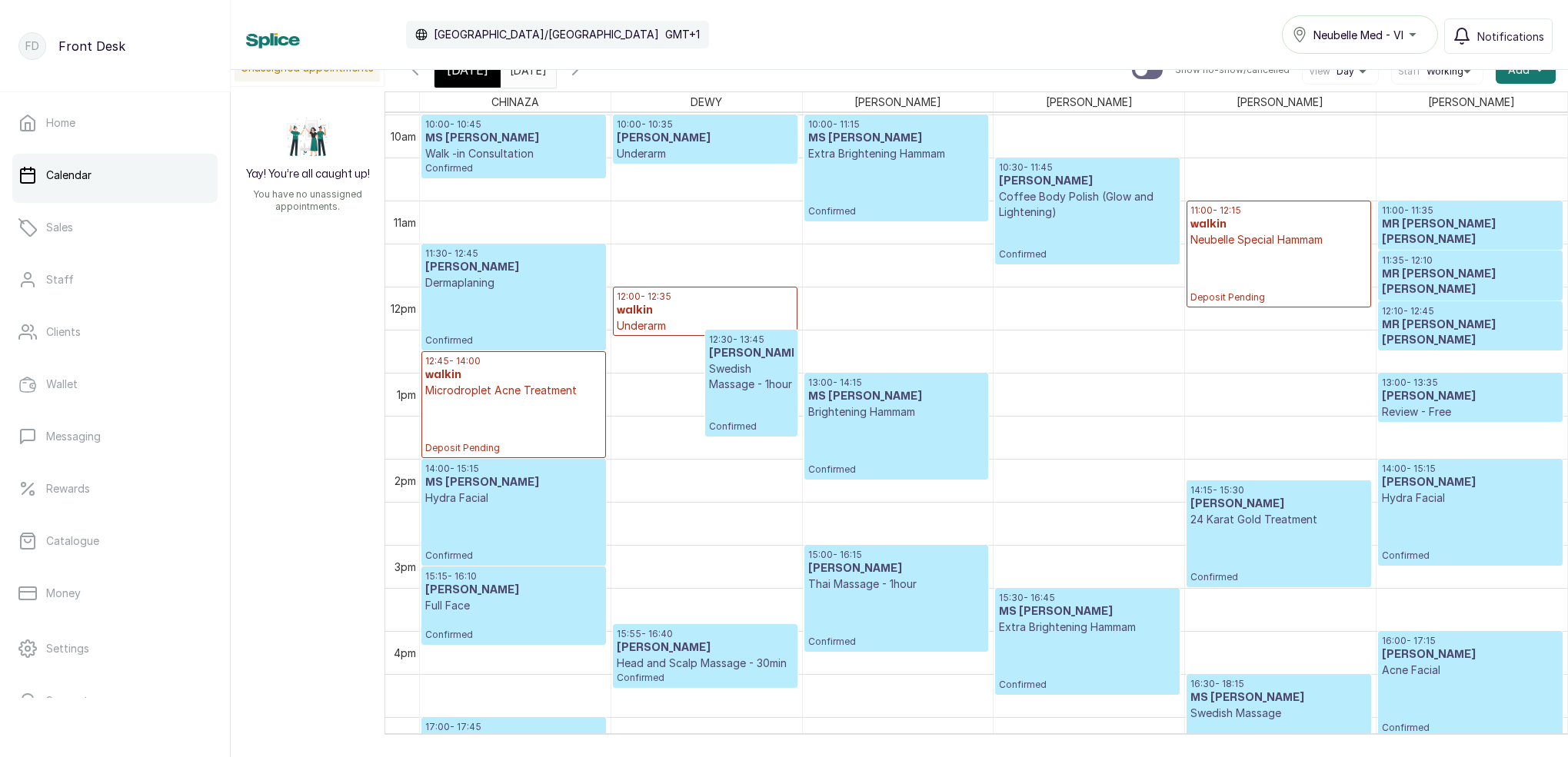
click at [467, 84] on div "[DATE]" at bounding box center [468, 70] width 66 height 36
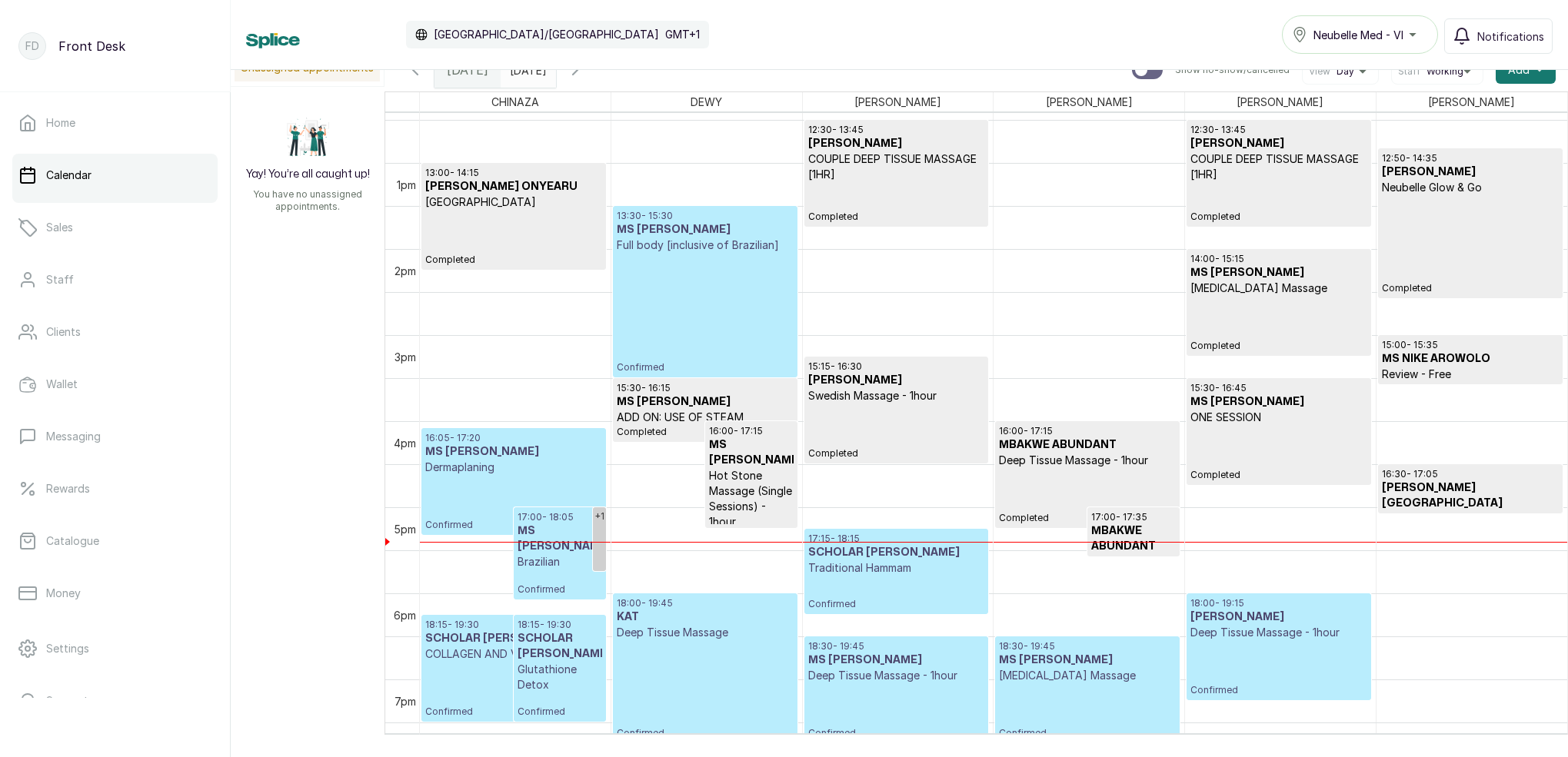
click at [733, 282] on p "Confirmed" at bounding box center [705, 313] width 176 height 121
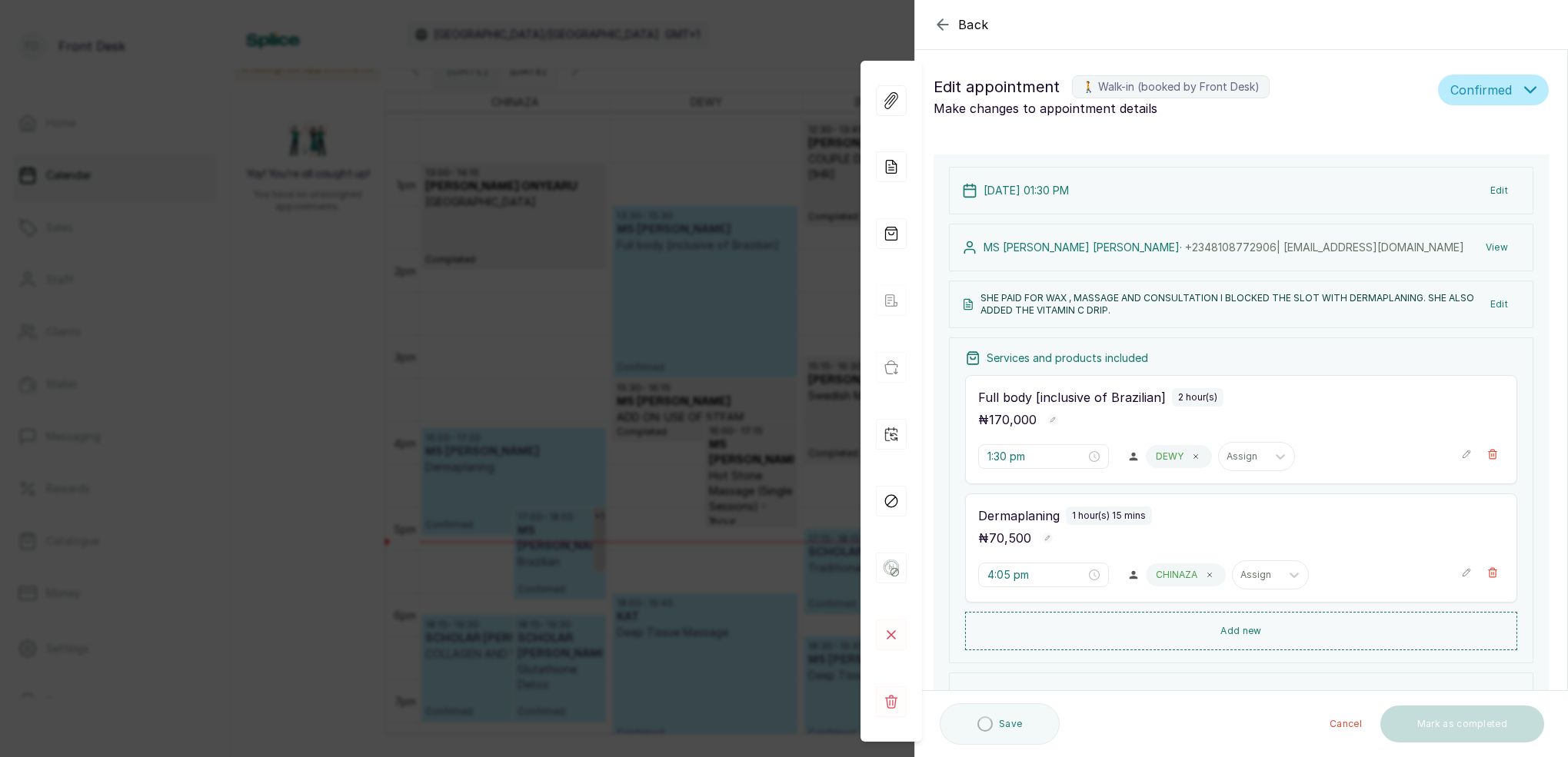
drag, startPoint x: 948, startPoint y: 28, endPoint x: 1167, endPoint y: 109, distance: 233.5
click at [948, 28] on icon "button" at bounding box center [943, 25] width 19 height 19
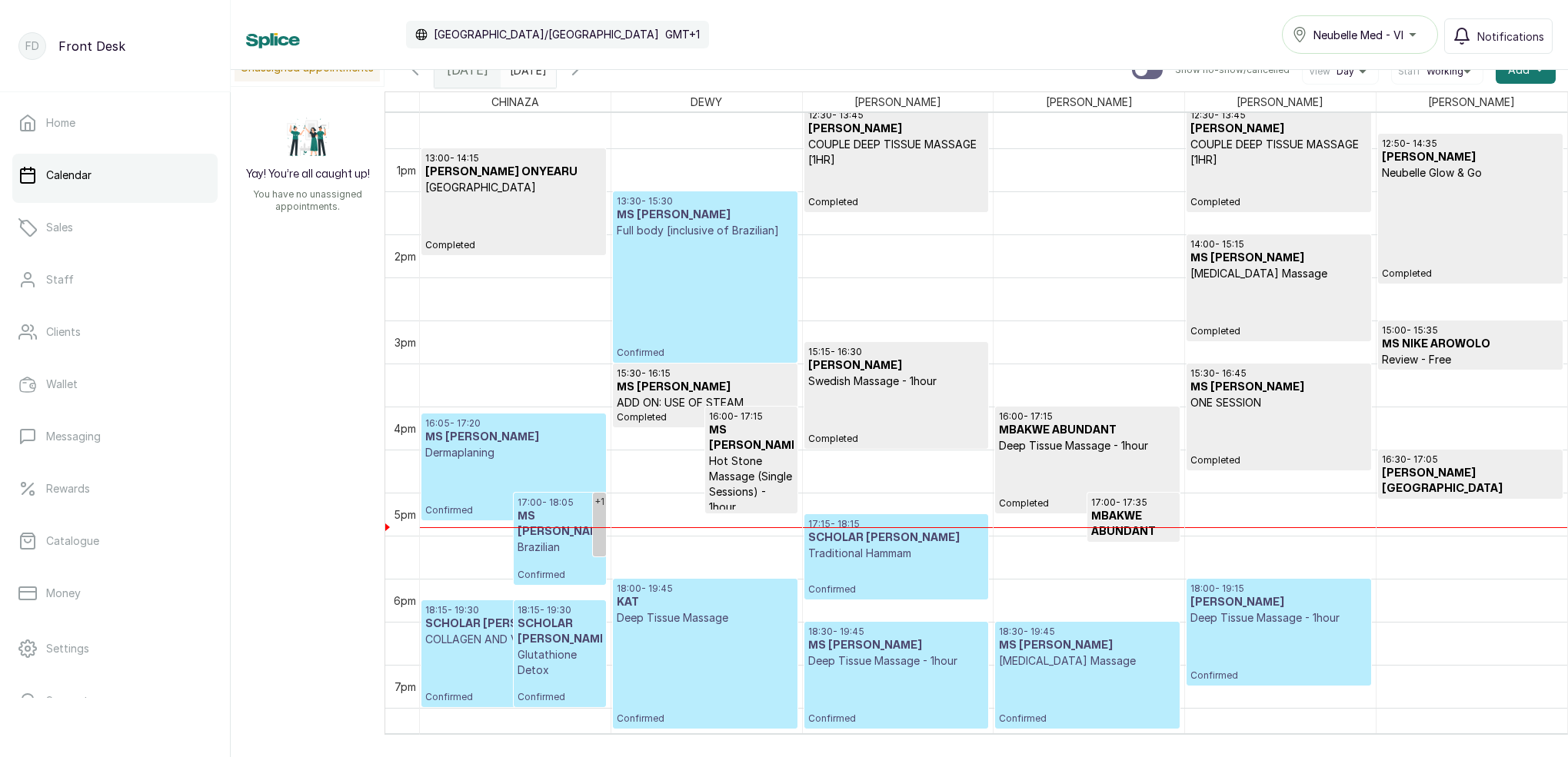
click at [744, 279] on p "Confirmed" at bounding box center [705, 298] width 176 height 121
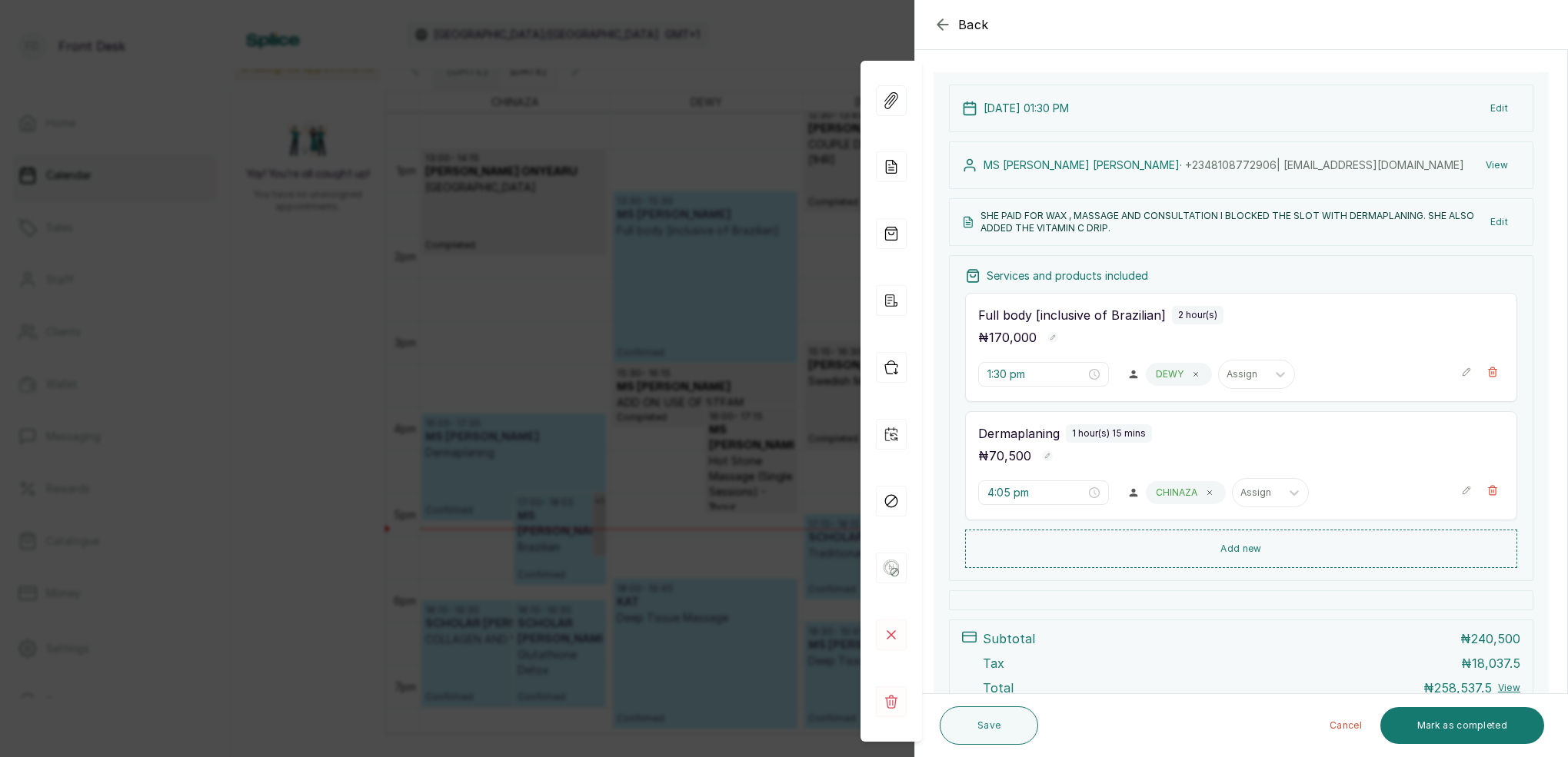
click at [770, 82] on div "Back Appointment Details Edit appointment 🚶 Walk-in (booked by Front Desk) Make…" at bounding box center [784, 378] width 1568 height 757
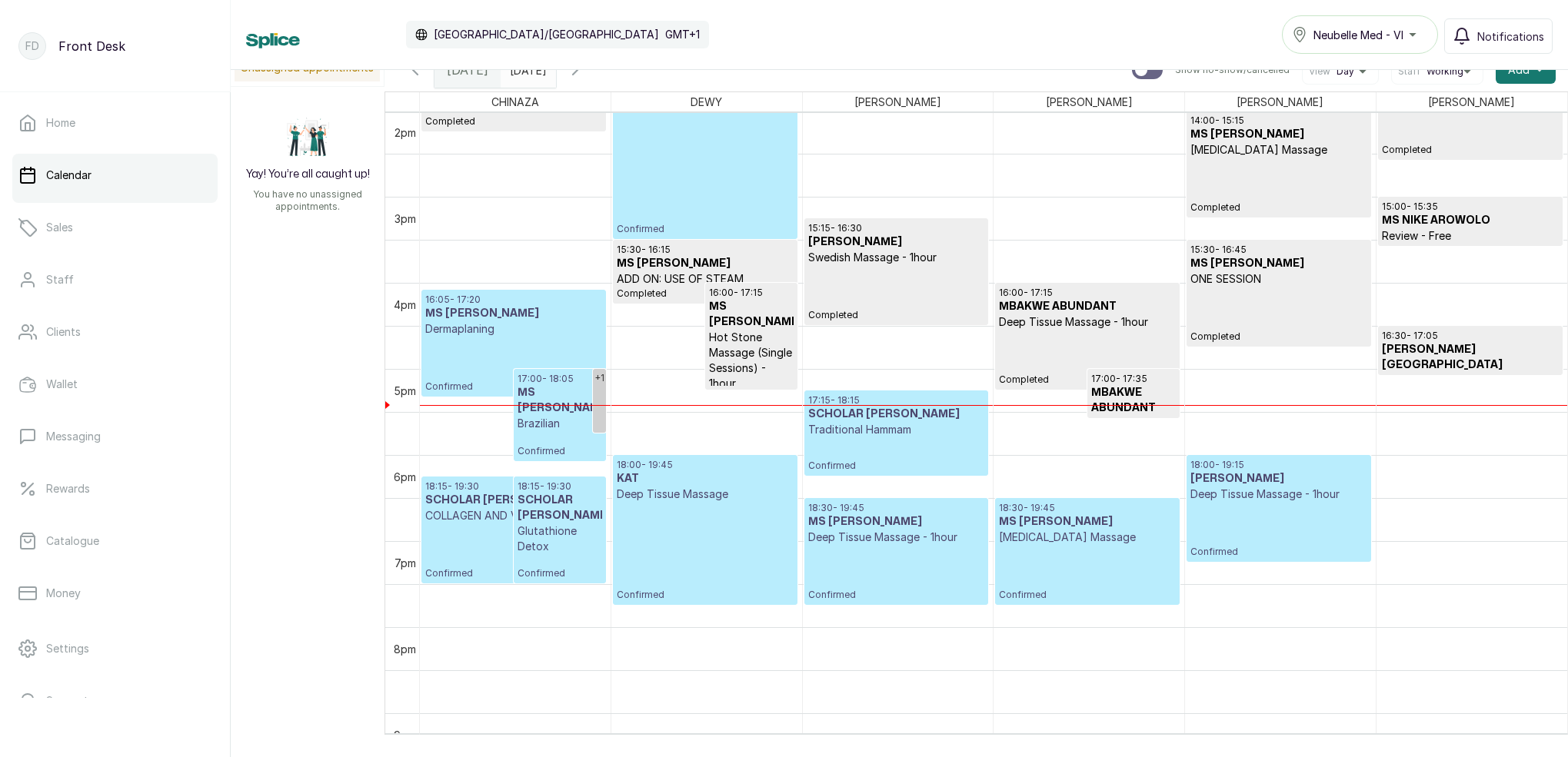
click at [750, 501] on p "Deep Tissue Massage" at bounding box center [705, 495] width 176 height 15
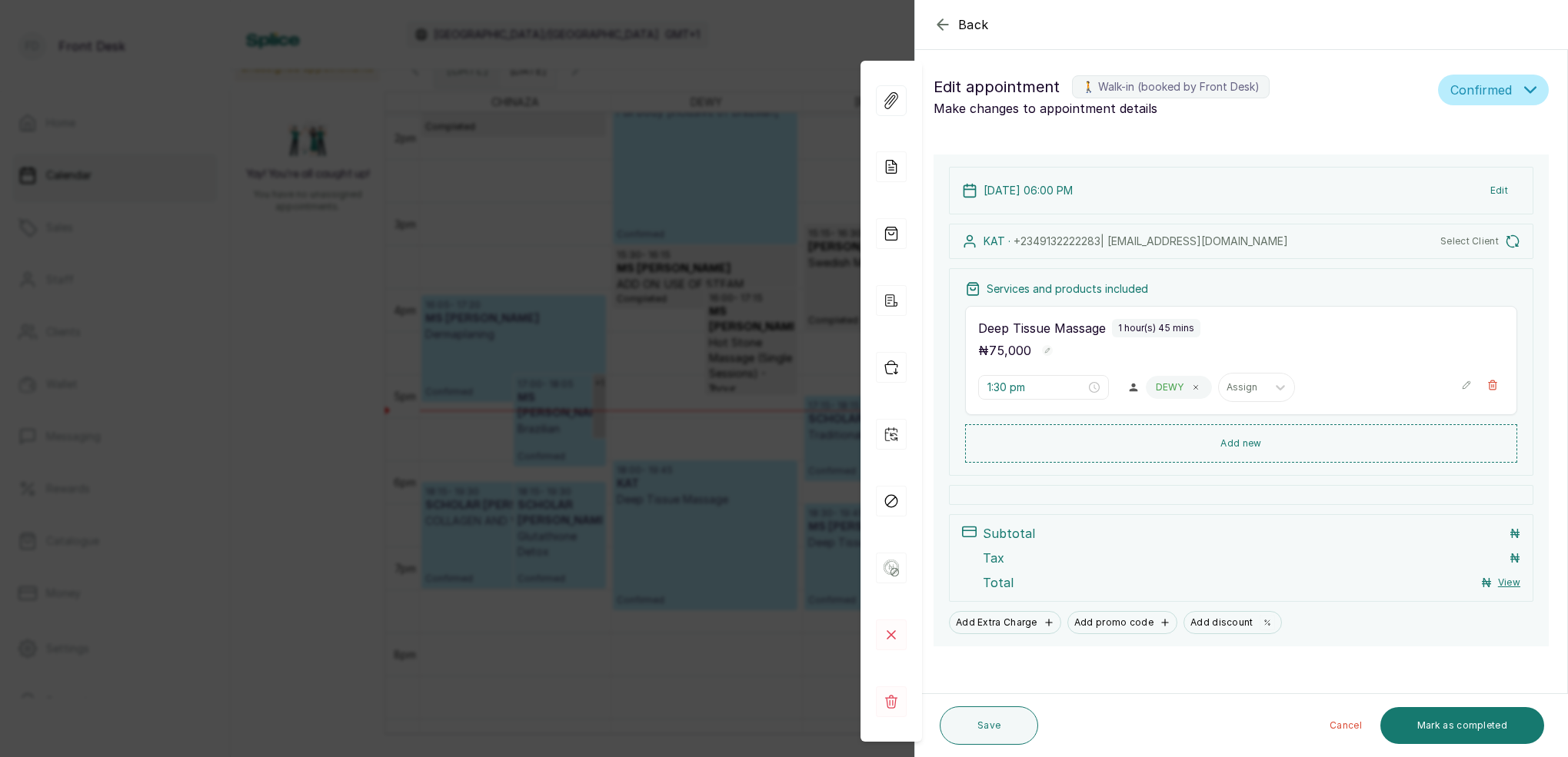
type input "6:00 pm"
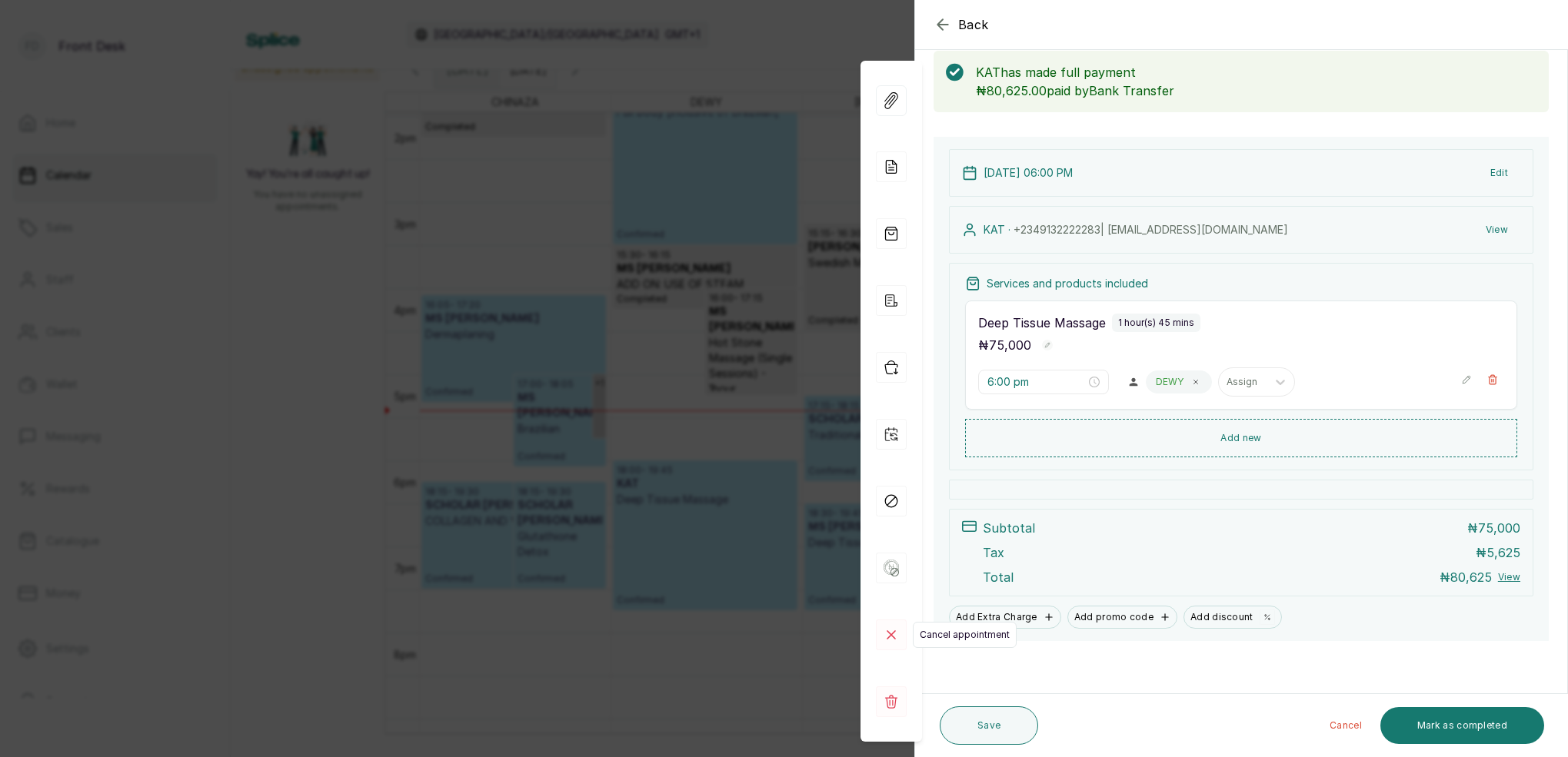
click at [896, 637] on rect at bounding box center [891, 635] width 30 height 30
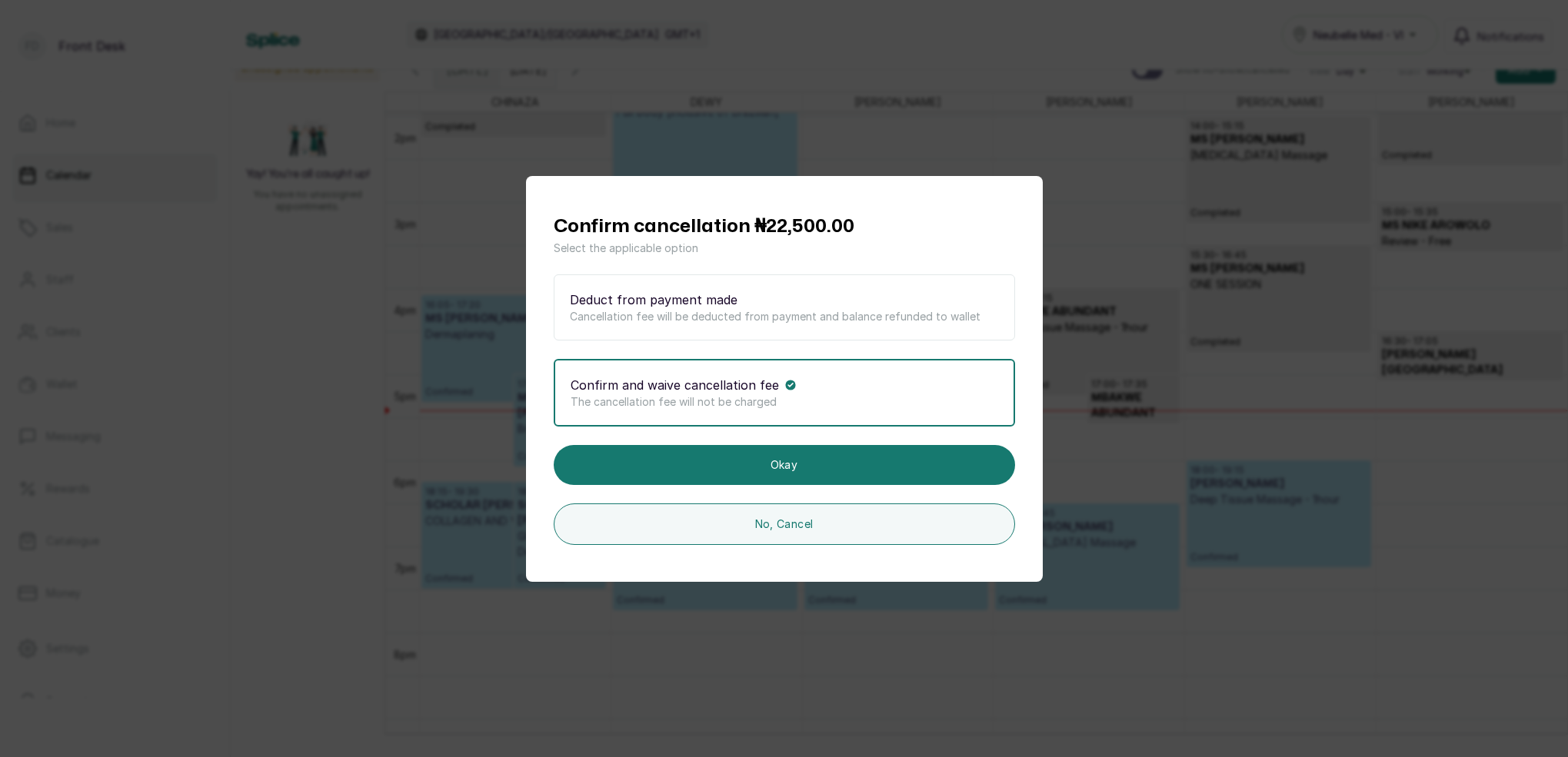
click at [1110, 238] on div "Confirm cancellation ₦22,500.00 Select the applicable option Deduct from paymen…" at bounding box center [784, 378] width 1568 height 757
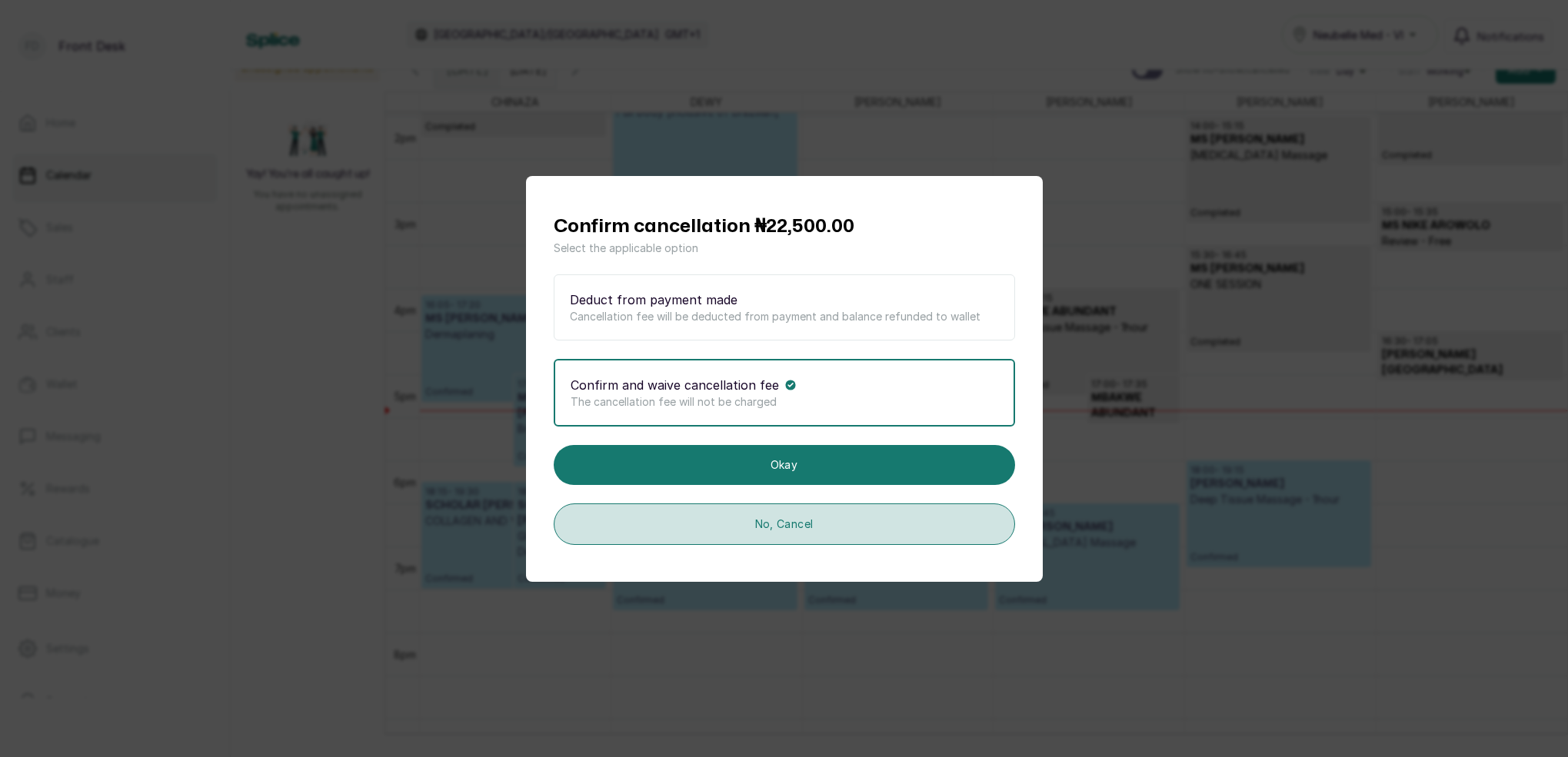
click at [859, 522] on button "No, Cancel" at bounding box center [784, 524] width 462 height 41
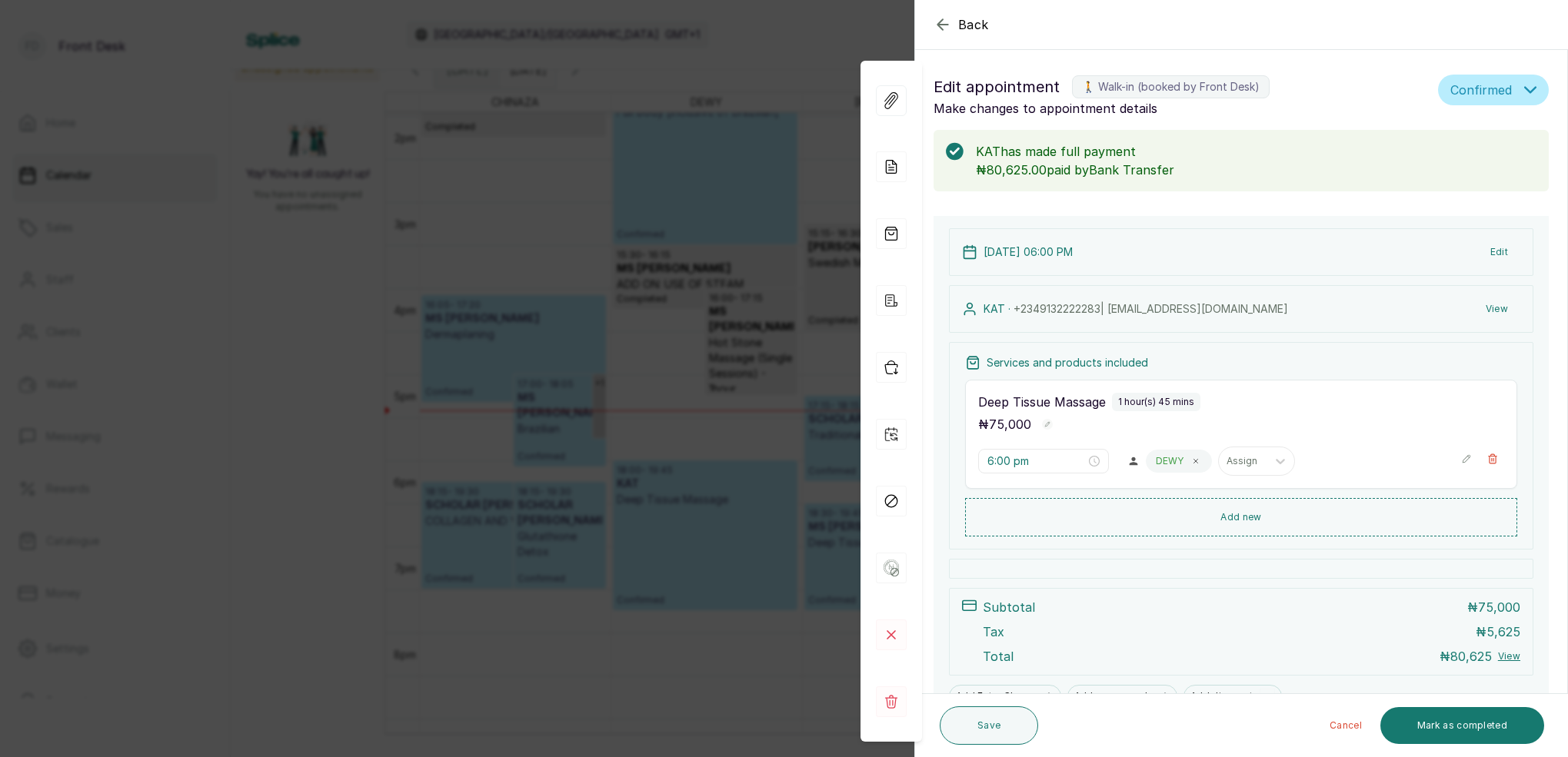
click at [765, 192] on div "Back Appointment Details Edit appointment 🚶 Walk-in (booked by Front Desk) Make…" at bounding box center [784, 378] width 1568 height 757
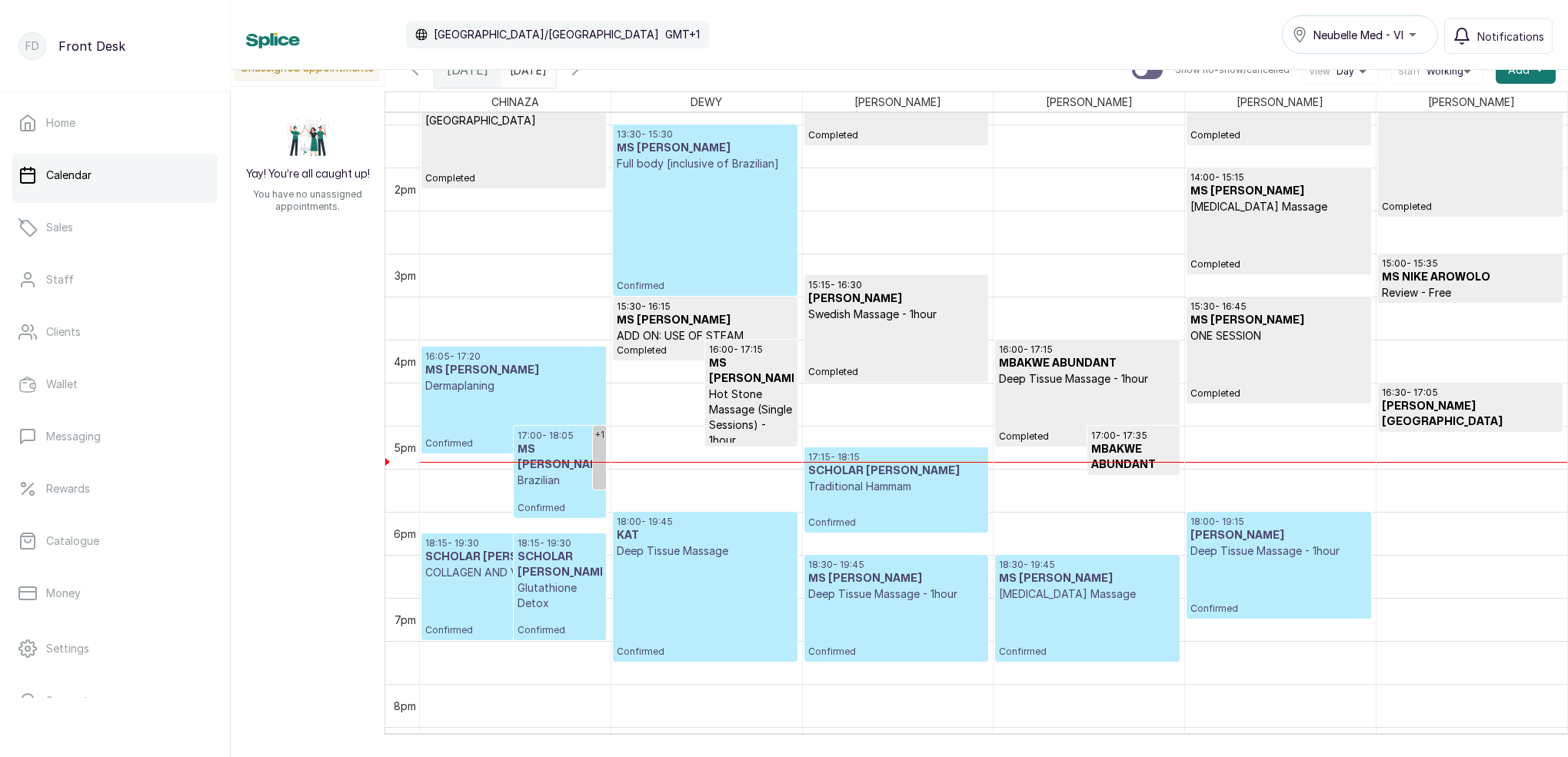
click at [585, 72] on icon "button" at bounding box center [575, 70] width 19 height 19
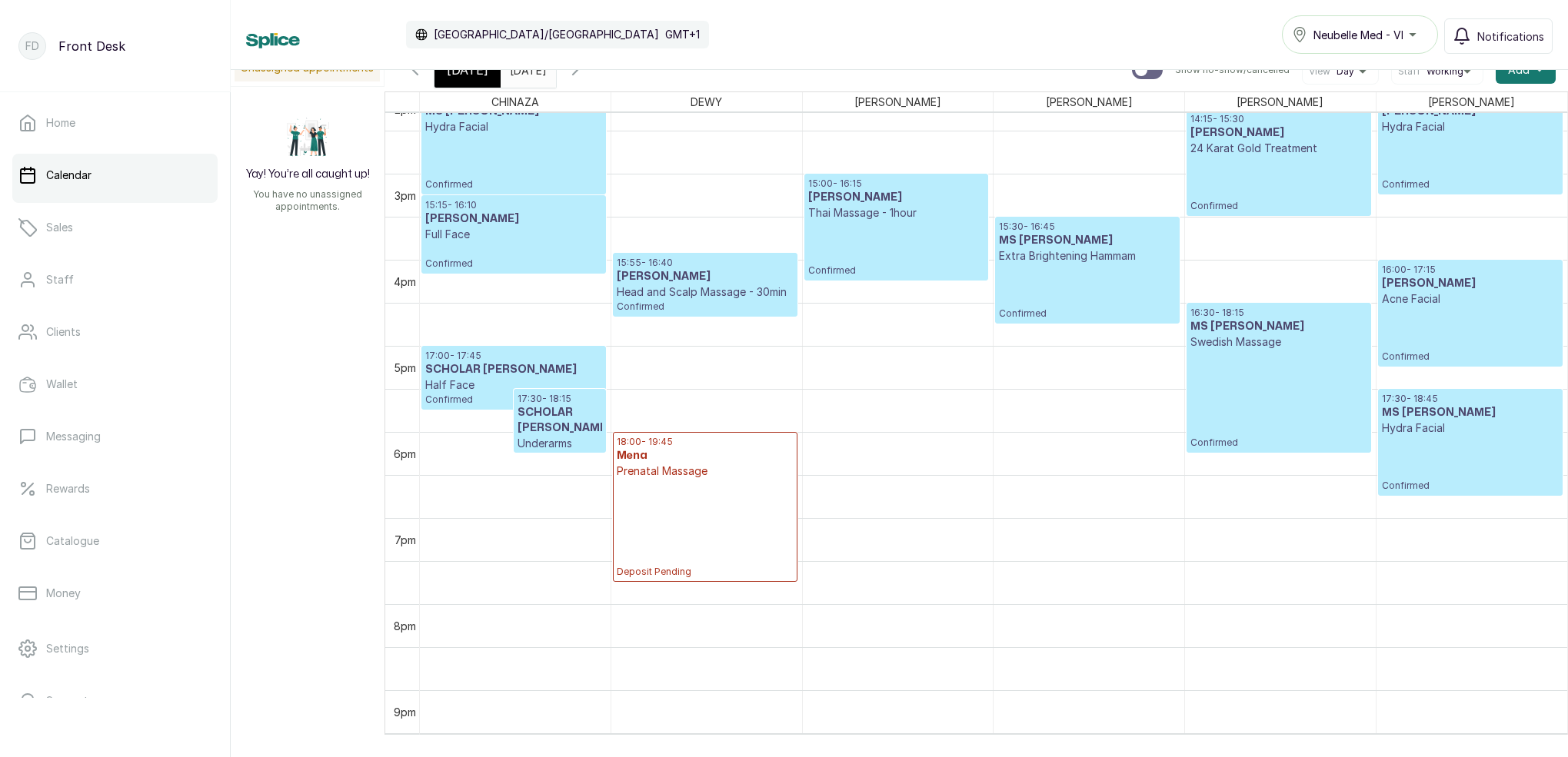
click at [485, 80] on div "[DATE]" at bounding box center [468, 70] width 66 height 36
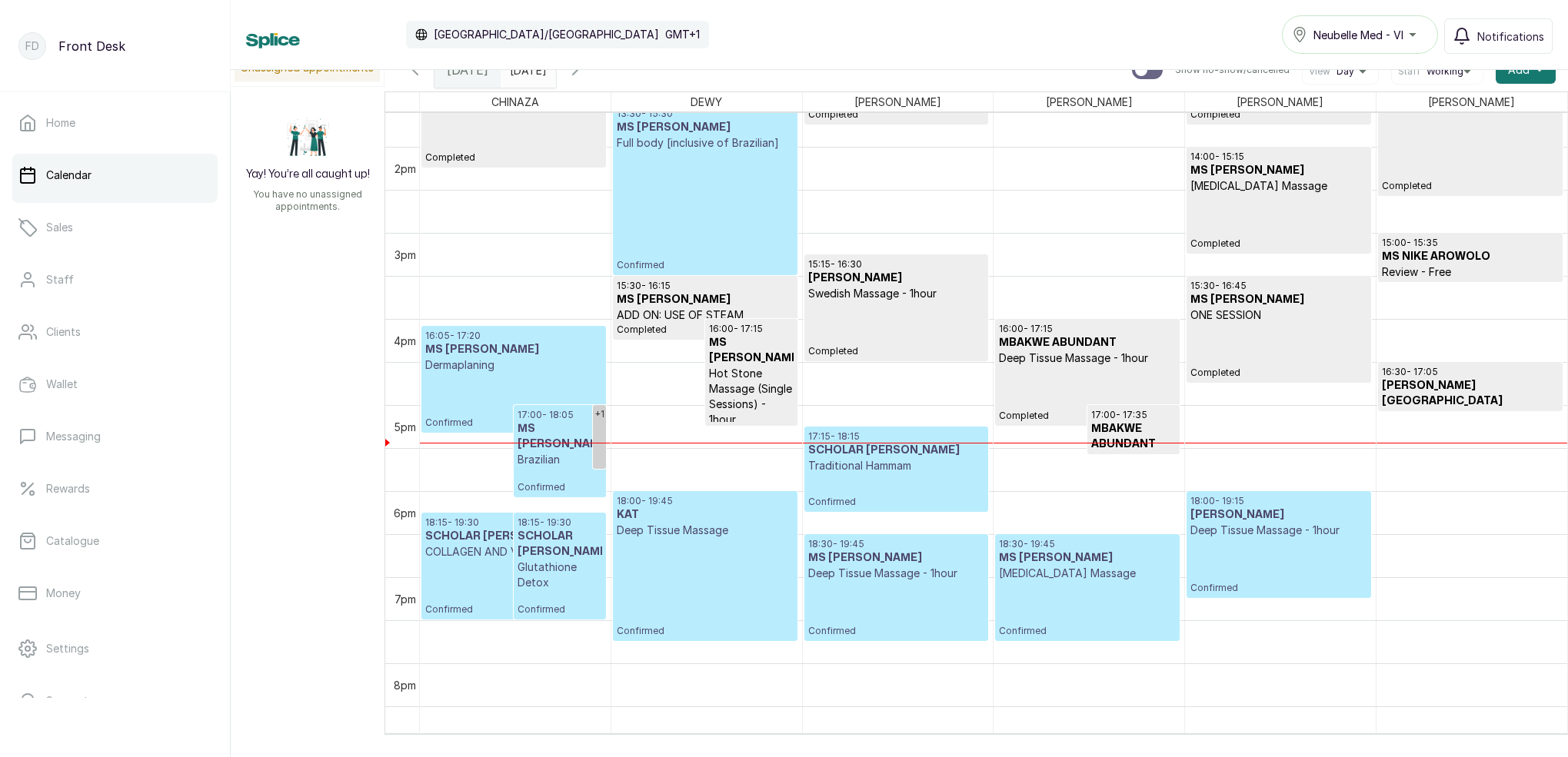
scroll to position [1240, 0]
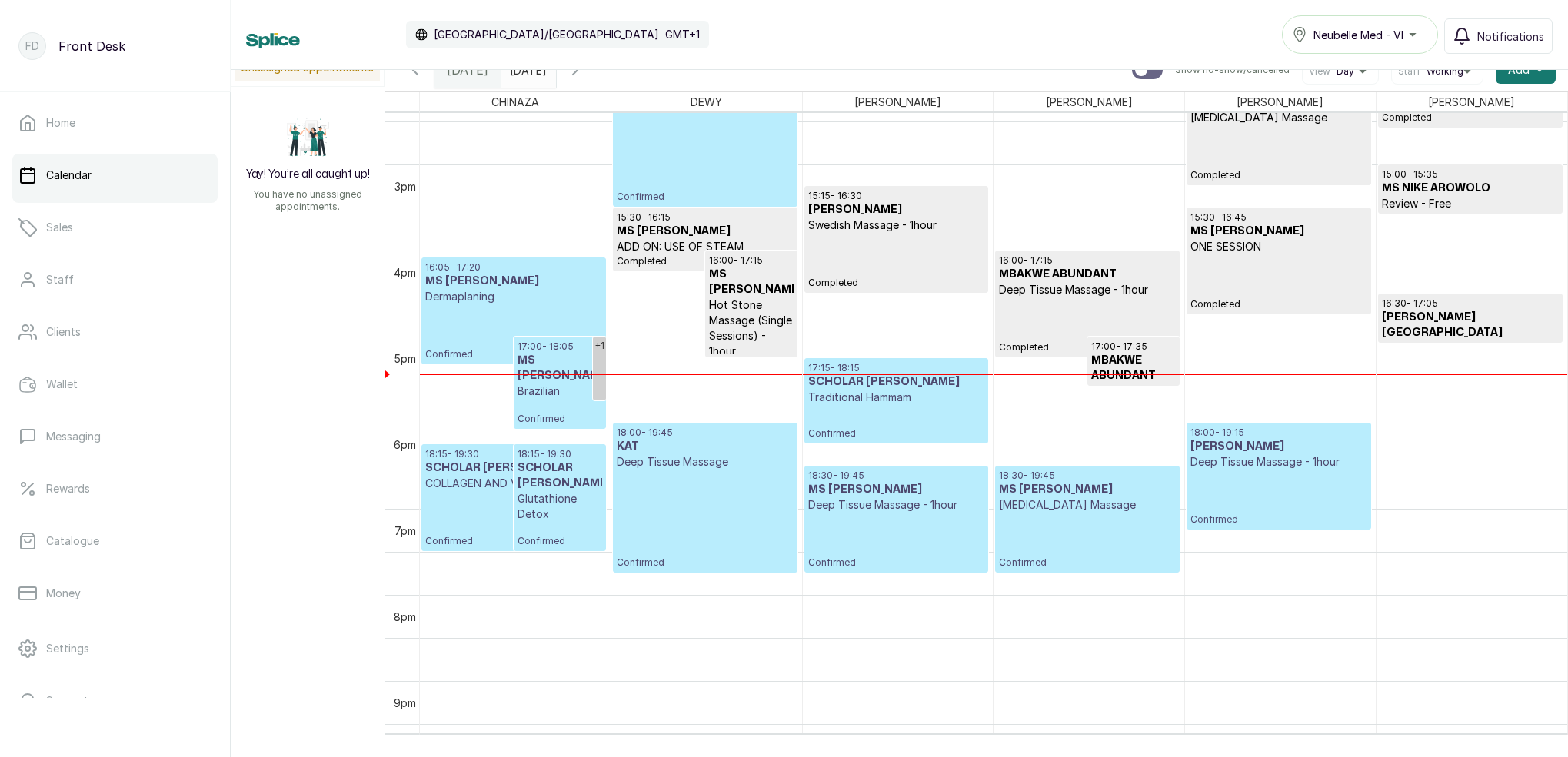
click at [682, 481] on p "Confirmed" at bounding box center [705, 519] width 176 height 99
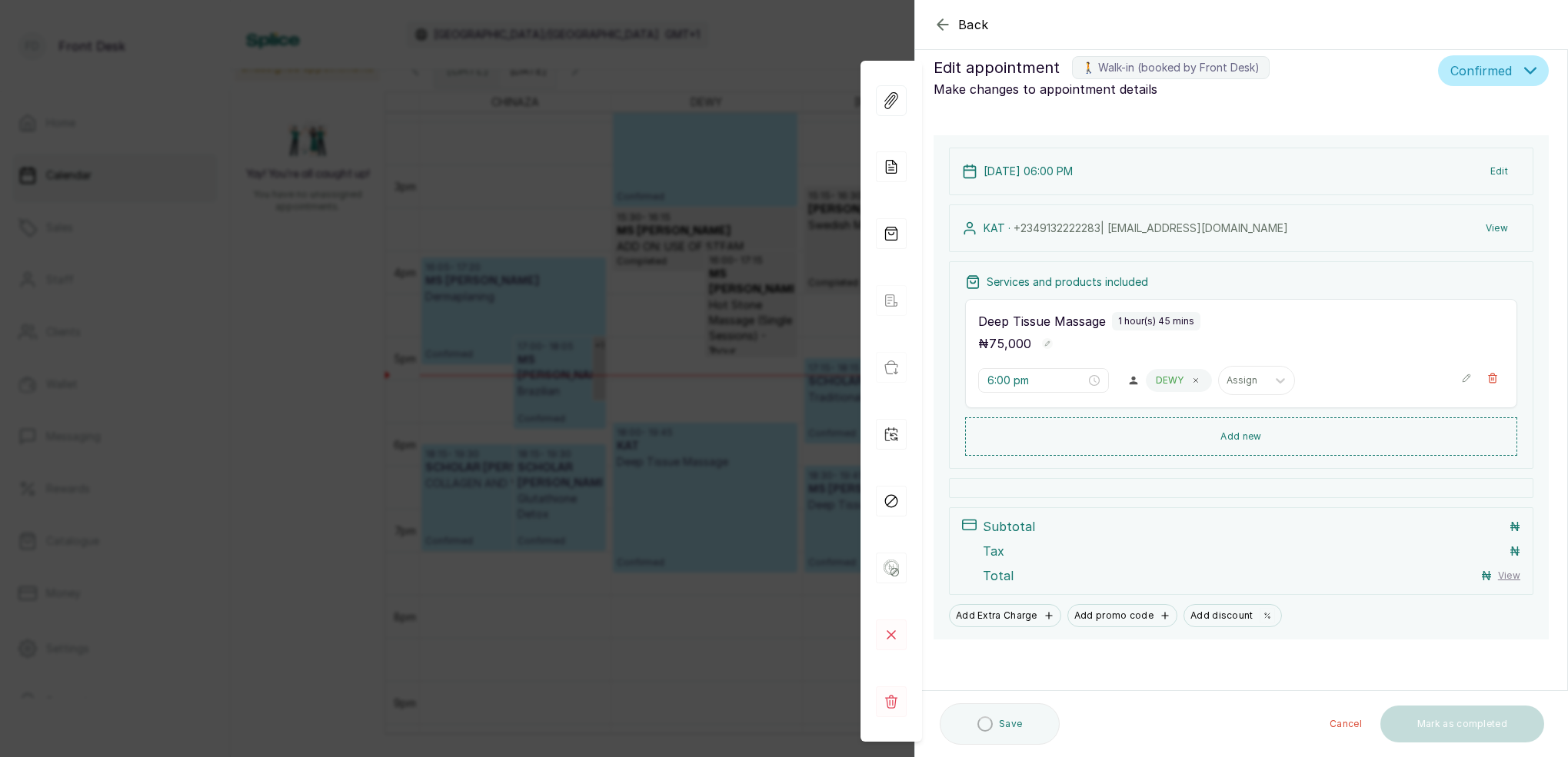
scroll to position [18, 0]
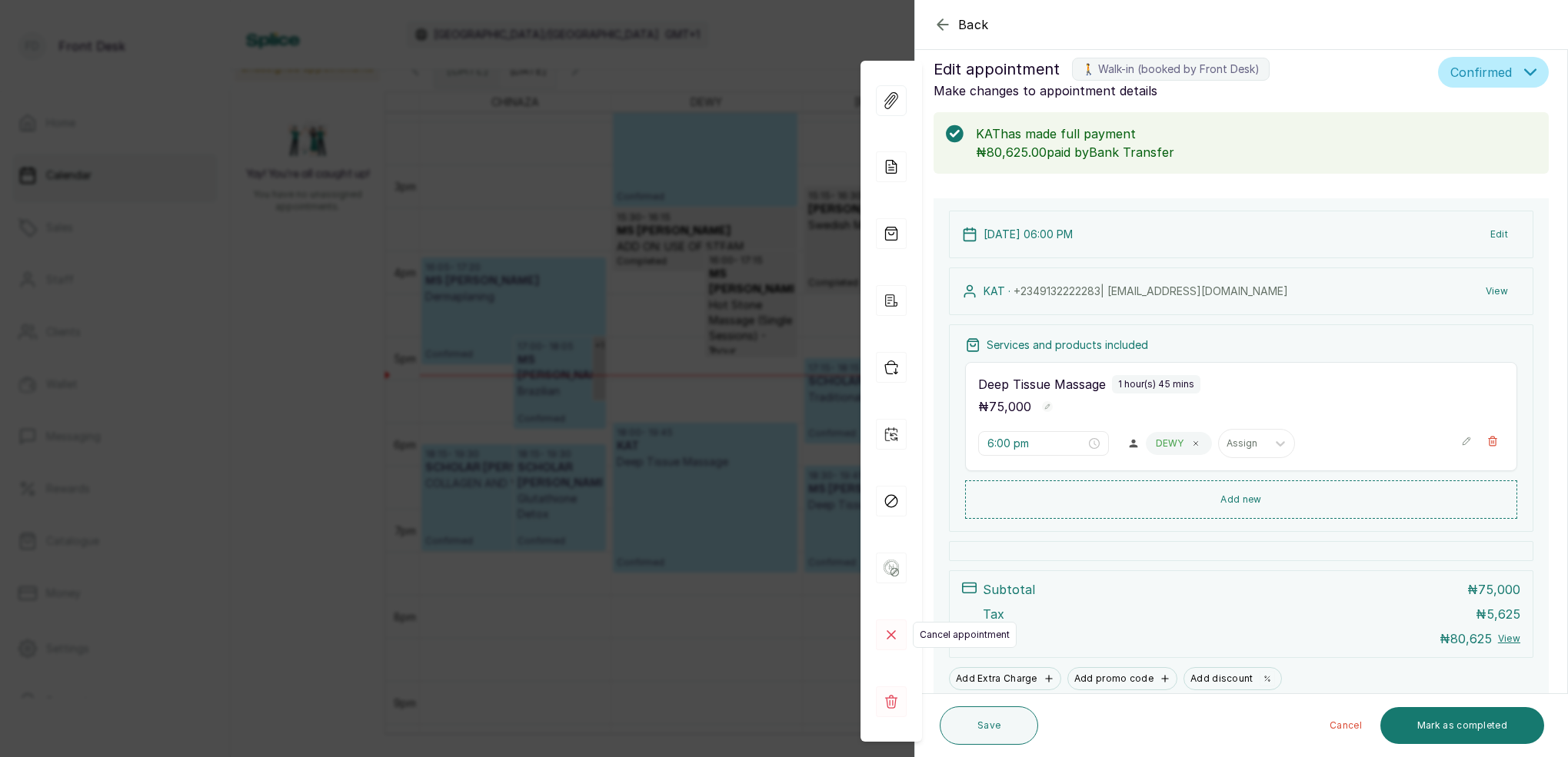
click at [892, 633] on icon at bounding box center [891, 634] width 8 height 8
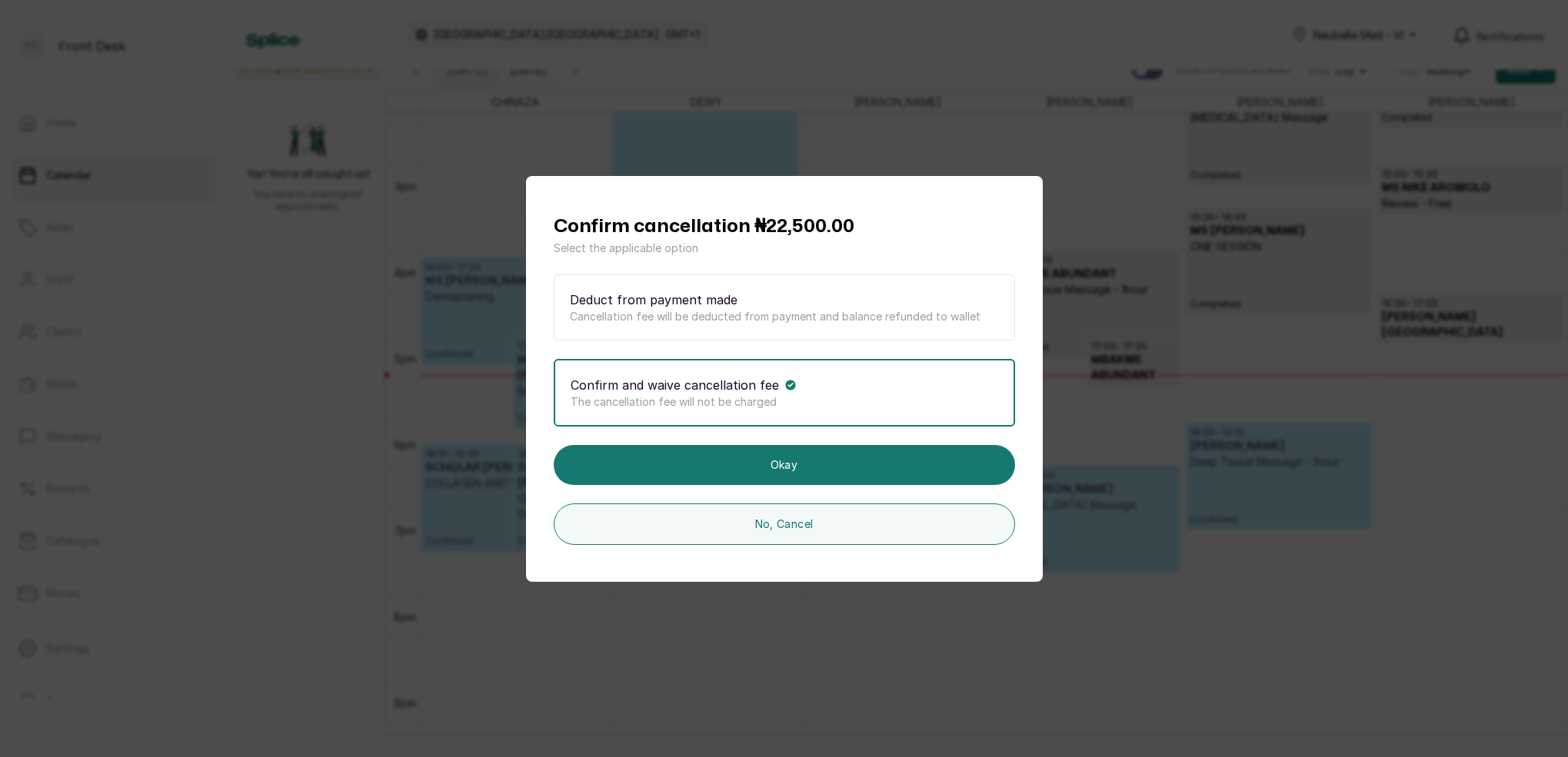
click at [733, 318] on p "Cancellation fee will be deducted from payment and balance refunded to wallet" at bounding box center [784, 317] width 429 height 15
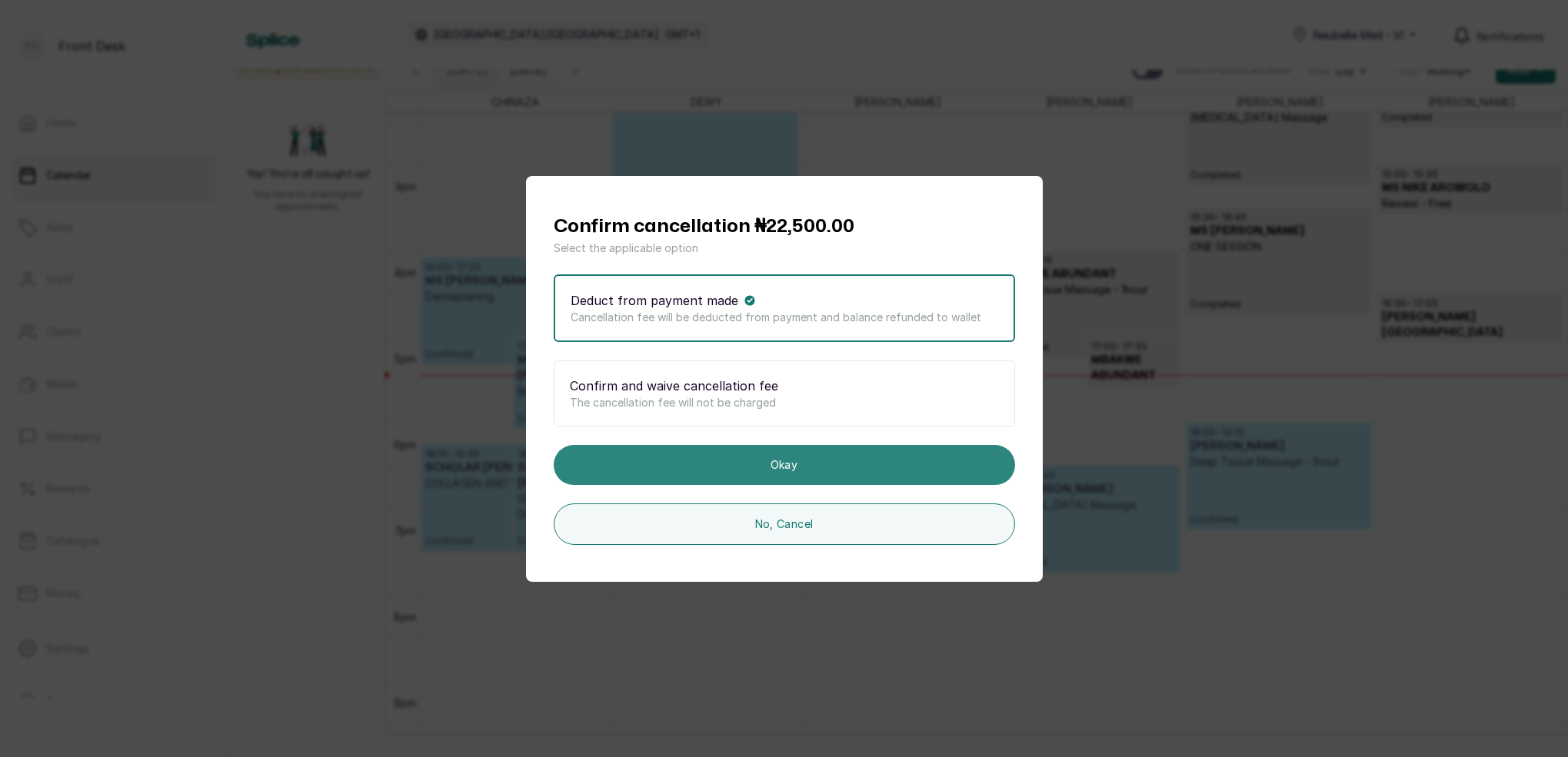
click at [791, 463] on button "Okay" at bounding box center [784, 465] width 462 height 40
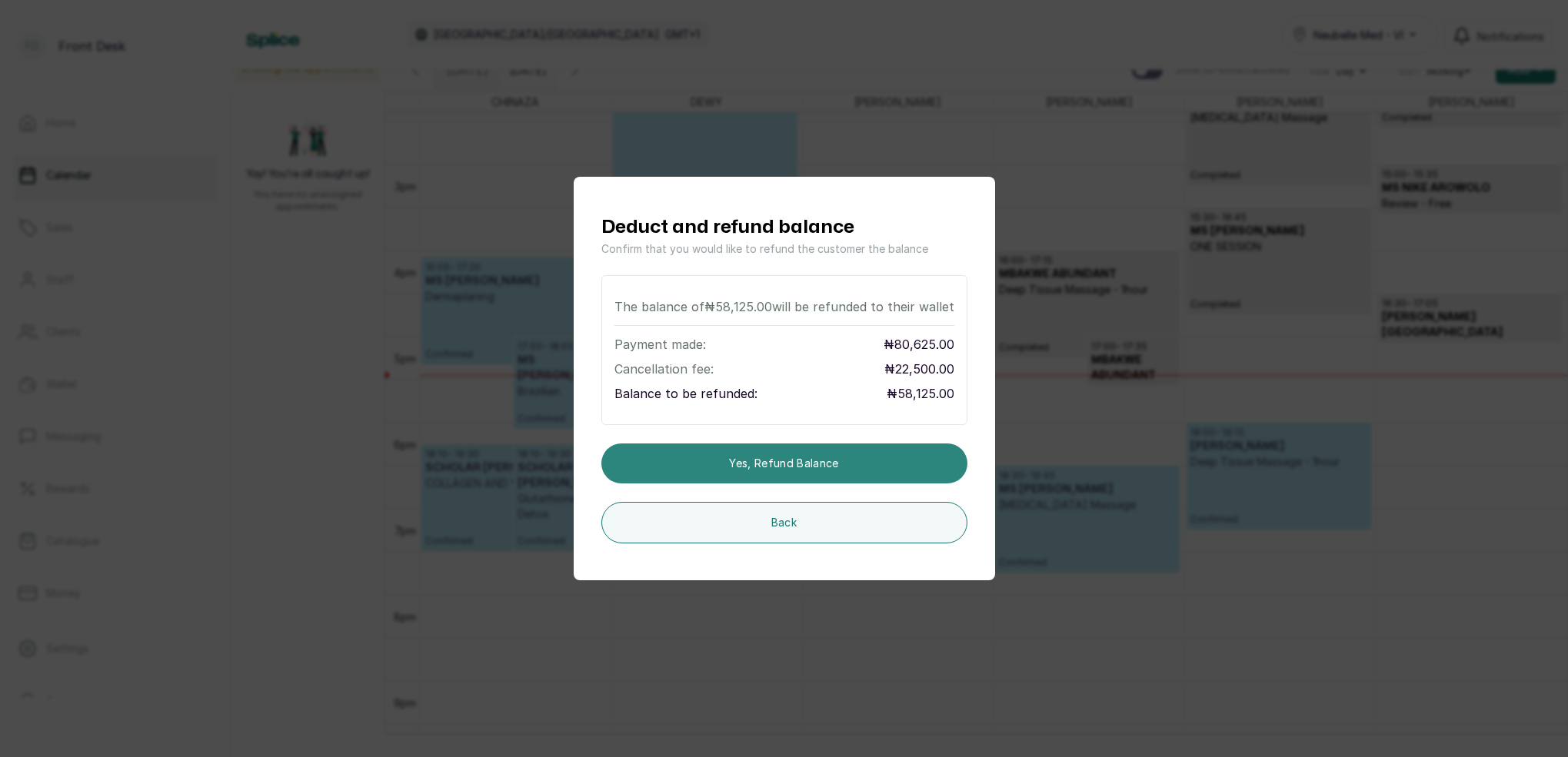
click at [791, 463] on button "Yes, refund balance" at bounding box center [784, 463] width 366 height 40
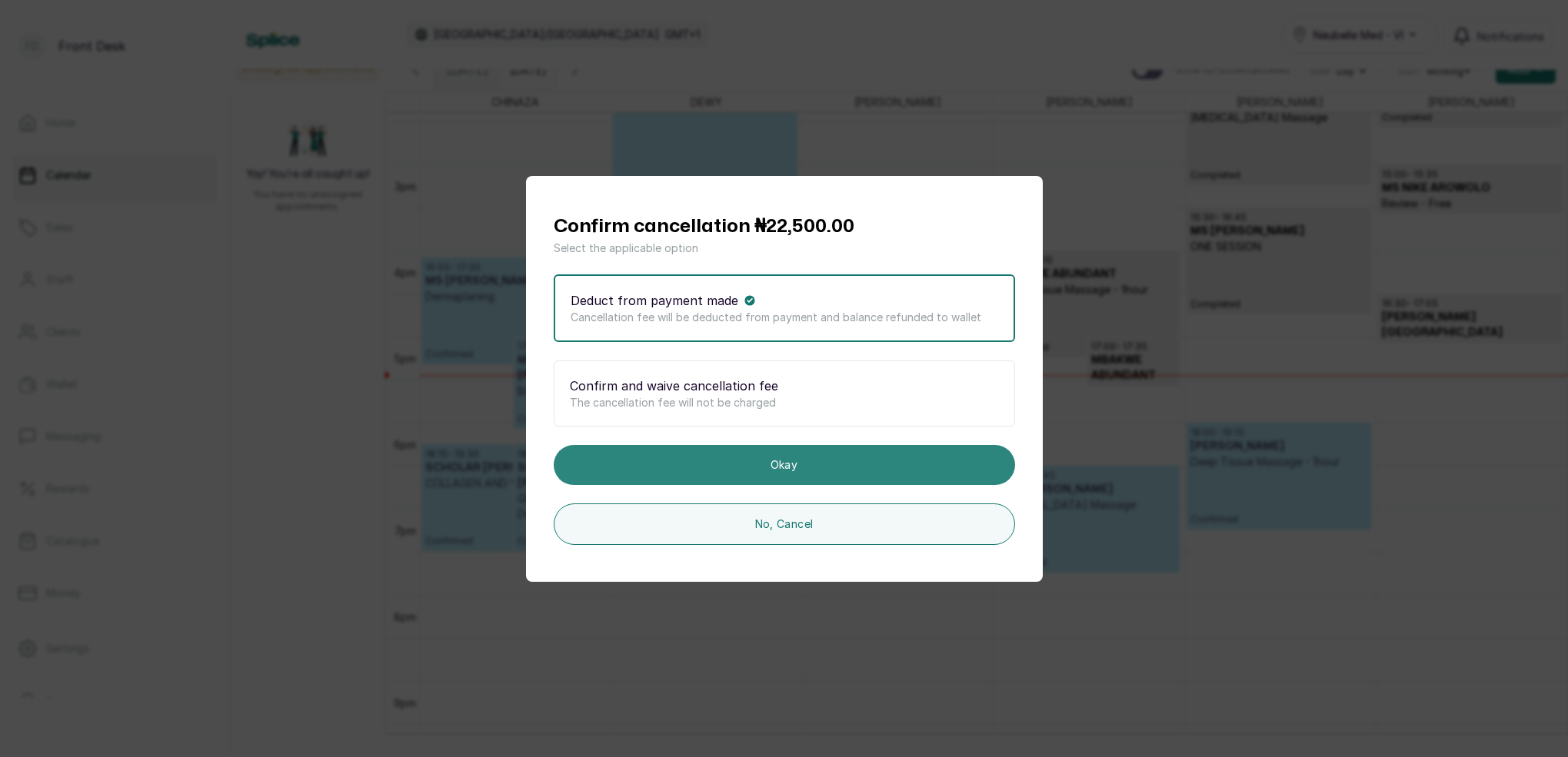
click at [791, 462] on button "Okay" at bounding box center [784, 465] width 462 height 40
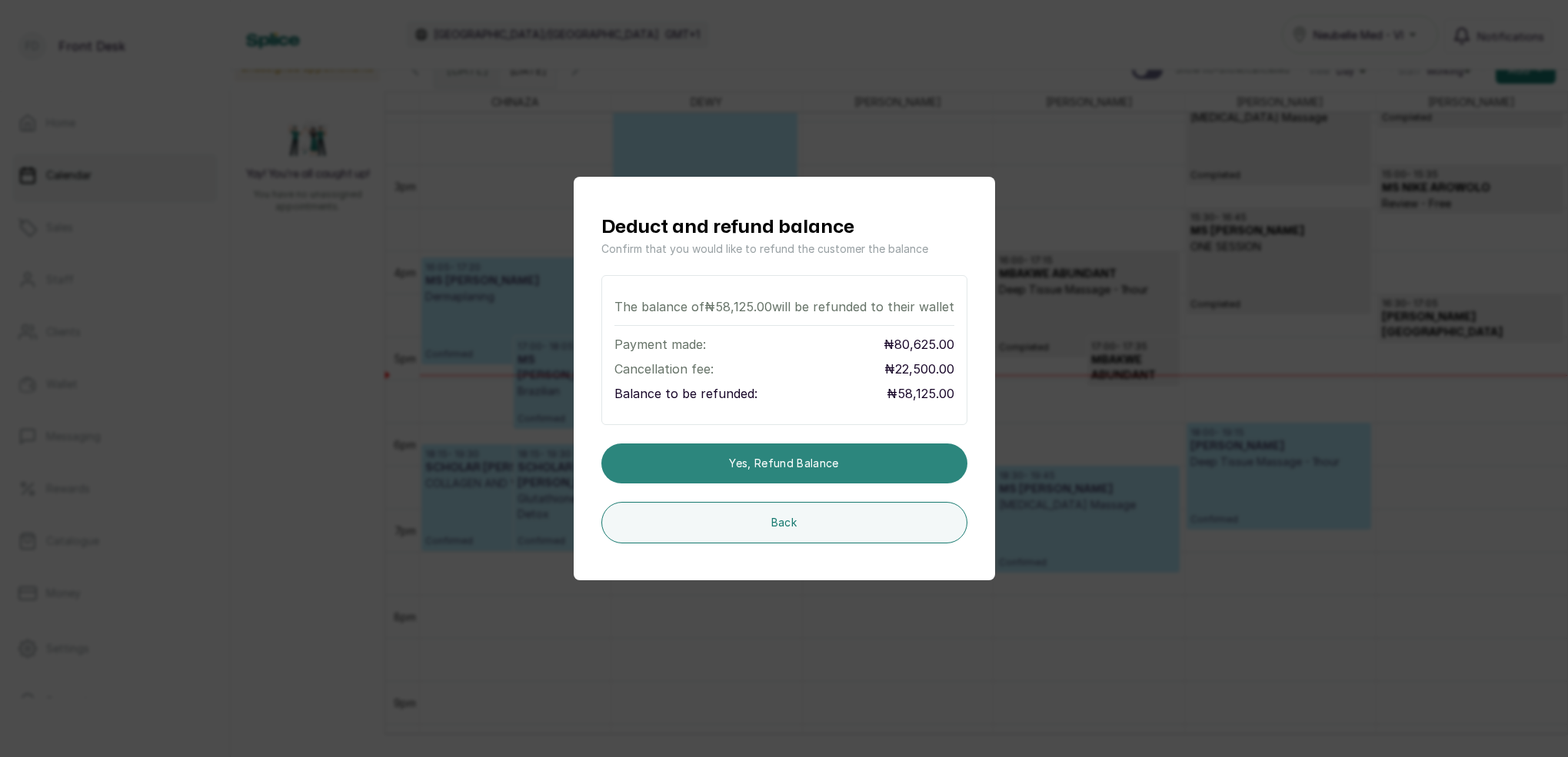
click at [792, 462] on button "Yes, refund balance" at bounding box center [784, 463] width 366 height 40
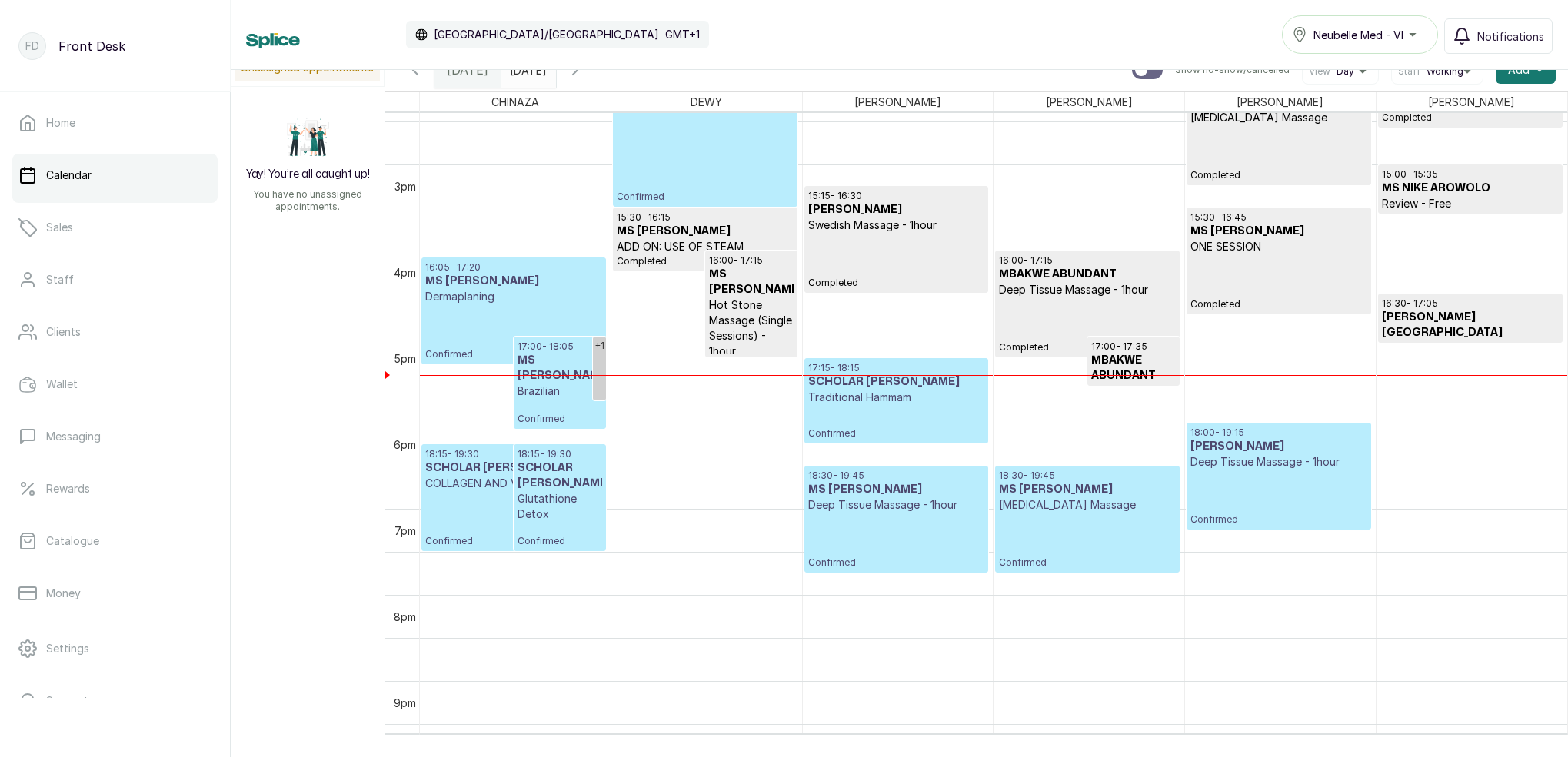
click at [526, 71] on input "11/10/2025" at bounding box center [513, 66] width 25 height 26
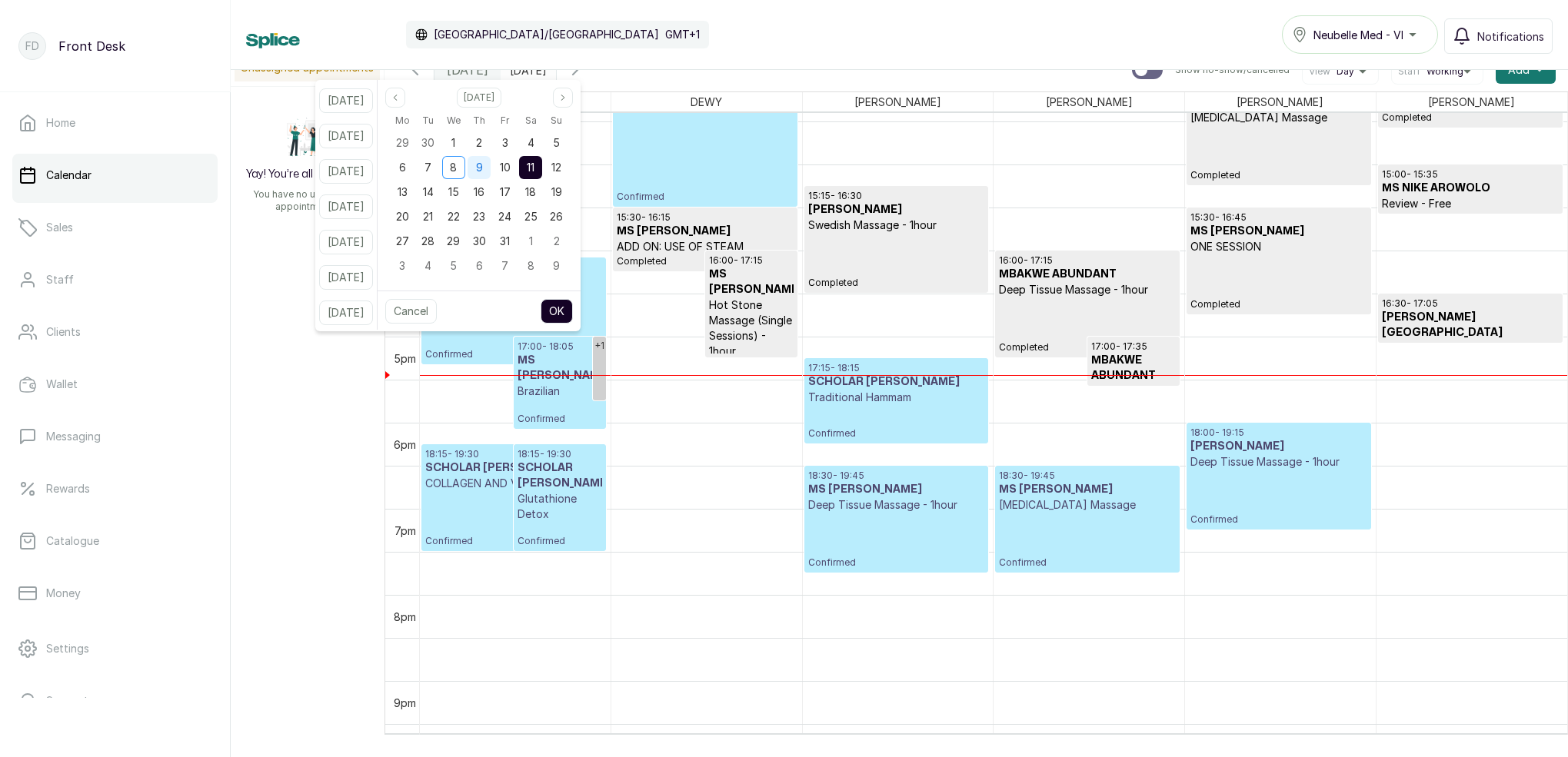
click at [490, 169] on div "9" at bounding box center [479, 167] width 23 height 23
click at [573, 308] on button "OK" at bounding box center [557, 311] width 32 height 25
type input "09/10/2025"
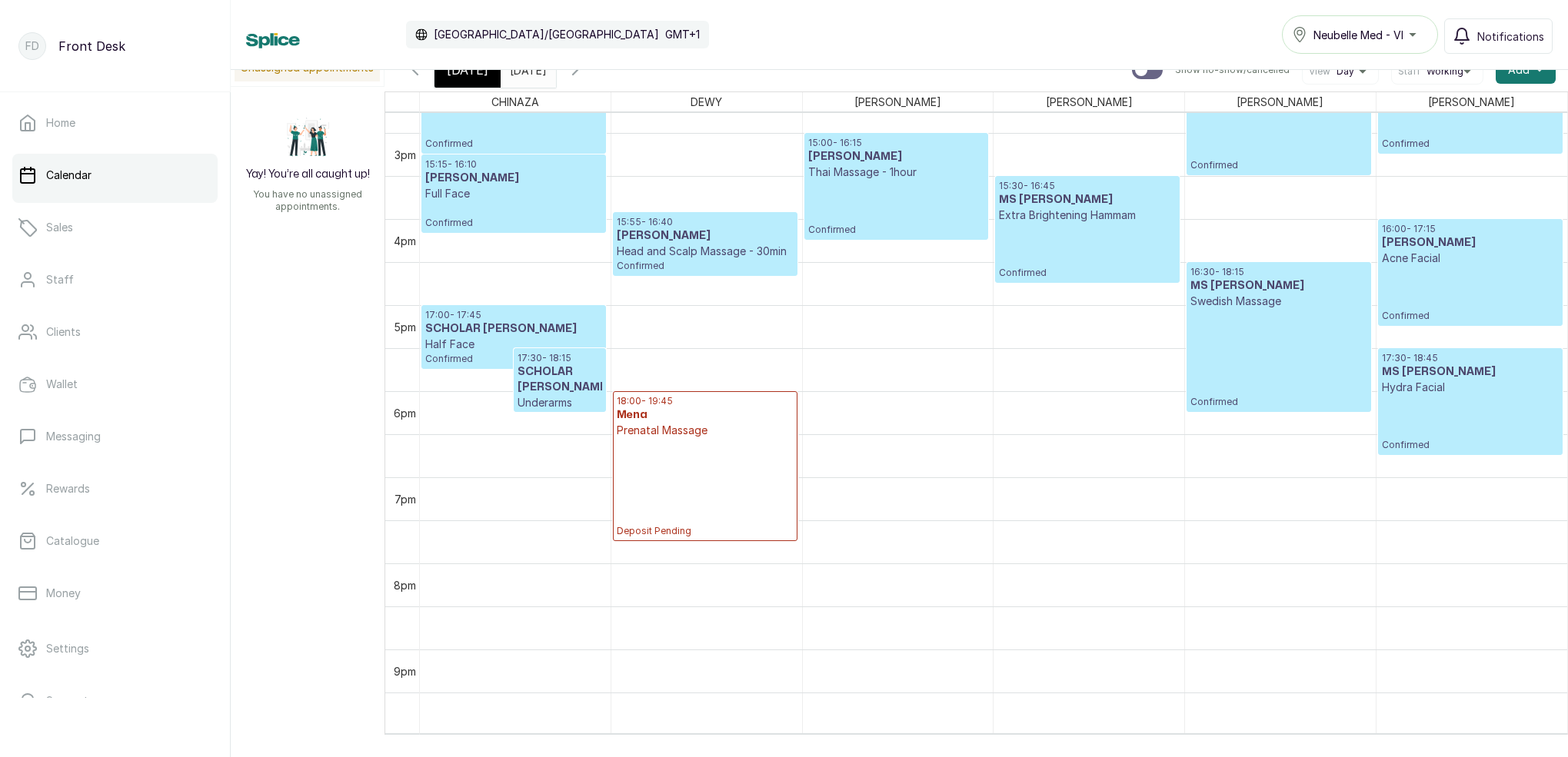
scroll to position [1264, 0]
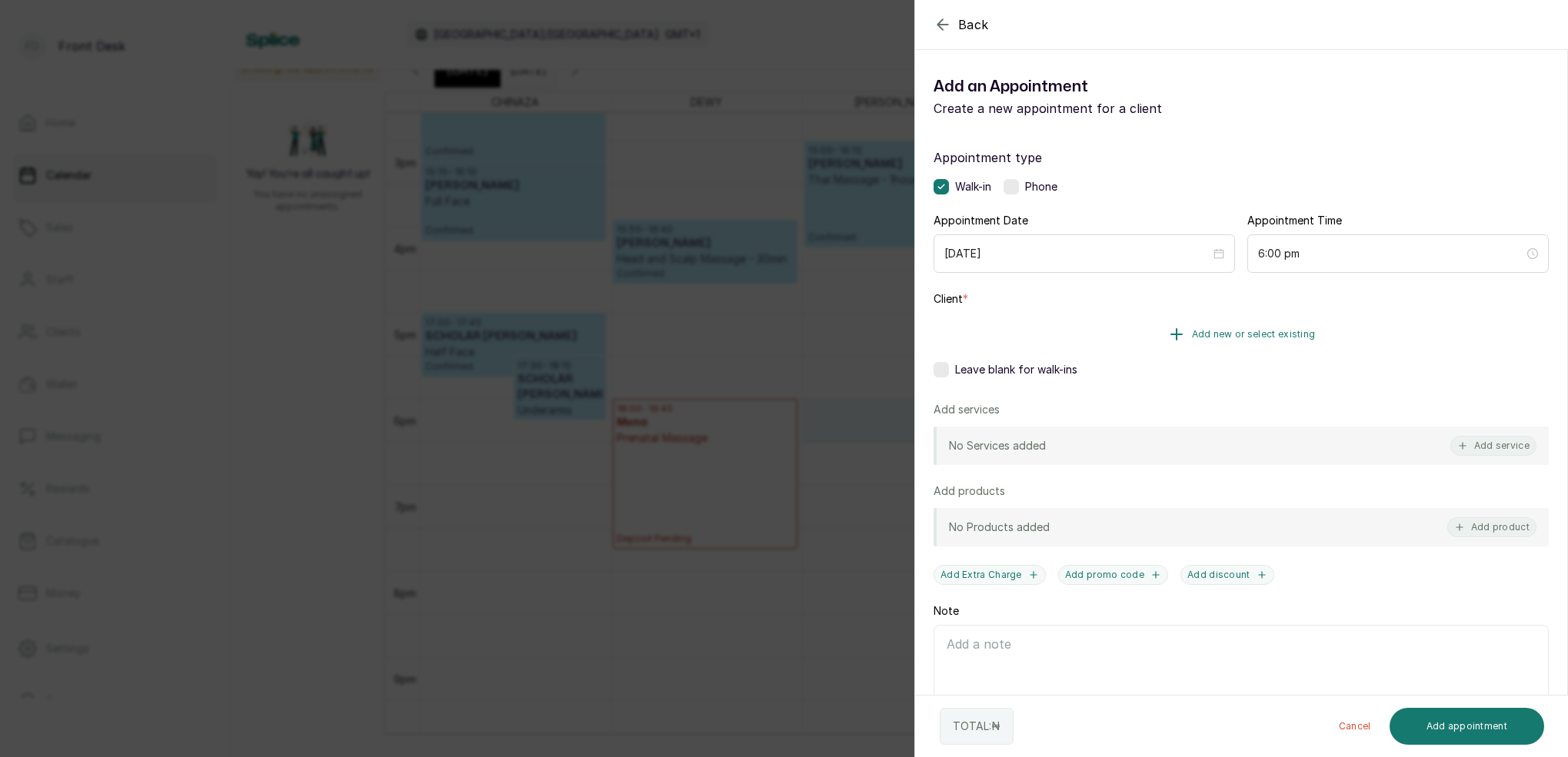
click at [1279, 328] on button "Add new or select existing" at bounding box center [1241, 334] width 615 height 43
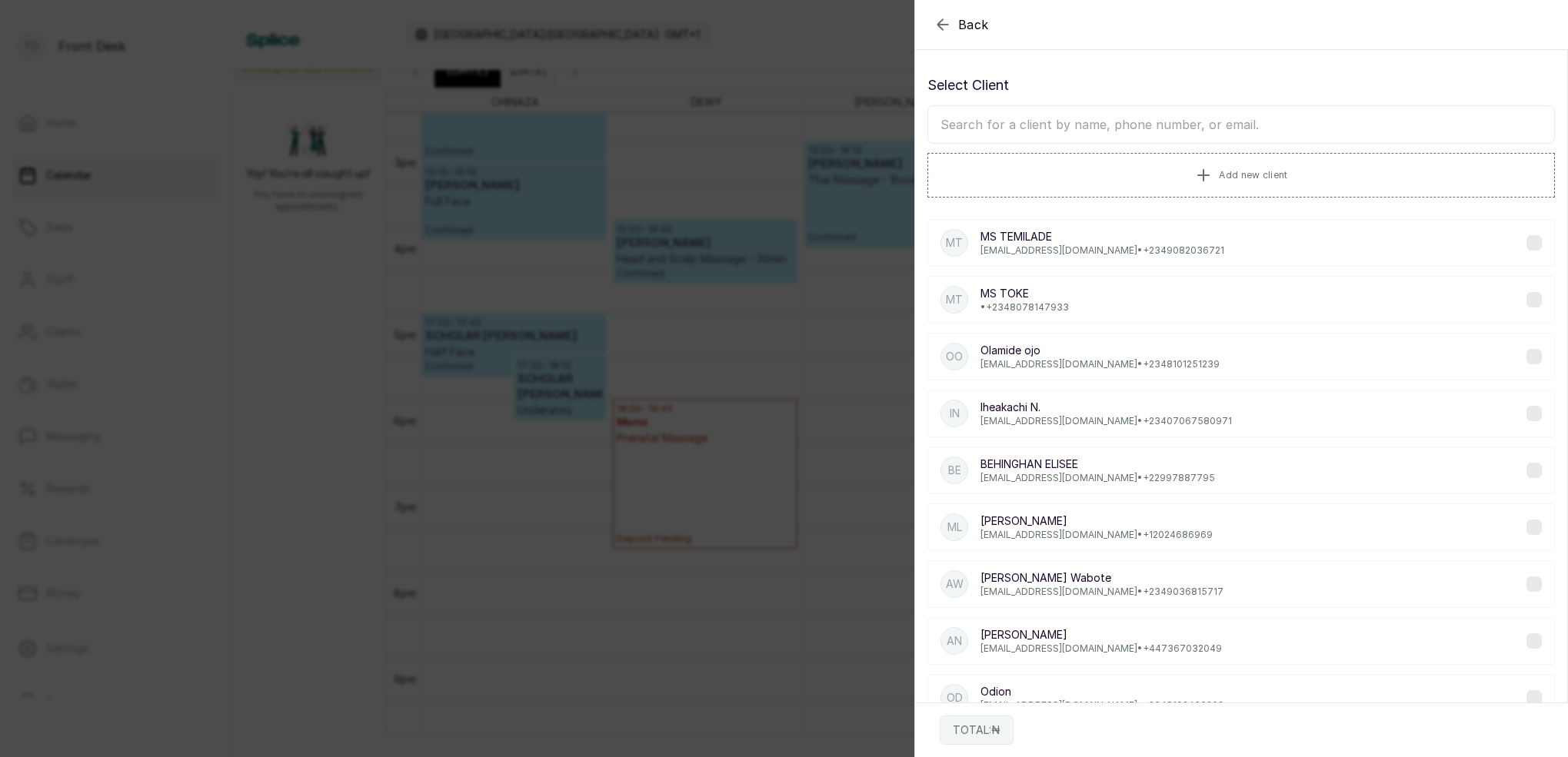
click at [1153, 126] on input "text" at bounding box center [1241, 124] width 628 height 38
type input "KAT"
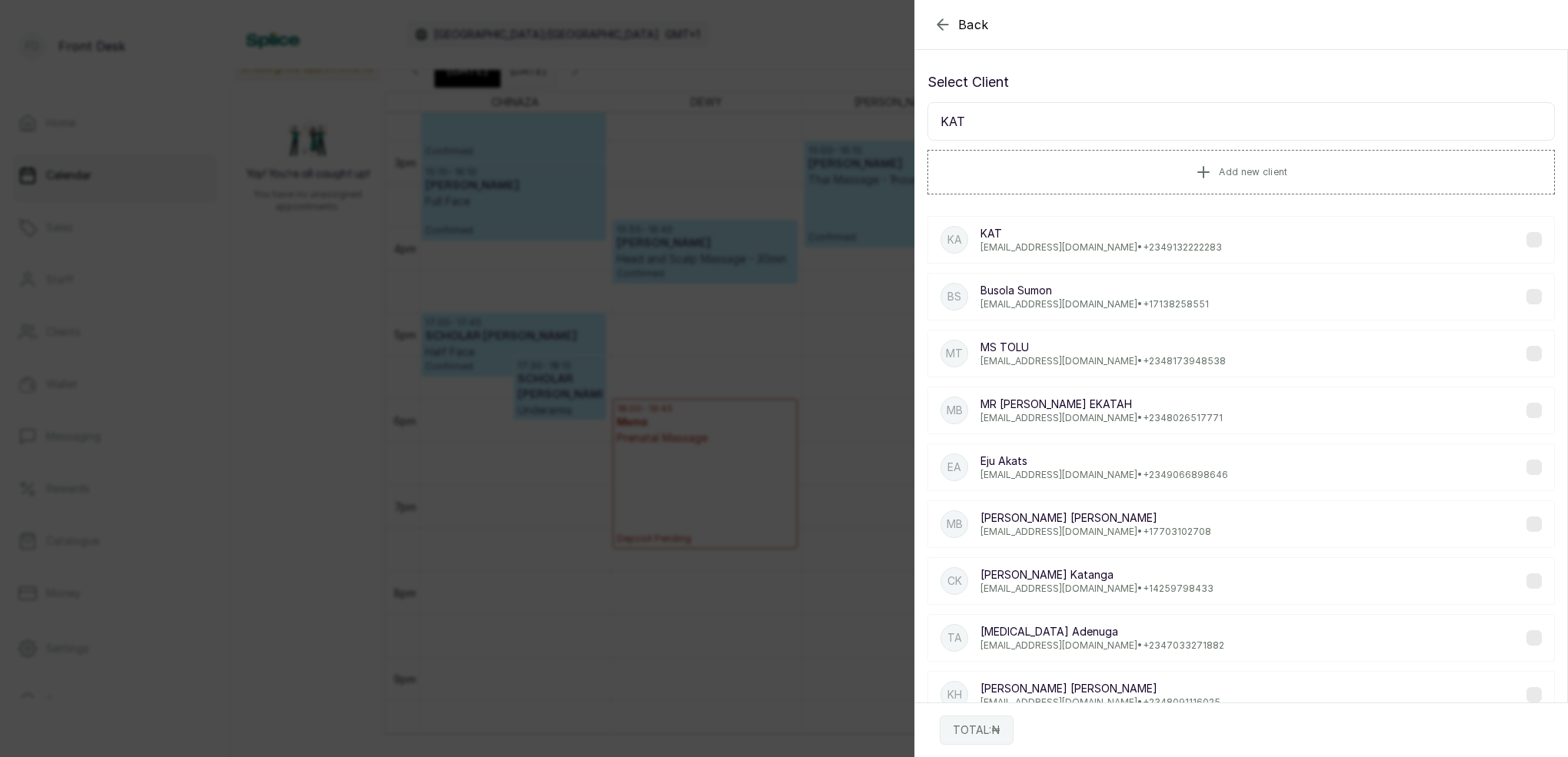
click at [1065, 232] on p "KAT" at bounding box center [1101, 234] width 241 height 15
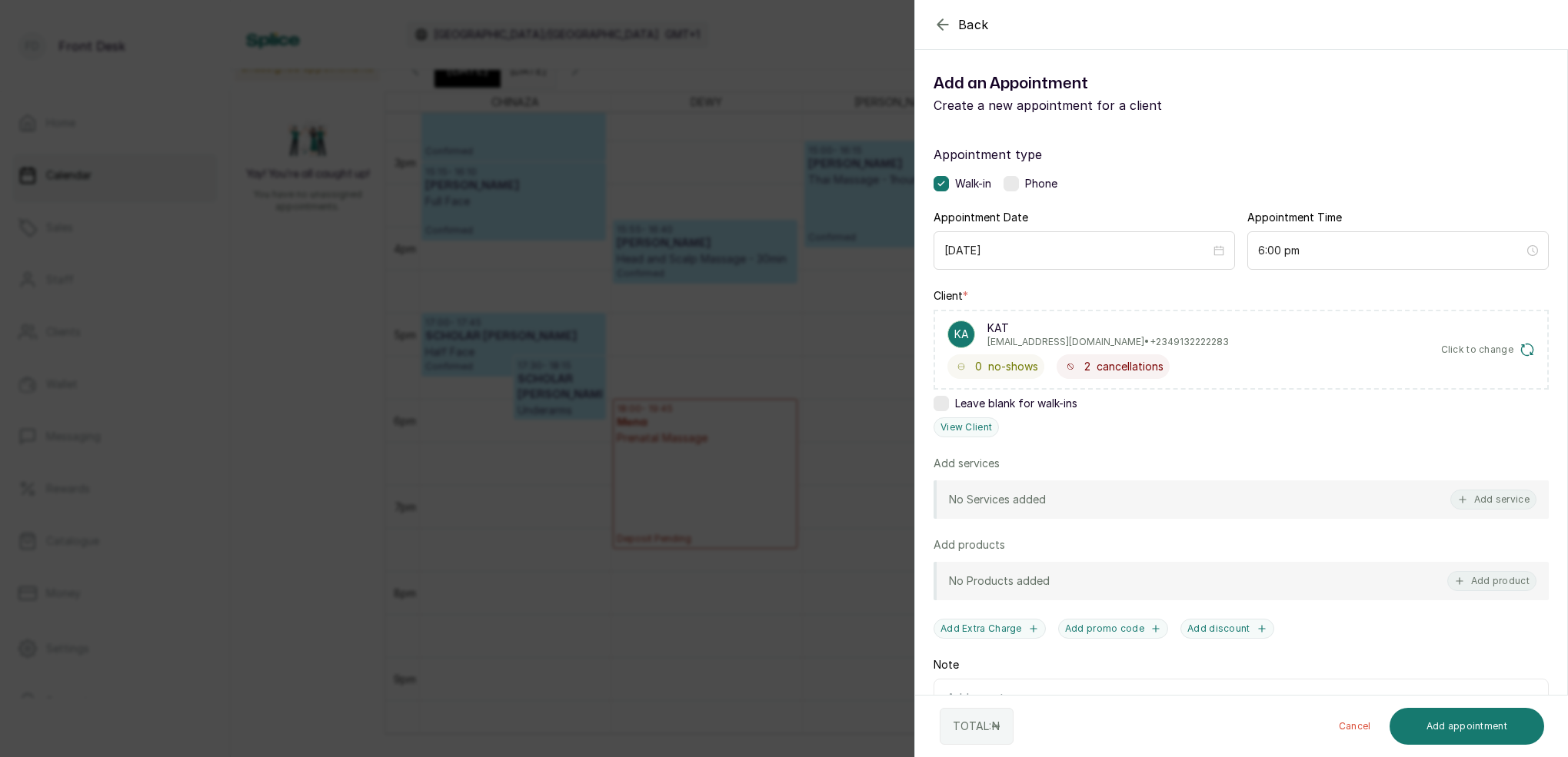
click at [1504, 500] on button "Add service" at bounding box center [1494, 500] width 86 height 20
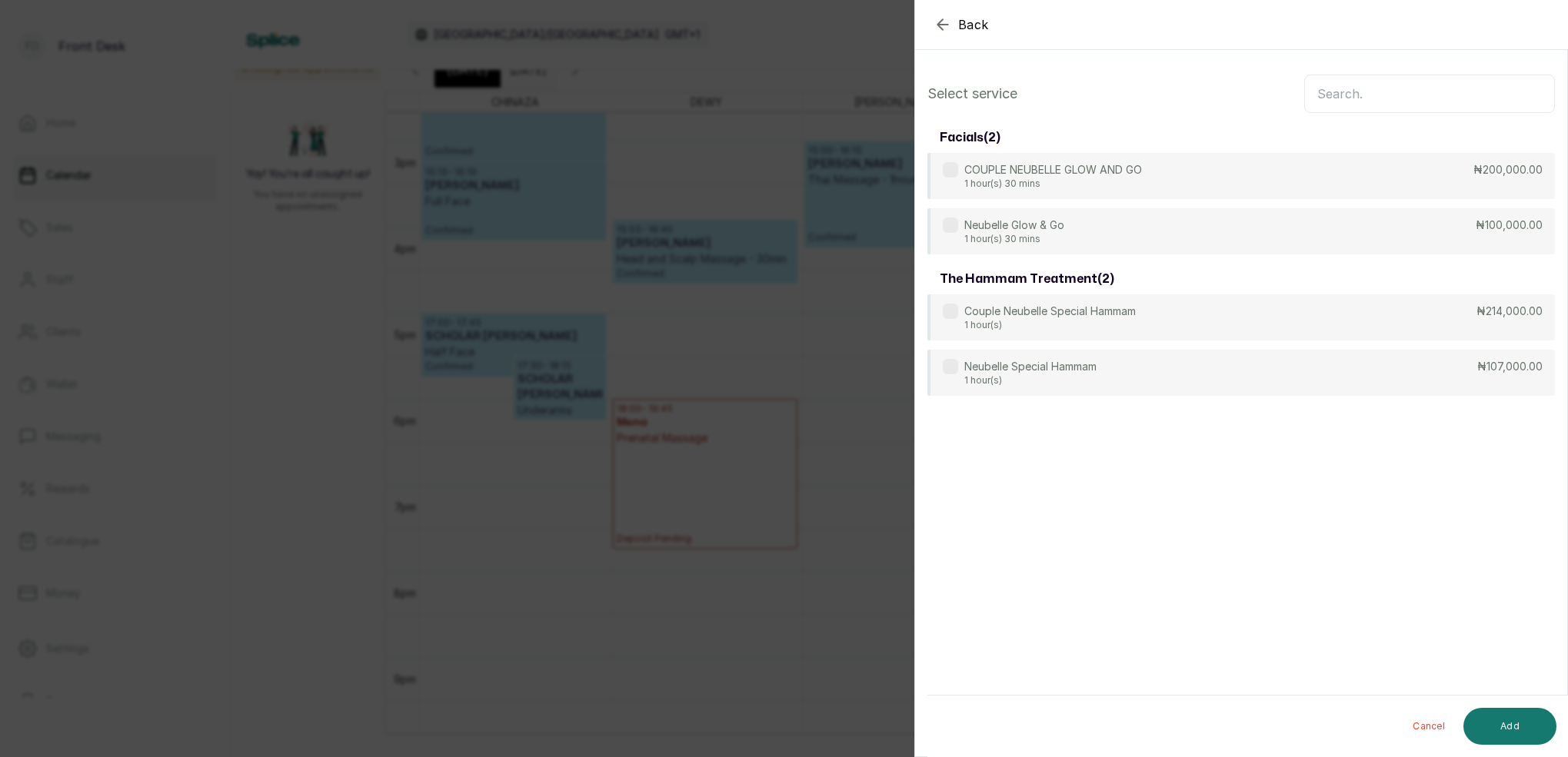
click at [1344, 89] on input "text" at bounding box center [1430, 93] width 251 height 38
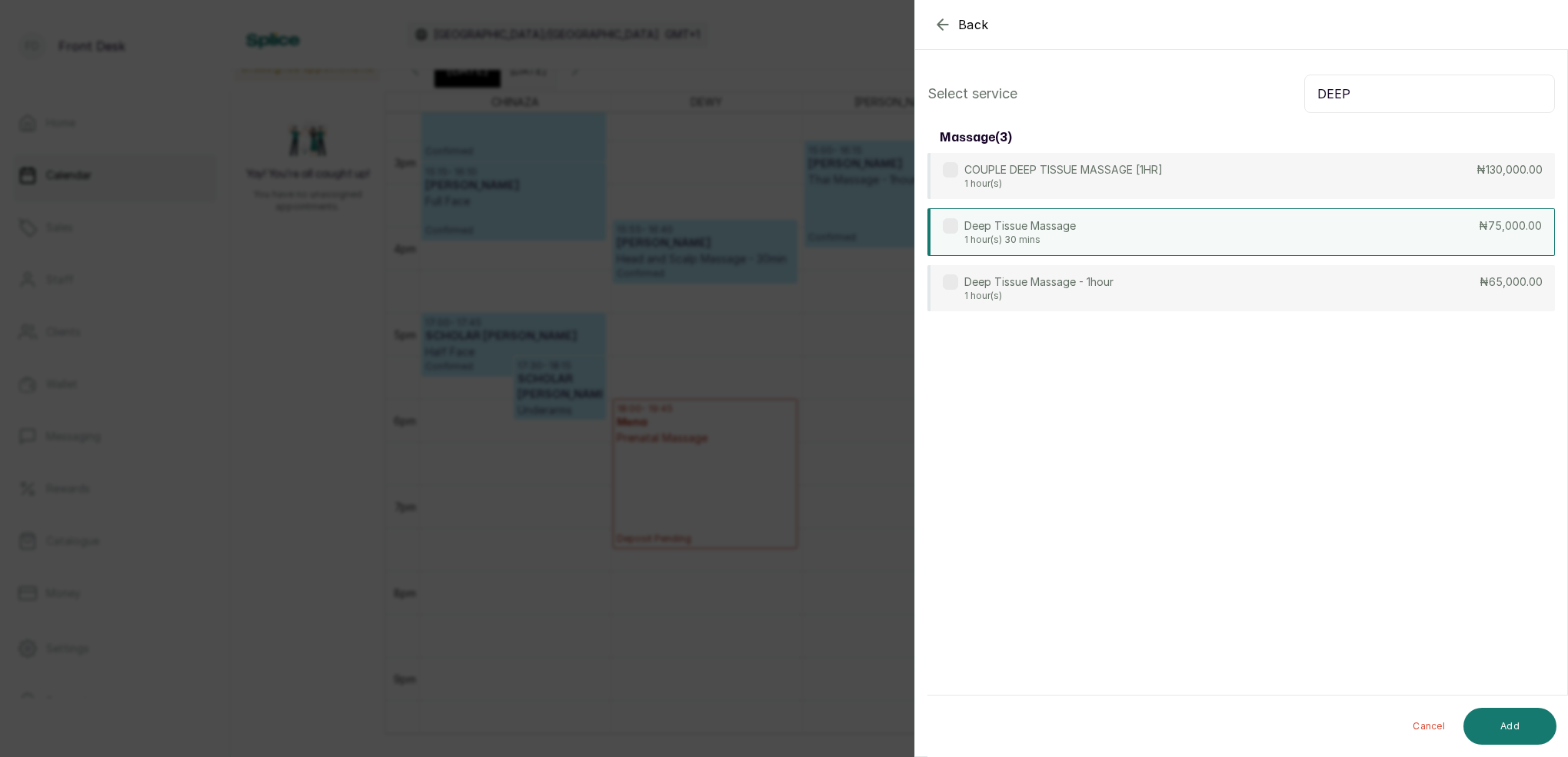
type input "DEEP"
drag, startPoint x: 1034, startPoint y: 240, endPoint x: 1041, endPoint y: 244, distance: 8.1
click at [1034, 240] on p "1 hour(s) 30 mins" at bounding box center [1021, 240] width 112 height 13
click at [1526, 716] on button "Add" at bounding box center [1510, 727] width 93 height 37
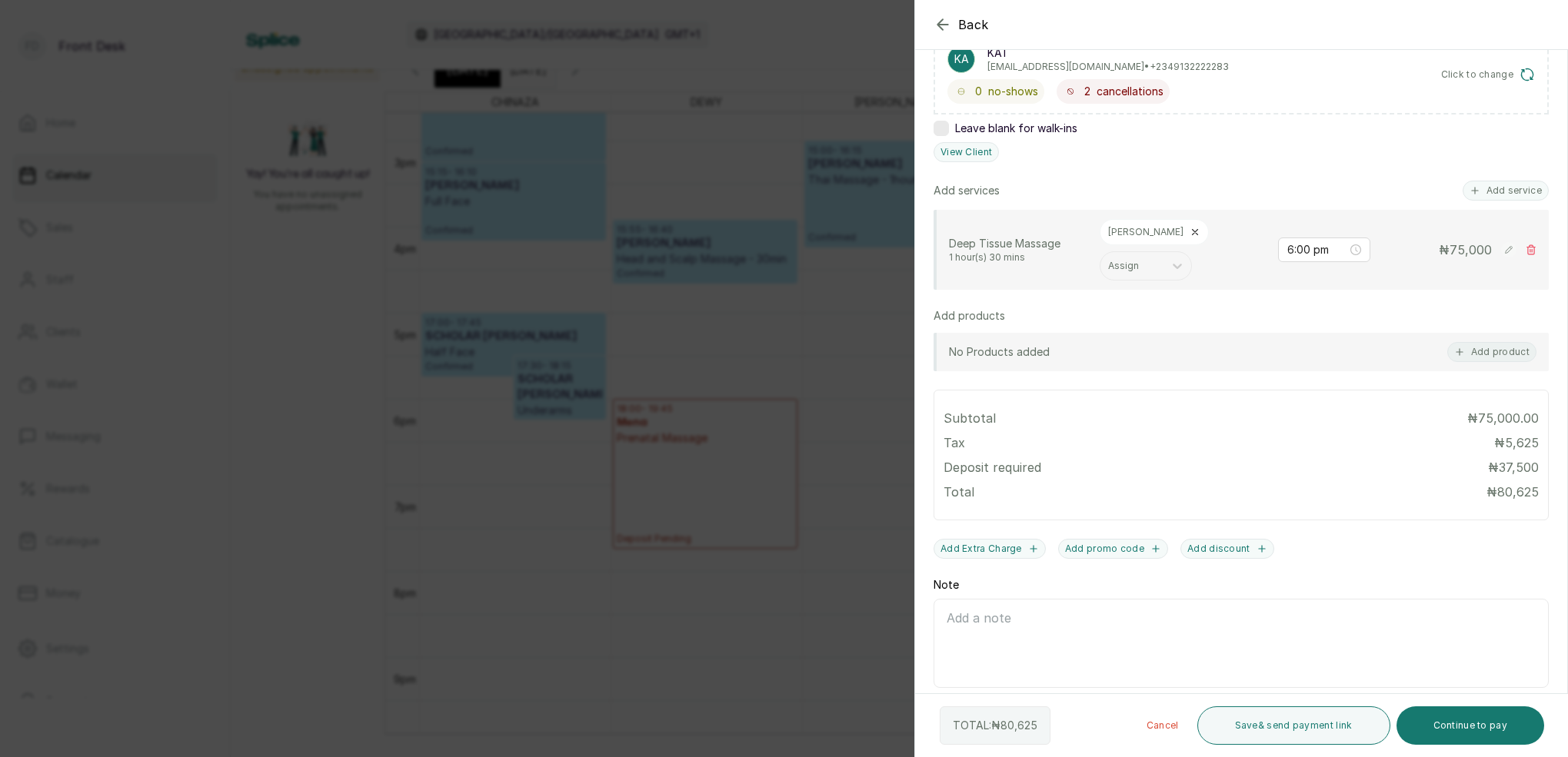
scroll to position [276, 0]
click at [1472, 733] on button "Continue to pay" at bounding box center [1471, 725] width 148 height 38
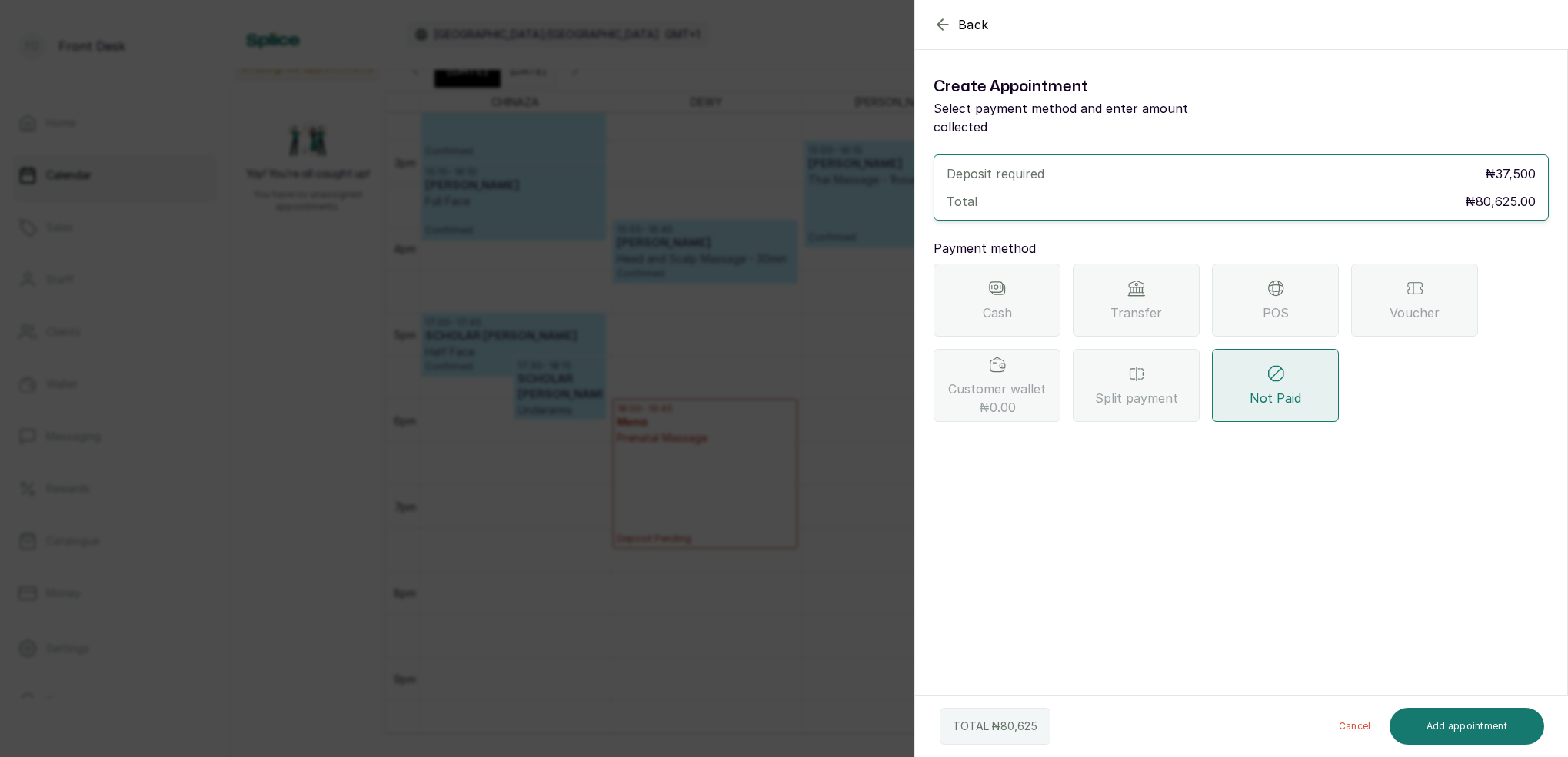
drag, startPoint x: 919, startPoint y: 71, endPoint x: 899, endPoint y: 68, distance: 20.2
click at [918, 71] on div "Create Appointment Select payment method and enter amount collected Deposit req…" at bounding box center [1242, 248] width 652 height 372
click at [850, 60] on div "Back Add Appointment Create Appointment Select payment method and enter amount …" at bounding box center [784, 378] width 1568 height 757
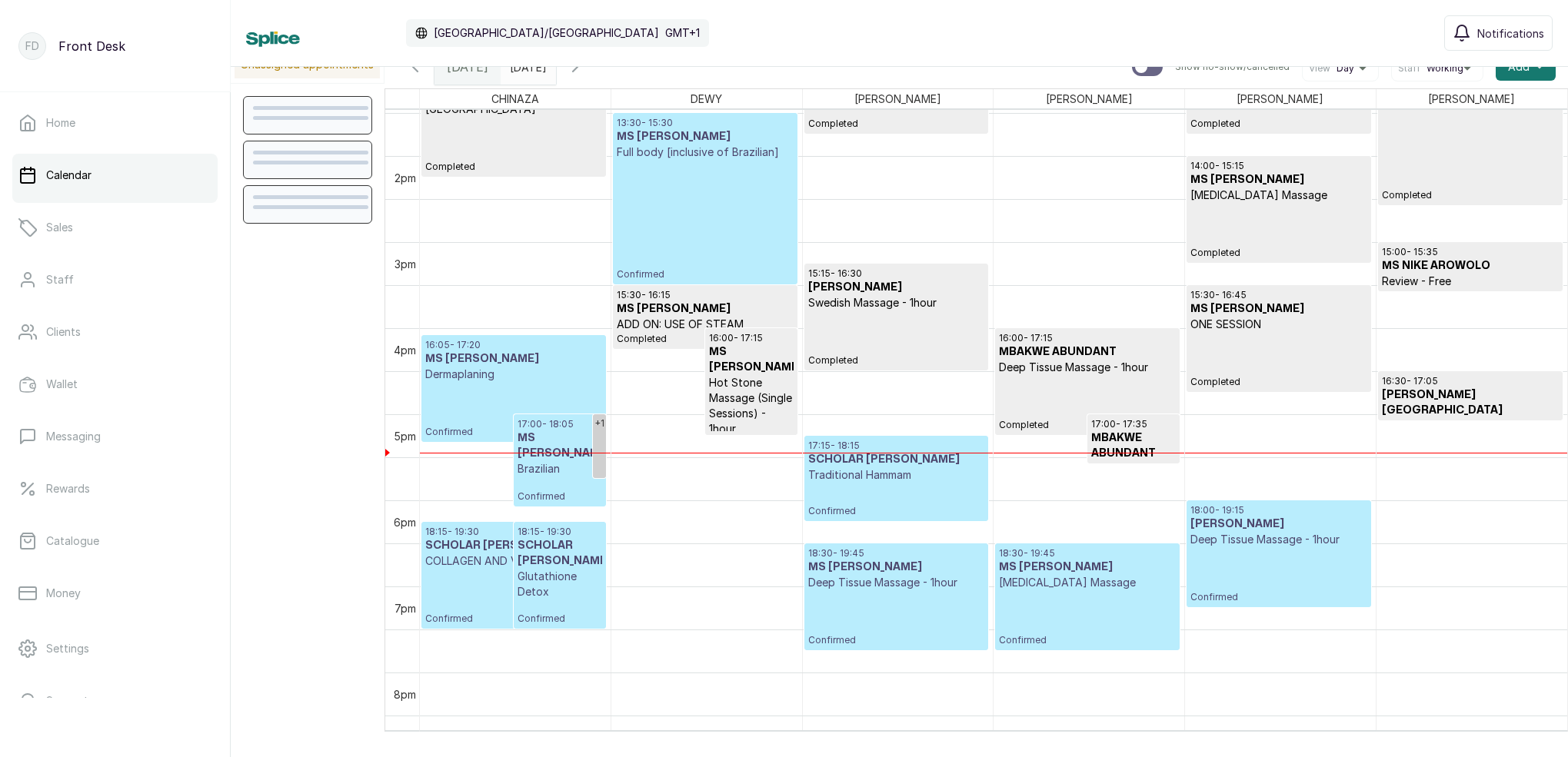
scroll to position [1168, 0]
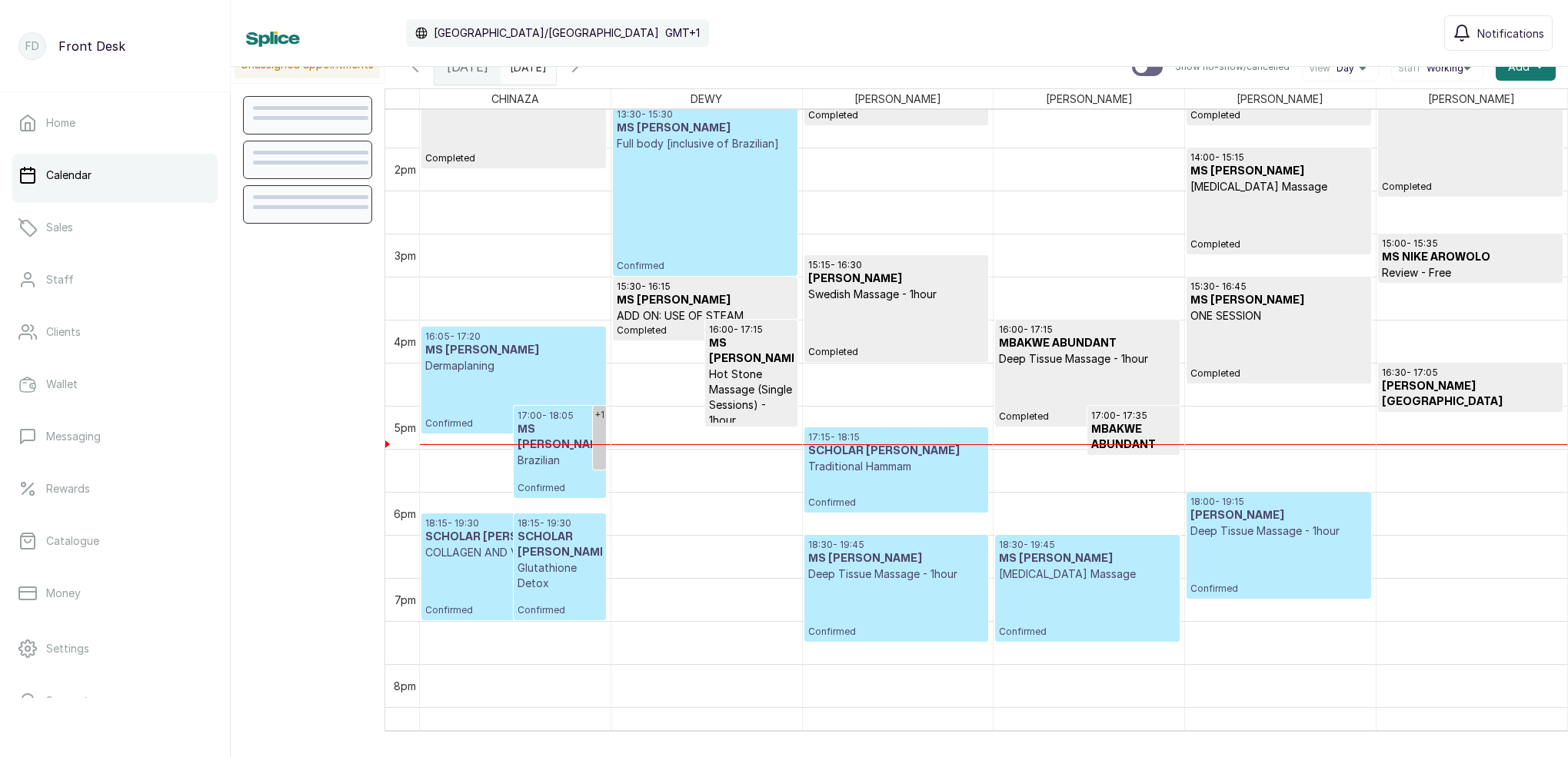
click at [585, 70] on icon "button" at bounding box center [575, 67] width 19 height 19
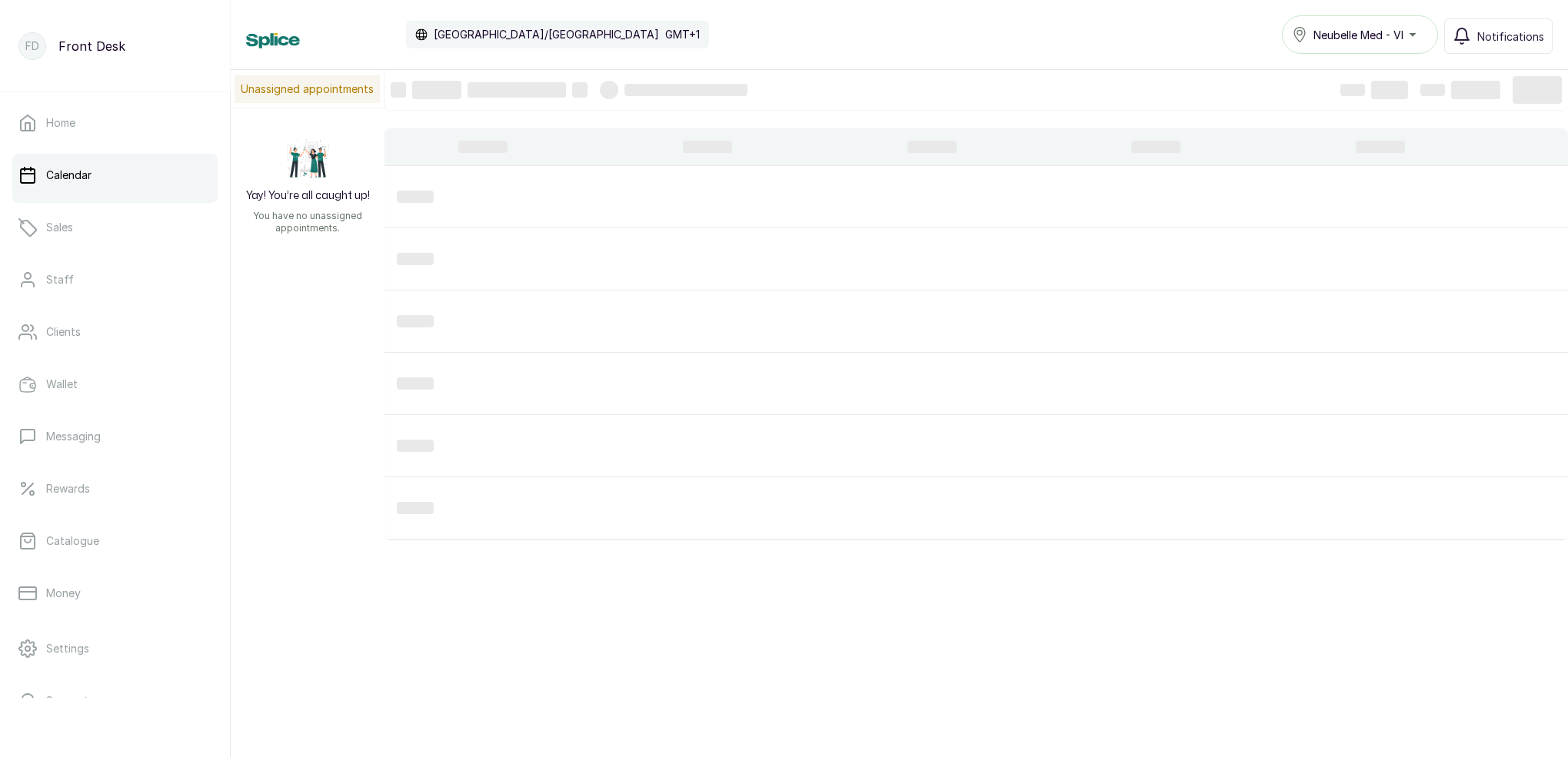
scroll to position [0, 0]
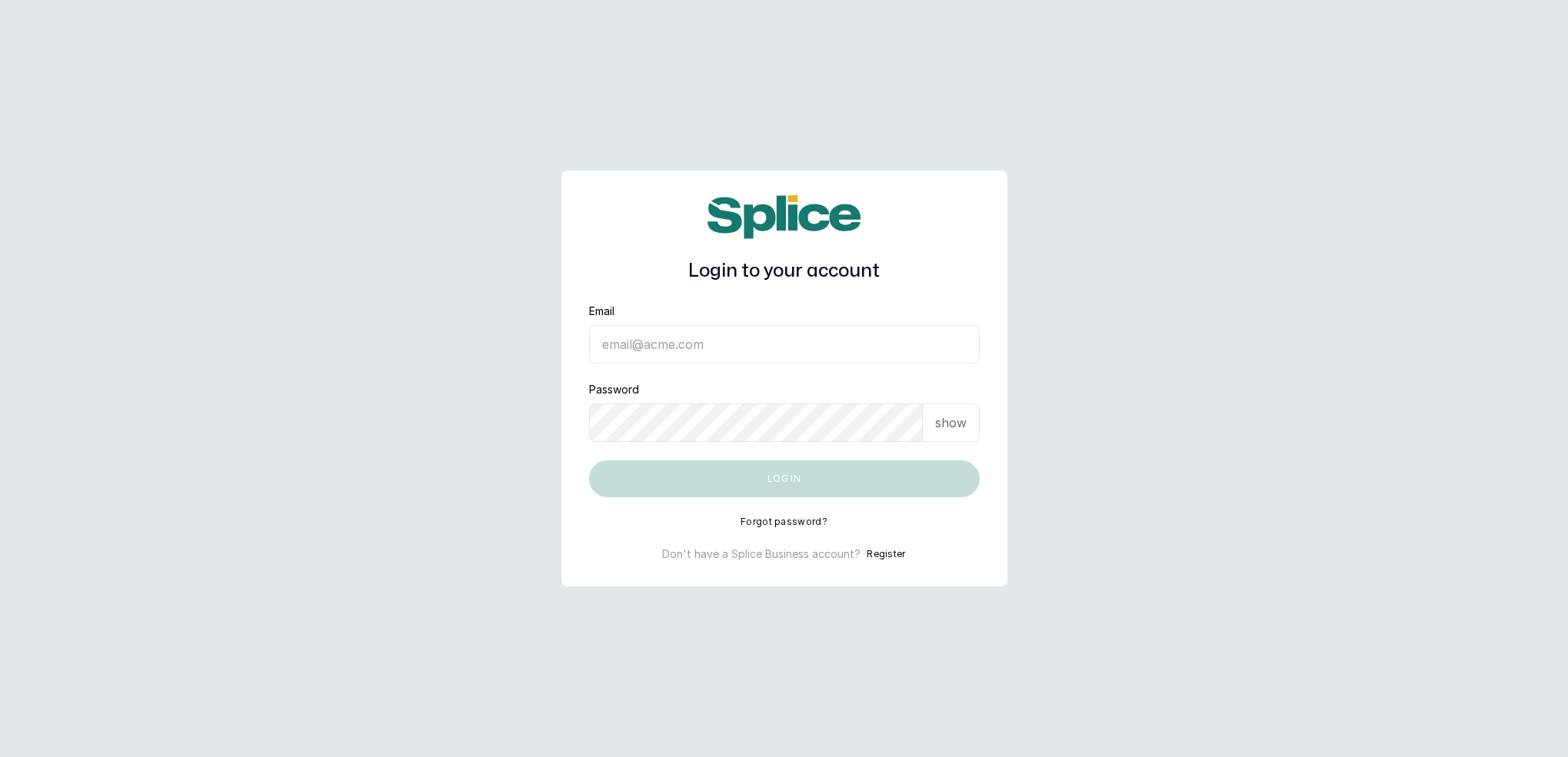
type input "neubellemedspa@gmail.com"
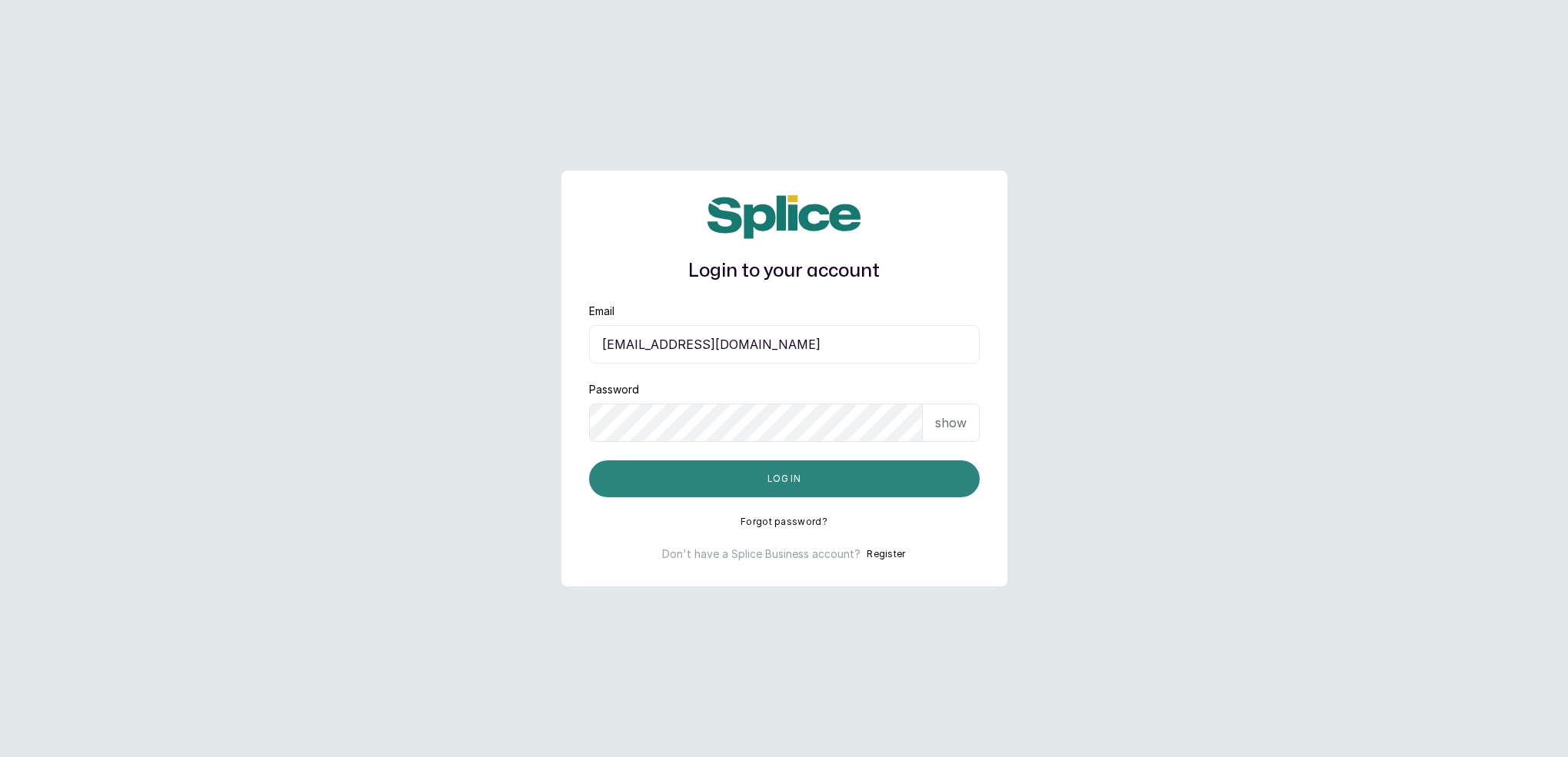
click at [757, 479] on button "Log in" at bounding box center [784, 479] width 391 height 37
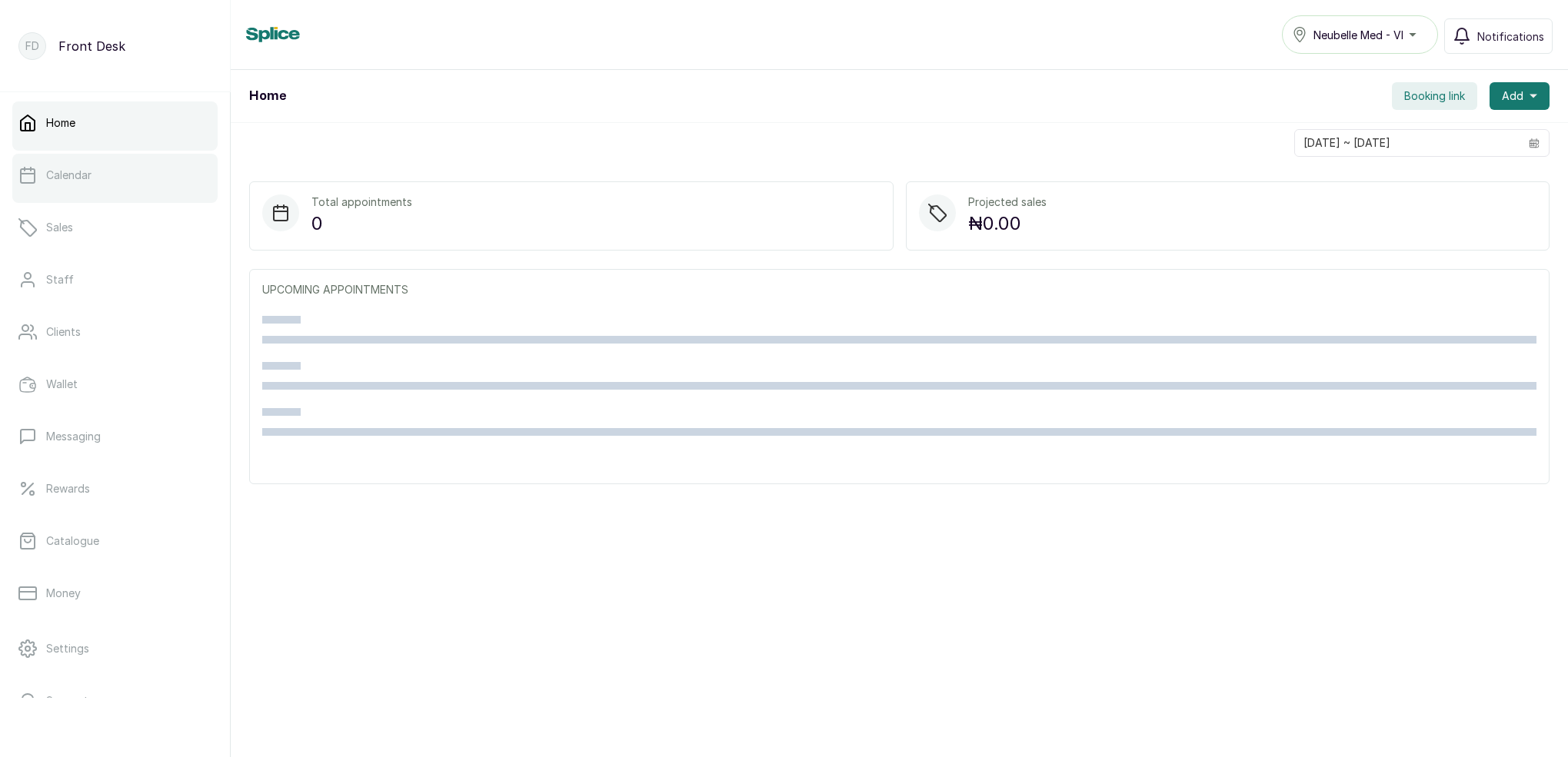
drag, startPoint x: 98, startPoint y: 148, endPoint x: 101, endPoint y: 160, distance: 12.4
click at [97, 148] on div at bounding box center [115, 147] width 205 height 6
click at [103, 162] on link "Calendar" at bounding box center [115, 175] width 205 height 43
